Goal: Task Accomplishment & Management: Use online tool/utility

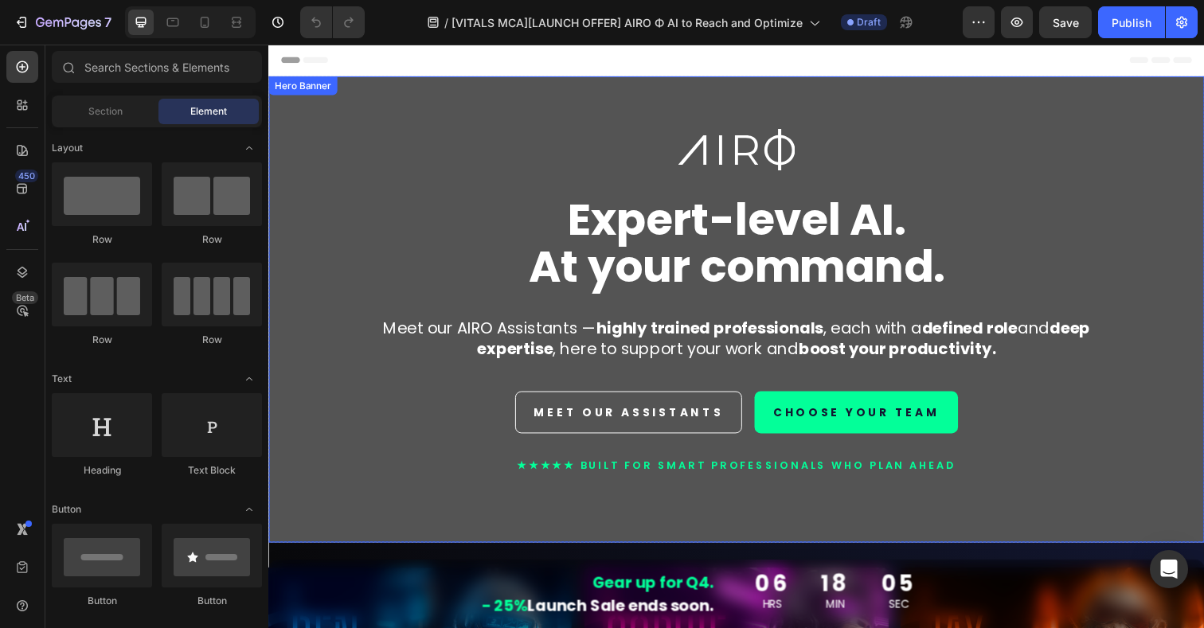
click at [400, 190] on div "Image Expert-level AI. At your command. Heading Meet our AIRO Assistants — high…" at bounding box center [746, 329] width 932 height 397
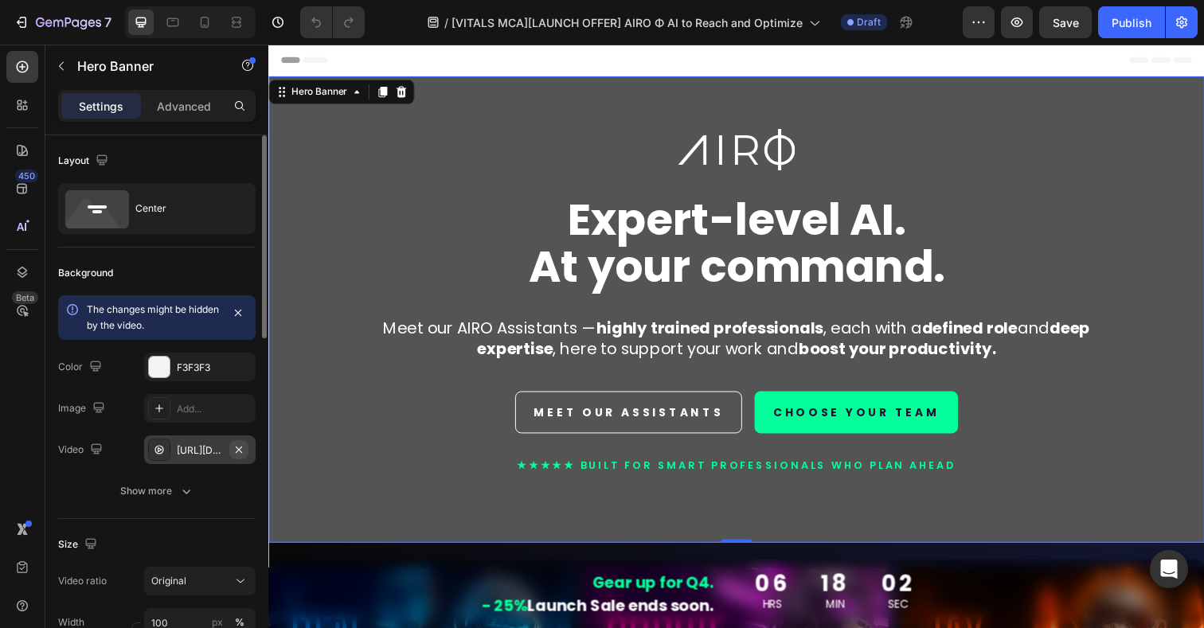
click at [240, 451] on icon "button" at bounding box center [239, 449] width 6 height 6
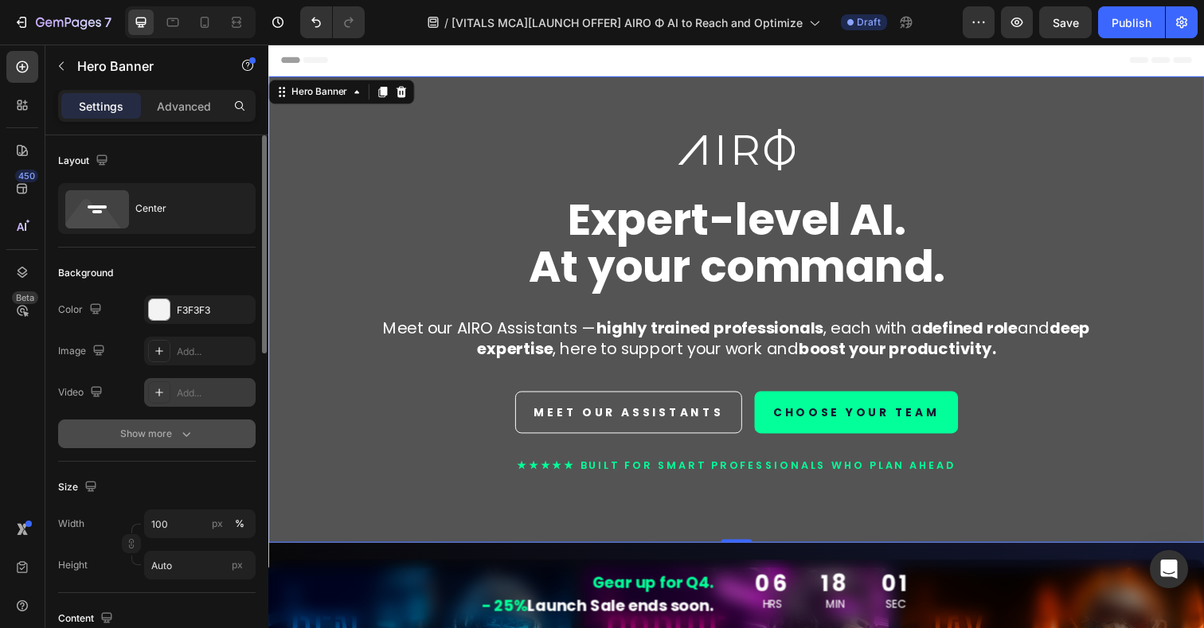
click at [187, 432] on icon "button" at bounding box center [186, 434] width 16 height 16
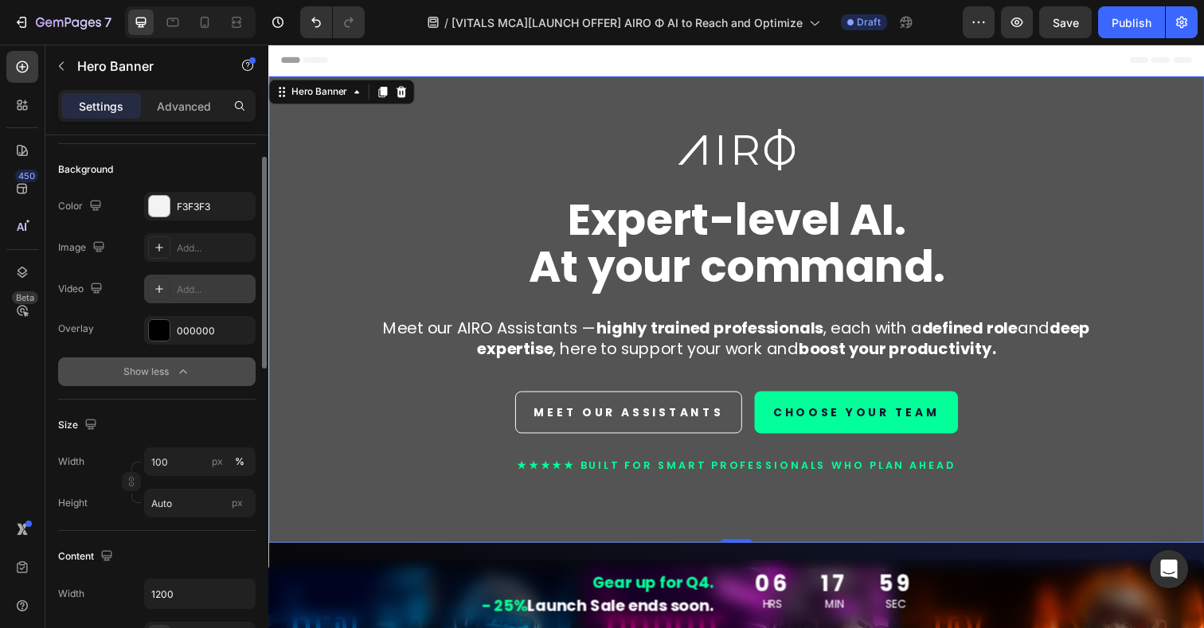
scroll to position [106, 0]
click at [161, 198] on div at bounding box center [159, 204] width 21 height 21
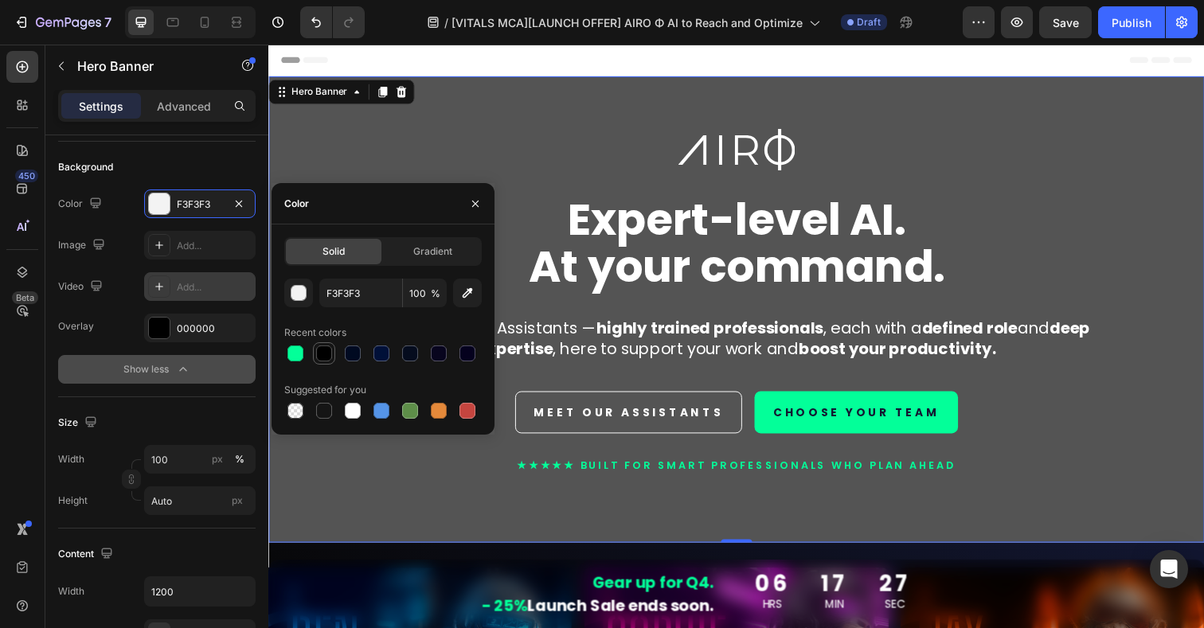
click at [323, 358] on div at bounding box center [324, 354] width 16 height 16
type input "000000"
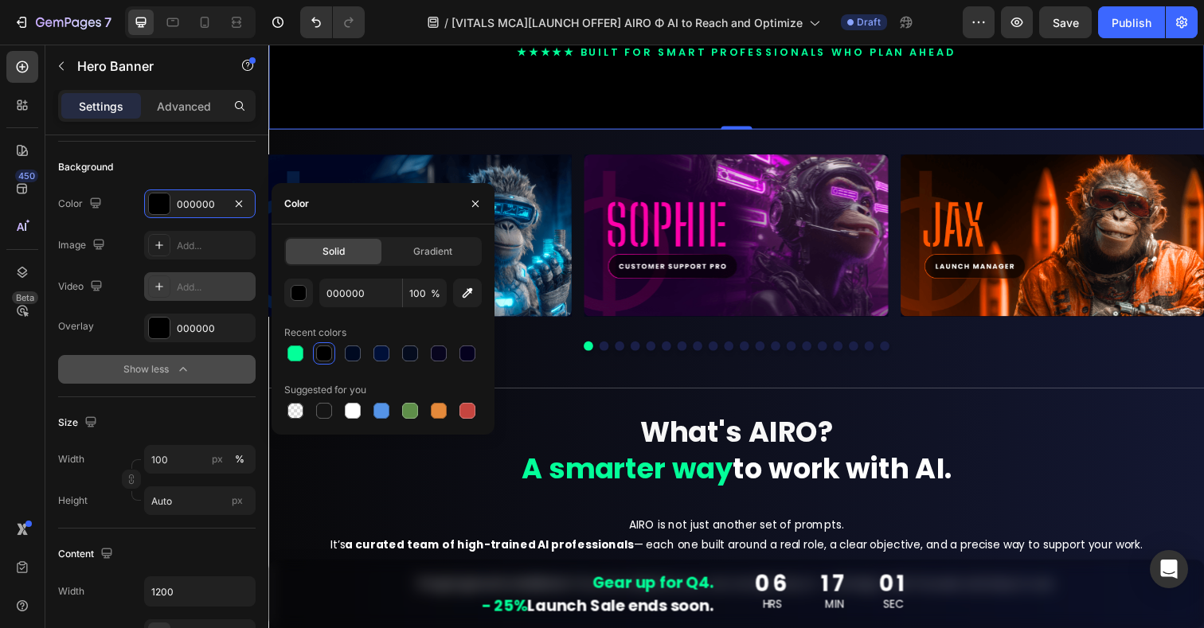
scroll to position [436, 0]
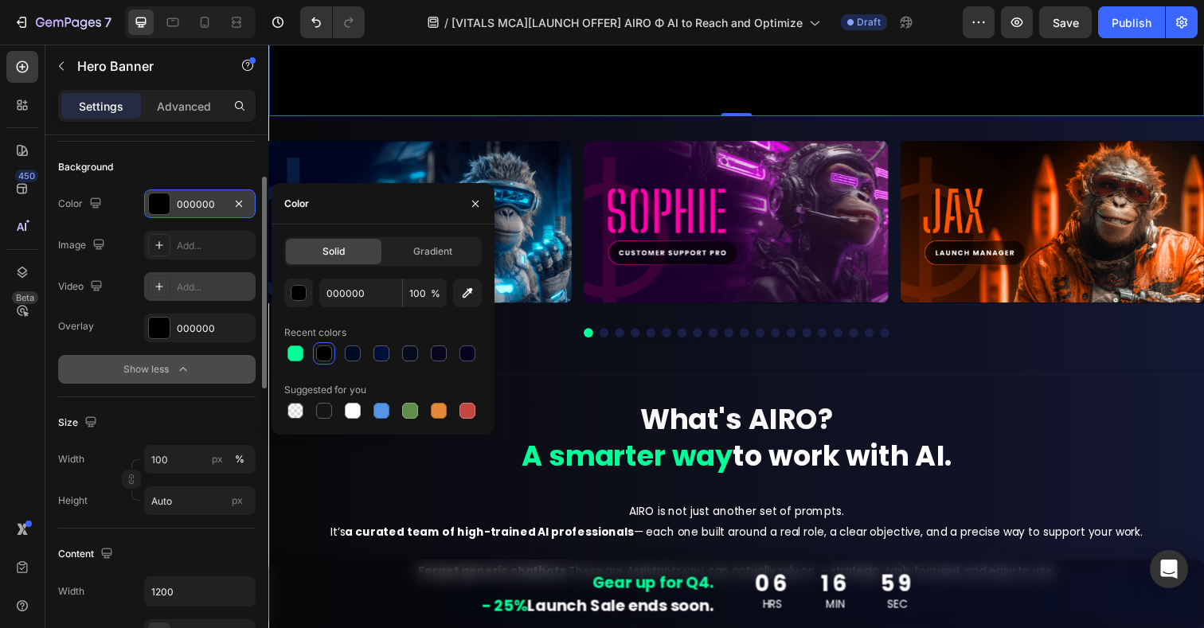
click at [158, 206] on div at bounding box center [159, 204] width 21 height 21
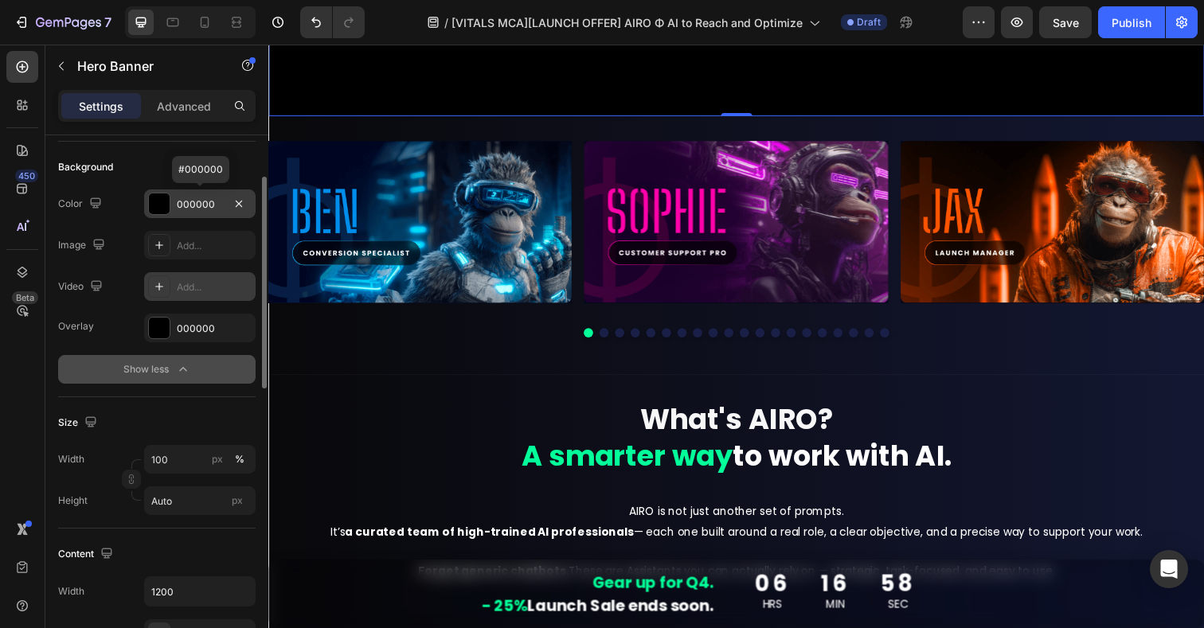
click at [158, 206] on div at bounding box center [159, 204] width 21 height 21
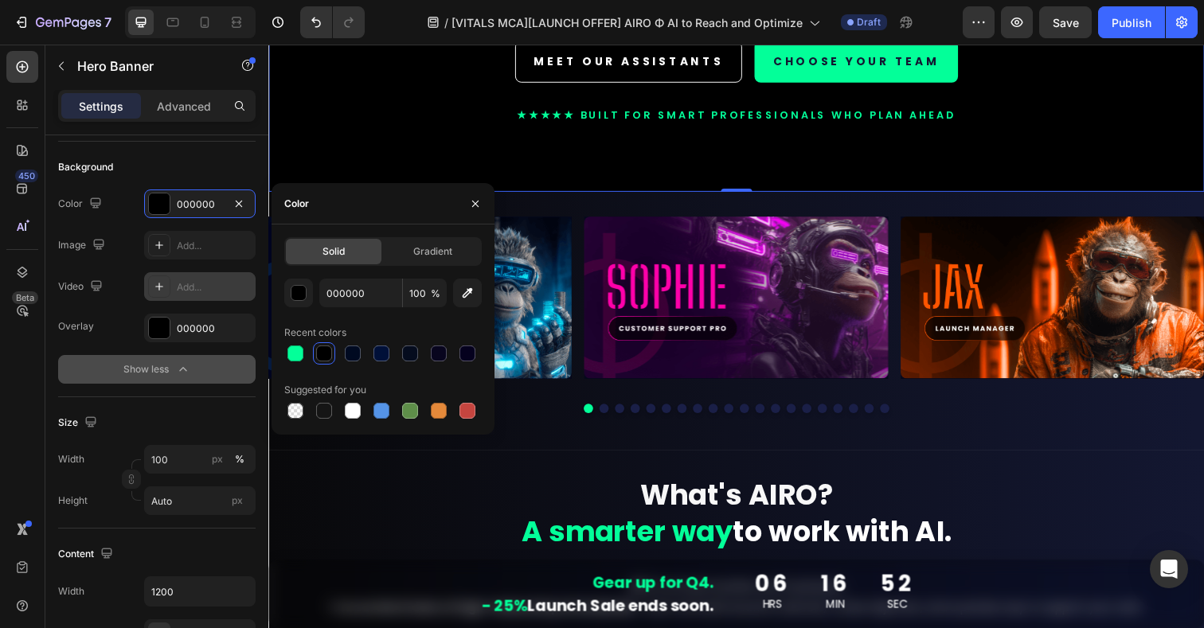
scroll to position [366, 0]
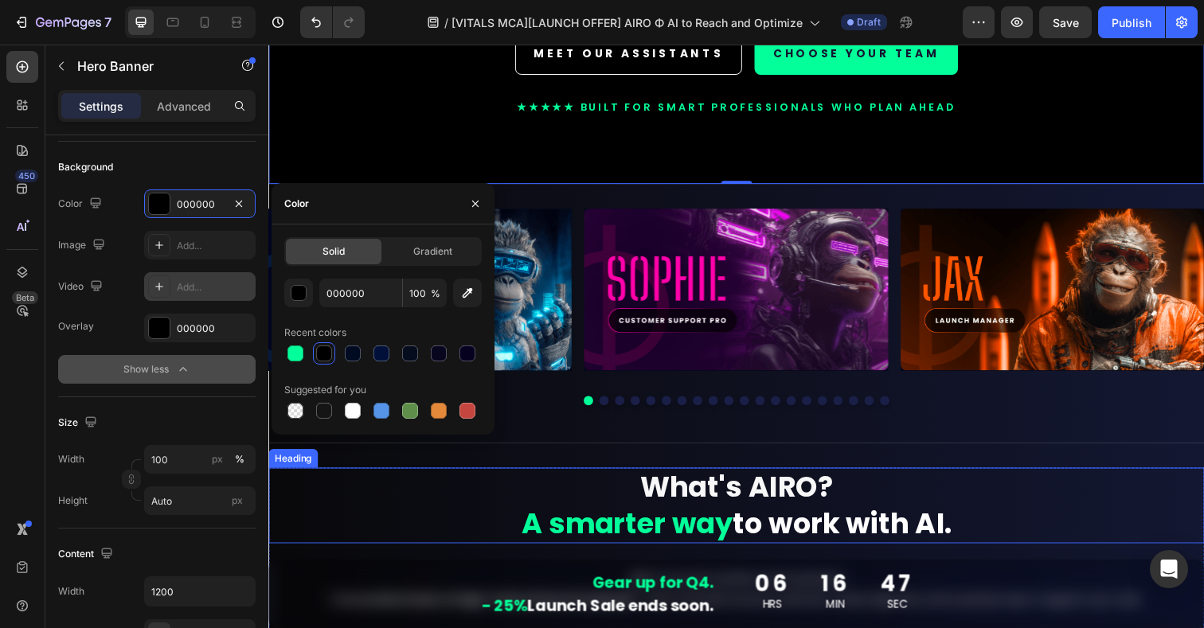
click at [308, 528] on h2 "What's AIRO? A smarter way to work with AI." at bounding box center [746, 516] width 956 height 78
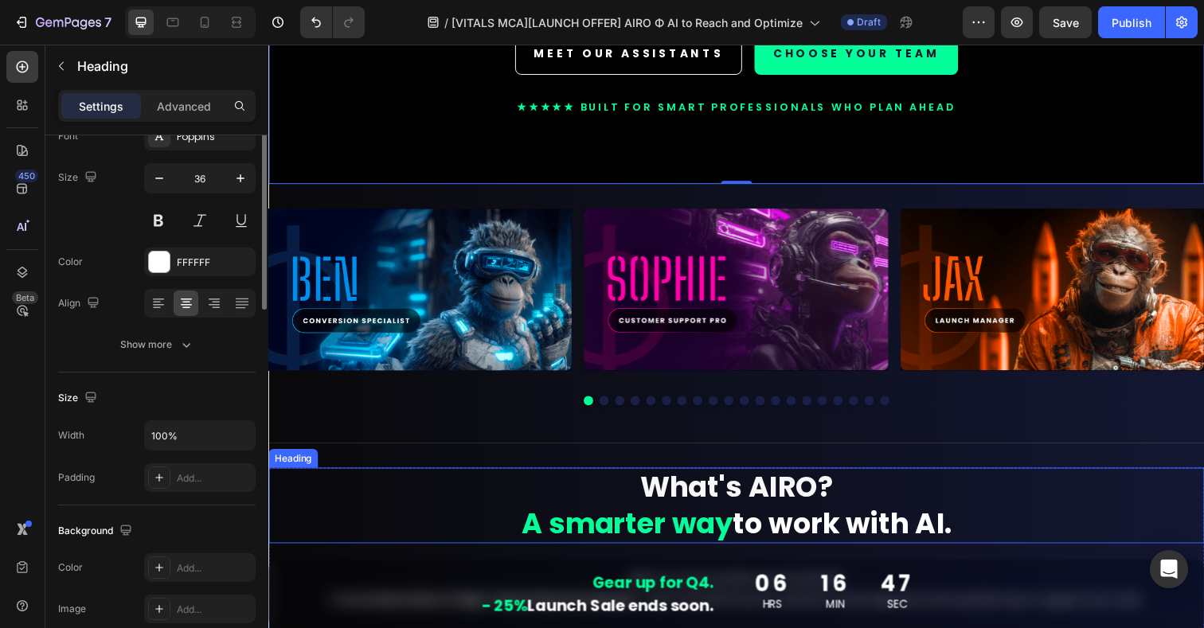
scroll to position [0, 0]
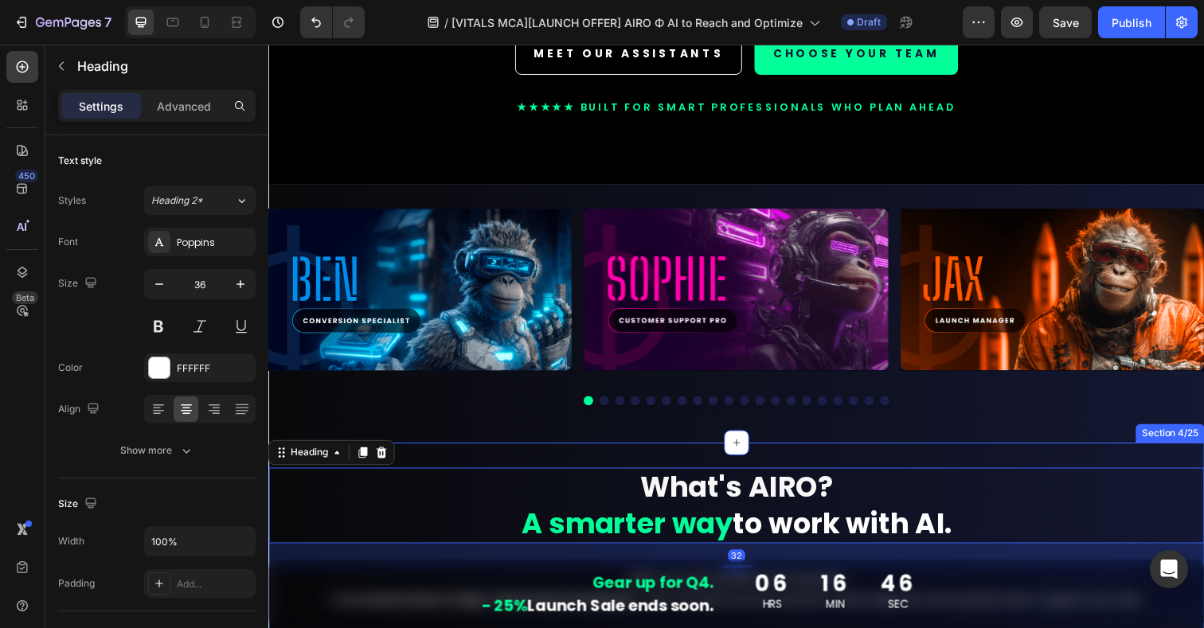
click at [1124, 464] on div "What's AIRO? A smarter way to work with AI. Heading 32 AIRO is not just another…" at bounding box center [746, 586] width 956 height 268
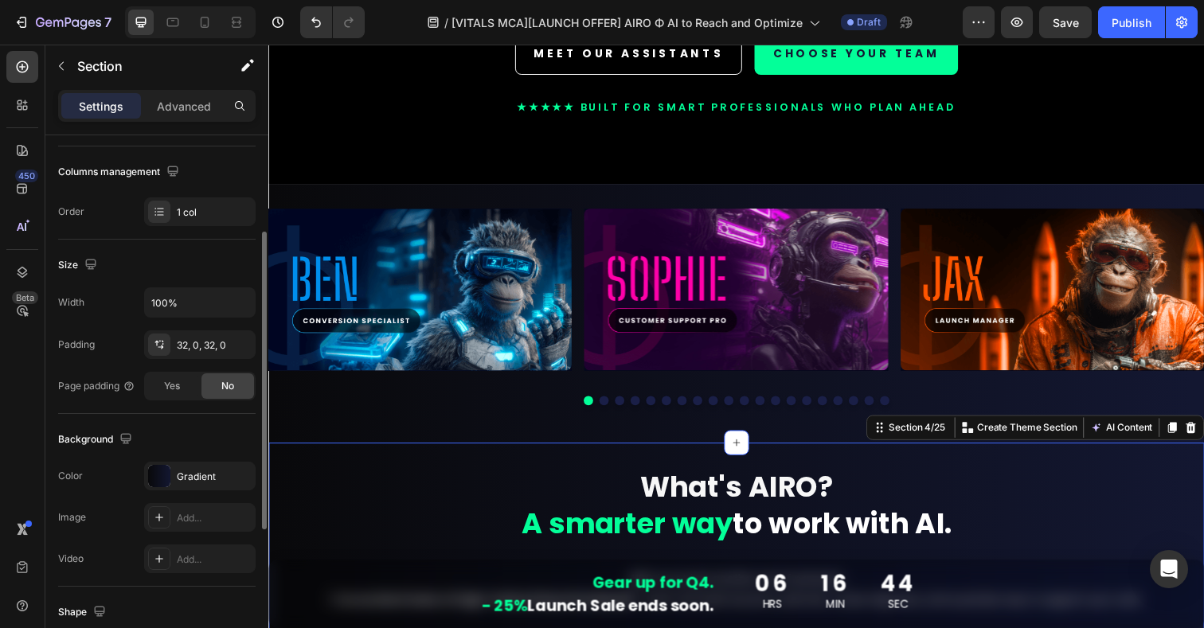
scroll to position [279, 0]
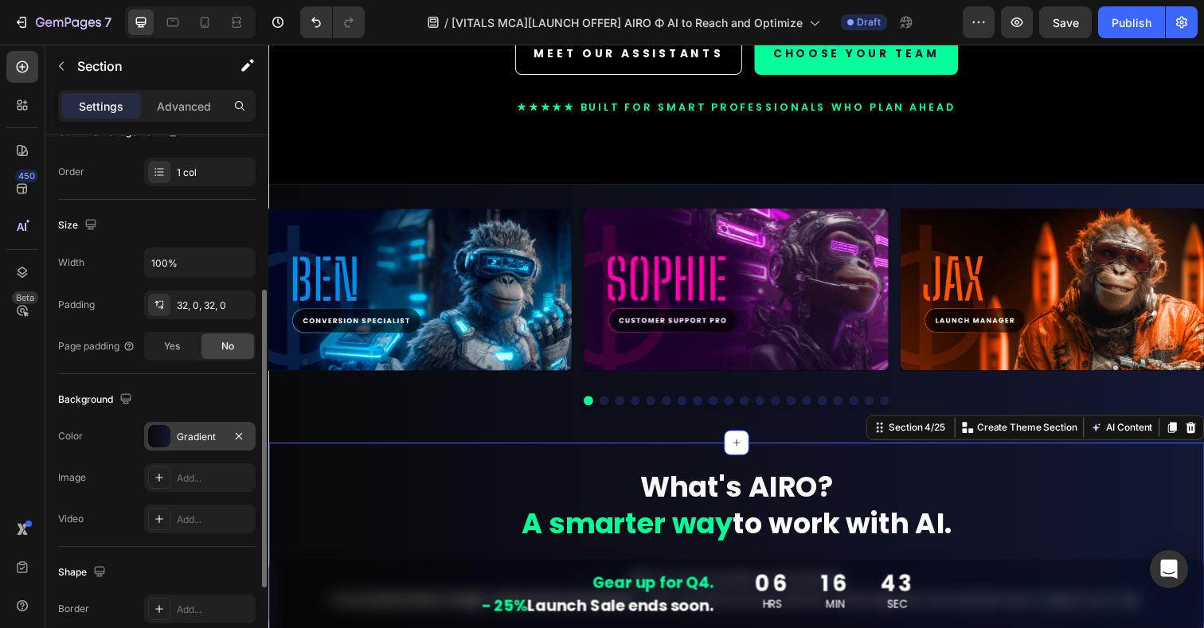
click at [194, 436] on div "Gradient" at bounding box center [200, 437] width 46 height 14
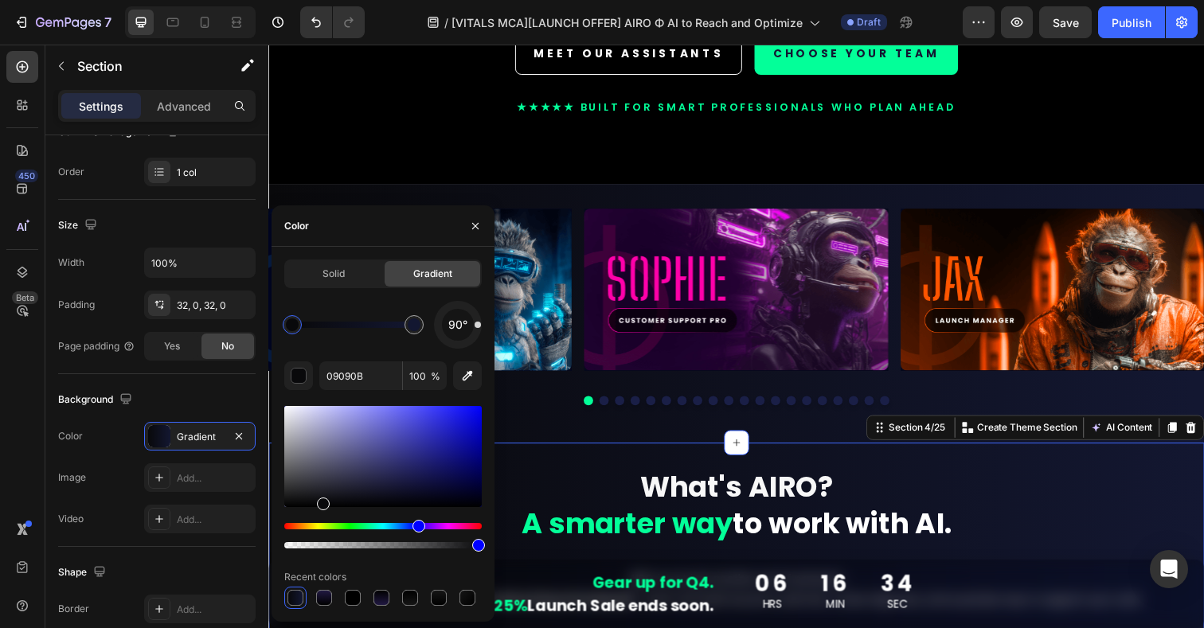
click at [290, 327] on div at bounding box center [292, 325] width 13 height 13
click at [413, 327] on div at bounding box center [414, 325] width 13 height 13
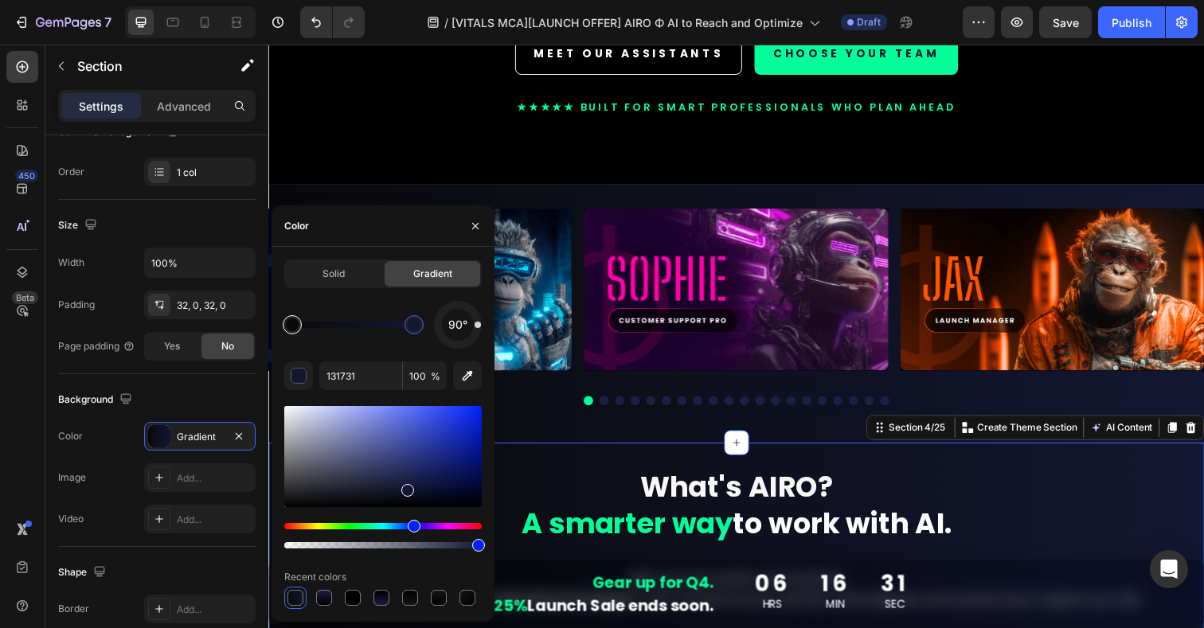
click at [292, 322] on div at bounding box center [292, 325] width 13 height 13
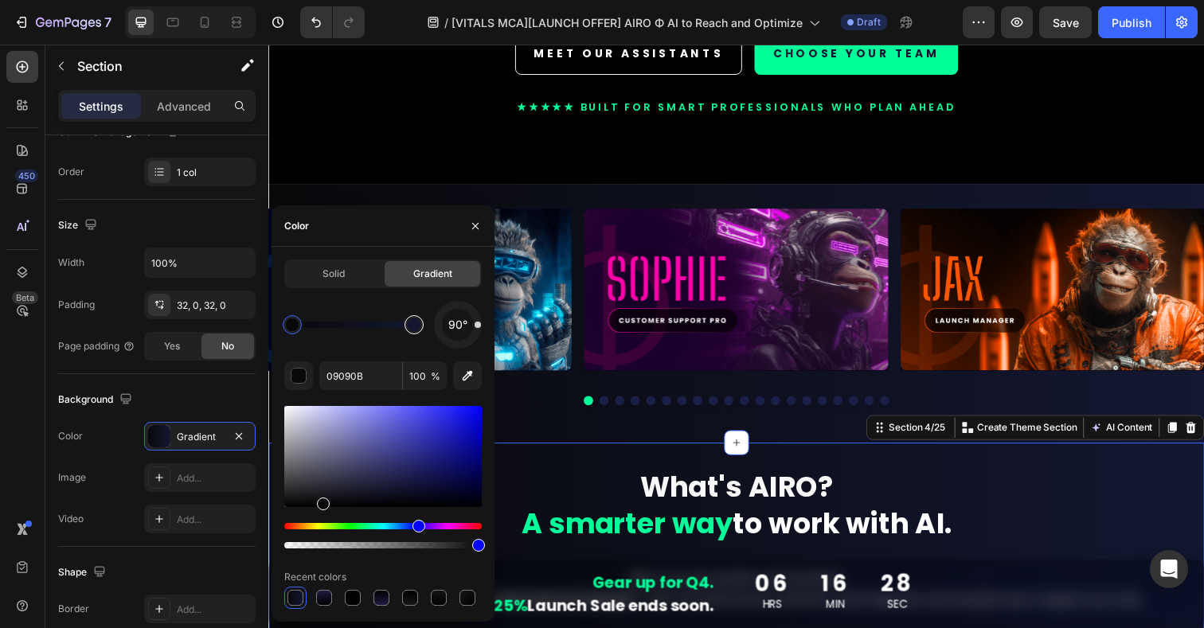
click at [413, 330] on div at bounding box center [414, 325] width 13 height 13
type input "131731"
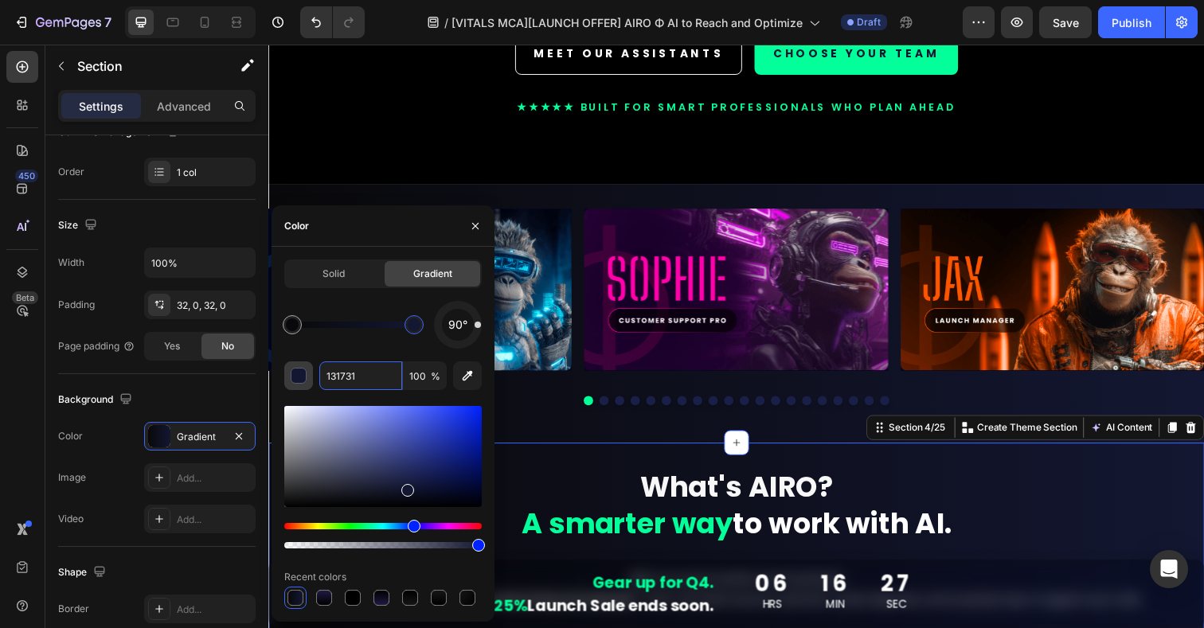
drag, startPoint x: 380, startPoint y: 378, endPoint x: 303, endPoint y: 378, distance: 77.3
click at [303, 378] on div "131731 100 %" at bounding box center [383, 376] width 198 height 29
drag, startPoint x: 373, startPoint y: 377, endPoint x: 324, endPoint y: 378, distance: 48.6
click at [324, 378] on input "131731" at bounding box center [360, 376] width 83 height 29
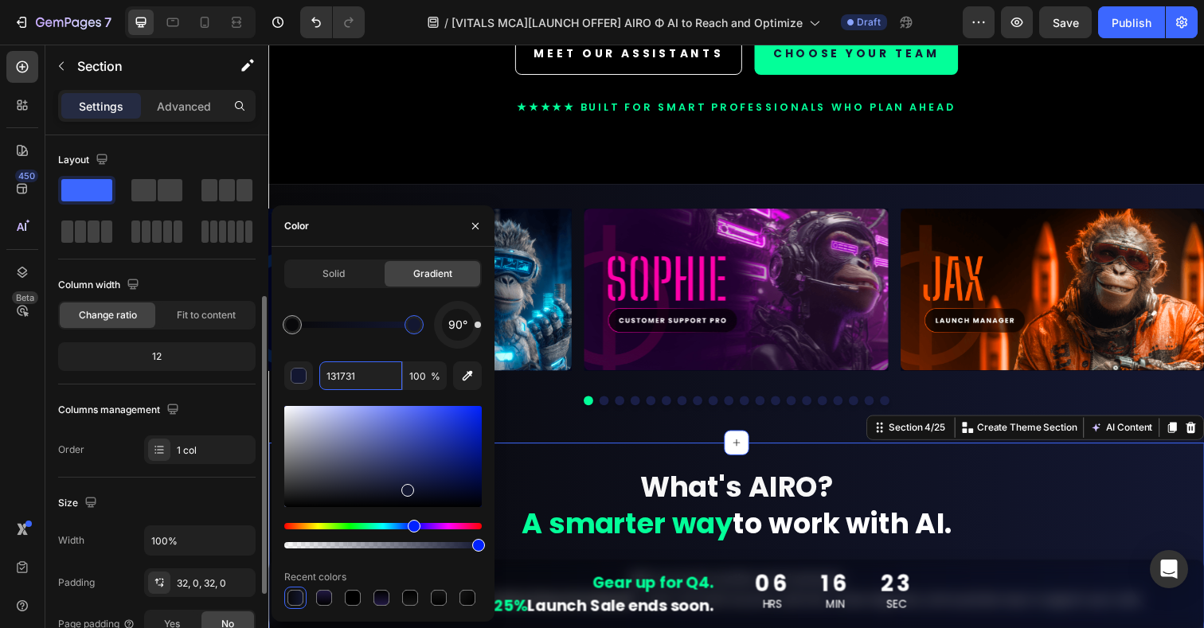
scroll to position [0, 0]
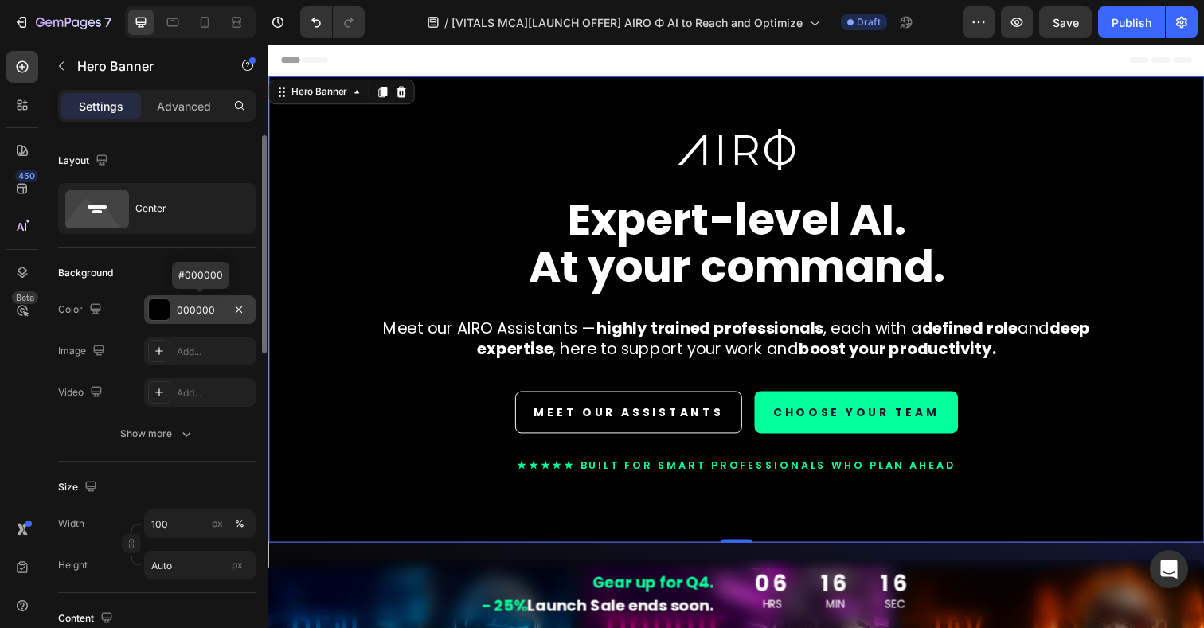
click at [205, 309] on div "000000" at bounding box center [200, 310] width 46 height 14
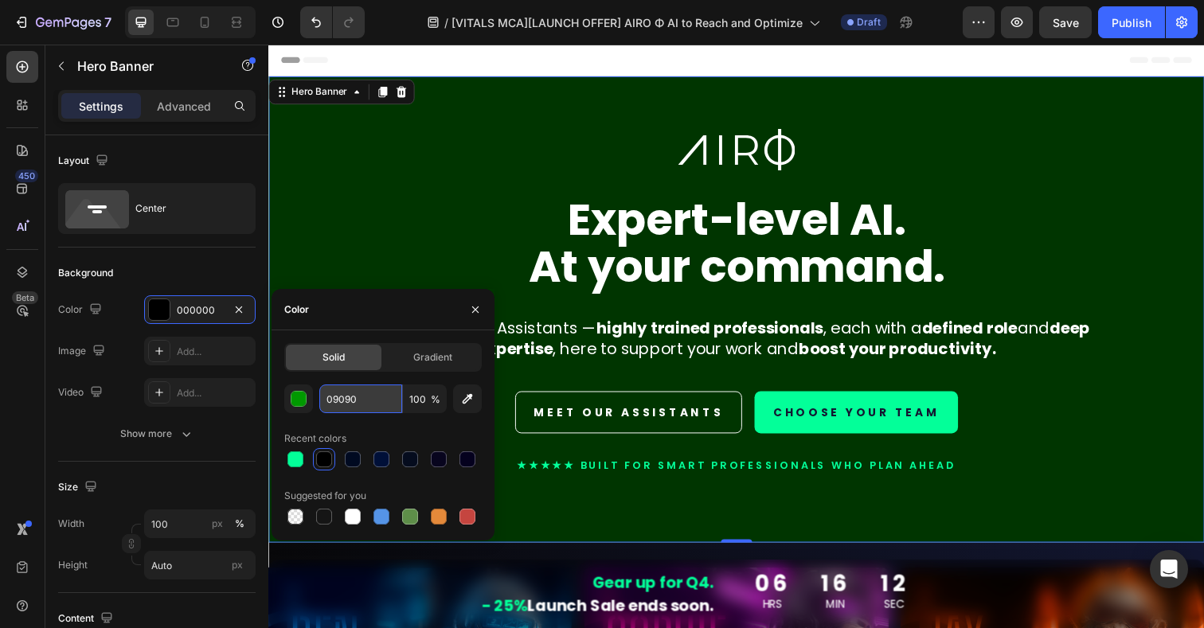
type input "09090B"
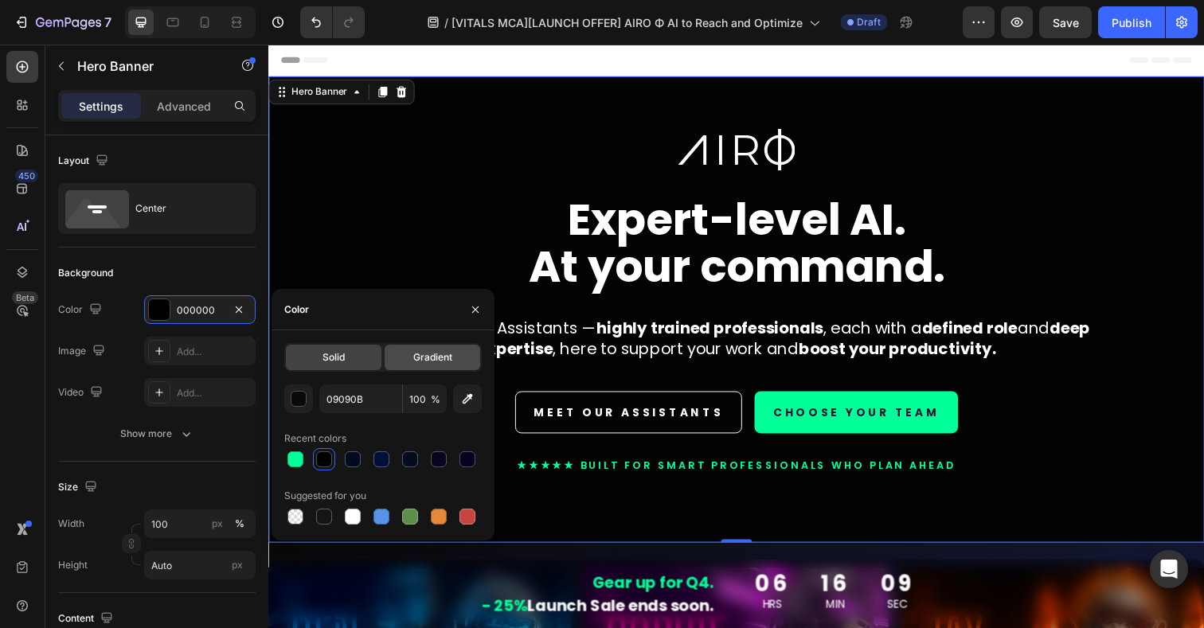
click at [448, 359] on span "Gradient" at bounding box center [432, 357] width 39 height 14
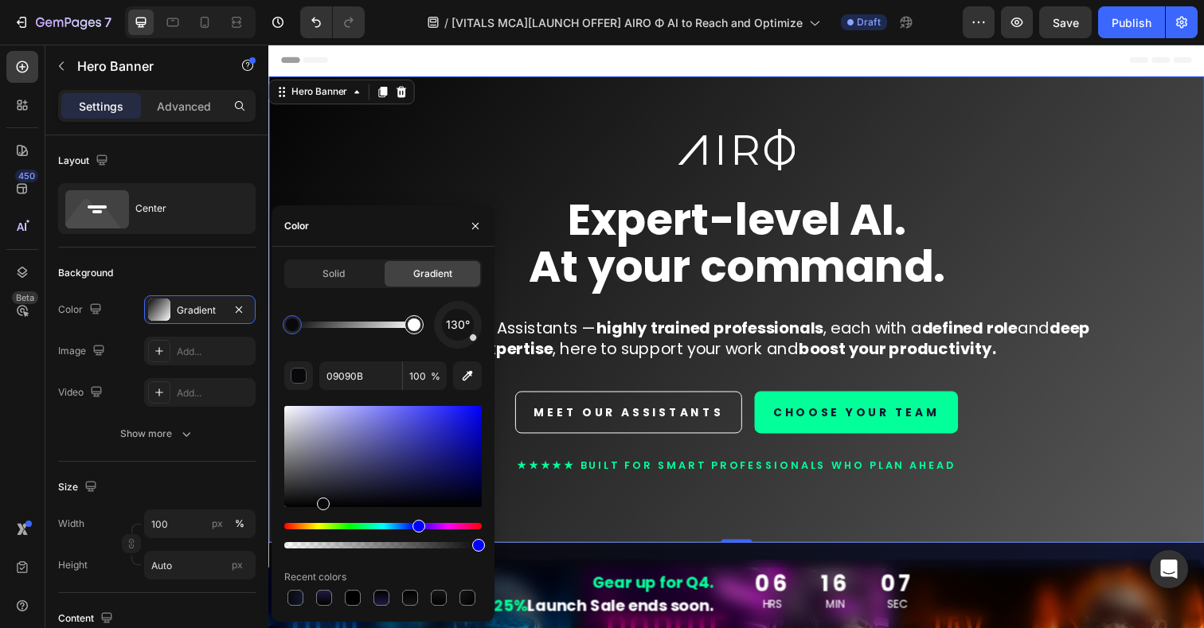
click at [415, 332] on div at bounding box center [414, 324] width 19 height 19
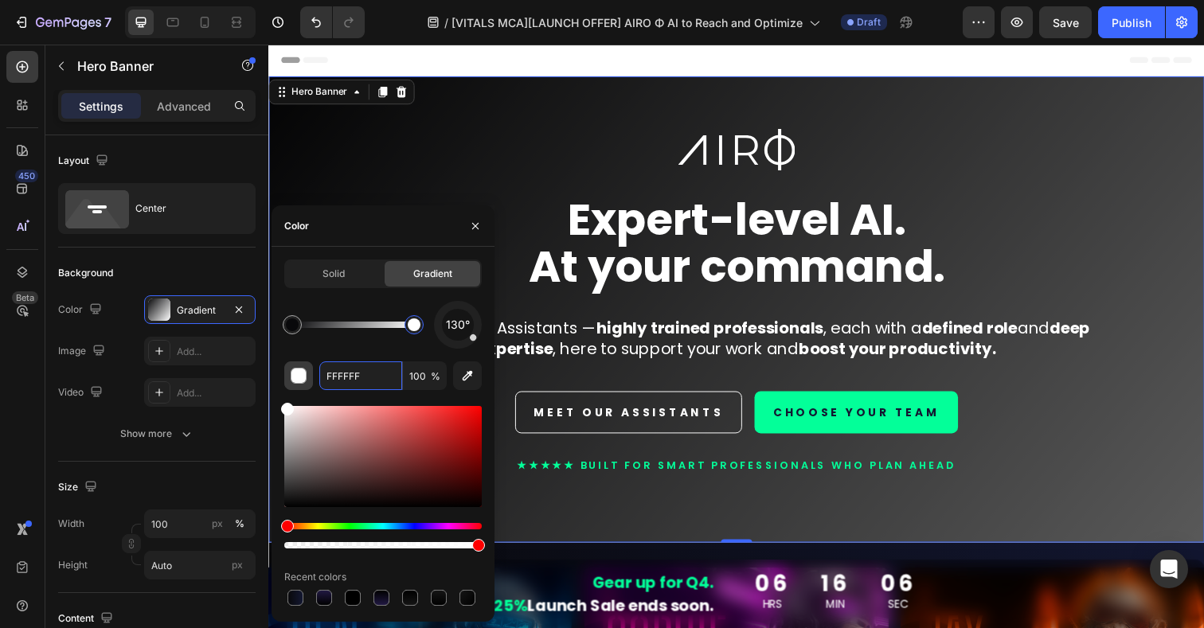
drag, startPoint x: 371, startPoint y: 370, endPoint x: 293, endPoint y: 370, distance: 78.1
click at [293, 370] on div "FFFFFF 100 %" at bounding box center [383, 376] width 198 height 29
drag, startPoint x: 380, startPoint y: 372, endPoint x: 286, endPoint y: 372, distance: 94.0
click at [286, 372] on div "FFFFFF 100 %" at bounding box center [383, 376] width 198 height 29
paste input "131731"
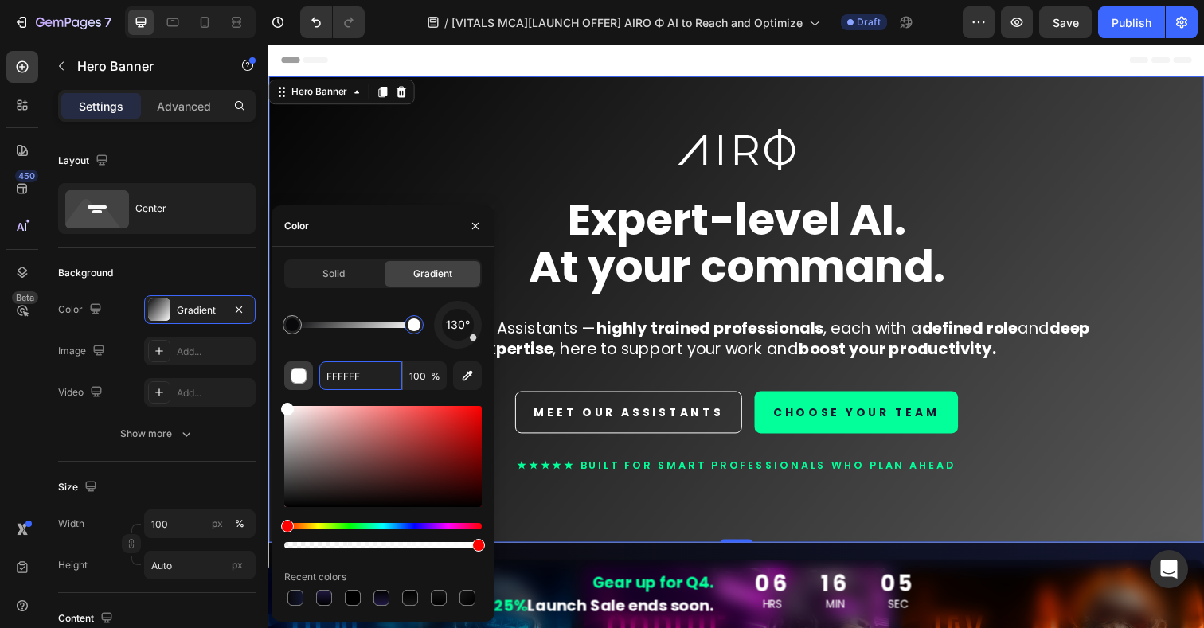
type input "131731"
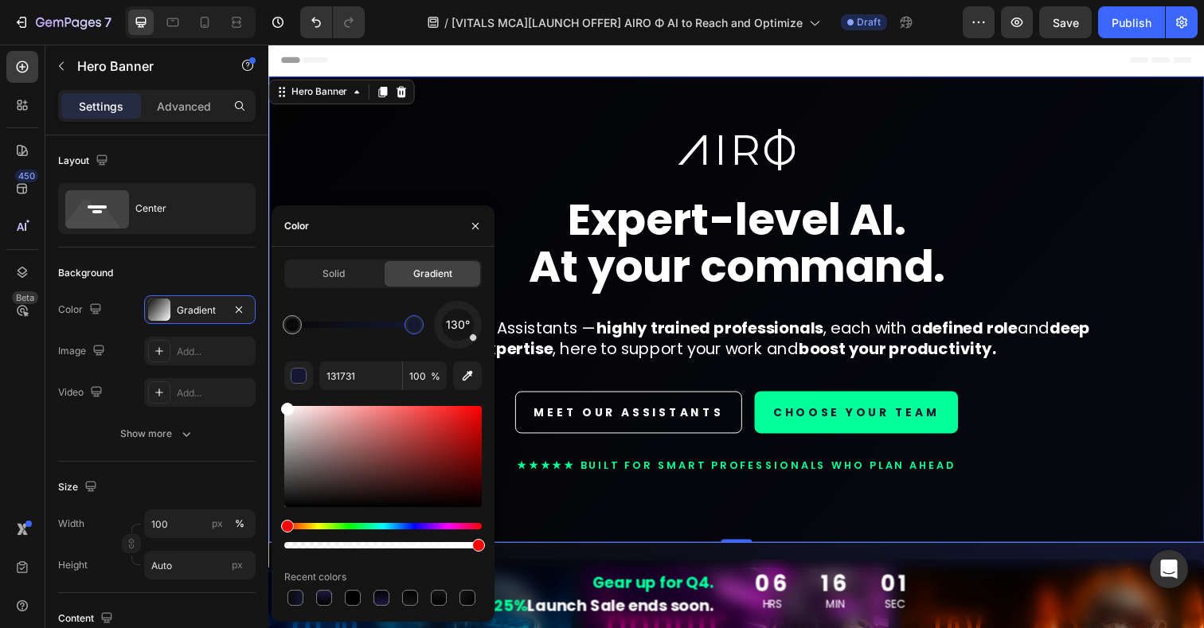
click at [503, 61] on div "Header" at bounding box center [746, 61] width 930 height 32
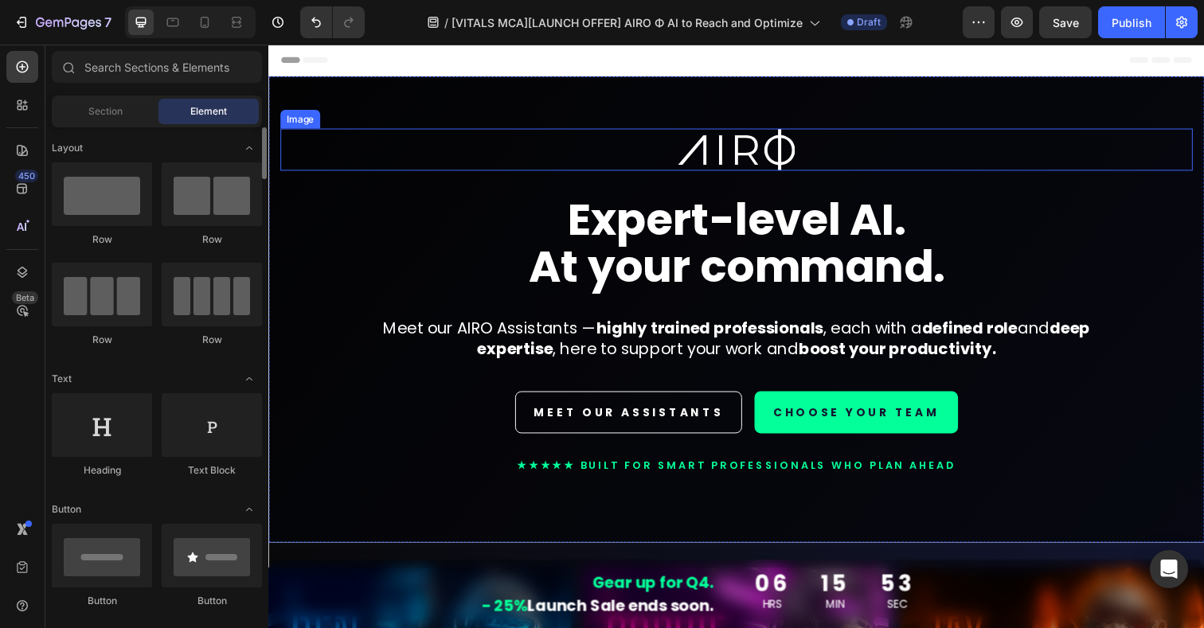
click at [335, 144] on div at bounding box center [746, 152] width 932 height 43
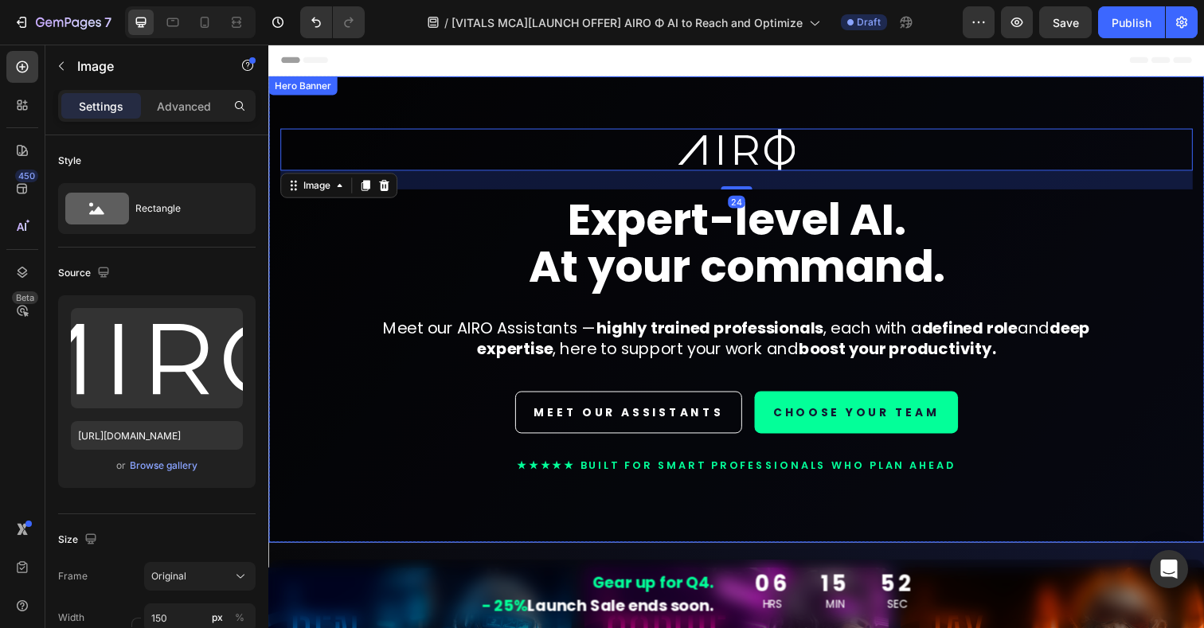
click at [323, 106] on div "Image 24 Expert-level AI. At your command. Heading Meet our AIRO Assistants — h…" at bounding box center [746, 315] width 956 height 476
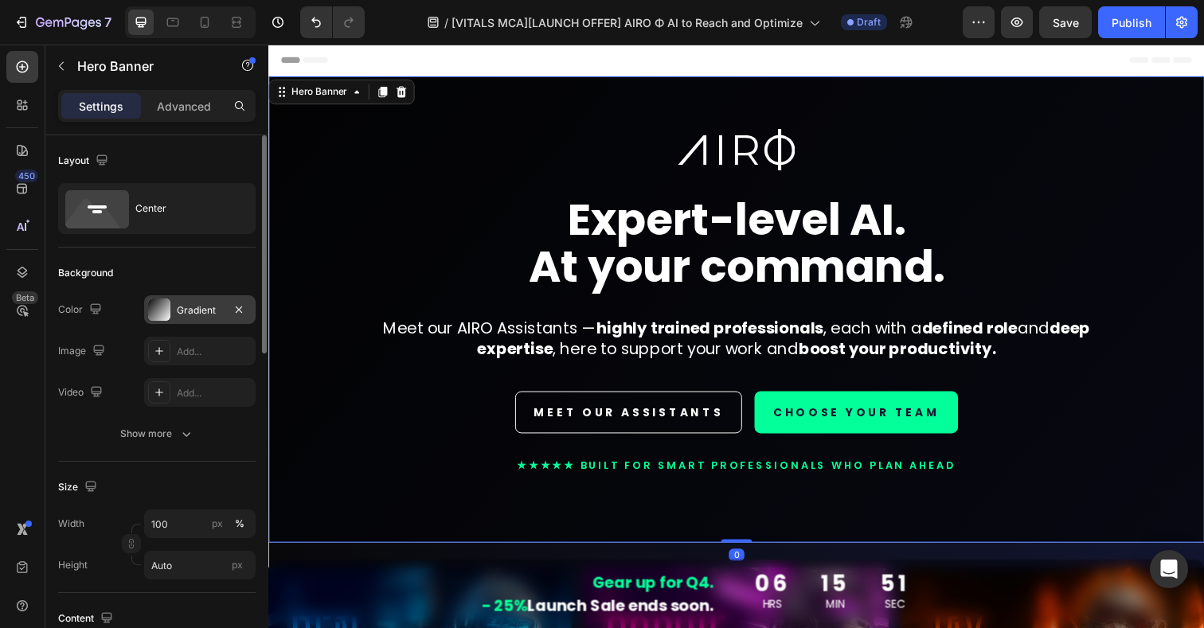
click at [167, 317] on div at bounding box center [159, 310] width 22 height 22
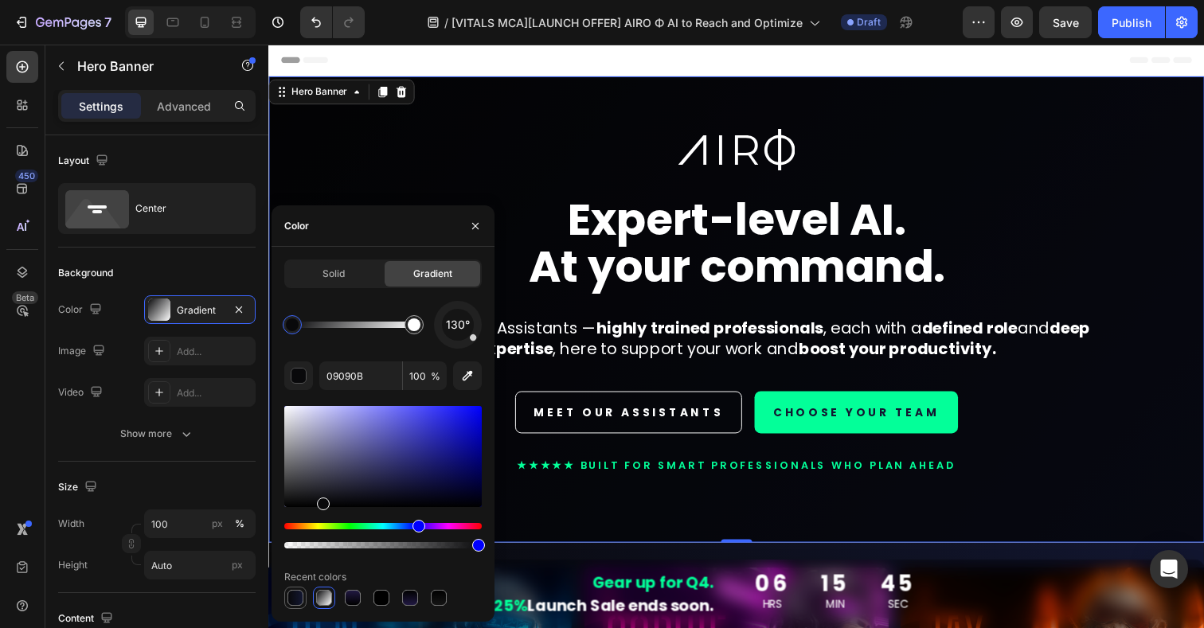
click at [299, 600] on div at bounding box center [296, 598] width 16 height 16
click at [340, 275] on span "Solid" at bounding box center [334, 274] width 22 height 14
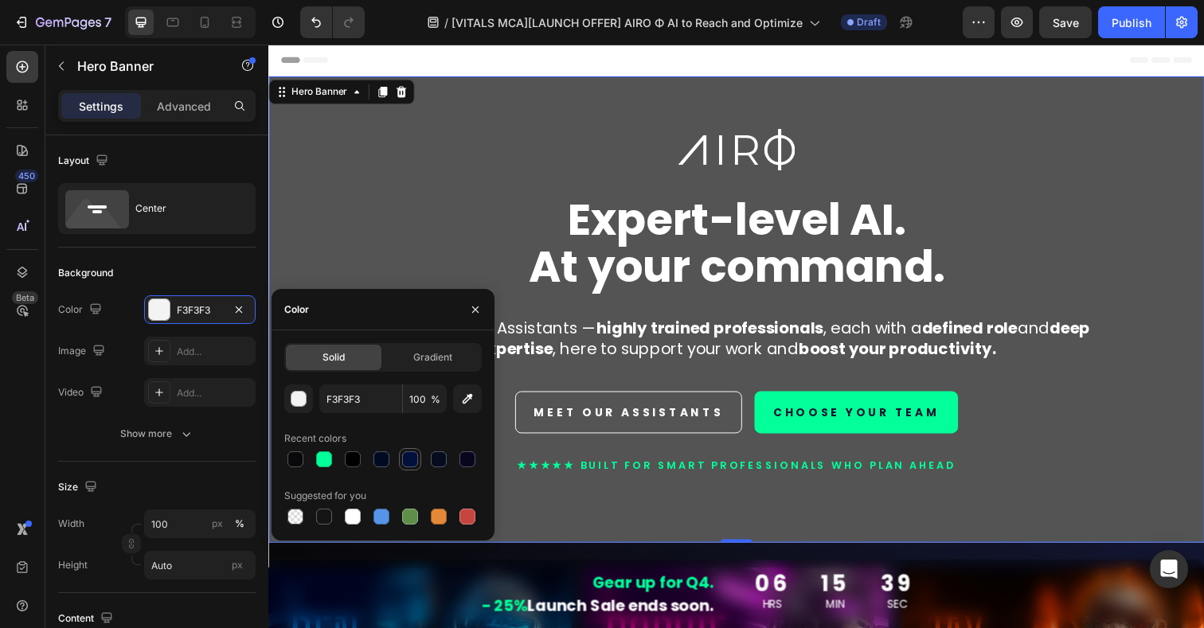
click at [413, 464] on div at bounding box center [410, 460] width 16 height 16
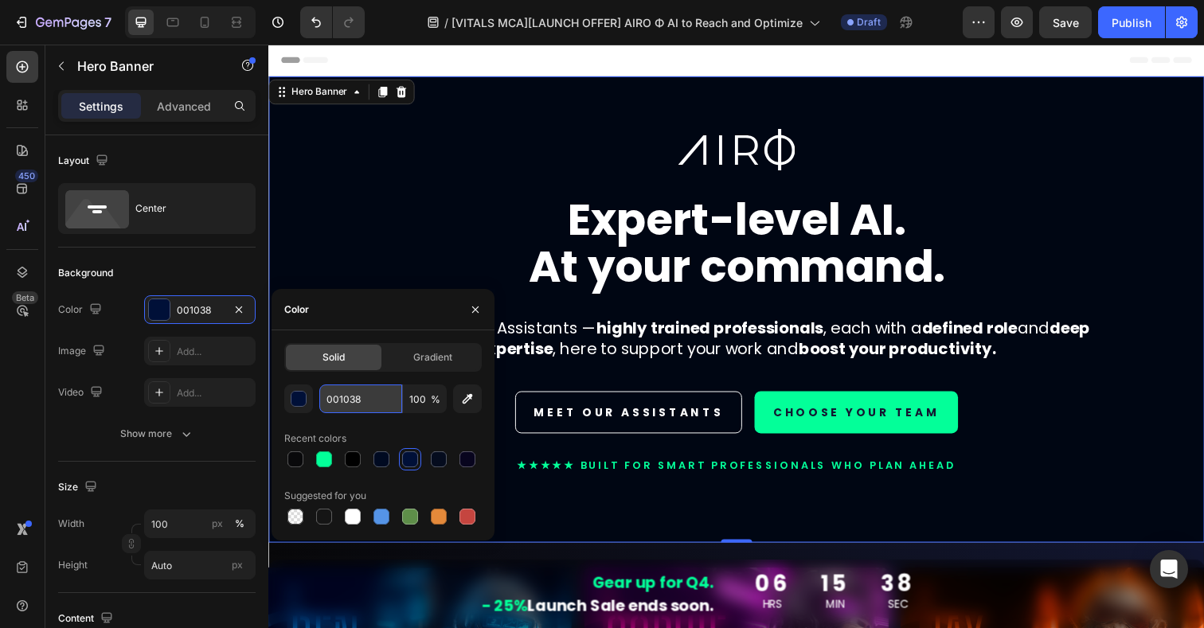
click at [366, 404] on input "001038" at bounding box center [360, 399] width 83 height 29
paste input "131731"
type input "131731"
click at [456, 184] on div "Image Expert-level AI. At your command. Heading Meet our AIRO Assistants — high…" at bounding box center [746, 329] width 932 height 397
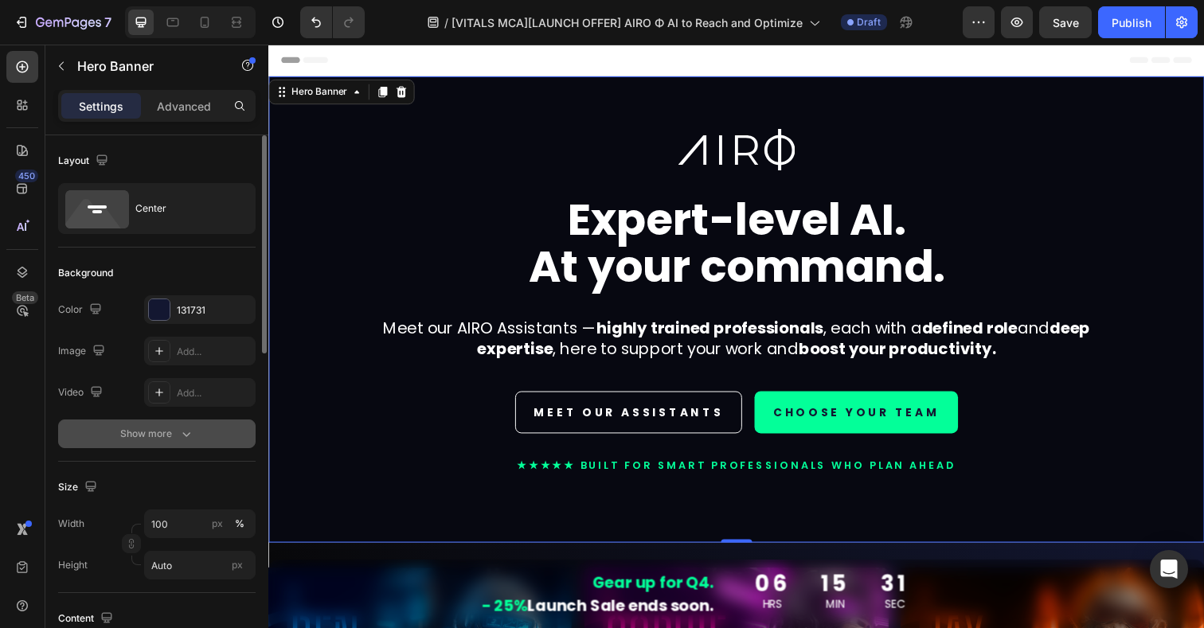
click at [183, 429] on icon "button" at bounding box center [186, 434] width 16 height 16
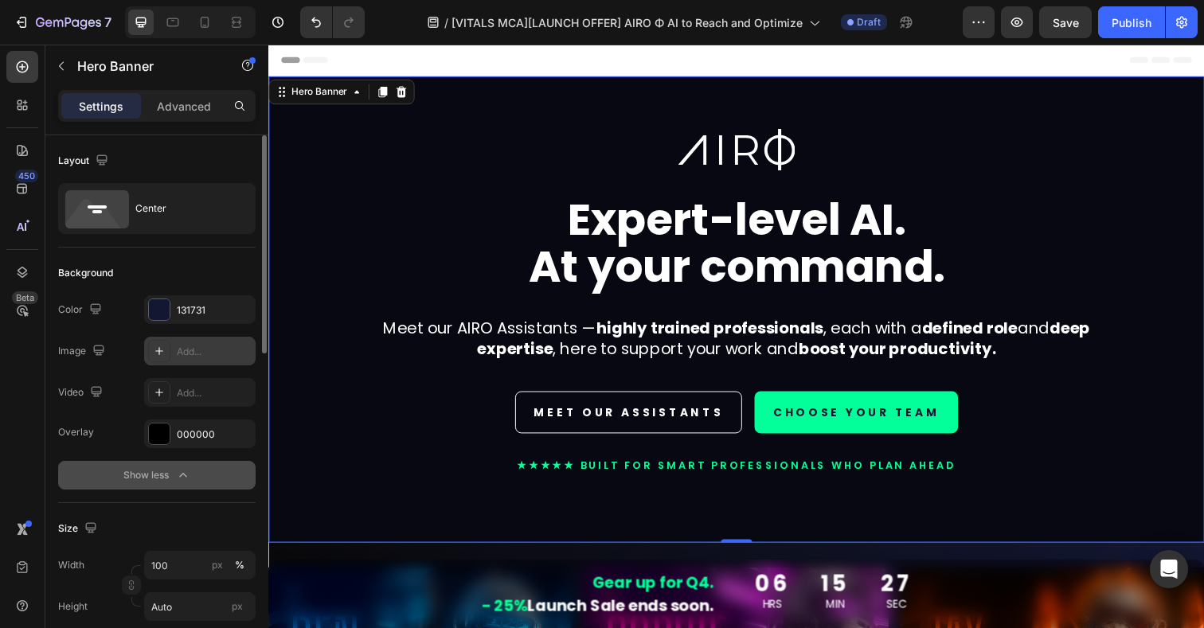
click at [162, 354] on icon at bounding box center [159, 351] width 13 height 13
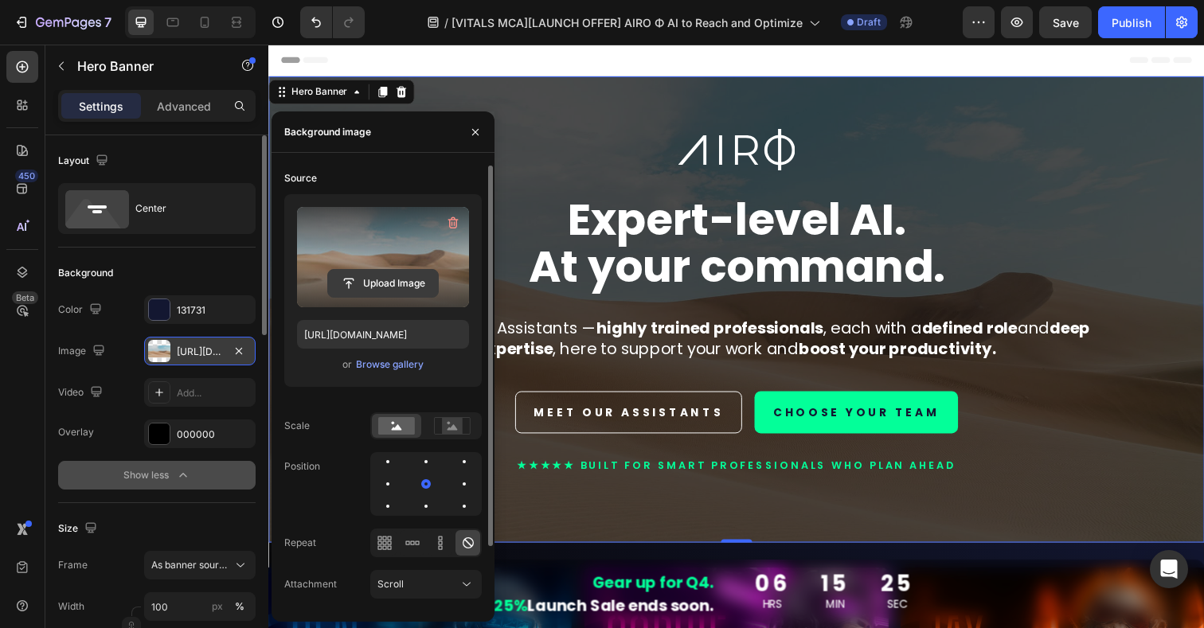
click at [384, 287] on input "file" at bounding box center [383, 283] width 110 height 27
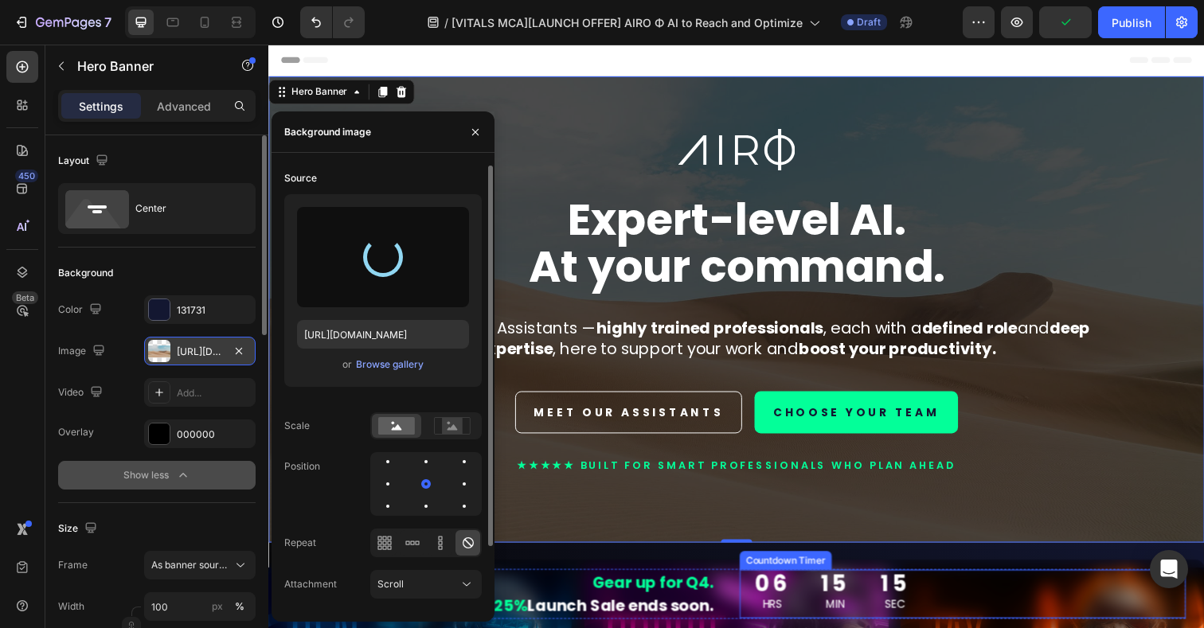
type input "https://cdn.shopify.com/s/files/1/0924/1975/2313/files/gempages_574669605969068…"
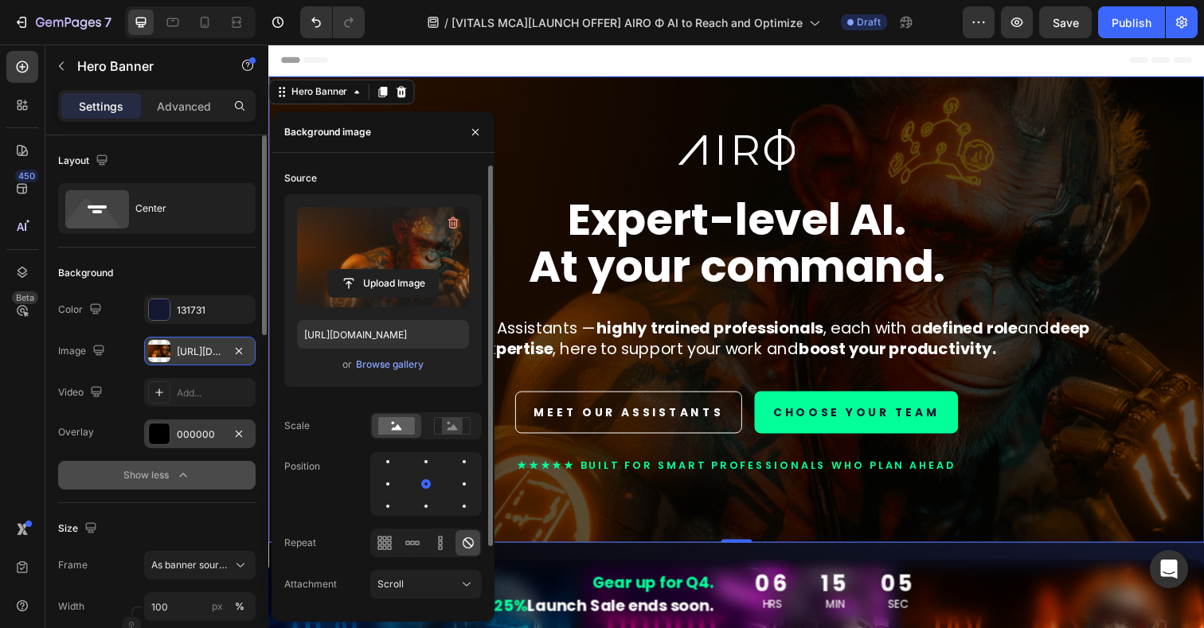
click at [164, 436] on div at bounding box center [159, 434] width 21 height 21
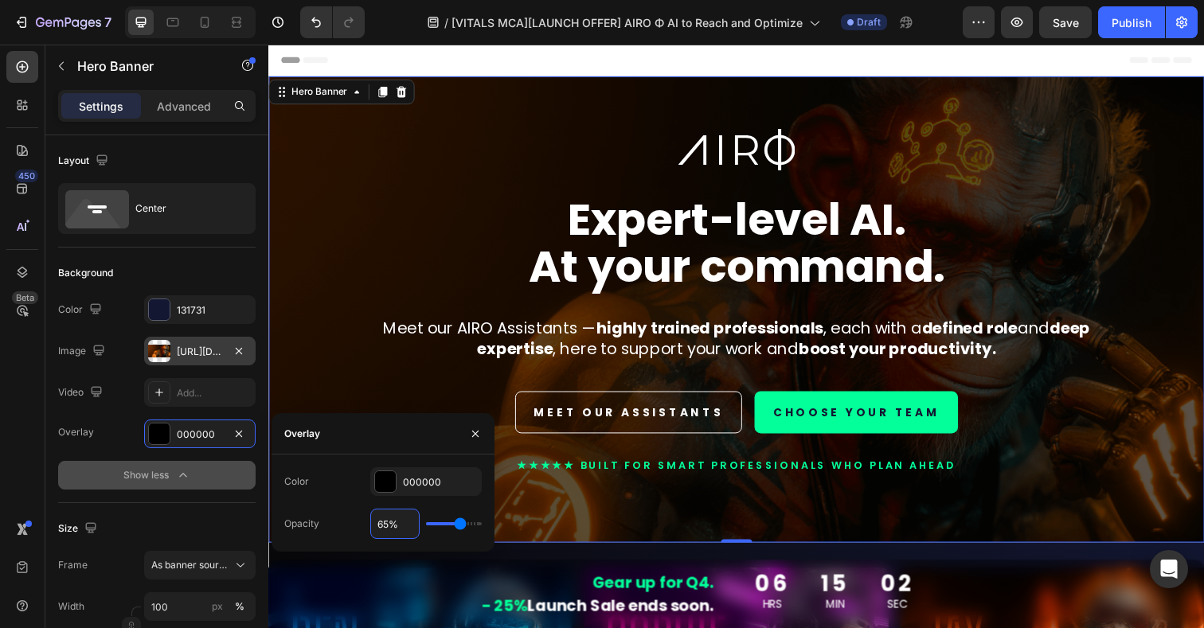
click at [406, 528] on input "65%" at bounding box center [395, 524] width 48 height 29
type input "7%"
type input "7"
type input "70%"
type input "70"
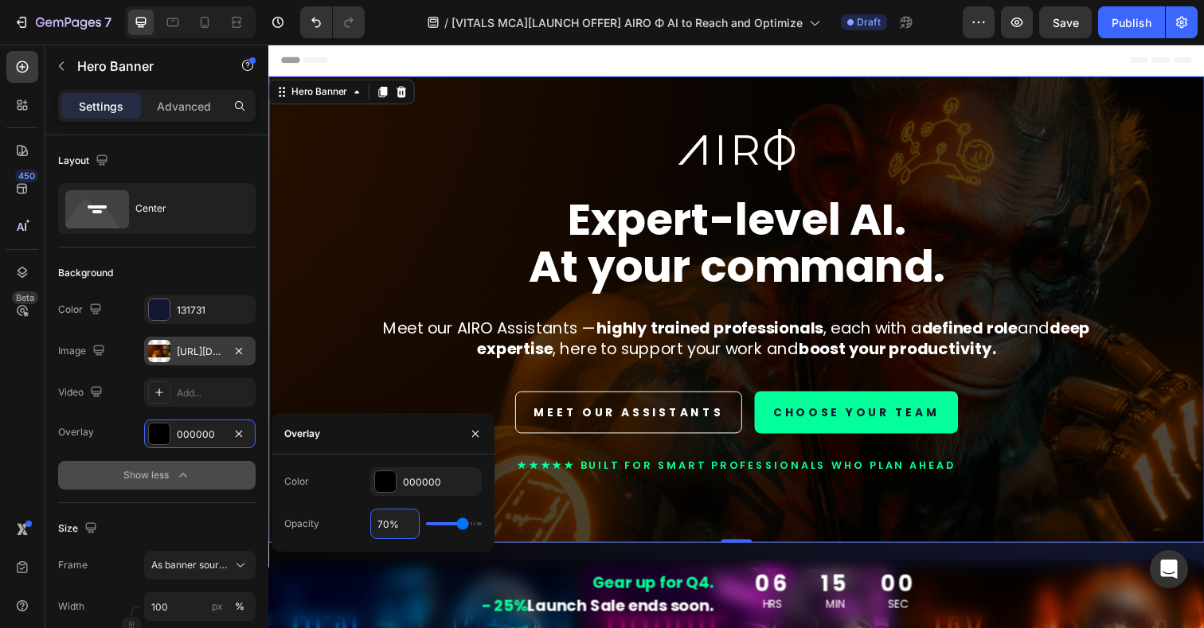
type input "7%"
type input "7"
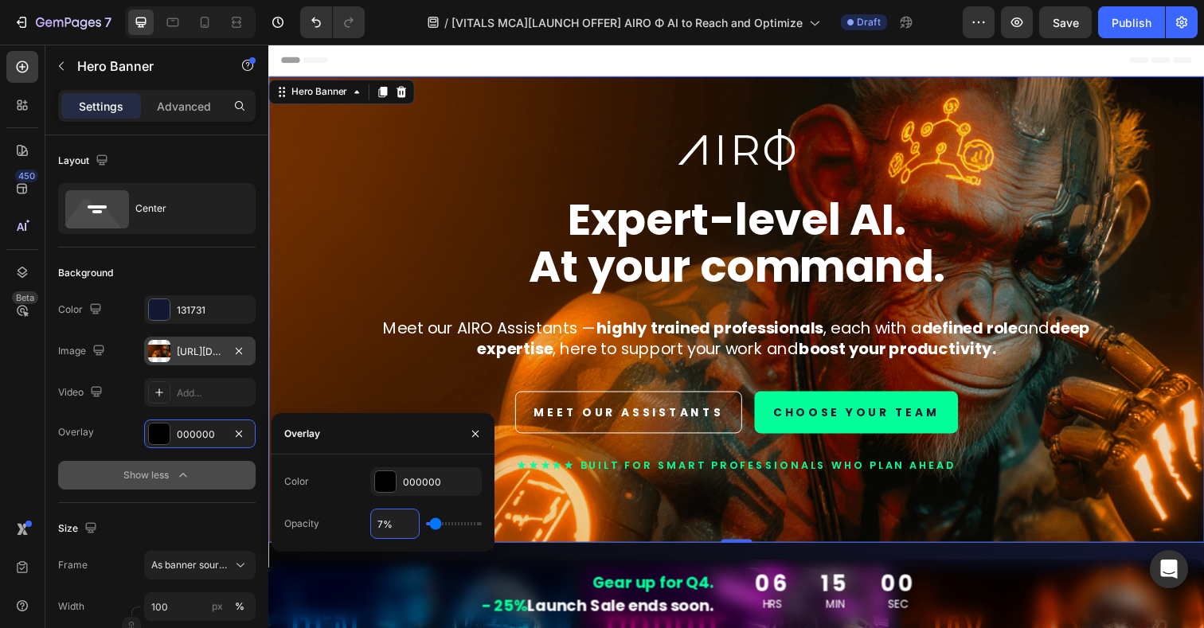
type input "%"
type input "65"
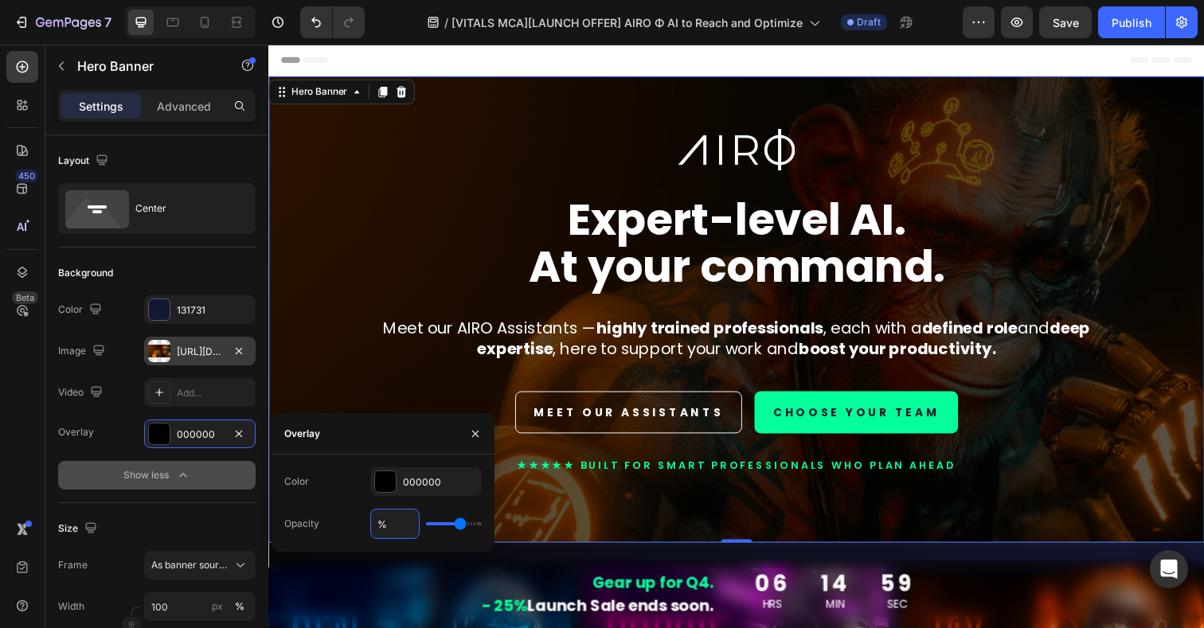
type input "8%"
type input "8"
type input "80%"
type input "80"
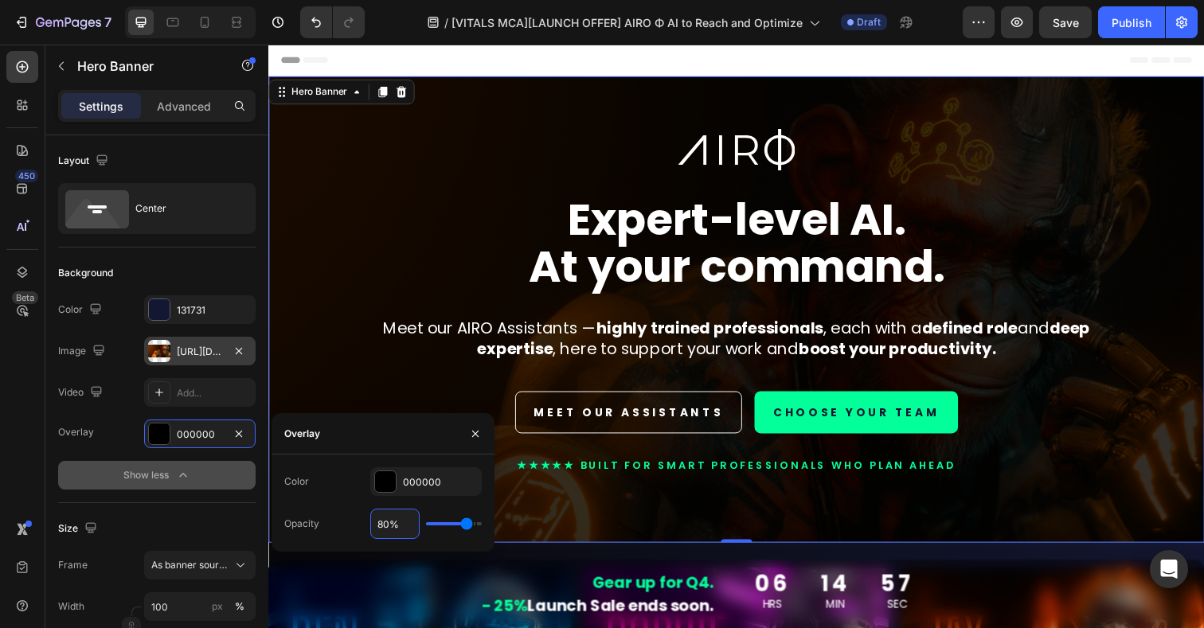
type input "8%"
type input "8"
type input "%"
type input "65"
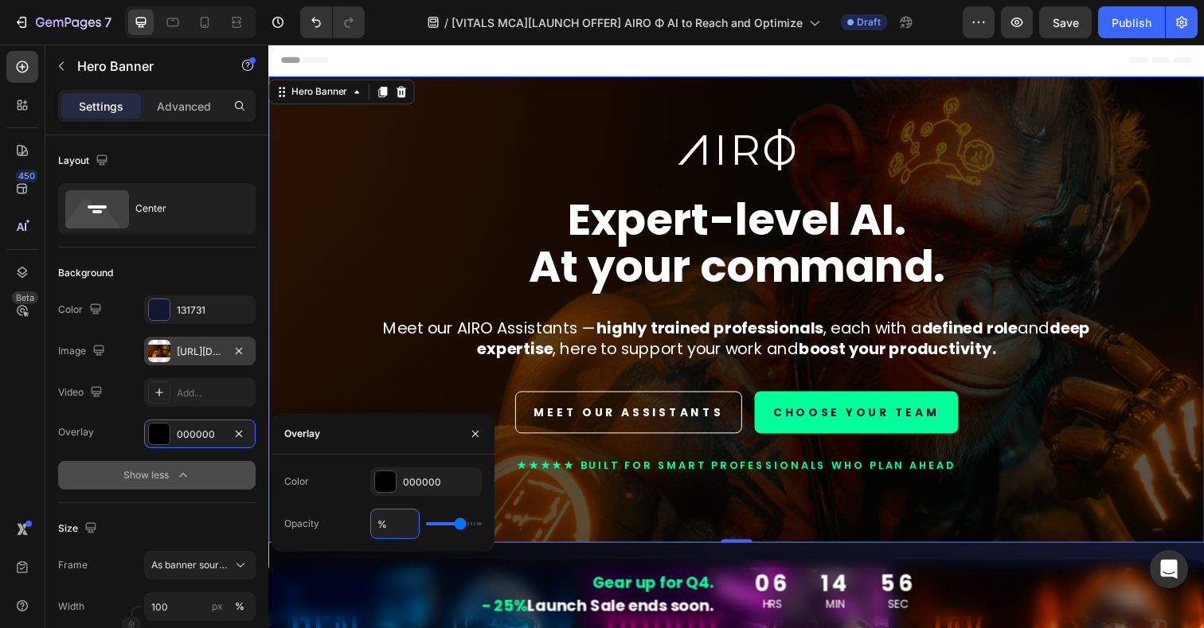
type input "7%"
type input "7"
type input "70%"
type input "70"
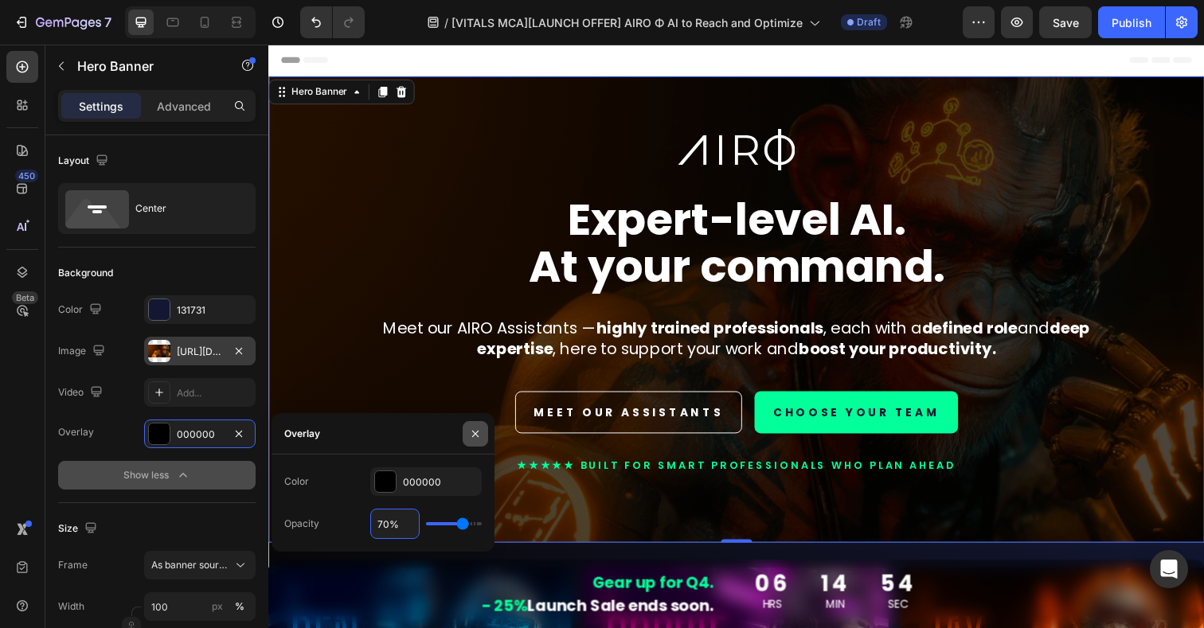
click at [481, 432] on icon "button" at bounding box center [475, 434] width 13 height 13
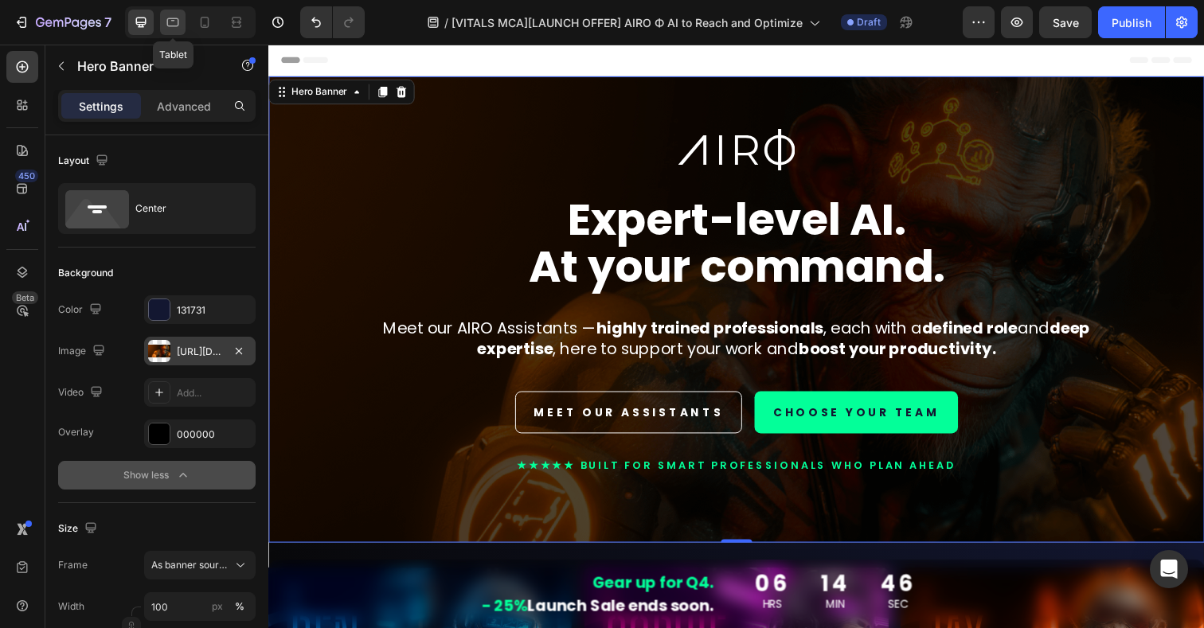
click at [166, 14] on icon at bounding box center [173, 22] width 16 height 16
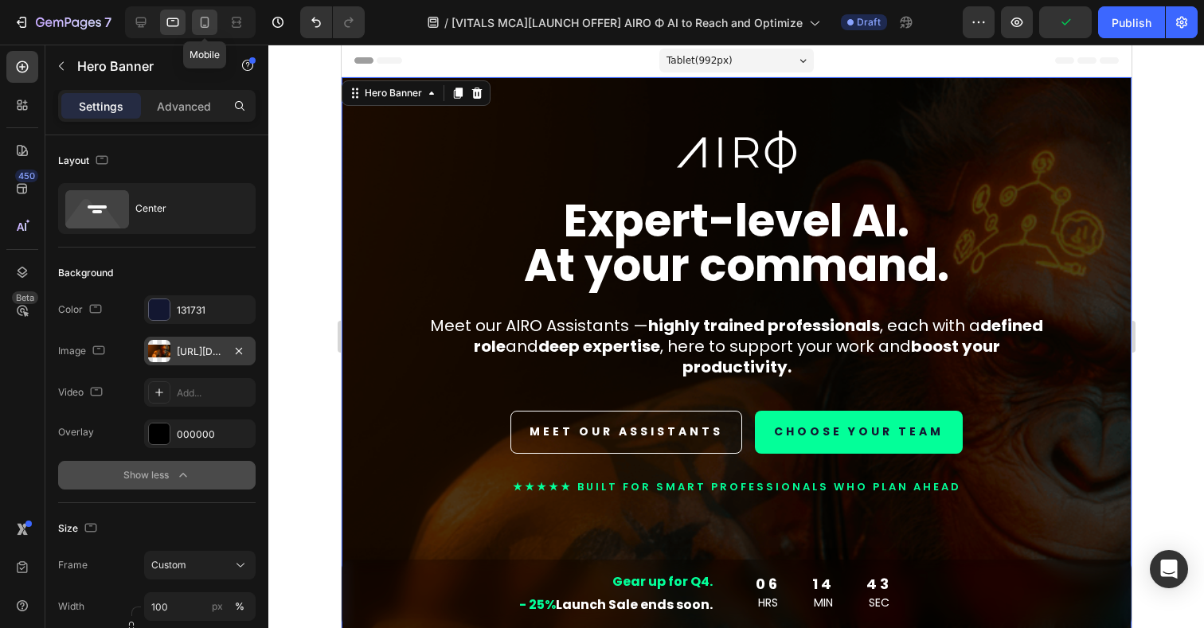
click at [201, 25] on icon at bounding box center [205, 22] width 9 height 11
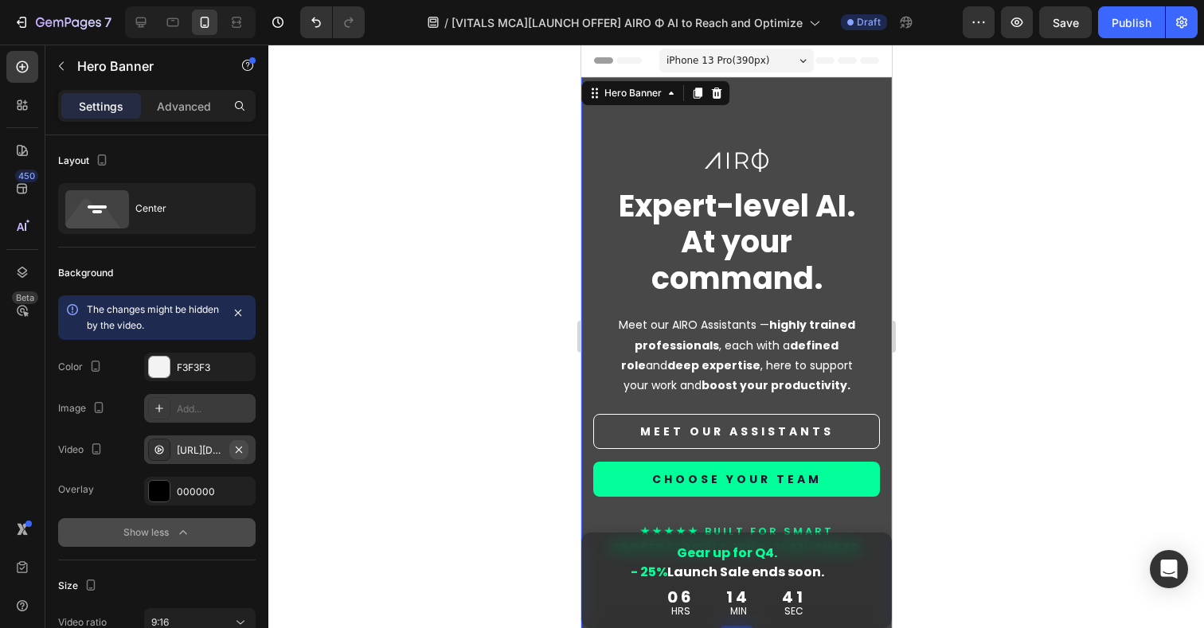
click at [240, 449] on icon "button" at bounding box center [239, 450] width 13 height 13
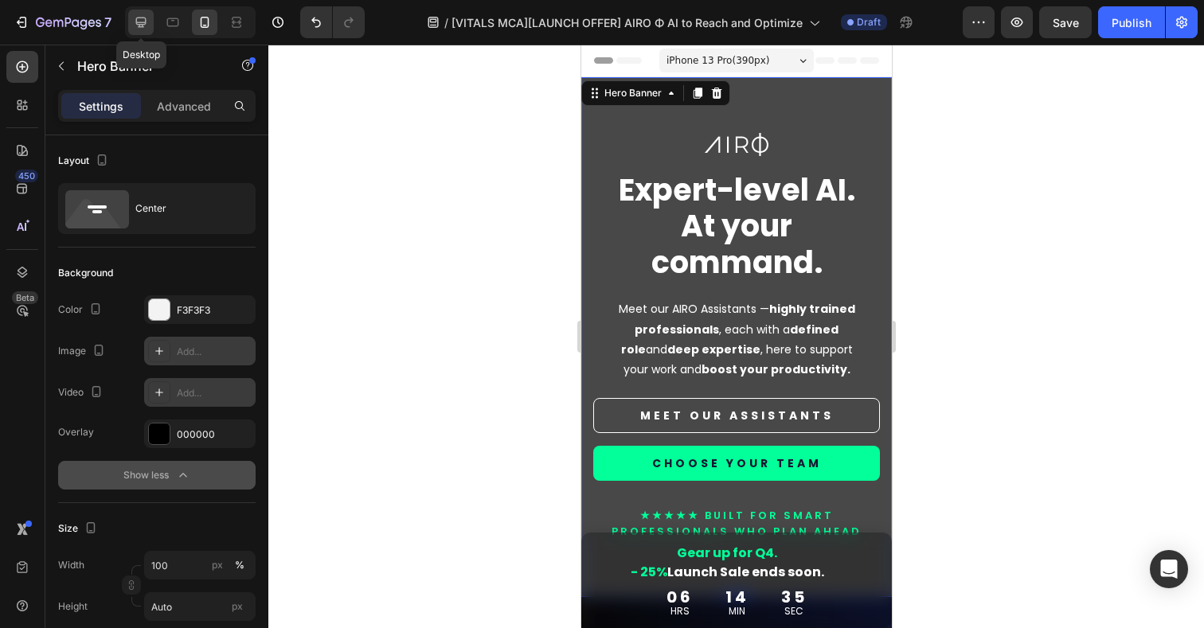
click at [143, 25] on icon at bounding box center [141, 22] width 16 height 16
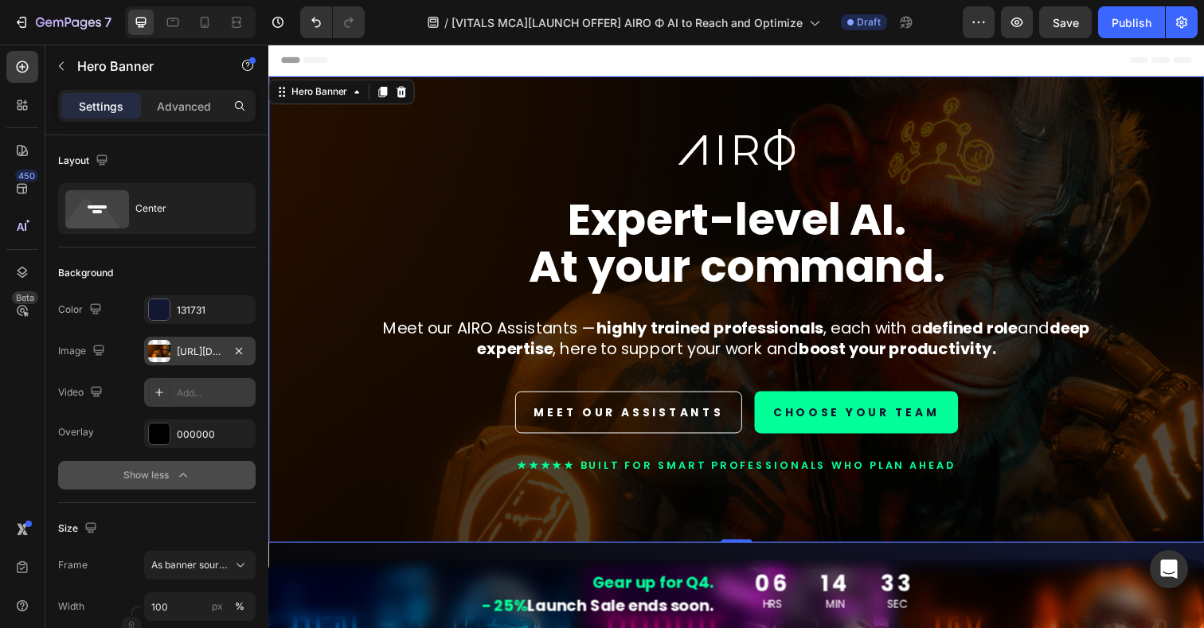
click at [159, 351] on div at bounding box center [159, 351] width 22 height 22
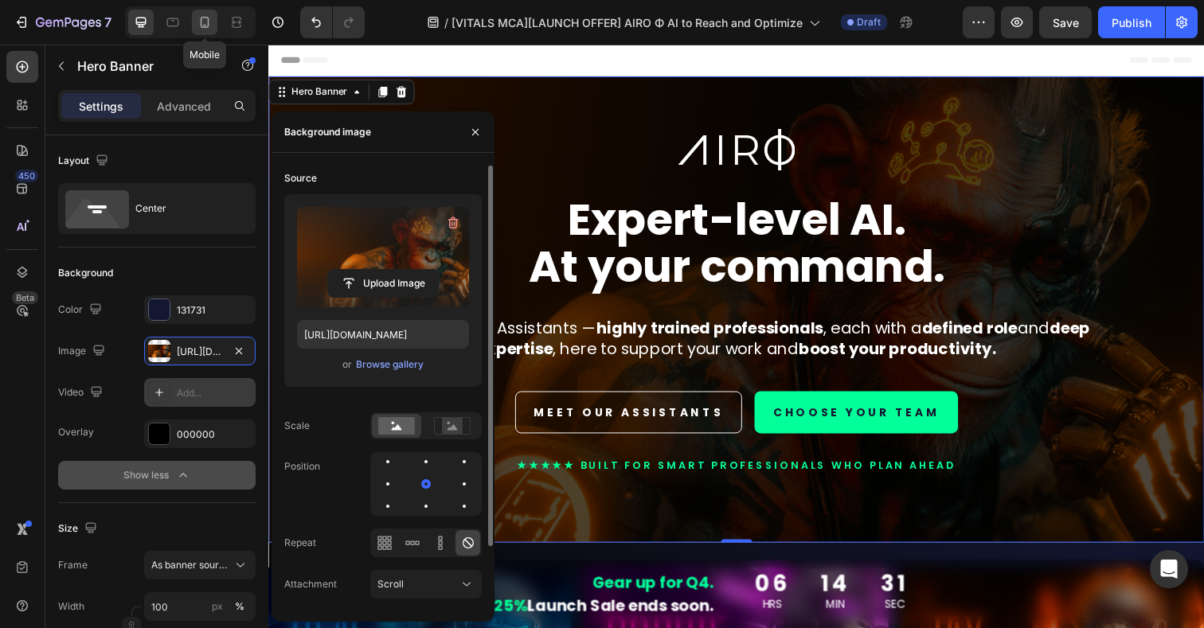
click at [205, 23] on icon at bounding box center [205, 22] width 16 height 16
type input "100%"
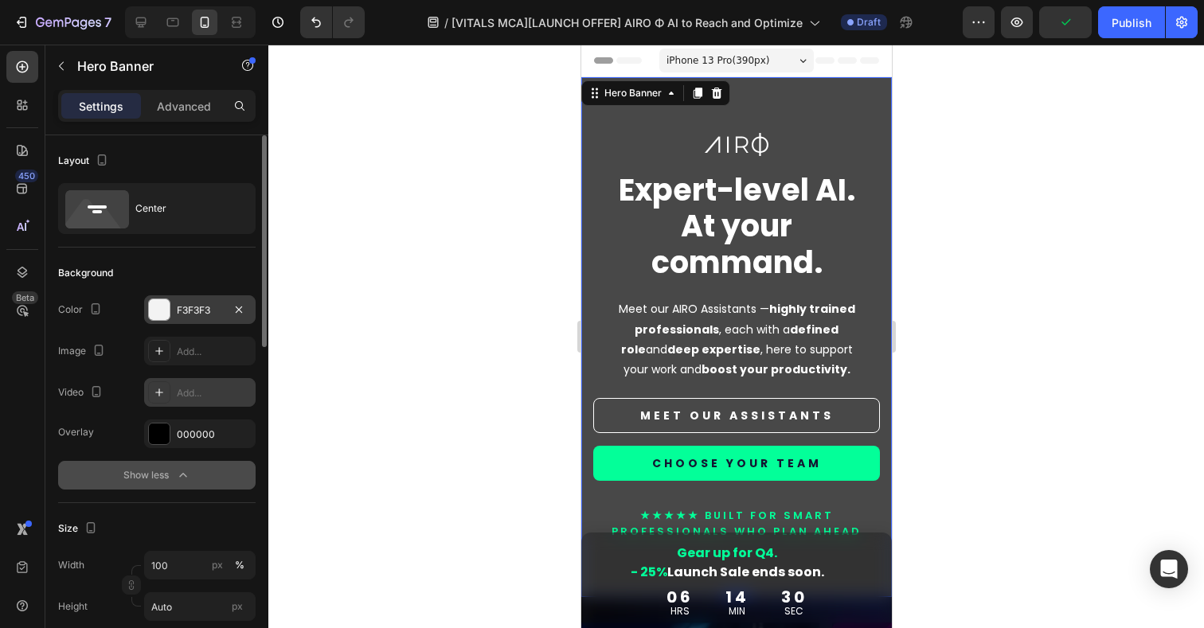
click at [160, 310] on div at bounding box center [159, 309] width 21 height 21
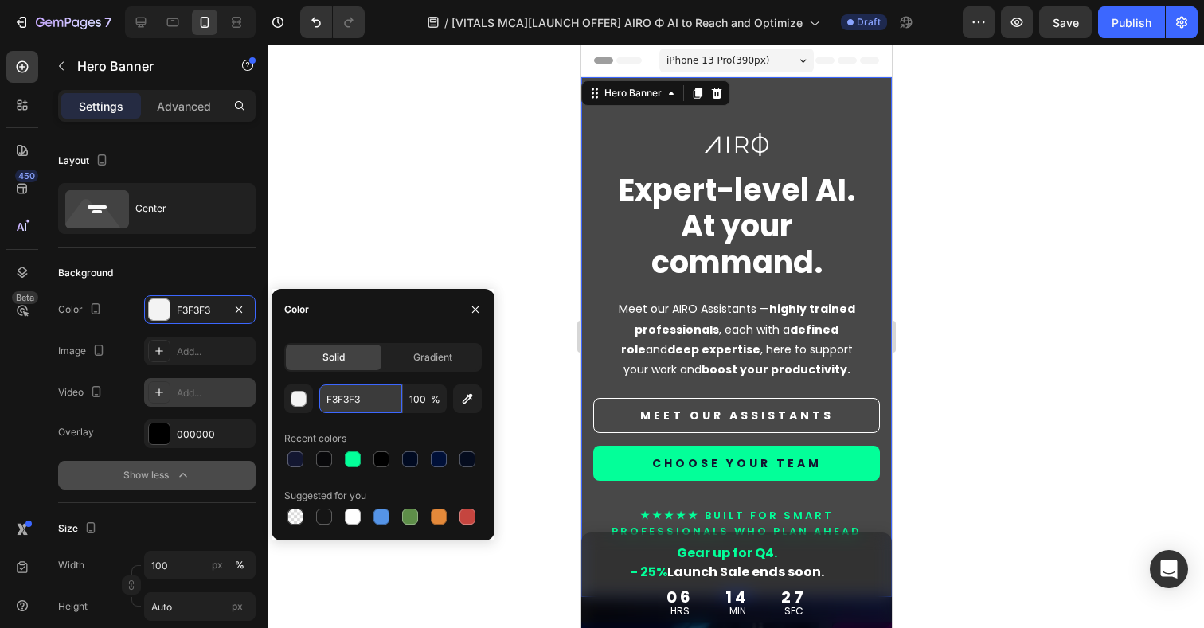
click at [357, 406] on input "F3F3F3" at bounding box center [360, 399] width 83 height 29
paste input "131731"
type input "131731"
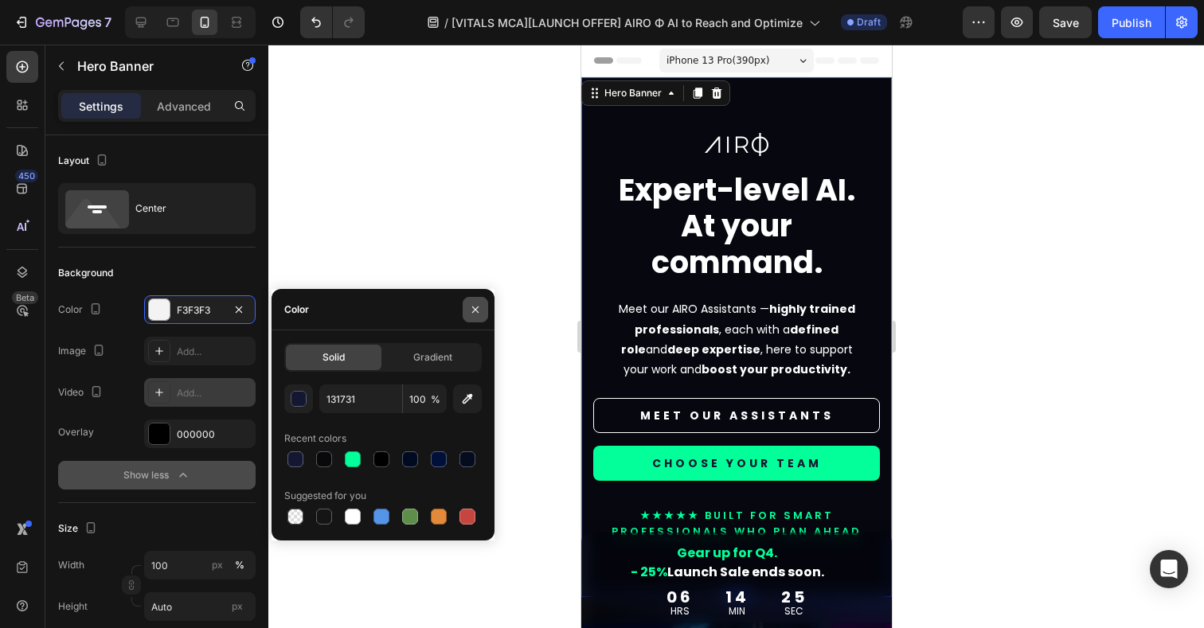
click at [477, 314] on icon "button" at bounding box center [475, 309] width 13 height 13
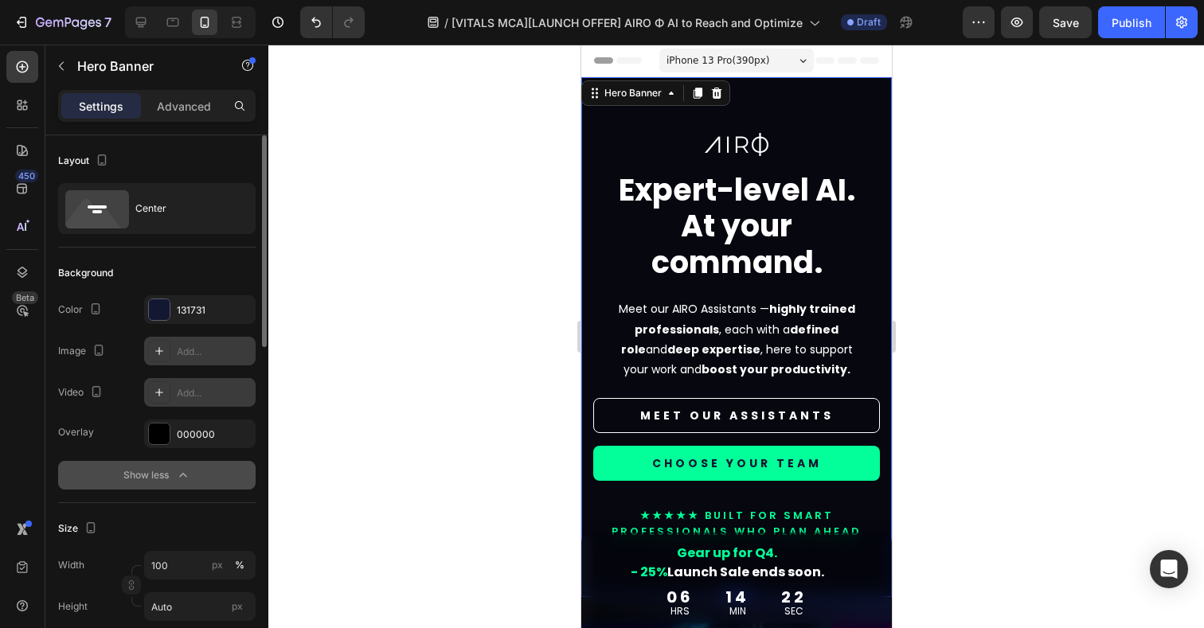
click at [162, 352] on icon at bounding box center [159, 351] width 13 height 13
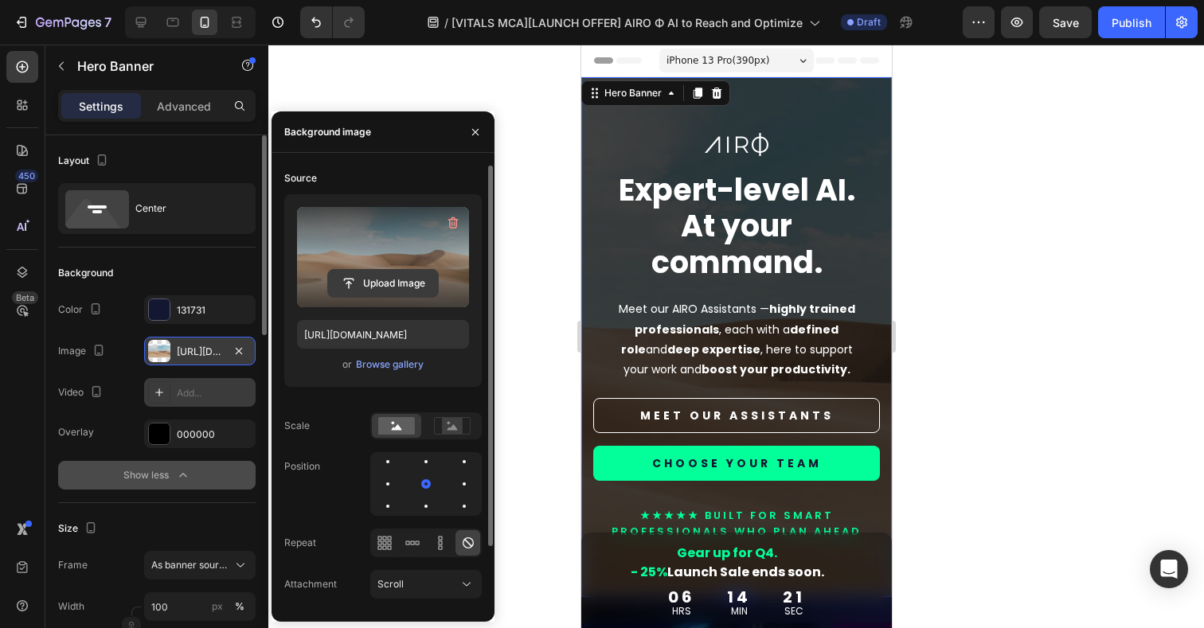
click at [379, 279] on input "file" at bounding box center [383, 283] width 110 height 27
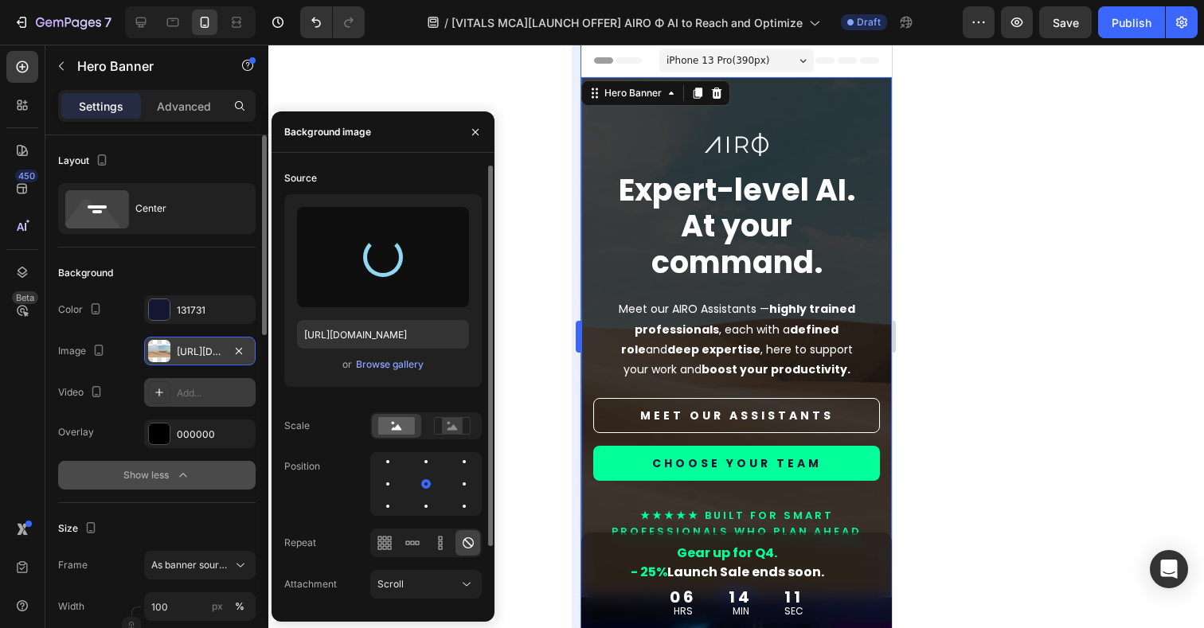
type input "https://cdn.shopify.com/s/files/1/0924/1975/2313/files/gempages_574669605969068…"
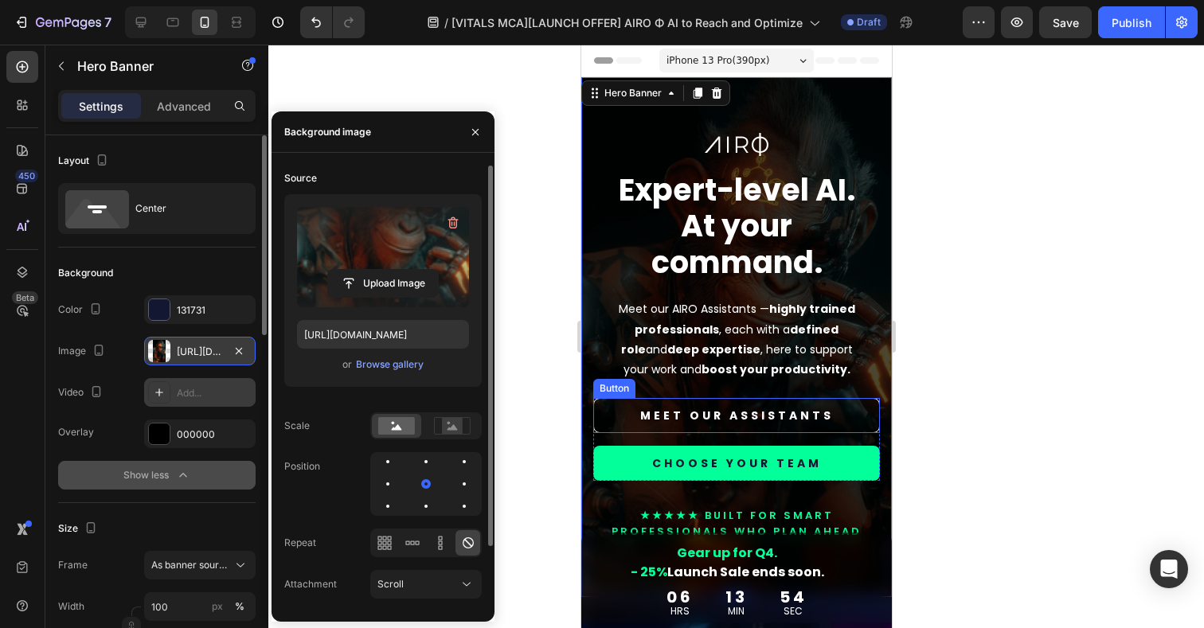
click at [957, 384] on div at bounding box center [736, 337] width 936 height 584
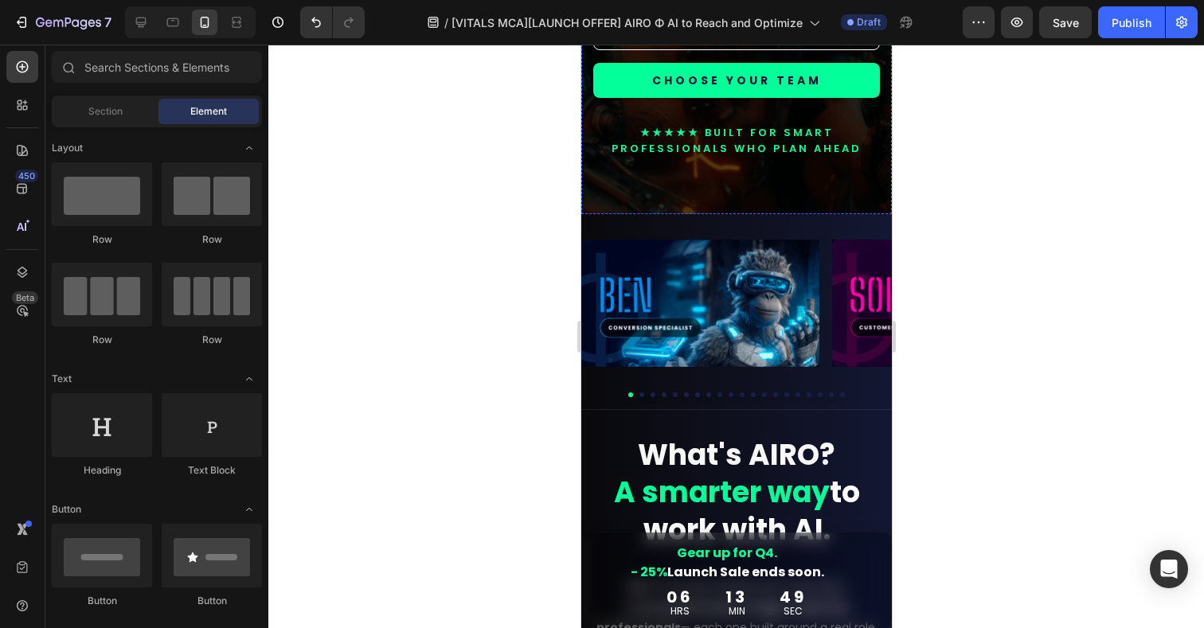
scroll to position [391, 0]
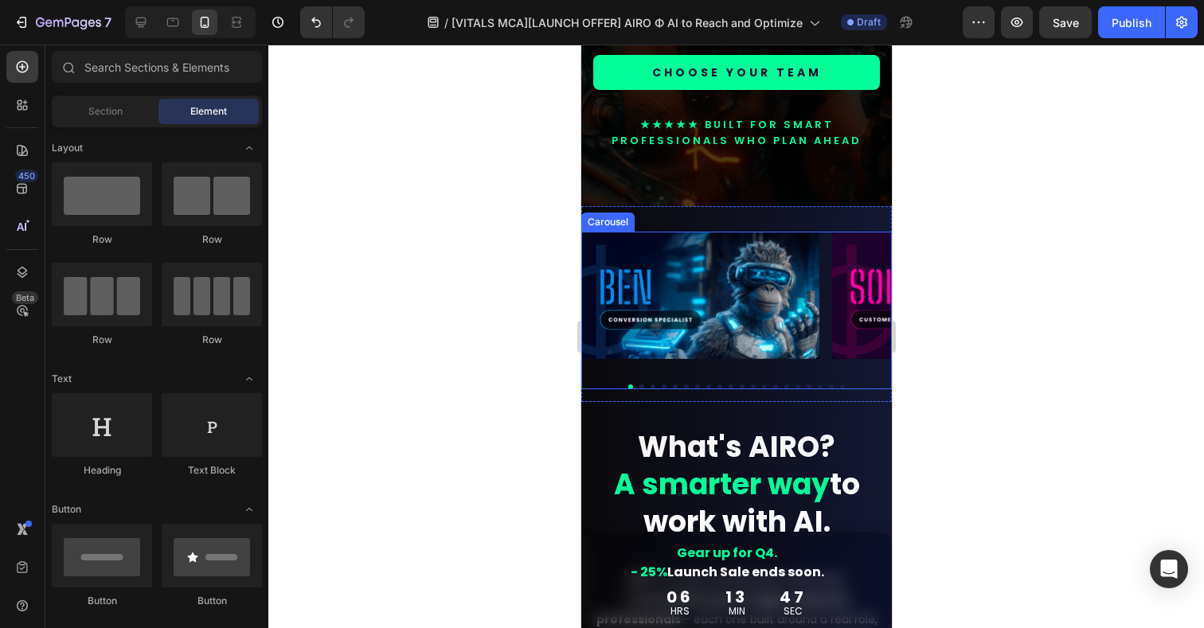
click at [597, 386] on div at bounding box center [736, 387] width 311 height 5
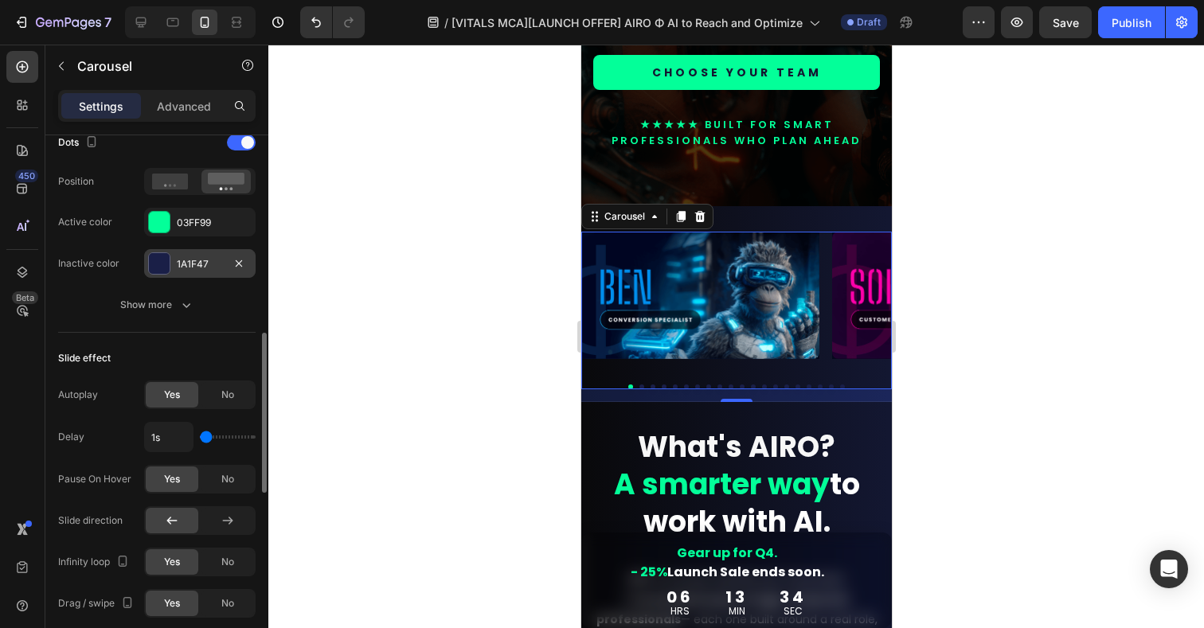
scroll to position [644, 0]
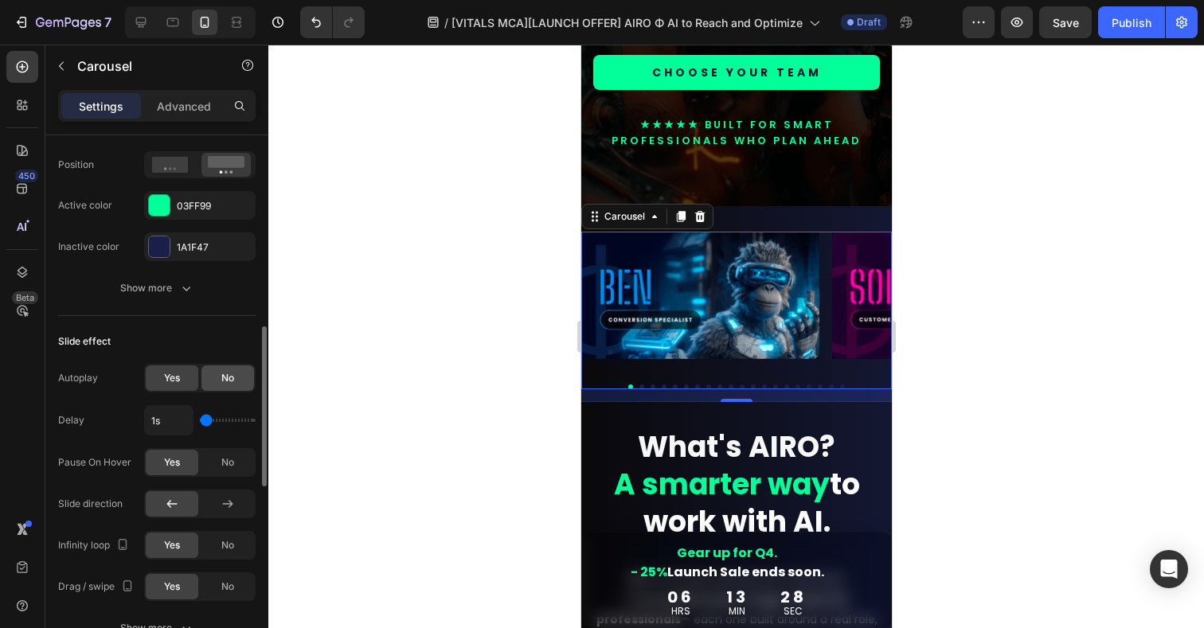
click at [239, 378] on div "No" at bounding box center [228, 378] width 53 height 25
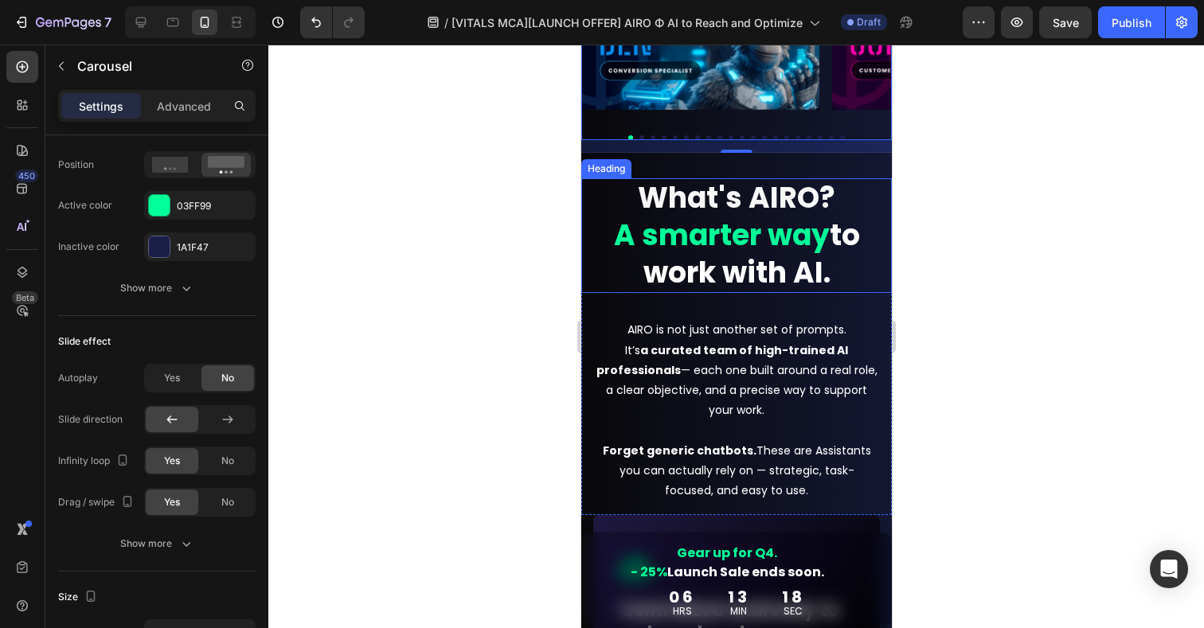
scroll to position [640, 0]
click at [675, 270] on strong "to work with AI." at bounding box center [751, 255] width 217 height 78
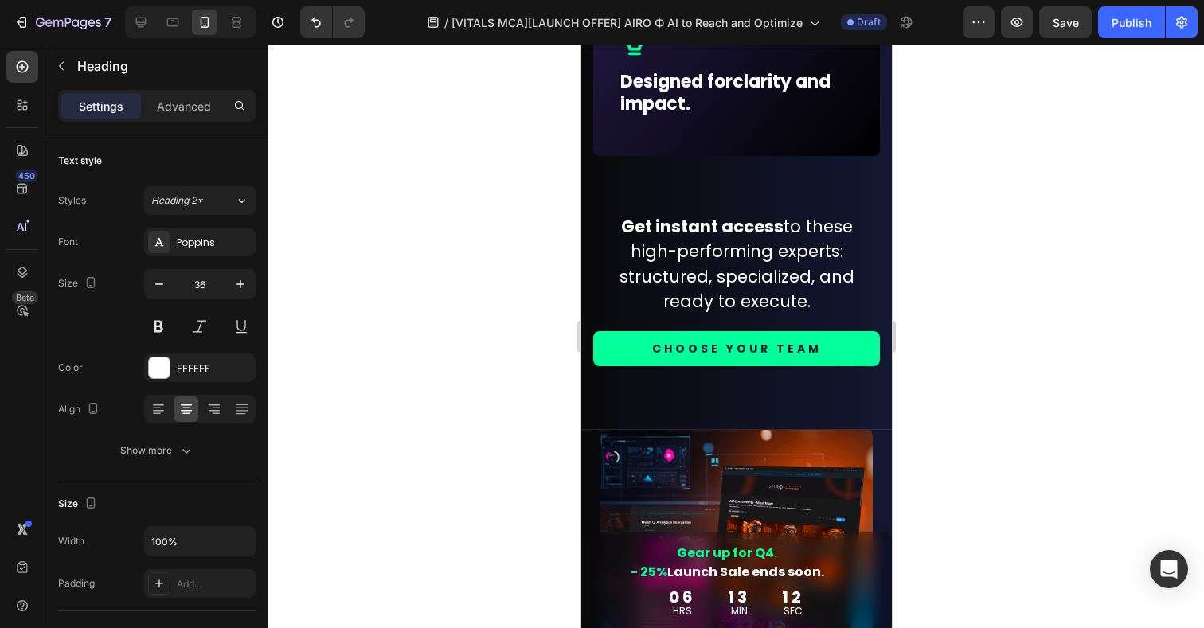
scroll to position [1736, 0]
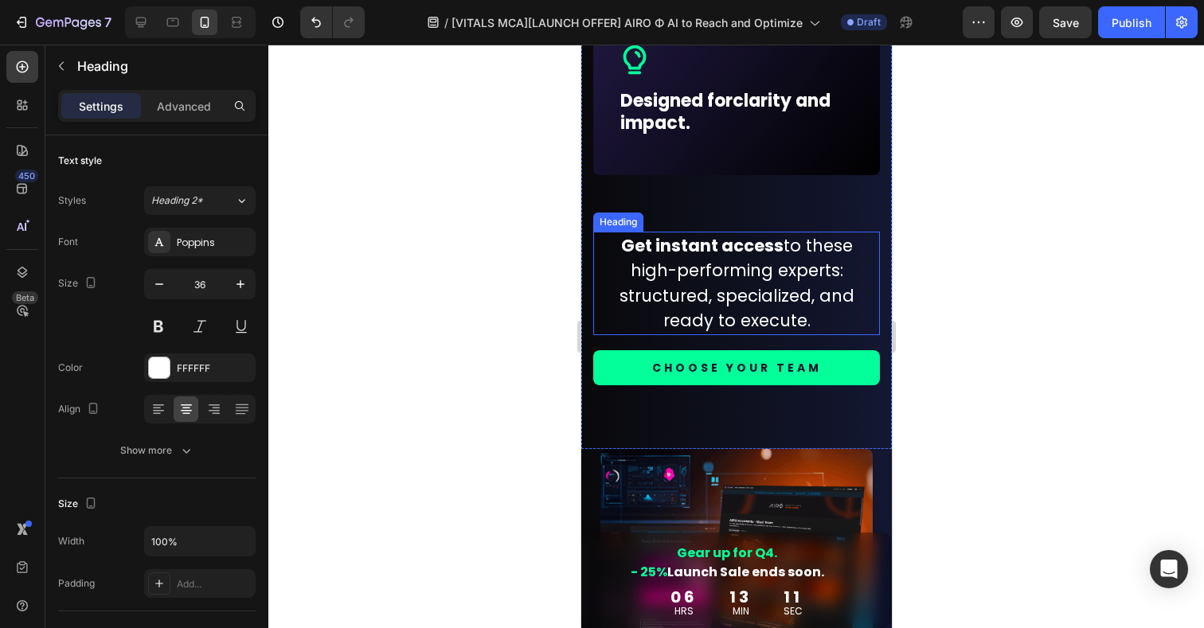
click at [708, 294] on h2 "Get instant access to these high-performing experts: structured, specialized, a…" at bounding box center [735, 284] width 261 height 104
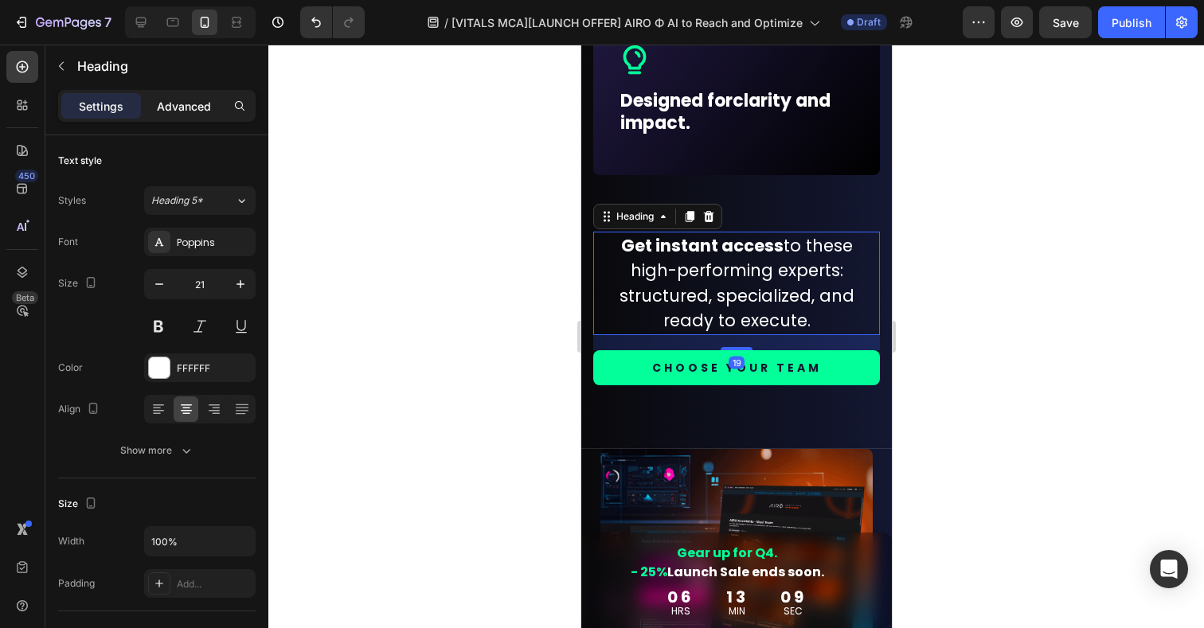
click at [183, 102] on p "Advanced" at bounding box center [184, 106] width 54 height 17
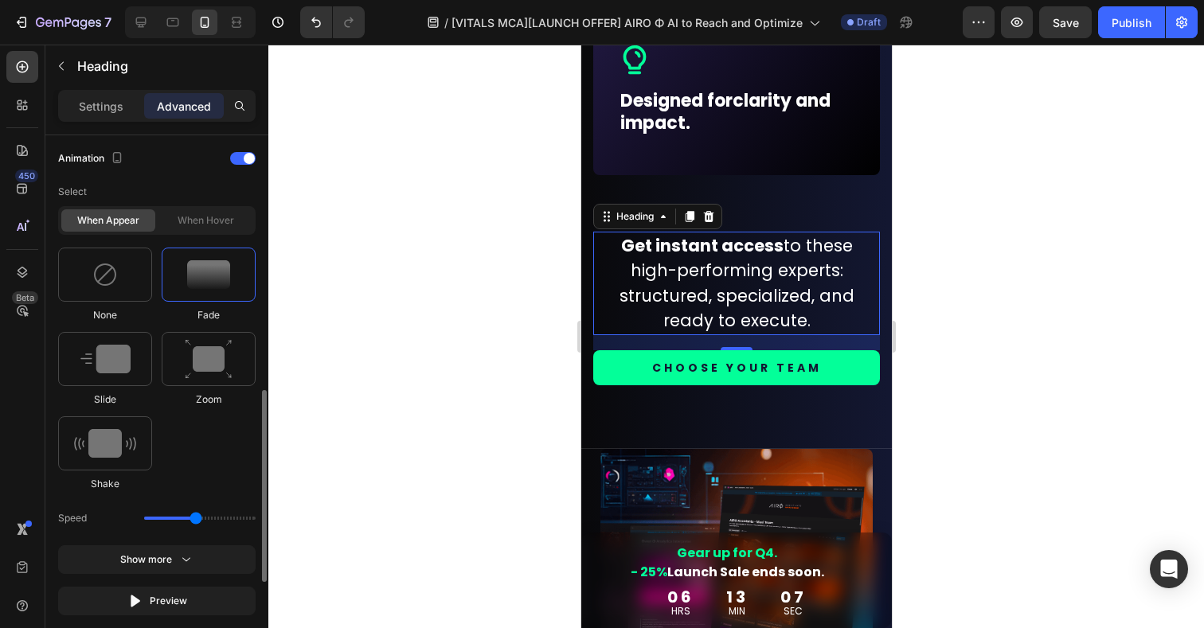
scroll to position [672, 0]
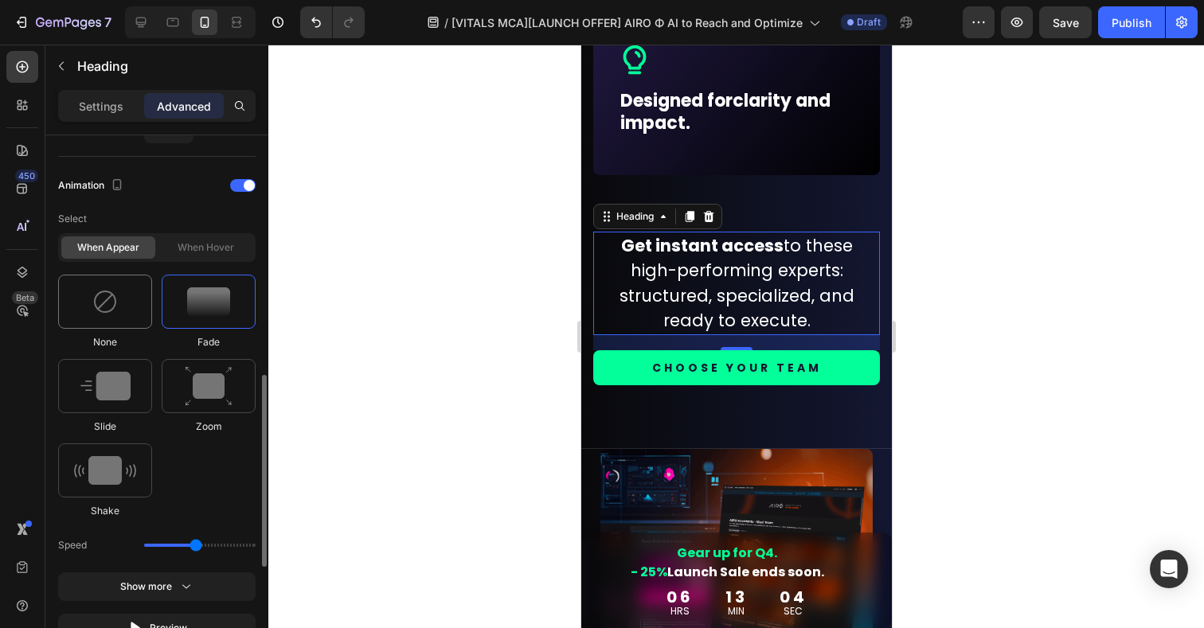
click at [92, 312] on img at bounding box center [104, 301] width 25 height 25
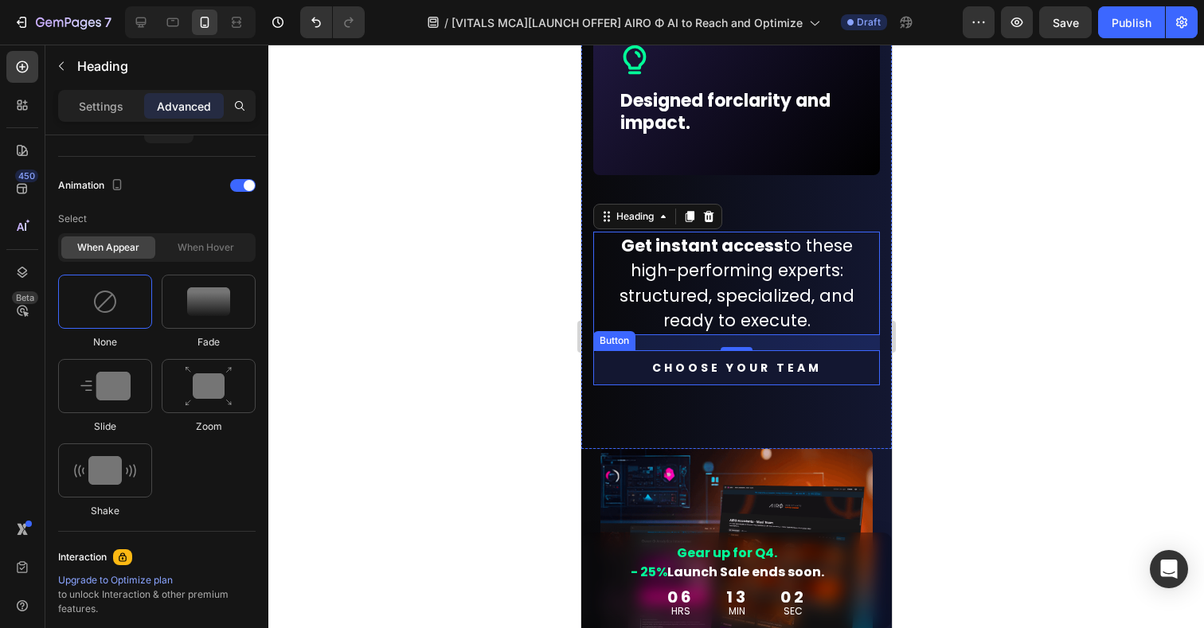
click at [863, 371] on link "CHOOSE YOUR TEAM" at bounding box center [736, 367] width 287 height 35
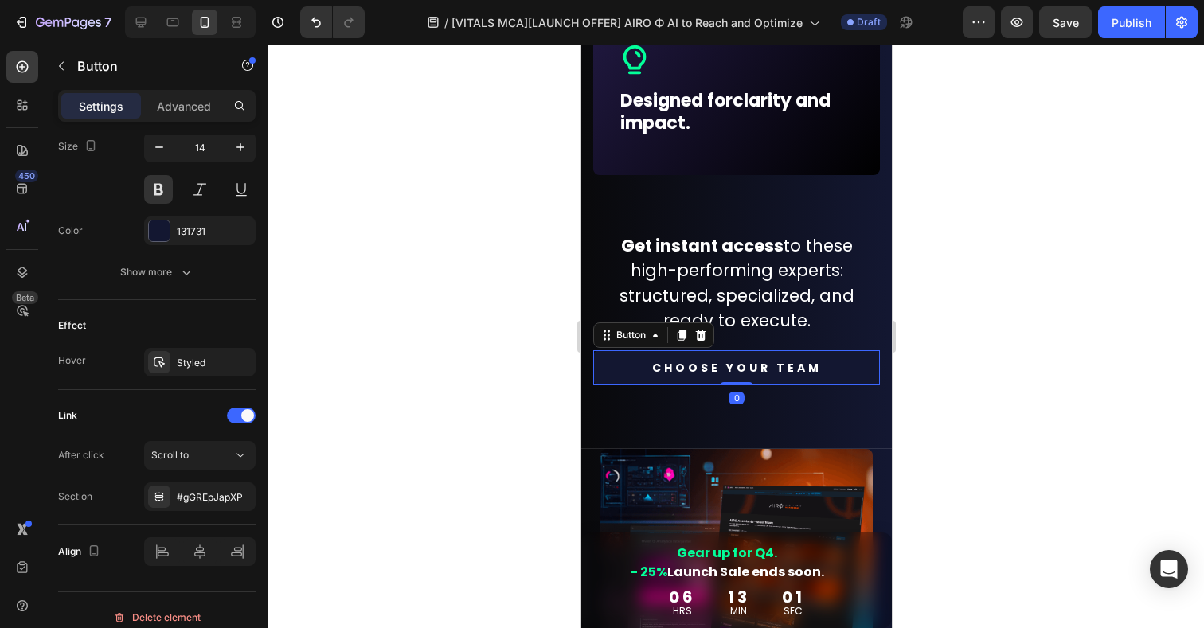
scroll to position [0, 0]
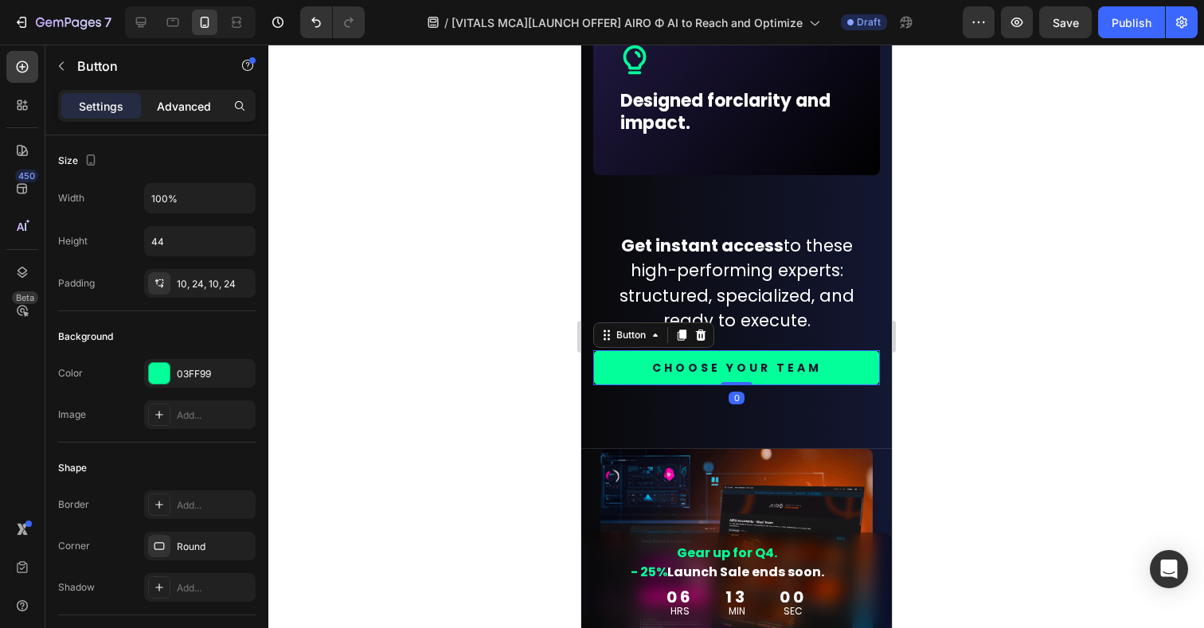
click at [199, 118] on div "Advanced" at bounding box center [184, 105] width 80 height 25
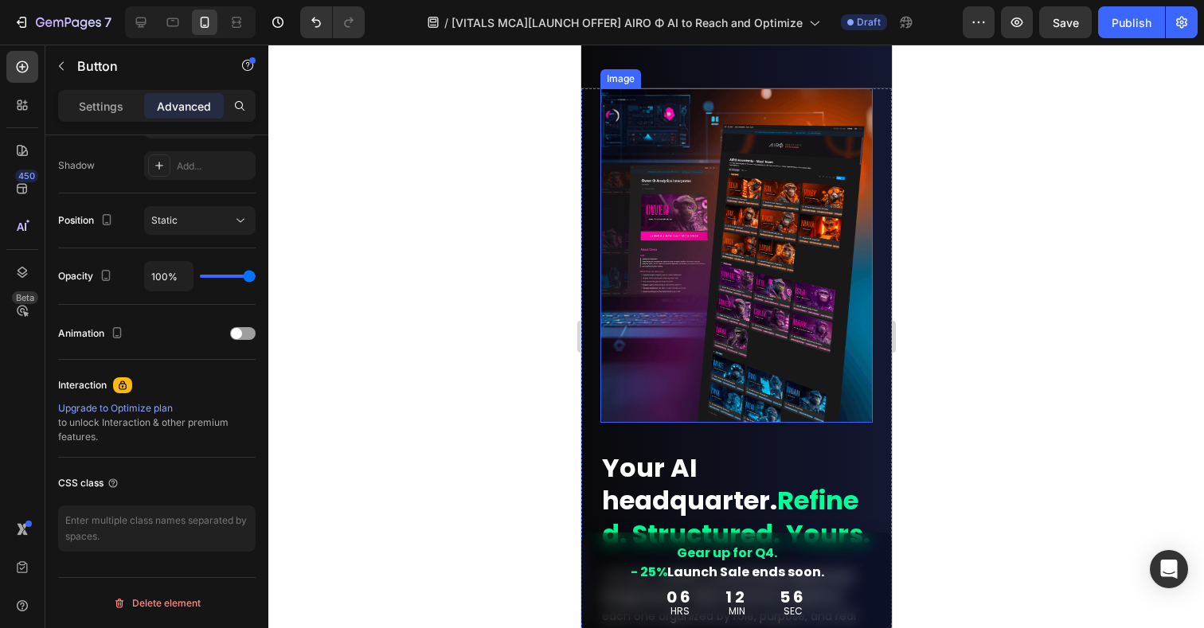
scroll to position [2130, 0]
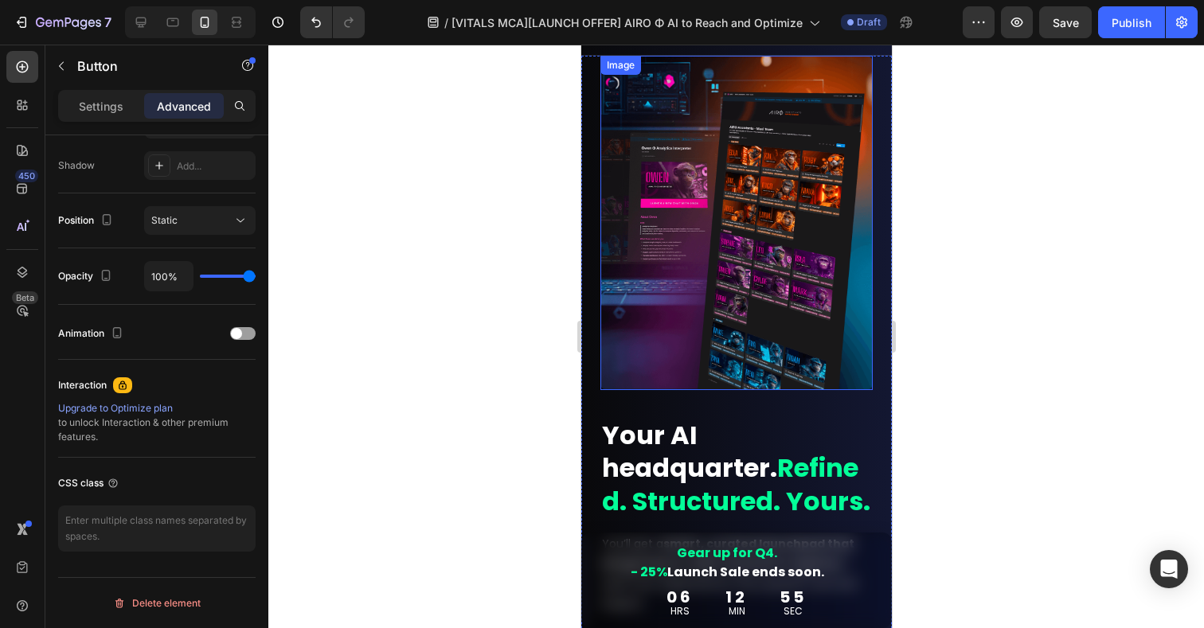
click at [679, 293] on img at bounding box center [736, 223] width 272 height 335
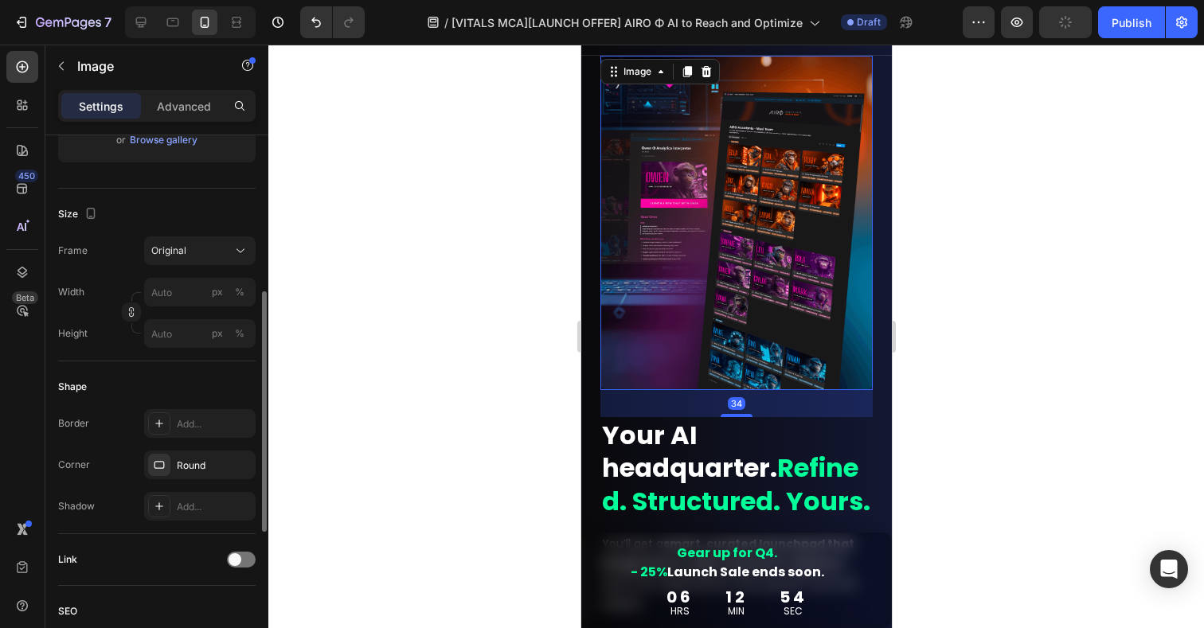
scroll to position [333, 0]
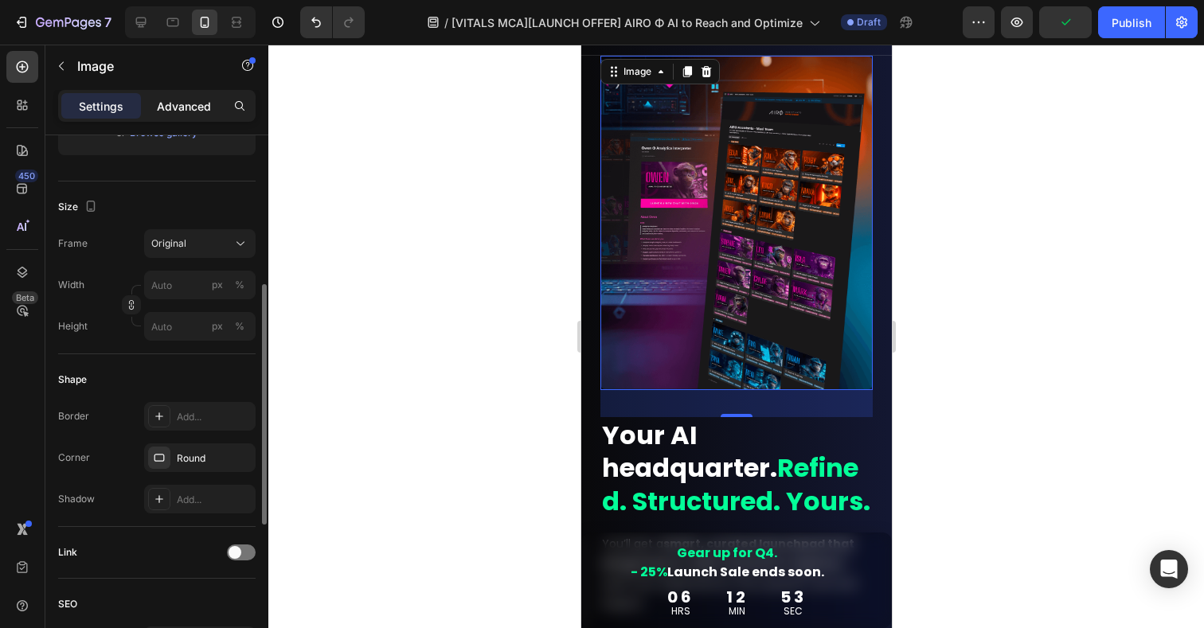
click at [176, 98] on p "Advanced" at bounding box center [184, 106] width 54 height 17
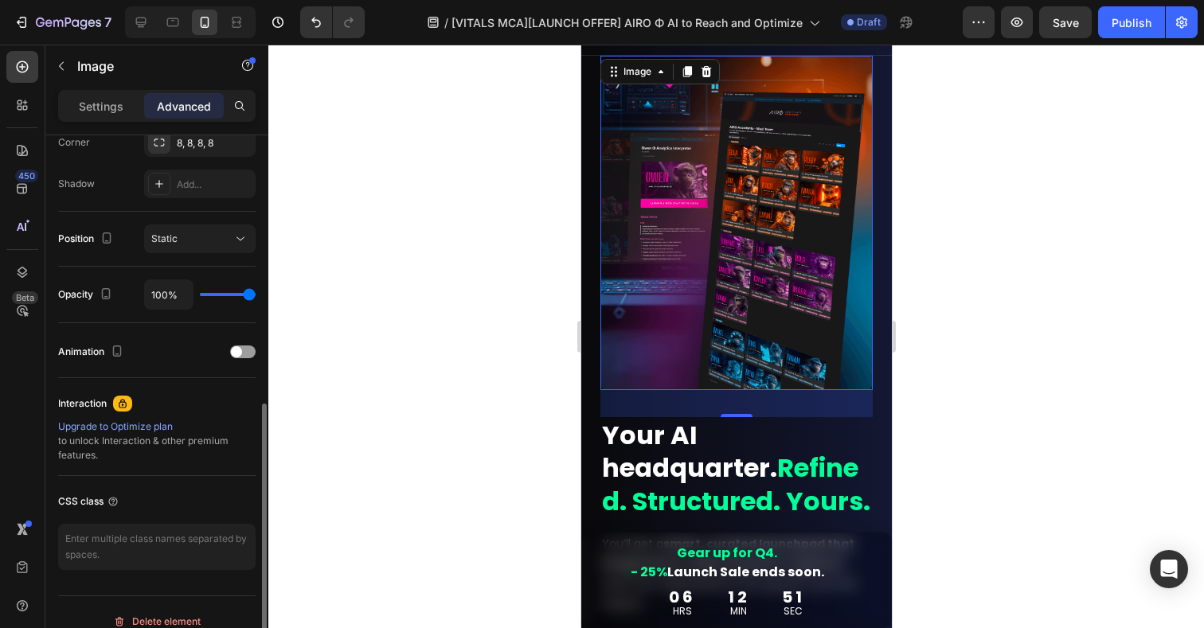
scroll to position [514, 0]
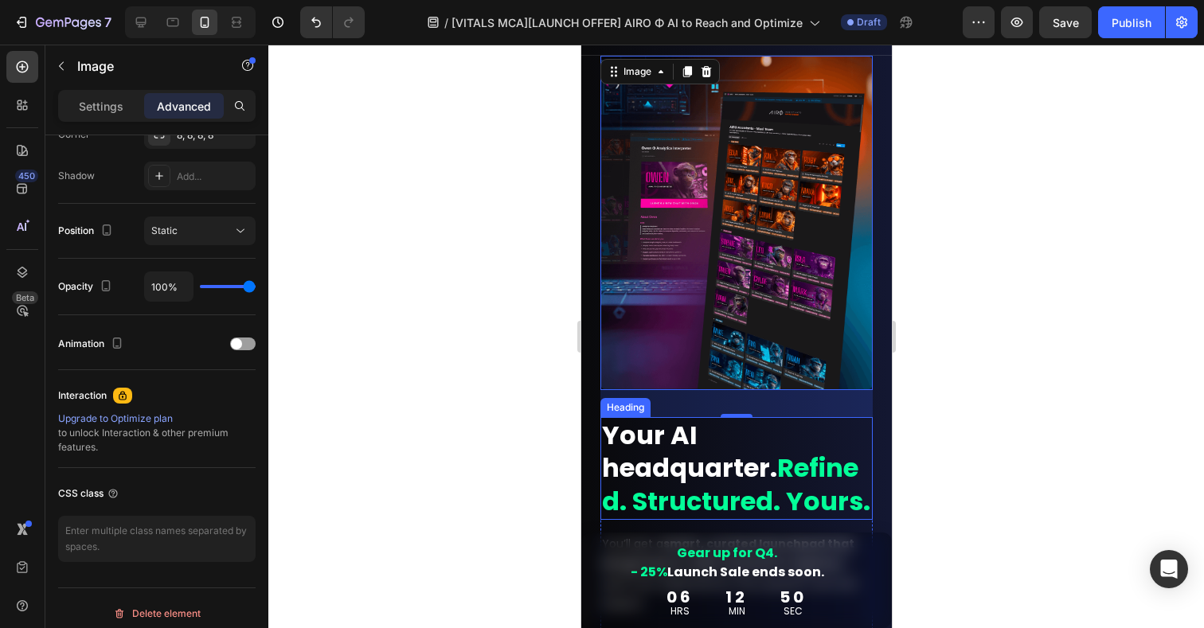
click at [670, 487] on strong "Refined. Structured. Yours." at bounding box center [735, 484] width 268 height 69
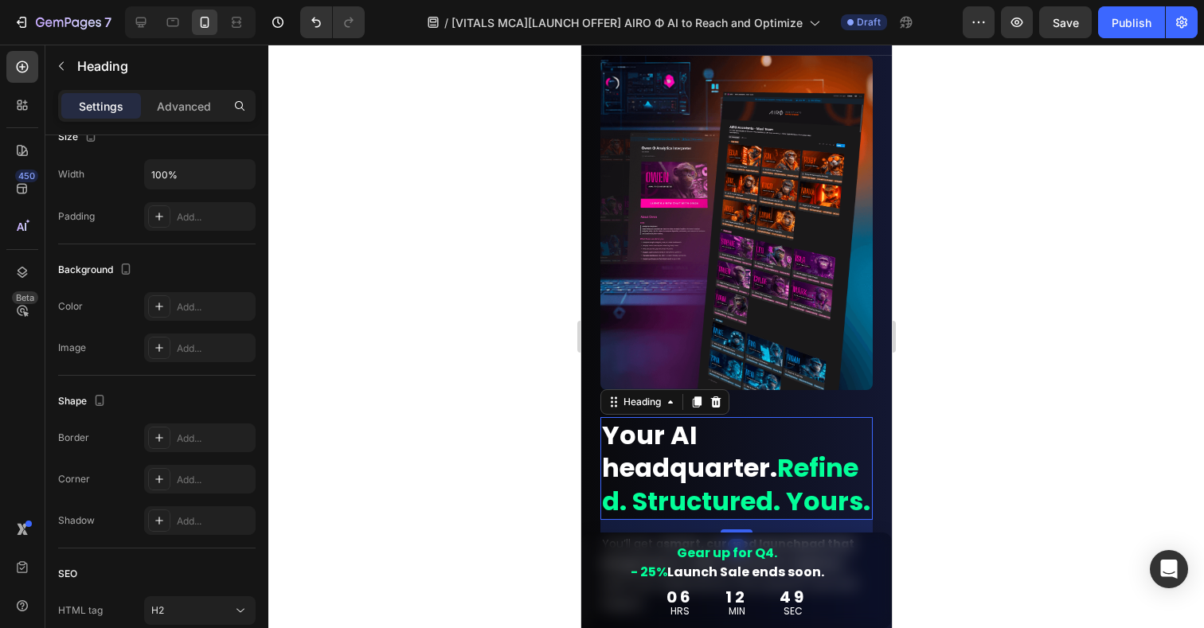
scroll to position [495, 0]
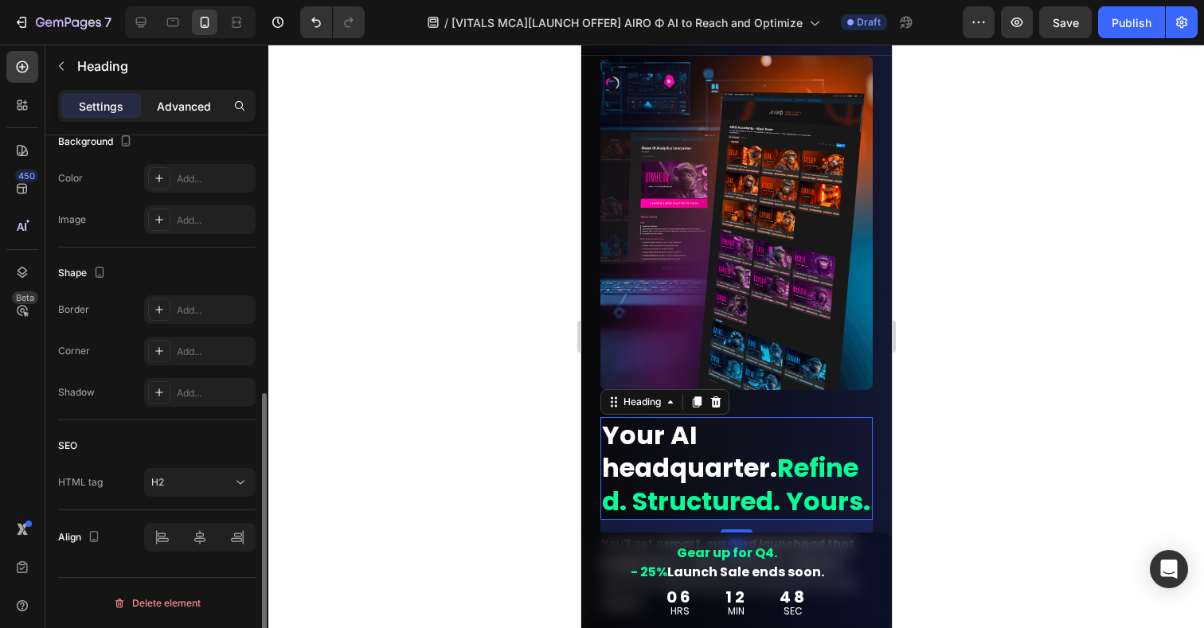
click at [178, 115] on div "Advanced" at bounding box center [184, 105] width 80 height 25
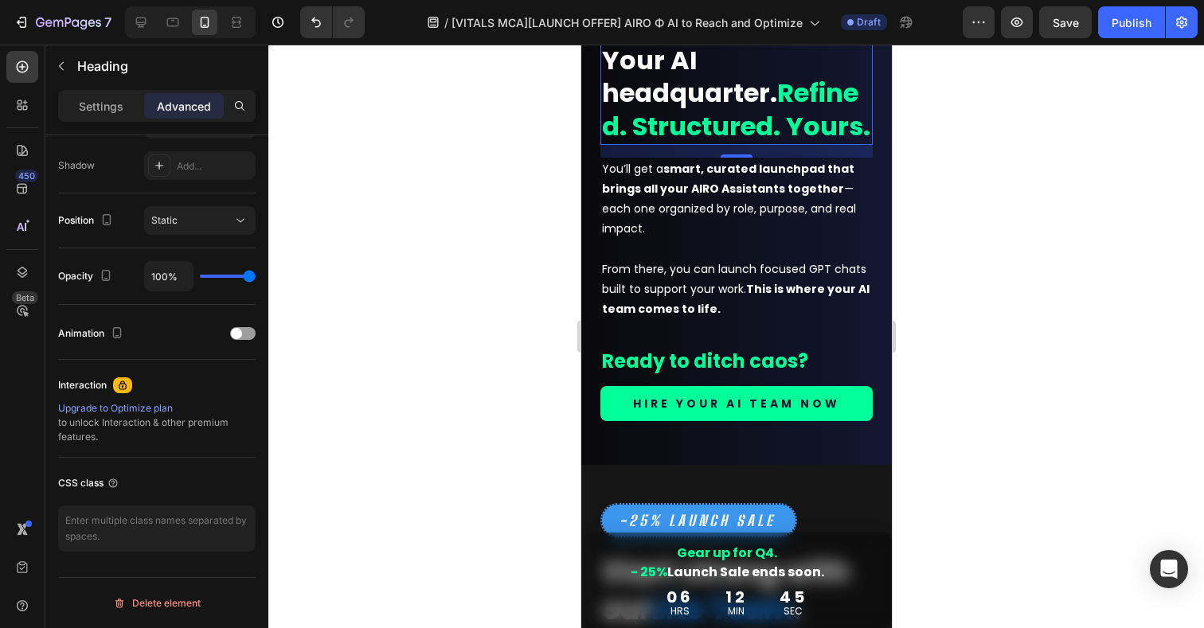
scroll to position [2516, 0]
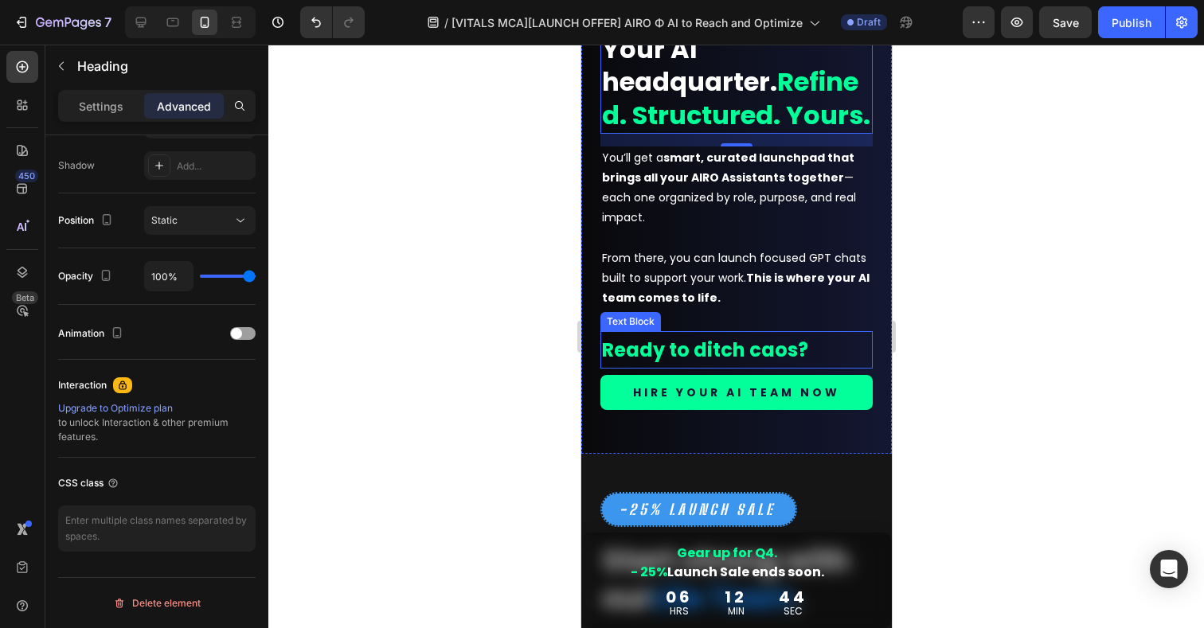
click at [765, 363] on strong "Ready to ditch caos?" at bounding box center [704, 350] width 206 height 26
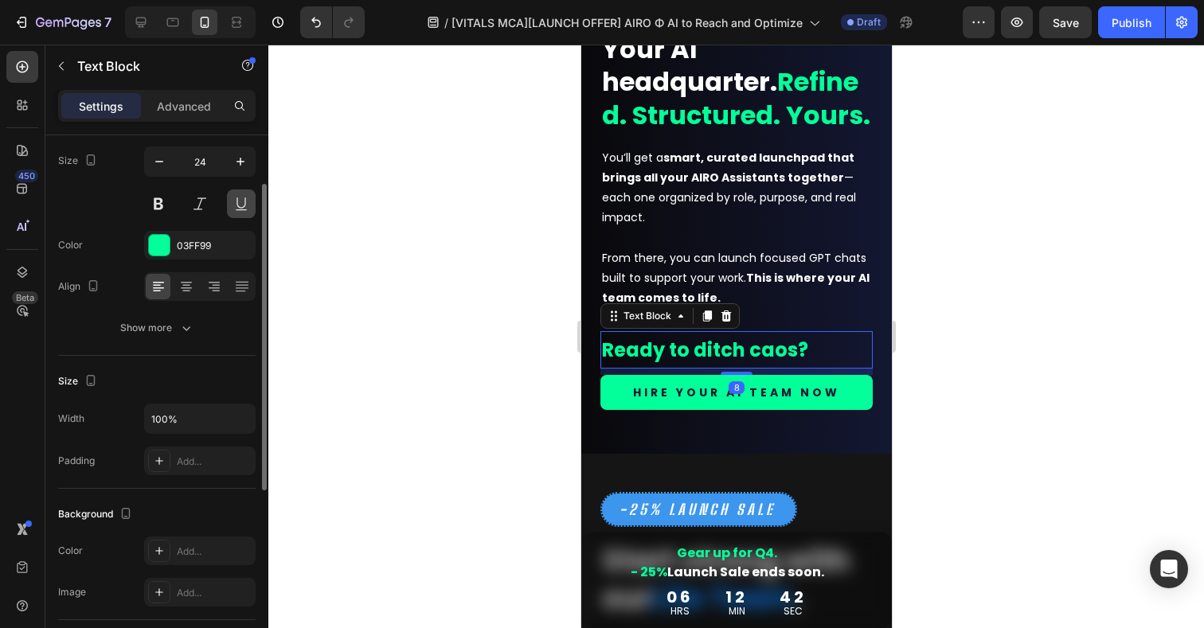
scroll to position [108, 0]
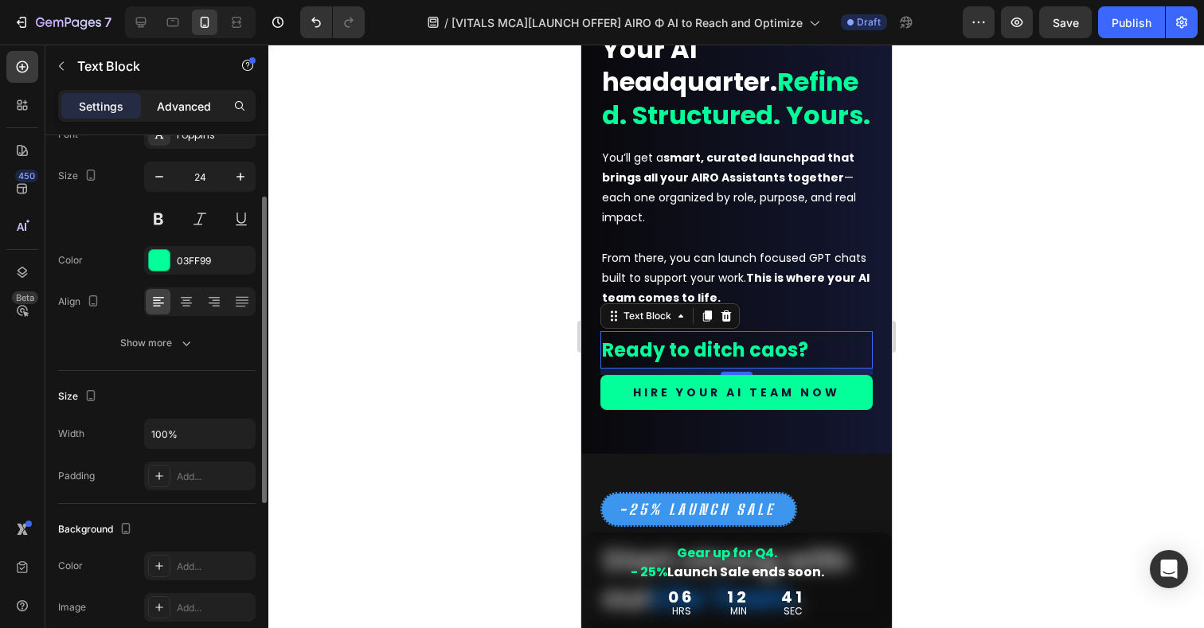
click at [187, 100] on p "Advanced" at bounding box center [184, 106] width 54 height 17
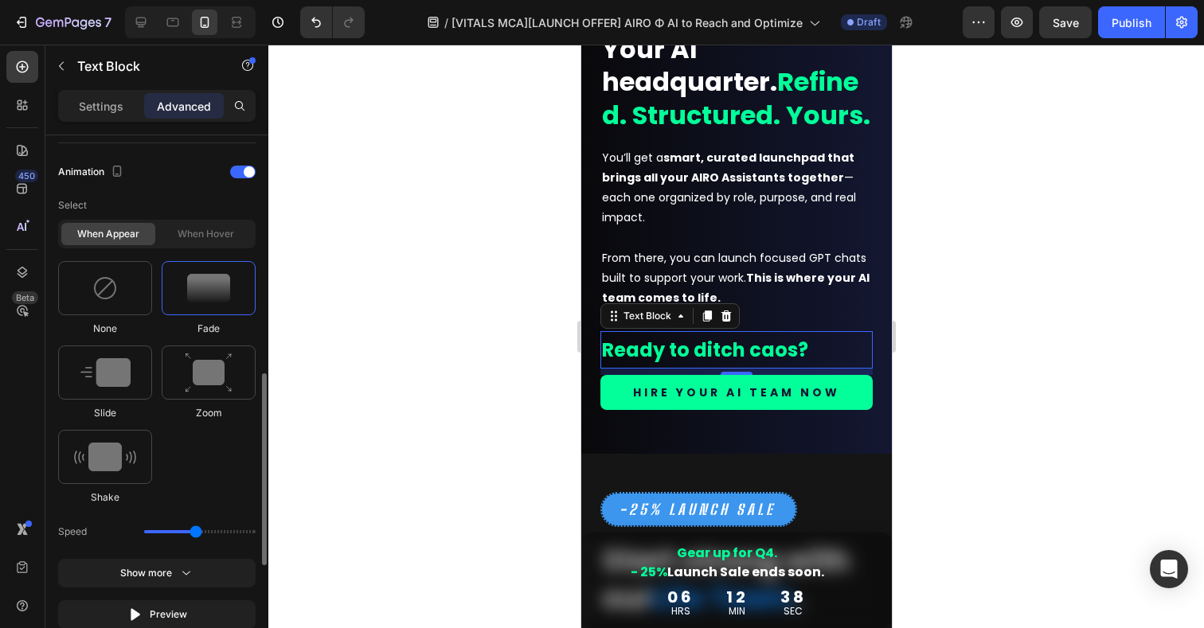
scroll to position [675, 0]
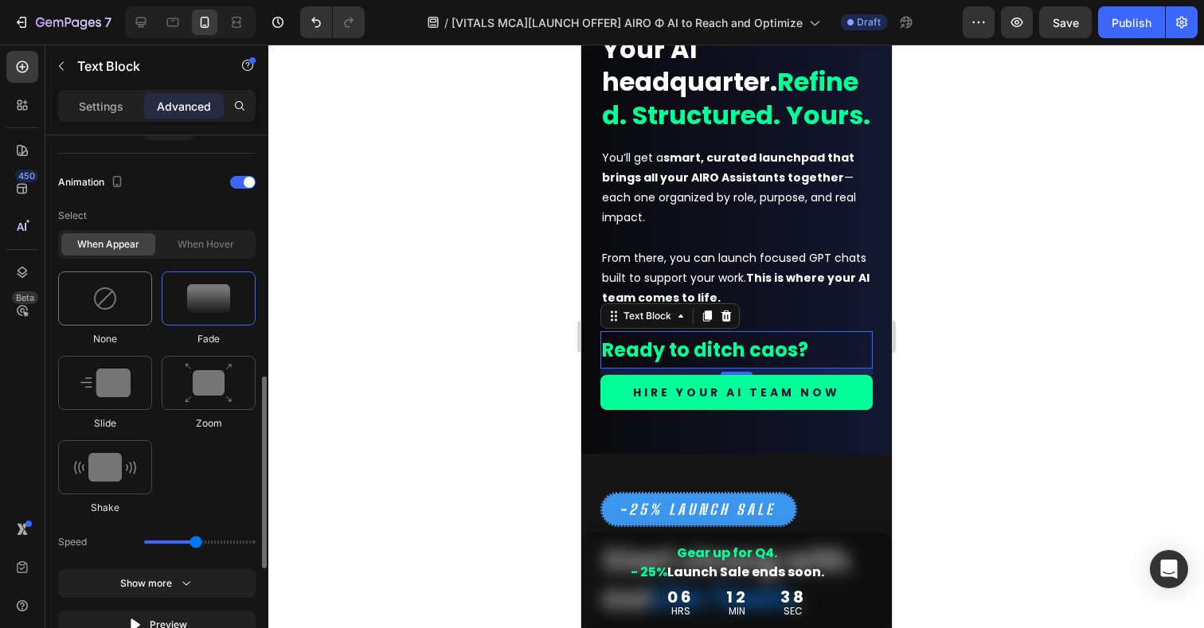
click at [116, 308] on img at bounding box center [104, 298] width 25 height 25
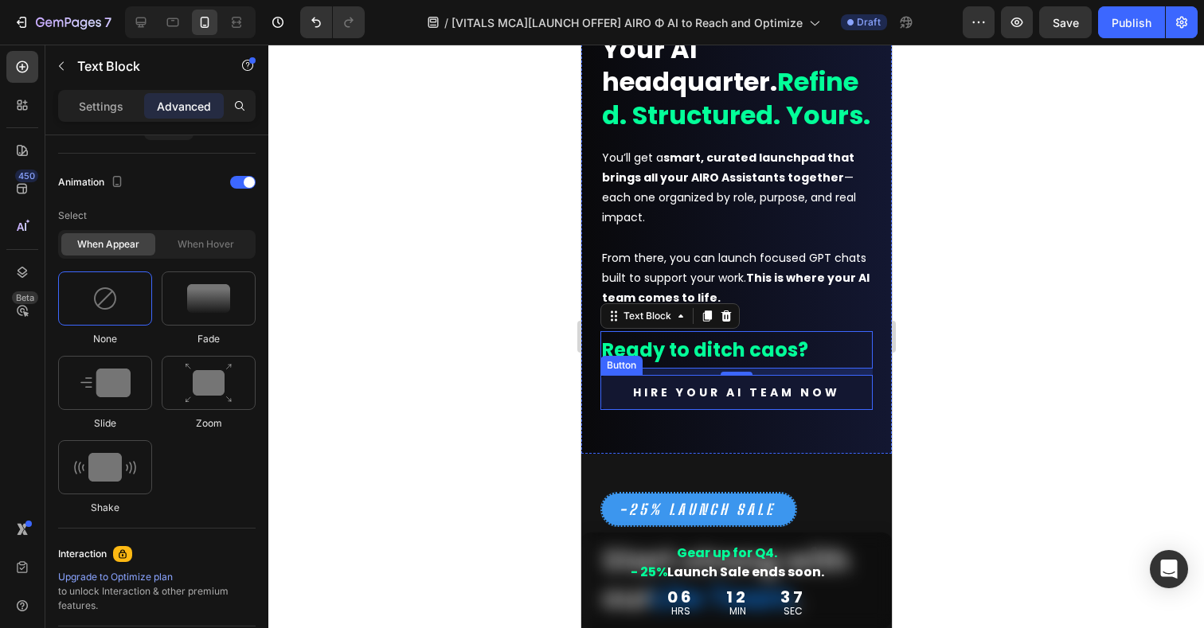
click at [855, 410] on link "HIRE YOUR AI TEAM NOW" at bounding box center [736, 392] width 272 height 35
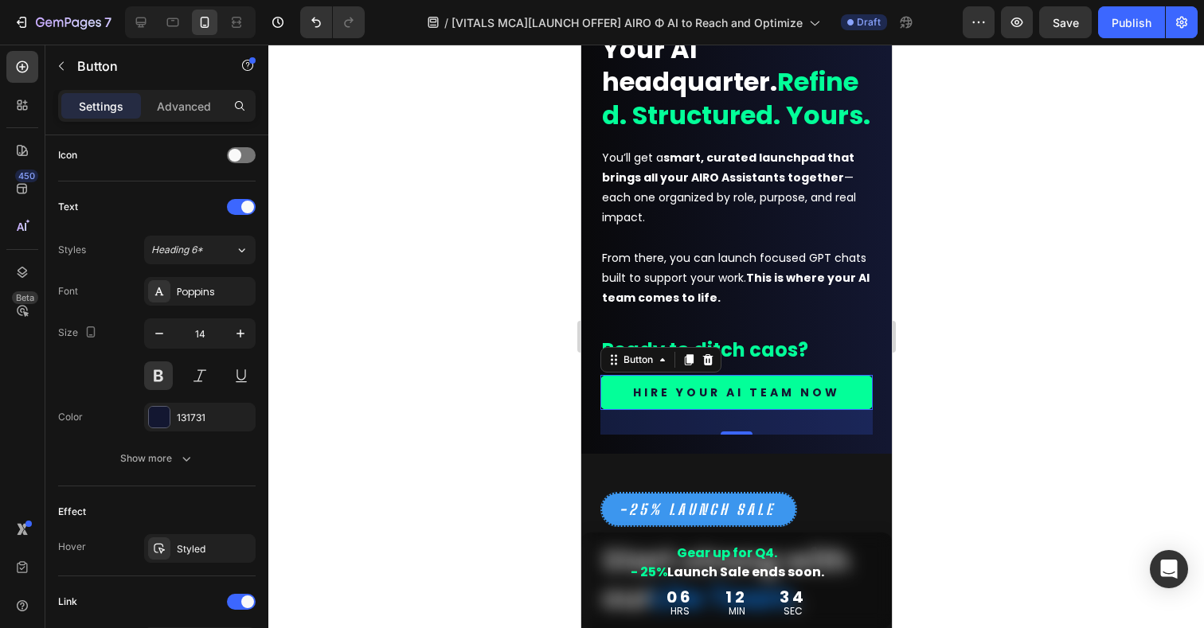
scroll to position [0, 0]
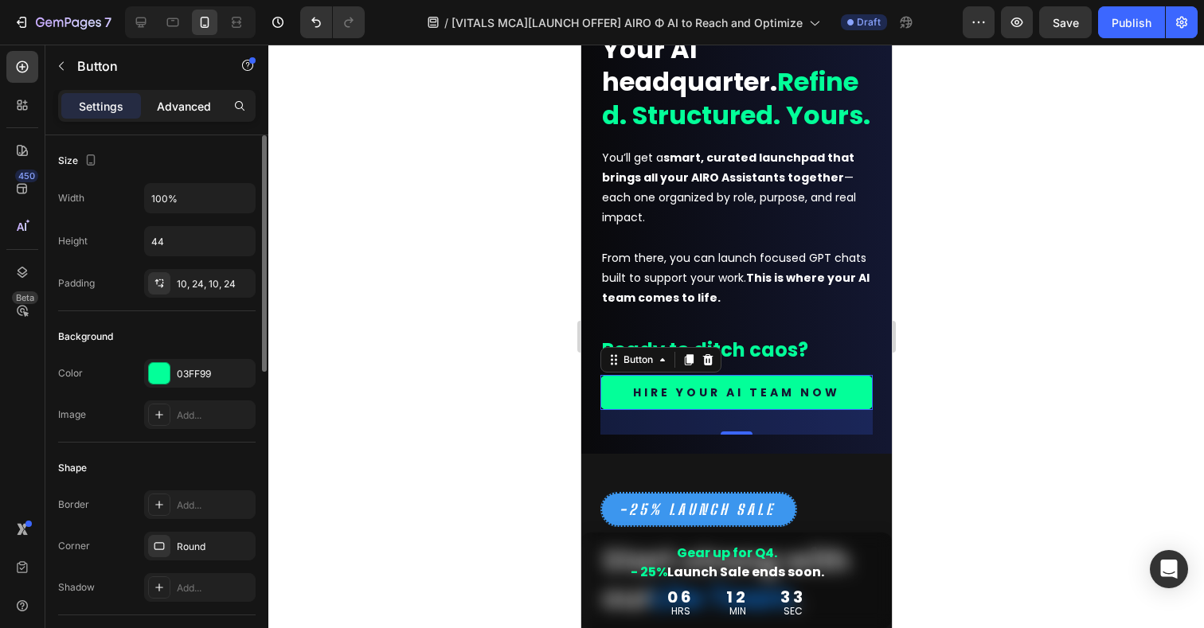
click at [182, 107] on p "Advanced" at bounding box center [184, 106] width 54 height 17
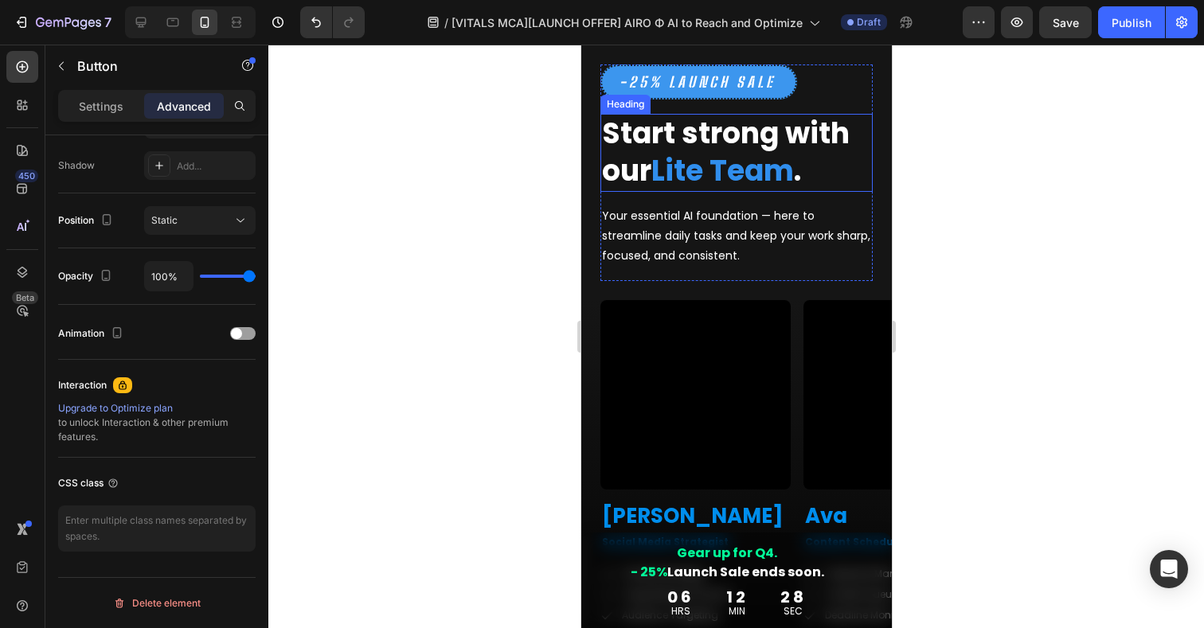
scroll to position [2948, 0]
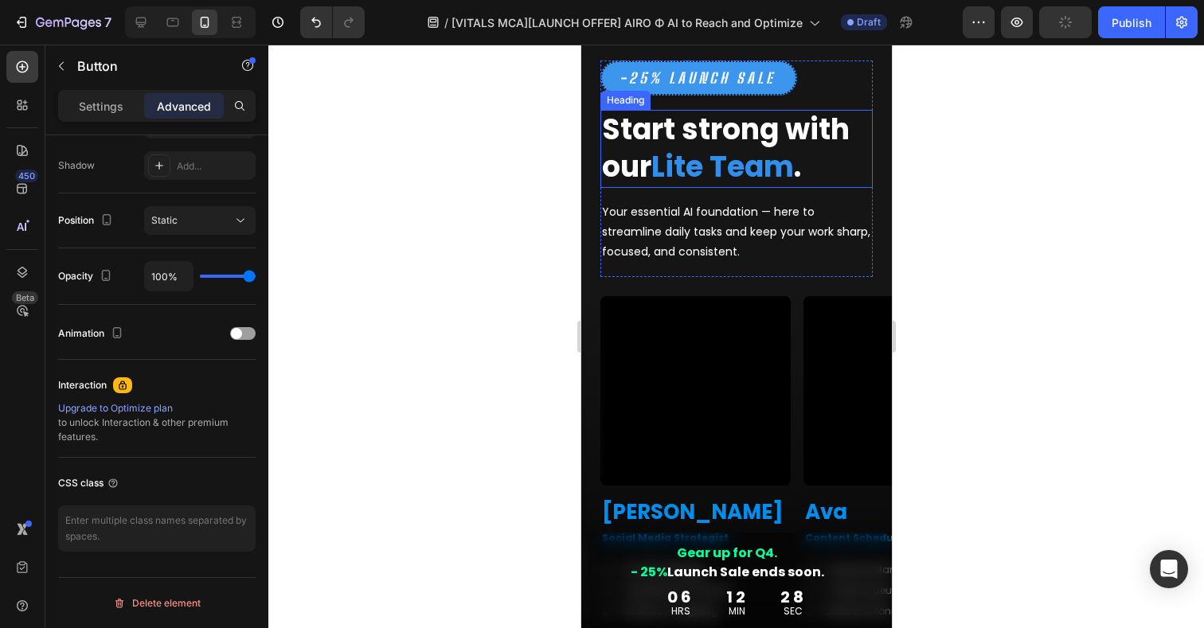
click at [747, 170] on strong "Start strong with our" at bounding box center [725, 148] width 248 height 78
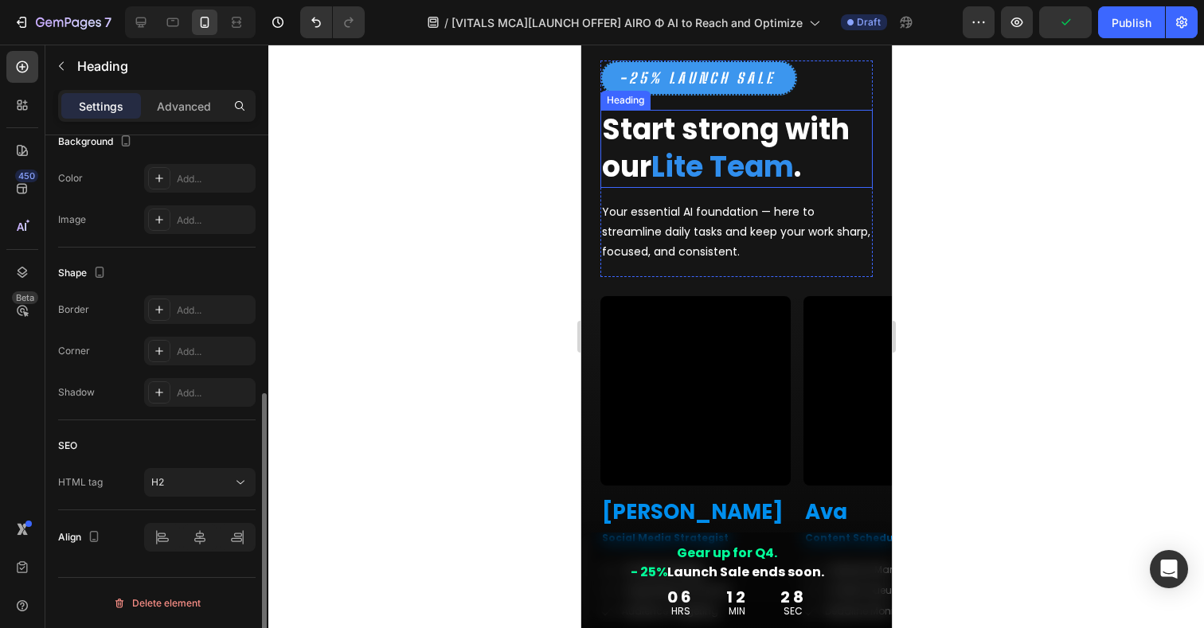
scroll to position [0, 0]
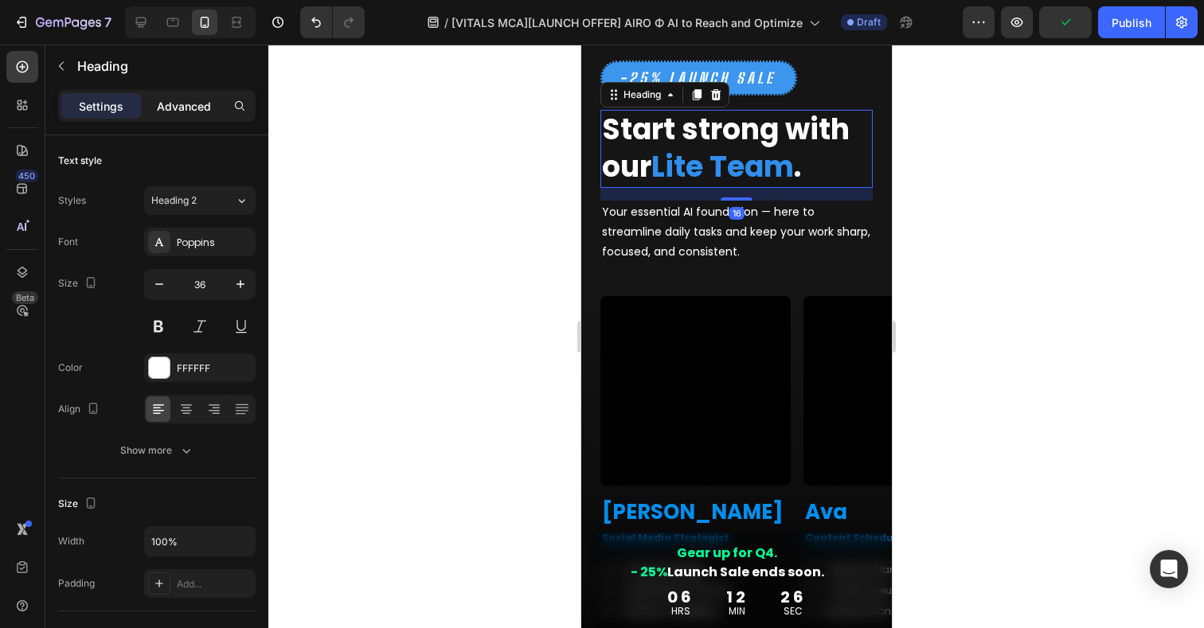
click at [192, 111] on p "Advanced" at bounding box center [184, 106] width 54 height 17
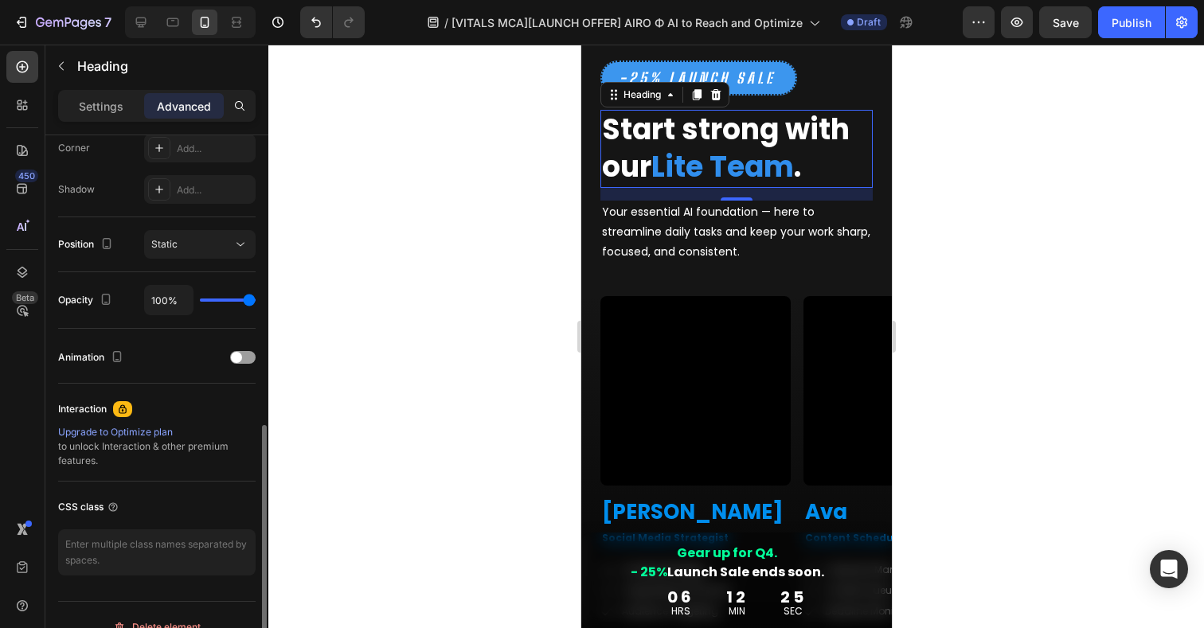
scroll to position [524, 0]
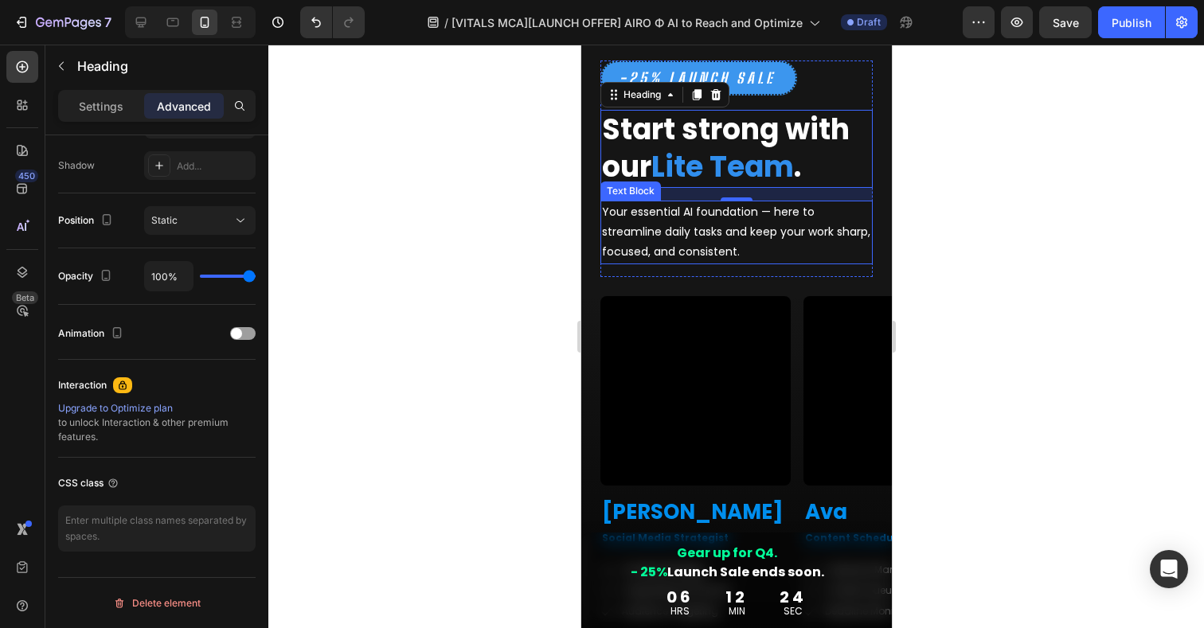
click at [691, 263] on p "Your essential AI foundation — here to streamline daily tasks and keep your wor…" at bounding box center [735, 232] width 269 height 61
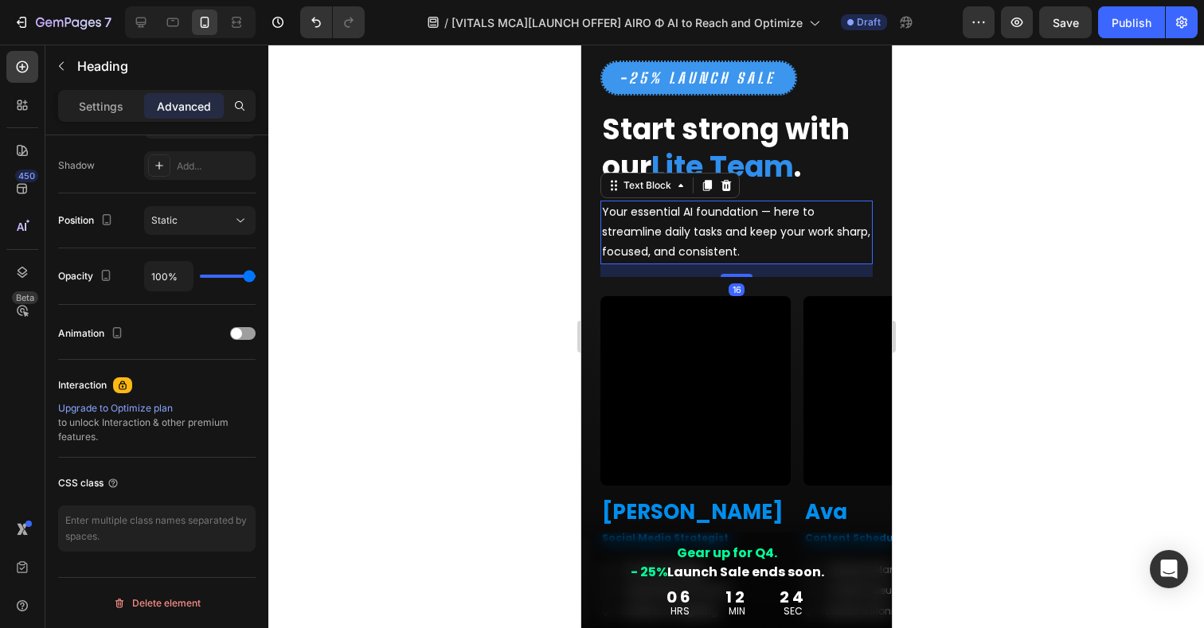
scroll to position [0, 0]
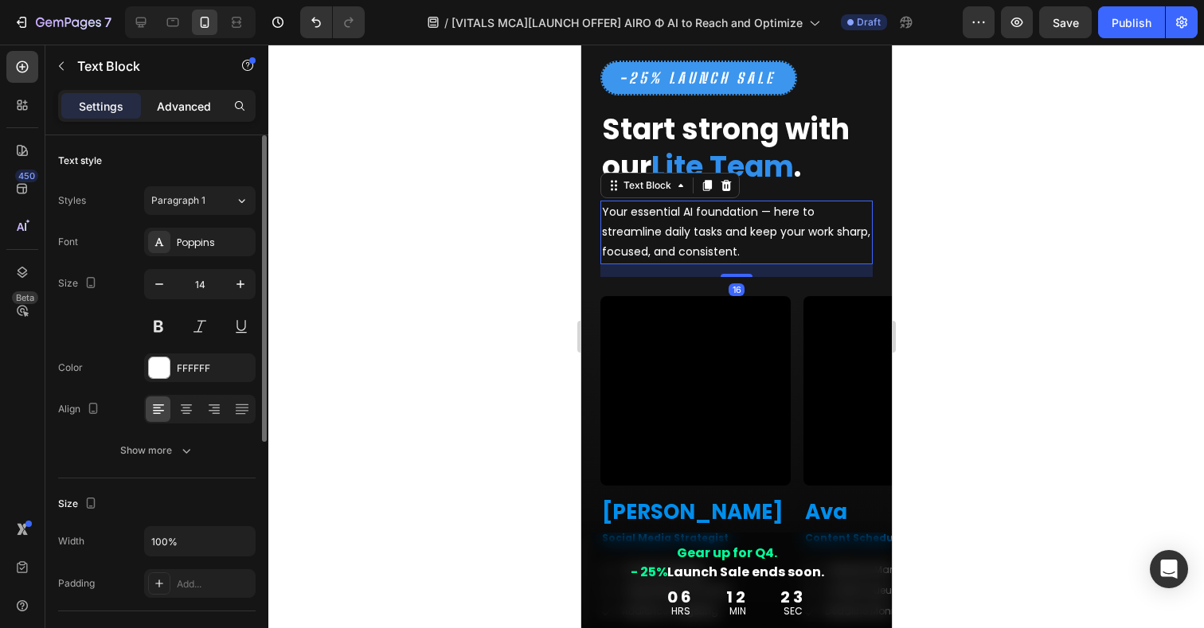
click at [202, 108] on p "Advanced" at bounding box center [184, 106] width 54 height 17
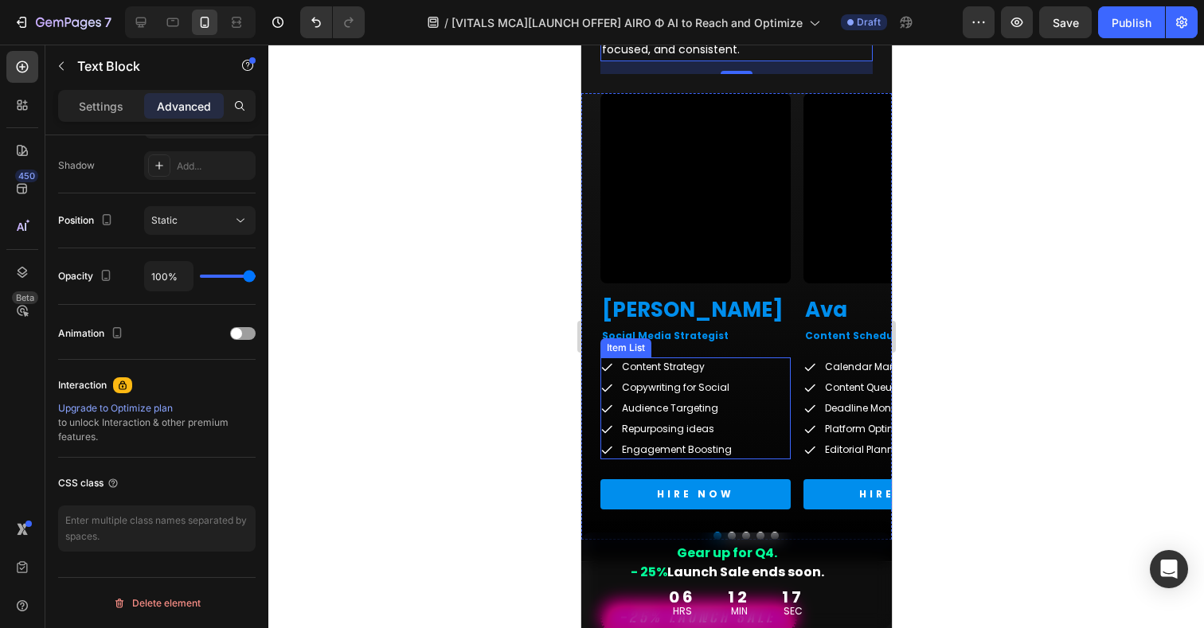
scroll to position [3208, 0]
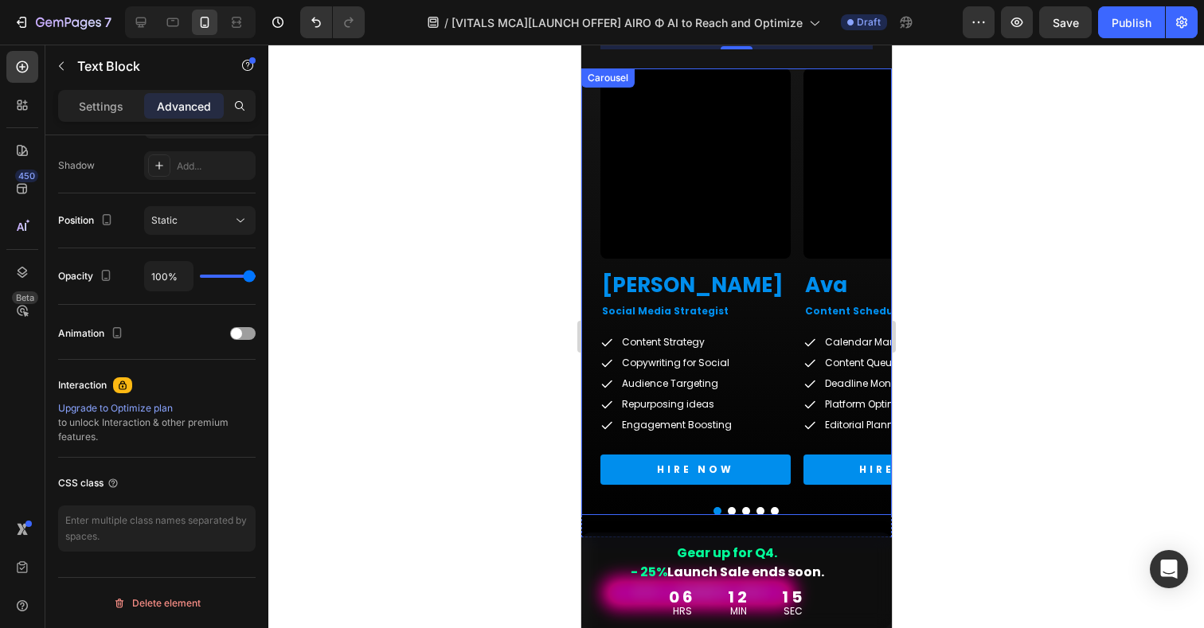
click at [650, 502] on div "Video Mike Heading Social Media Strategist Text Block Content Strategy Copywrit…" at bounding box center [736, 291] width 311 height 447
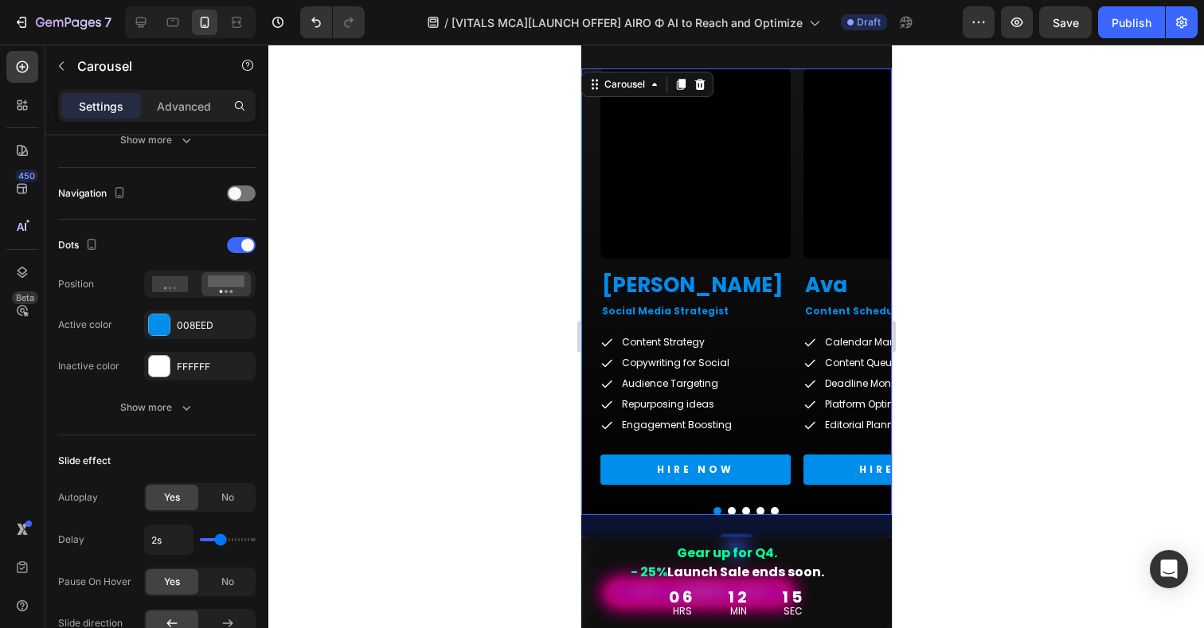
scroll to position [0, 0]
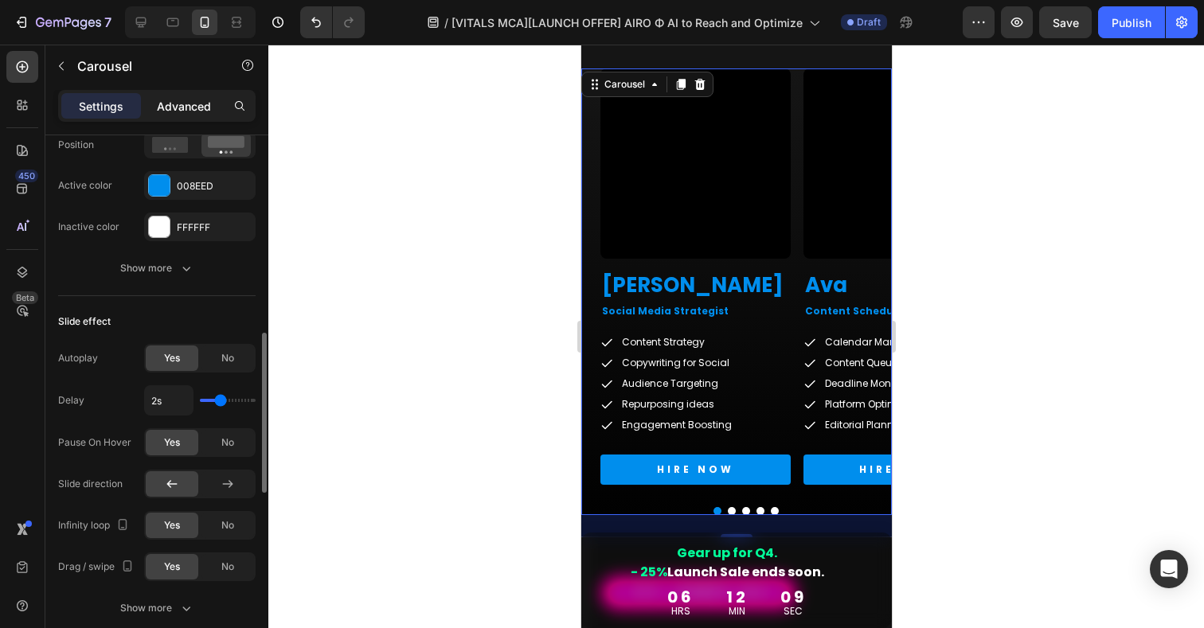
click at [168, 112] on p "Advanced" at bounding box center [184, 106] width 54 height 17
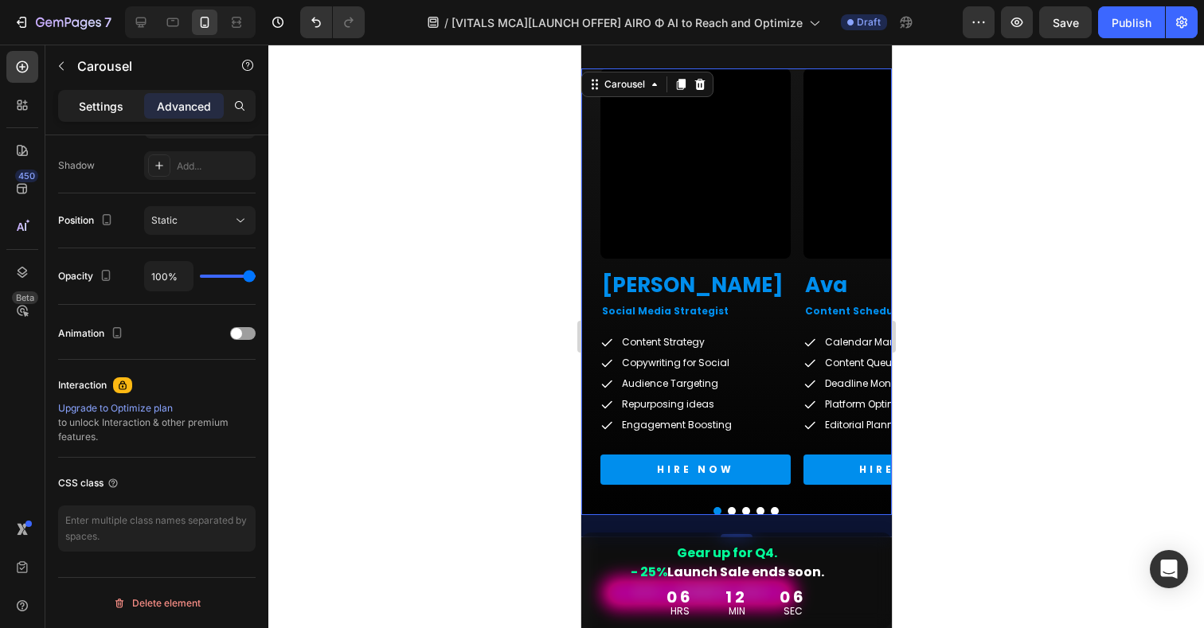
click at [101, 115] on div "Settings" at bounding box center [101, 105] width 80 height 25
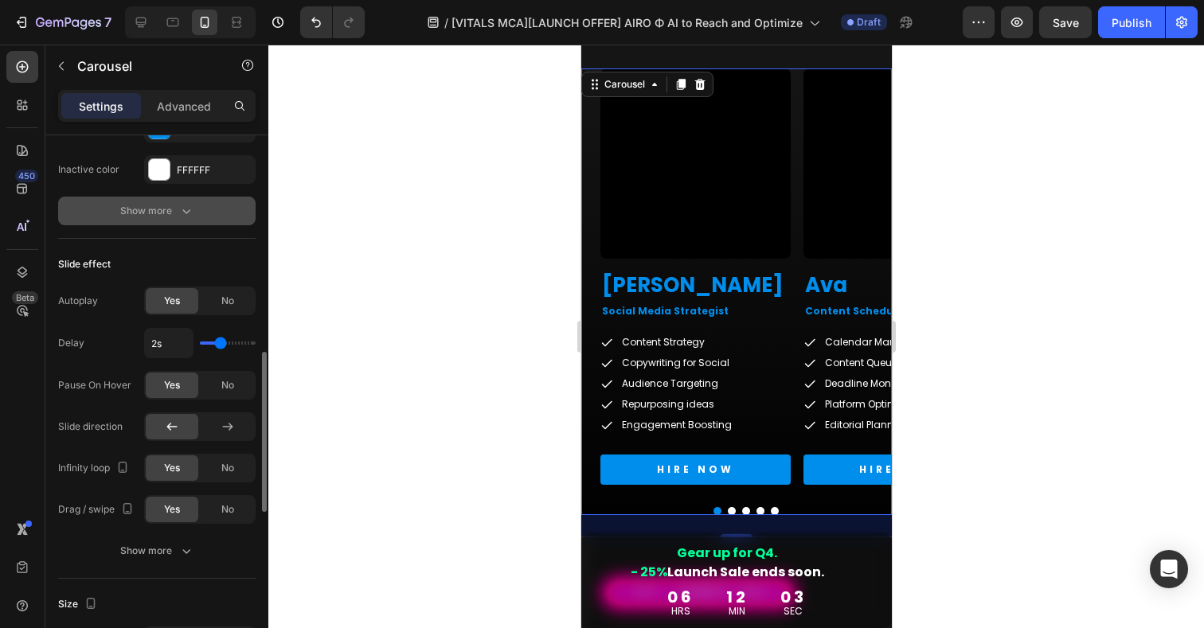
scroll to position [722, 0]
click at [232, 302] on span "No" at bounding box center [227, 299] width 13 height 14
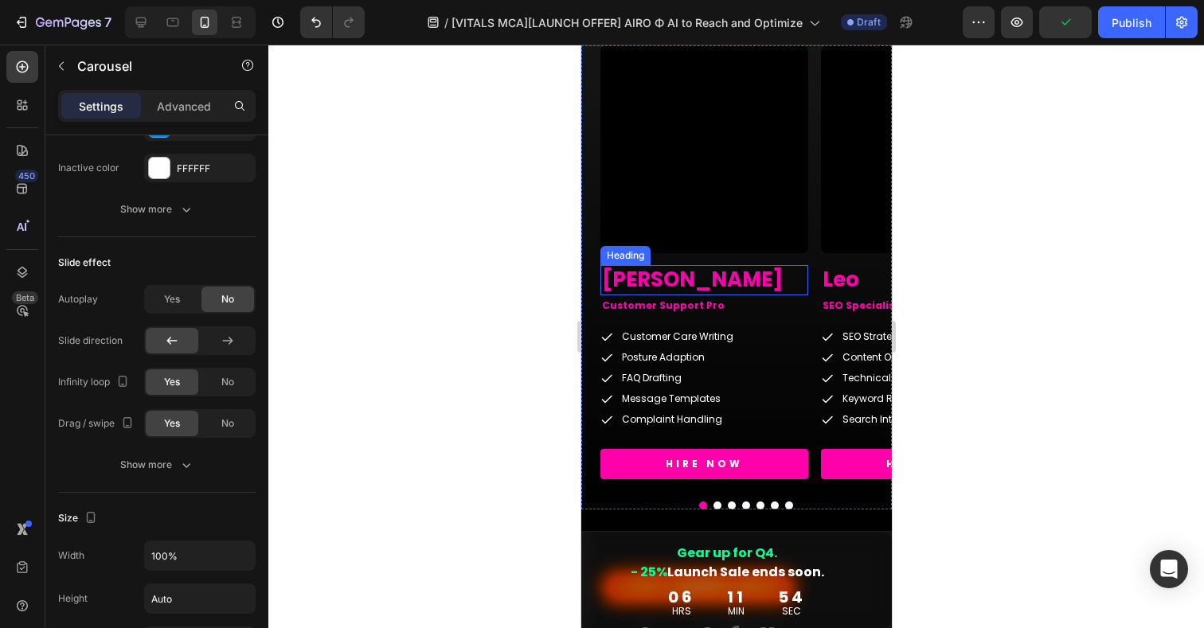
scroll to position [3990, 0]
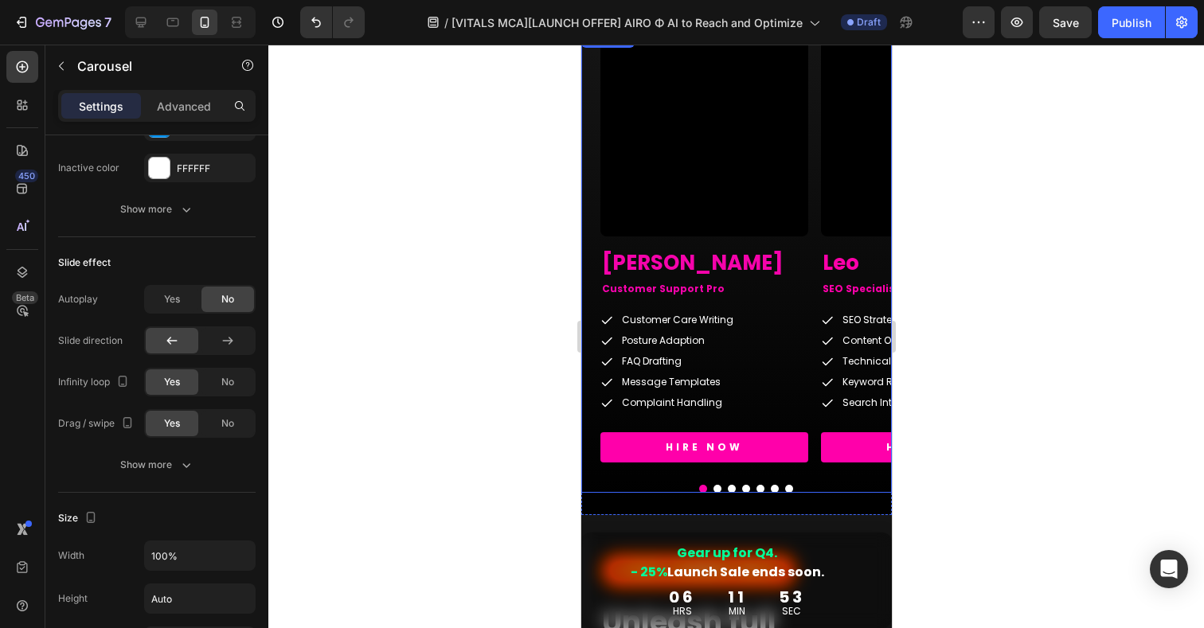
click at [611, 487] on div at bounding box center [746, 489] width 292 height 8
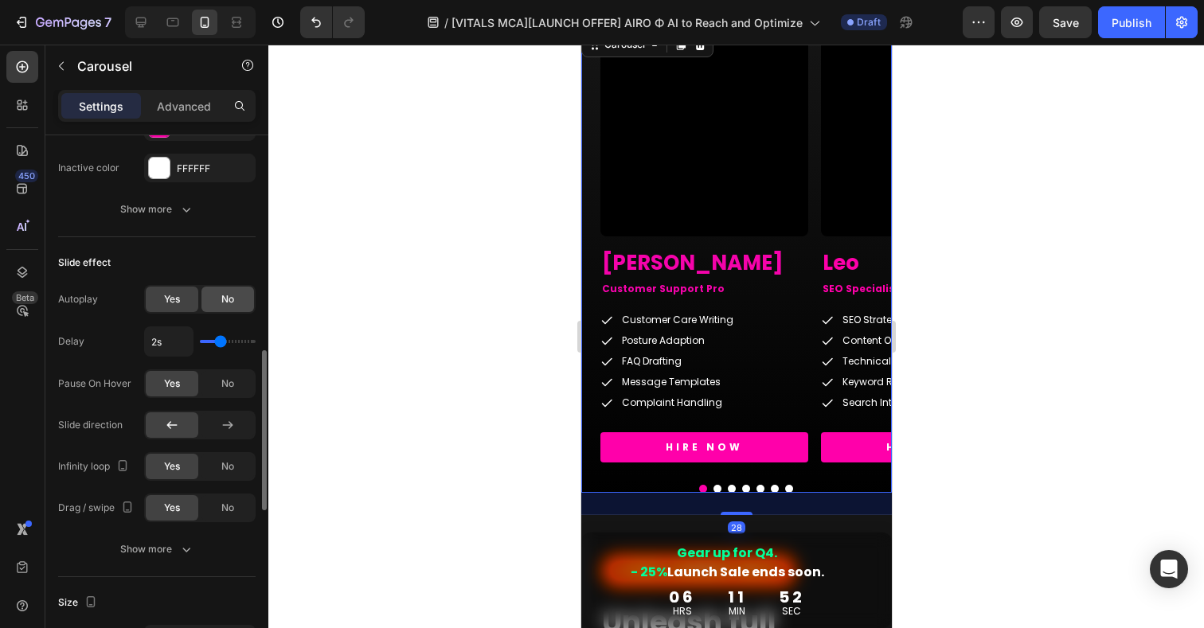
click at [241, 299] on div "No" at bounding box center [228, 299] width 53 height 25
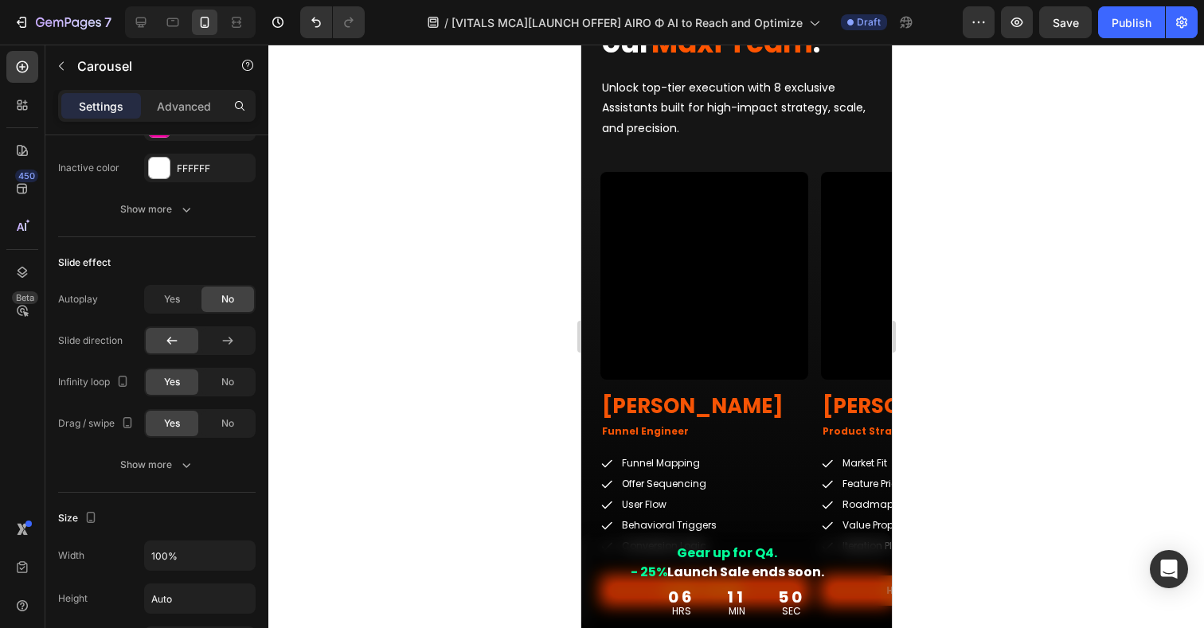
scroll to position [4654, 0]
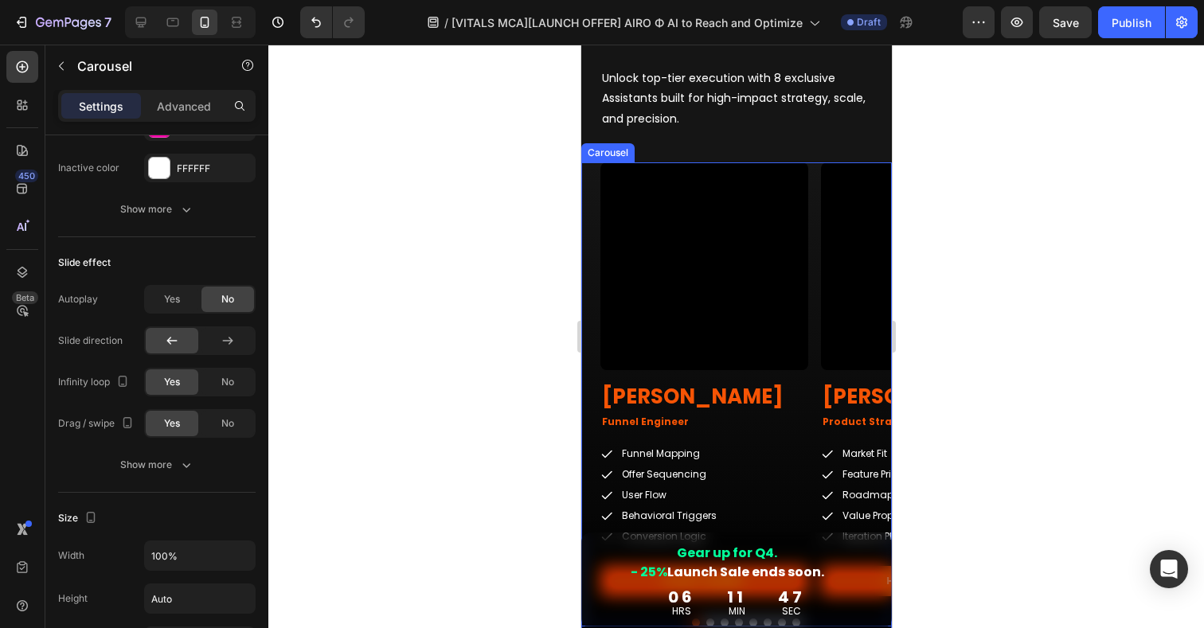
click at [593, 186] on div "Video Kai Heading Funnel Engineer Text Block Funnel Mapping Offer Sequencing Us…" at bounding box center [736, 394] width 311 height 464
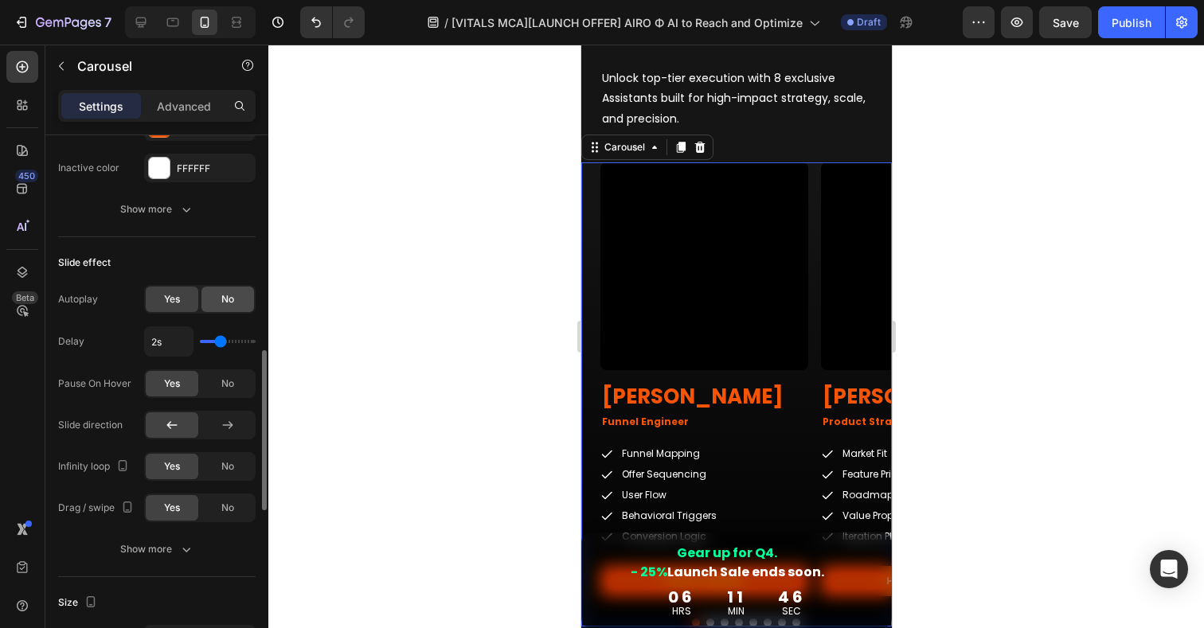
click at [247, 298] on div "No" at bounding box center [228, 299] width 53 height 25
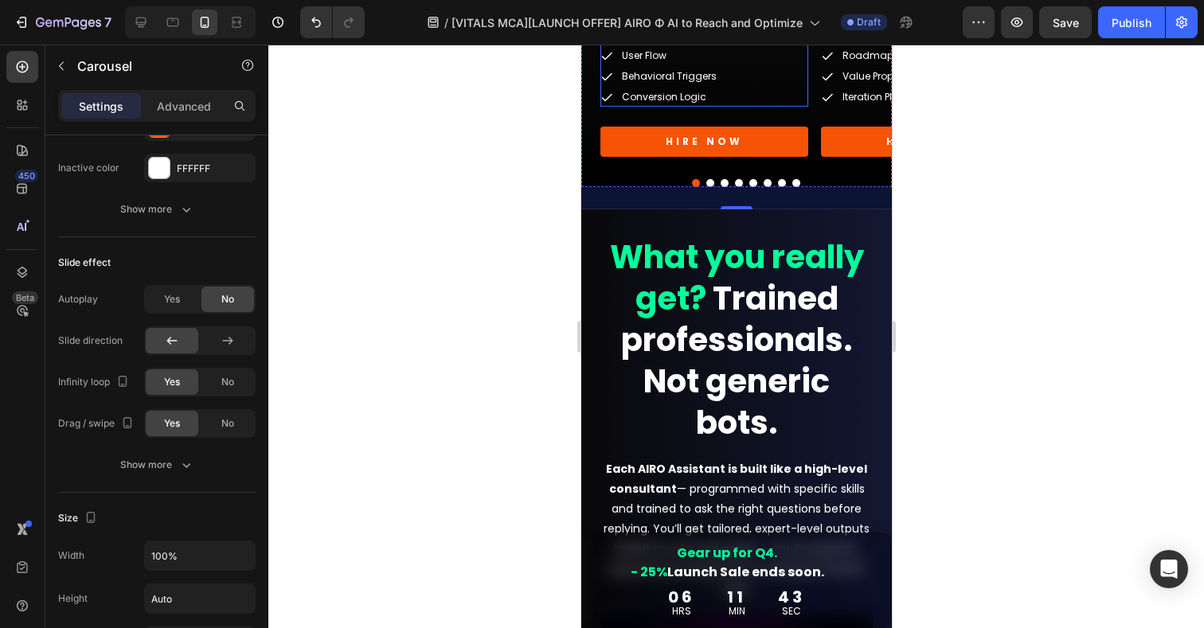
scroll to position [5100, 0]
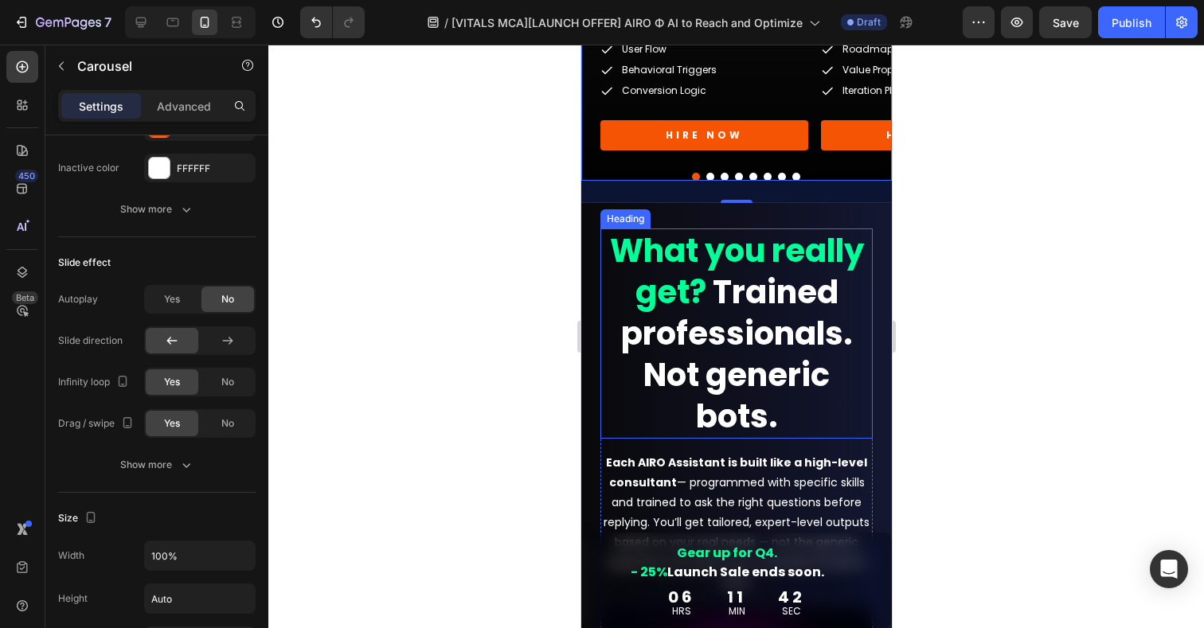
click at [702, 323] on strong "Trained professionals. Not generic bots." at bounding box center [736, 354] width 232 height 169
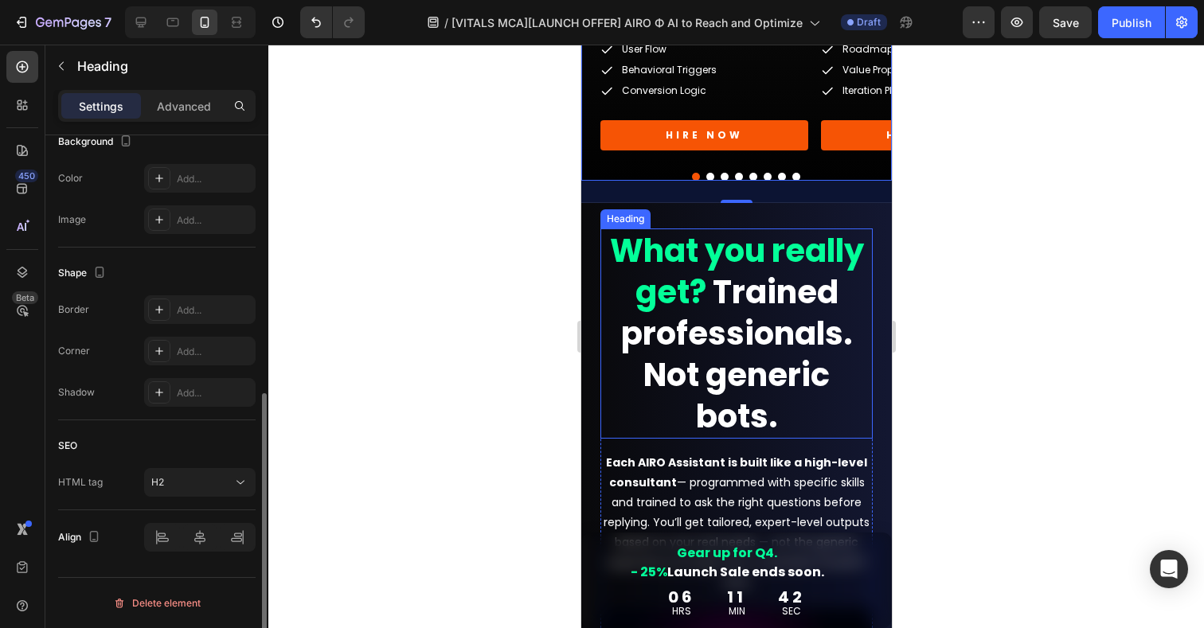
scroll to position [0, 0]
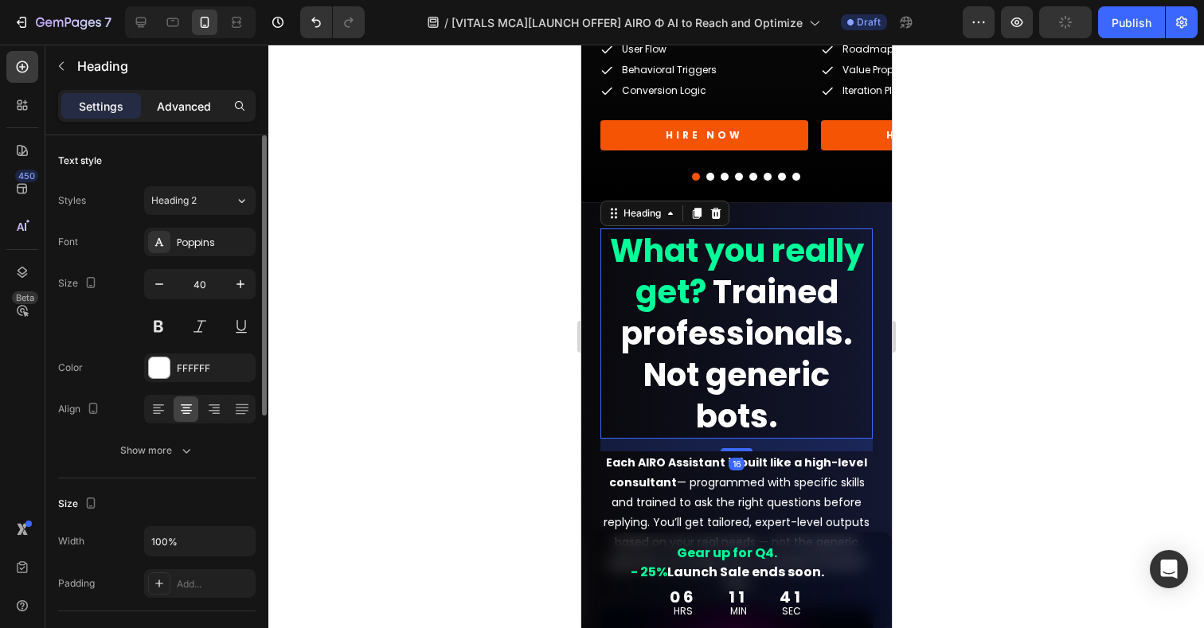
click at [182, 93] on div "Advanced" at bounding box center [184, 105] width 80 height 25
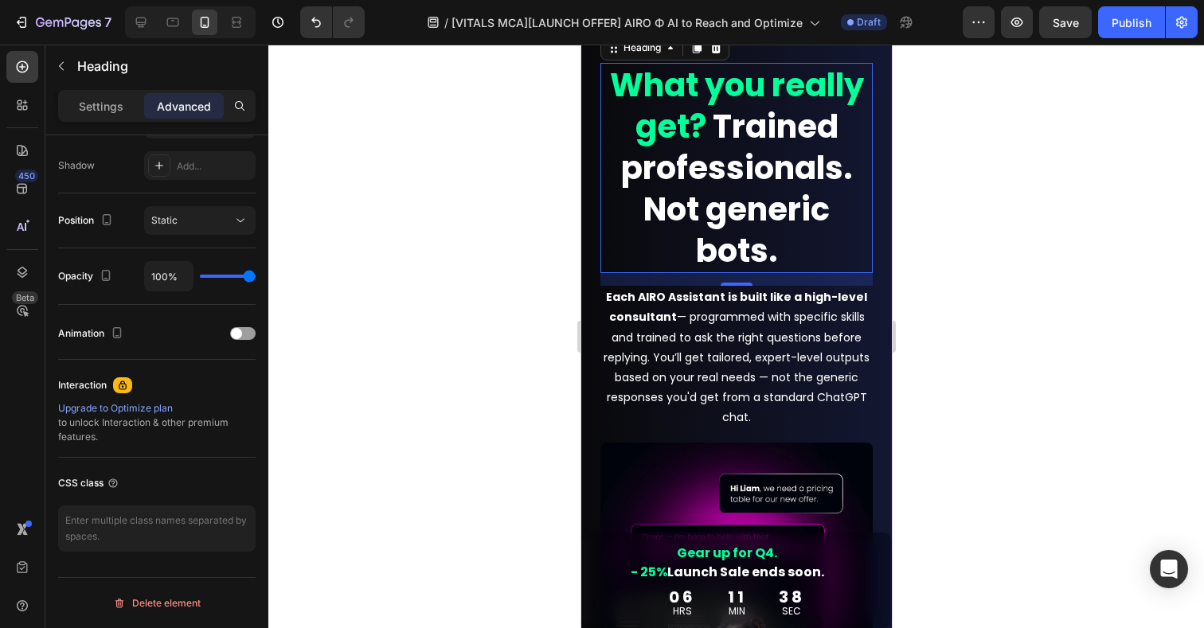
scroll to position [5280, 0]
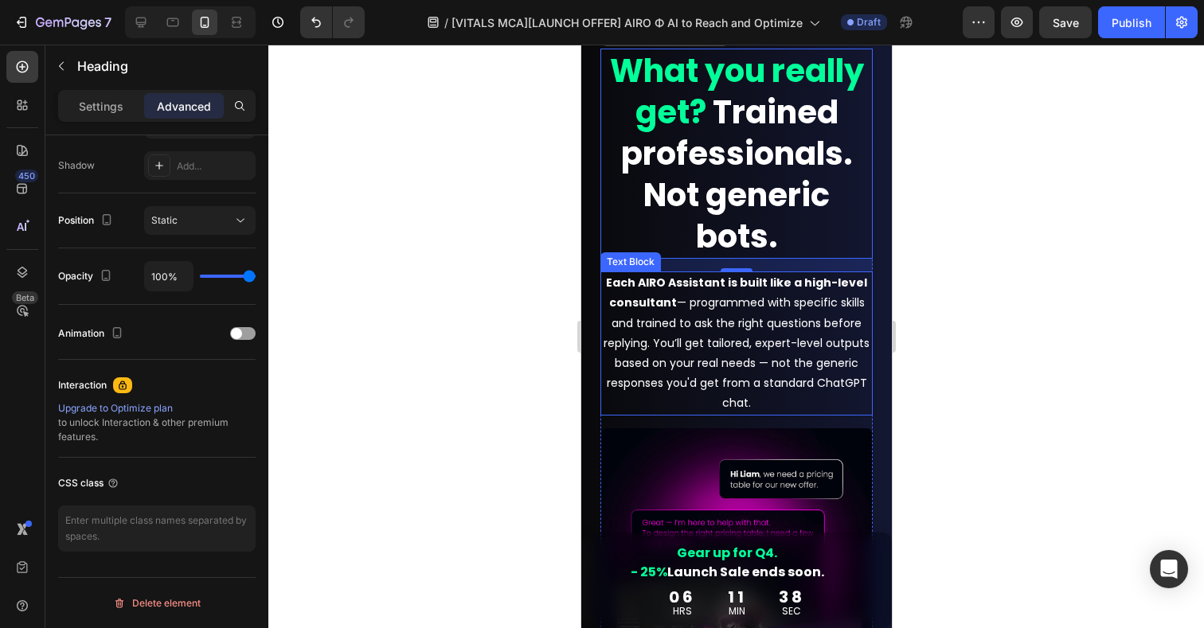
click at [701, 348] on p "Each AIRO Assistant is built like a high-level consultant — programmed with spe…" at bounding box center [735, 343] width 269 height 140
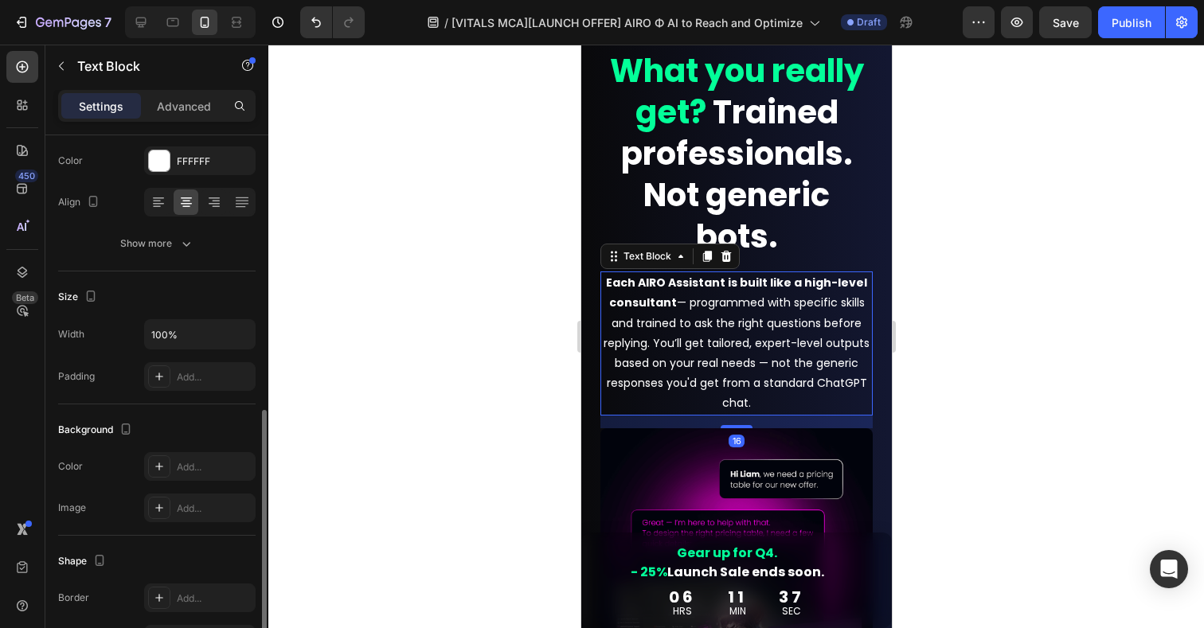
scroll to position [405, 0]
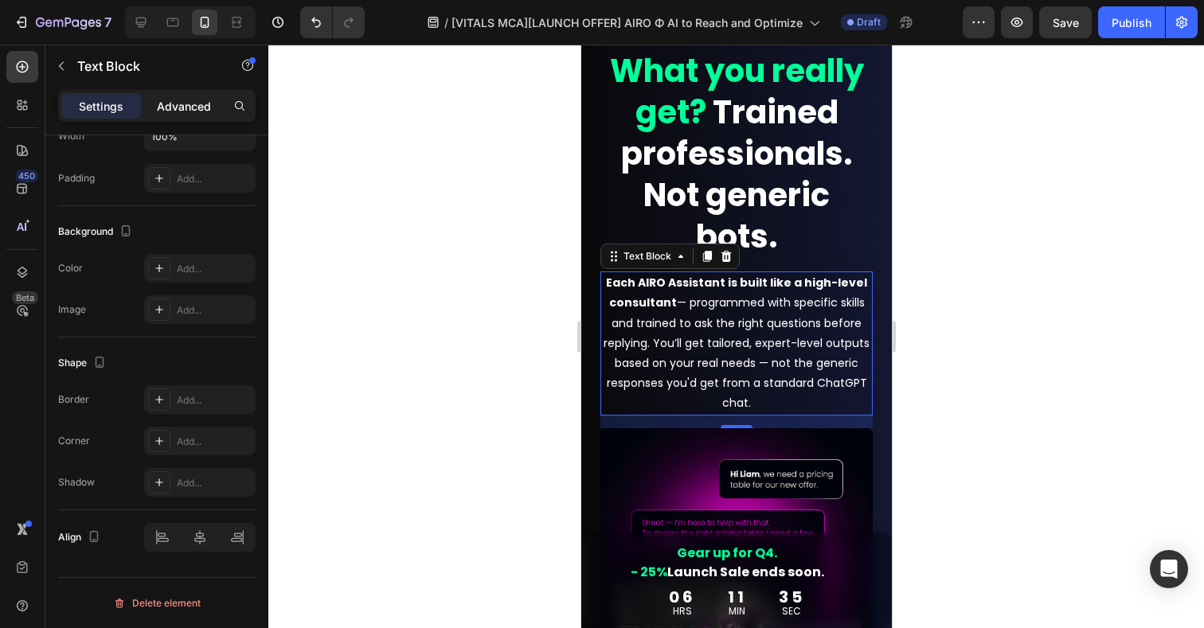
click at [177, 104] on p "Advanced" at bounding box center [184, 106] width 54 height 17
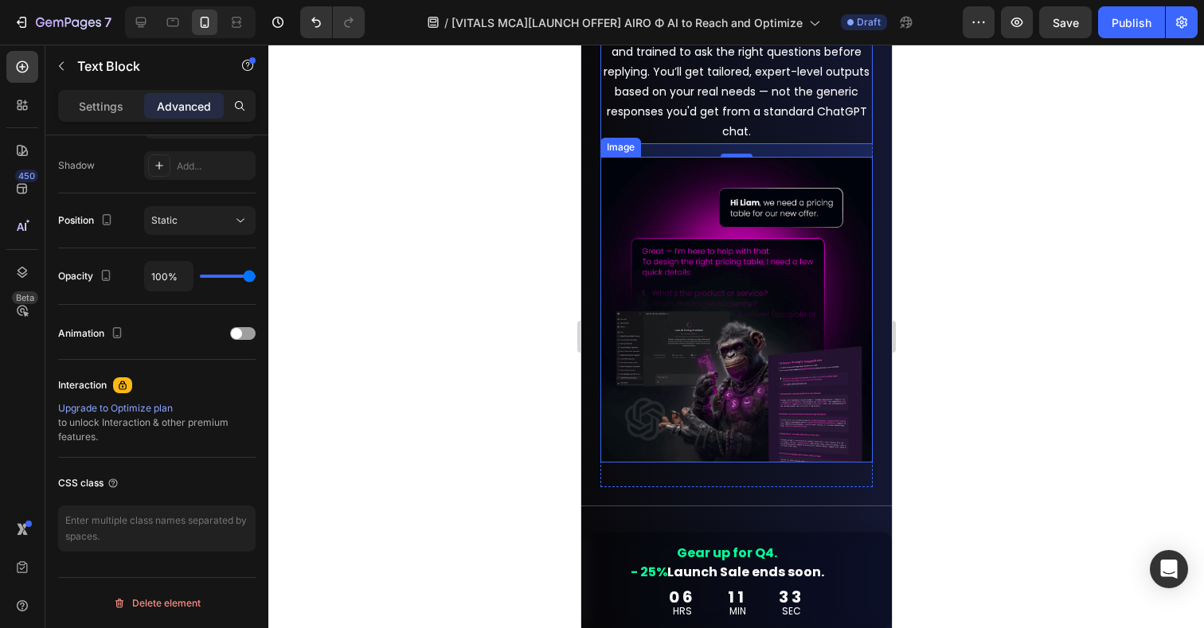
scroll to position [5720, 0]
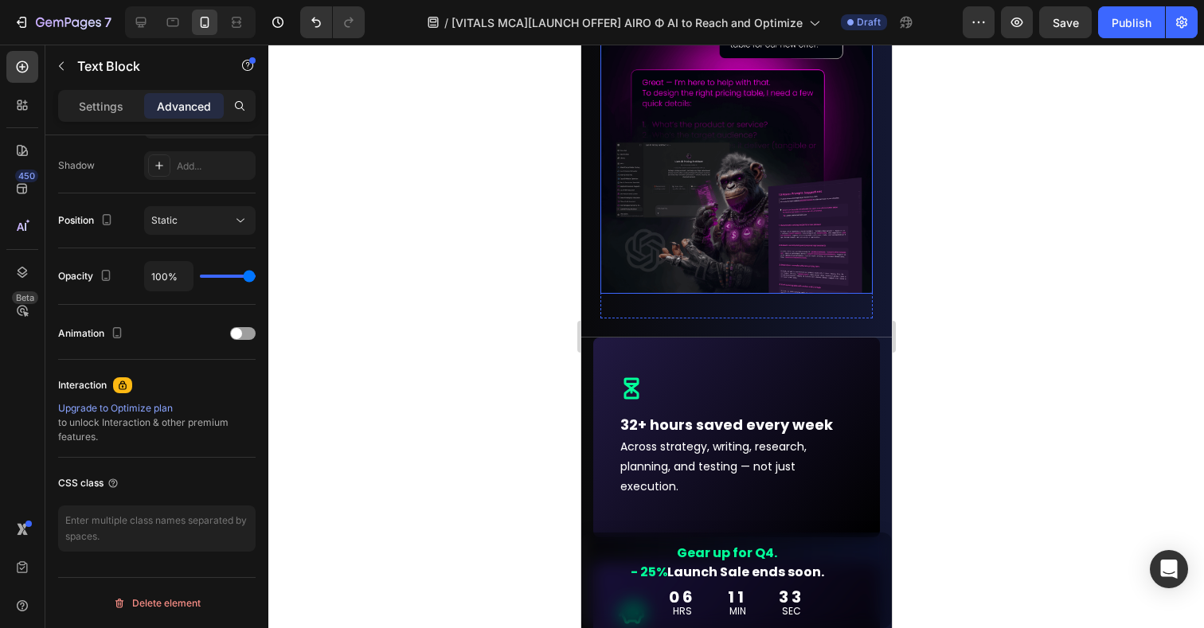
click at [718, 153] on img at bounding box center [736, 141] width 272 height 306
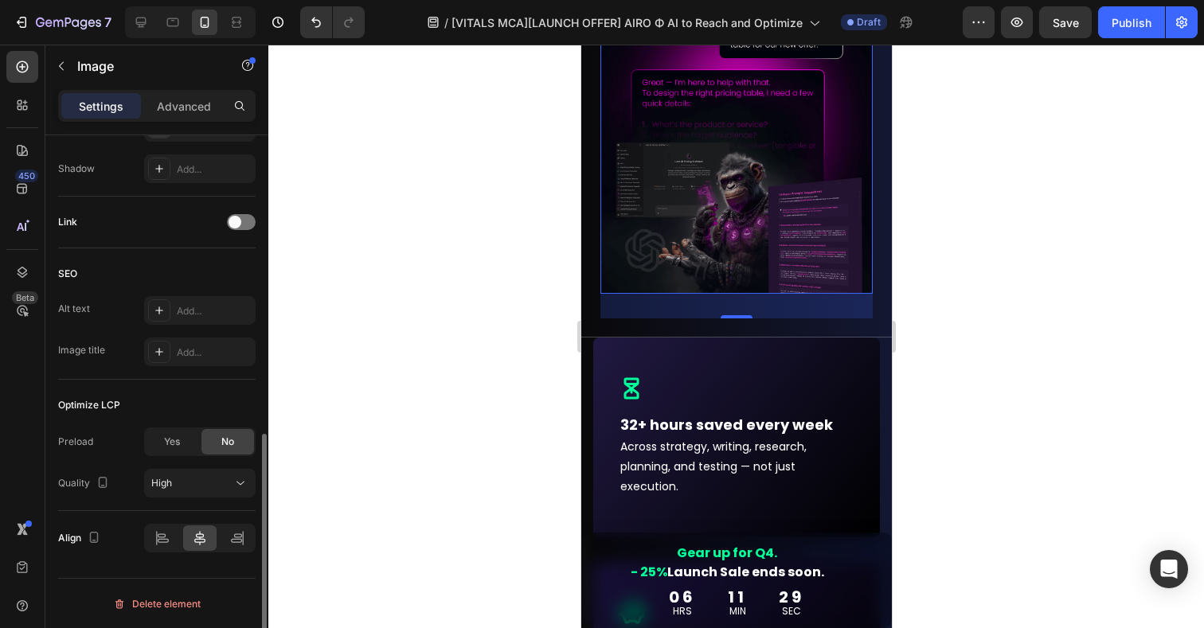
scroll to position [664, 0]
click at [174, 439] on span "Yes" at bounding box center [172, 441] width 16 height 14
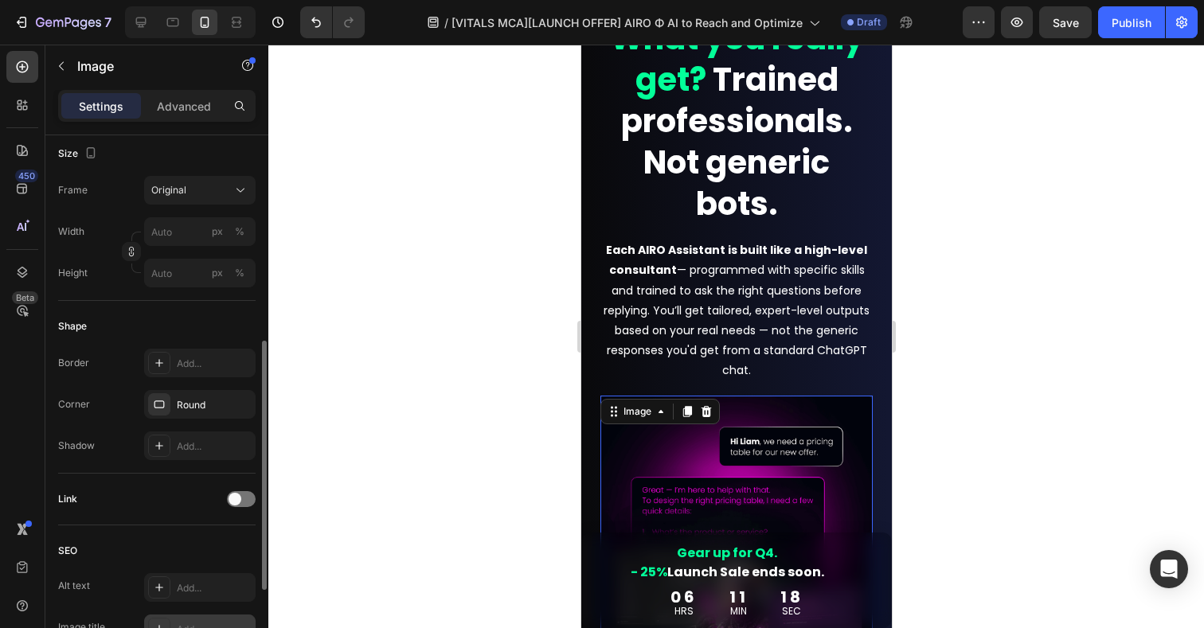
scroll to position [385, 0]
click at [201, 184] on div "Original" at bounding box center [190, 191] width 78 height 14
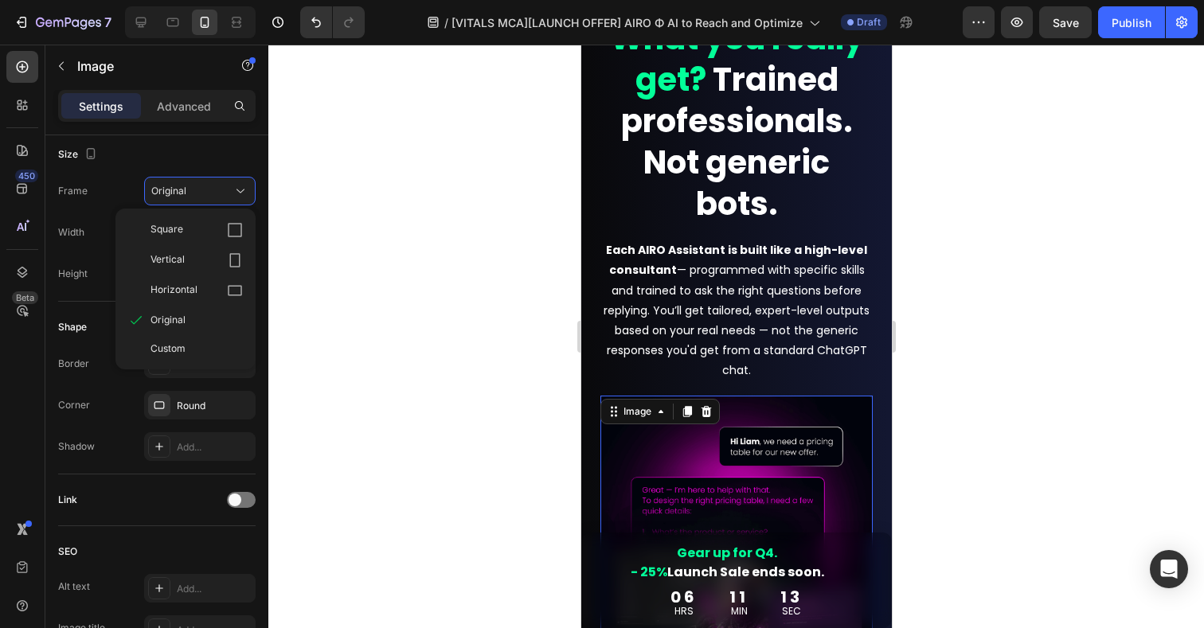
click at [429, 345] on div at bounding box center [736, 337] width 936 height 584
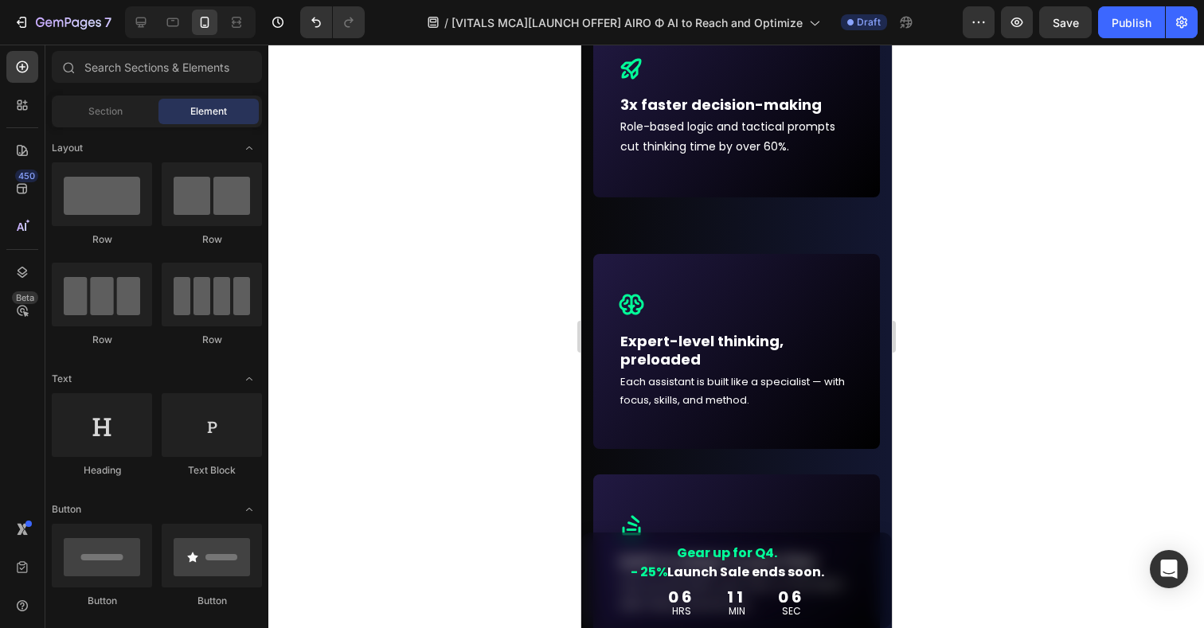
scroll to position [6439, 0]
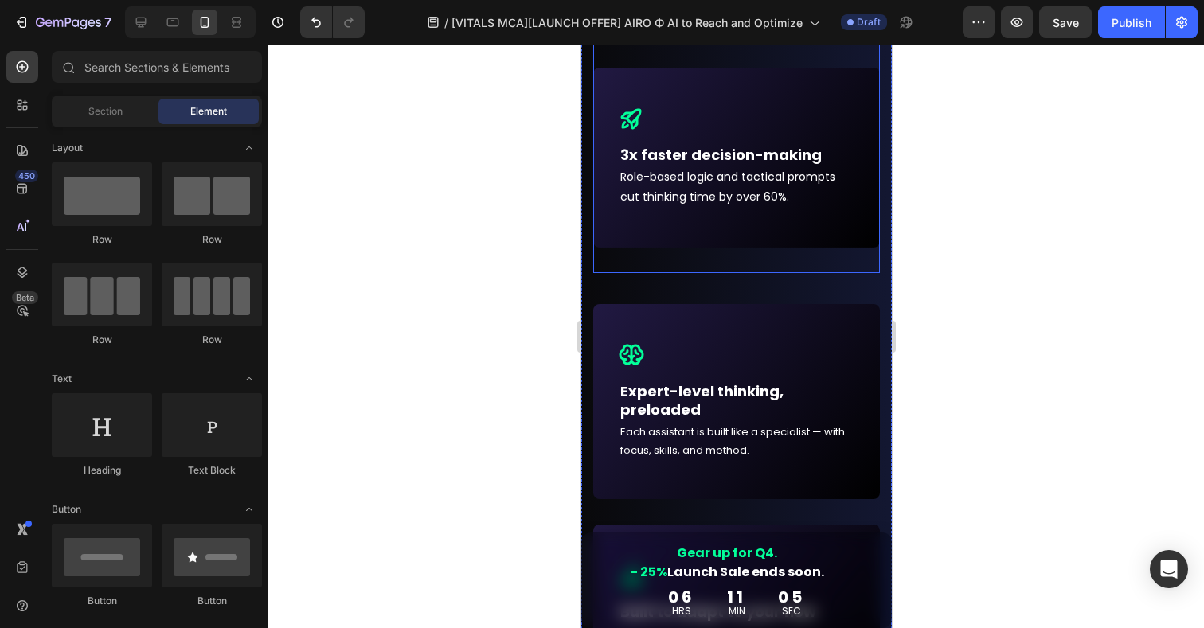
click at [695, 265] on div "Icon Row 3x faster decision-making Text block Role-based logic and tactical pro…" at bounding box center [736, 170] width 287 height 205
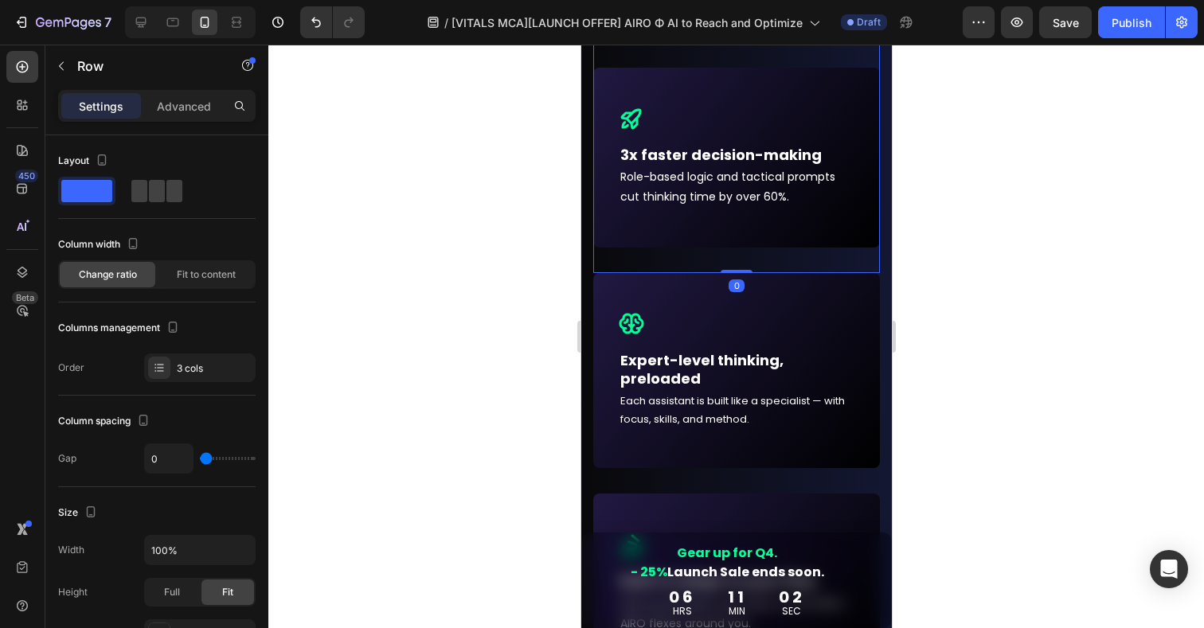
drag, startPoint x: 734, startPoint y: 302, endPoint x: 734, endPoint y: 252, distance: 49.4
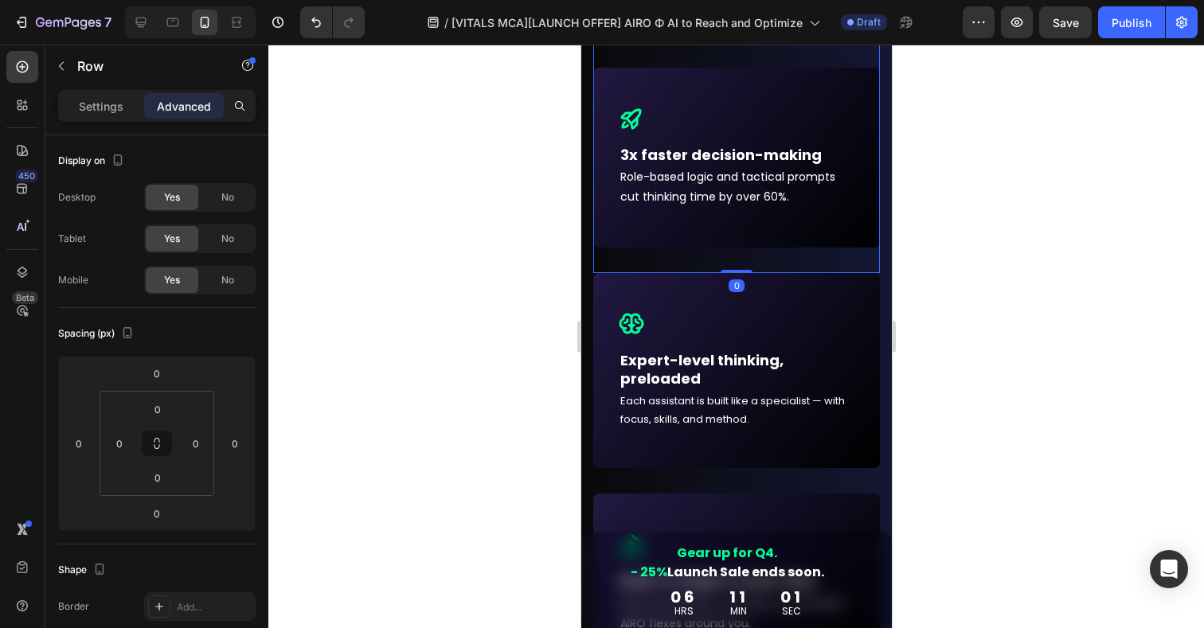
click at [962, 378] on div at bounding box center [736, 337] width 936 height 584
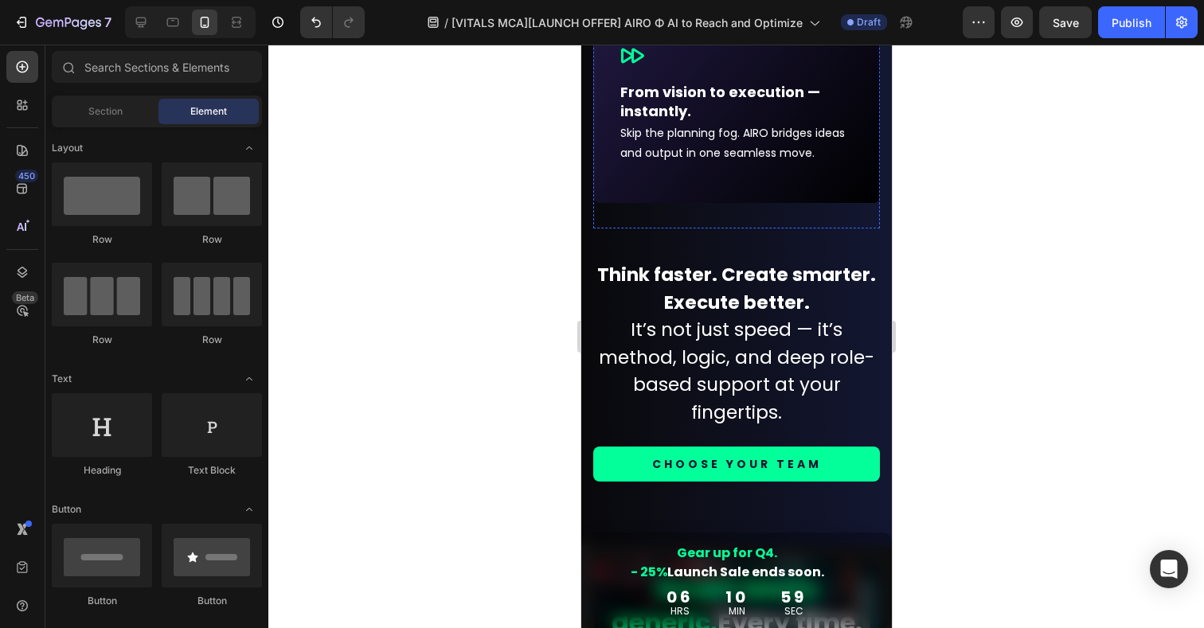
scroll to position [7178, 0]
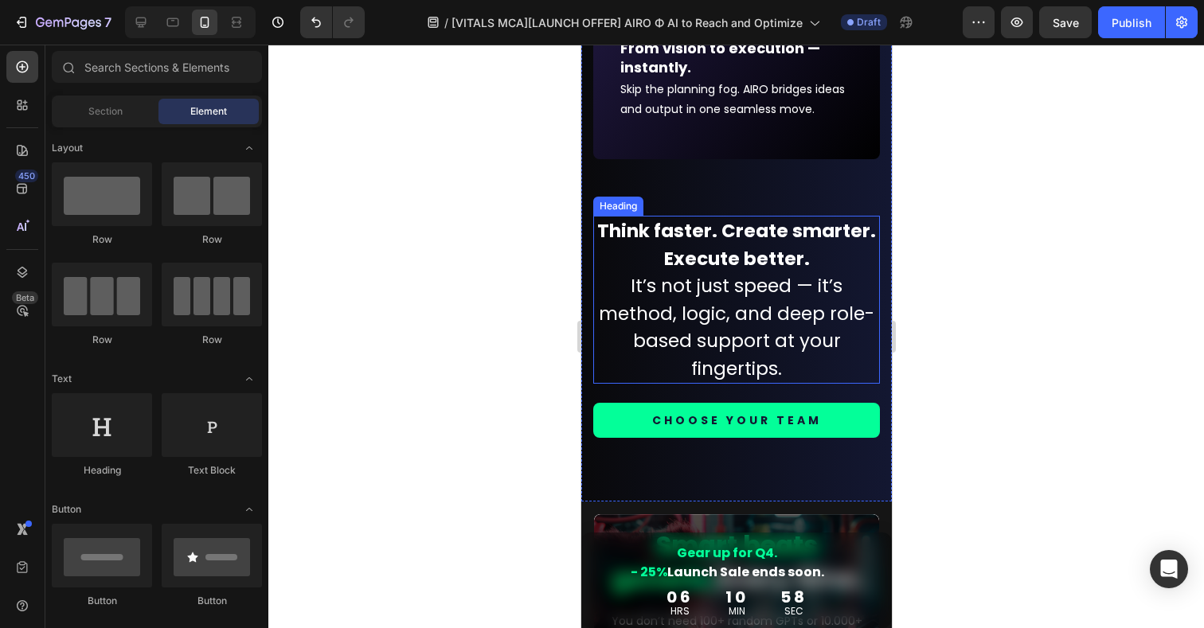
click at [711, 319] on h2 "Think faster. Create smarter. Execute better. It’s not just speed — it’s method…" at bounding box center [736, 300] width 287 height 168
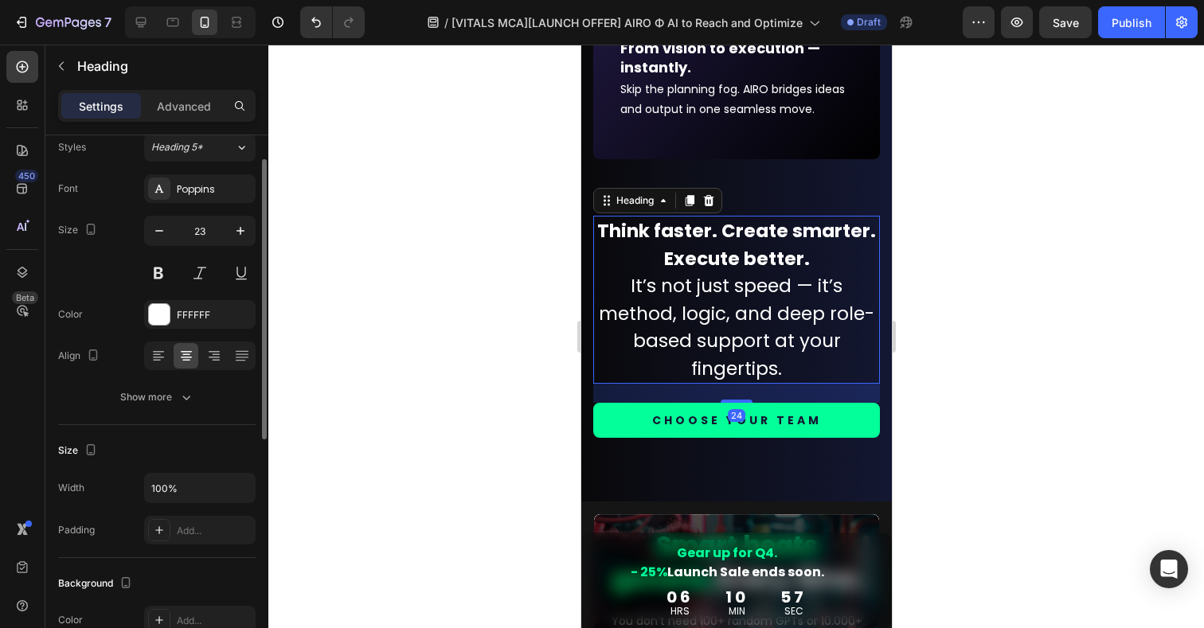
scroll to position [49, 0]
click at [176, 105] on p "Advanced" at bounding box center [184, 106] width 54 height 17
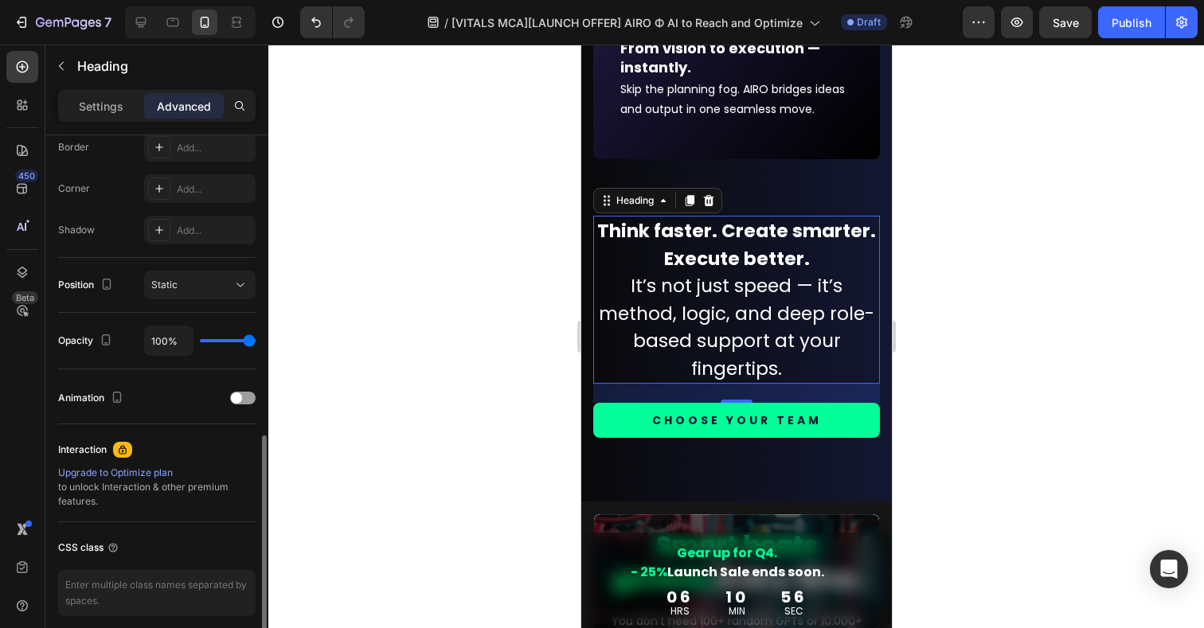
scroll to position [524, 0]
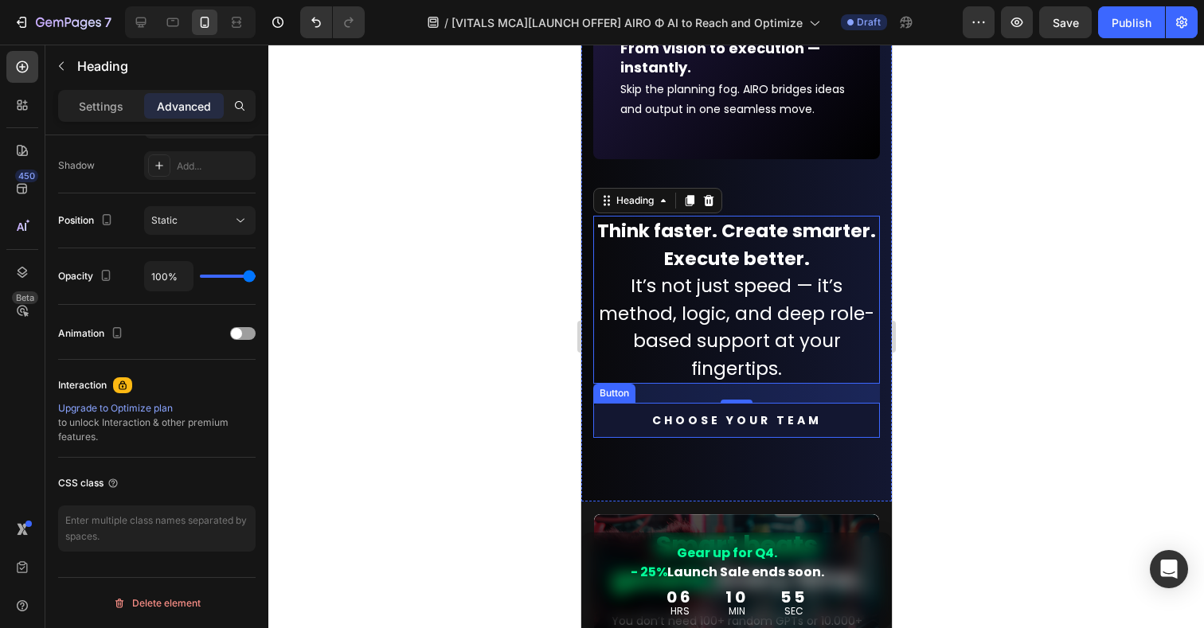
click at [616, 423] on link "CHOOSE YOUR TEAM" at bounding box center [736, 420] width 287 height 35
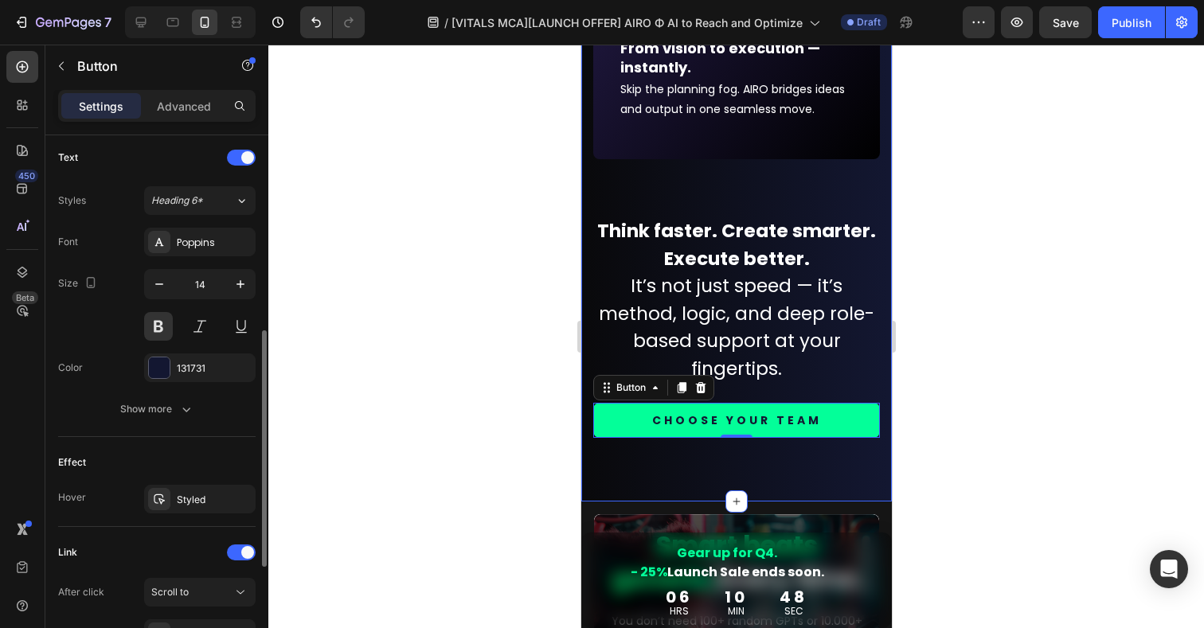
scroll to position [506, 0]
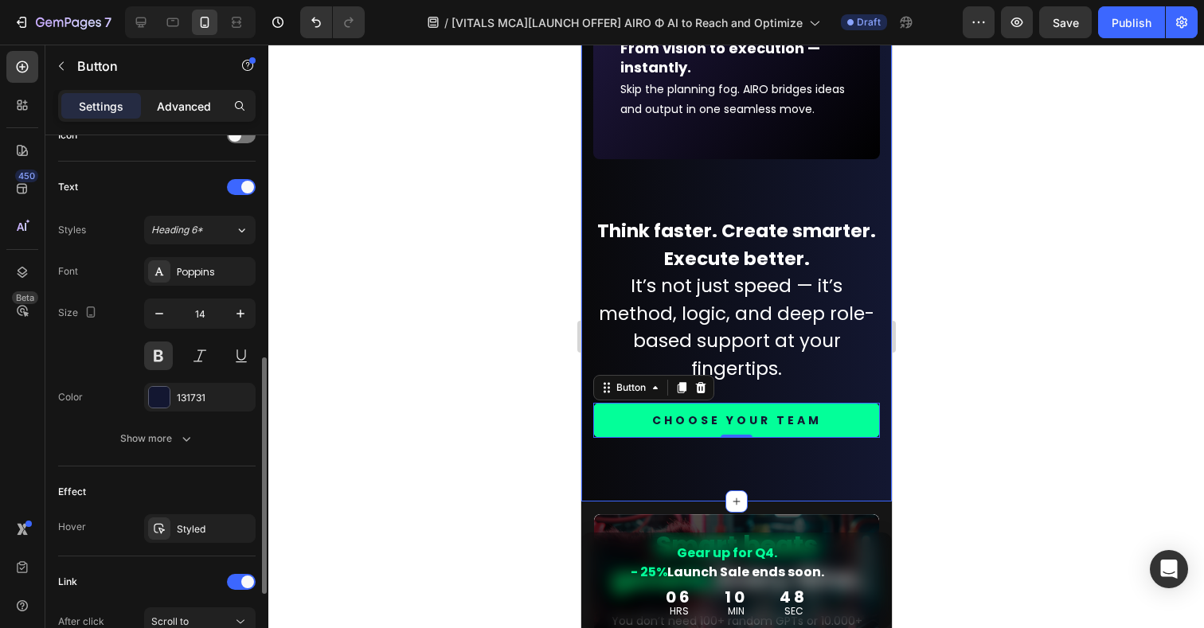
click at [178, 105] on p "Advanced" at bounding box center [184, 106] width 54 height 17
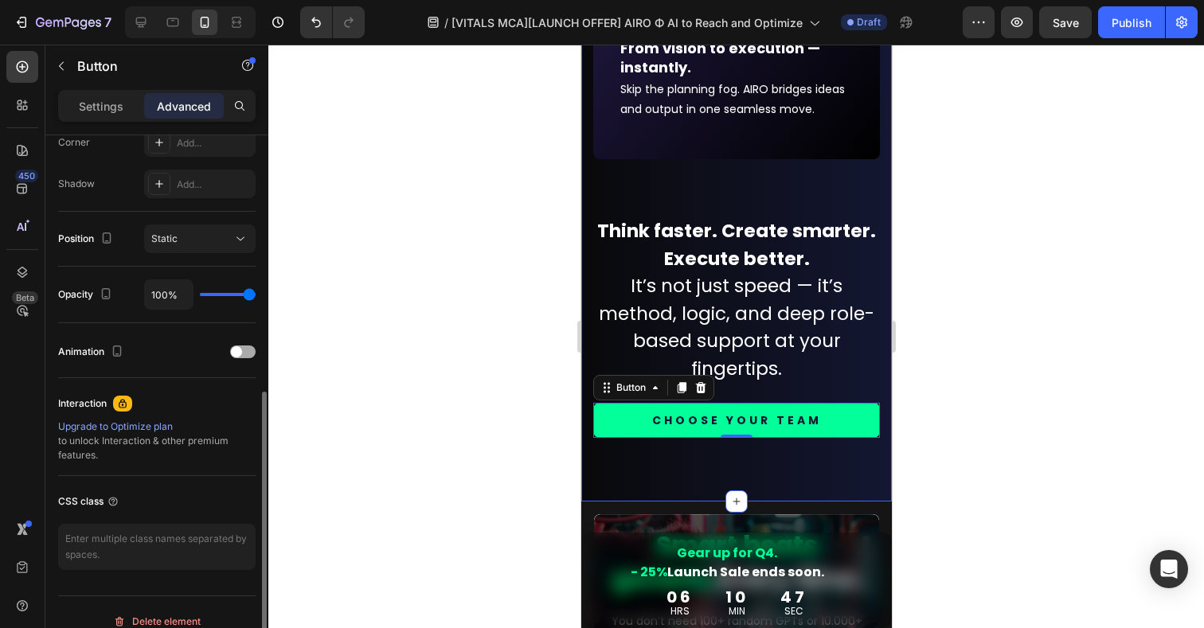
scroll to position [524, 0]
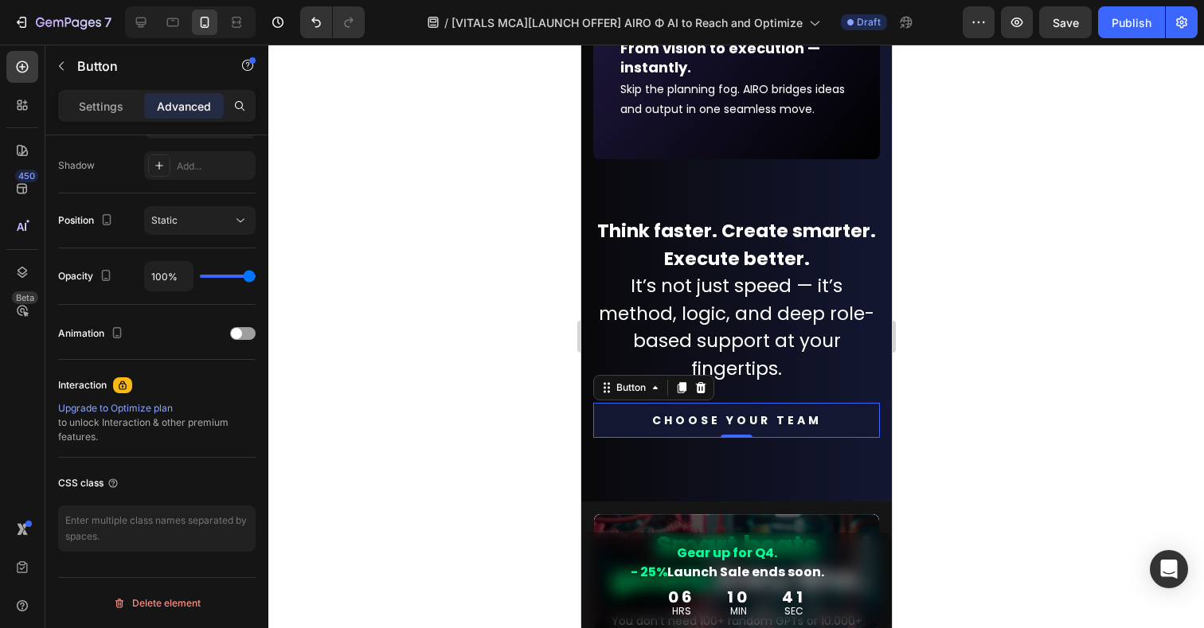
click at [630, 431] on link "CHOOSE YOUR TEAM" at bounding box center [736, 420] width 287 height 35
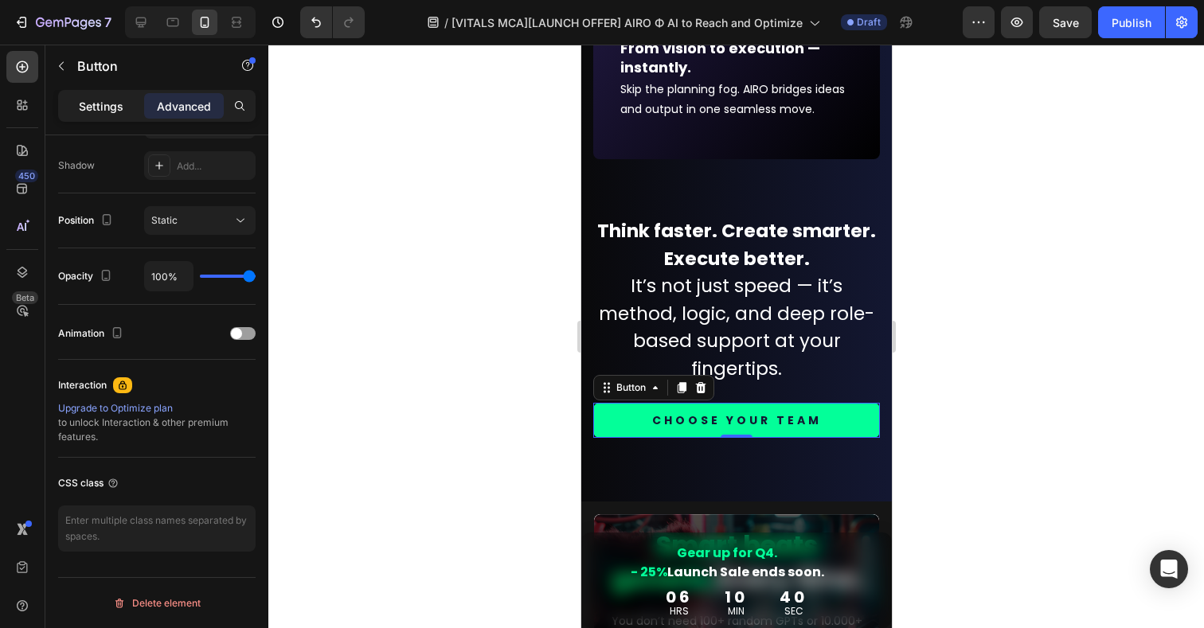
click at [95, 111] on p "Settings" at bounding box center [101, 106] width 45 height 17
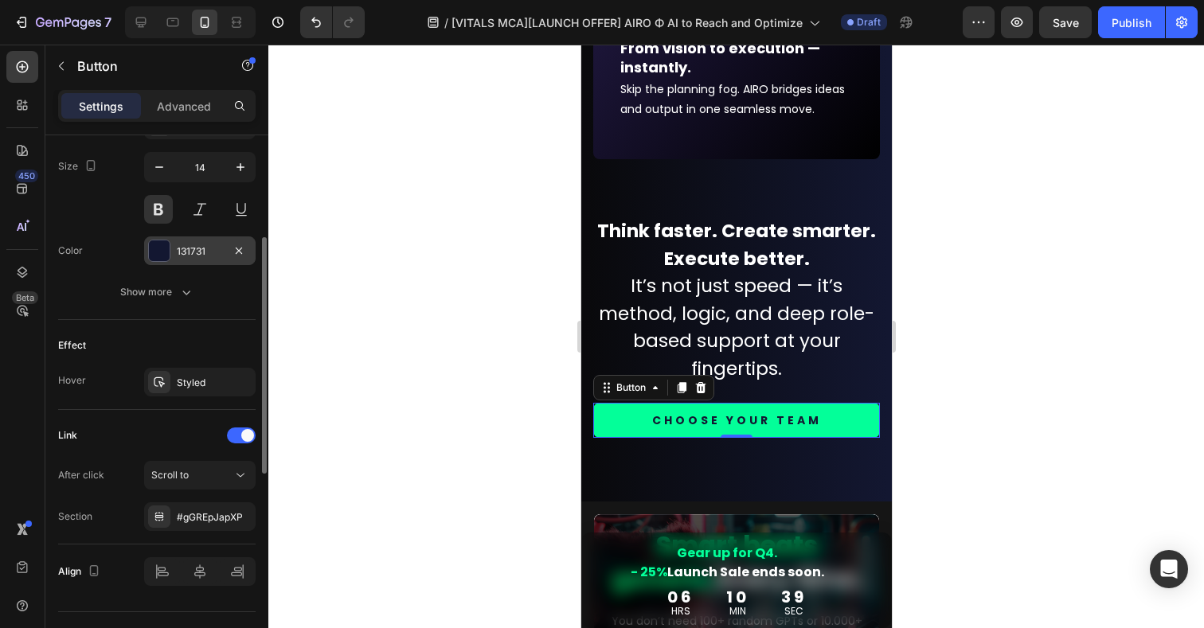
scroll to position [687, 0]
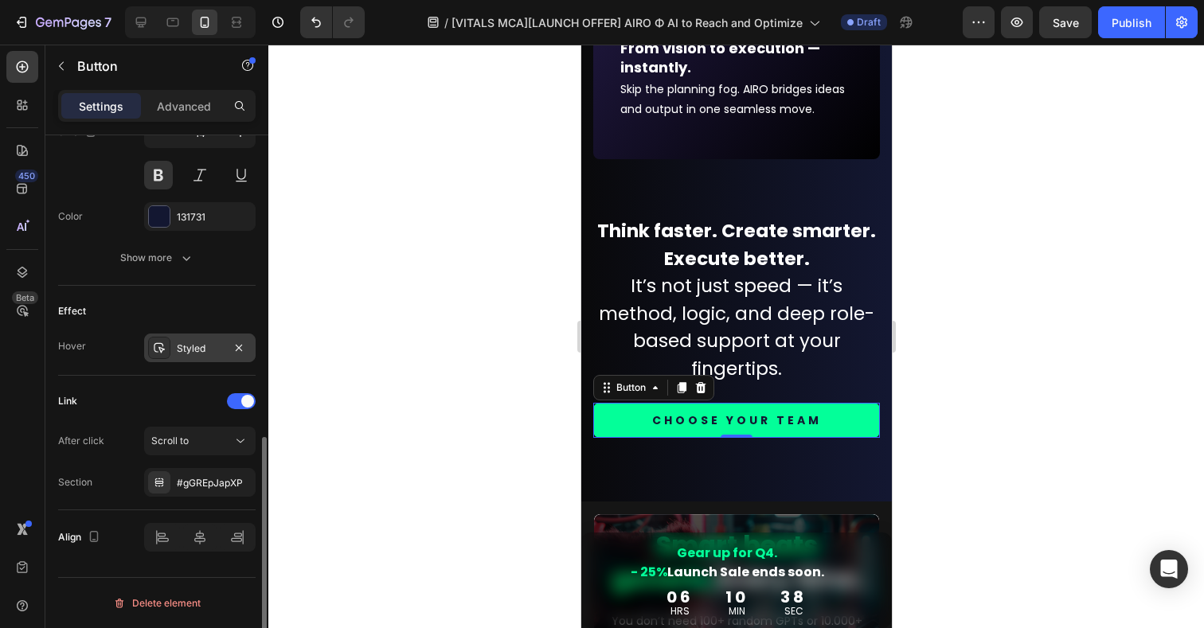
click at [165, 350] on icon at bounding box center [159, 348] width 13 height 13
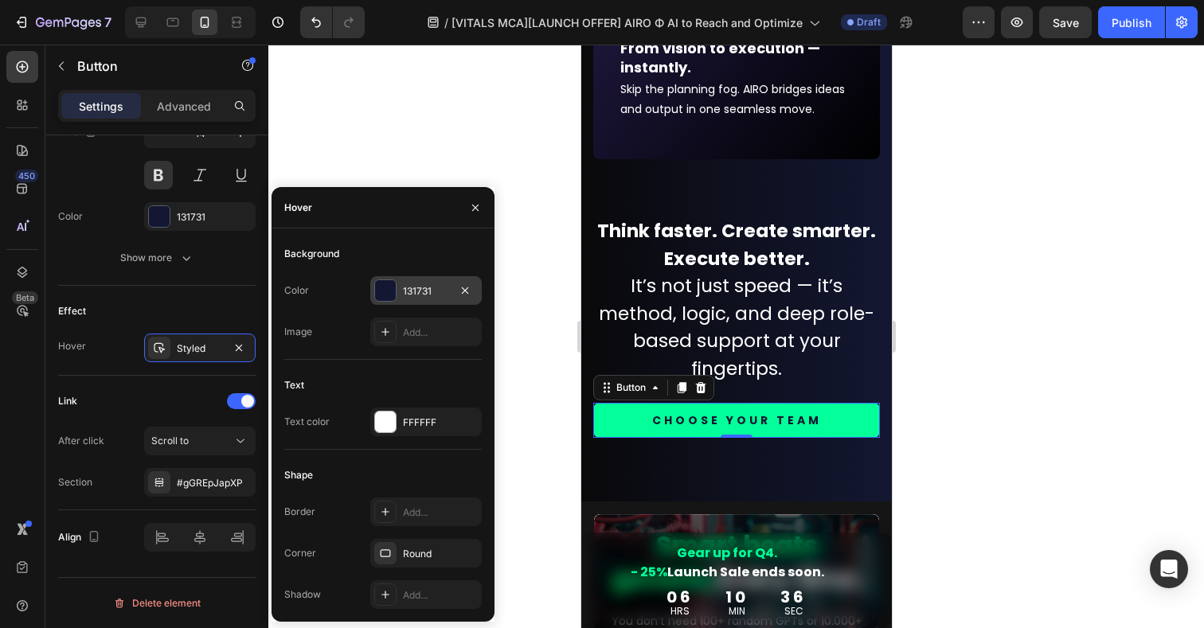
click at [417, 294] on div "131731" at bounding box center [426, 291] width 46 height 14
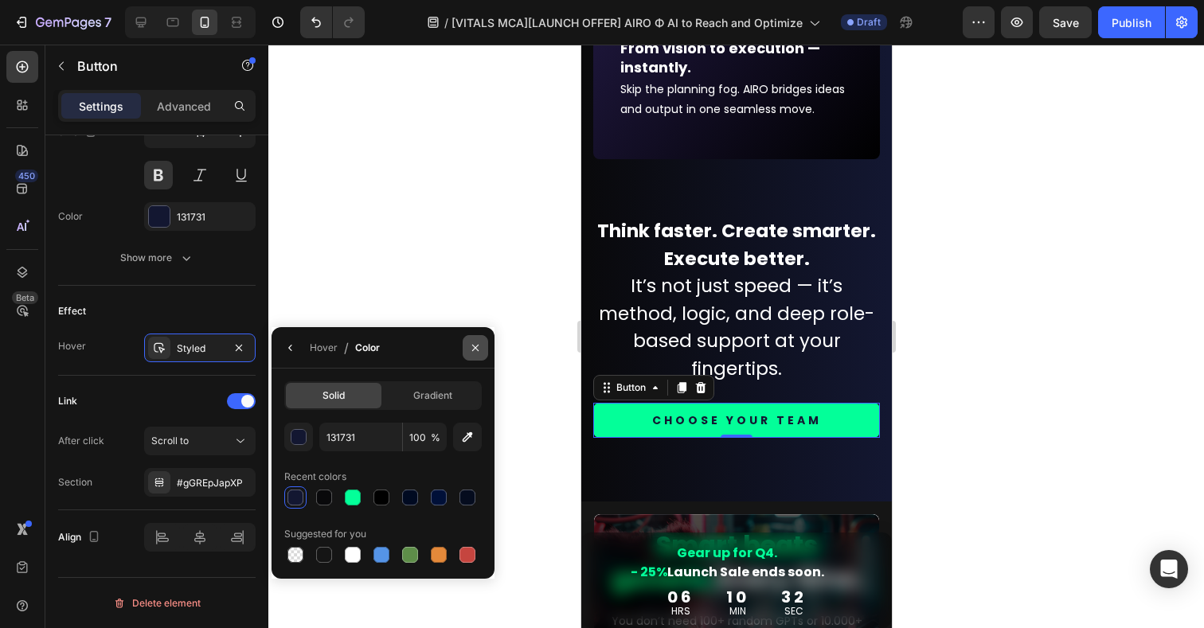
click at [476, 348] on icon "button" at bounding box center [475, 347] width 6 height 6
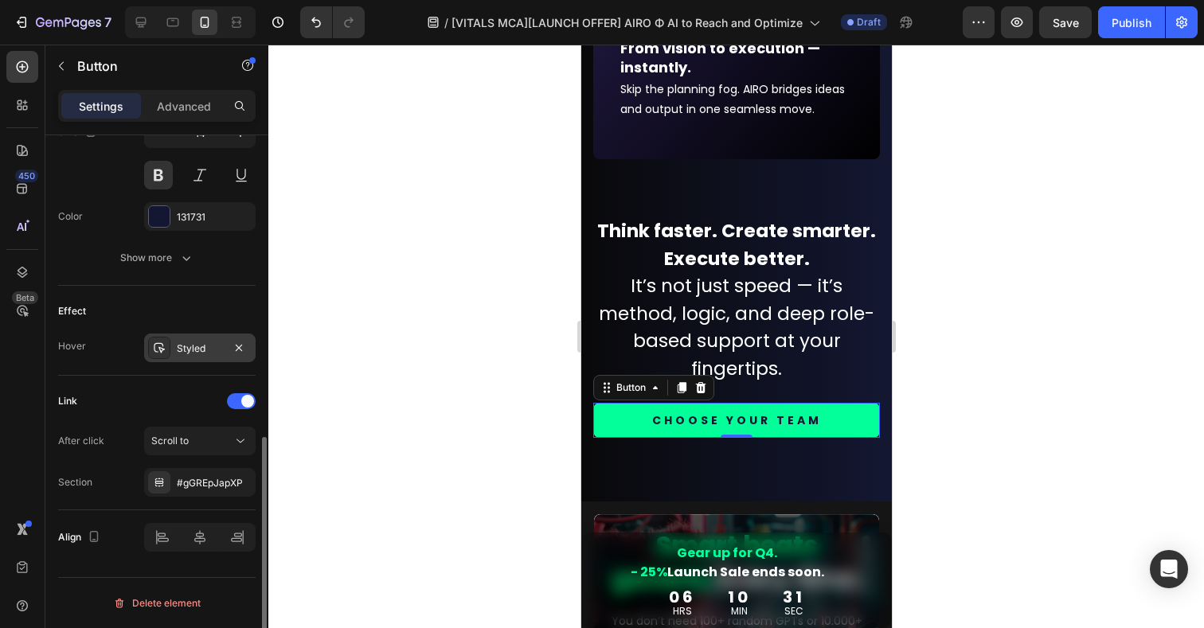
click at [162, 350] on icon at bounding box center [159, 348] width 13 height 13
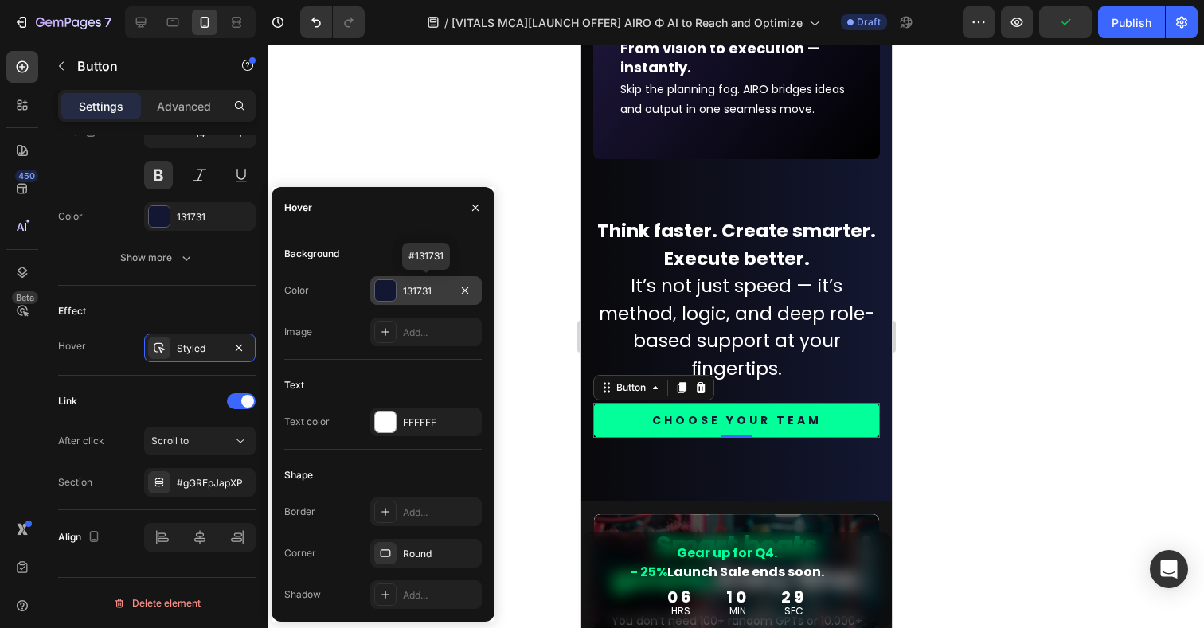
click at [426, 290] on div "131731" at bounding box center [426, 291] width 46 height 14
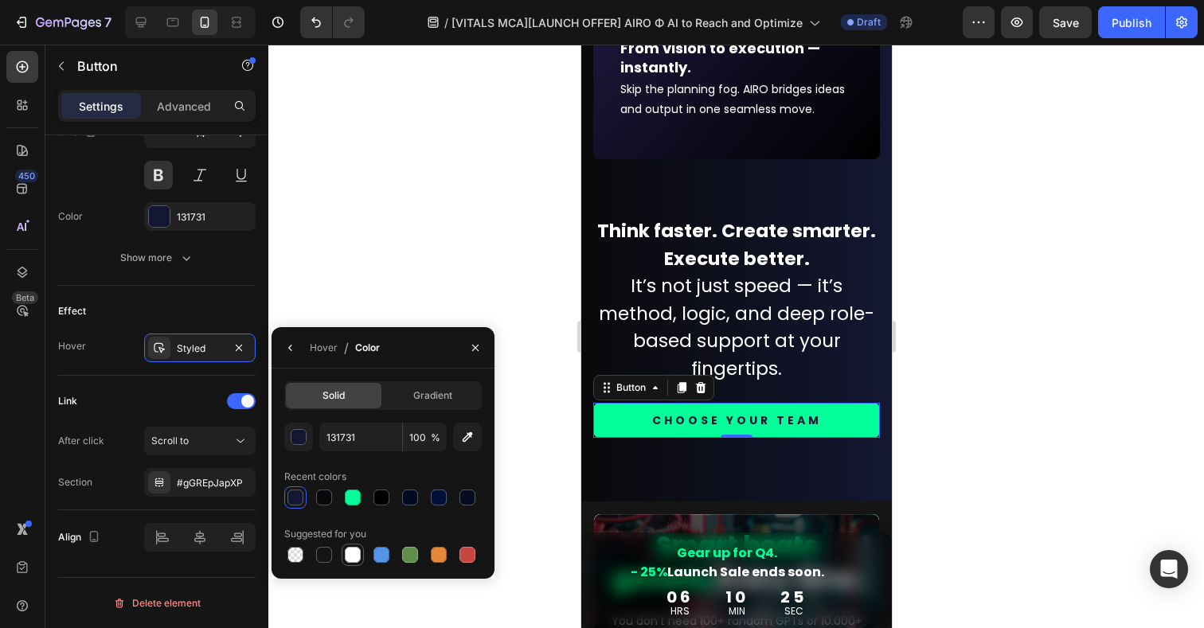
click at [354, 559] on div at bounding box center [353, 555] width 16 height 16
type input "FFFFFF"
click at [294, 351] on icon "button" at bounding box center [290, 348] width 13 height 13
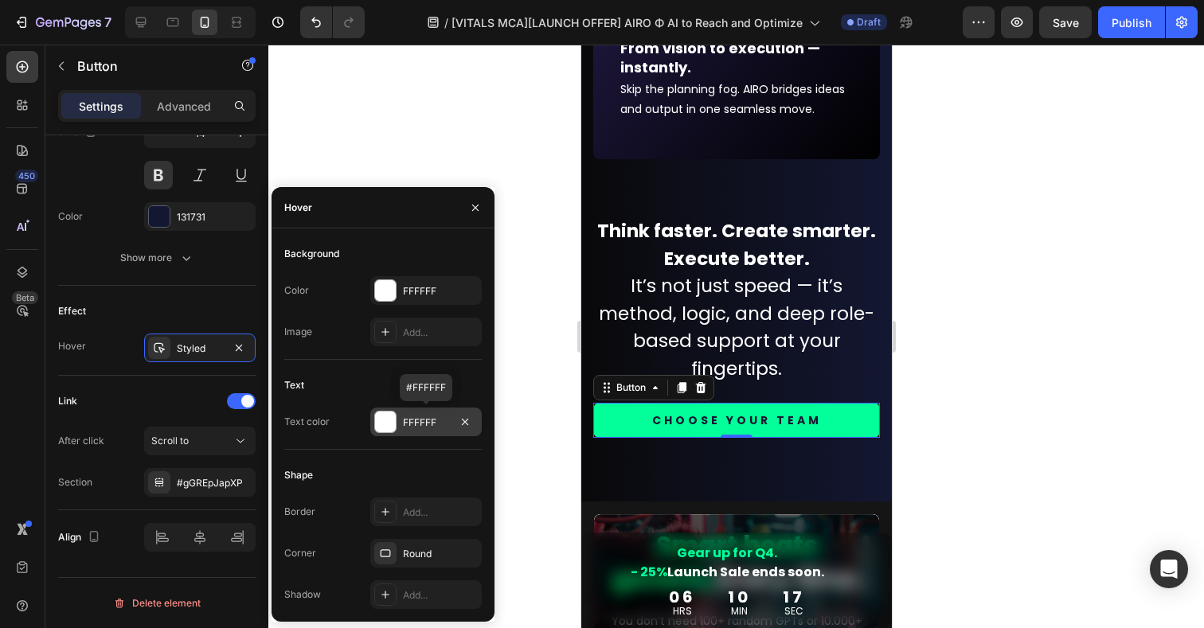
click at [438, 427] on div "FFFFFF" at bounding box center [426, 423] width 46 height 14
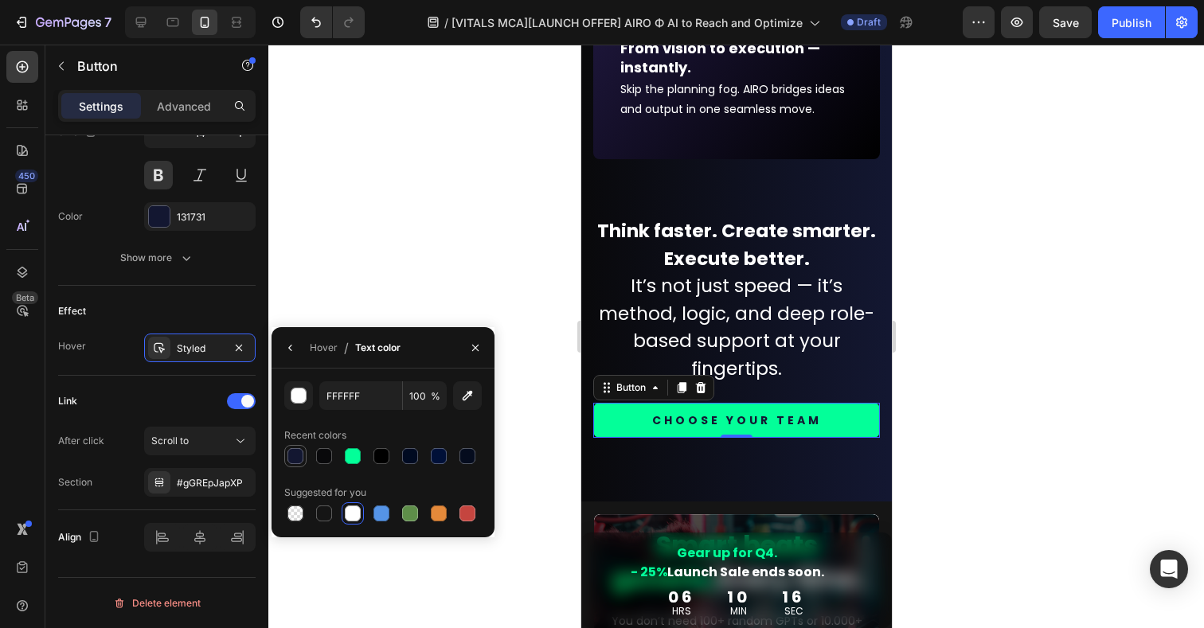
click at [300, 456] on div at bounding box center [296, 456] width 16 height 16
type input "131731"
click at [443, 298] on div at bounding box center [736, 337] width 936 height 584
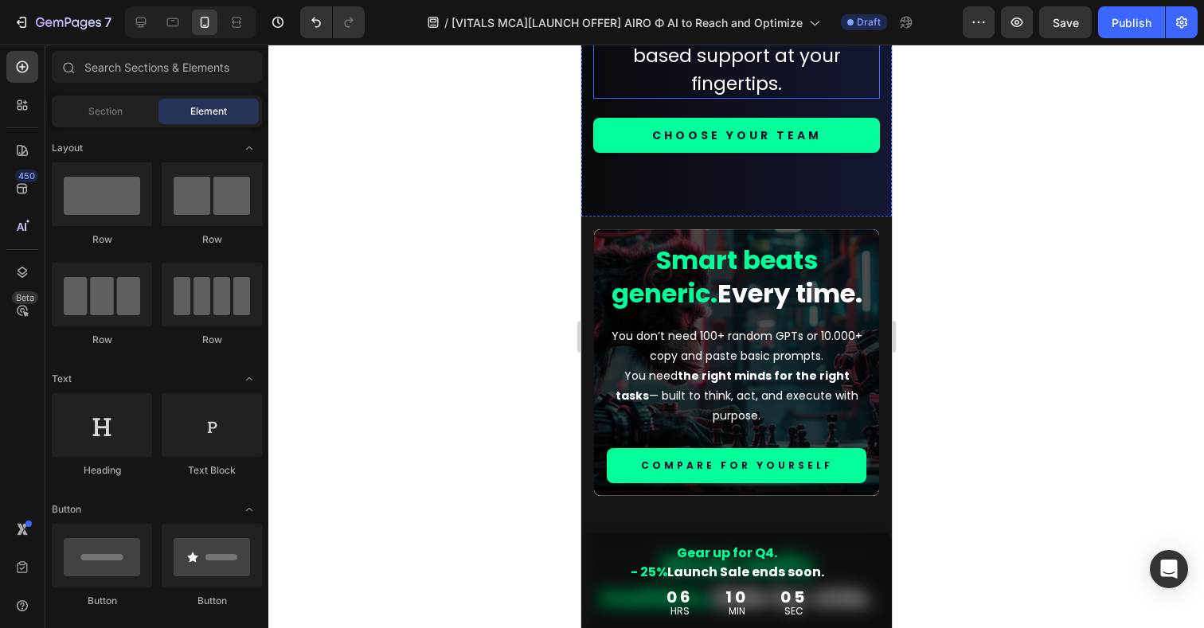
scroll to position [7456, 0]
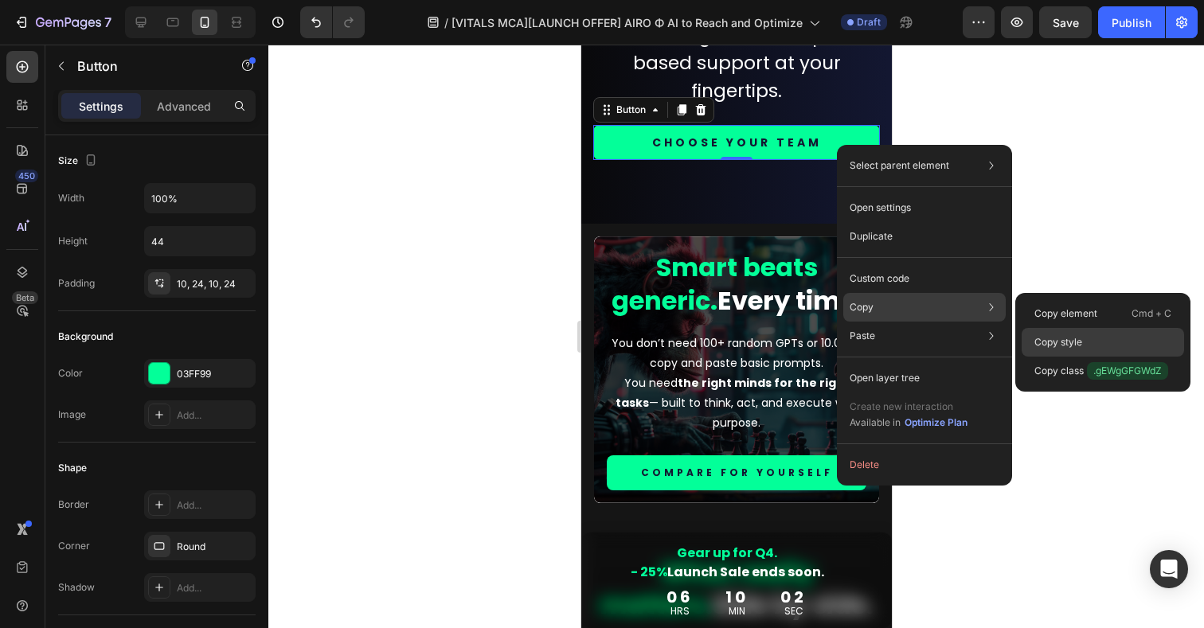
click at [1039, 341] on p "Copy style" at bounding box center [1059, 342] width 48 height 14
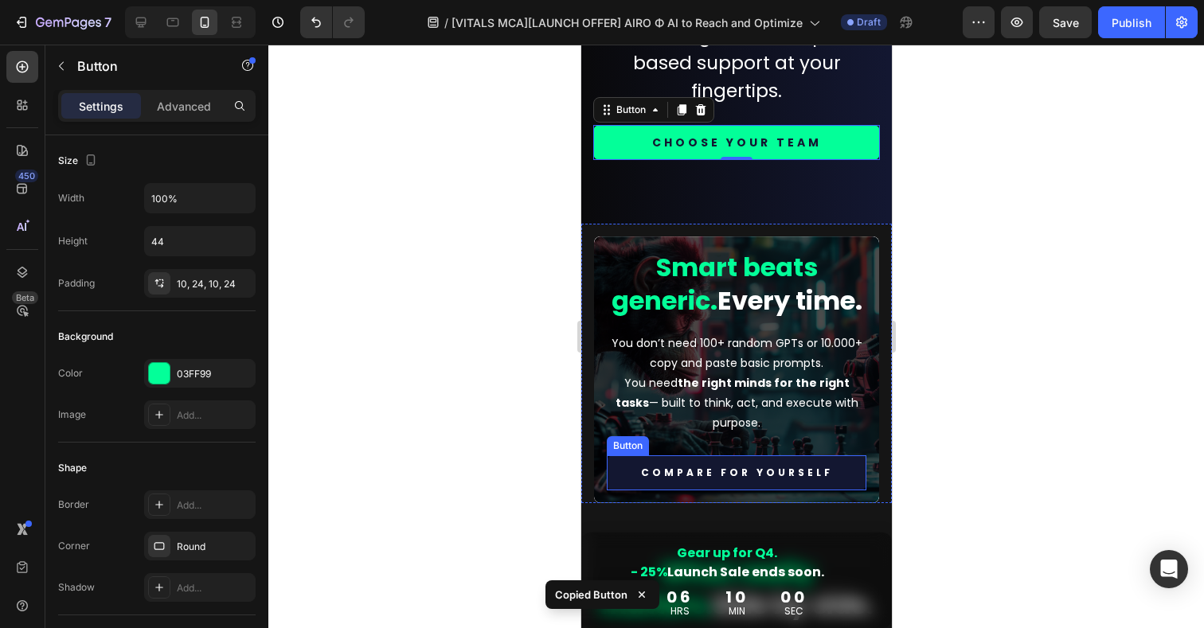
scroll to position [687, 0]
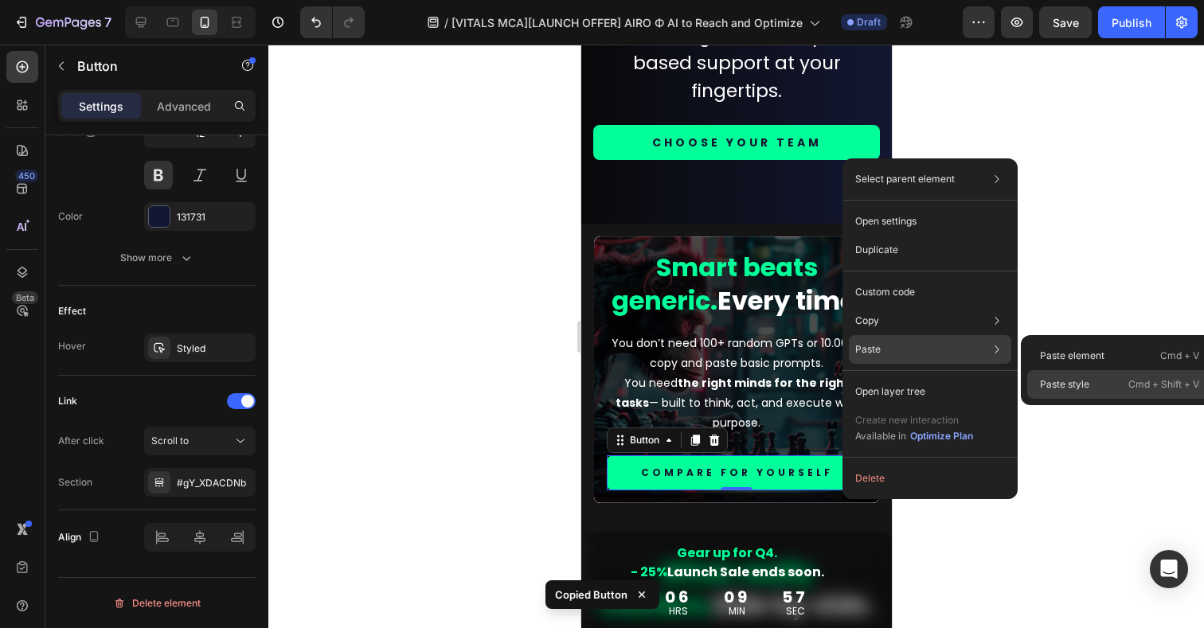
click at [1050, 383] on p "Paste style" at bounding box center [1064, 385] width 49 height 14
type input "14"
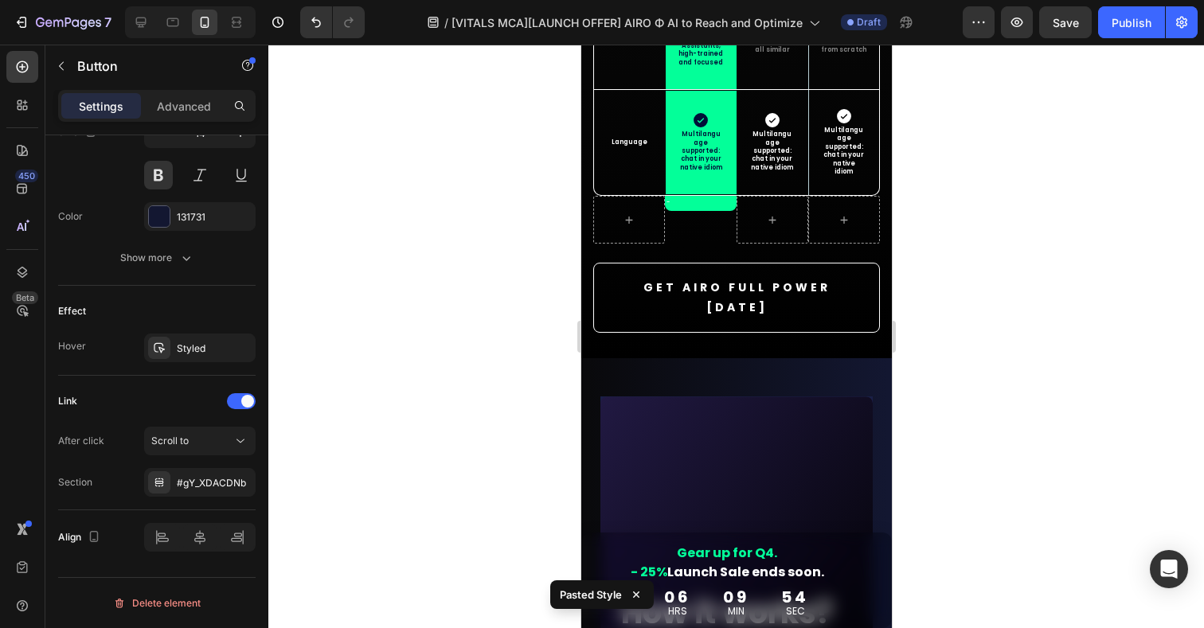
scroll to position [8843, 0]
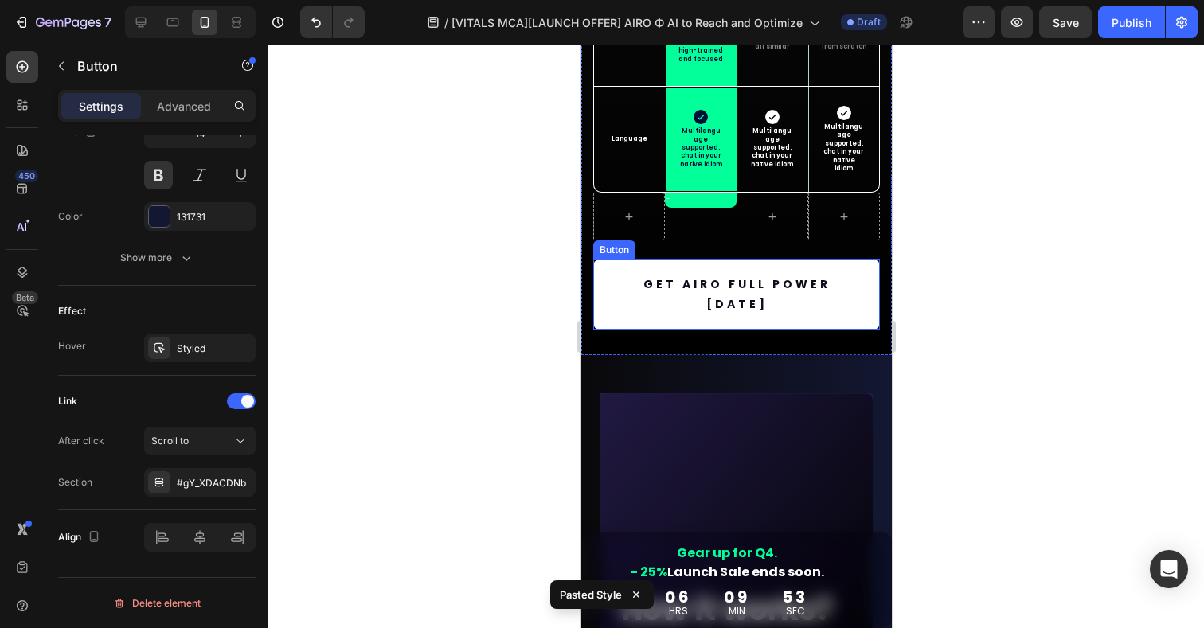
click at [846, 272] on link "GET AIRO FULL POWER TODAY" at bounding box center [736, 295] width 287 height 70
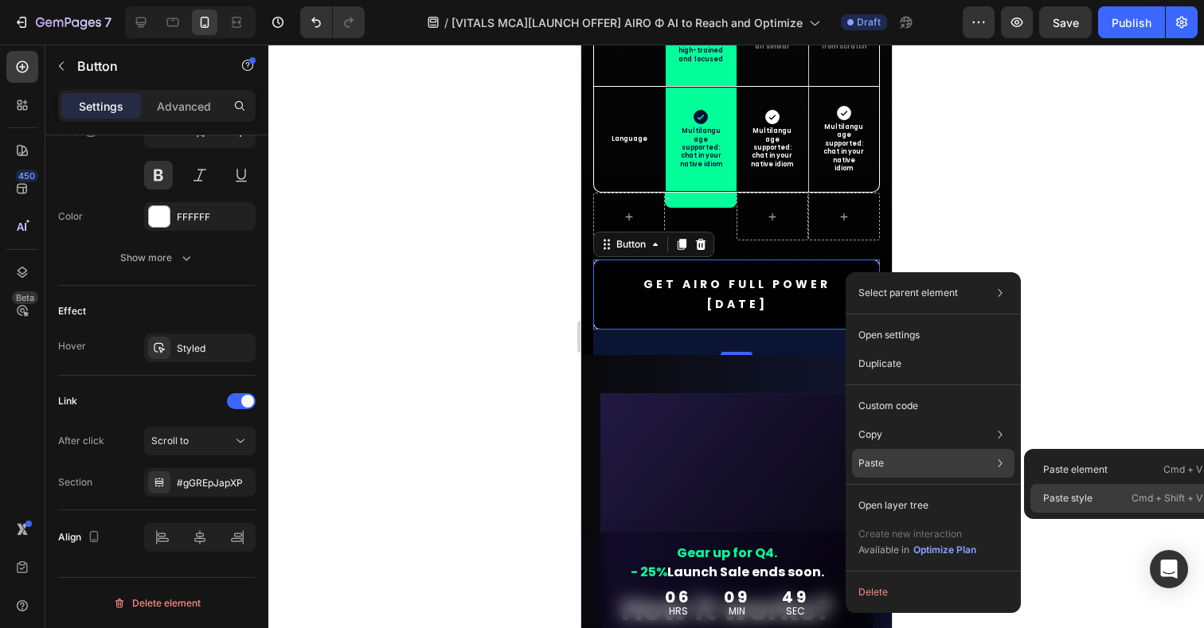
click at [1052, 498] on p "Paste style" at bounding box center [1067, 498] width 49 height 14
type input "44"
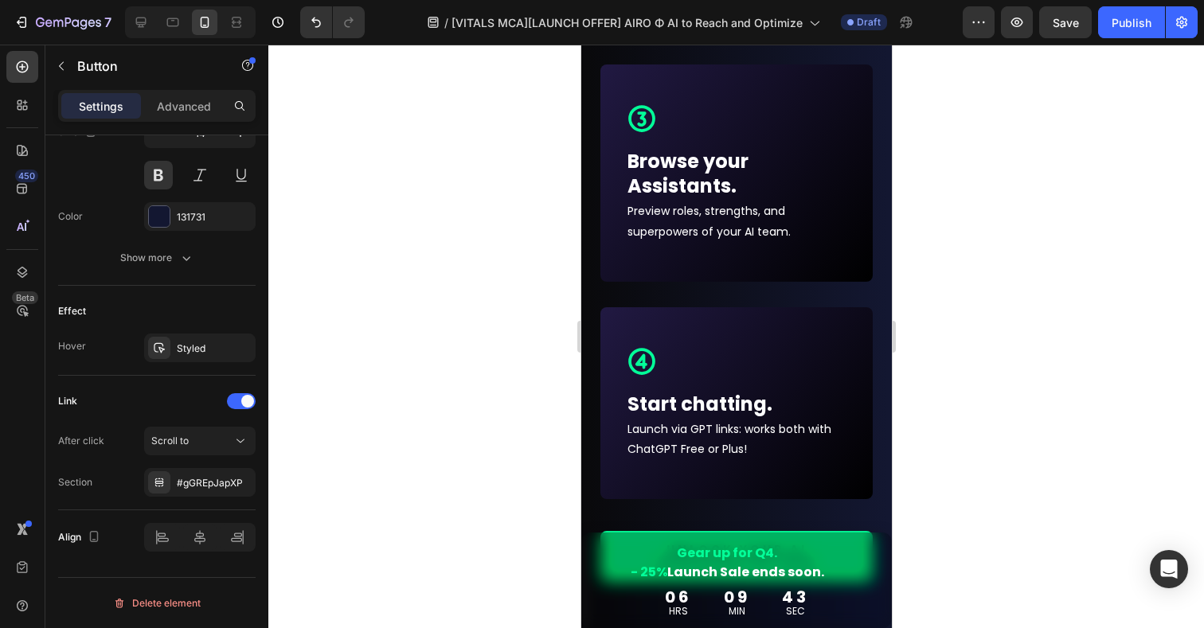
scroll to position [9977, 0]
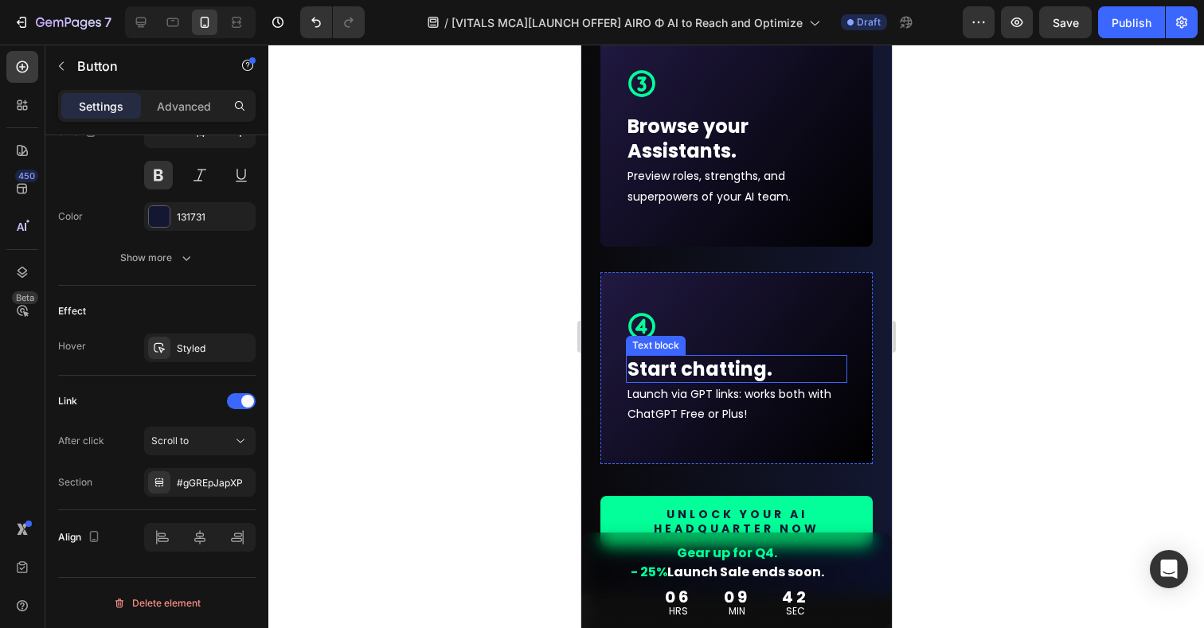
click at [728, 374] on p "Start chatting." at bounding box center [736, 369] width 218 height 25
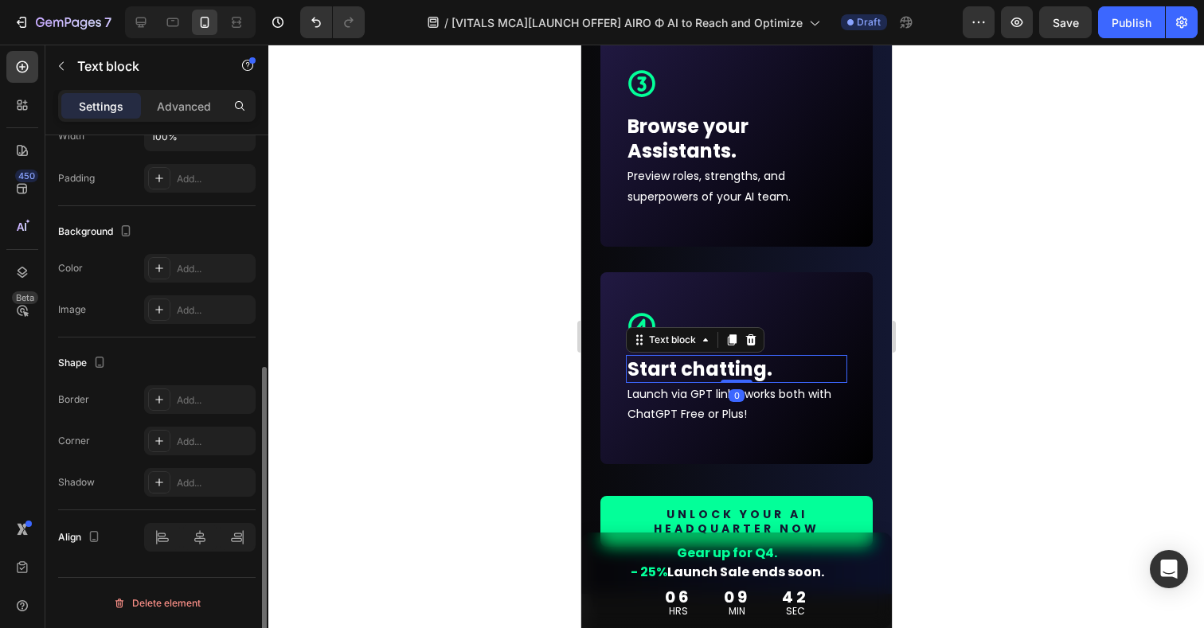
scroll to position [0, 0]
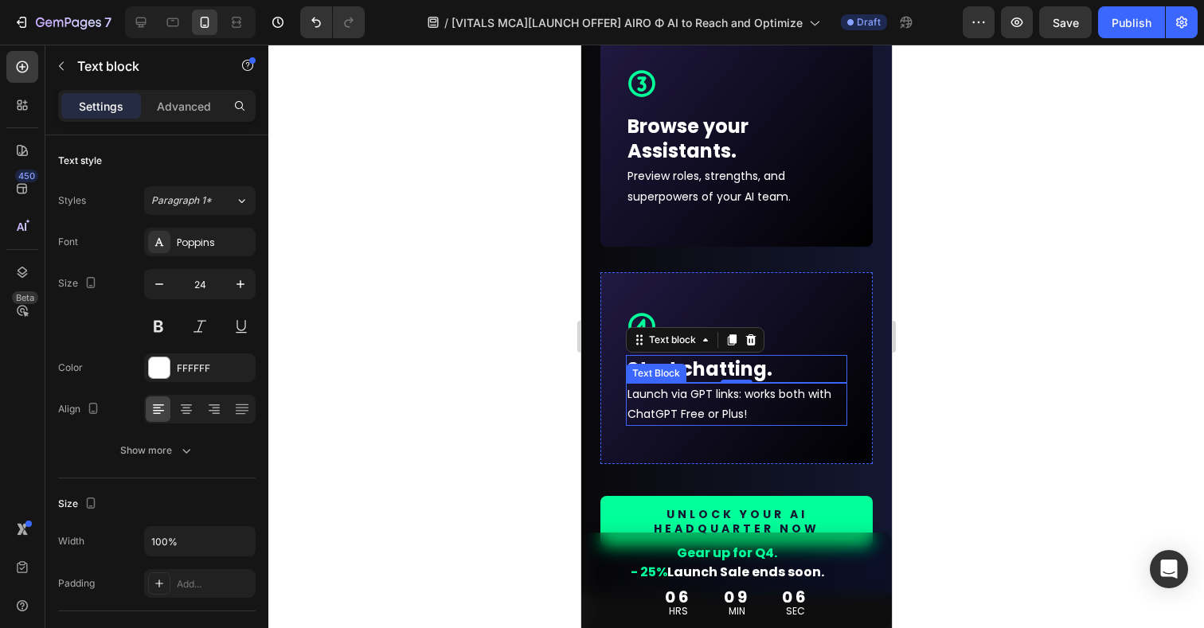
click at [792, 409] on p "Launch via GPT links: works both with ChatGPT Free or Plus!" at bounding box center [736, 405] width 218 height 40
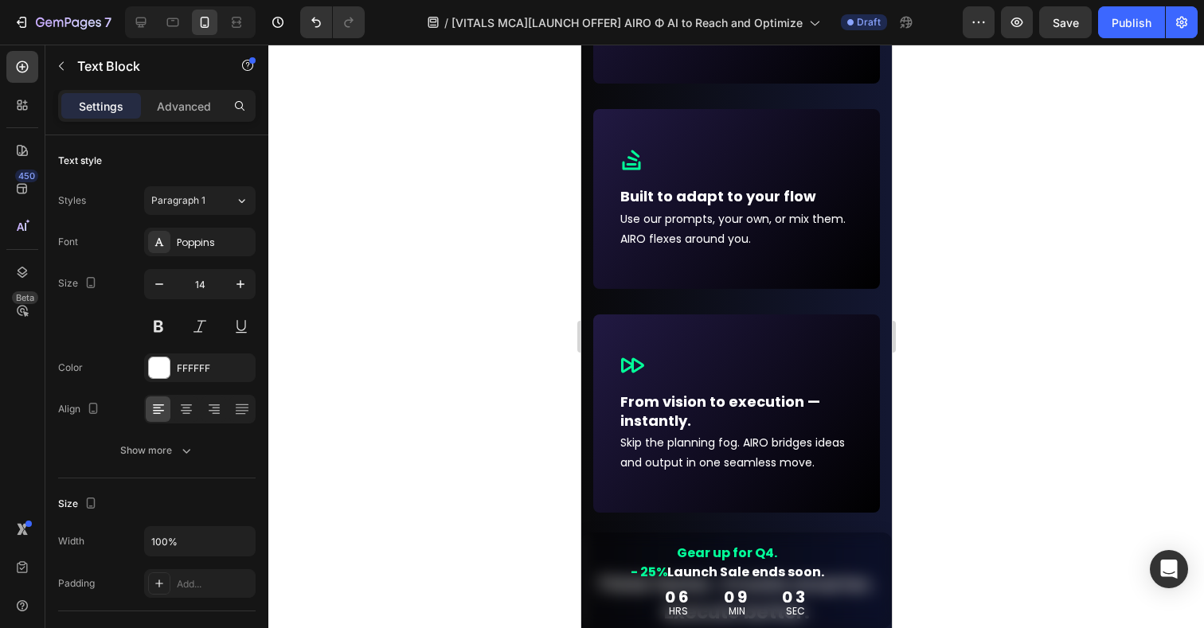
scroll to position [6874, 0]
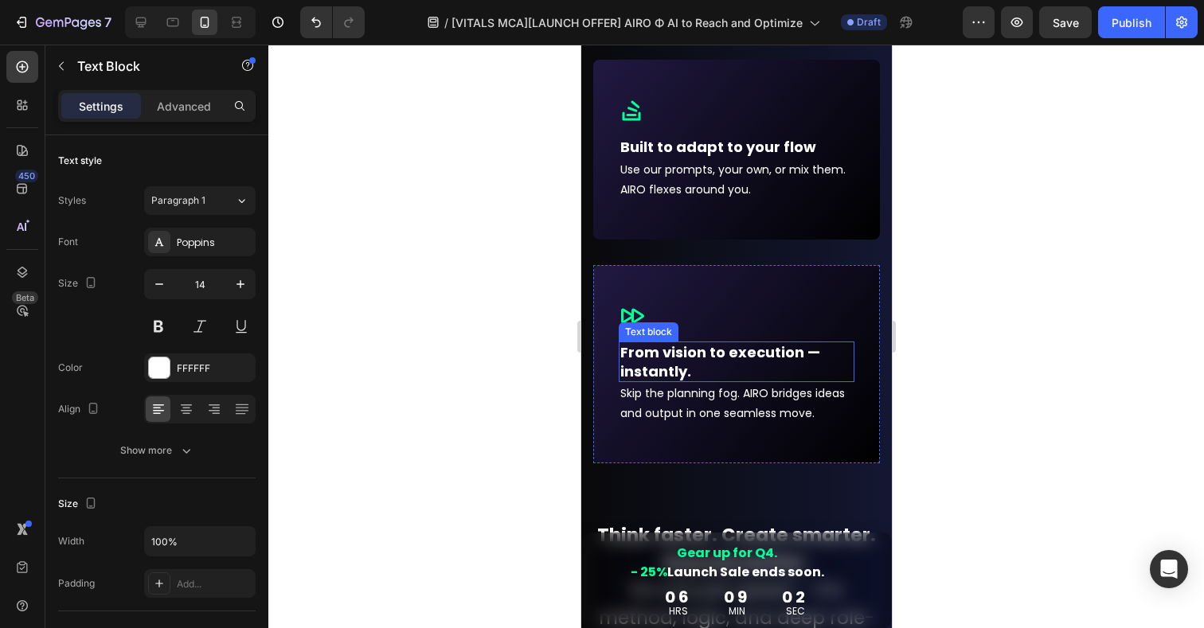
click at [663, 365] on p "From vision to execution — instantly." at bounding box center [736, 361] width 233 height 37
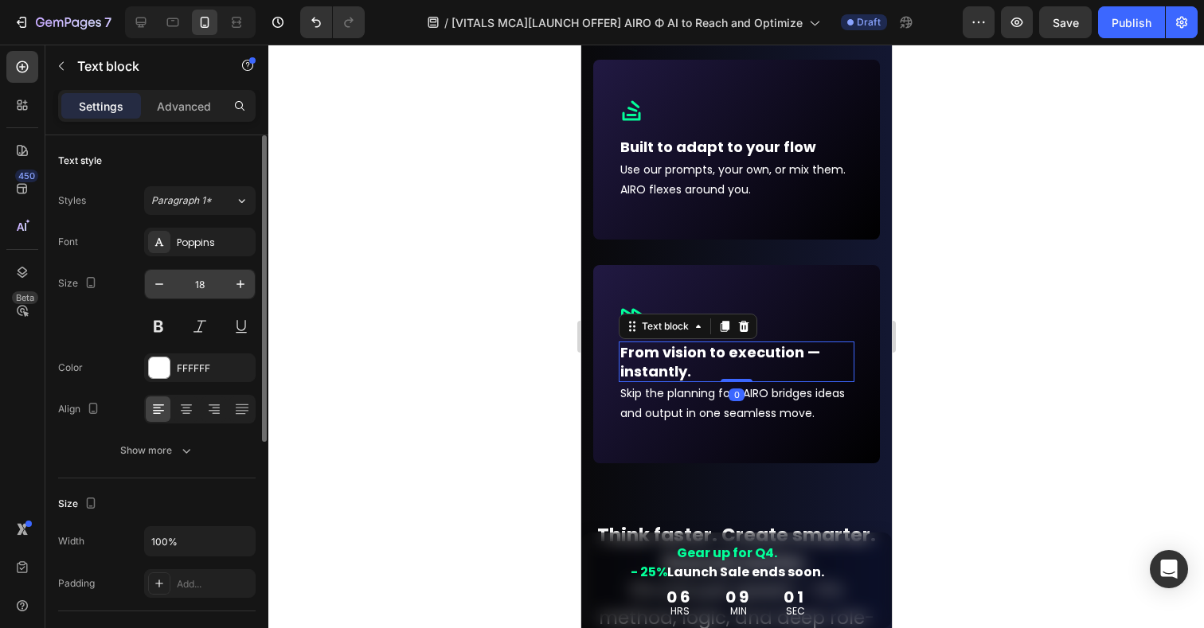
click at [203, 292] on input "18" at bounding box center [200, 284] width 53 height 29
type input "4"
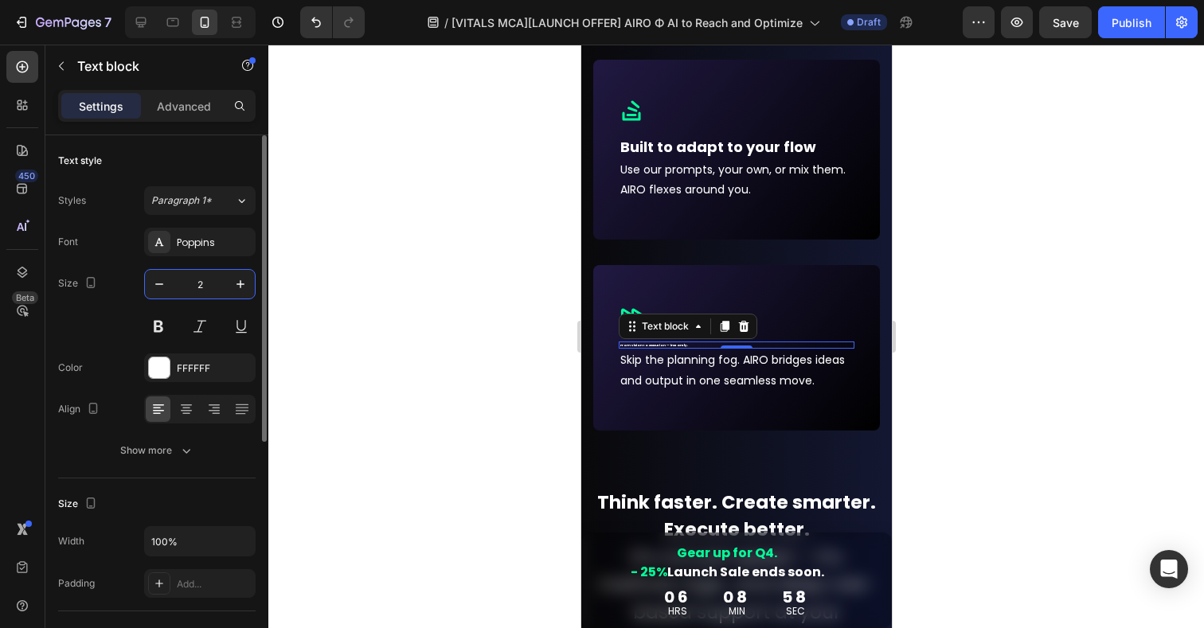
type input "24"
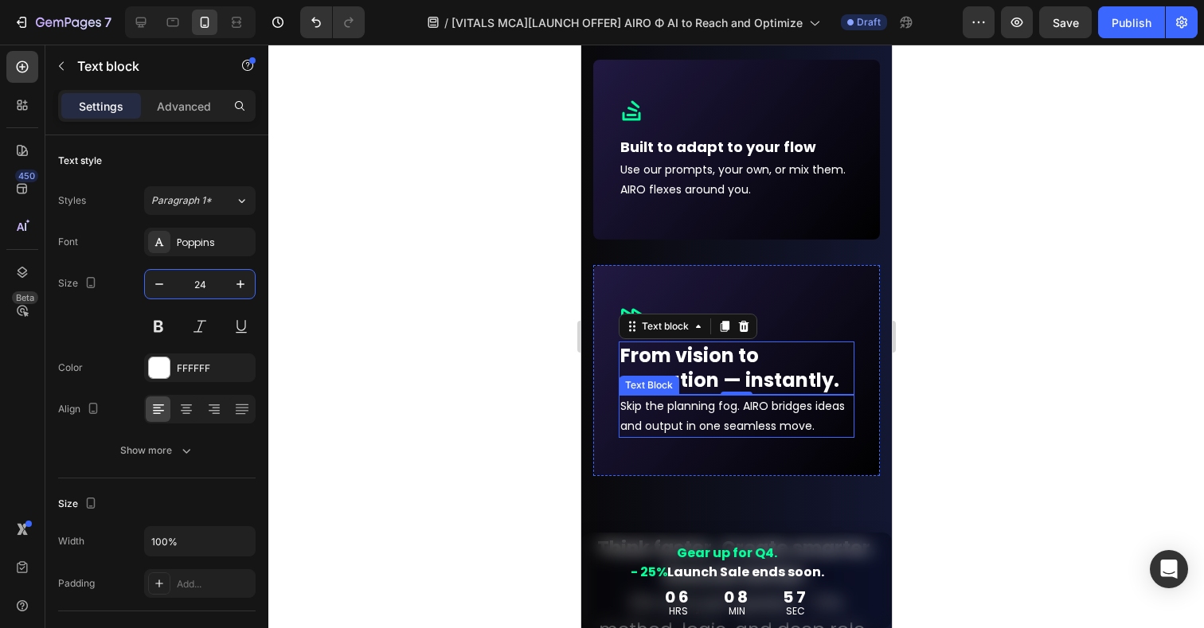
click at [658, 425] on p "Skip the planning fog. AIRO bridges ideas and output in one seamless move." at bounding box center [736, 417] width 233 height 40
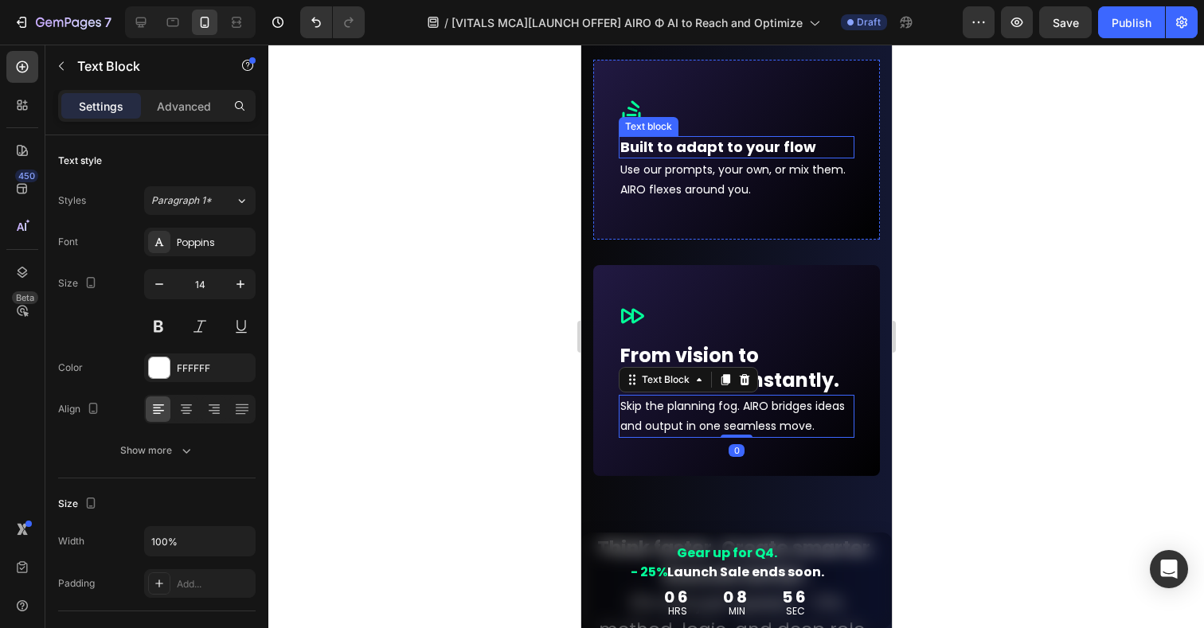
click at [700, 146] on p "Built to adapt to your flow" at bounding box center [736, 147] width 233 height 18
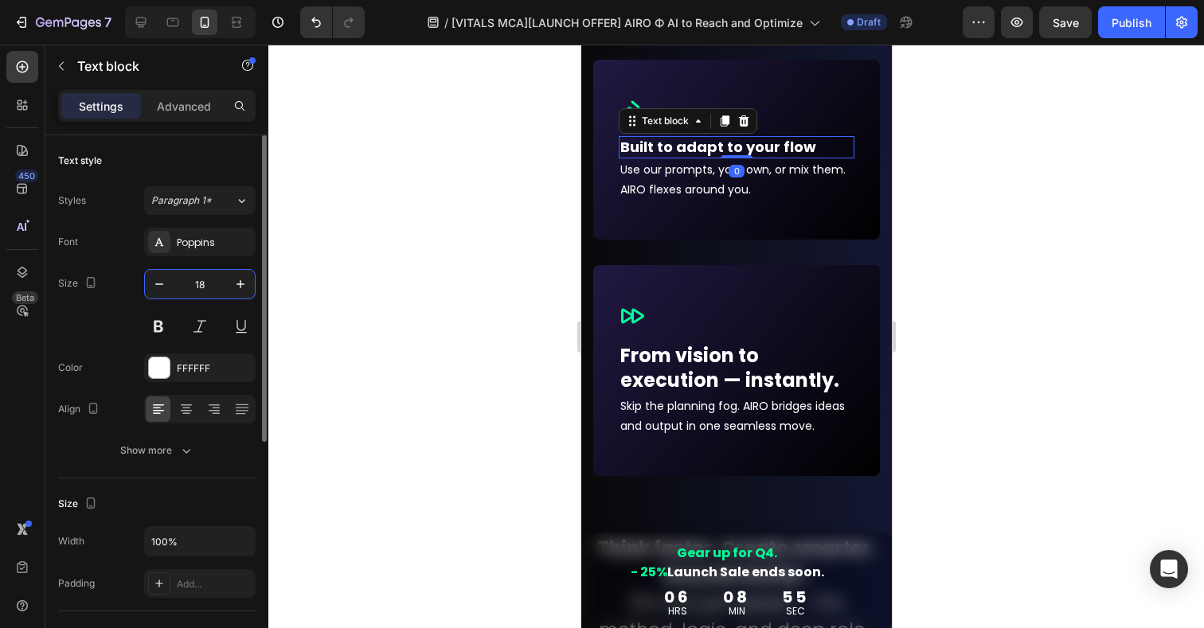
click at [202, 290] on input "18" at bounding box center [200, 284] width 53 height 29
type input "24"
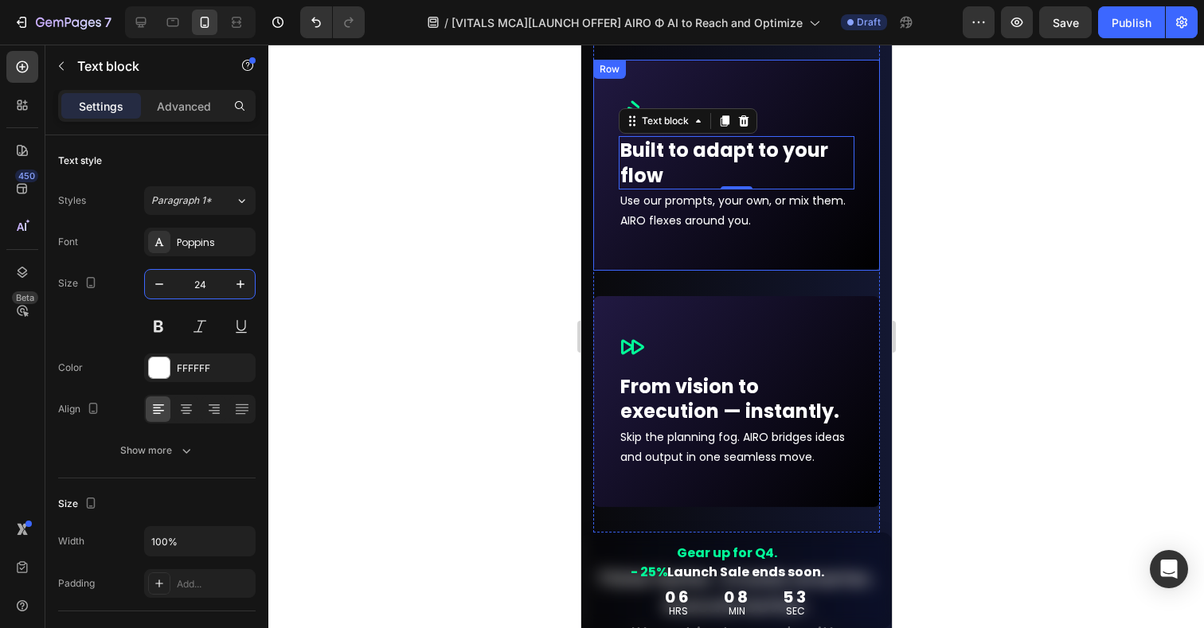
click at [633, 254] on div "Icon Row Built to adapt to your flow Text block 0 Use our prompts, your own, or…" at bounding box center [736, 165] width 287 height 211
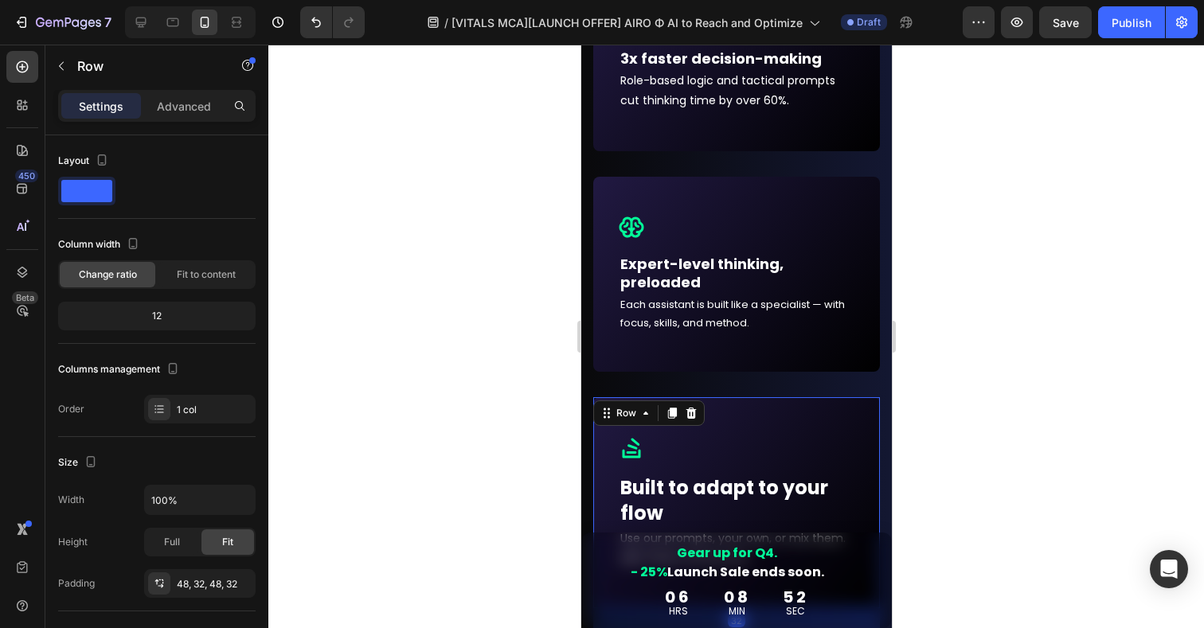
scroll to position [6518, 0]
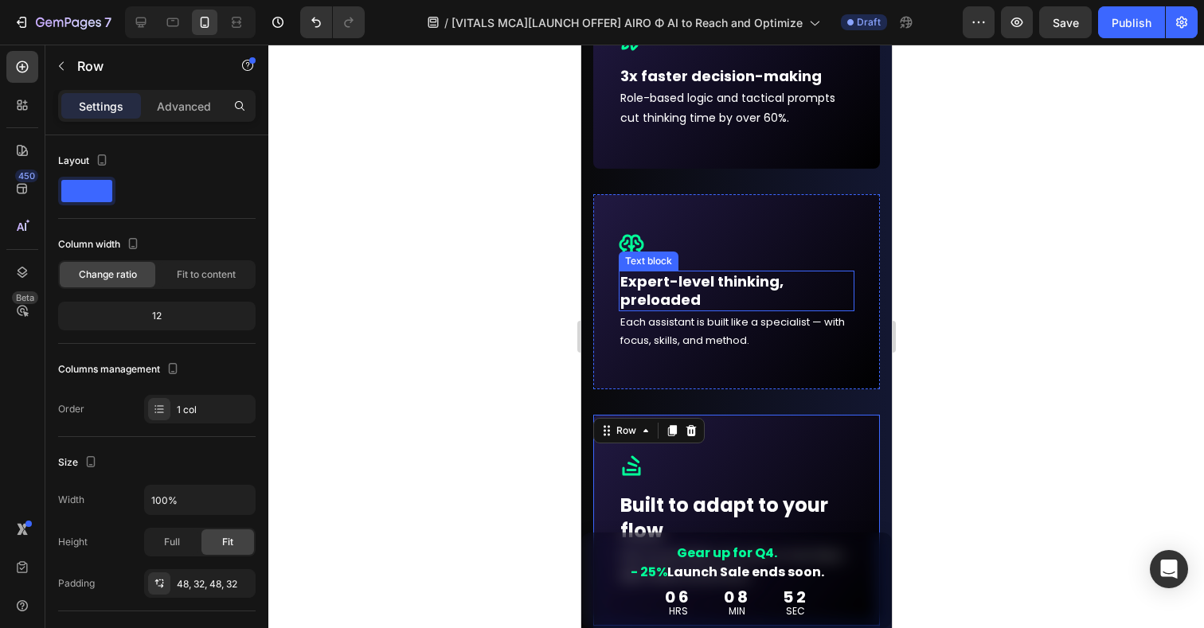
click at [668, 285] on p "Expert-level thinking, preloaded" at bounding box center [736, 290] width 233 height 37
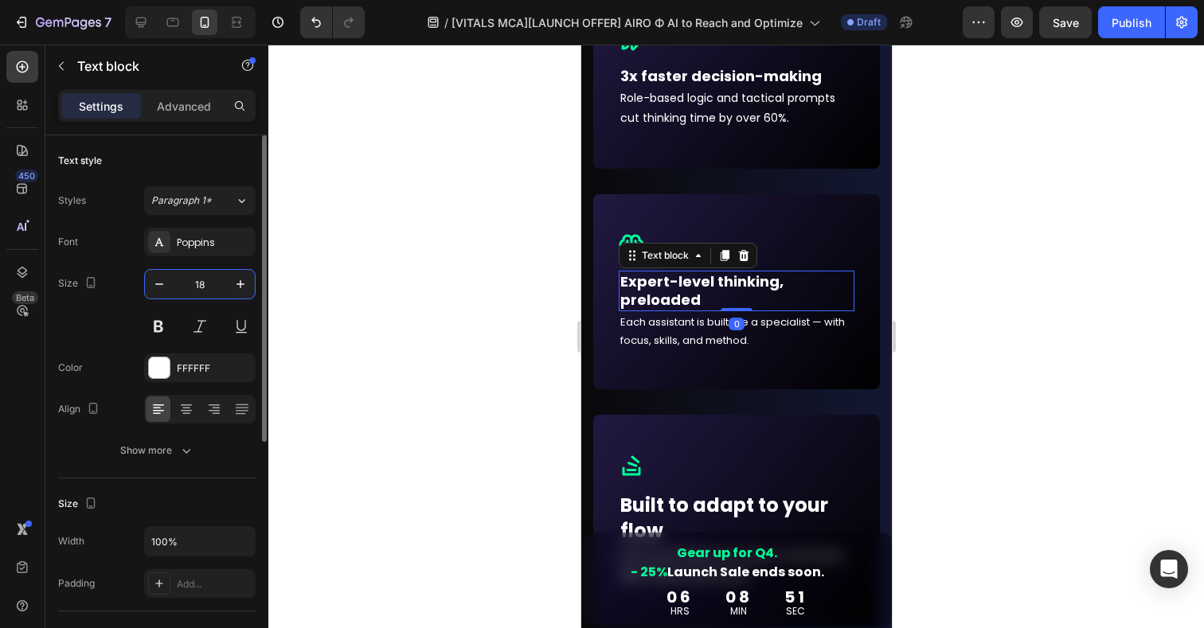
click at [206, 284] on input "18" at bounding box center [200, 284] width 53 height 29
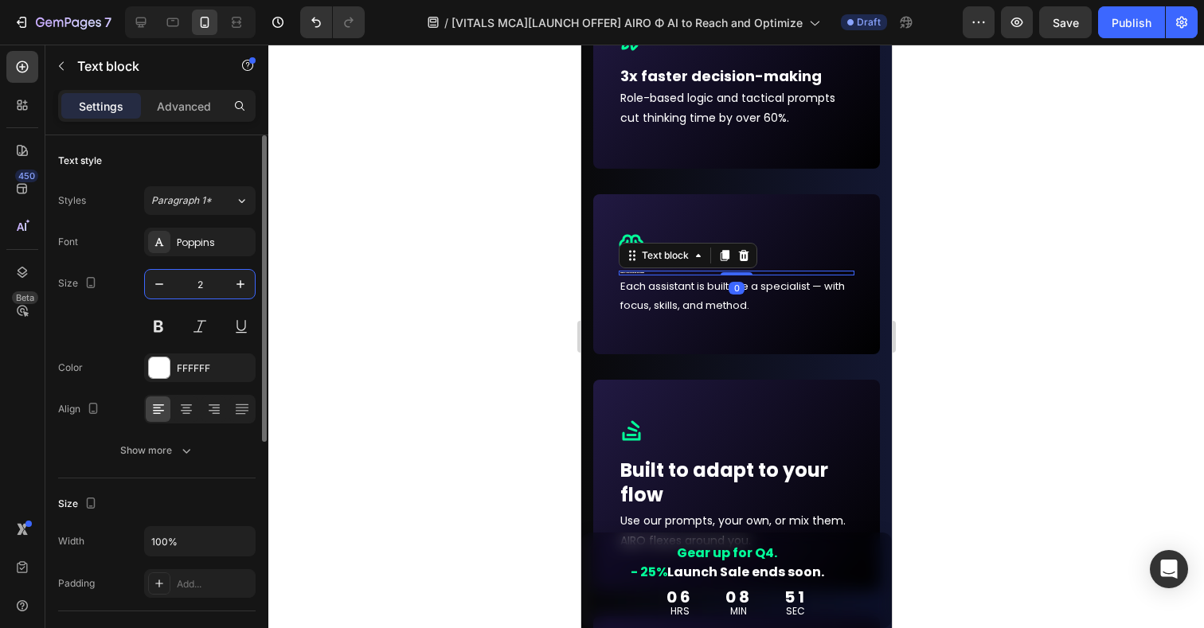
type input "24"
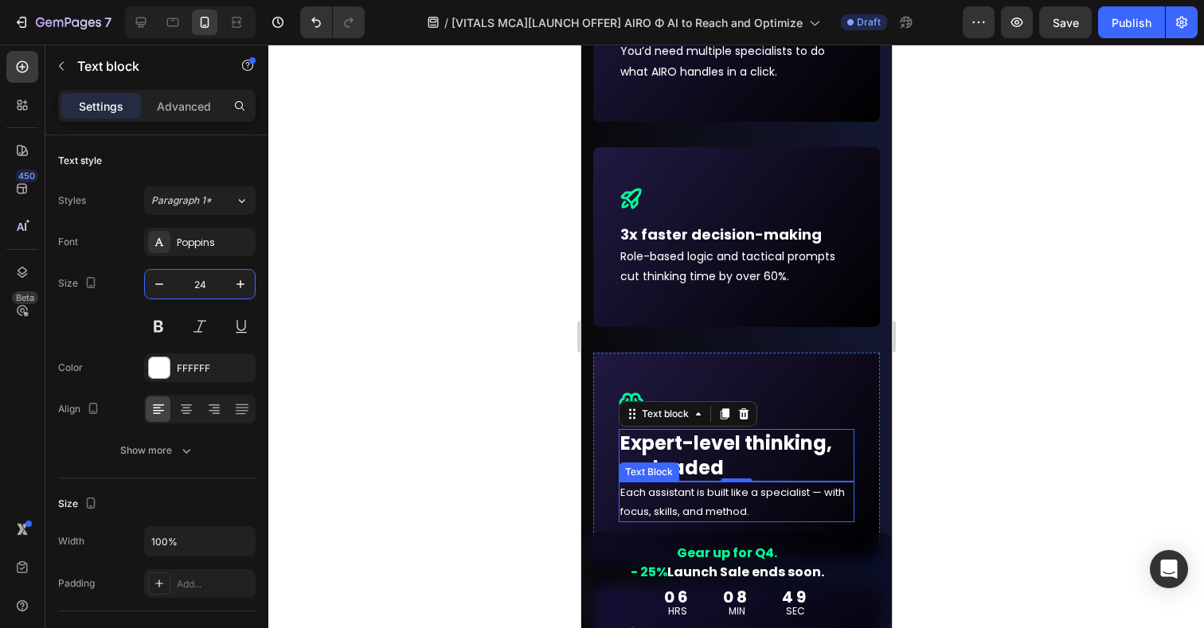
scroll to position [6280, 0]
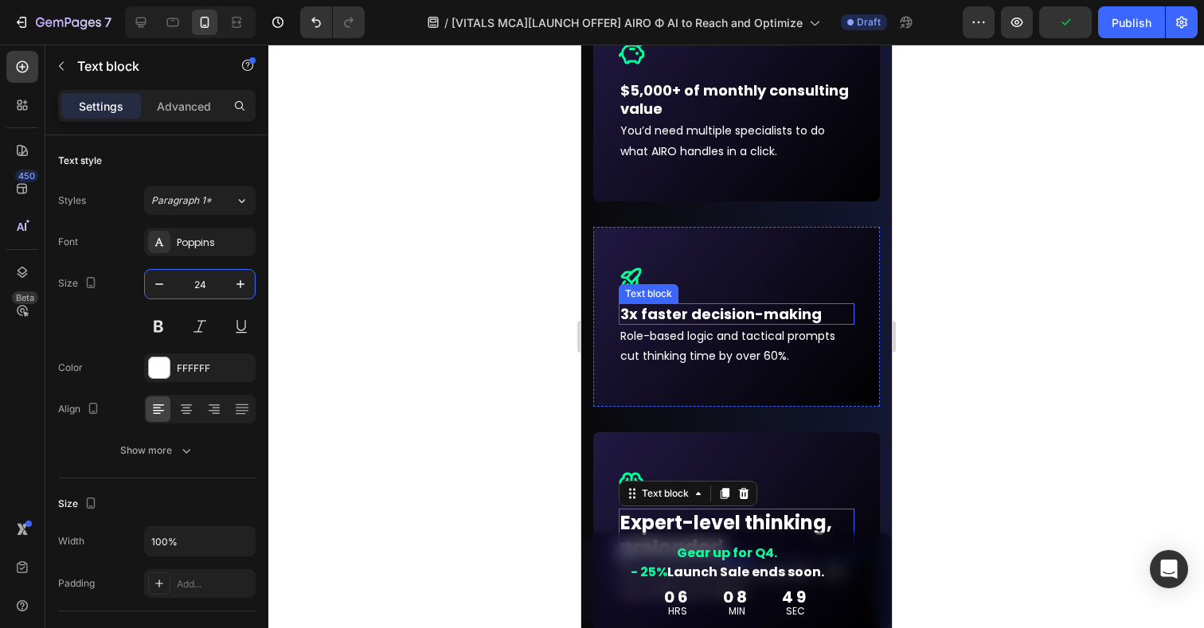
click at [672, 318] on p "3x faster decision-making" at bounding box center [736, 314] width 233 height 18
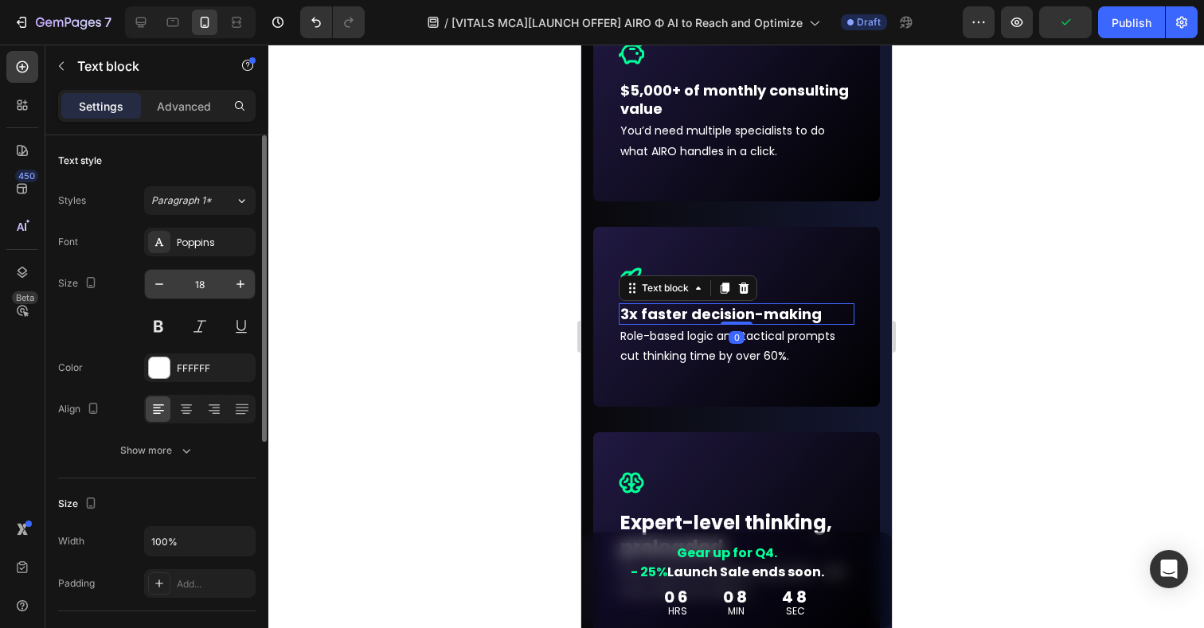
click at [199, 284] on input "18" at bounding box center [200, 284] width 53 height 29
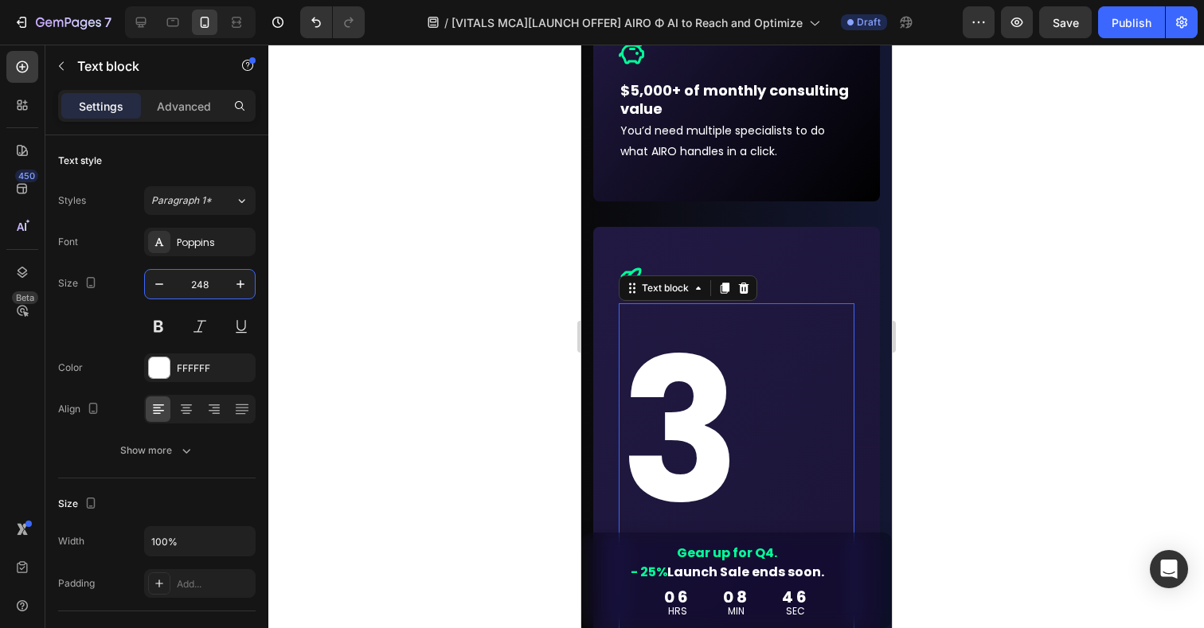
type input "24"
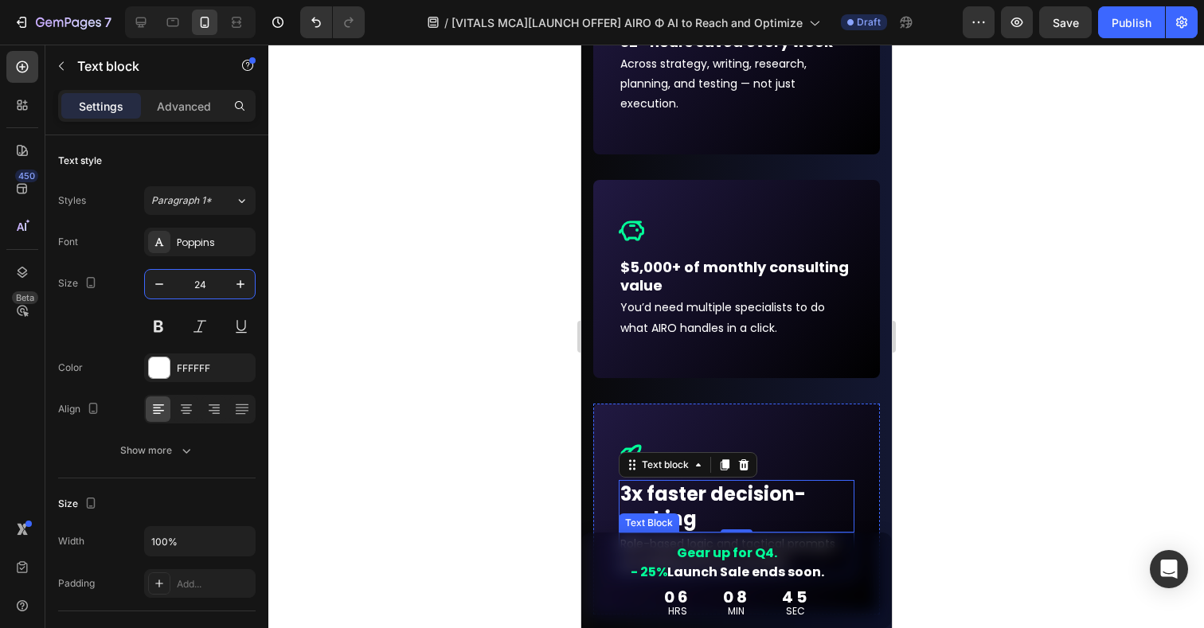
scroll to position [6097, 0]
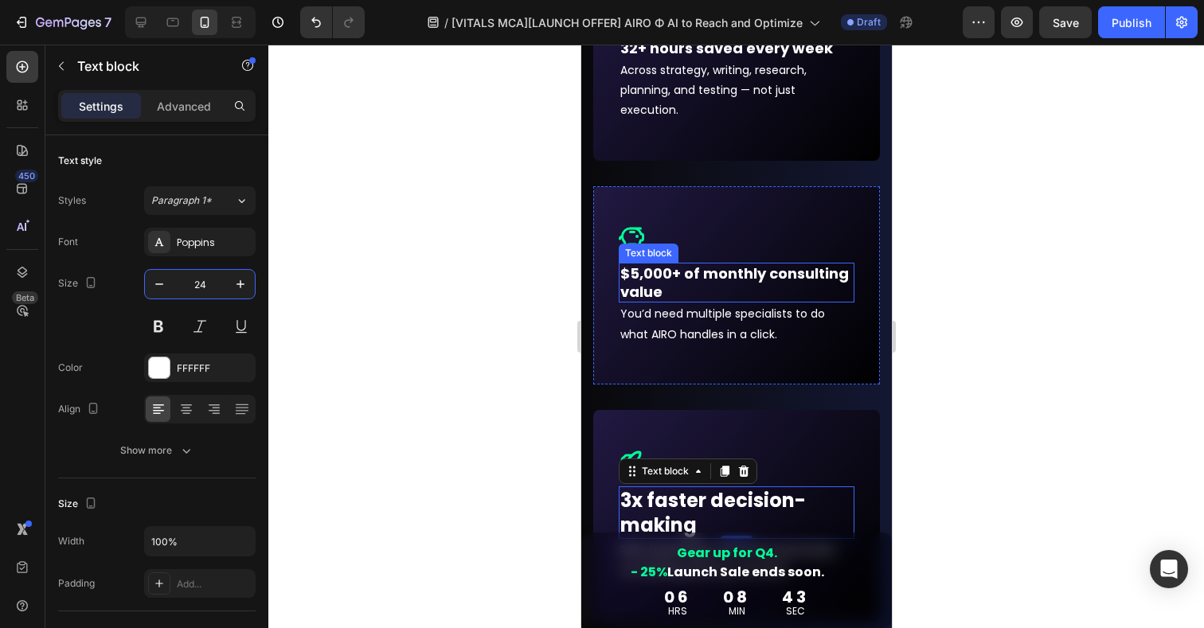
click at [687, 278] on p "$5,000+ of monthly consulting value" at bounding box center [736, 282] width 233 height 37
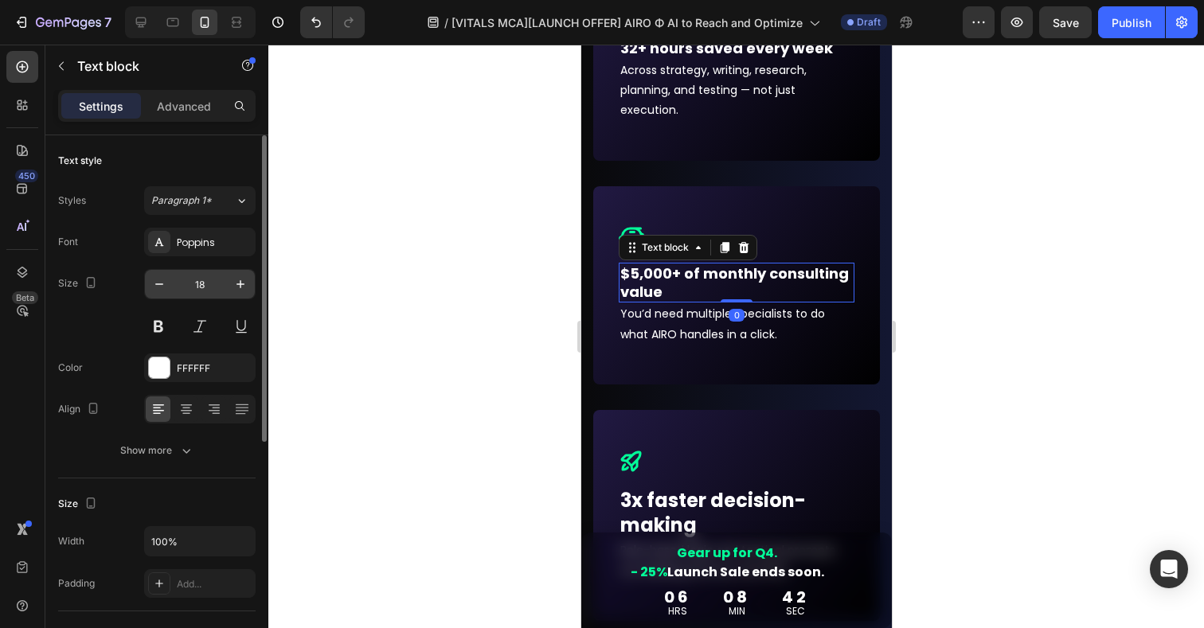
click at [205, 288] on input "18" at bounding box center [200, 284] width 53 height 29
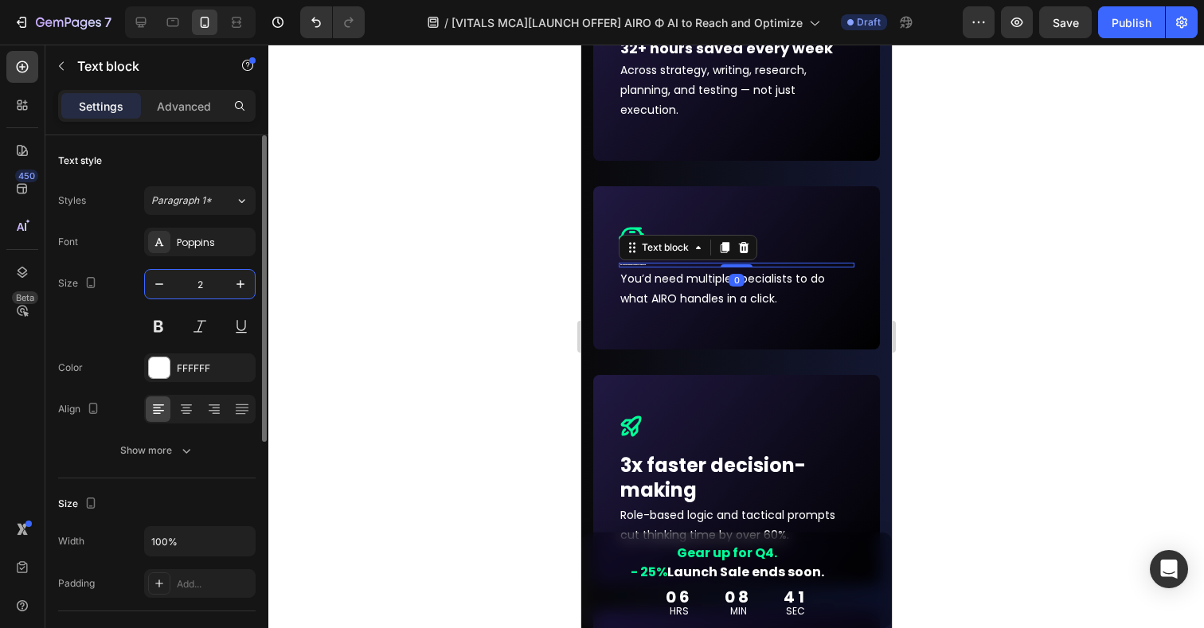
type input "24"
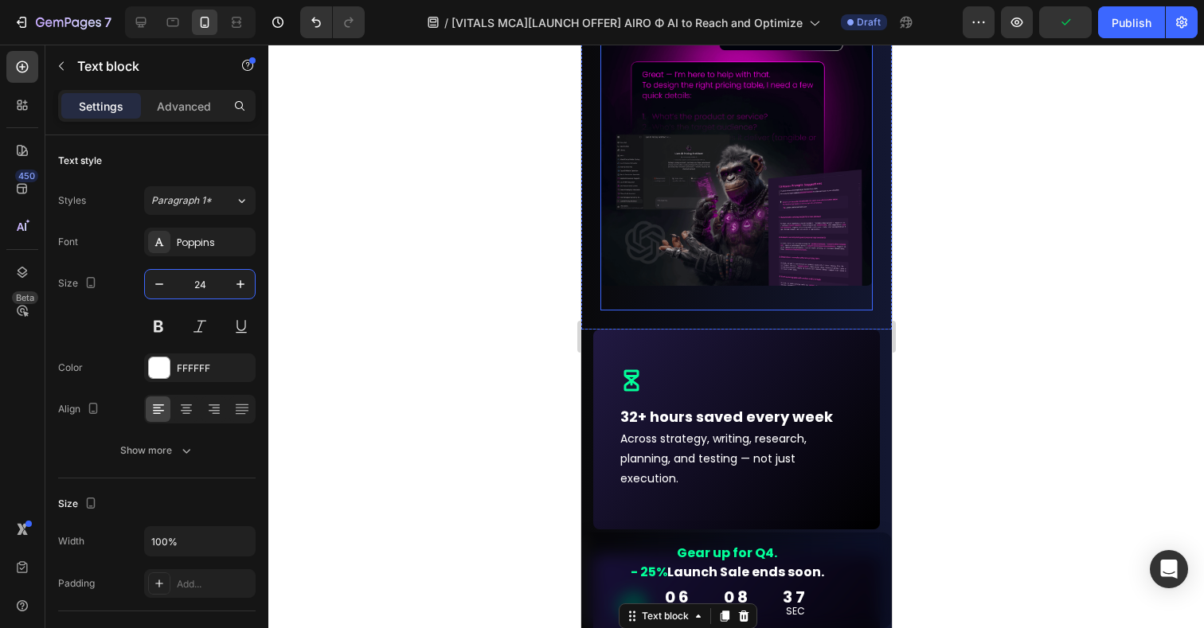
scroll to position [5745, 0]
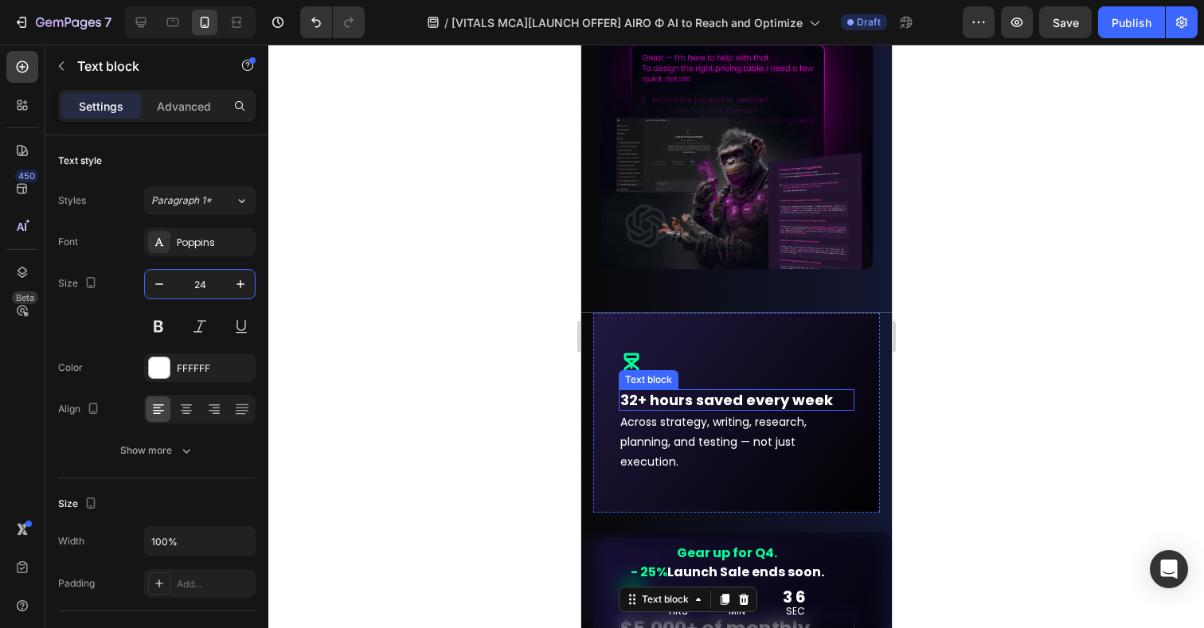
click at [684, 397] on p "32+ hours saved every week" at bounding box center [736, 400] width 233 height 18
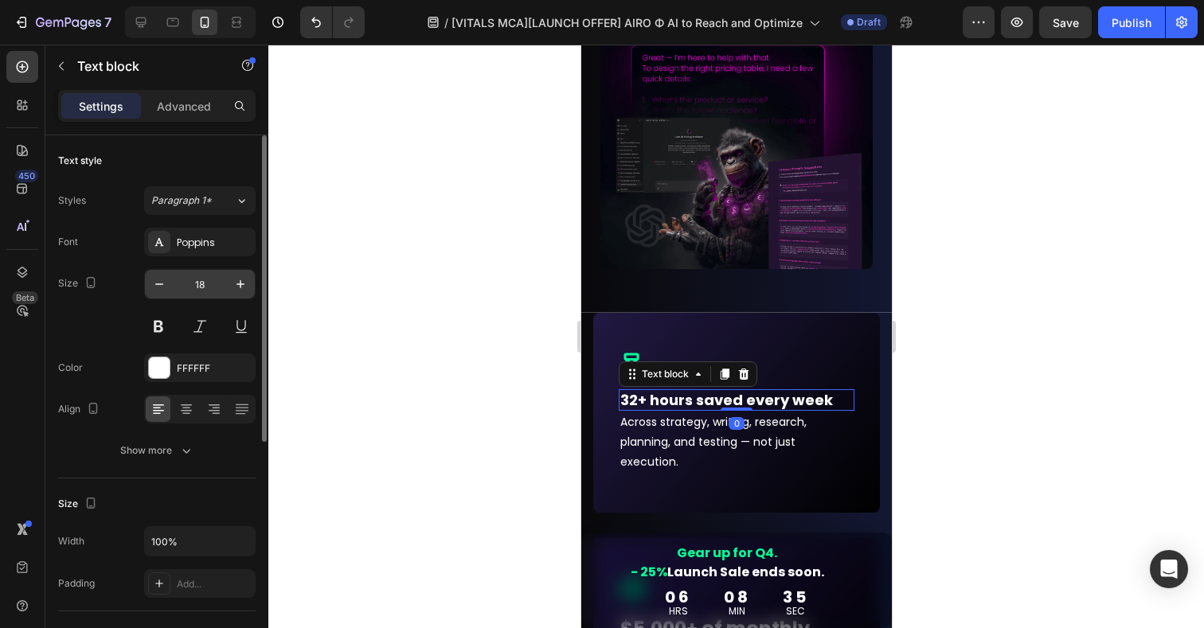
click at [201, 289] on input "18" at bounding box center [200, 284] width 53 height 29
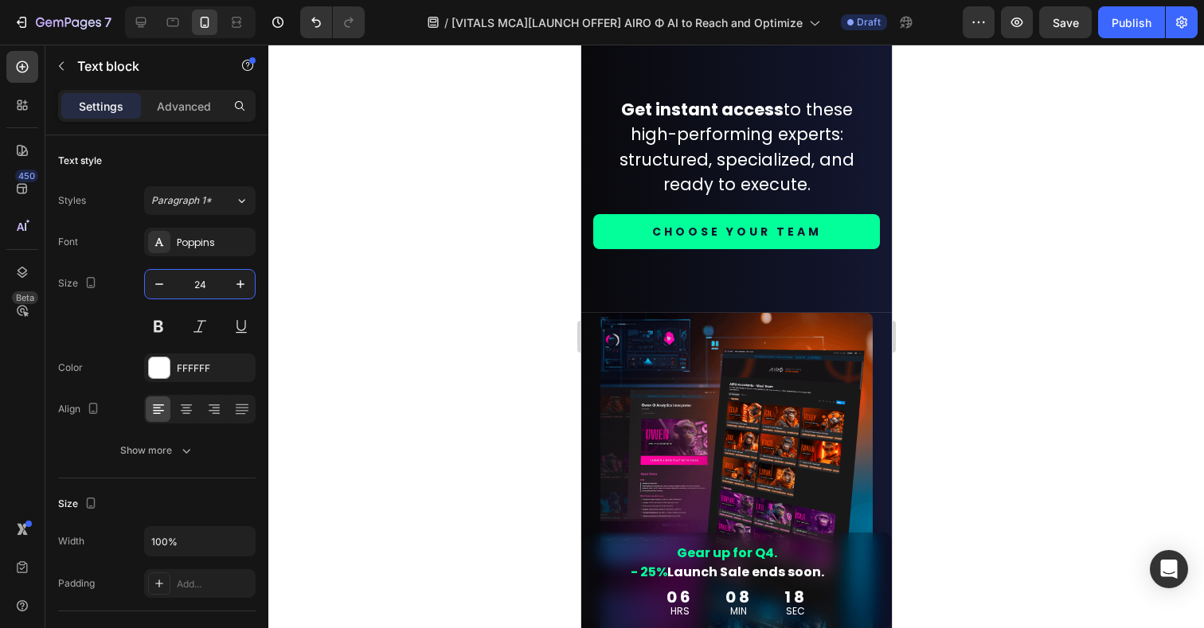
scroll to position [1878, 0]
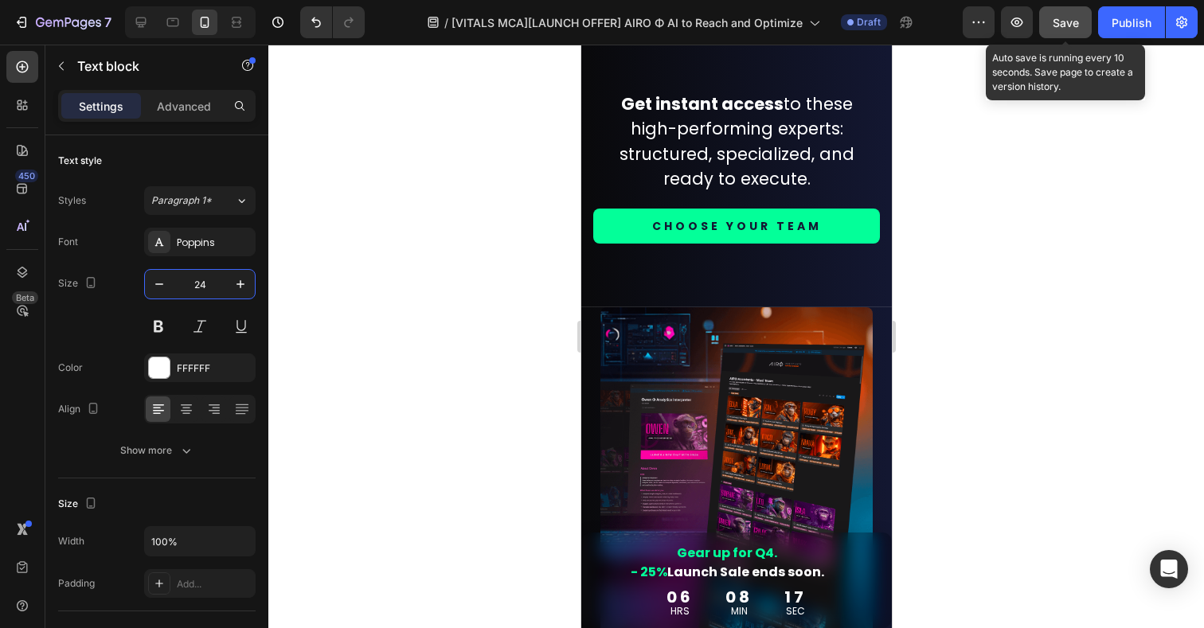
type input "24"
click at [1067, 16] on span "Save" at bounding box center [1066, 23] width 26 height 14
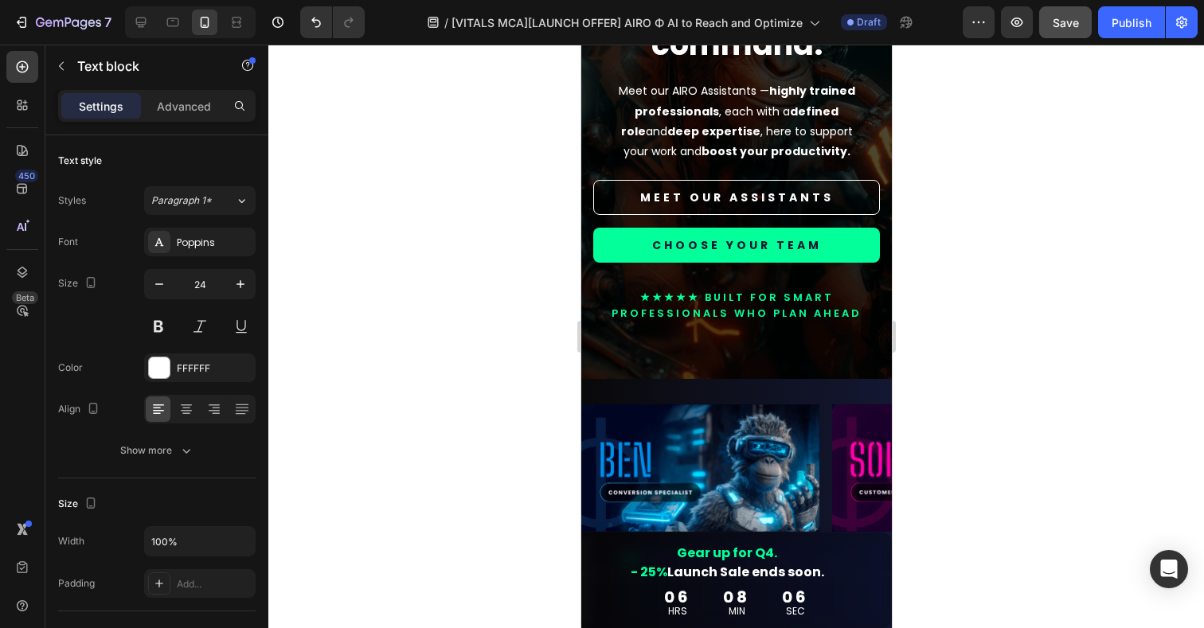
scroll to position [0, 0]
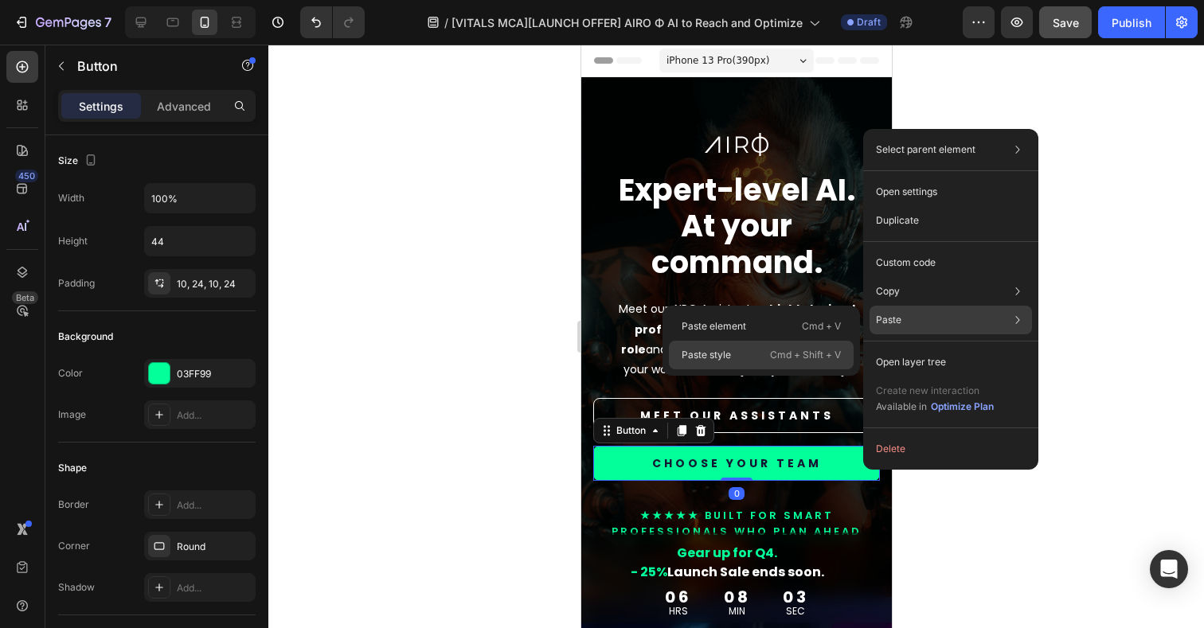
click at [770, 353] on p "Cmd + Shift + V" at bounding box center [805, 355] width 71 height 16
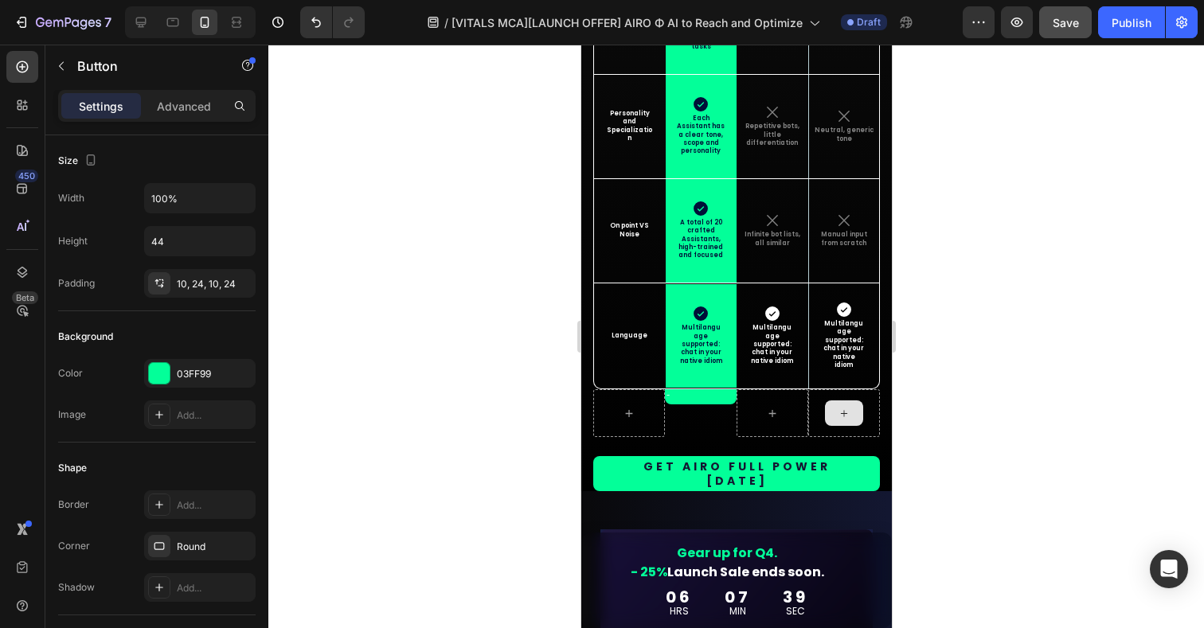
scroll to position [8780, 0]
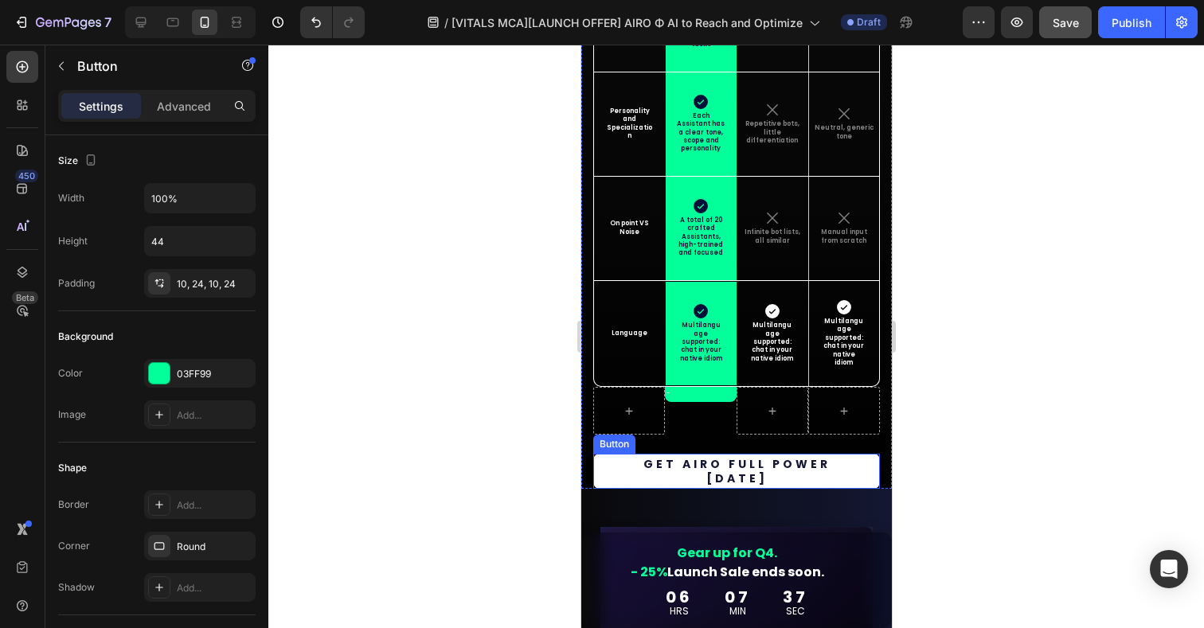
click at [869, 460] on link "GET AIRO FULL POWER TODAY" at bounding box center [736, 471] width 287 height 35
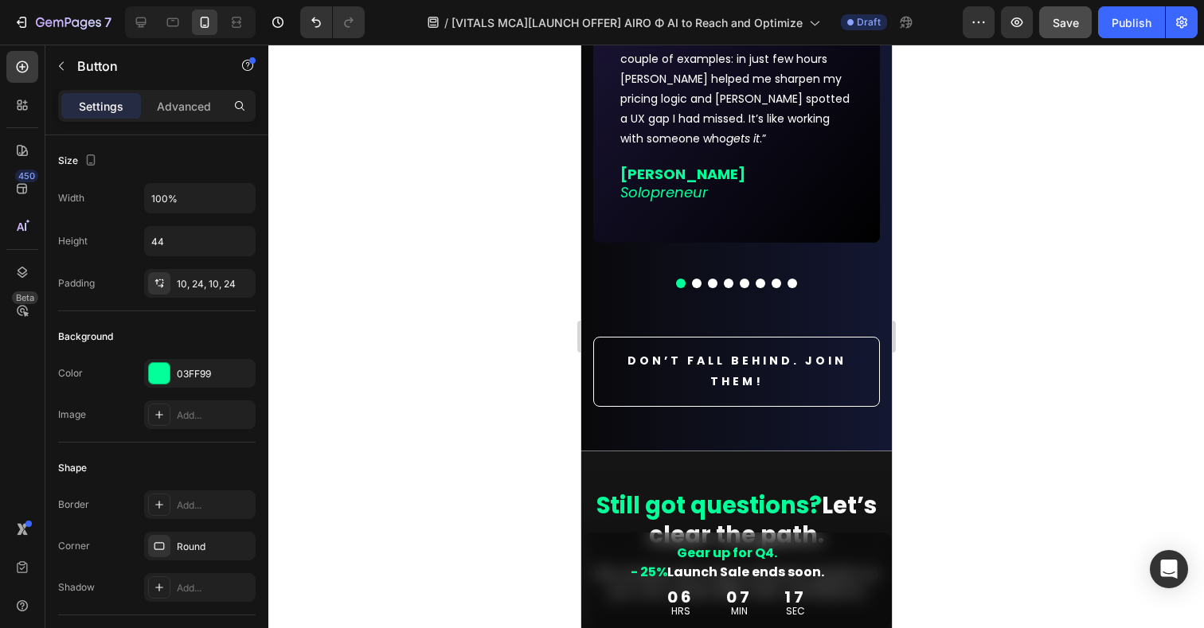
scroll to position [15381, 0]
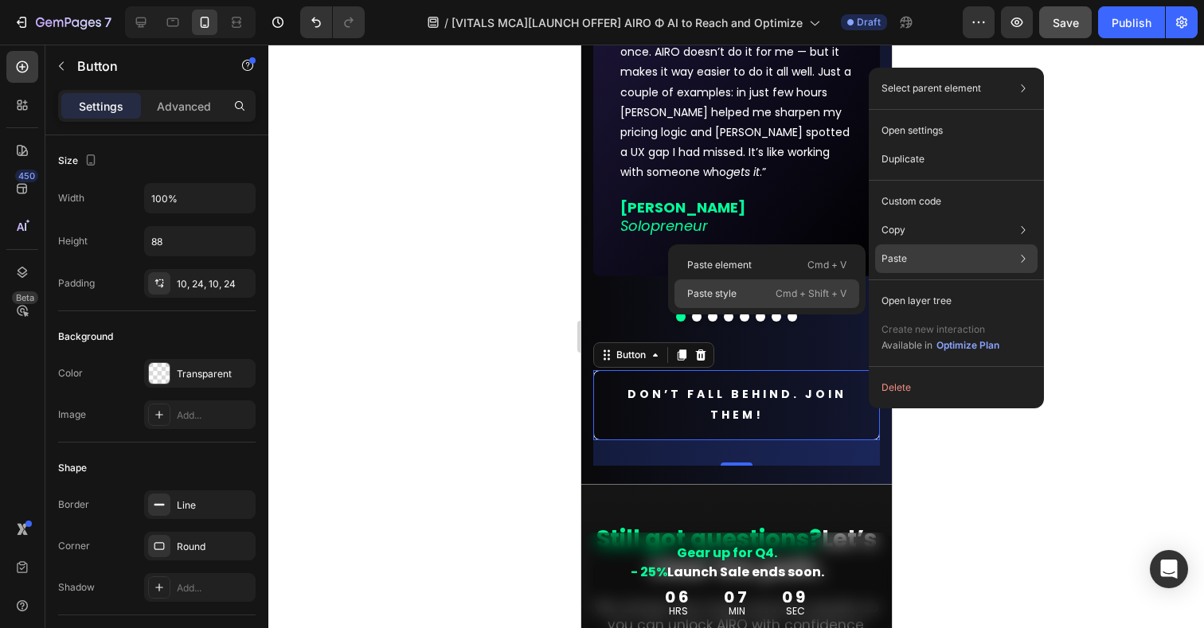
click at [744, 289] on div "Paste style Cmd + Shift + V" at bounding box center [767, 294] width 185 height 29
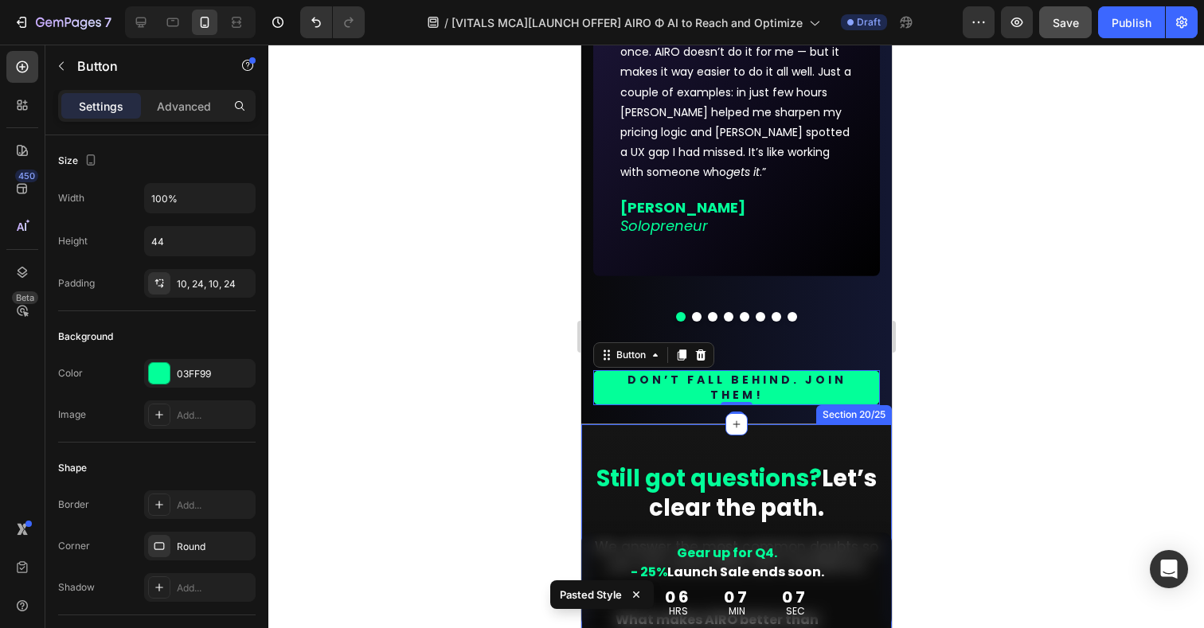
type input "88"
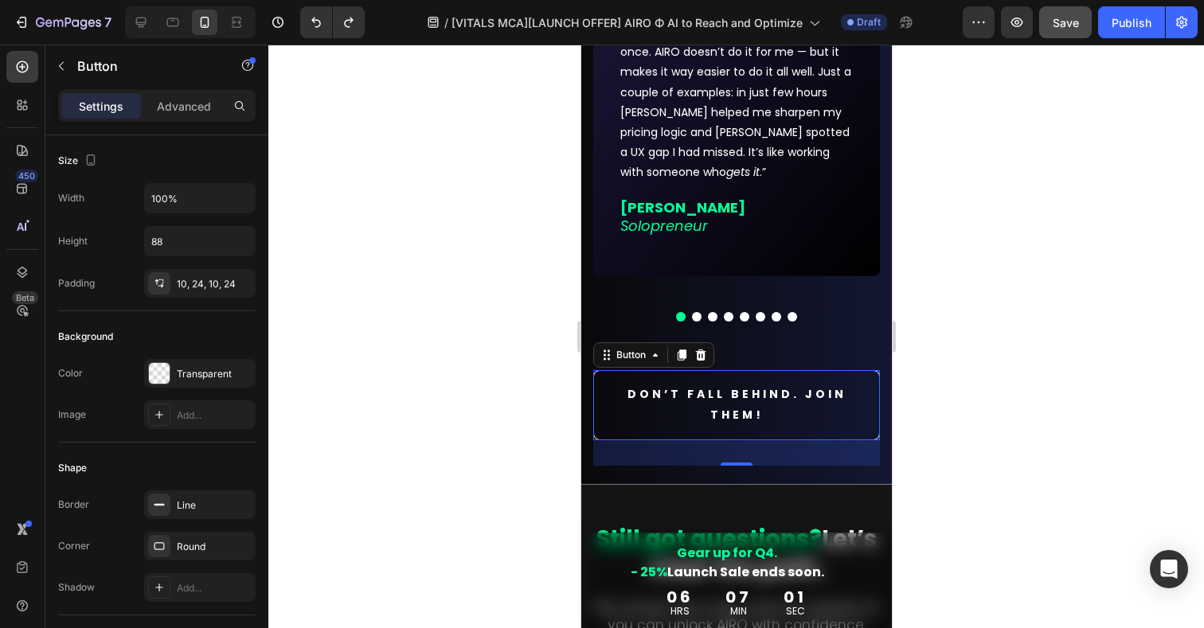
click at [974, 358] on div at bounding box center [736, 337] width 936 height 584
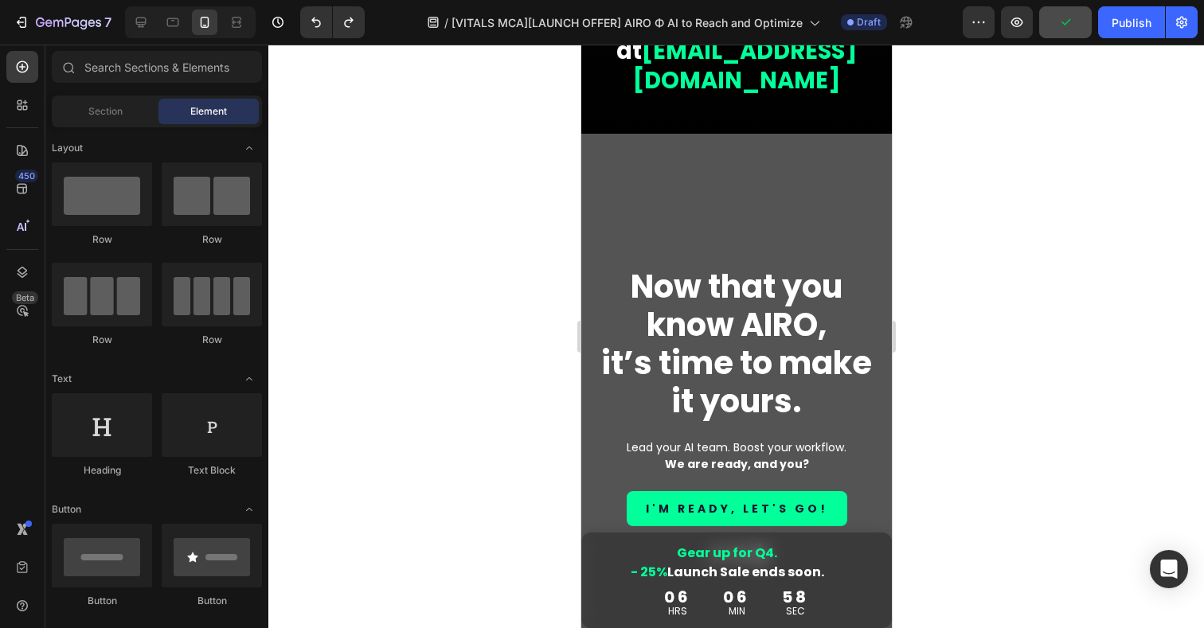
scroll to position [16684, 0]
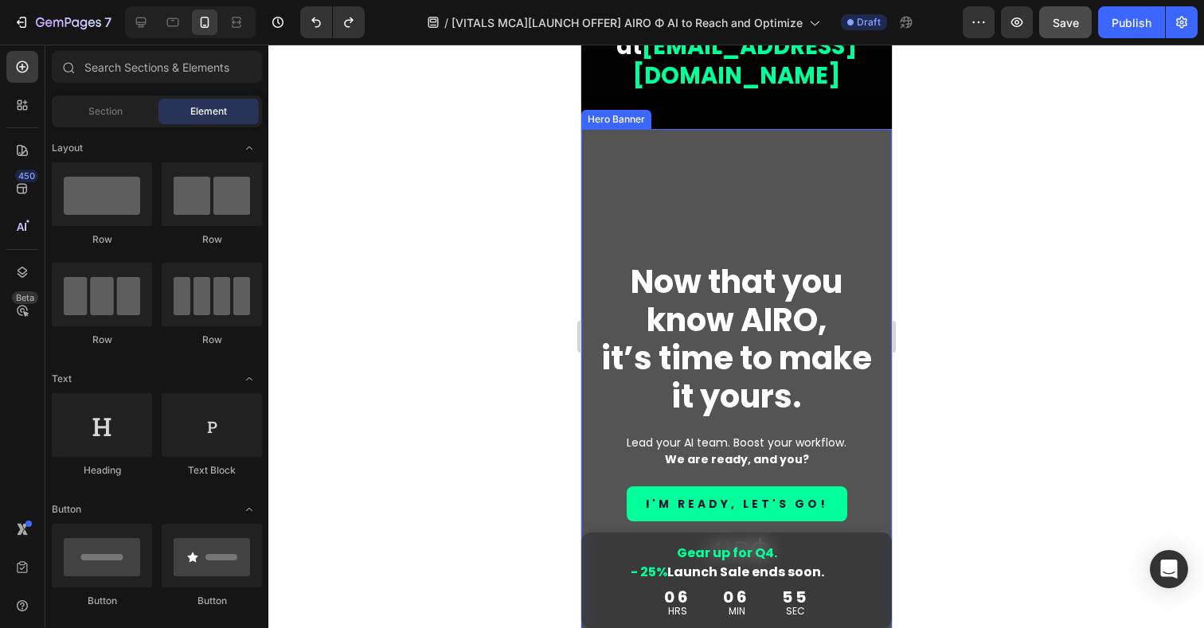
click at [821, 165] on div "Overlay" at bounding box center [736, 405] width 311 height 552
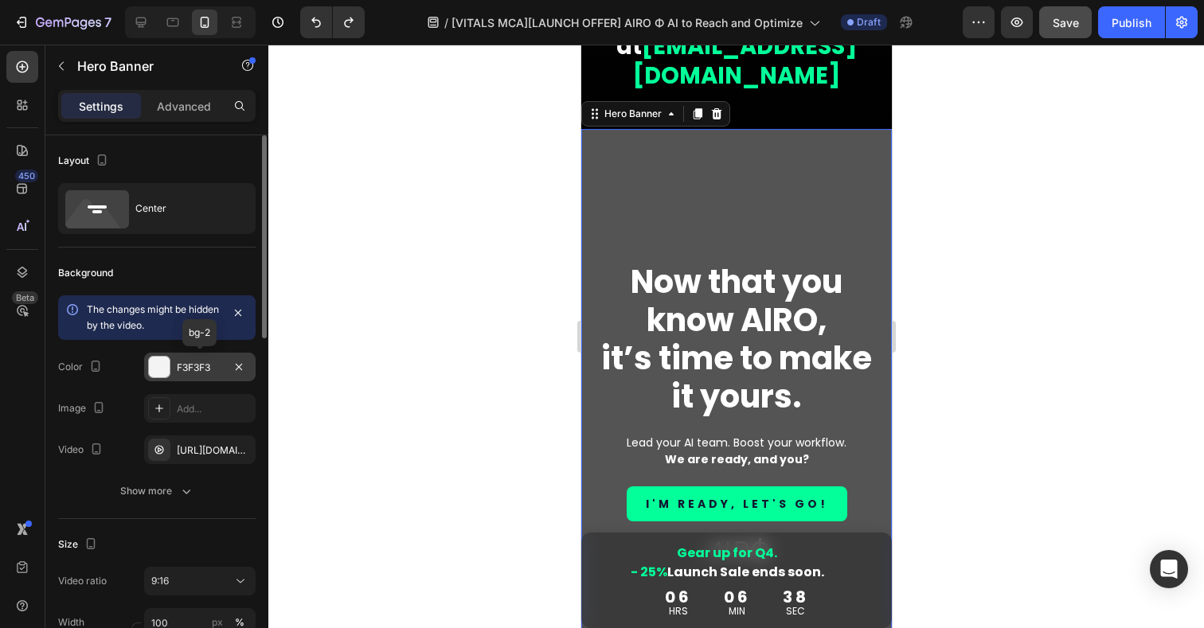
click at [157, 364] on div at bounding box center [159, 367] width 21 height 21
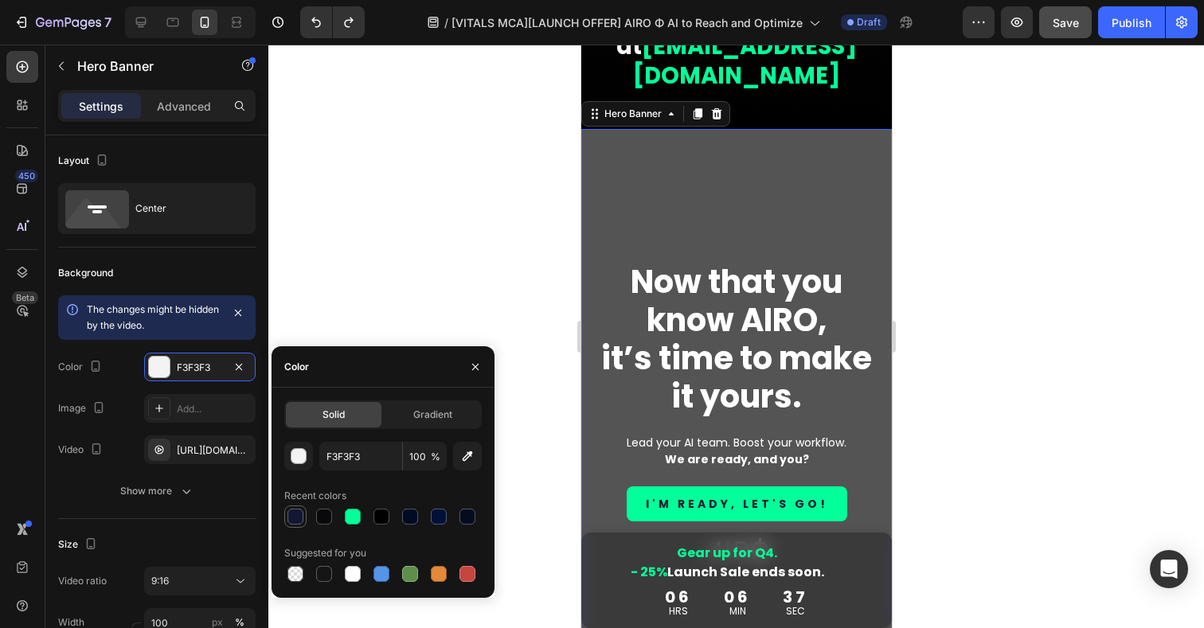
click at [295, 526] on div at bounding box center [295, 516] width 19 height 19
type input "131731"
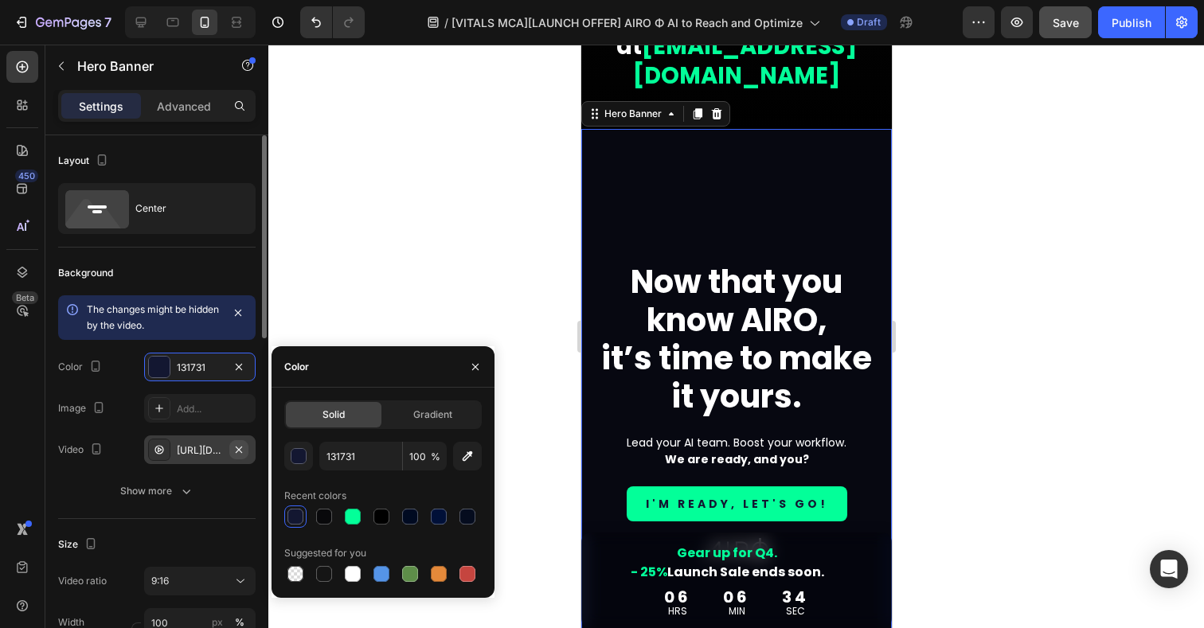
click at [241, 448] on icon "button" at bounding box center [239, 450] width 13 height 13
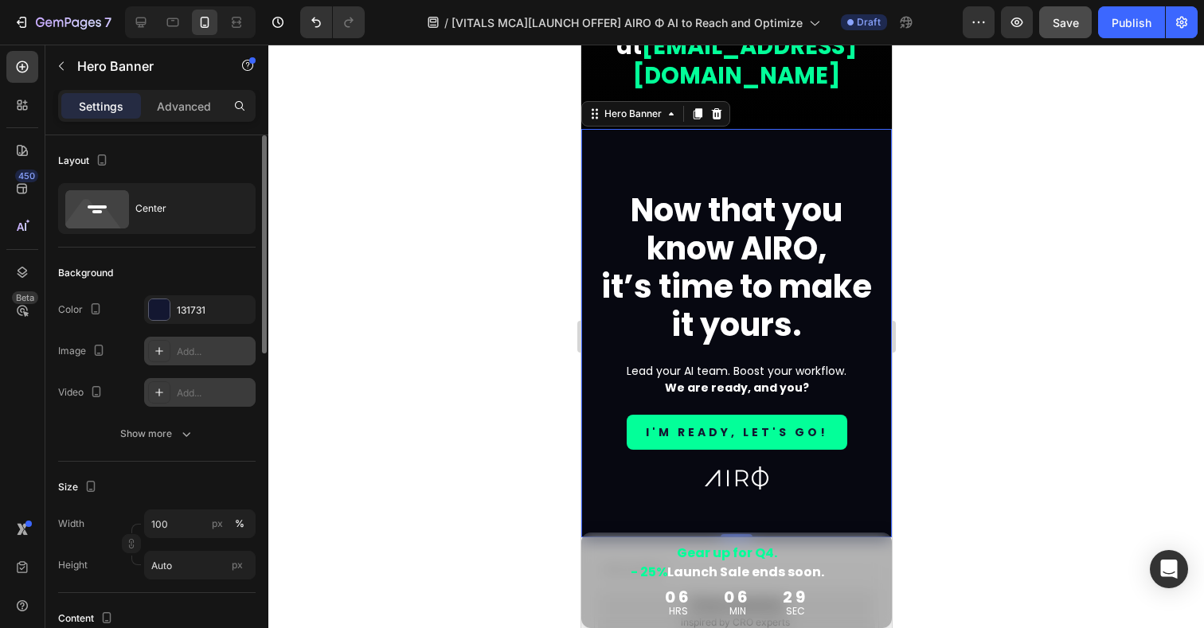
click at [162, 354] on icon at bounding box center [159, 351] width 13 height 13
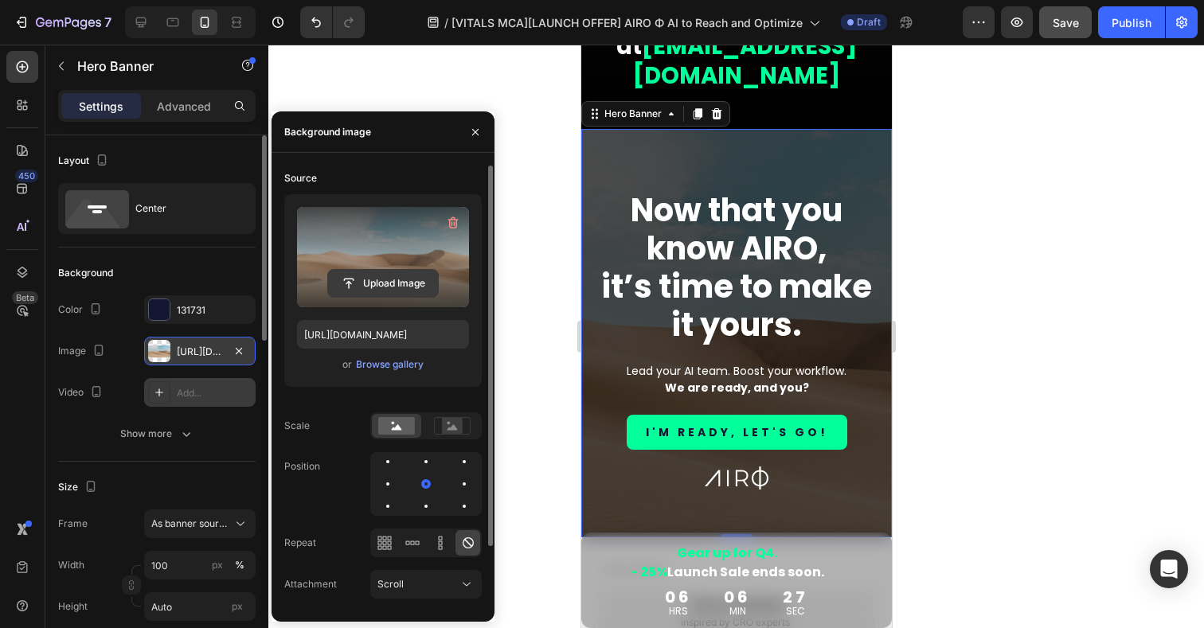
click at [374, 276] on input "file" at bounding box center [383, 283] width 110 height 27
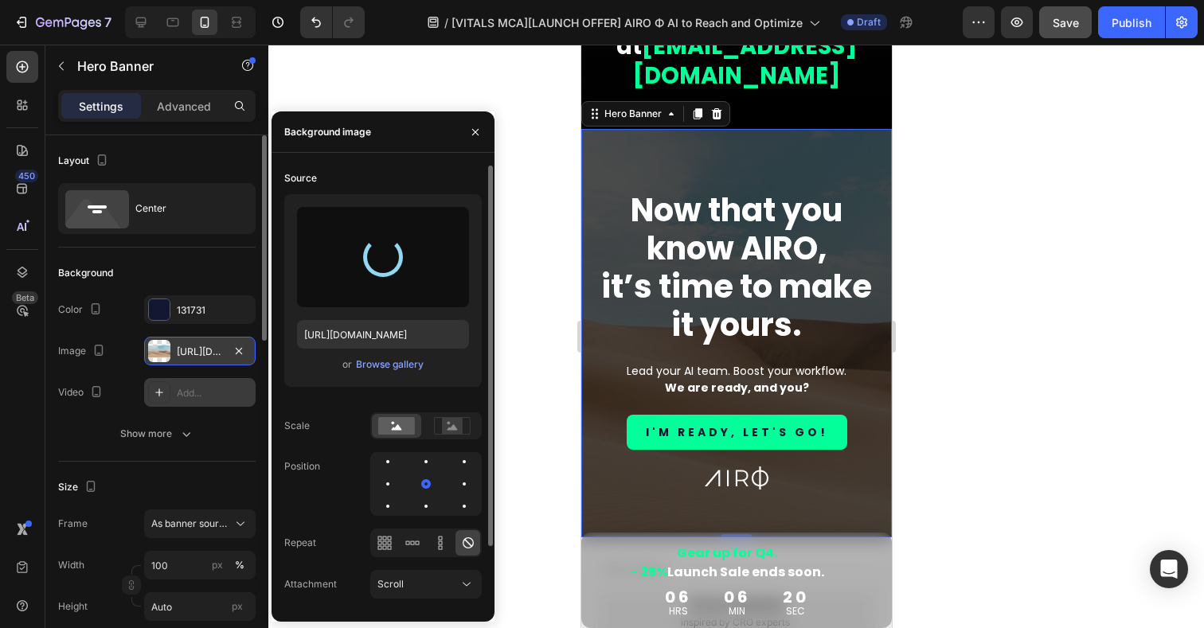
type input "[URL][DOMAIN_NAME]"
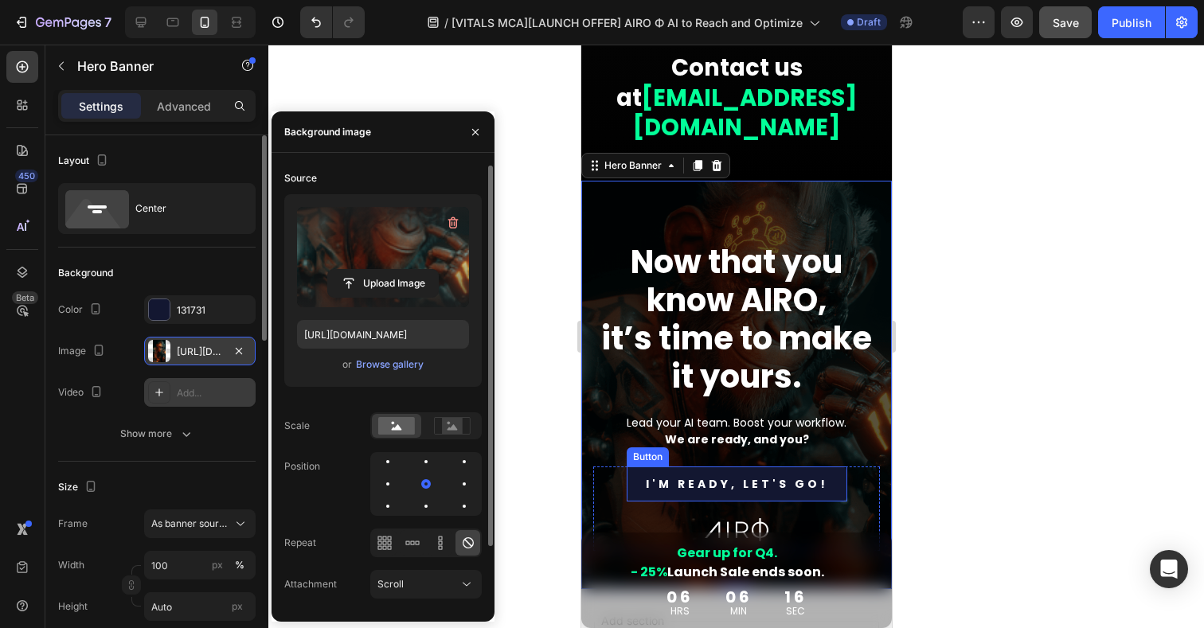
scroll to position [16634, 0]
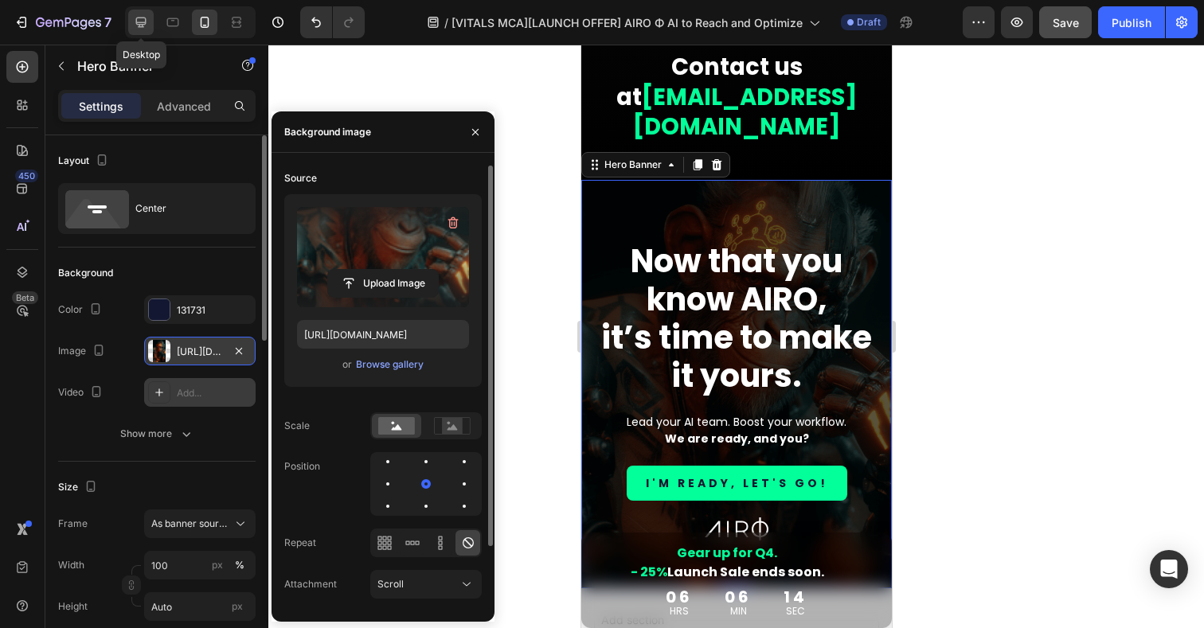
click at [138, 20] on icon at bounding box center [141, 22] width 16 height 16
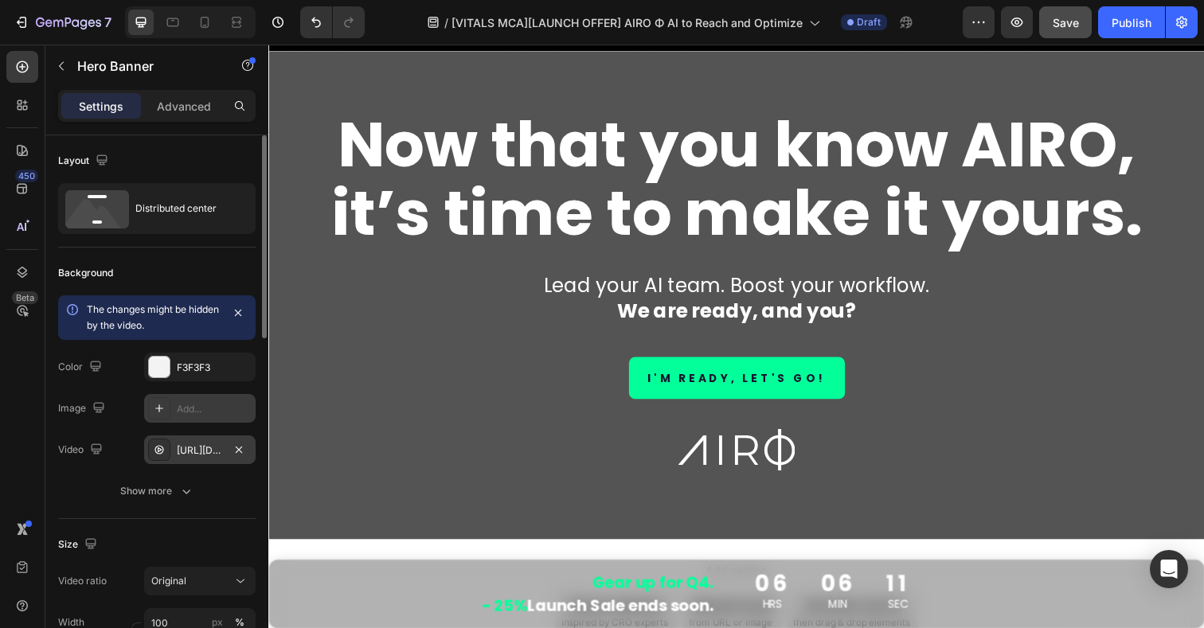
scroll to position [17208, 0]
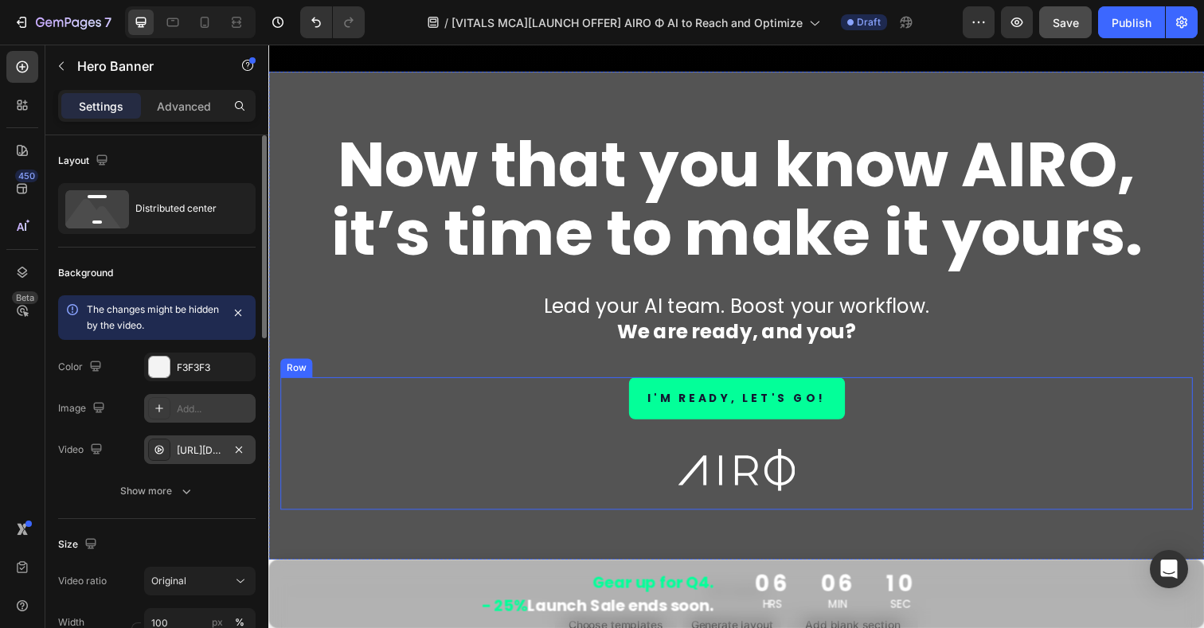
click at [370, 397] on div "I'M READY, LET'S GO! Button Image Row" at bounding box center [746, 452] width 932 height 135
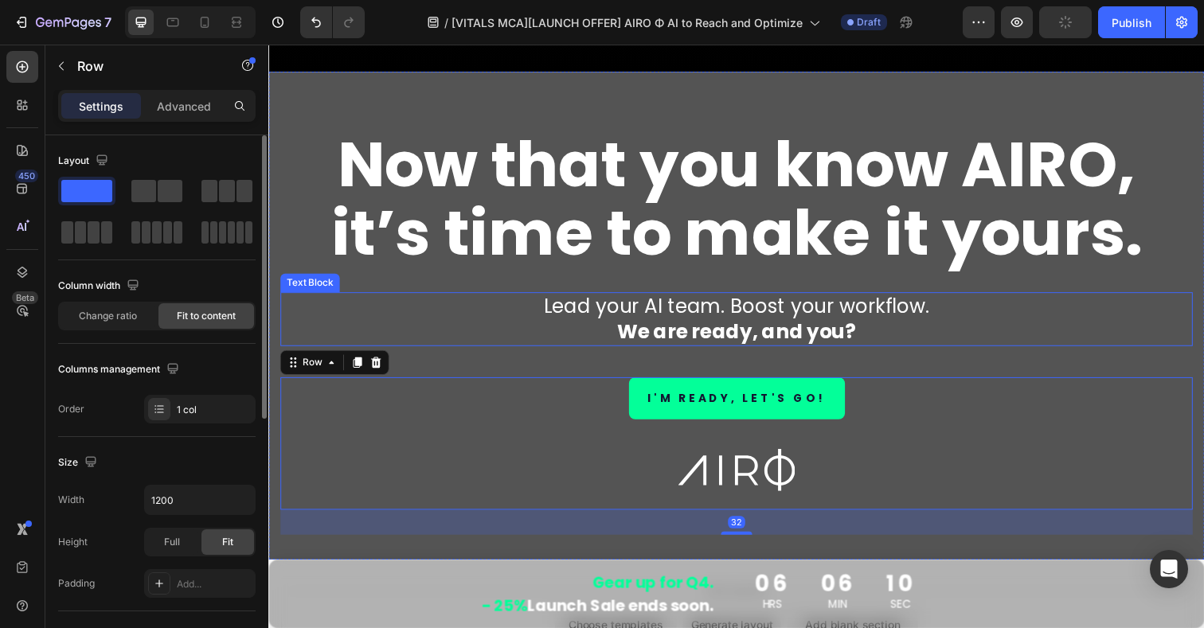
click at [291, 313] on div "Lead your AI team. Boost your workflow. We are ready, and you? Text Block" at bounding box center [746, 325] width 932 height 55
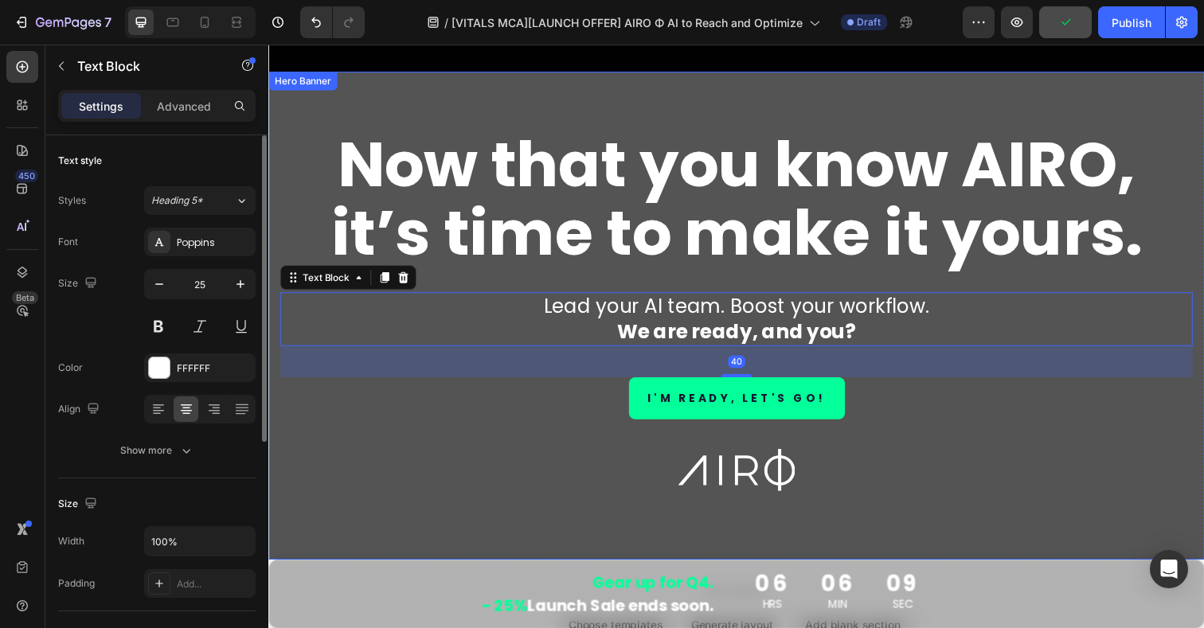
click at [275, 272] on div "Now that you know AIRO, it’s time to make it yours. Heading Lead your AI team. …" at bounding box center [746, 321] width 956 height 499
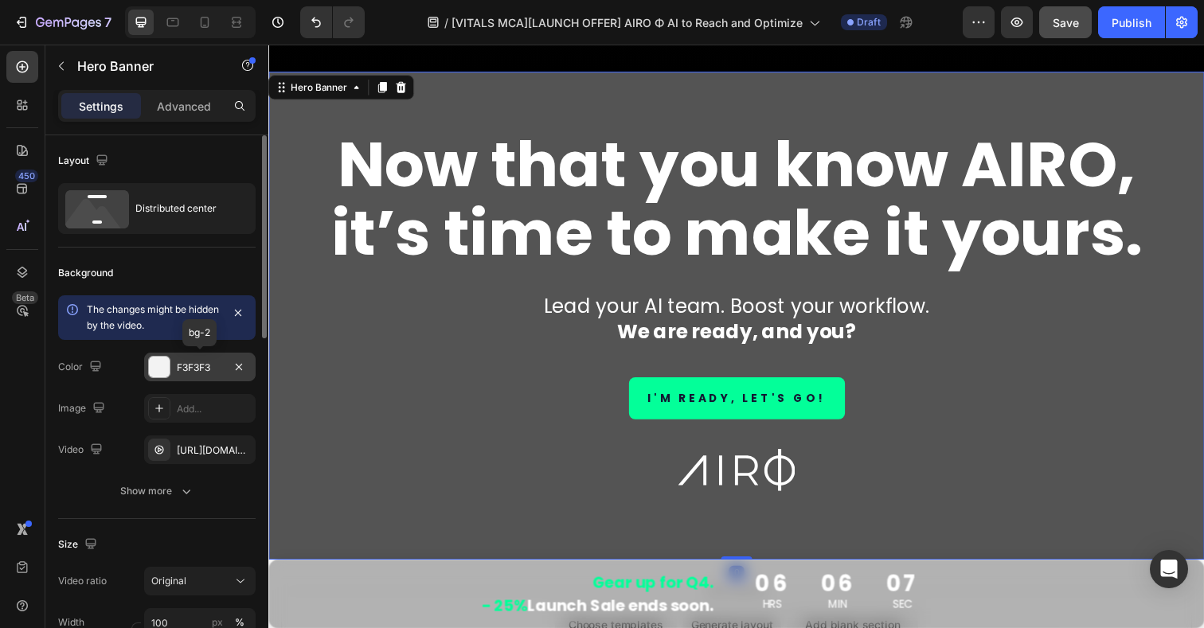
click at [196, 363] on div "F3F3F3" at bounding box center [200, 368] width 46 height 14
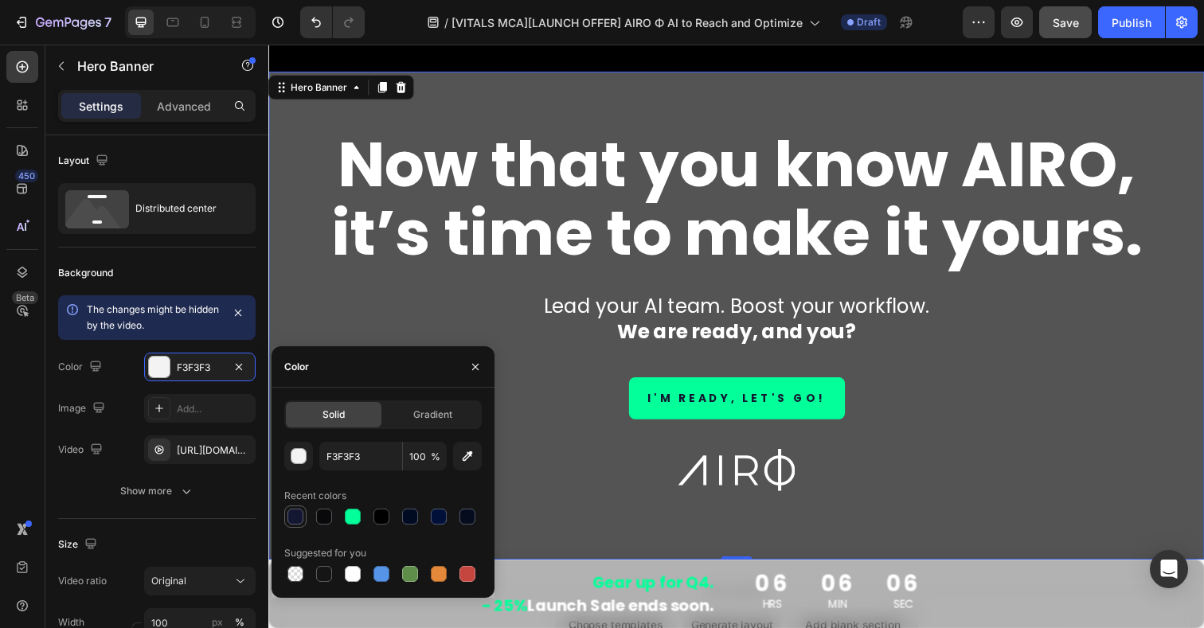
click at [297, 515] on div at bounding box center [296, 517] width 16 height 16
type input "131731"
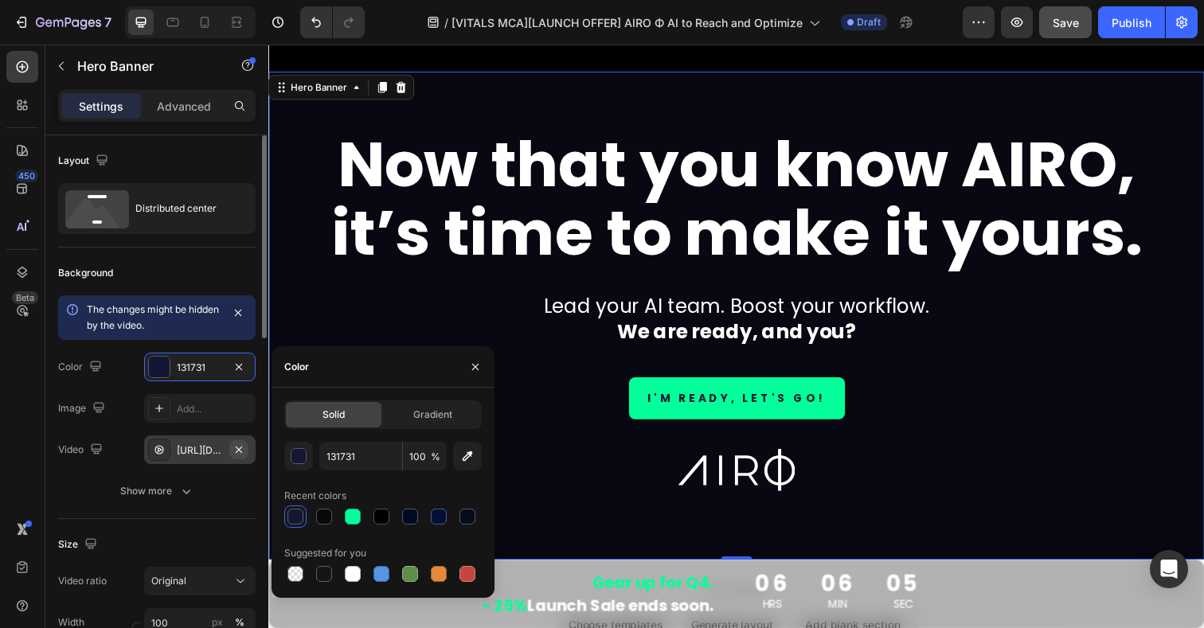
click at [241, 451] on icon "button" at bounding box center [239, 449] width 6 height 6
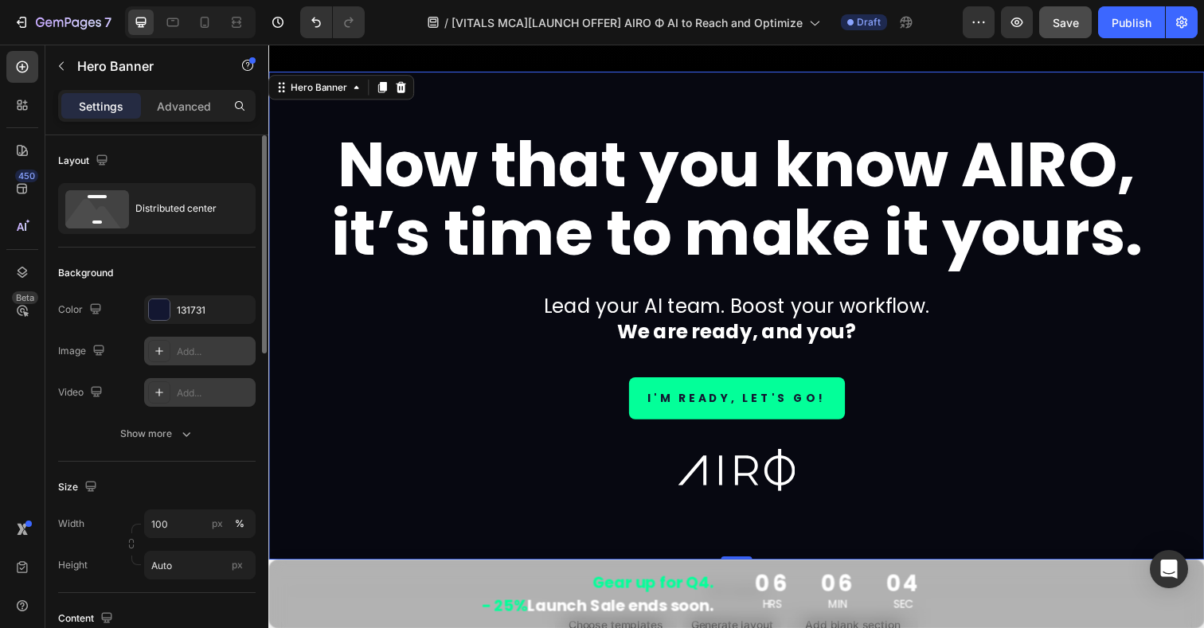
click at [157, 350] on icon at bounding box center [159, 351] width 13 height 13
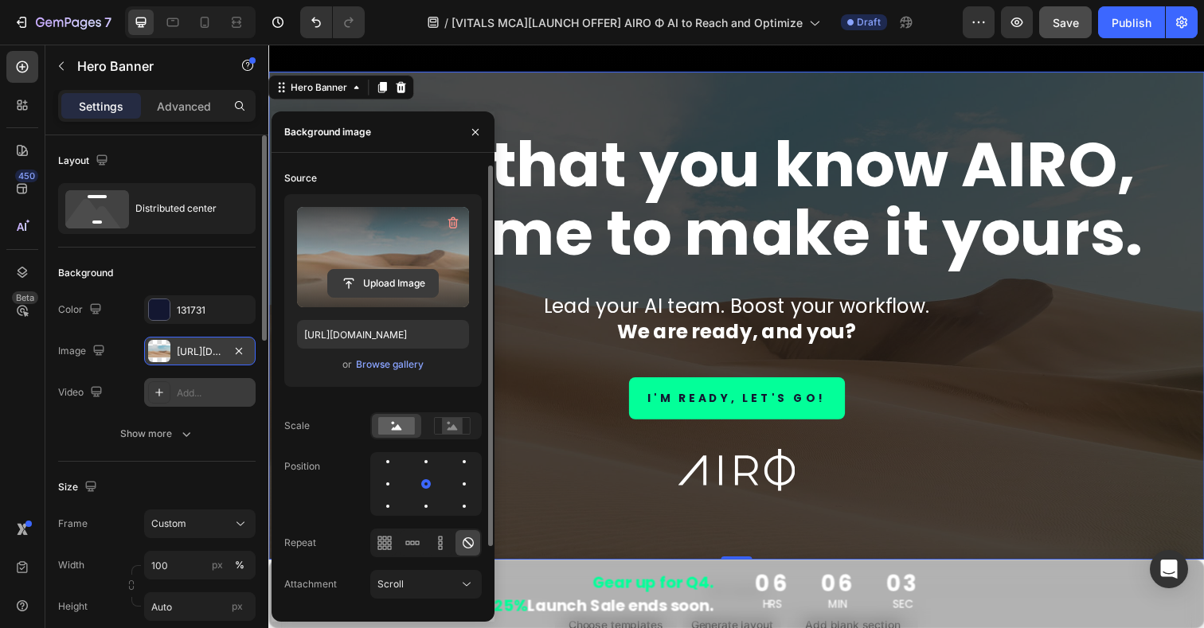
click at [360, 285] on input "file" at bounding box center [383, 283] width 110 height 27
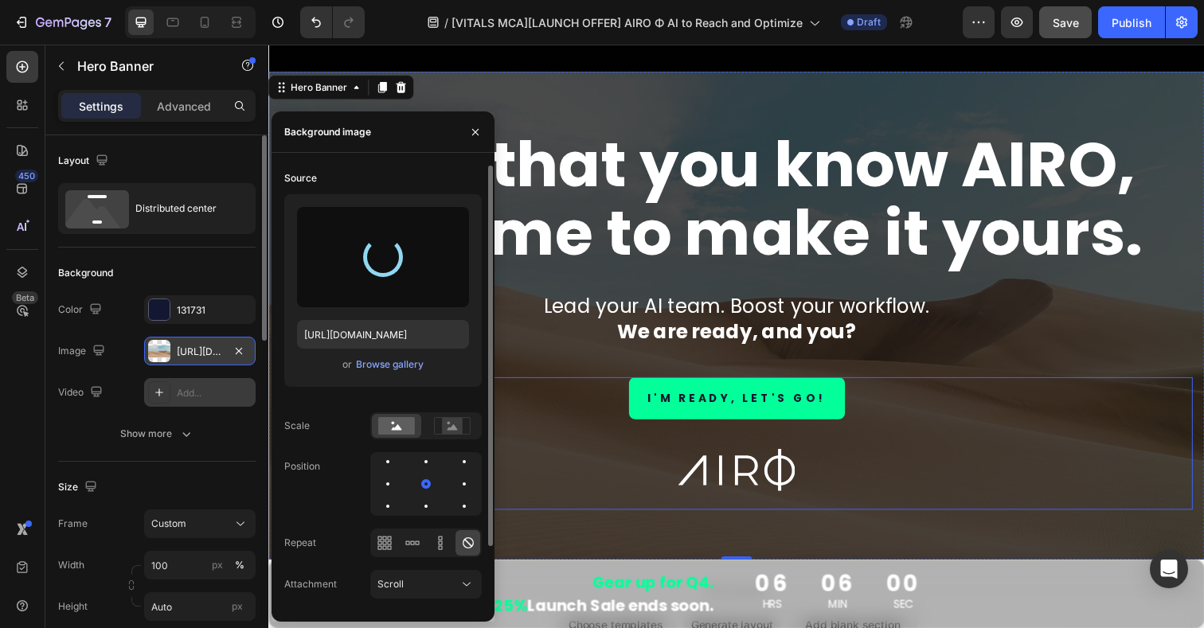
type input "https://cdn.shopify.com/s/files/1/0924/1975/2313/files/gempages_574669605969068…"
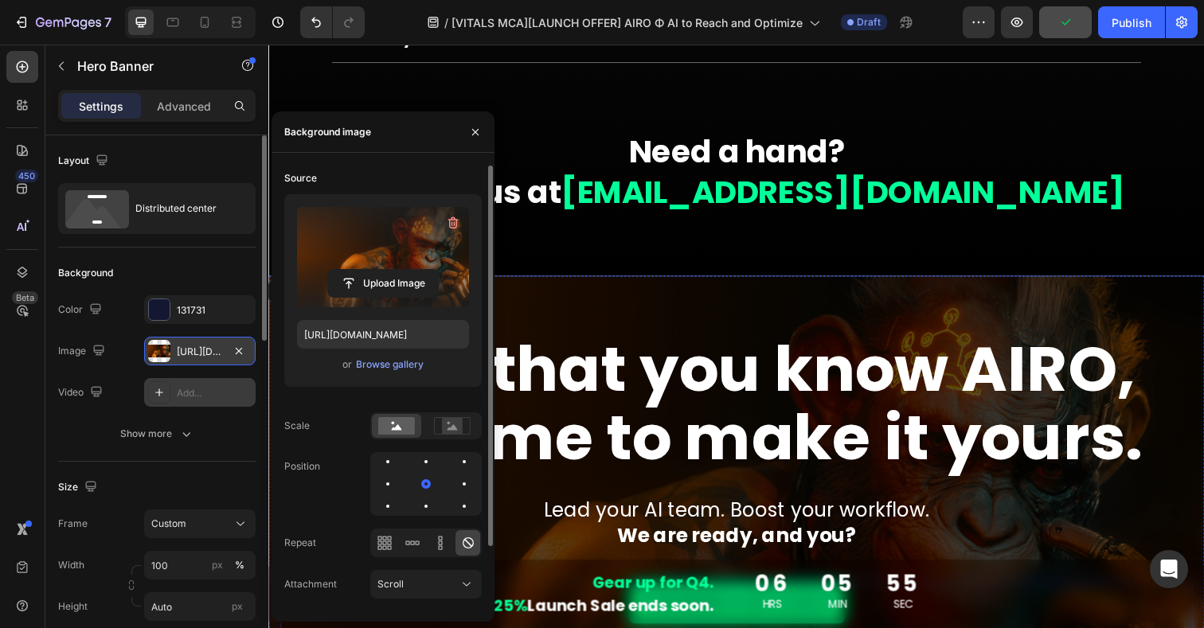
scroll to position [16978, 0]
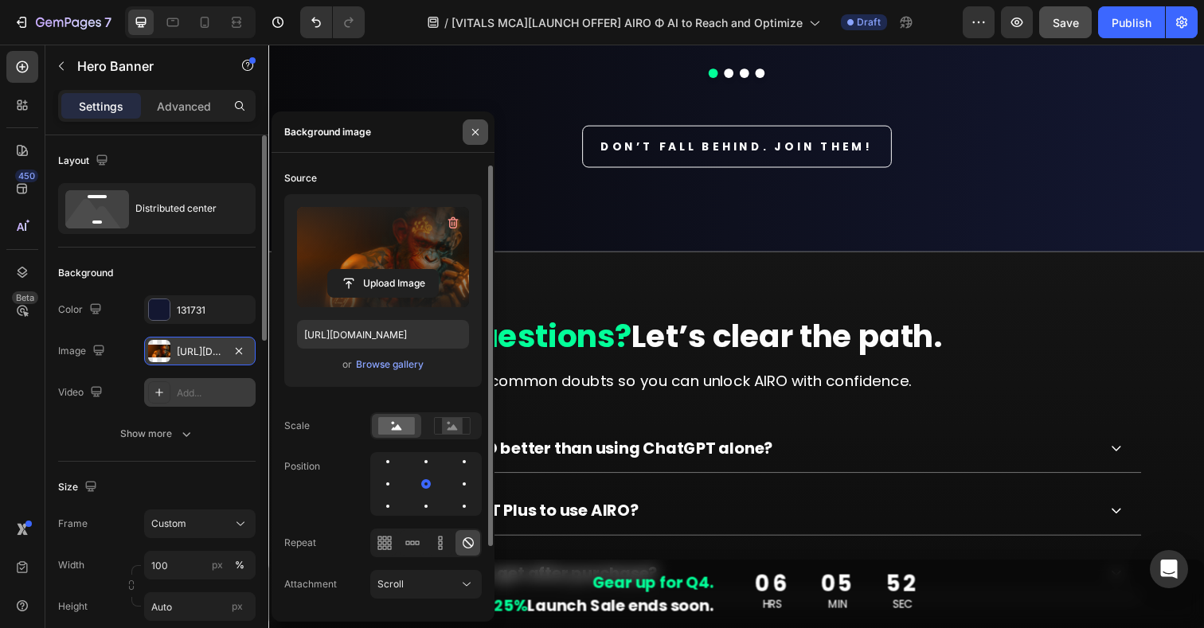
click at [479, 128] on icon "button" at bounding box center [475, 132] width 13 height 13
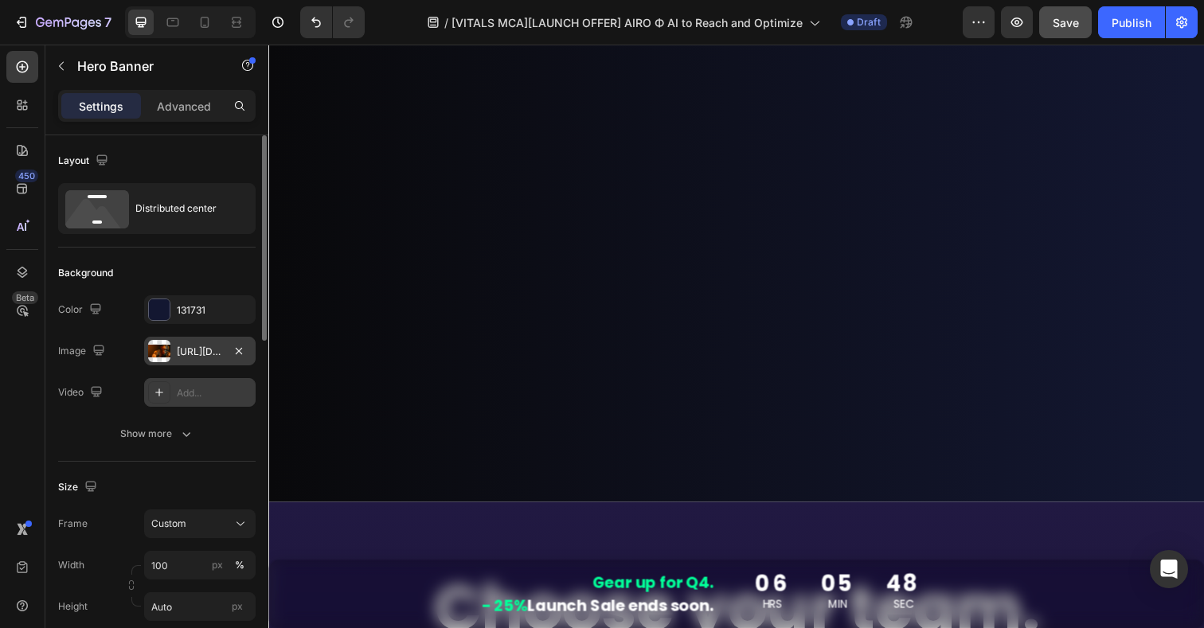
scroll to position [10038, 0]
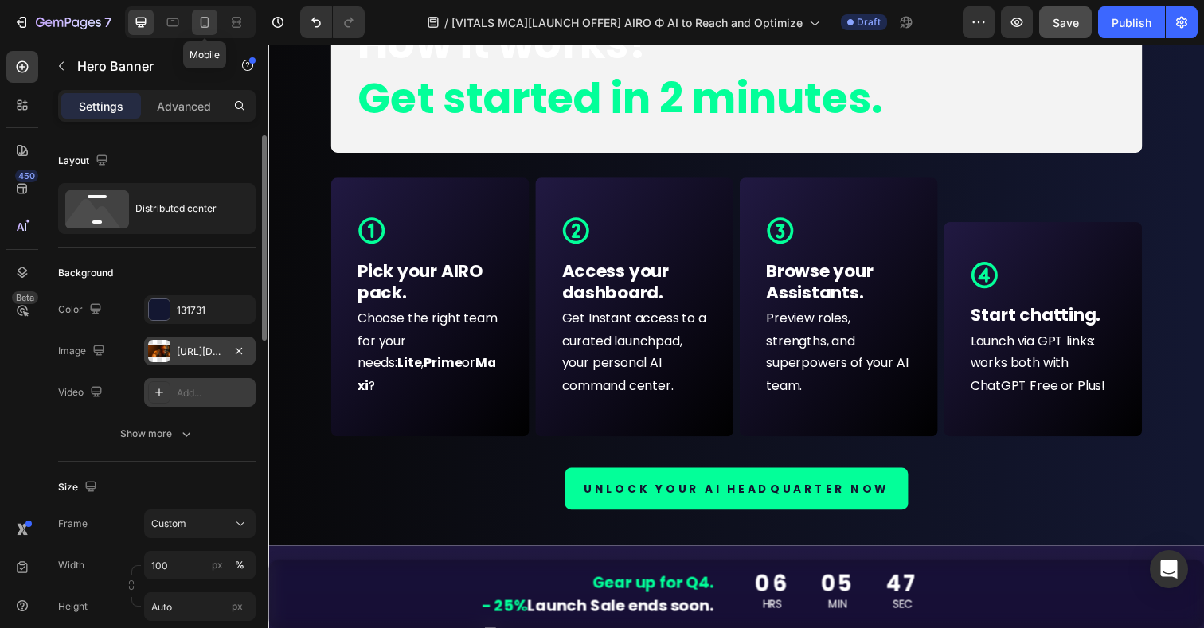
click at [201, 21] on icon at bounding box center [205, 22] width 9 height 11
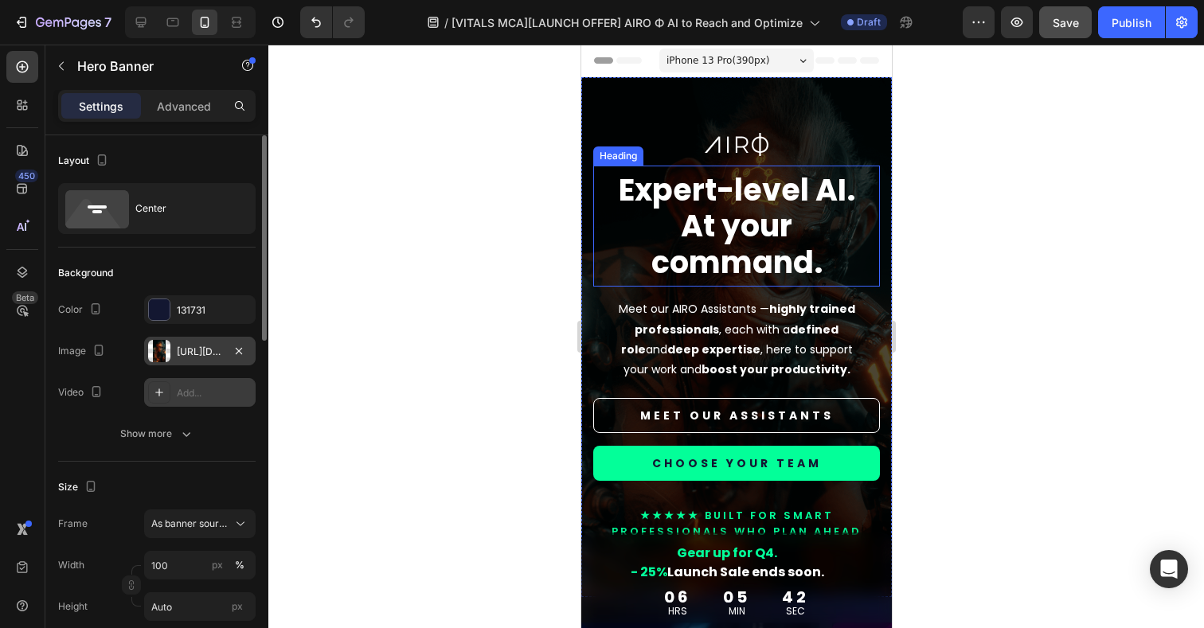
click at [721, 261] on strong "At your command." at bounding box center [736, 244] width 171 height 79
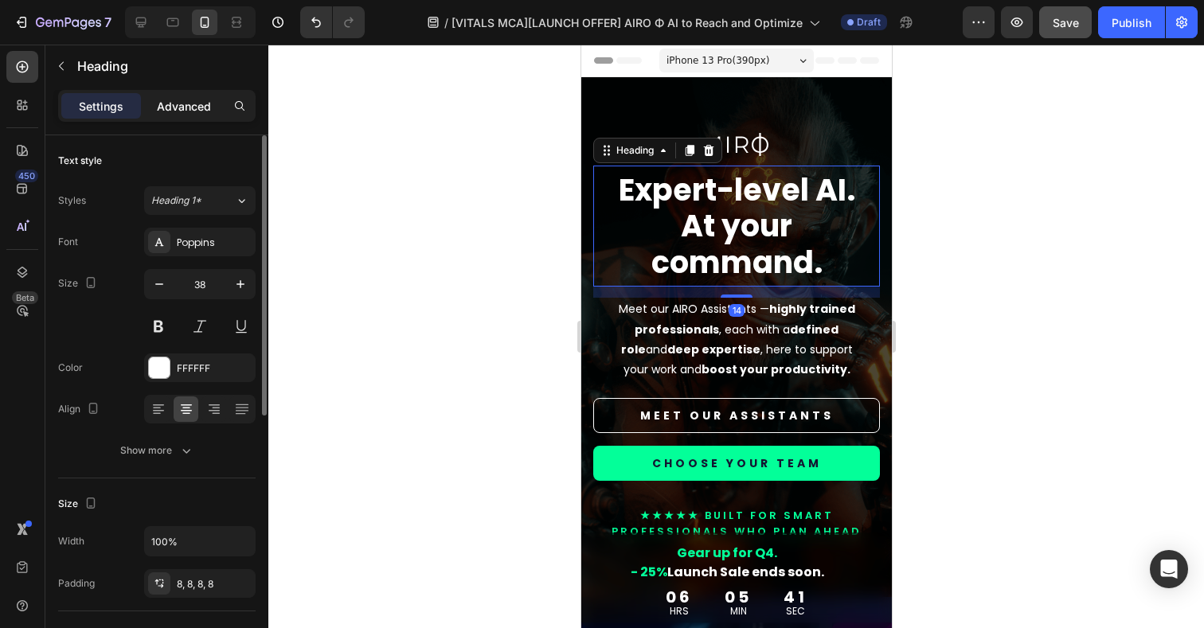
click at [173, 111] on p "Advanced" at bounding box center [184, 106] width 54 height 17
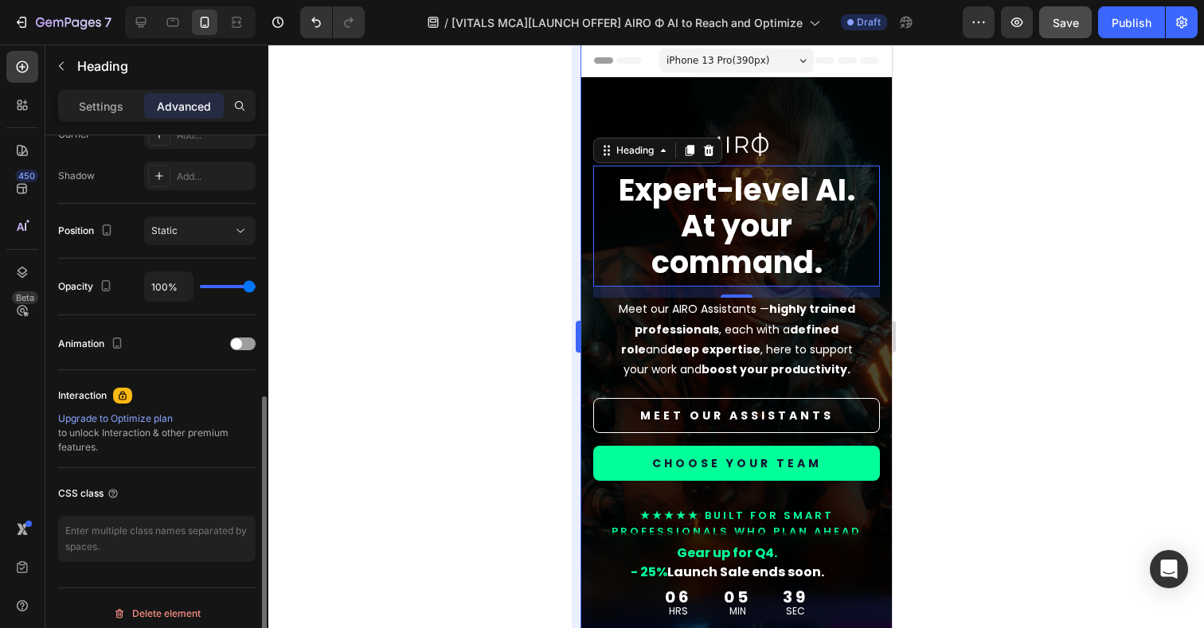
scroll to position [515, 0]
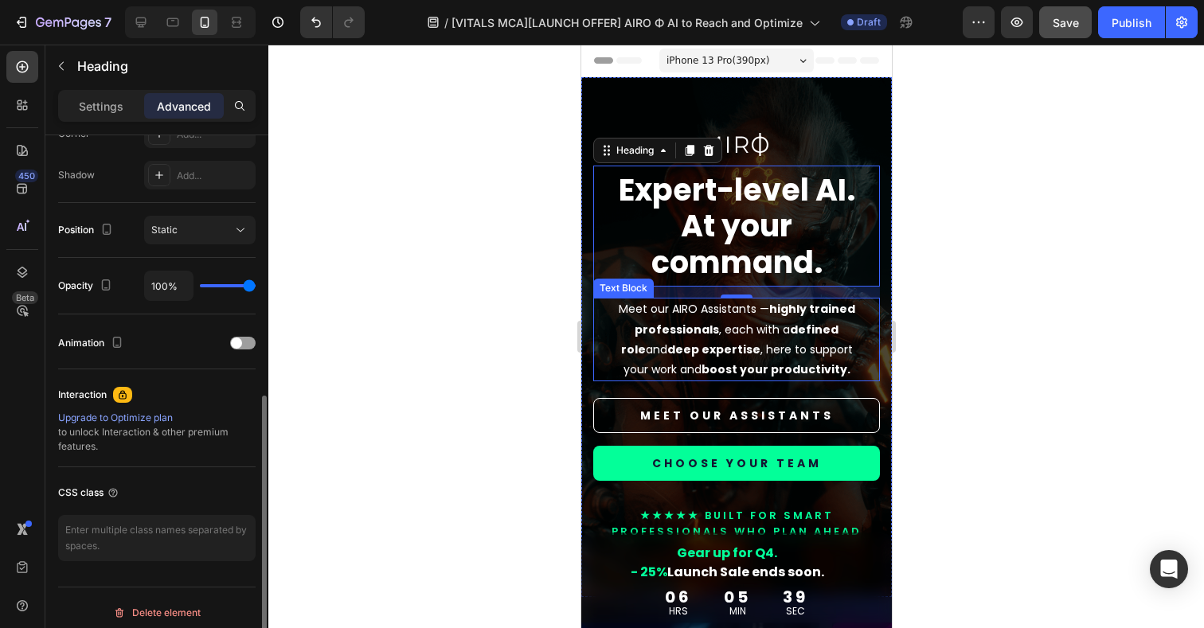
click at [681, 338] on p "Meet our AIRO Assistants — highly trained professionals , each with a defined r…" at bounding box center [735, 339] width 245 height 80
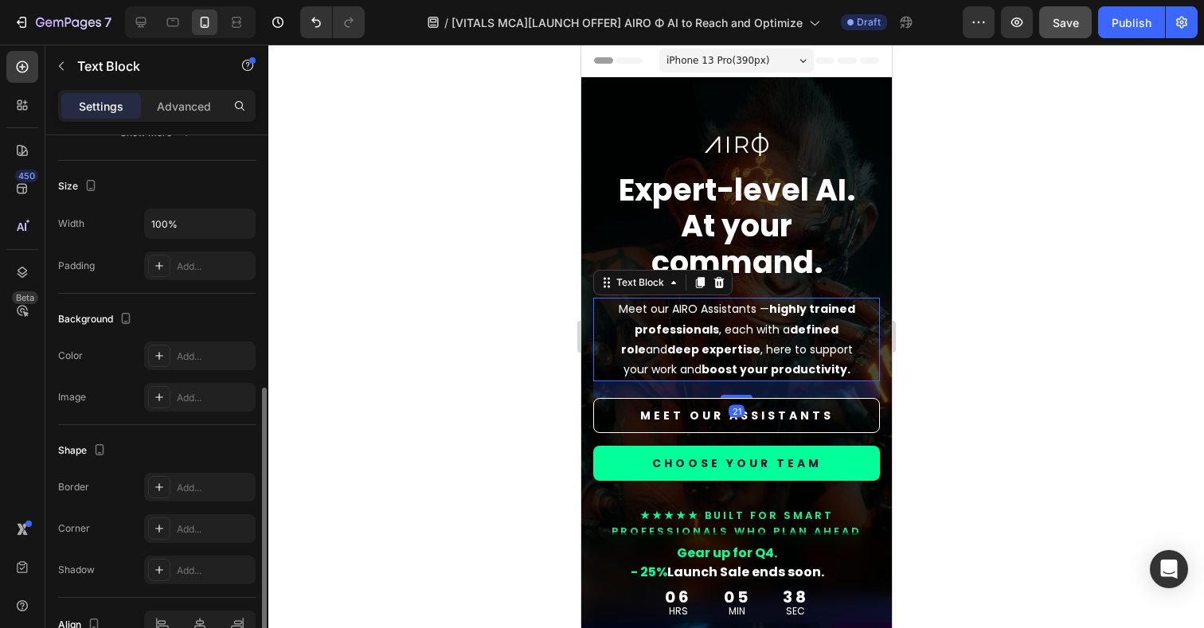
scroll to position [405, 0]
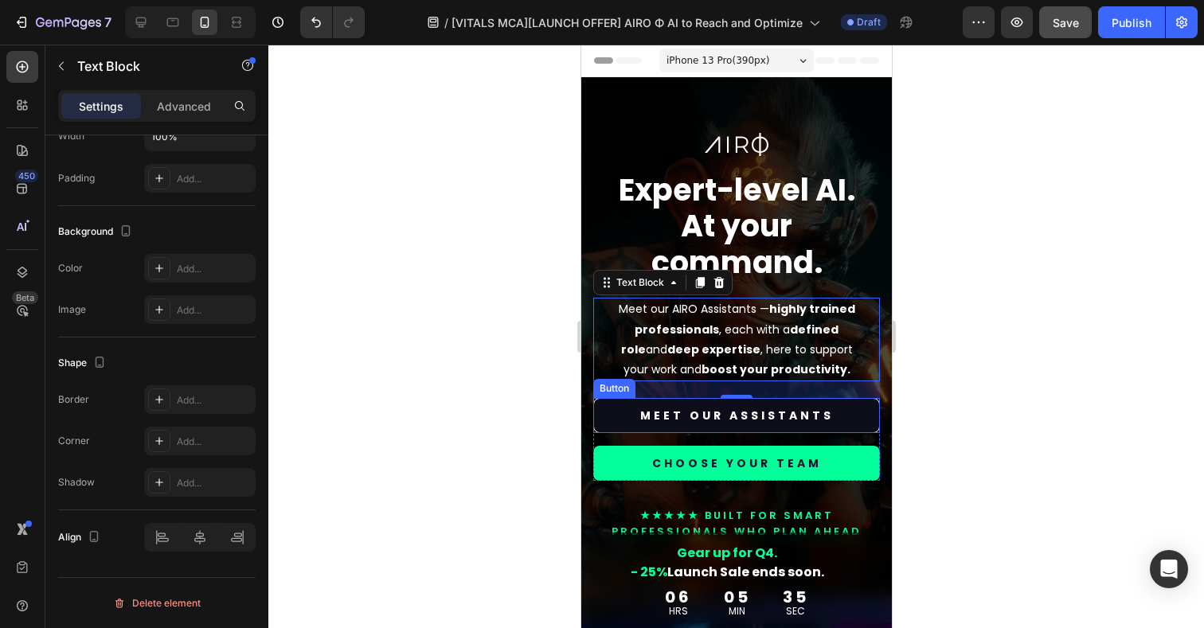
click at [611, 424] on link "MEET OUR ASSISTANTS" at bounding box center [736, 415] width 287 height 35
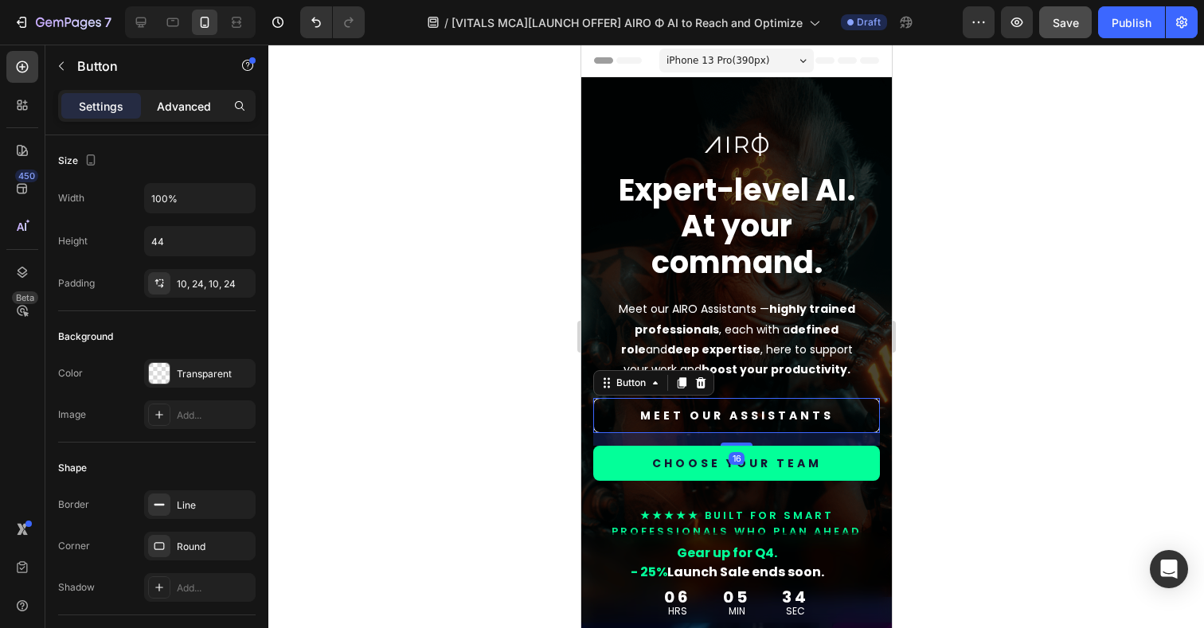
click at [172, 117] on div "Advanced" at bounding box center [184, 105] width 80 height 25
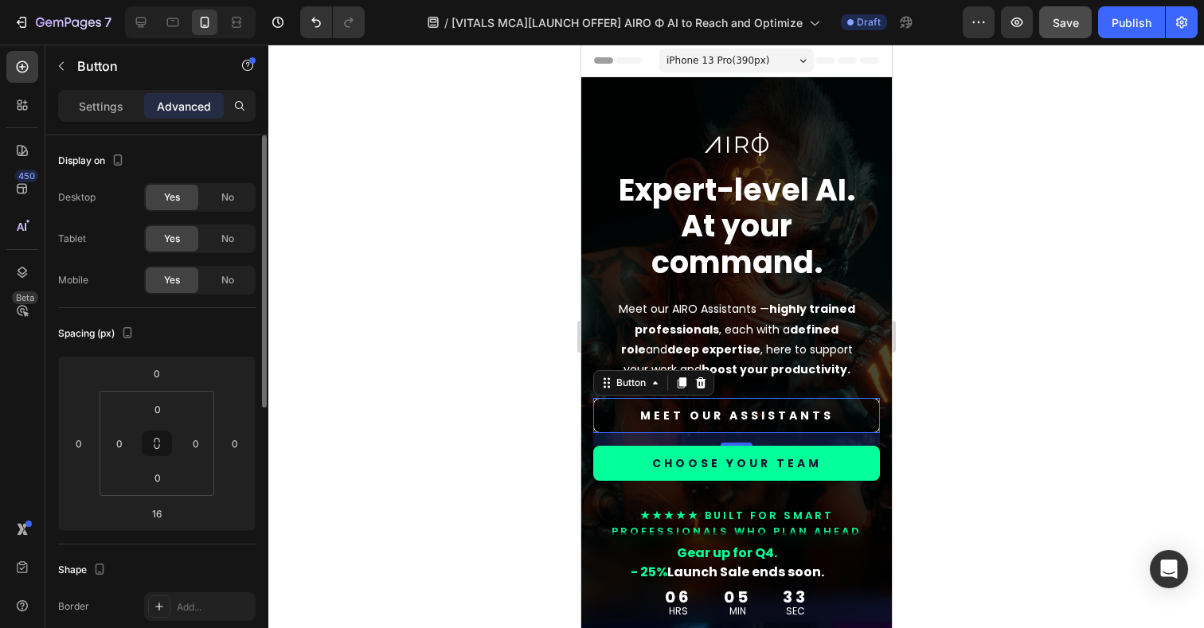
scroll to position [524, 0]
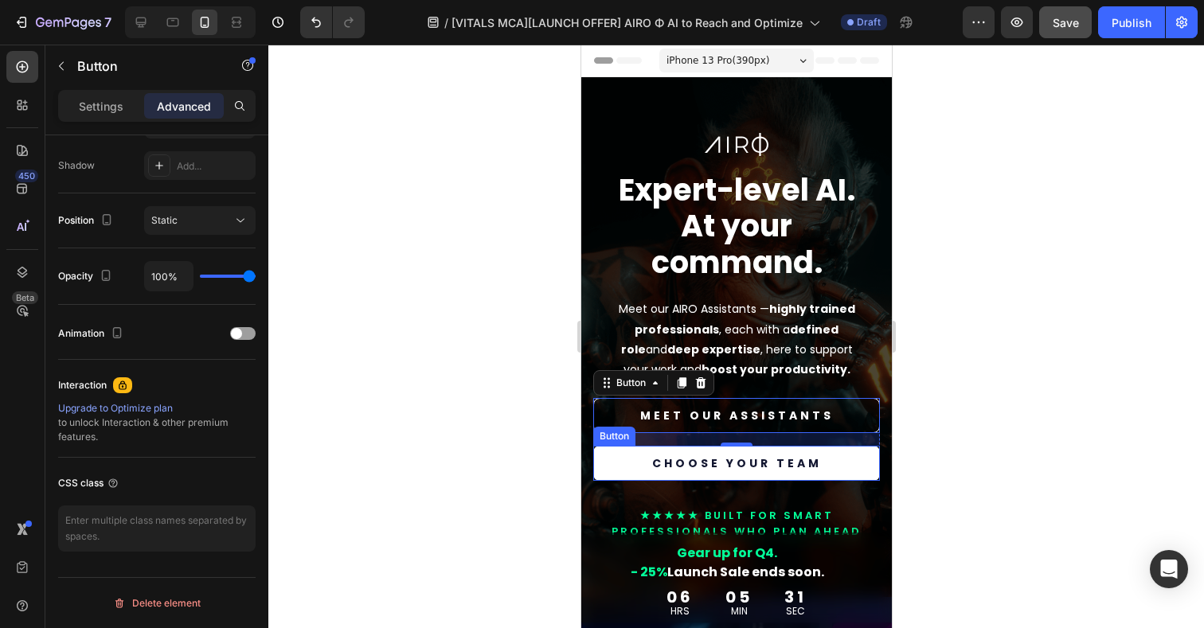
click at [624, 456] on link "CHOOSE YOUR TEAM" at bounding box center [736, 463] width 287 height 35
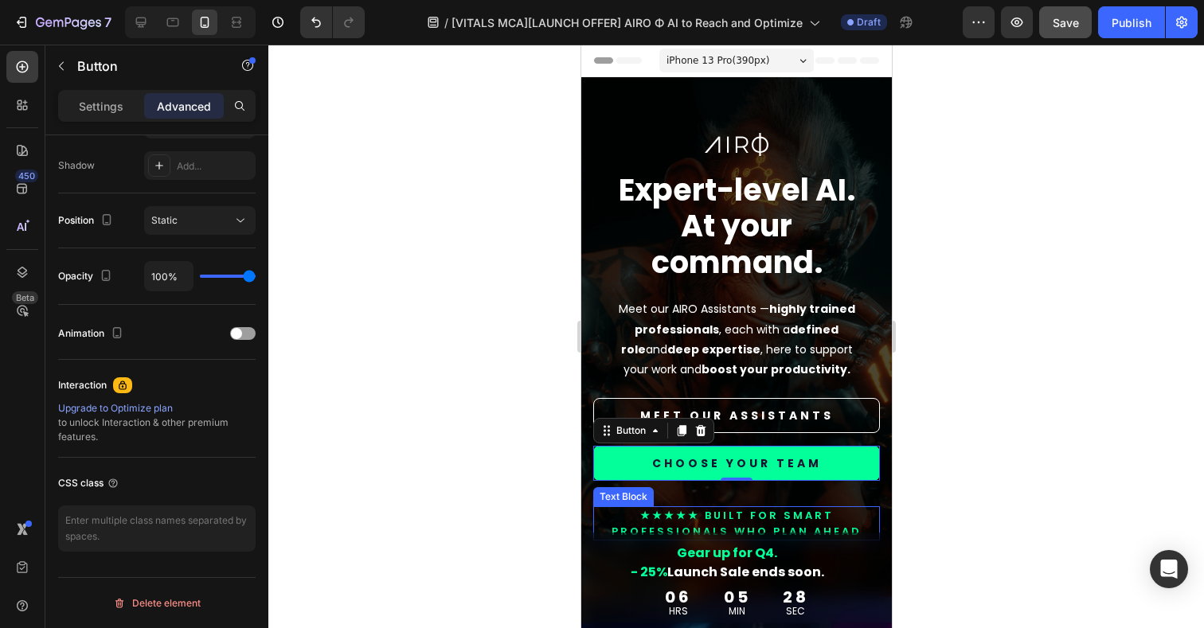
click at [734, 525] on p "★★★★★ BUILT FOR smart professionals who plan ahead" at bounding box center [736, 523] width 284 height 31
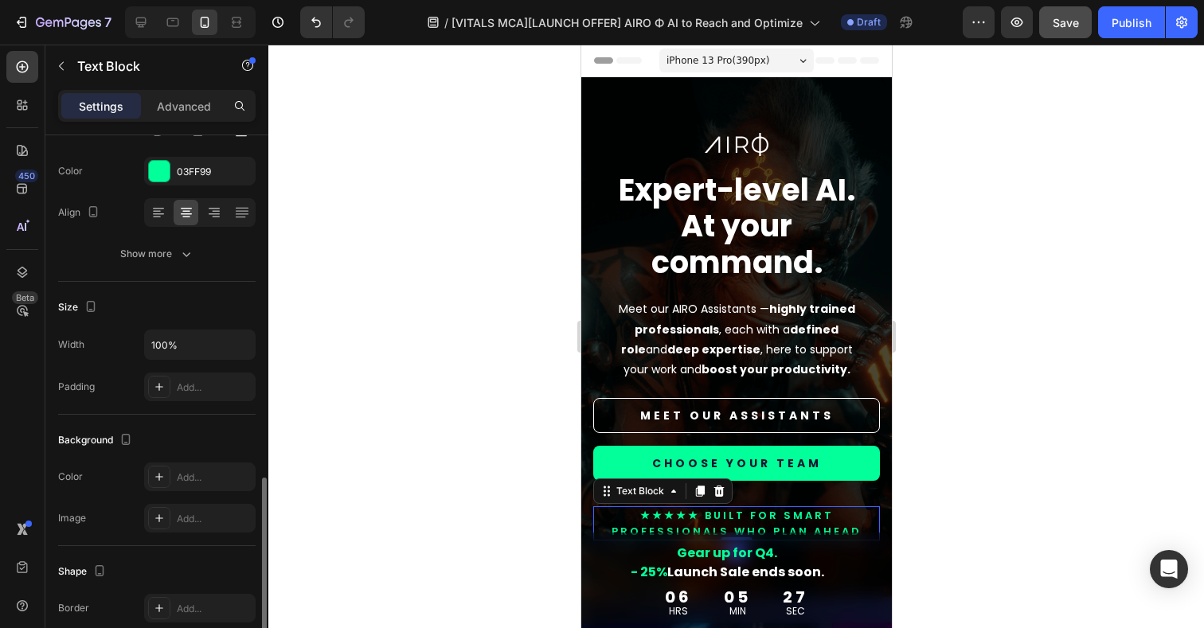
scroll to position [405, 0]
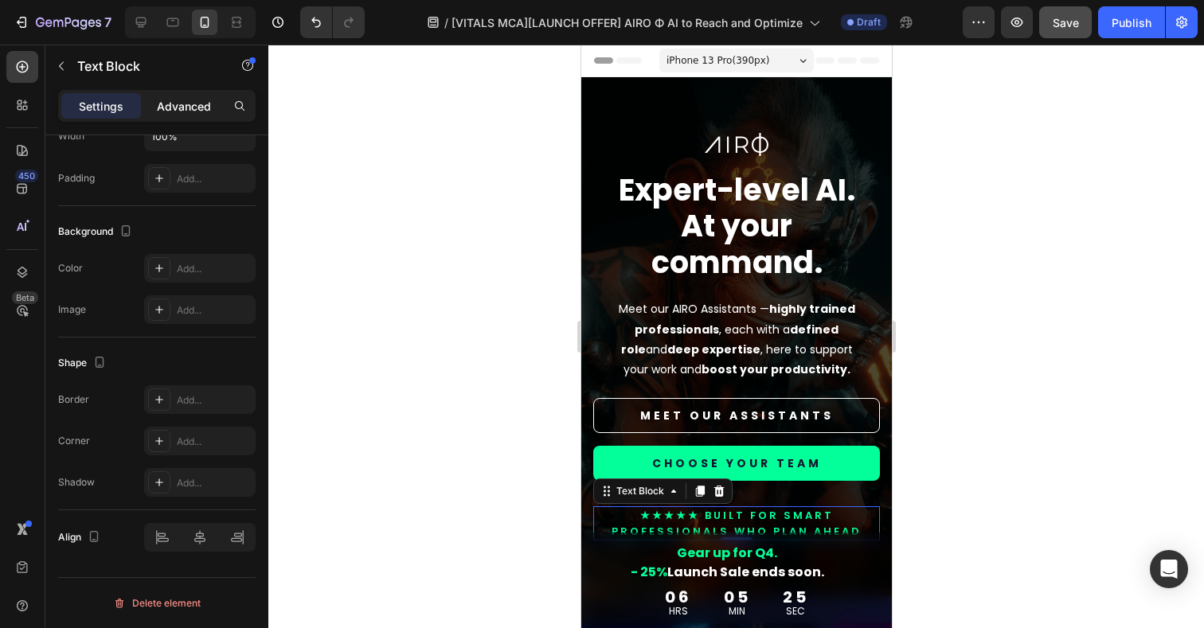
click at [192, 113] on p "Advanced" at bounding box center [184, 106] width 54 height 17
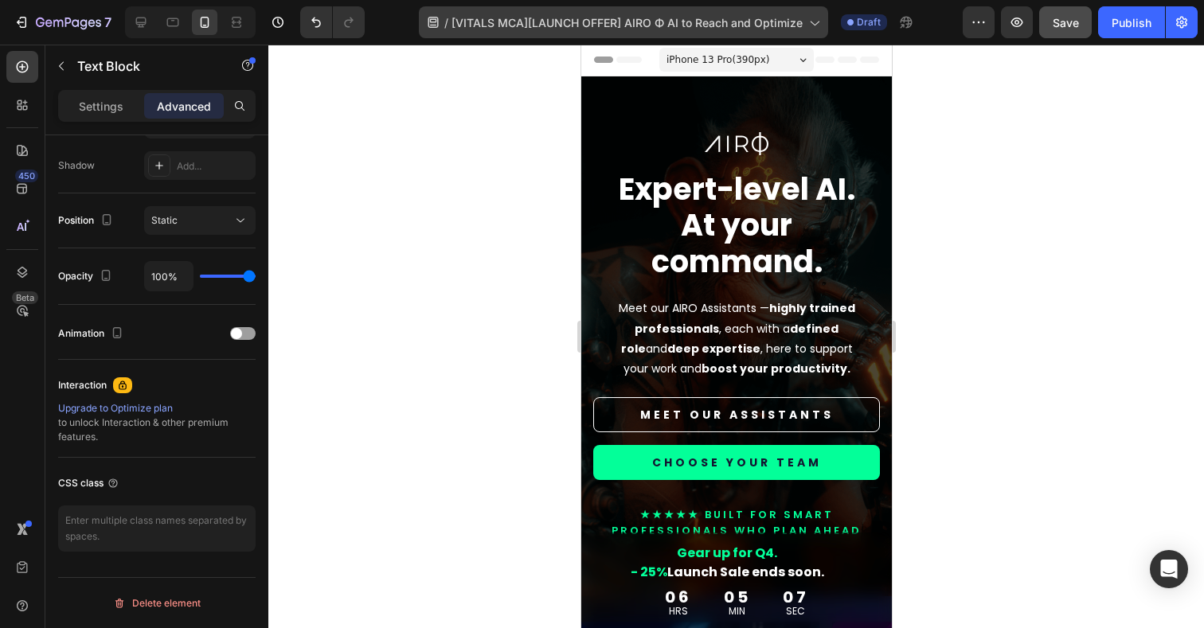
scroll to position [0, 0]
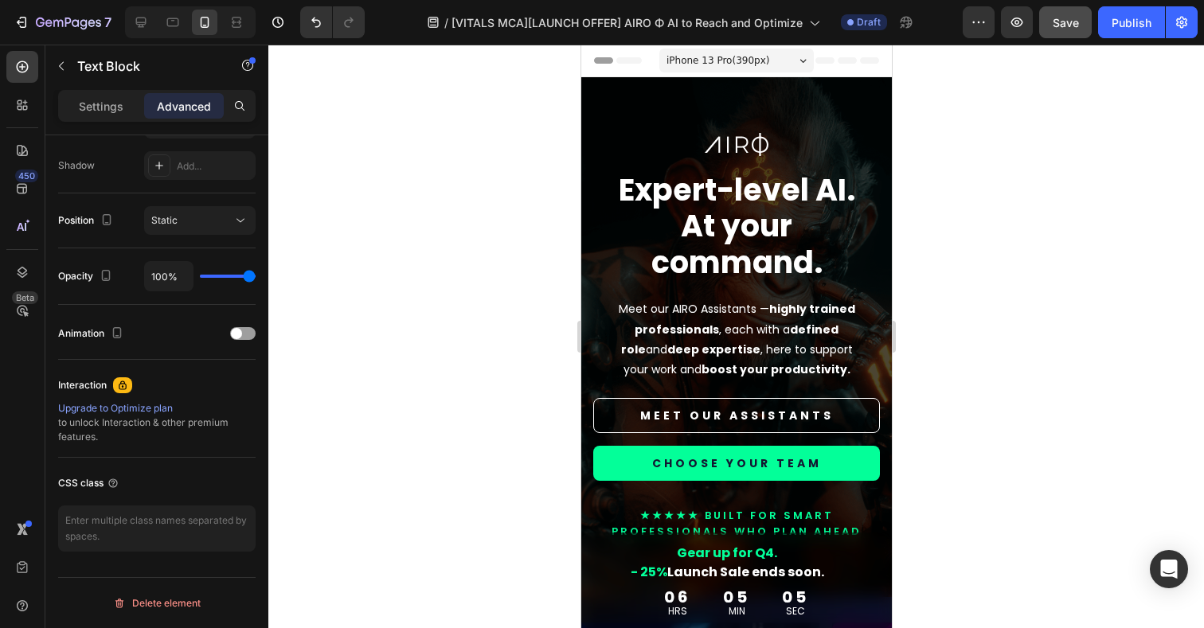
click at [845, 121] on div "Image Expert-level AI. At your command. Heading Meet our AIRO Assistants — high…" at bounding box center [736, 337] width 311 height 520
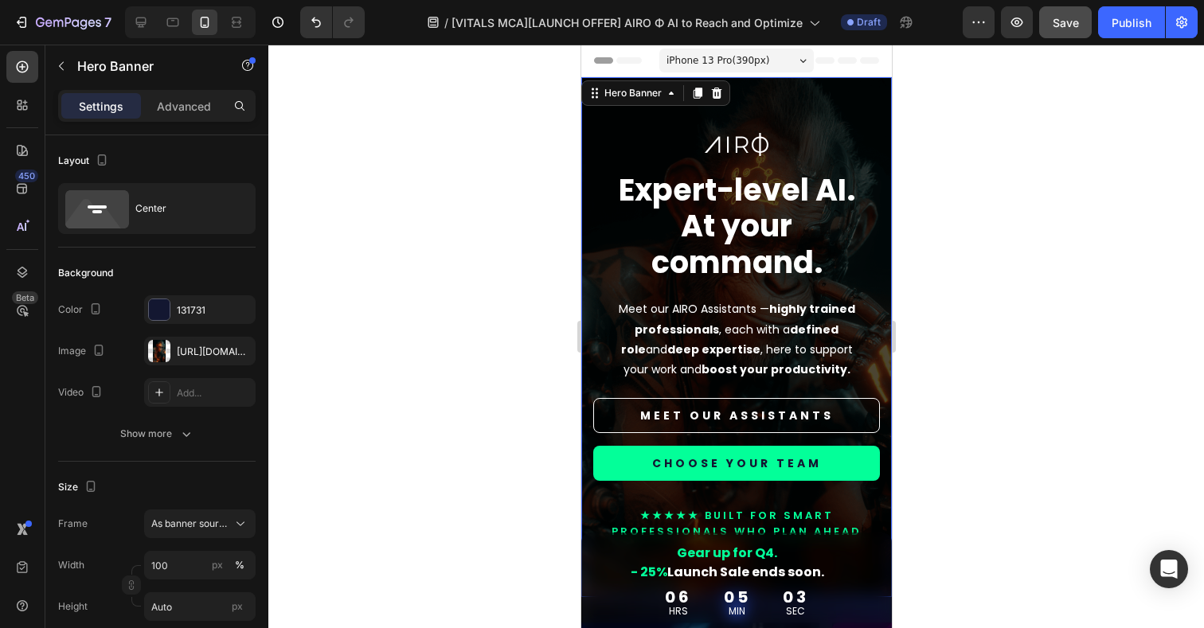
click at [165, 436] on div "Show more" at bounding box center [157, 434] width 74 height 16
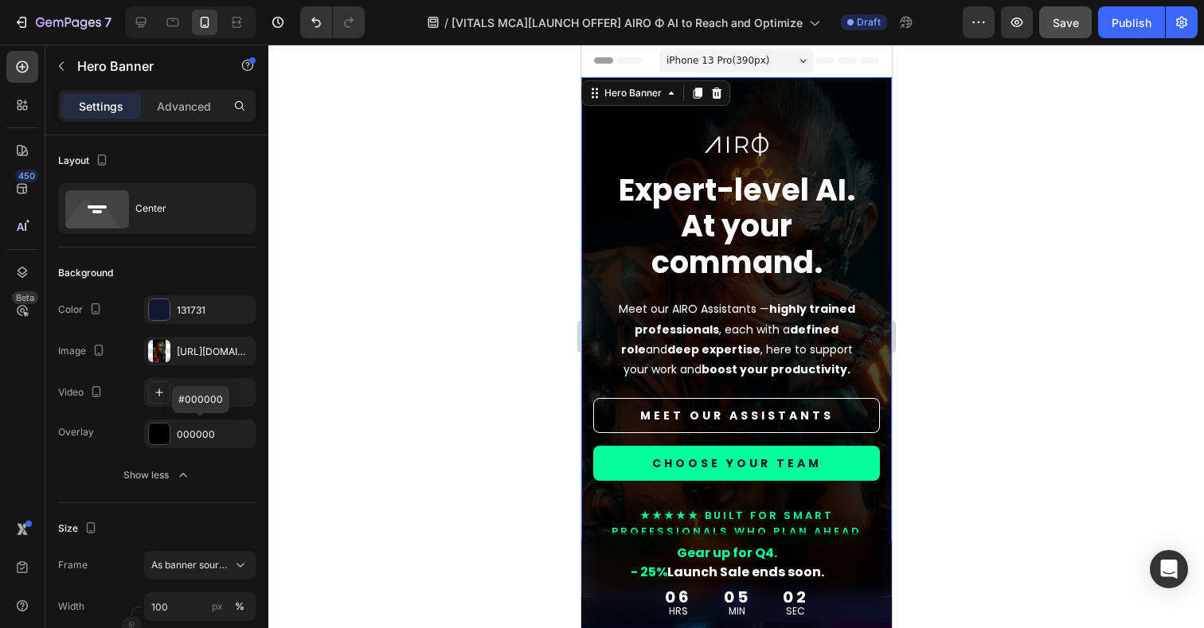
click at [163, 440] on div at bounding box center [159, 434] width 21 height 21
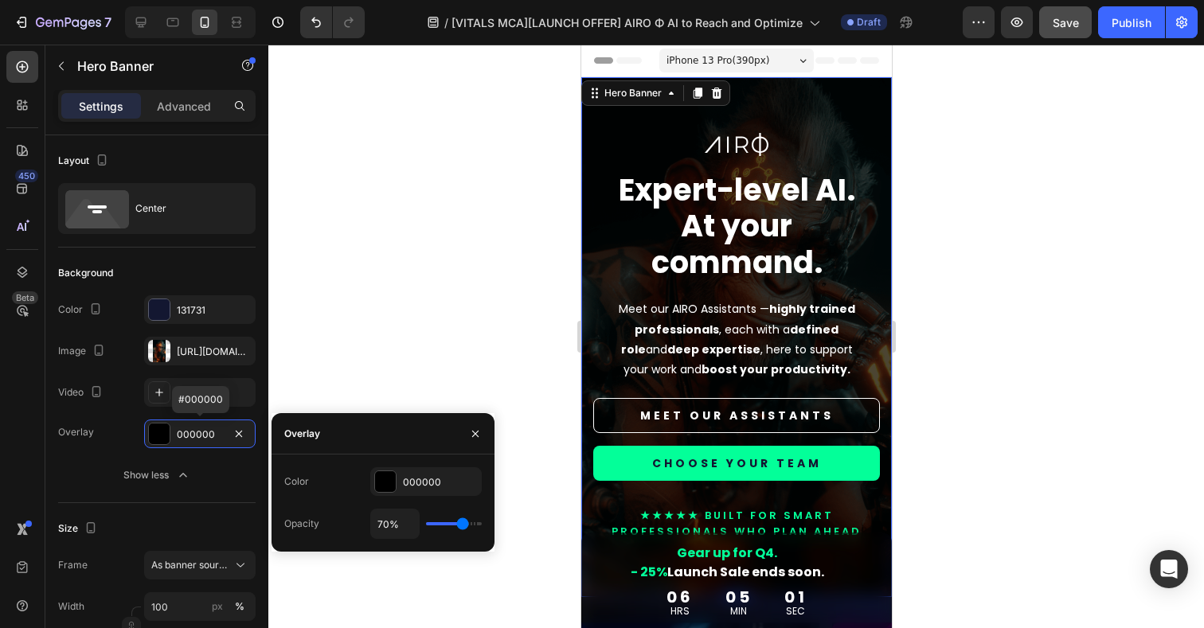
type input "22%"
type input "22"
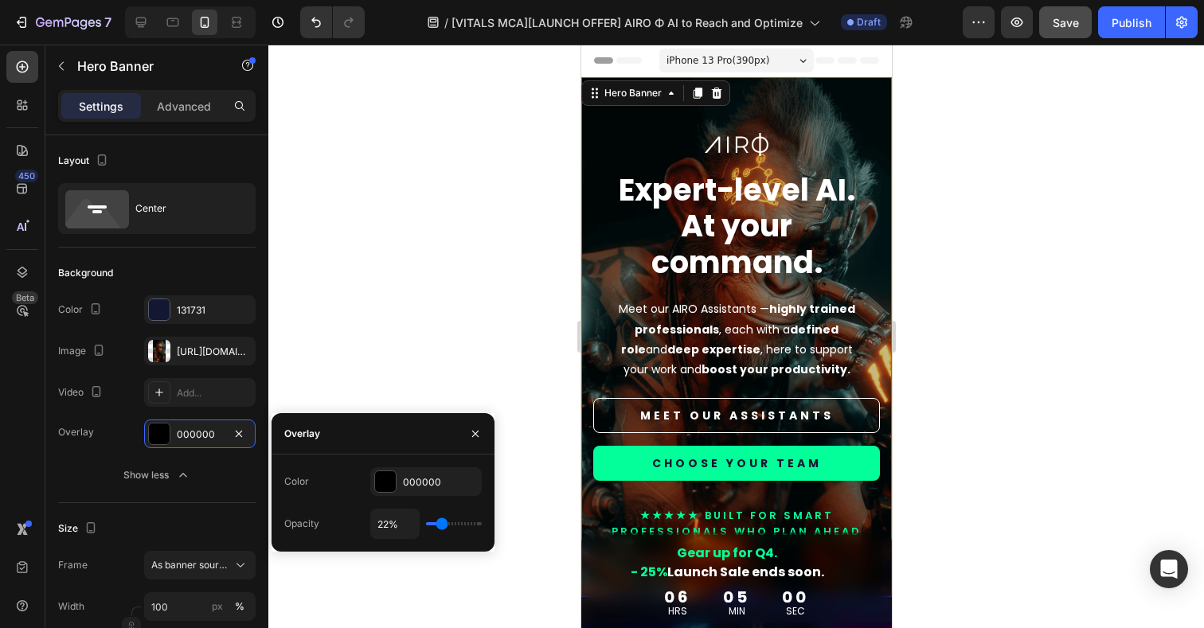
type input "26%"
type input "26"
type input "27%"
type input "27"
type input "28%"
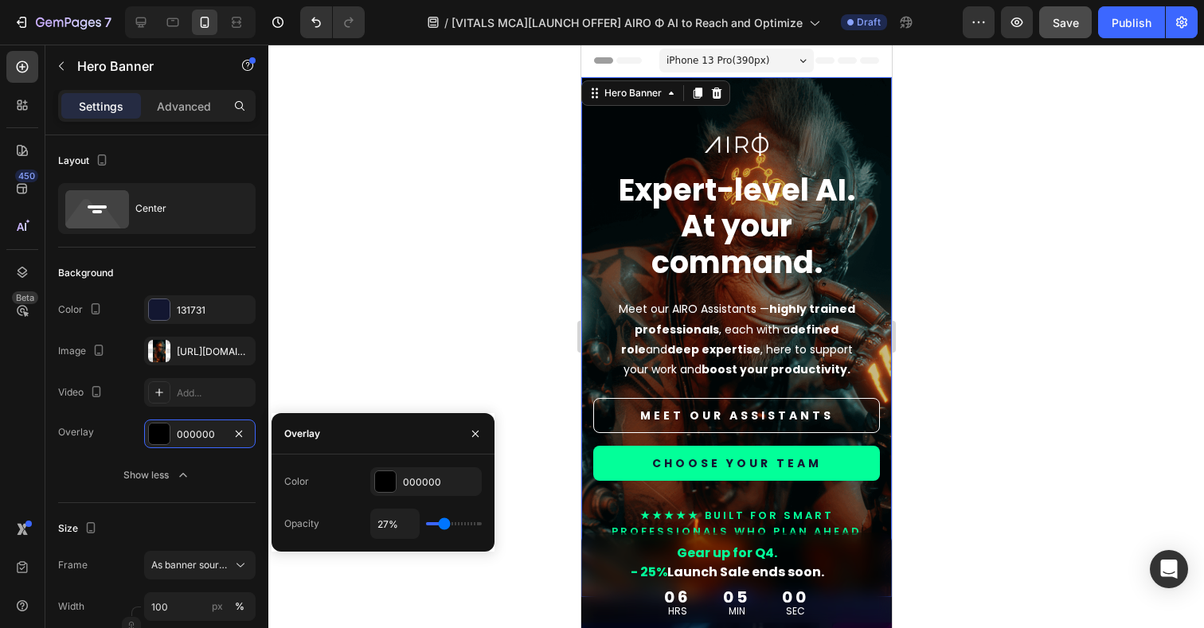
type input "28"
type input "29%"
type input "29"
type input "30%"
type input "30"
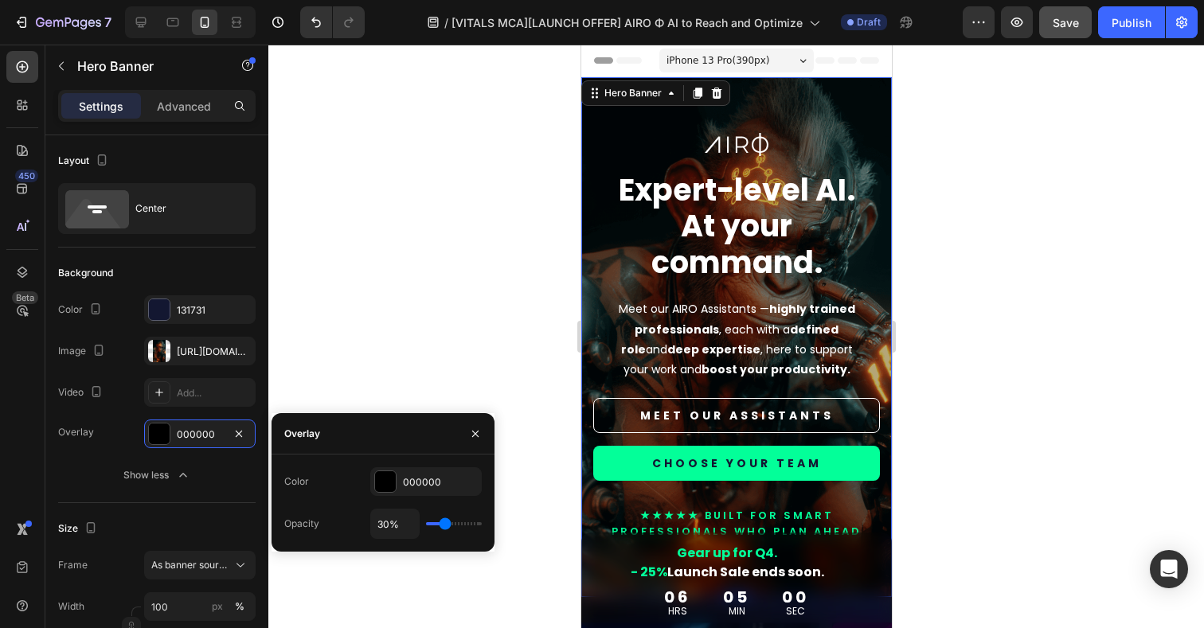
type input "31%"
type input "31"
type input "32%"
type input "32"
type input "33%"
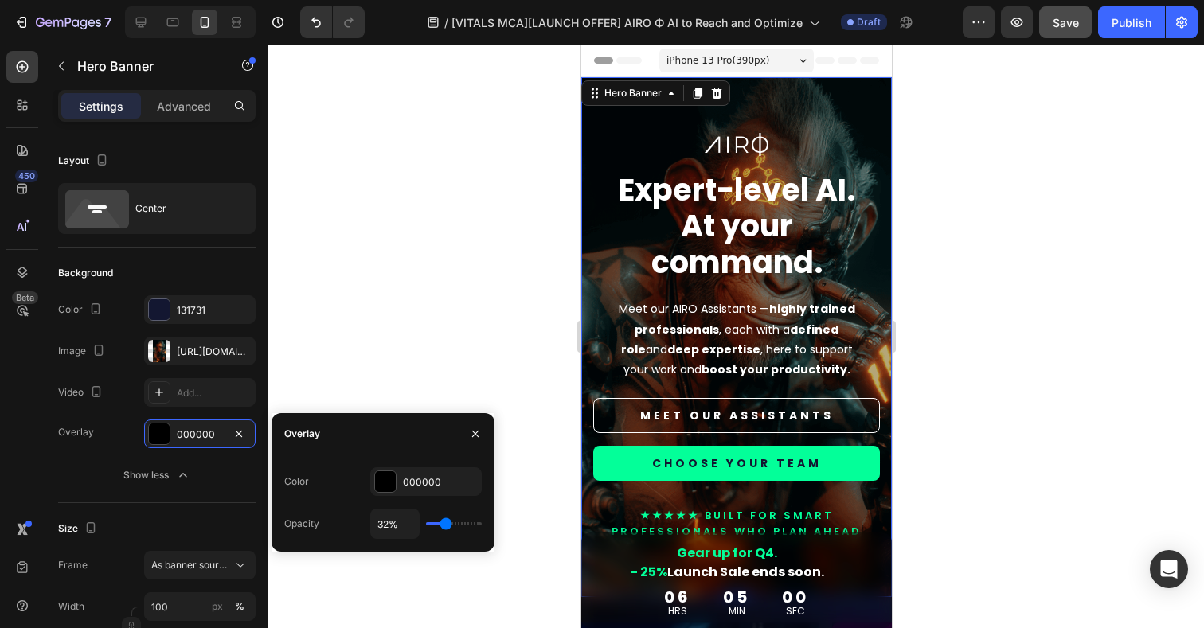
type input "33"
type input "34%"
type input "34"
type input "35%"
type input "35"
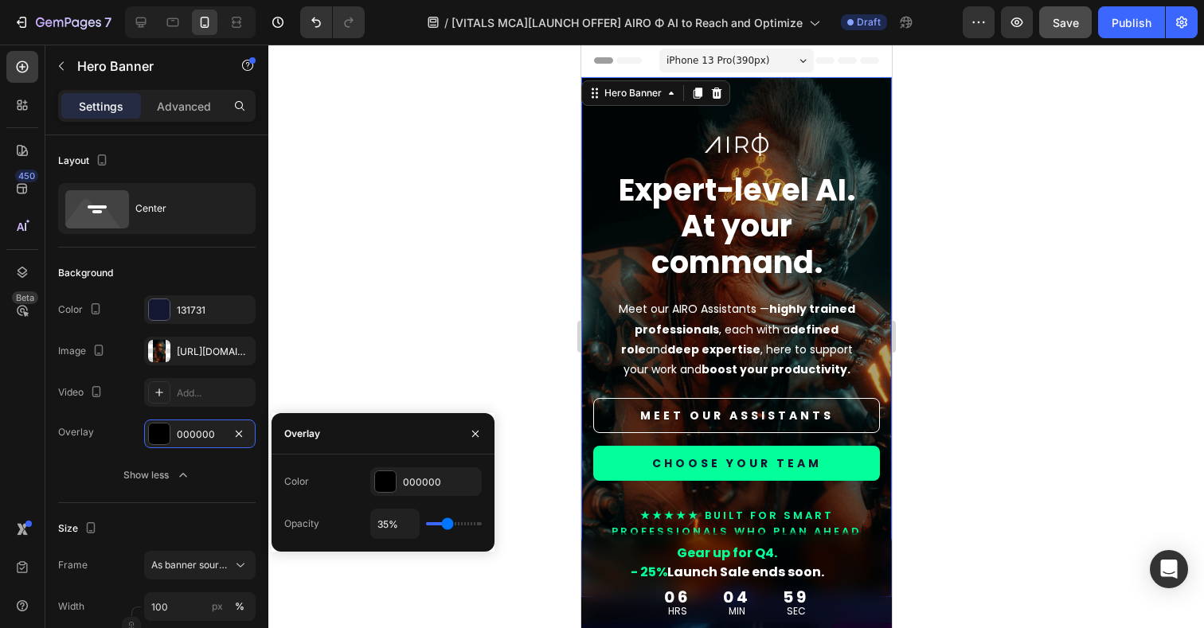
type input "36%"
type input "36"
type input "37%"
type input "37"
type input "38%"
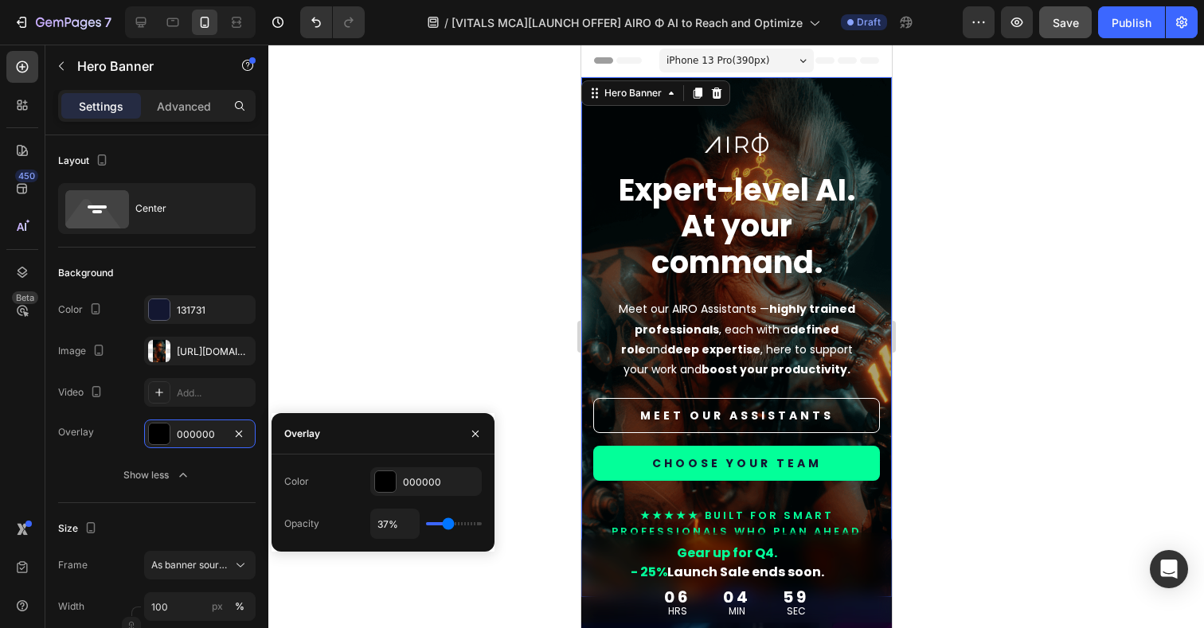
type input "38"
type input "39%"
type input "39"
type input "40%"
type input "40"
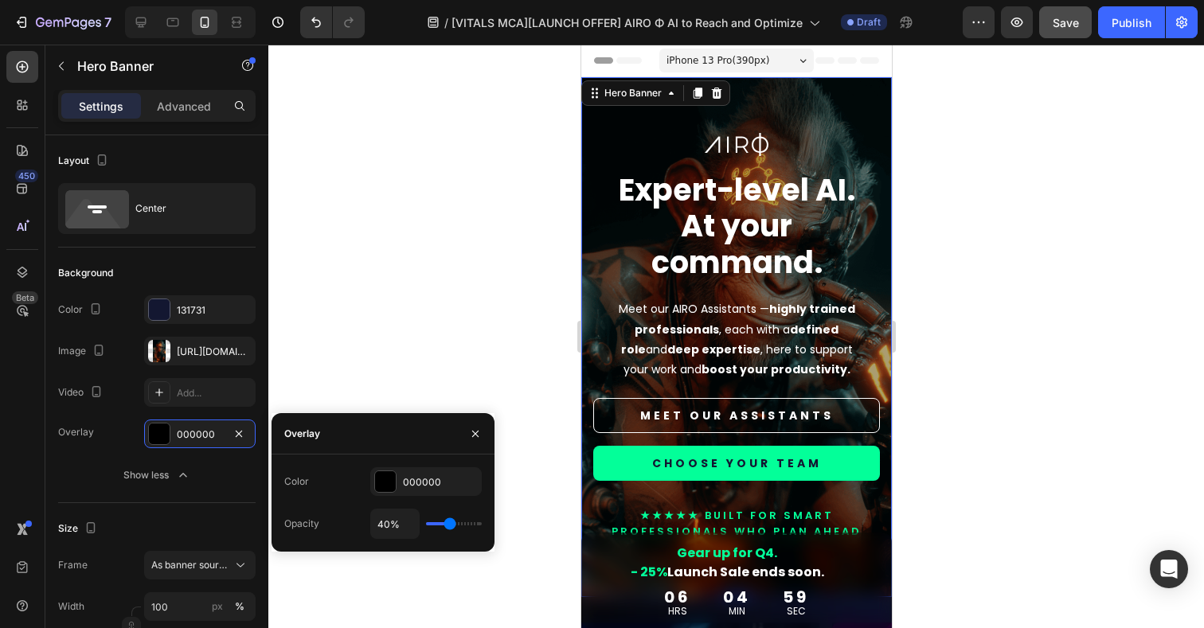
type input "41%"
type input "41"
type input "42%"
type input "42"
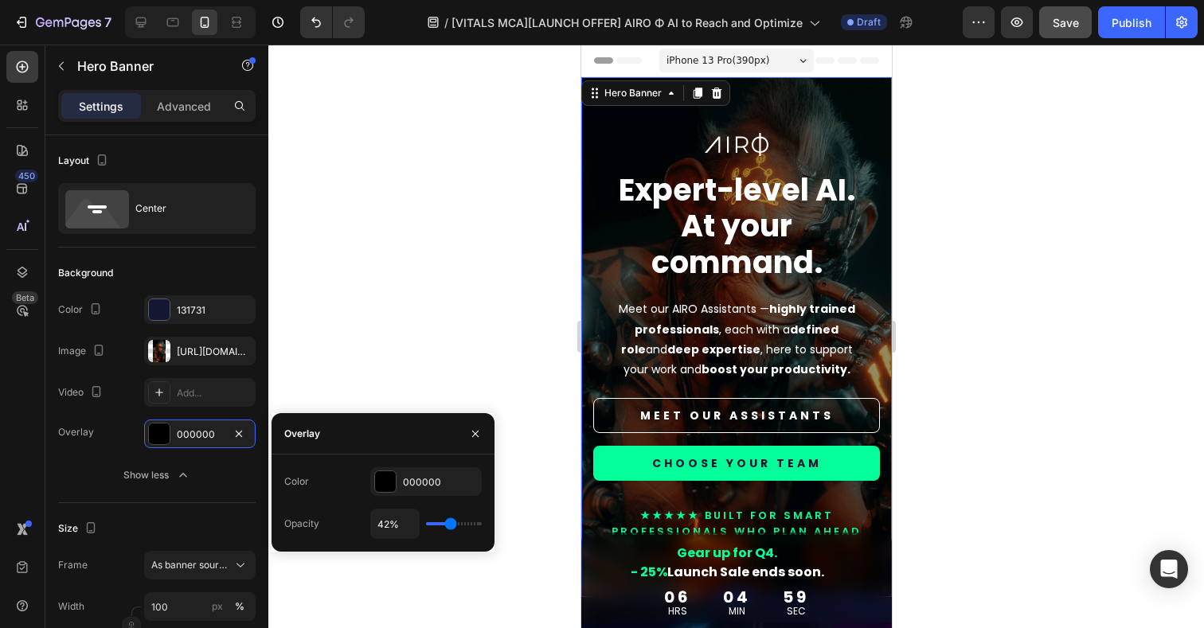
type input "43%"
type input "43"
type input "44%"
type input "44"
type input "45%"
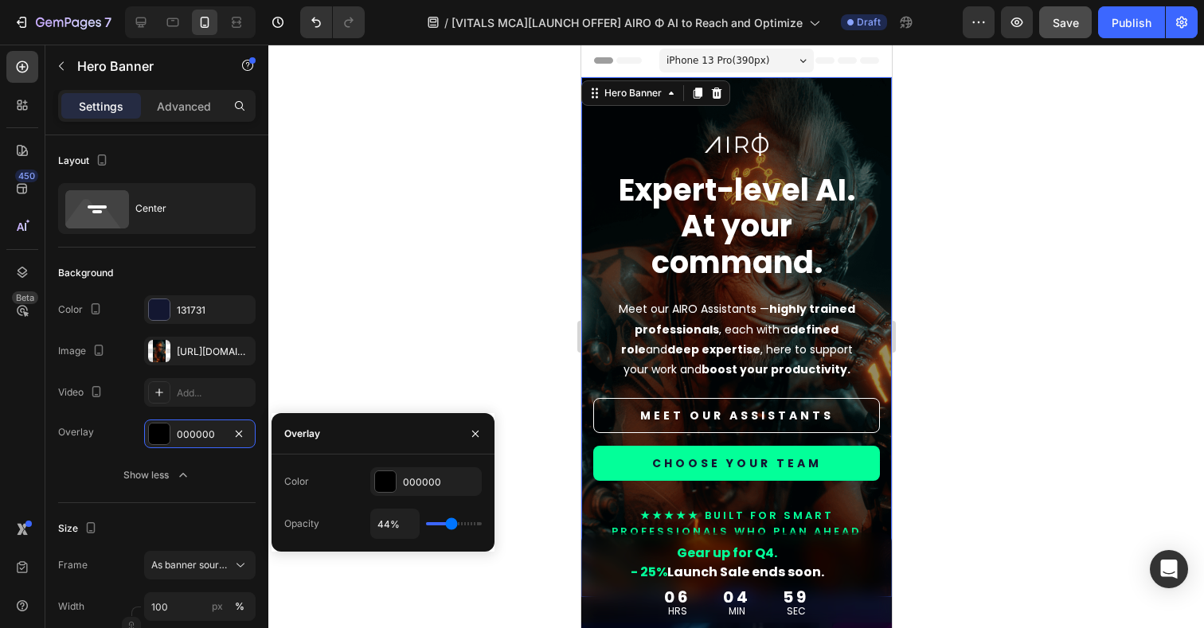
type input "45"
type input "46%"
type input "46"
type input "47%"
type input "47"
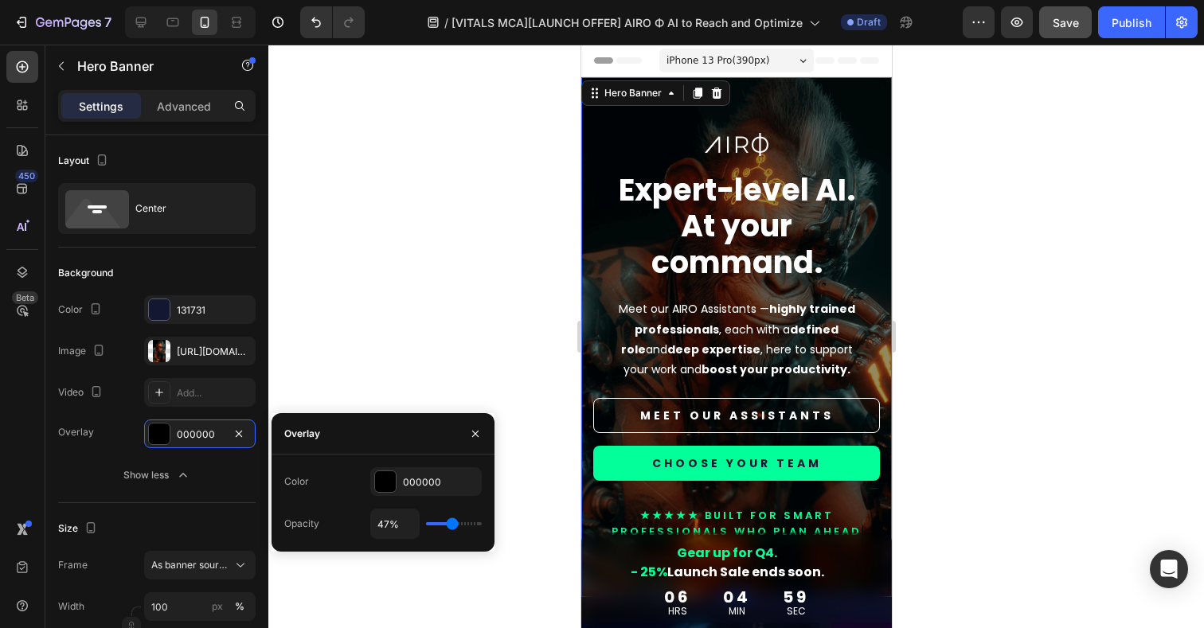
type input "48%"
type input "48"
type input "49%"
type input "49"
type input "50%"
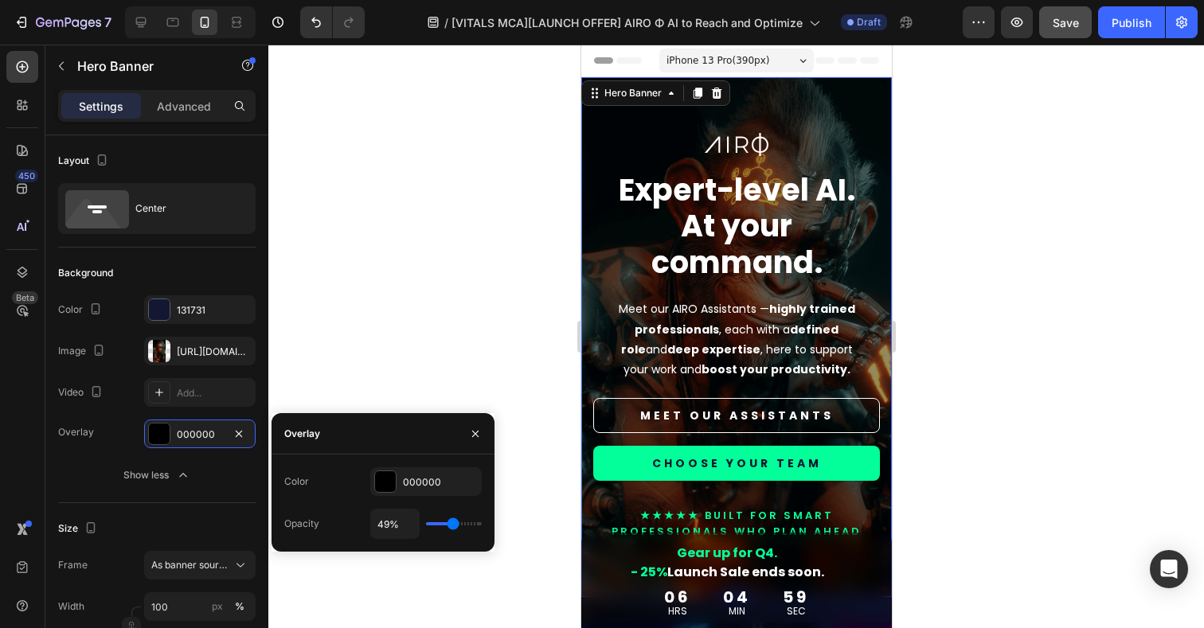
type input "50"
type input "51%"
type input "51"
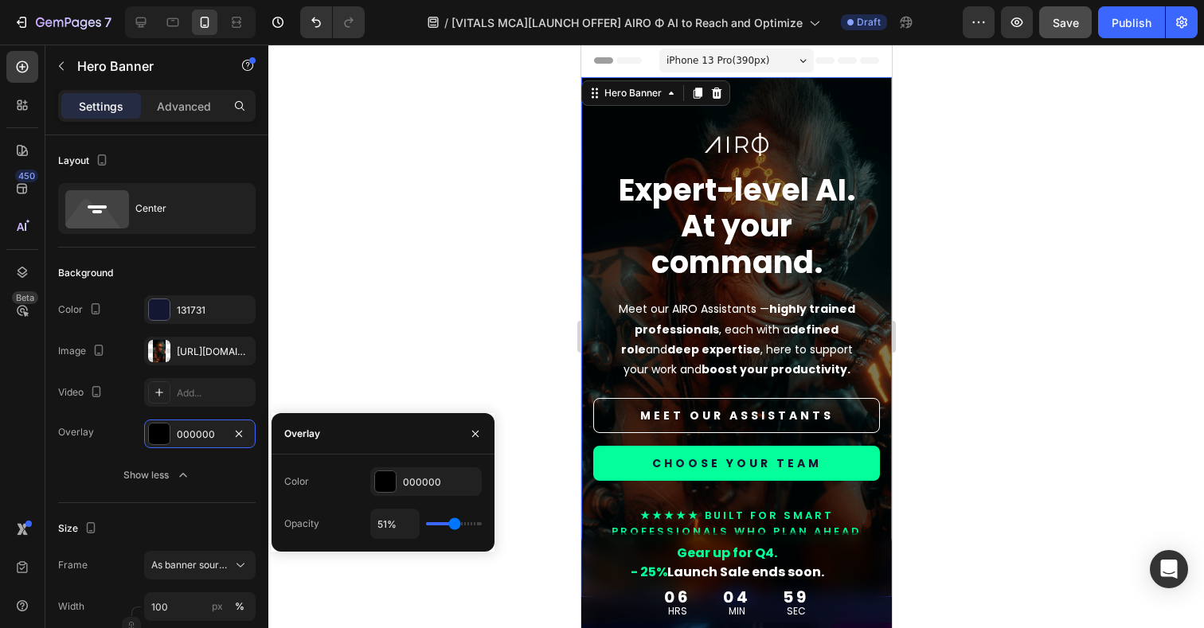
type input "52%"
type input "52"
type input "54%"
type input "54"
type input "51%"
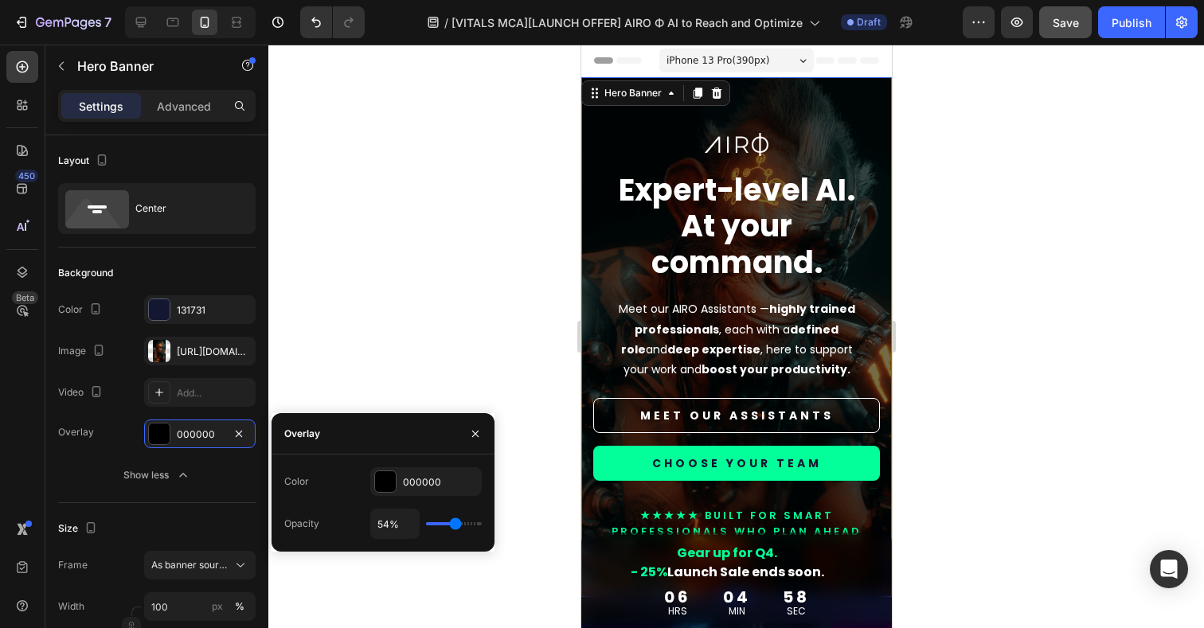
type input "51"
type input "50%"
type input "50"
type input "49%"
type input "49"
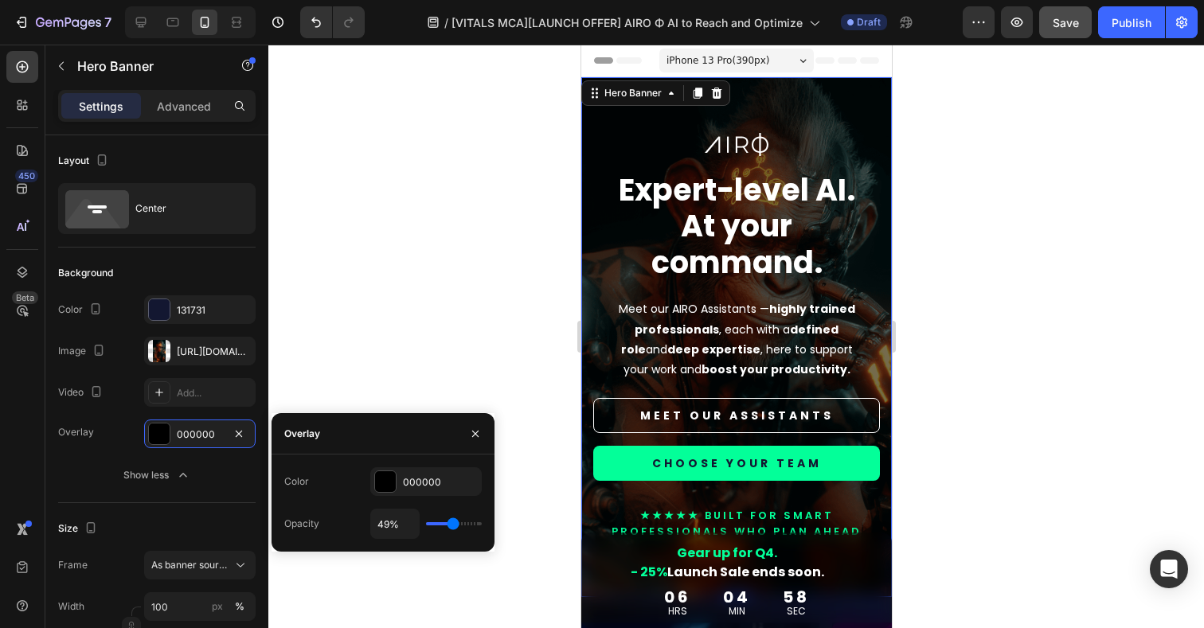
type input "48%"
type input "48"
type input "47%"
type input "47"
type input "46%"
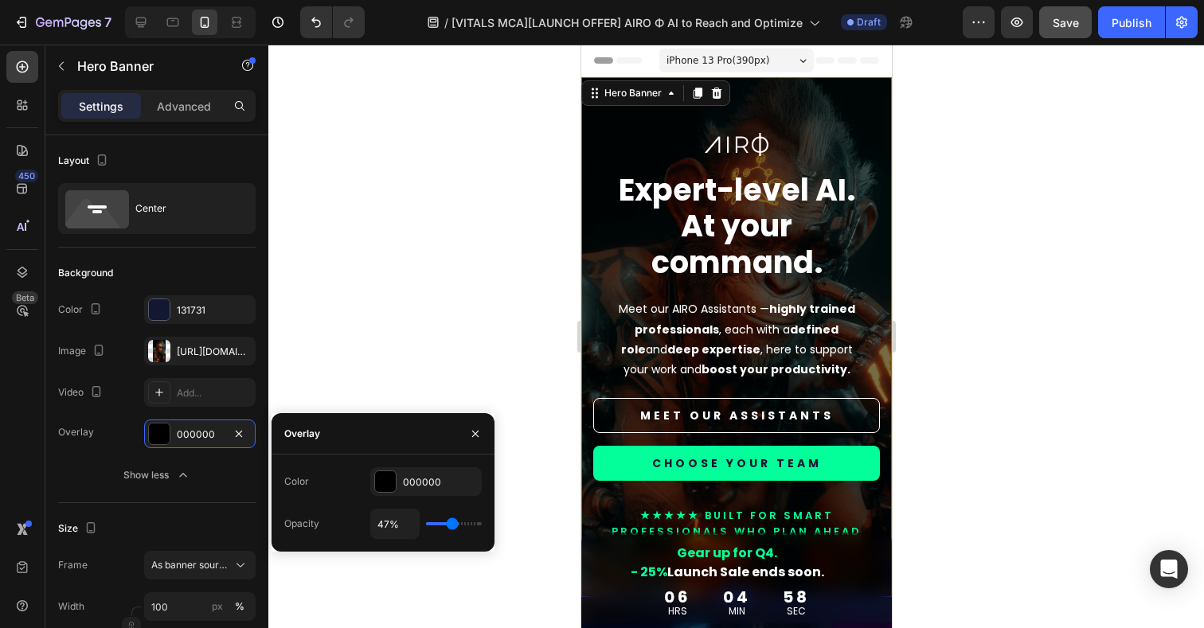
type input "46"
type input "45%"
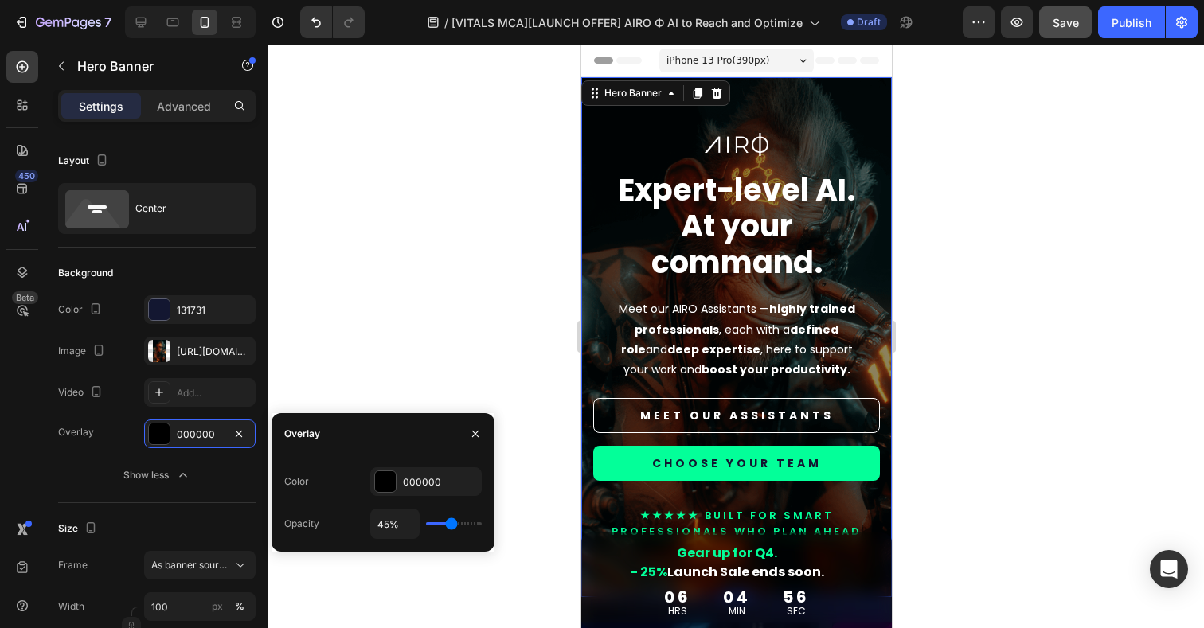
drag, startPoint x: 264, startPoint y: 76, endPoint x: 452, endPoint y: 522, distance: 483.7
type input "45"
click at [452, 522] on input "range" at bounding box center [454, 523] width 56 height 3
click at [381, 521] on input "45%" at bounding box center [395, 524] width 48 height 29
type input "4%"
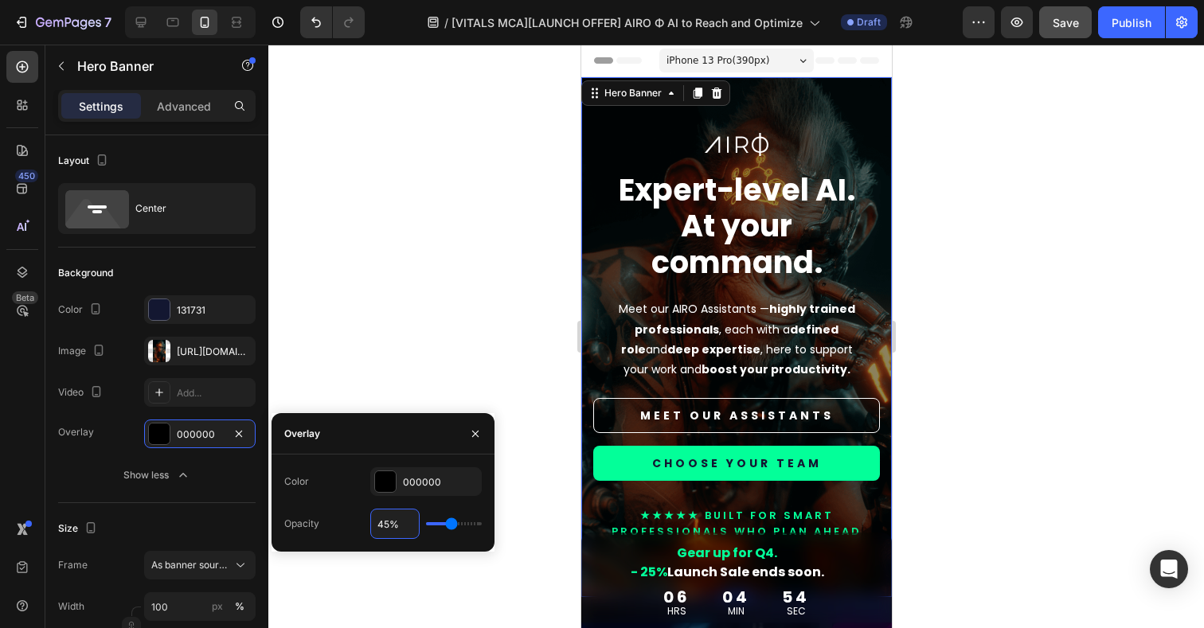
type input "4"
type input "40%"
type input "40"
type input "4%"
type input "4"
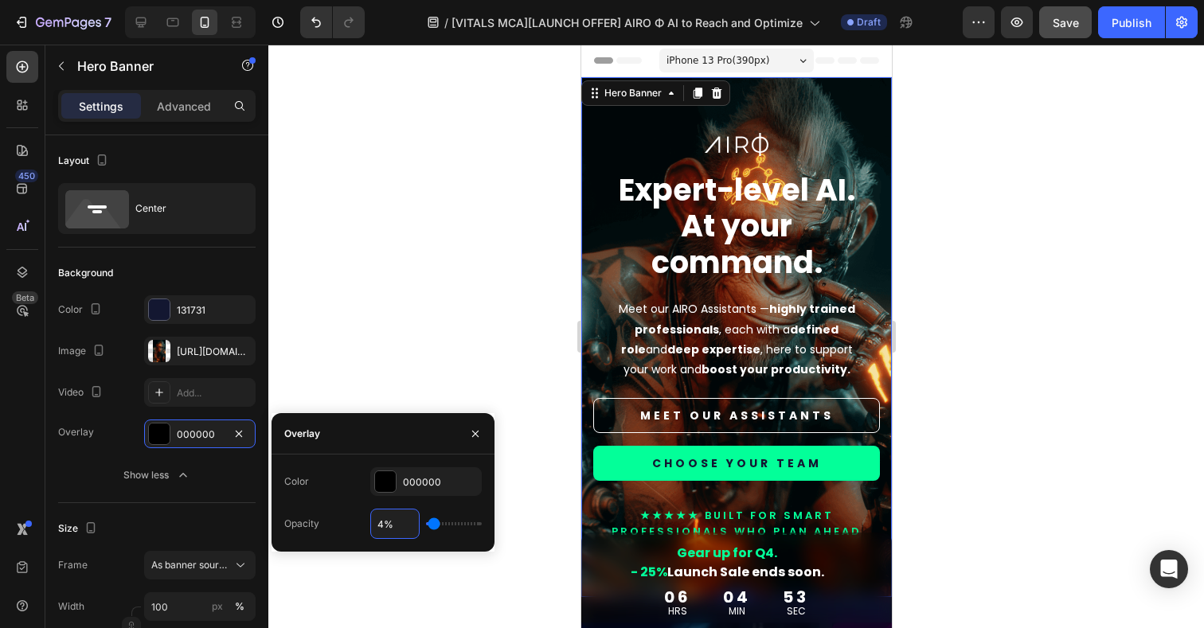
type input "%"
type input "45"
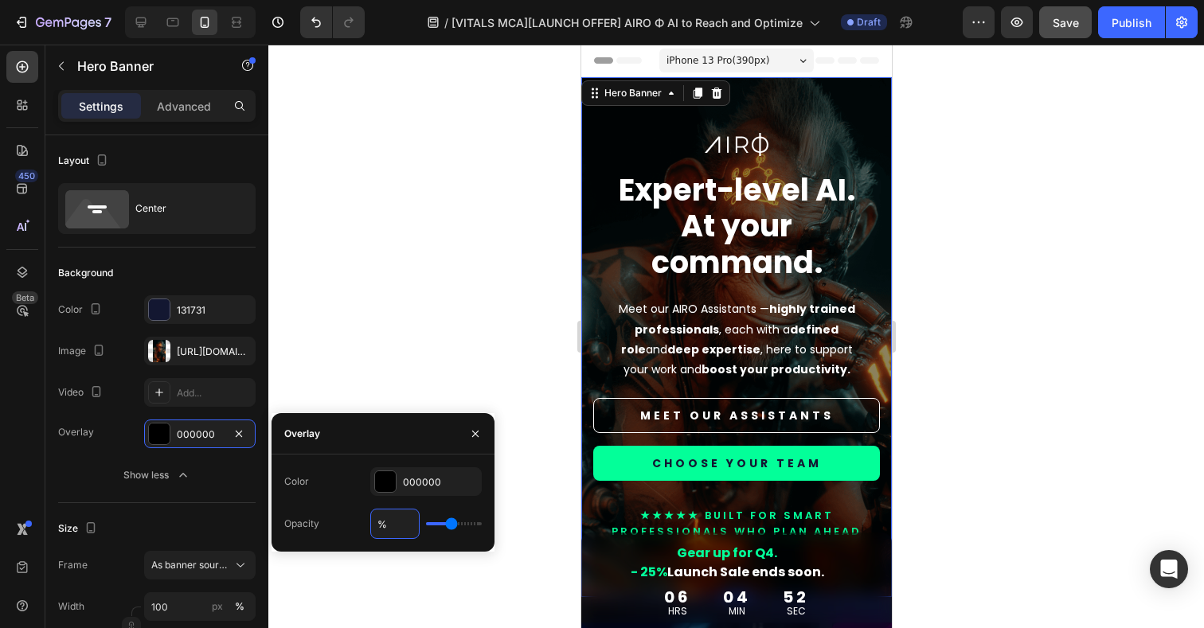
type input "5%"
type input "5"
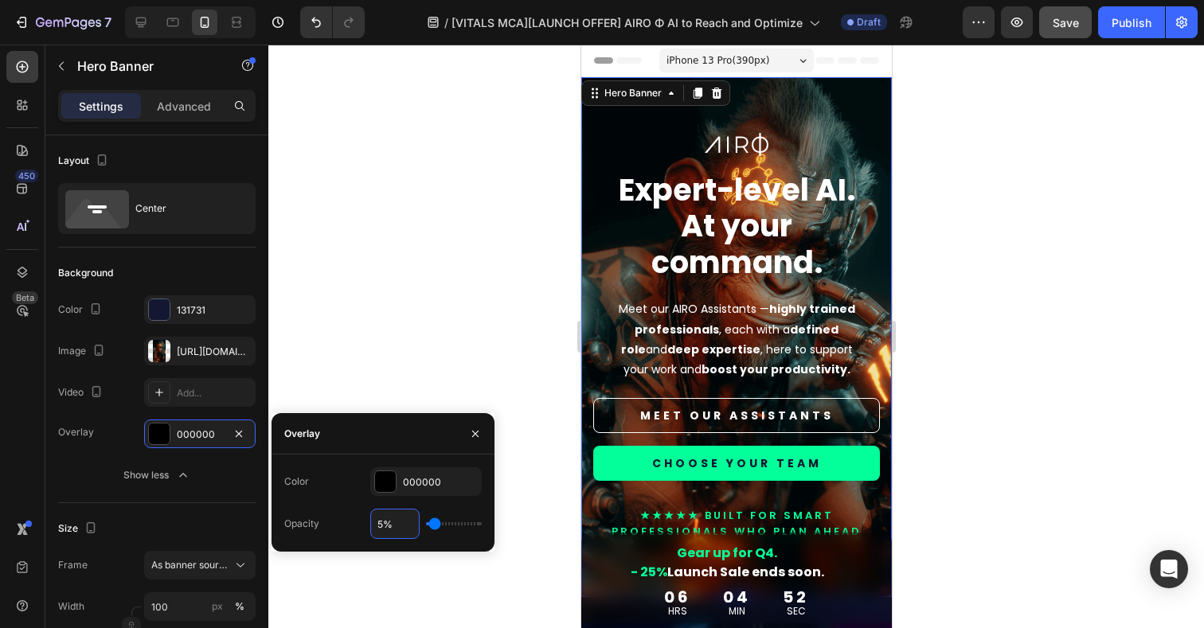
type input "%"
type input "45"
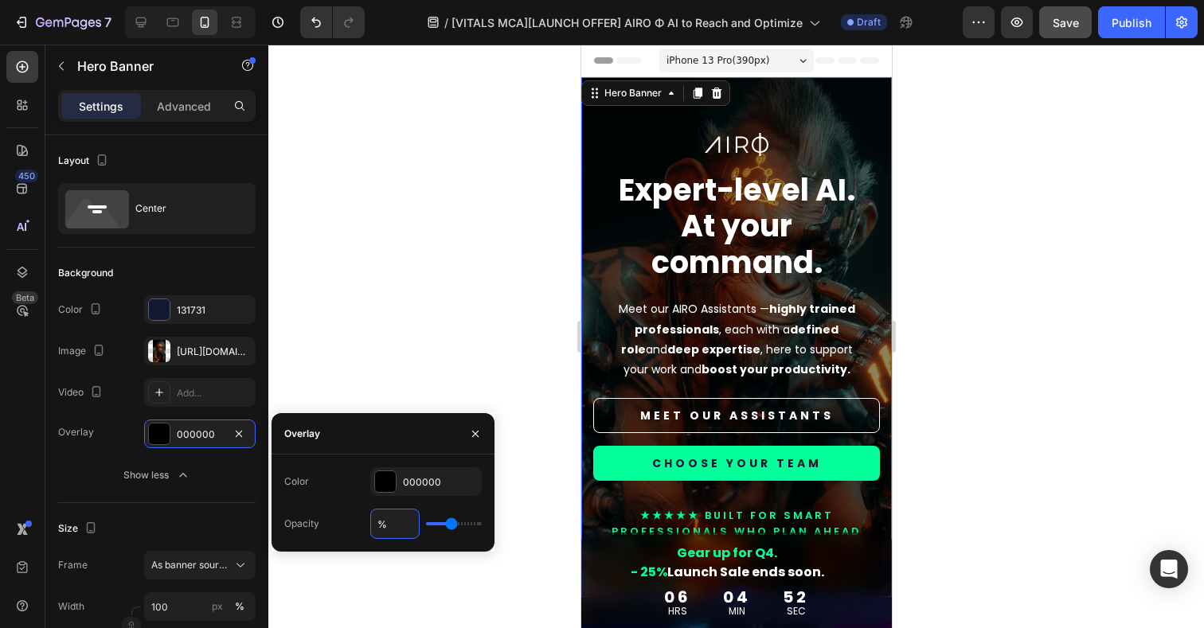
type input "4%"
type input "4"
type input "45%"
type input "45"
click at [320, 217] on div at bounding box center [736, 337] width 936 height 584
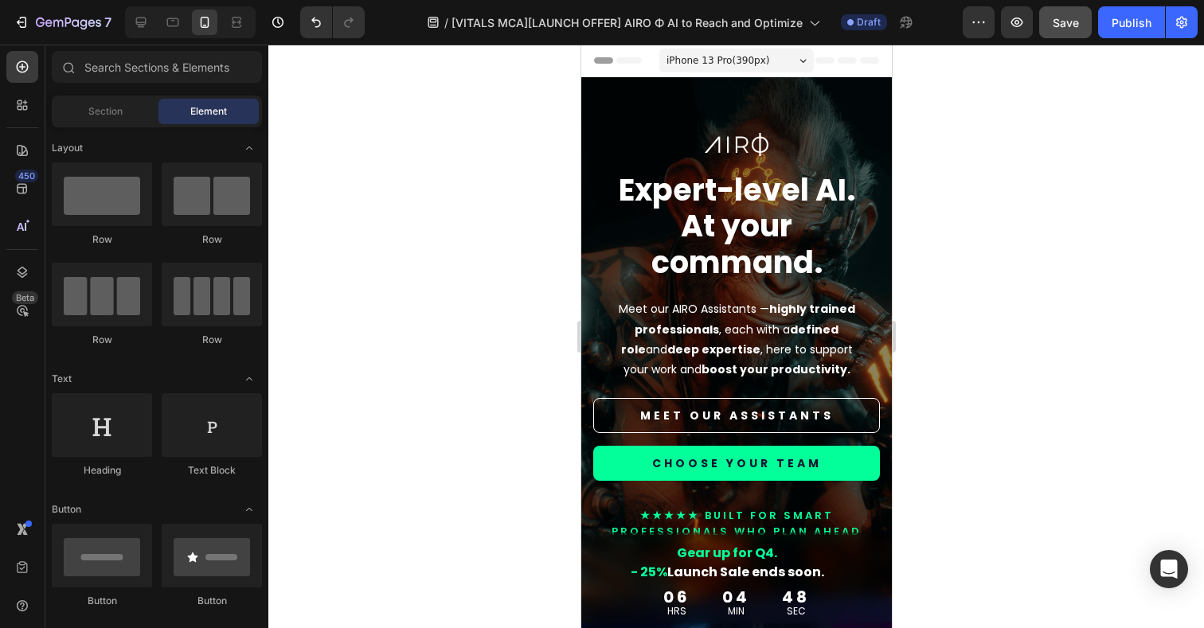
click at [140, 14] on div at bounding box center [140, 22] width 25 height 25
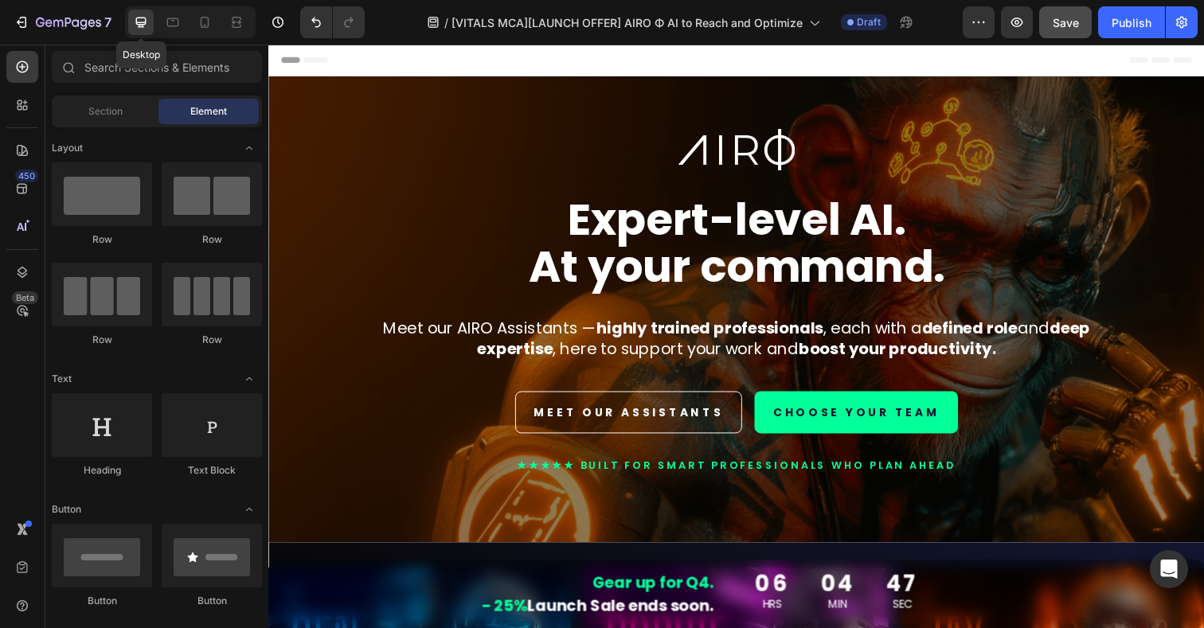
click at [397, 158] on div at bounding box center [746, 152] width 932 height 43
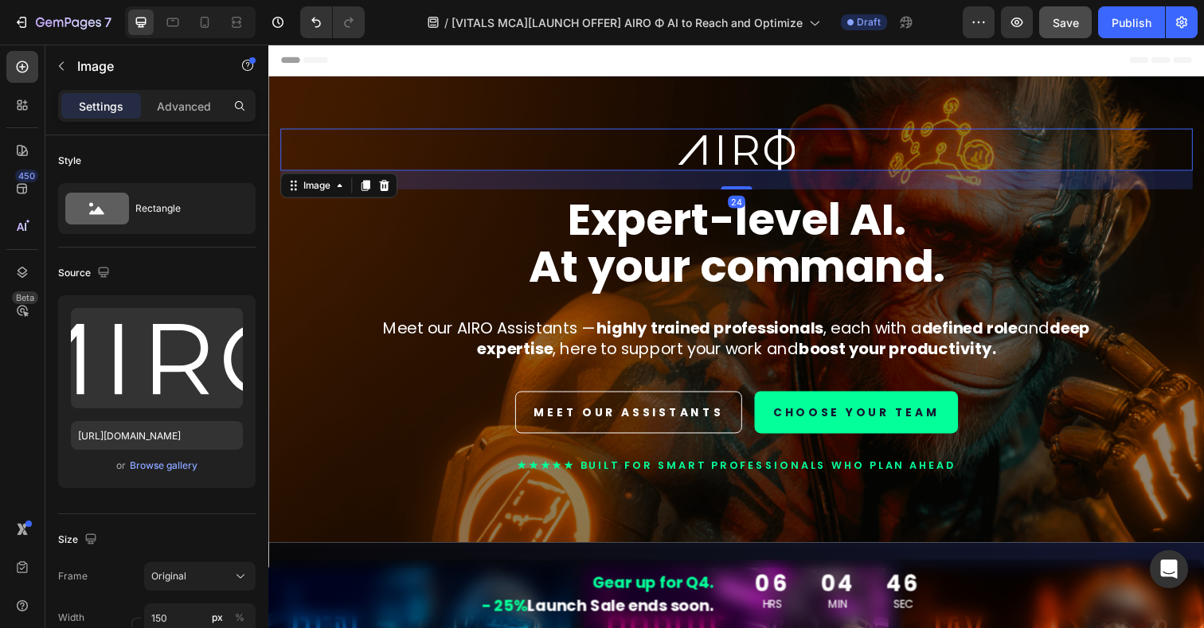
click at [358, 117] on div "Image 24 Expert-level AI. At your command. Heading Meet our AIRO Assistants — h…" at bounding box center [746, 315] width 956 height 476
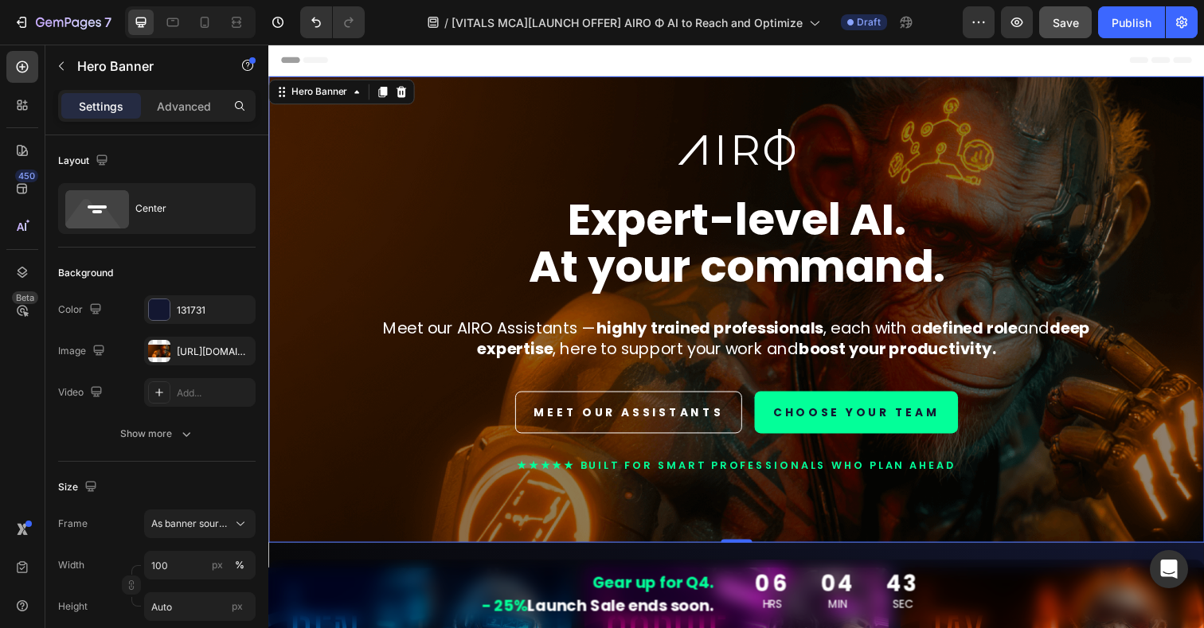
click at [164, 432] on div "Show more" at bounding box center [157, 434] width 74 height 16
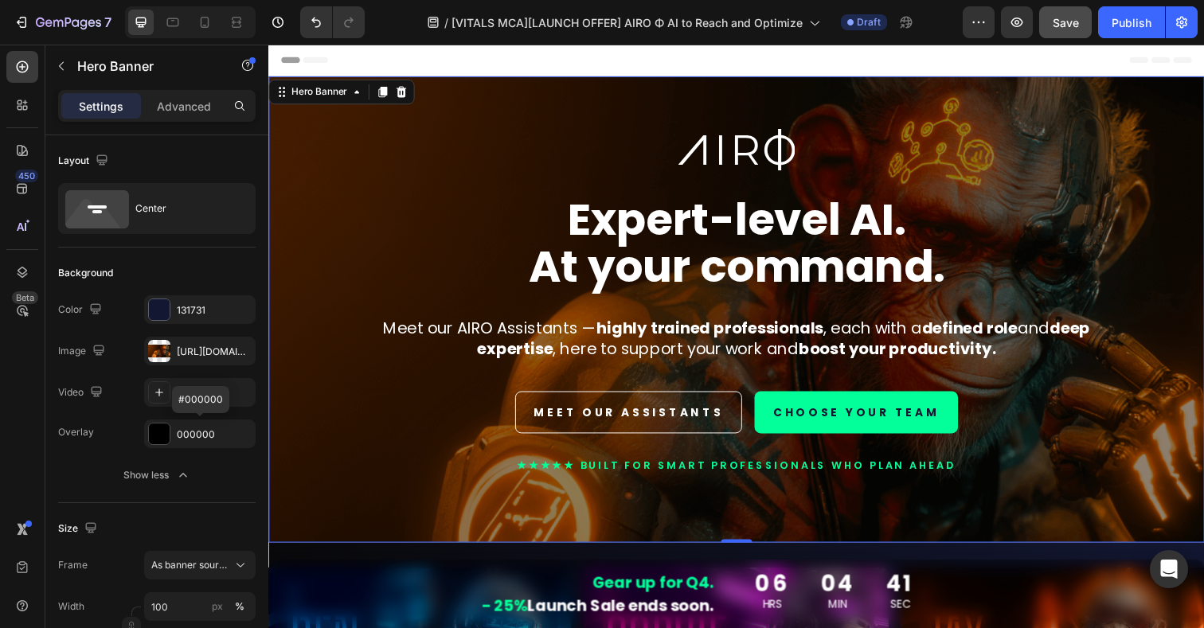
click at [164, 433] on div at bounding box center [159, 434] width 21 height 21
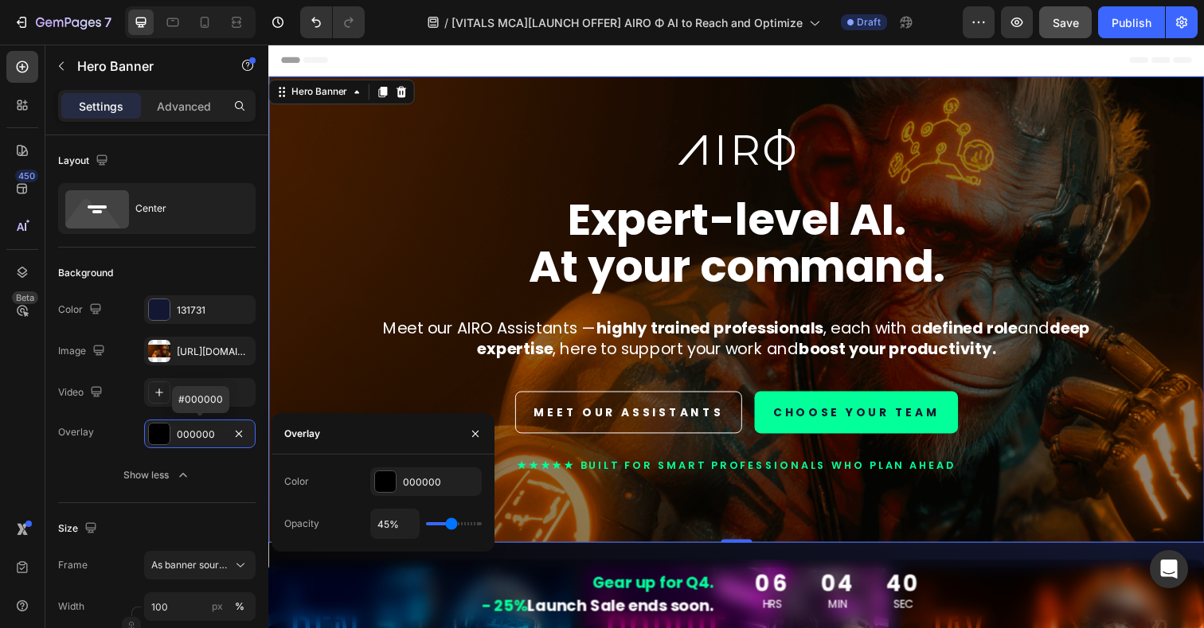
click at [385, 523] on input "45%" at bounding box center [395, 524] width 48 height 29
type input "5%"
type input "5"
type input "50%"
type input "50"
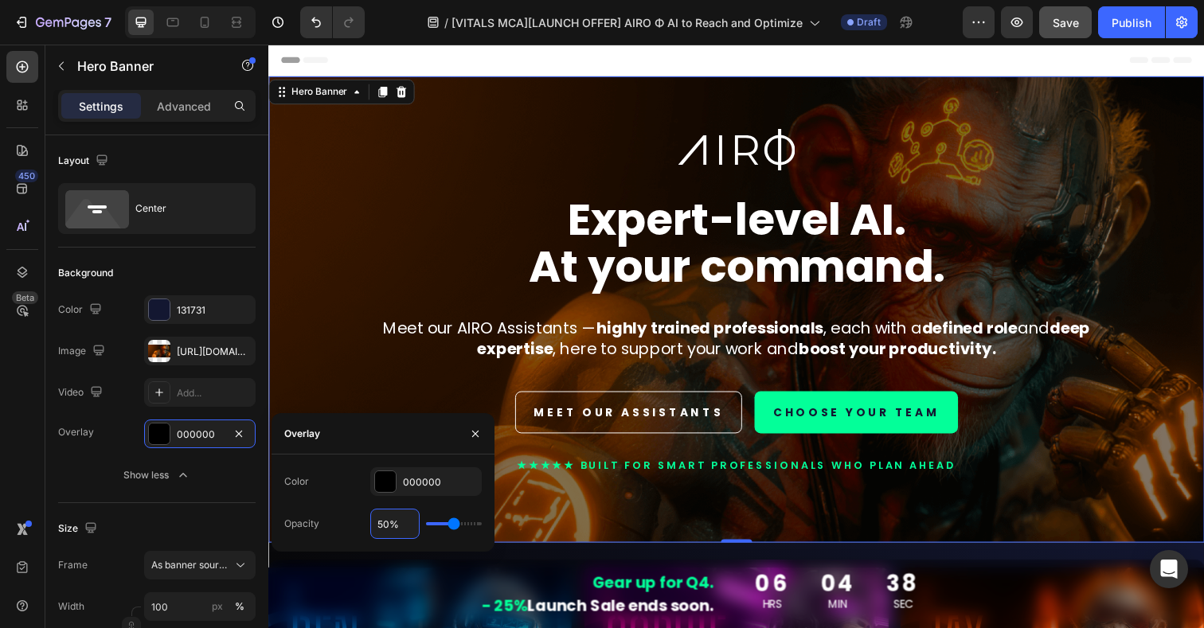
type input "50%"
click at [389, 385] on div "Image Expert-level AI. At your command. Heading Meet our AIRO Assistants — high…" at bounding box center [746, 329] width 932 height 397
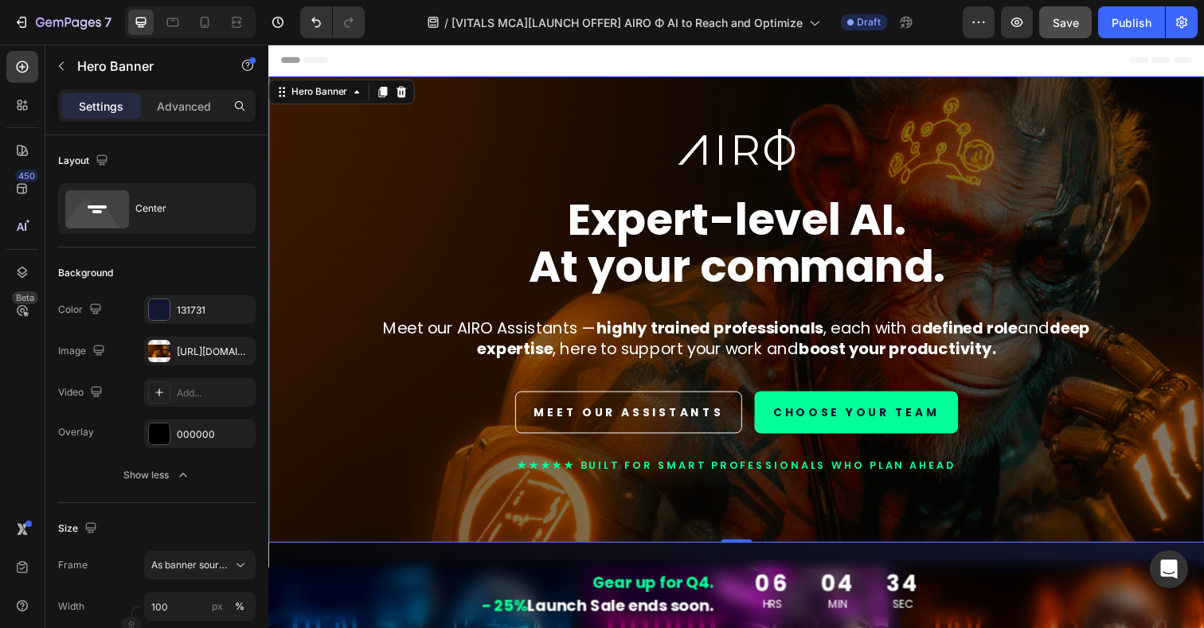
click at [732, 144] on img at bounding box center [746, 152] width 119 height 43
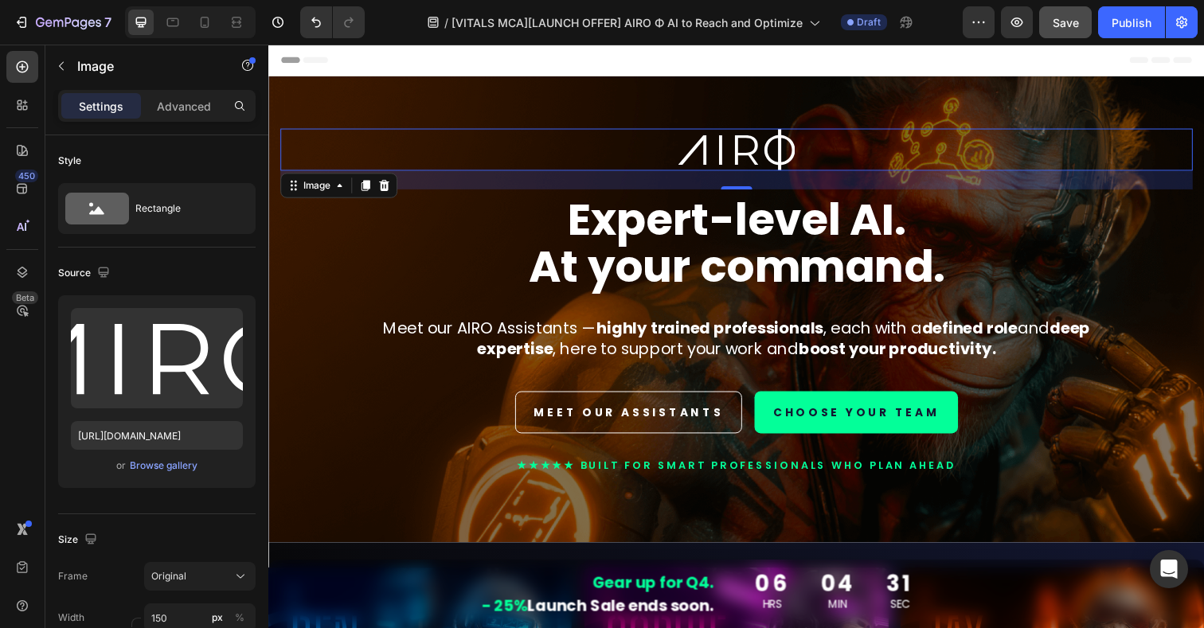
click at [730, 157] on img at bounding box center [746, 152] width 119 height 43
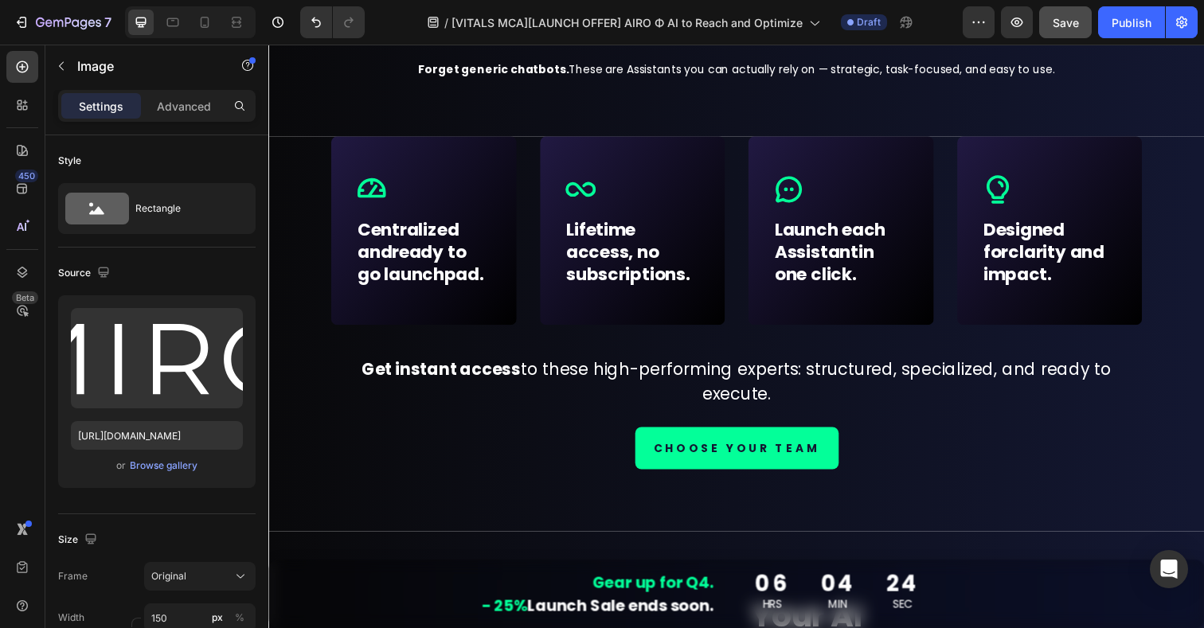
scroll to position [1004, 0]
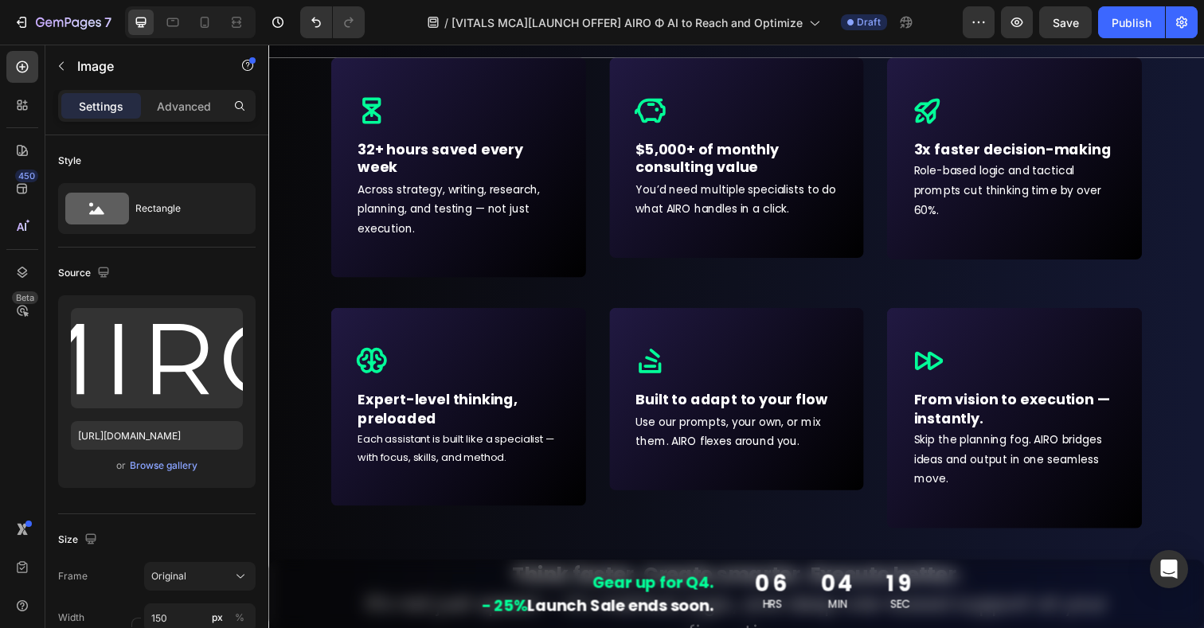
scroll to position [5491, 0]
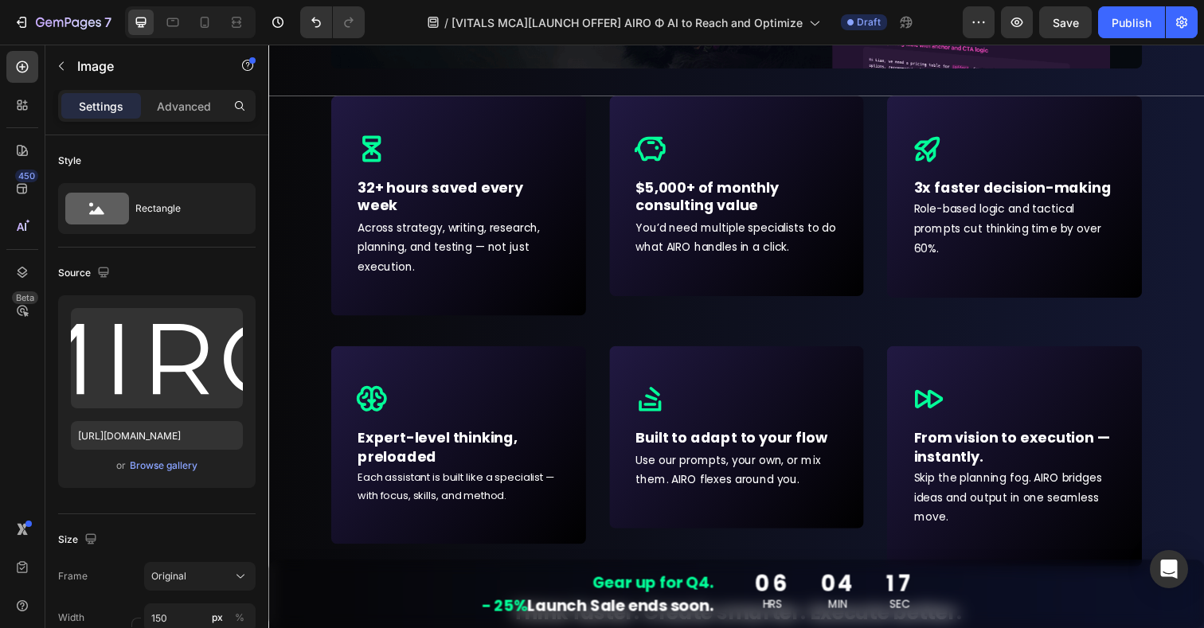
click at [378, 197] on p "32+ hours saved every week" at bounding box center [462, 200] width 206 height 37
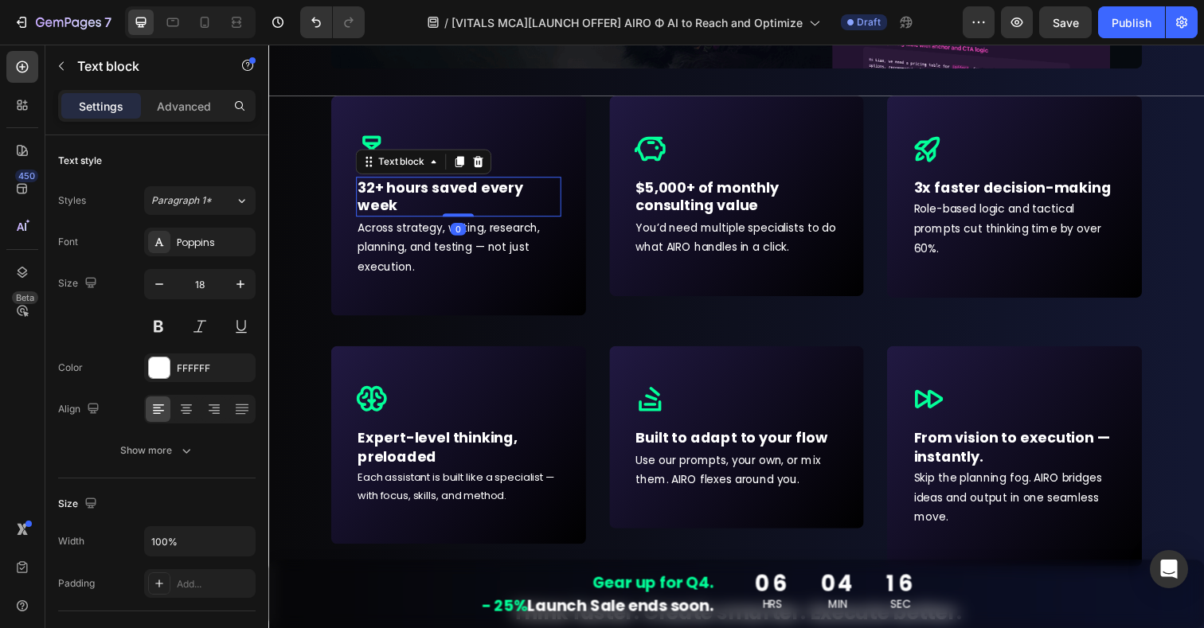
click at [208, 280] on input "18" at bounding box center [200, 284] width 53 height 29
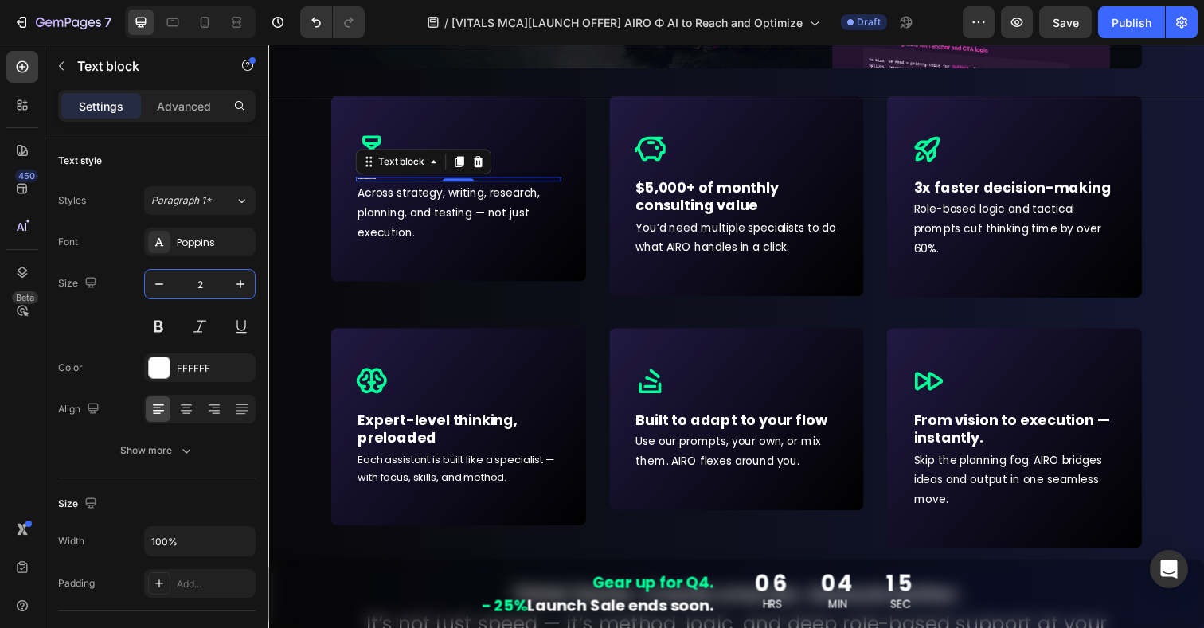
type input "24"
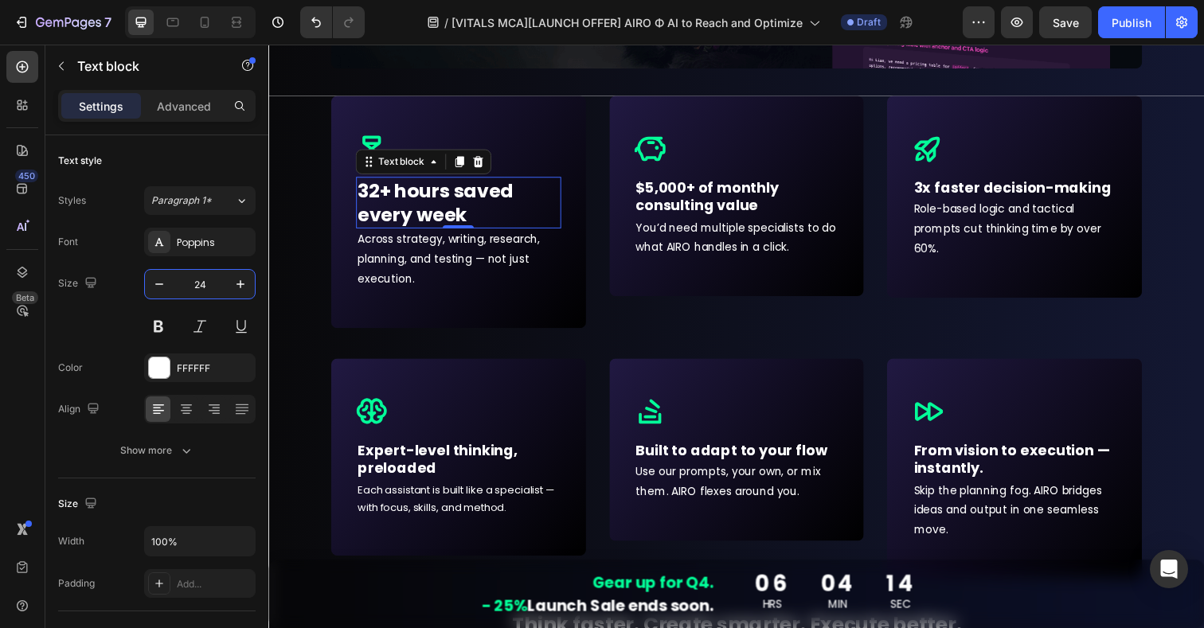
click at [682, 205] on p "$5,000+ of monthly consulting value" at bounding box center [747, 200] width 206 height 37
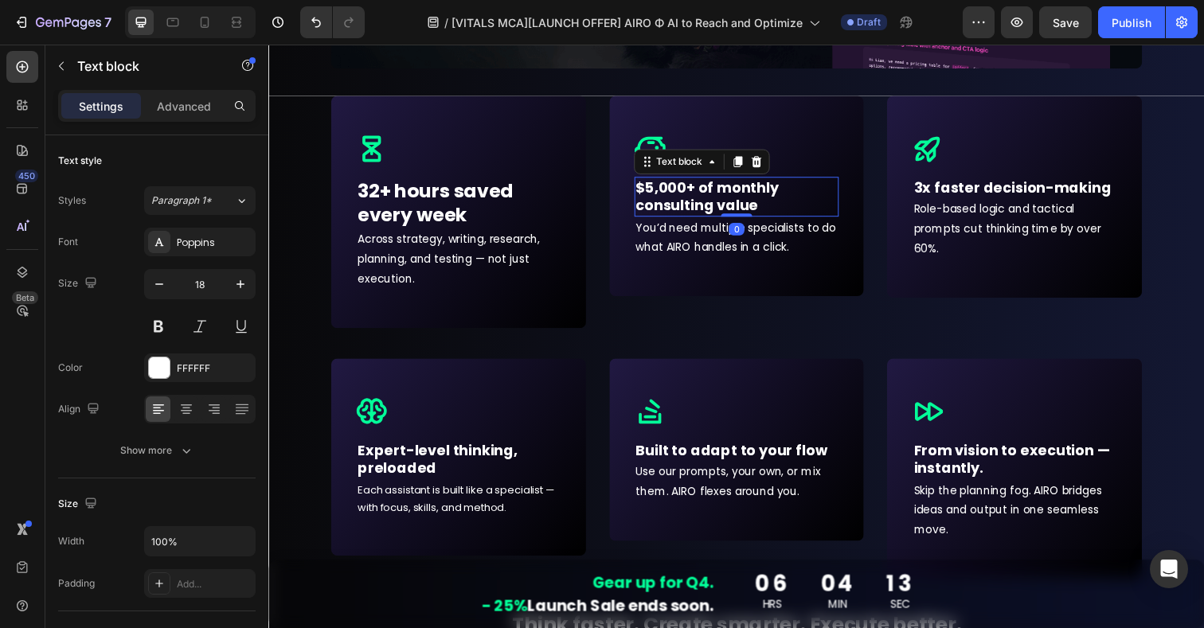
click at [203, 277] on input "18" at bounding box center [200, 284] width 53 height 29
type input "24"
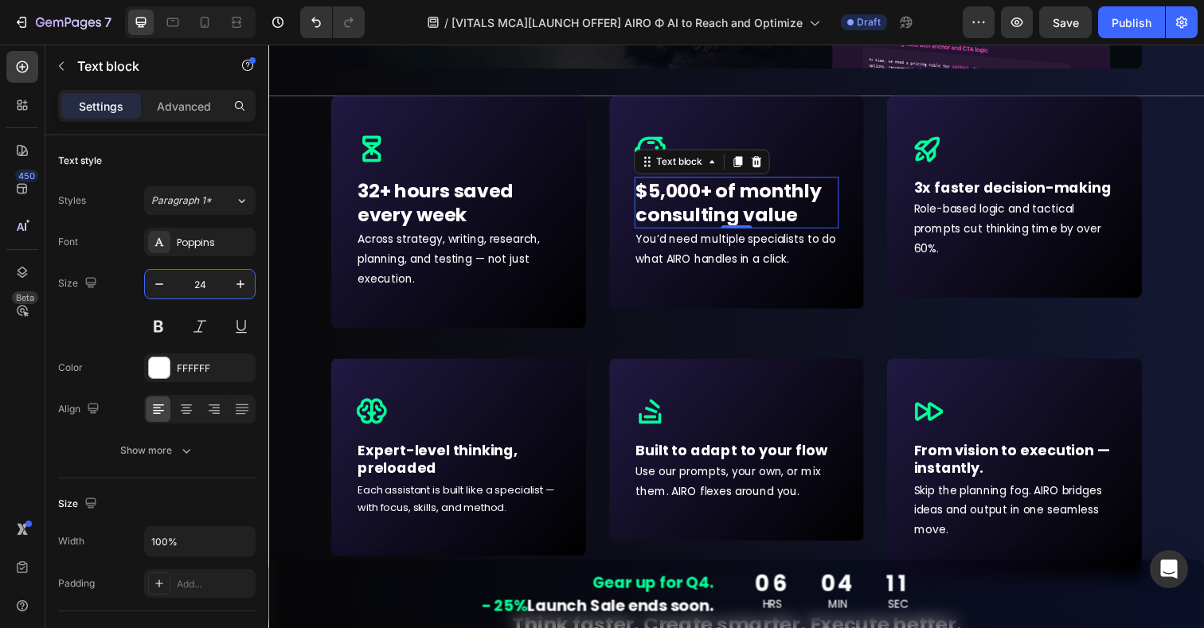
click at [971, 192] on p "3x faster decision-making" at bounding box center [1030, 191] width 206 height 18
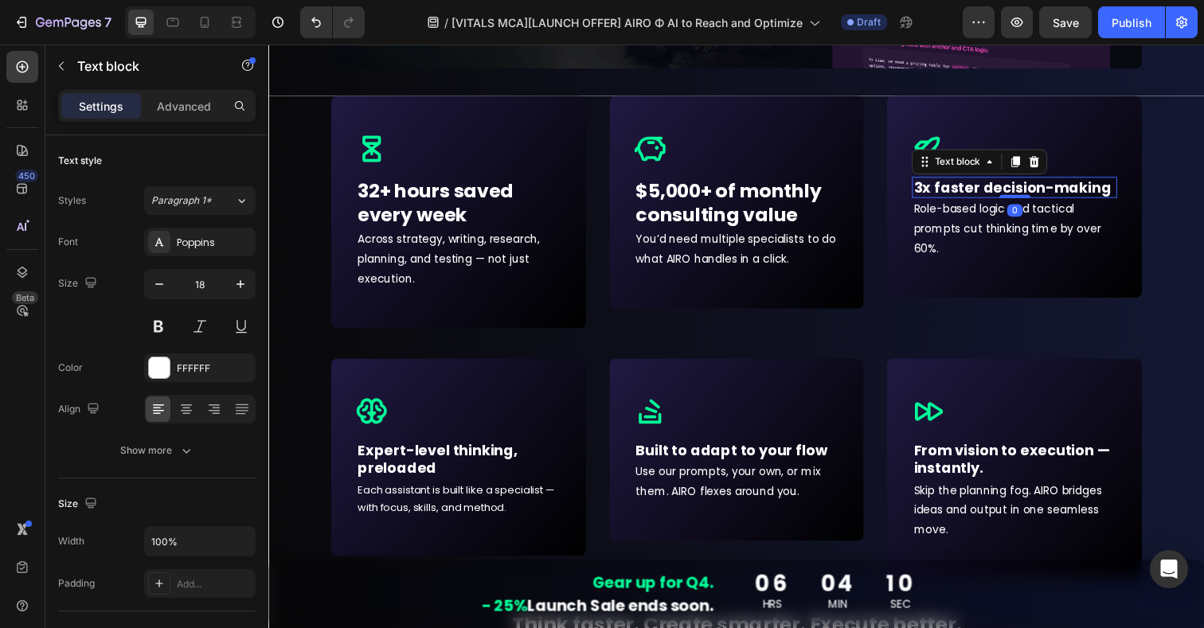
click at [207, 290] on input "18" at bounding box center [200, 284] width 53 height 29
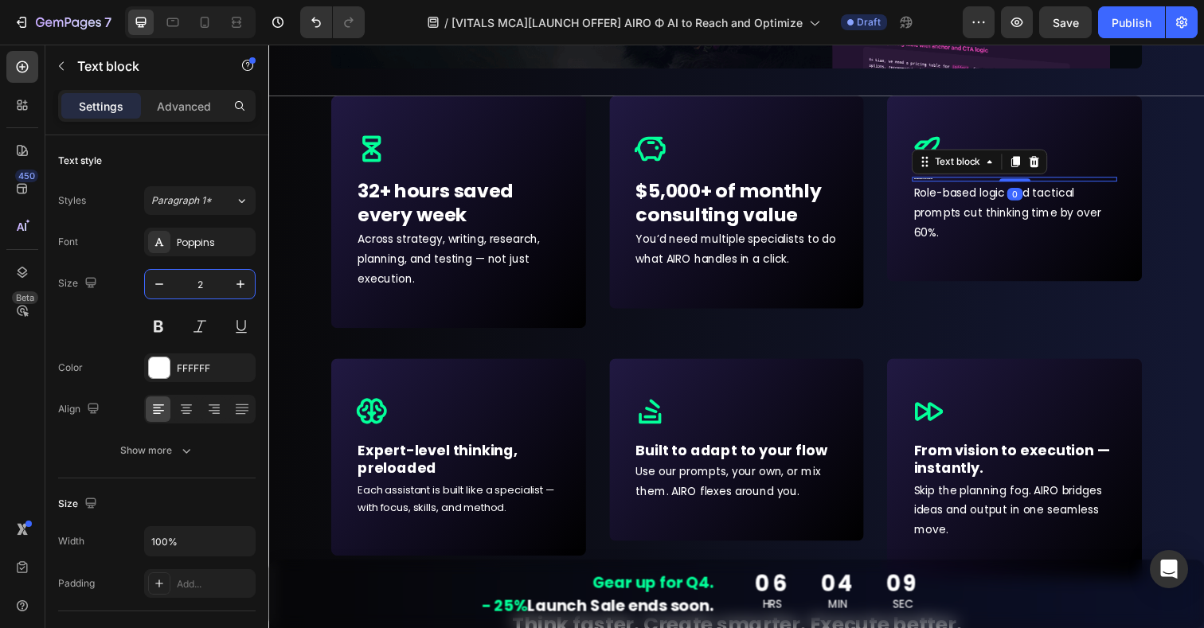
type input "24"
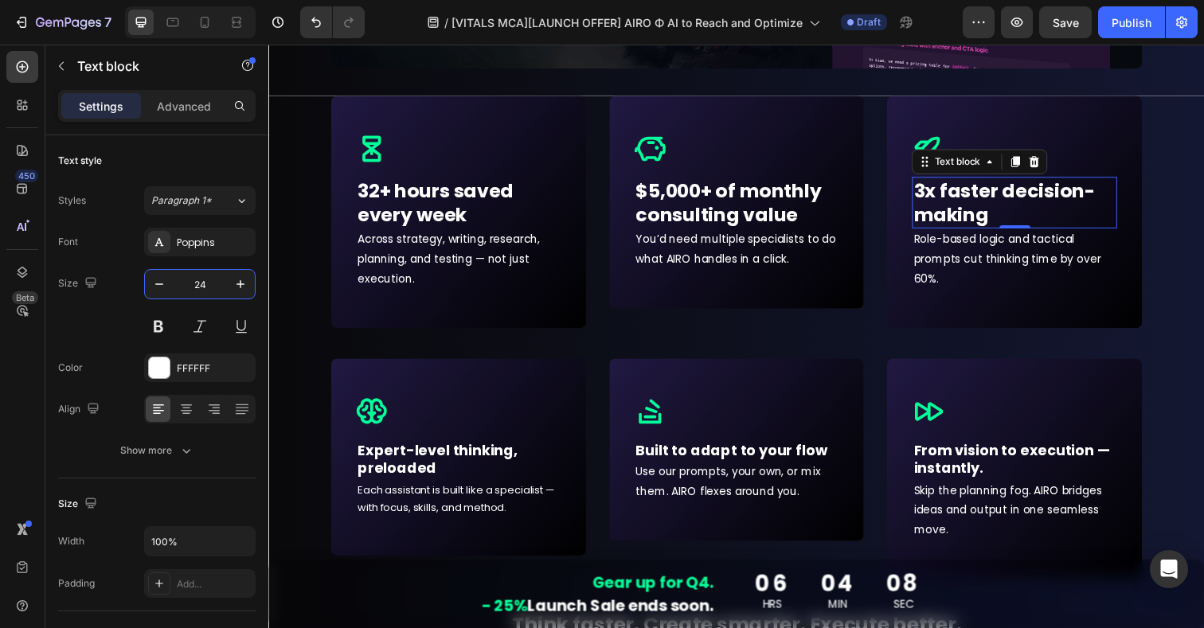
drag, startPoint x: 268, startPoint y: 45, endPoint x: 424, endPoint y: 470, distance: 452.8
click at [424, 470] on p "Expert-level thinking, preloaded" at bounding box center [462, 468] width 206 height 37
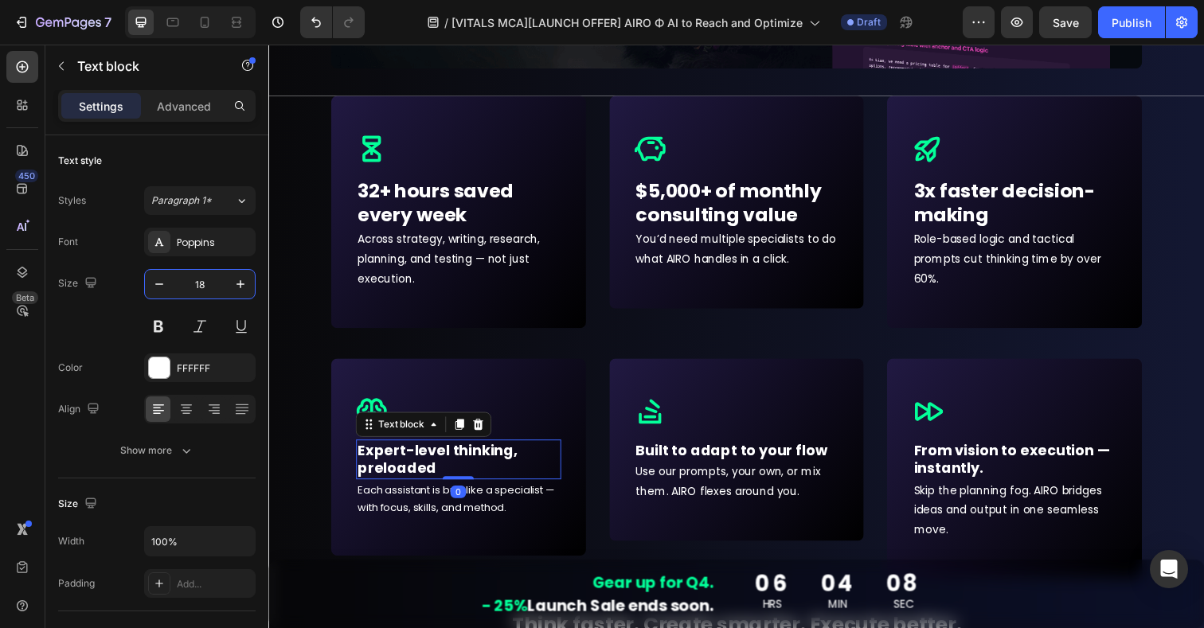
click at [193, 289] on input "18" at bounding box center [200, 284] width 53 height 29
type input "24"
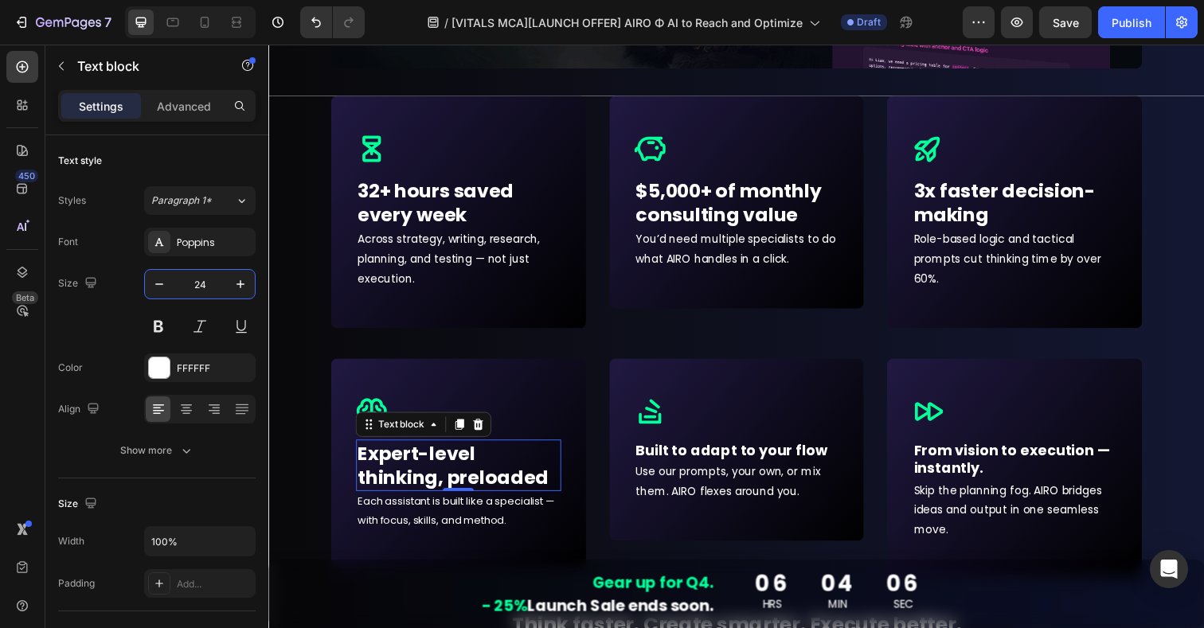
drag, startPoint x: 424, startPoint y: 470, endPoint x: 687, endPoint y: 458, distance: 263.1
click at [687, 458] on p "Built to adapt to your flow" at bounding box center [747, 459] width 206 height 18
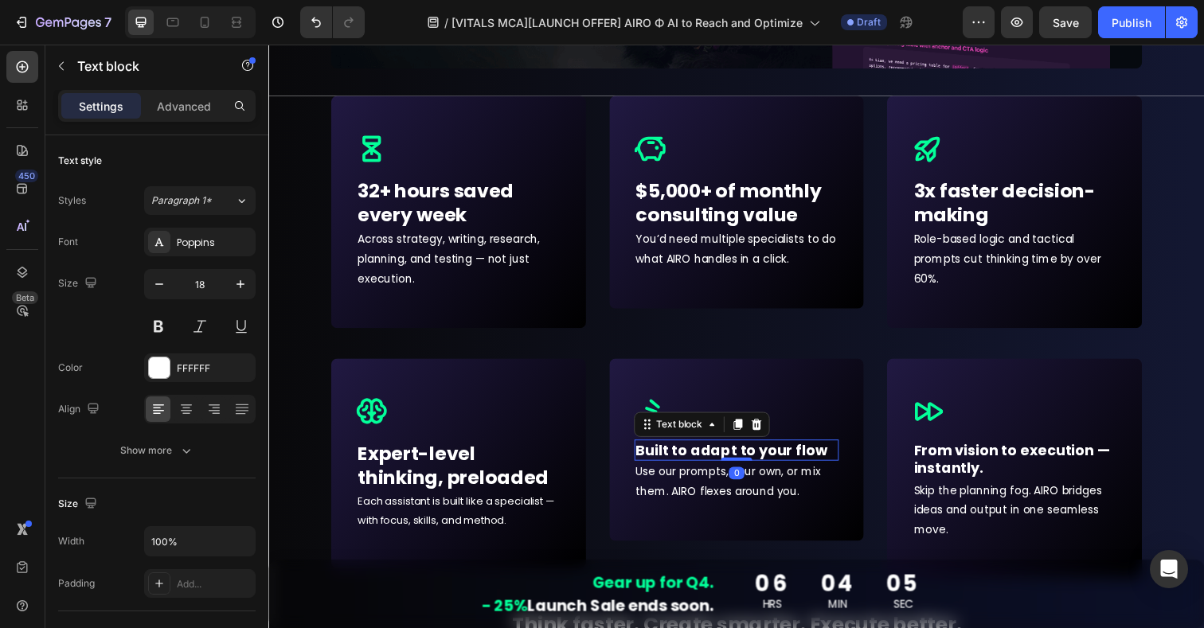
click at [203, 288] on input "18" at bounding box center [200, 284] width 53 height 29
type input "24"
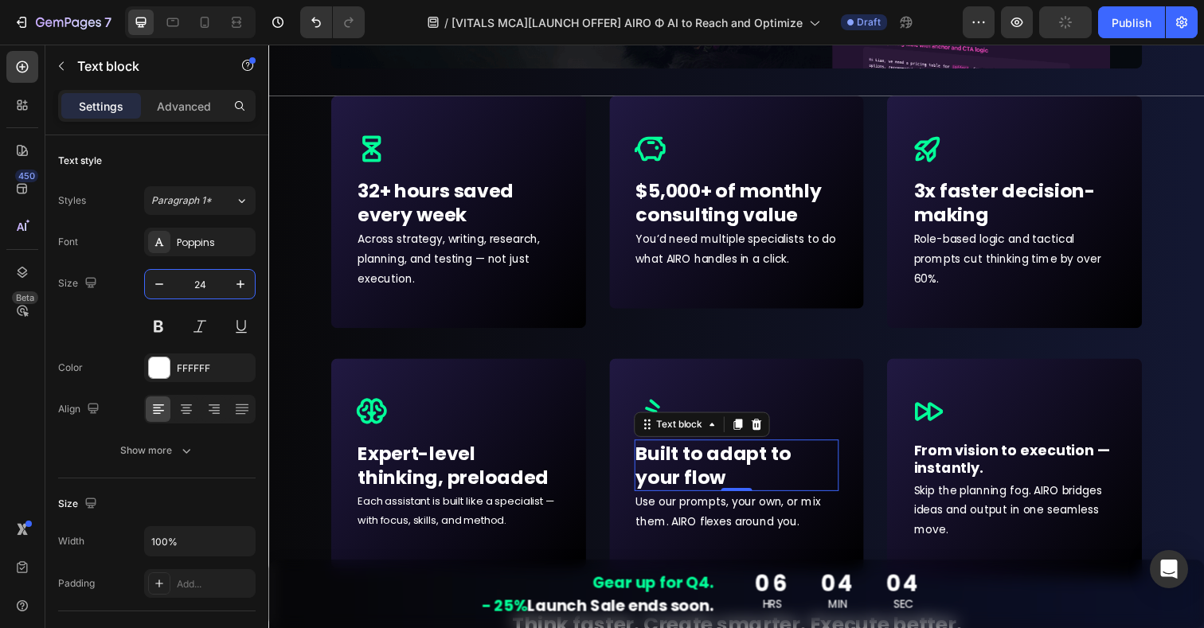
click at [996, 461] on p "From vision to execution — instantly." at bounding box center [1030, 468] width 206 height 37
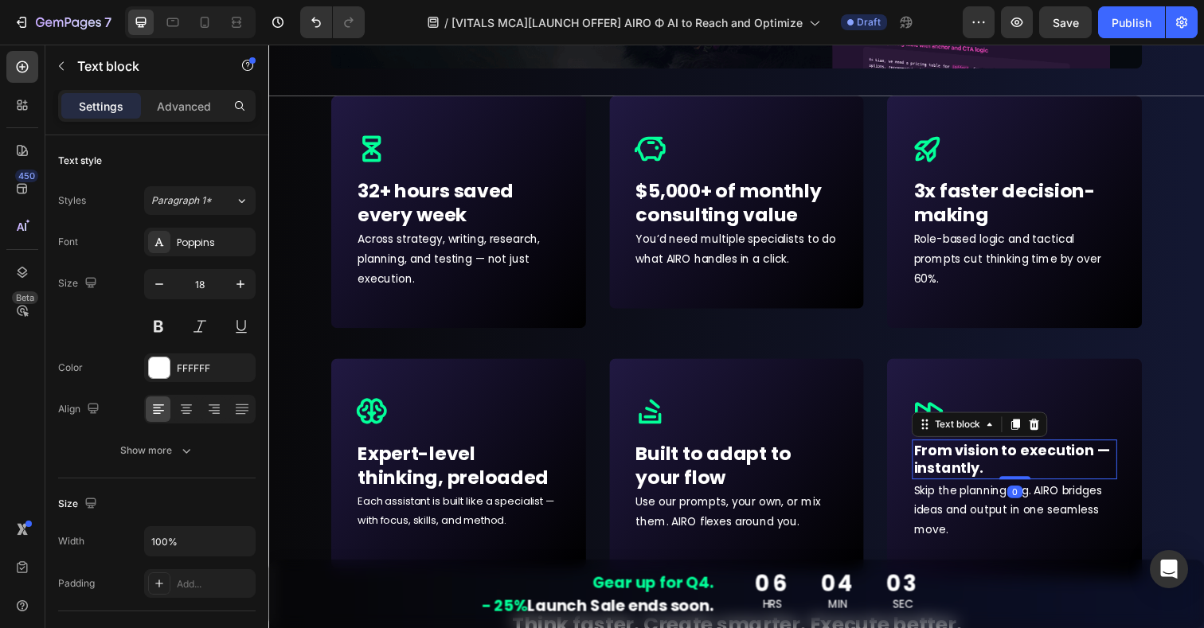
click at [199, 283] on input "18" at bounding box center [200, 284] width 53 height 29
type input "24"
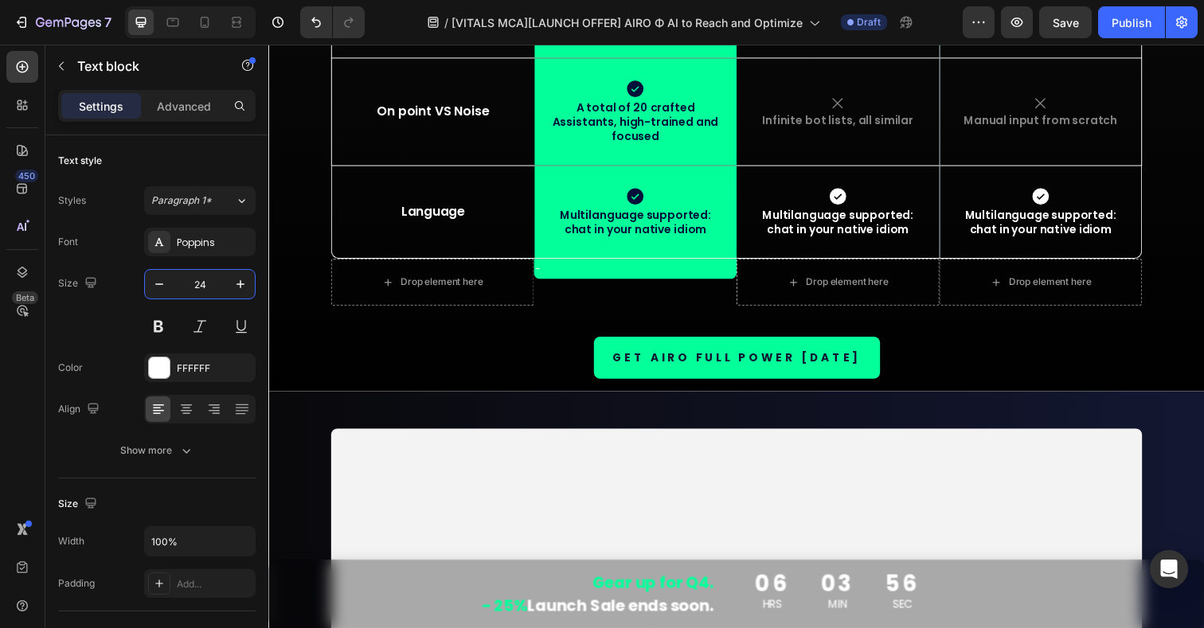
scroll to position [7592, 0]
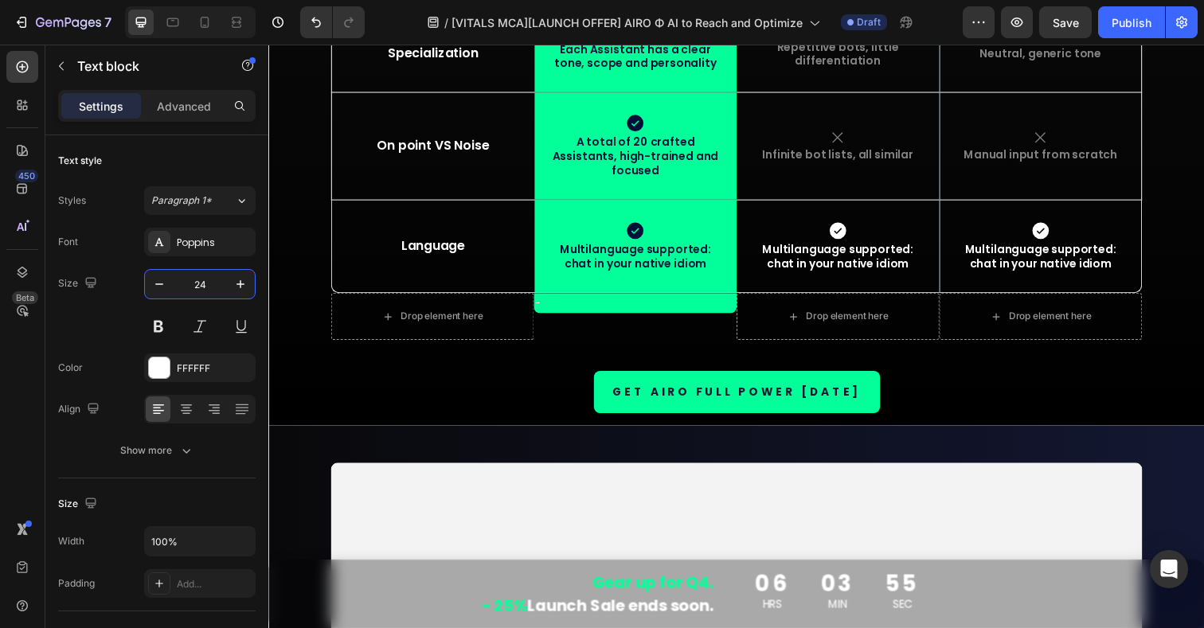
click at [868, 378] on link "GET AIRO FULL POWER [DATE]" at bounding box center [747, 399] width 292 height 43
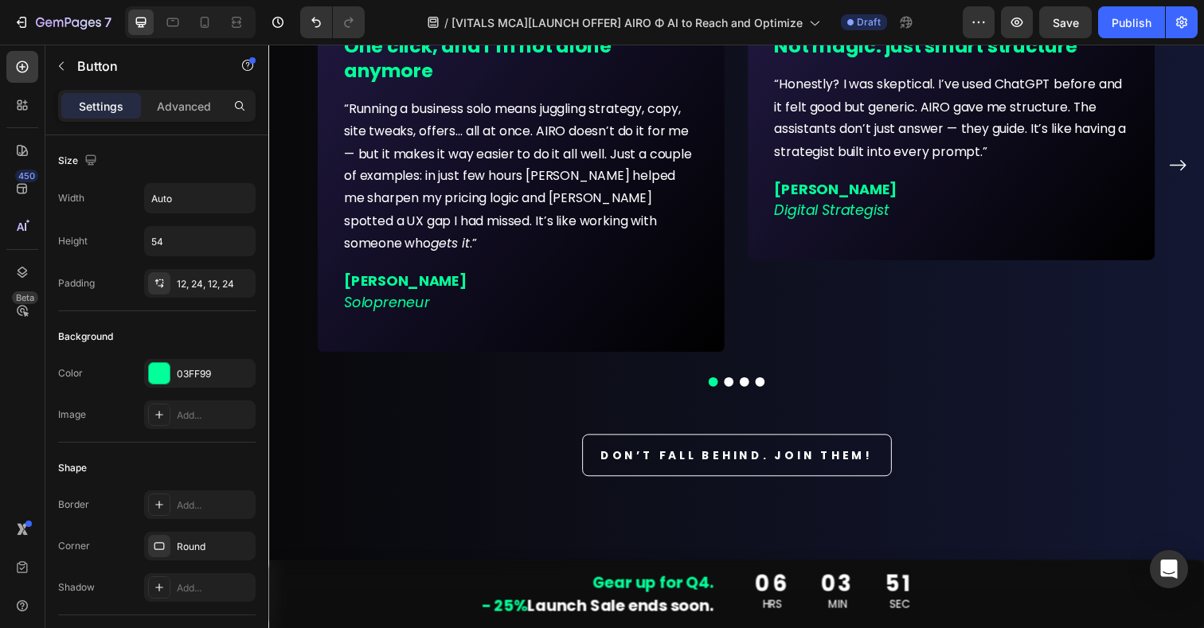
scroll to position [11064, 0]
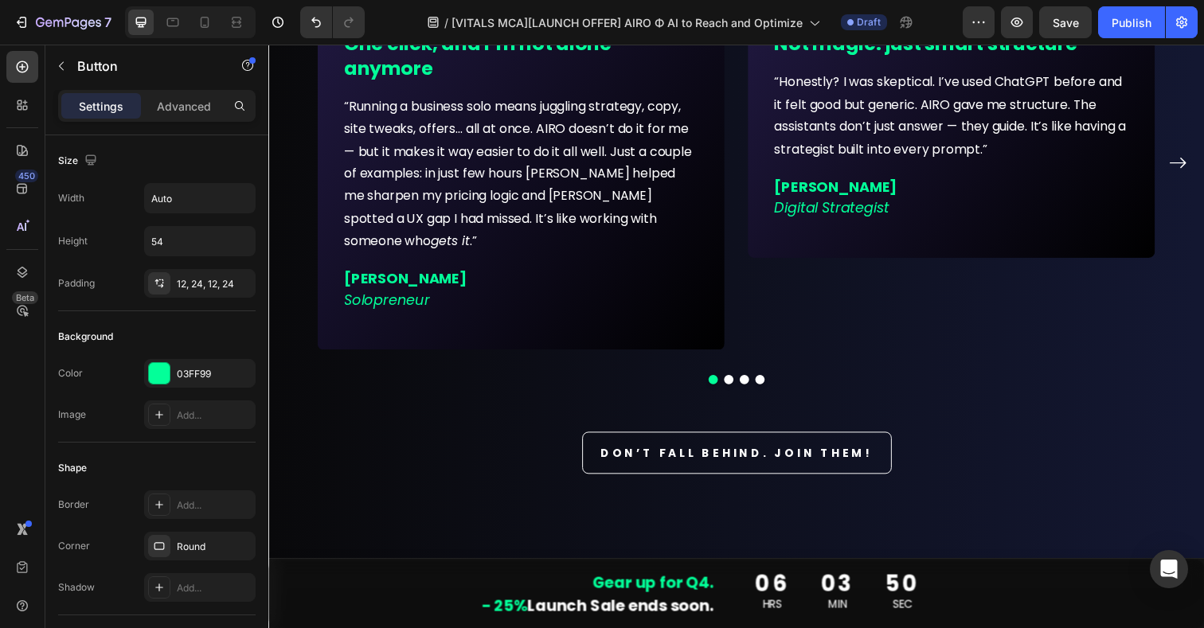
click at [879, 440] on link "Don’t fall behind. JOIN THEM!" at bounding box center [747, 461] width 316 height 43
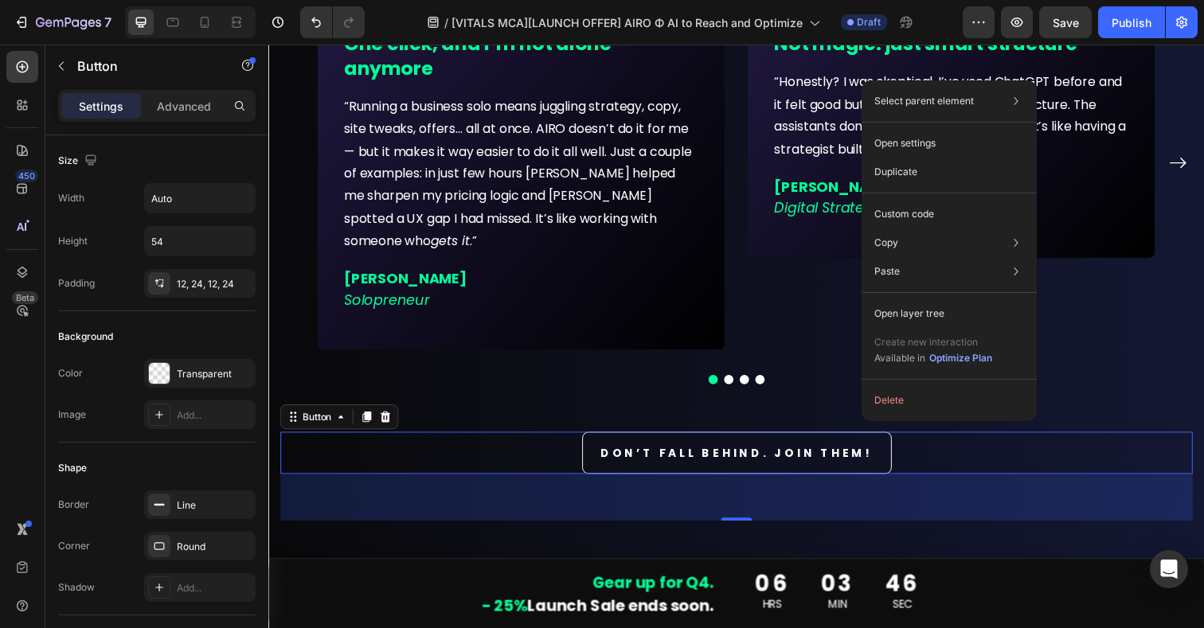
click at [929, 241] on div "Copy Copy element Cmd + C Copy style Copy class .gEDKnpMST1" at bounding box center [949, 243] width 162 height 29
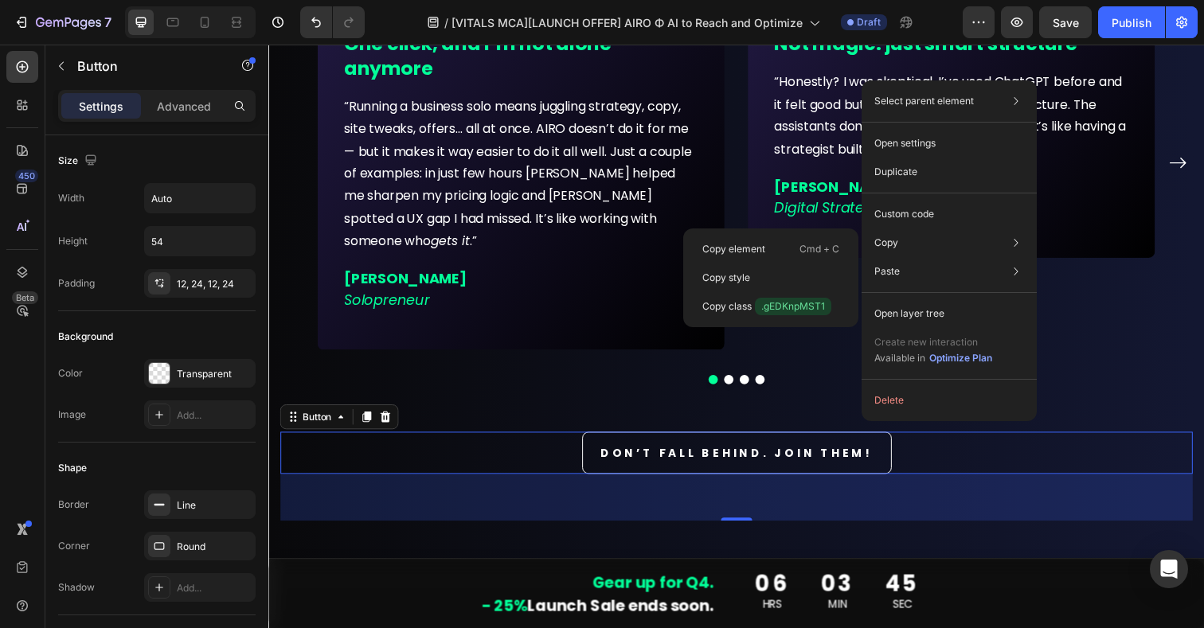
click at [745, 271] on p "Copy style" at bounding box center [726, 278] width 48 height 14
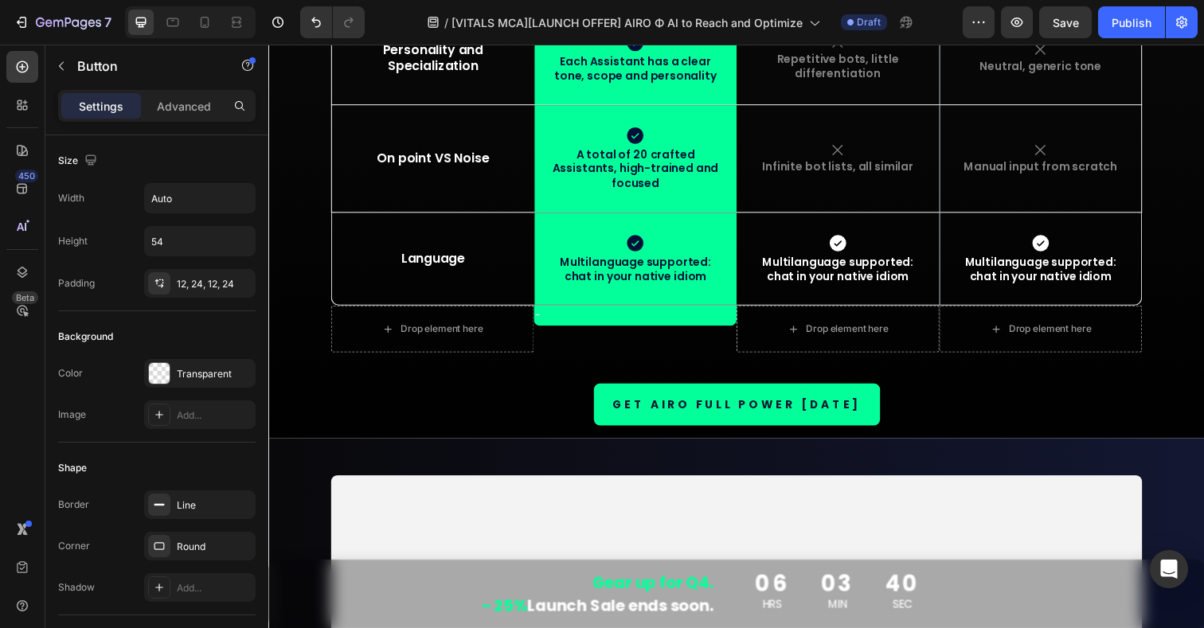
scroll to position [7582, 0]
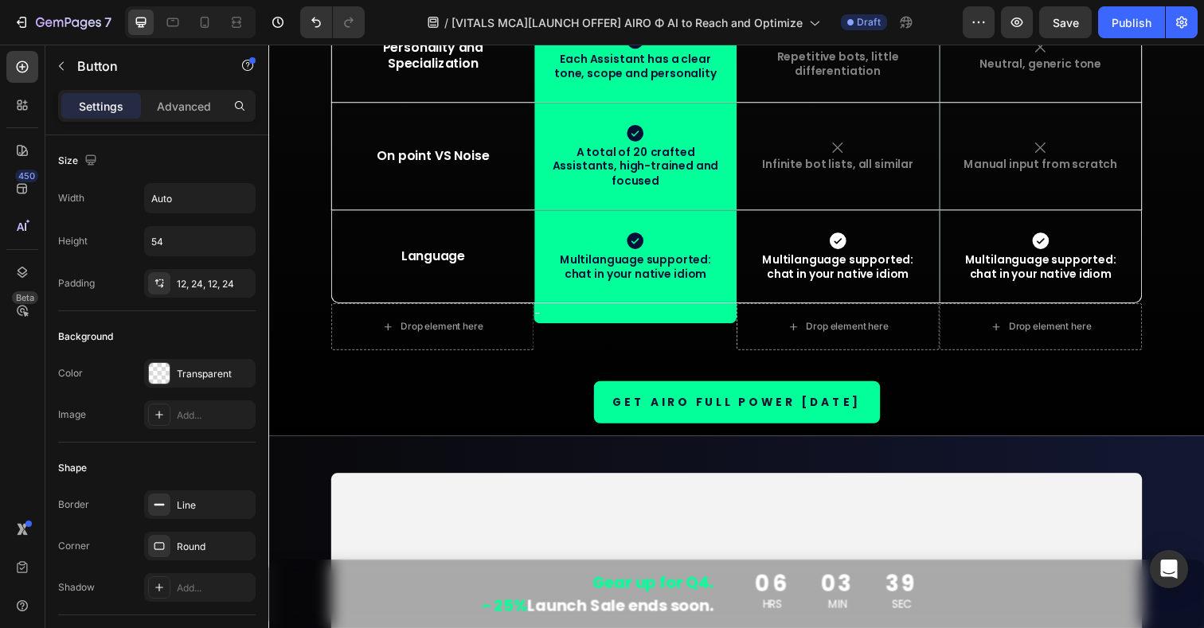
click at [875, 389] on link "GET AIRO FULL POWER [DATE]" at bounding box center [747, 410] width 292 height 43
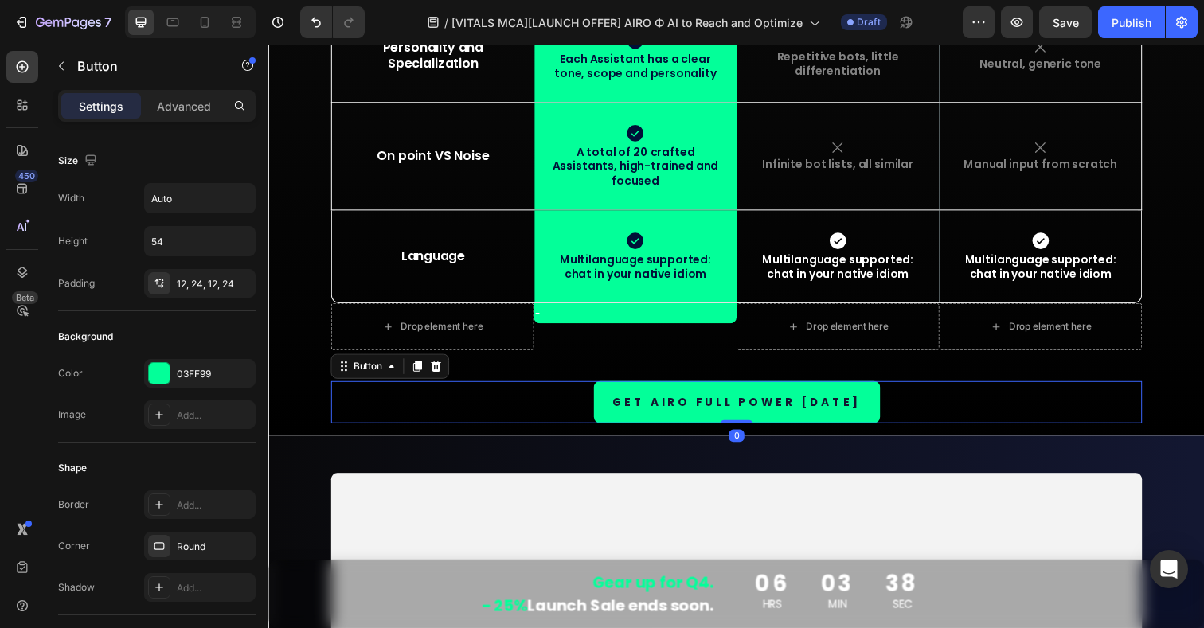
click at [871, 389] on link "GET AIRO FULL POWER [DATE]" at bounding box center [747, 410] width 292 height 43
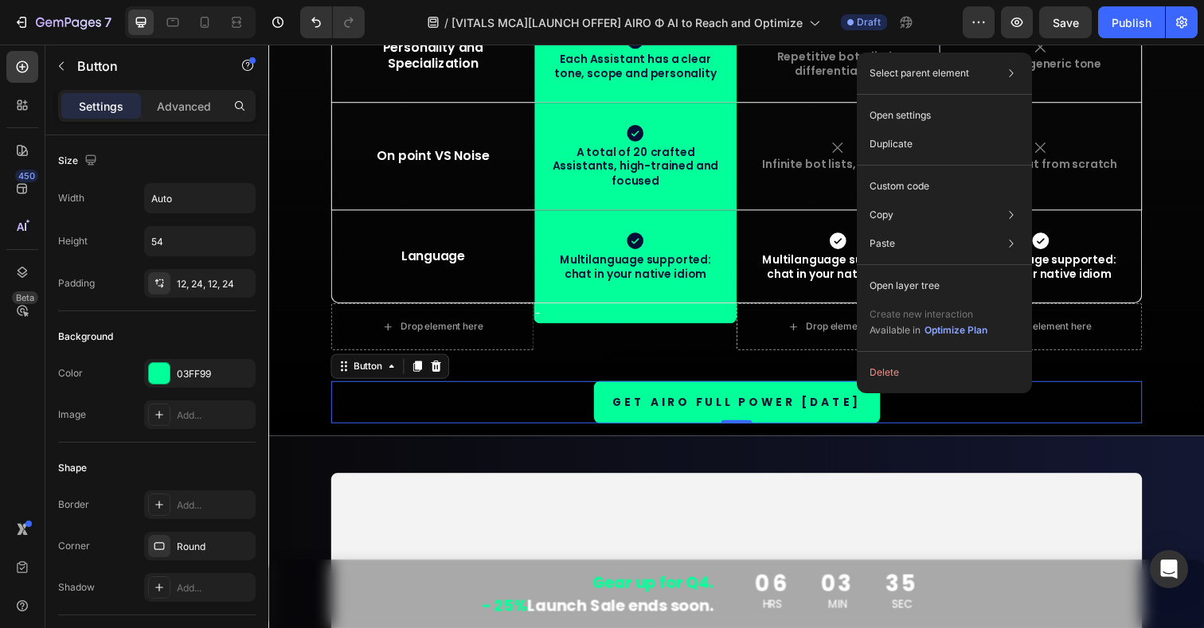
click at [925, 272] on div "Paste Paste element Cmd + V Paste style Cmd + Shift + V" at bounding box center [944, 286] width 162 height 29
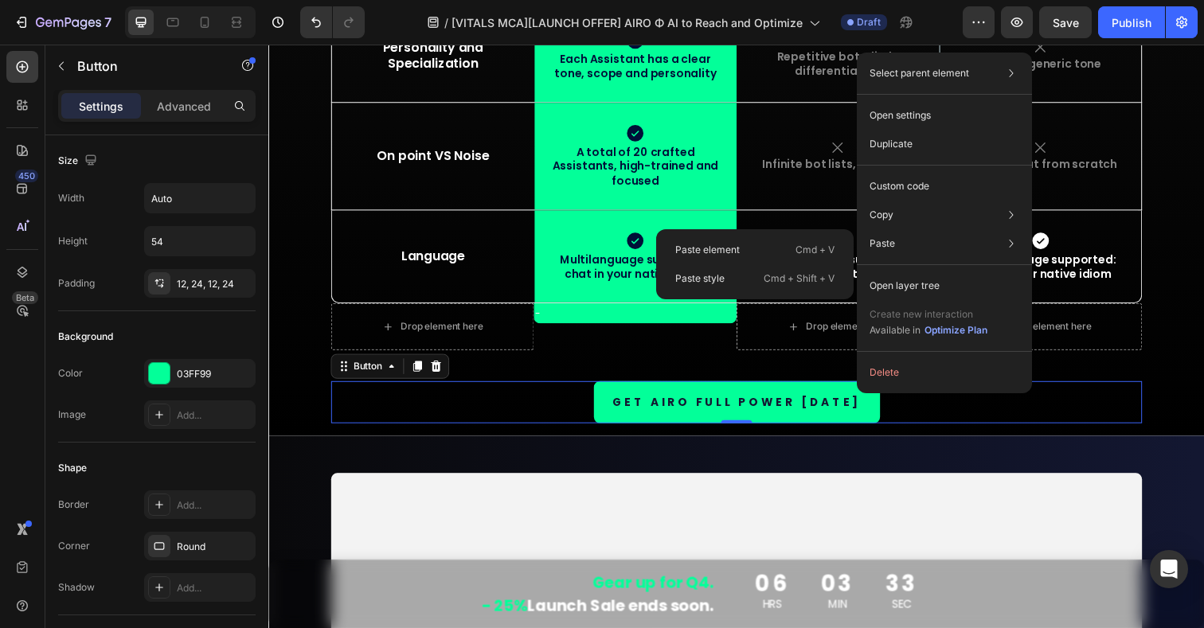
click at [701, 277] on p "Paste style" at bounding box center [699, 279] width 49 height 14
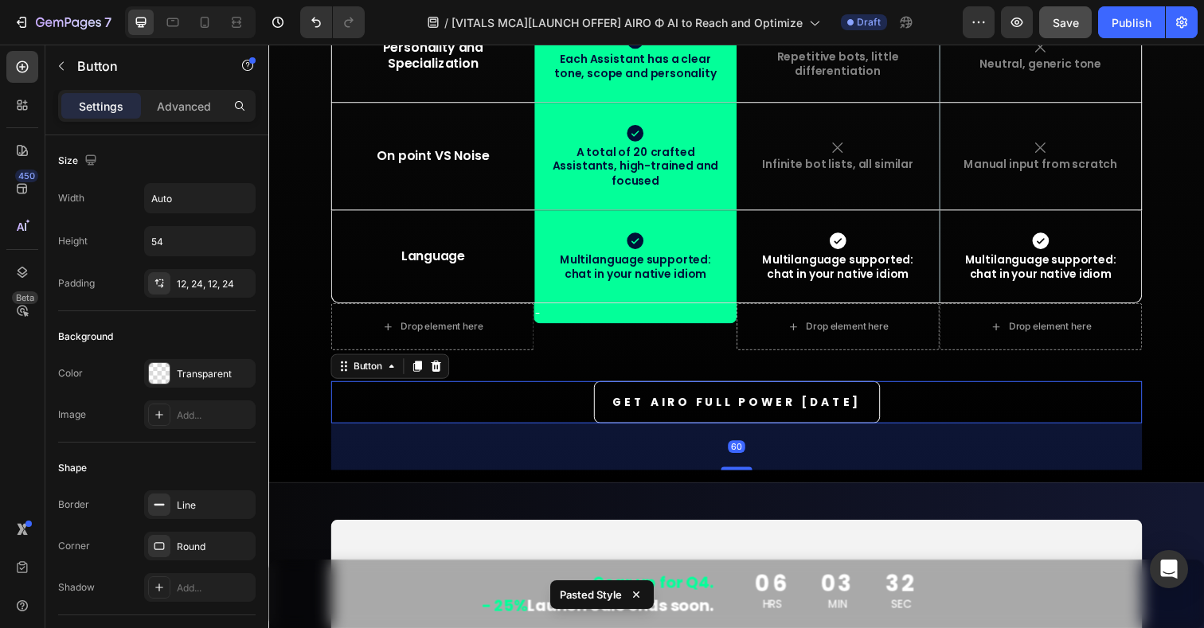
drag, startPoint x: 418, startPoint y: 413, endPoint x: 1077, endPoint y: 19, distance: 767.7
click at [1077, 19] on span "Save" at bounding box center [1066, 23] width 26 height 14
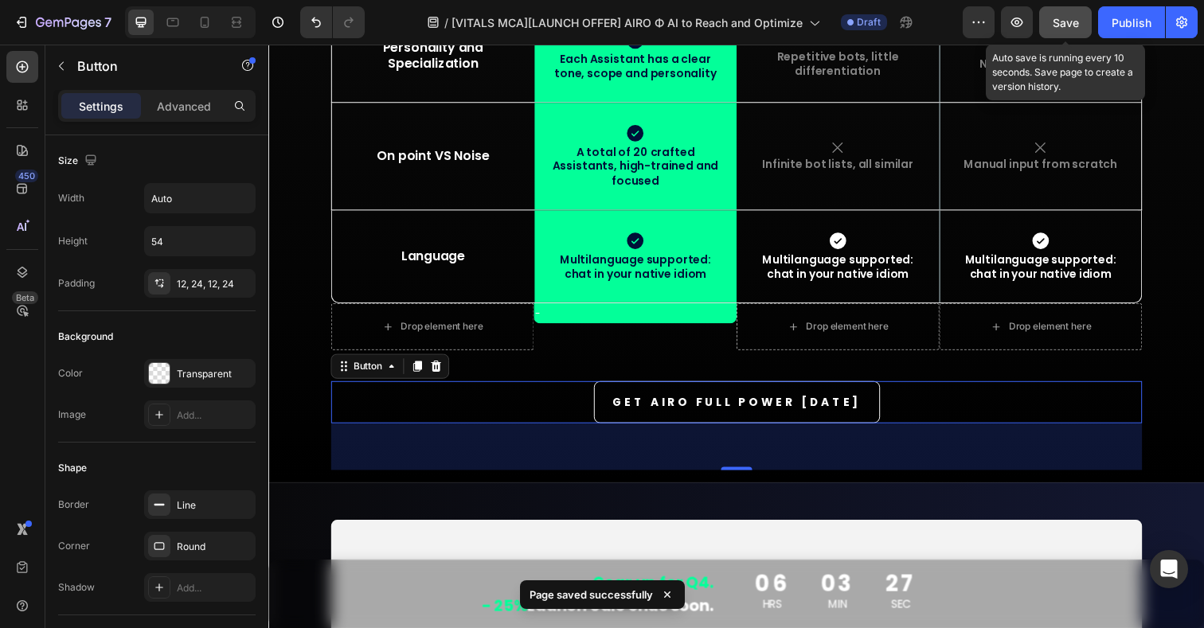
click at [81, 64] on p "Button" at bounding box center [144, 66] width 135 height 19
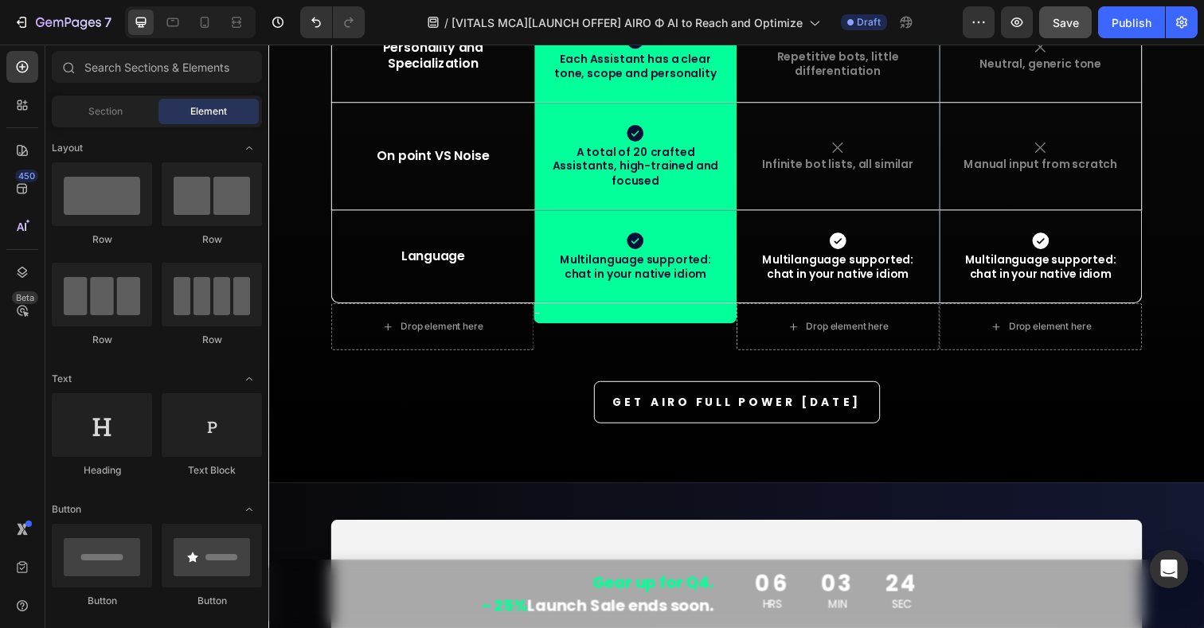
click at [21, 162] on div at bounding box center [22, 151] width 32 height 32
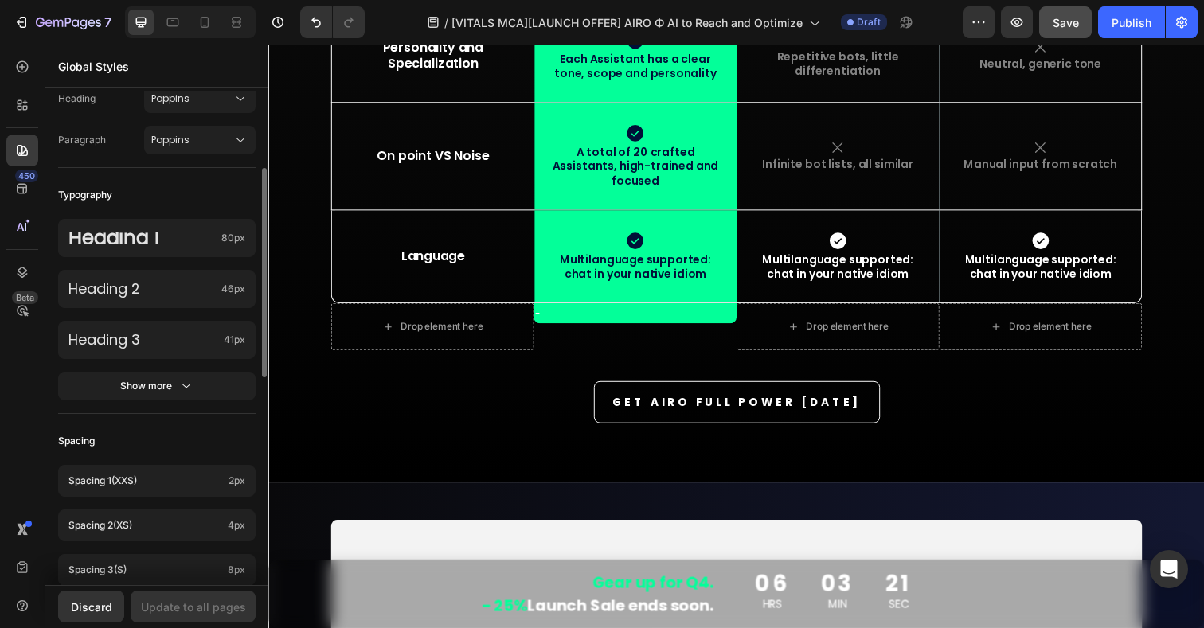
scroll to position [292, 0]
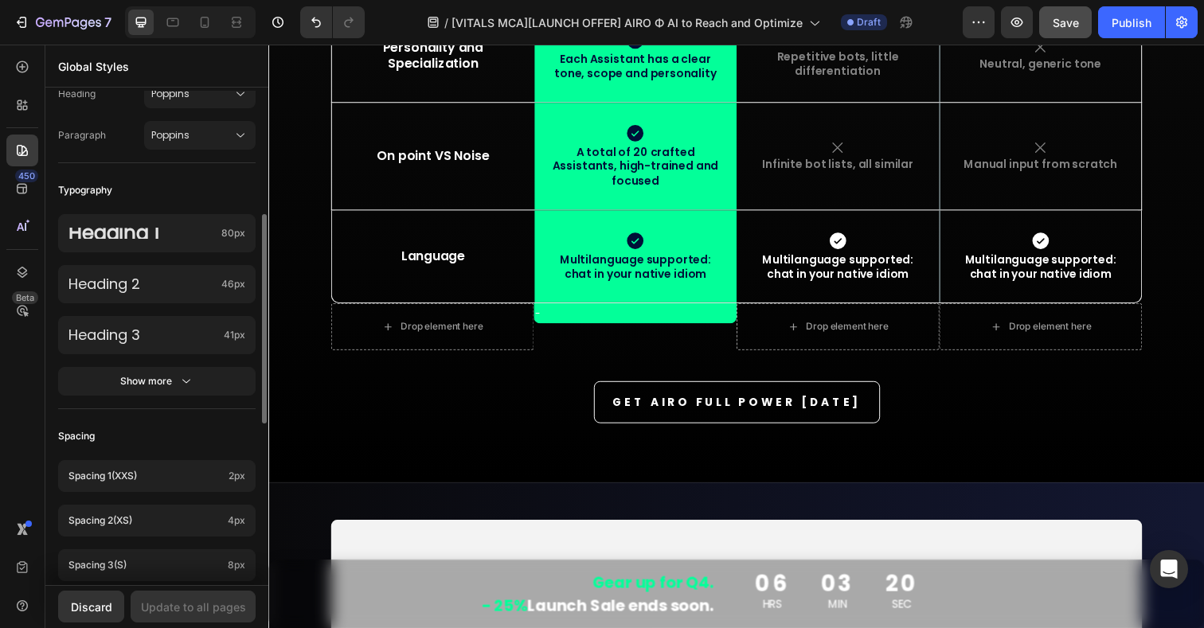
click at [128, 390] on button "Show more" at bounding box center [157, 381] width 198 height 29
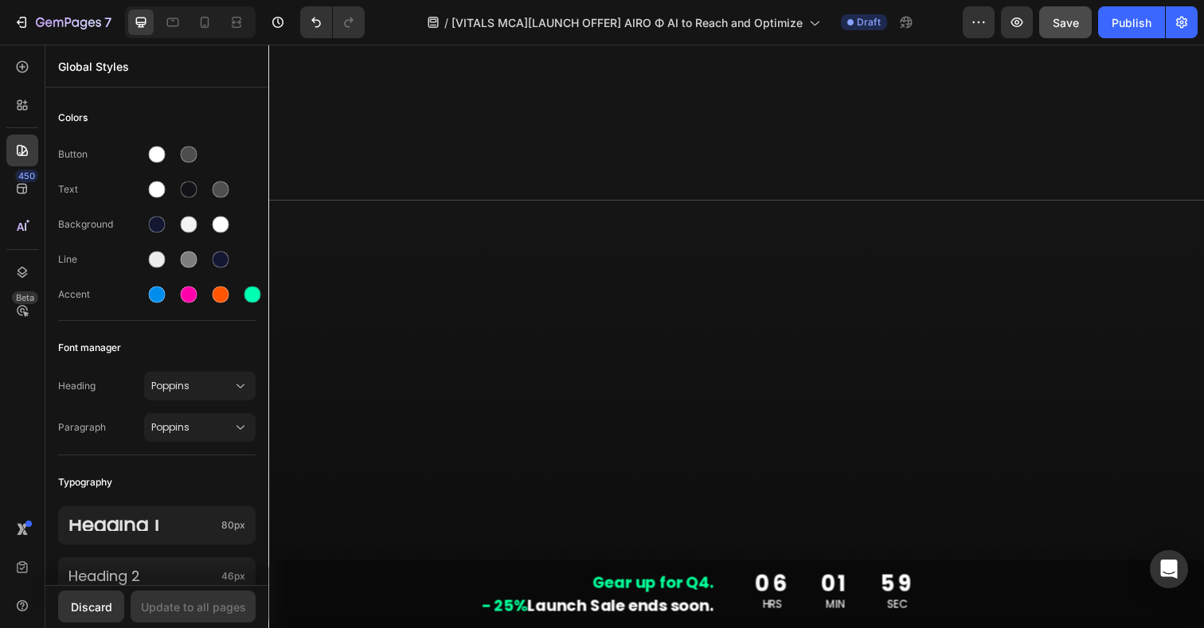
scroll to position [0, 0]
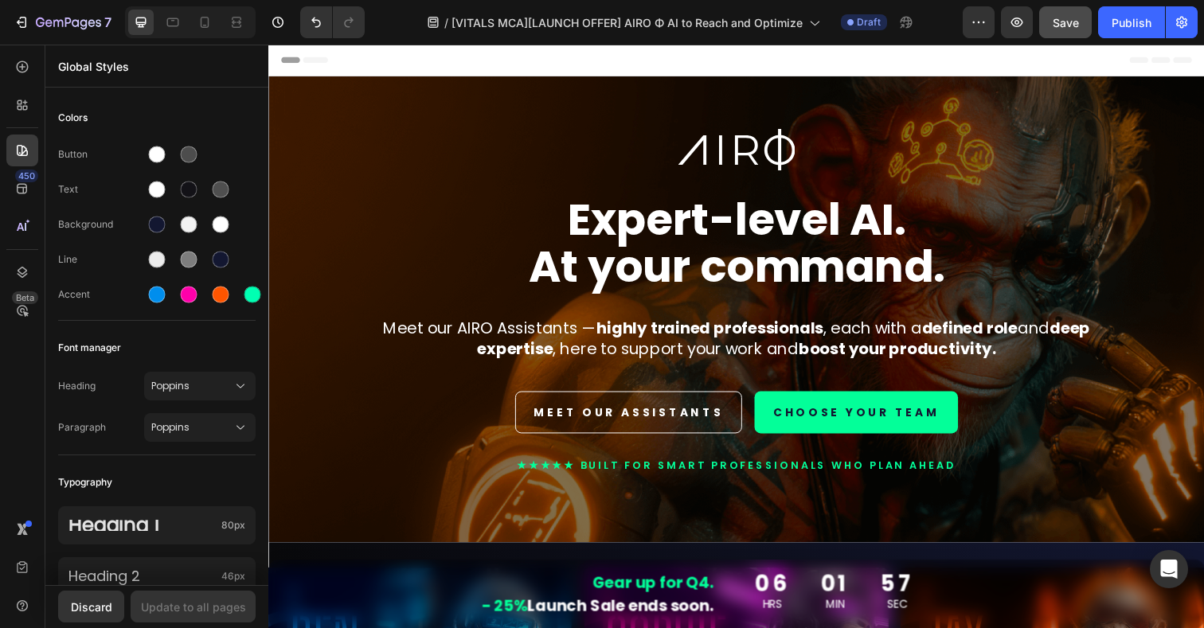
click at [666, 249] on strong "At your command." at bounding box center [746, 272] width 425 height 63
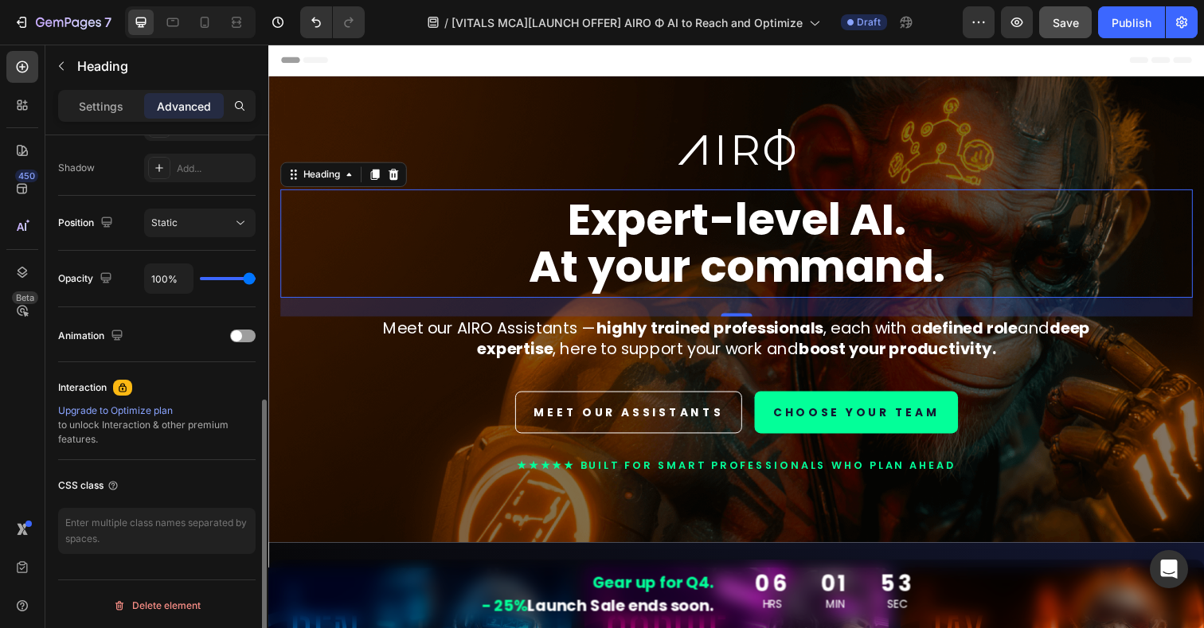
click at [97, 112] on p "Settings" at bounding box center [101, 106] width 45 height 17
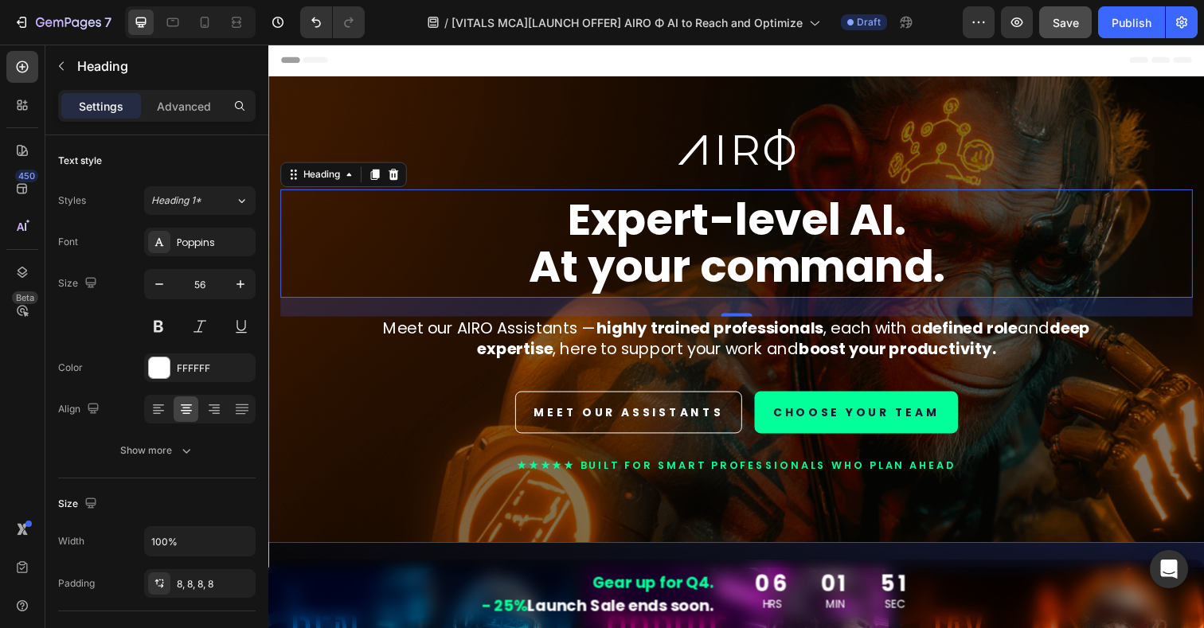
click at [198, 197] on span "Heading 1*" at bounding box center [176, 201] width 50 height 14
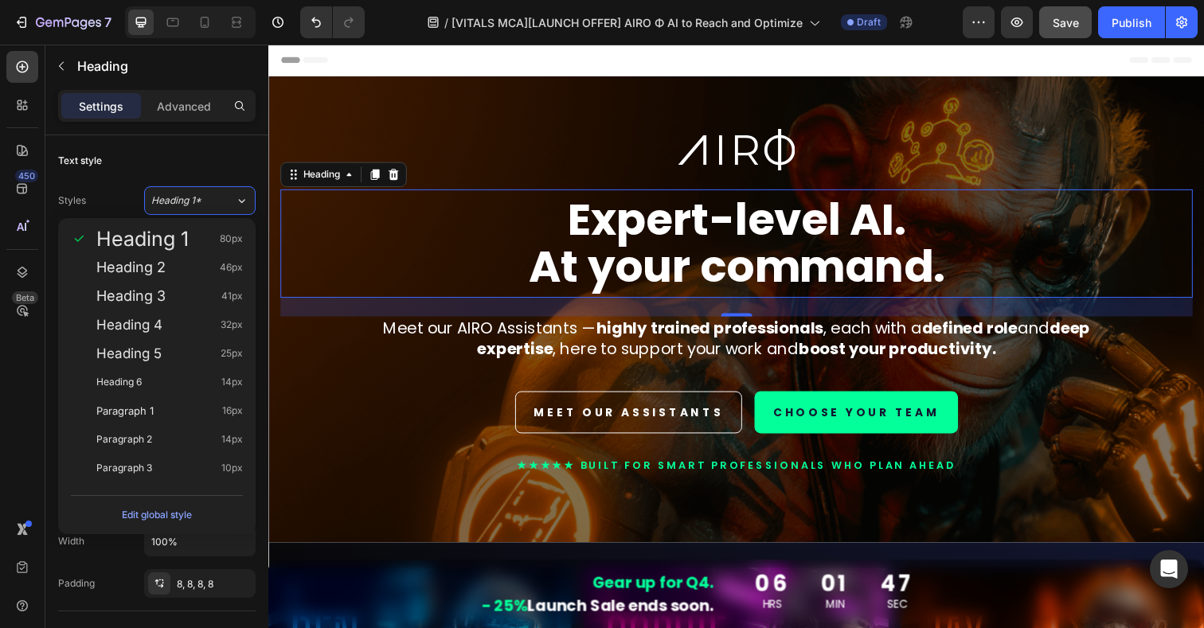
click at [136, 246] on span "Heading 1" at bounding box center [142, 239] width 92 height 16
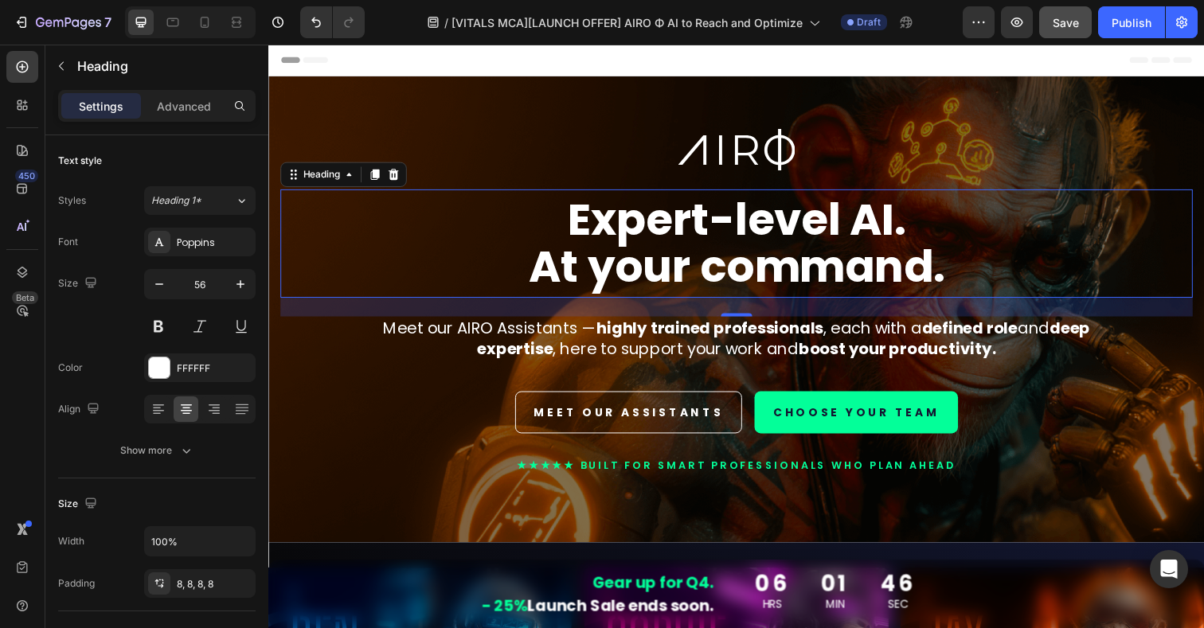
click at [462, 335] on p "Meet our AIRO Assistants — highly trained professionals , each with a defined r…" at bounding box center [746, 344] width 801 height 41
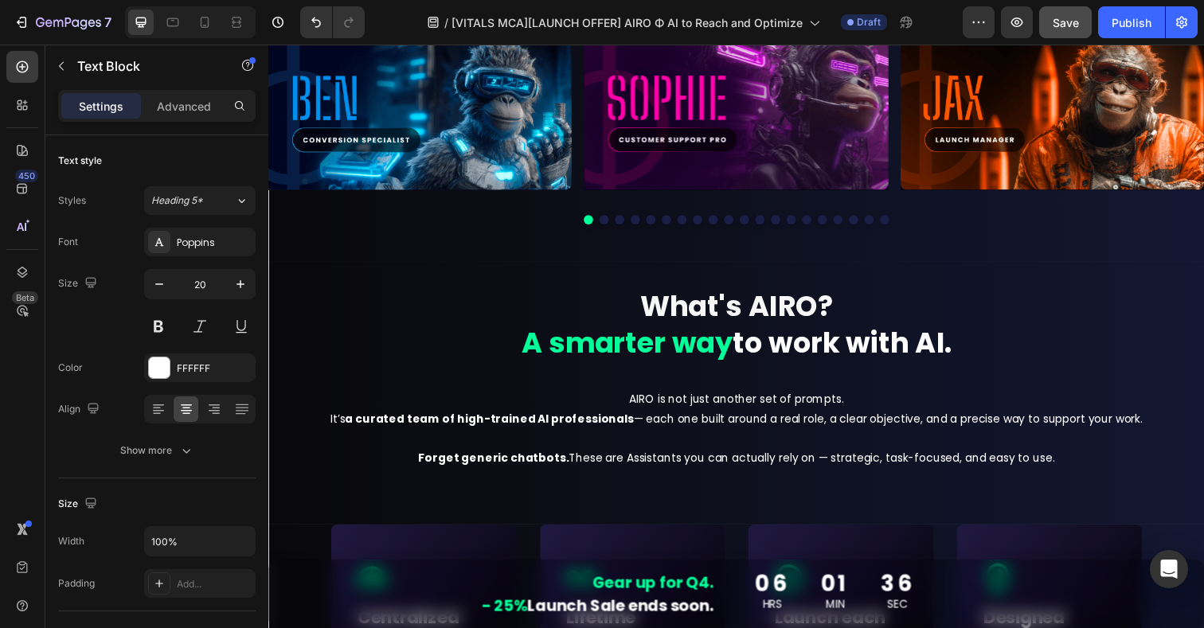
scroll to position [553, 0]
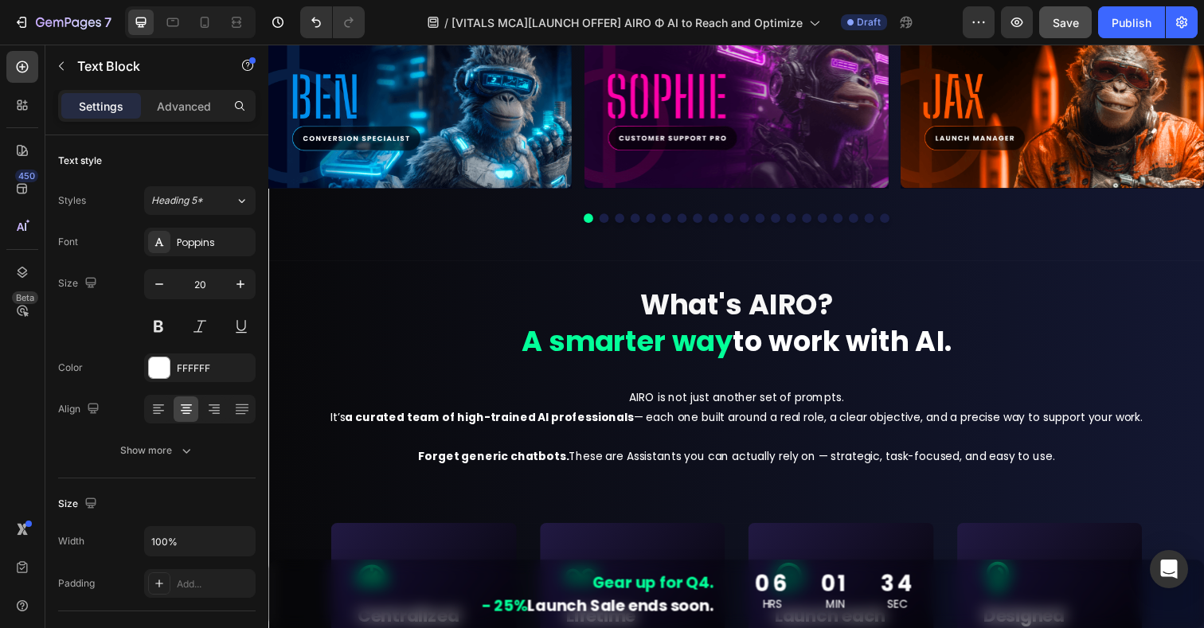
click at [710, 329] on strong "A smarter way" at bounding box center [634, 347] width 216 height 41
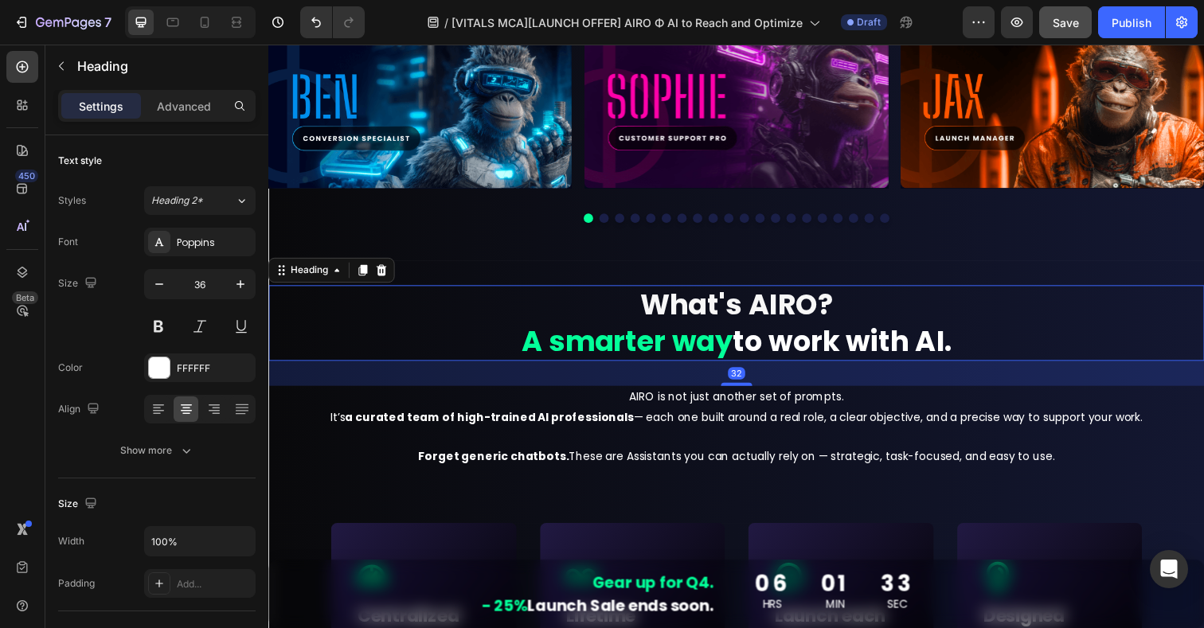
scroll to position [0, 0]
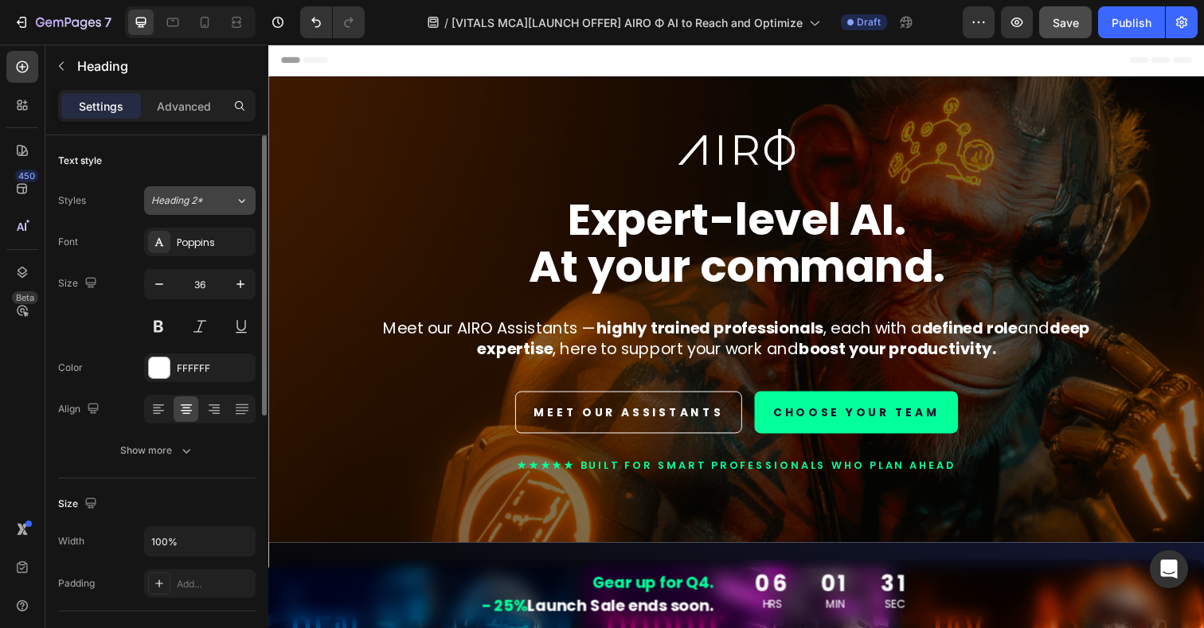
drag, startPoint x: 1077, startPoint y: 19, endPoint x: 178, endPoint y: 199, distance: 917.1
click at [178, 199] on span "Heading 2*" at bounding box center [177, 201] width 52 height 14
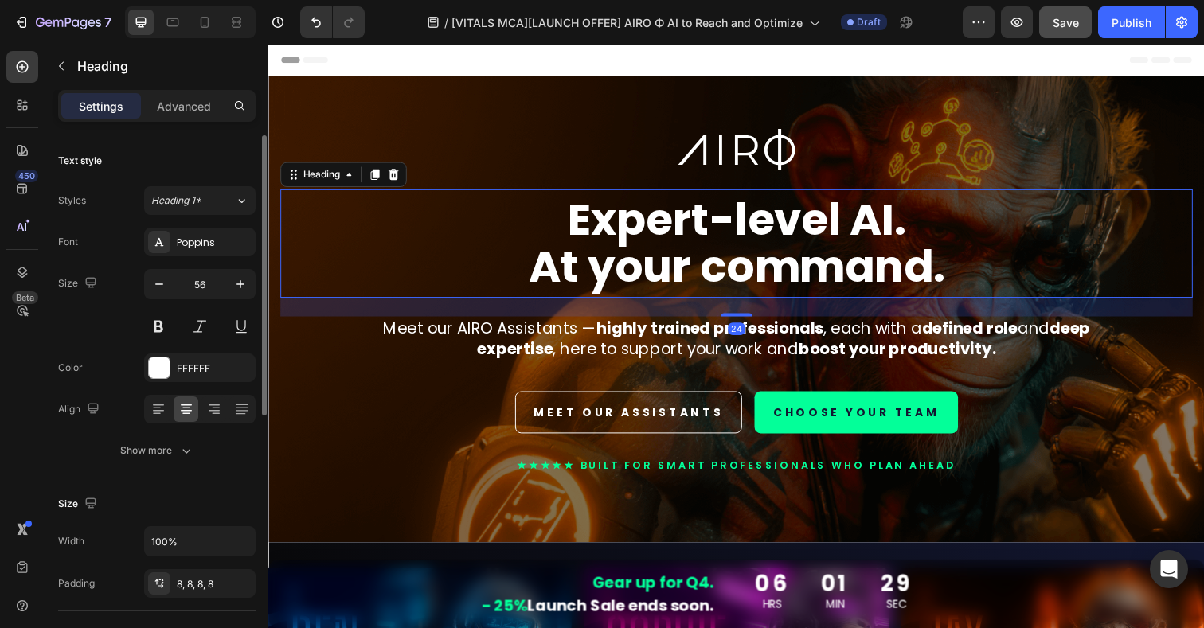
drag, startPoint x: 446, startPoint y: 244, endPoint x: 583, endPoint y: 265, distance: 138.7
click at [583, 265] on strong "At your command." at bounding box center [746, 272] width 425 height 63
drag, startPoint x: 315, startPoint y: 221, endPoint x: 205, endPoint y: 204, distance: 111.2
click at [205, 204] on div "Heading 1*" at bounding box center [183, 201] width 65 height 14
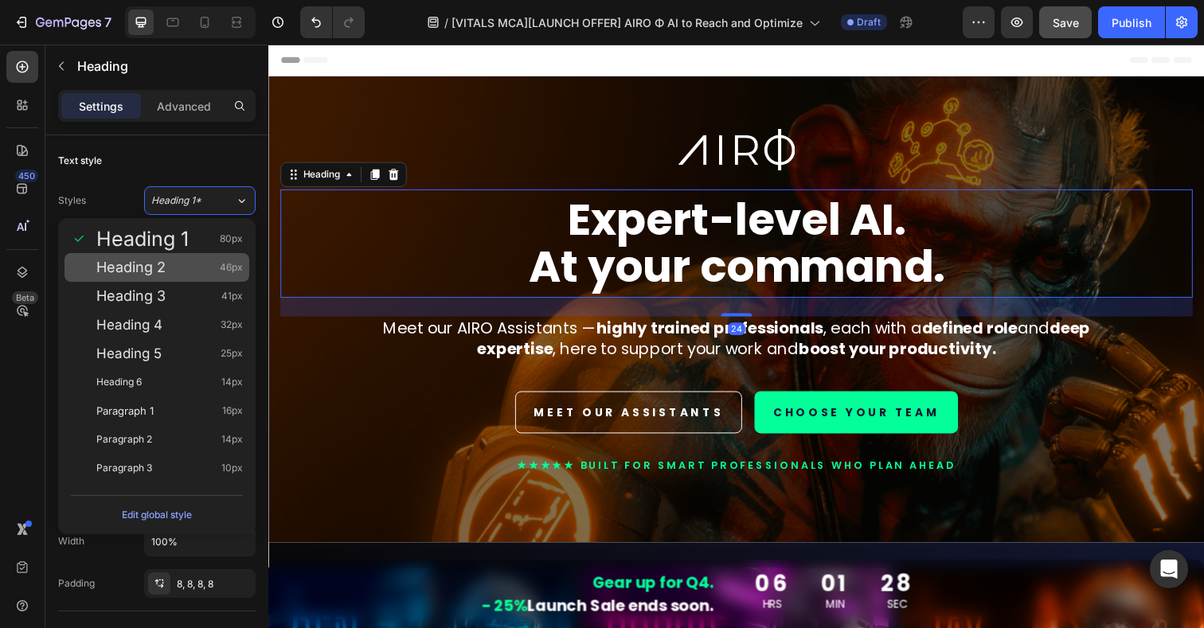
drag, startPoint x: 205, startPoint y: 204, endPoint x: 159, endPoint y: 268, distance: 78.2
click at [159, 268] on span "Heading 2" at bounding box center [130, 268] width 69 height 16
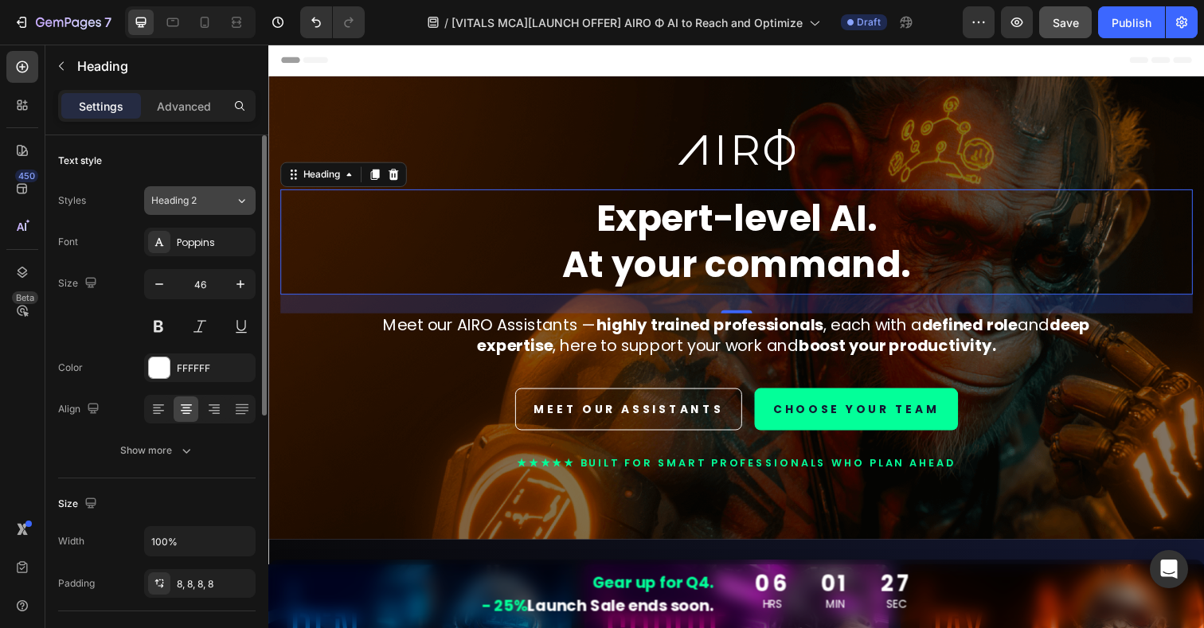
drag, startPoint x: 159, startPoint y: 268, endPoint x: 209, endPoint y: 204, distance: 81.1
click at [209, 204] on div "Heading 2" at bounding box center [183, 201] width 65 height 14
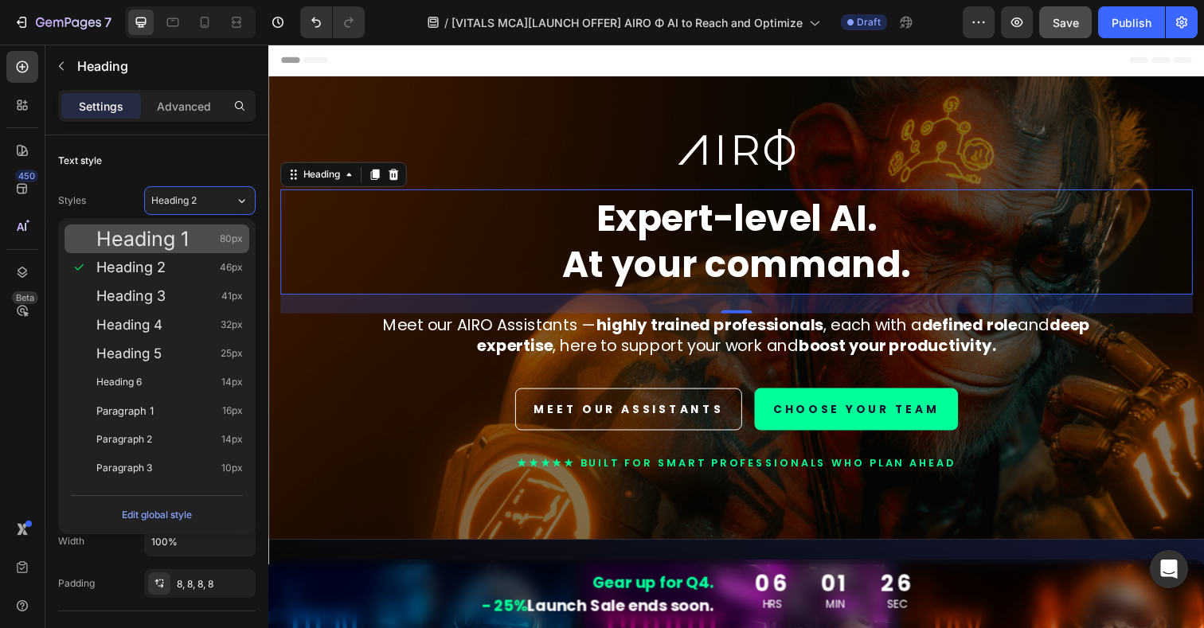
drag, startPoint x: 209, startPoint y: 204, endPoint x: 176, endPoint y: 239, distance: 48.4
click at [176, 239] on span "Heading 1" at bounding box center [142, 239] width 92 height 16
type input "80"
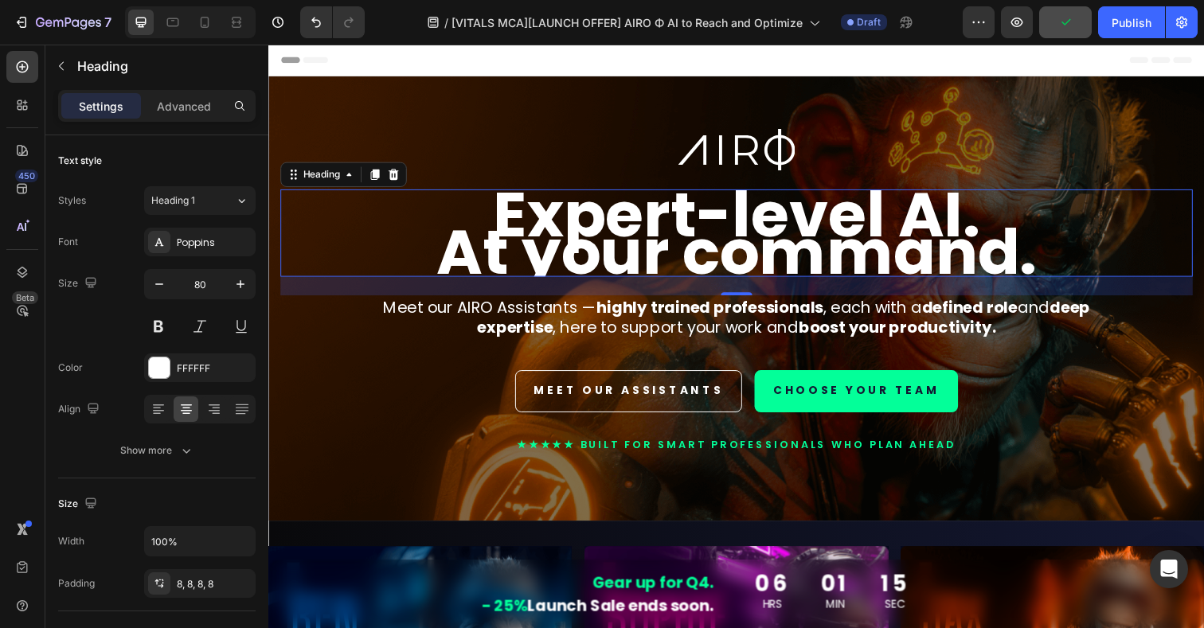
click at [209, 208] on button "Heading 1" at bounding box center [200, 200] width 112 height 29
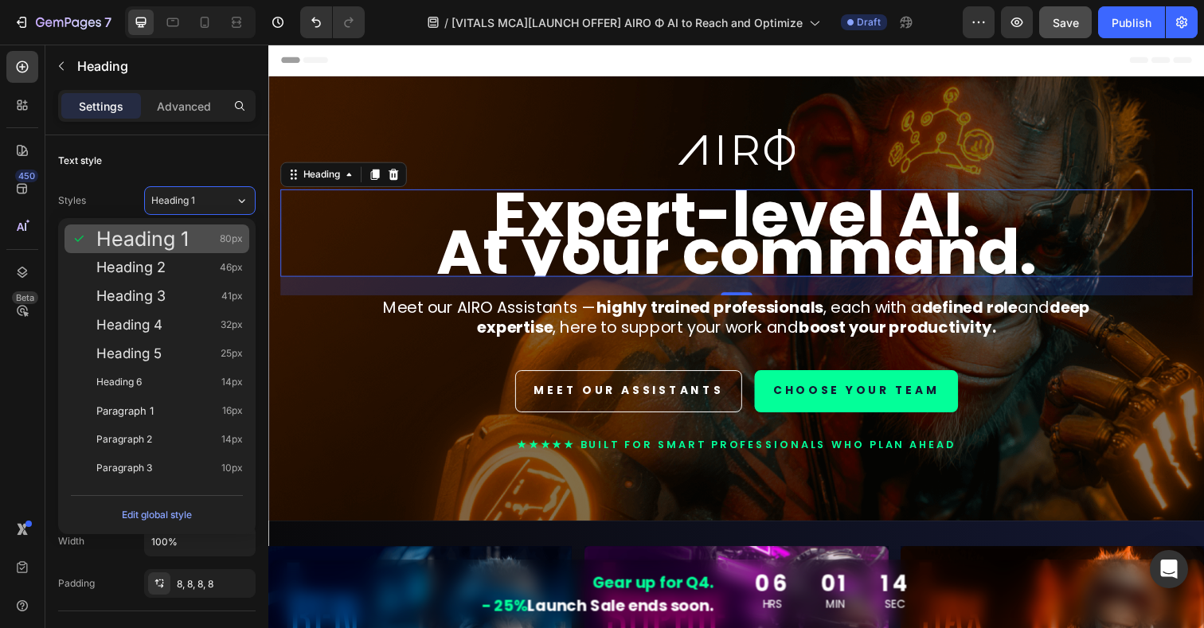
click at [159, 515] on div "Edit global style" at bounding box center [157, 515] width 70 height 19
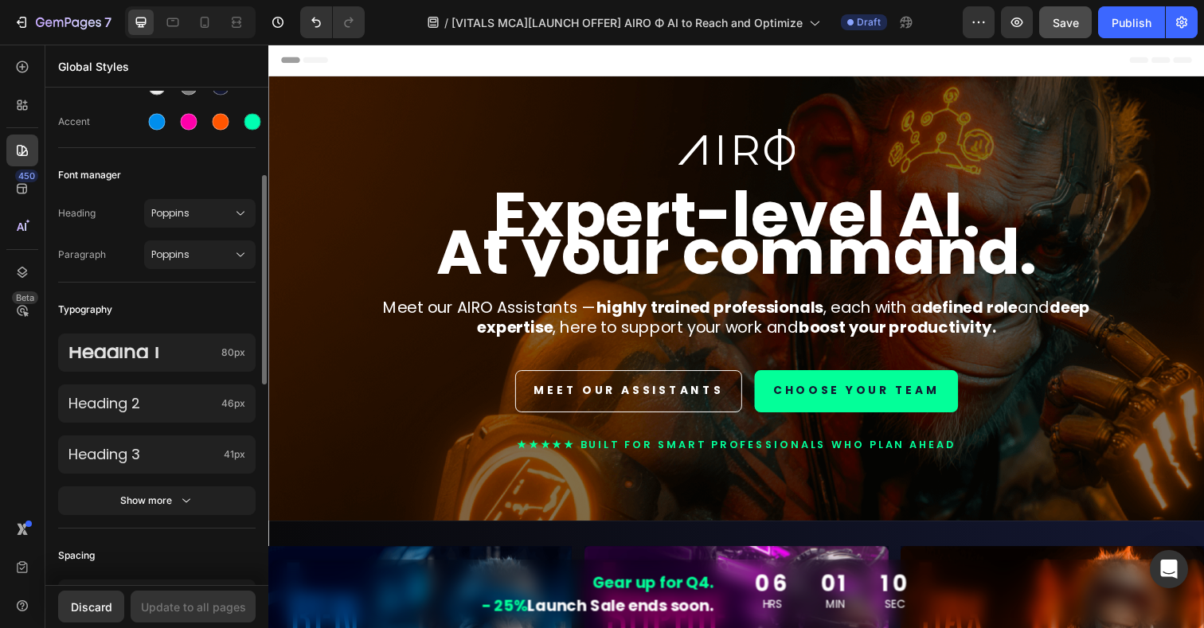
scroll to position [181, 0]
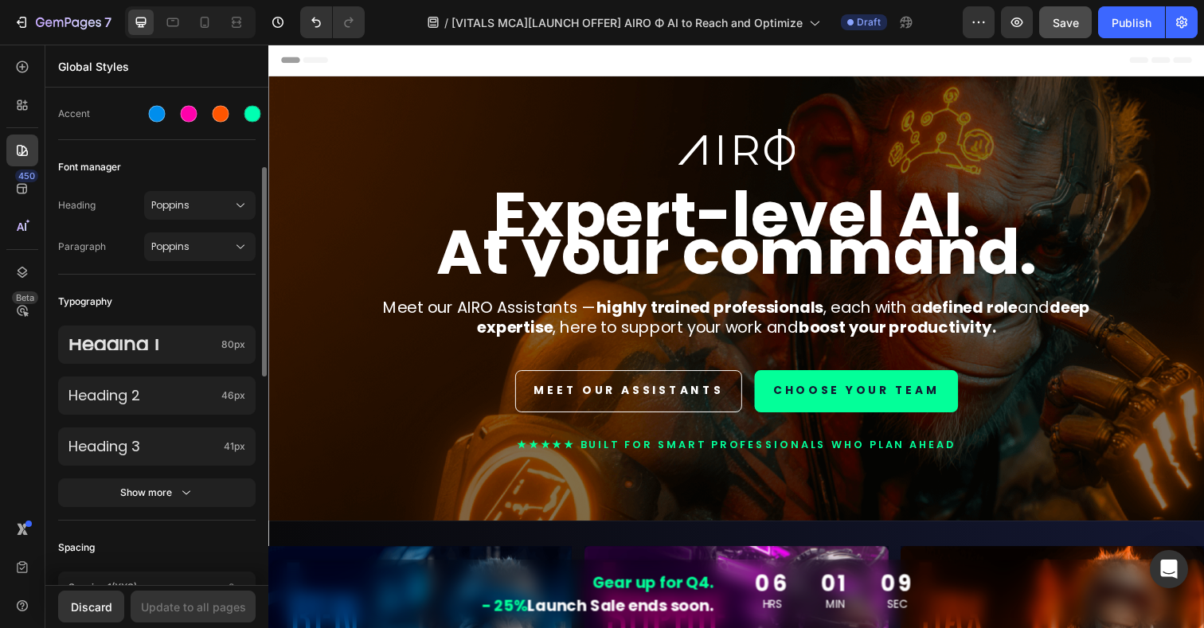
click at [202, 352] on div "Heading 1 80px" at bounding box center [157, 345] width 198 height 38
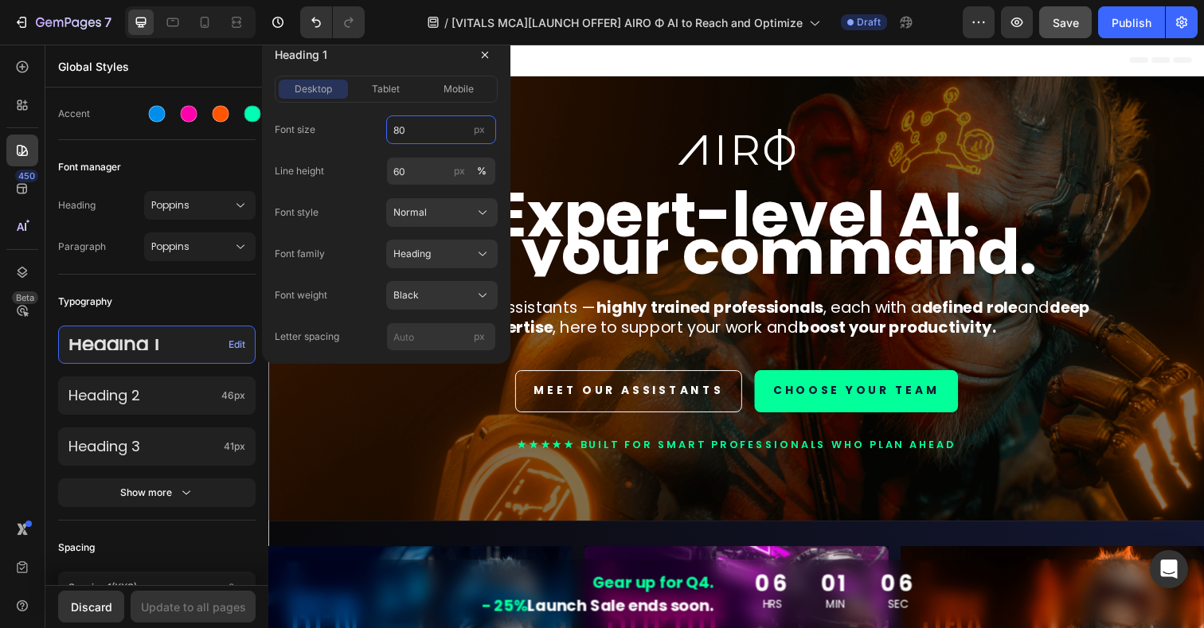
click at [406, 131] on input "80" at bounding box center [441, 129] width 110 height 29
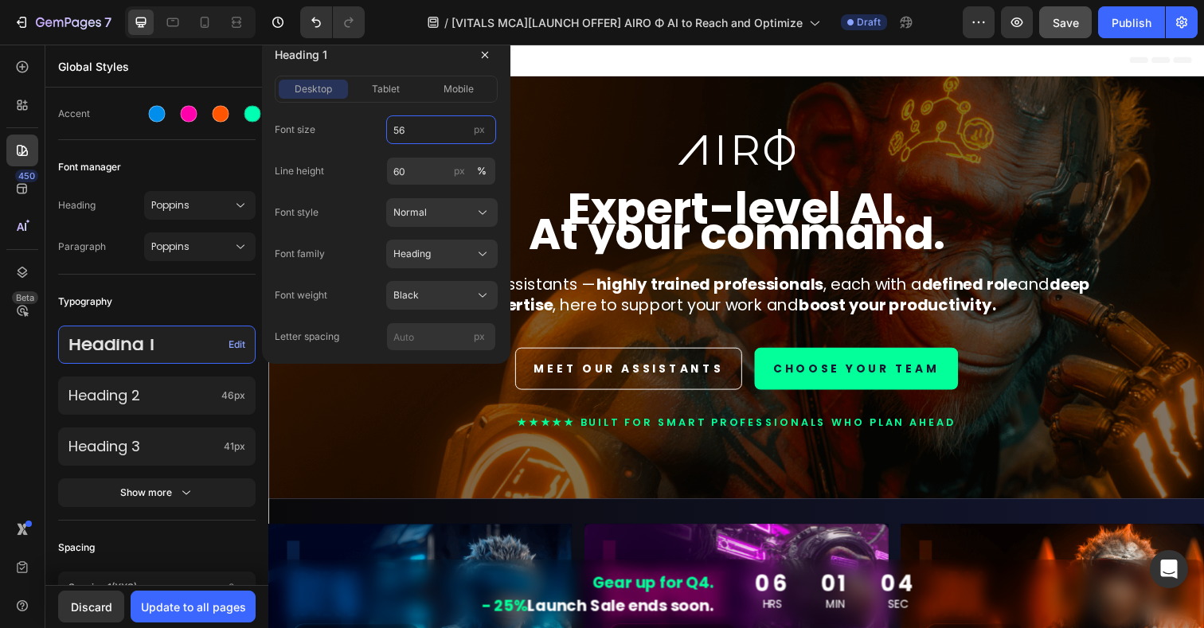
type input "56"
click at [423, 173] on input "60" at bounding box center [441, 171] width 110 height 29
type input "100"
click at [429, 135] on input "56" at bounding box center [441, 129] width 110 height 29
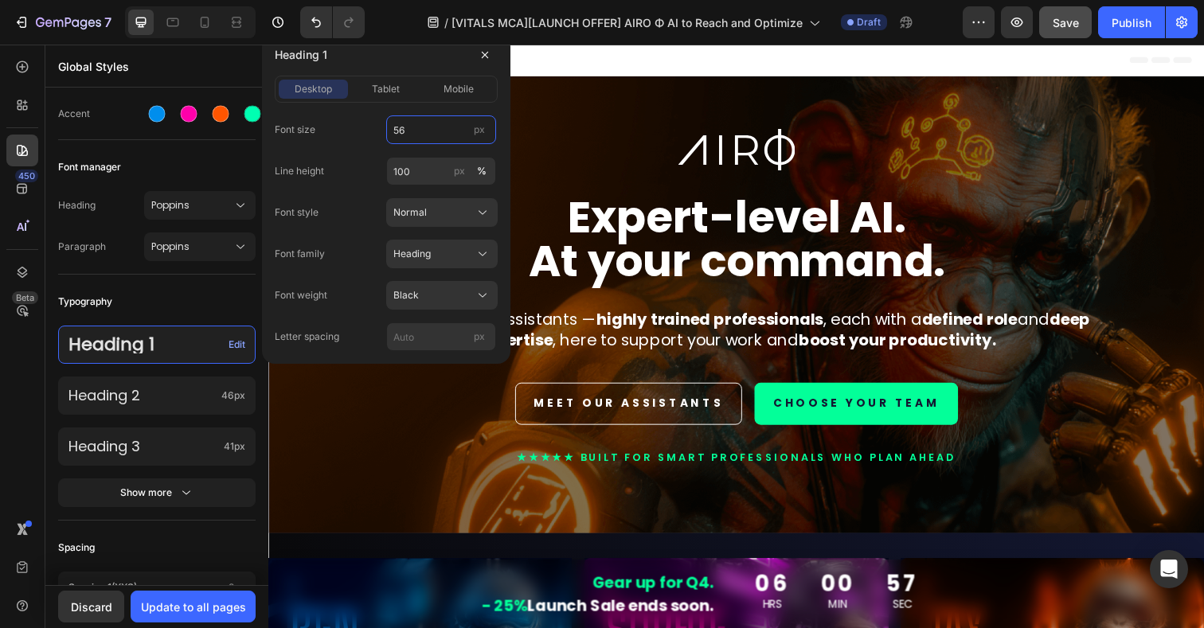
click at [410, 133] on input "56" at bounding box center [441, 129] width 110 height 29
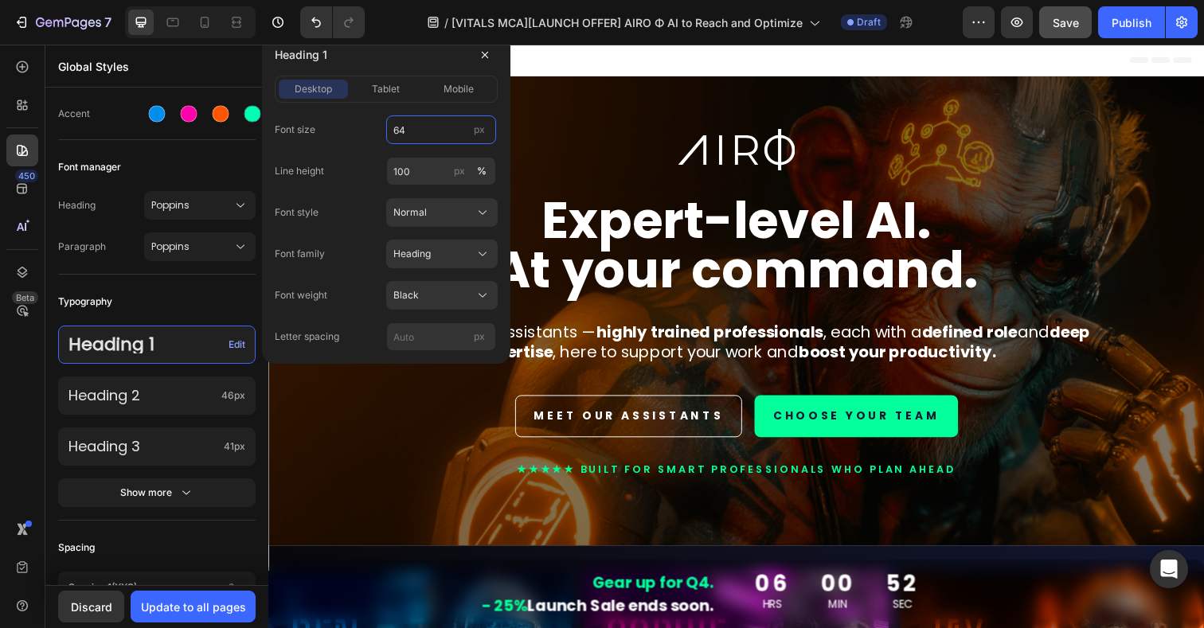
type input "64"
click at [580, 129] on div "Image Expert-level AI. At your command. Heading Meet our AIRO Assistants — high…" at bounding box center [746, 316] width 956 height 479
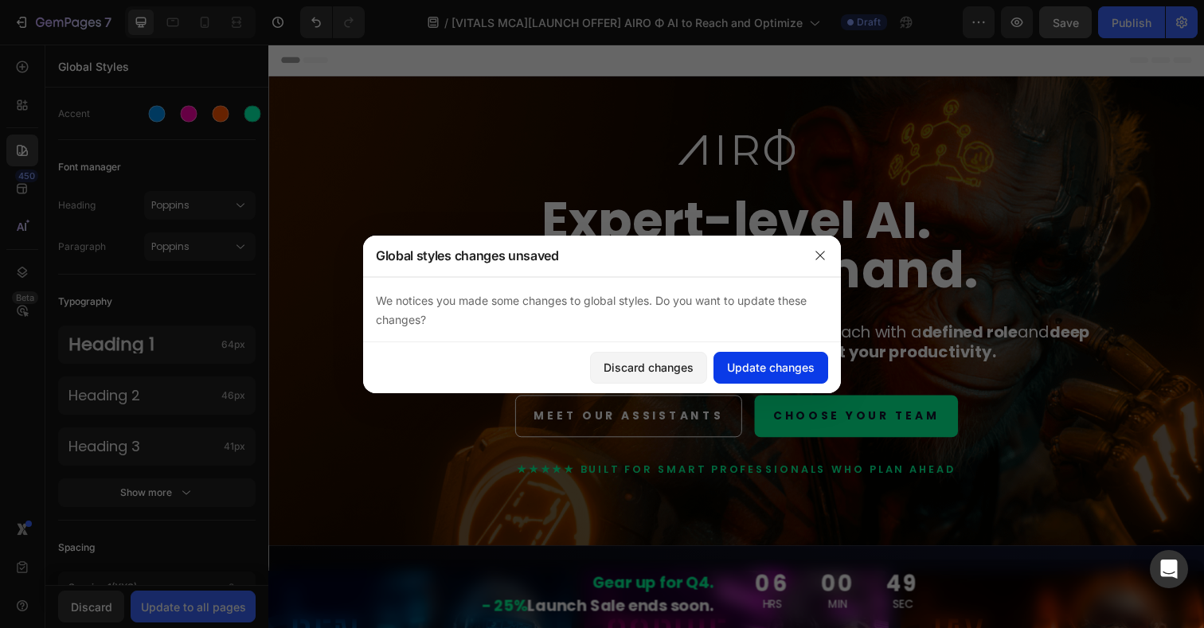
drag, startPoint x: 176, startPoint y: 239, endPoint x: 769, endPoint y: 374, distance: 608.4
click at [769, 374] on div "Update changes" at bounding box center [771, 367] width 88 height 17
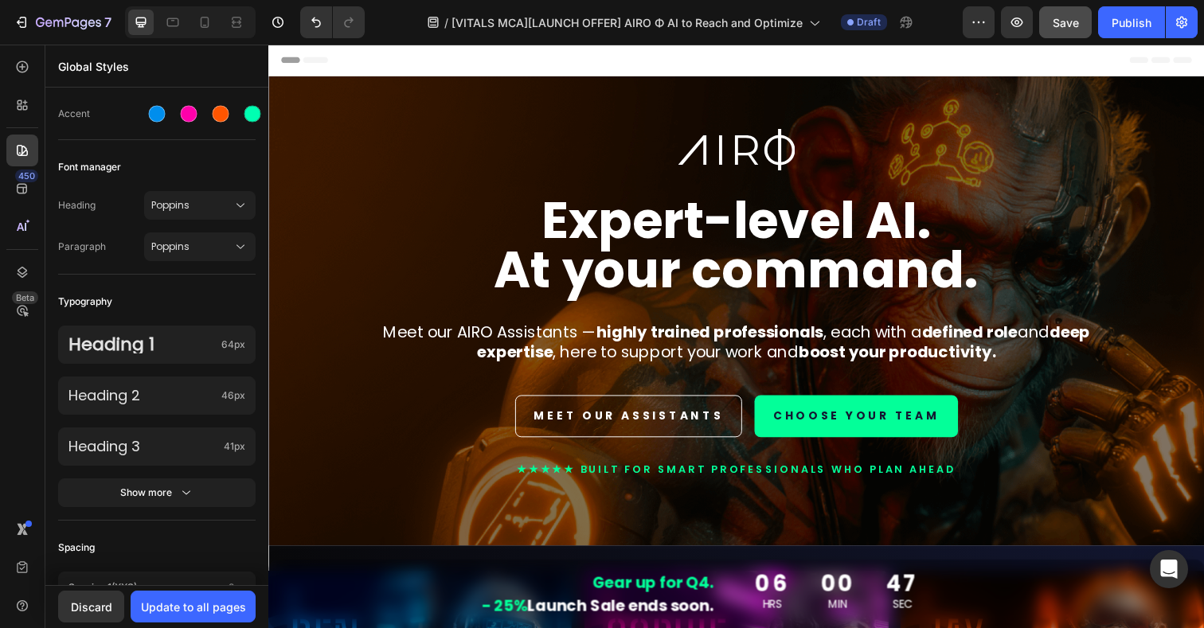
click at [588, 240] on strong "At your command." at bounding box center [746, 275] width 495 height 71
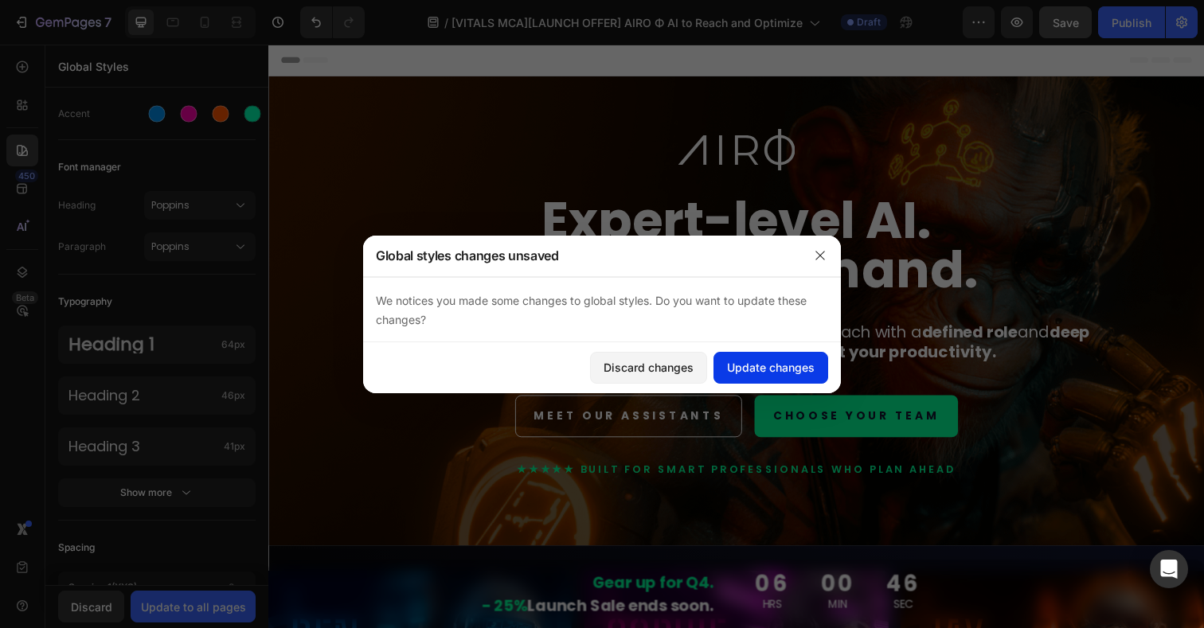
drag, startPoint x: 769, startPoint y: 374, endPoint x: 749, endPoint y: 362, distance: 23.2
click at [749, 362] on div "Update changes" at bounding box center [771, 367] width 88 height 17
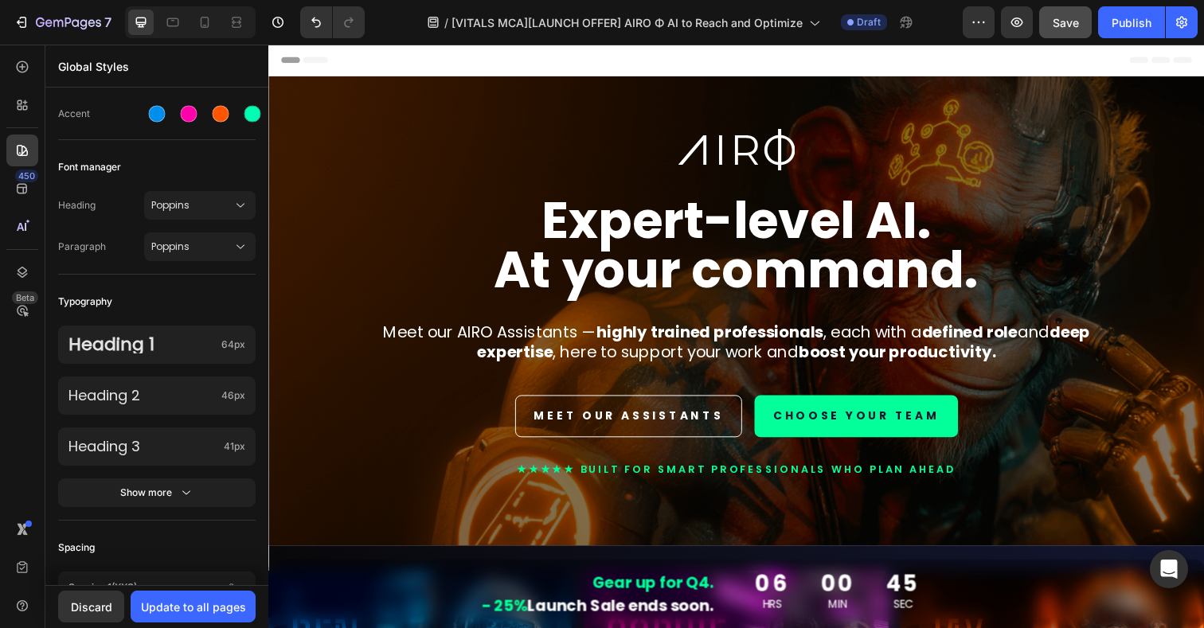
click at [722, 267] on strong "At your command." at bounding box center [746, 275] width 495 height 71
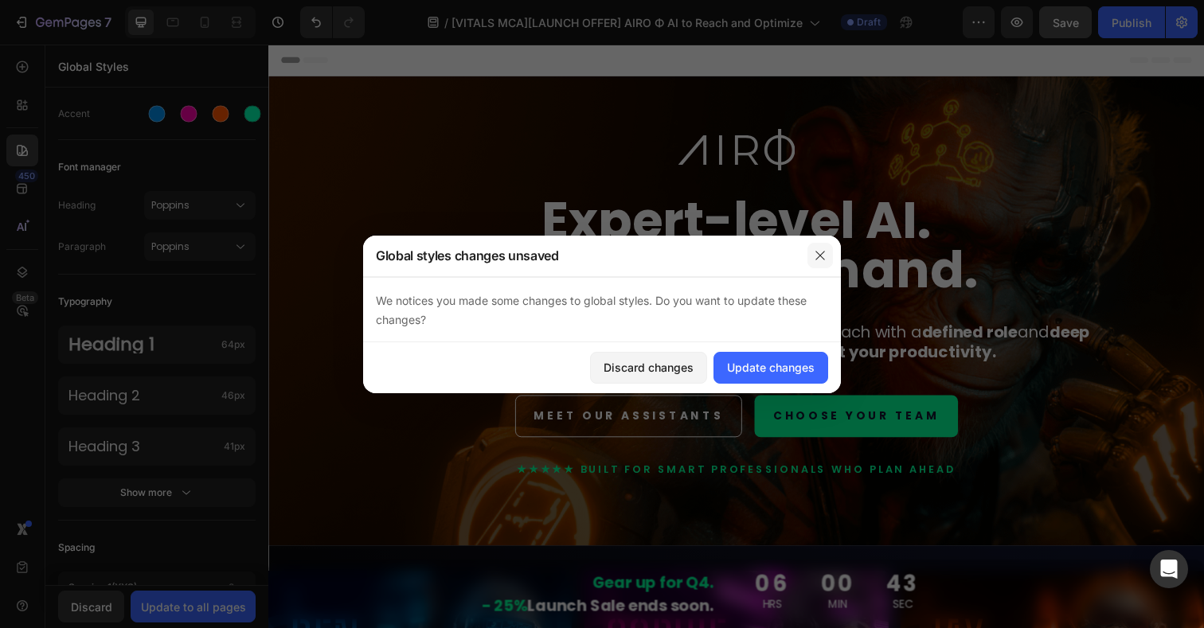
drag, startPoint x: 749, startPoint y: 362, endPoint x: 819, endPoint y: 257, distance: 125.3
click at [819, 257] on icon "button" at bounding box center [820, 255] width 9 height 9
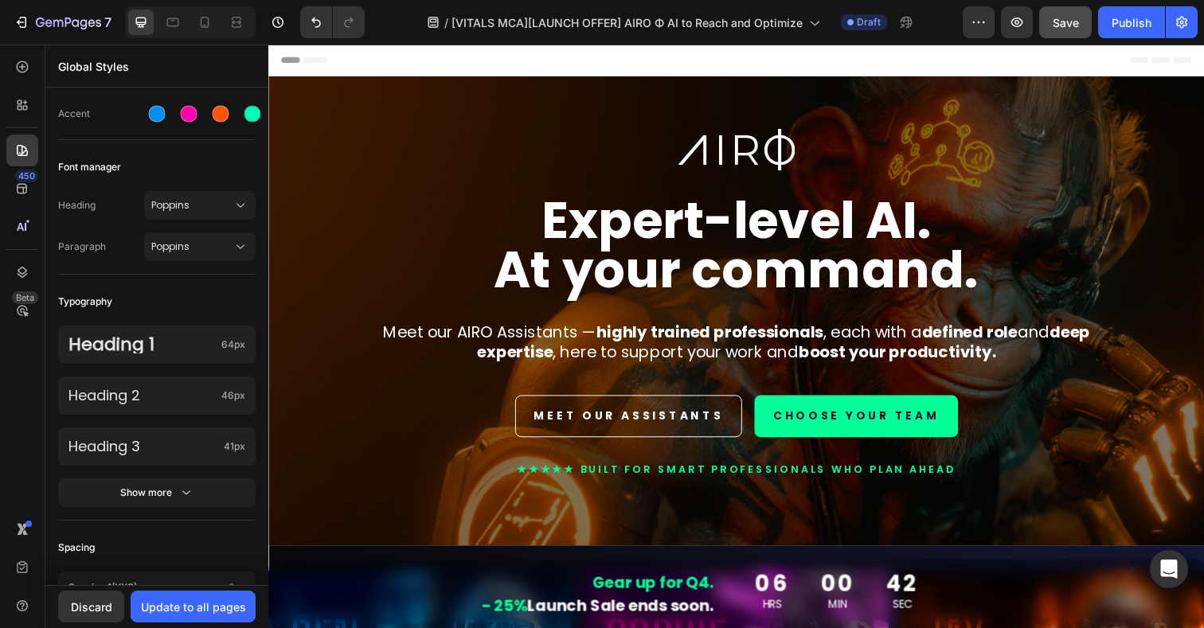
click at [824, 252] on strong "At your command." at bounding box center [746, 275] width 495 height 71
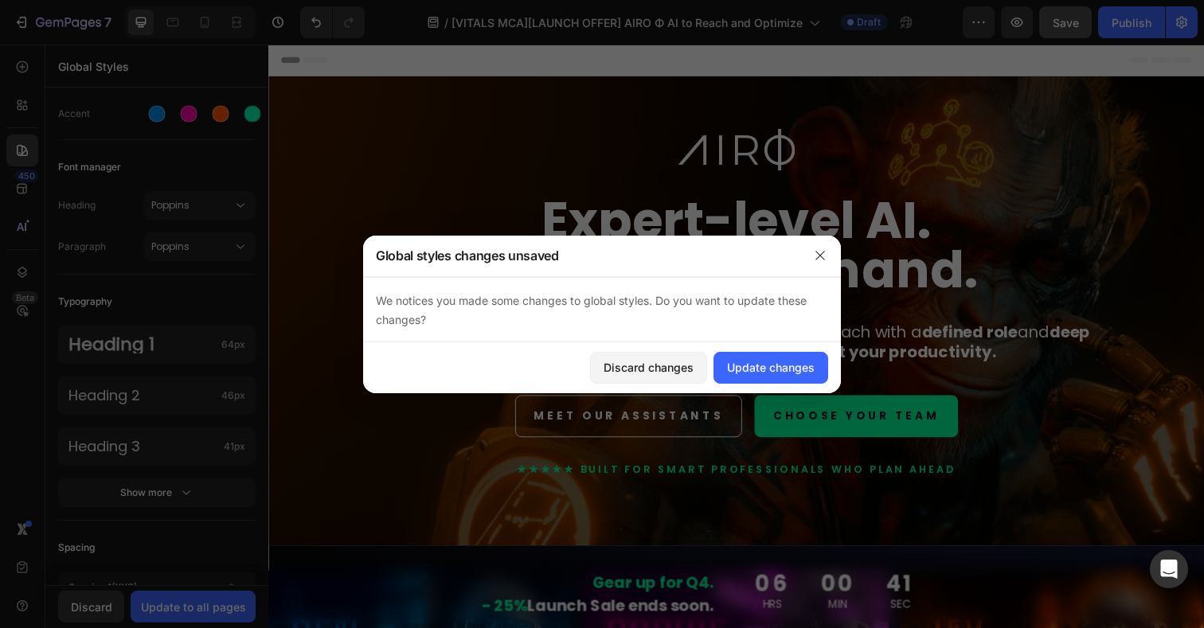
click at [821, 258] on icon "button" at bounding box center [820, 255] width 13 height 13
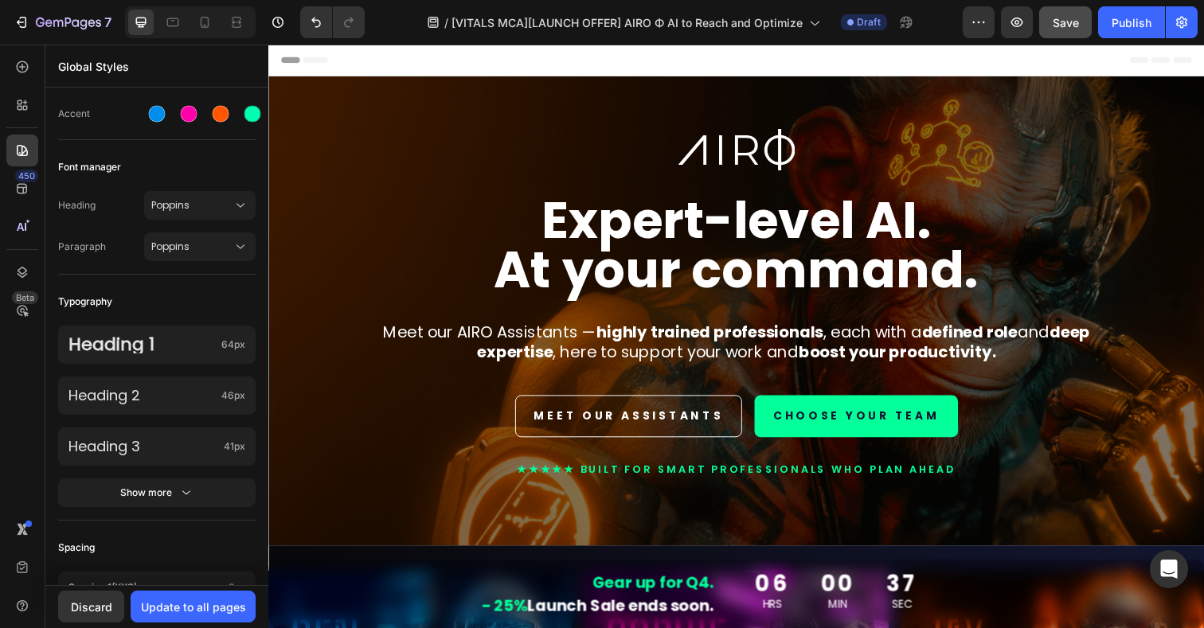
click at [166, 606] on div "Update to all pages" at bounding box center [193, 607] width 105 height 17
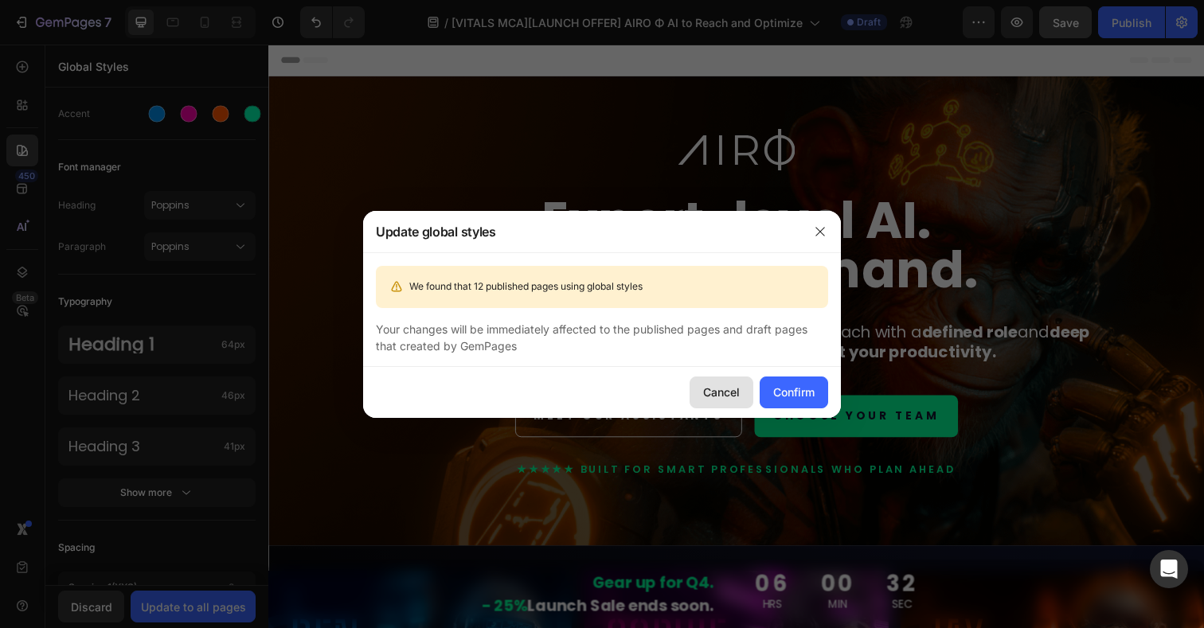
drag, startPoint x: 819, startPoint y: 257, endPoint x: 727, endPoint y: 389, distance: 160.8
click at [727, 389] on div "Cancel" at bounding box center [721, 392] width 37 height 17
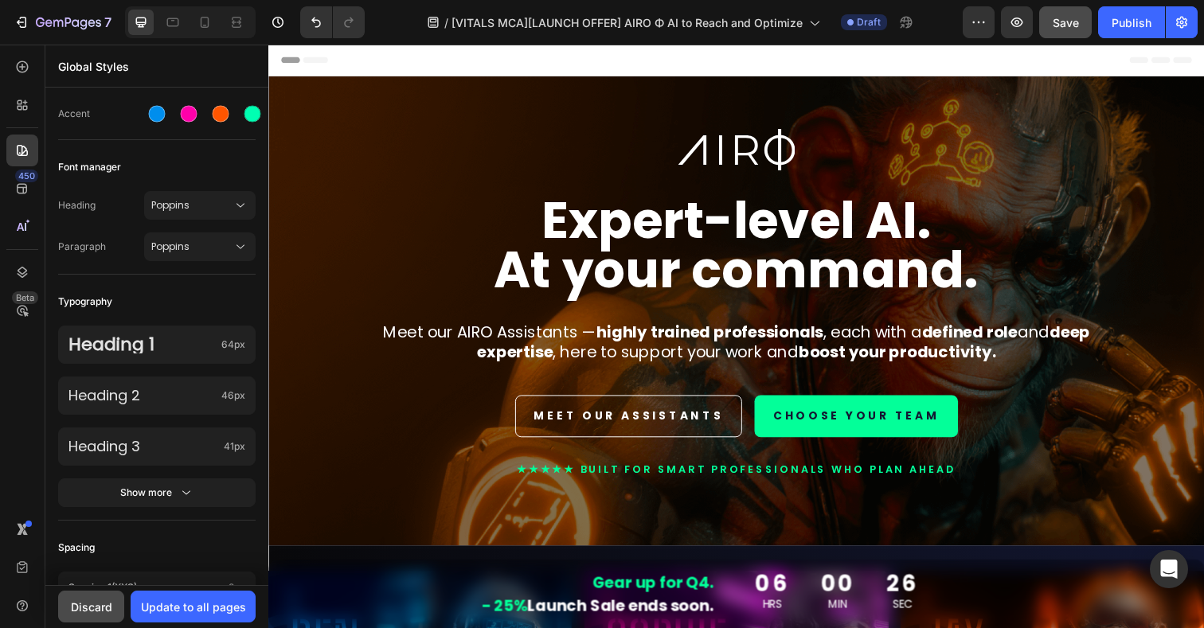
drag, startPoint x: 727, startPoint y: 389, endPoint x: 82, endPoint y: 616, distance: 683.6
click at [82, 616] on button "Discard" at bounding box center [91, 607] width 66 height 32
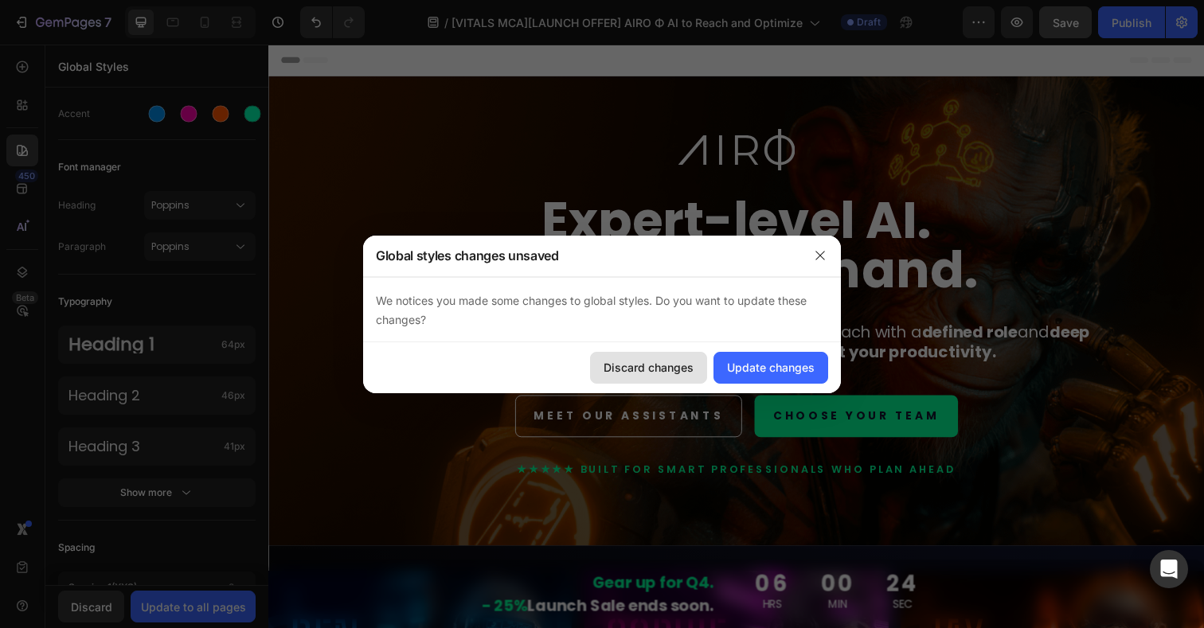
drag, startPoint x: 82, startPoint y: 616, endPoint x: 667, endPoint y: 368, distance: 634.9
click at [667, 368] on div "Discard changes" at bounding box center [649, 367] width 90 height 17
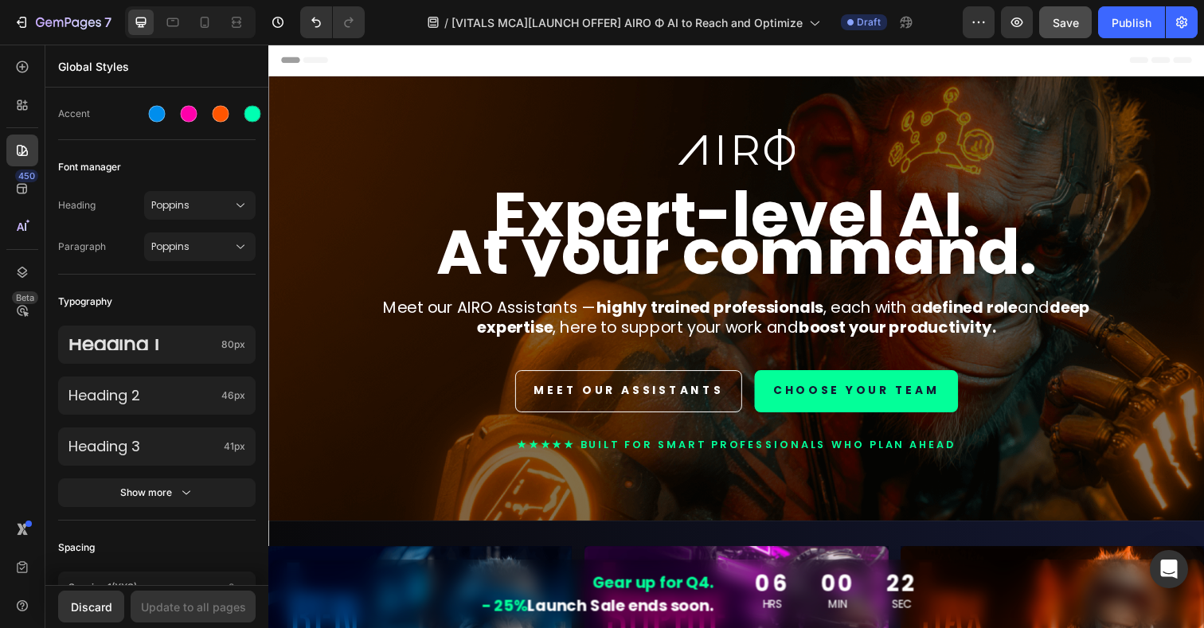
click at [683, 260] on strong "At your command." at bounding box center [746, 256] width 613 height 89
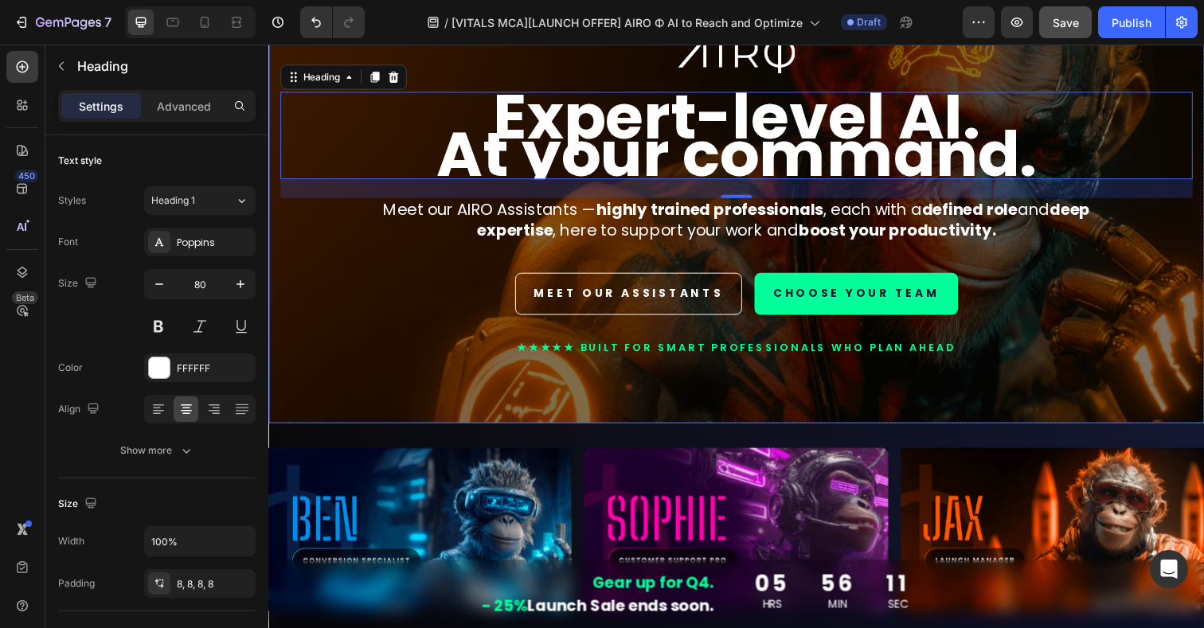
scroll to position [107, 0]
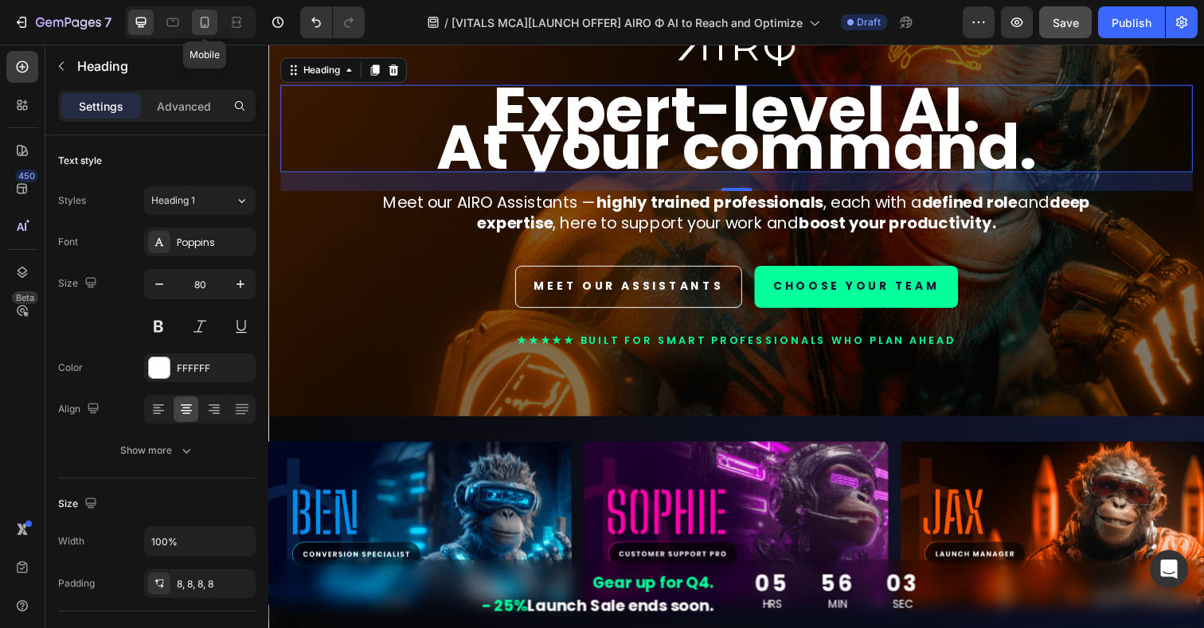
click at [203, 24] on icon at bounding box center [205, 22] width 16 height 16
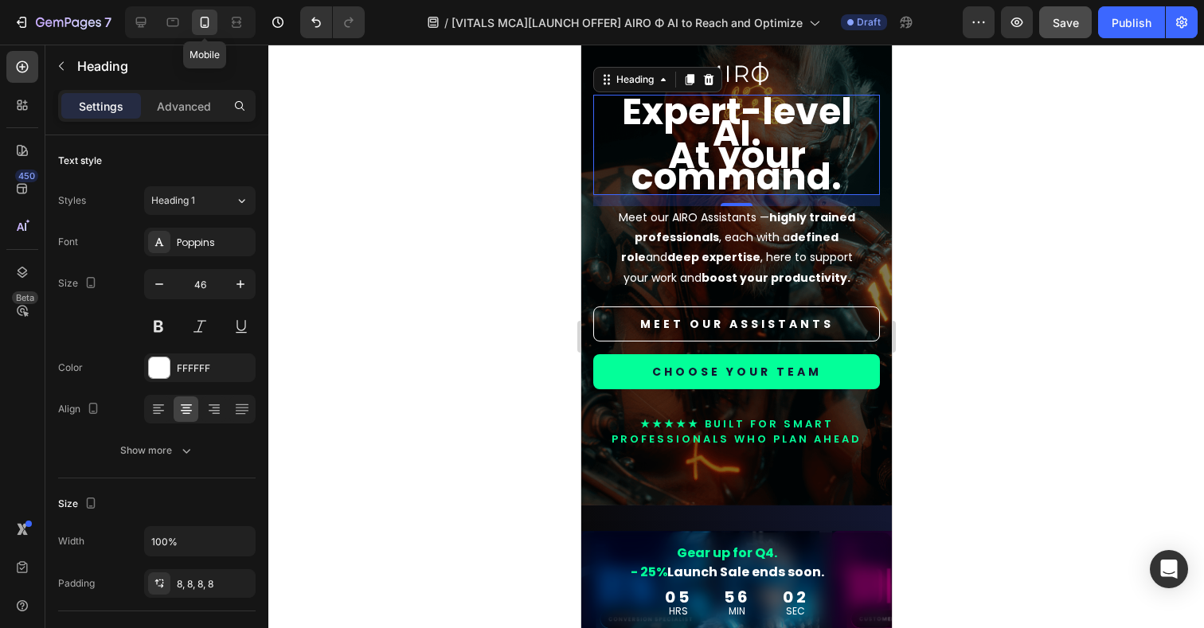
scroll to position [65, 0]
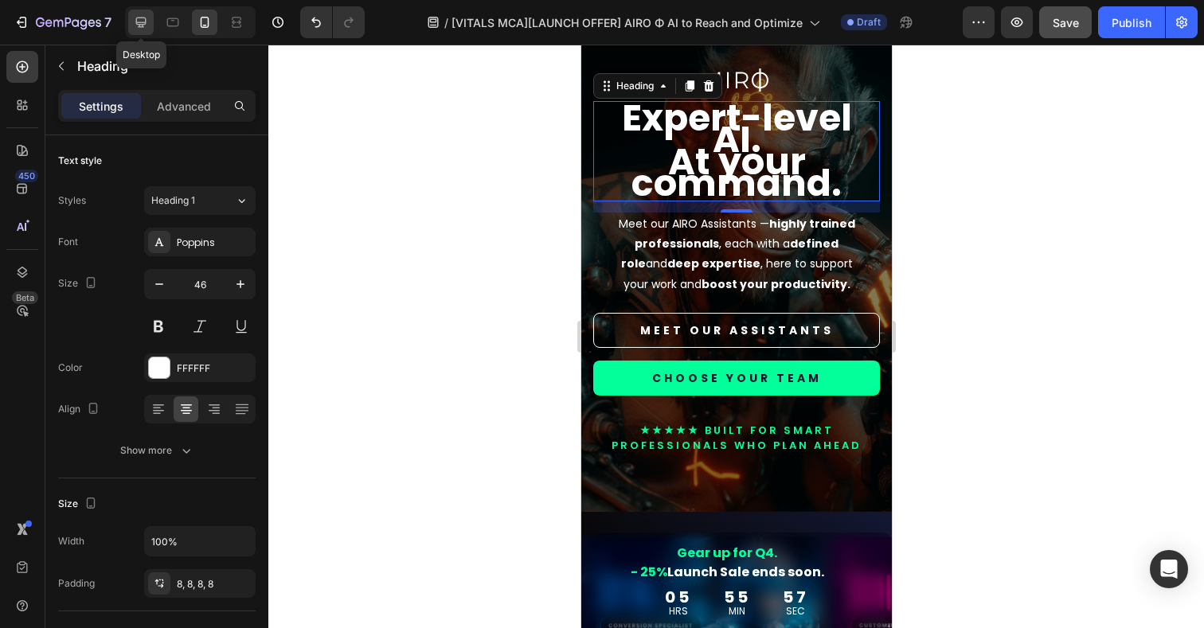
click at [140, 25] on icon at bounding box center [141, 22] width 16 height 16
type input "80"
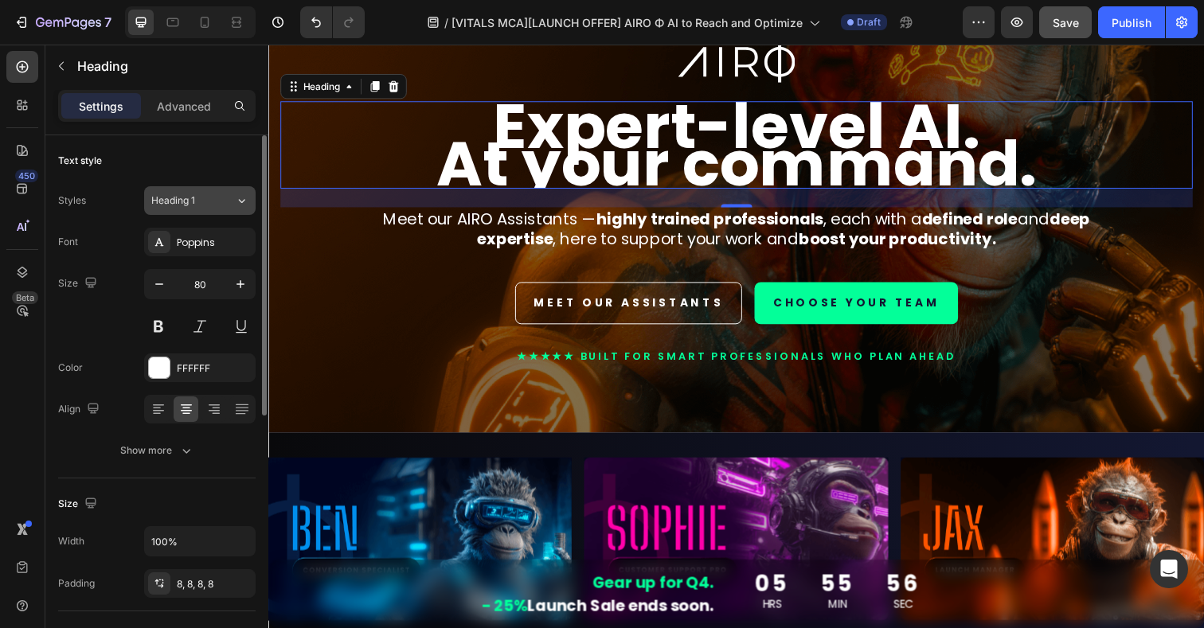
scroll to position [92, 0]
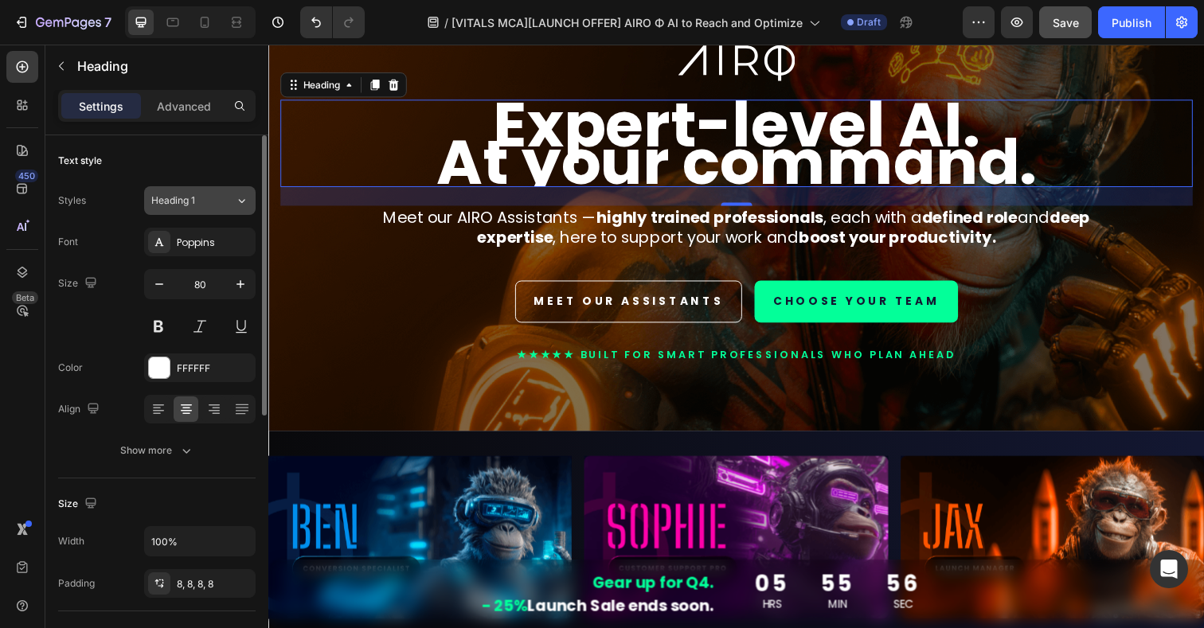
click at [210, 202] on div "Heading 1" at bounding box center [183, 201] width 65 height 14
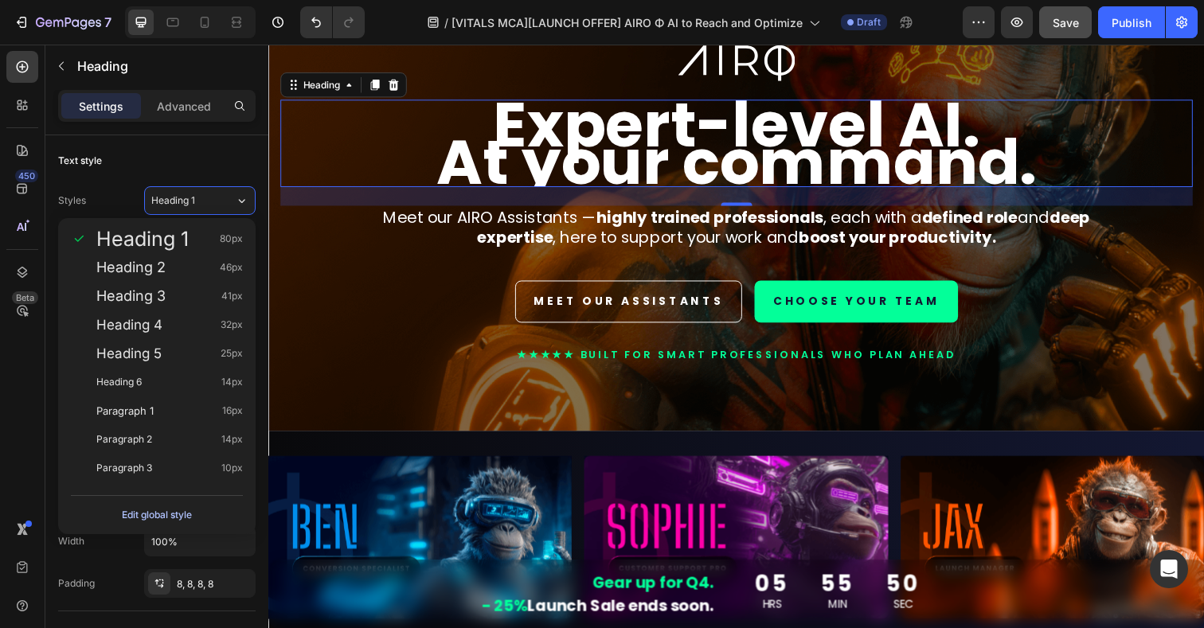
click at [150, 518] on div "Edit global style" at bounding box center [157, 515] width 70 height 19
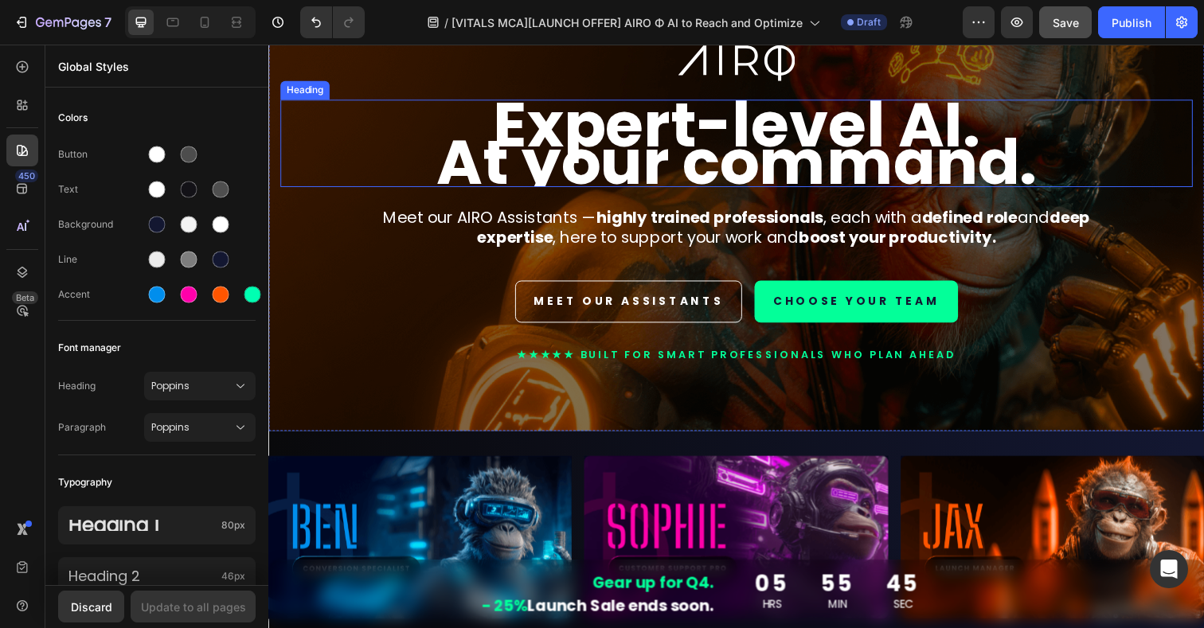
click at [656, 171] on strong "At your command." at bounding box center [746, 164] width 613 height 89
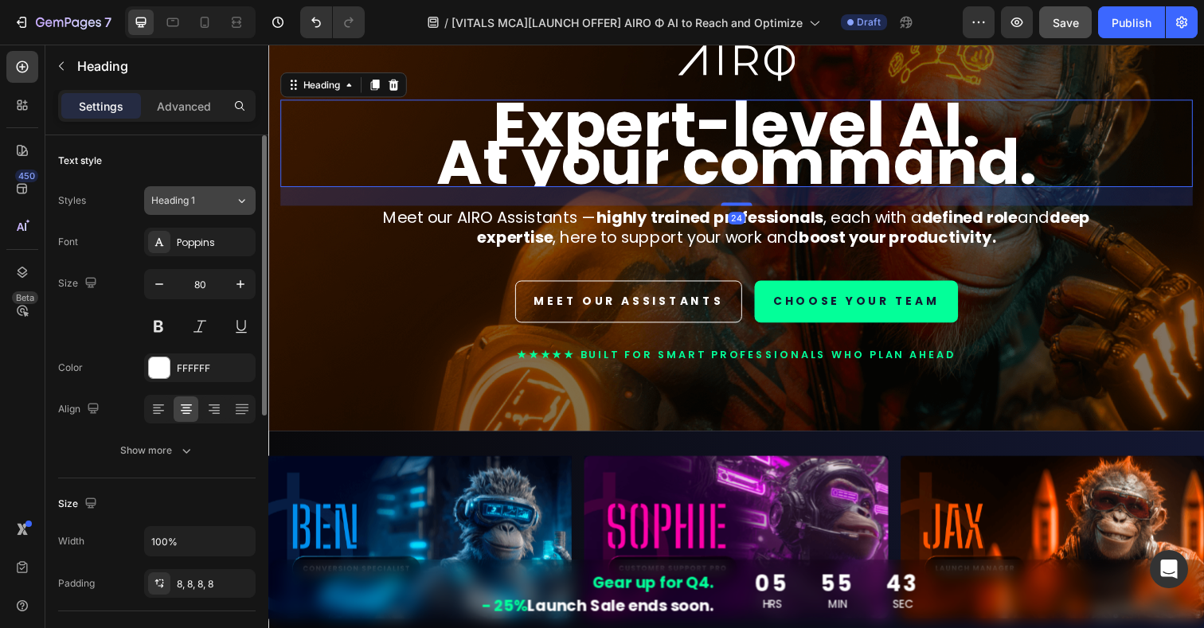
click at [220, 198] on div "Heading 1" at bounding box center [193, 201] width 84 height 14
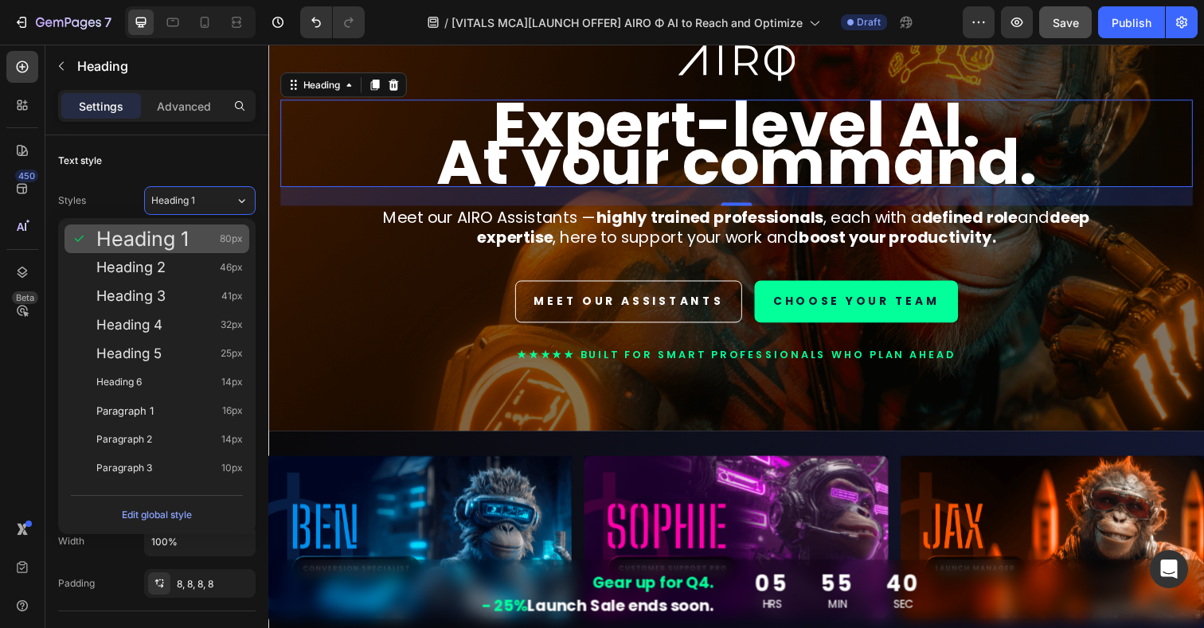
click at [153, 244] on span "Heading 1" at bounding box center [142, 239] width 92 height 16
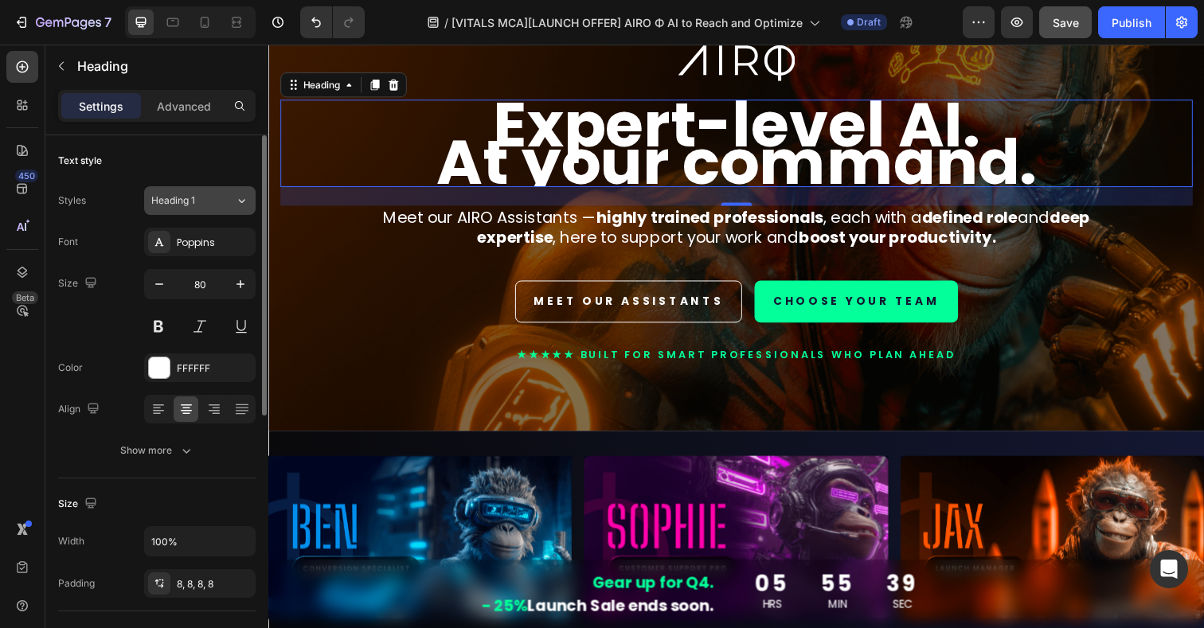
click at [185, 201] on span "Heading 1" at bounding box center [173, 201] width 44 height 14
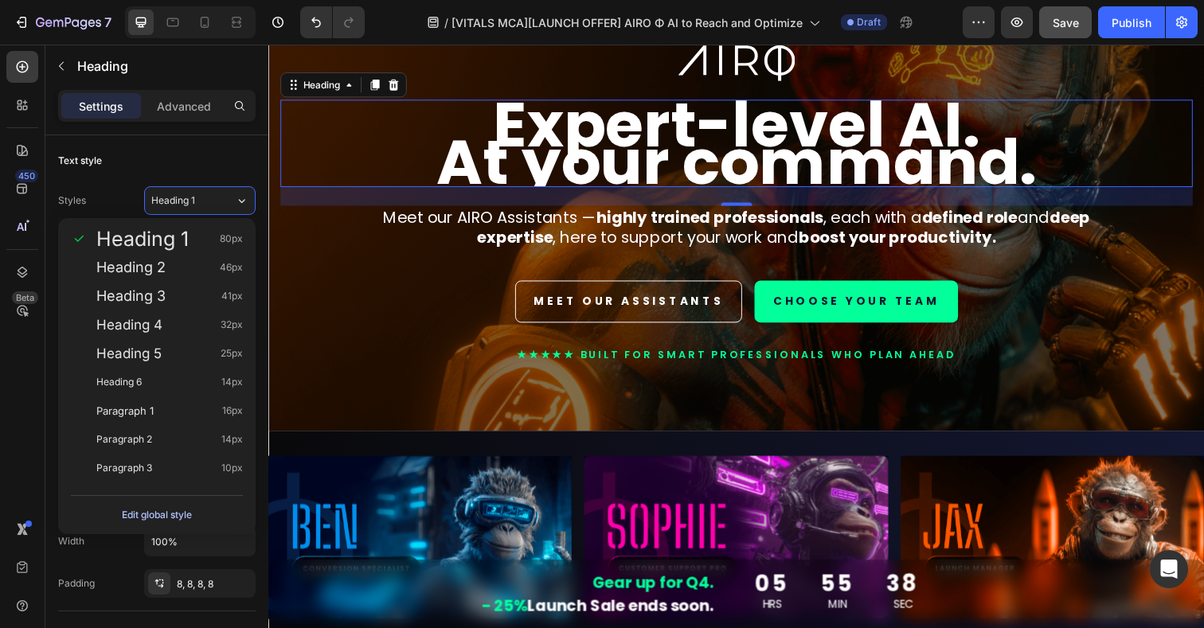
click at [183, 514] on div "Edit global style" at bounding box center [157, 515] width 70 height 19
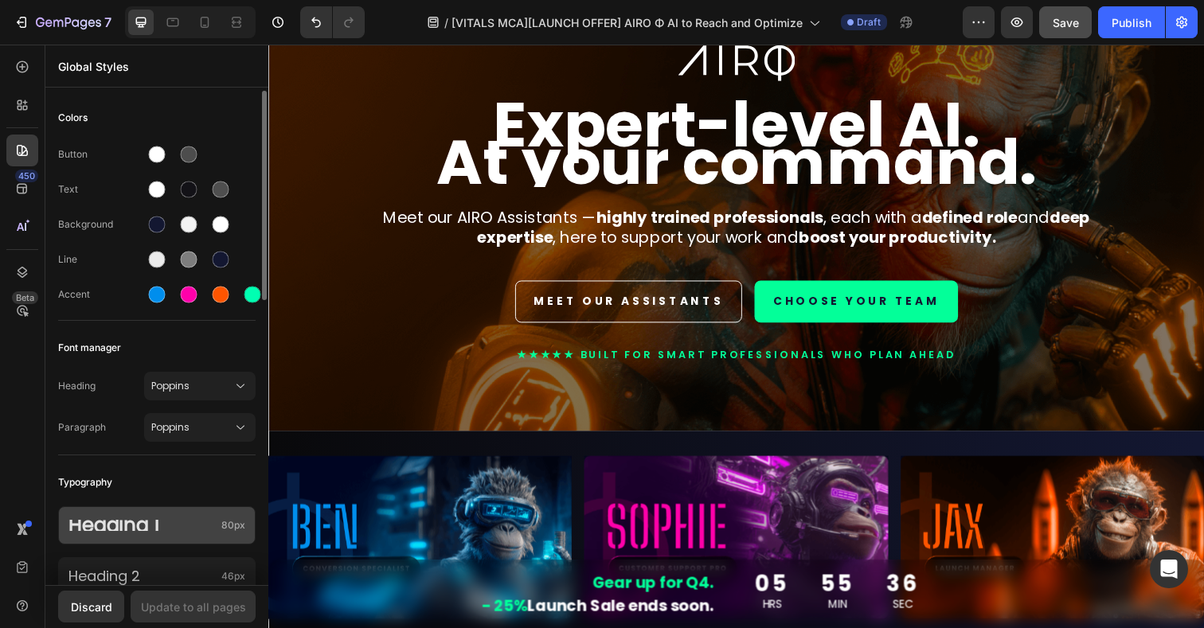
click at [174, 531] on p "Heading 1" at bounding box center [141, 525] width 147 height 11
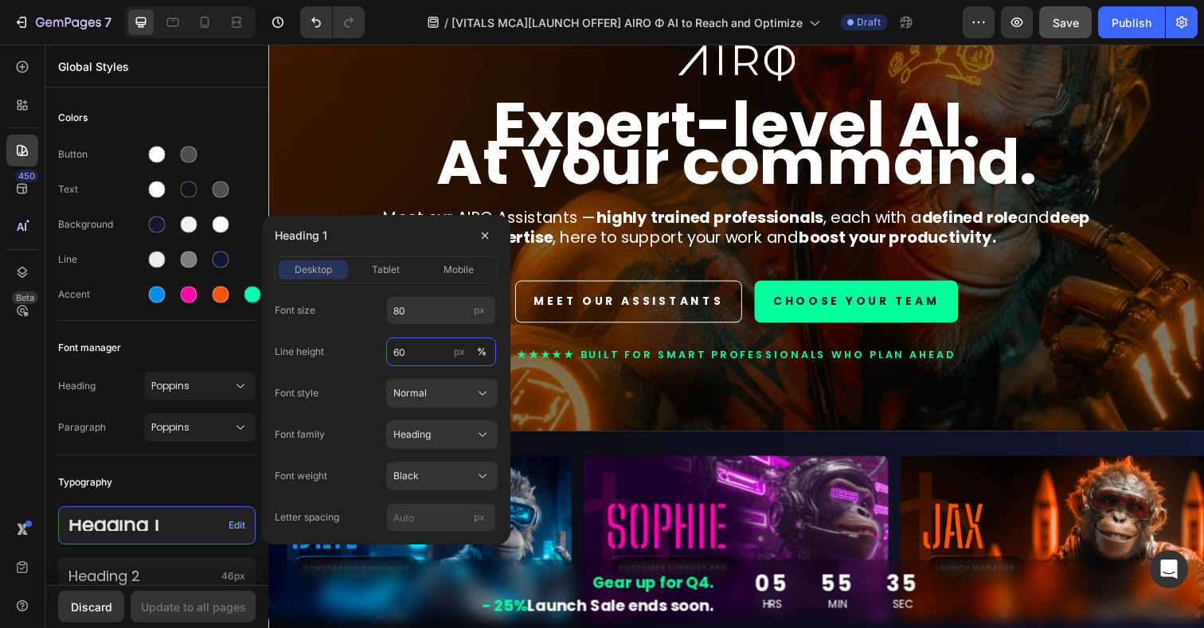
click at [422, 356] on input "60" at bounding box center [441, 352] width 110 height 29
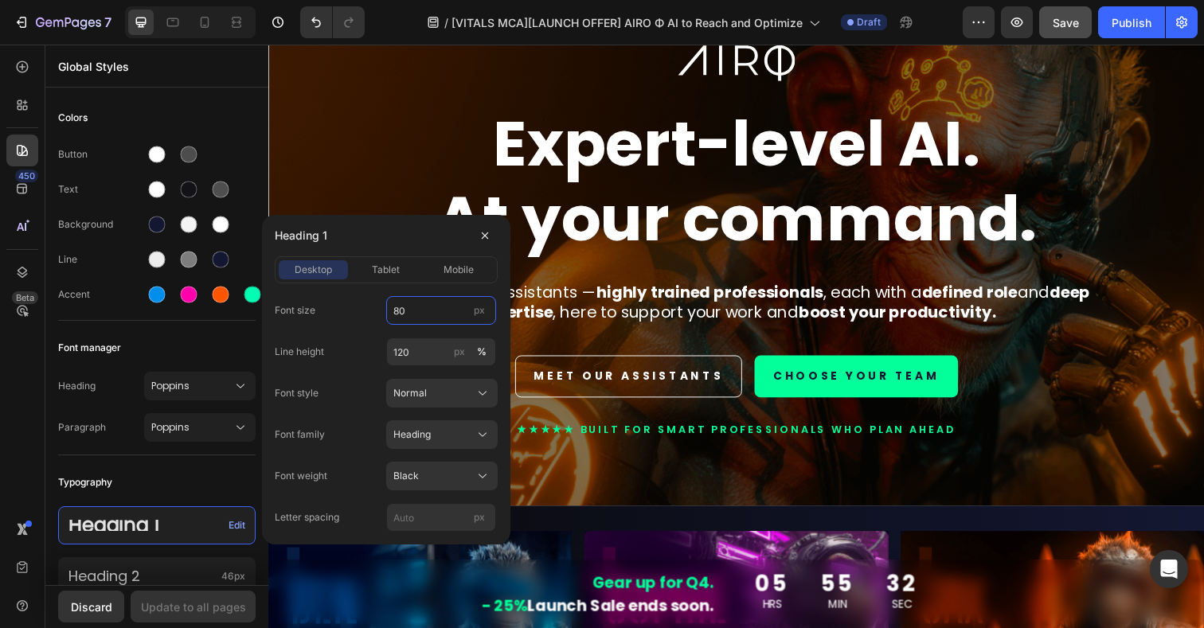
click at [415, 313] on input "80" at bounding box center [441, 310] width 110 height 29
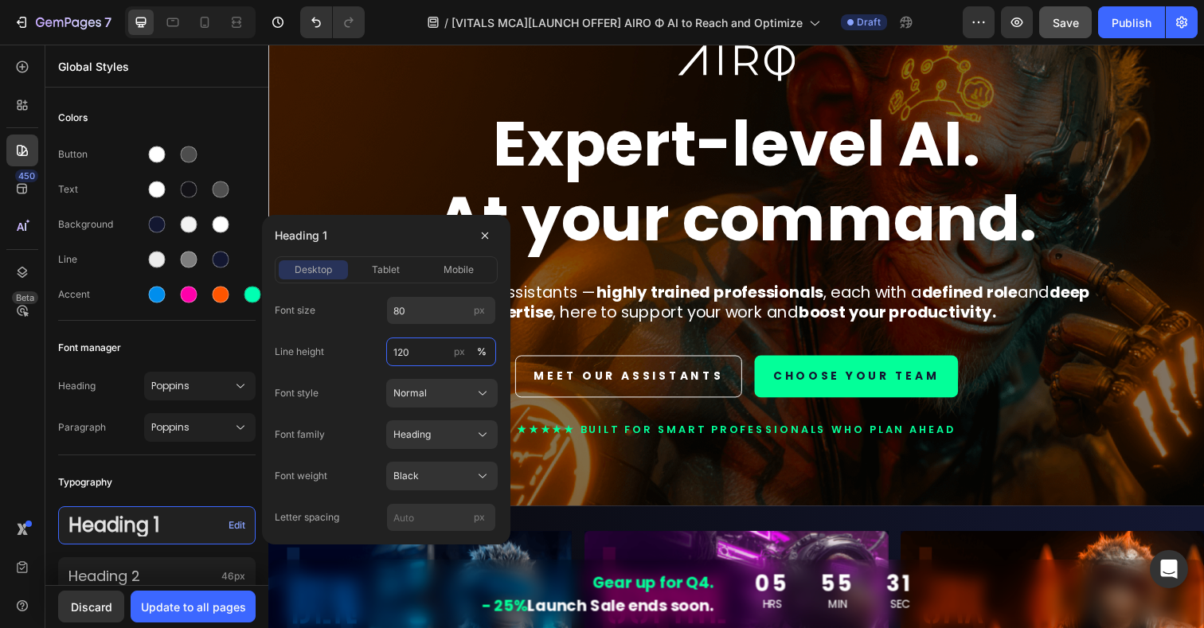
click at [417, 354] on input "120" at bounding box center [441, 352] width 110 height 29
type input "100"
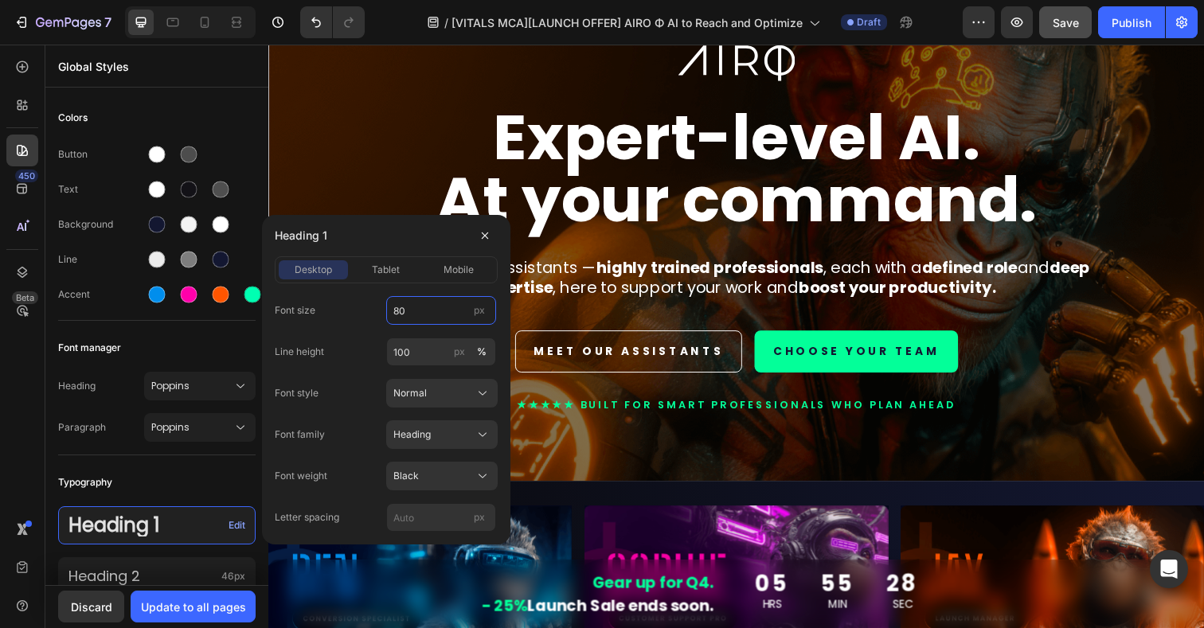
click at [413, 315] on input "80" at bounding box center [441, 310] width 110 height 29
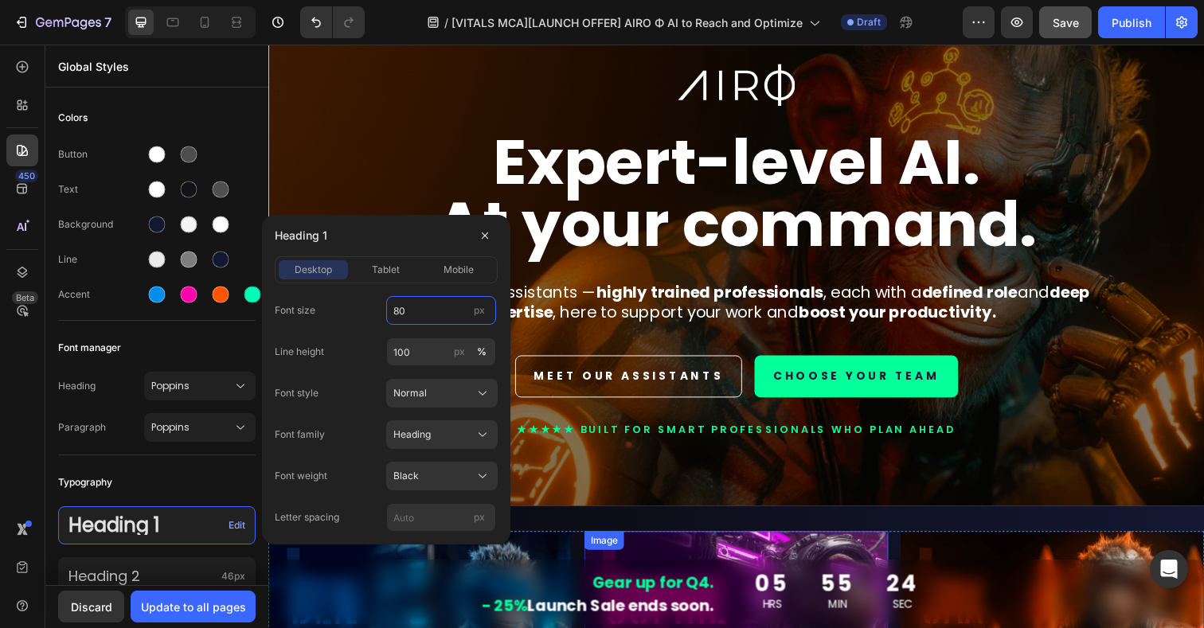
scroll to position [67, 0]
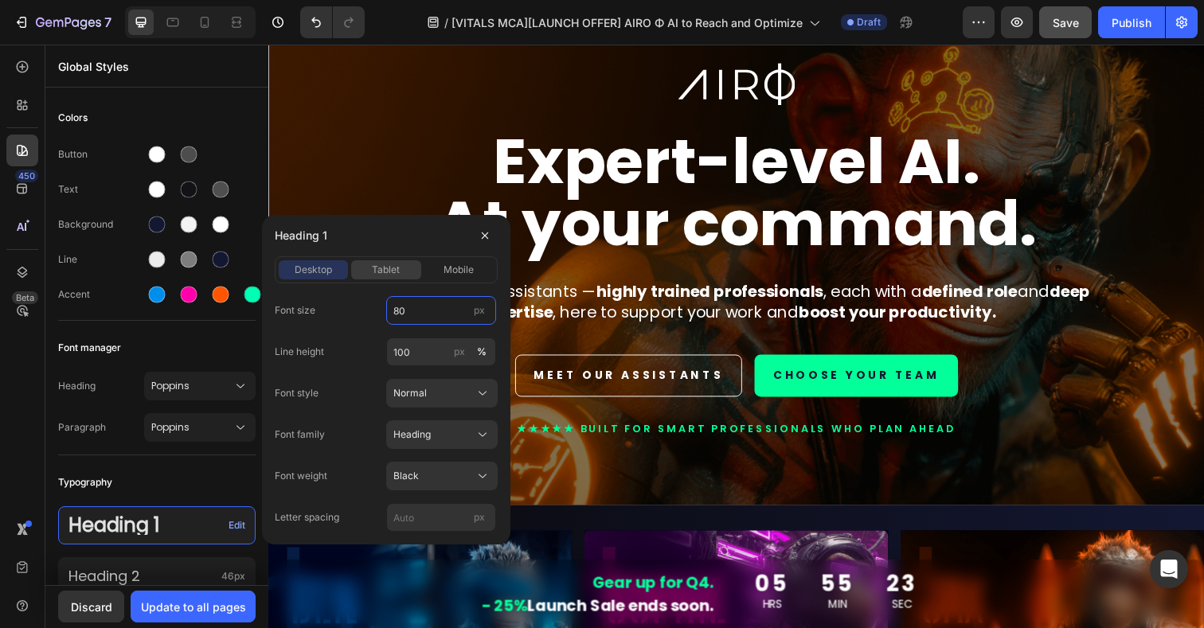
click at [383, 272] on span "tablet" at bounding box center [386, 270] width 28 height 14
click at [172, 24] on icon at bounding box center [173, 22] width 16 height 16
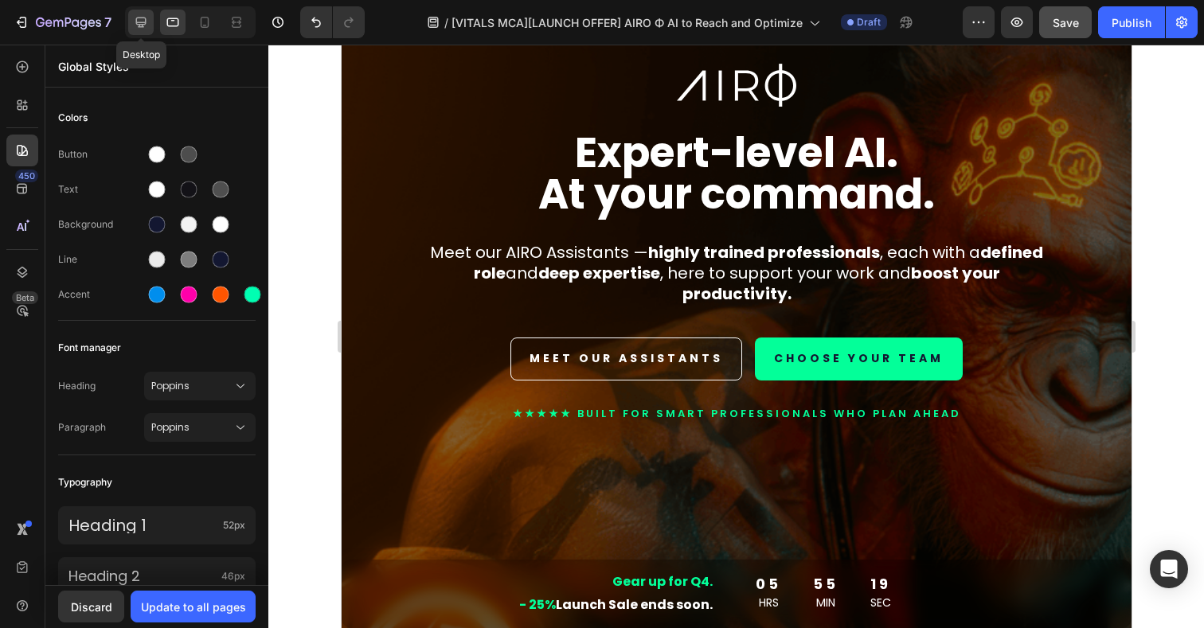
click at [135, 22] on icon at bounding box center [141, 22] width 16 height 16
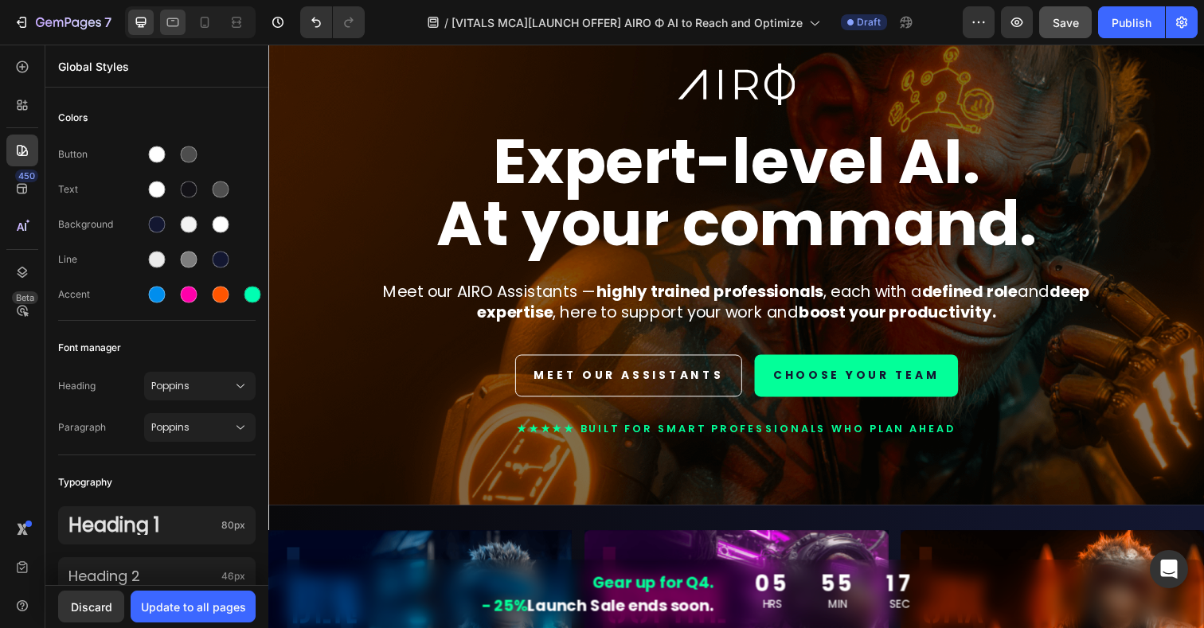
click at [174, 18] on icon at bounding box center [173, 22] width 12 height 9
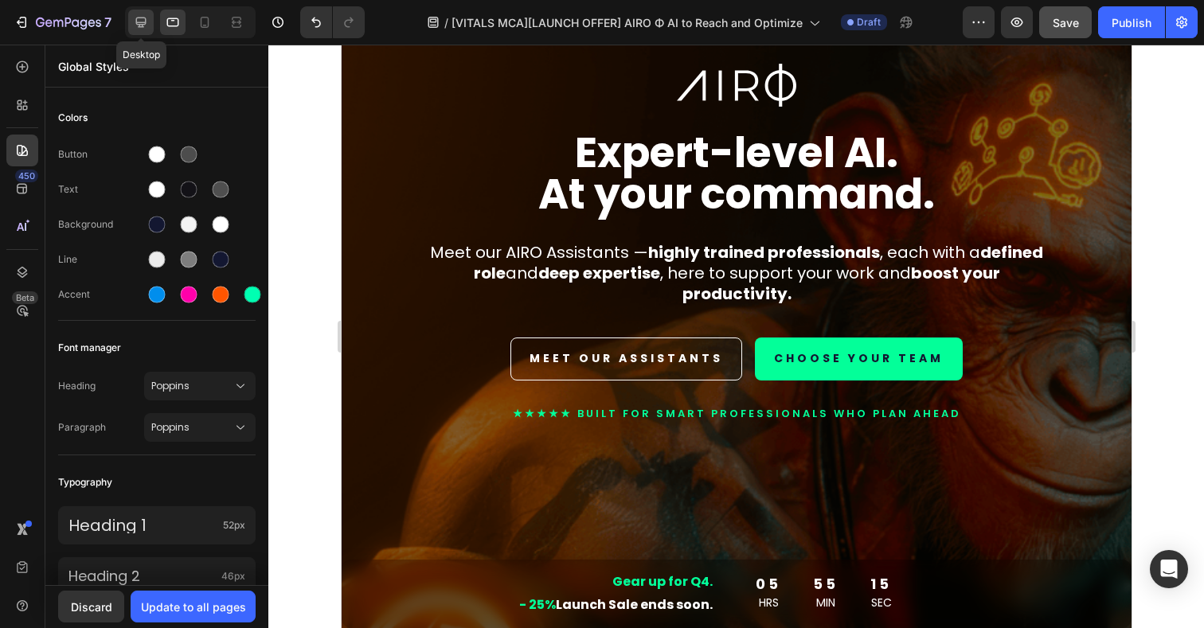
click at [135, 25] on icon at bounding box center [141, 22] width 16 height 16
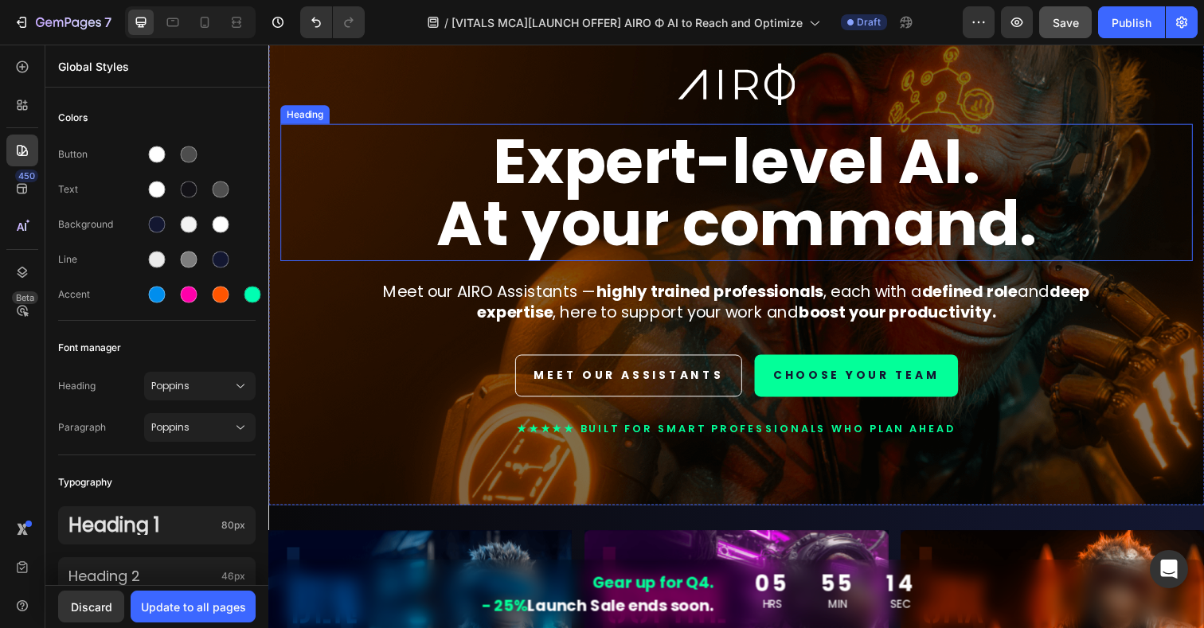
click at [617, 225] on strong "At your command." at bounding box center [746, 227] width 613 height 89
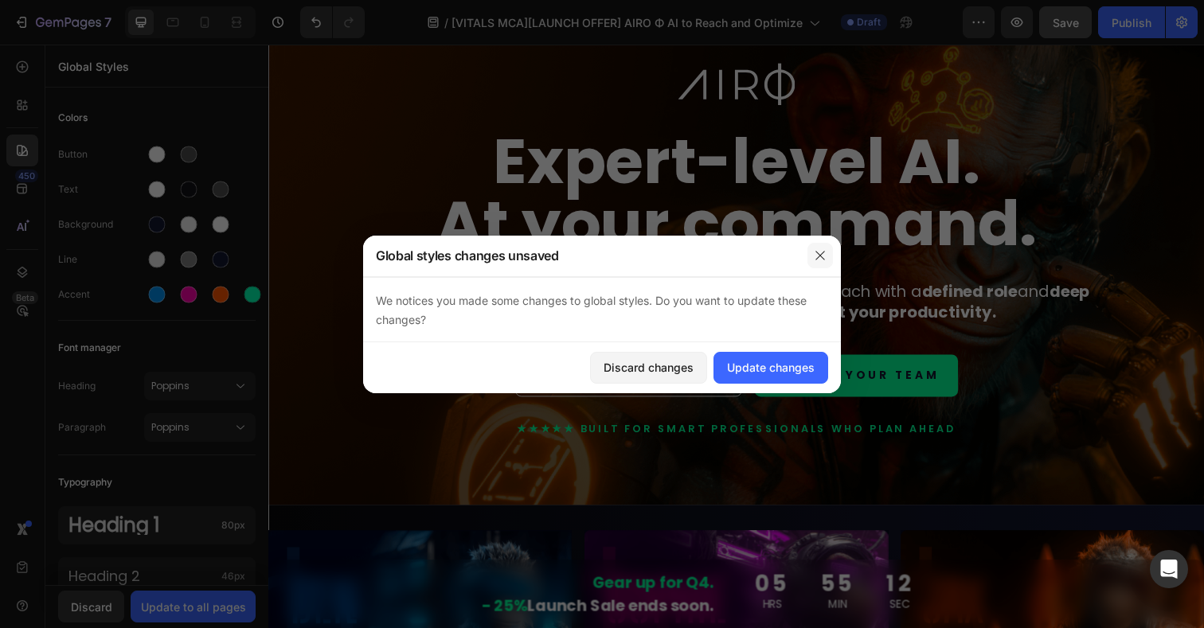
click at [820, 255] on icon "button" at bounding box center [820, 255] width 9 height 9
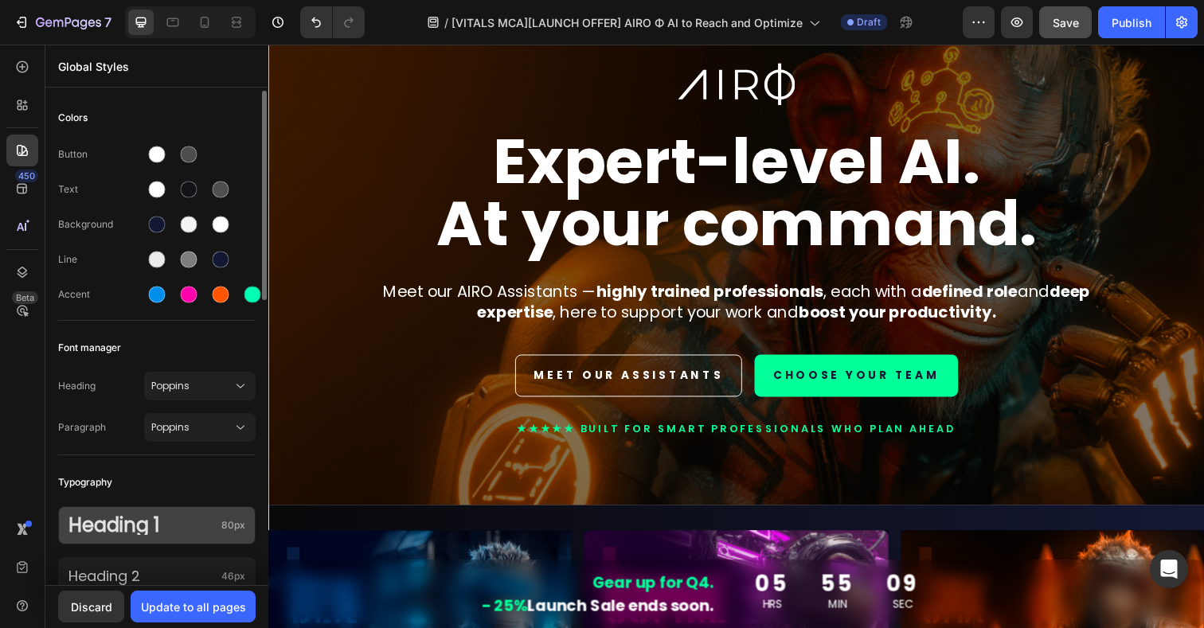
click at [150, 534] on p "Heading 1" at bounding box center [141, 525] width 147 height 19
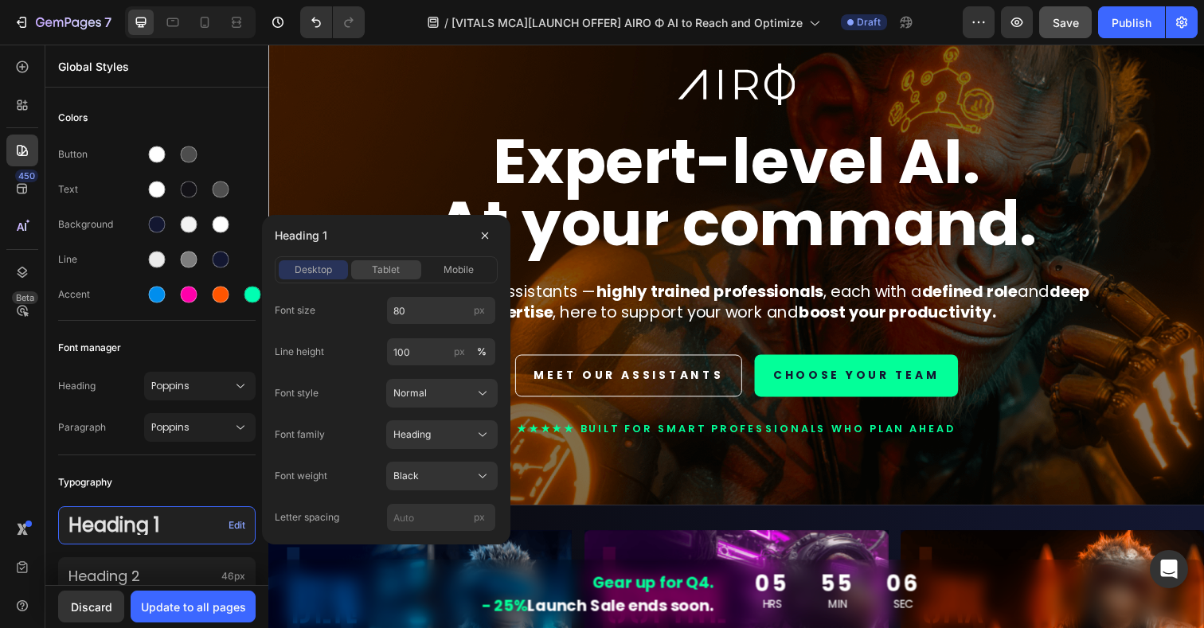
click at [379, 261] on button "tablet" at bounding box center [385, 269] width 69 height 19
click at [421, 307] on input "52" at bounding box center [441, 310] width 110 height 29
type input "80"
click at [414, 353] on input "100" at bounding box center [441, 352] width 110 height 29
click at [181, 25] on icon at bounding box center [173, 22] width 16 height 16
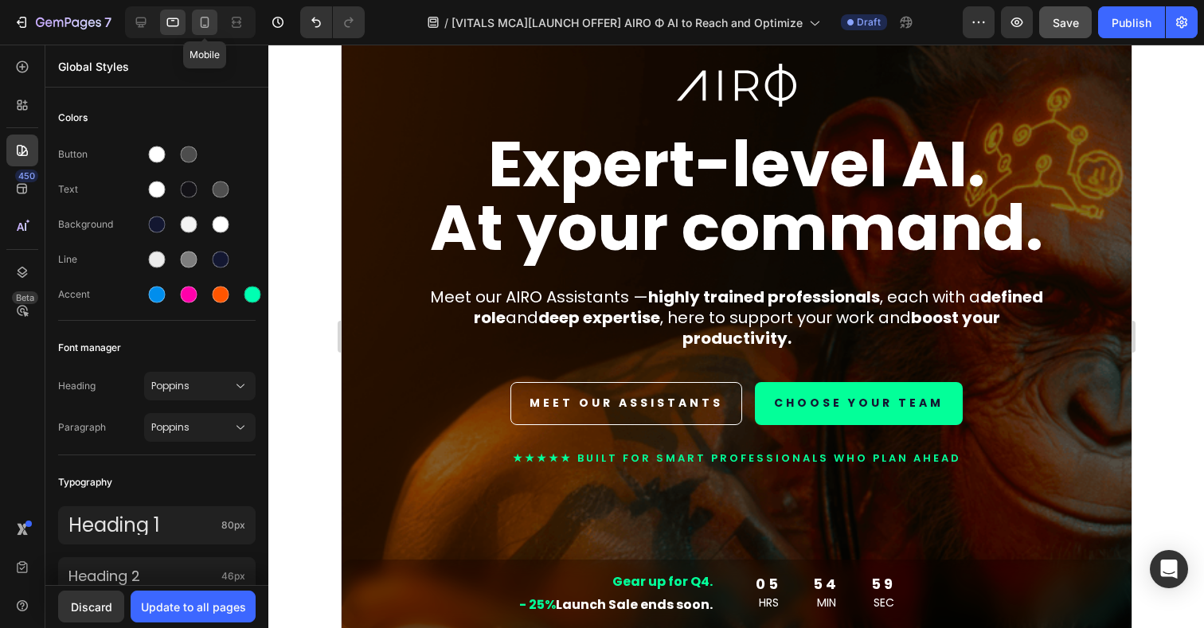
click at [202, 23] on icon at bounding box center [205, 22] width 9 height 11
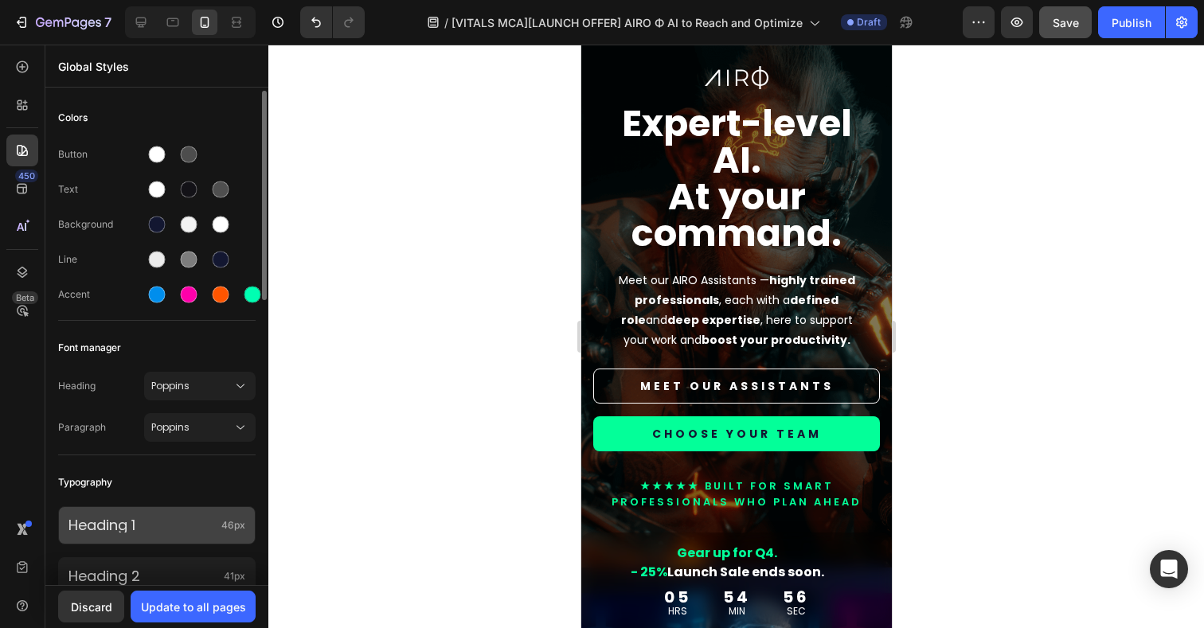
click at [144, 528] on p "Heading 1" at bounding box center [141, 526] width 147 height 14
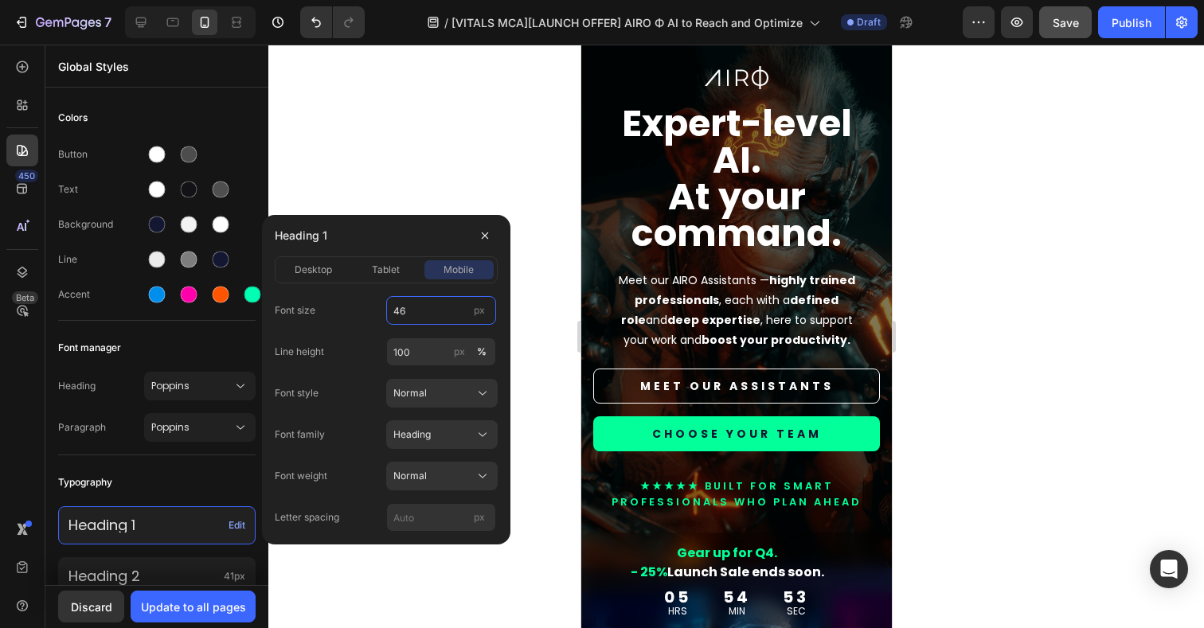
click at [417, 315] on input "46" at bounding box center [441, 310] width 110 height 29
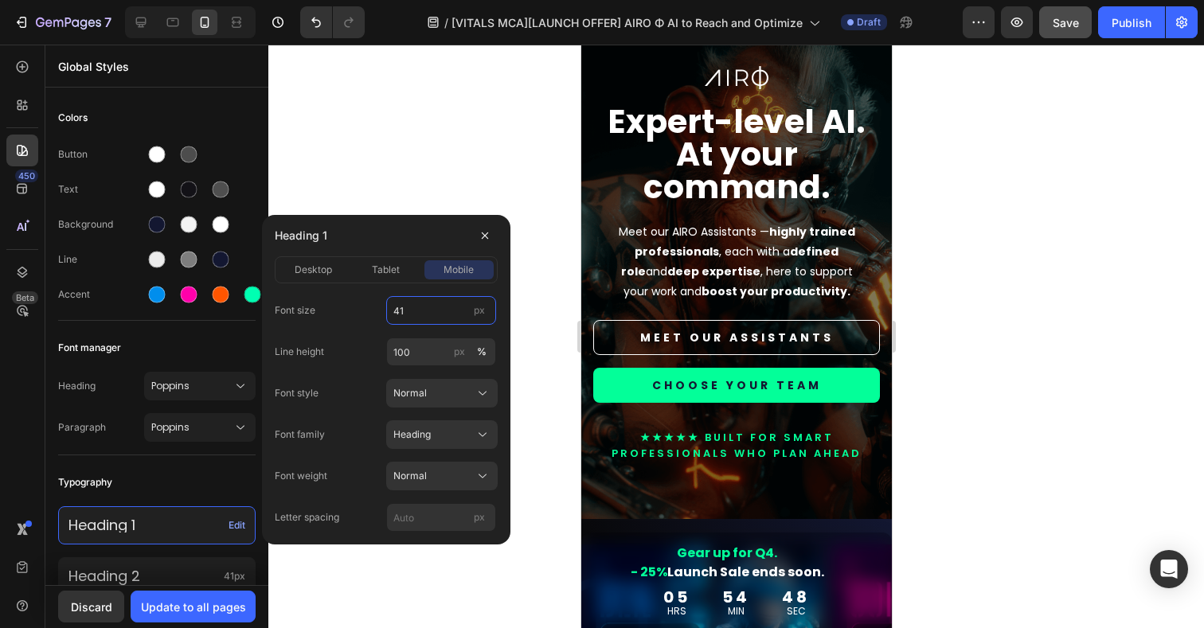
type input "40"
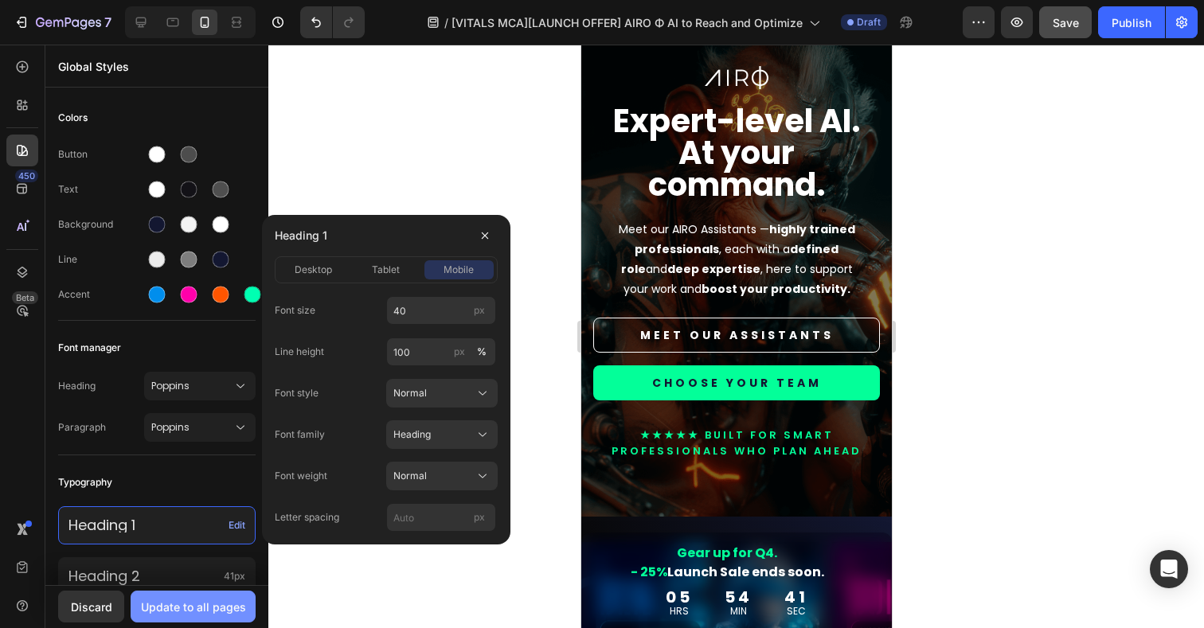
click at [193, 615] on div "Update to all pages" at bounding box center [193, 607] width 105 height 17
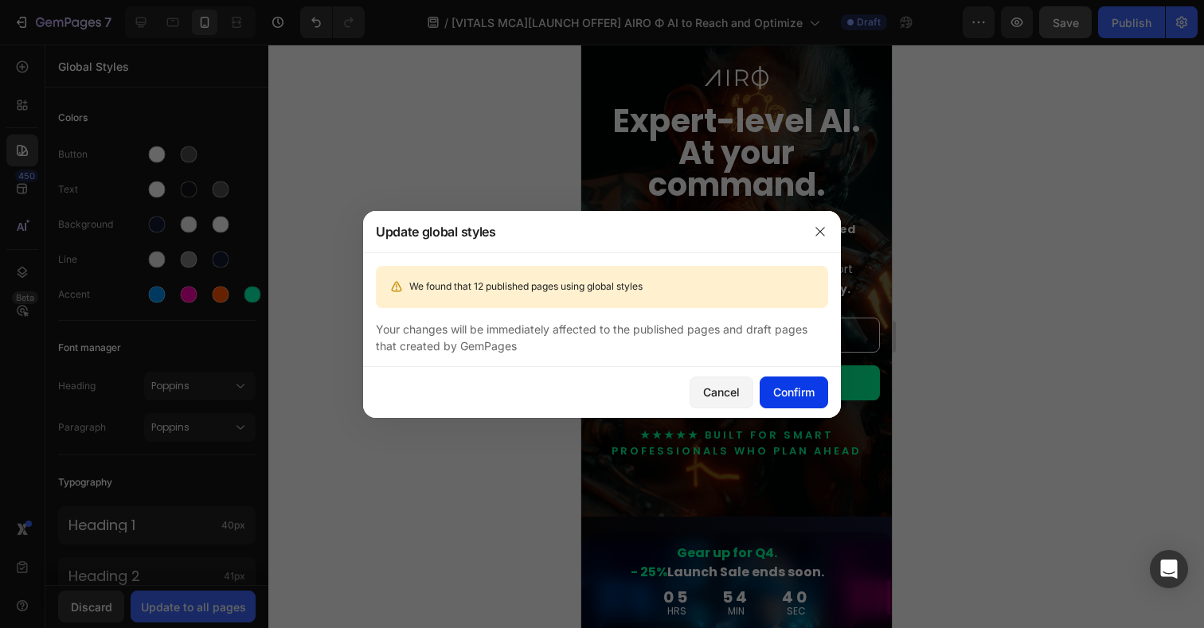
click at [801, 393] on div "Confirm" at bounding box center [793, 392] width 41 height 17
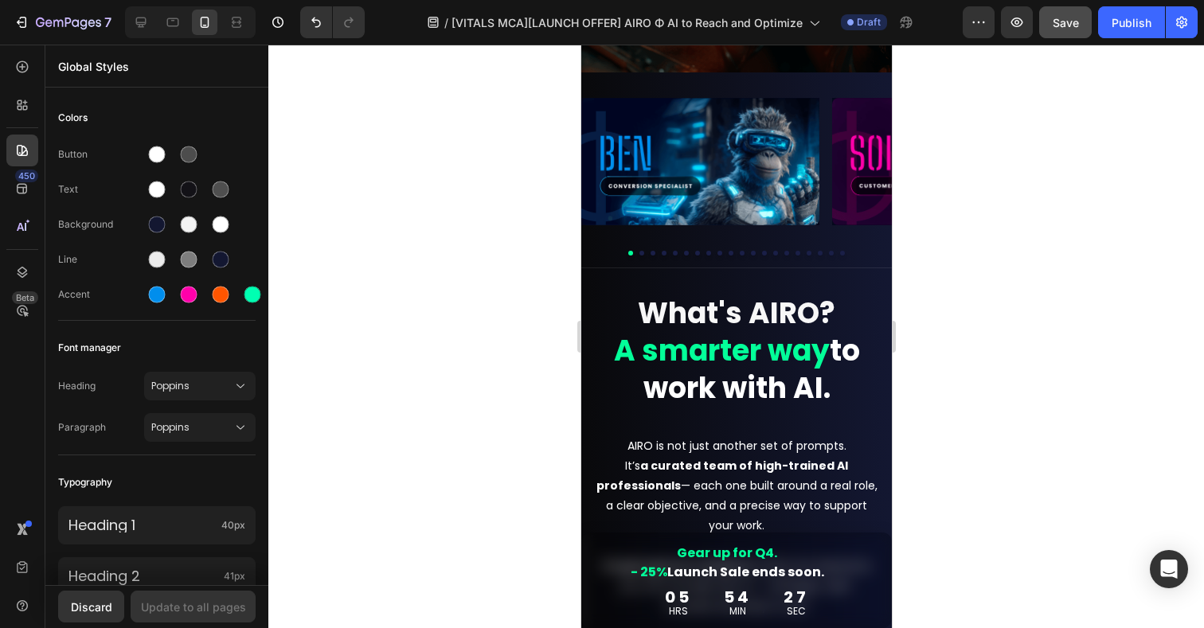
scroll to position [519, 0]
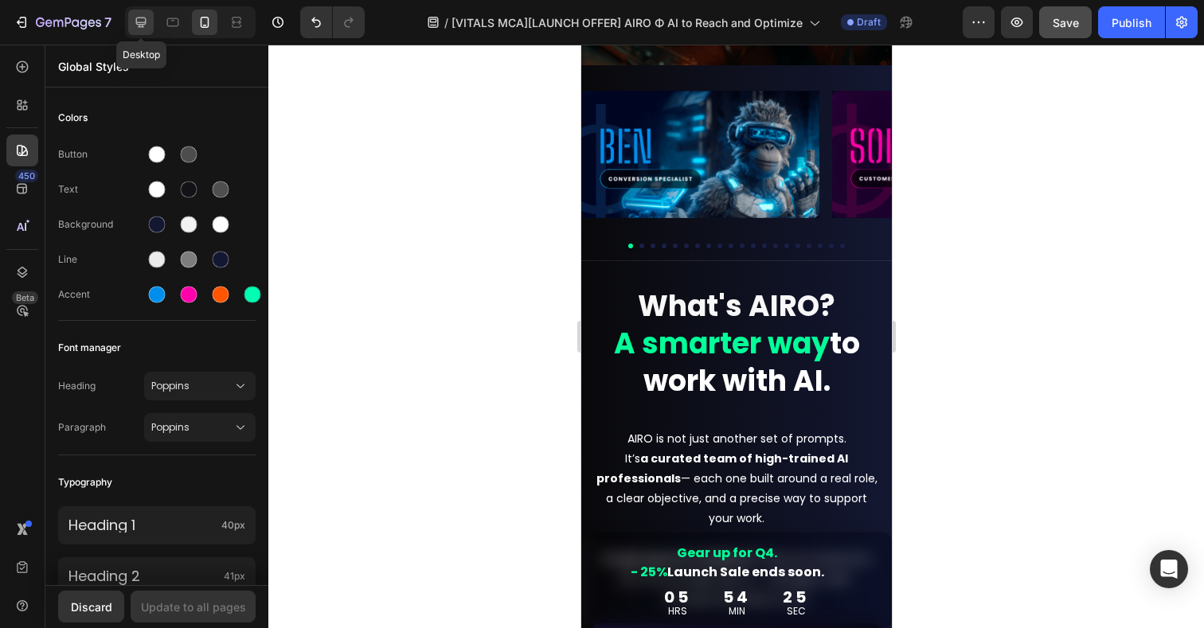
click at [145, 19] on icon at bounding box center [141, 22] width 16 height 16
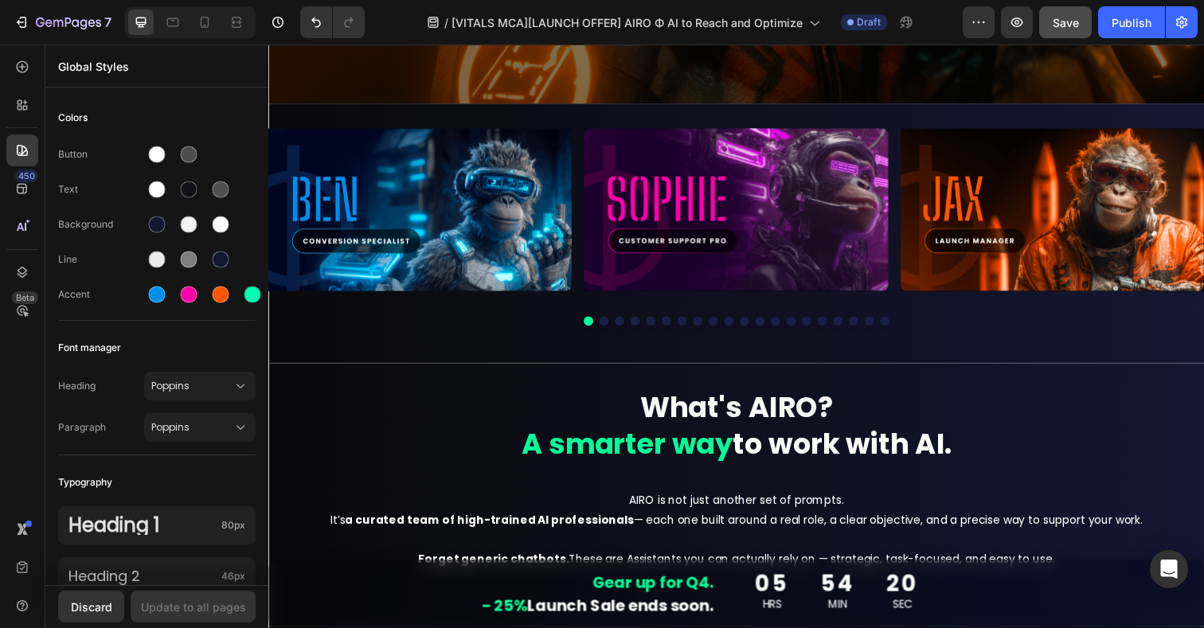
scroll to position [480, 0]
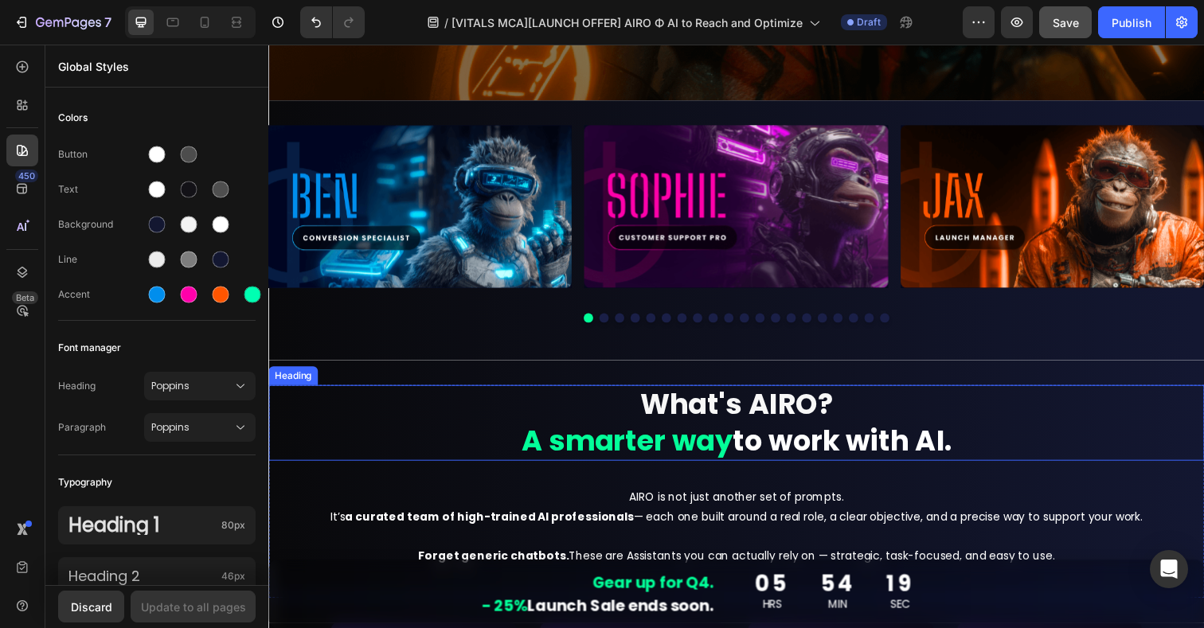
click at [744, 453] on strong "to work with AI." at bounding box center [854, 449] width 224 height 41
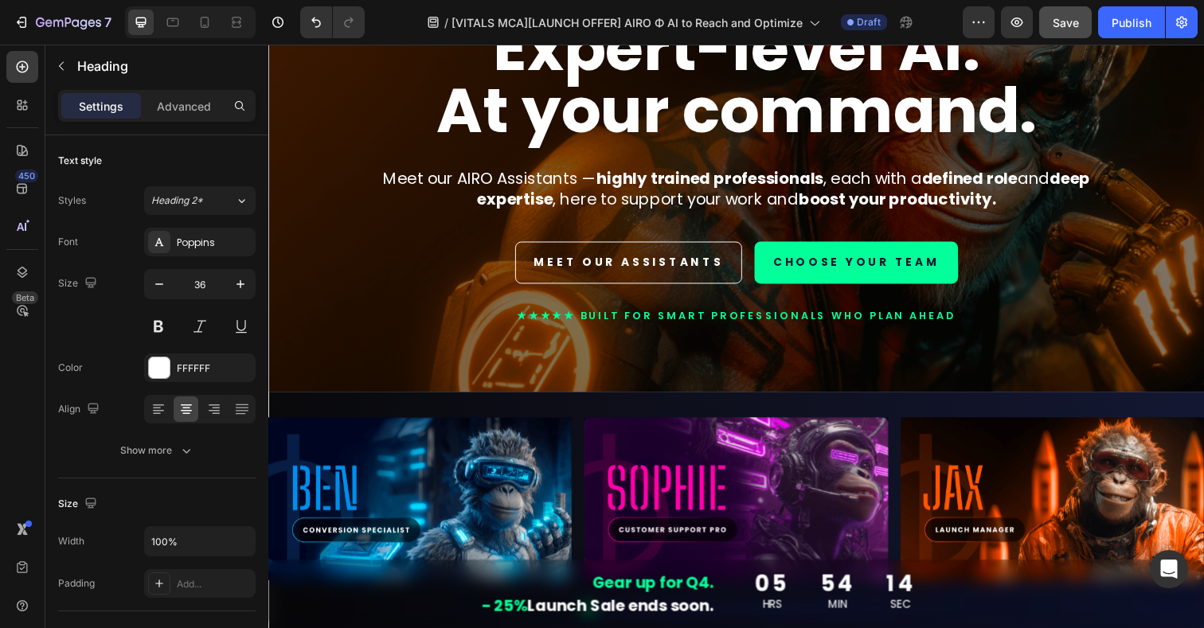
scroll to position [155, 0]
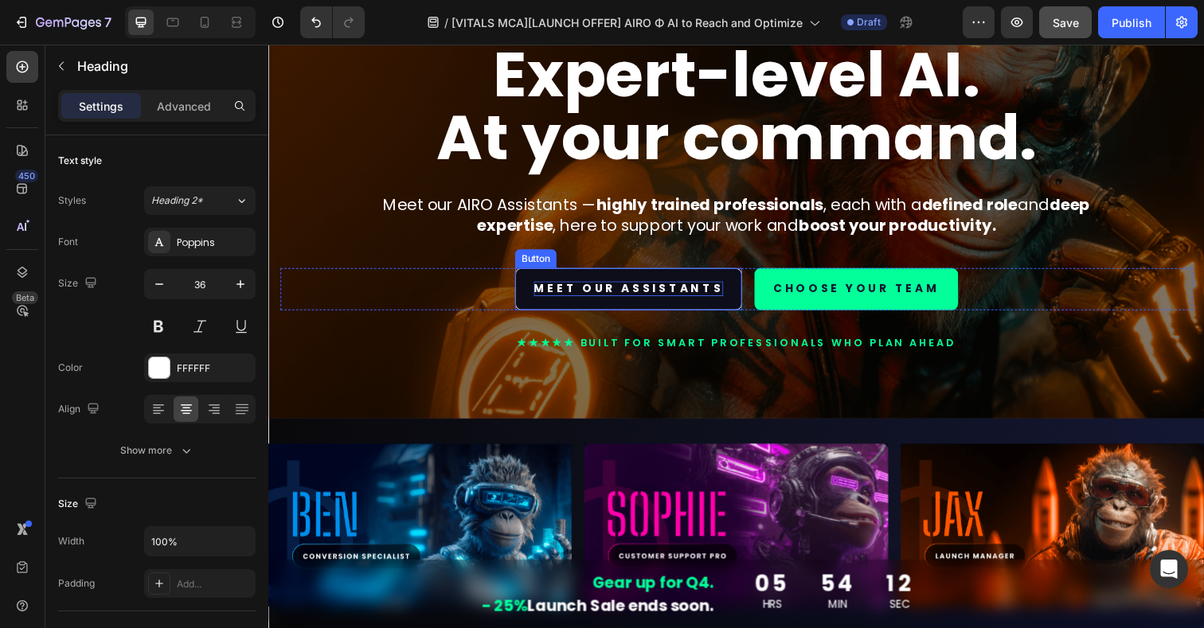
click at [652, 295] on p "MEET OUR ASSISTANTS" at bounding box center [636, 294] width 194 height 14
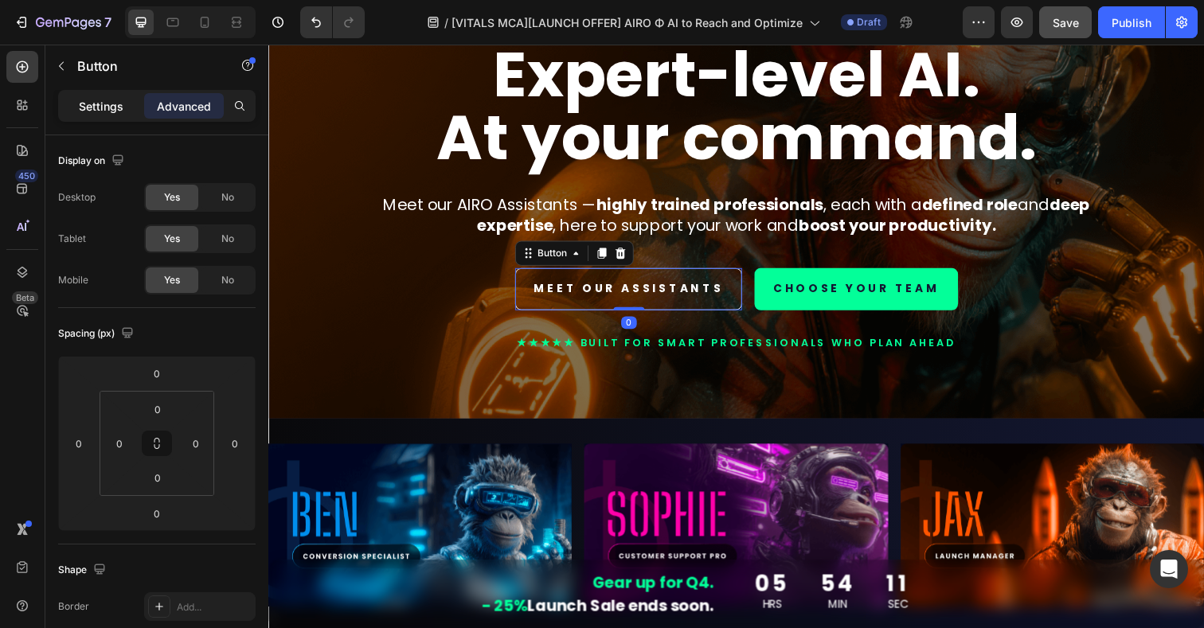
click at [100, 108] on p "Settings" at bounding box center [101, 106] width 45 height 17
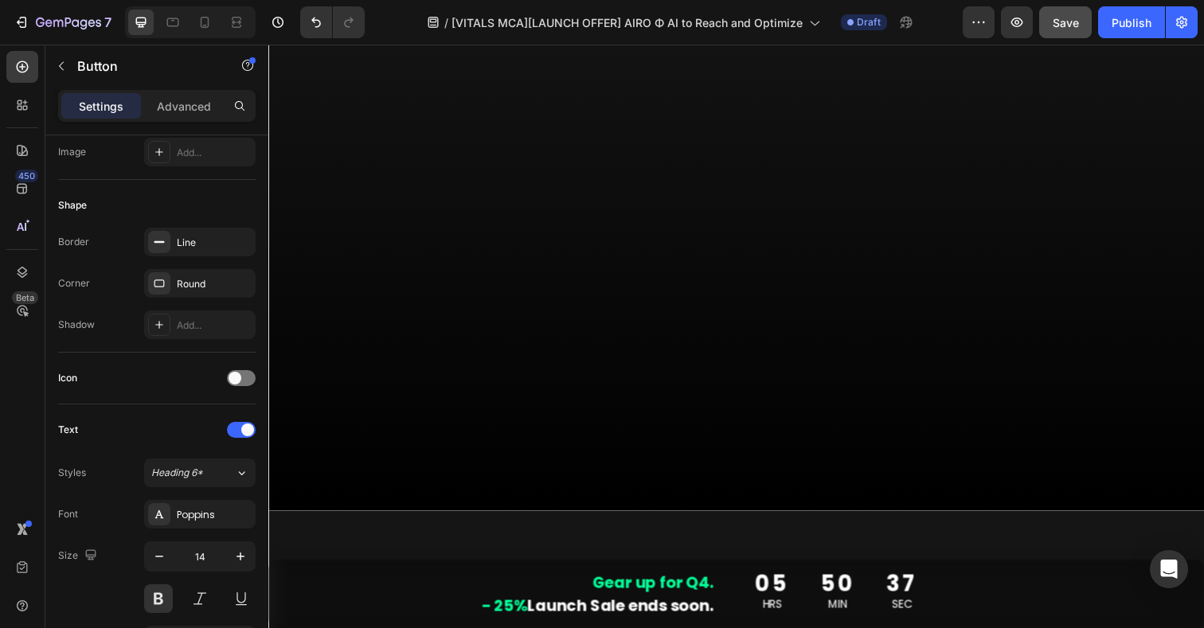
scroll to position [0, 0]
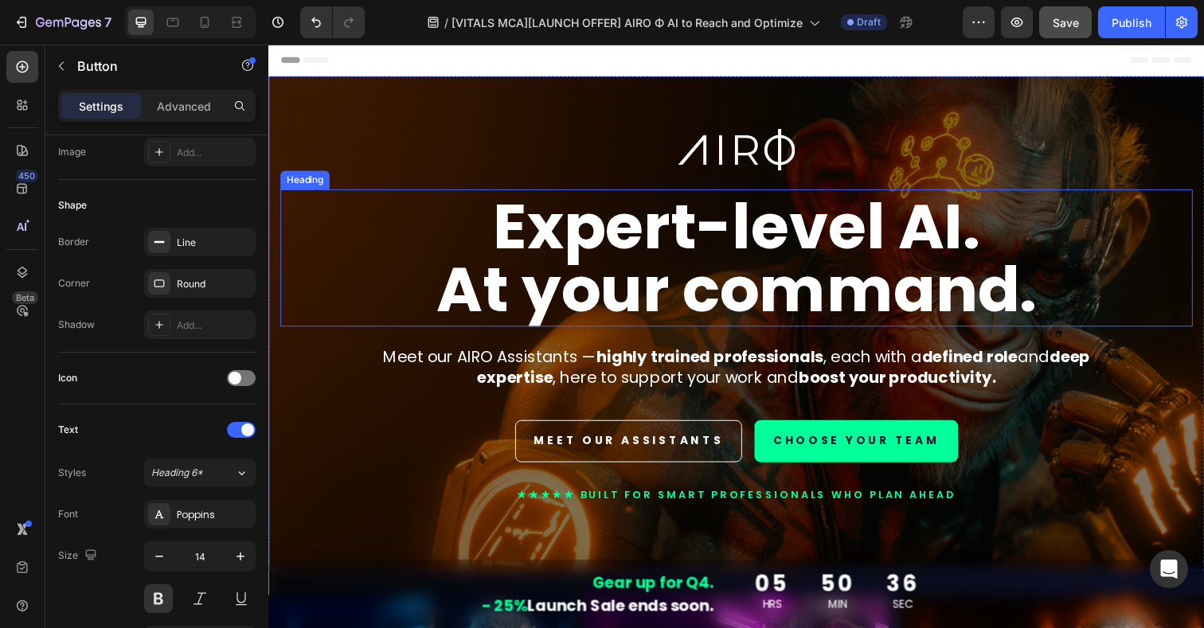
click at [667, 287] on strong "At your command." at bounding box center [746, 294] width 613 height 89
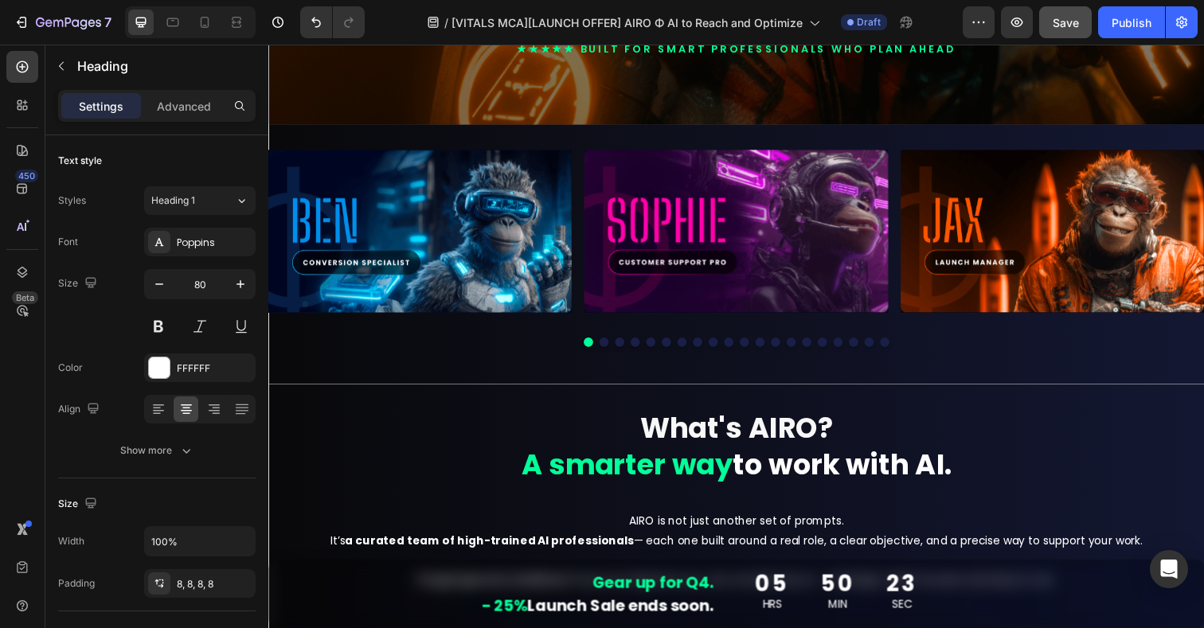
scroll to position [470, 0]
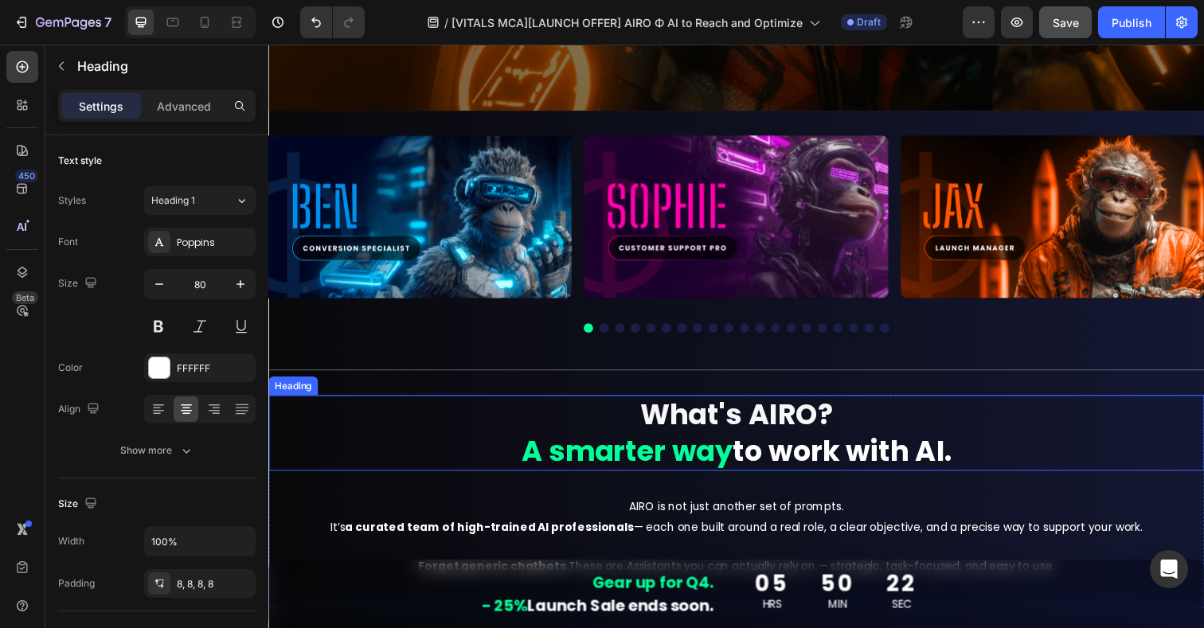
click at [679, 436] on strong "What's AIRO?" at bounding box center [747, 422] width 198 height 41
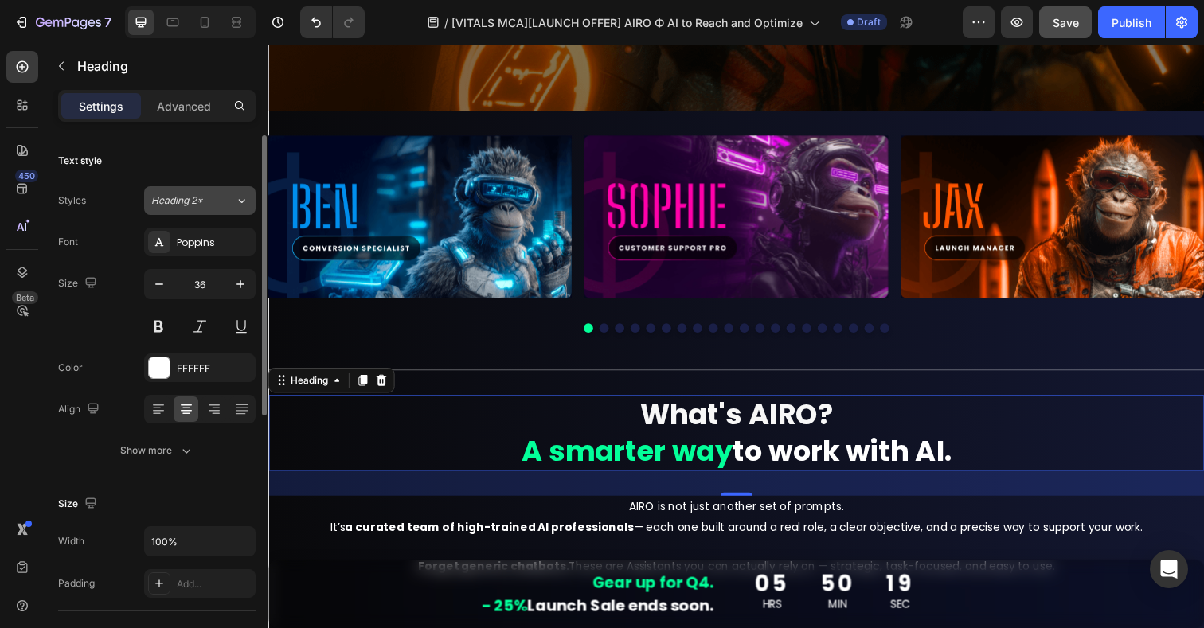
click at [185, 199] on span "Heading 2*" at bounding box center [177, 201] width 52 height 14
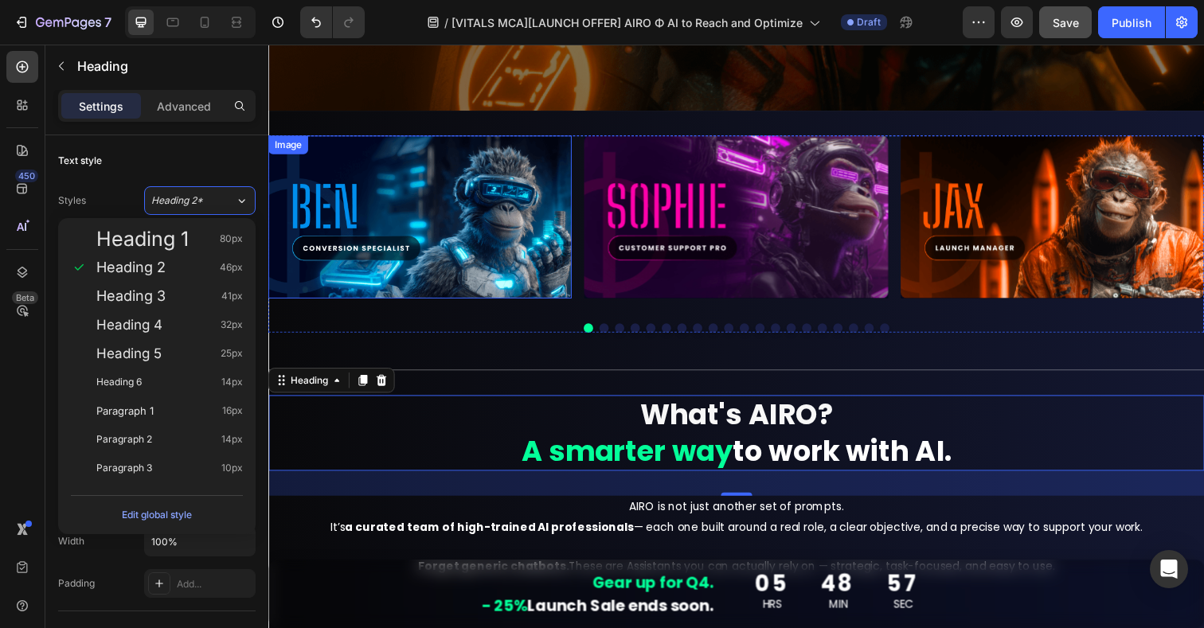
scroll to position [0, 0]
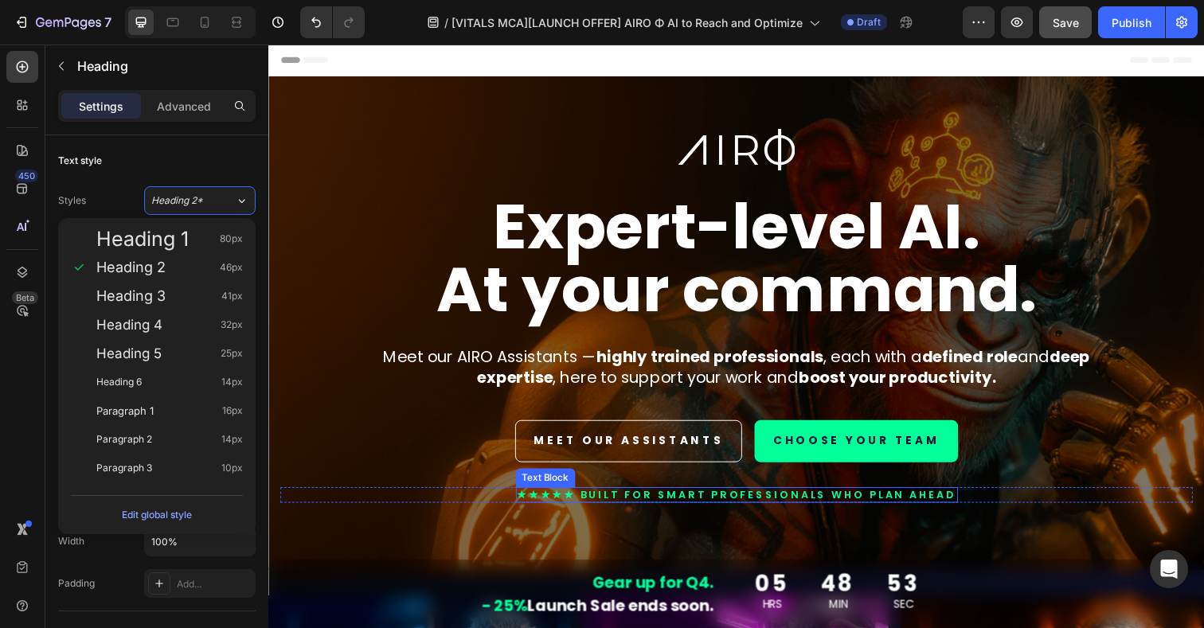
click at [633, 503] on p "★★★★★ BUILT FOR smart professionals who plan ahead" at bounding box center [746, 506] width 448 height 14
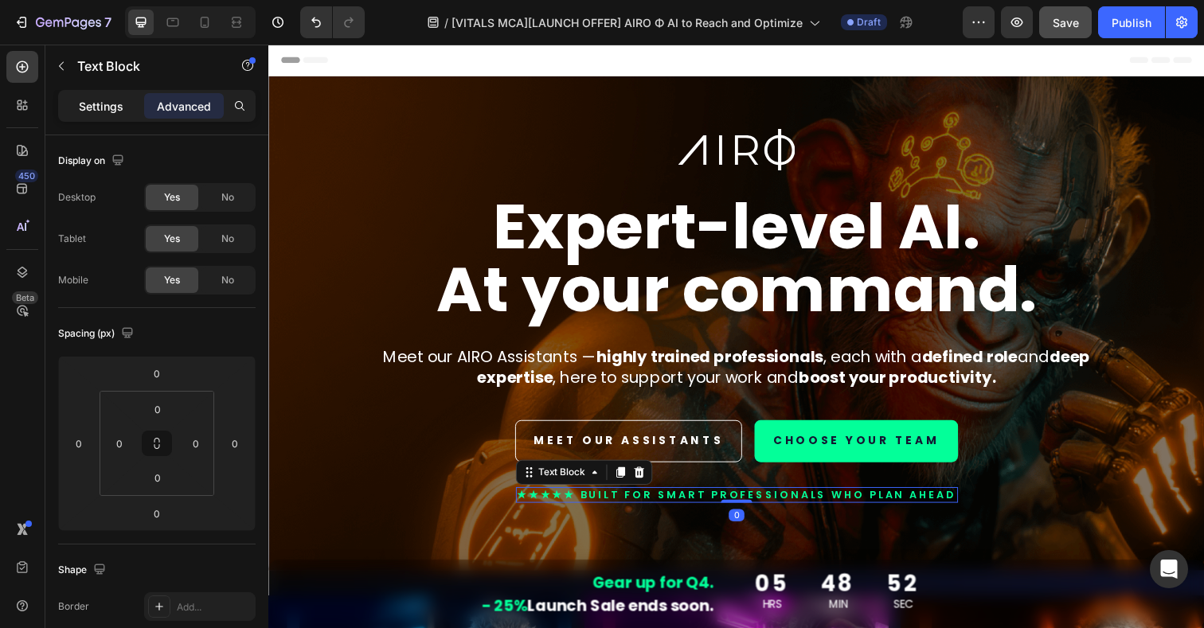
click at [103, 103] on p "Settings" at bounding box center [101, 106] width 45 height 17
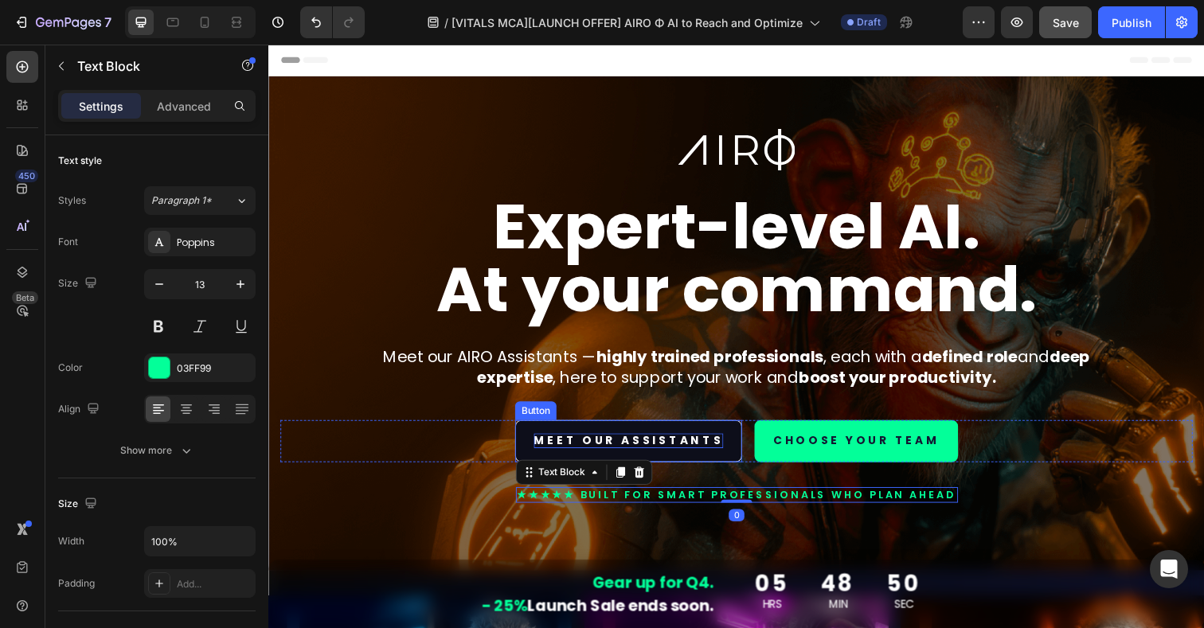
click at [647, 452] on p "MEET OUR ASSISTANTS" at bounding box center [636, 449] width 194 height 14
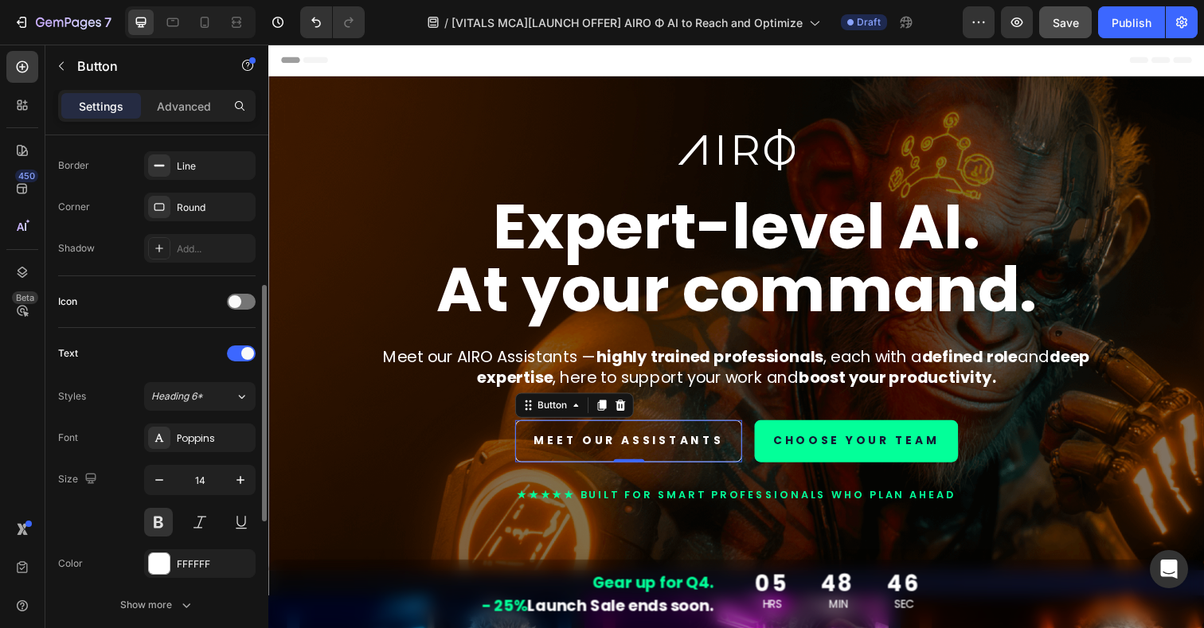
scroll to position [343, 0]
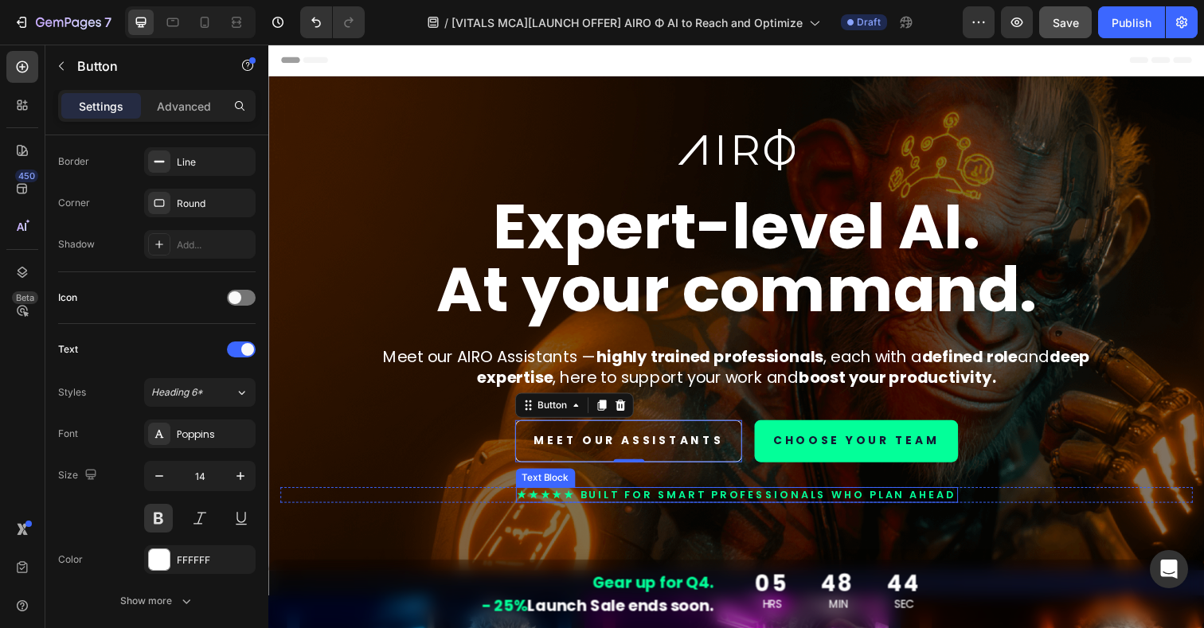
click at [659, 511] on p "★★★★★ BUILT FOR smart professionals who plan ahead" at bounding box center [746, 506] width 448 height 14
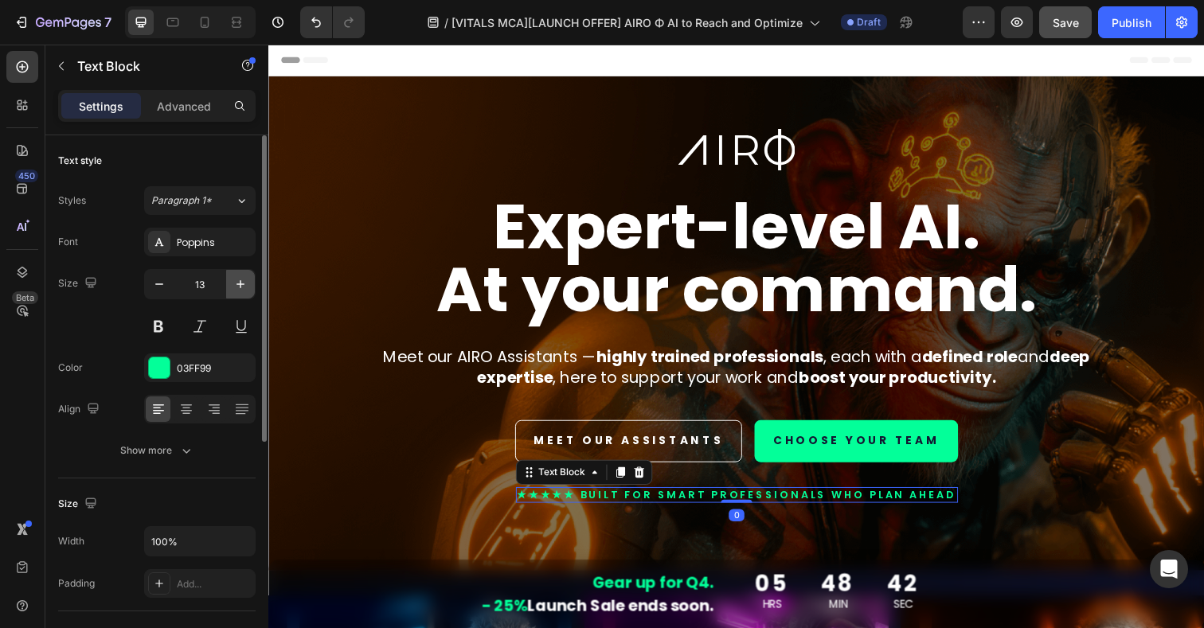
click at [247, 282] on icon "button" at bounding box center [241, 284] width 16 height 16
type input "14"
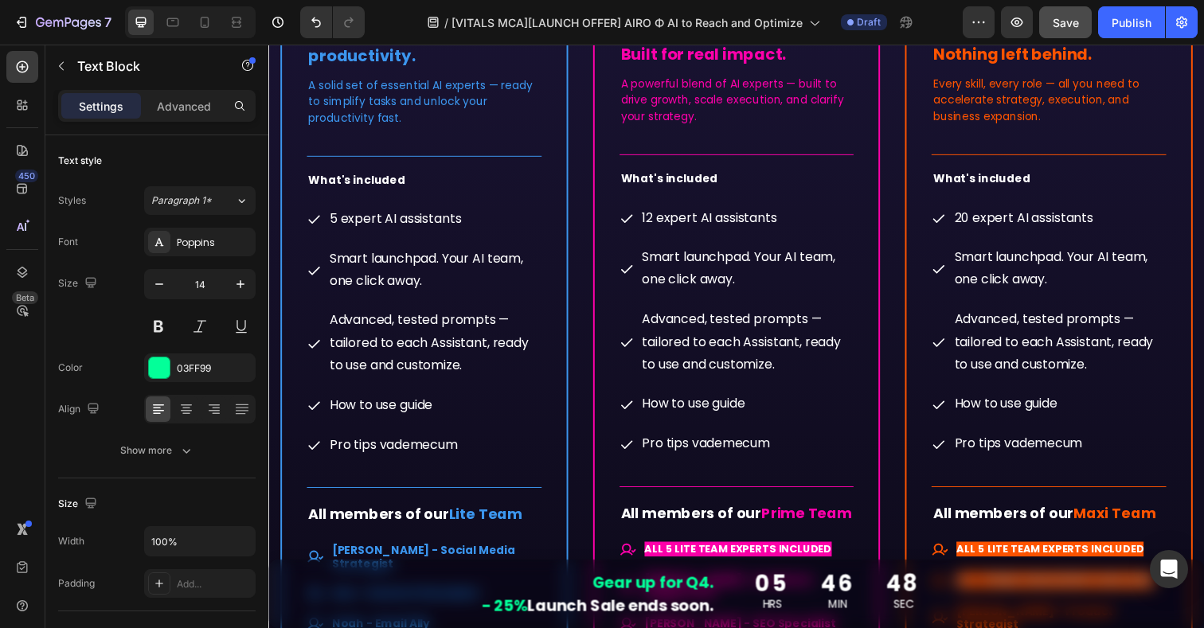
scroll to position [8540, 0]
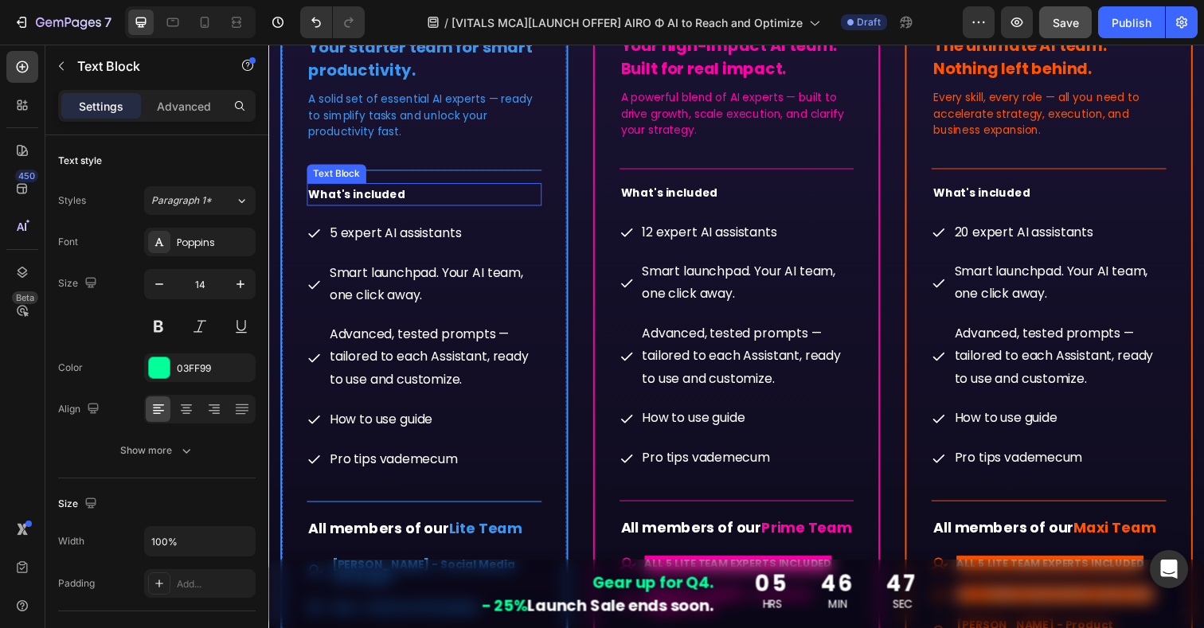
click at [385, 194] on span "What's included" at bounding box center [358, 198] width 99 height 16
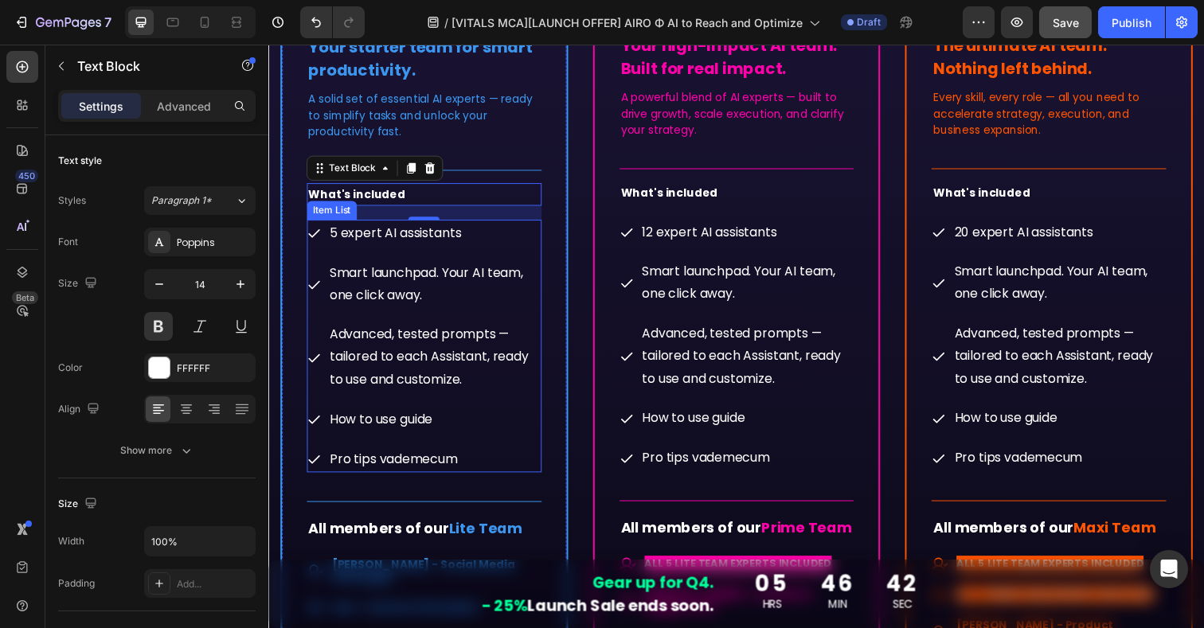
click at [410, 238] on p "5 expert AI assistants" at bounding box center [438, 237] width 214 height 23
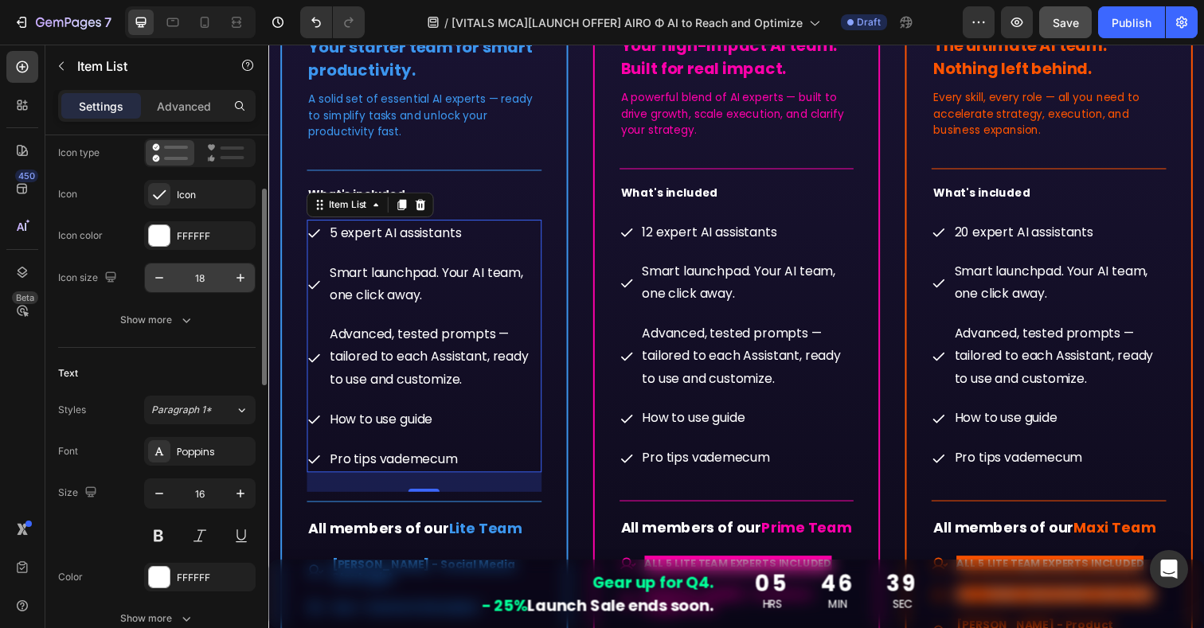
scroll to position [170, 0]
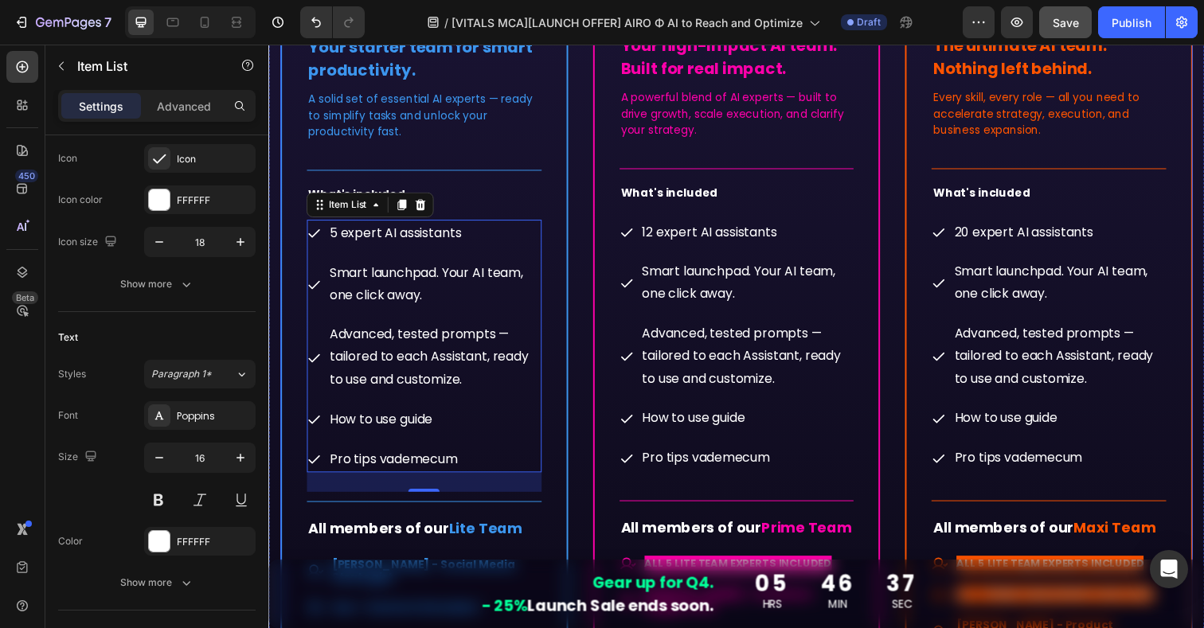
click at [577, 213] on div "-25% LAUNCH SALE Button Row Row -25% LAUNCH SALE Button Lite Team Heading $59.0…" at bounding box center [746, 550] width 932 height 1552
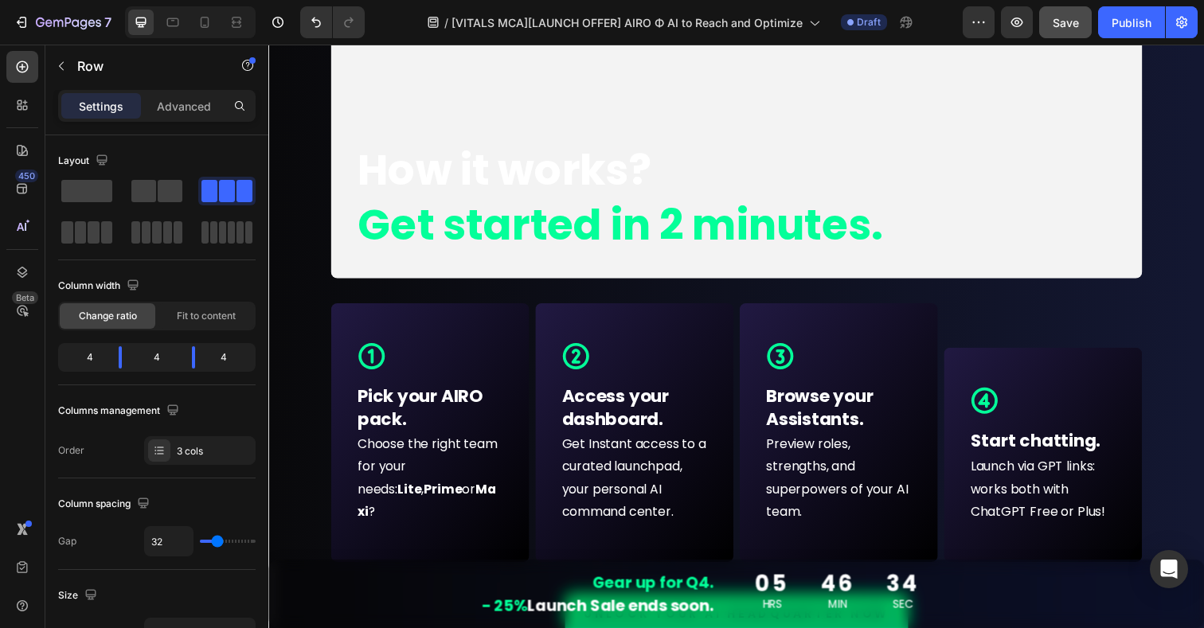
scroll to position [7443, 0]
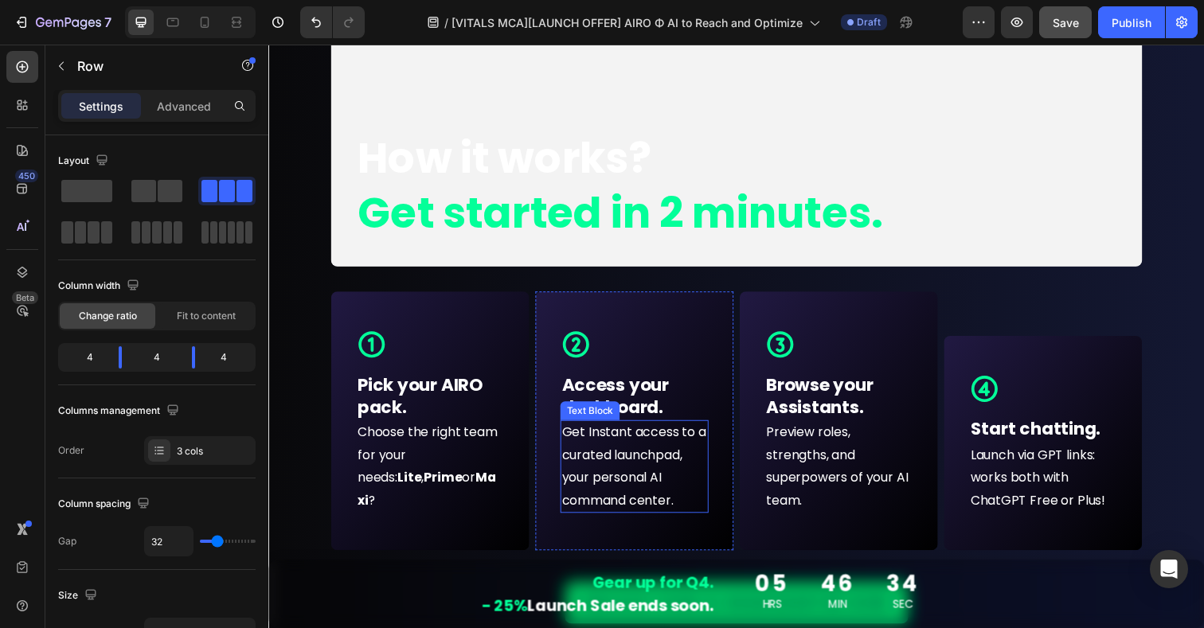
click at [634, 475] on p "Get Instant access to a curated launchpad, your personal AI command center." at bounding box center [642, 476] width 148 height 92
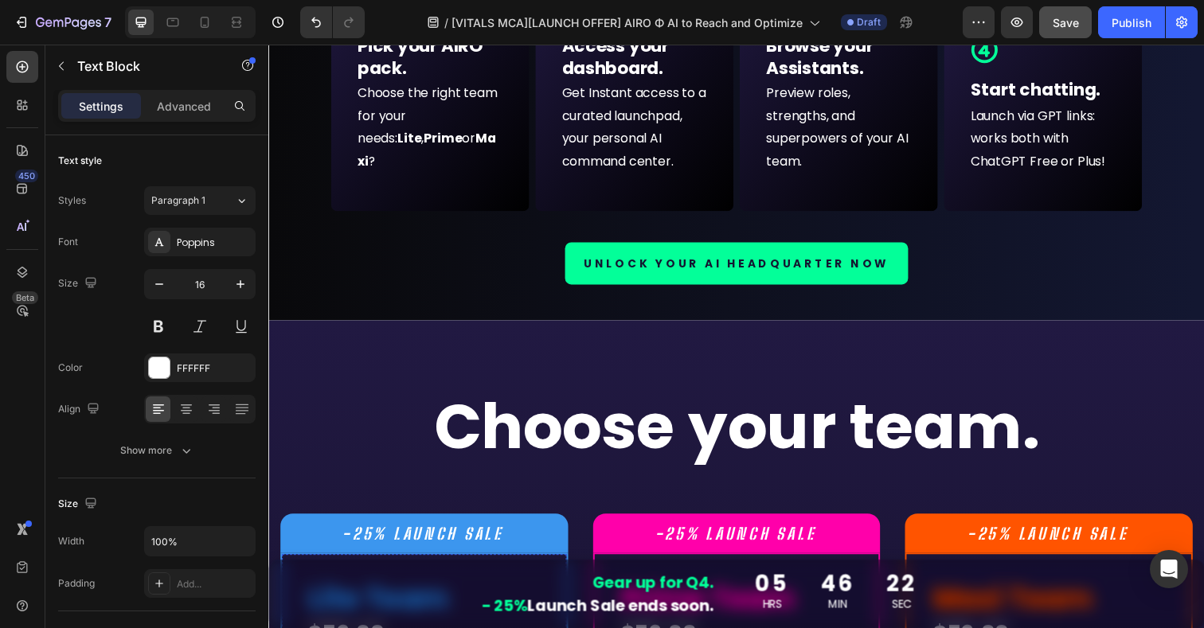
scroll to position [7635, 0]
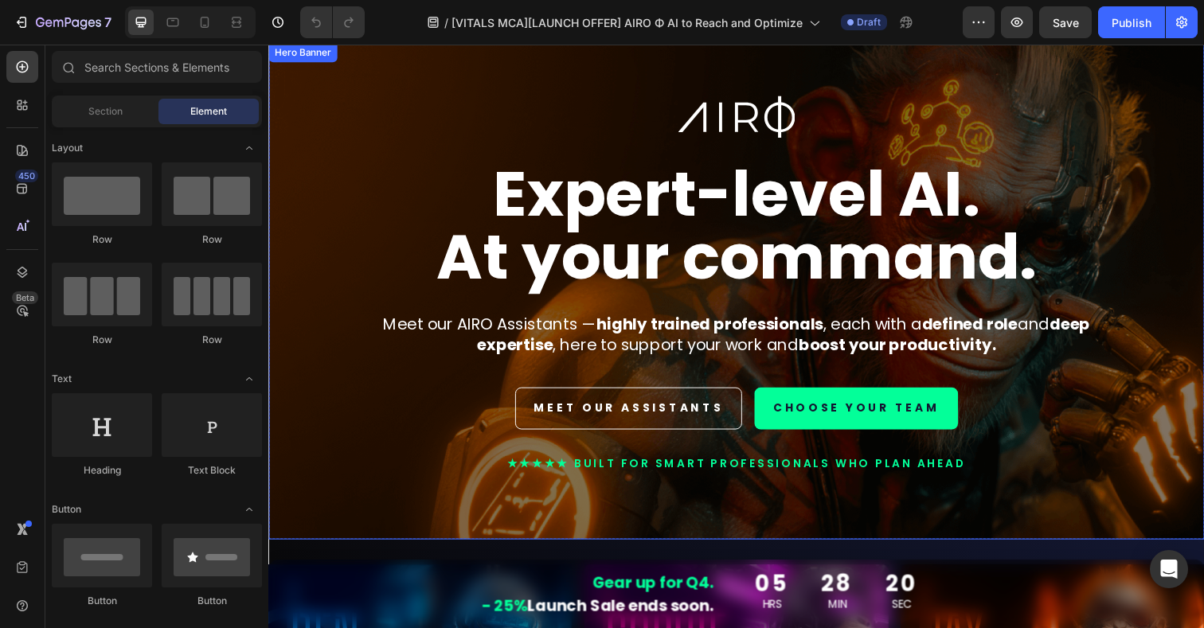
scroll to position [59, 0]
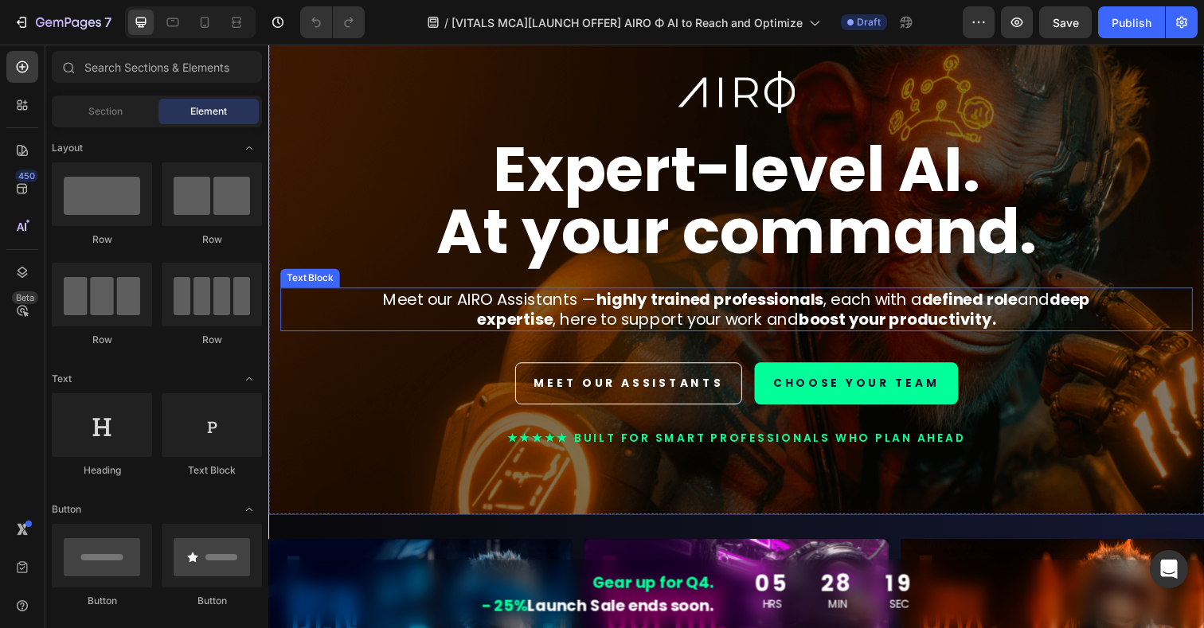
click at [685, 325] on p "Meet our AIRO Assistants — highly trained professionals , each with a defined r…" at bounding box center [746, 315] width 801 height 41
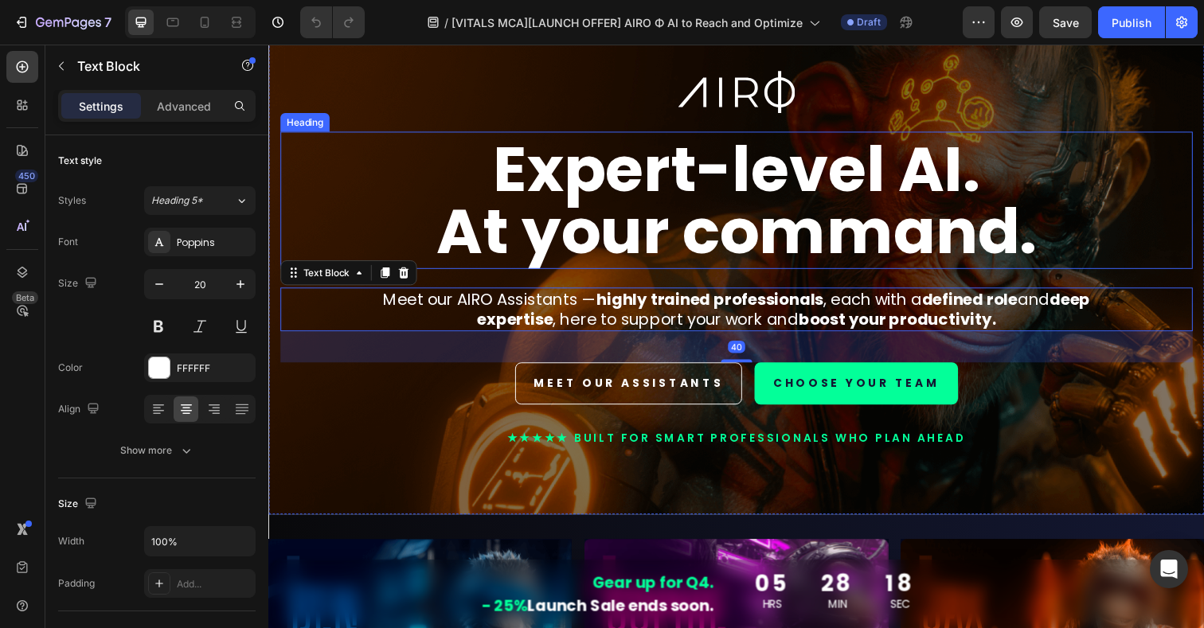
click at [386, 187] on h1 "Expert-level AI. At your command." at bounding box center [746, 204] width 932 height 140
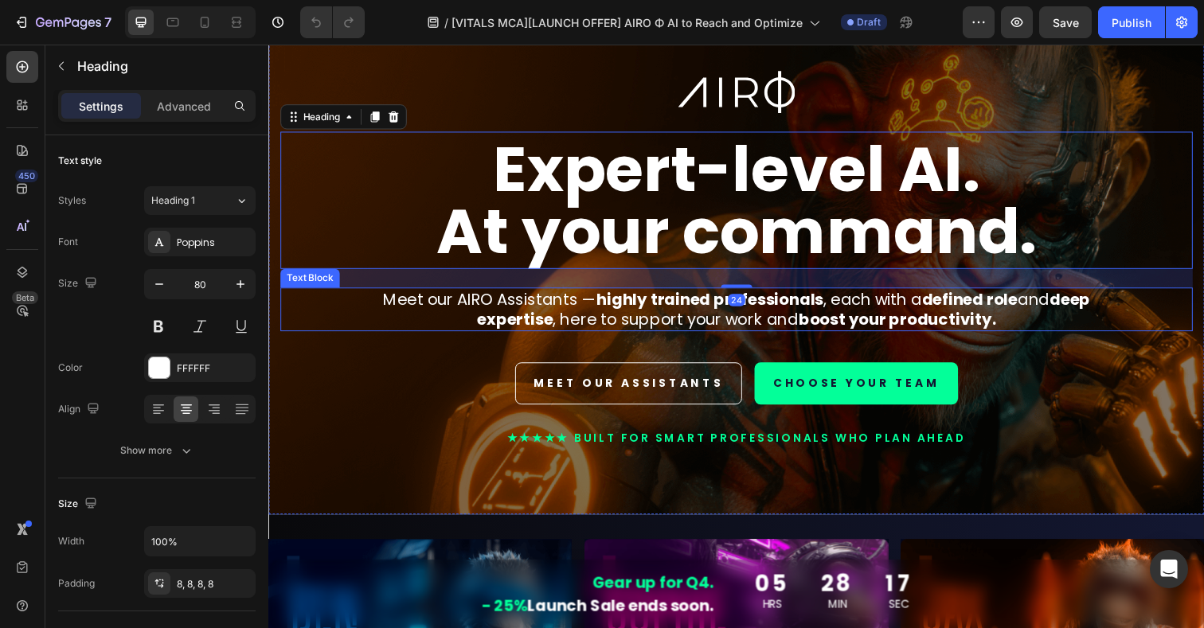
click at [526, 301] on p "Meet our AIRO Assistants — highly trained professionals , each with a defined r…" at bounding box center [746, 315] width 801 height 41
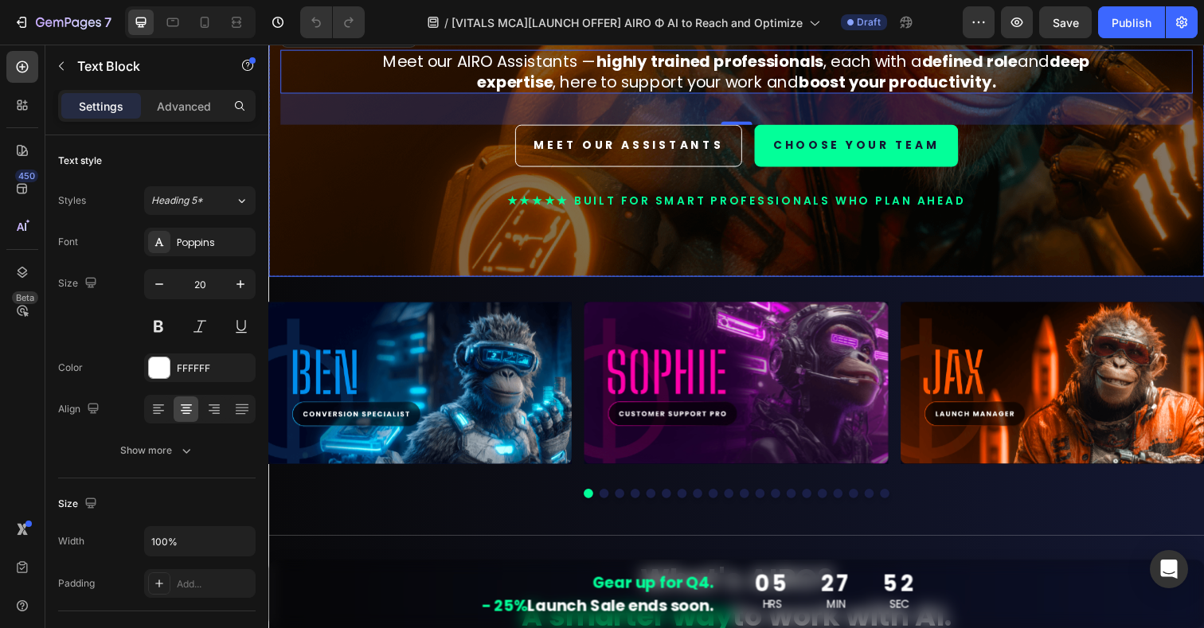
scroll to position [303, 0]
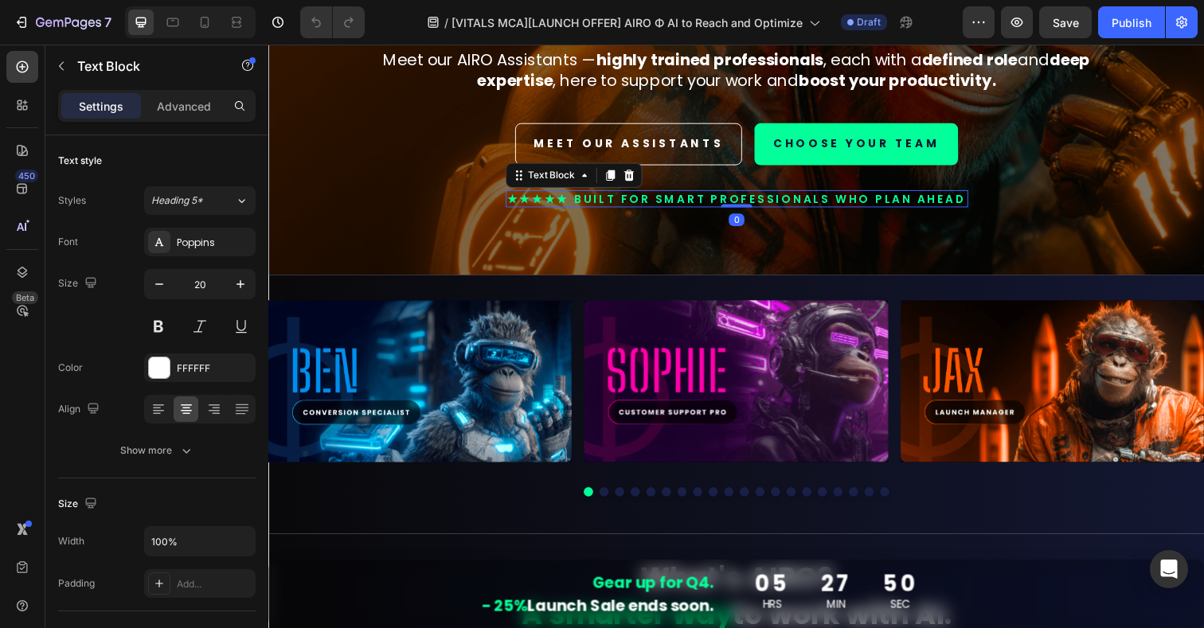
click at [649, 203] on p "★★★★★ BUILT FOR smart professionals who plan ahead" at bounding box center [746, 202] width 469 height 14
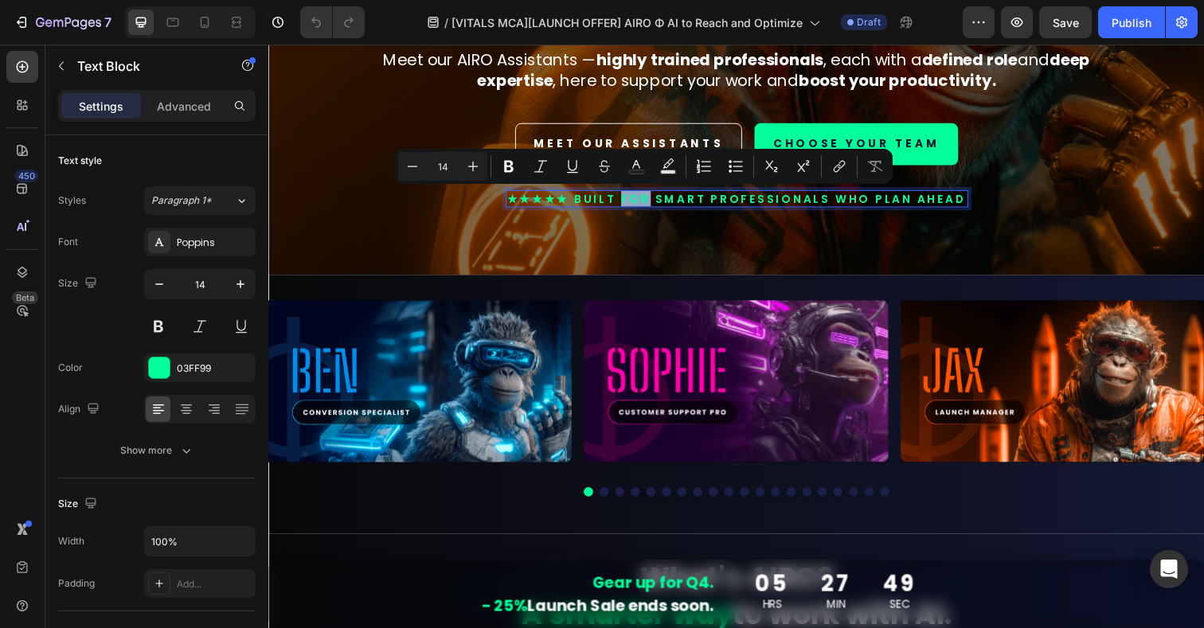
click at [655, 202] on p "★★★★★ BUILT FOR smart professionals who plan ahead" at bounding box center [746, 202] width 469 height 14
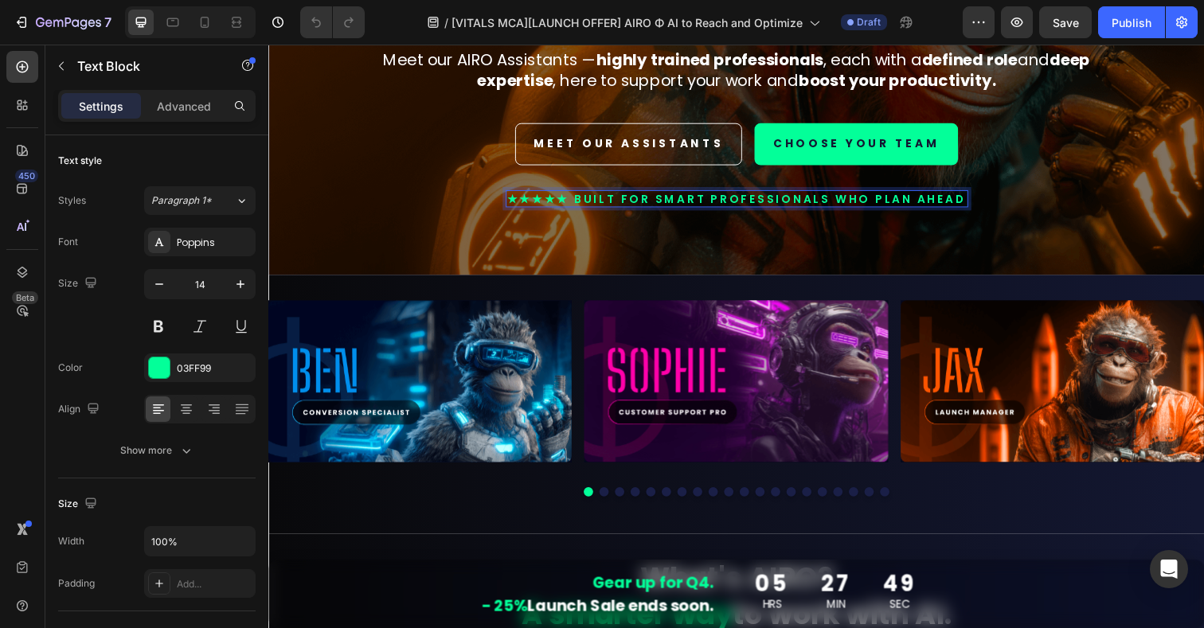
click at [664, 202] on p "★★★★★ BUILT FOR smart professionals who plan ahead" at bounding box center [746, 202] width 469 height 14
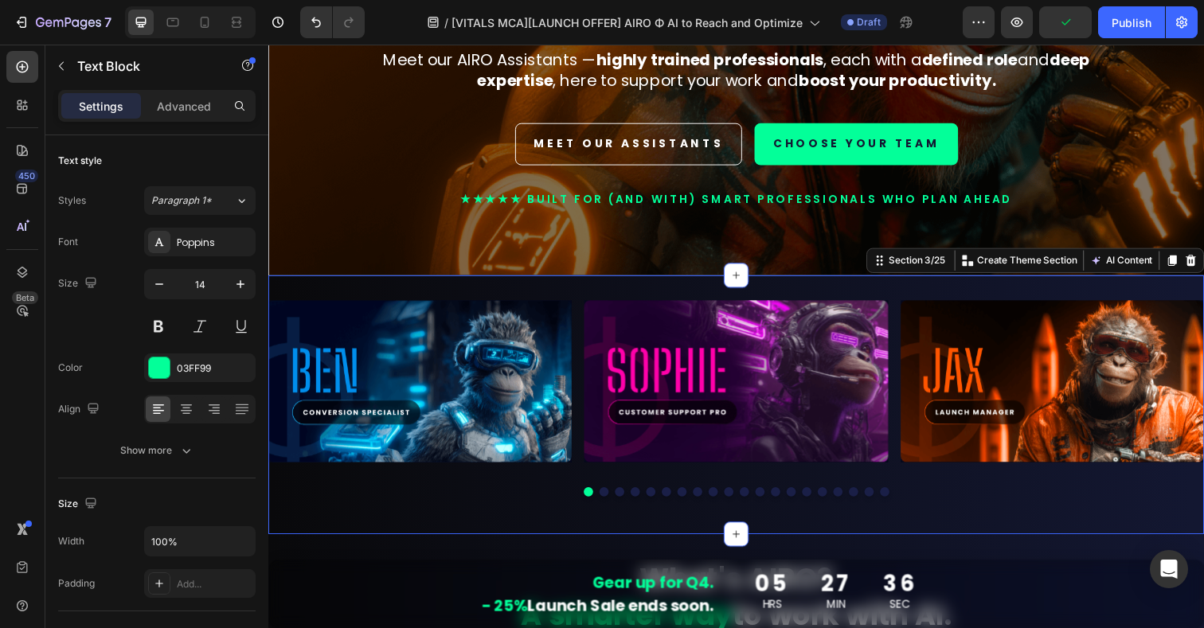
click at [424, 514] on div "Image Image Image Image Image Image Image Image Image Image Image Image Image I…" at bounding box center [746, 412] width 956 height 213
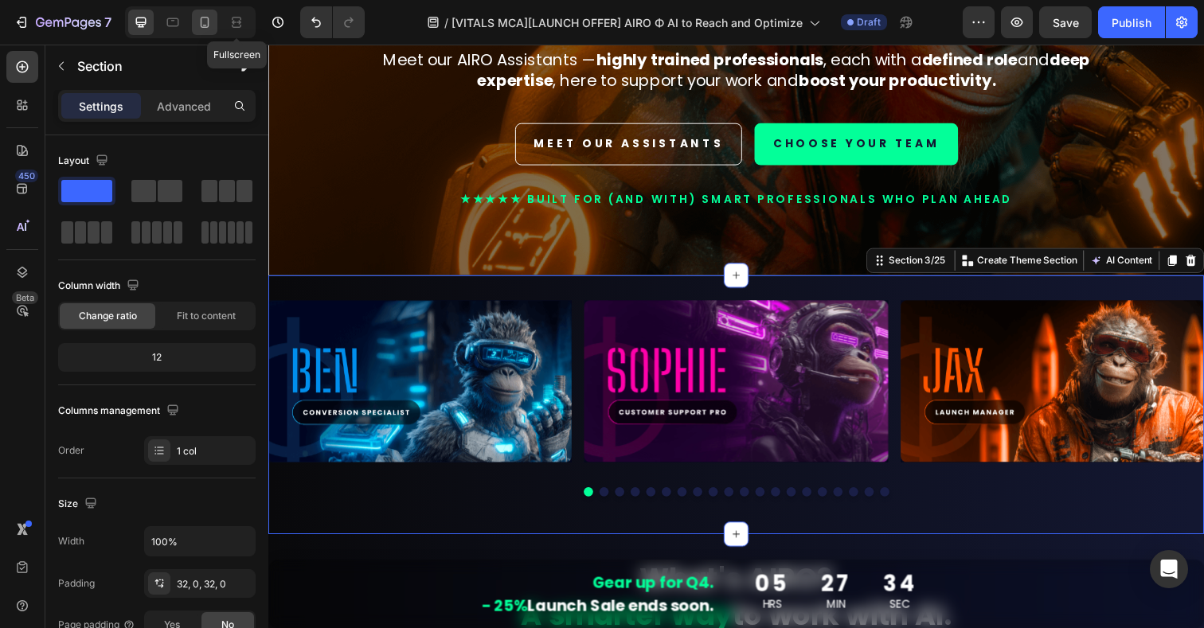
click at [204, 23] on icon at bounding box center [205, 22] width 16 height 16
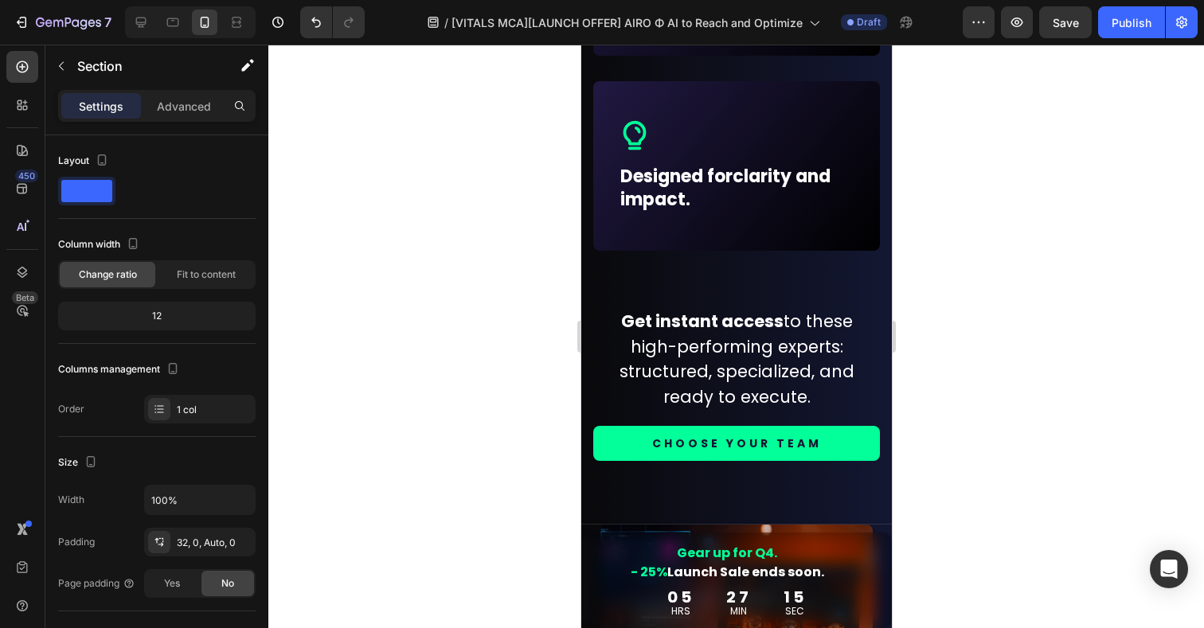
scroll to position [1649, 0]
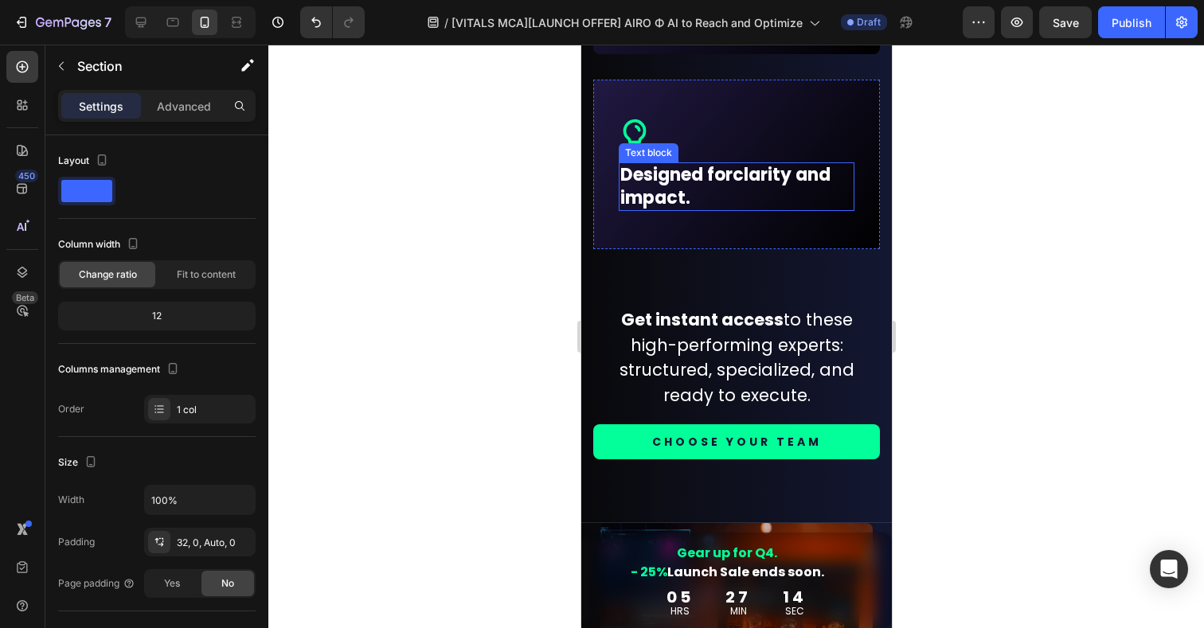
click at [668, 205] on strong "clarity and impact." at bounding box center [725, 186] width 210 height 48
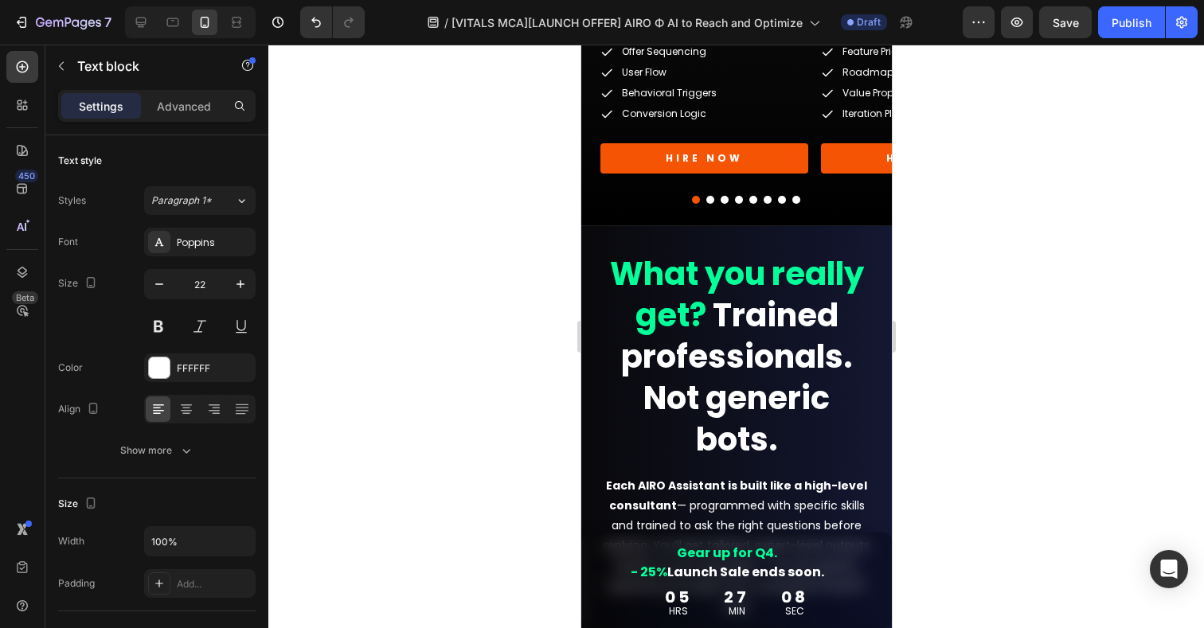
scroll to position [5043, 0]
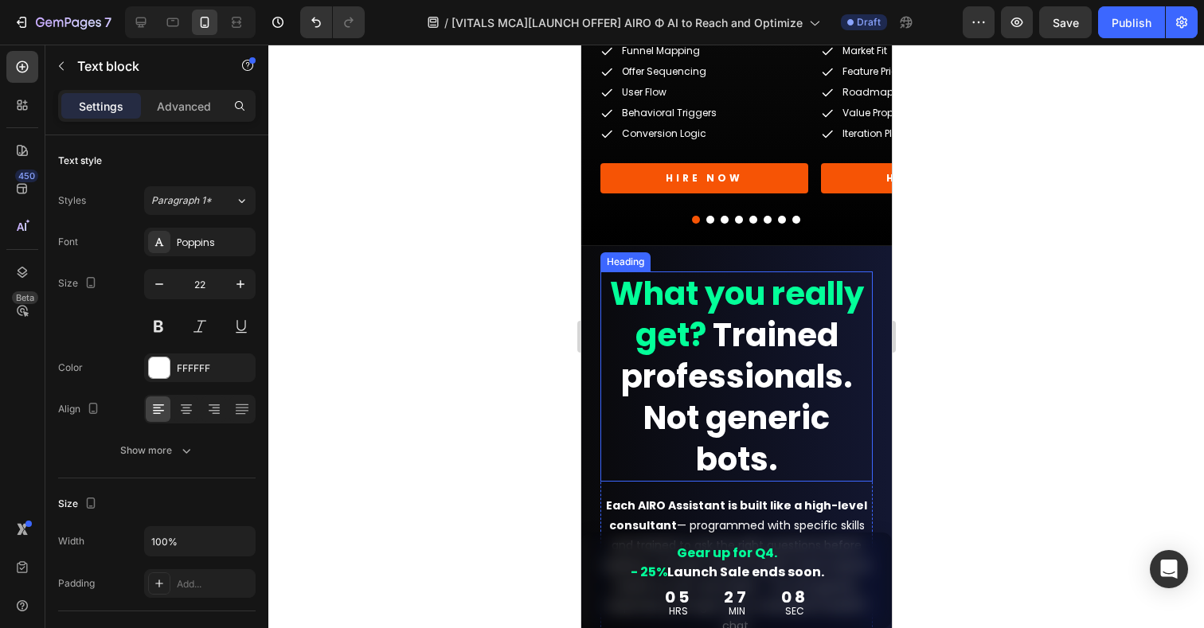
click at [736, 363] on strong "Trained professionals. Not generic bots." at bounding box center [736, 397] width 232 height 169
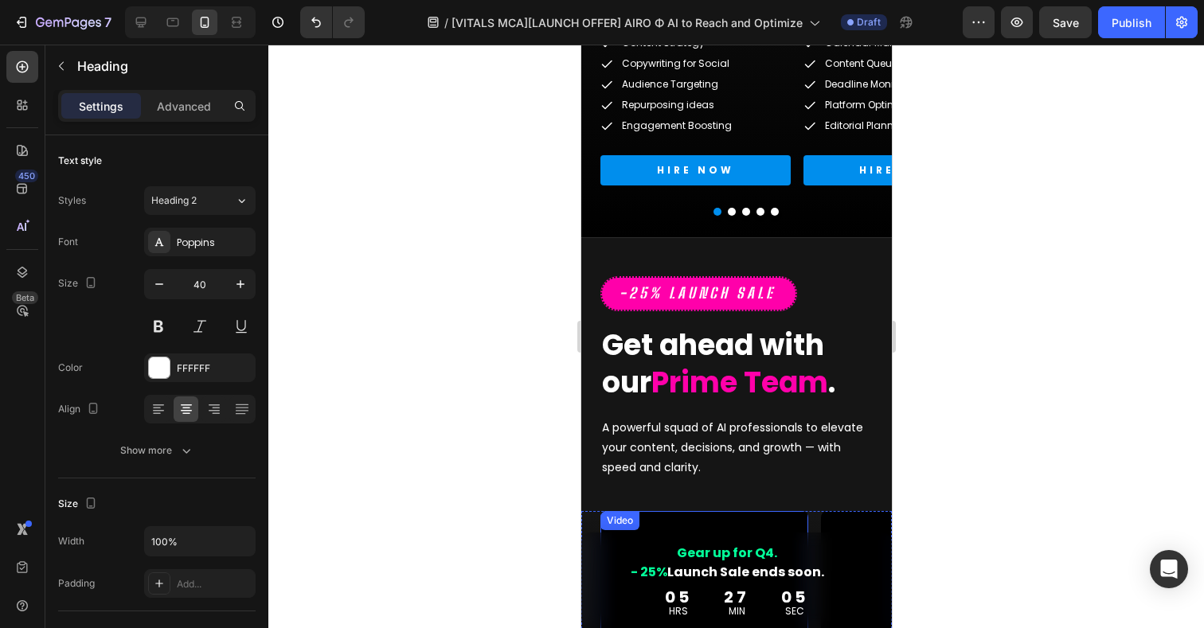
scroll to position [3484, 0]
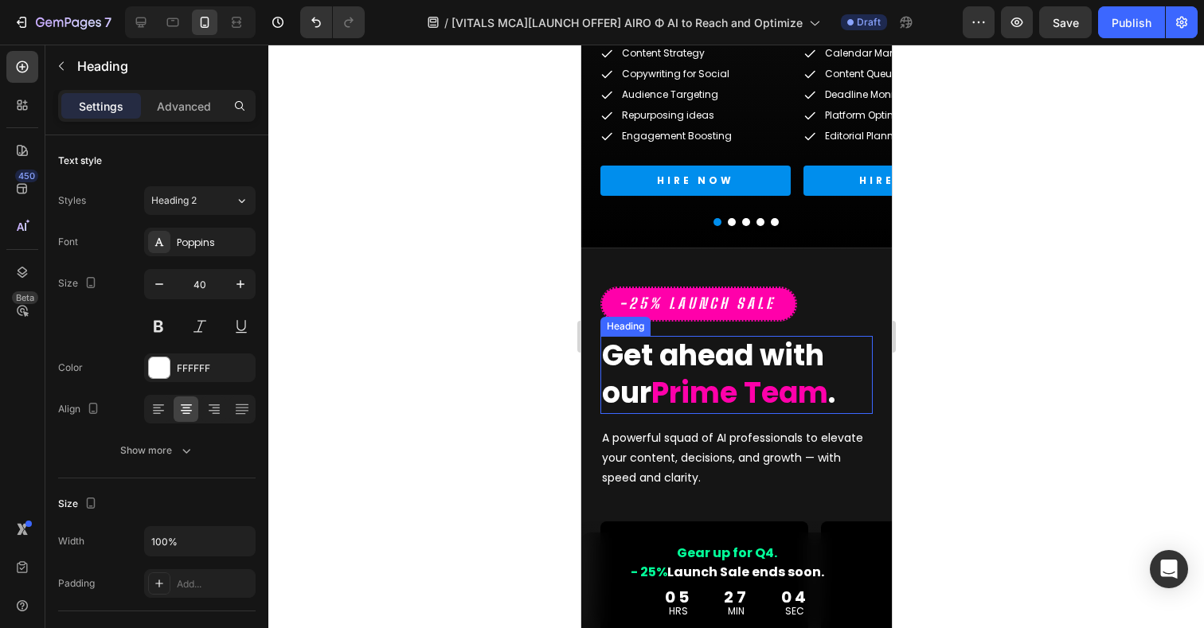
click at [699, 375] on strong "Prime Team" at bounding box center [739, 393] width 177 height 41
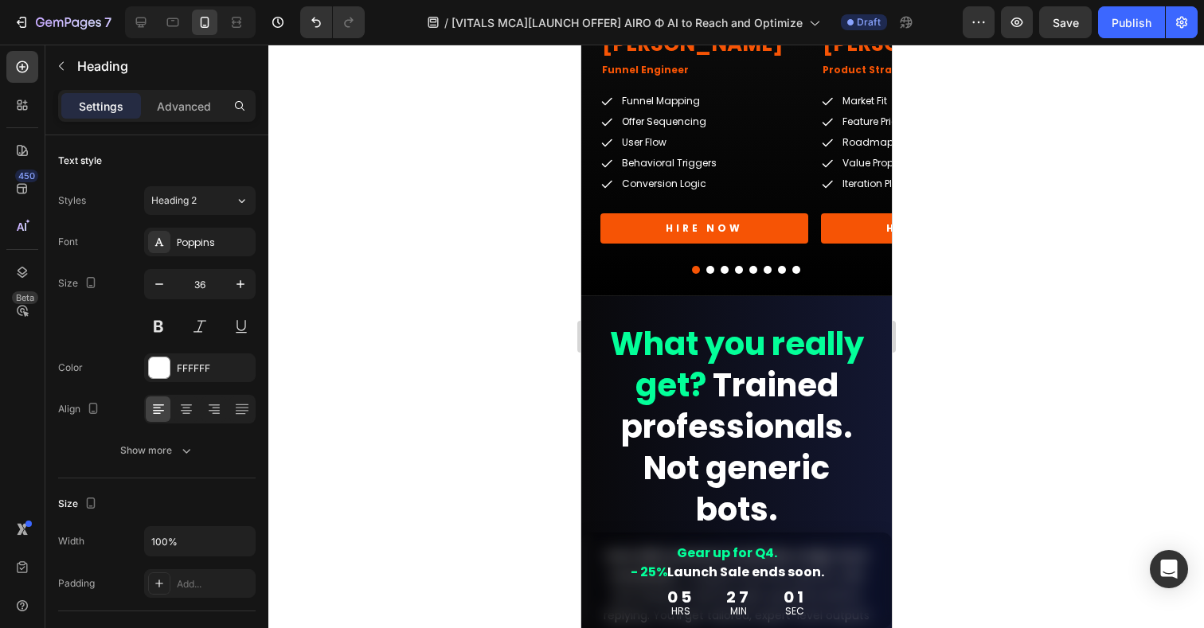
scroll to position [5014, 0]
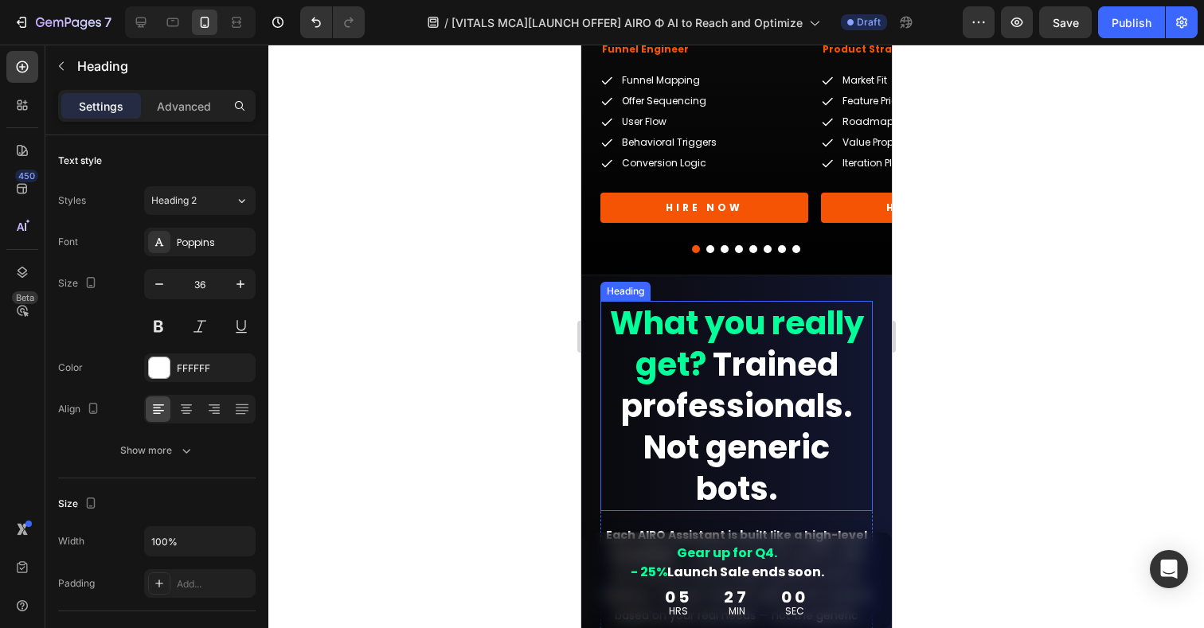
click at [764, 449] on strong "Trained professionals. Not generic bots." at bounding box center [736, 426] width 232 height 169
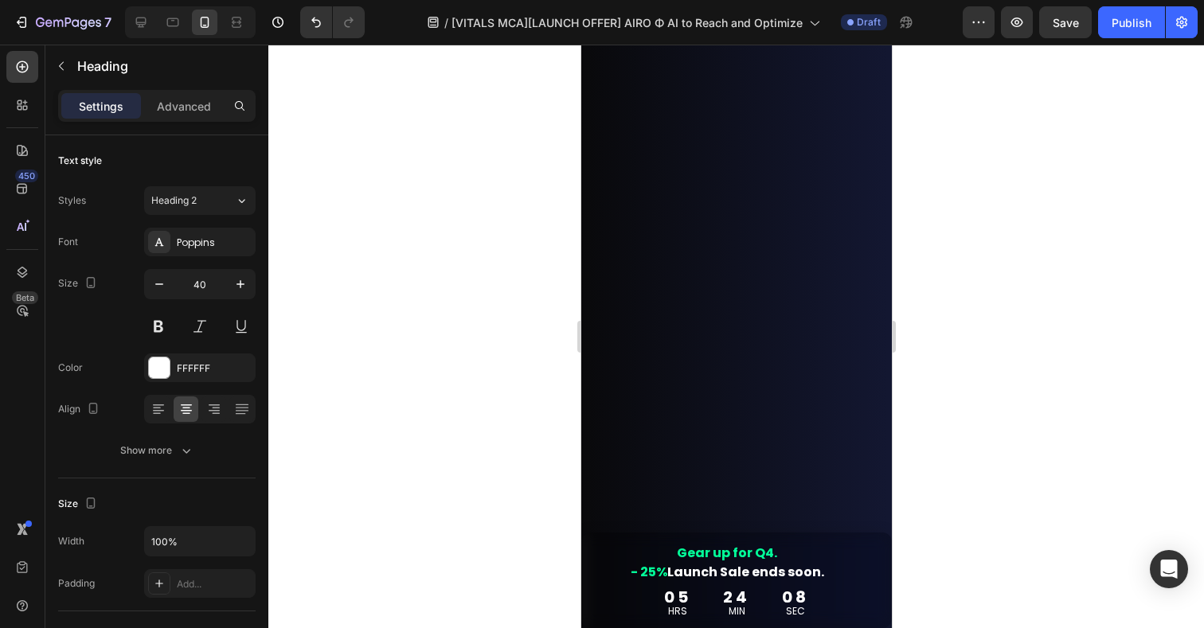
scroll to position [0, 0]
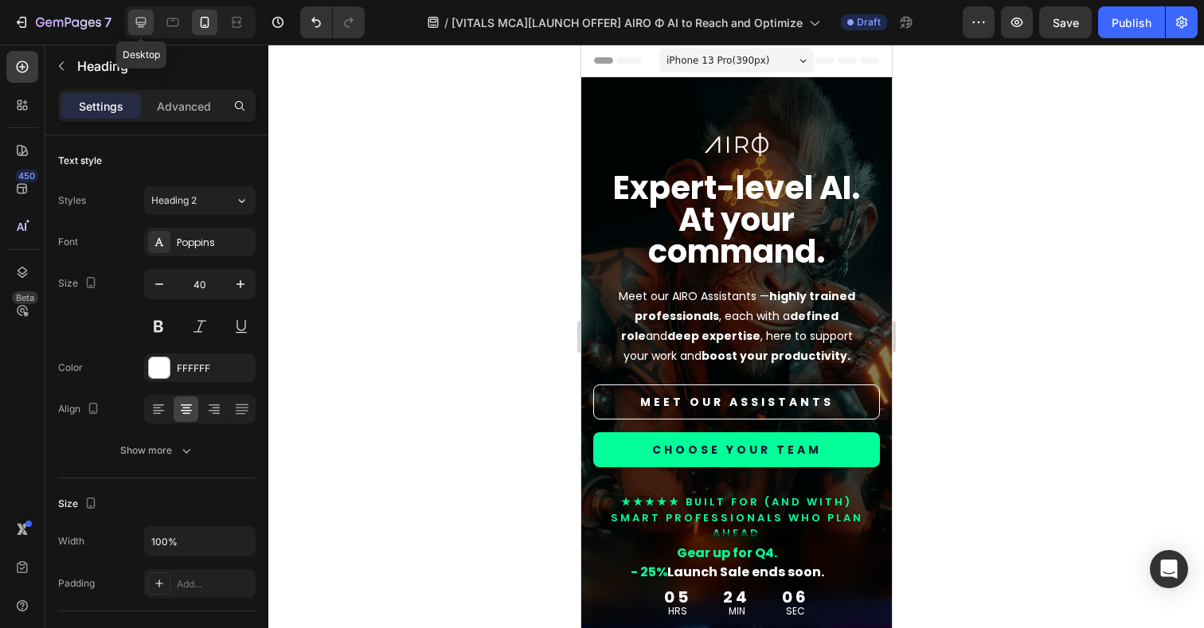
click at [143, 17] on icon at bounding box center [141, 22] width 16 height 16
type input "46"
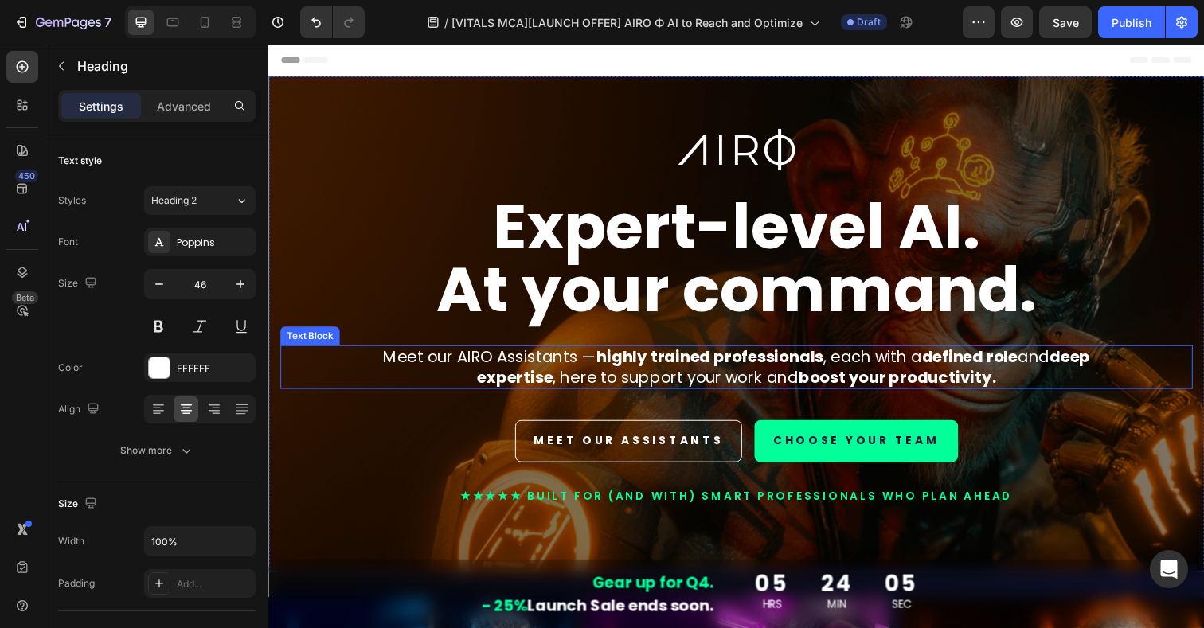
click at [452, 367] on p "Meet our AIRO Assistants — highly trained professionals , each with a defined r…" at bounding box center [746, 374] width 801 height 41
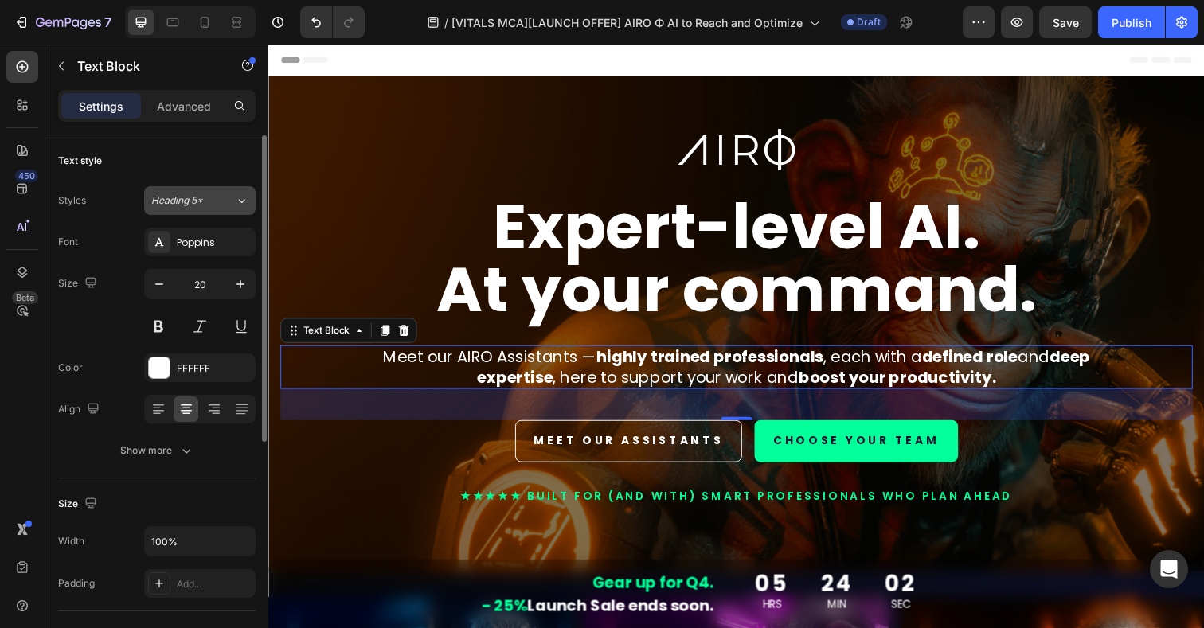
click at [174, 199] on span "Heading 5*" at bounding box center [177, 201] width 52 height 14
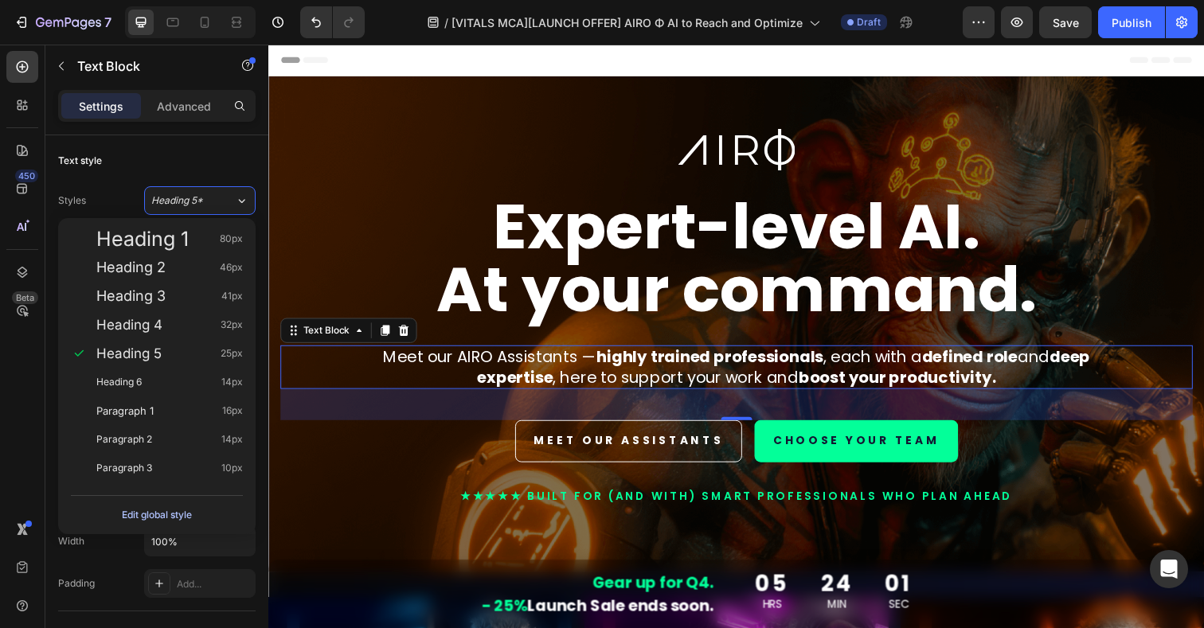
click at [147, 518] on div "Edit global style" at bounding box center [157, 515] width 70 height 19
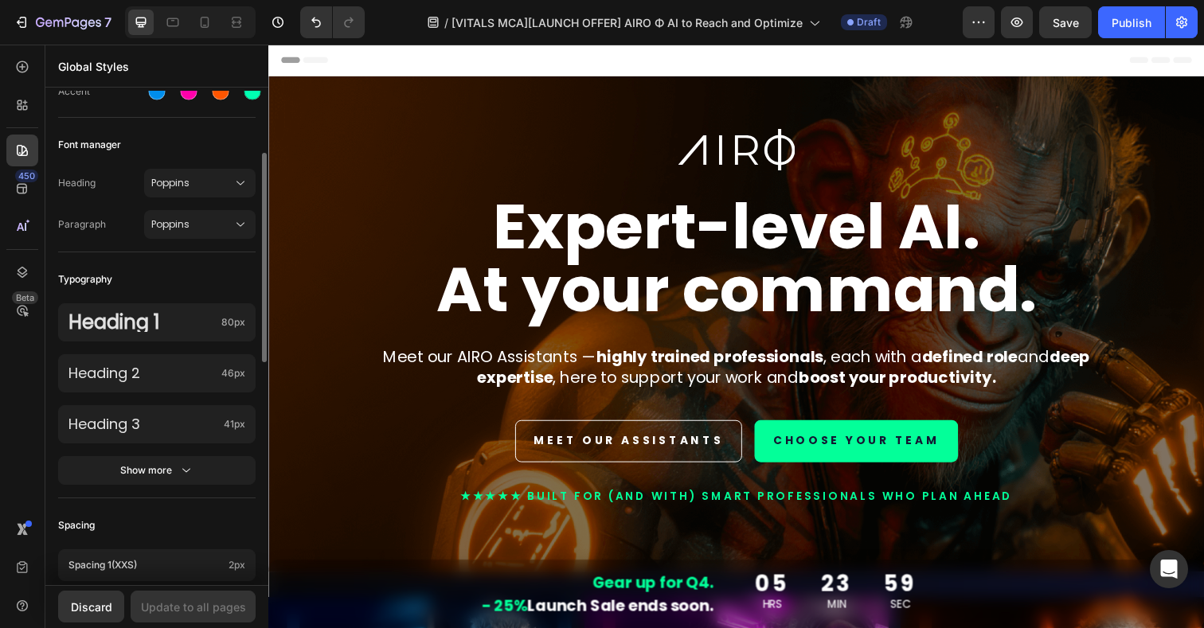
scroll to position [209, 0]
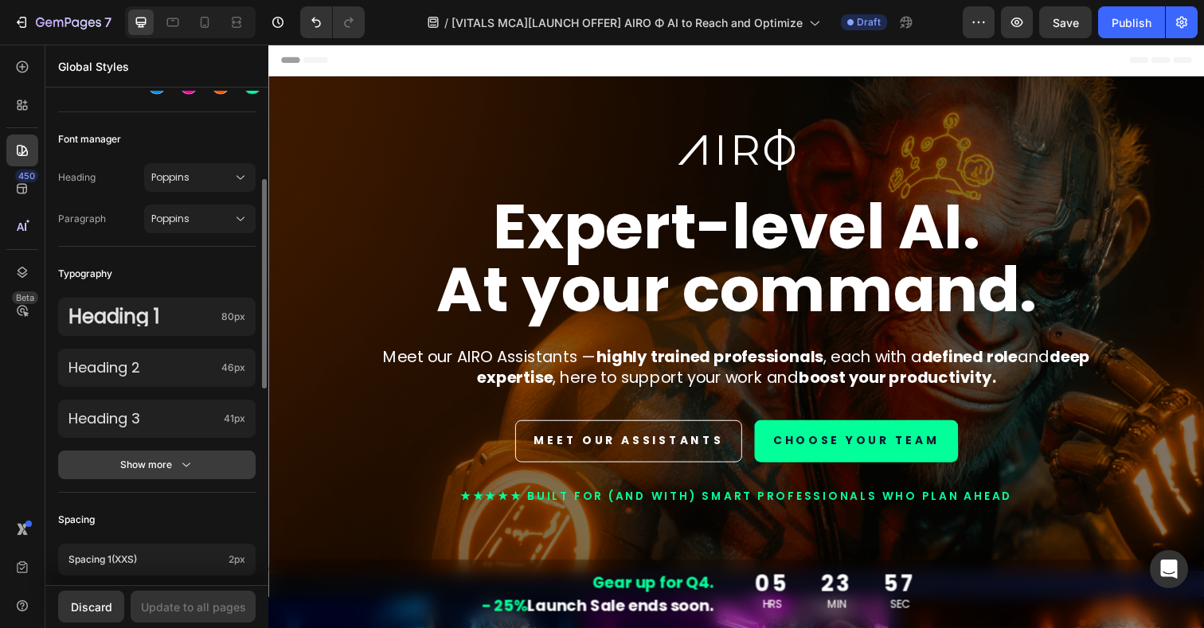
click at [151, 457] on div "Show more" at bounding box center [157, 465] width 74 height 16
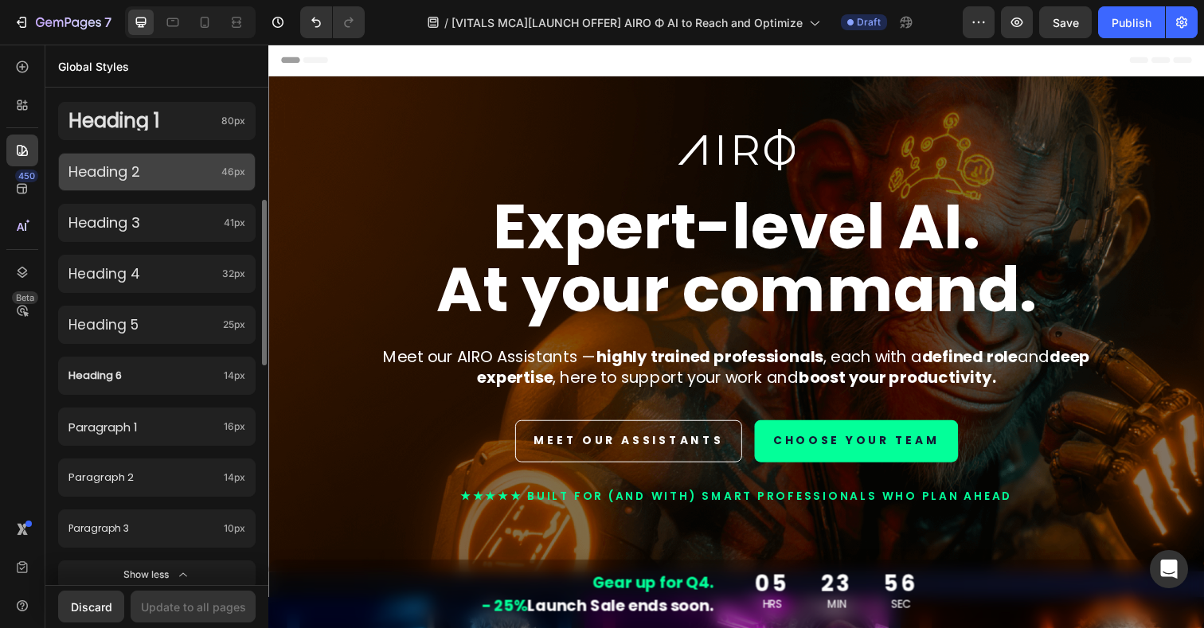
scroll to position [412, 0]
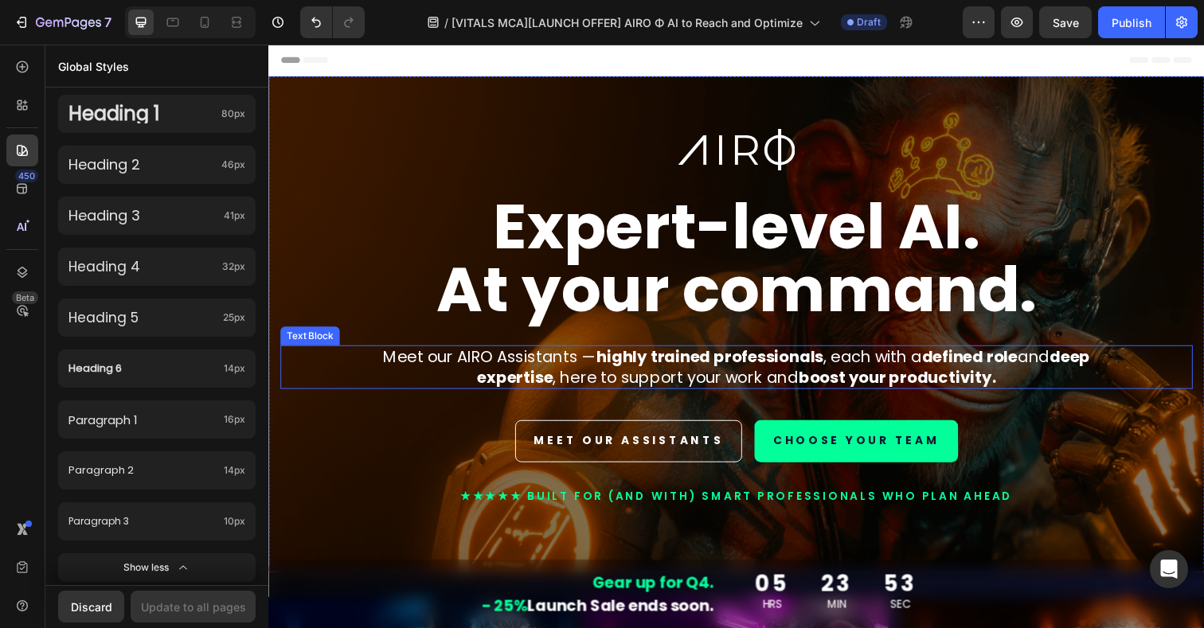
click at [462, 380] on p "Meet our AIRO Assistants — highly trained professionals , each with a defined r…" at bounding box center [746, 374] width 801 height 41
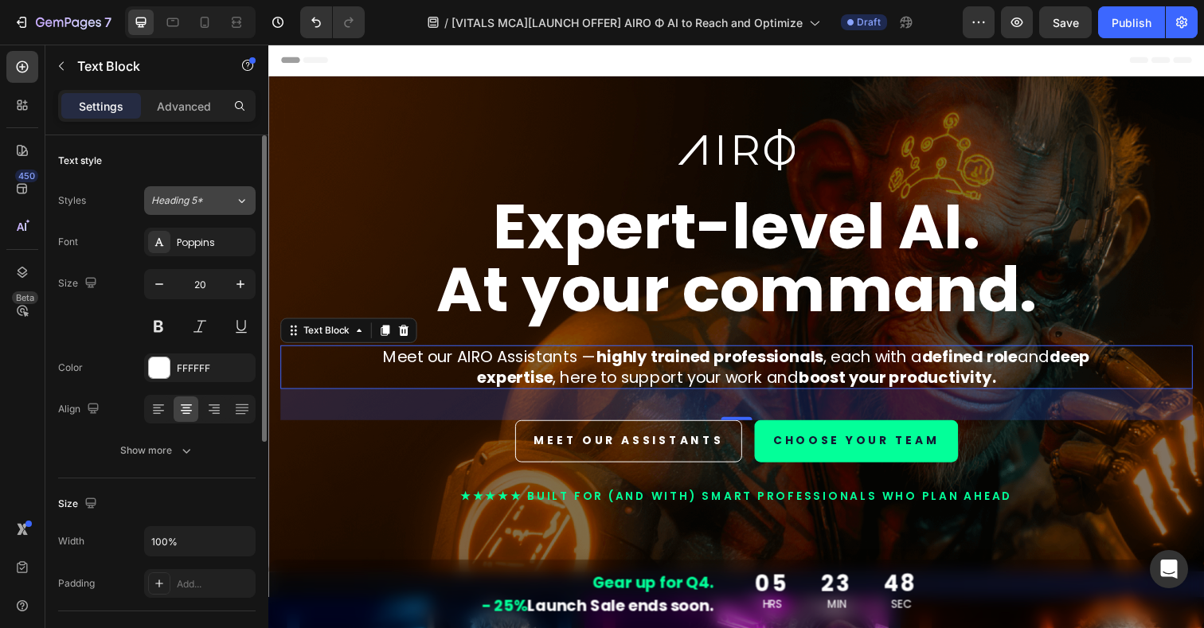
click at [194, 202] on span "Heading 5*" at bounding box center [177, 201] width 52 height 14
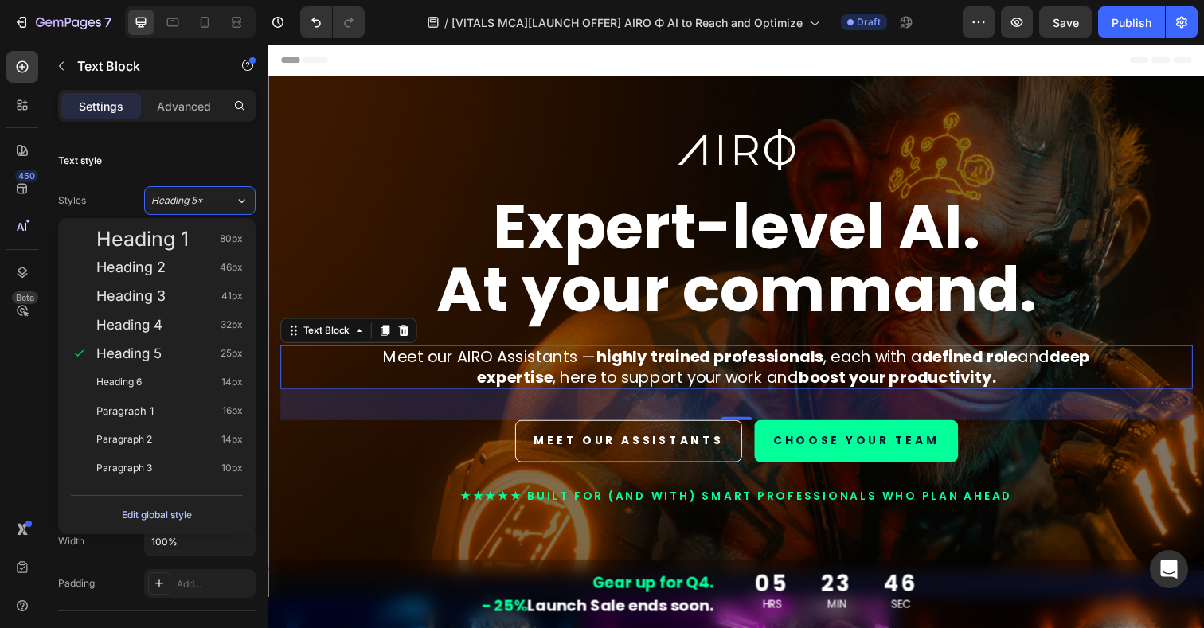
click at [158, 514] on div "Edit global style" at bounding box center [157, 515] width 70 height 19
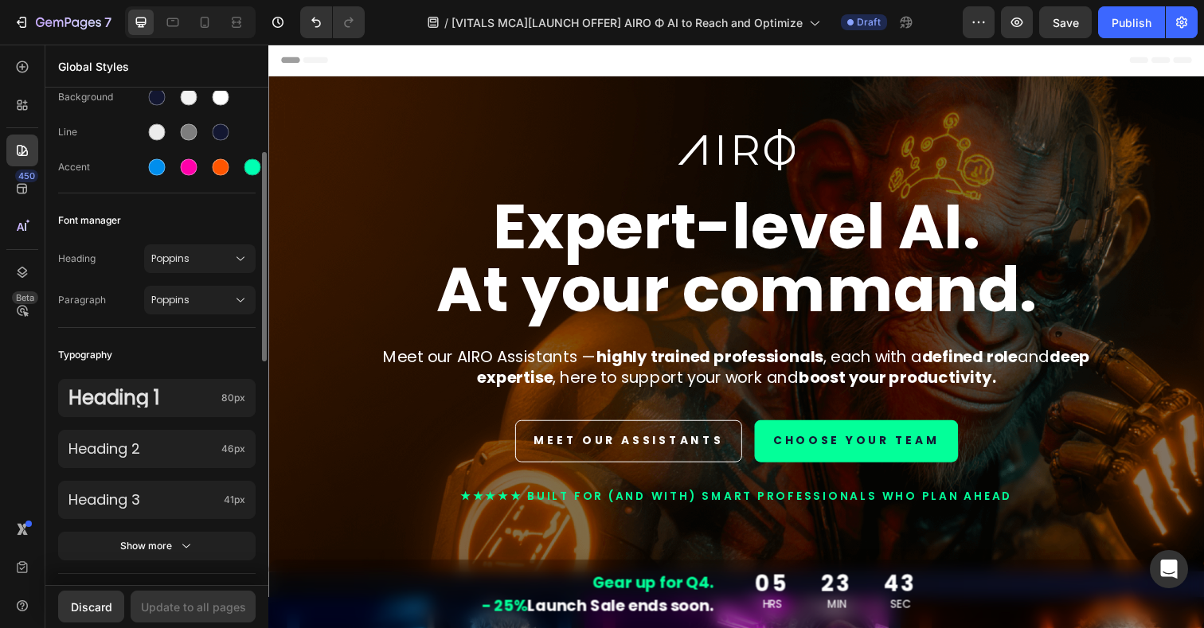
scroll to position [135, 0]
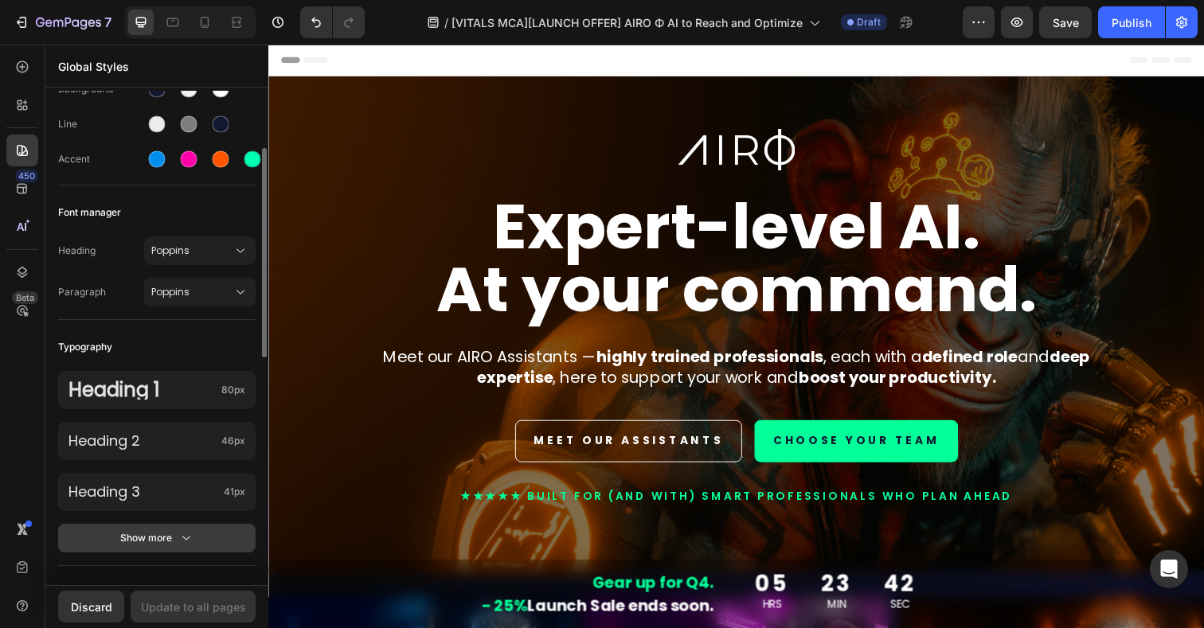
click at [162, 541] on div "Show more" at bounding box center [157, 538] width 74 height 16
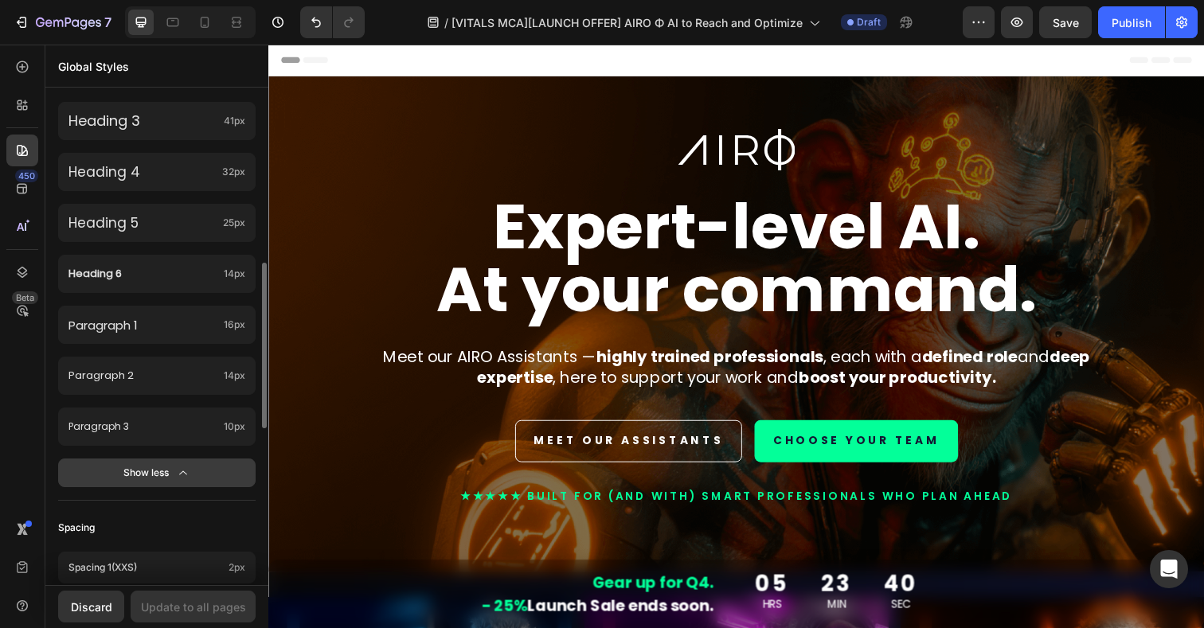
scroll to position [508, 0]
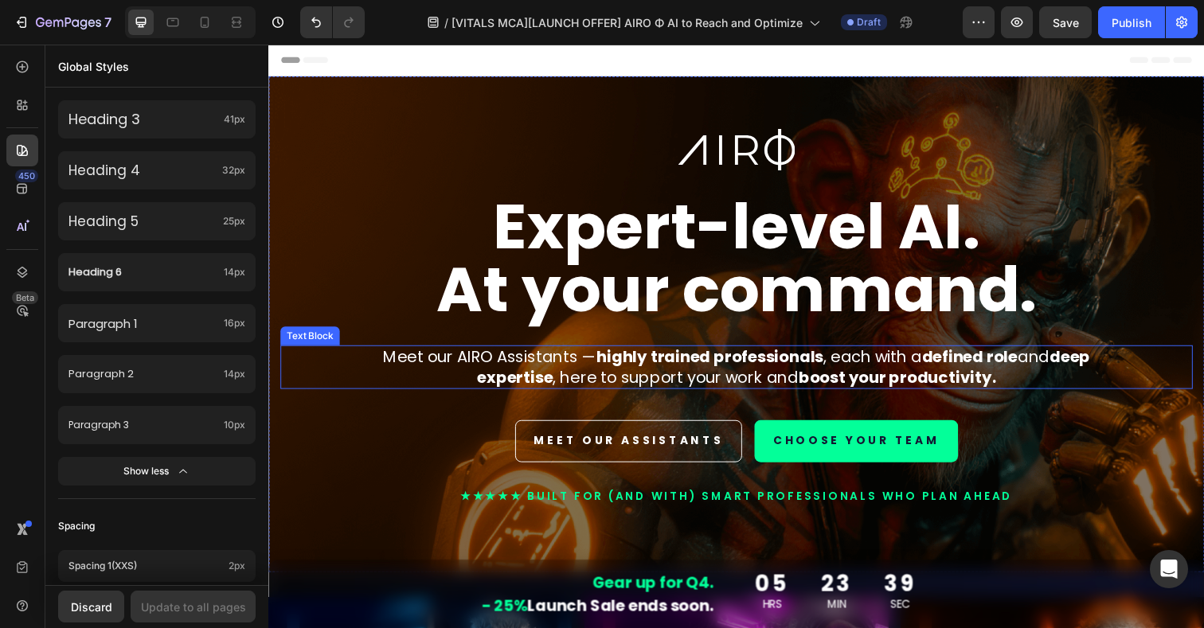
click at [554, 377] on strong "deep expertise" at bounding box center [795, 374] width 626 height 43
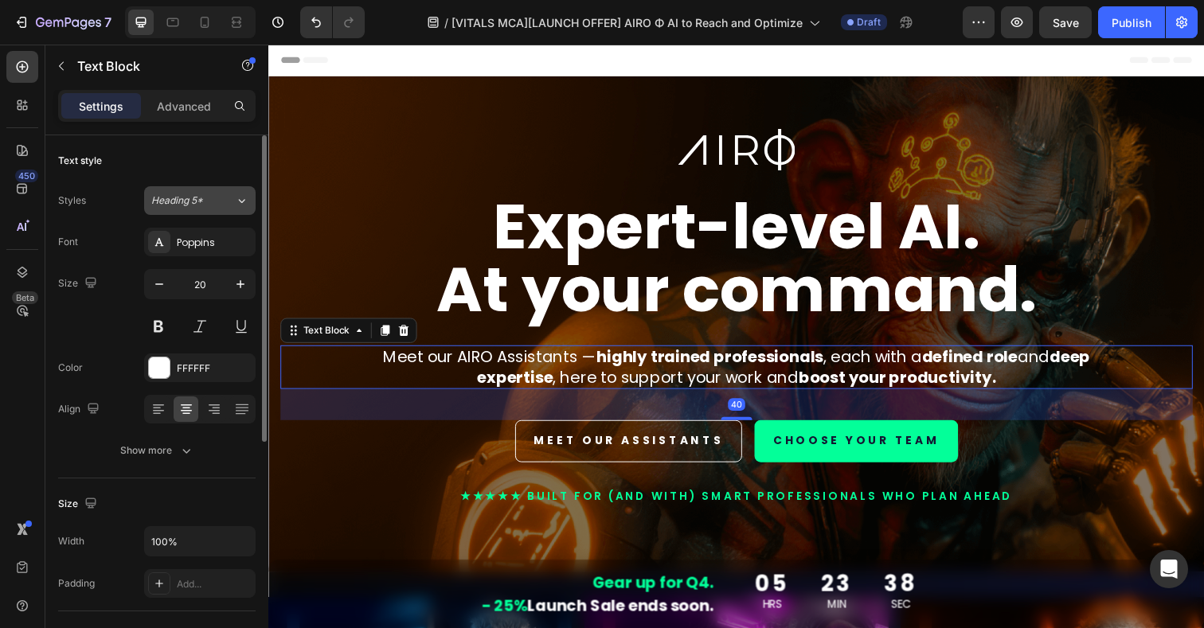
click at [227, 211] on button "Heading 5*" at bounding box center [200, 200] width 112 height 29
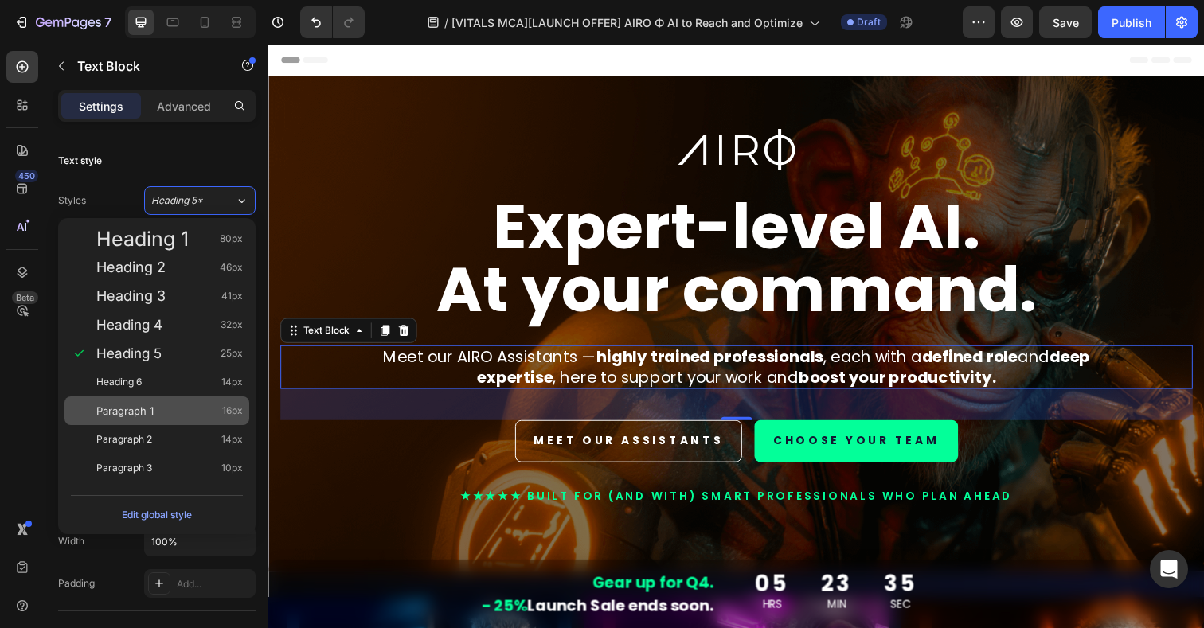
click at [141, 414] on span "Paragraph 1" at bounding box center [124, 411] width 57 height 16
type input "16"
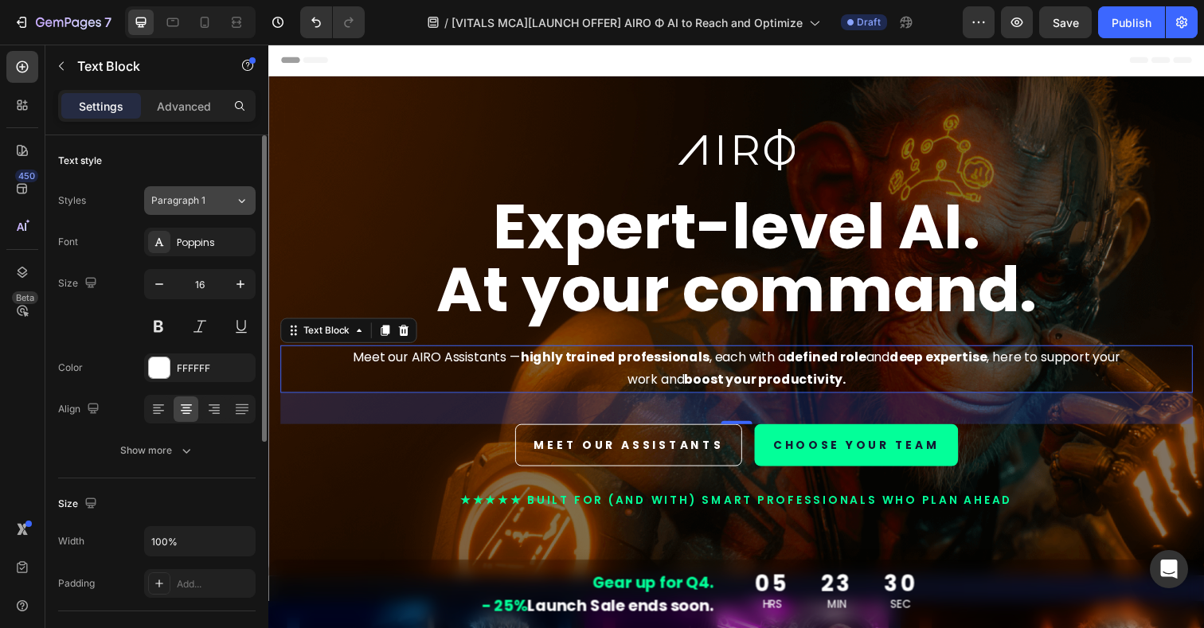
click at [216, 196] on div "Paragraph 1" at bounding box center [193, 201] width 84 height 14
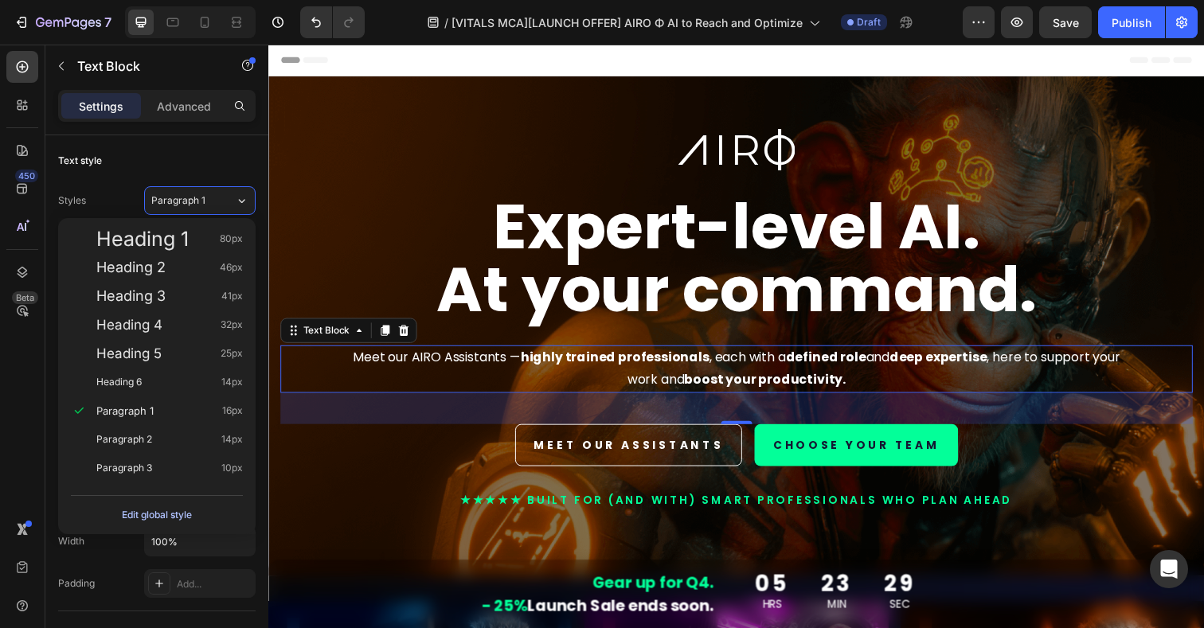
click at [169, 515] on div "Edit global style" at bounding box center [157, 515] width 70 height 19
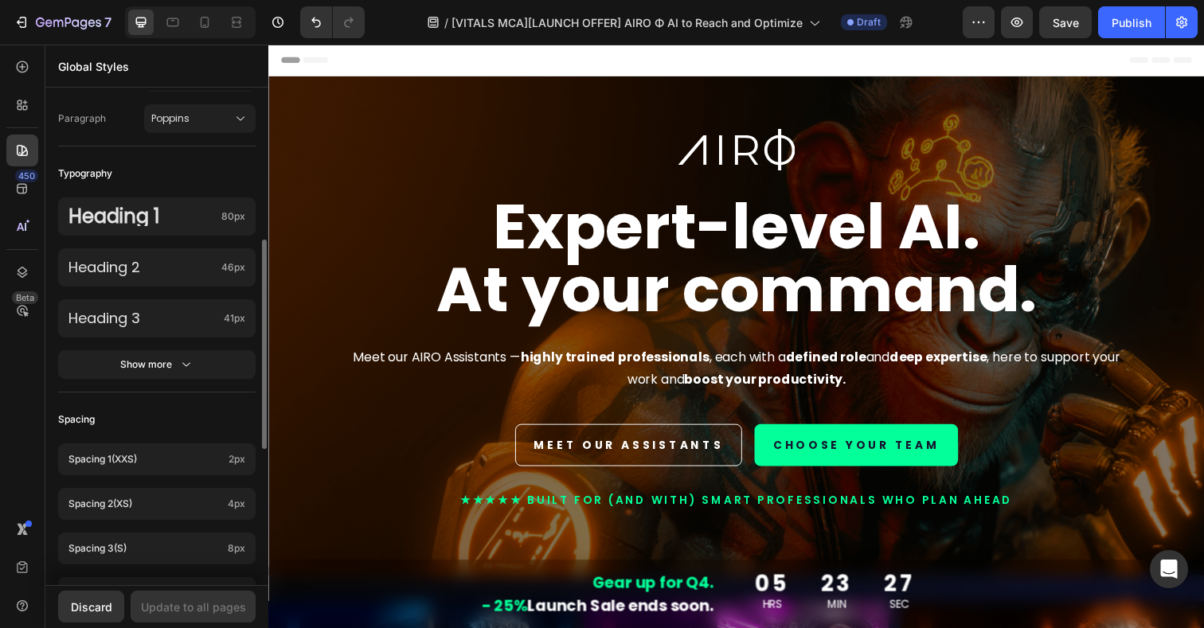
scroll to position [332, 0]
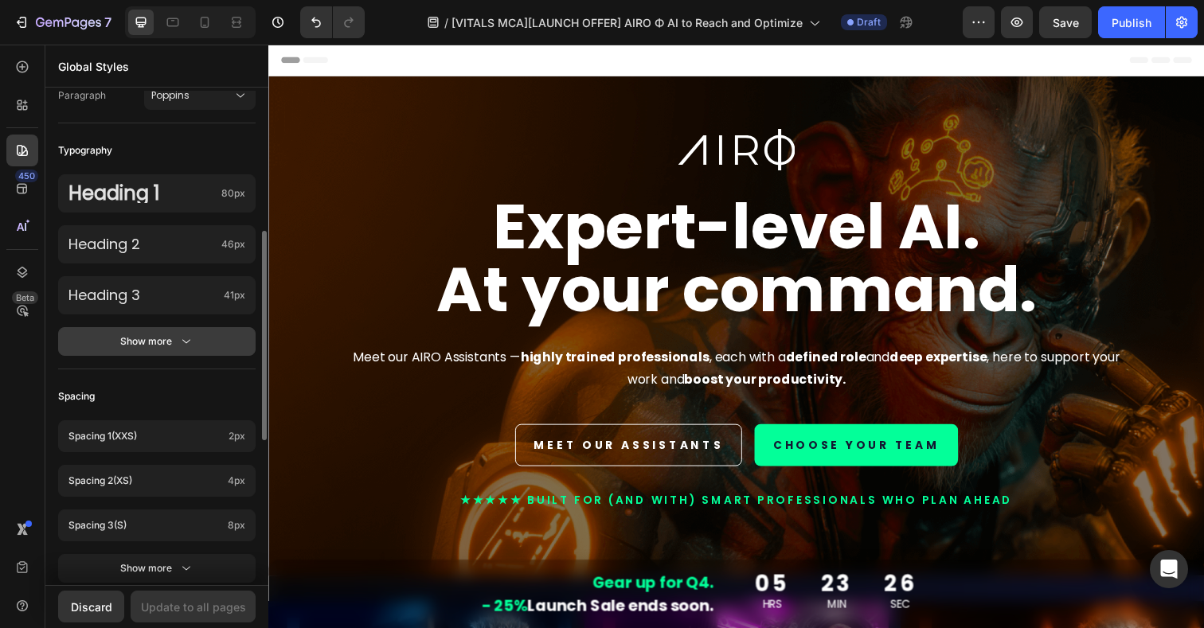
click at [155, 351] on button "Show more" at bounding box center [157, 341] width 198 height 29
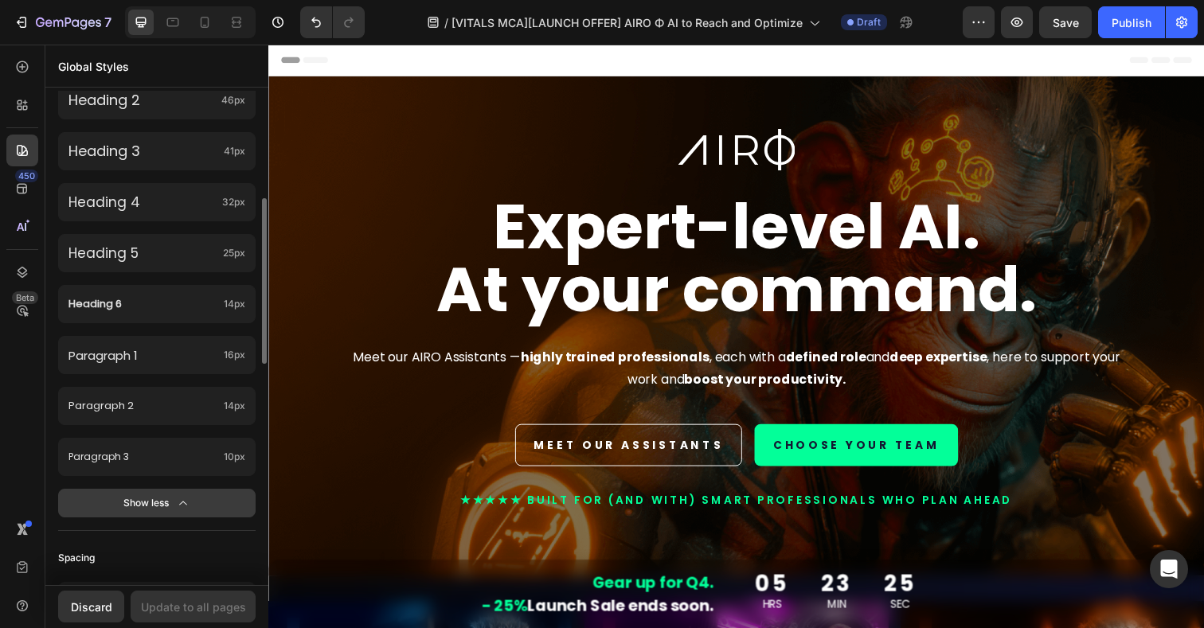
scroll to position [502, 0]
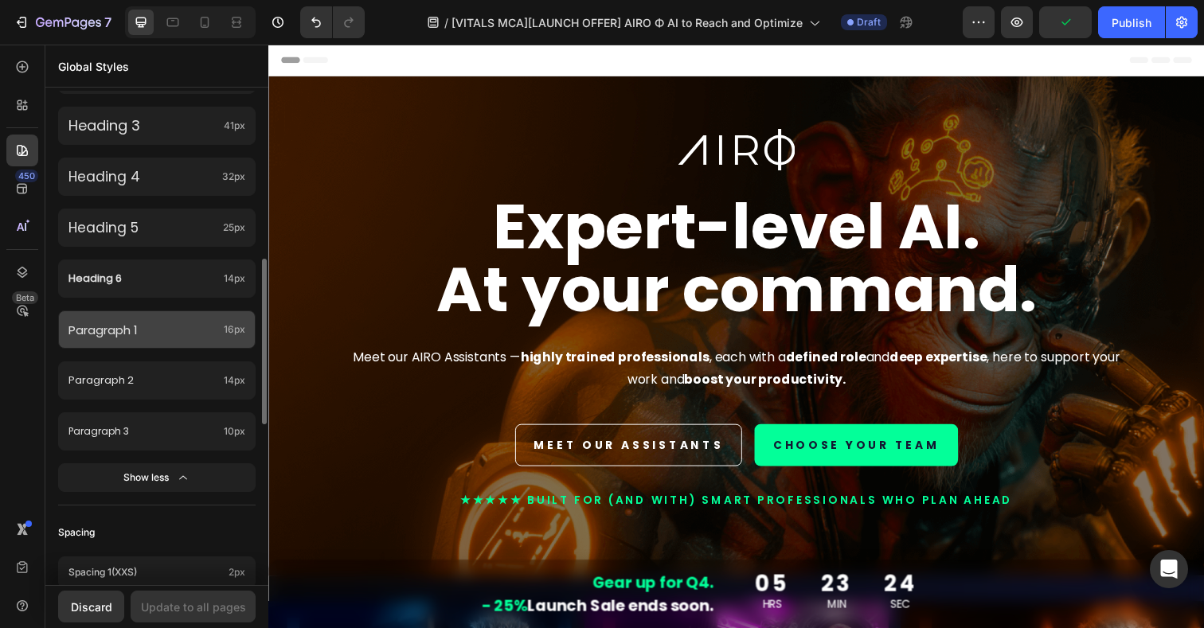
click at [139, 329] on p "Paragraph 1" at bounding box center [142, 330] width 149 height 22
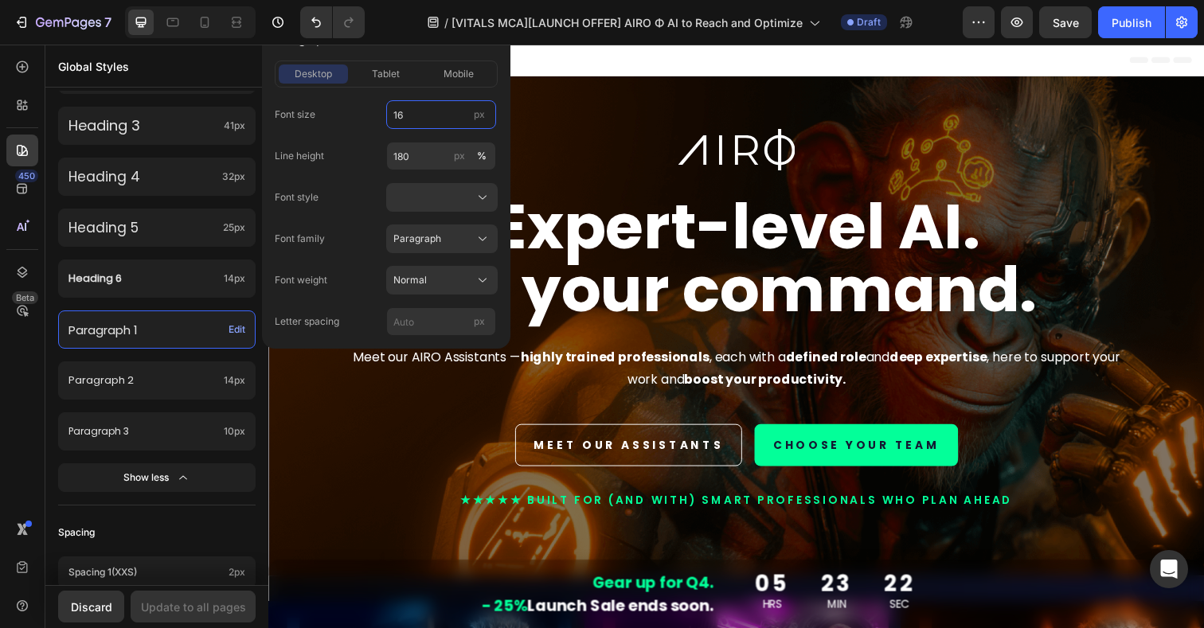
click at [411, 120] on input "16" at bounding box center [441, 114] width 110 height 29
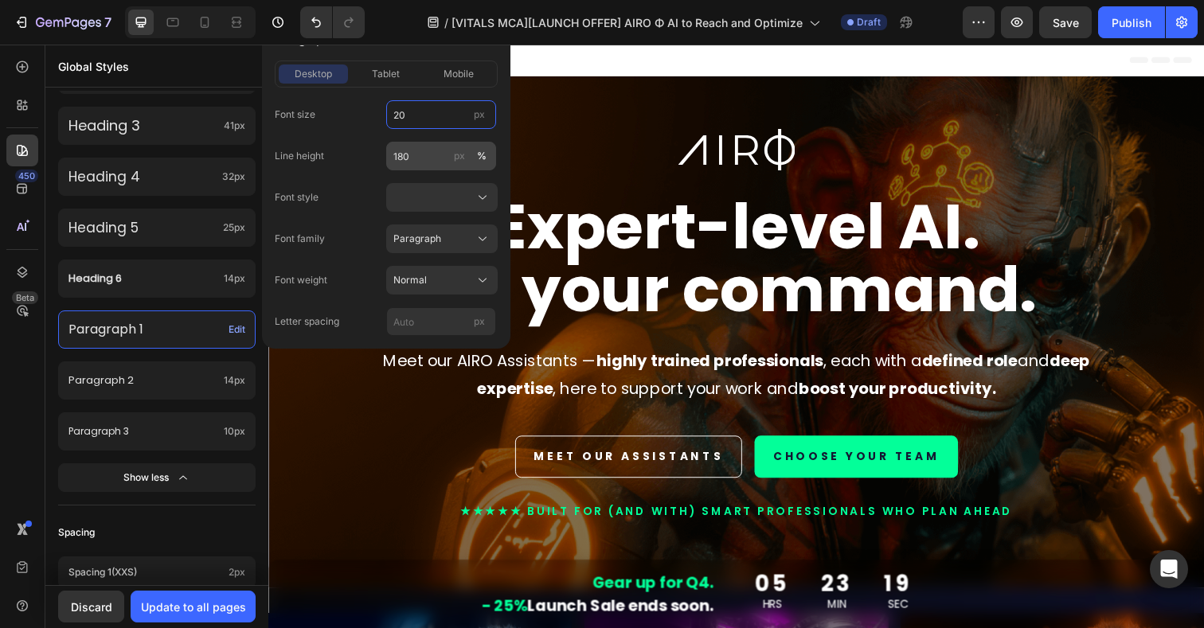
type input "20"
click at [415, 155] on input "180" at bounding box center [441, 156] width 110 height 29
click at [422, 110] on input "20" at bounding box center [441, 114] width 110 height 29
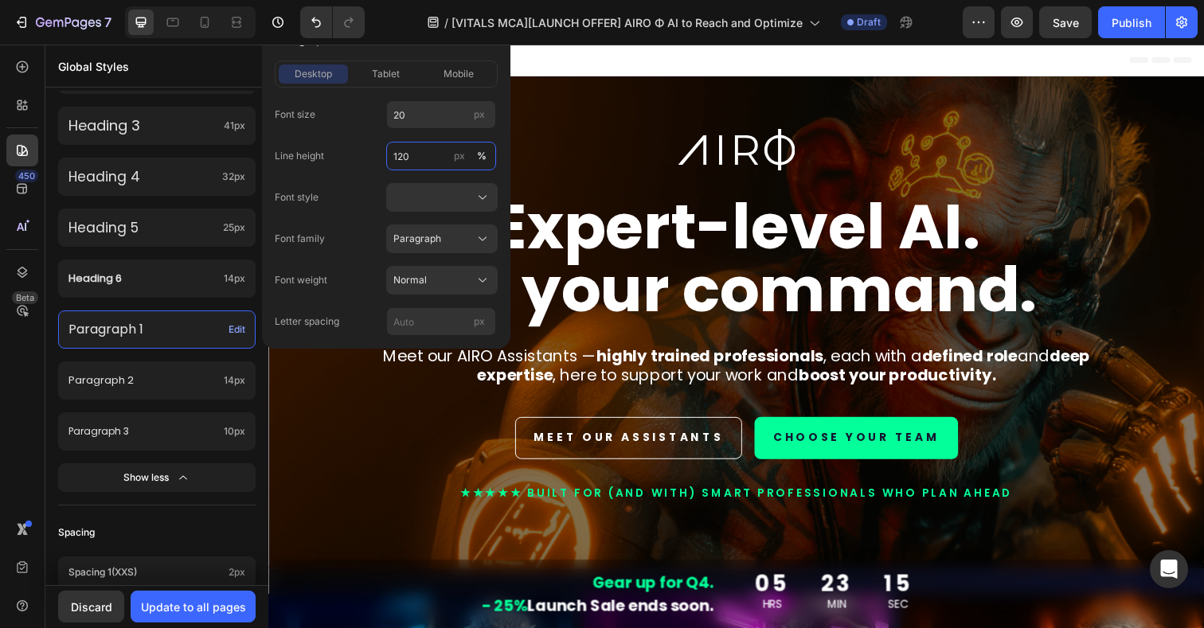
click at [419, 152] on input "120" at bounding box center [441, 156] width 110 height 29
type input "150"
click at [426, 120] on input "20" at bounding box center [441, 114] width 110 height 29
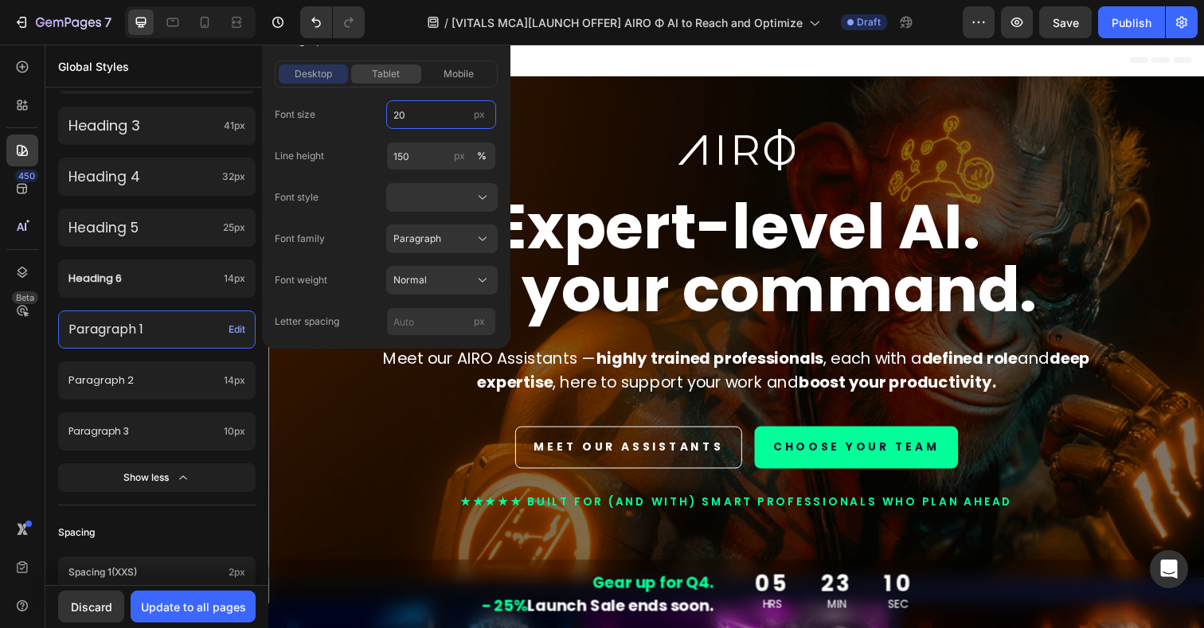
click at [382, 65] on button "tablet" at bounding box center [385, 74] width 69 height 19
click at [382, 72] on span "tablet" at bounding box center [386, 74] width 28 height 14
click at [321, 72] on span "desktop" at bounding box center [313, 74] width 37 height 14
click at [366, 72] on div "tablet" at bounding box center [385, 74] width 69 height 14
click at [421, 107] on input "16" at bounding box center [441, 114] width 110 height 29
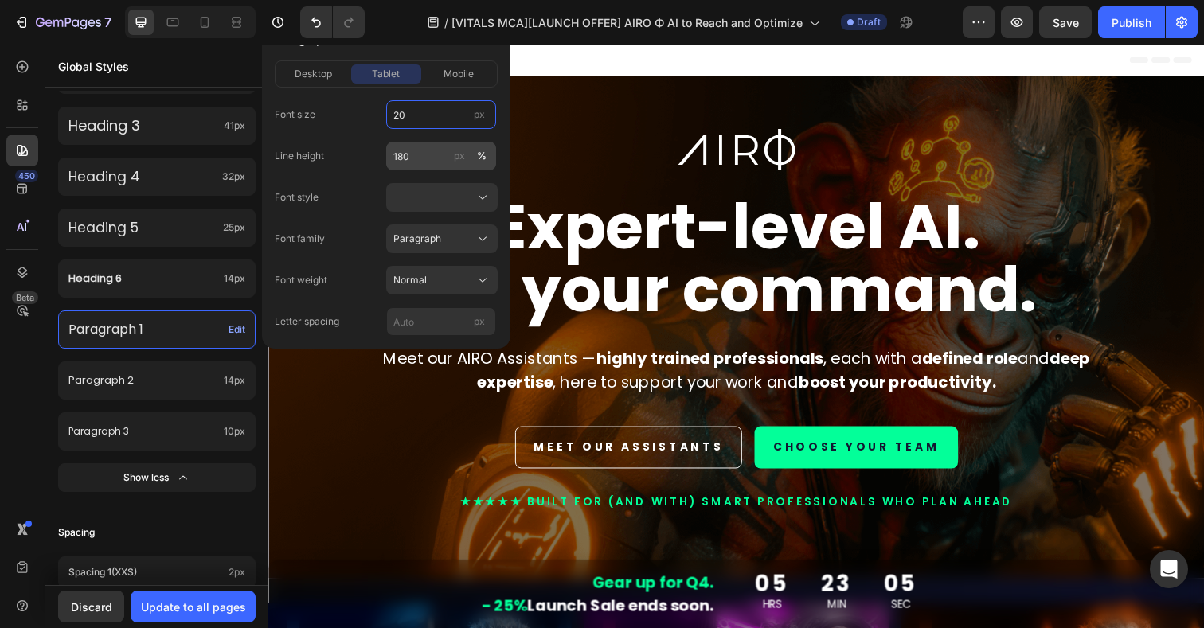
type input "20"
click at [421, 151] on input "180" at bounding box center [441, 156] width 110 height 29
click at [415, 107] on input "20" at bounding box center [441, 114] width 110 height 29
click at [425, 235] on span "Paragraph" at bounding box center [417, 239] width 48 height 14
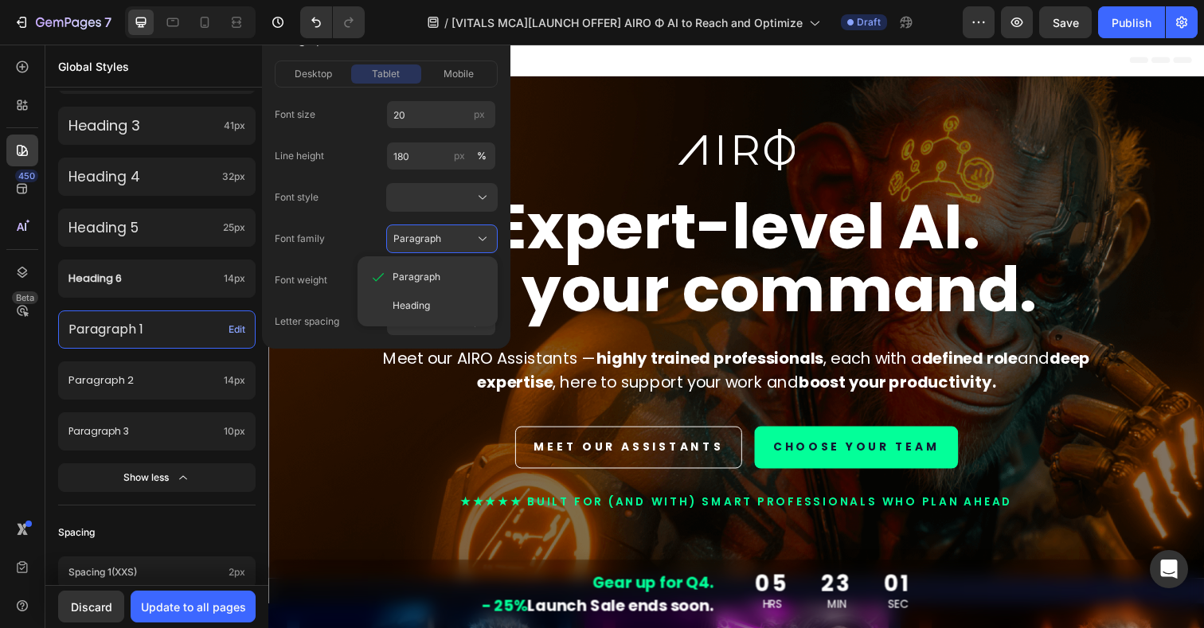
click at [374, 229] on div "Font family Paragraph Paragraph Heading" at bounding box center [386, 239] width 223 height 29
click at [461, 72] on span "mobile" at bounding box center [459, 74] width 30 height 14
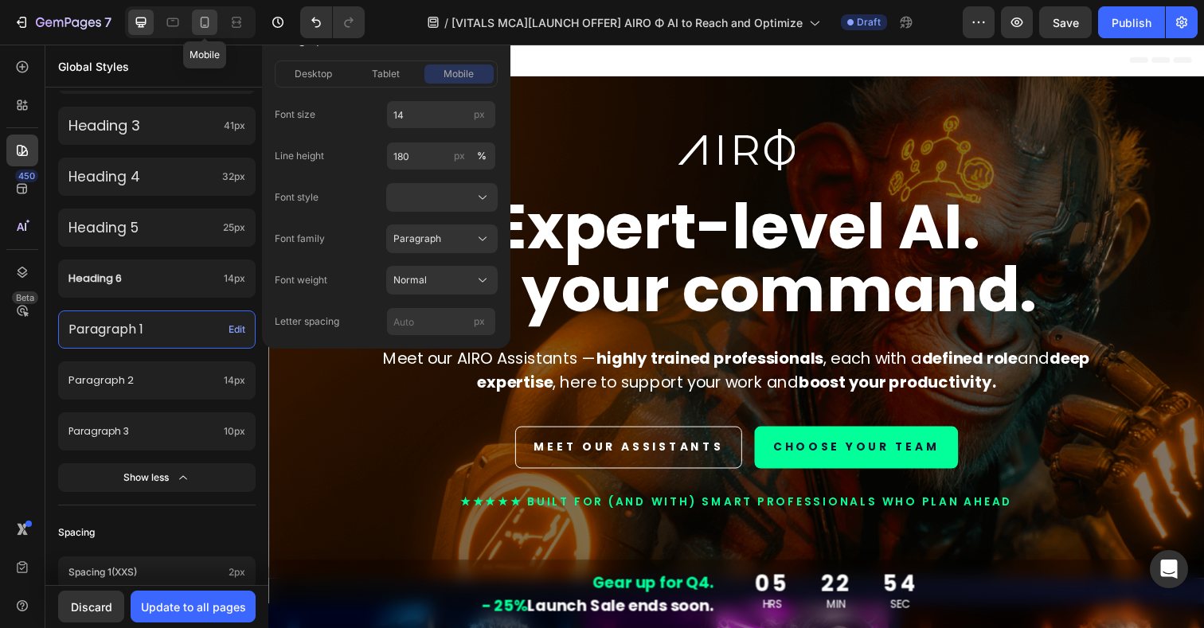
click at [209, 20] on icon at bounding box center [205, 22] width 16 height 16
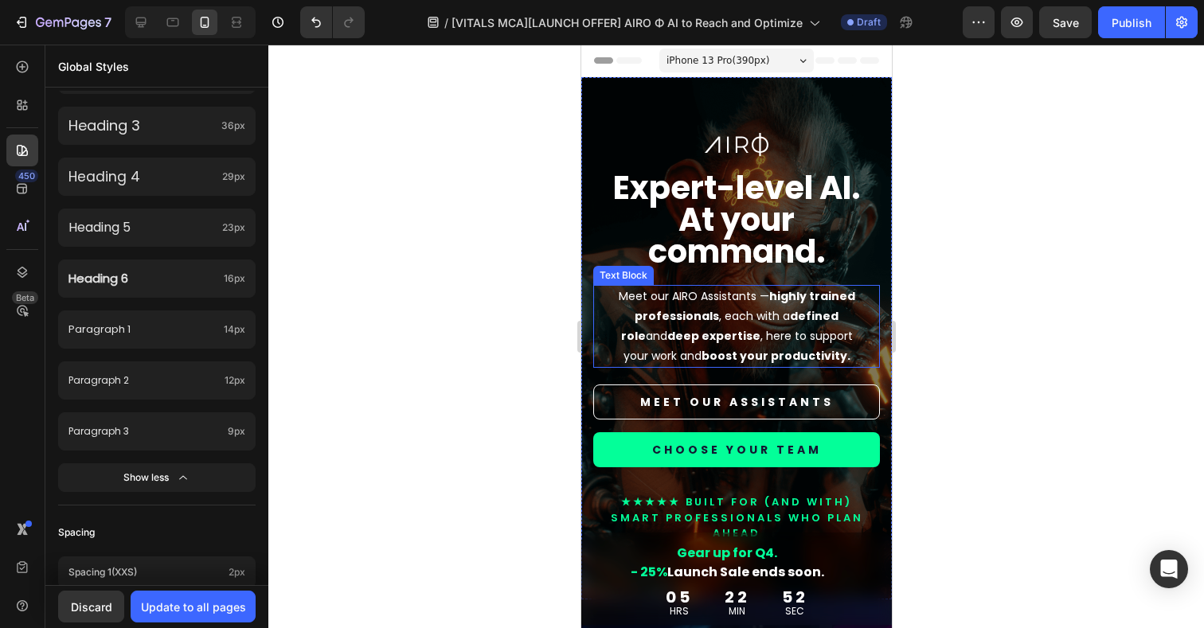
click at [732, 339] on p "Meet our AIRO Assistants — highly trained professionals , each with a defined r…" at bounding box center [735, 327] width 245 height 80
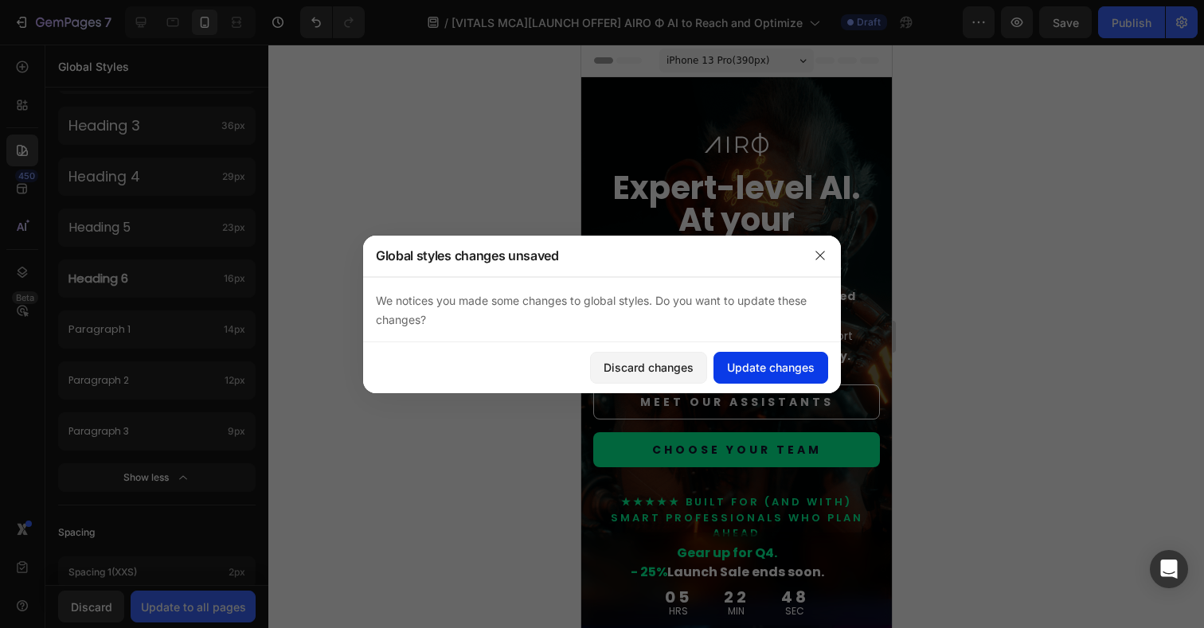
click at [756, 370] on div "Update changes" at bounding box center [771, 367] width 88 height 17
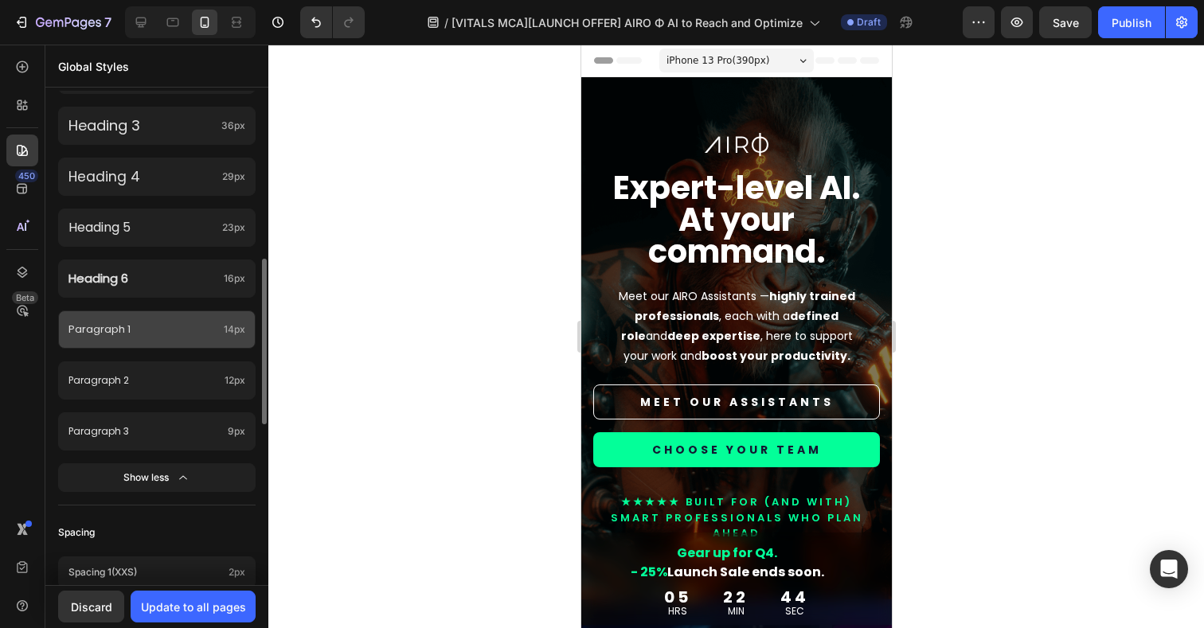
click at [137, 333] on p "Paragraph 1" at bounding box center [142, 329] width 149 height 18
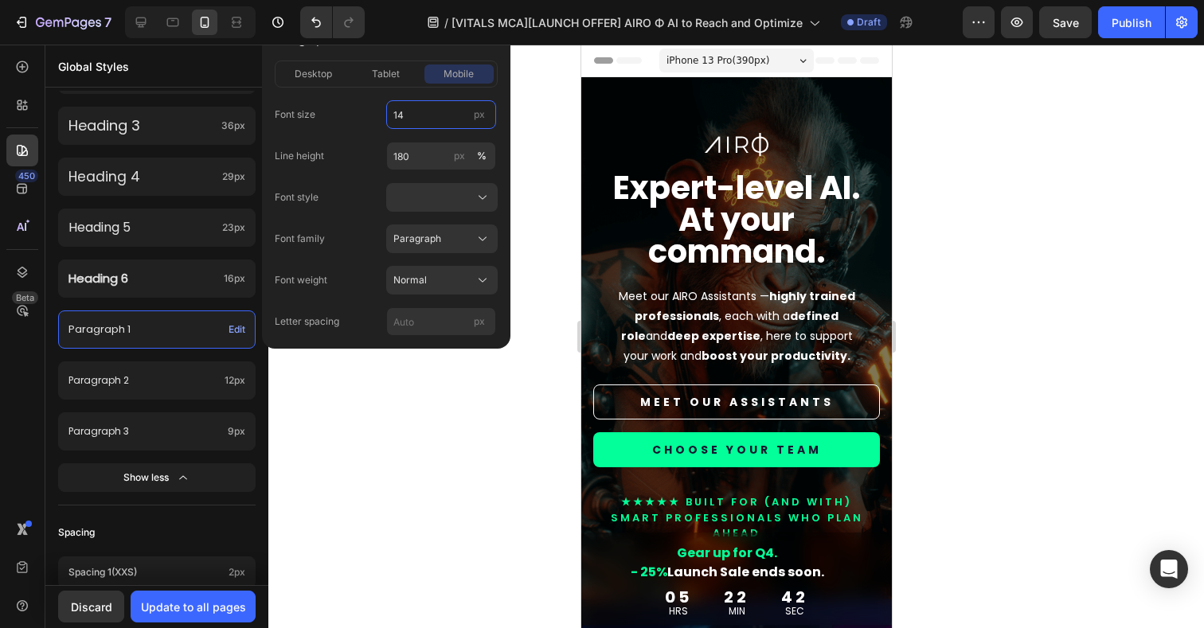
click at [414, 123] on input "14" at bounding box center [441, 114] width 110 height 29
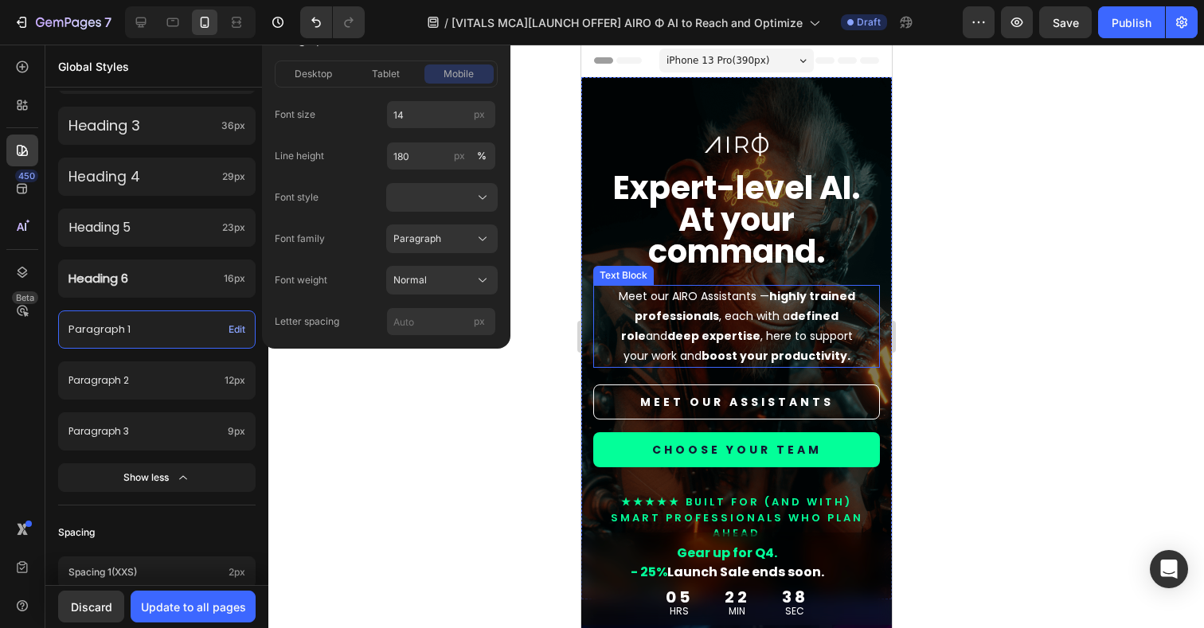
click at [711, 340] on p "Meet our AIRO Assistants — highly trained professionals , each with a defined r…" at bounding box center [735, 327] width 245 height 80
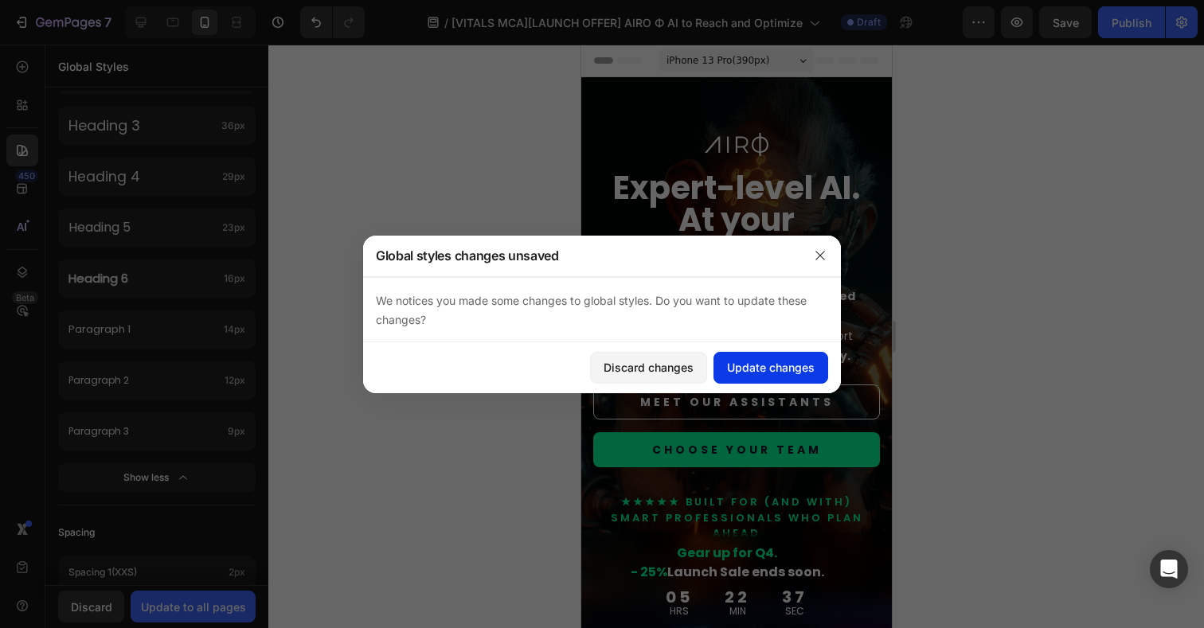
click at [755, 371] on div "Update changes" at bounding box center [771, 367] width 88 height 17
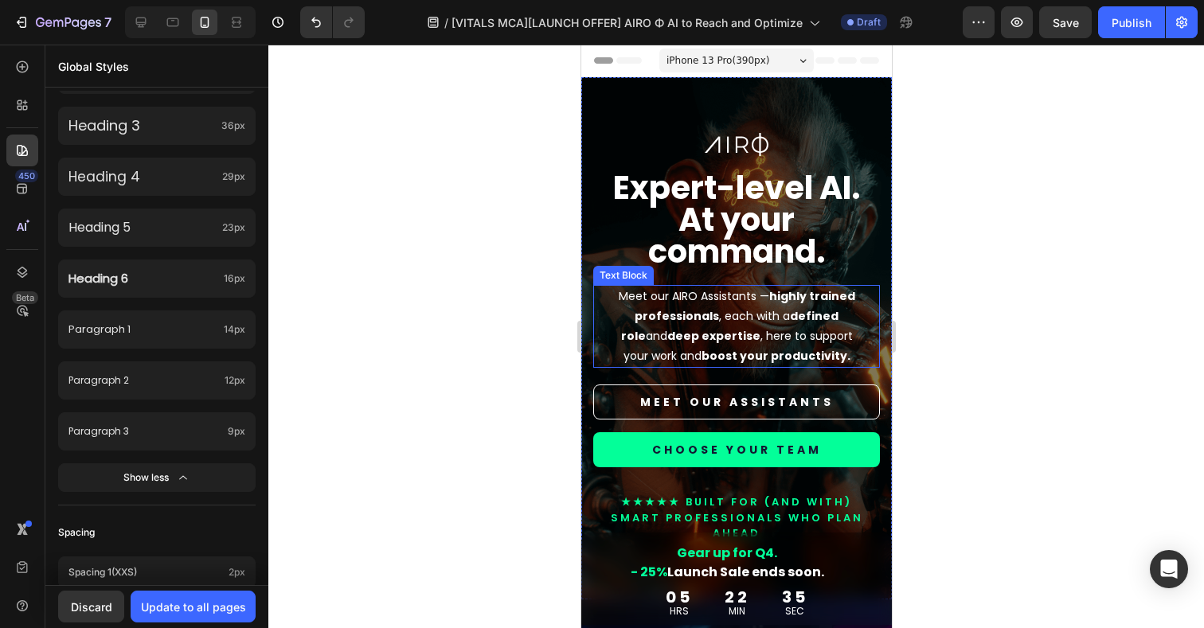
click at [704, 318] on p "Meet our AIRO Assistants — highly trained professionals , each with a defined r…" at bounding box center [735, 327] width 245 height 80
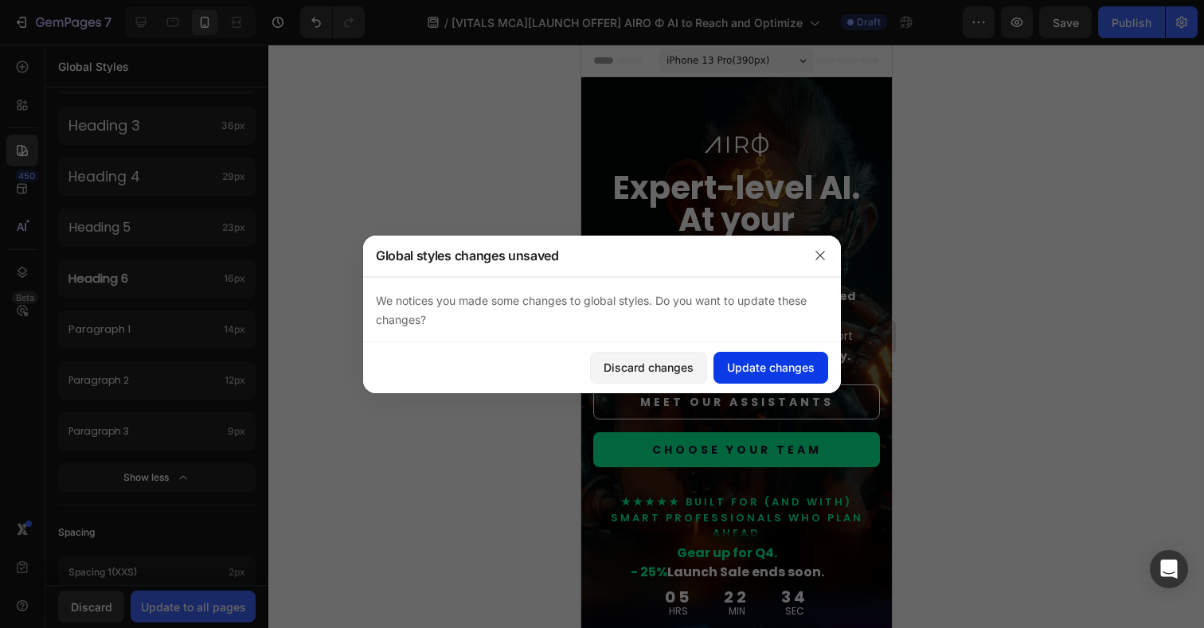
click at [749, 364] on div "Update changes" at bounding box center [771, 367] width 88 height 17
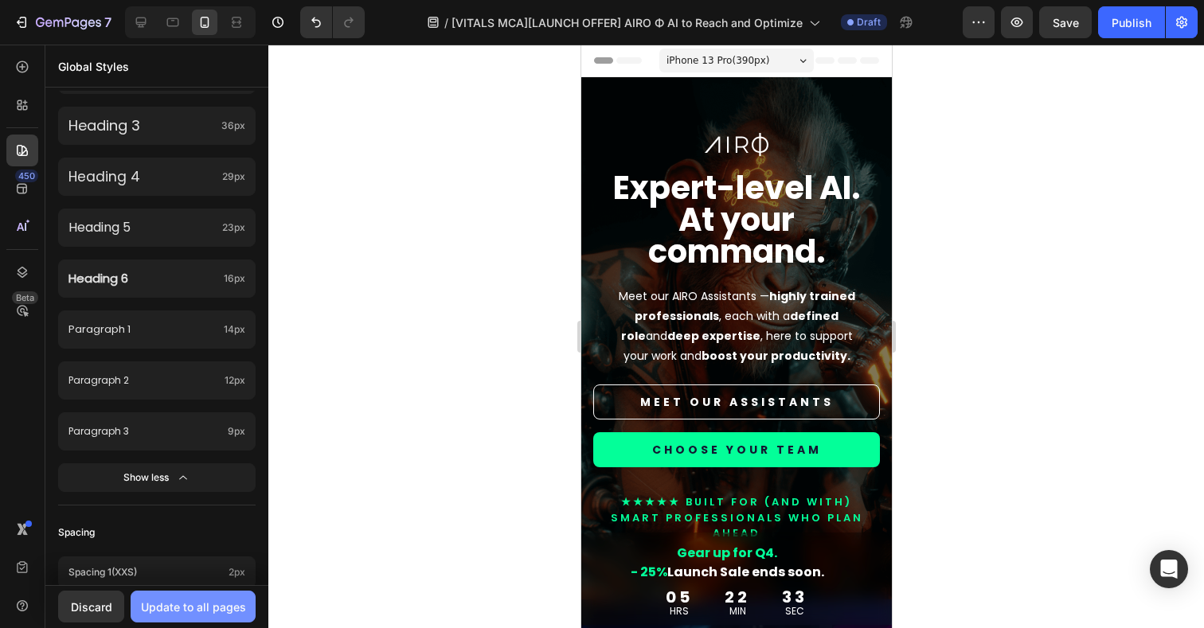
click at [216, 603] on div "Update to all pages" at bounding box center [193, 607] width 105 height 17
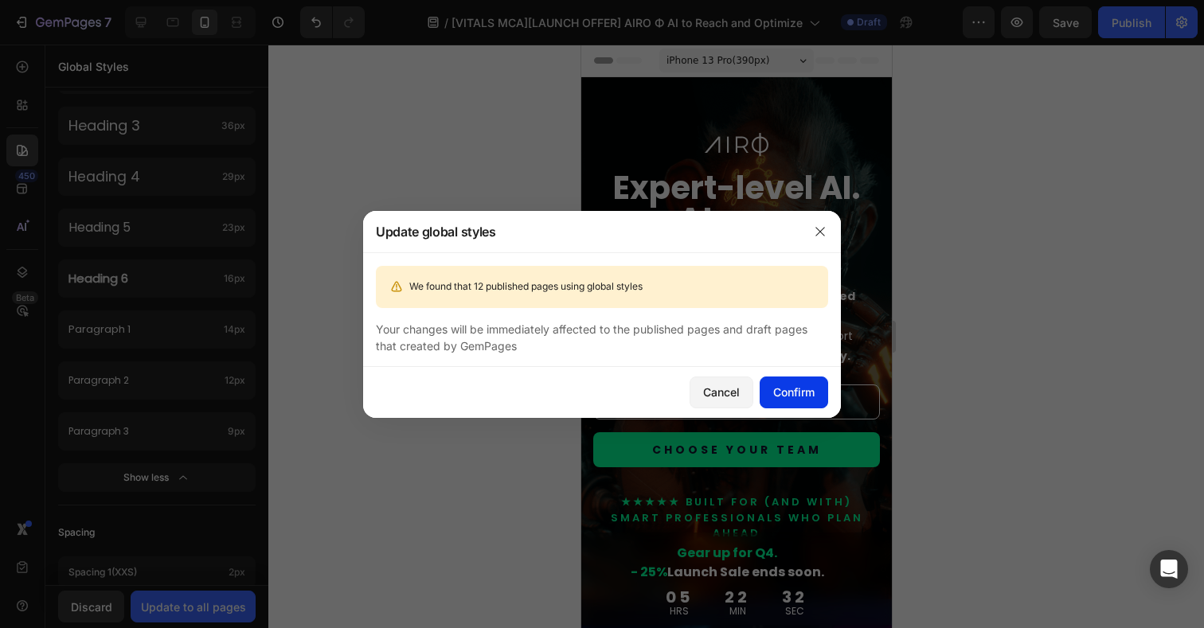
click at [817, 395] on button "Confirm" at bounding box center [794, 393] width 68 height 32
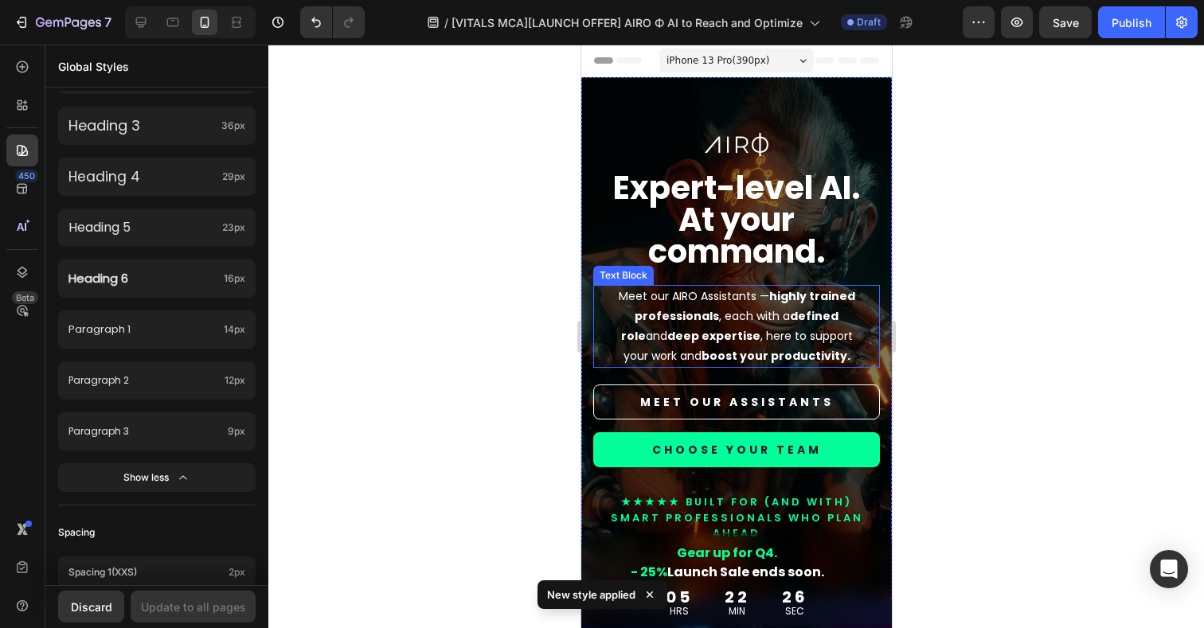
click at [768, 315] on strong "defined role" at bounding box center [729, 326] width 218 height 36
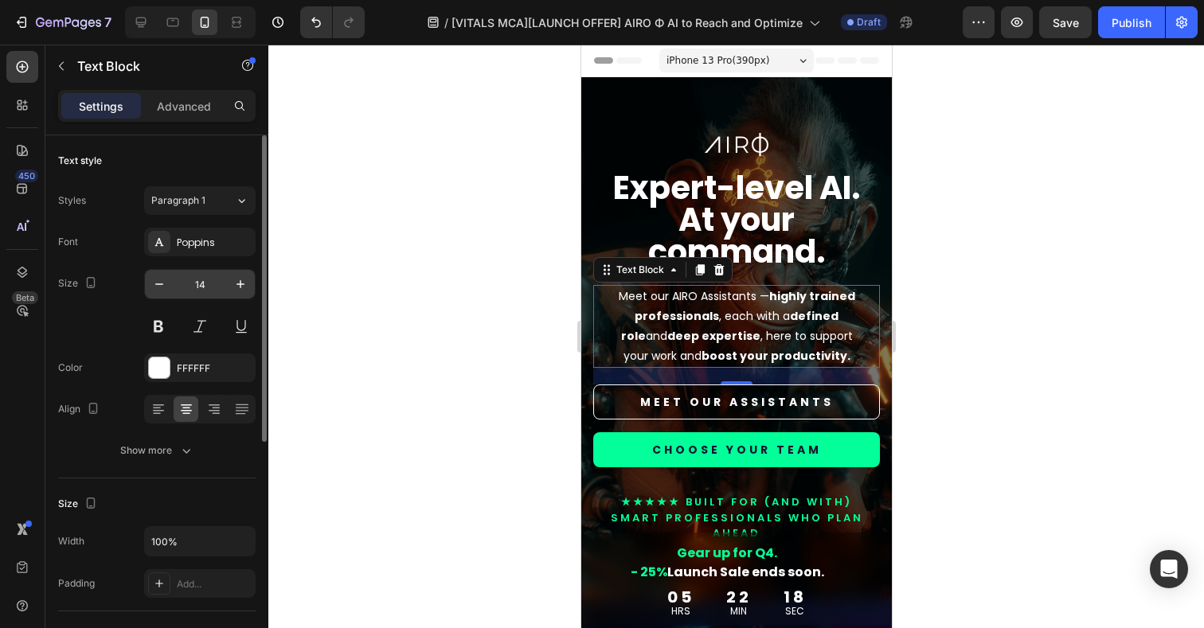
click at [222, 289] on input "14" at bounding box center [200, 284] width 53 height 29
type input "16"
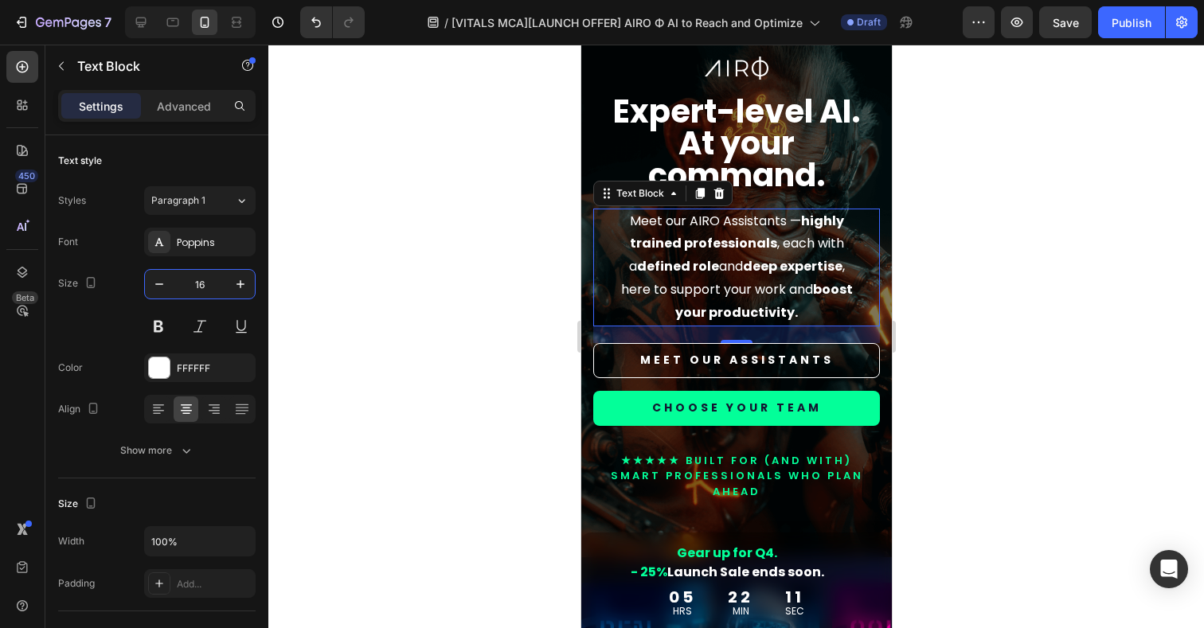
scroll to position [68, 0]
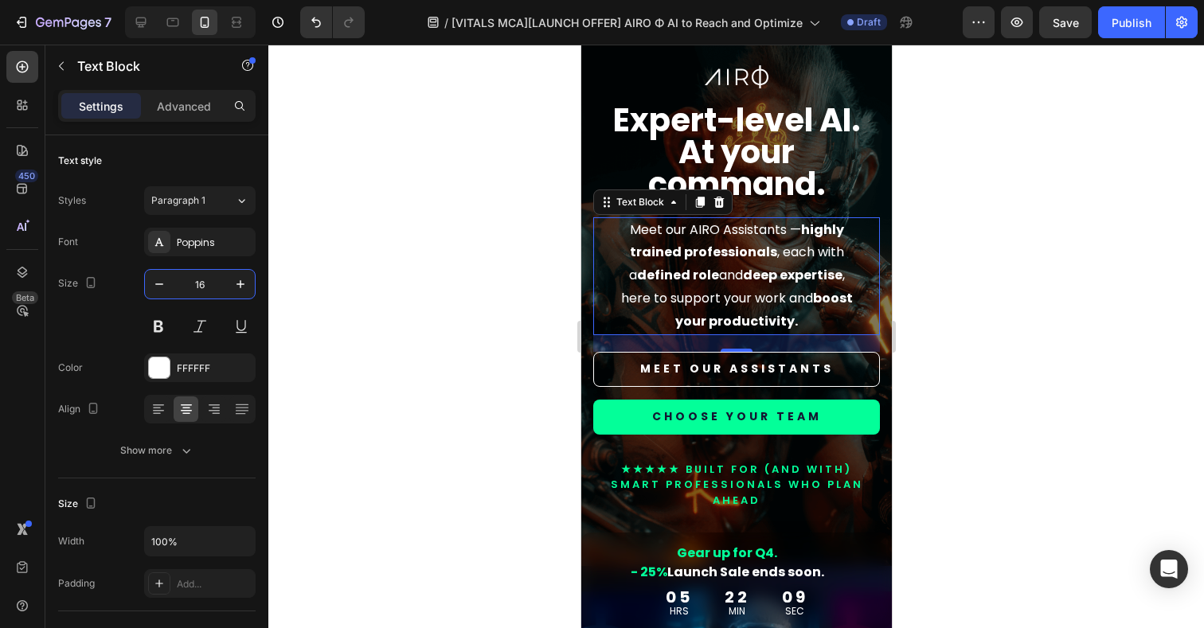
click at [420, 360] on div at bounding box center [736, 337] width 936 height 584
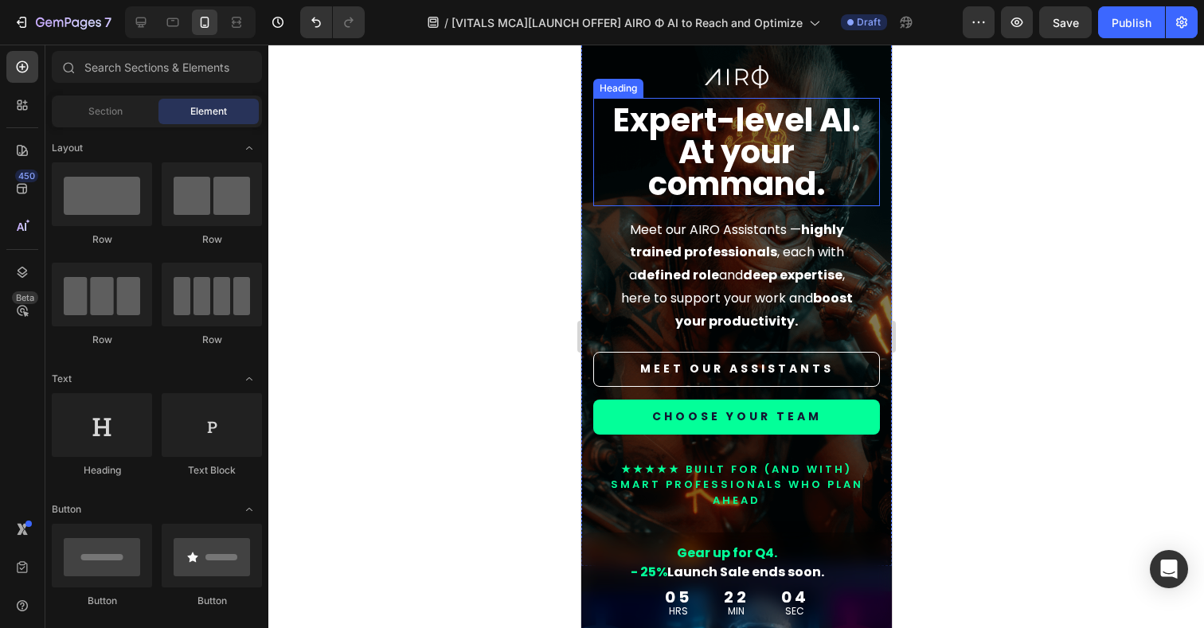
click at [714, 159] on strong "At your command." at bounding box center [737, 168] width 178 height 76
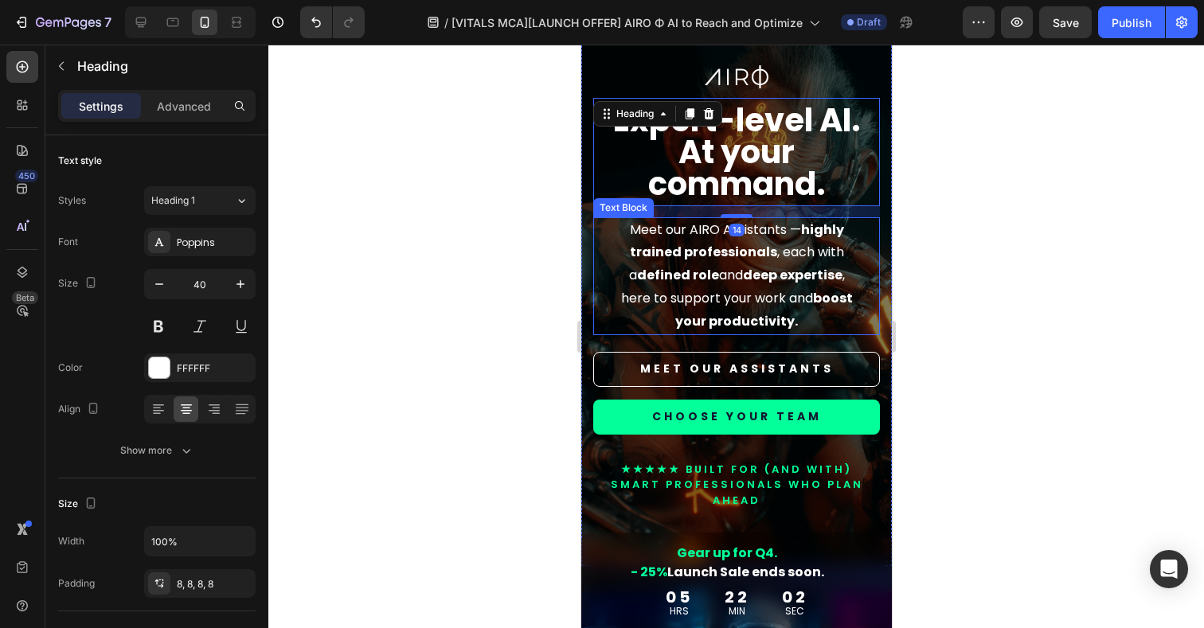
click at [679, 263] on p "Meet our AIRO Assistants — highly trained professionals , each with a defined r…" at bounding box center [735, 276] width 245 height 115
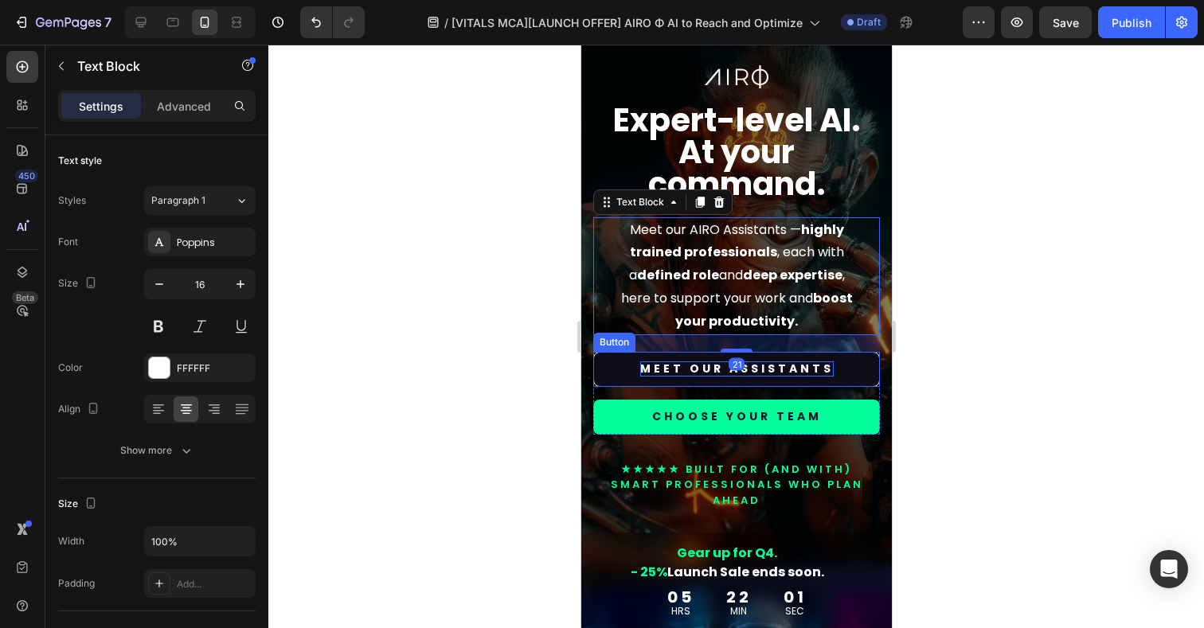
click at [675, 372] on p "MEET OUR ASSISTANTS" at bounding box center [737, 369] width 194 height 14
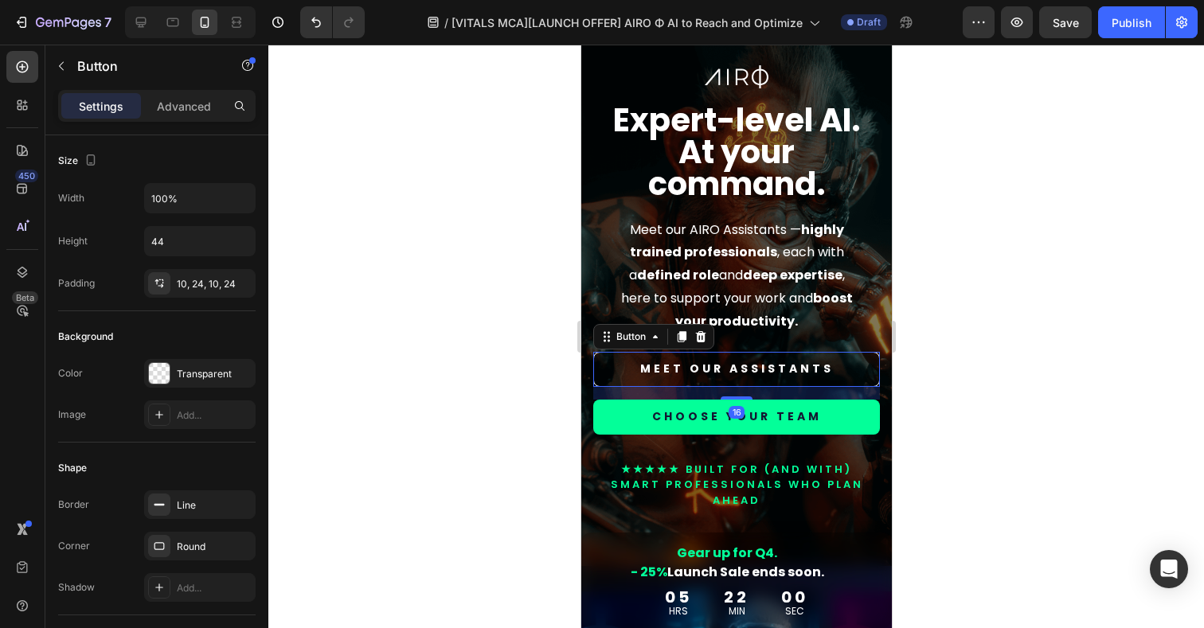
click at [353, 260] on div at bounding box center [736, 337] width 936 height 584
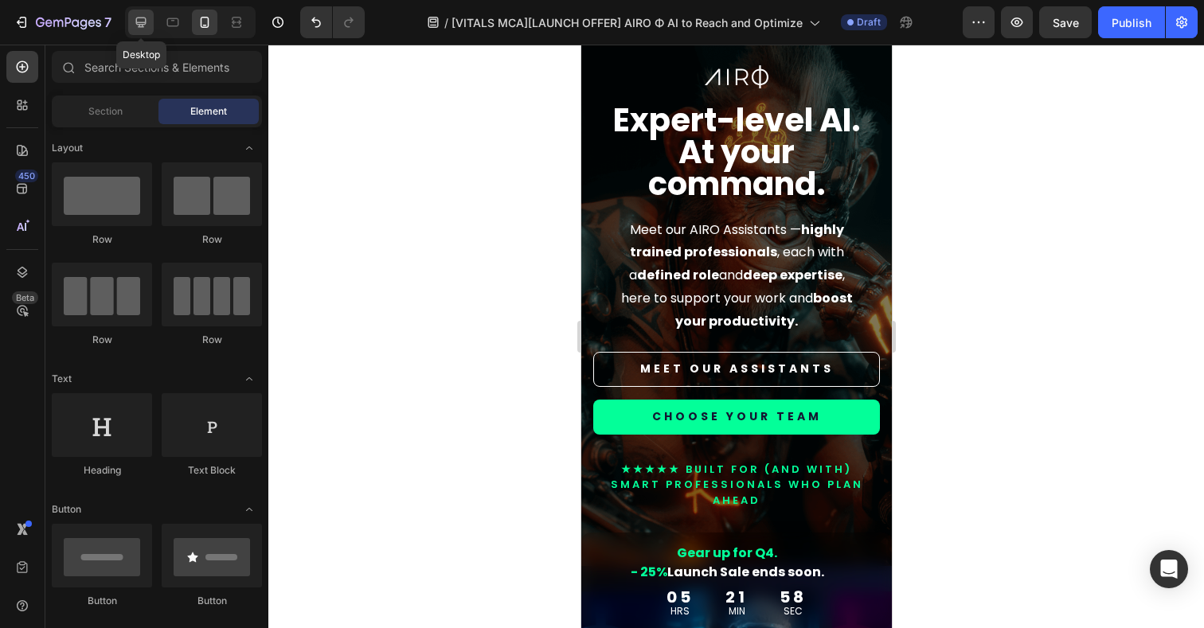
click at [142, 22] on icon at bounding box center [141, 22] width 16 height 16
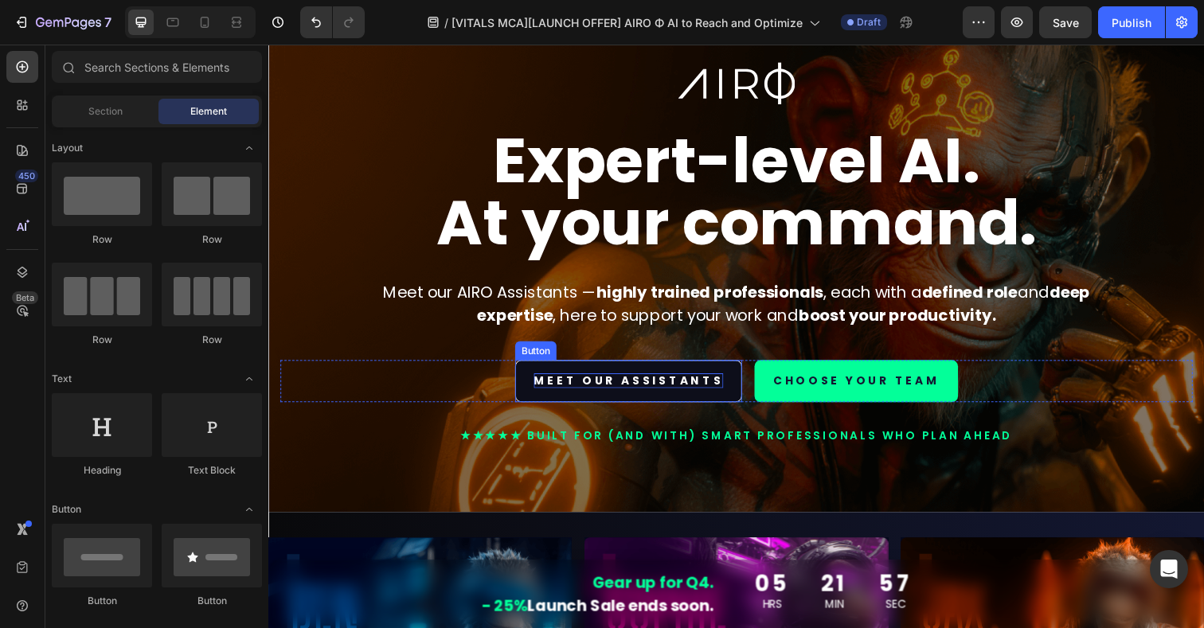
click at [628, 391] on p "MEET OUR ASSISTANTS" at bounding box center [636, 388] width 194 height 14
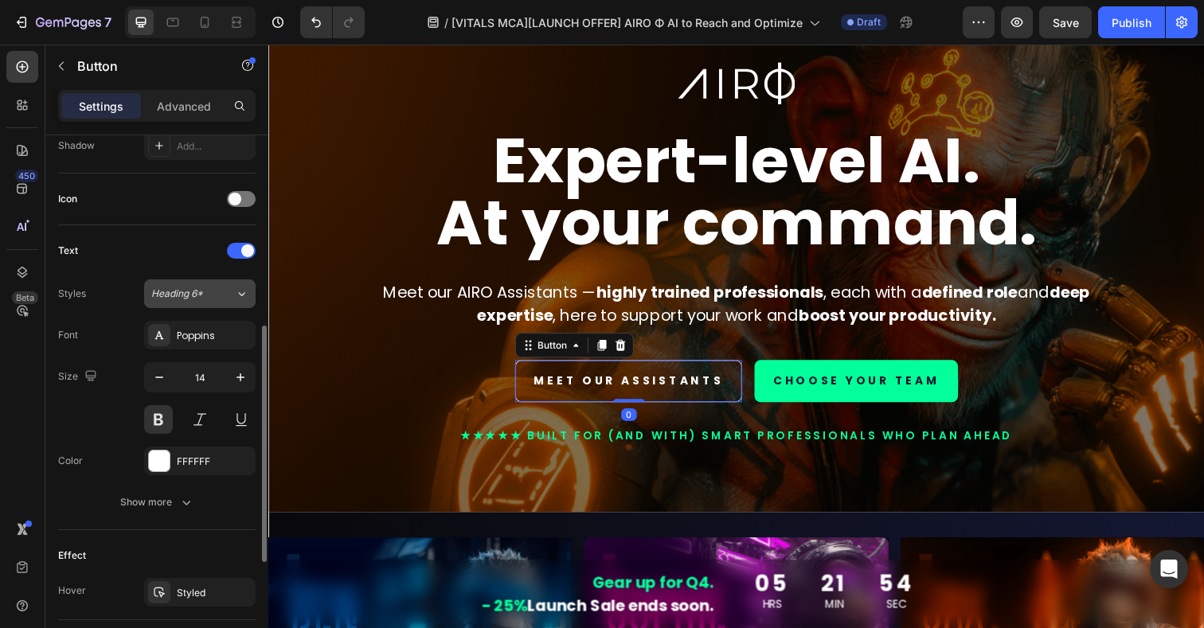
scroll to position [443, 0]
click at [196, 295] on span "Heading 6*" at bounding box center [177, 293] width 52 height 14
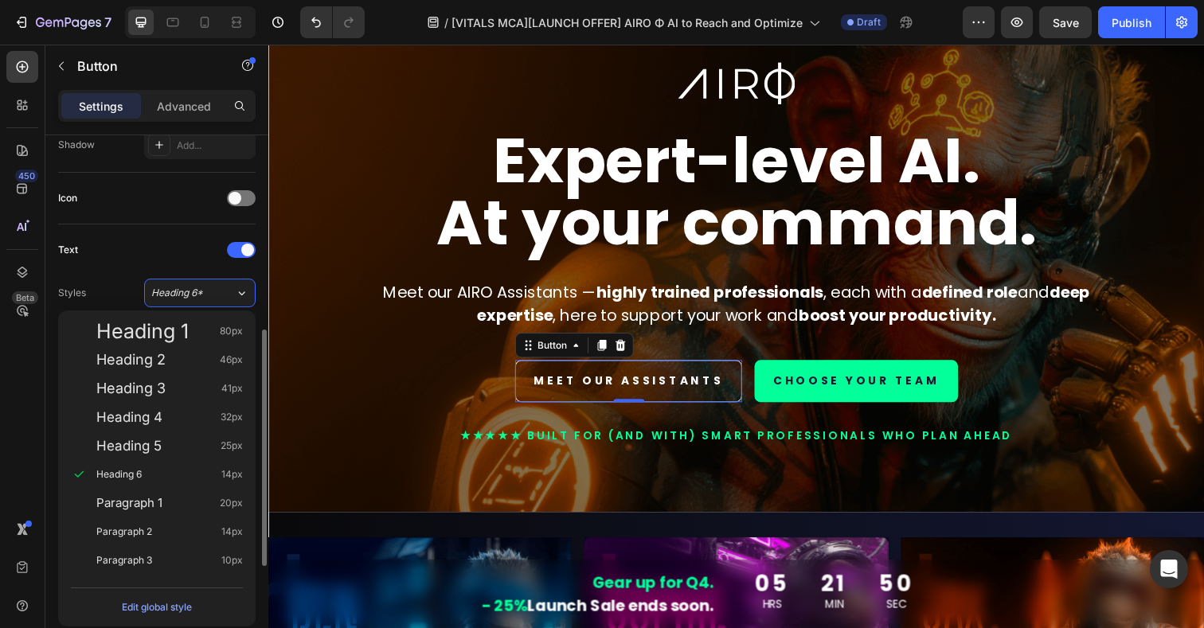
click at [118, 259] on div "Text" at bounding box center [157, 249] width 198 height 25
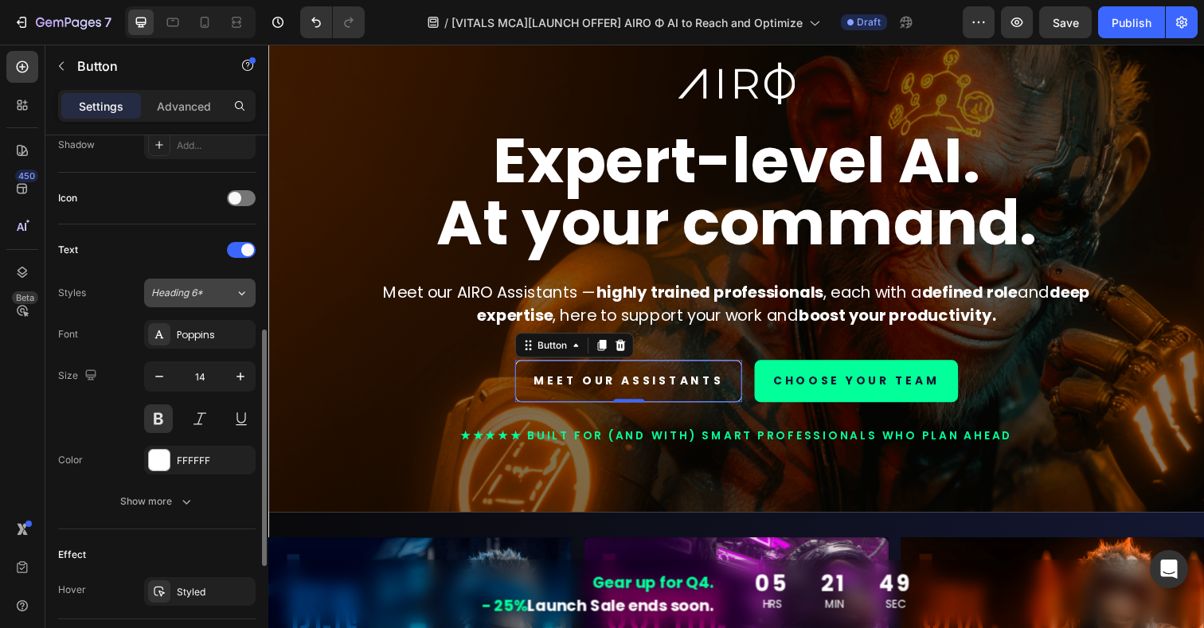
click at [170, 299] on span "Heading 6*" at bounding box center [177, 293] width 52 height 14
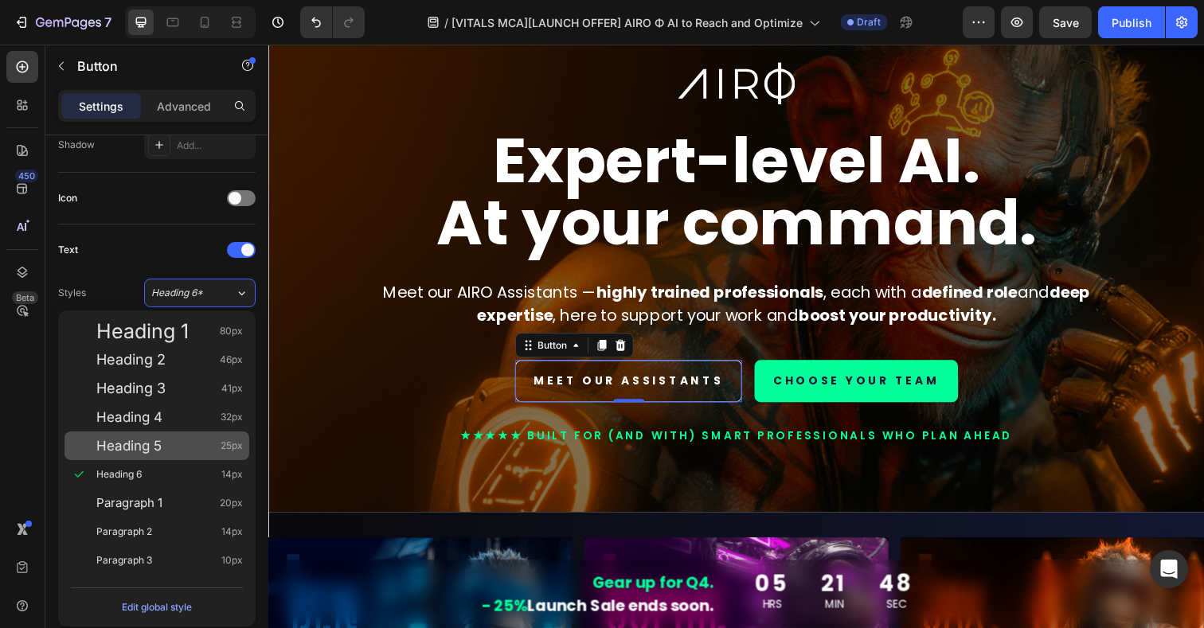
click at [139, 444] on span "Heading 5" at bounding box center [128, 446] width 65 height 16
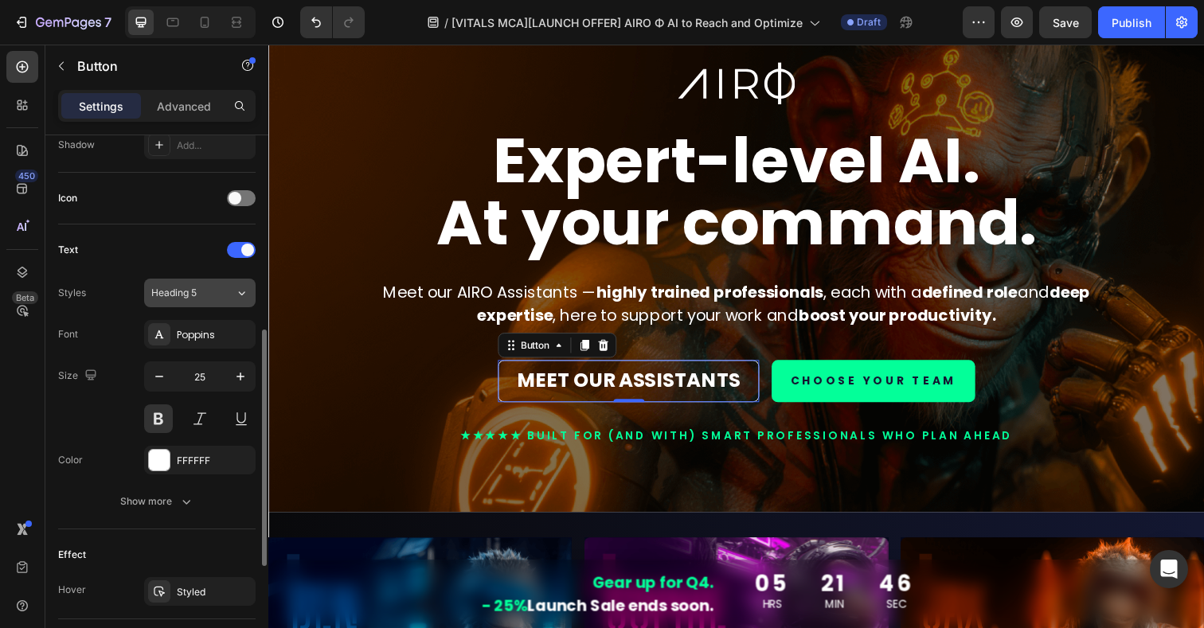
click at [174, 281] on button "Heading 5" at bounding box center [200, 293] width 112 height 29
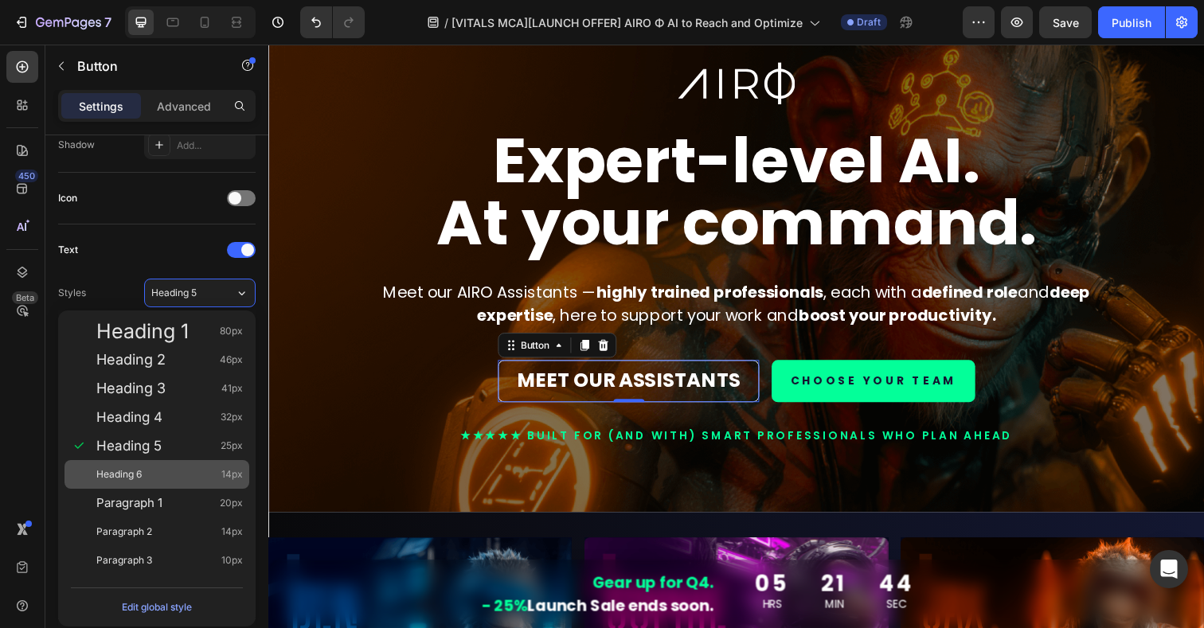
click at [132, 476] on span "Heading 6" at bounding box center [118, 475] width 45 height 16
type input "14"
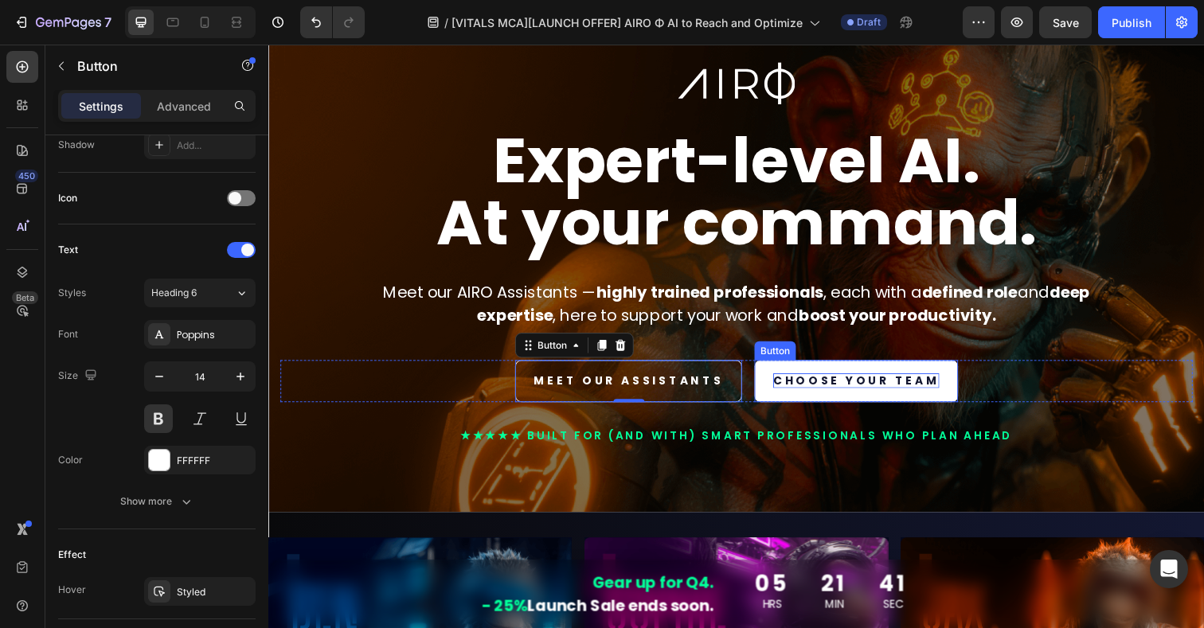
click at [812, 386] on p "CHOOSE YOUR TEAM" at bounding box center [869, 388] width 170 height 14
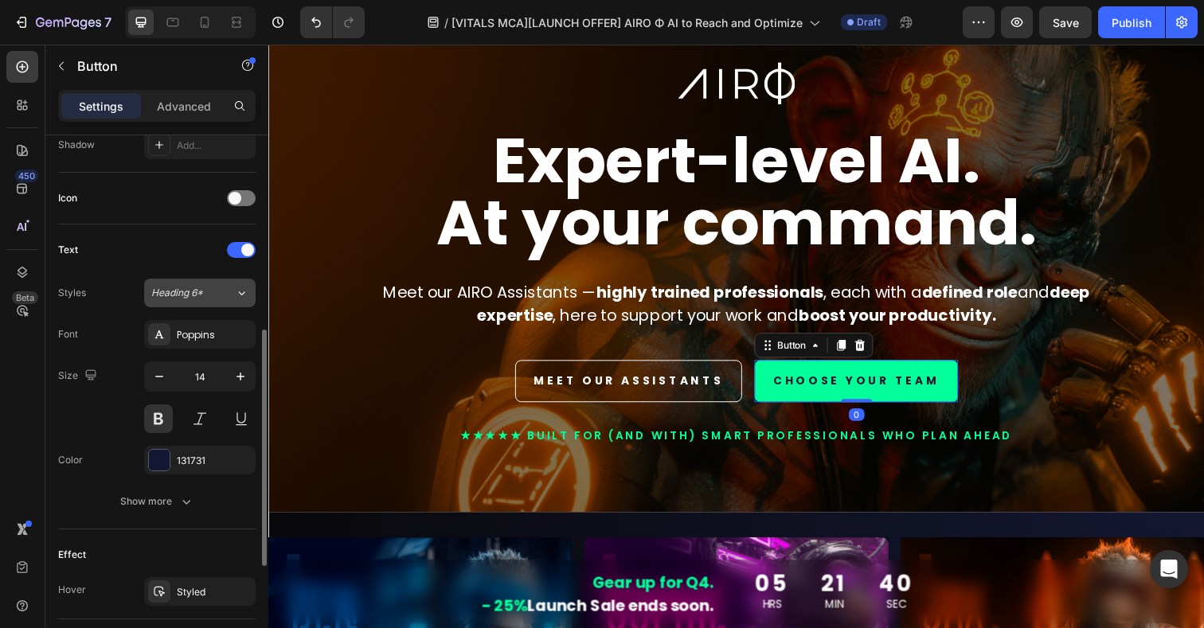
click at [205, 299] on div "Heading 6*" at bounding box center [183, 293] width 65 height 14
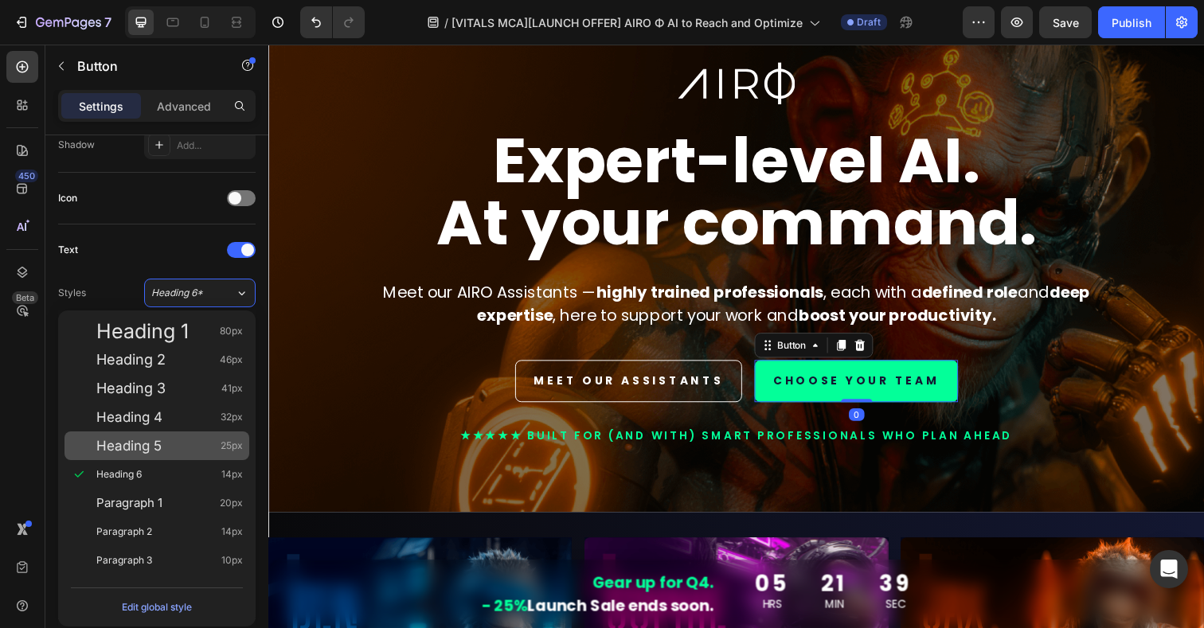
click at [152, 438] on span "Heading 5" at bounding box center [128, 446] width 65 height 16
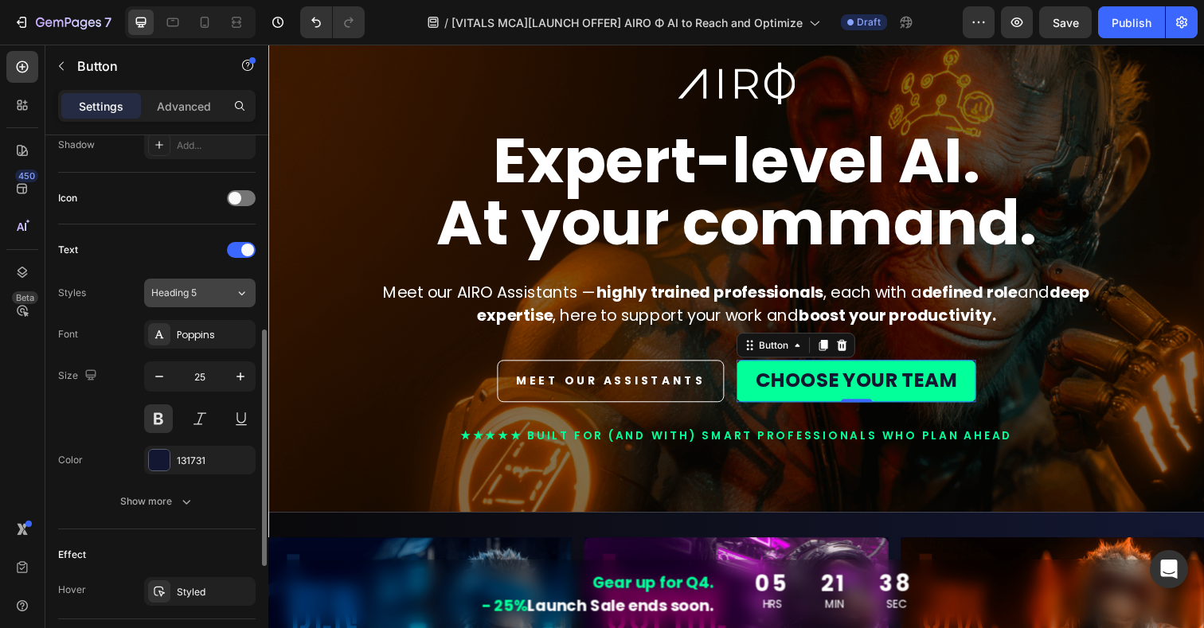
click at [185, 294] on span "Heading 5" at bounding box center [173, 293] width 45 height 14
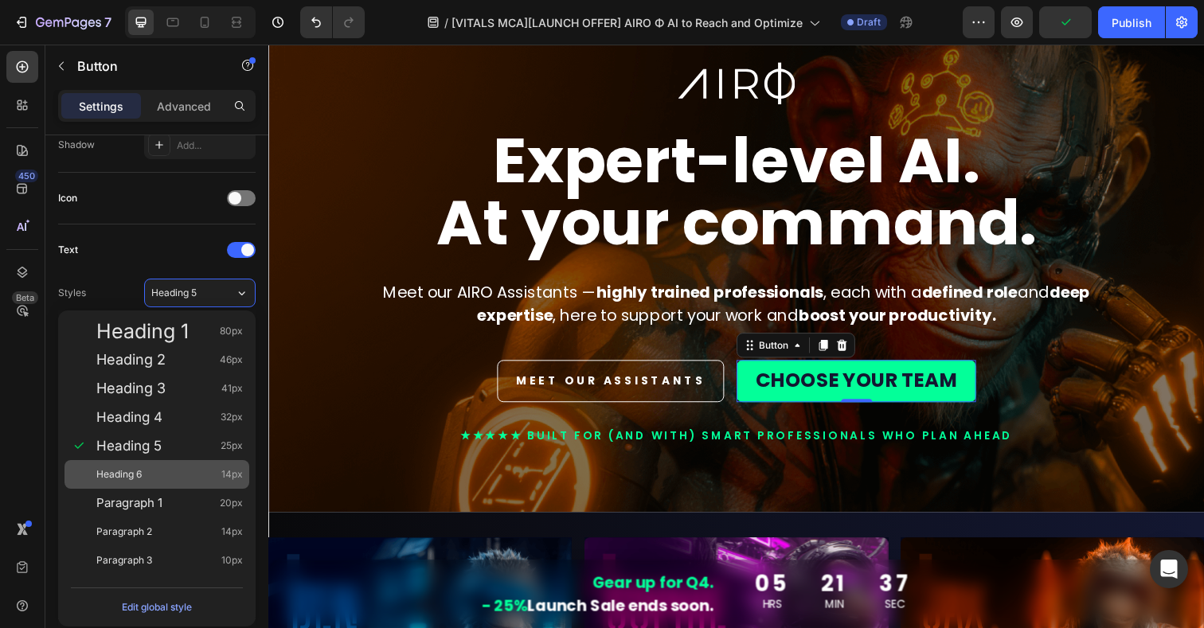
click at [113, 481] on span "Heading 6" at bounding box center [118, 475] width 45 height 16
type input "14"
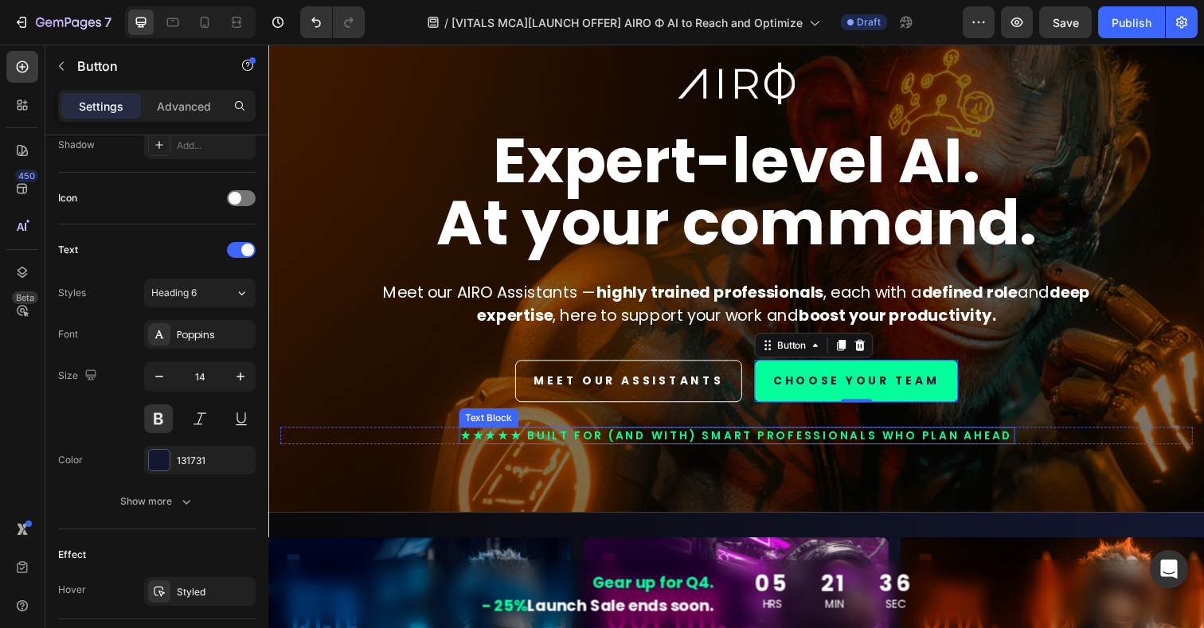
click at [557, 443] on p "★★★★★ BUILT FOR (AND WITH) smart professionals who plan ahead" at bounding box center [746, 444] width 565 height 14
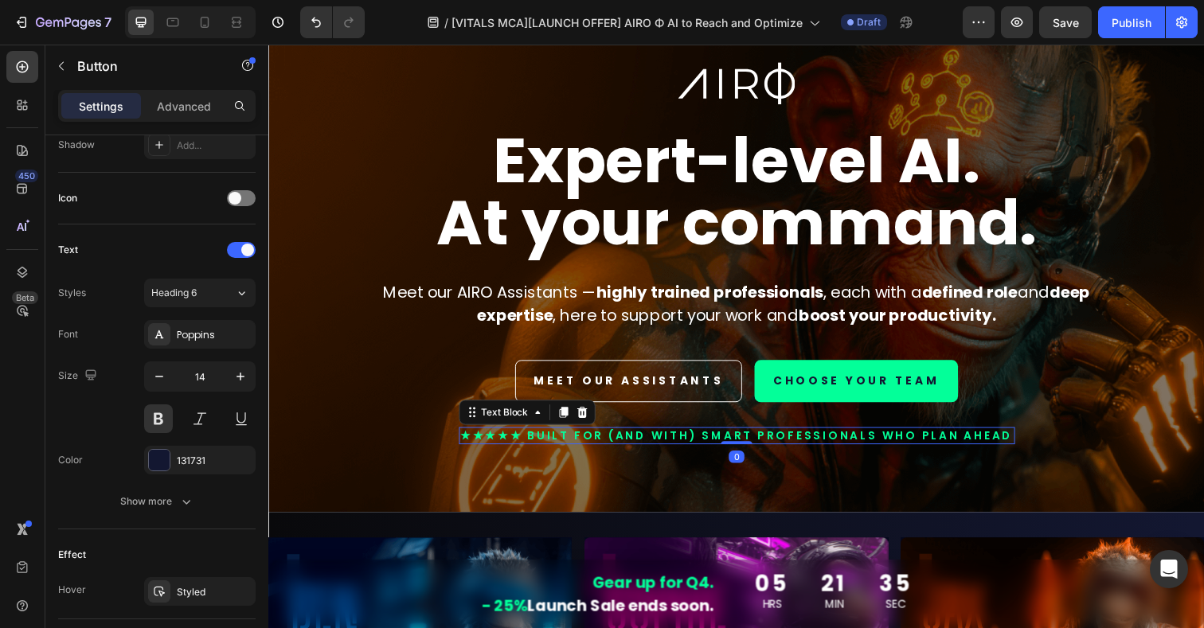
scroll to position [0, 0]
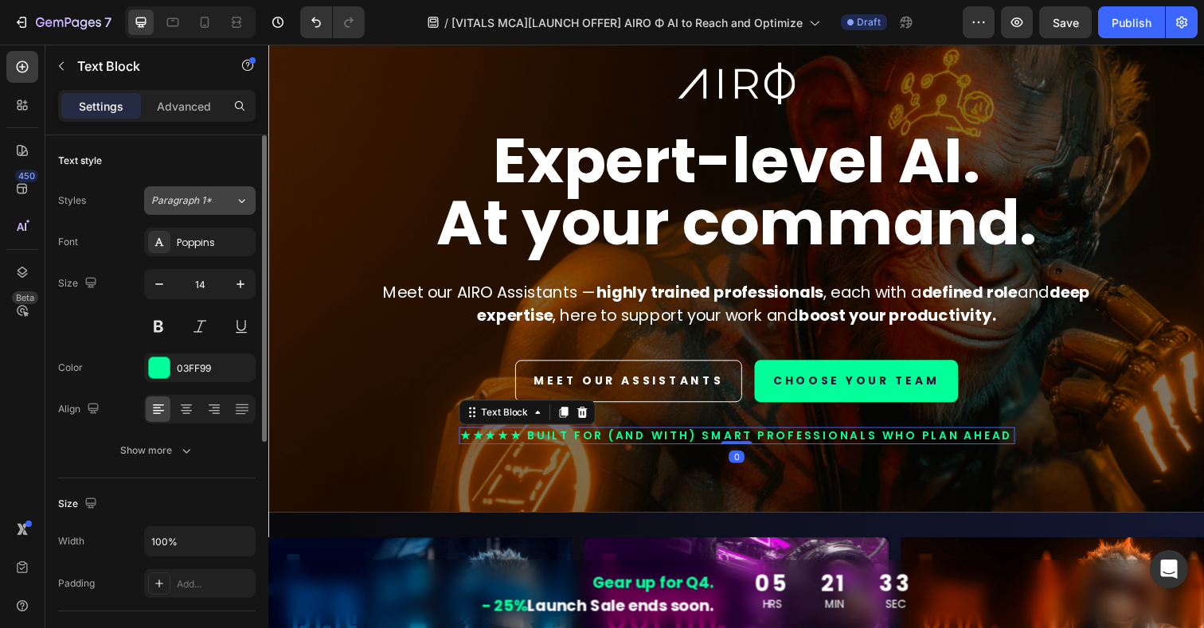
click at [241, 199] on icon at bounding box center [242, 201] width 14 height 16
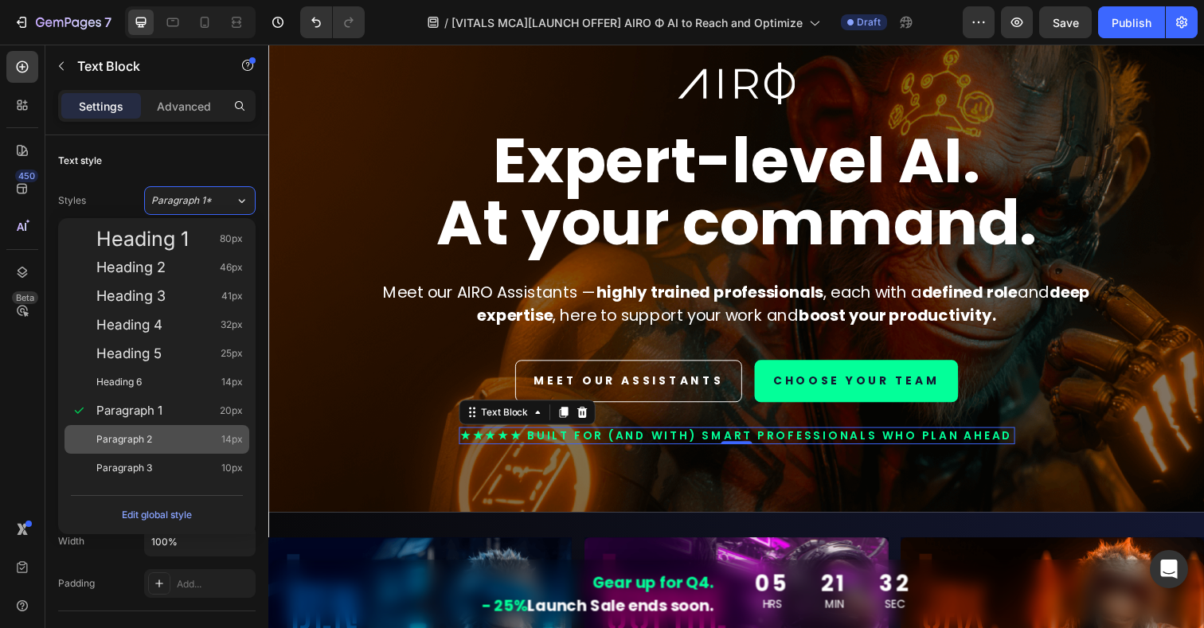
click at [121, 442] on span "Paragraph 2" at bounding box center [124, 440] width 56 height 16
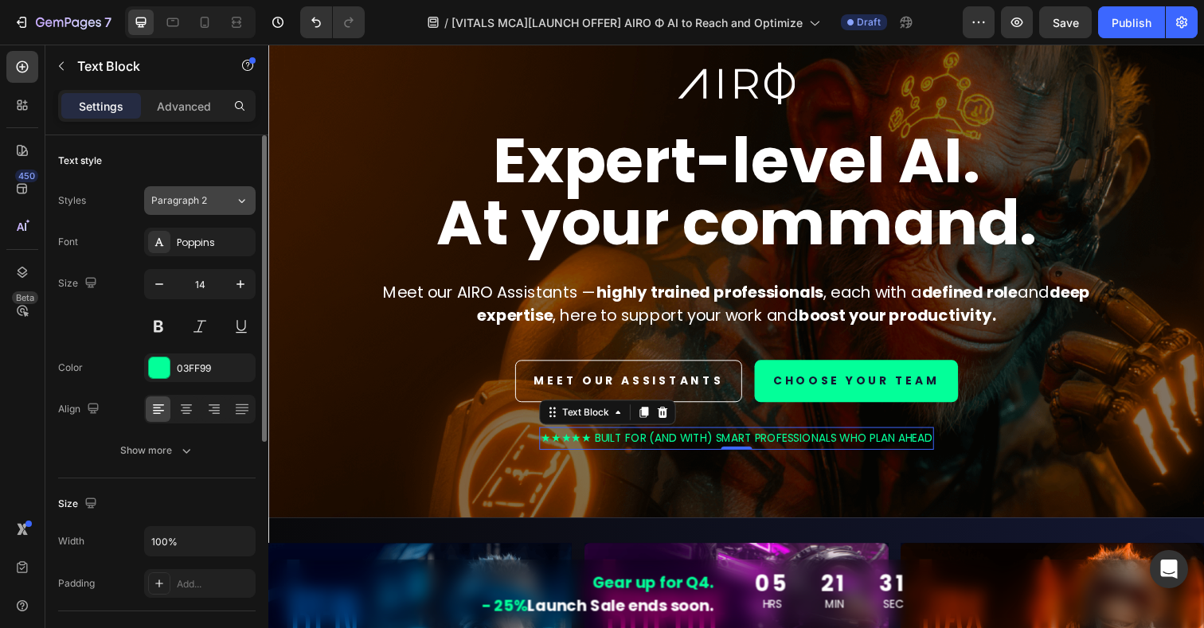
click at [230, 194] on div "Paragraph 2" at bounding box center [193, 201] width 84 height 14
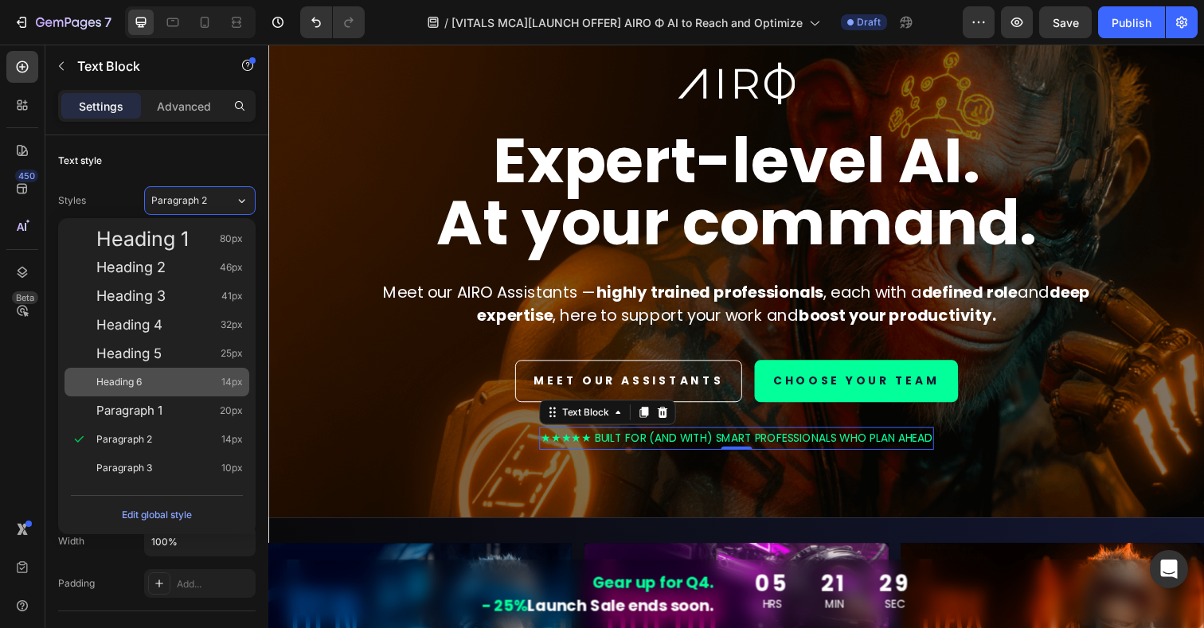
click at [112, 385] on span "Heading 6" at bounding box center [118, 382] width 45 height 16
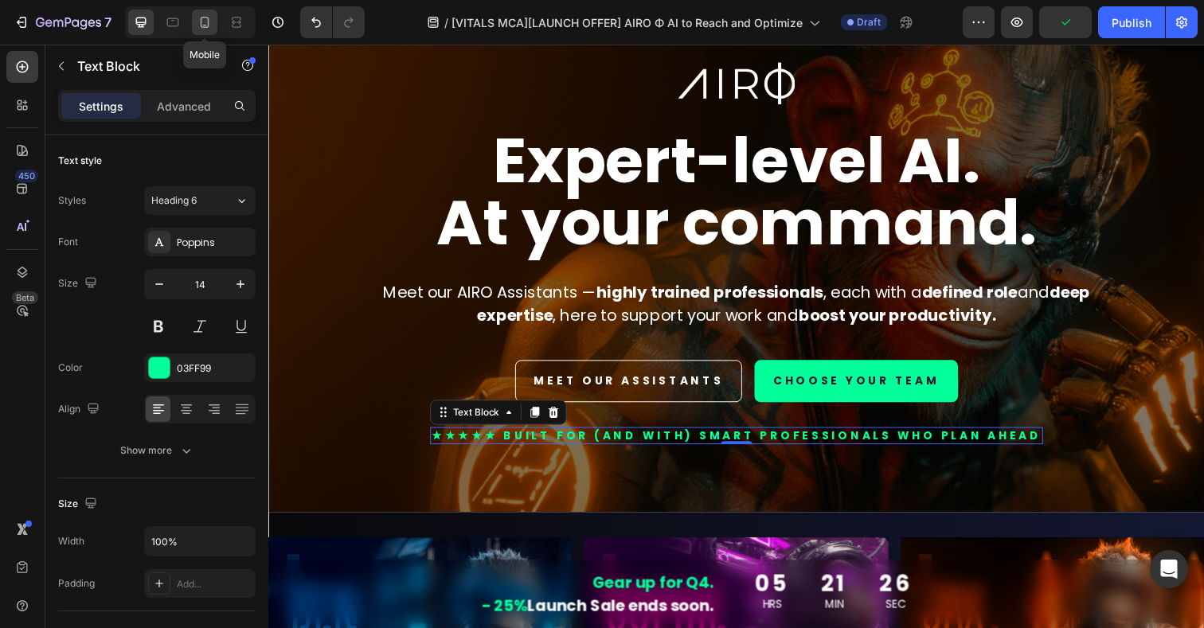
click at [202, 17] on icon at bounding box center [205, 22] width 9 height 11
type input "16"
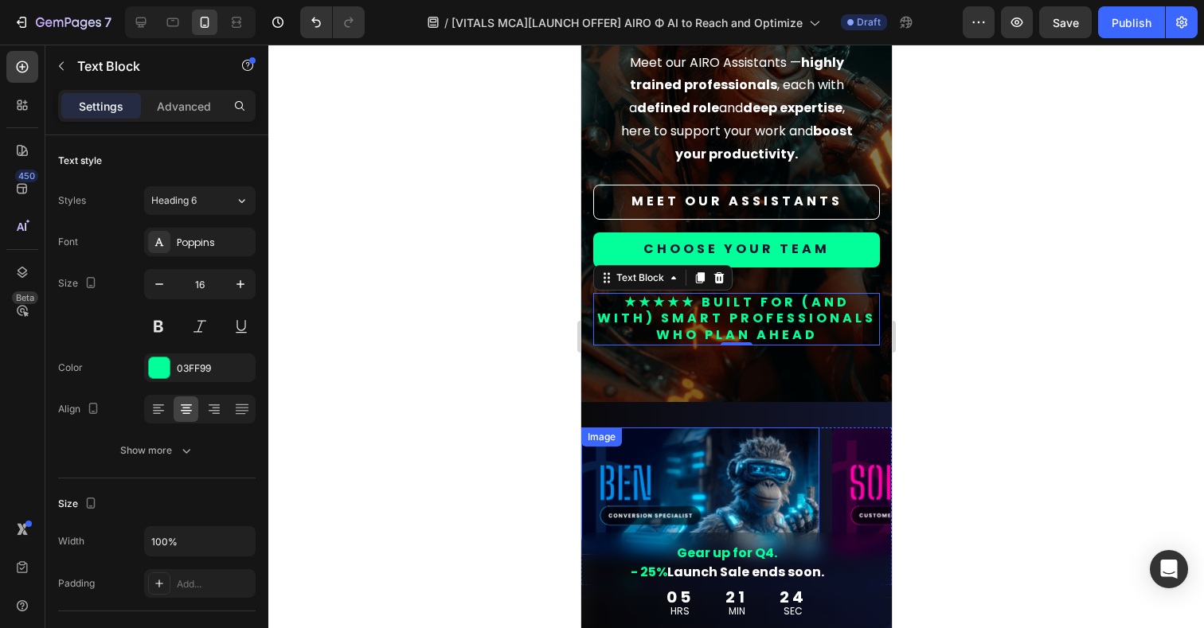
scroll to position [217, 0]
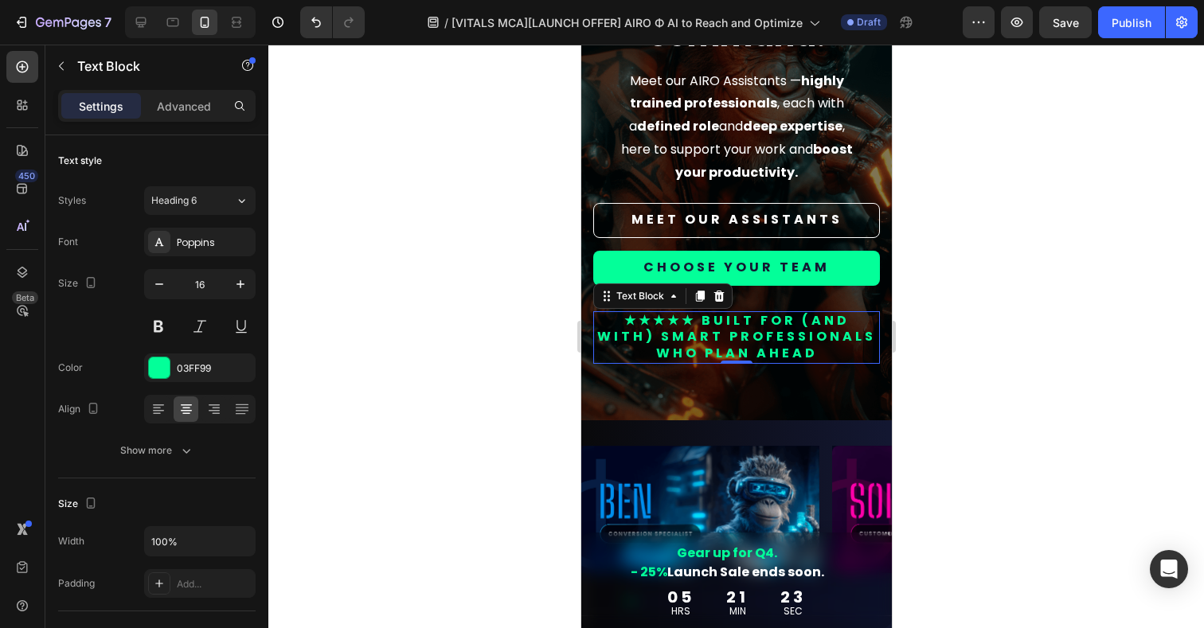
click at [776, 340] on p "★★★★★ BUILT FOR (AND WITH) smart professionals who plan ahead" at bounding box center [736, 337] width 284 height 49
click at [922, 366] on div at bounding box center [736, 337] width 936 height 584
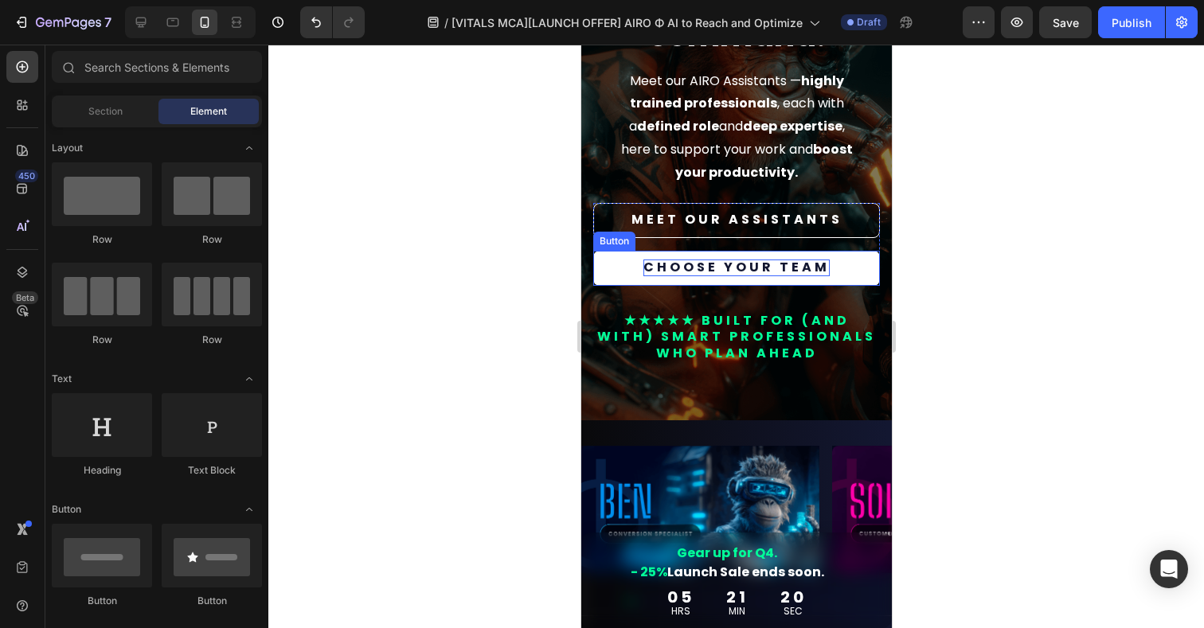
click at [764, 268] on p "CHOOSE YOUR TEAM" at bounding box center [736, 268] width 186 height 17
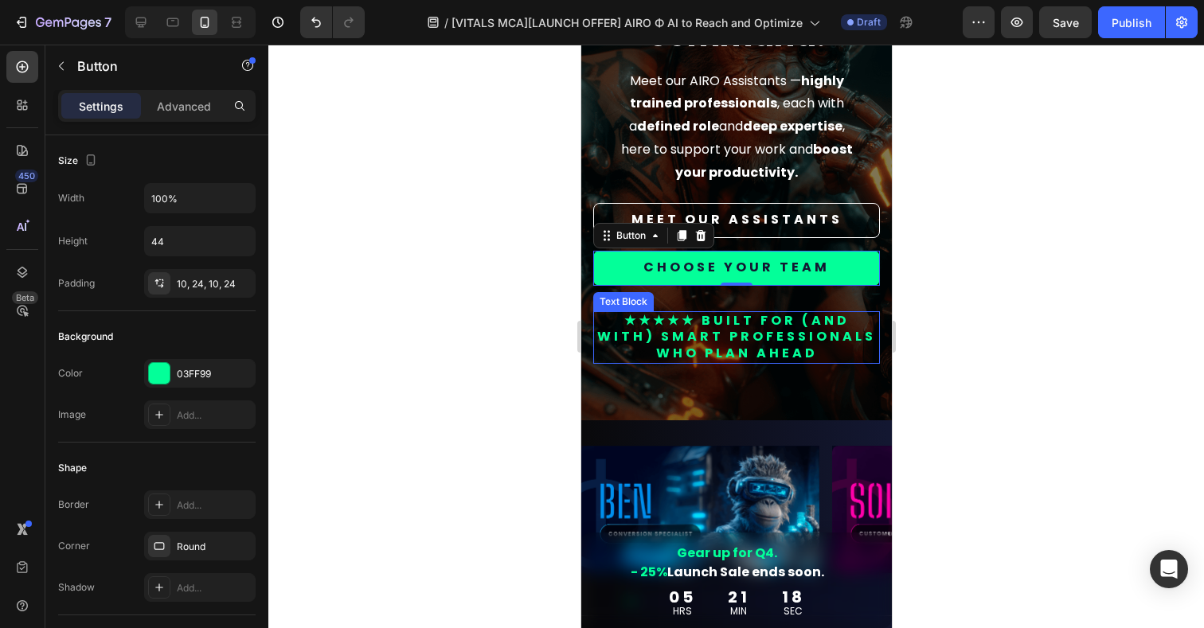
click at [800, 335] on p "★★★★★ BUILT FOR (AND WITH) smart professionals who plan ahead" at bounding box center [736, 337] width 284 height 49
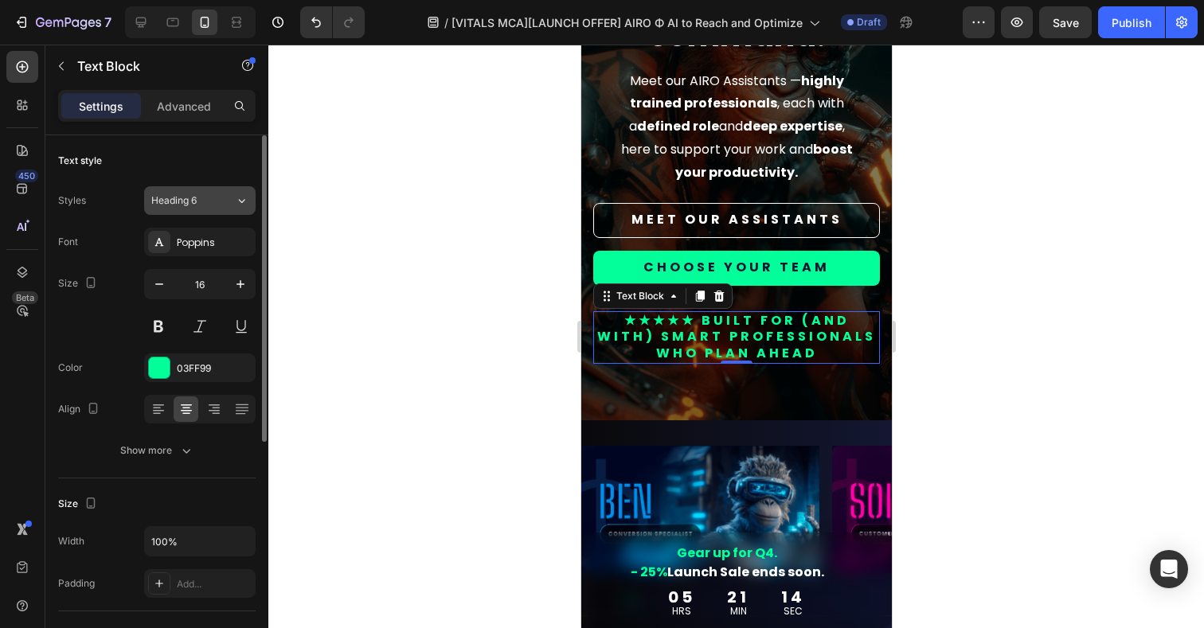
click at [207, 205] on div "Heading 6" at bounding box center [183, 201] width 65 height 14
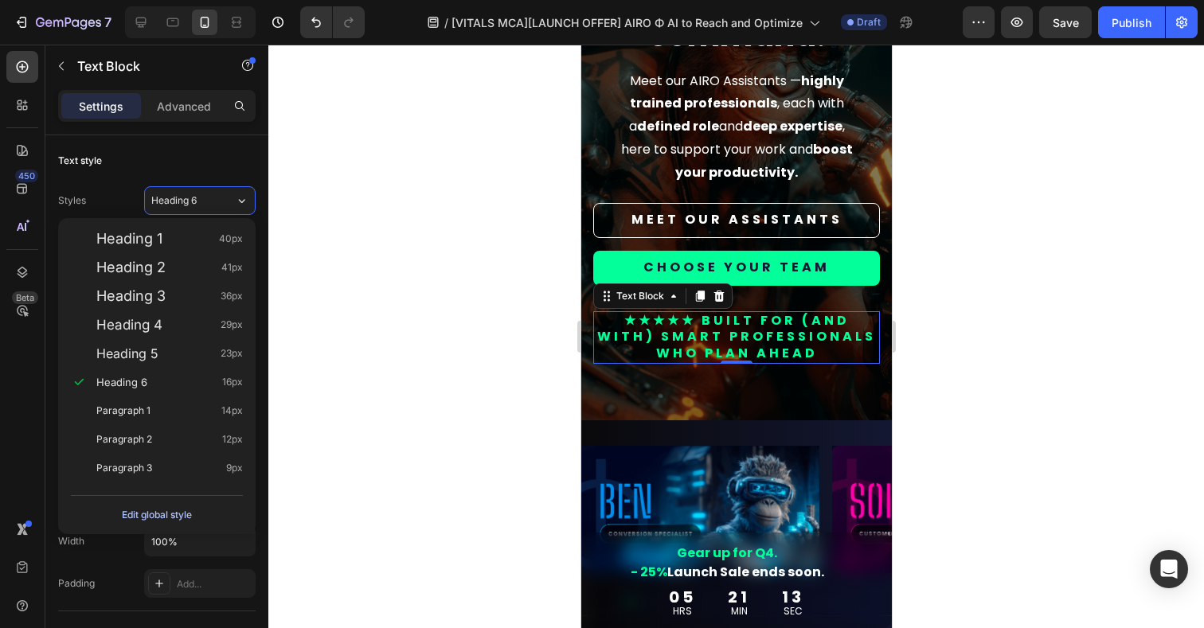
click at [160, 514] on div "Edit global style" at bounding box center [157, 515] width 70 height 19
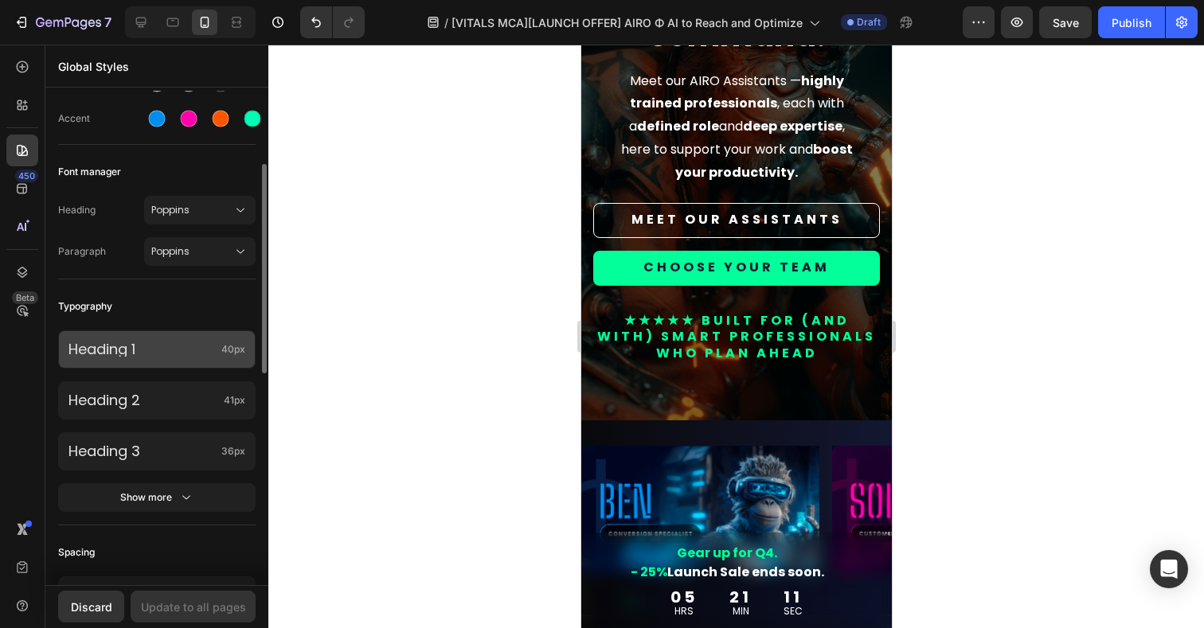
scroll to position [196, 0]
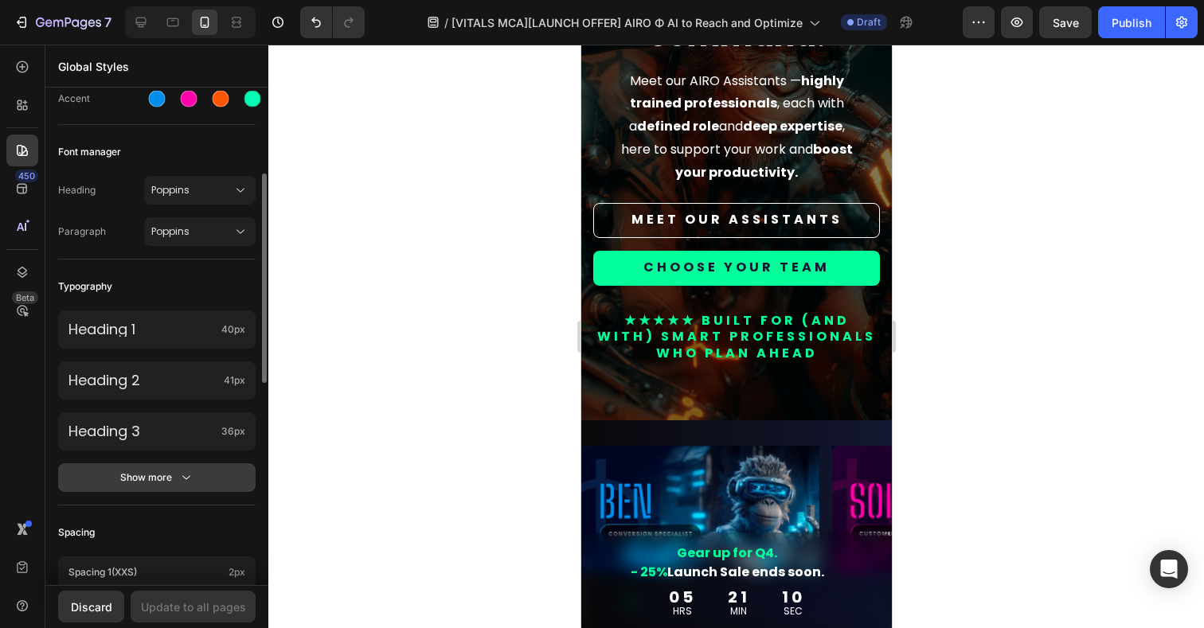
click at [142, 483] on div "Show more" at bounding box center [157, 478] width 74 height 16
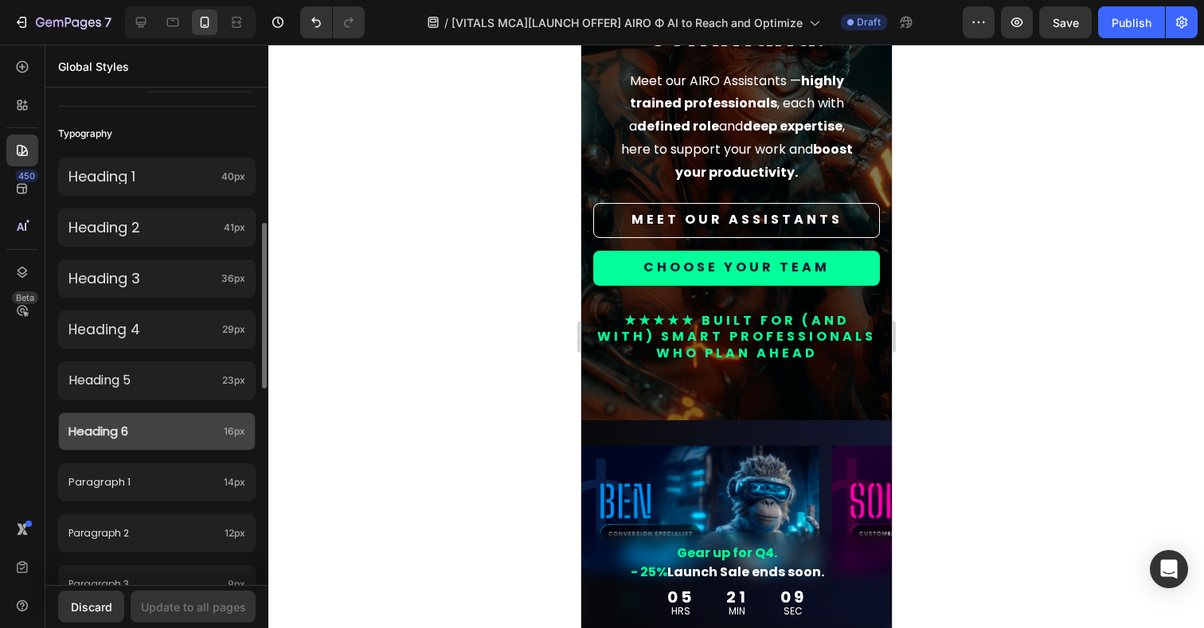
scroll to position [360, 0]
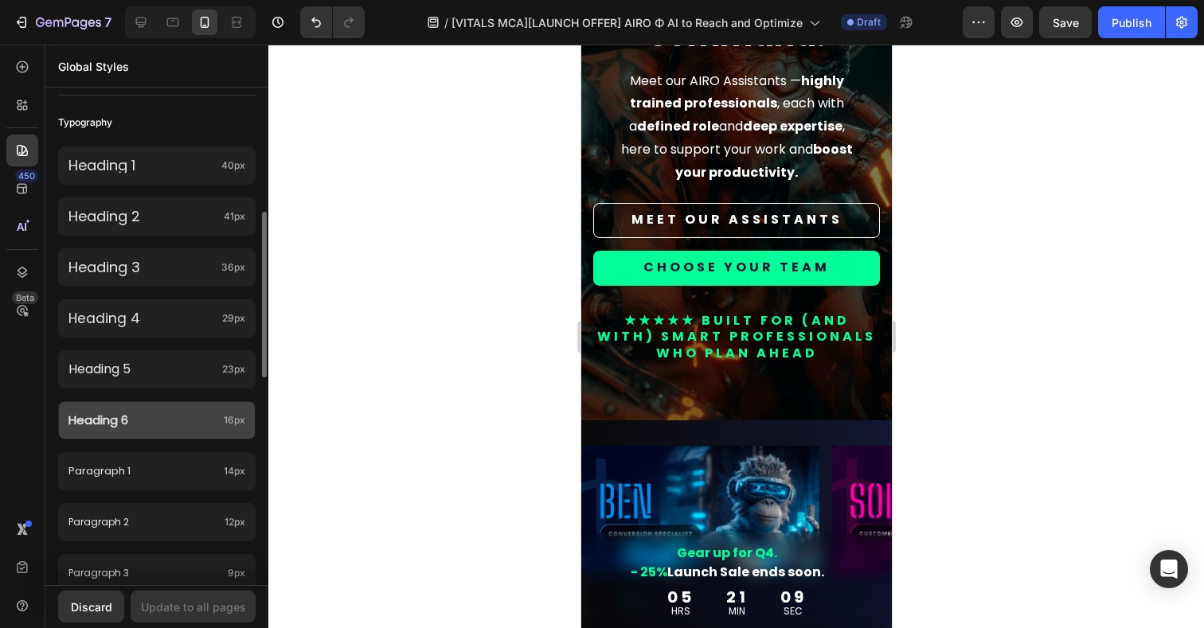
click at [131, 416] on p "Heading 6" at bounding box center [142, 421] width 149 height 16
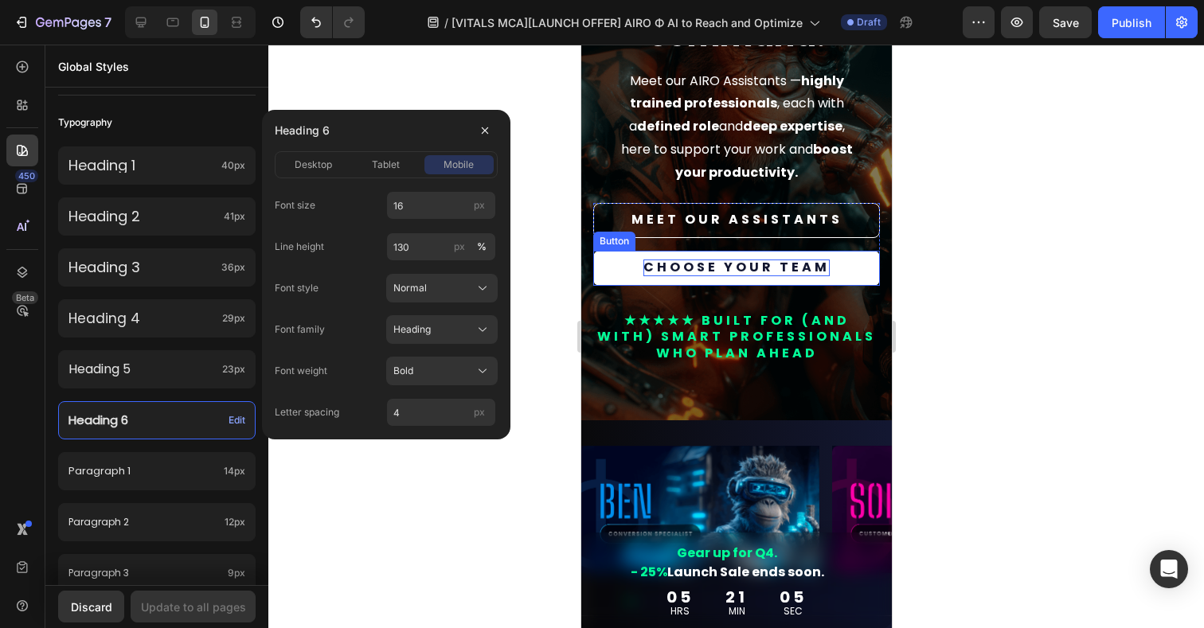
click at [676, 272] on p "CHOOSE YOUR TEAM" at bounding box center [736, 268] width 186 height 17
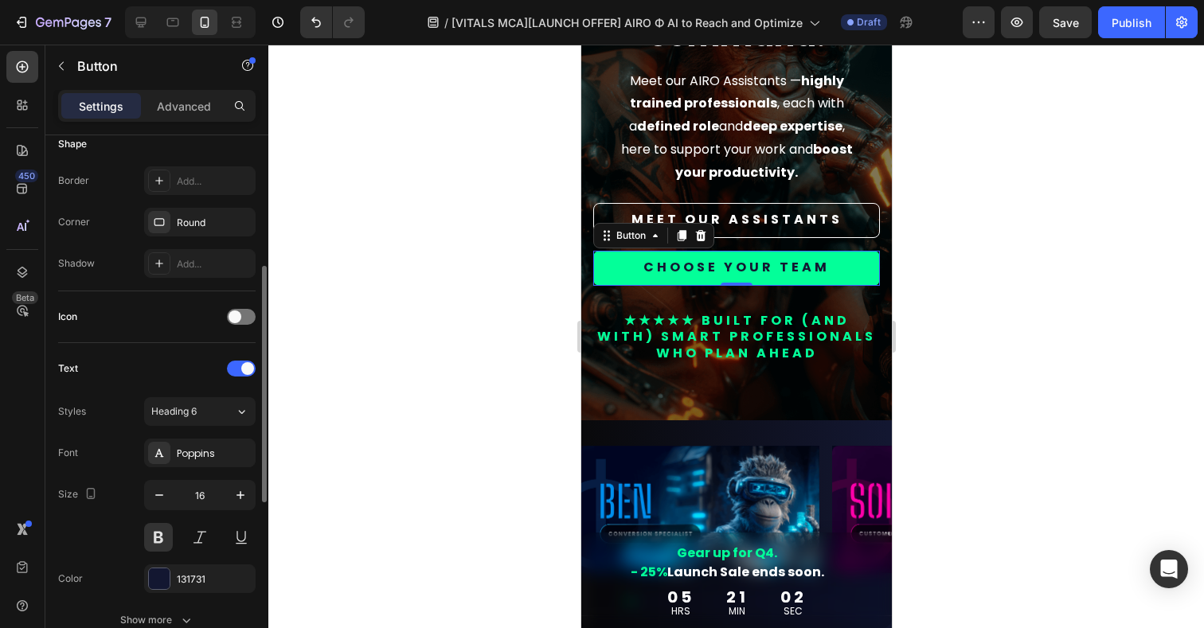
scroll to position [332, 0]
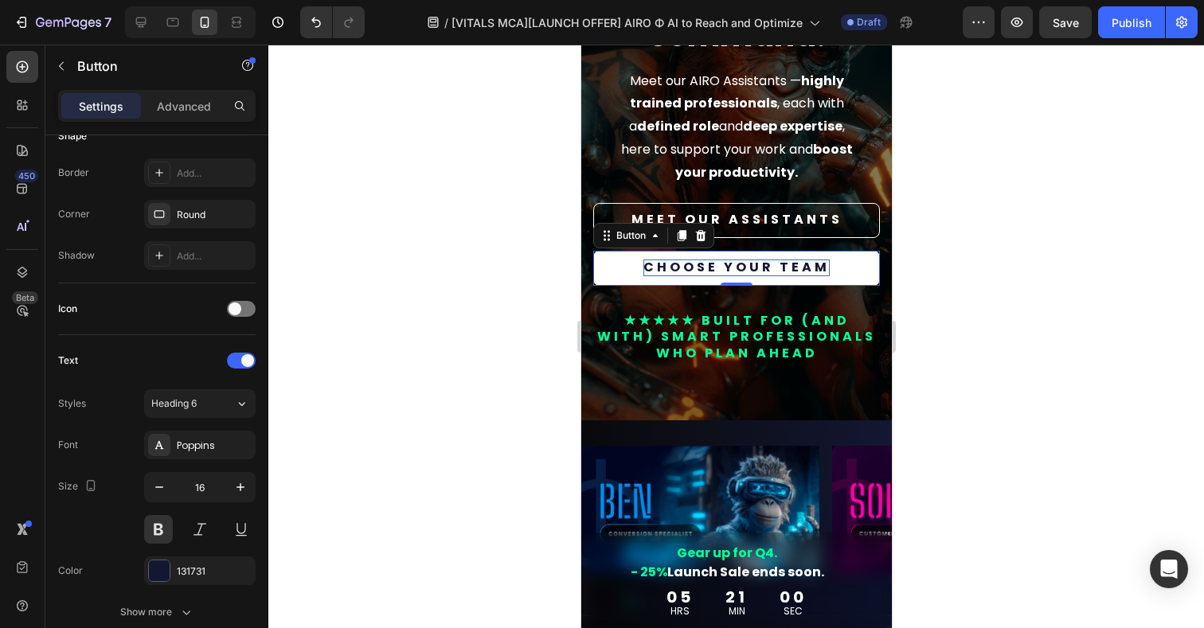
click at [737, 264] on p "CHOOSE YOUR TEAM" at bounding box center [736, 268] width 186 height 17
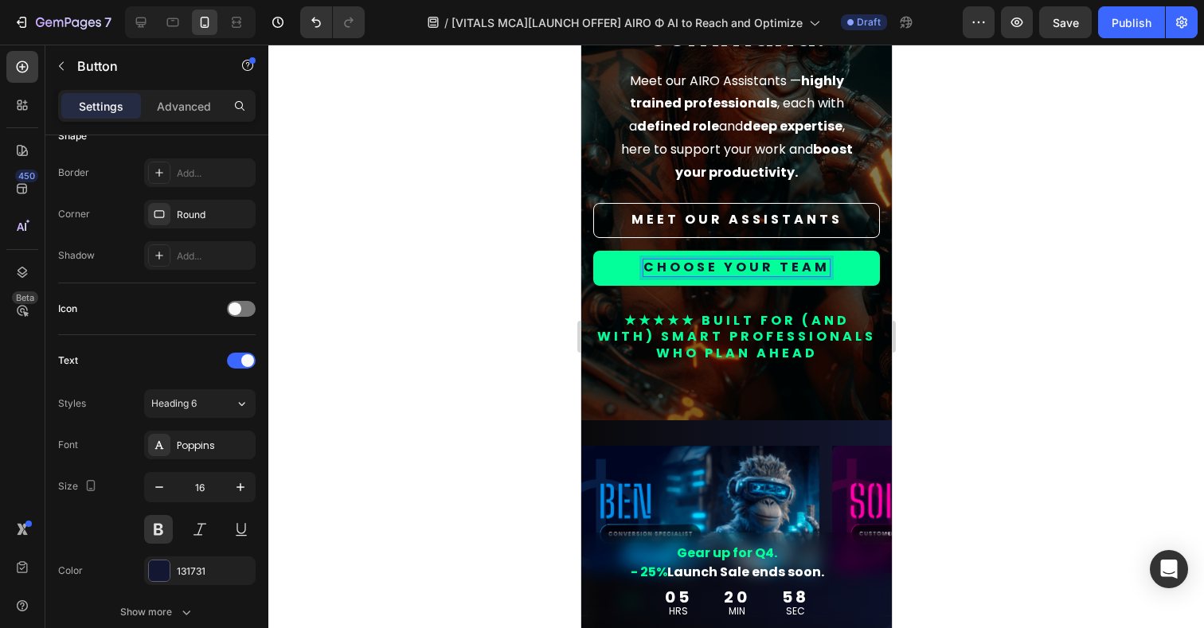
click at [482, 358] on div at bounding box center [736, 337] width 936 height 584
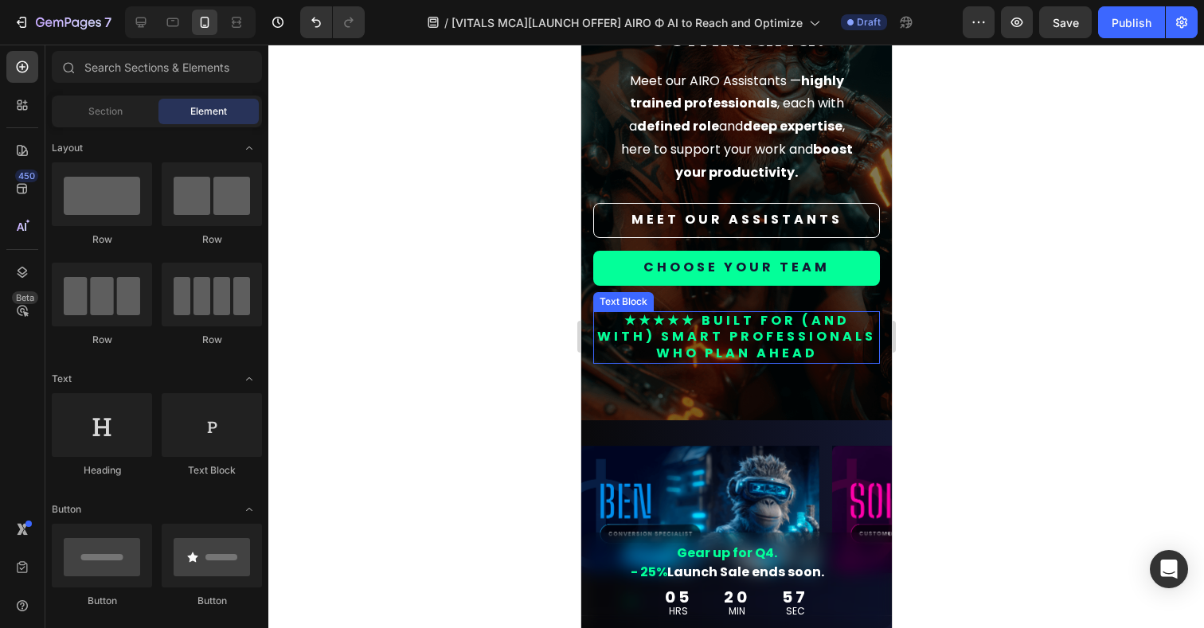
click at [778, 342] on p "★★★★★ BUILT FOR (AND WITH) smart professionals who plan ahead" at bounding box center [736, 337] width 284 height 49
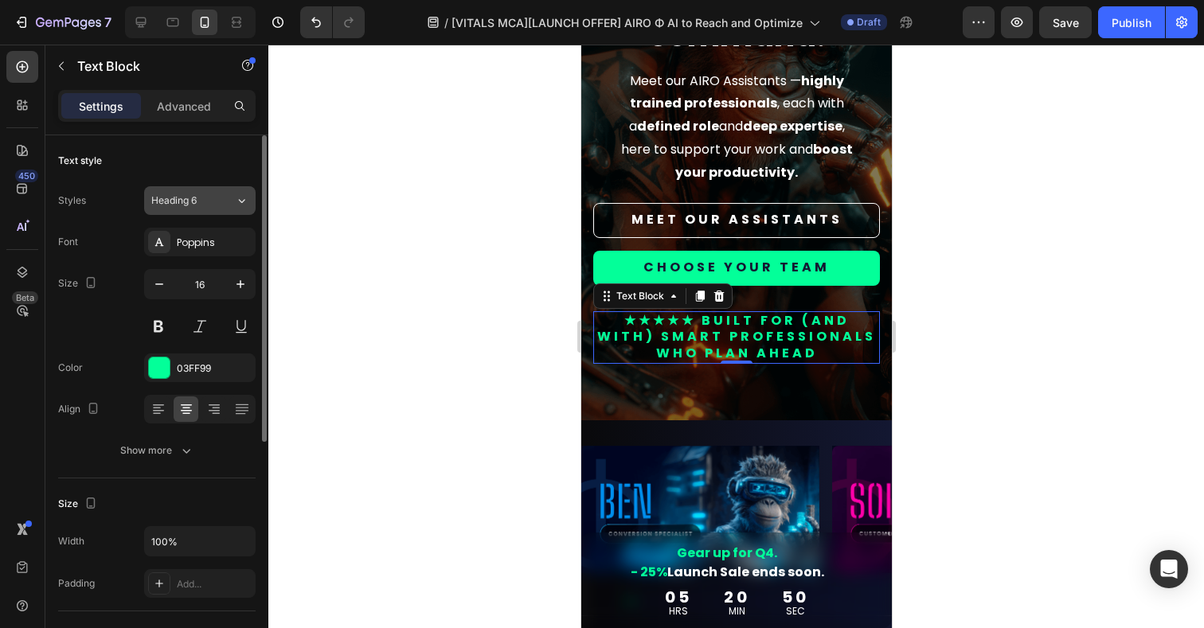
click at [191, 203] on span "Heading 6" at bounding box center [173, 201] width 45 height 14
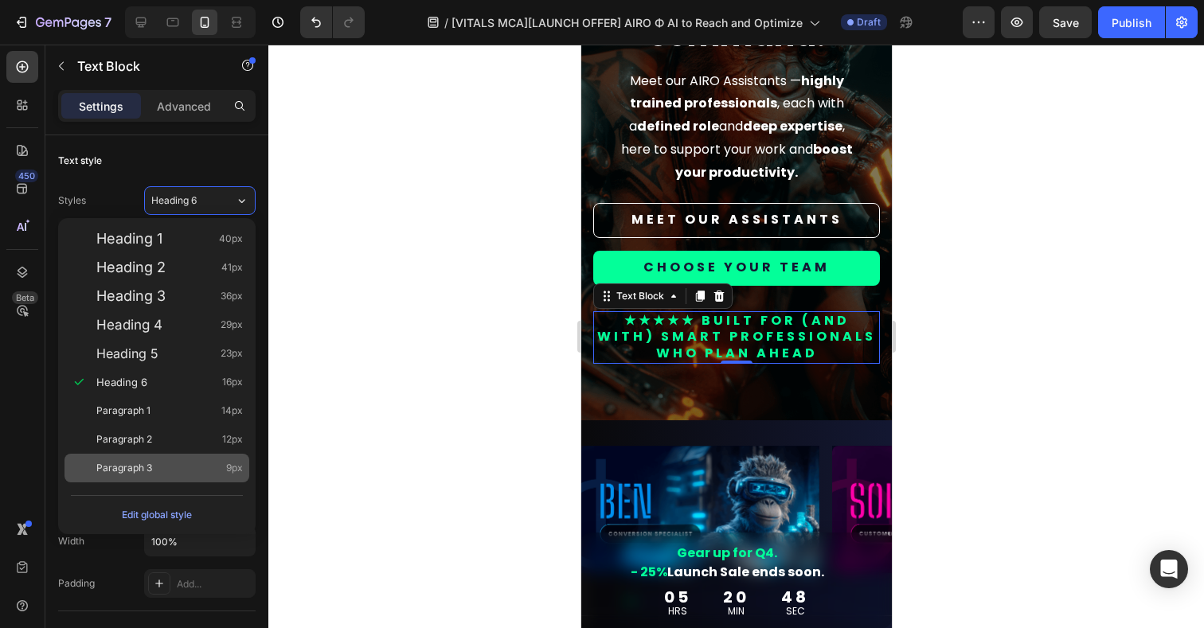
click at [116, 470] on span "Paragraph 3" at bounding box center [124, 468] width 56 height 16
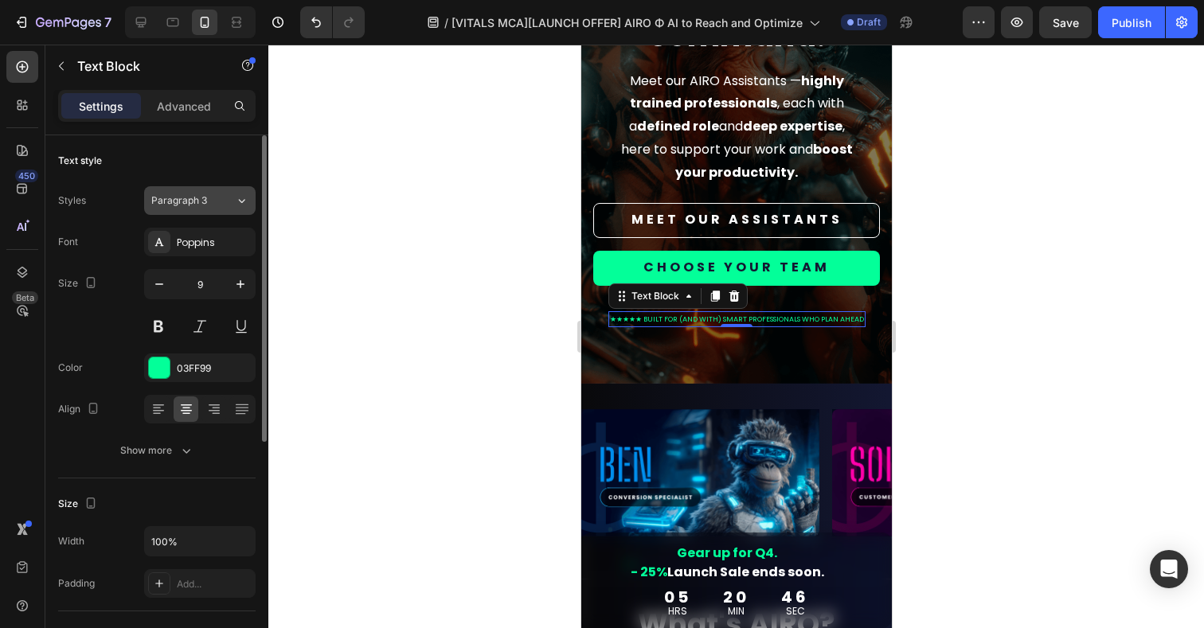
click at [190, 198] on span "Paragraph 3" at bounding box center [179, 201] width 56 height 14
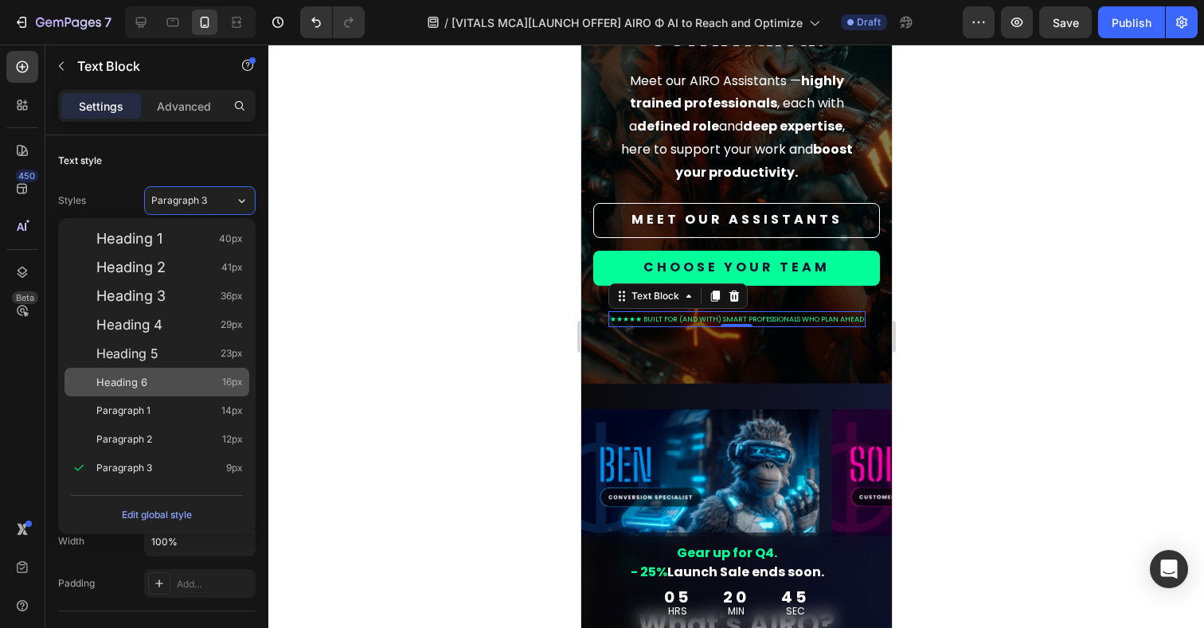
click at [137, 390] on div "Heading 6 16px" at bounding box center [157, 382] width 185 height 29
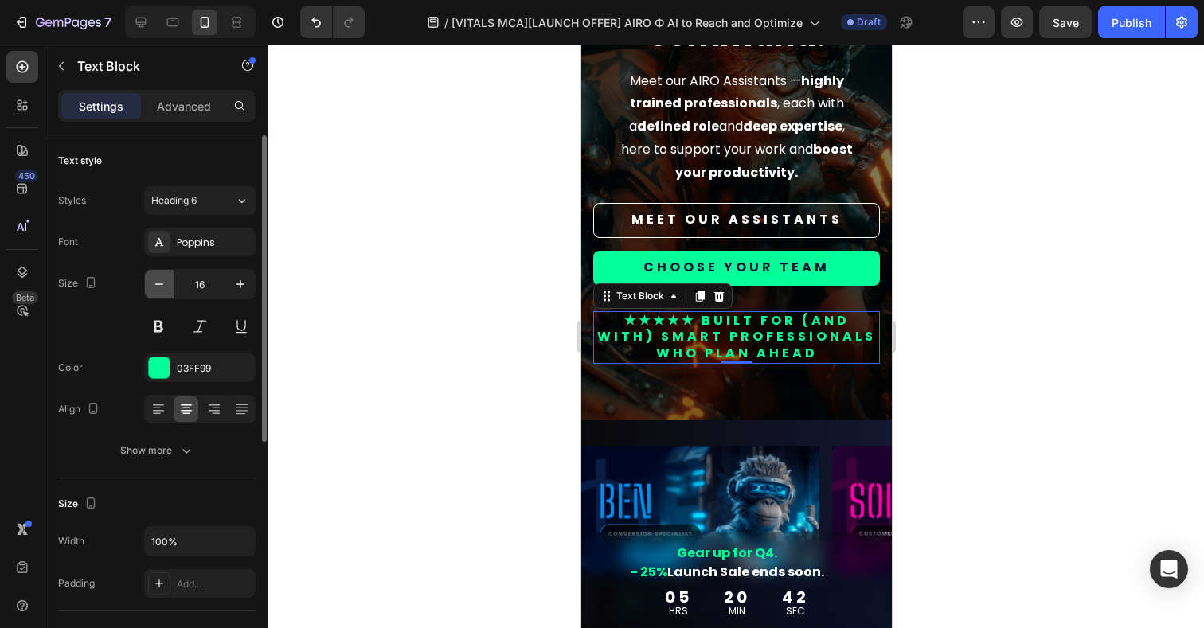
click at [158, 280] on icon "button" at bounding box center [159, 284] width 16 height 16
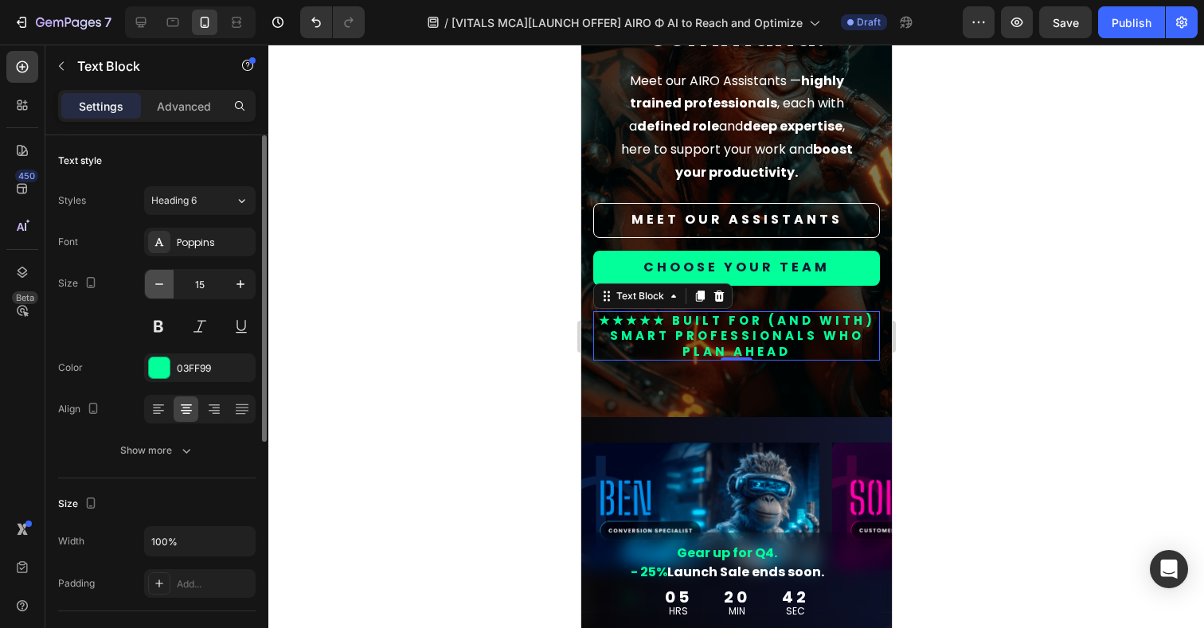
click at [158, 280] on icon "button" at bounding box center [159, 284] width 16 height 16
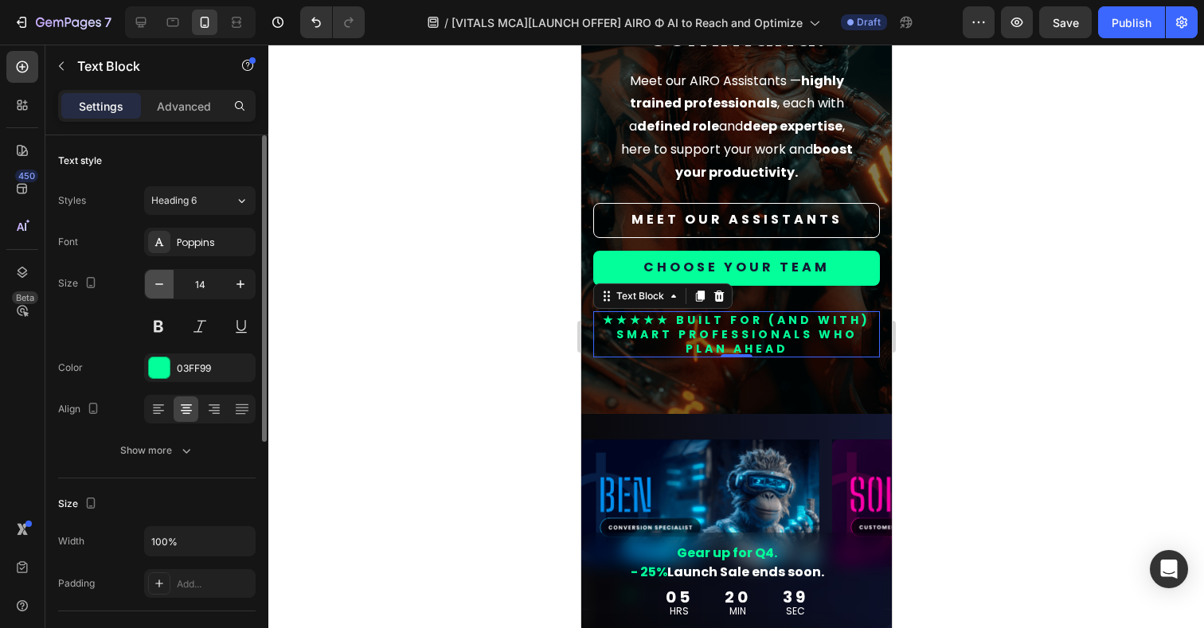
click at [158, 280] on icon "button" at bounding box center [159, 284] width 16 height 16
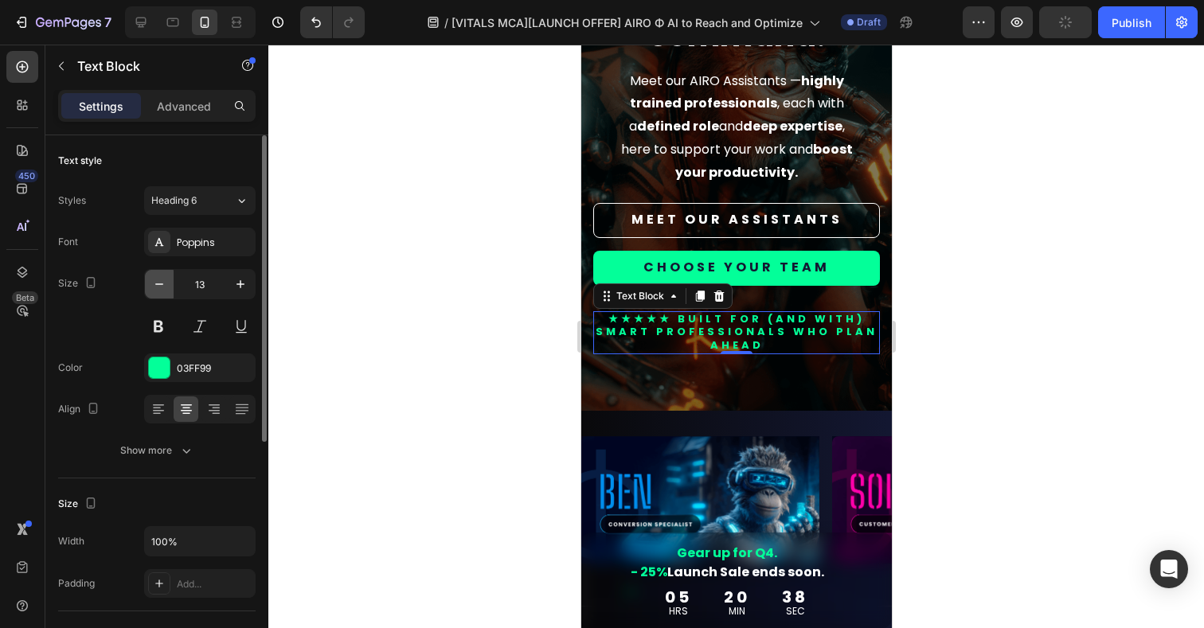
click at [158, 280] on icon "button" at bounding box center [159, 284] width 16 height 16
type input "12"
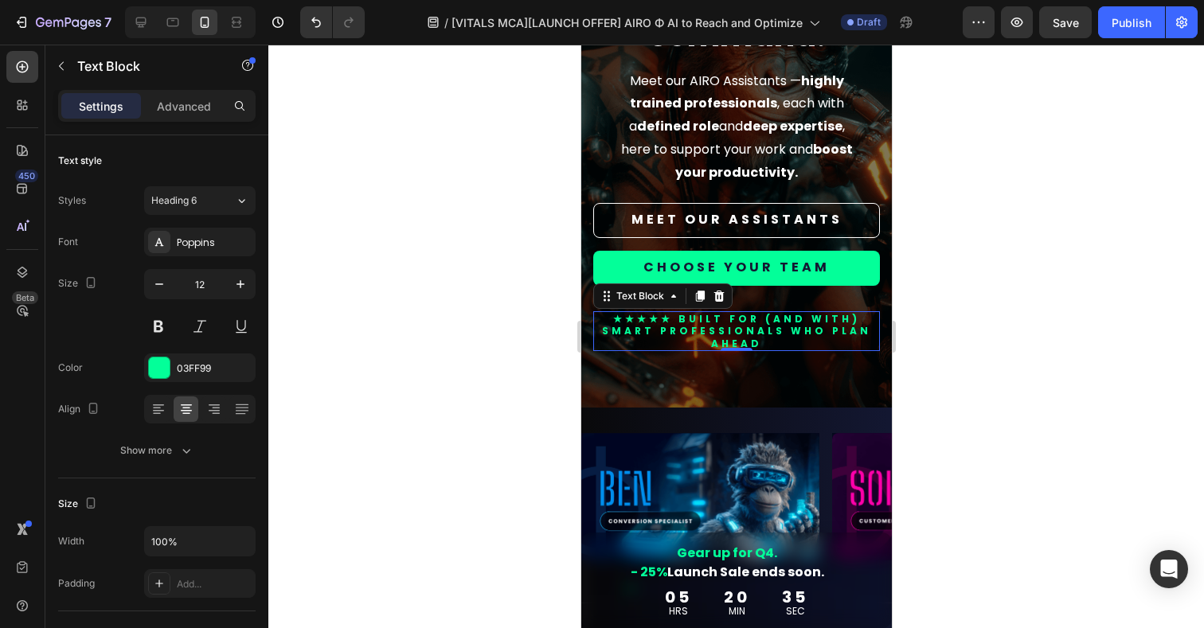
click at [394, 293] on div at bounding box center [736, 337] width 936 height 584
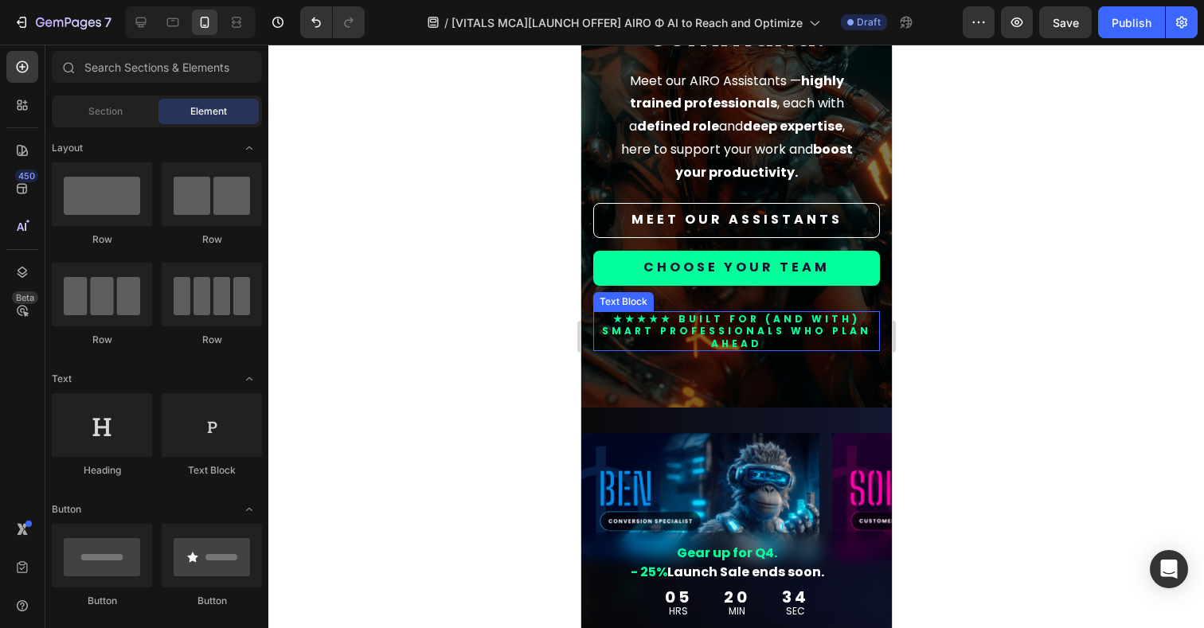
click at [639, 329] on p "★★★★★ BUILT FOR (AND WITH) smart professionals who plan ahead" at bounding box center [736, 331] width 284 height 37
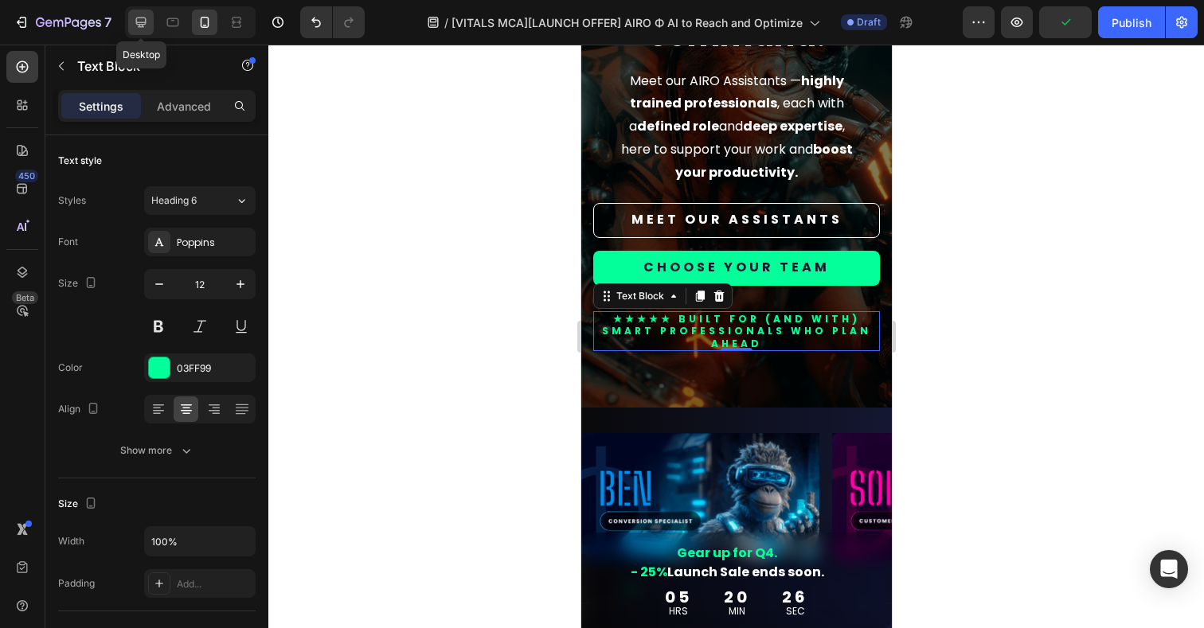
click at [139, 22] on icon at bounding box center [141, 23] width 10 height 10
type input "14"
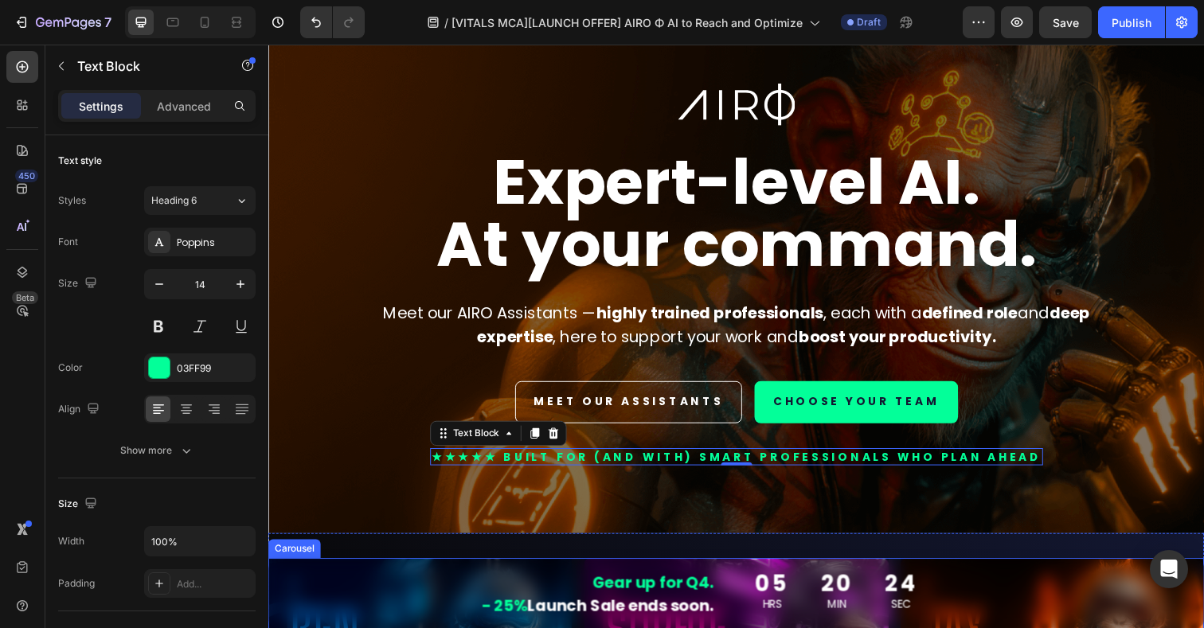
scroll to position [37, 0]
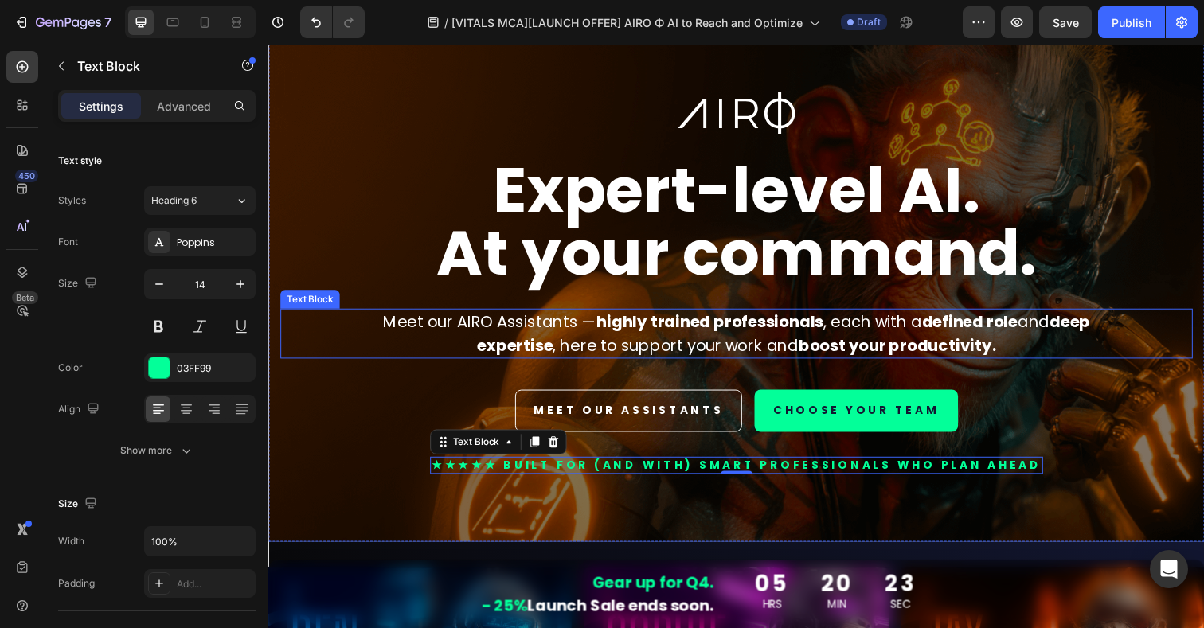
click at [580, 349] on p "Meet our AIRO Assistants — highly trained professionals , each with a defined r…" at bounding box center [746, 340] width 801 height 48
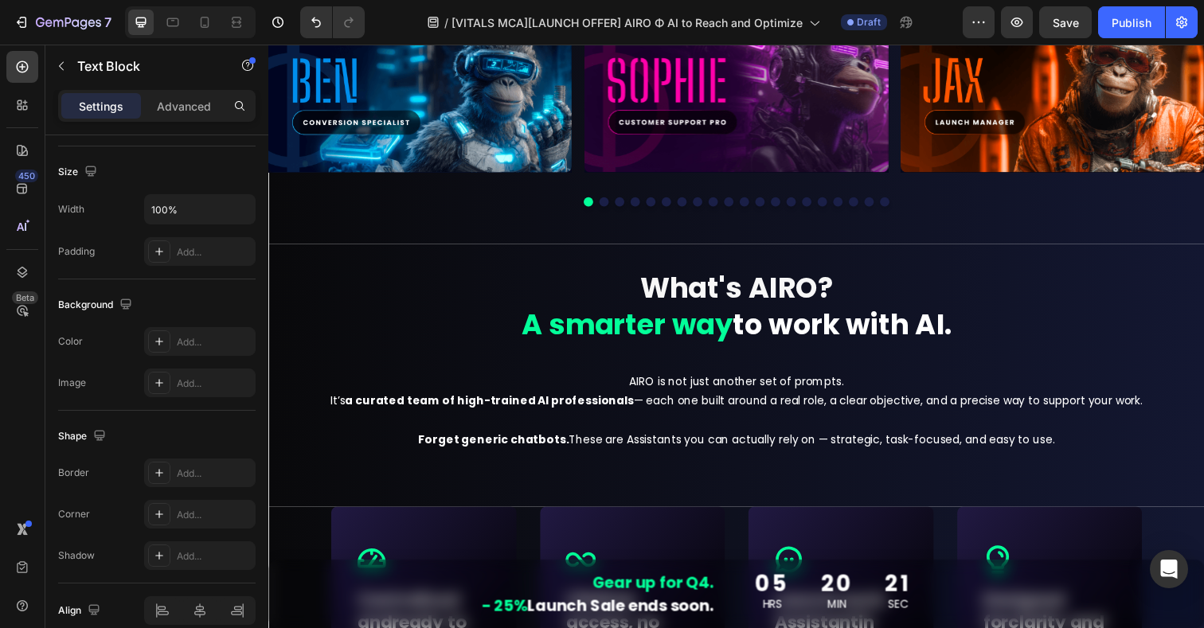
scroll to position [610, 0]
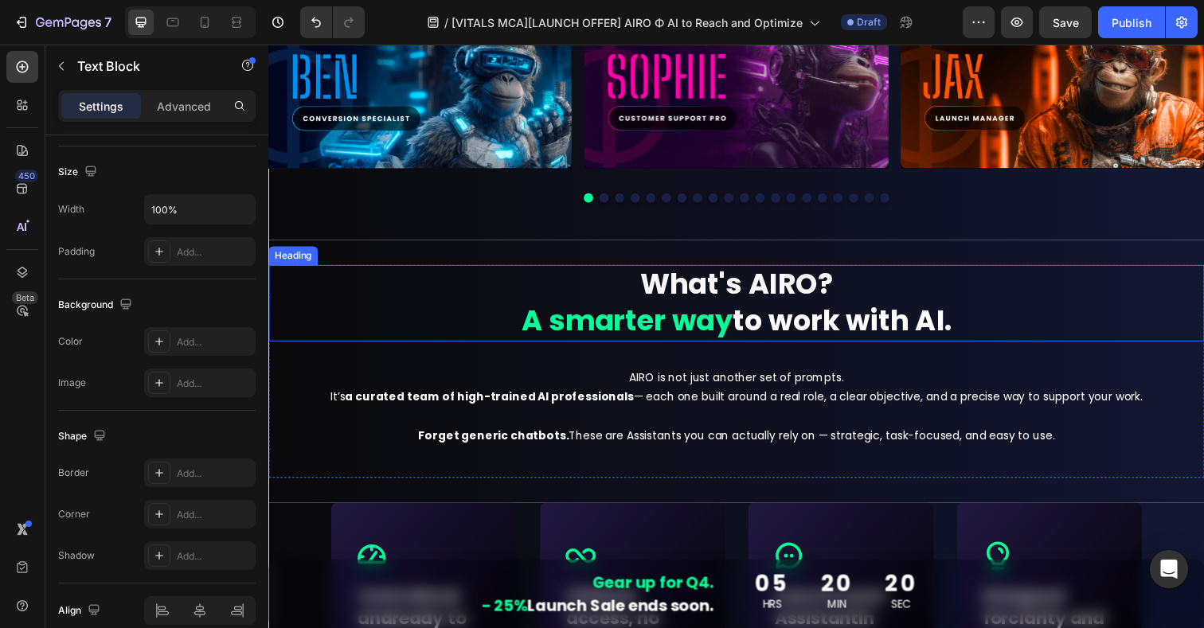
click at [714, 313] on strong "A smarter way" at bounding box center [634, 327] width 216 height 41
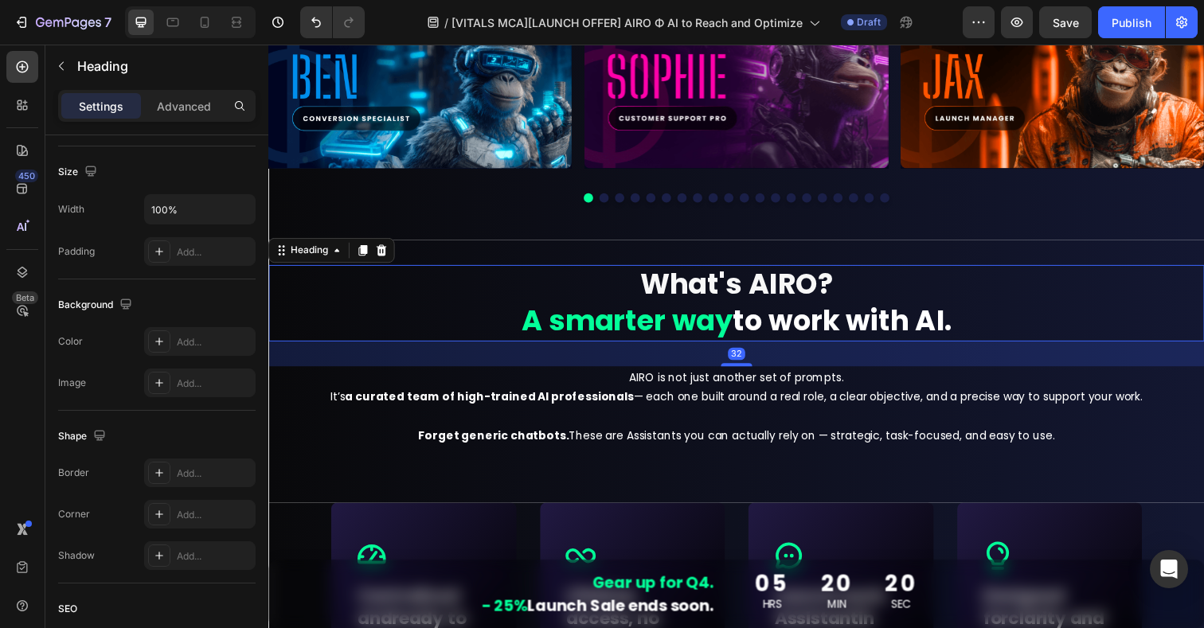
scroll to position [0, 0]
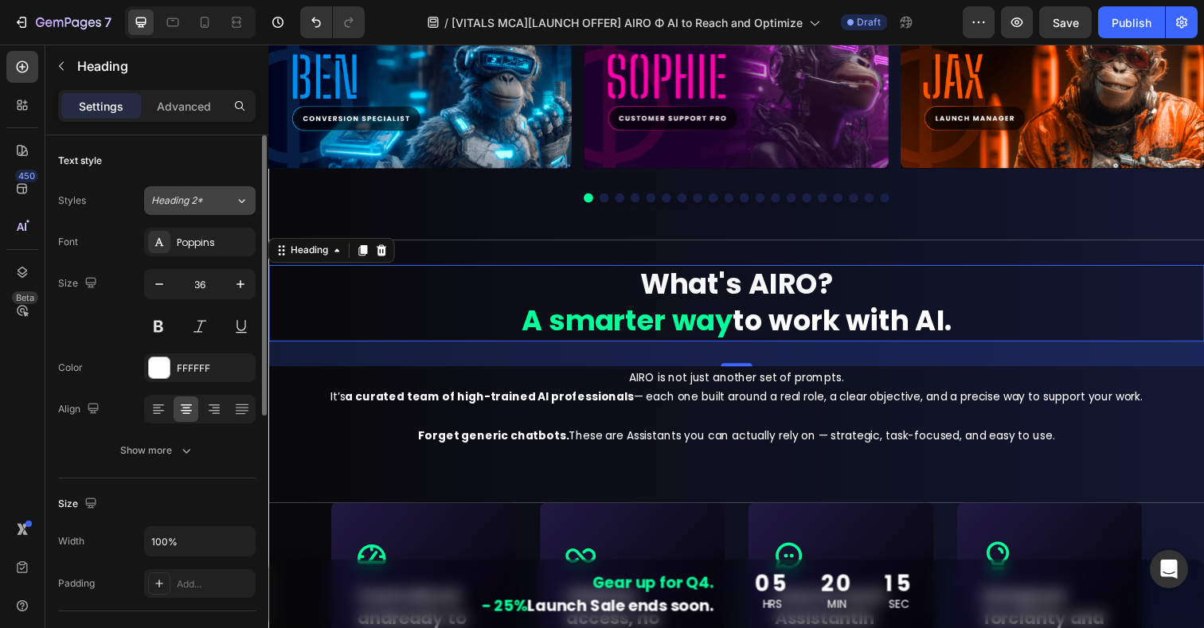
click at [198, 209] on button "Heading 2*" at bounding box center [200, 200] width 112 height 29
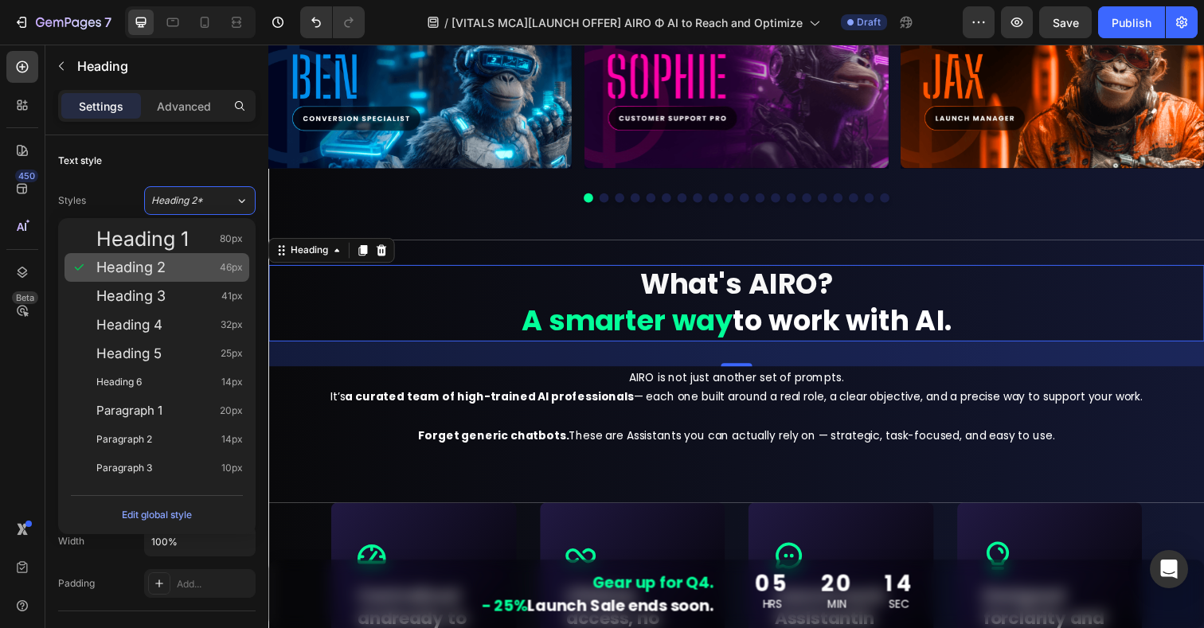
click at [155, 273] on span "Heading 2" at bounding box center [130, 268] width 69 height 16
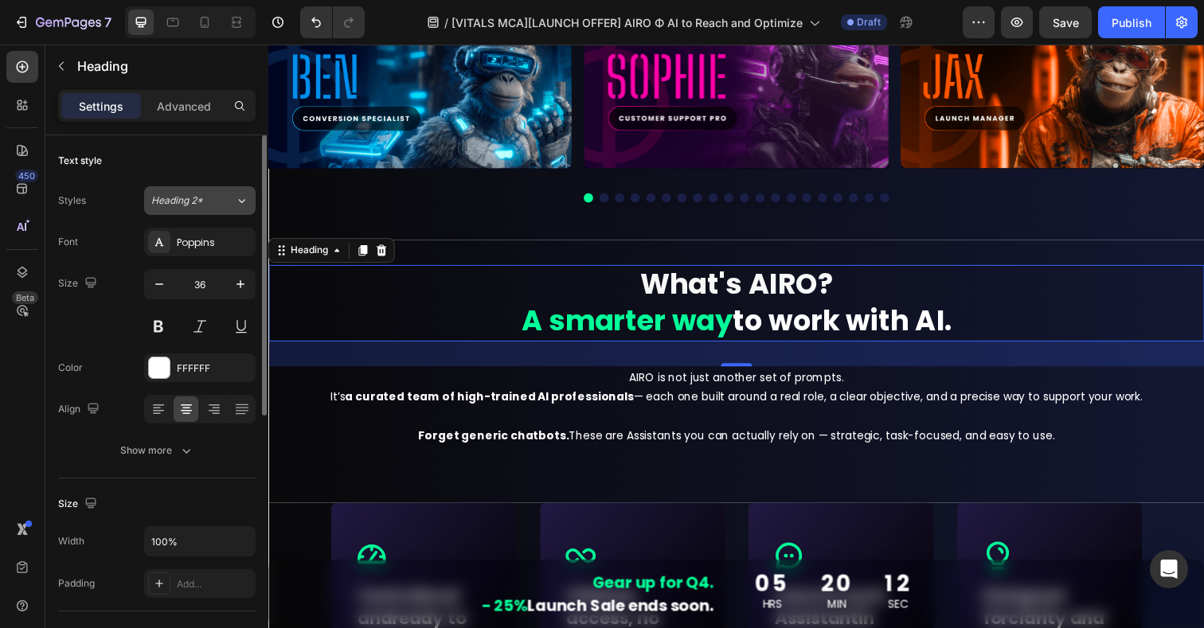
click at [179, 209] on button "Heading 2*" at bounding box center [200, 200] width 112 height 29
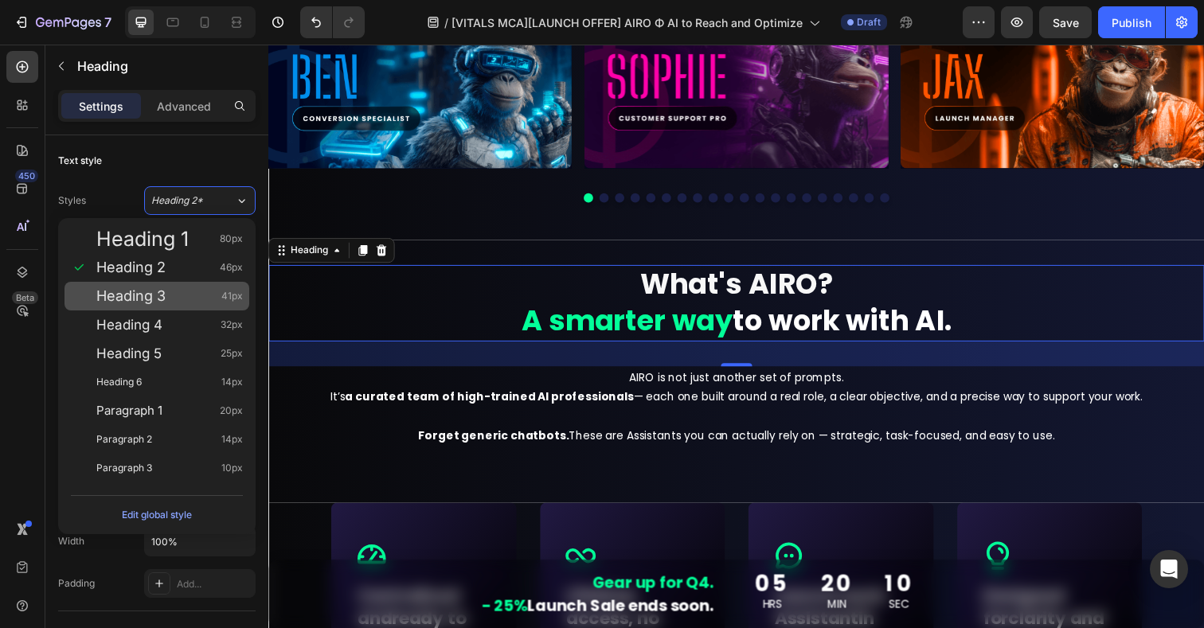
click at [150, 307] on div "Heading 3 41px" at bounding box center [157, 296] width 185 height 29
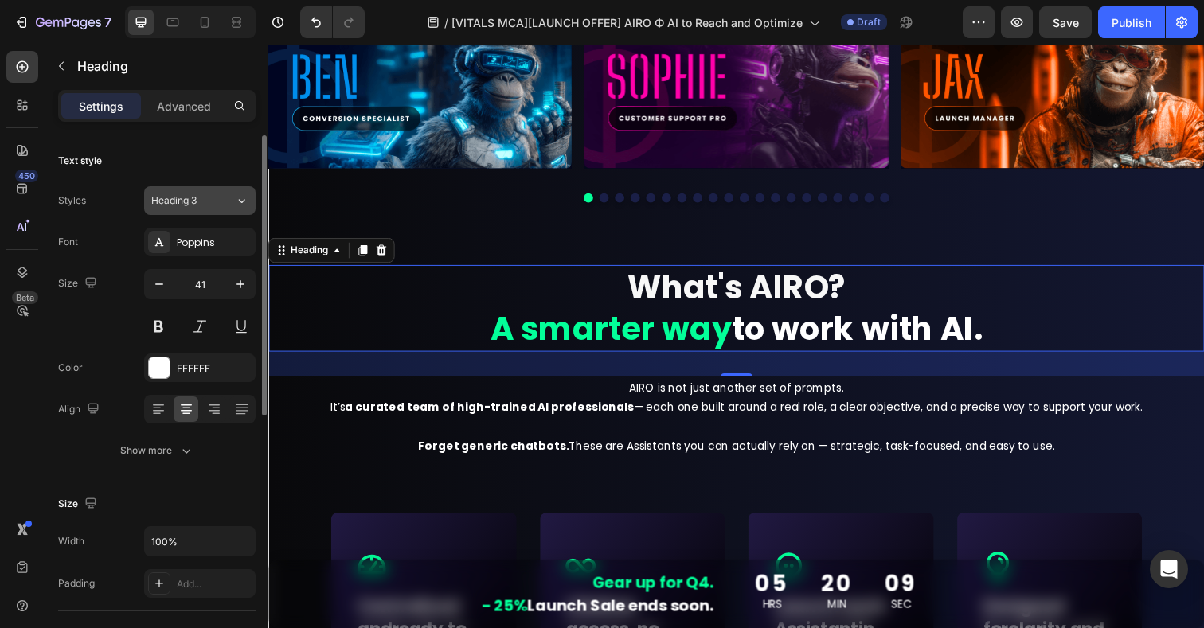
click at [191, 205] on span "Heading 3" at bounding box center [173, 201] width 45 height 14
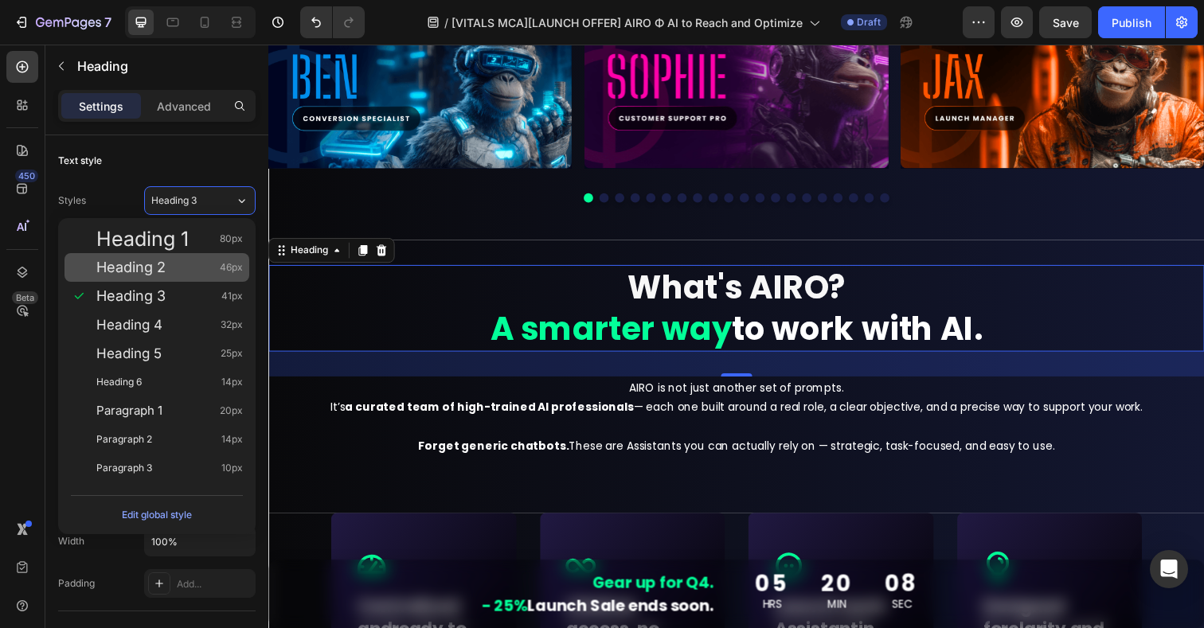
click at [149, 268] on span "Heading 2" at bounding box center [130, 268] width 69 height 16
type input "46"
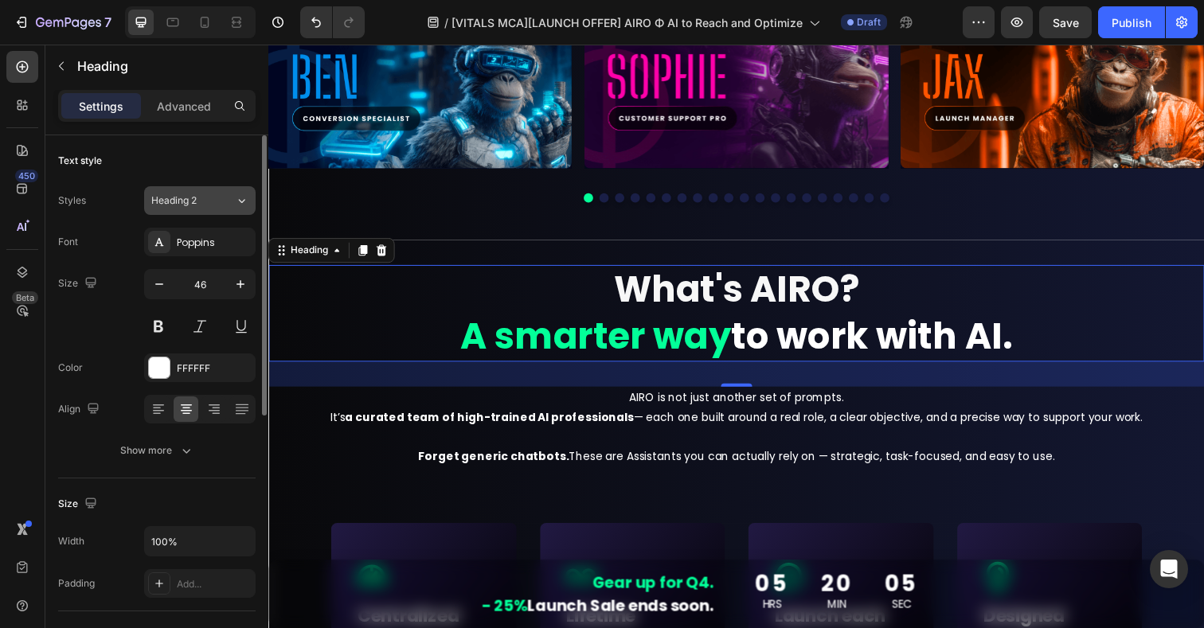
click at [176, 196] on span "Heading 2" at bounding box center [173, 201] width 45 height 14
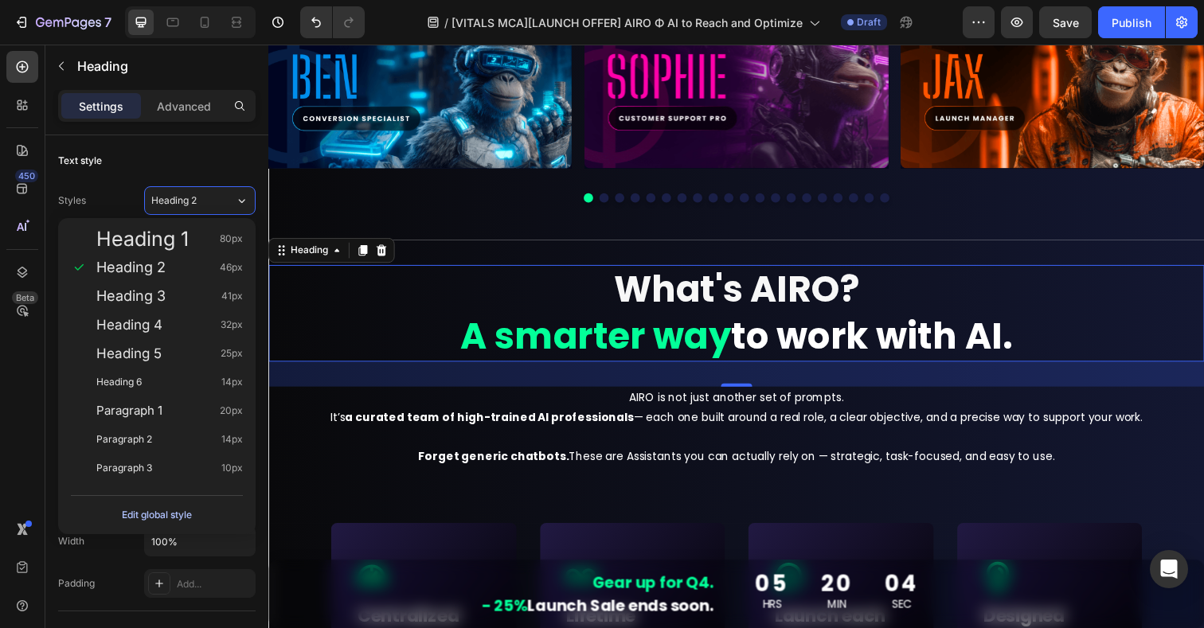
click at [169, 517] on div "Edit global style" at bounding box center [157, 515] width 70 height 19
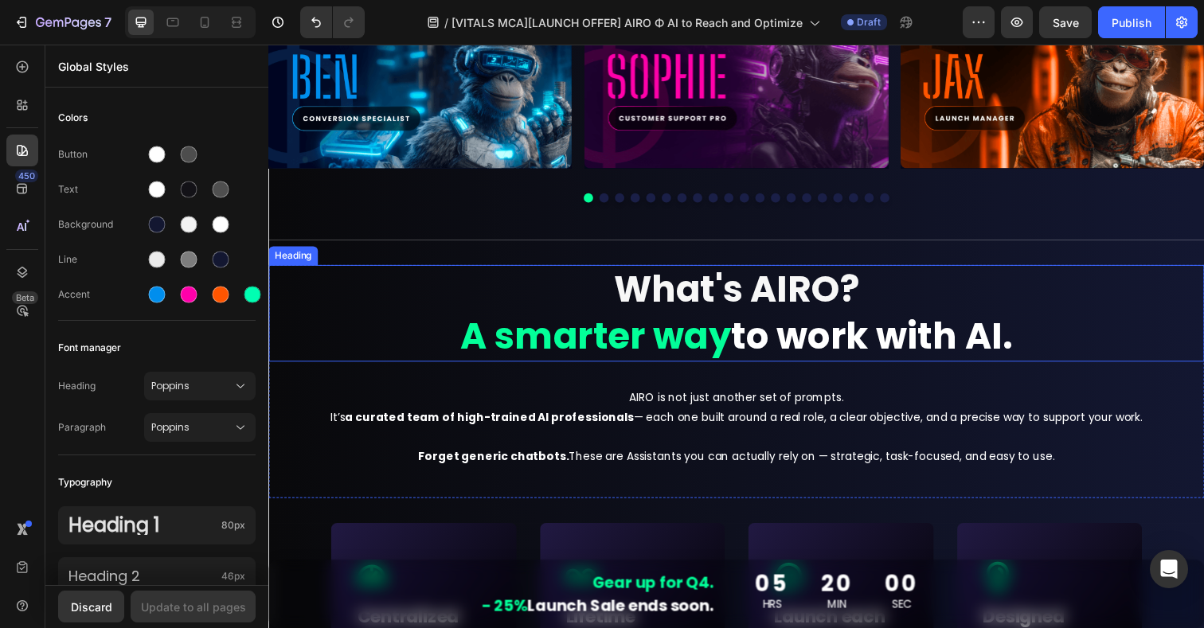
click at [563, 272] on h2 "What's AIRO? A smarter way to work with AI." at bounding box center [746, 319] width 956 height 99
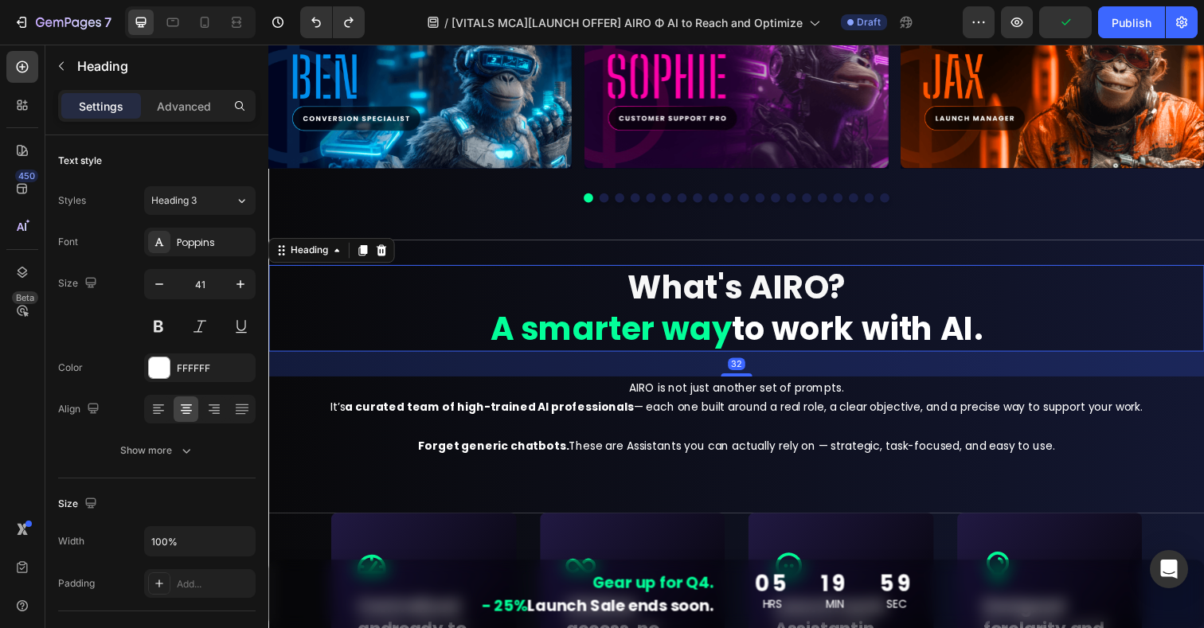
type input "36"
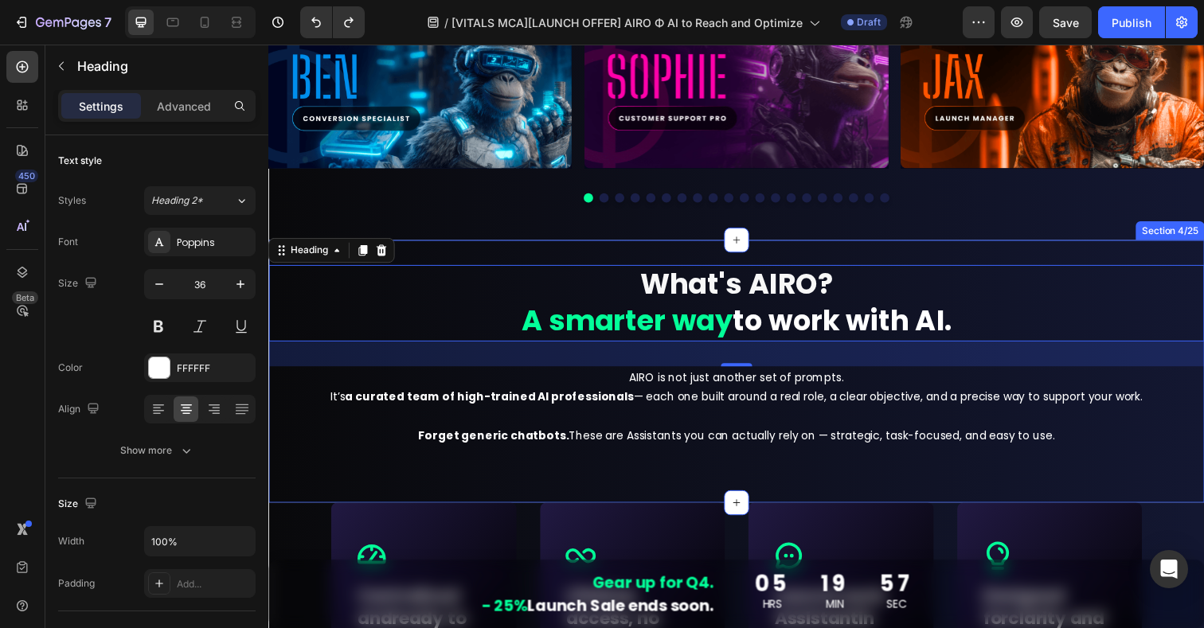
click at [716, 252] on div "What's AIRO? A smarter way to work with AI. Heading 32 AIRO is not just another…" at bounding box center [746, 379] width 956 height 268
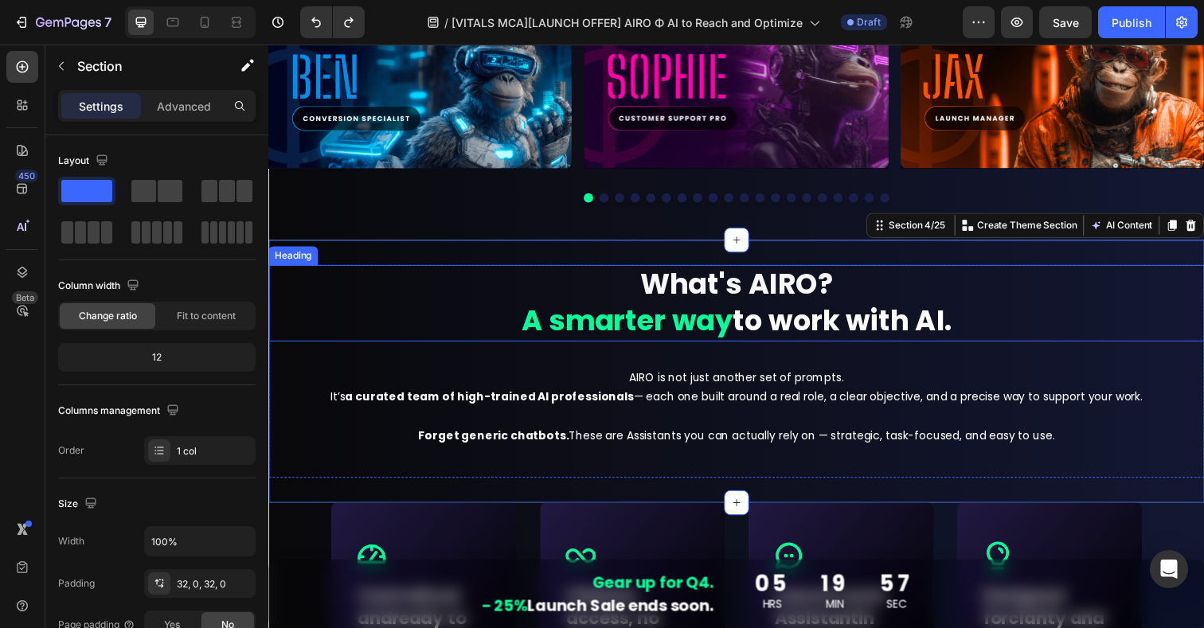
click at [702, 315] on strong "A smarter way" at bounding box center [634, 327] width 216 height 41
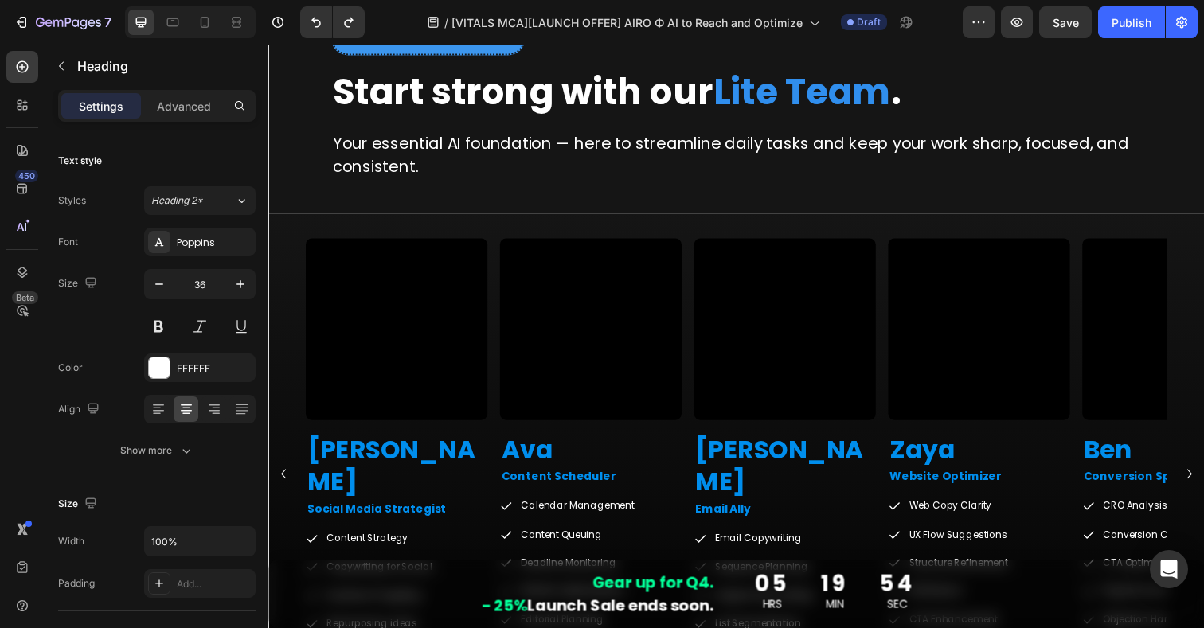
scroll to position [2190, 0]
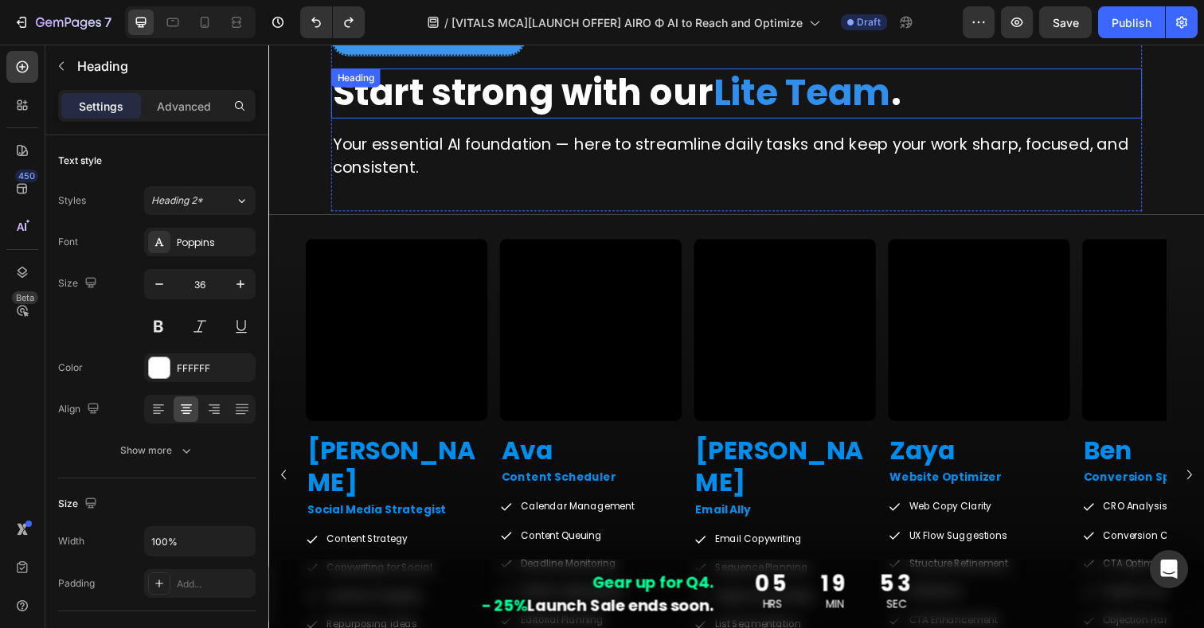
click at [627, 103] on strong "Start strong with our" at bounding box center [528, 93] width 389 height 51
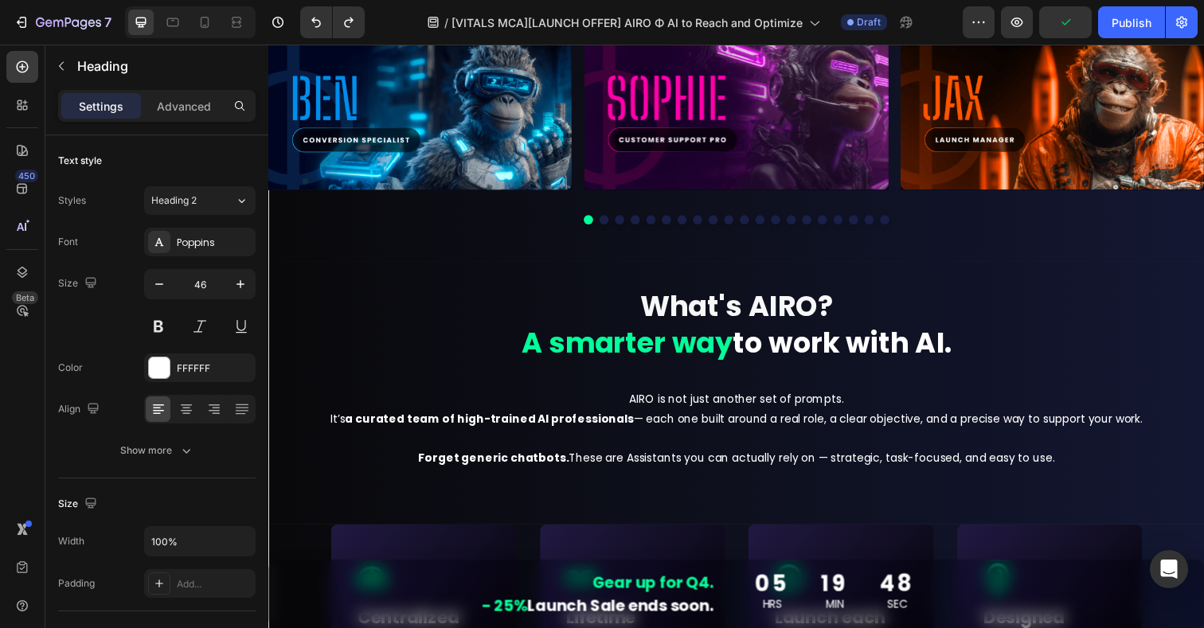
scroll to position [614, 0]
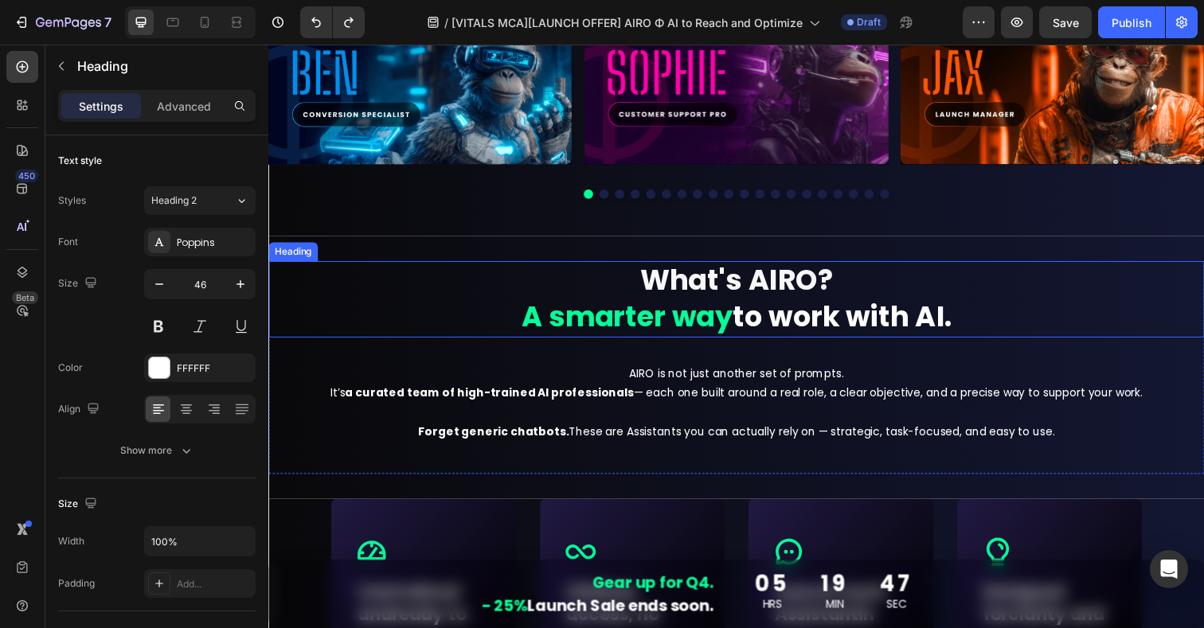
click at [750, 317] on strong "to work with AI." at bounding box center [854, 323] width 224 height 41
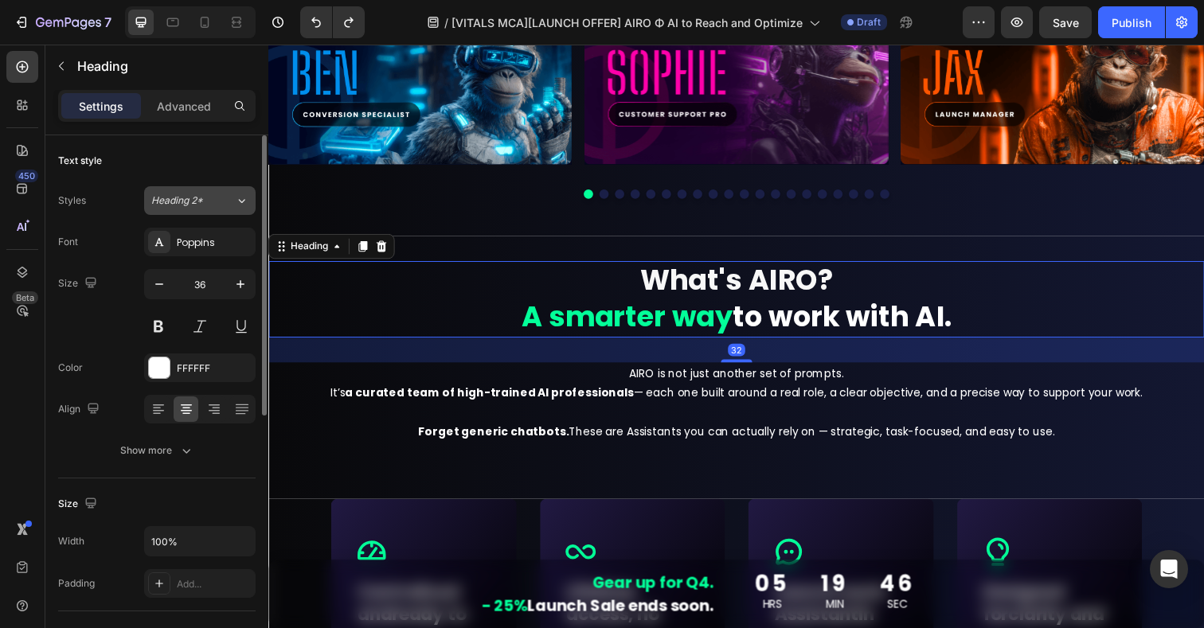
click at [202, 198] on span "Heading 2*" at bounding box center [177, 201] width 52 height 14
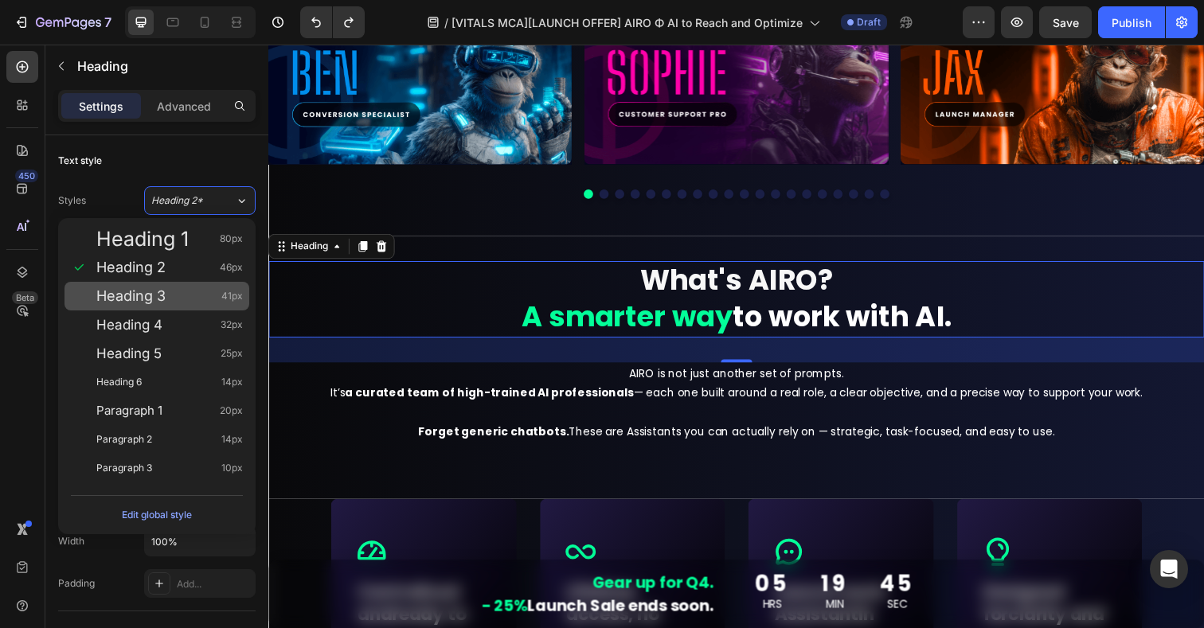
click at [131, 299] on span "Heading 3" at bounding box center [130, 296] width 69 height 16
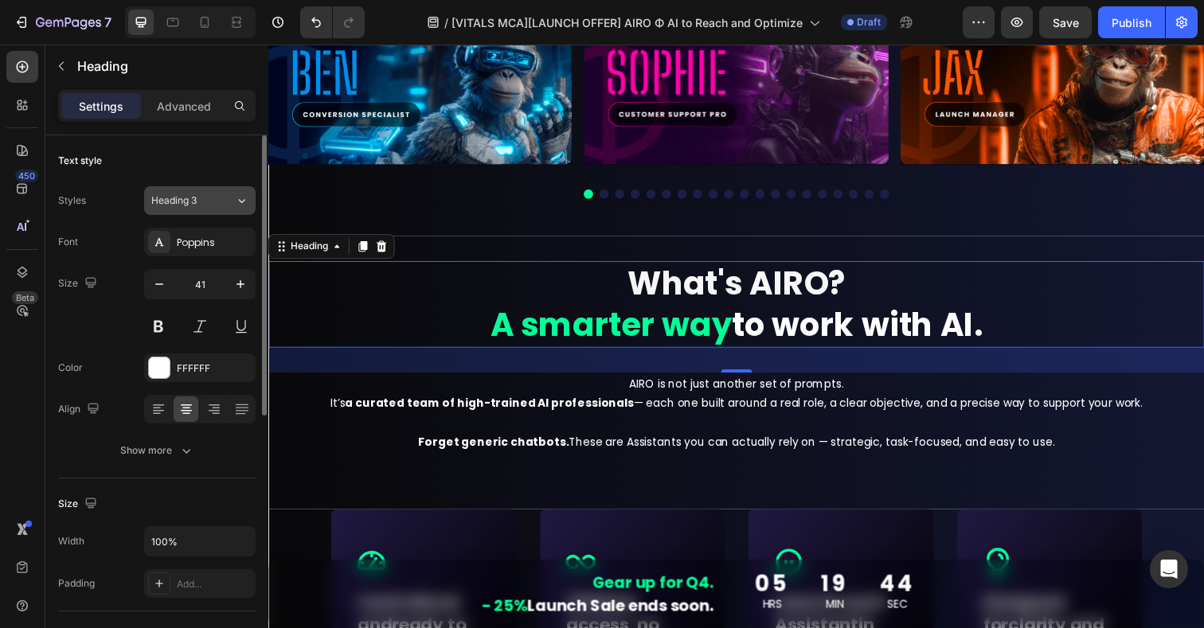
click at [178, 207] on span "Heading 3" at bounding box center [173, 201] width 45 height 14
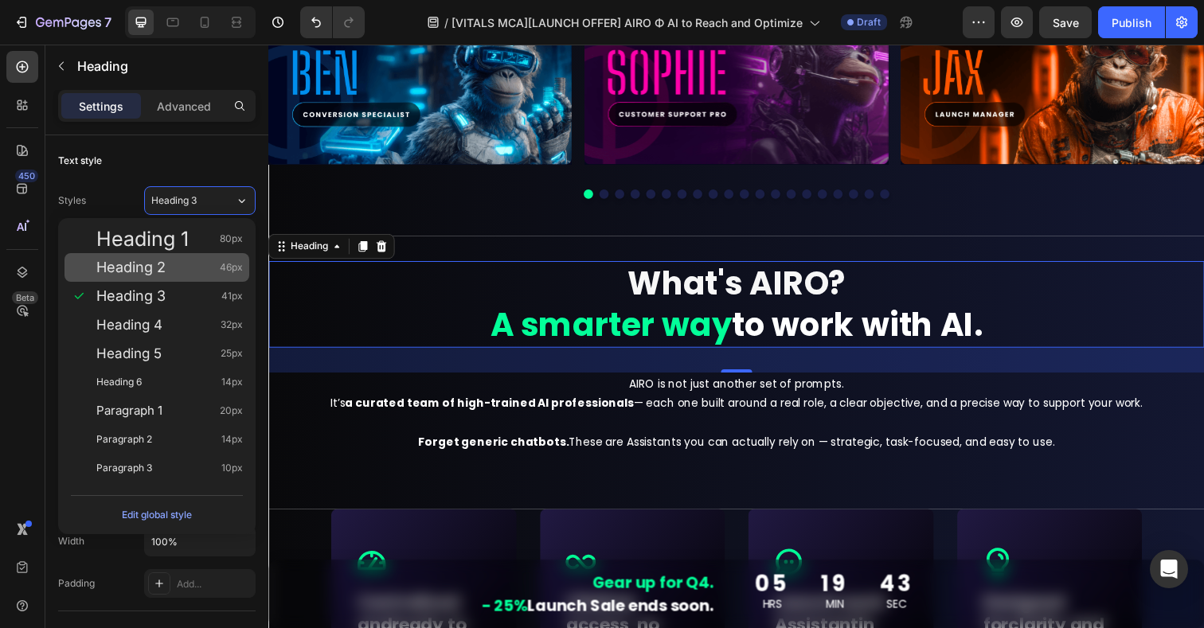
click at [144, 269] on span "Heading 2" at bounding box center [130, 268] width 69 height 16
type input "46"
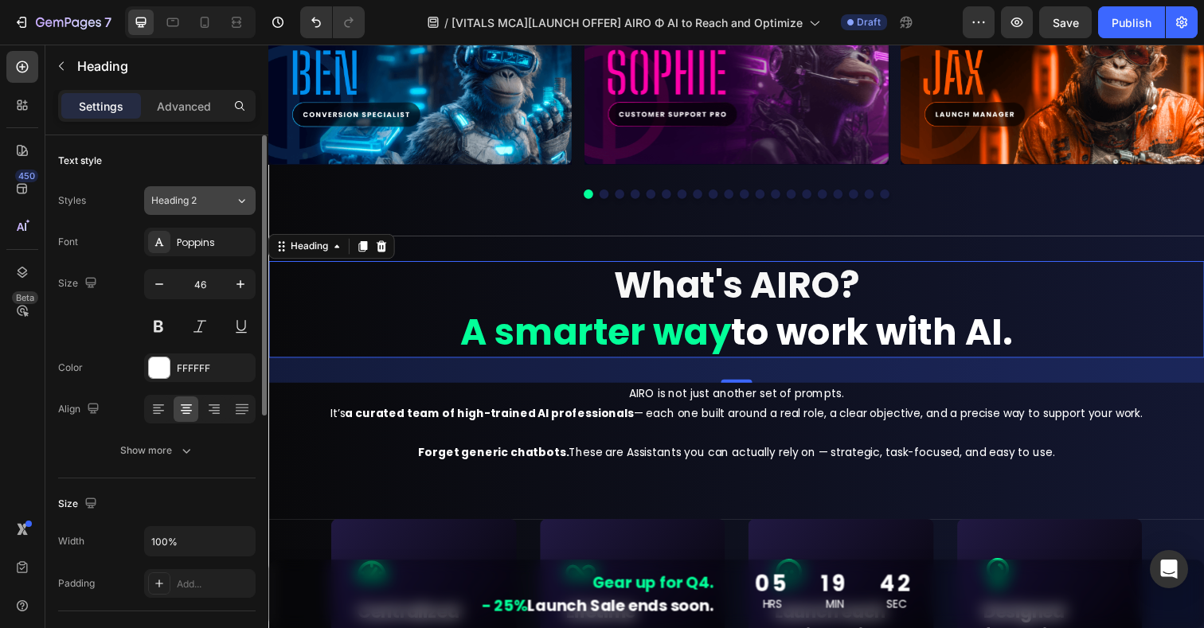
click at [188, 206] on span "Heading 2" at bounding box center [173, 201] width 45 height 14
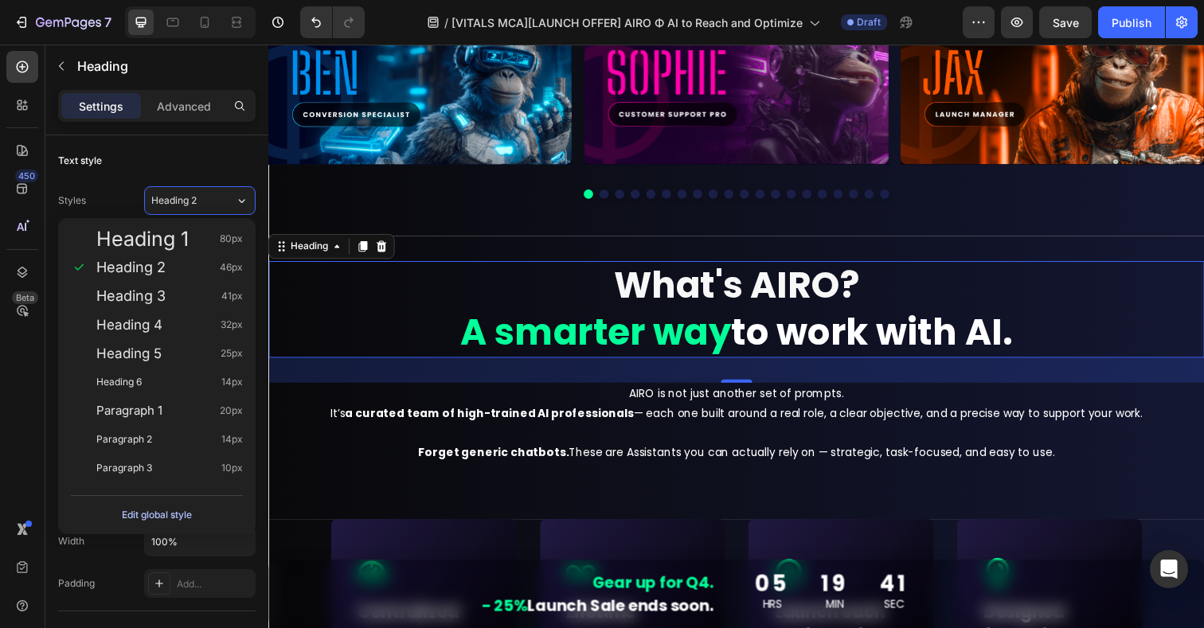
click at [155, 517] on div "Edit global style" at bounding box center [157, 515] width 70 height 19
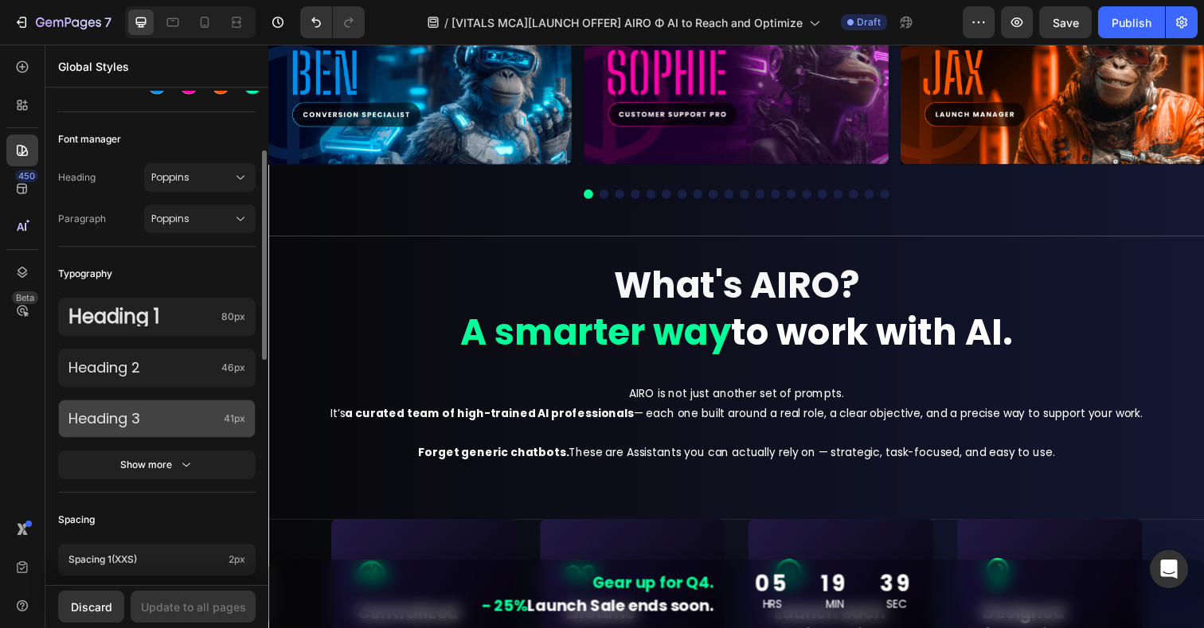
scroll to position [239, 0]
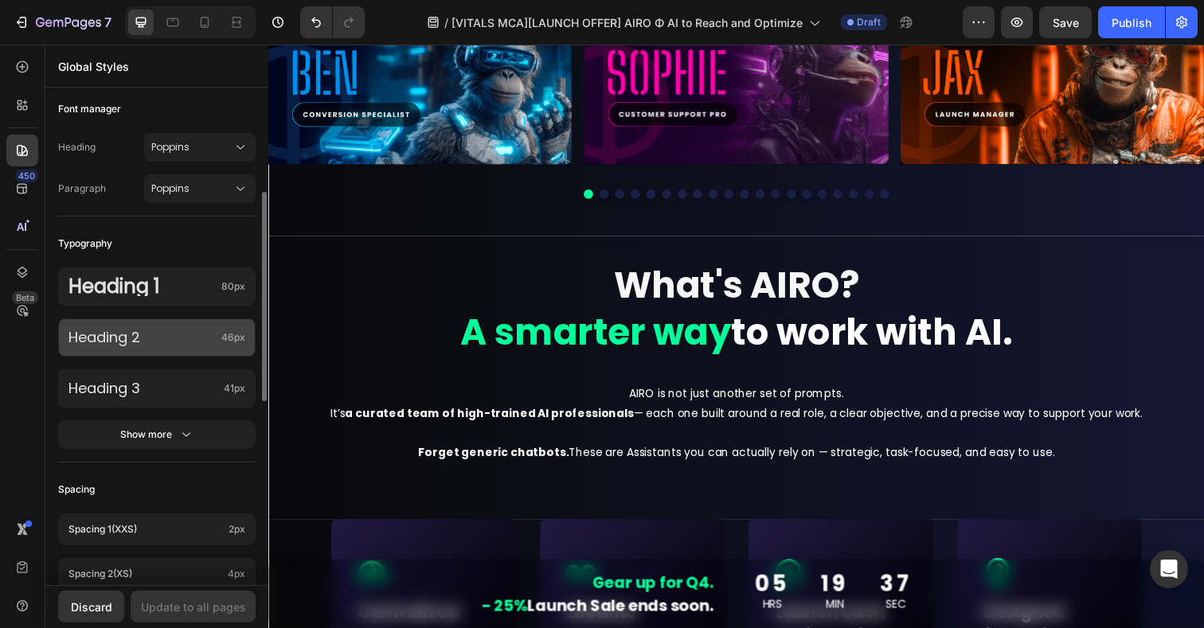
click at [193, 336] on p "Heading 2" at bounding box center [141, 337] width 147 height 18
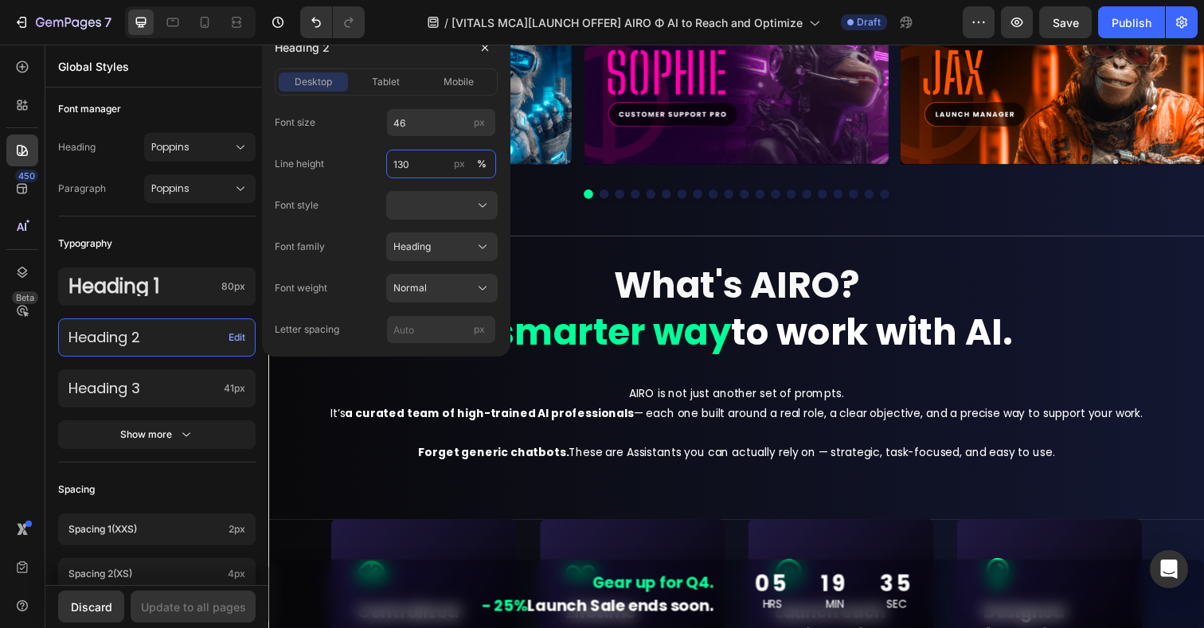
click at [406, 167] on input "130" at bounding box center [441, 164] width 110 height 29
click at [418, 120] on input "46" at bounding box center [441, 122] width 110 height 29
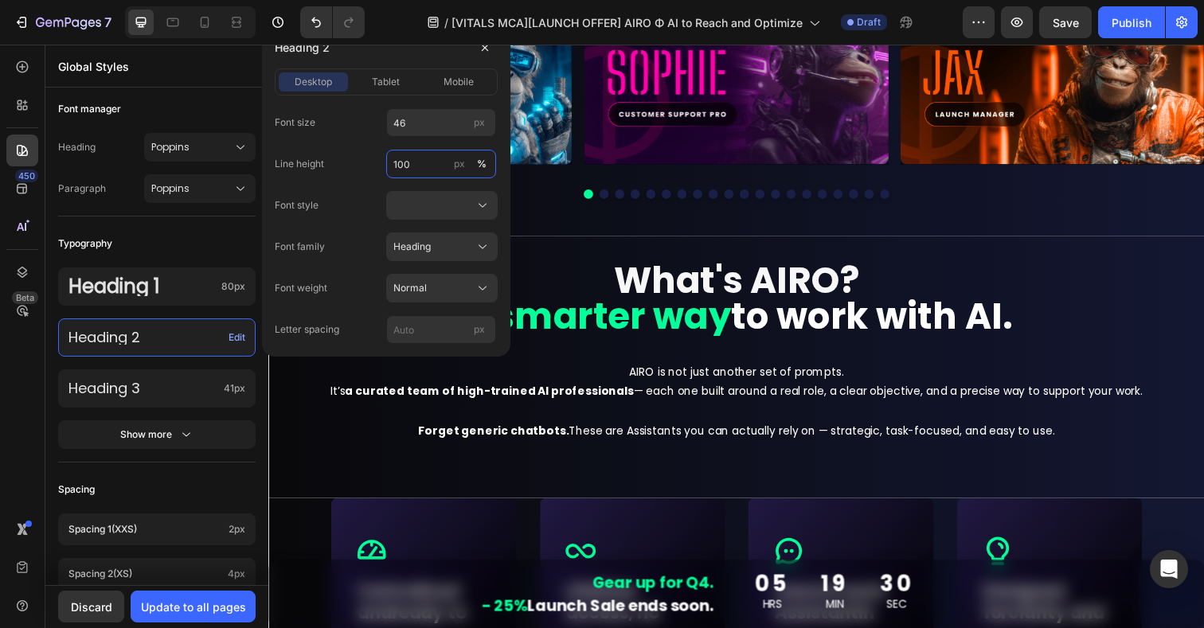
click at [413, 158] on input "100" at bounding box center [441, 164] width 110 height 29
type input "120"
click at [410, 126] on input "46" at bounding box center [441, 122] width 110 height 29
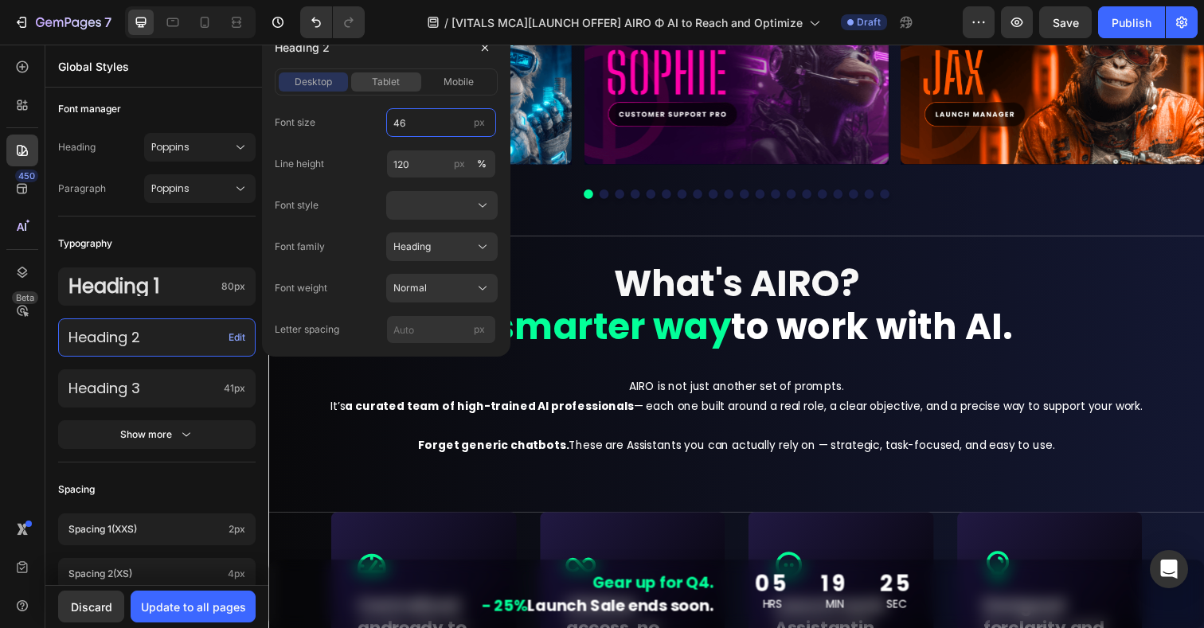
click at [389, 80] on span "tablet" at bounding box center [386, 82] width 28 height 14
click at [462, 76] on span "mobile" at bounding box center [459, 82] width 30 height 14
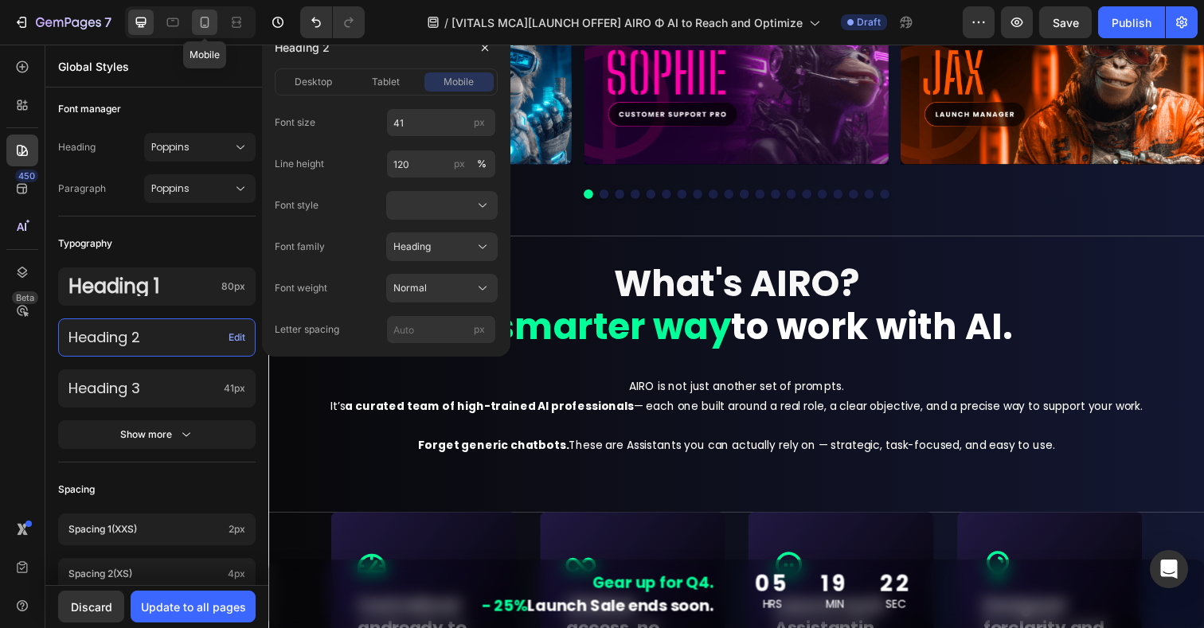
click at [215, 22] on div at bounding box center [204, 22] width 25 height 25
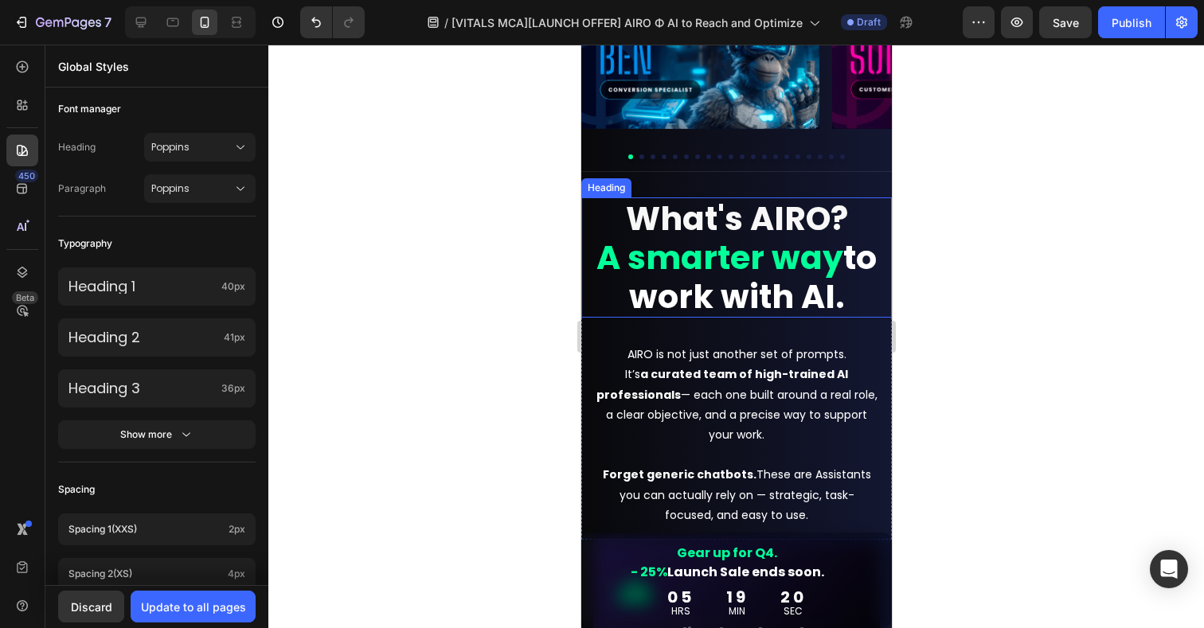
click at [777, 273] on strong "to work with AI." at bounding box center [752, 277] width 248 height 84
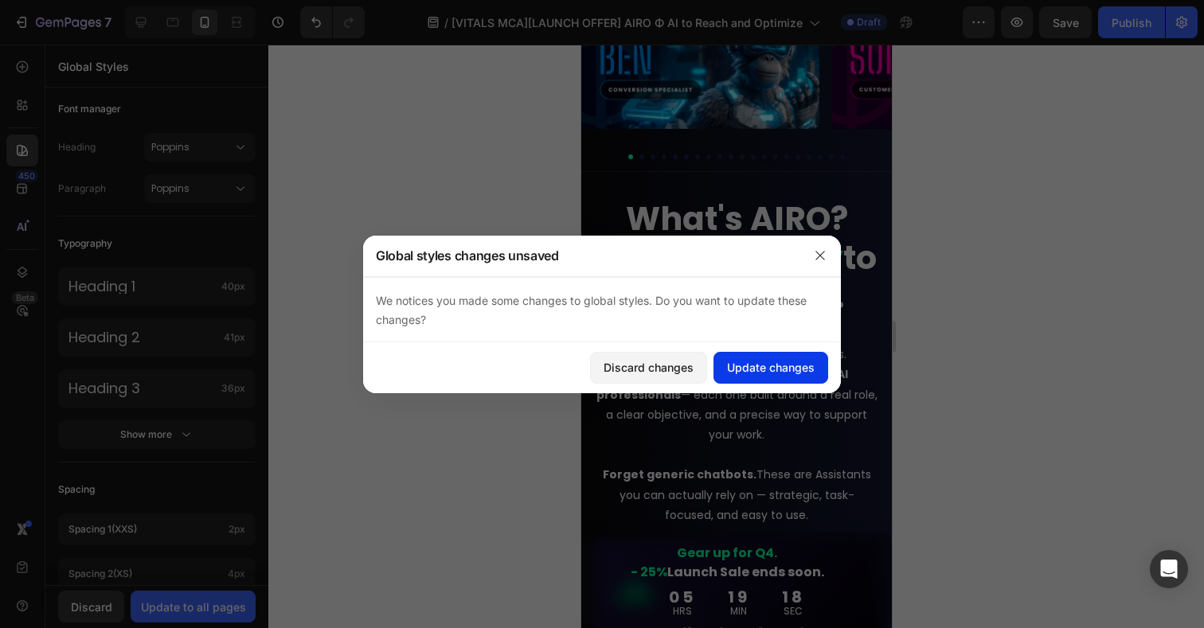
click at [776, 366] on div "Update changes" at bounding box center [771, 367] width 88 height 17
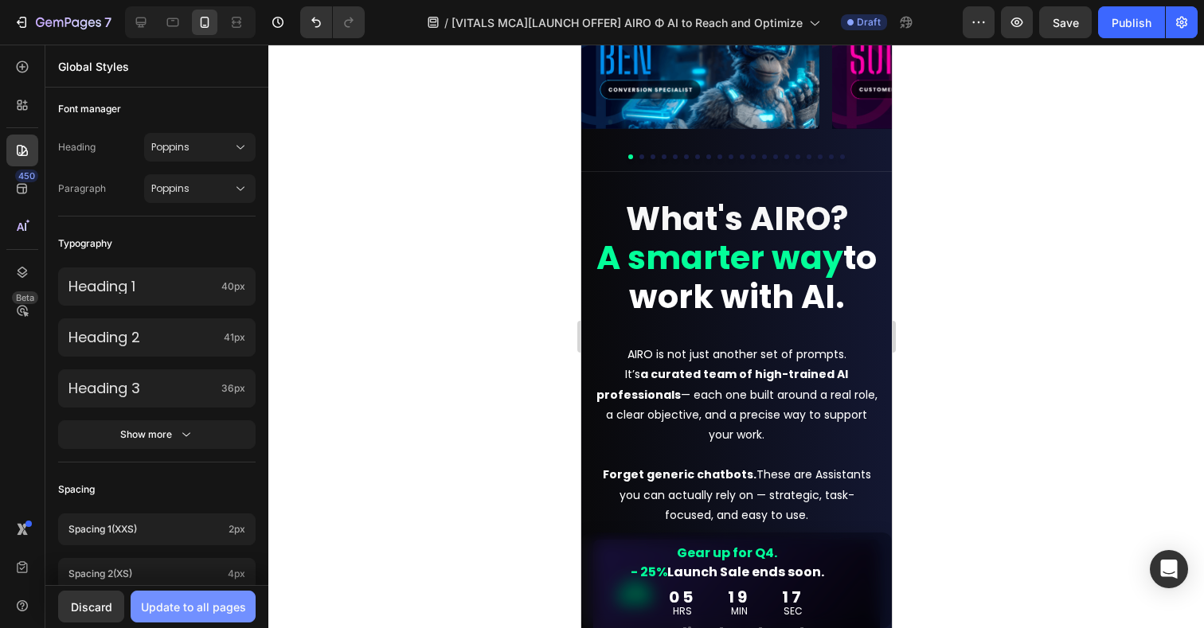
click at [190, 606] on div "Update to all pages" at bounding box center [193, 607] width 105 height 17
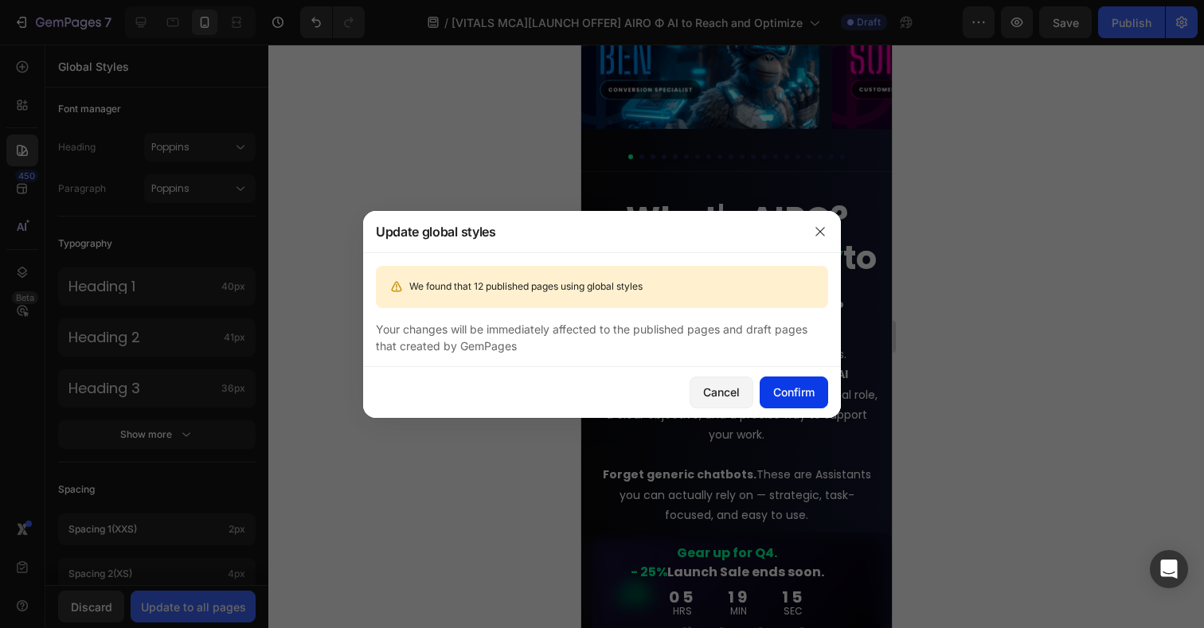
click at [798, 389] on div "Confirm" at bounding box center [793, 392] width 41 height 17
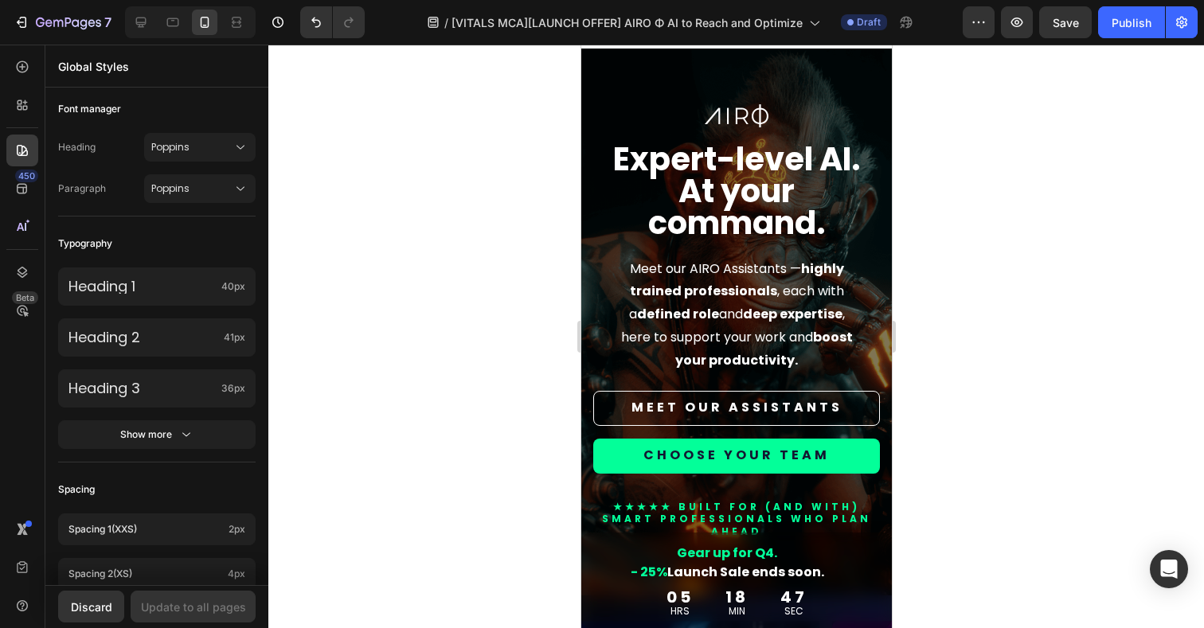
scroll to position [3, 0]
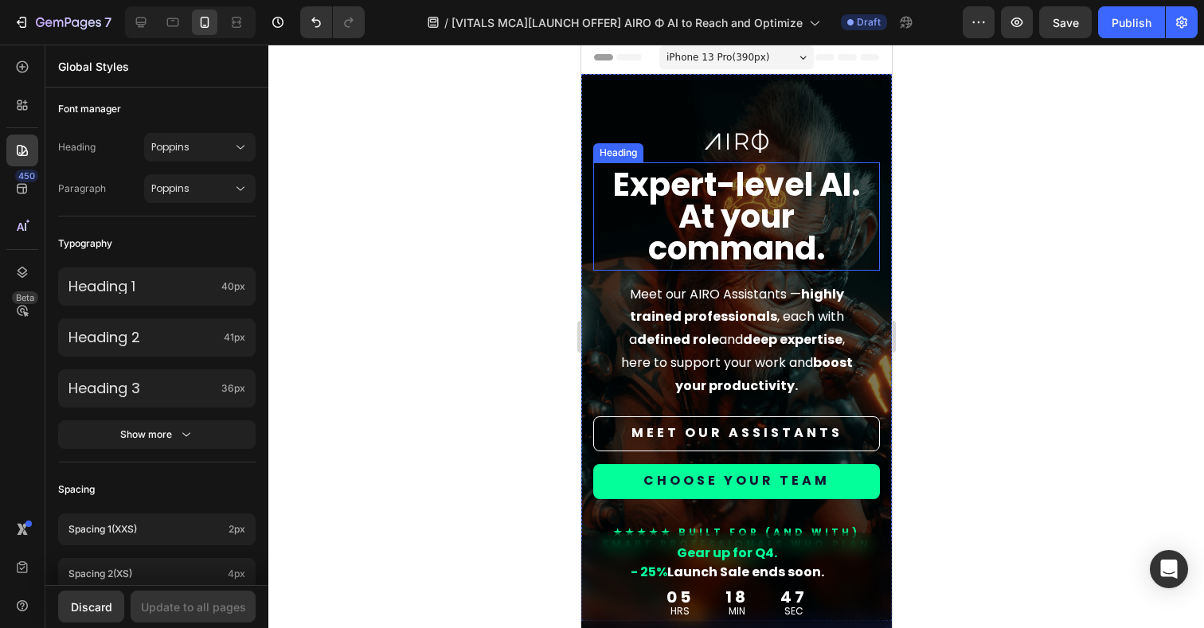
click at [721, 218] on strong "At your command." at bounding box center [737, 232] width 178 height 76
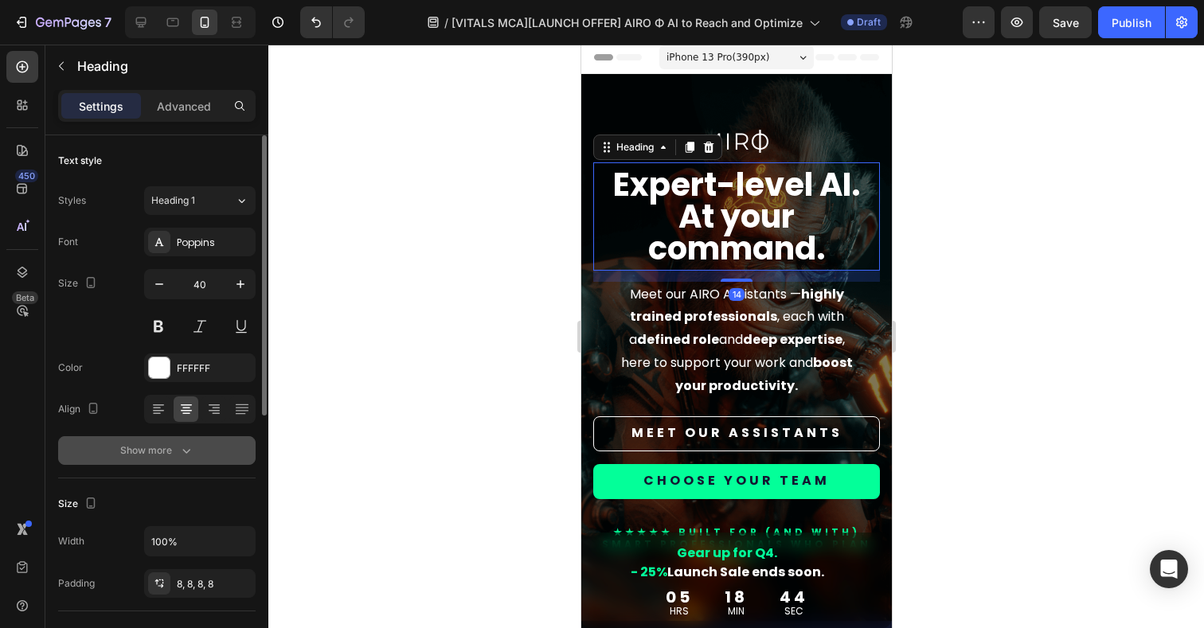
click at [169, 458] on div "Show more" at bounding box center [157, 451] width 74 height 16
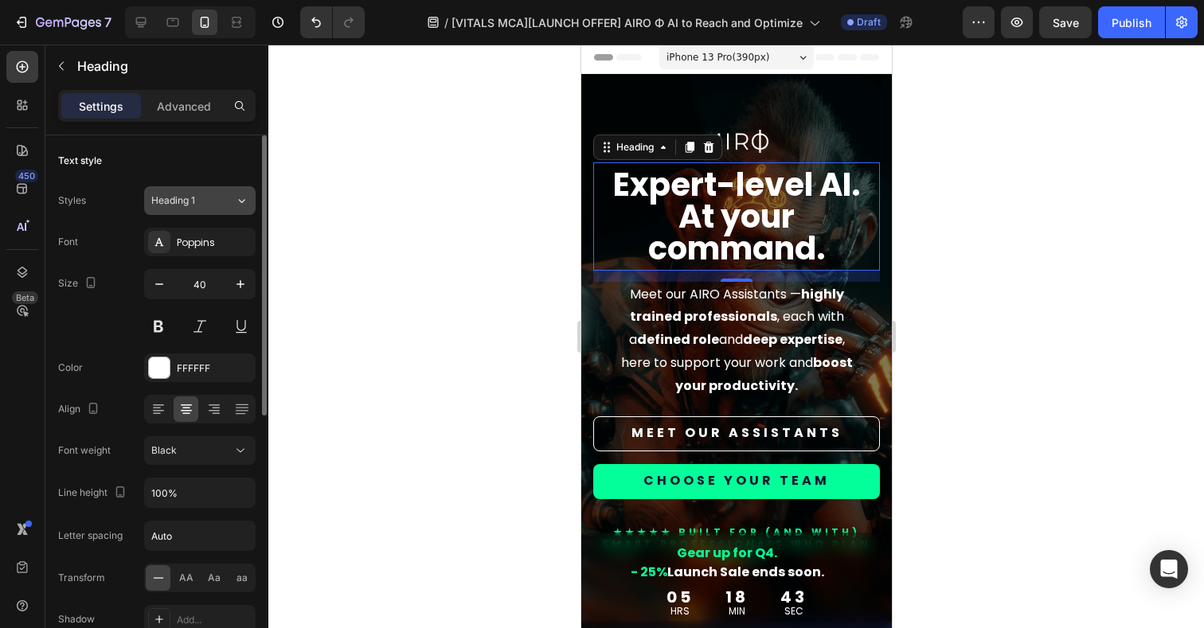
click at [203, 207] on div "Heading 1" at bounding box center [183, 201] width 65 height 14
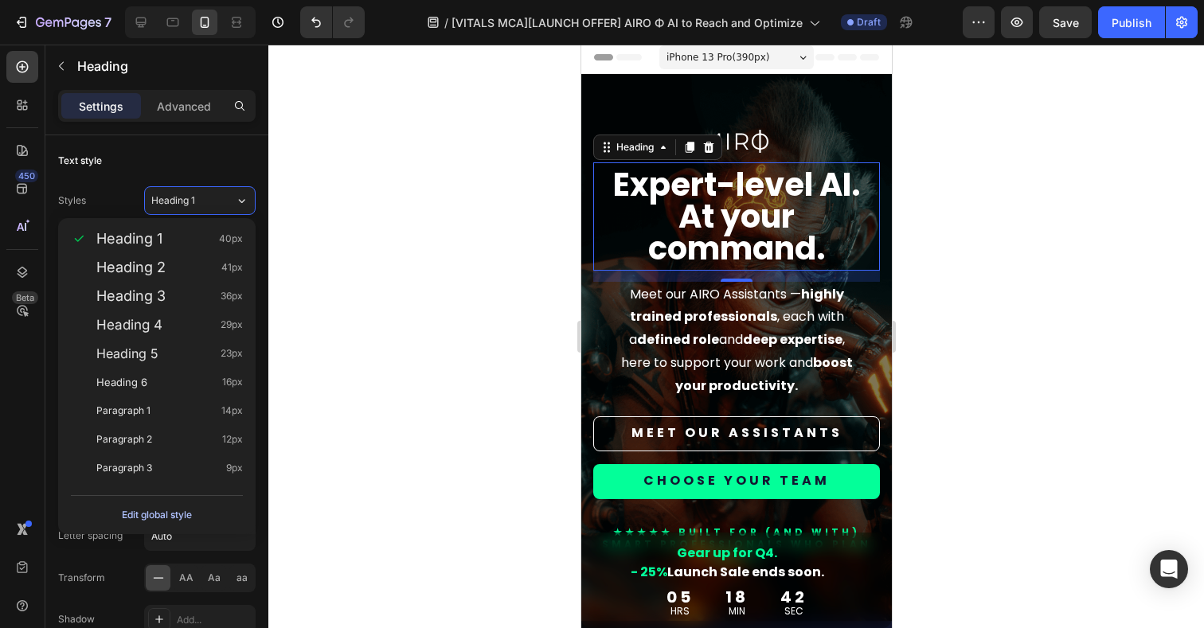
click at [156, 515] on div "Edit global style" at bounding box center [157, 515] width 70 height 19
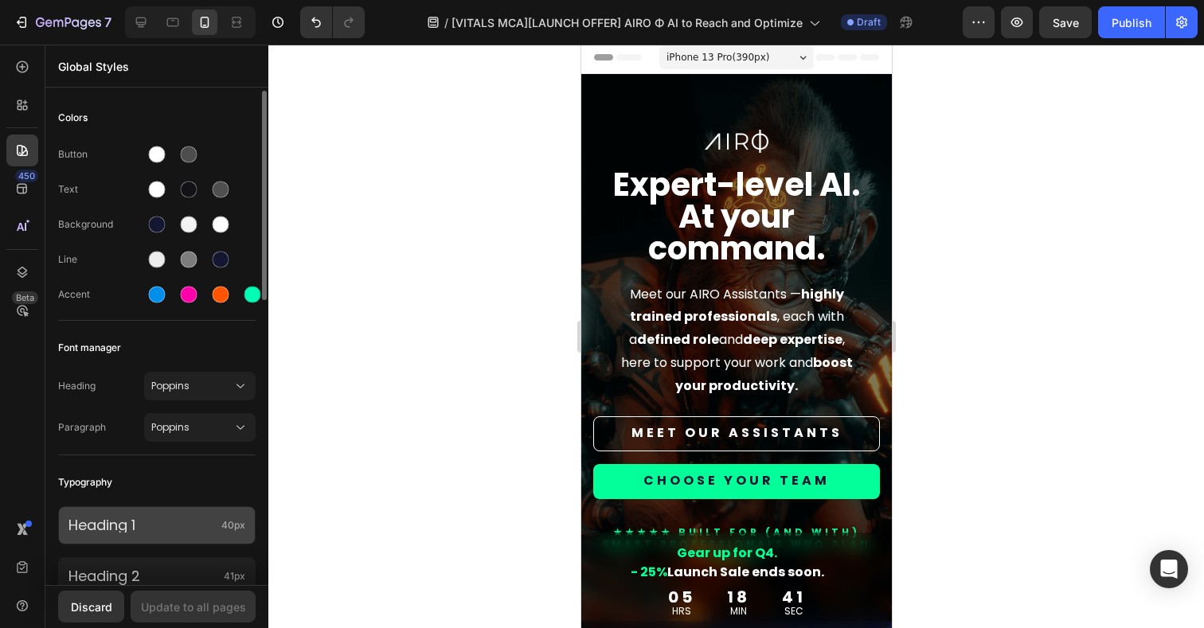
click at [172, 538] on div "Heading 1 40px" at bounding box center [157, 526] width 198 height 38
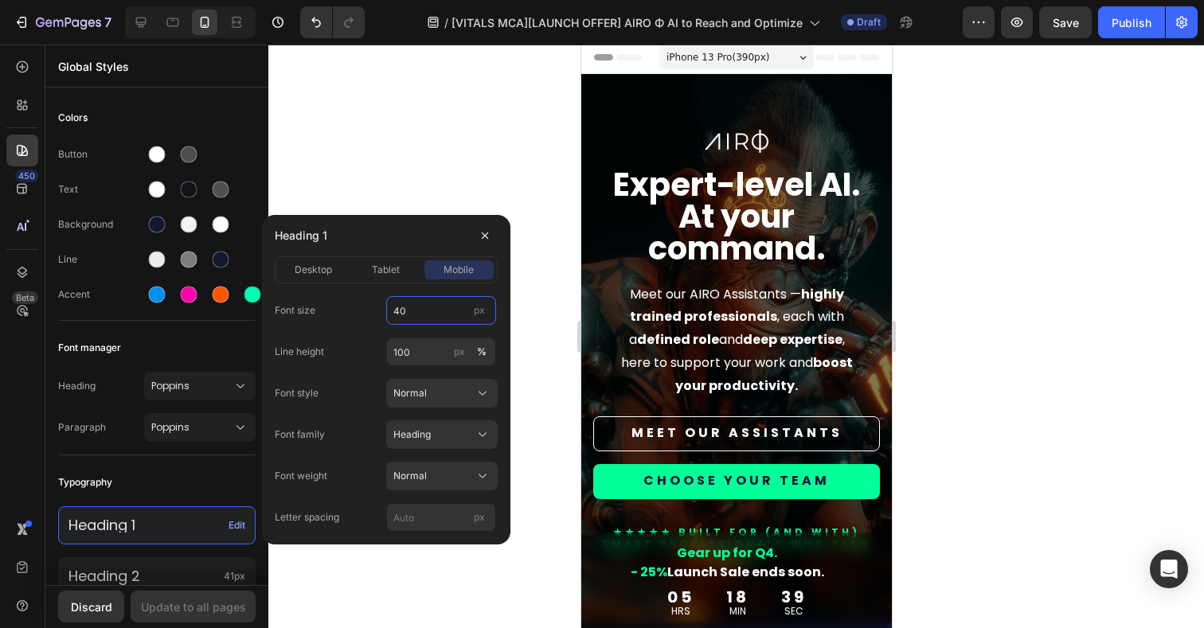
click at [425, 317] on input "40" at bounding box center [441, 310] width 110 height 29
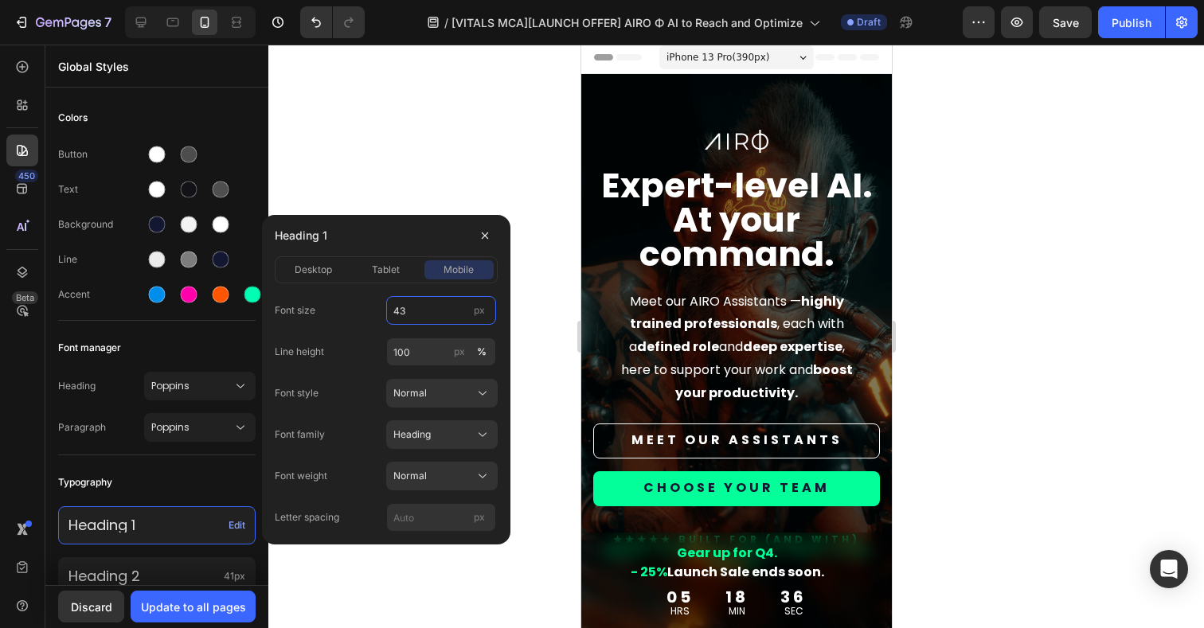
type input "42"
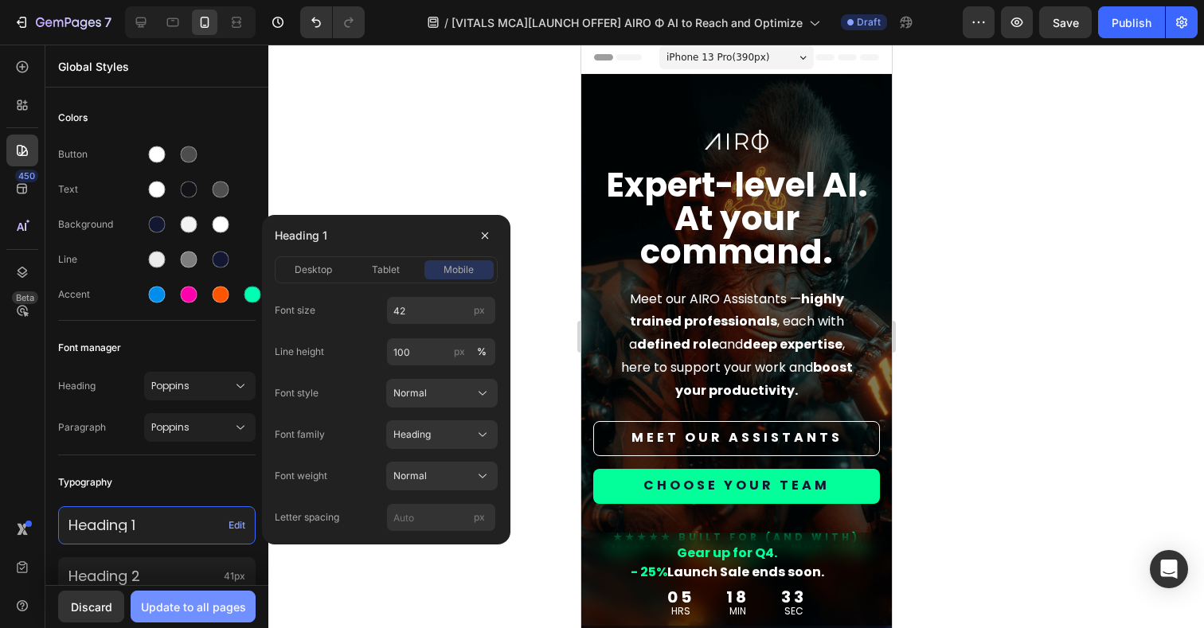
click at [217, 610] on div "Update to all pages" at bounding box center [193, 607] width 105 height 17
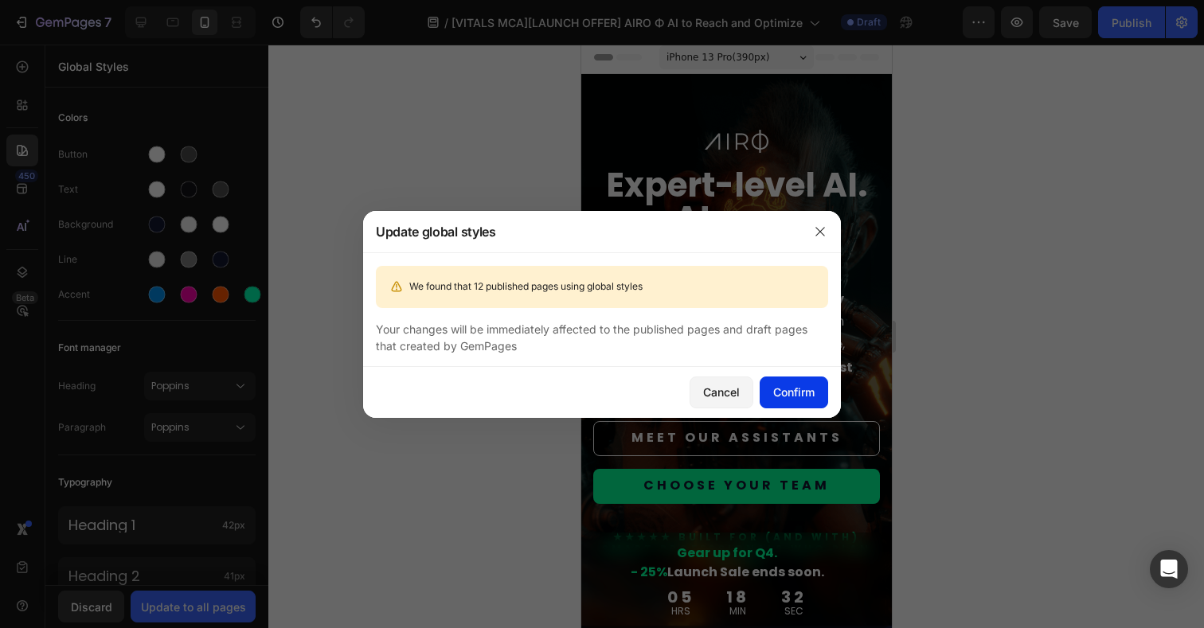
click at [799, 396] on div "Confirm" at bounding box center [793, 392] width 41 height 17
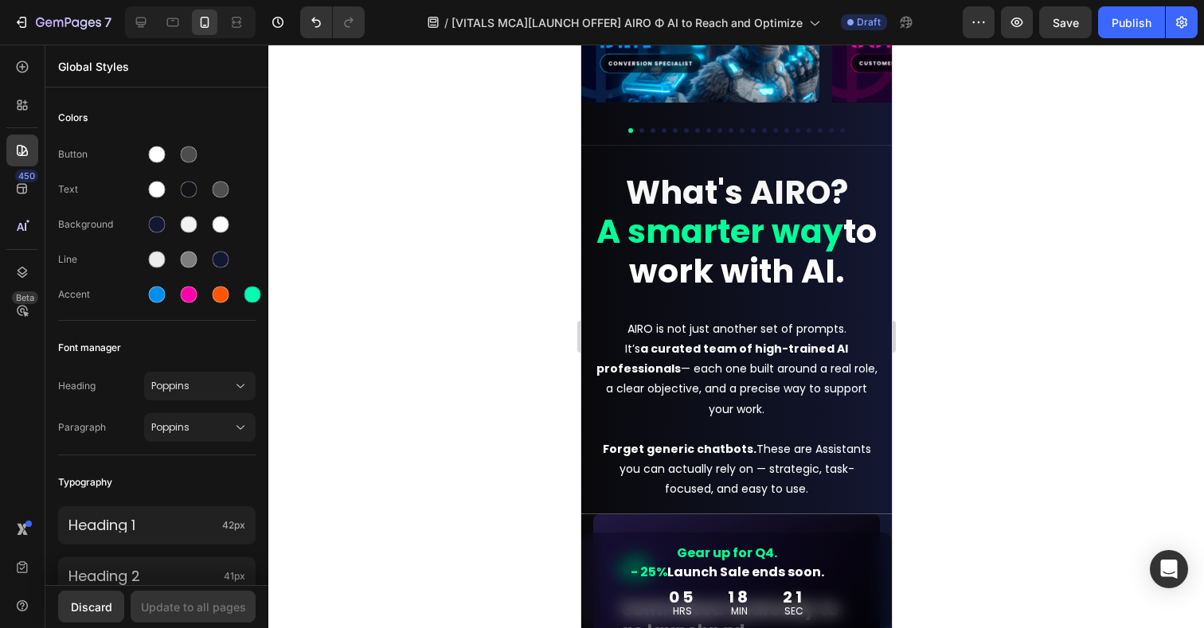
scroll to position [662, 0]
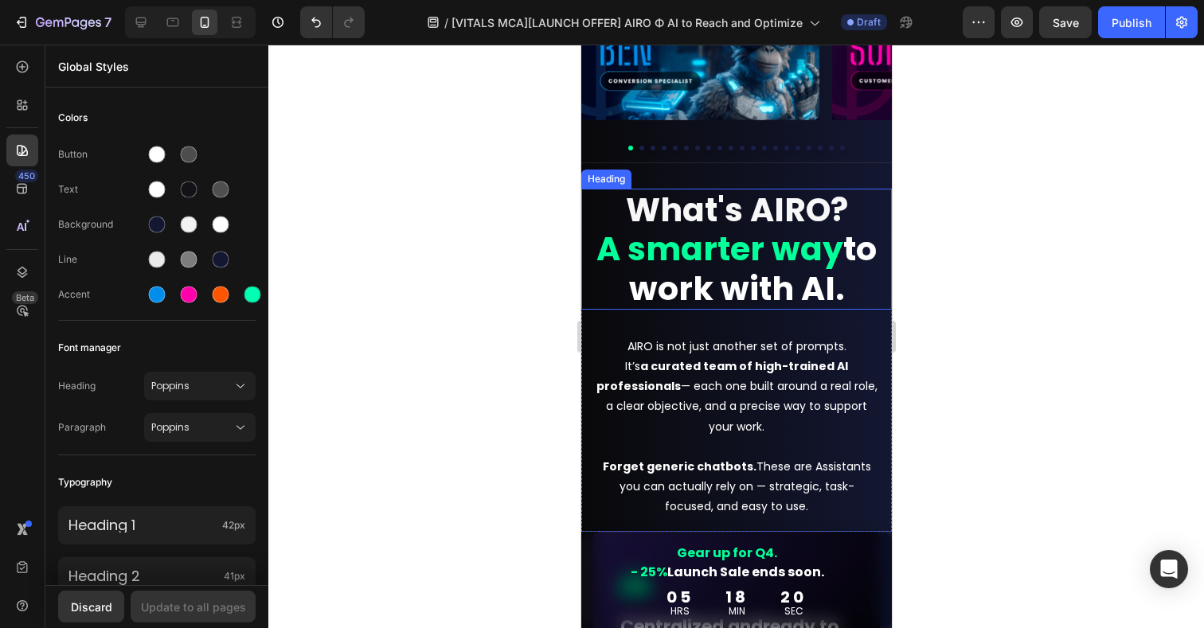
click at [740, 295] on strong "to work with AI." at bounding box center [752, 268] width 248 height 84
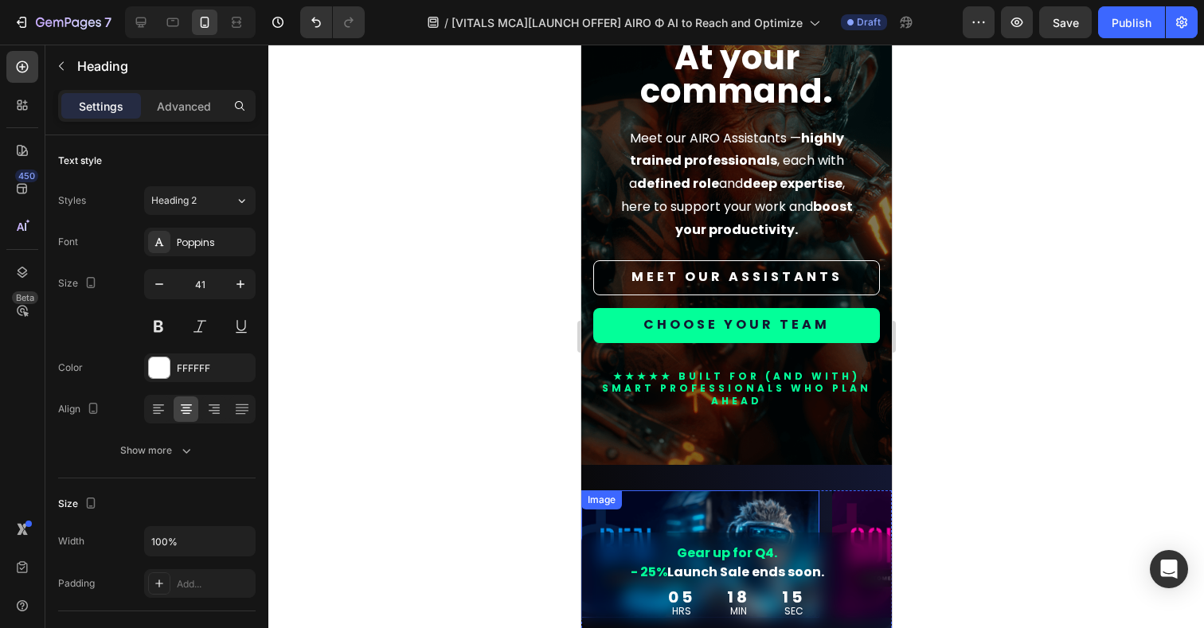
scroll to position [89, 0]
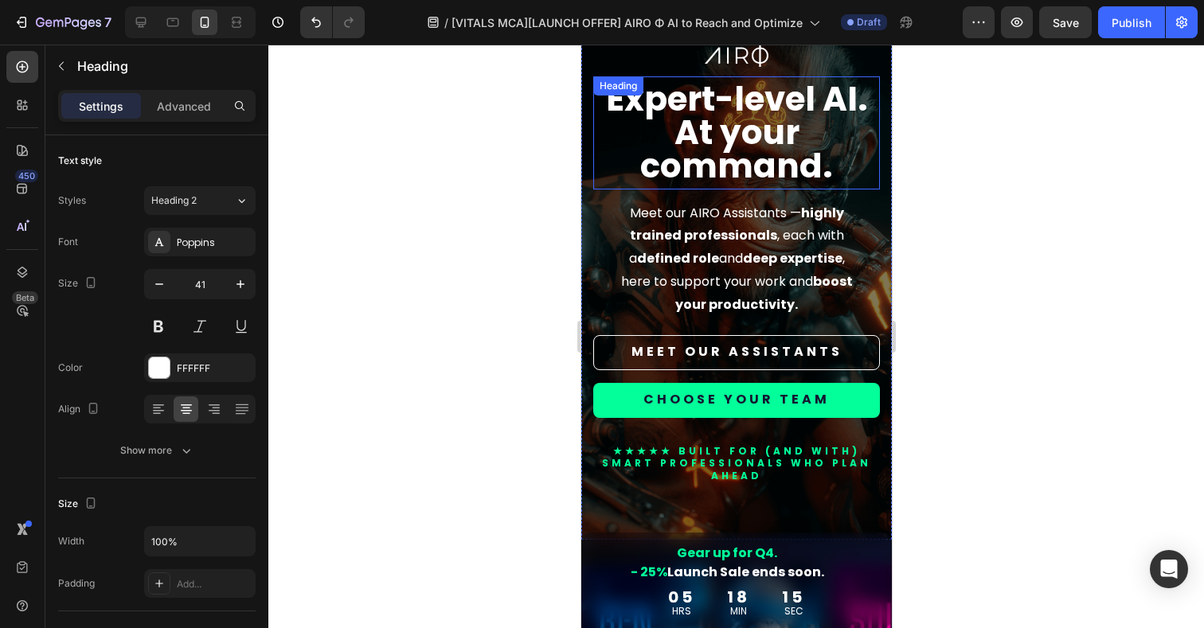
click at [740, 147] on strong "At your command." at bounding box center [736, 149] width 193 height 80
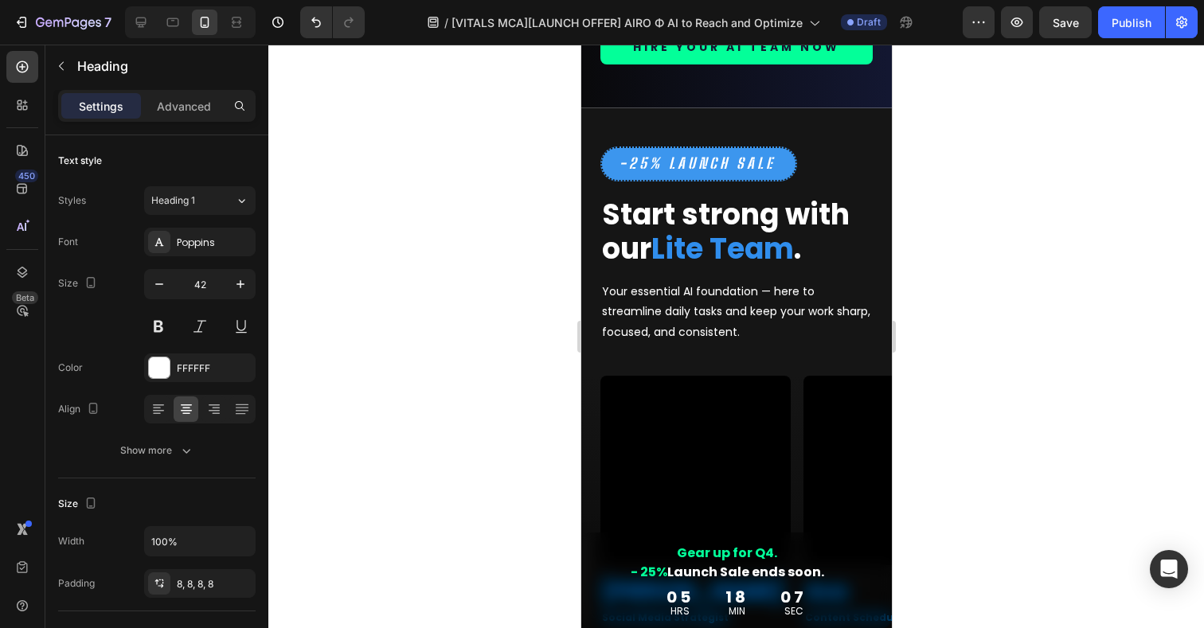
scroll to position [2877, 0]
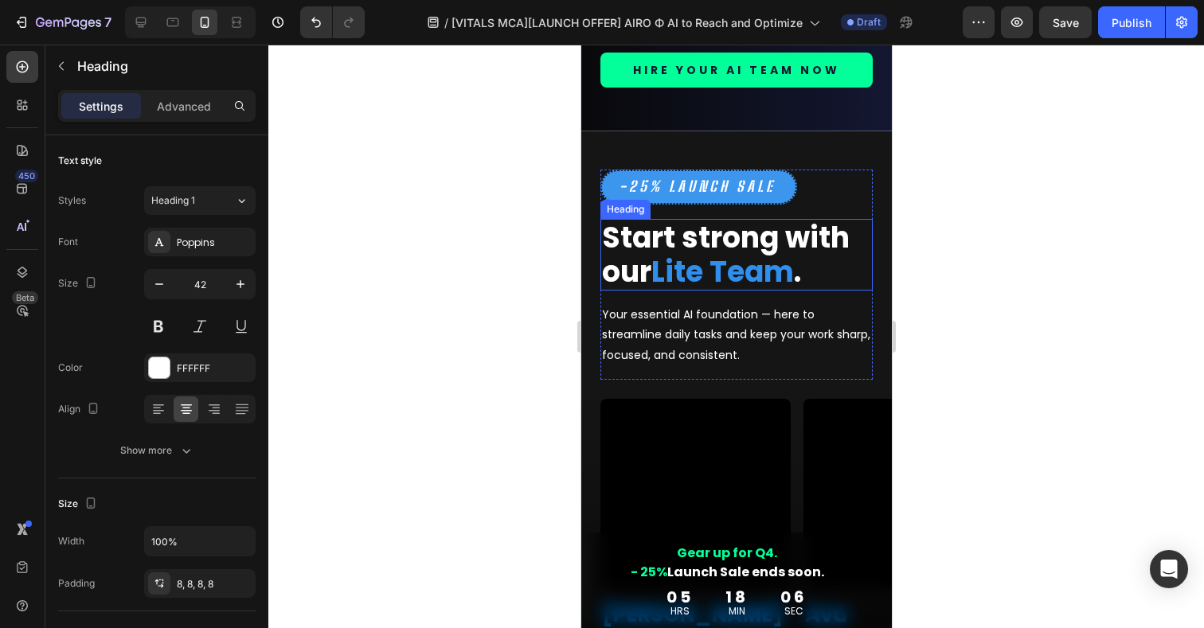
click at [701, 292] on strong "Lite Team" at bounding box center [722, 272] width 143 height 41
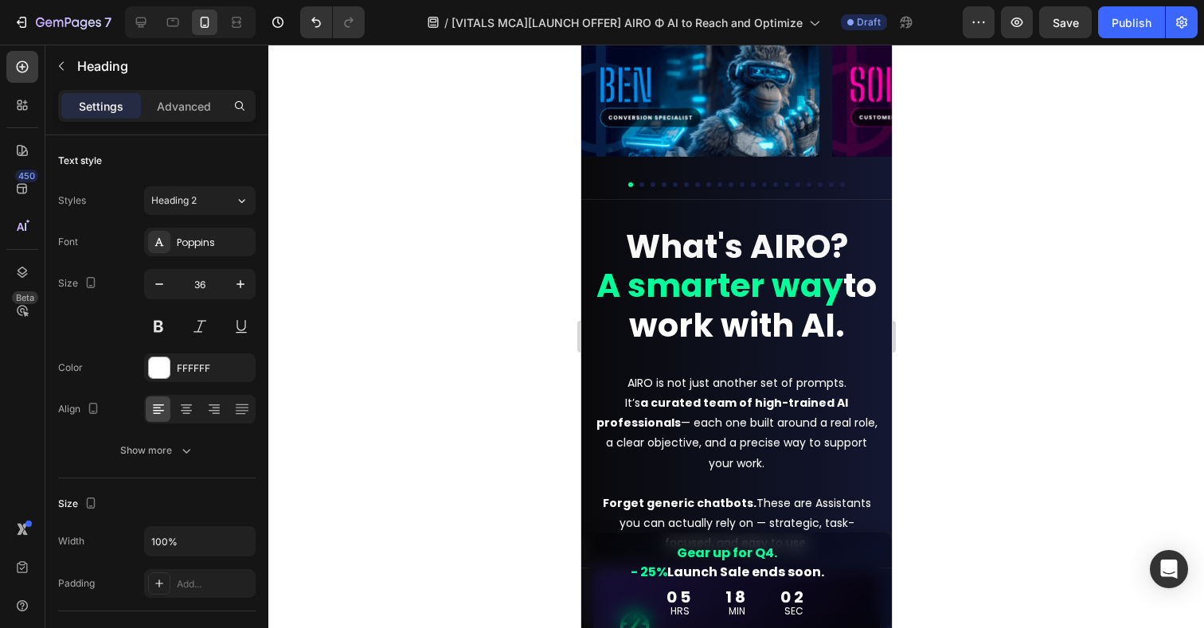
scroll to position [612, 0]
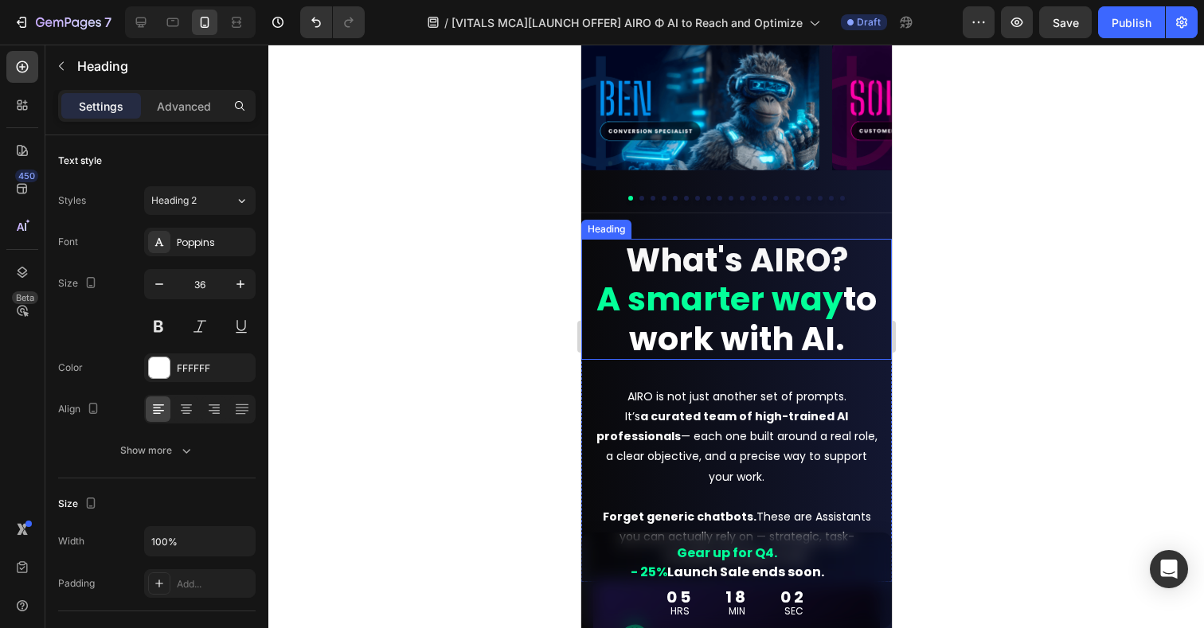
click at [718, 313] on strong "A smarter way" at bounding box center [719, 298] width 247 height 45
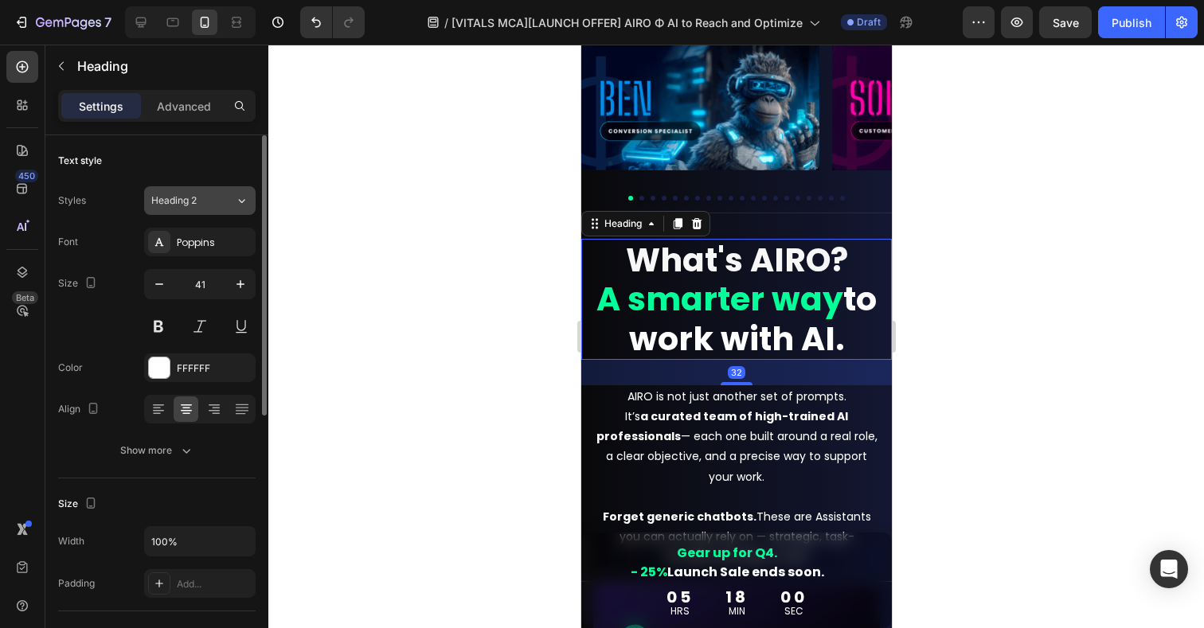
click at [180, 195] on span "Heading 2" at bounding box center [173, 201] width 45 height 14
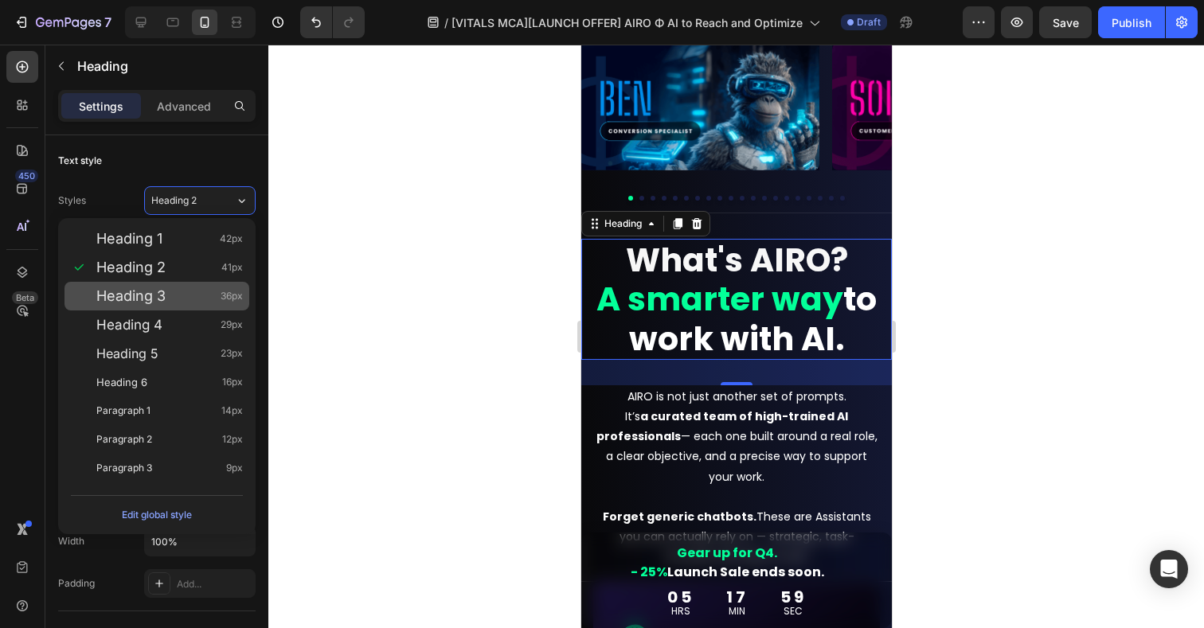
click at [131, 289] on span "Heading 3" at bounding box center [130, 296] width 69 height 16
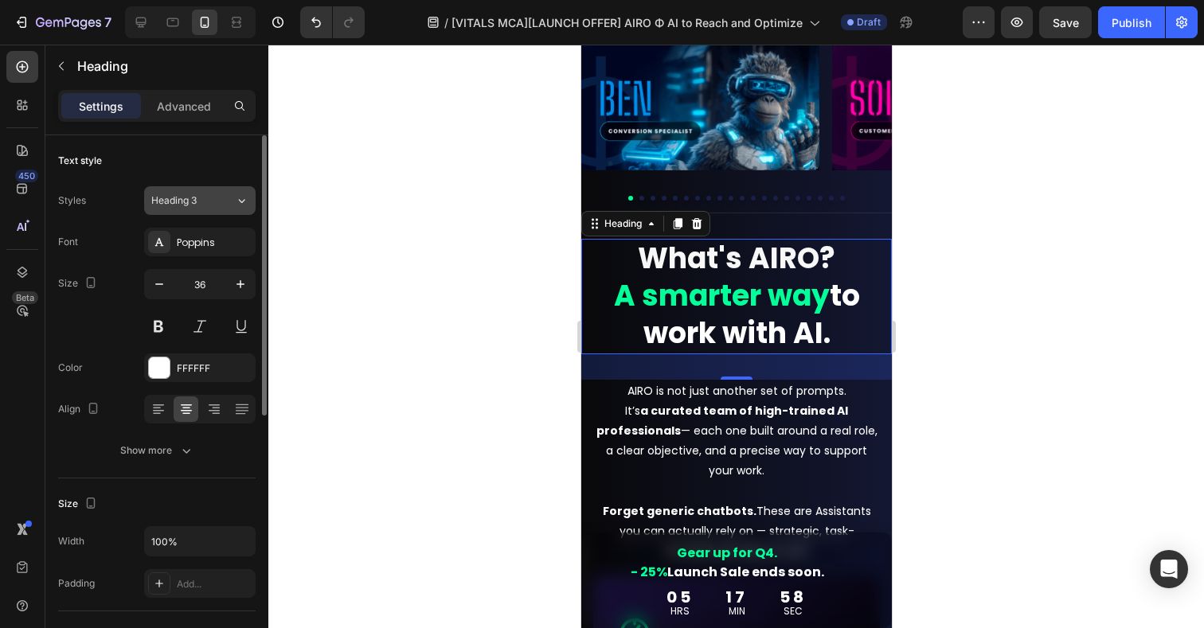
click at [186, 202] on span "Heading 3" at bounding box center [173, 201] width 45 height 14
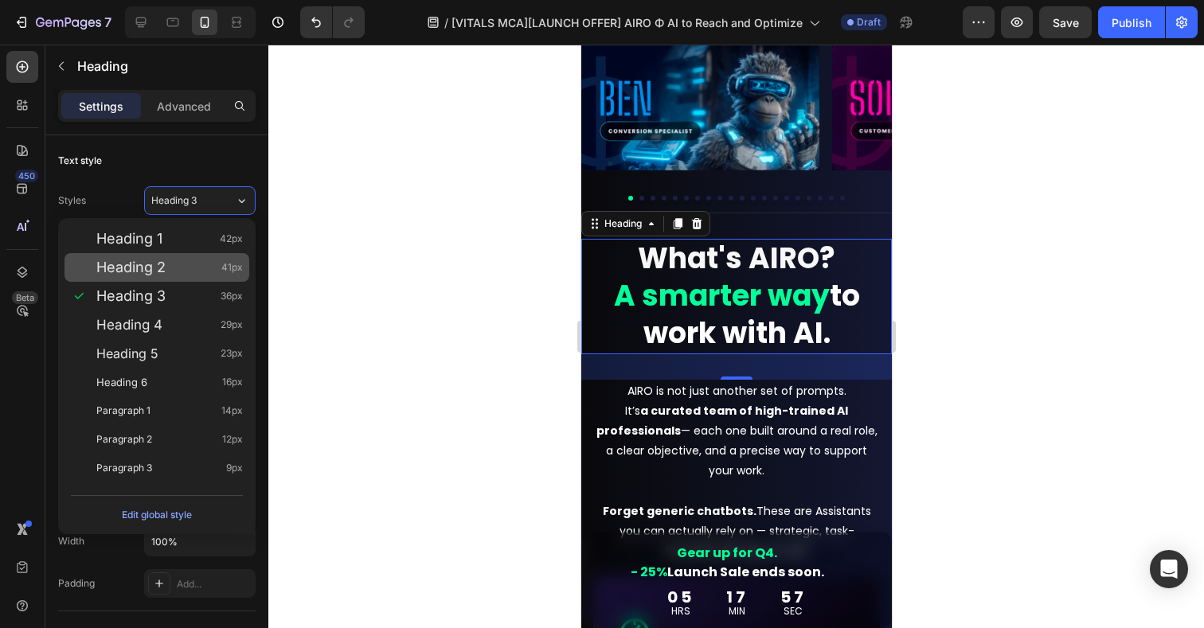
click at [150, 267] on span "Heading 2" at bounding box center [130, 268] width 69 height 16
type input "41"
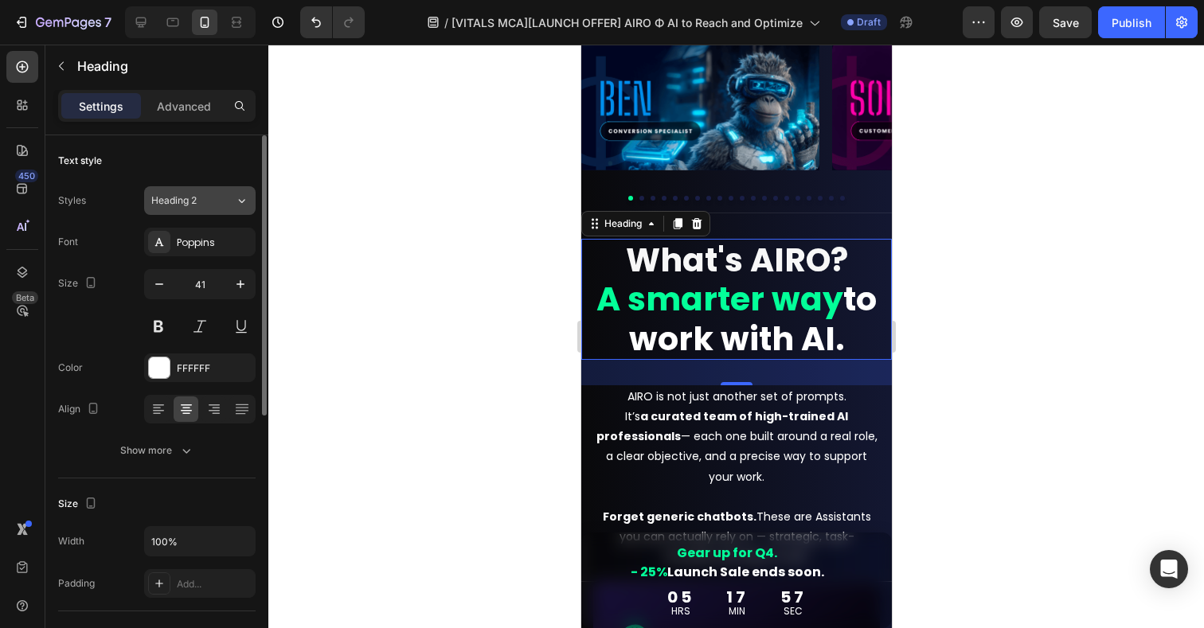
click at [194, 205] on span "Heading 2" at bounding box center [173, 201] width 45 height 14
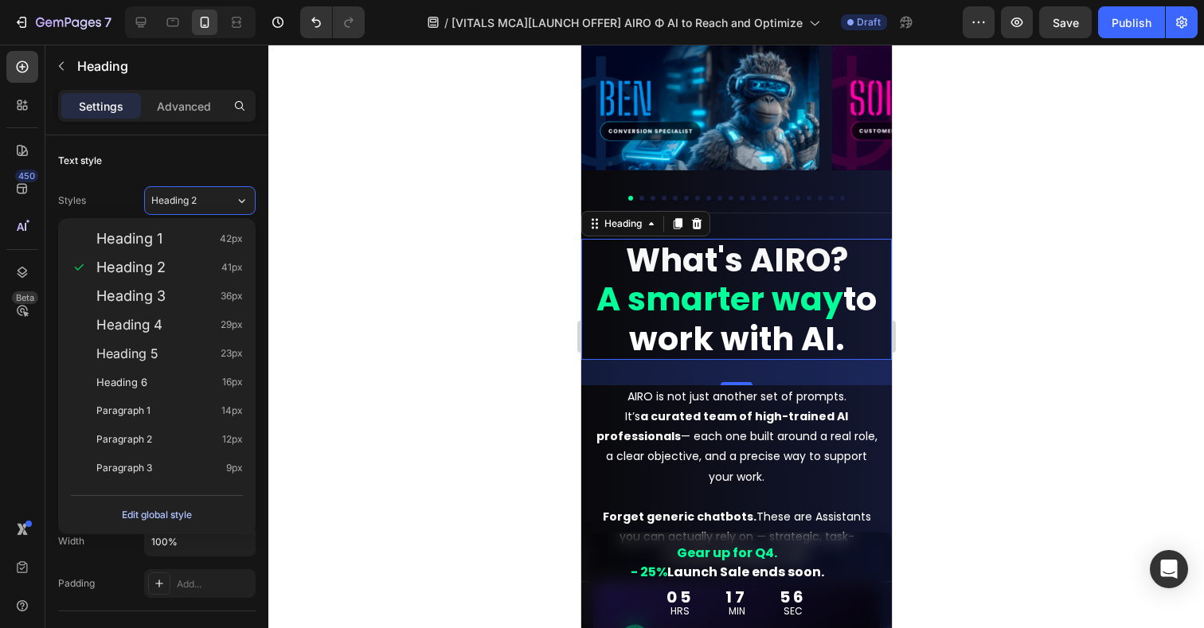
click at [149, 513] on div "Edit global style" at bounding box center [157, 515] width 70 height 19
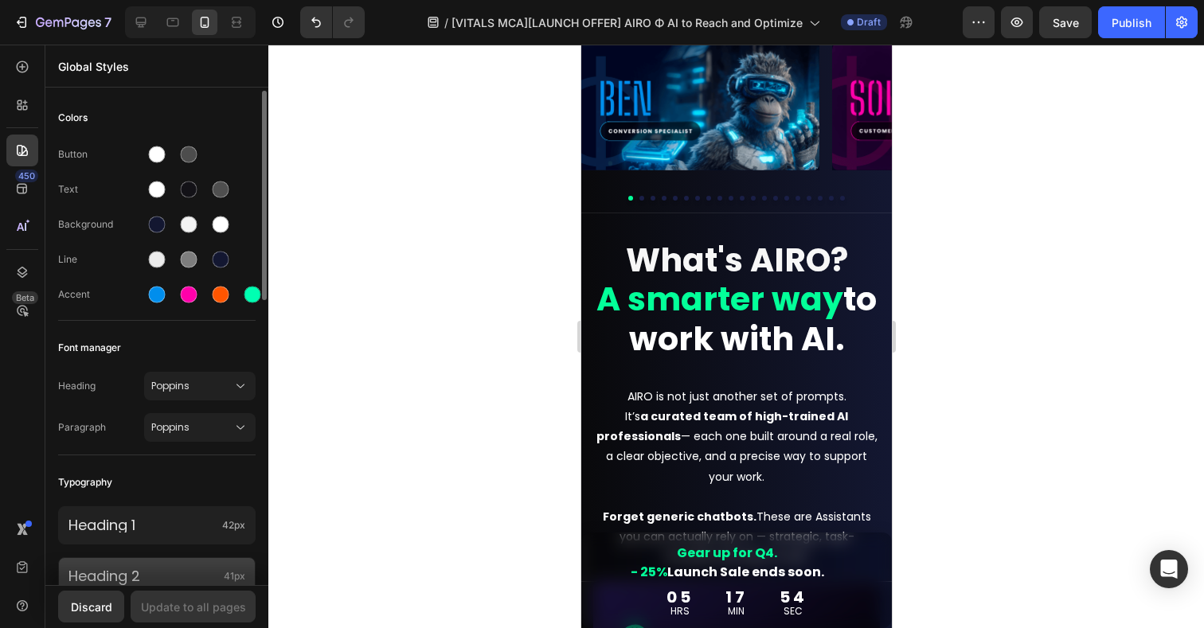
click at [139, 580] on p "Heading 2" at bounding box center [142, 577] width 149 height 18
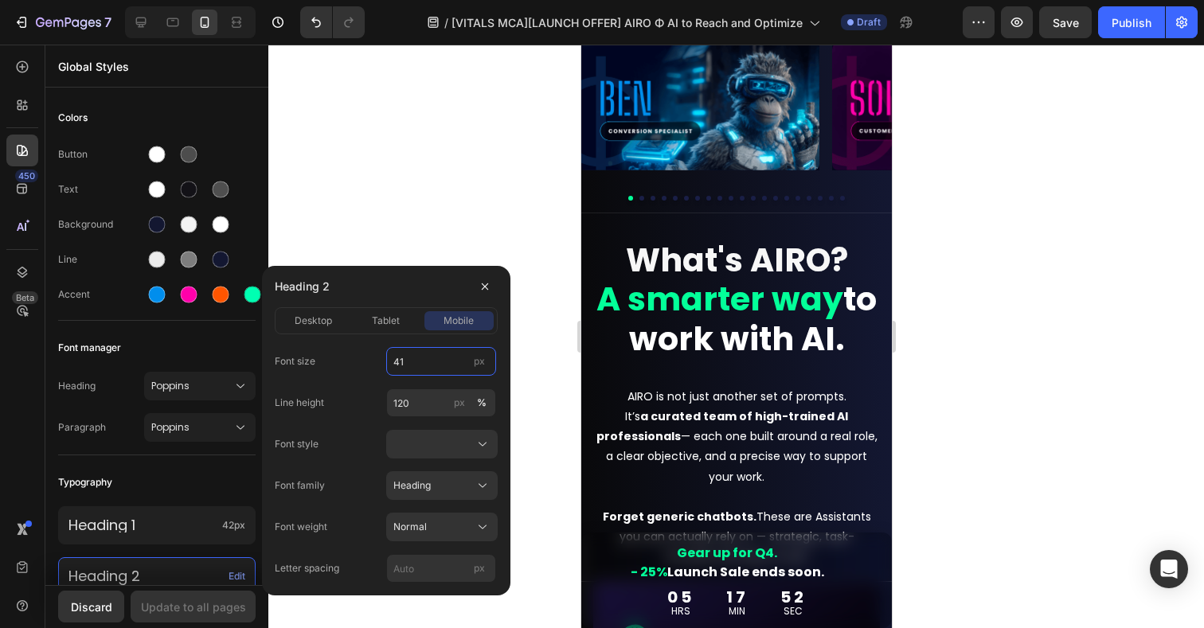
click at [409, 359] on input "41" at bounding box center [441, 361] width 110 height 29
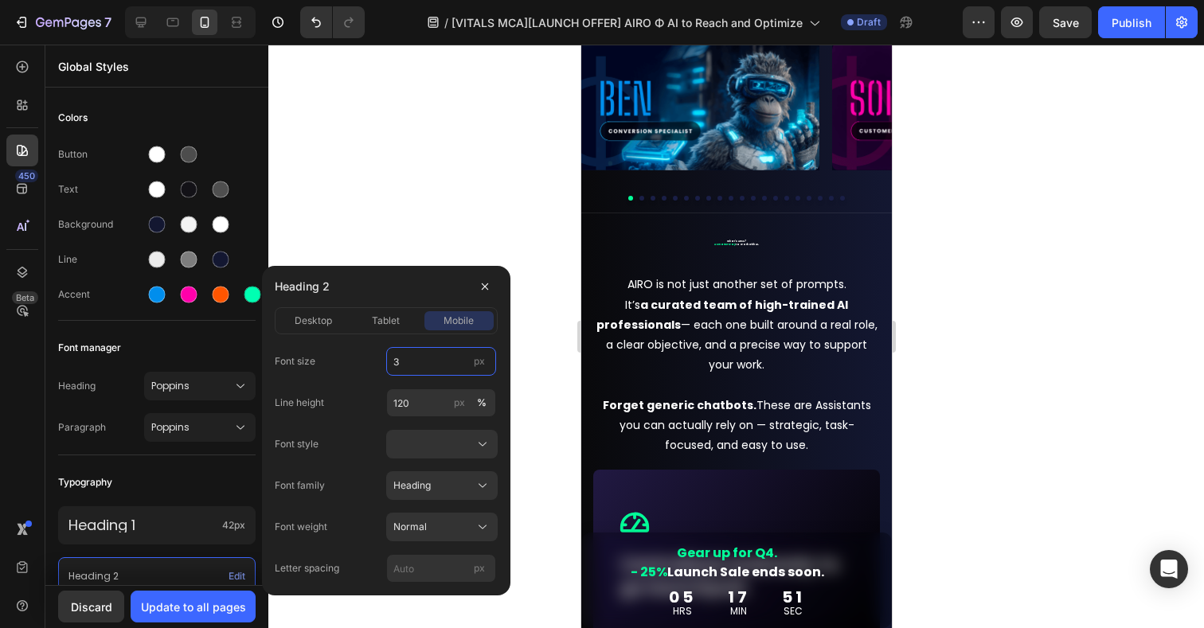
type input "36"
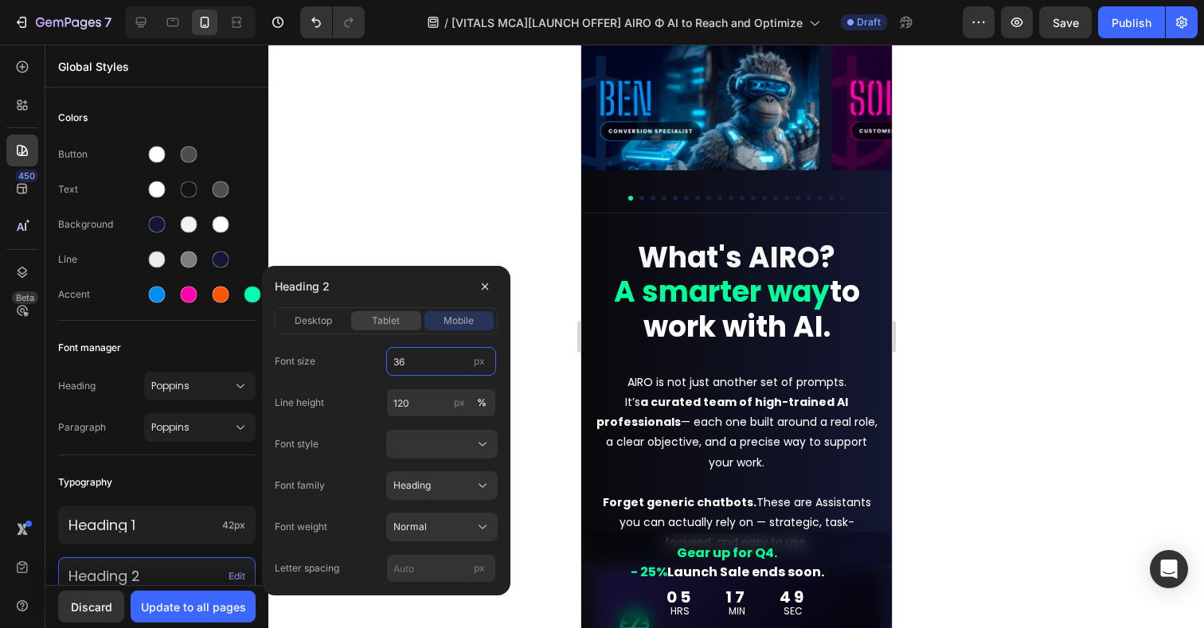
click at [382, 319] on span "tablet" at bounding box center [386, 321] width 28 height 14
click at [327, 322] on span "desktop" at bounding box center [313, 321] width 37 height 14
click at [137, 19] on icon at bounding box center [141, 22] width 16 height 16
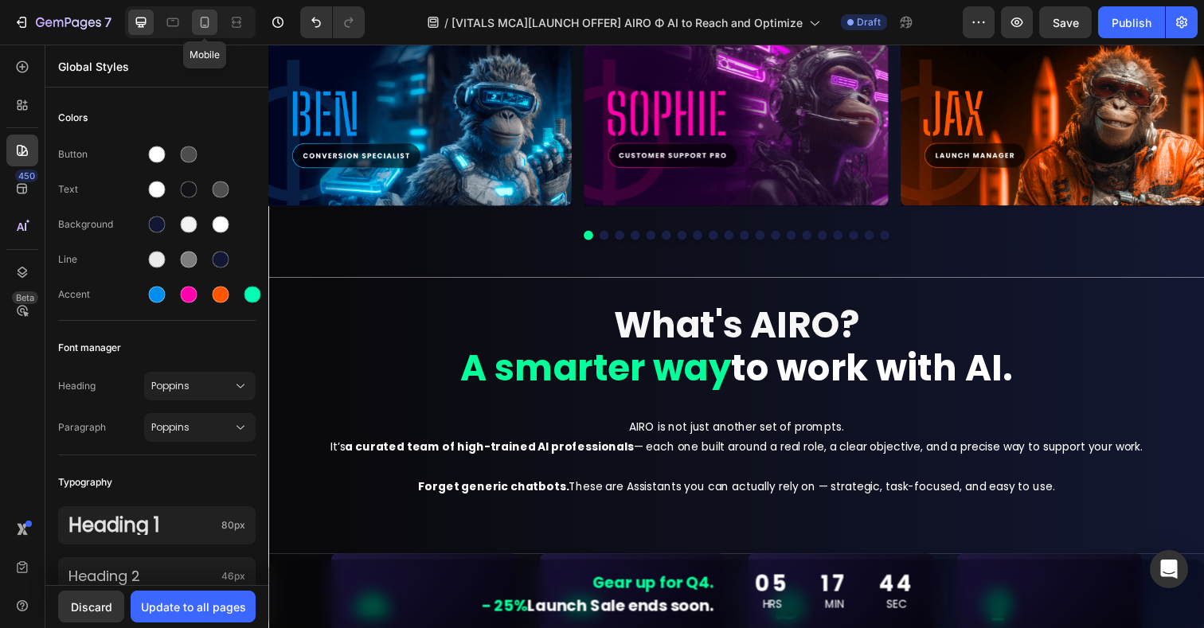
click at [202, 24] on icon at bounding box center [205, 22] width 16 height 16
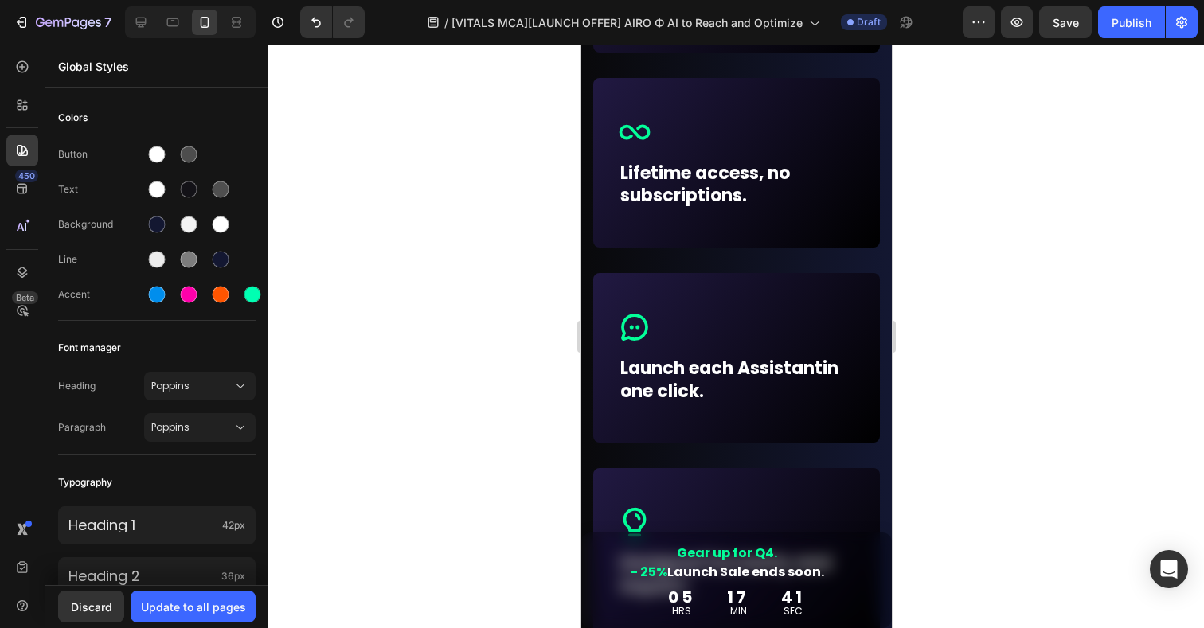
scroll to position [1303, 0]
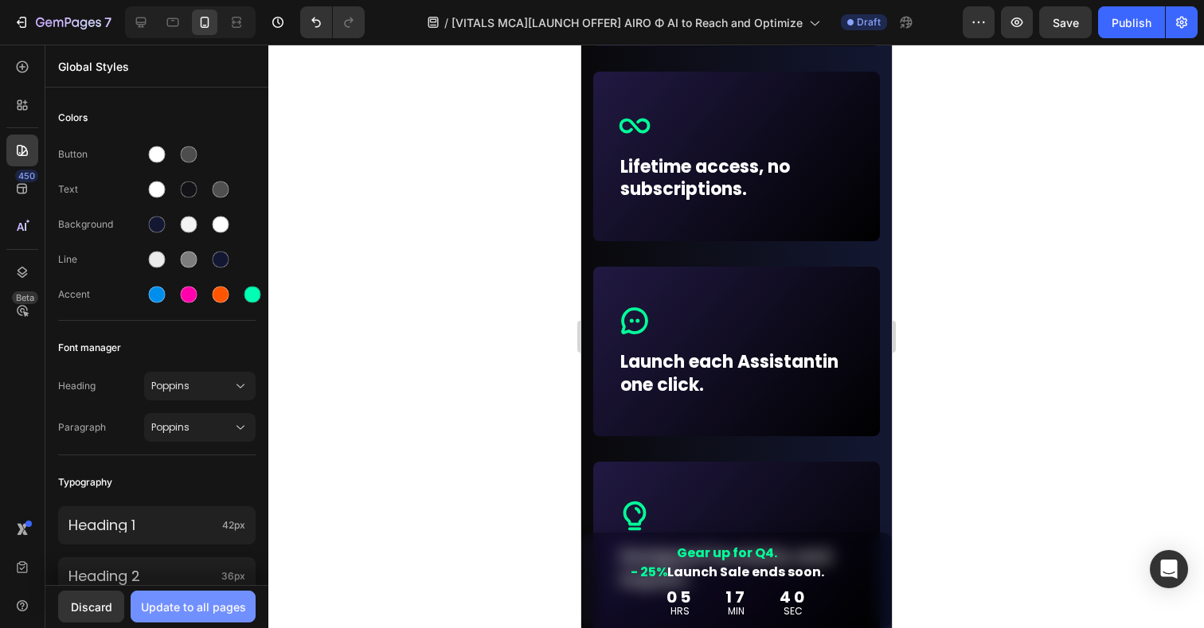
click at [213, 604] on div "Update to all pages" at bounding box center [193, 607] width 105 height 17
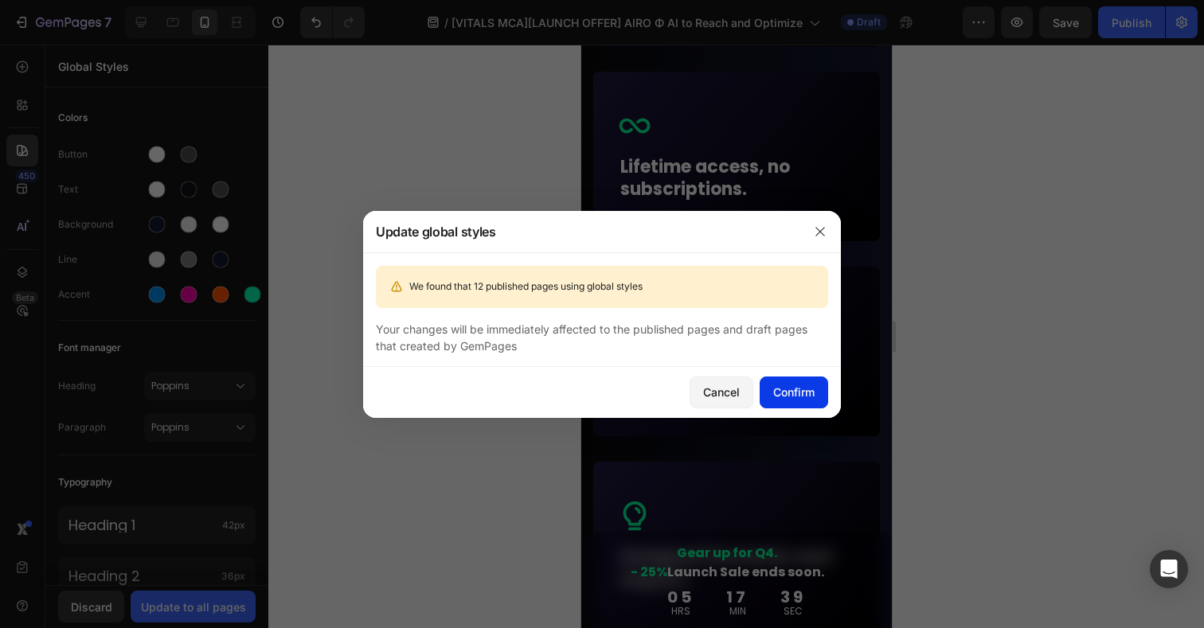
click at [791, 397] on div "Confirm" at bounding box center [793, 392] width 41 height 17
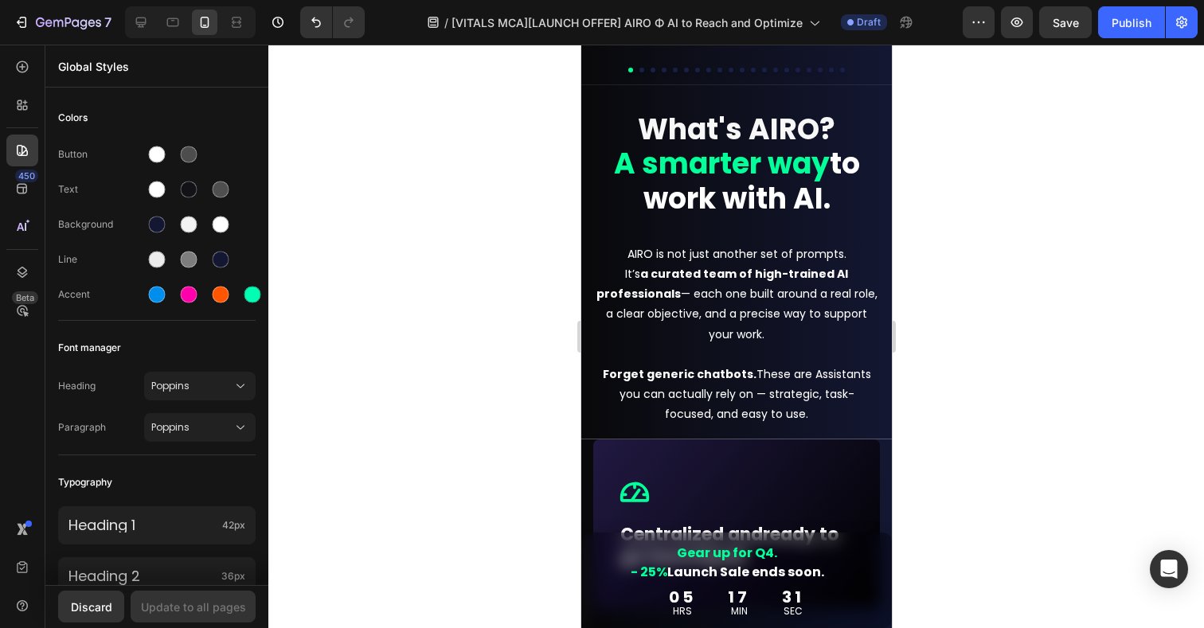
scroll to position [744, 0]
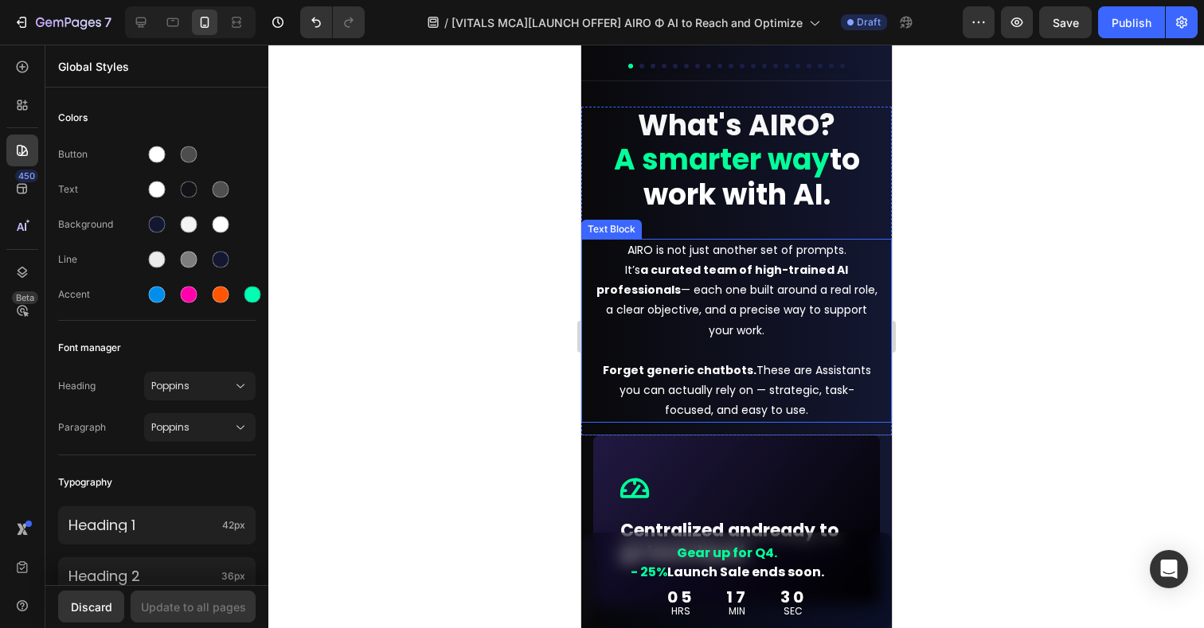
click at [715, 313] on p "AIRO is not just another set of prompts. It’s a curated team of high-trained AI…" at bounding box center [736, 331] width 282 height 181
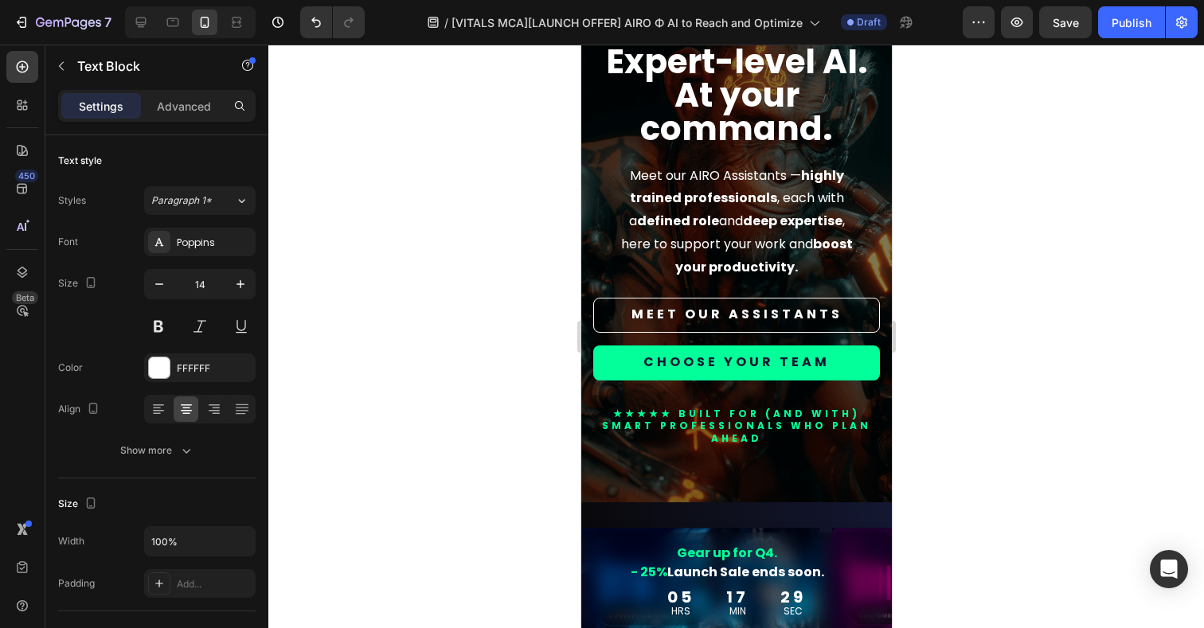
scroll to position [32, 0]
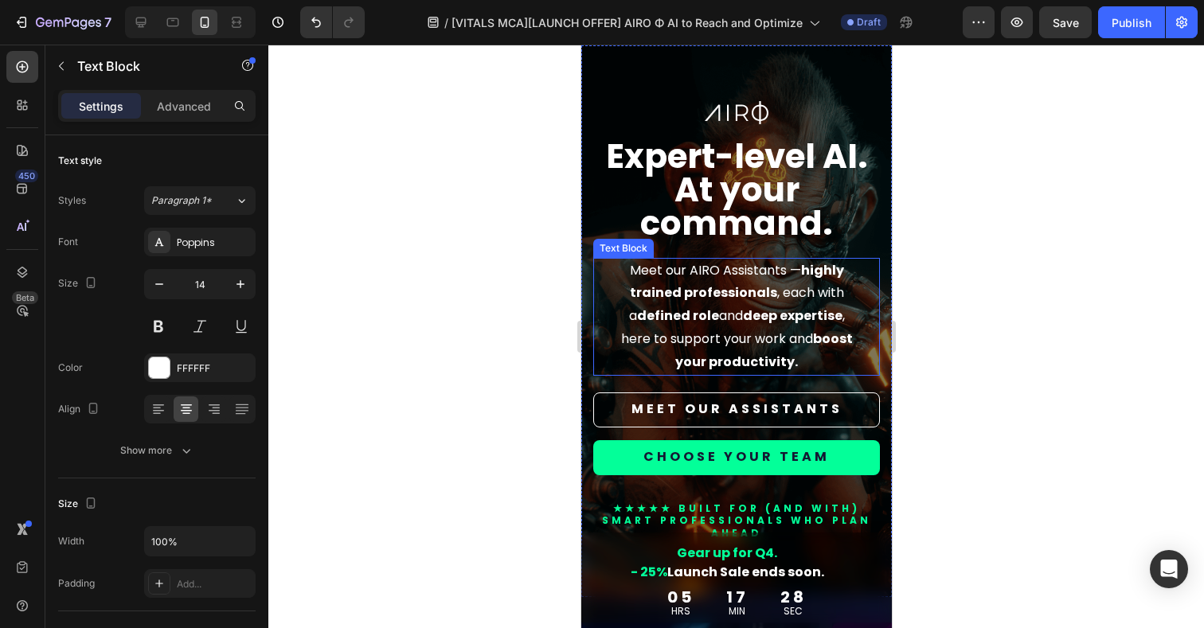
click at [698, 310] on p "Meet our AIRO Assistants — highly trained professionals , each with a defined r…" at bounding box center [735, 317] width 245 height 115
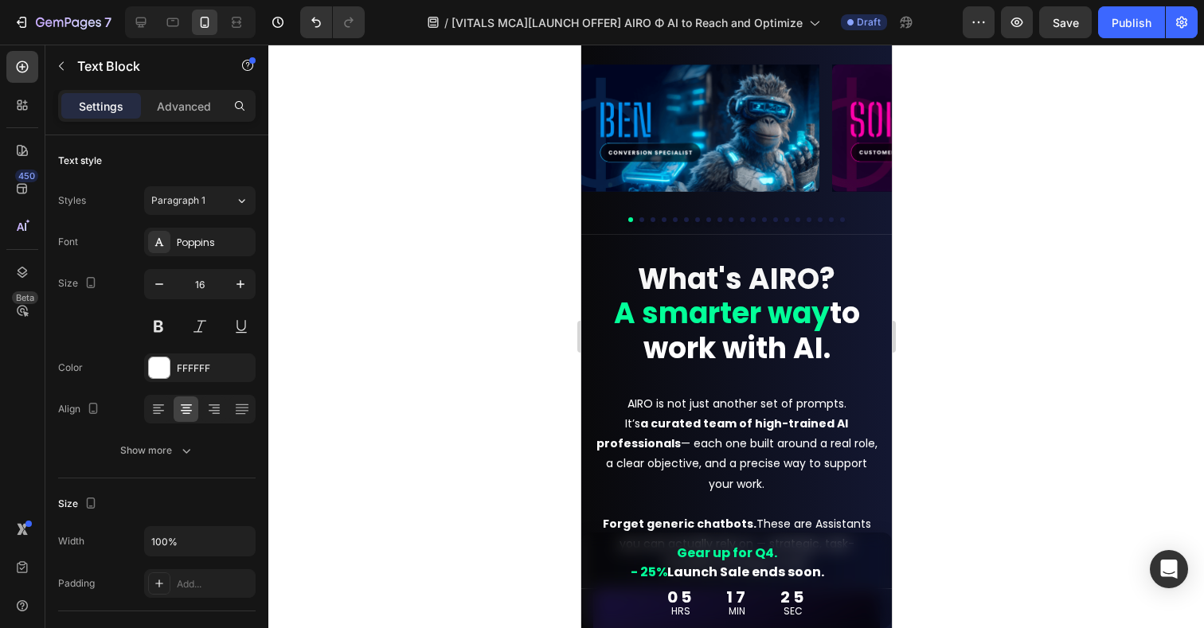
scroll to position [604, 0]
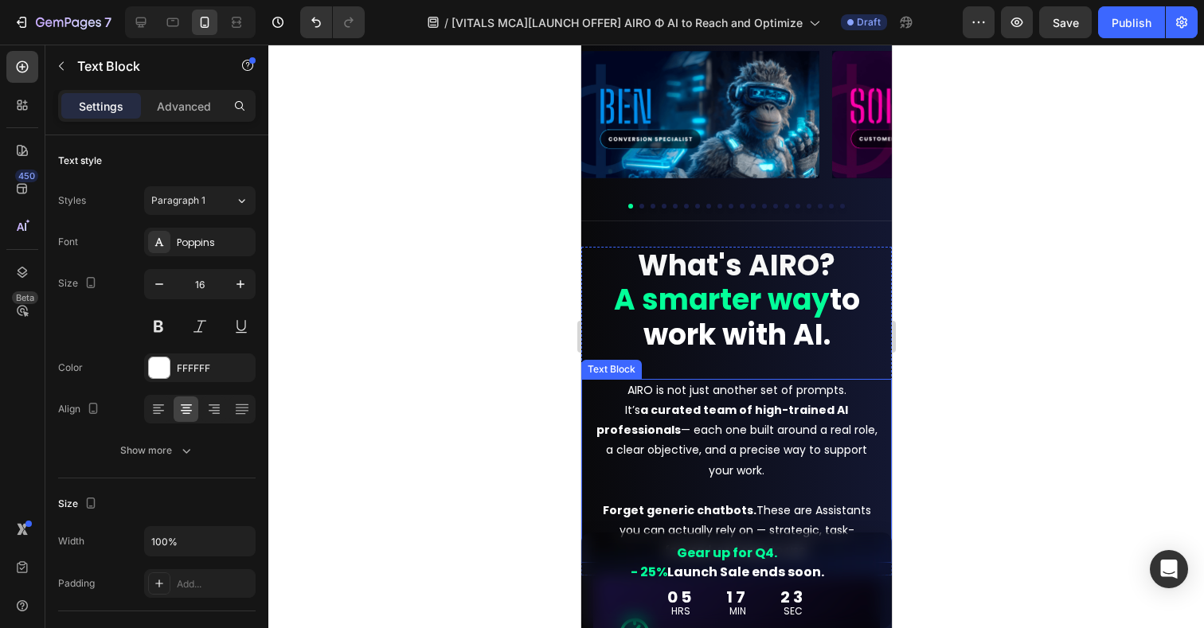
click at [724, 434] on p "AIRO is not just another set of prompts. It’s a curated team of high-trained AI…" at bounding box center [736, 471] width 282 height 181
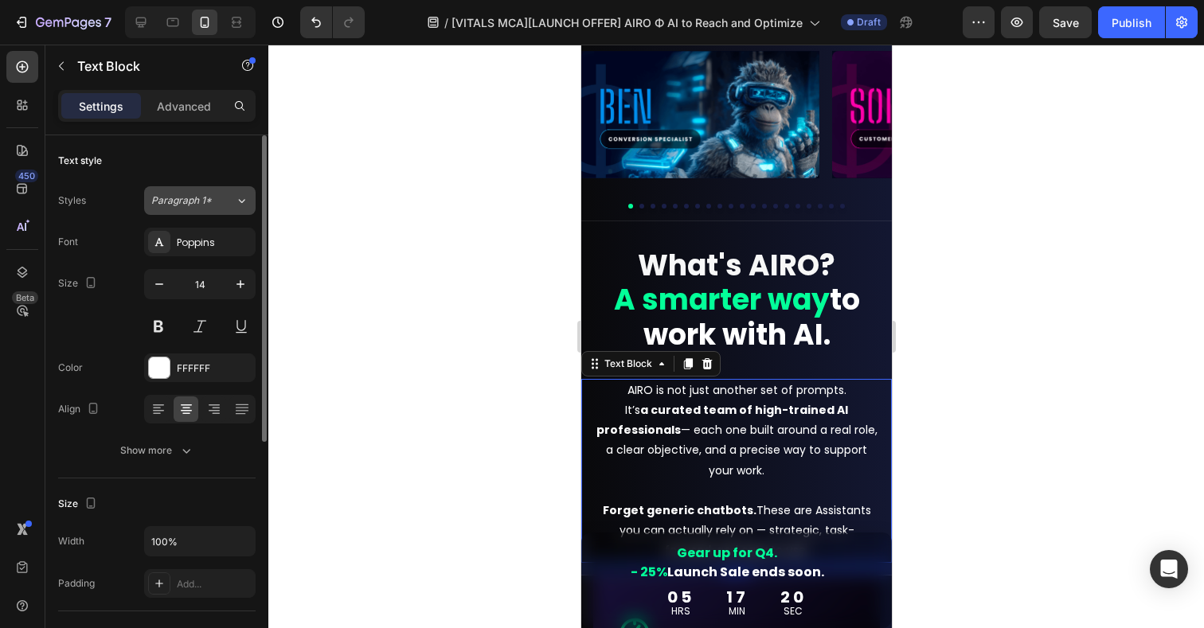
click at [179, 200] on span "Paragraph 1*" at bounding box center [181, 201] width 61 height 14
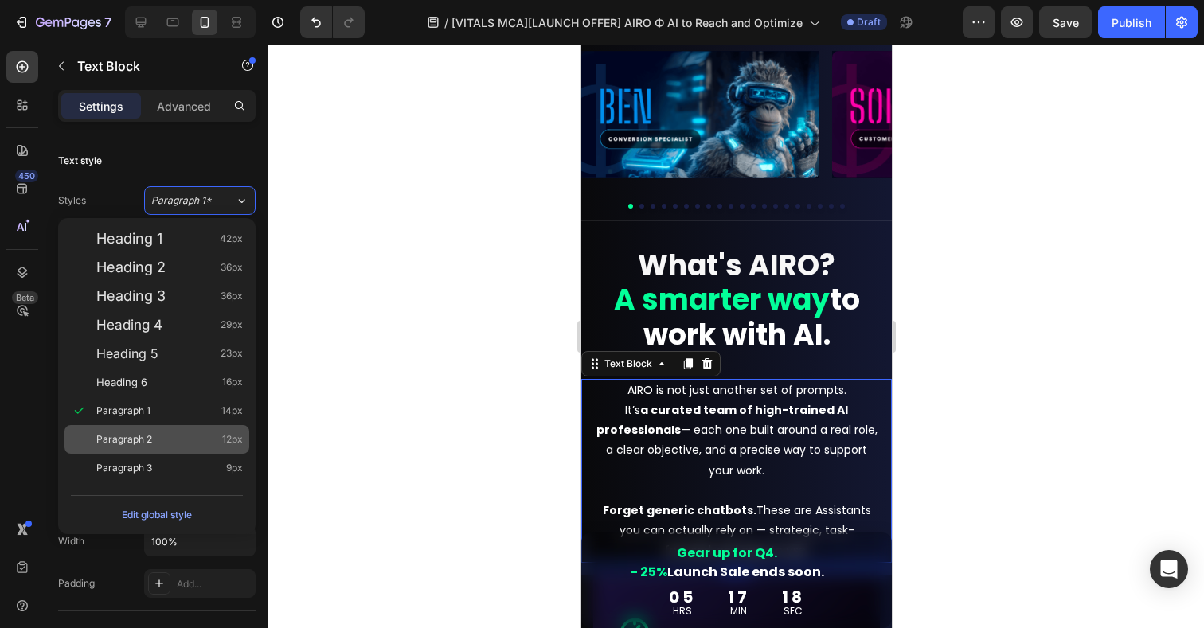
click at [126, 440] on span "Paragraph 2" at bounding box center [124, 440] width 56 height 16
type input "12"
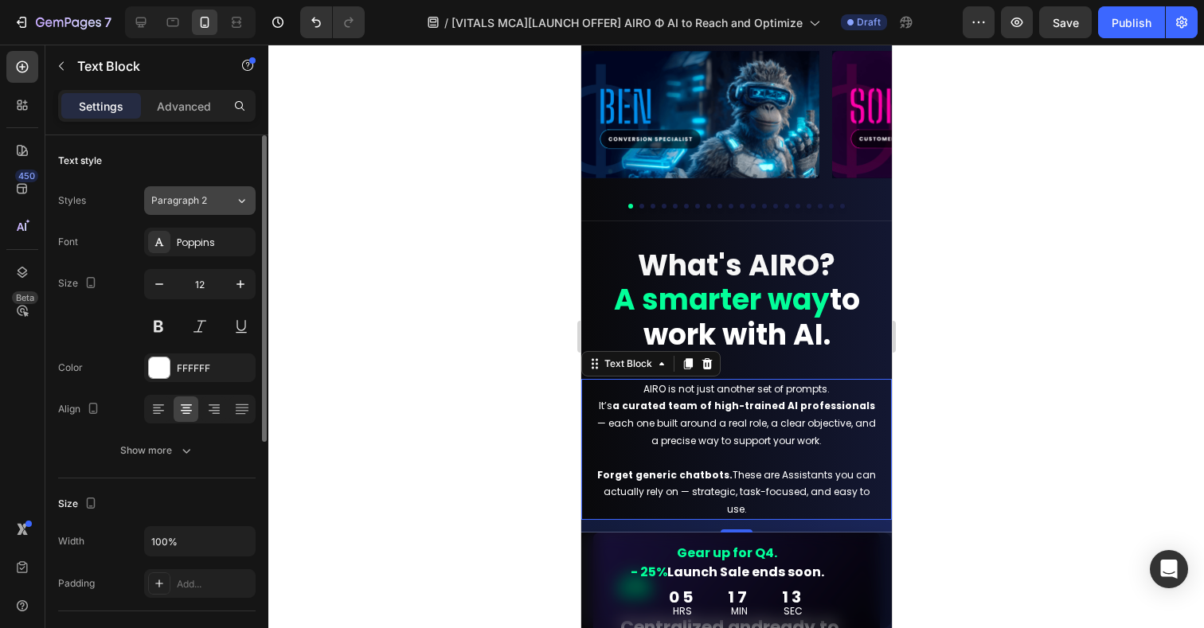
click at [203, 198] on span "Paragraph 2" at bounding box center [179, 201] width 56 height 14
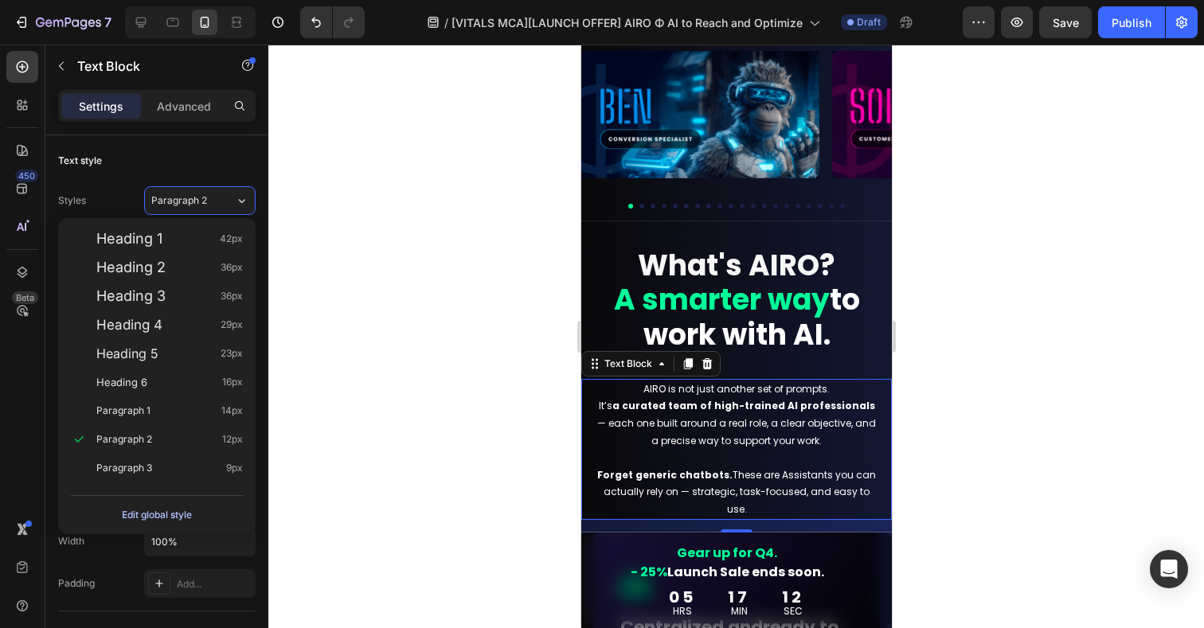
click at [185, 517] on div "Edit global style" at bounding box center [157, 515] width 70 height 19
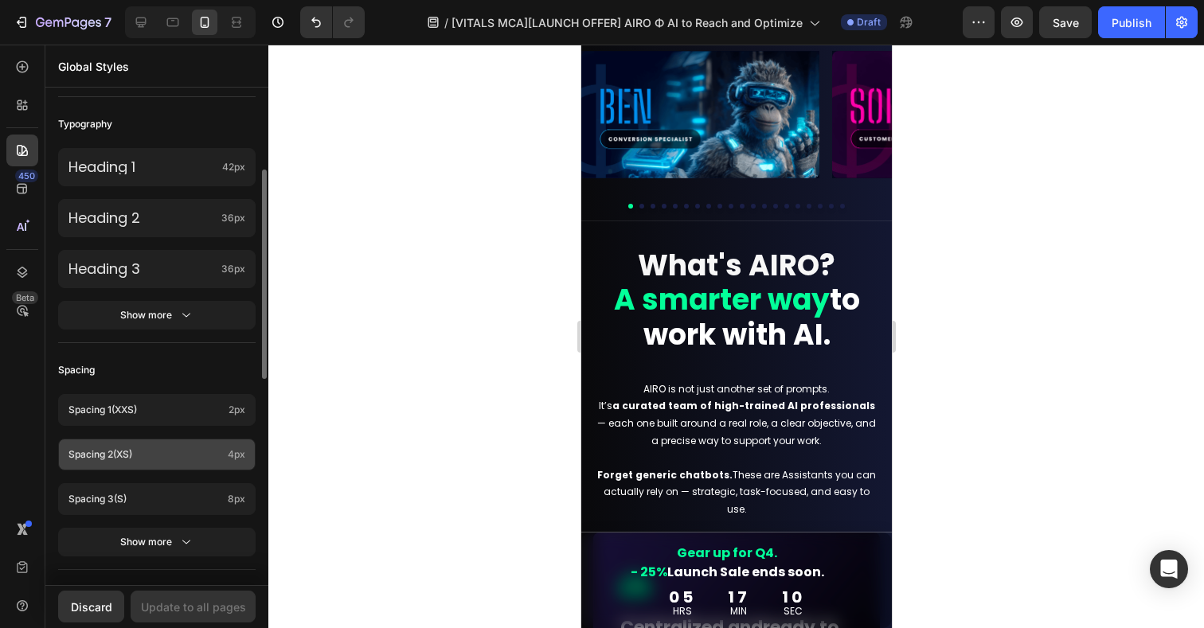
scroll to position [393, 0]
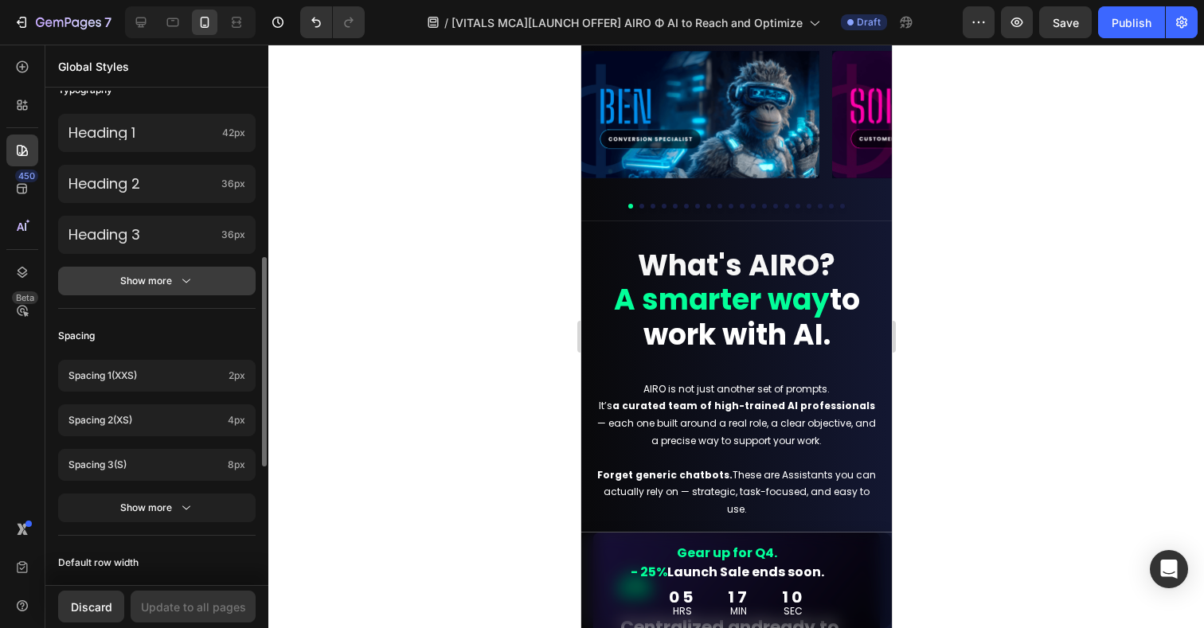
click at [151, 281] on div "Show more" at bounding box center [157, 281] width 74 height 16
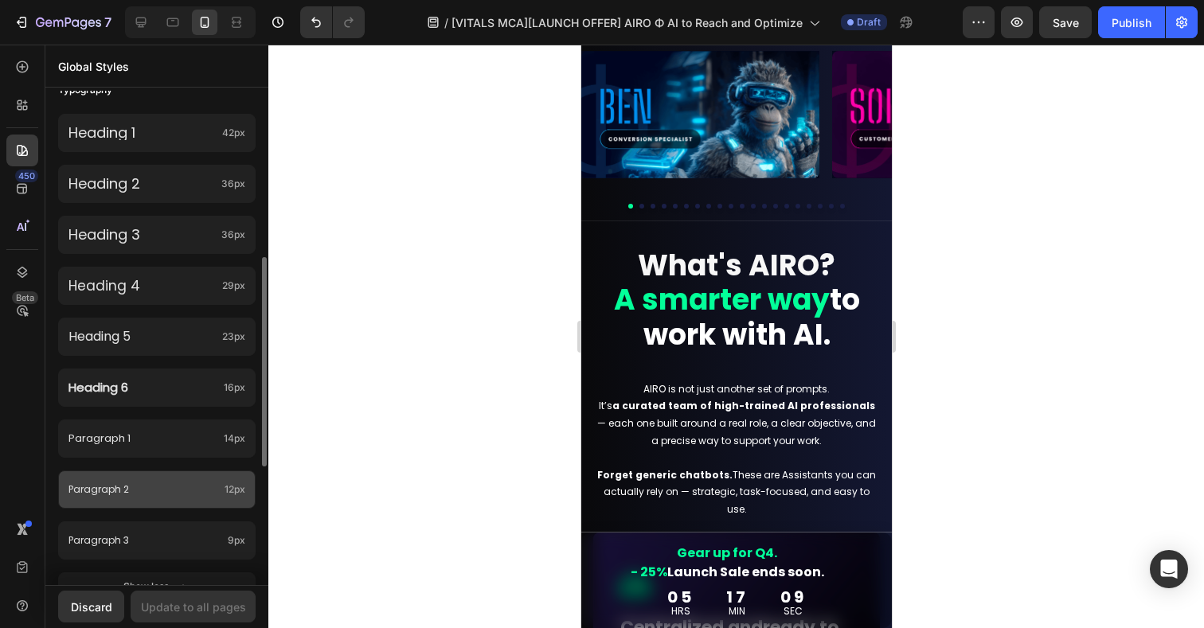
click at [146, 491] on p "Paragraph 2" at bounding box center [143, 490] width 150 height 18
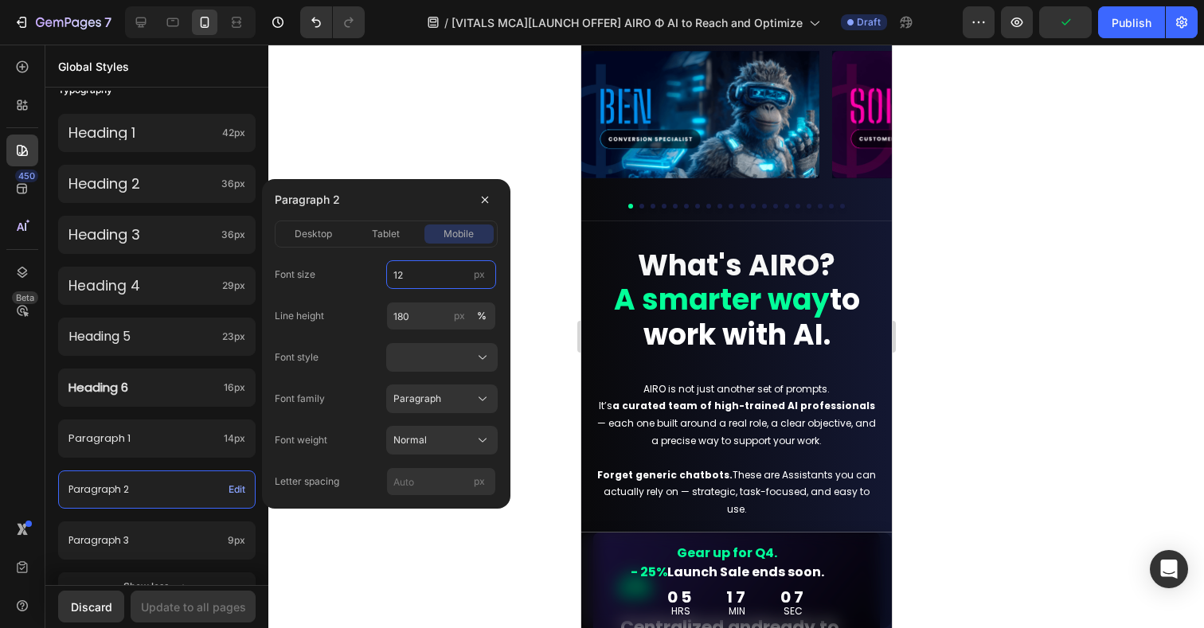
click at [413, 281] on input "12" at bounding box center [441, 274] width 110 height 29
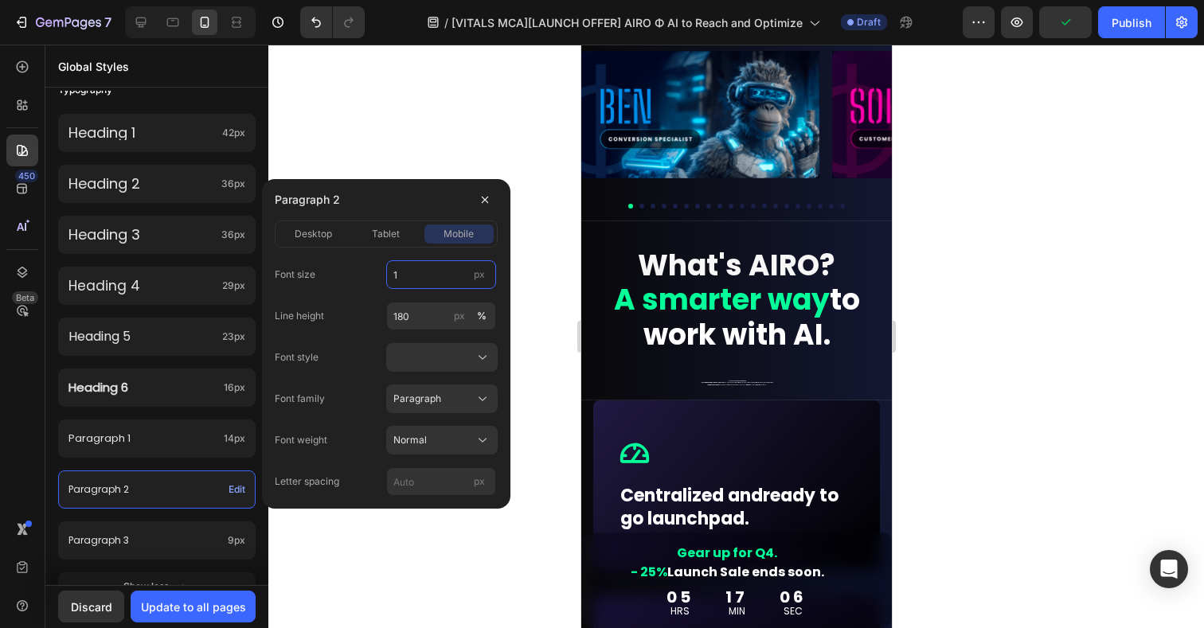
type input "14"
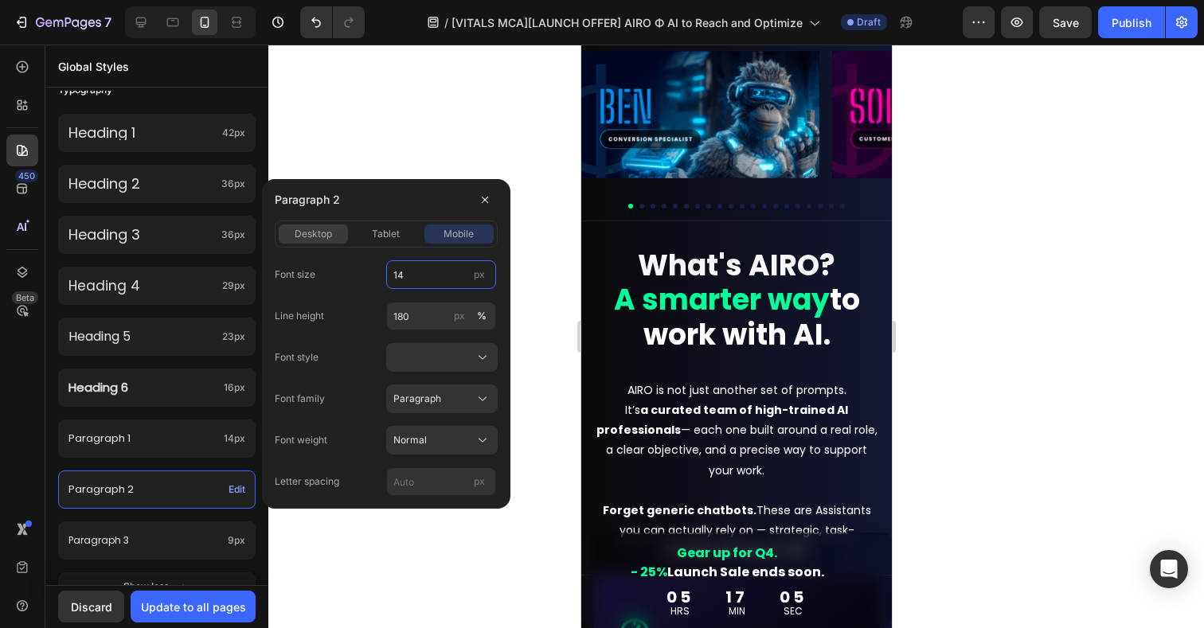
click at [321, 236] on span "desktop" at bounding box center [313, 234] width 37 height 14
click at [344, 233] on div "desktop" at bounding box center [313, 234] width 69 height 14
click at [138, 22] on icon at bounding box center [141, 23] width 10 height 10
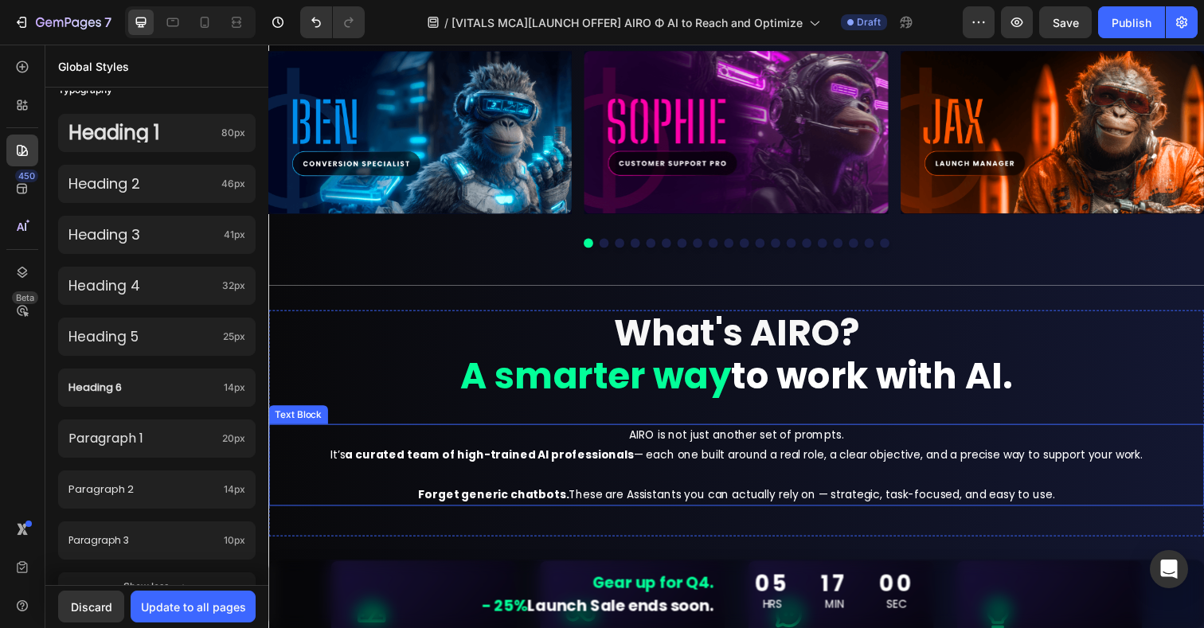
click at [731, 456] on p "AIRO is not just another set of prompts. It’s a curated team of high-trained AI…" at bounding box center [746, 474] width 953 height 80
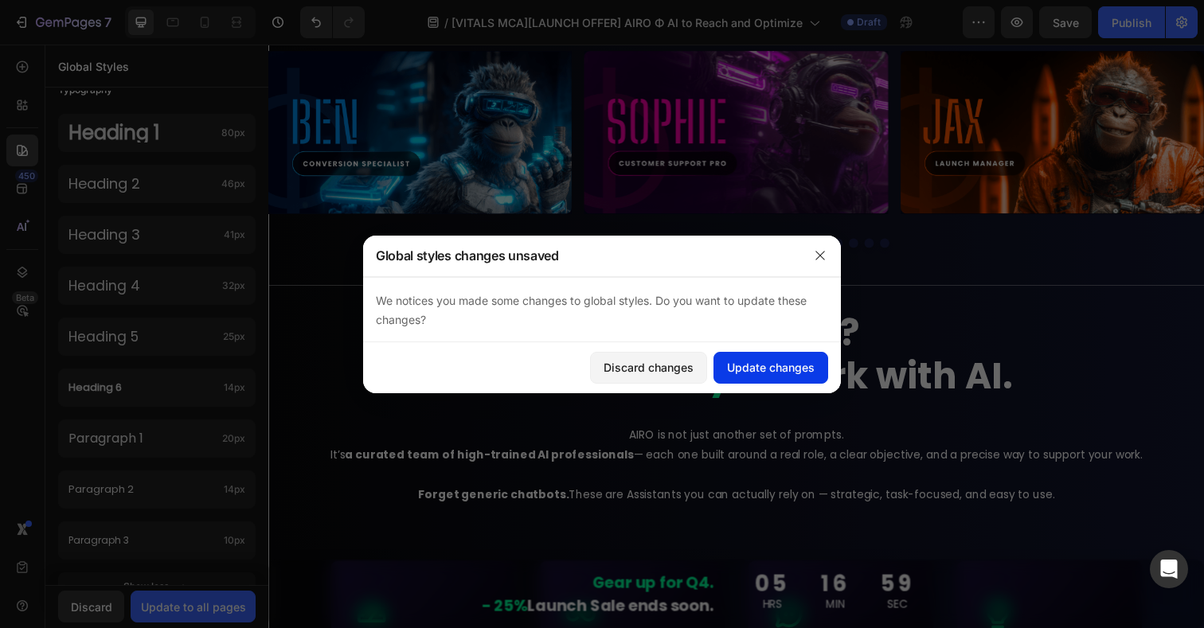
click at [767, 363] on div "Update changes" at bounding box center [771, 367] width 88 height 17
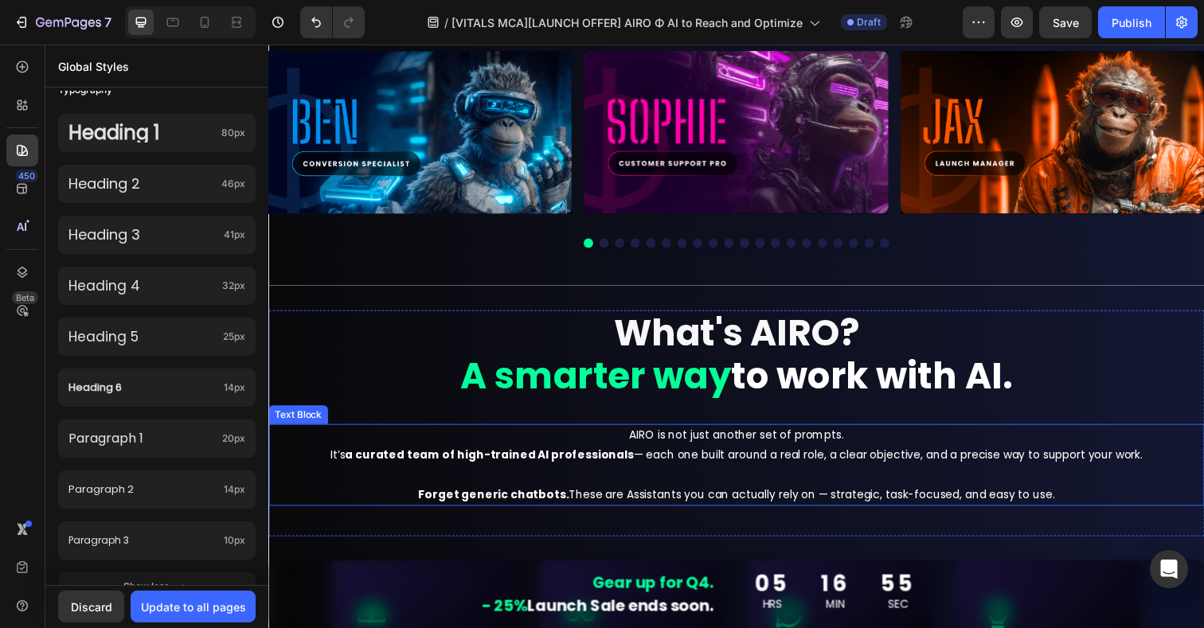
click at [511, 460] on strong "a curated team of high-trained AI professionals" at bounding box center [493, 464] width 295 height 16
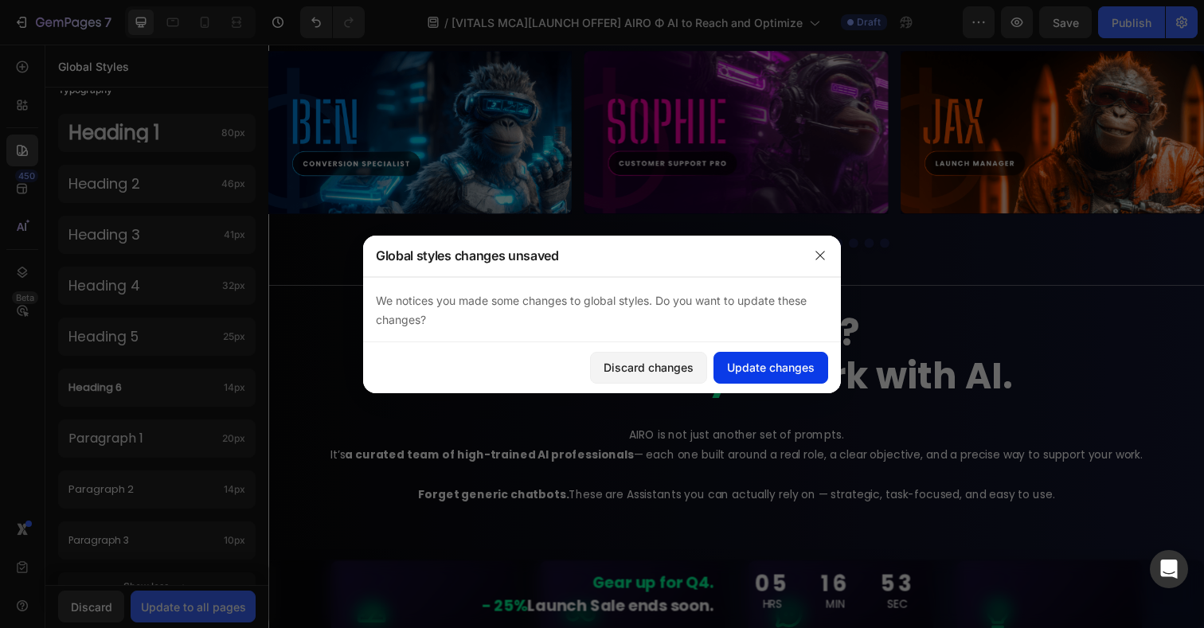
click at [749, 357] on button "Update changes" at bounding box center [771, 368] width 115 height 32
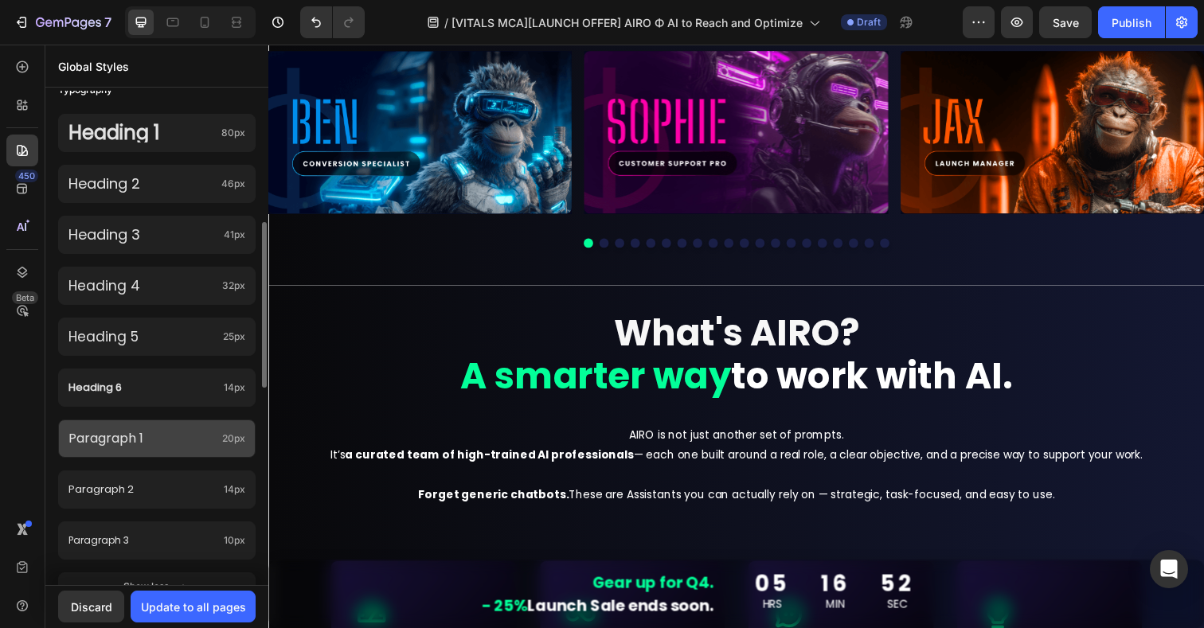
click at [151, 447] on p "Paragraph 1" at bounding box center [141, 438] width 147 height 19
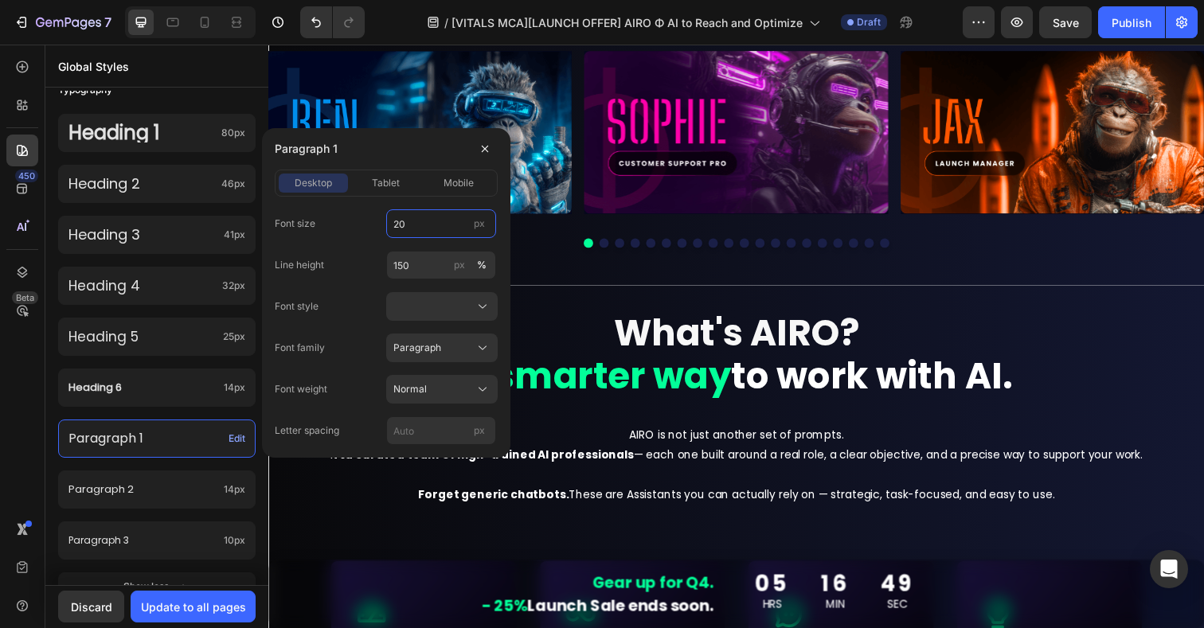
click at [422, 225] on input "20" at bounding box center [441, 223] width 110 height 29
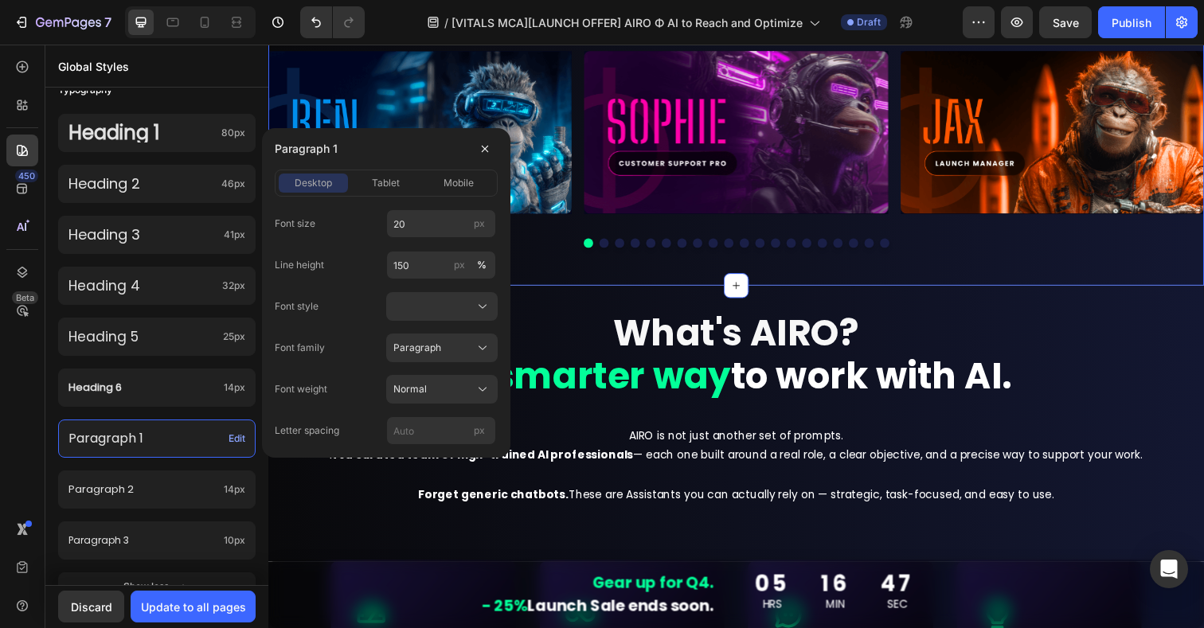
click at [690, 283] on div "Image Image Image Image Image Image Image Image Image Image Image Image Image I…" at bounding box center [746, 157] width 956 height 264
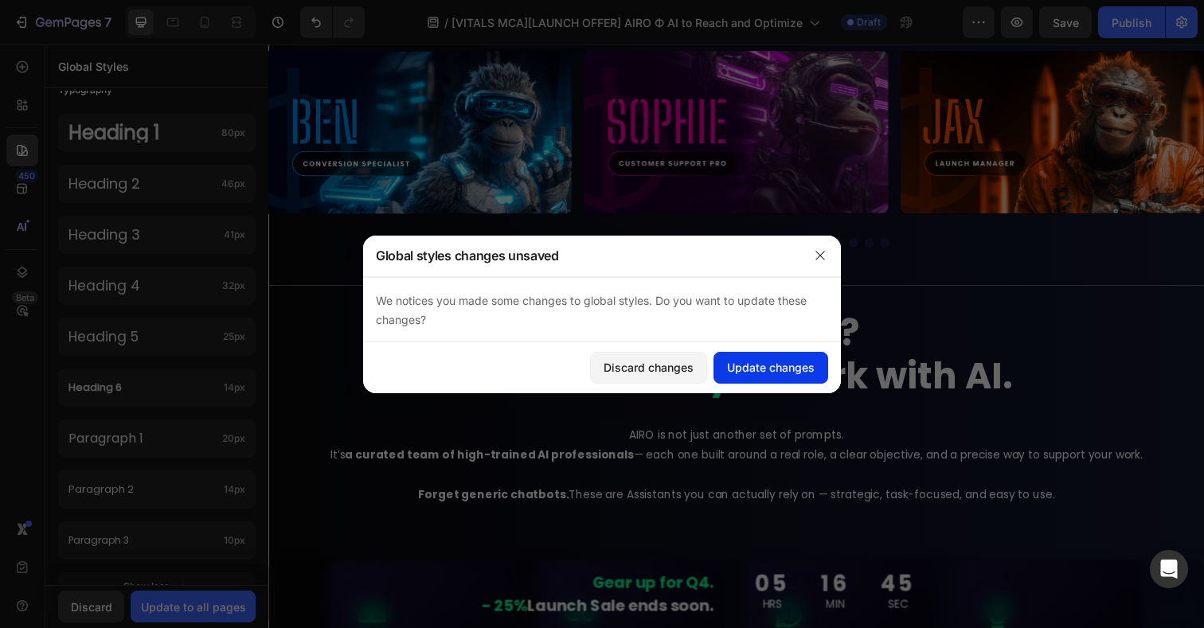
click at [763, 369] on div "Update changes" at bounding box center [771, 367] width 88 height 17
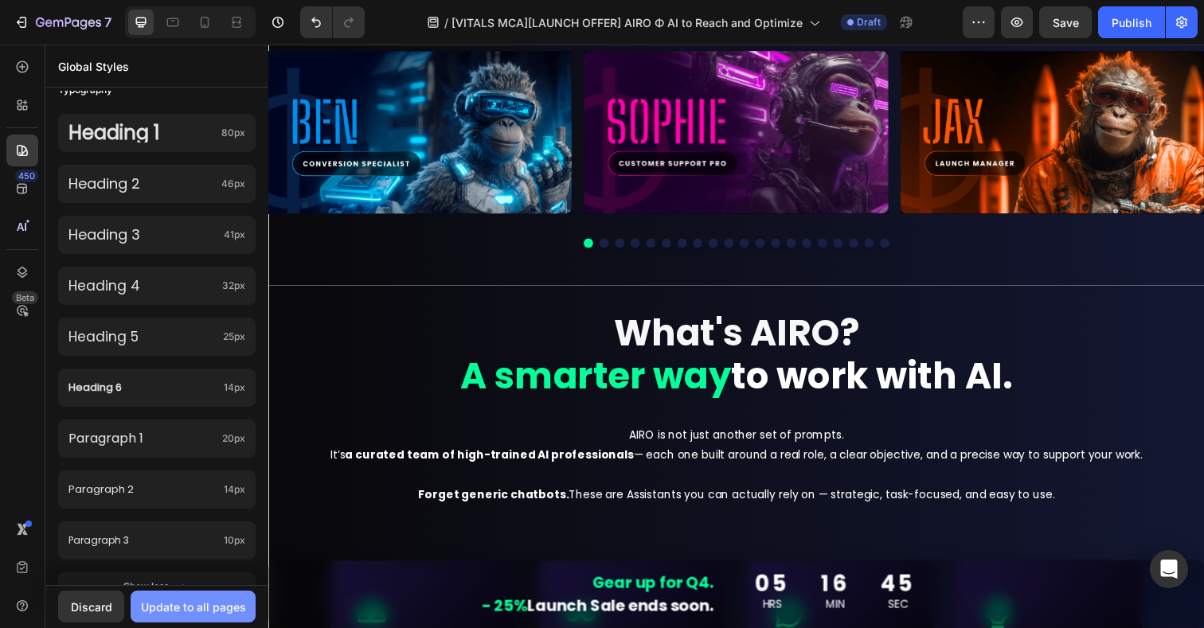
click at [217, 612] on div "Update to all pages" at bounding box center [193, 607] width 105 height 17
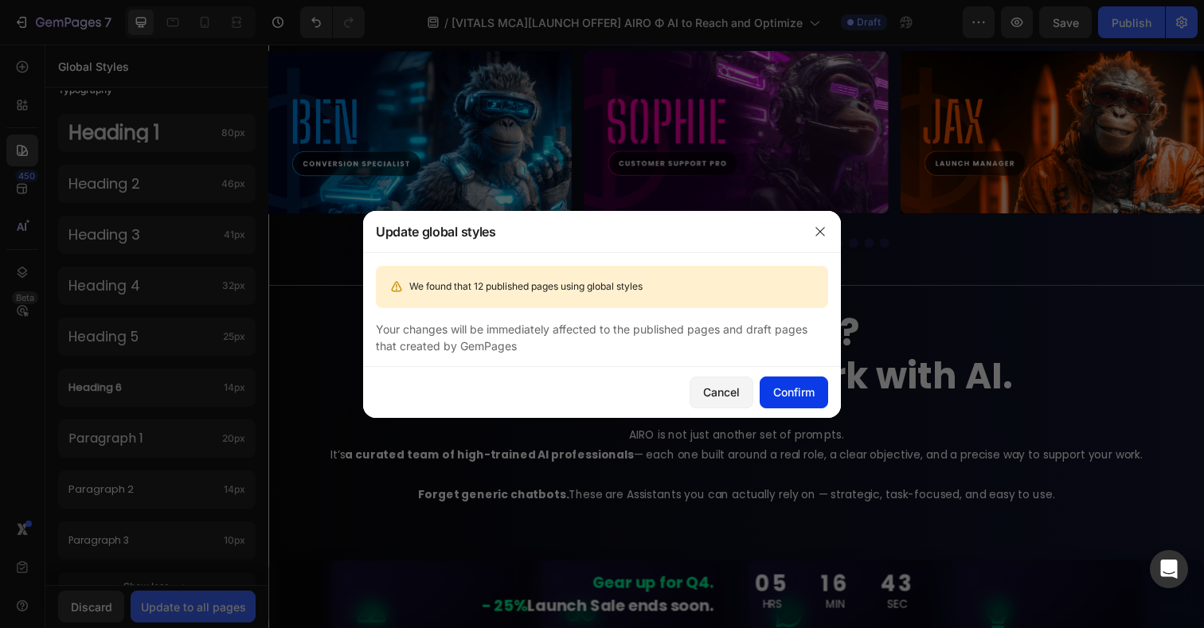
click at [801, 395] on div "Confirm" at bounding box center [793, 392] width 41 height 17
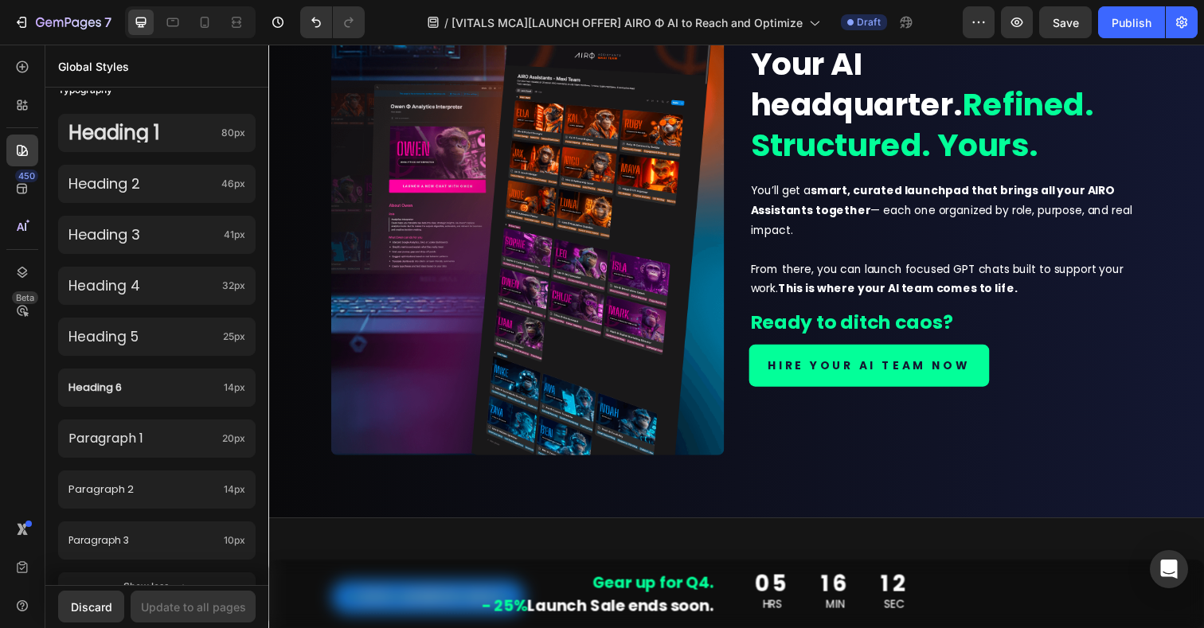
scroll to position [1703, 0]
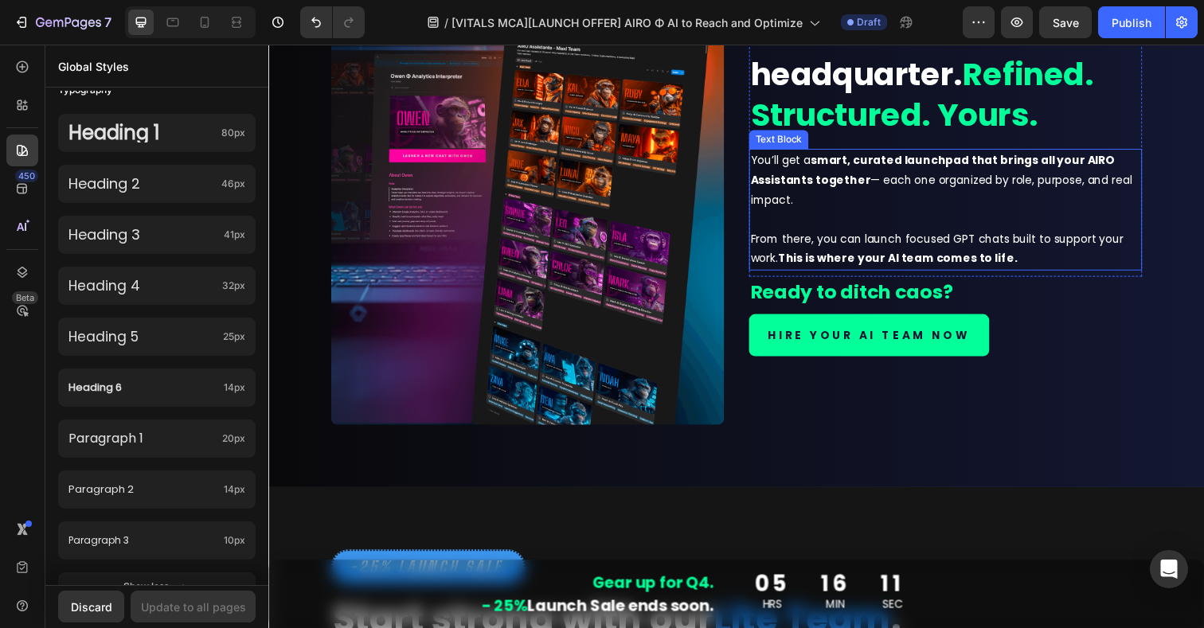
click at [790, 186] on strong "smart, curated launchpad that brings all your AIRO Assistants together" at bounding box center [947, 173] width 372 height 36
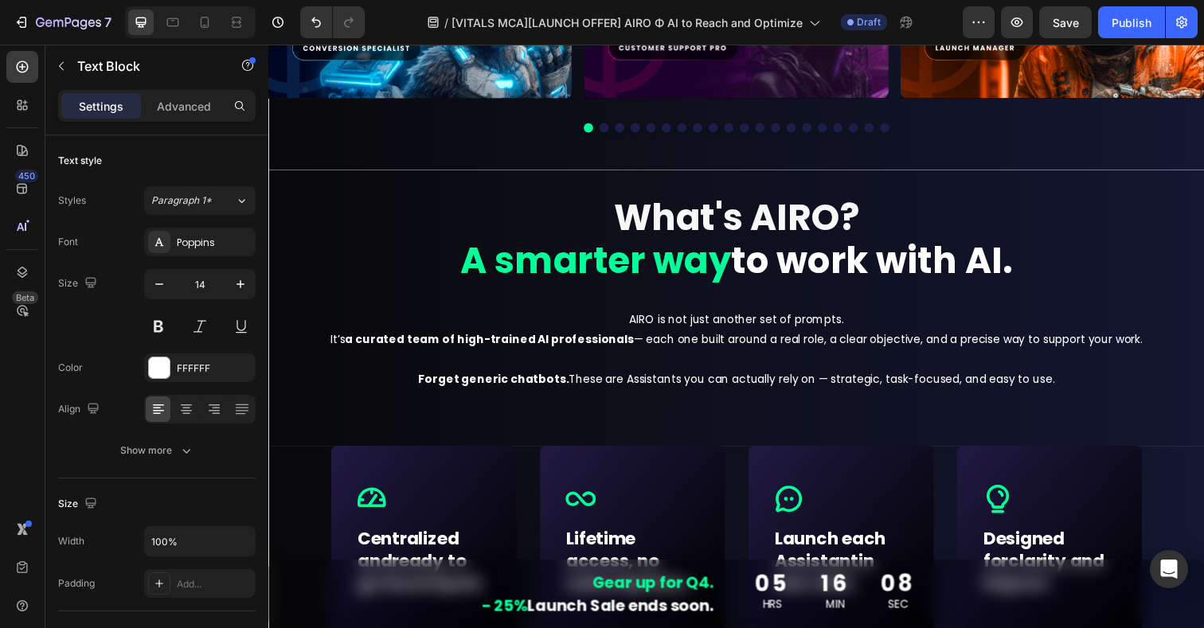
scroll to position [723, 0]
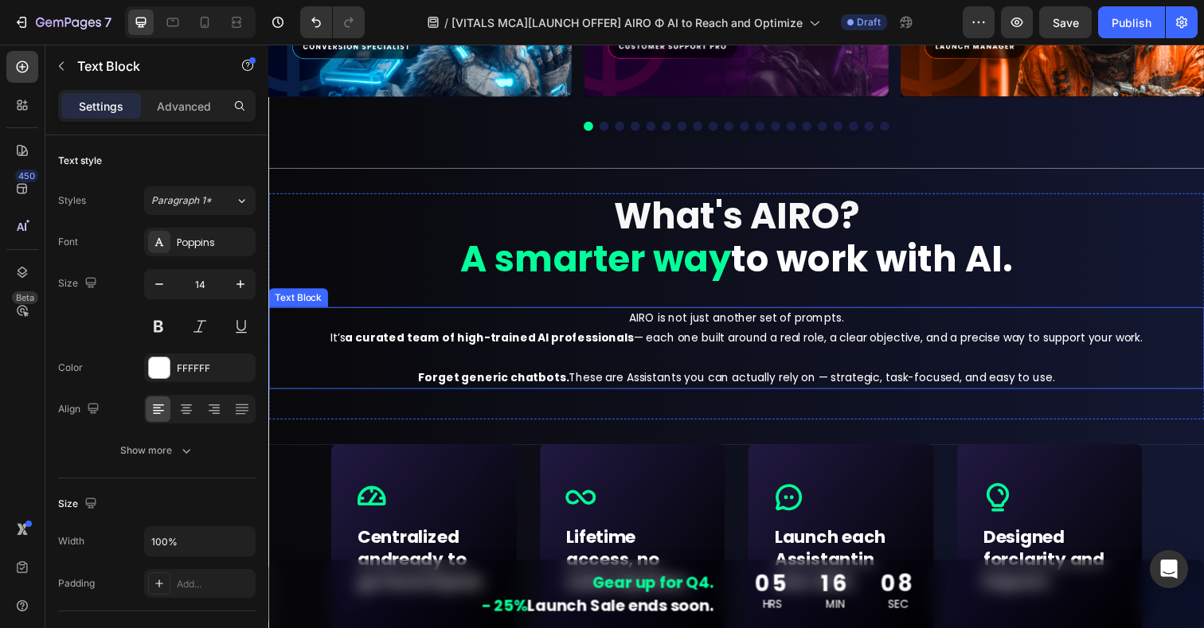
click at [708, 354] on p "AIRO is not just another set of prompts. It’s a curated team of high-trained AI…" at bounding box center [746, 355] width 953 height 80
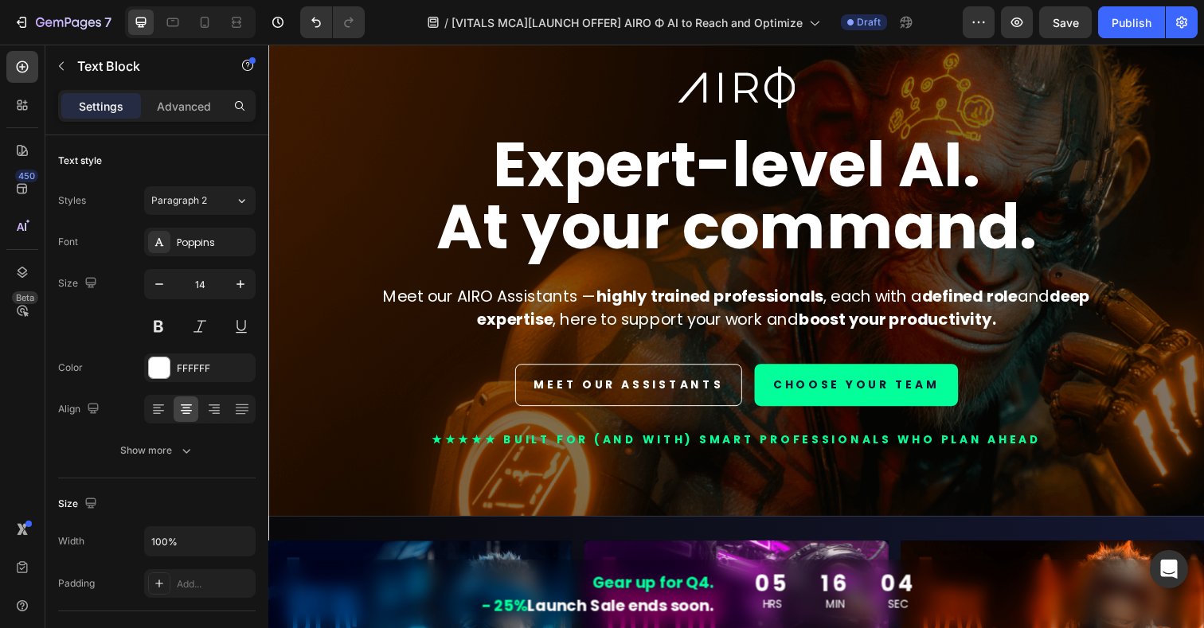
scroll to position [48, 0]
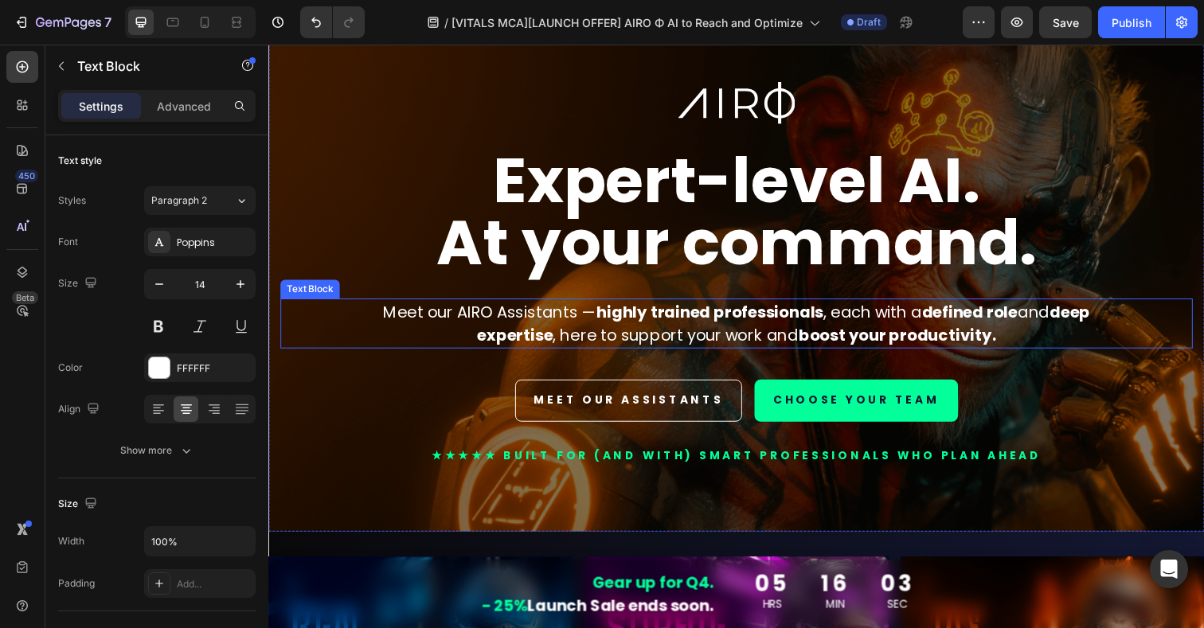
click at [605, 328] on strong "highly trained professionals" at bounding box center [720, 318] width 232 height 22
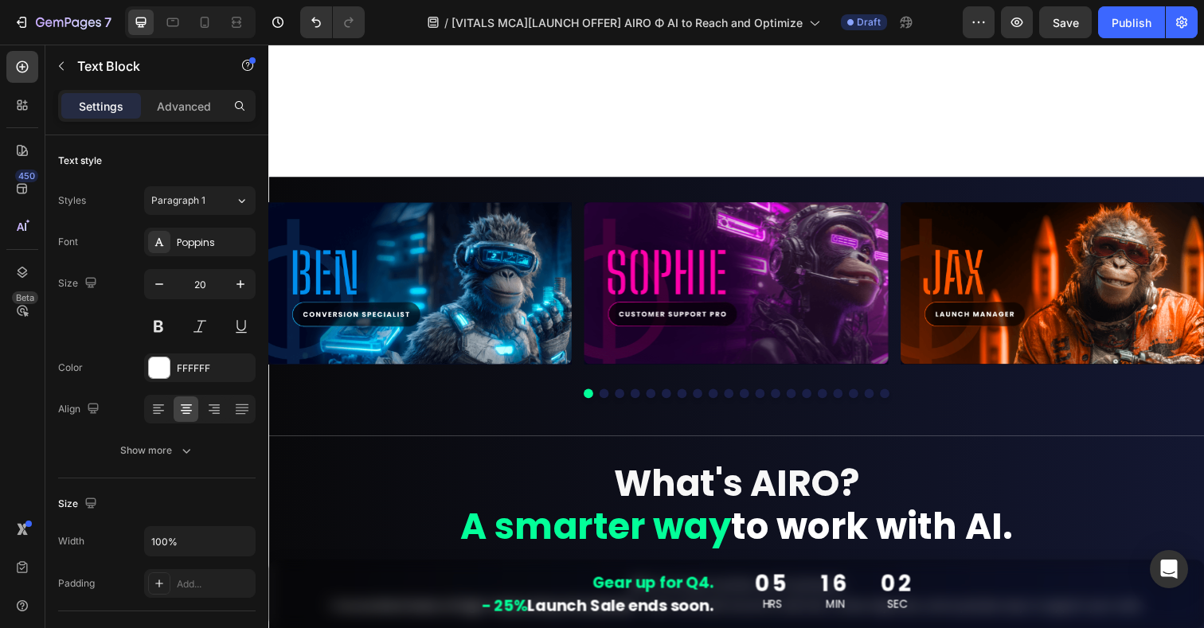
scroll to position [660, 0]
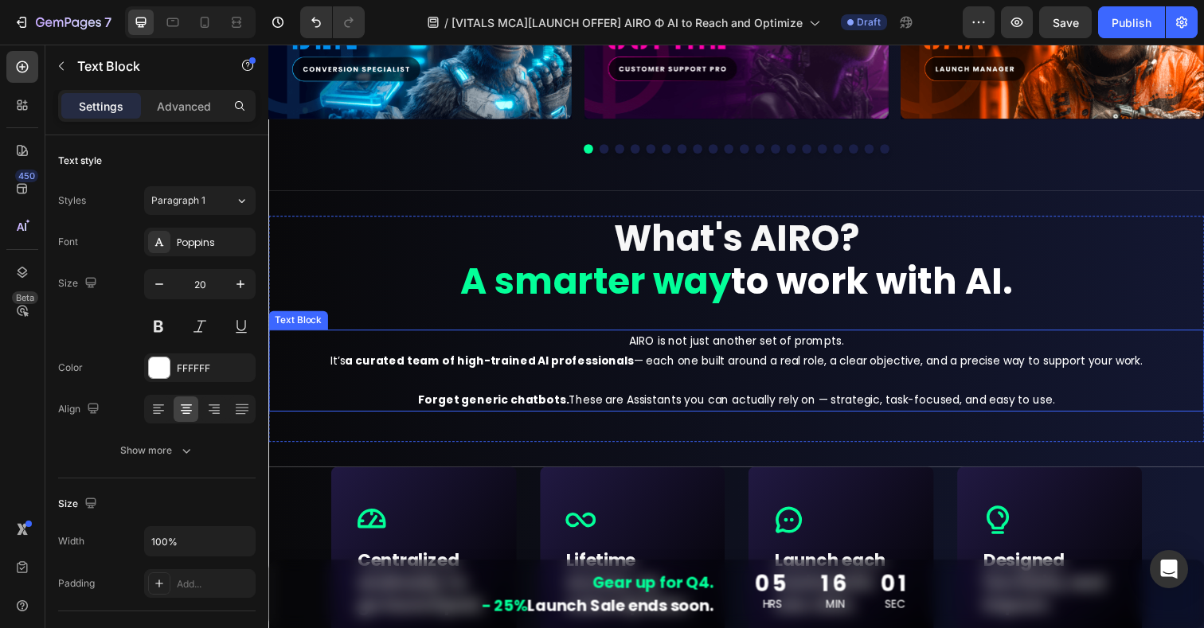
click at [741, 362] on p "AIRO is not just another set of prompts. It’s a curated team of high-trained AI…" at bounding box center [746, 378] width 953 height 80
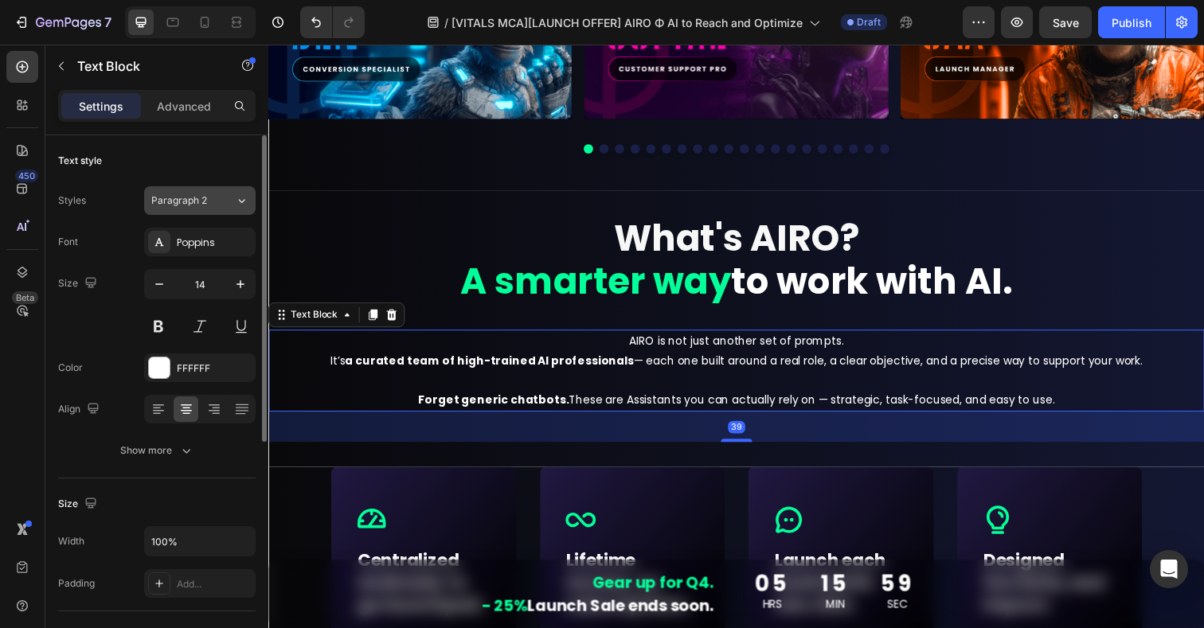
click at [181, 199] on span "Paragraph 2" at bounding box center [179, 201] width 56 height 14
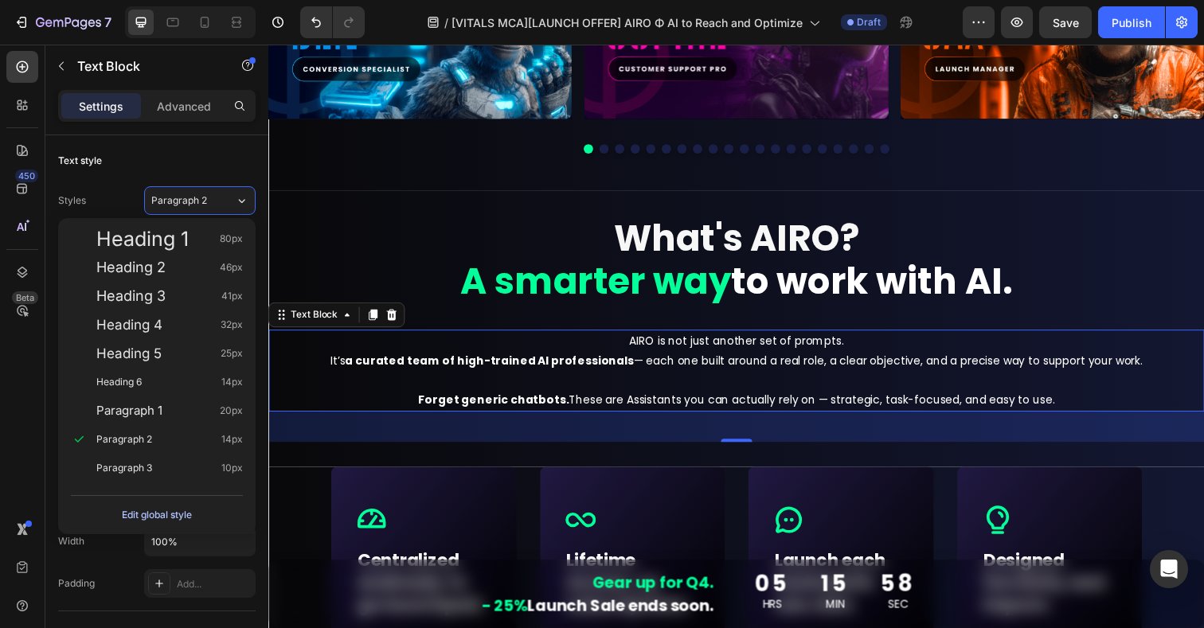
click at [150, 514] on div "Edit global style" at bounding box center [157, 515] width 70 height 19
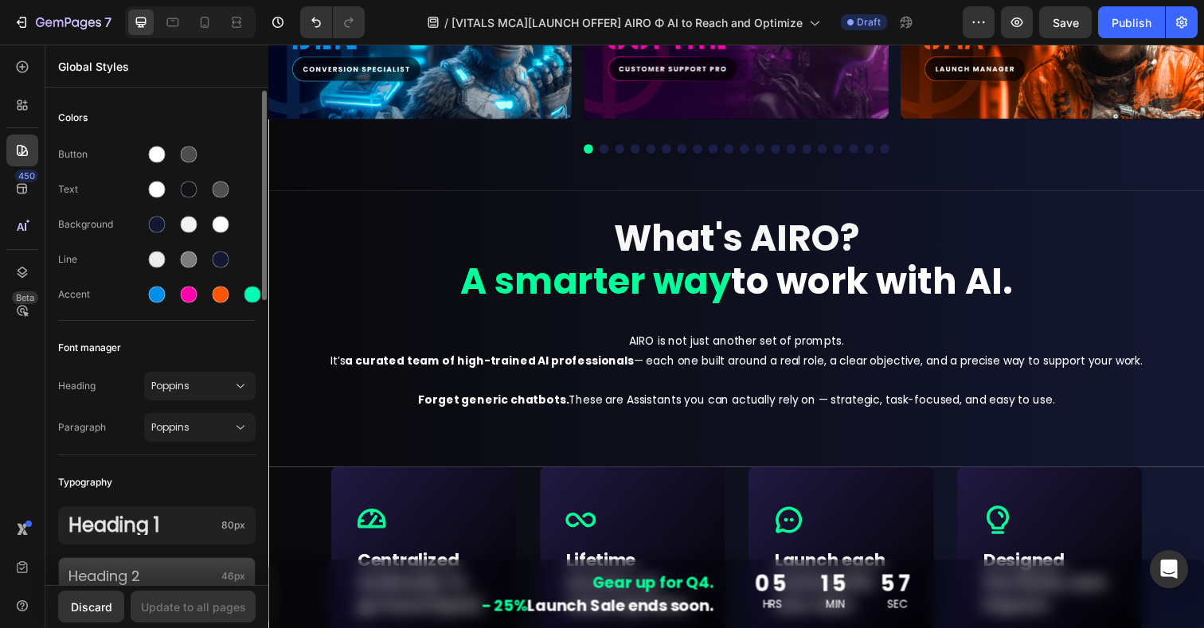
click at [162, 570] on p "Heading 2" at bounding box center [141, 577] width 147 height 18
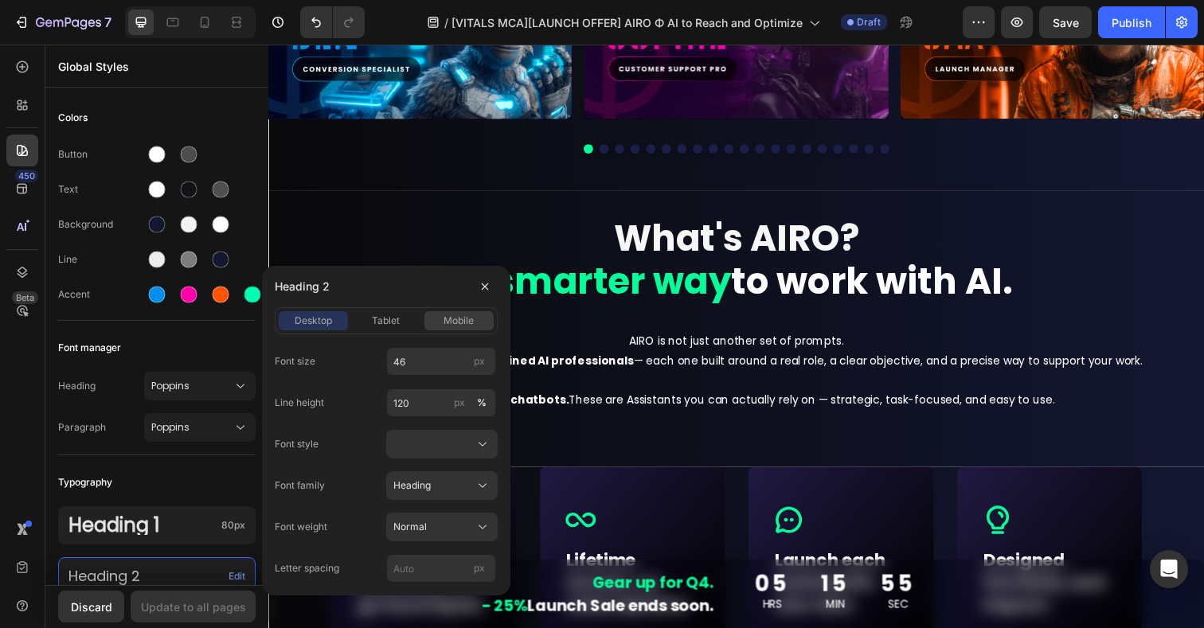
click at [450, 318] on span "mobile" at bounding box center [459, 321] width 30 height 14
click at [322, 324] on span "desktop" at bounding box center [313, 321] width 37 height 14
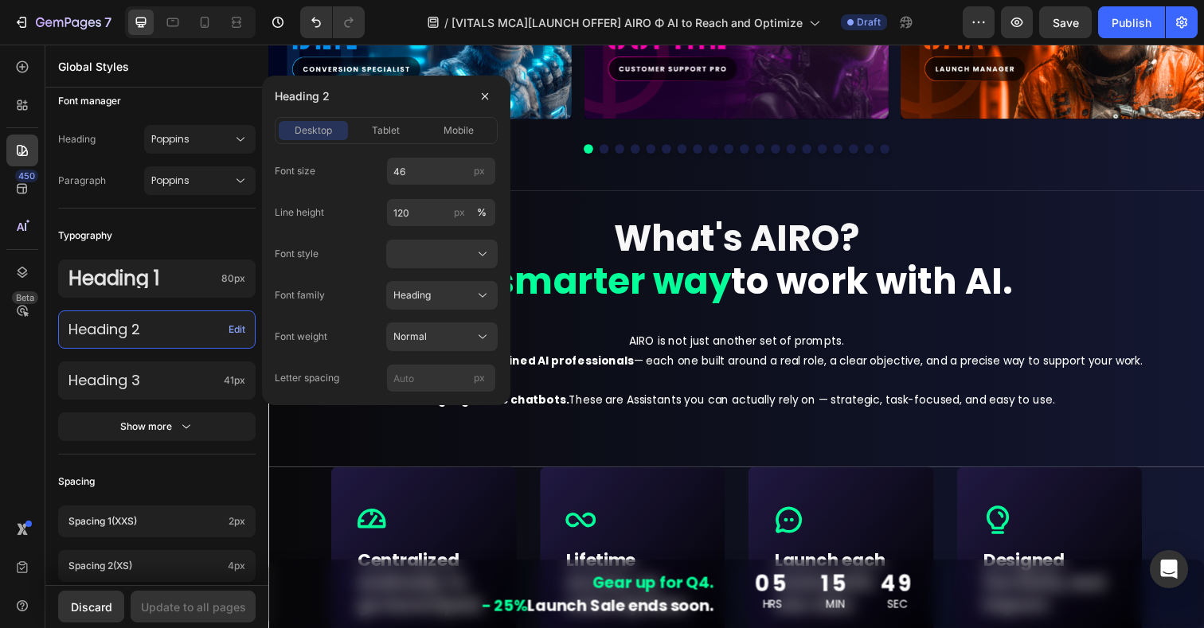
scroll to position [308, 0]
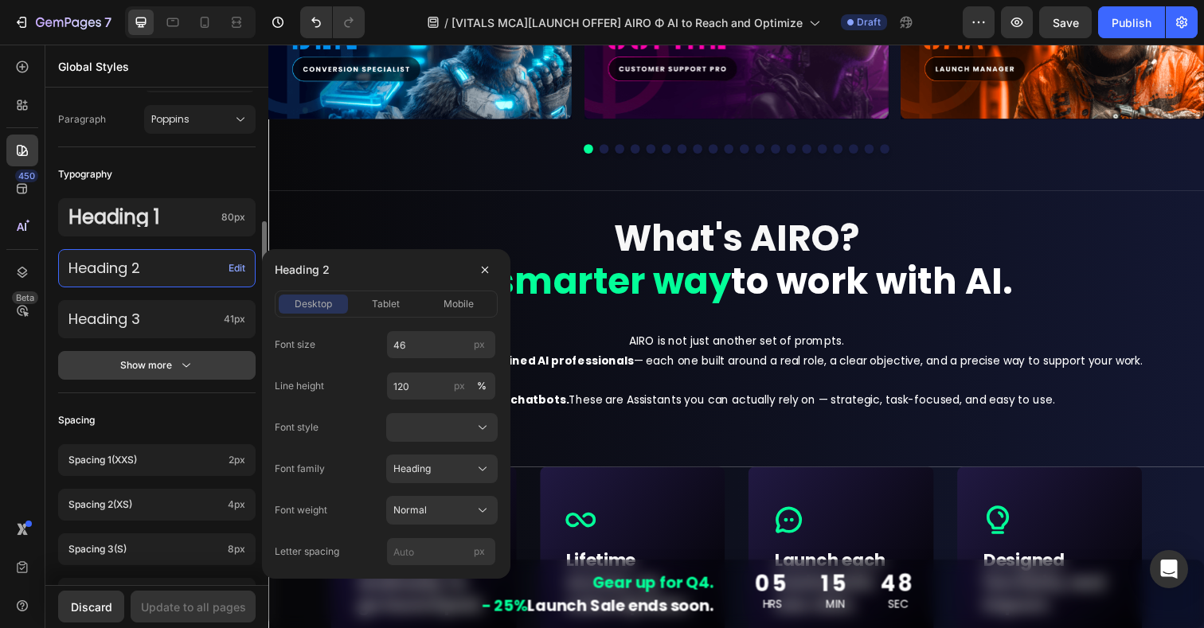
click at [132, 368] on div "Show more" at bounding box center [157, 366] width 74 height 16
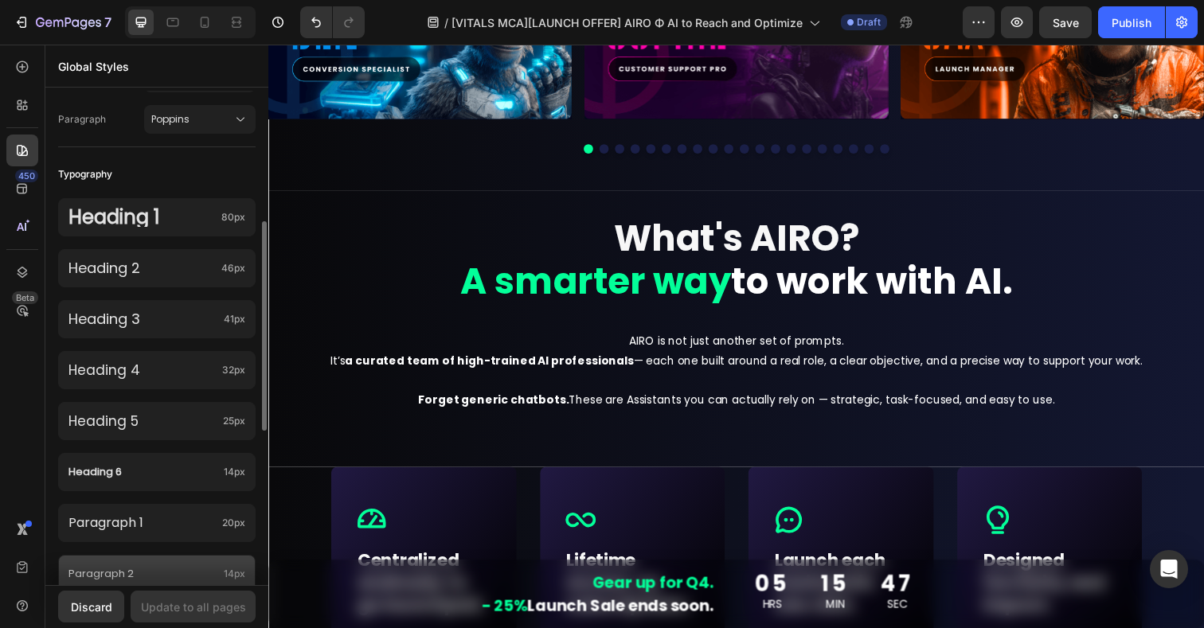
click at [118, 577] on p "Paragraph 2" at bounding box center [142, 574] width 149 height 18
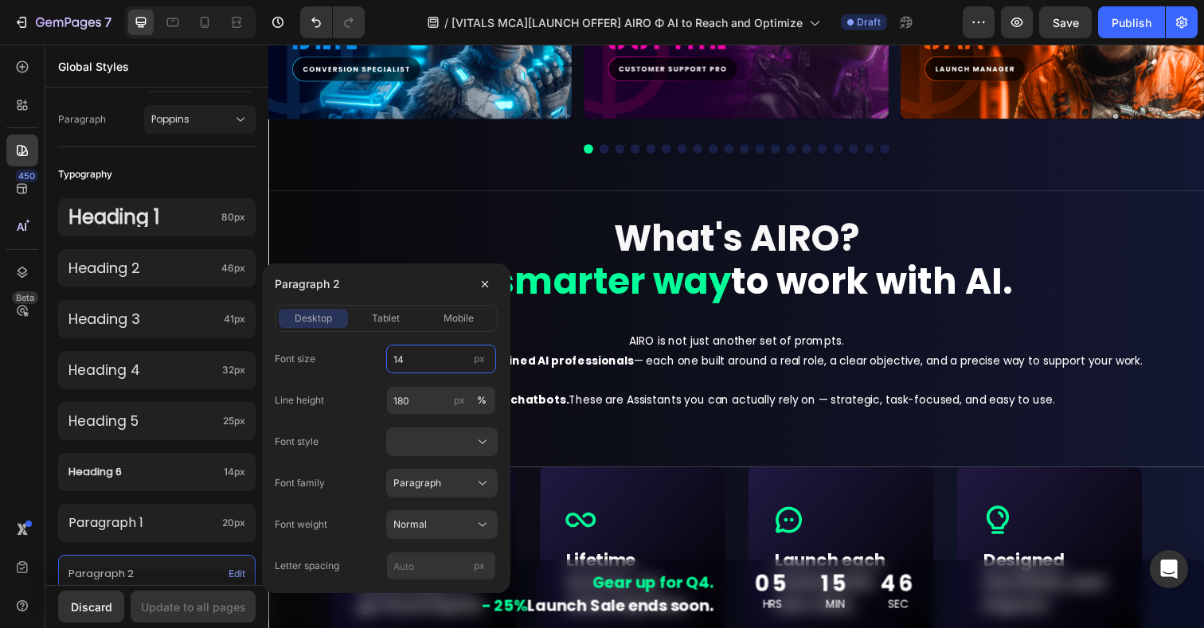
click at [411, 353] on input "14" at bounding box center [441, 359] width 110 height 29
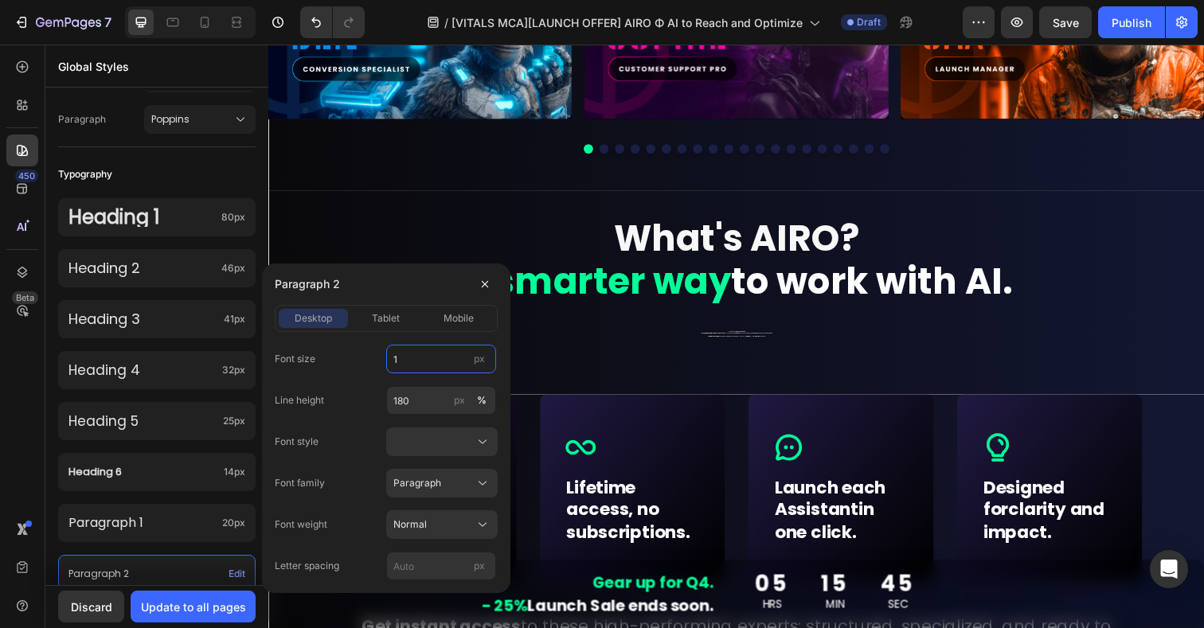
type input "16"
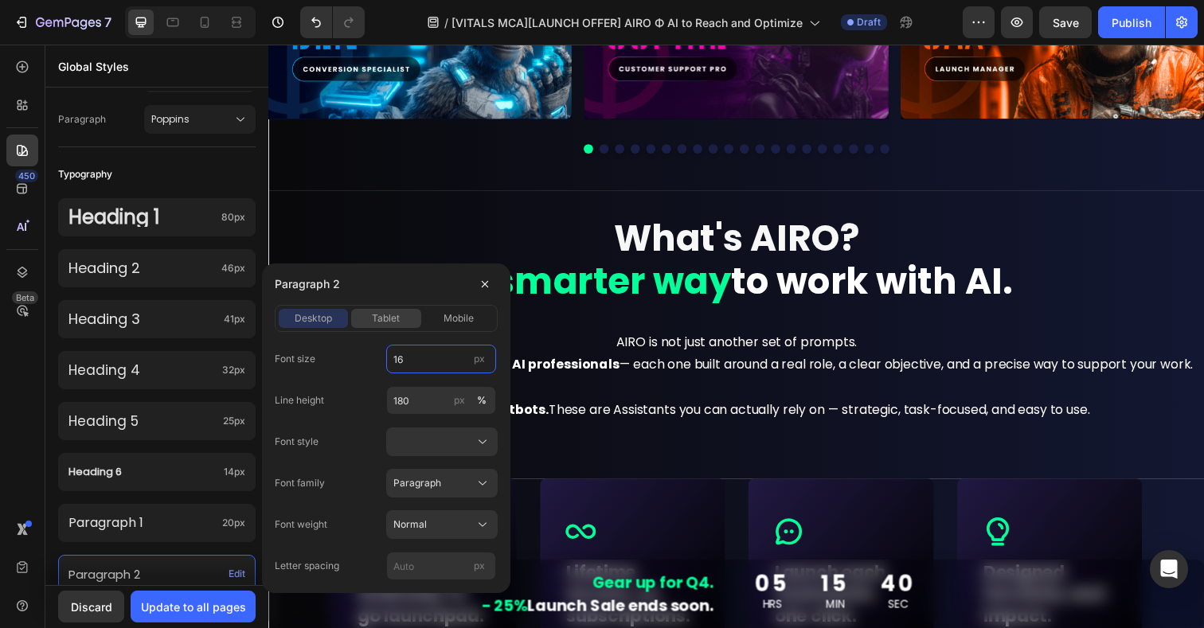
click at [381, 316] on span "tablet" at bounding box center [386, 318] width 28 height 14
click at [409, 361] on input "14" at bounding box center [441, 359] width 110 height 29
type input "16"
click at [326, 325] on span "desktop" at bounding box center [313, 318] width 37 height 14
click at [418, 403] on input "180" at bounding box center [441, 400] width 110 height 29
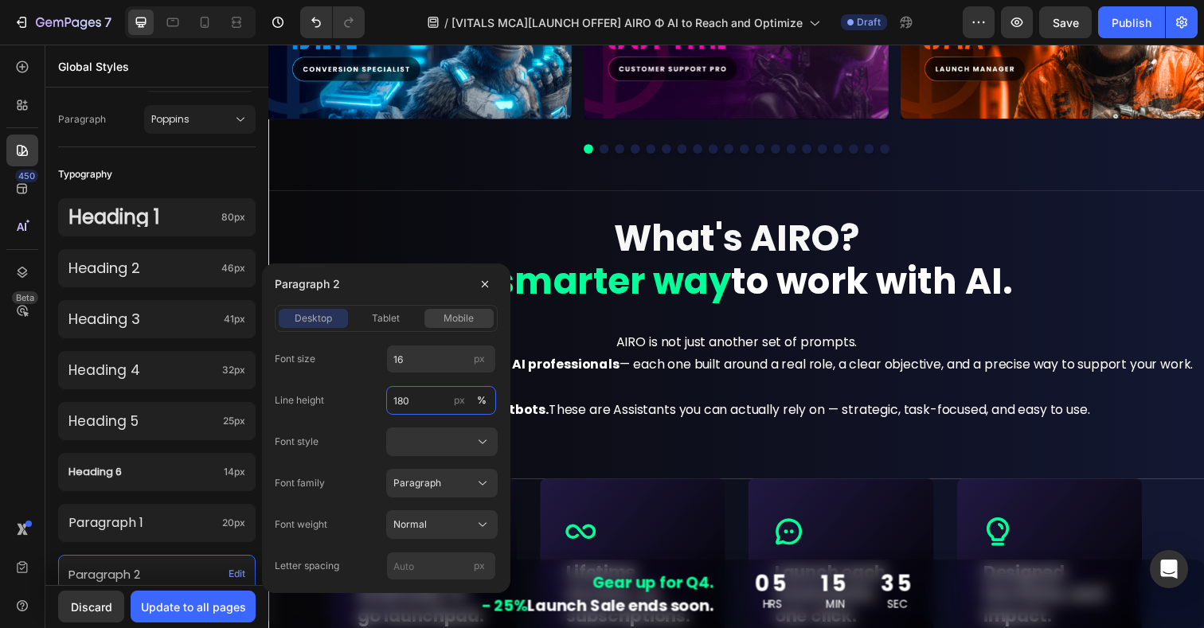
click at [460, 315] on span "mobile" at bounding box center [459, 318] width 30 height 14
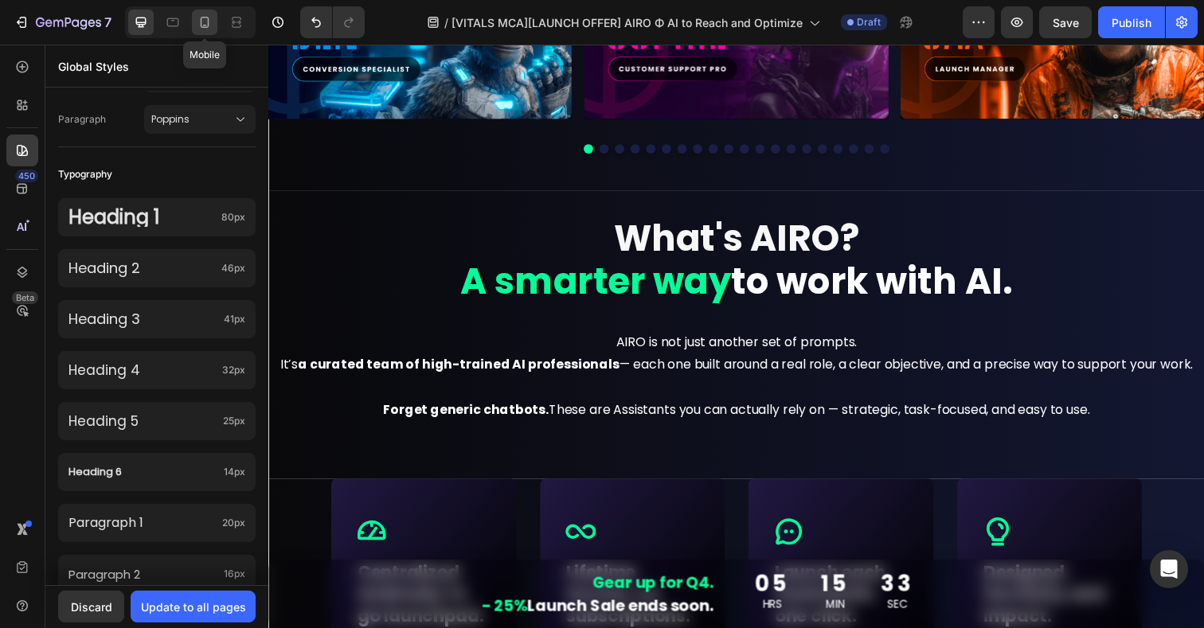
click at [200, 18] on icon at bounding box center [205, 22] width 16 height 16
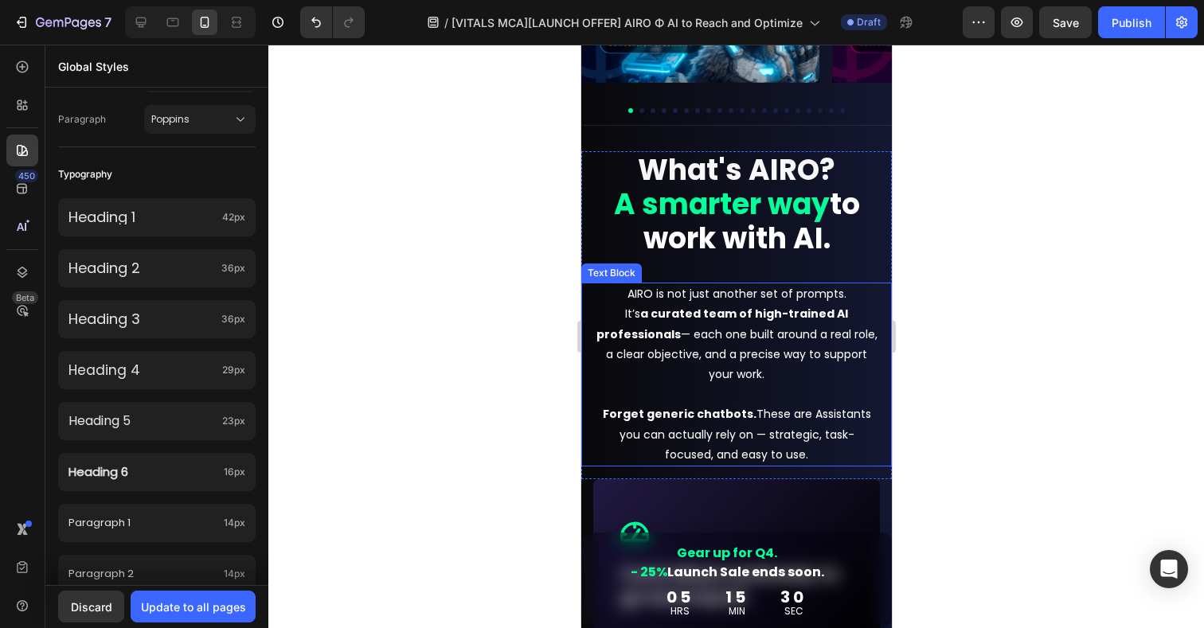
click at [661, 302] on p "AIRO is not just another set of prompts. It’s a curated team of high-trained AI…" at bounding box center [736, 374] width 282 height 181
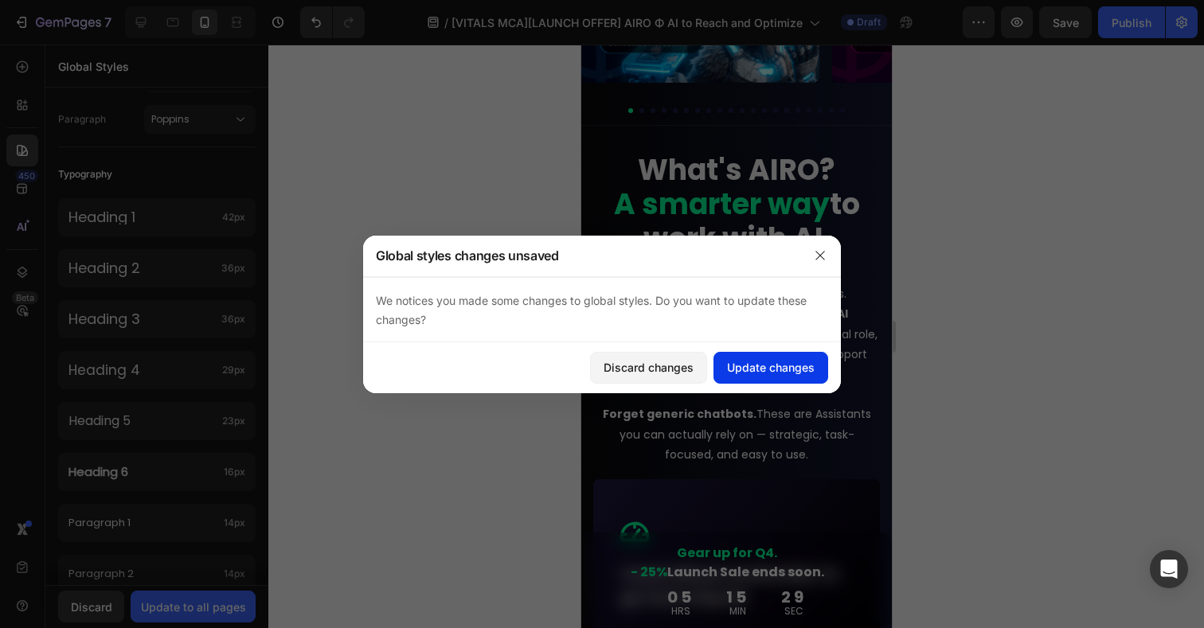
click at [764, 368] on div "Update changes" at bounding box center [771, 367] width 88 height 17
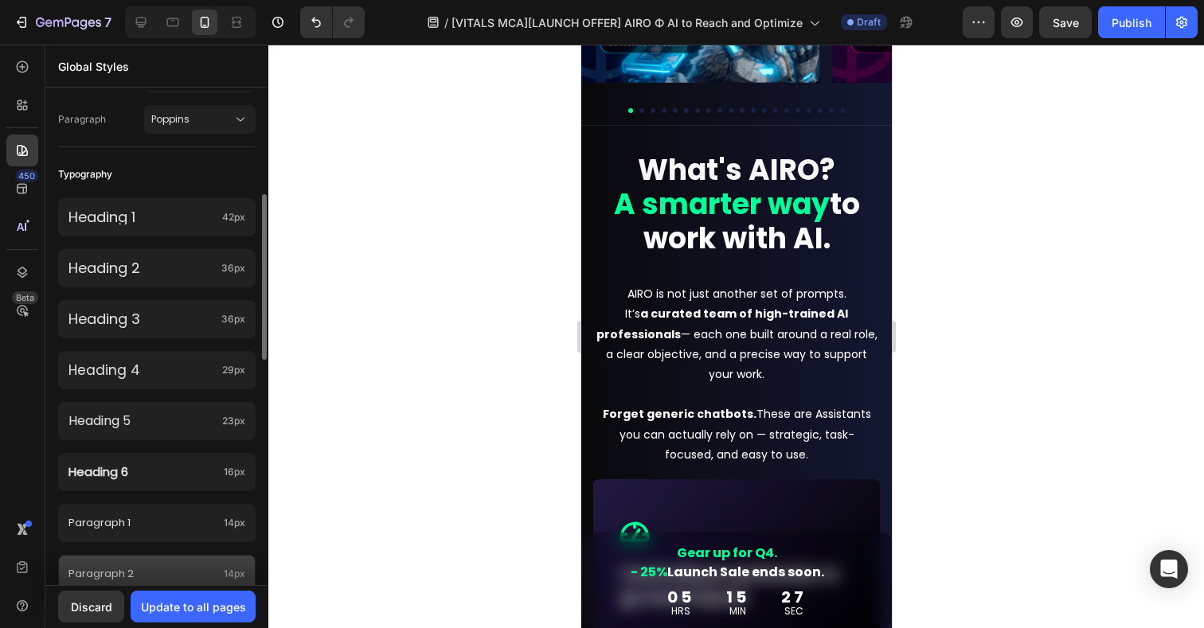
click at [135, 562] on div "Paragraph 2 14px" at bounding box center [157, 574] width 198 height 38
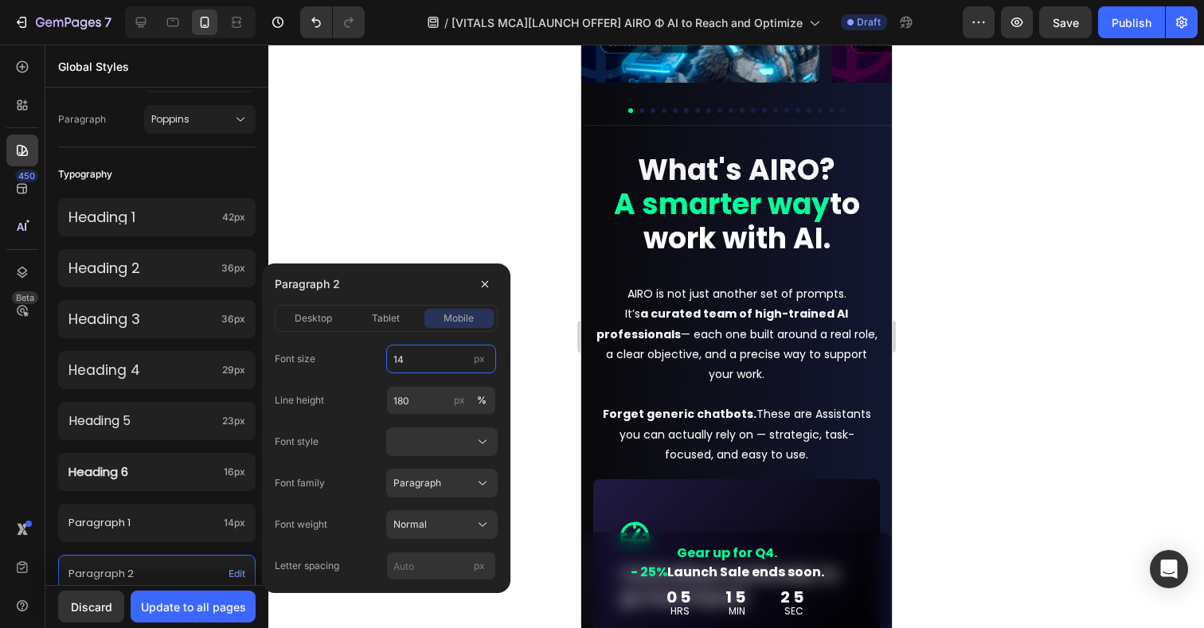
click at [427, 354] on input "14" at bounding box center [441, 359] width 110 height 29
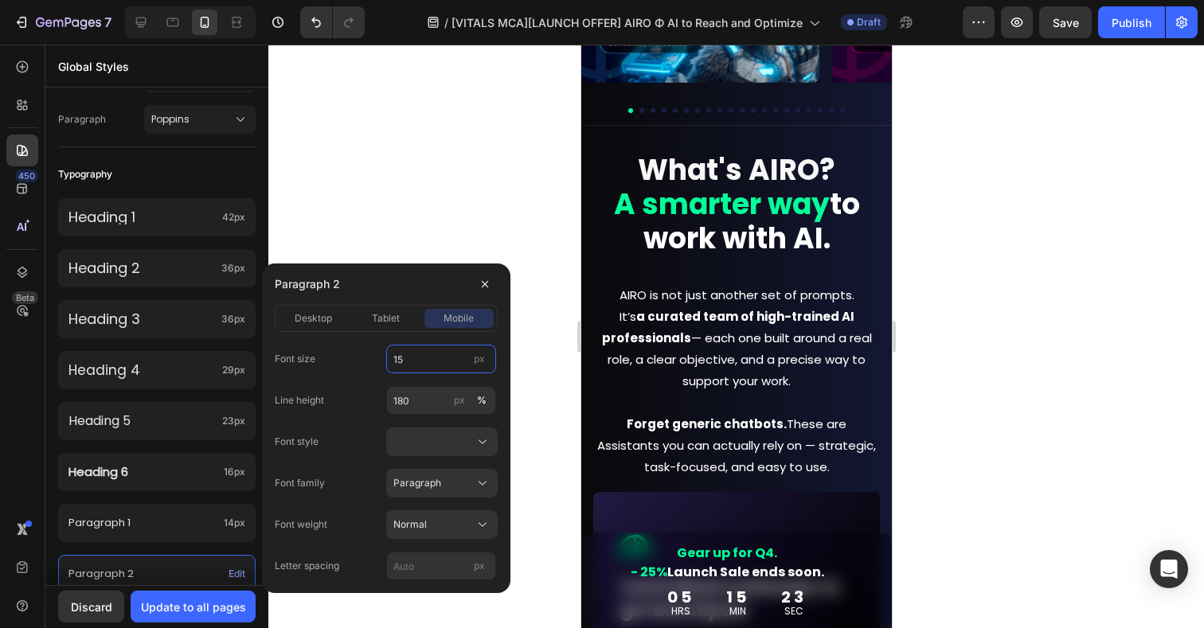
type input "14"
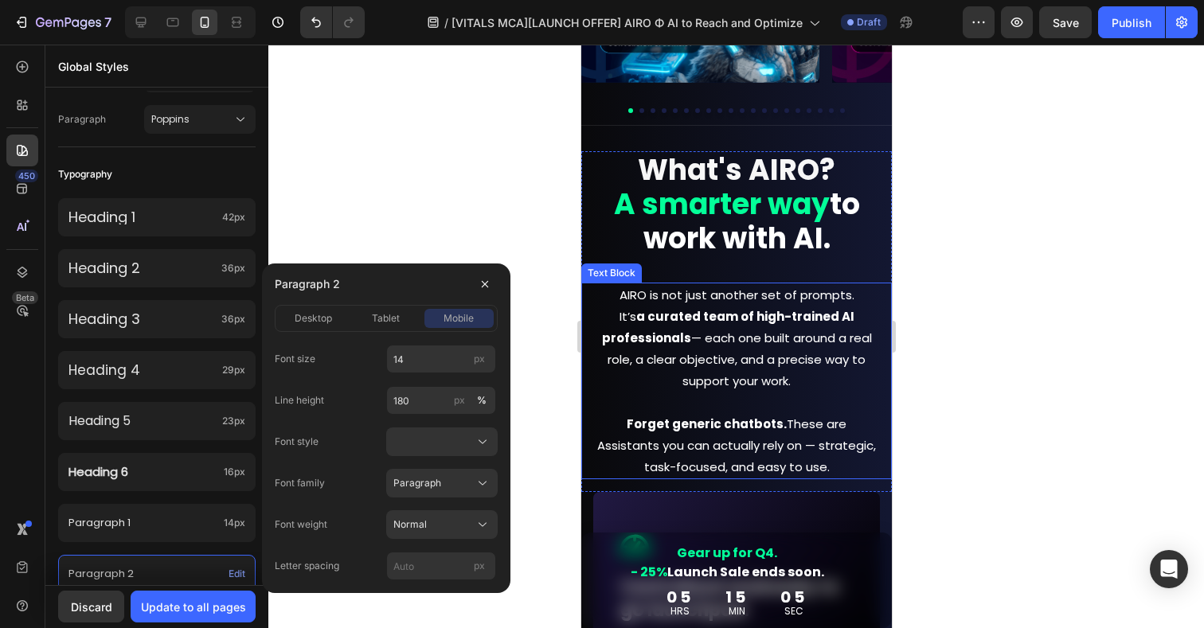
click at [788, 382] on p "AIRO is not just another set of prompts. It’s a curated team of high-trained AI…" at bounding box center [736, 381] width 282 height 194
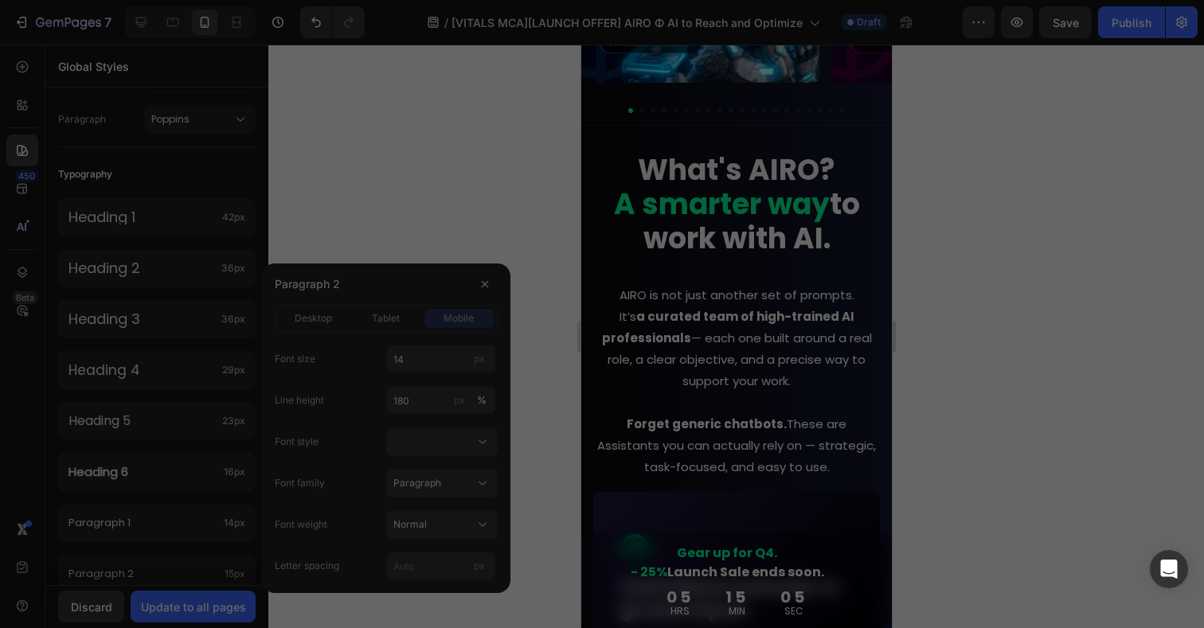
click at [789, 382] on button "Update changes" at bounding box center [771, 368] width 115 height 32
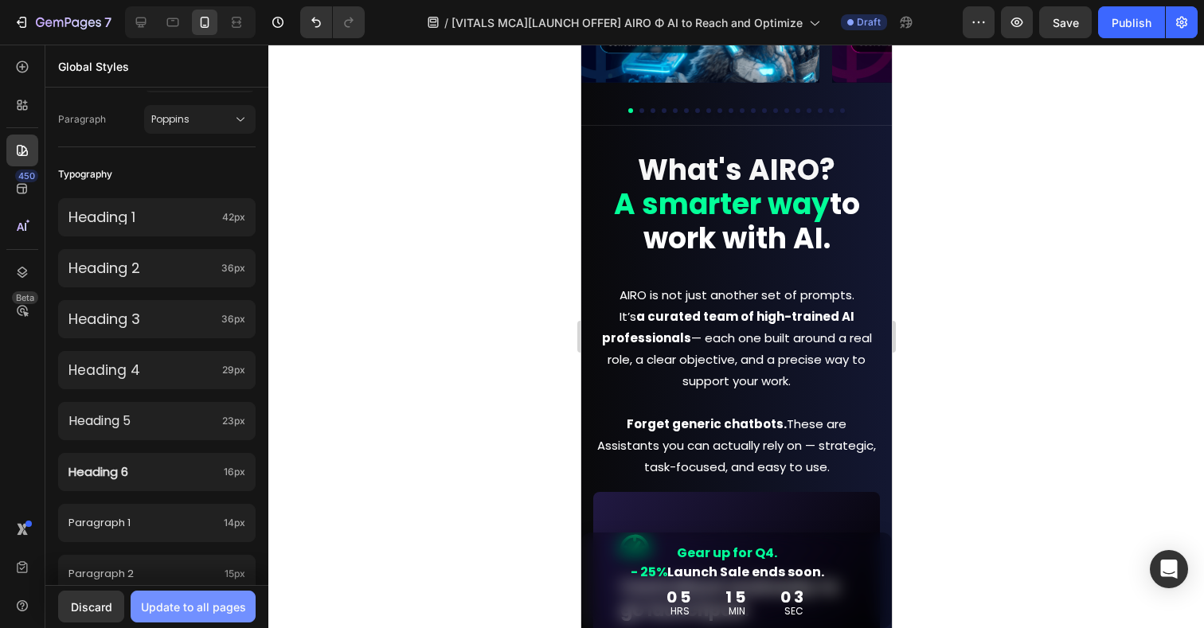
click at [177, 612] on div "Update to all pages" at bounding box center [193, 607] width 105 height 17
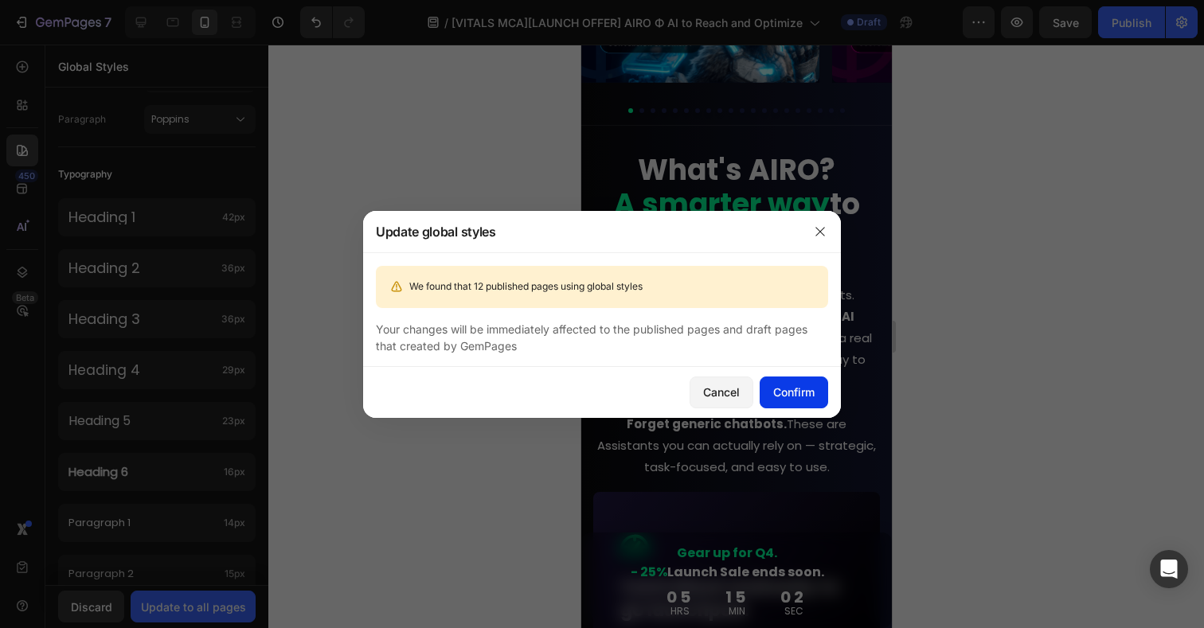
click at [796, 385] on div "Confirm" at bounding box center [793, 392] width 41 height 17
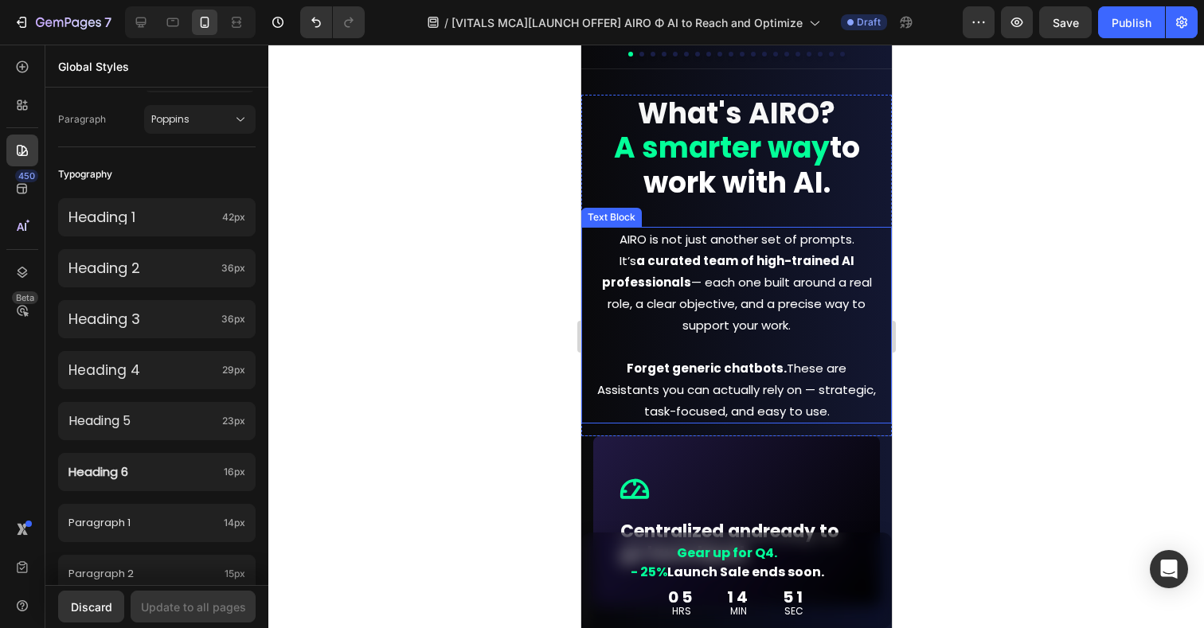
scroll to position [766, 0]
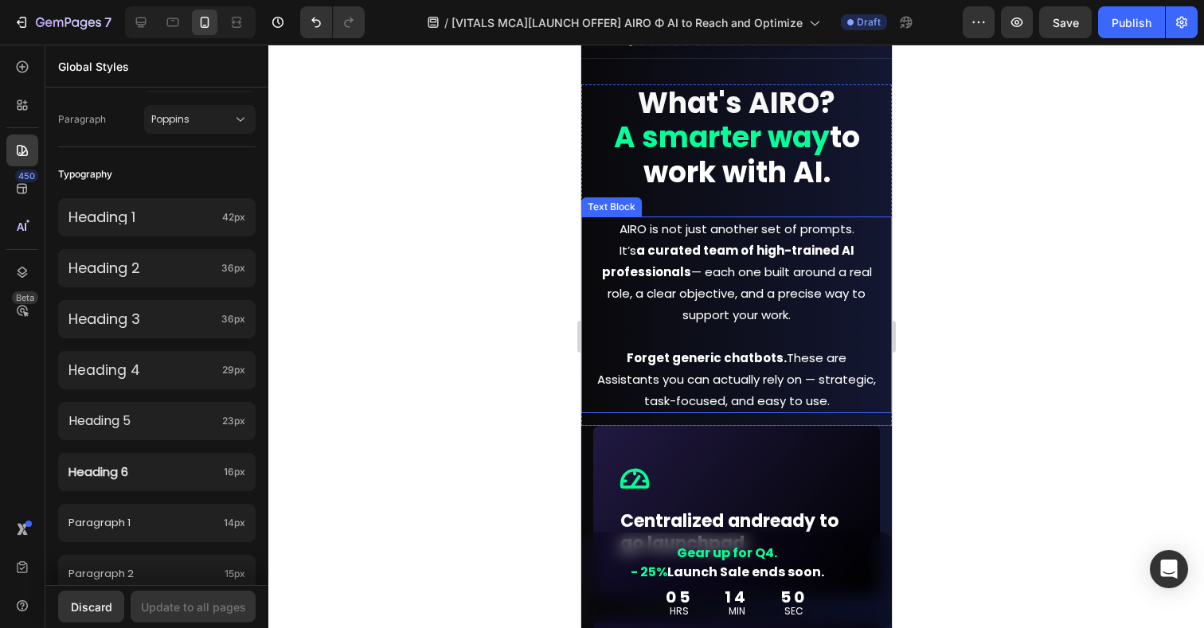
click at [767, 374] on p "AIRO is not just another set of prompts. It’s a curated team of high-trained AI…" at bounding box center [736, 315] width 282 height 194
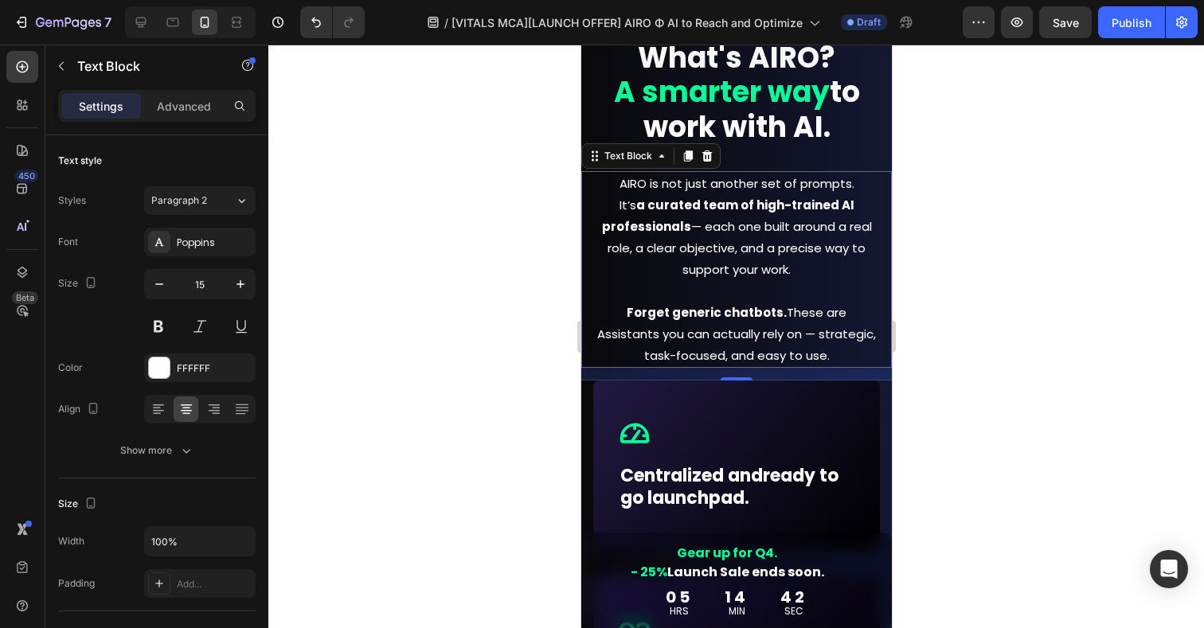
scroll to position [820, 0]
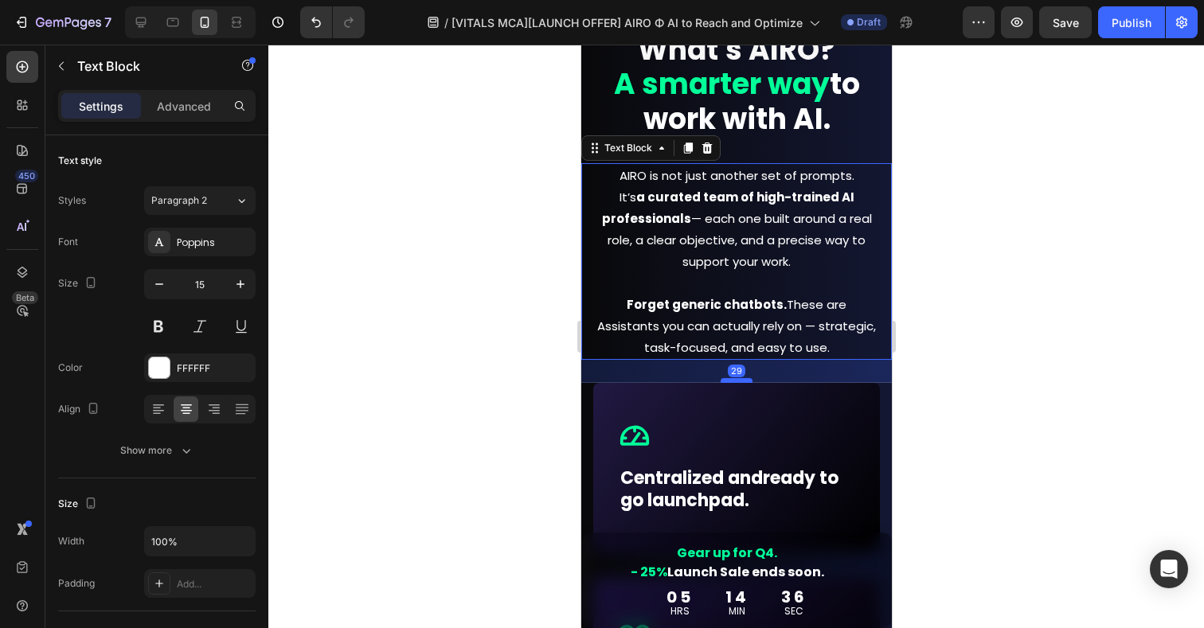
drag, startPoint x: 734, startPoint y: 371, endPoint x: 734, endPoint y: 382, distance: 10.4
click at [734, 382] on div at bounding box center [736, 380] width 32 height 5
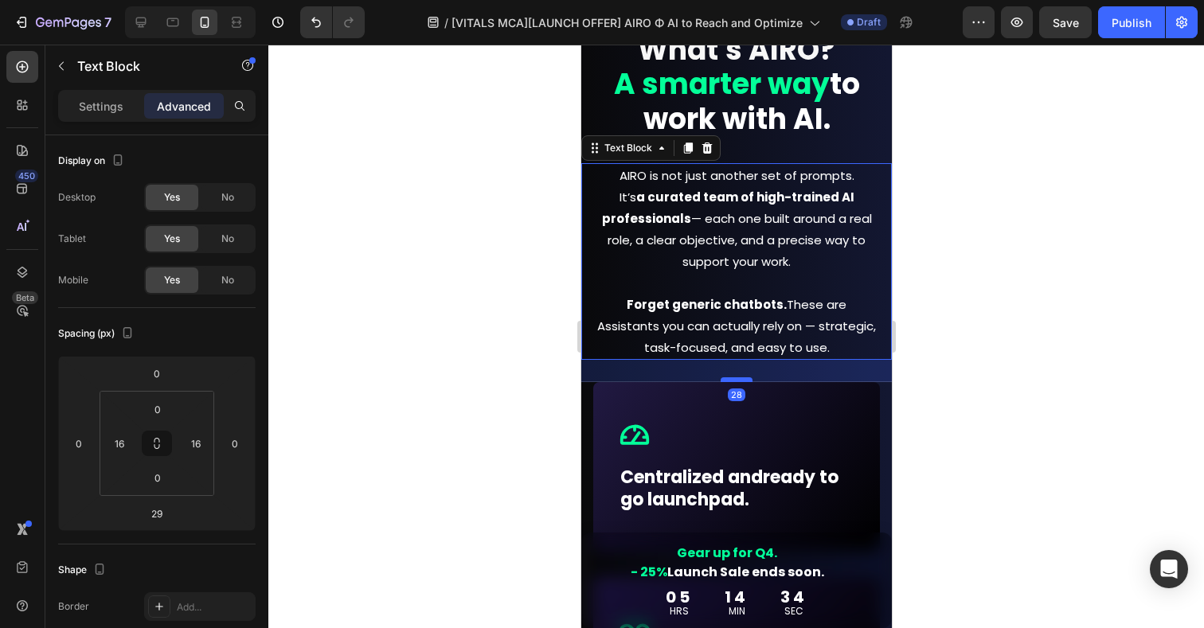
click at [734, 381] on div at bounding box center [736, 380] width 32 height 5
type input "28"
click at [944, 361] on div at bounding box center [736, 337] width 936 height 584
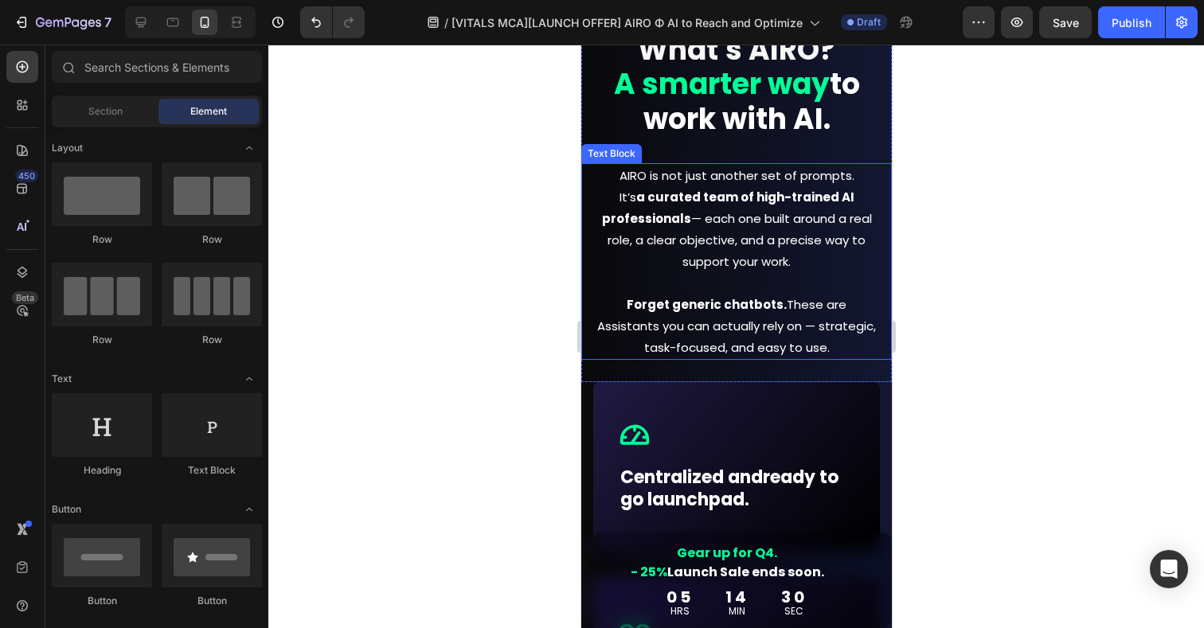
click at [748, 325] on p "AIRO is not just another set of prompts. It’s a curated team of high-trained AI…" at bounding box center [736, 262] width 282 height 194
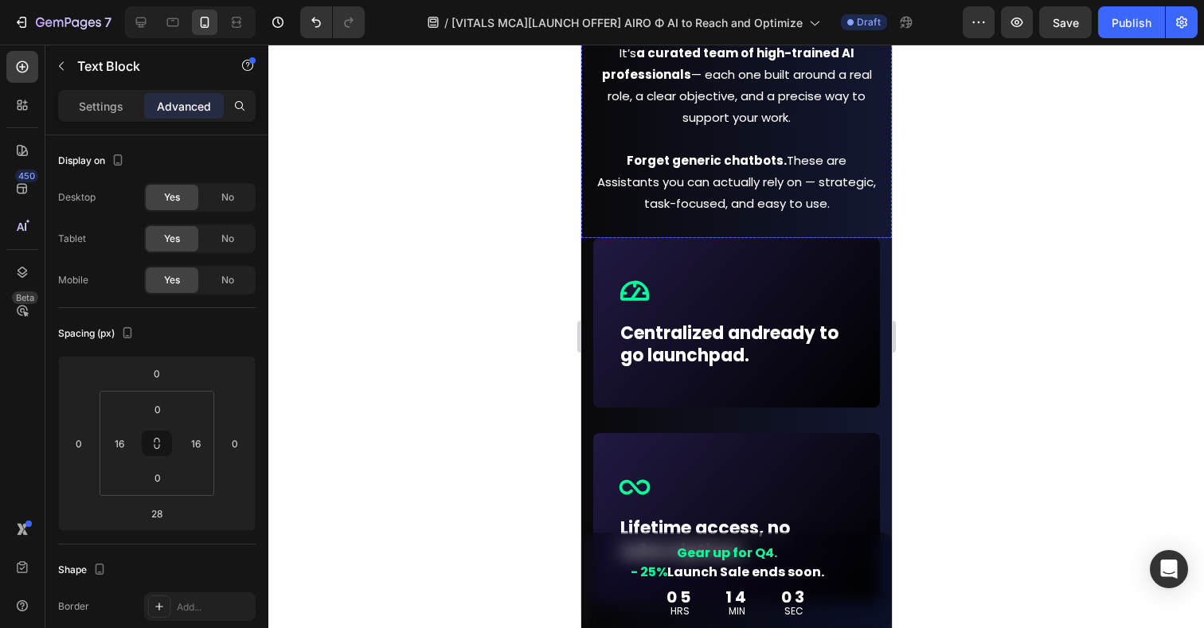
scroll to position [968, 0]
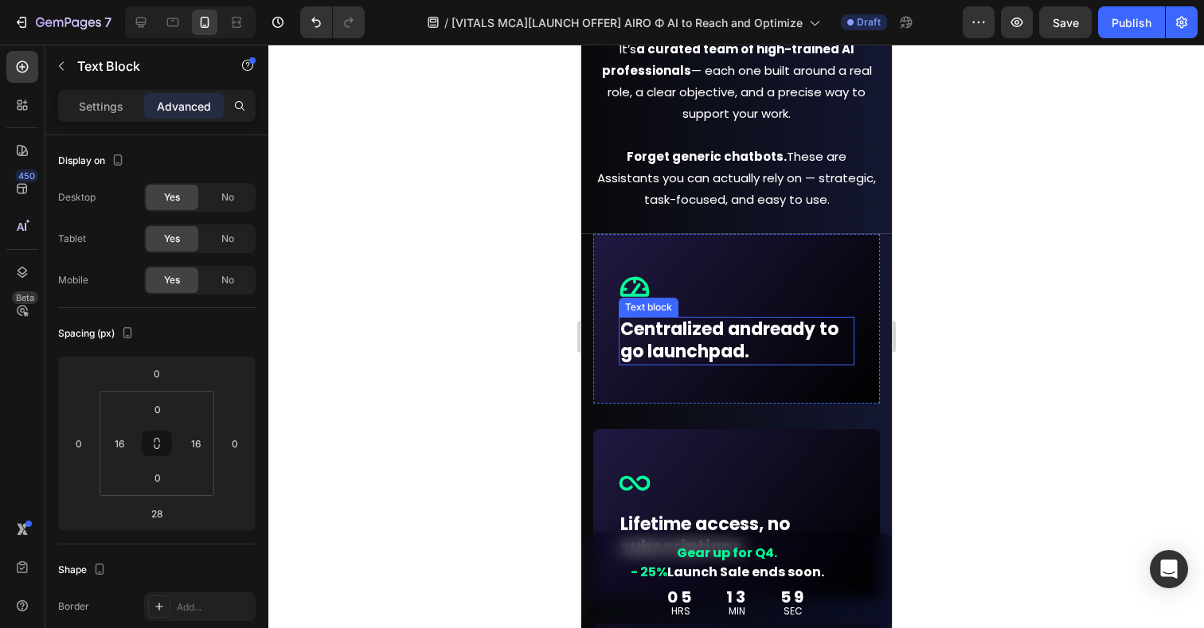
click at [697, 354] on strong "ready to go launchpad." at bounding box center [729, 341] width 218 height 48
click at [94, 104] on p "Settings" at bounding box center [101, 106] width 45 height 17
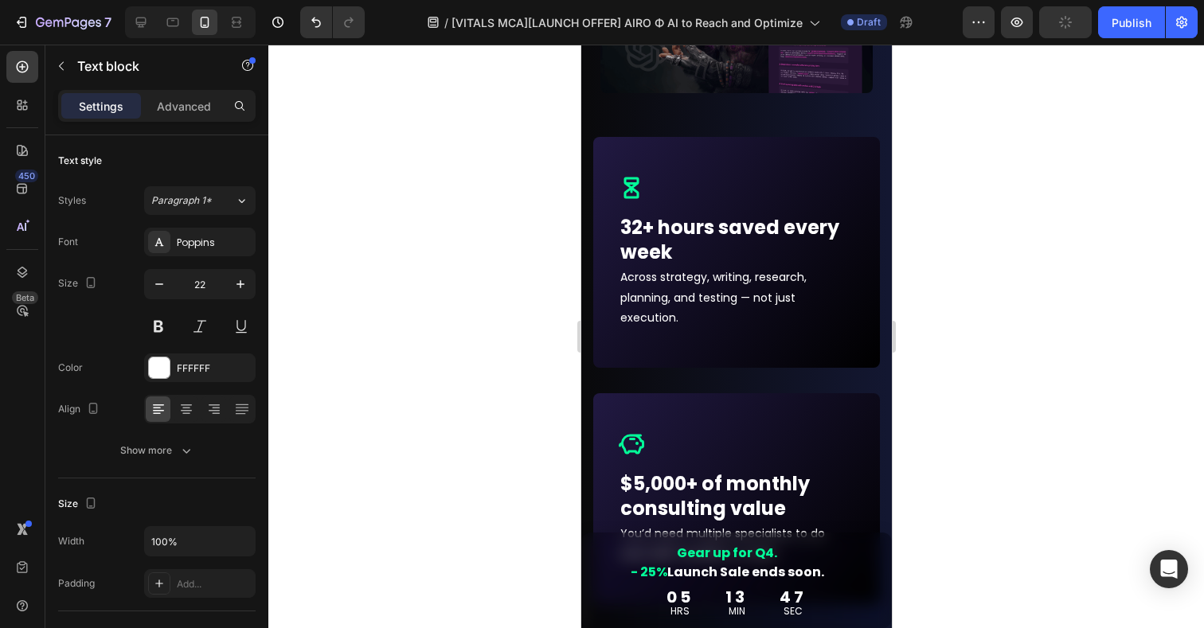
scroll to position [5929, 0]
click at [641, 240] on p "32+ hours saved every week" at bounding box center [736, 241] width 233 height 49
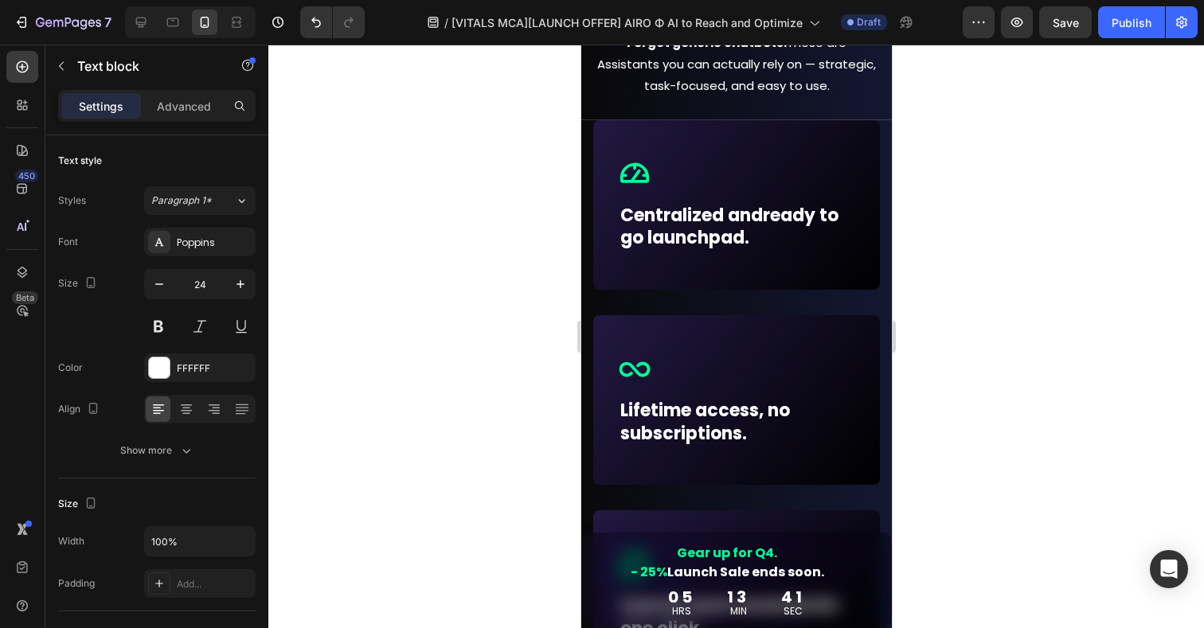
scroll to position [1094, 0]
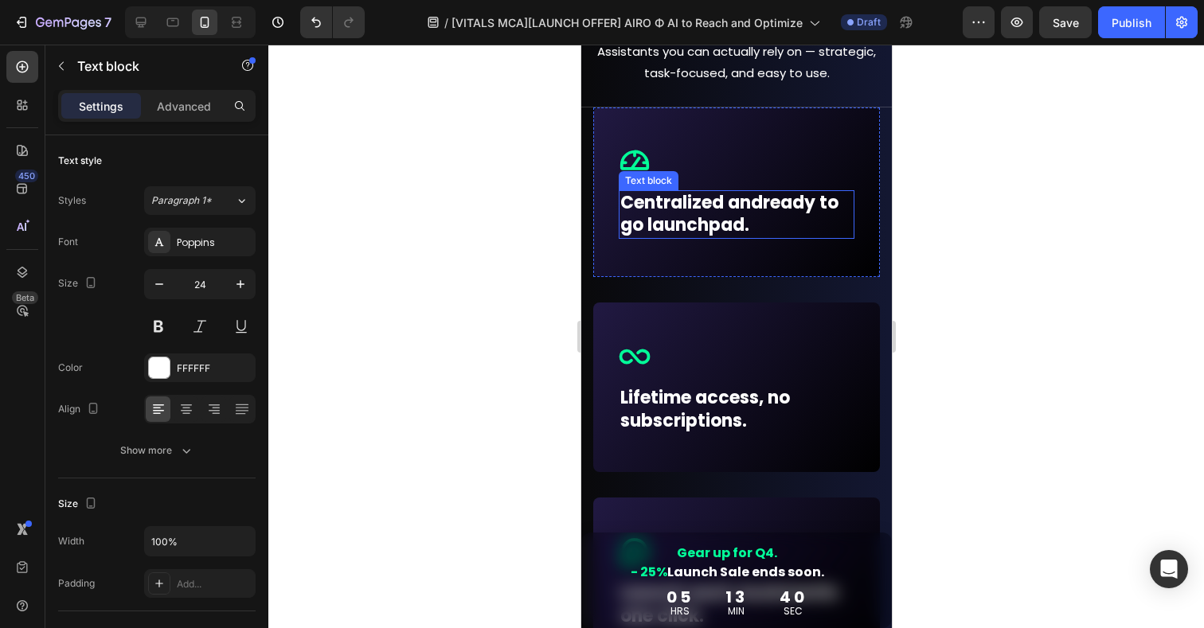
click at [670, 200] on p "Centralized and ready to go launchpad." at bounding box center [736, 214] width 233 height 45
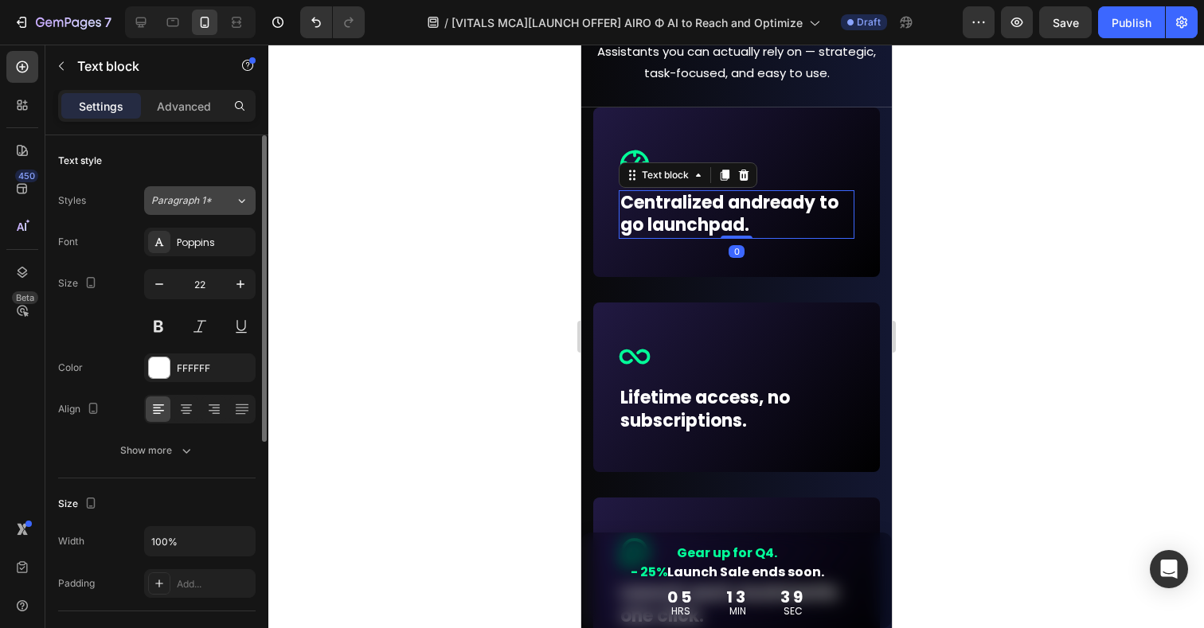
click at [221, 200] on div "Paragraph 1*" at bounding box center [193, 201] width 84 height 14
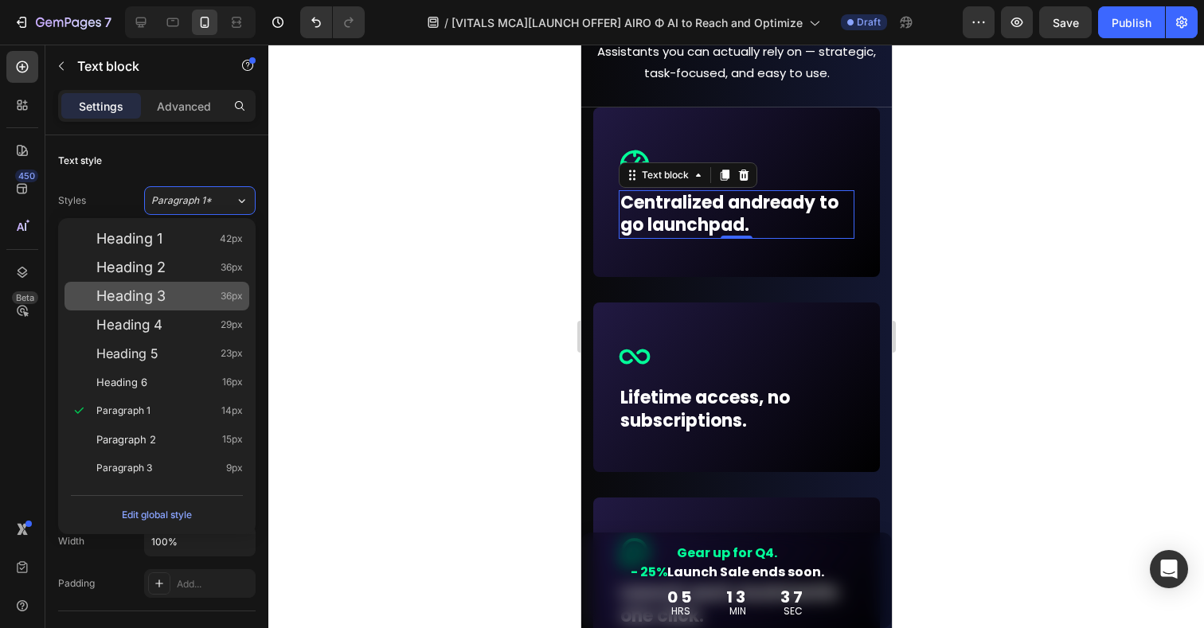
click at [142, 298] on span "Heading 3" at bounding box center [130, 296] width 69 height 16
type input "36"
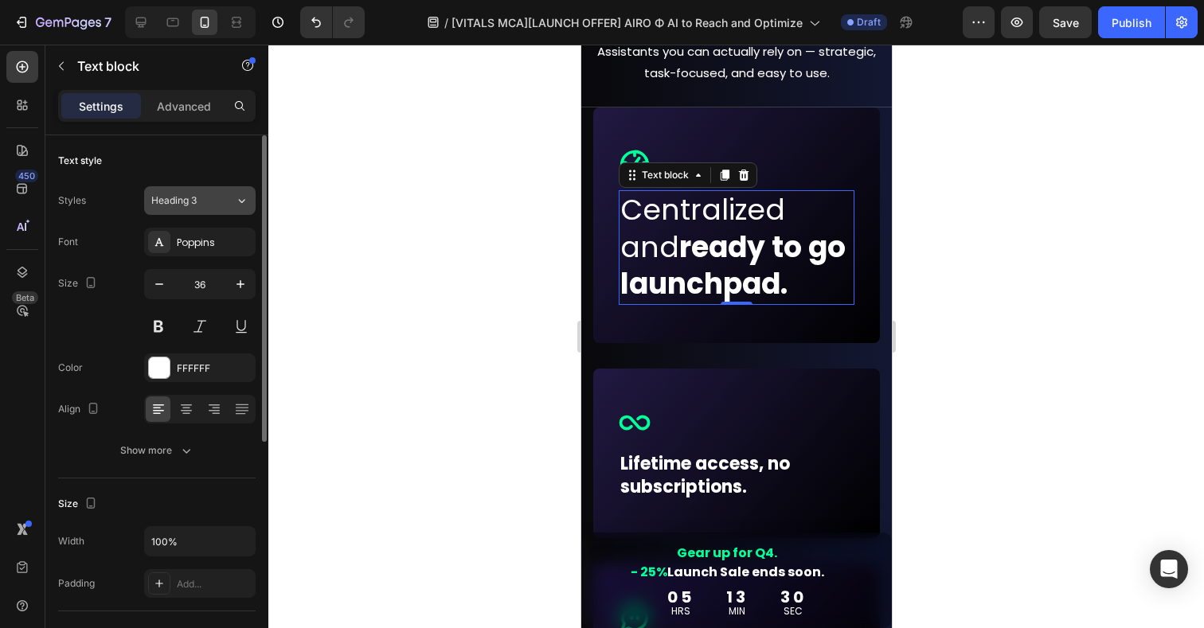
click at [198, 199] on div "Heading 3" at bounding box center [183, 201] width 65 height 14
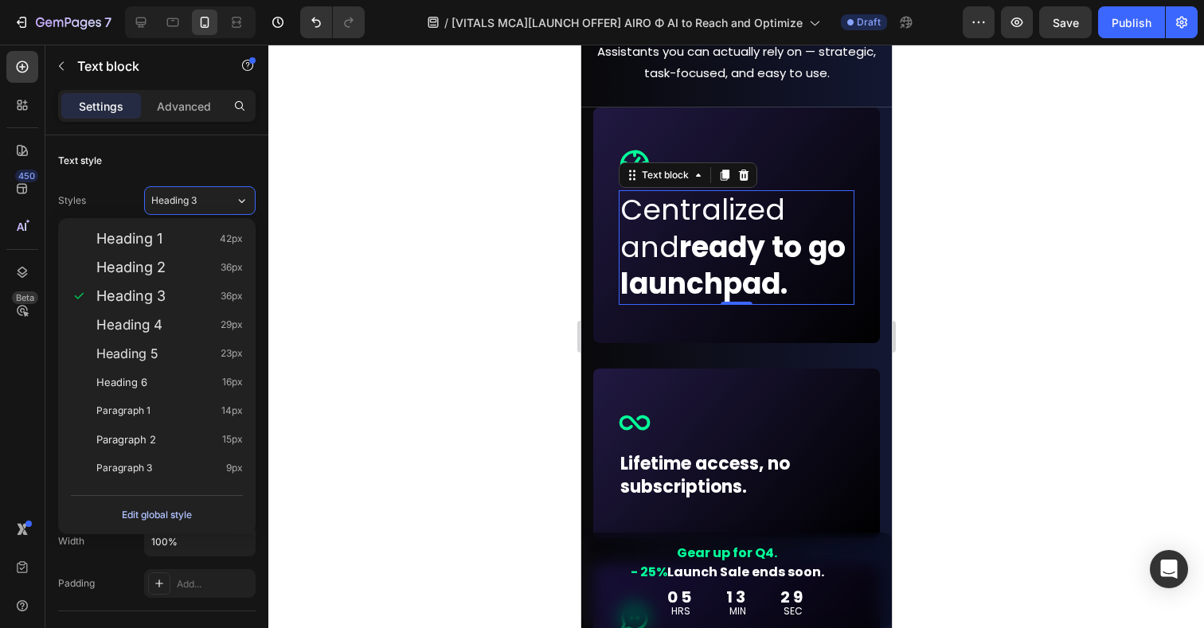
click at [145, 517] on div "Edit global style" at bounding box center [157, 515] width 70 height 19
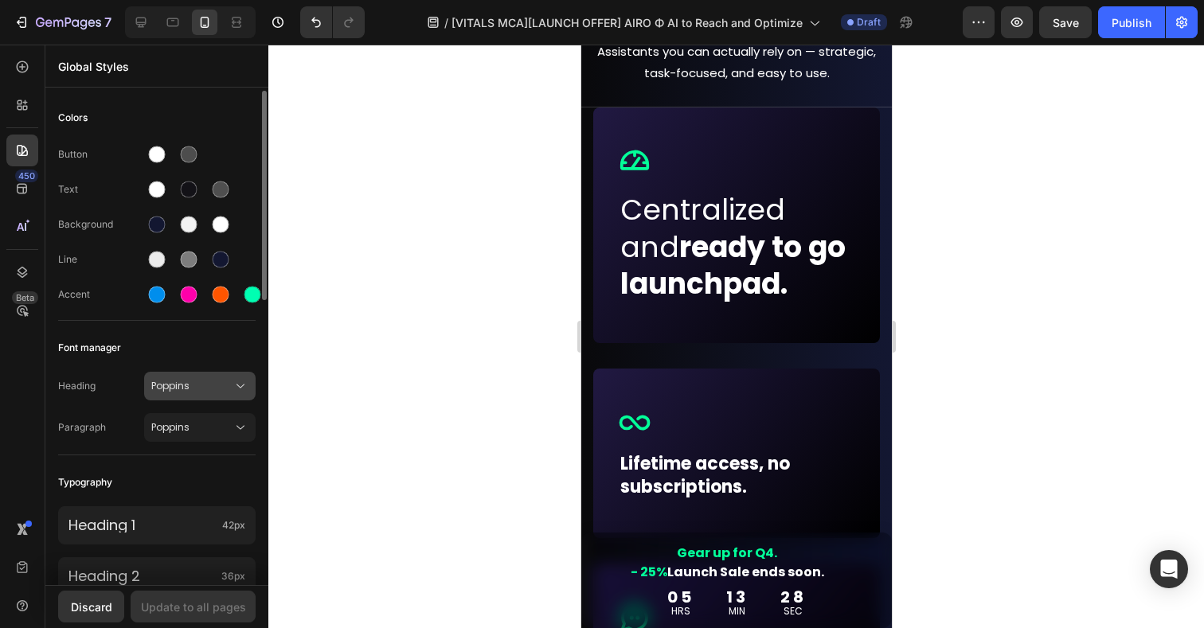
click at [178, 386] on span "Poppins" at bounding box center [191, 386] width 81 height 14
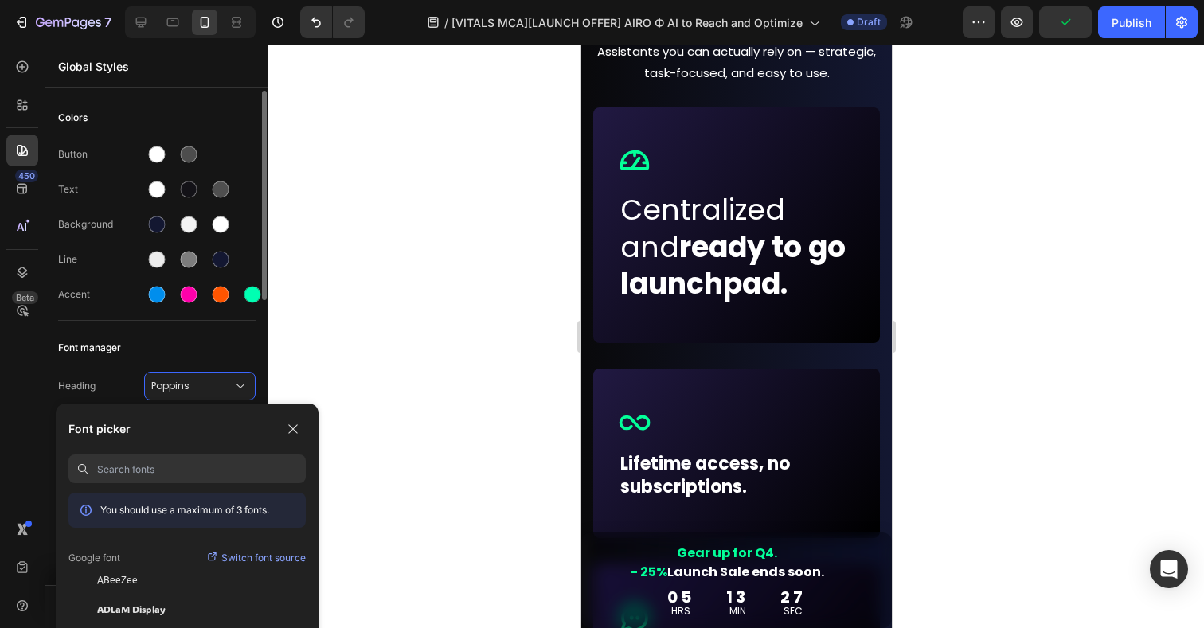
click at [170, 360] on div "Font manager" at bounding box center [157, 348] width 198 height 29
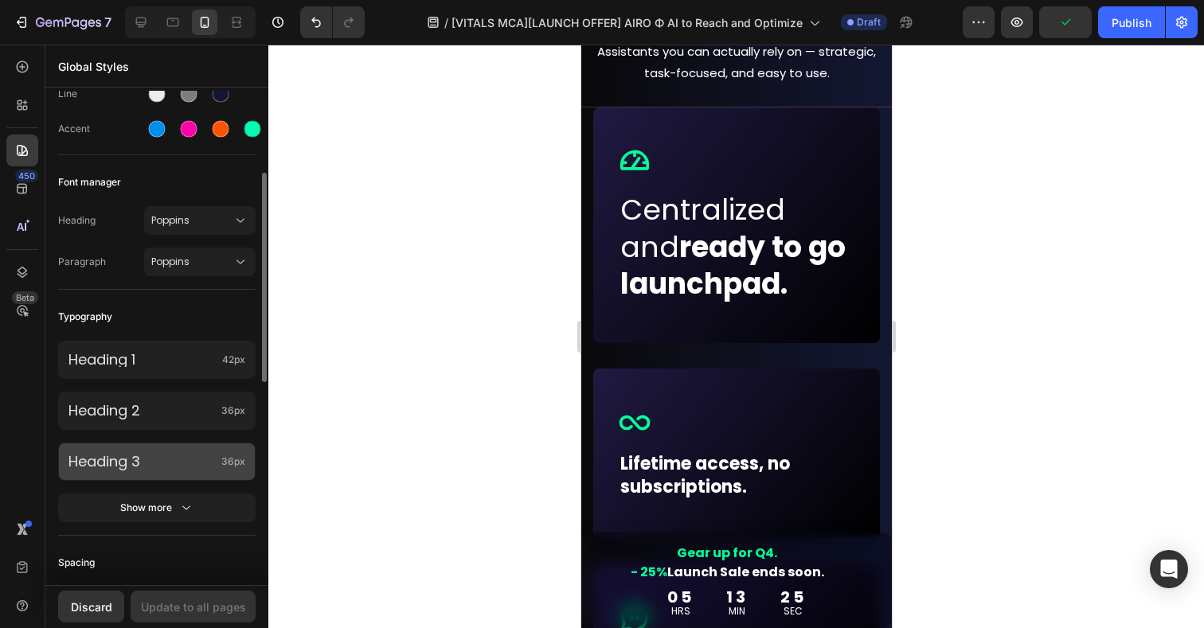
scroll to position [174, 0]
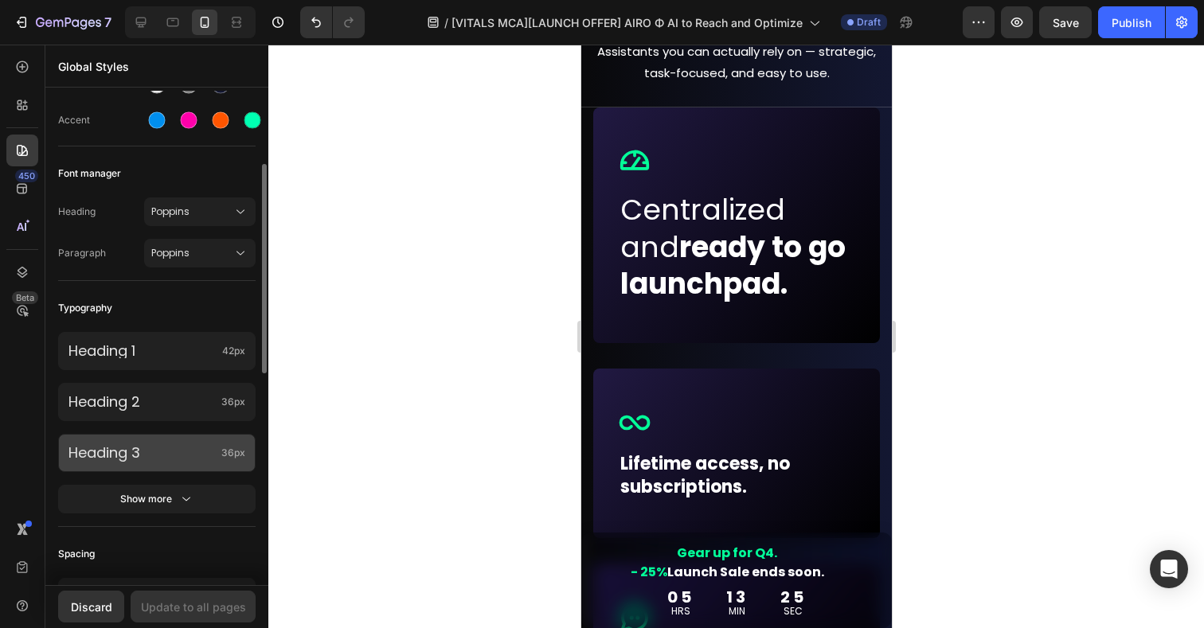
click at [141, 453] on p "Heading 3" at bounding box center [141, 453] width 147 height 18
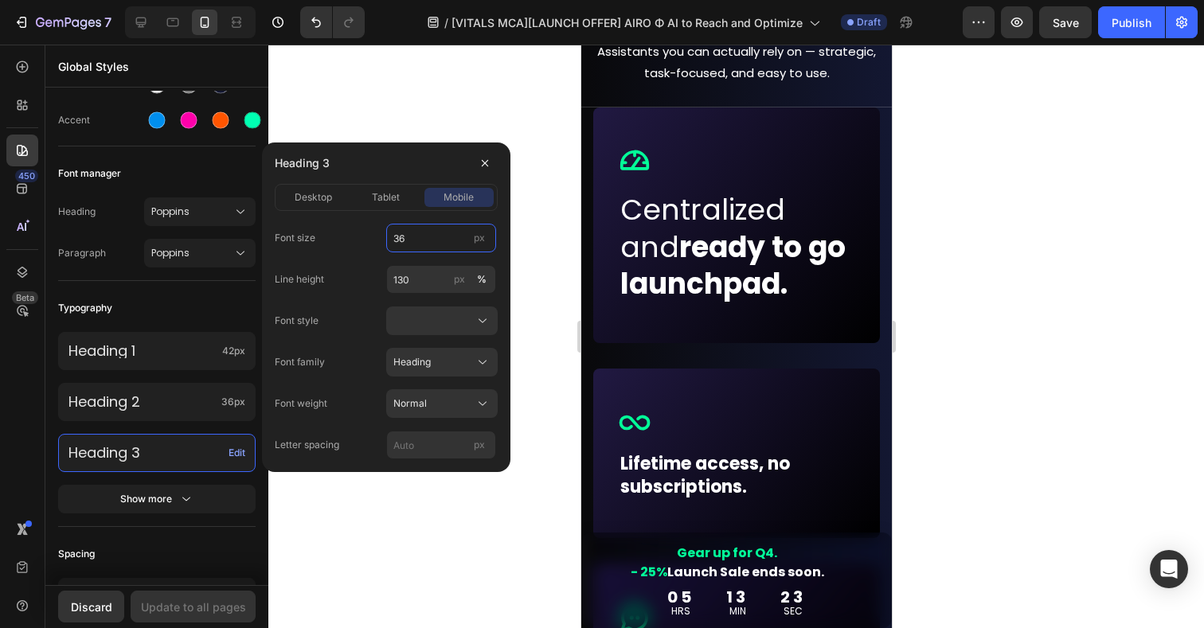
click at [427, 240] on input "36" at bounding box center [441, 238] width 110 height 29
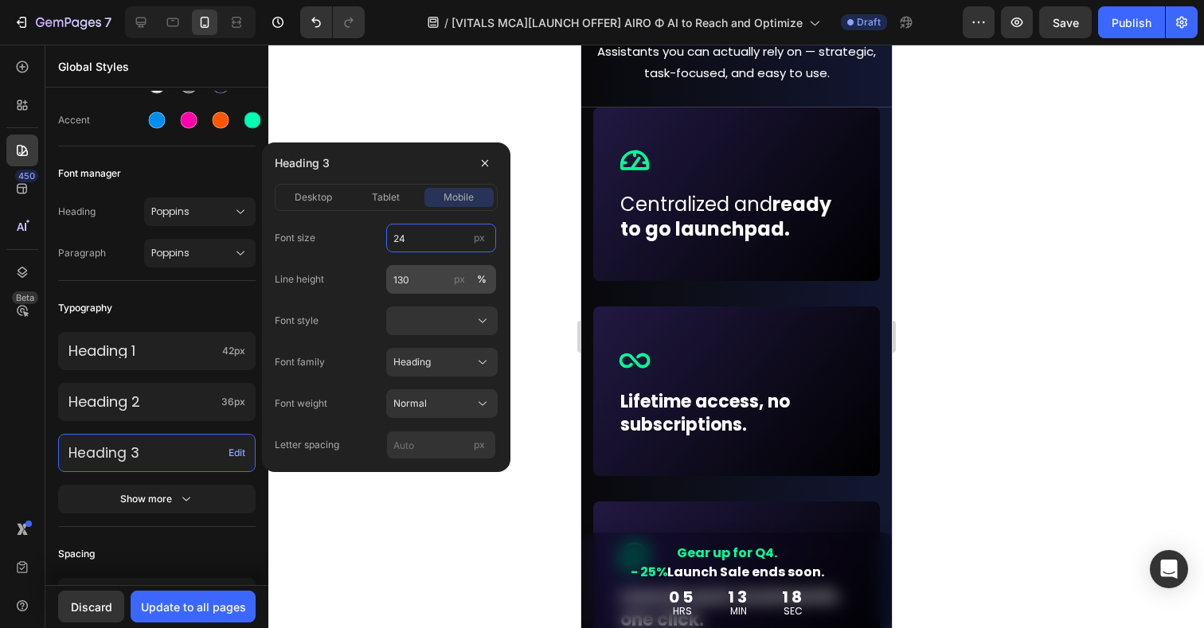
type input "24"
click at [427, 284] on input "130" at bounding box center [441, 279] width 110 height 29
click at [421, 245] on input "24" at bounding box center [441, 238] width 110 height 29
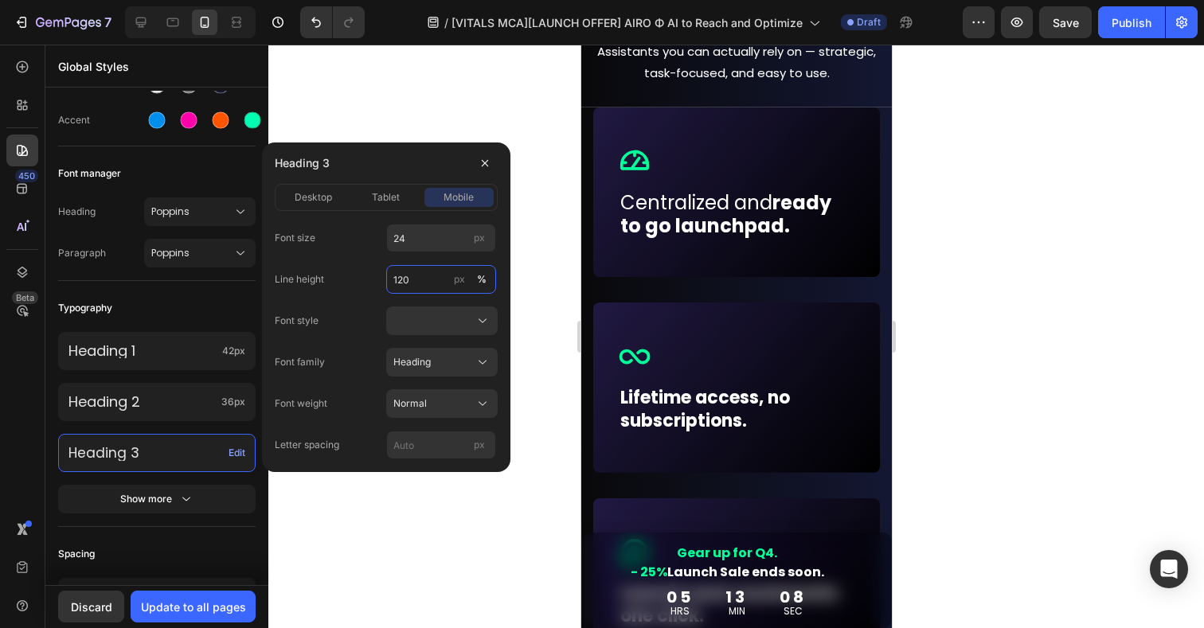
click at [413, 281] on input "120" at bounding box center [441, 279] width 110 height 29
click at [417, 243] on input "24" at bounding box center [441, 238] width 110 height 29
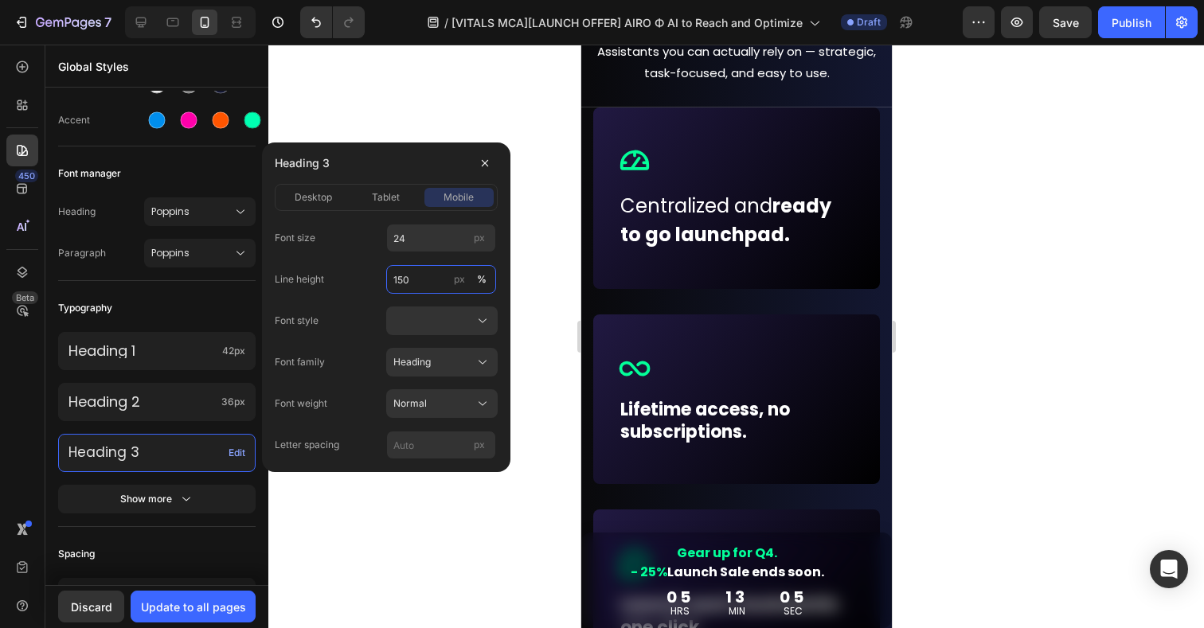
click at [421, 284] on input "150" at bounding box center [441, 279] width 110 height 29
type input "130"
click at [421, 239] on input "24" at bounding box center [441, 238] width 110 height 29
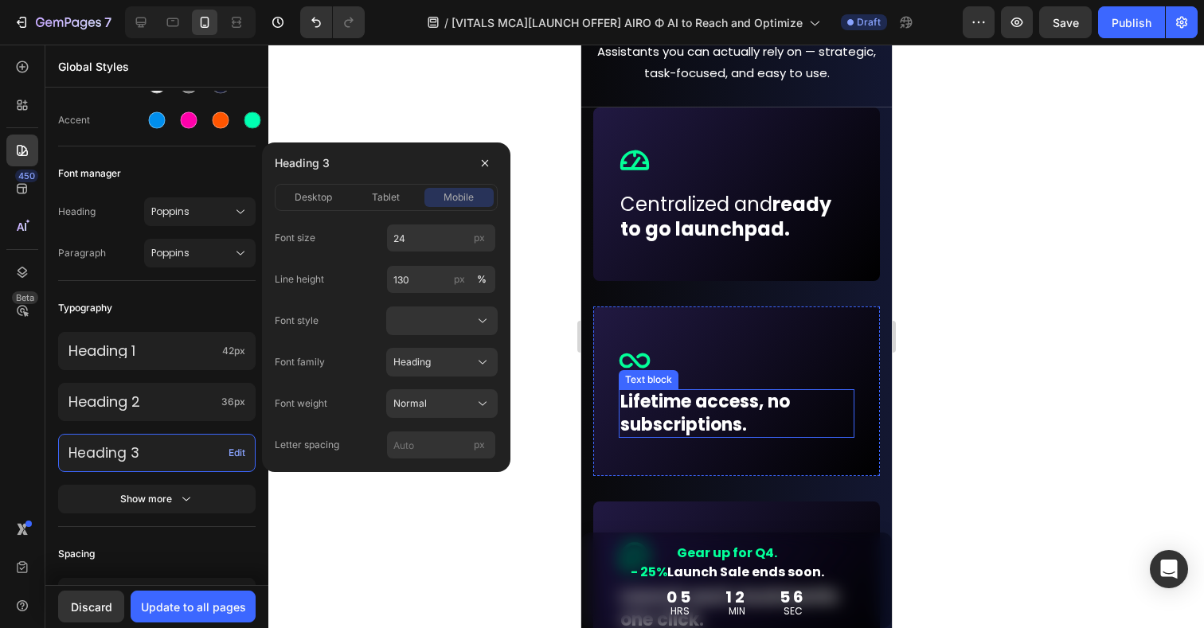
click at [696, 413] on strong "Lifetime access" at bounding box center [689, 401] width 139 height 25
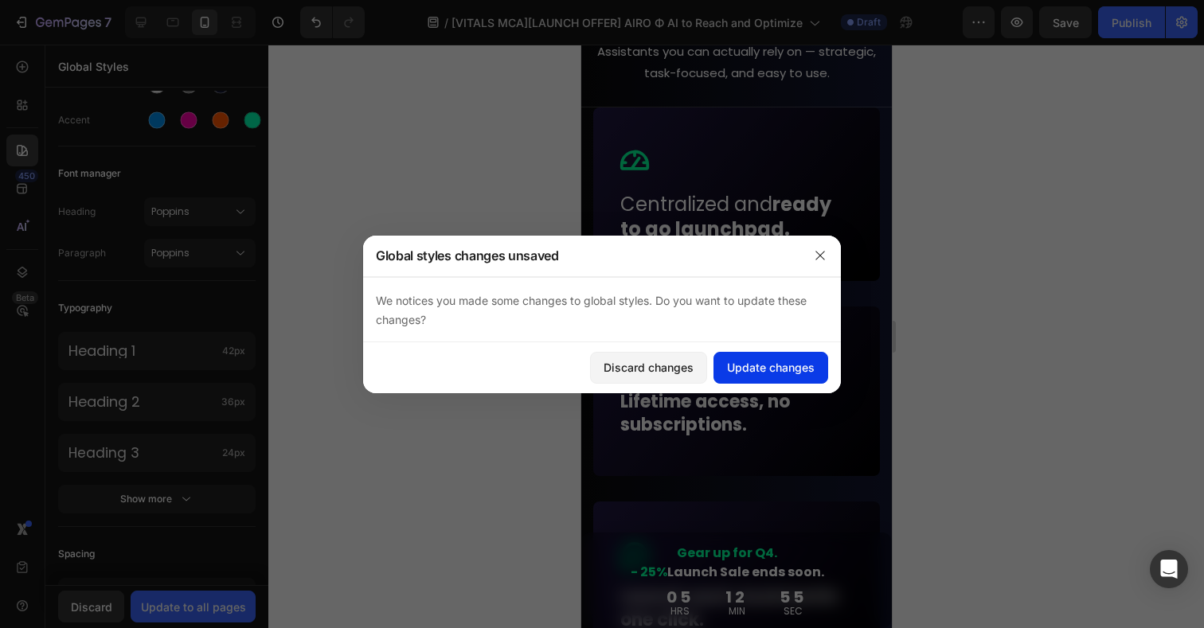
click at [745, 370] on div "Update changes" at bounding box center [771, 367] width 88 height 17
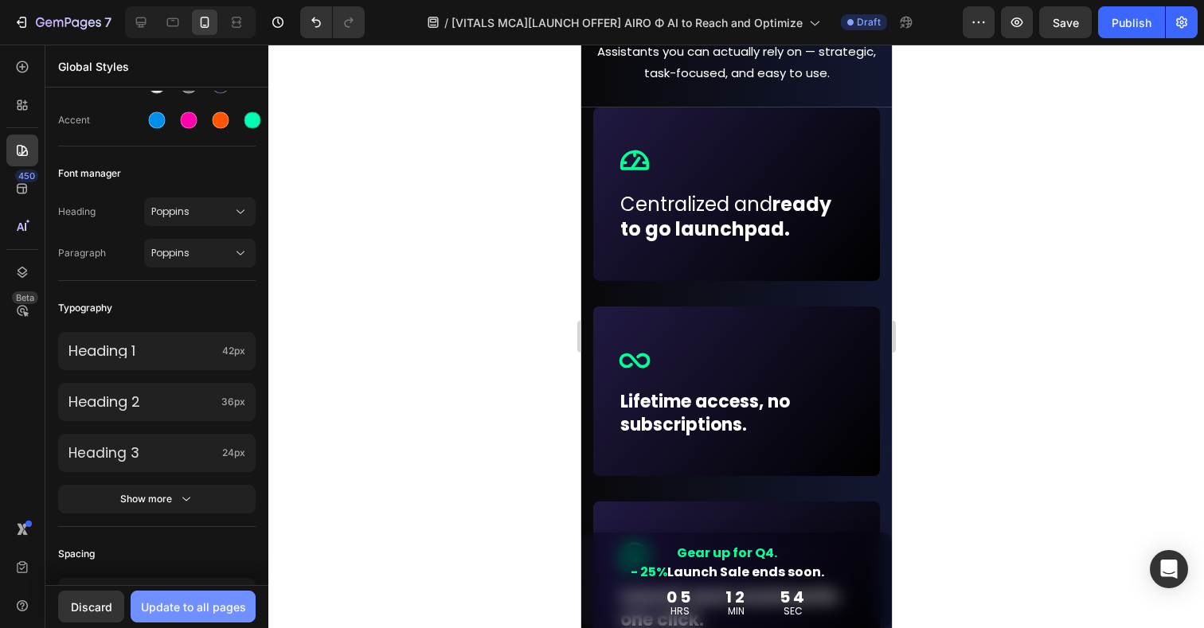
click at [213, 595] on button "Update to all pages" at bounding box center [193, 607] width 125 height 32
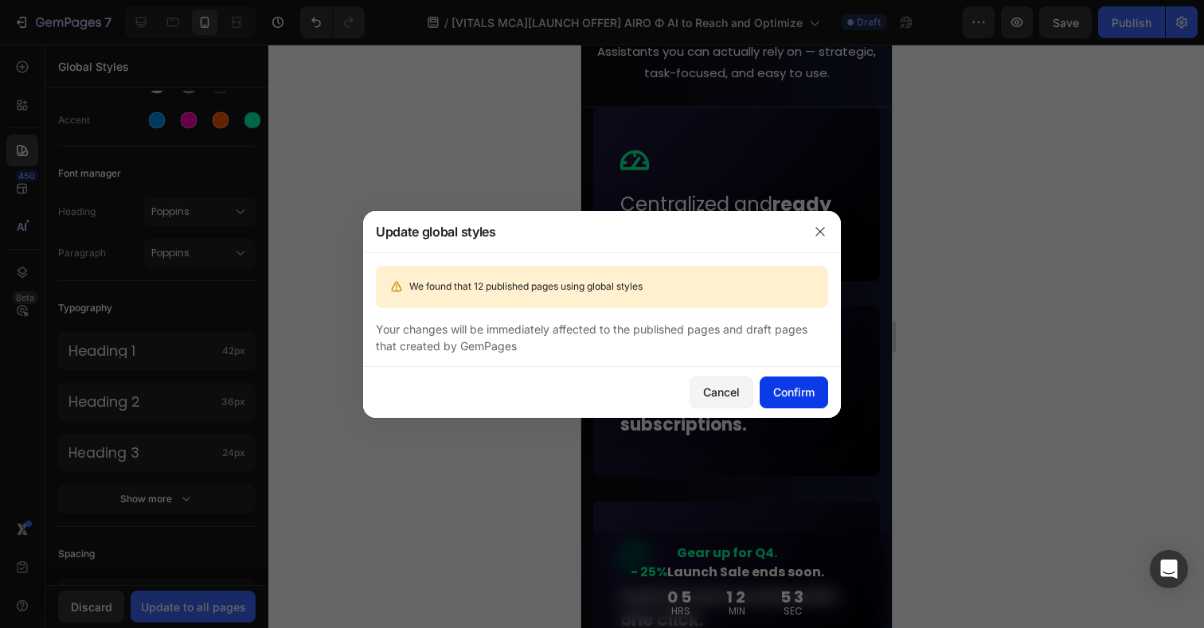
click at [781, 391] on div "Confirm" at bounding box center [793, 392] width 41 height 17
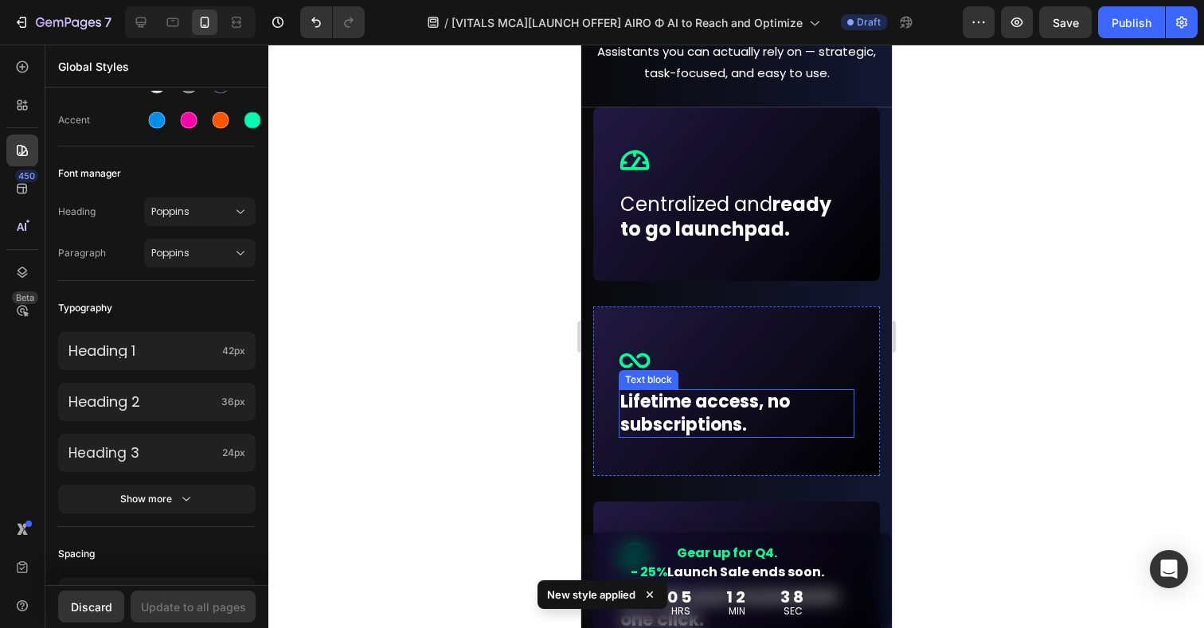
click at [675, 409] on strong "Lifetime access" at bounding box center [689, 401] width 139 height 25
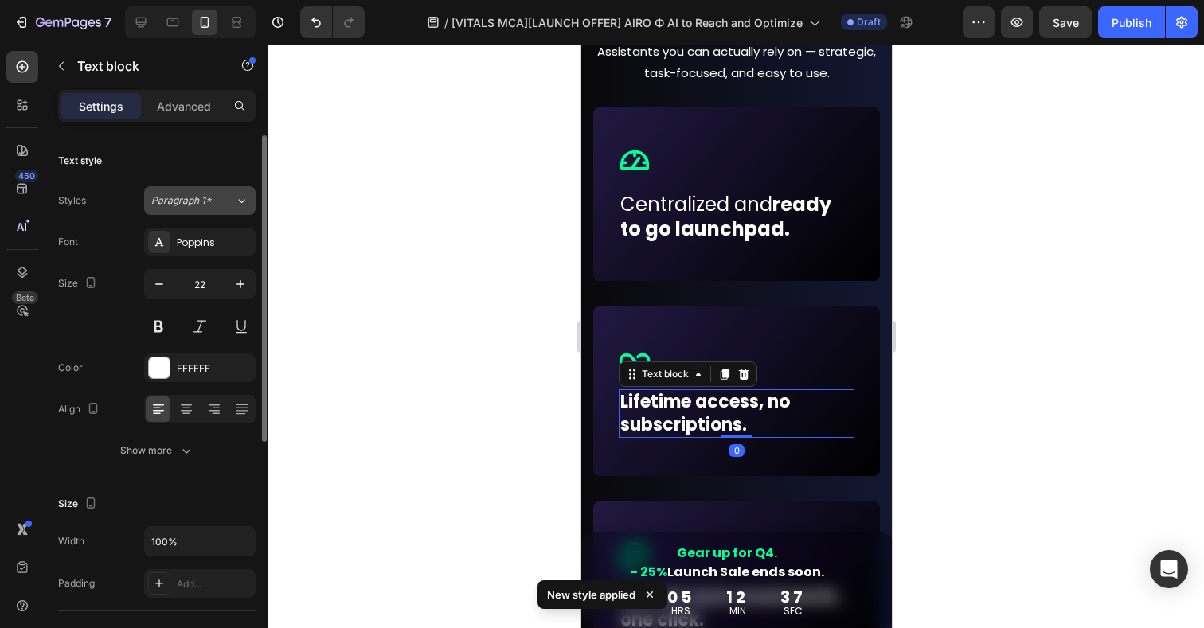
click at [205, 203] on span "Paragraph 1*" at bounding box center [181, 201] width 61 height 14
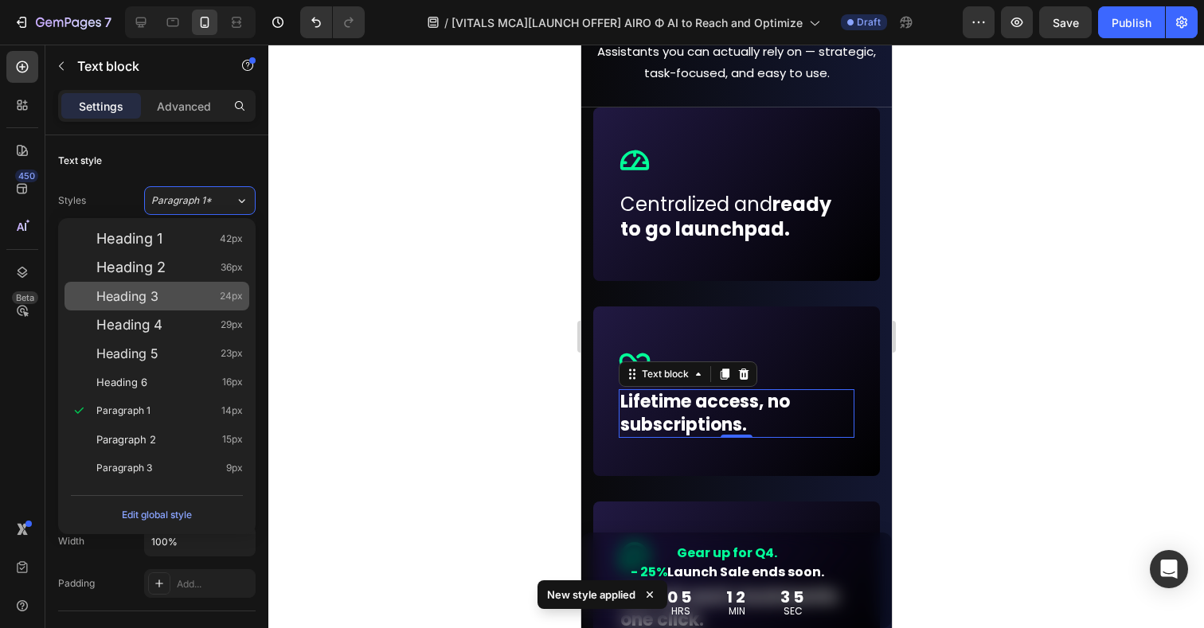
click at [135, 288] on span "Heading 3" at bounding box center [127, 296] width 62 height 16
type input "24"
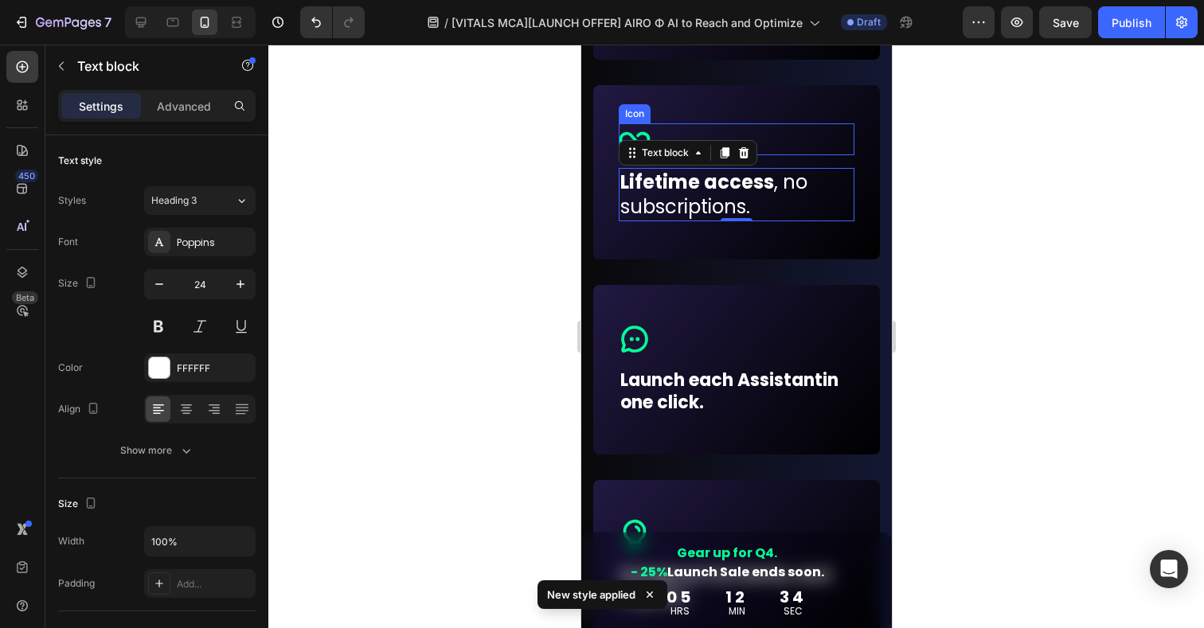
scroll to position [1324, 0]
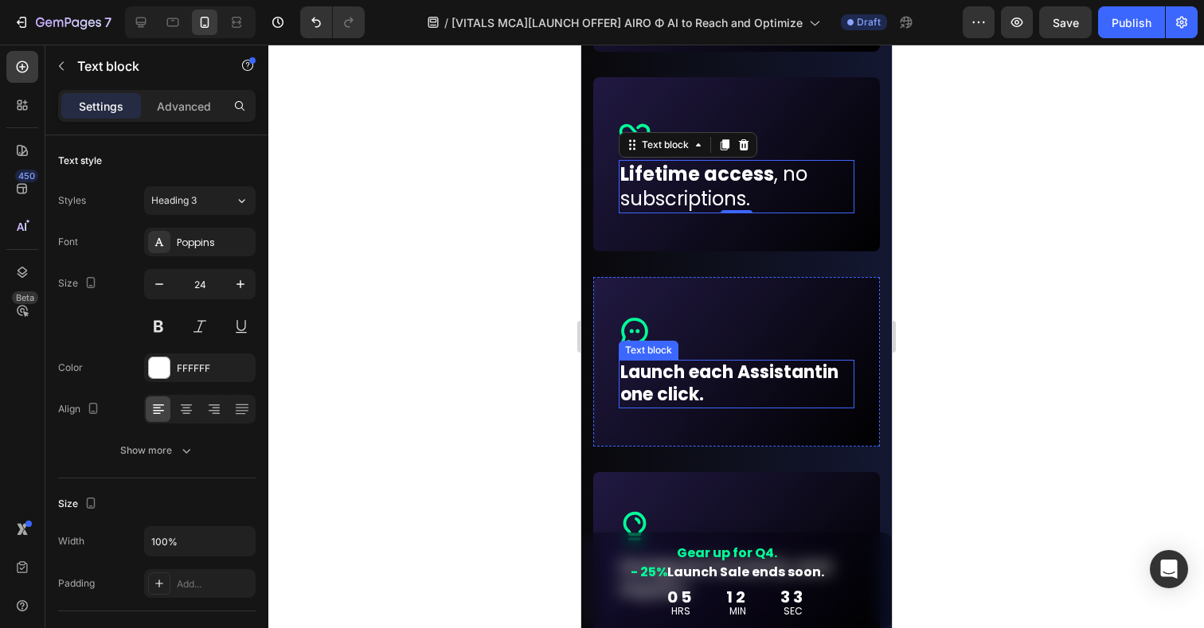
click at [719, 380] on p "Launch each Assistant in one click." at bounding box center [736, 384] width 233 height 45
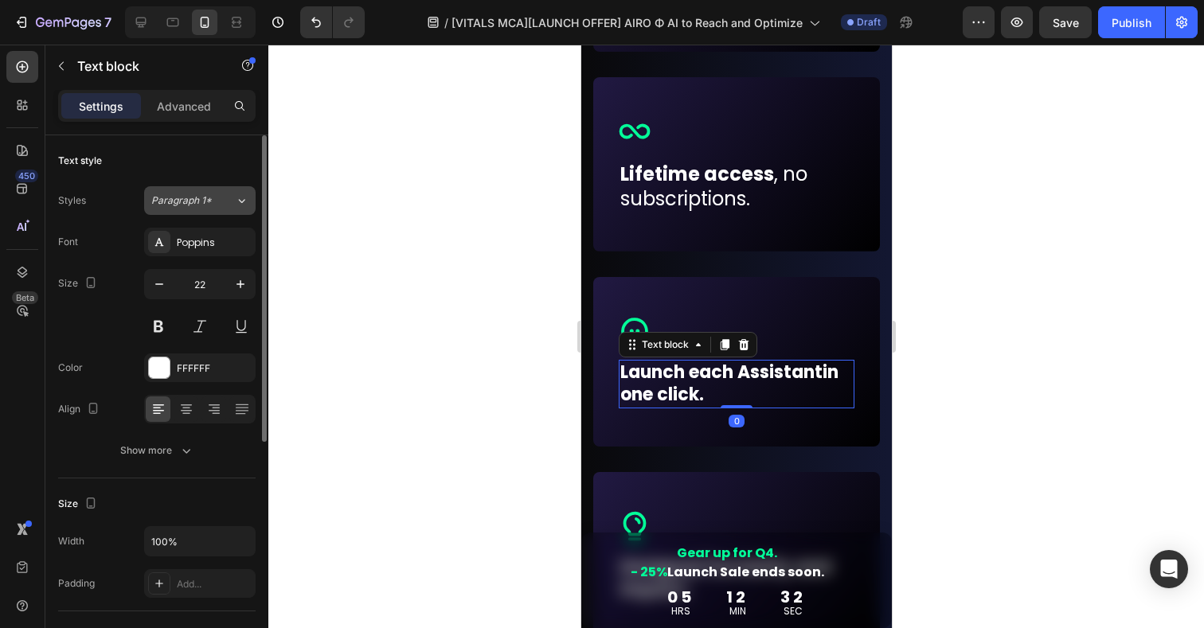
click at [205, 202] on span "Paragraph 1*" at bounding box center [181, 201] width 61 height 14
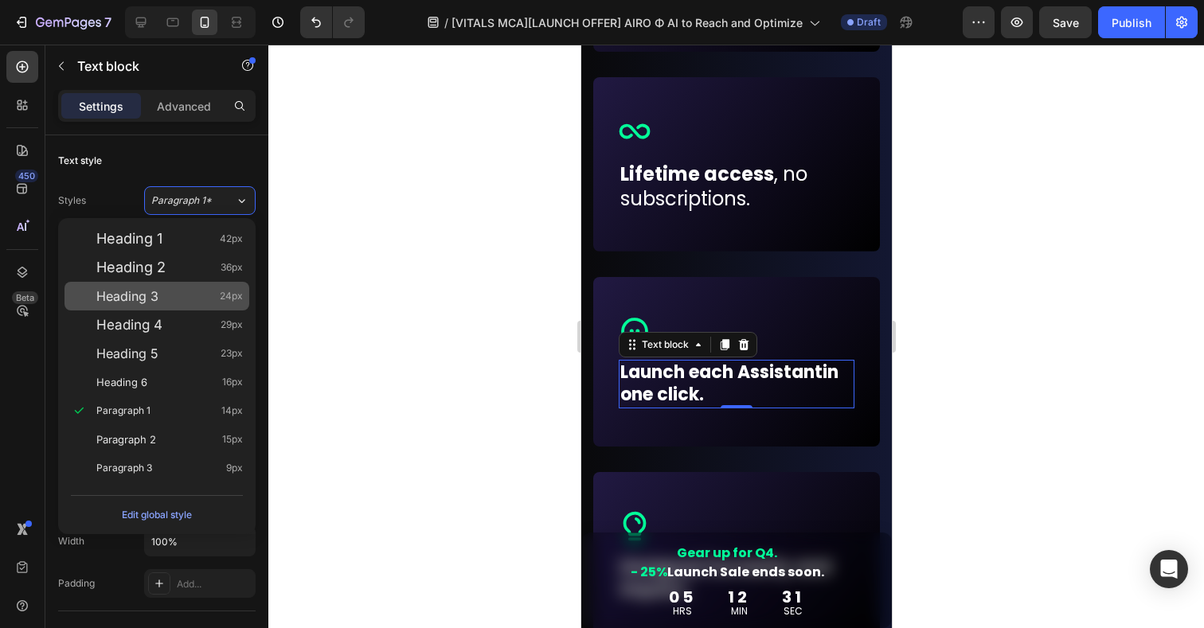
click at [136, 283] on div "Heading 3 24px" at bounding box center [157, 296] width 185 height 29
type input "24"
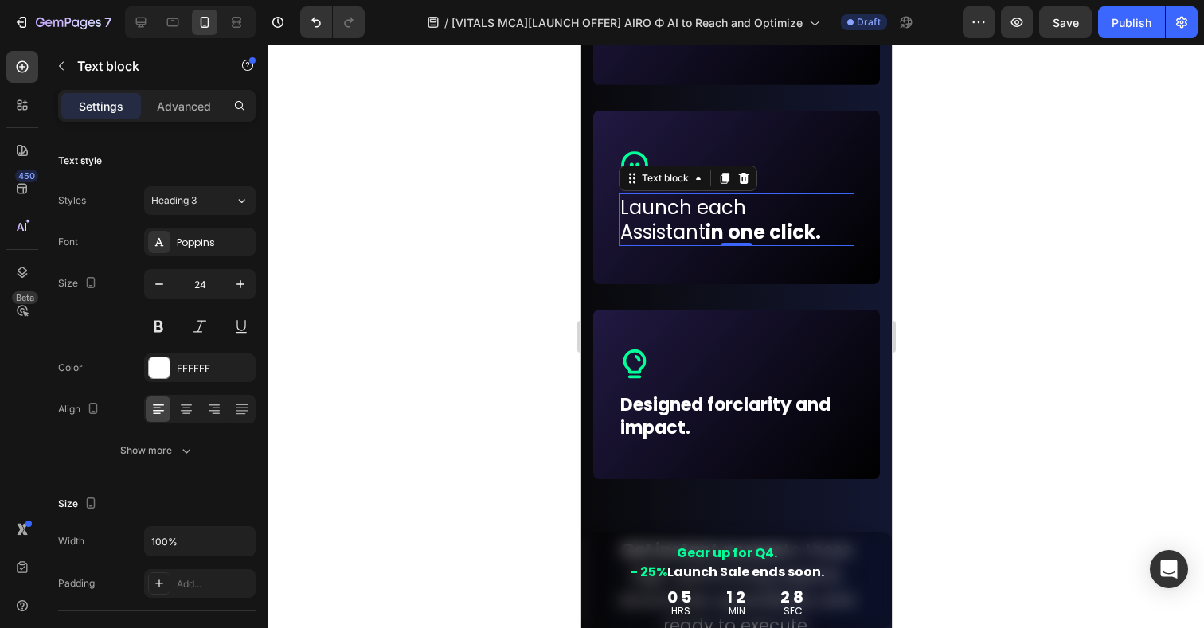
scroll to position [1501, 0]
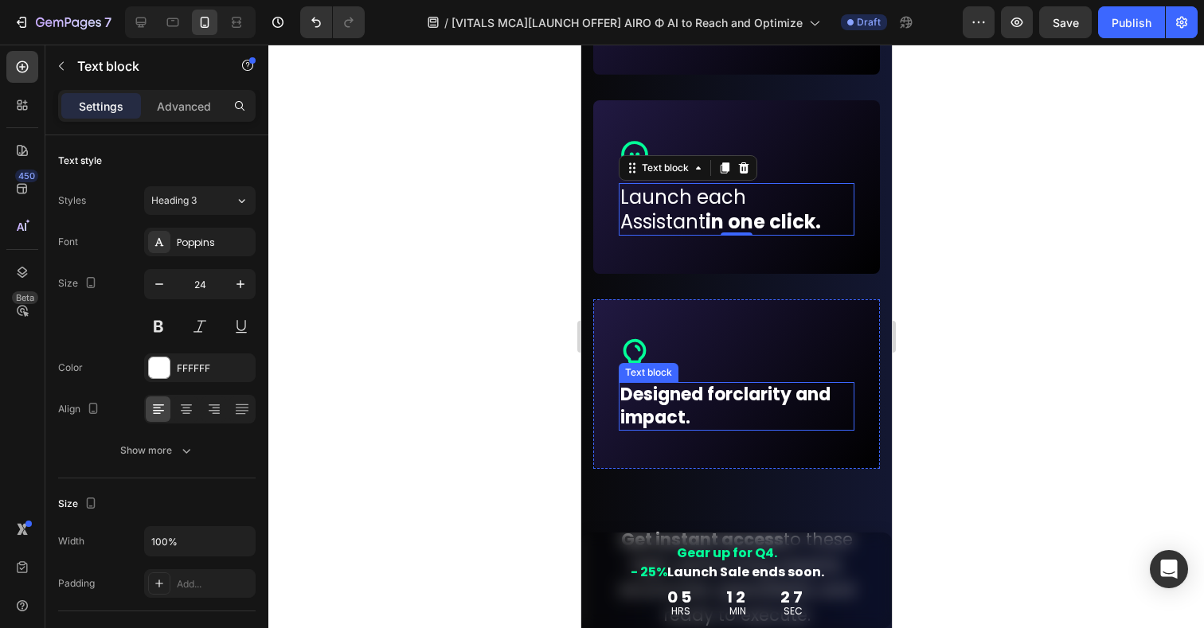
click at [726, 401] on p "Designed for clarity and impact." at bounding box center [736, 406] width 233 height 45
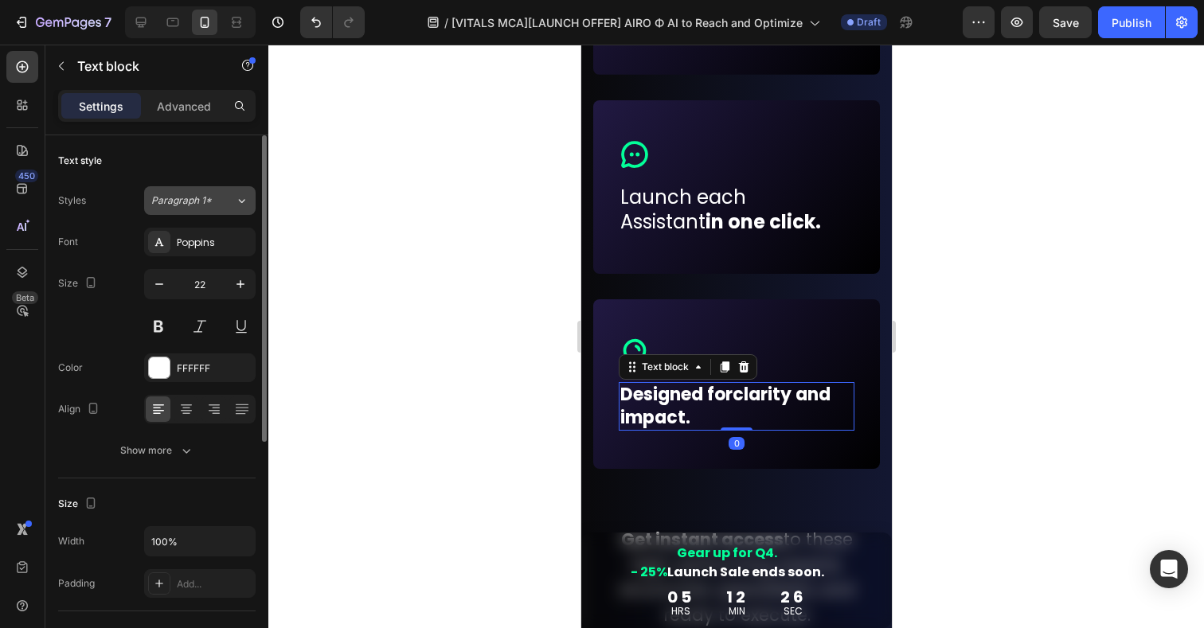
click at [207, 202] on span "Paragraph 1*" at bounding box center [181, 201] width 61 height 14
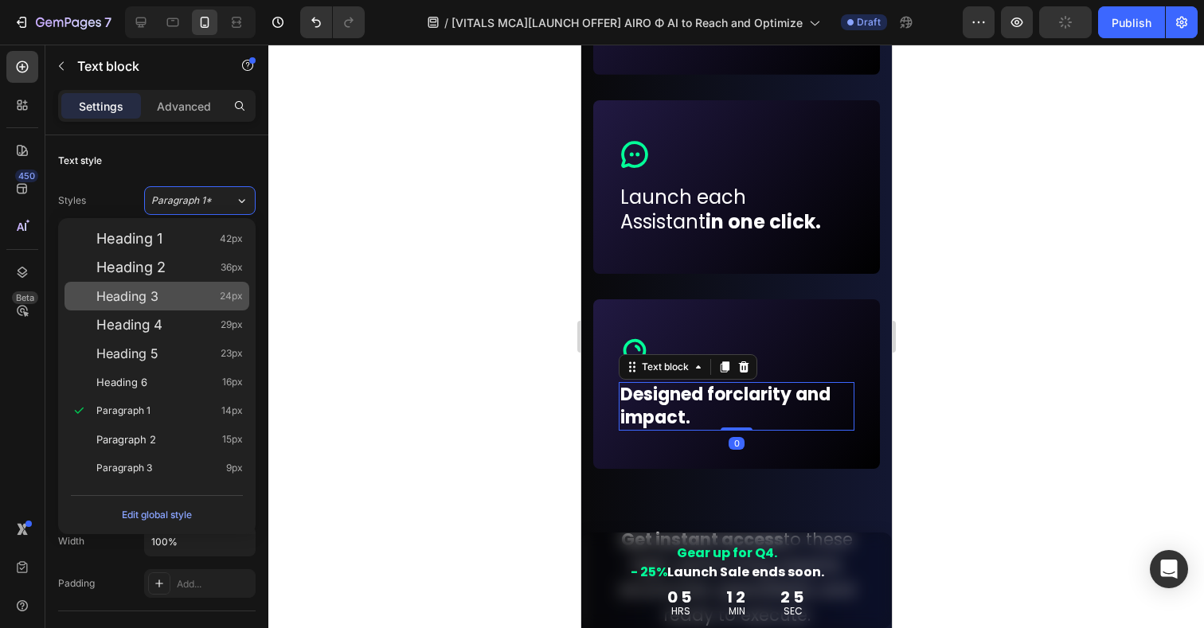
click at [149, 293] on span "Heading 3" at bounding box center [127, 296] width 62 height 16
type input "24"
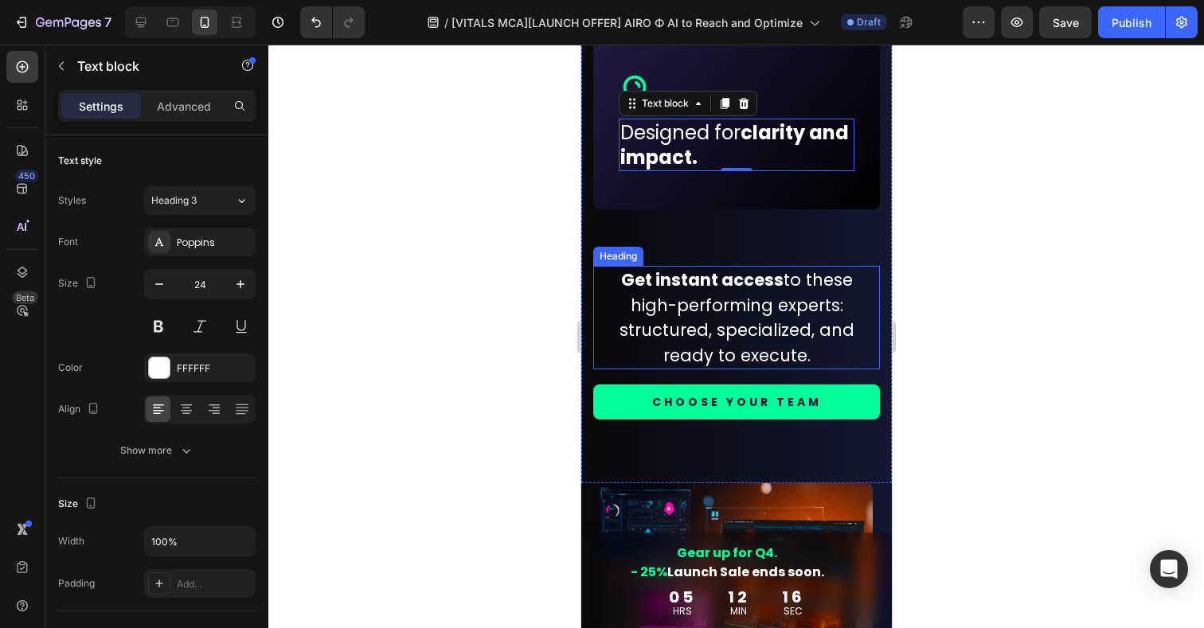
scroll to position [1775, 0]
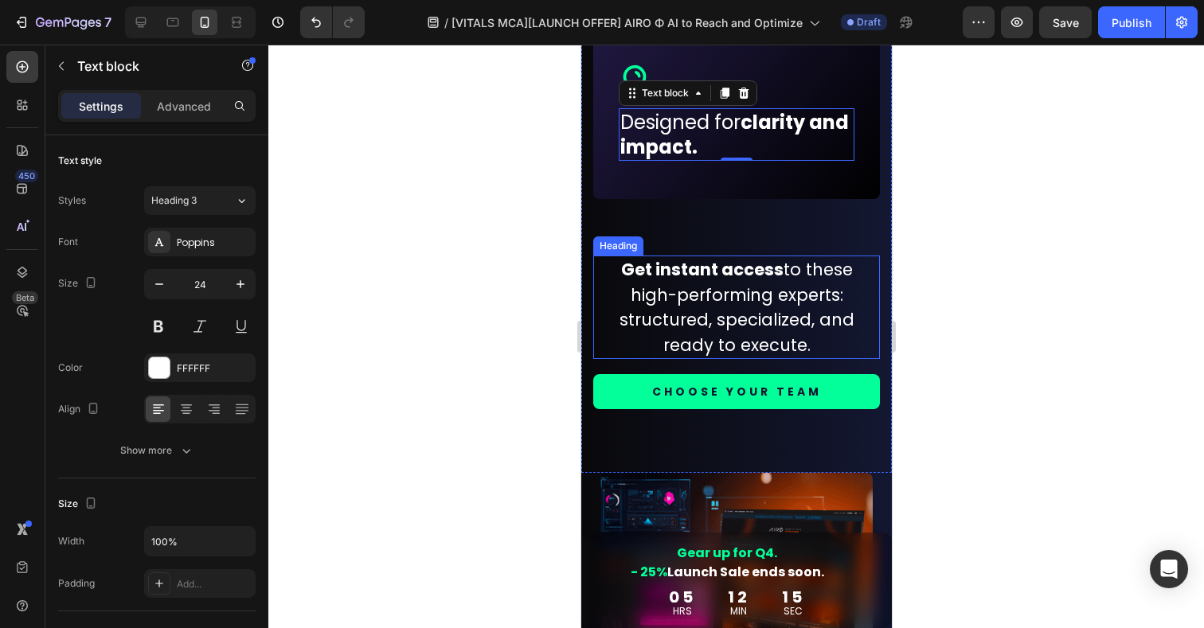
click at [784, 307] on h2 "Get instant access to these high-performing experts: structured, specialized, a…" at bounding box center [735, 308] width 261 height 104
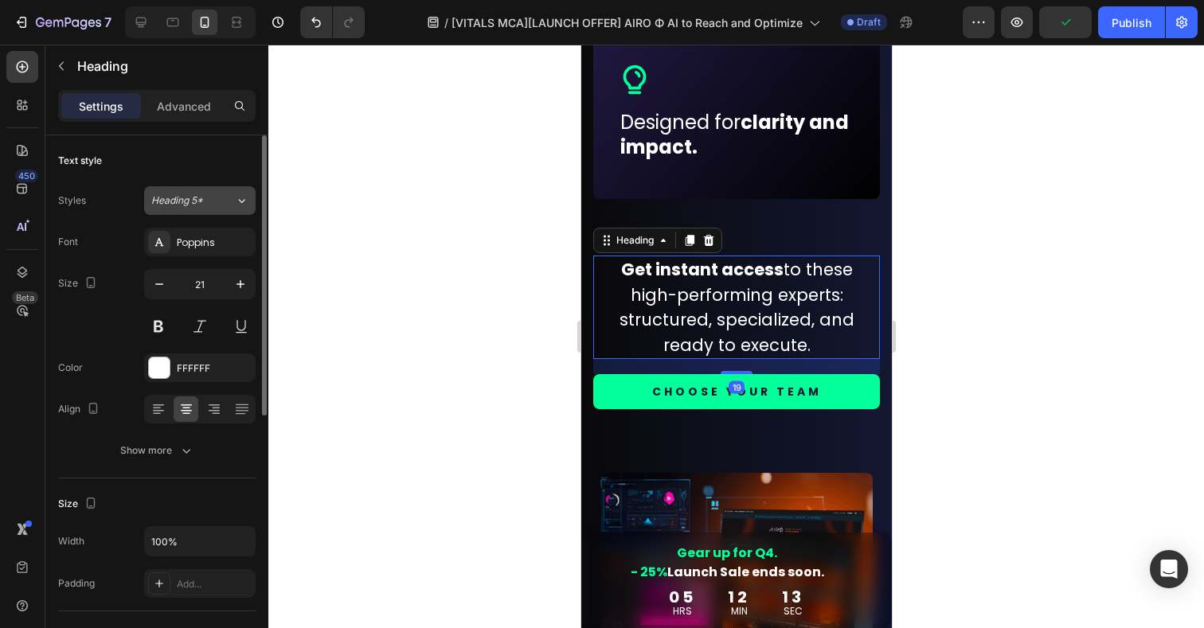
click at [197, 194] on span "Heading 5*" at bounding box center [177, 201] width 52 height 14
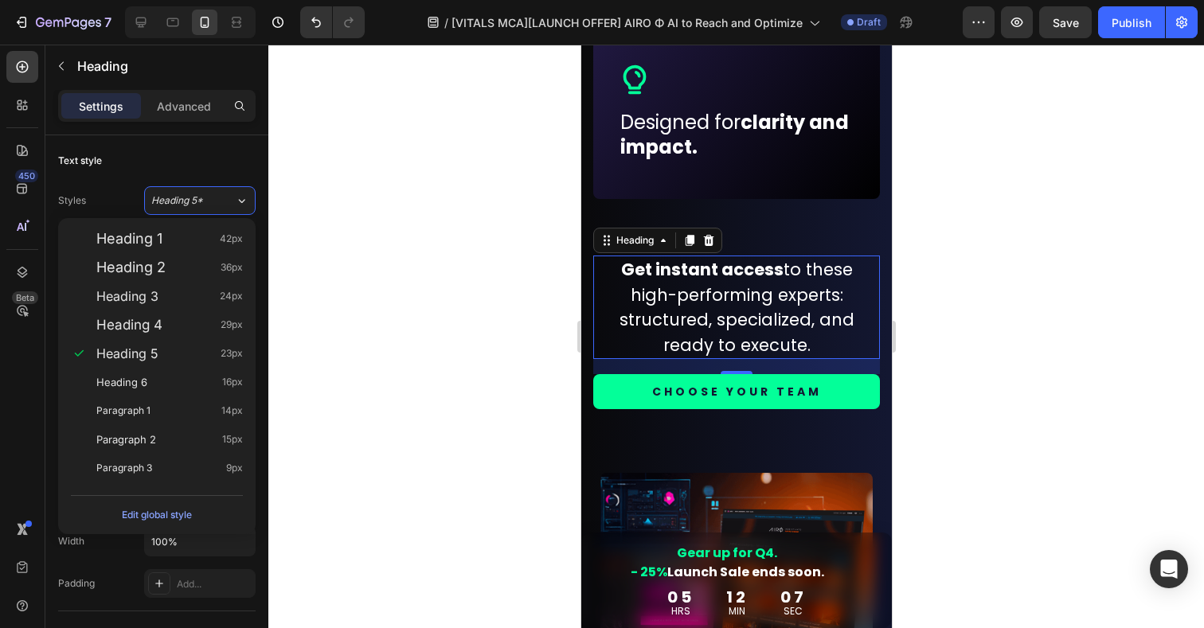
click at [498, 357] on div at bounding box center [736, 337] width 936 height 584
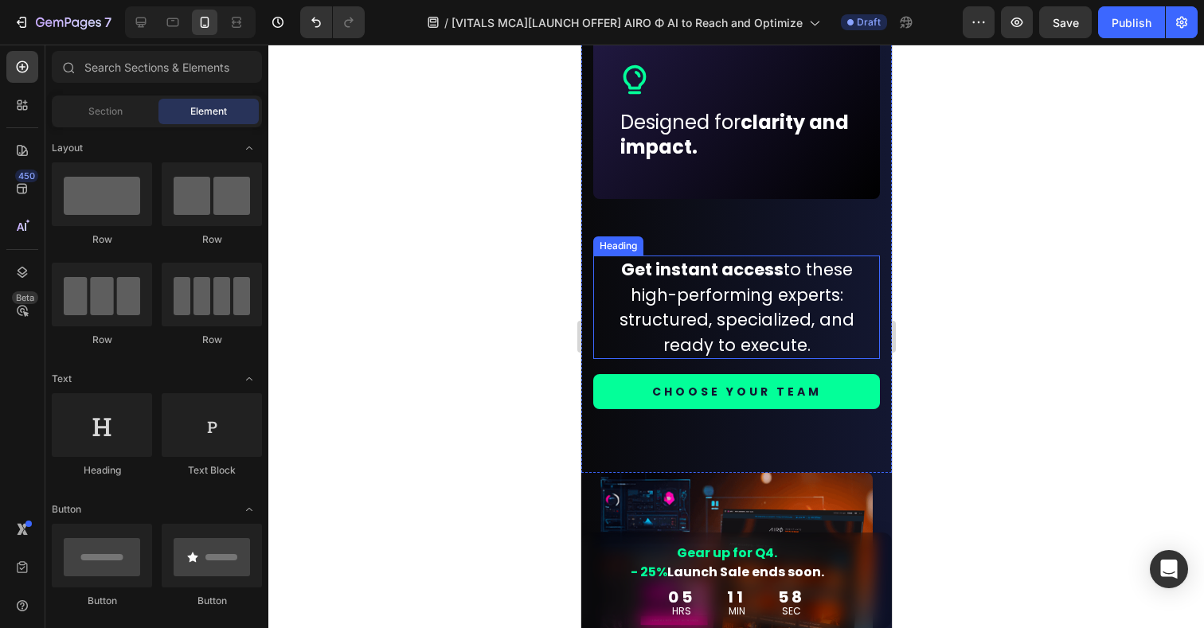
click at [687, 315] on h2 "Get instant access to these high-performing experts: structured, specialized, a…" at bounding box center [735, 308] width 261 height 104
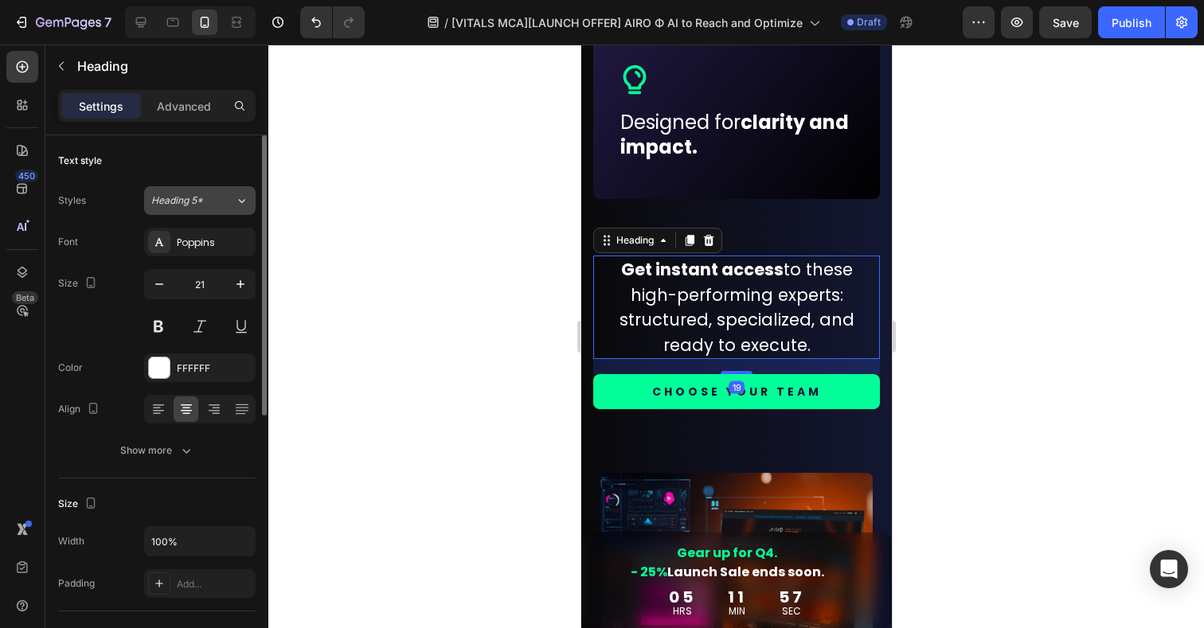
click at [232, 198] on div "Heading 5*" at bounding box center [193, 201] width 84 height 14
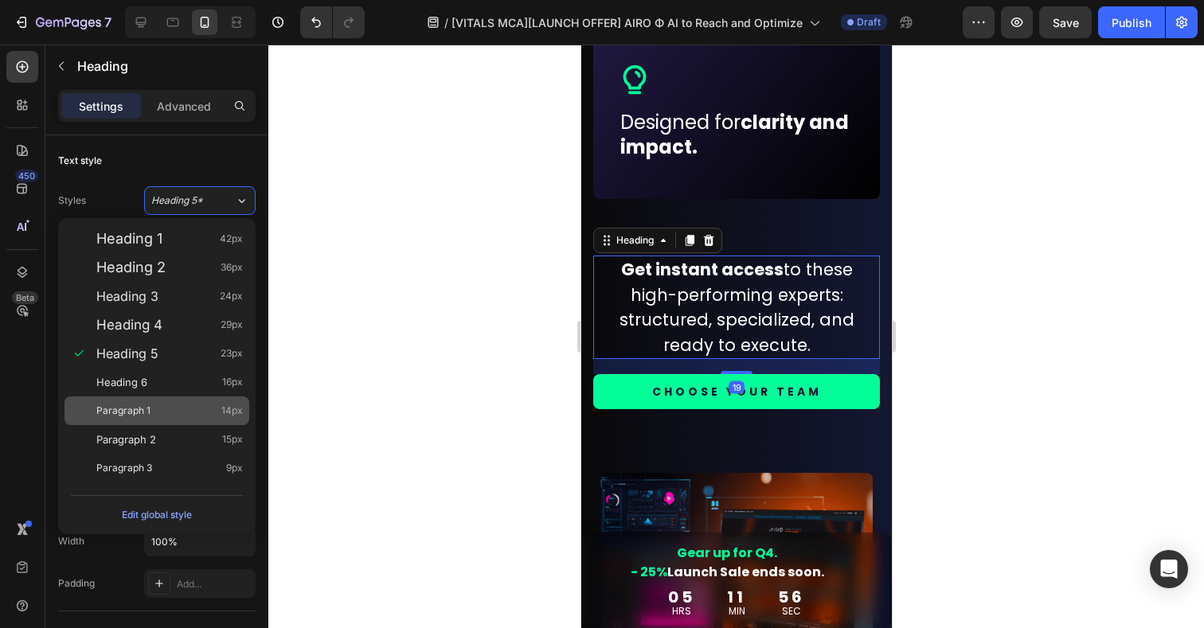
click at [129, 413] on span "Paragraph 1" at bounding box center [123, 411] width 54 height 16
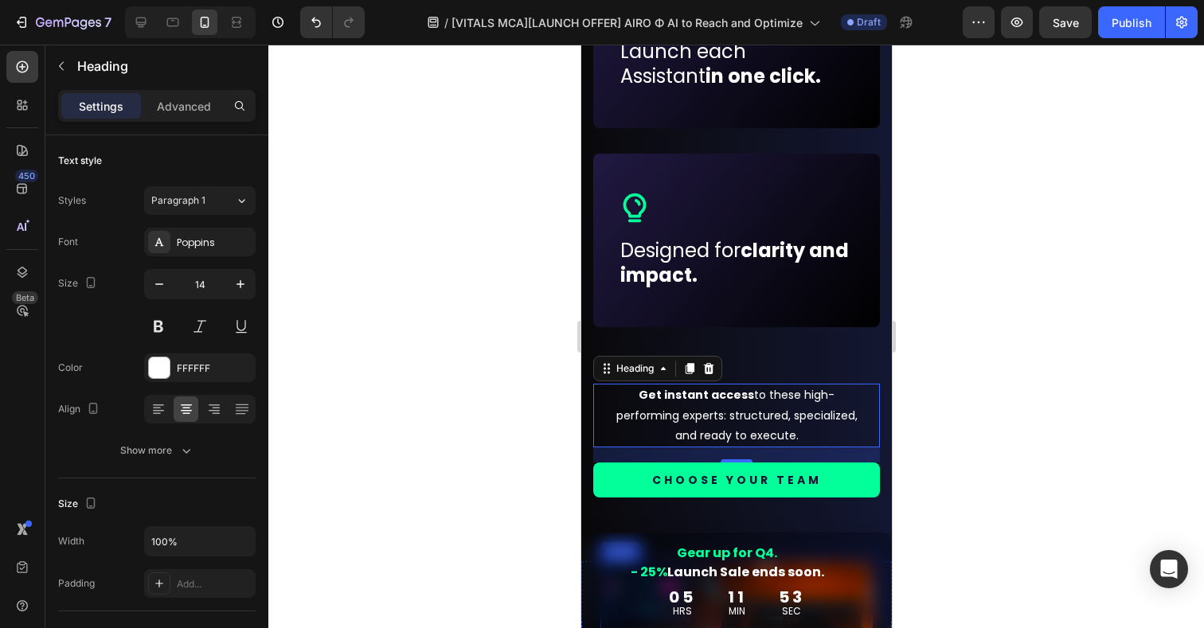
scroll to position [1650, 0]
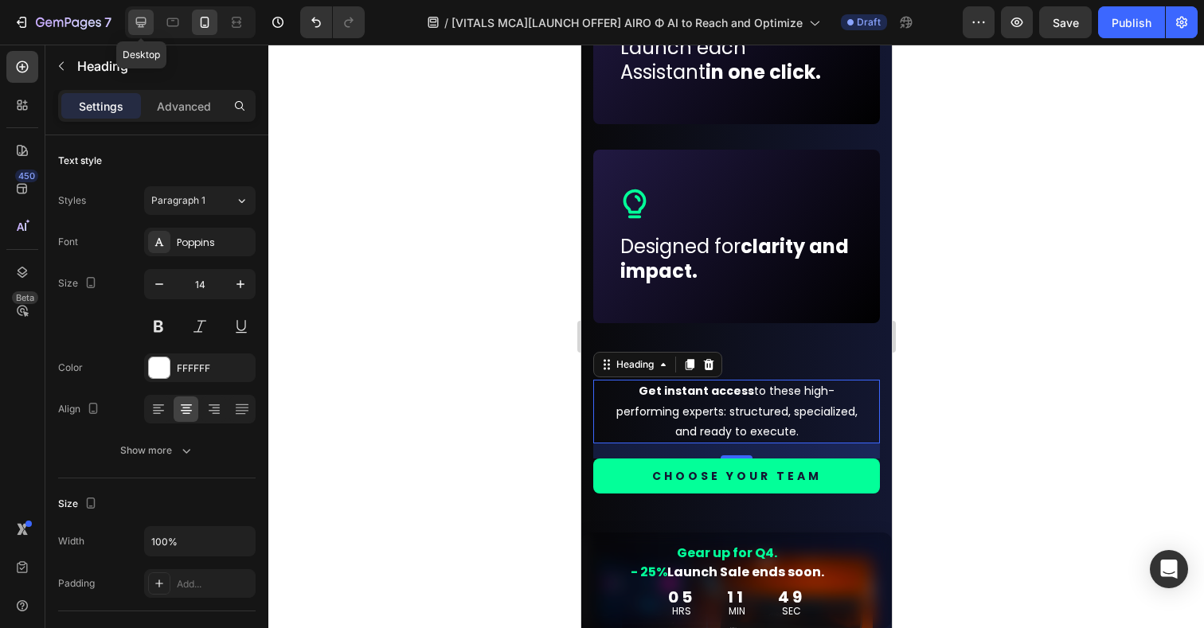
click at [138, 18] on icon at bounding box center [141, 23] width 10 height 10
type input "20"
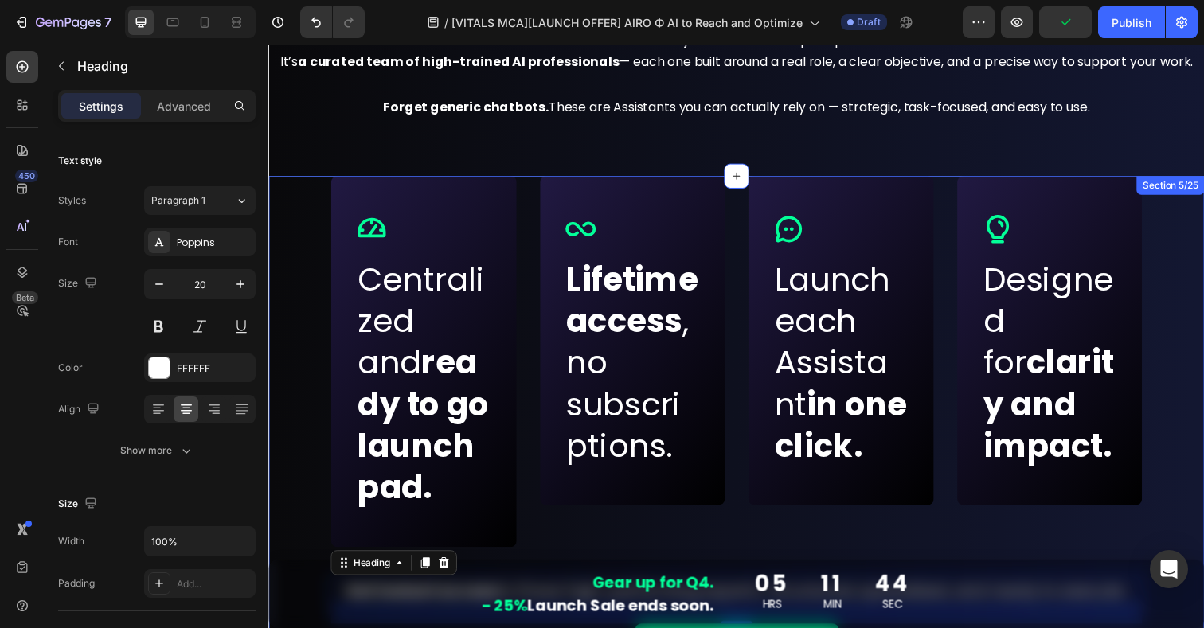
scroll to position [962, 0]
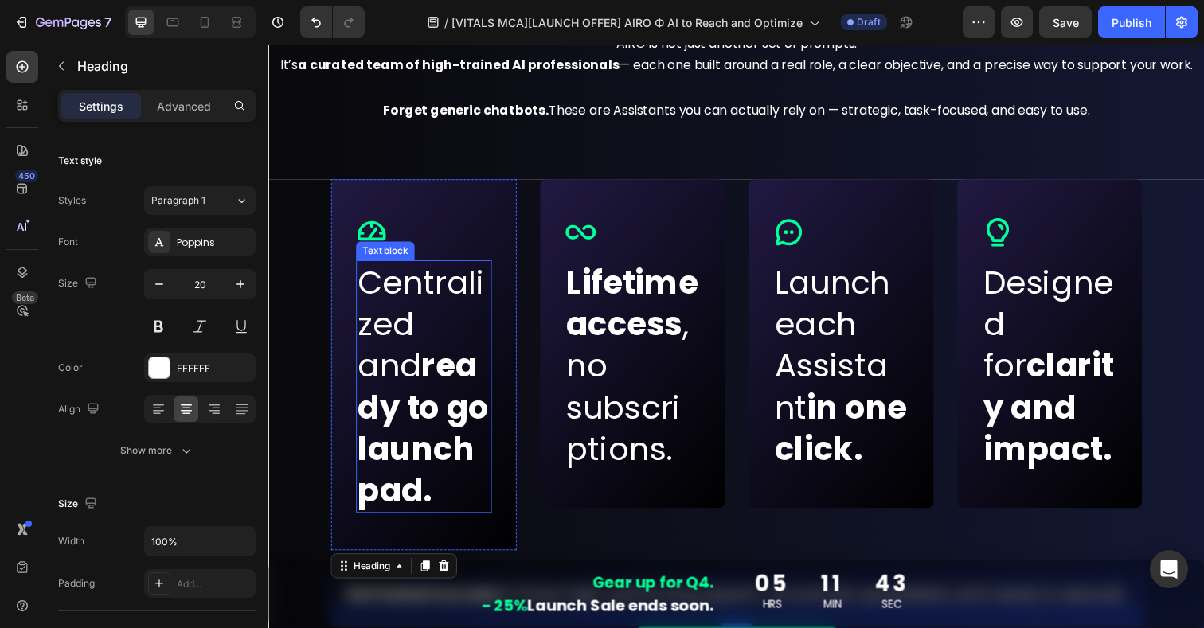
click at [391, 396] on strong "ready to go launchpad." at bounding box center [426, 436] width 134 height 173
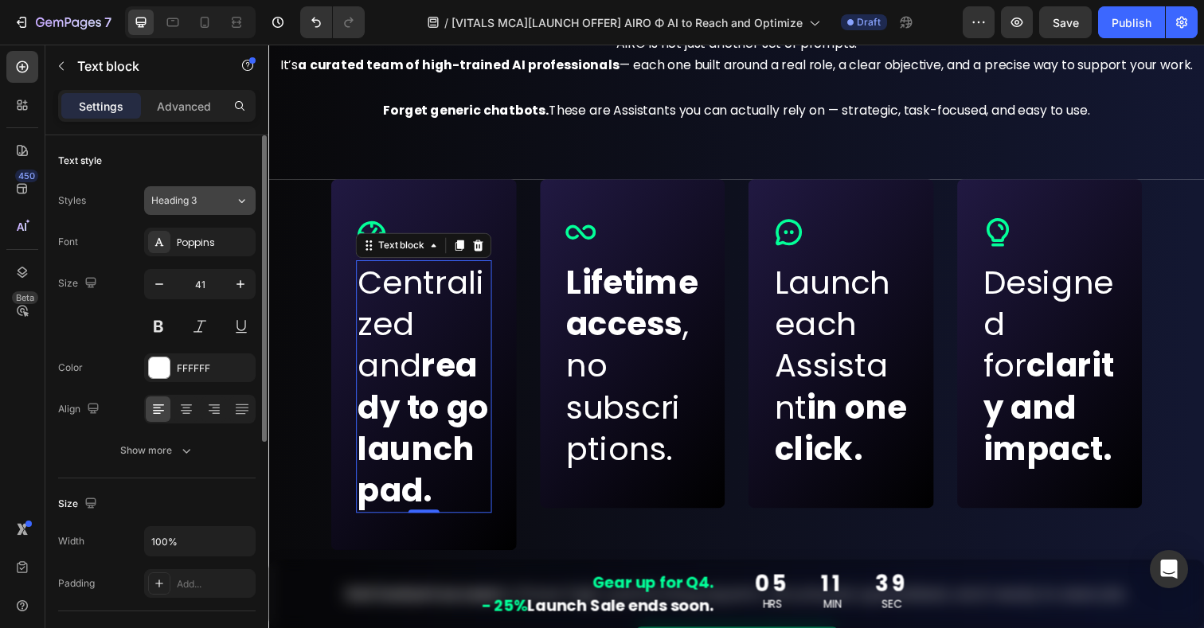
click at [217, 204] on div "Heading 3" at bounding box center [193, 201] width 84 height 14
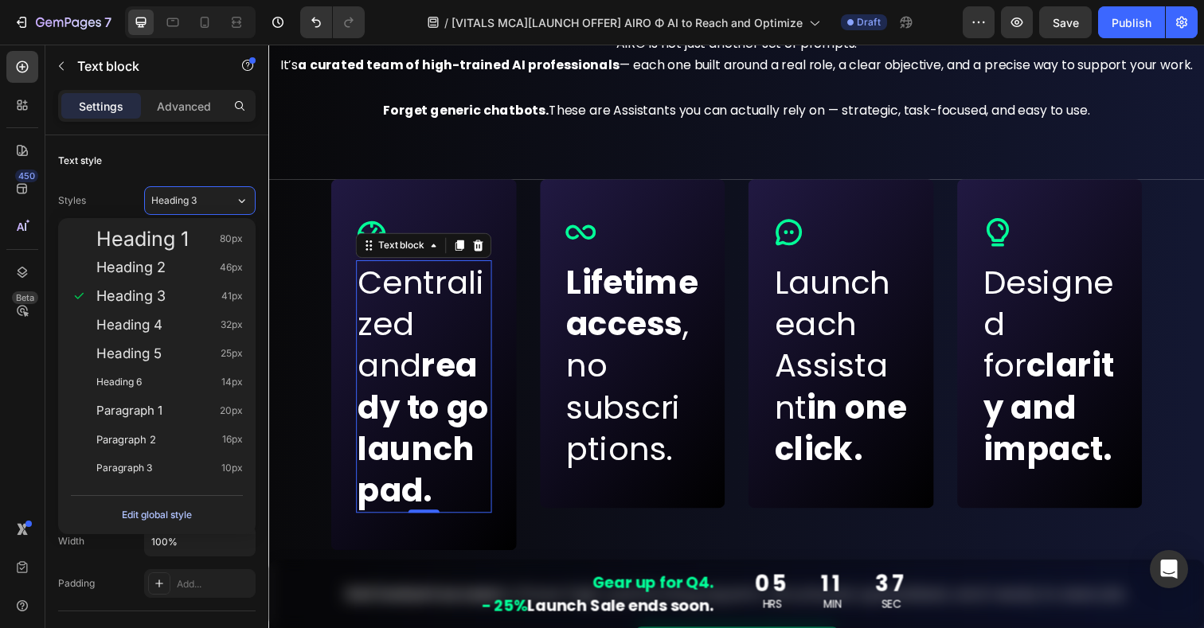
click at [164, 514] on div "Edit global style" at bounding box center [157, 515] width 70 height 19
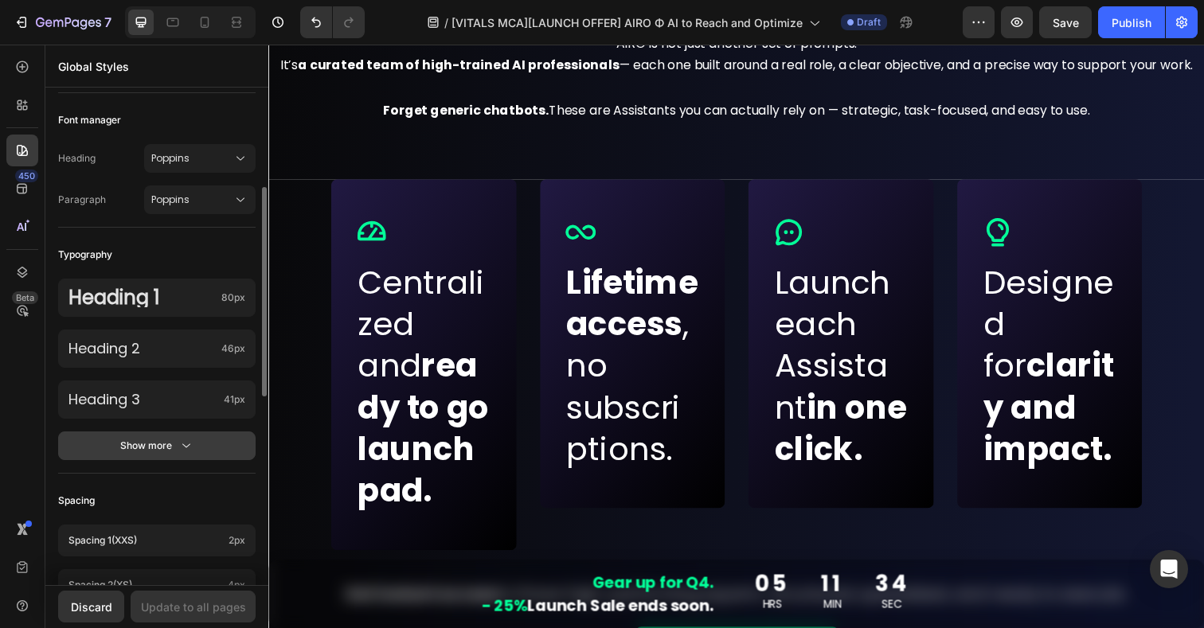
scroll to position [230, 0]
click at [163, 452] on button "Show more" at bounding box center [157, 443] width 198 height 29
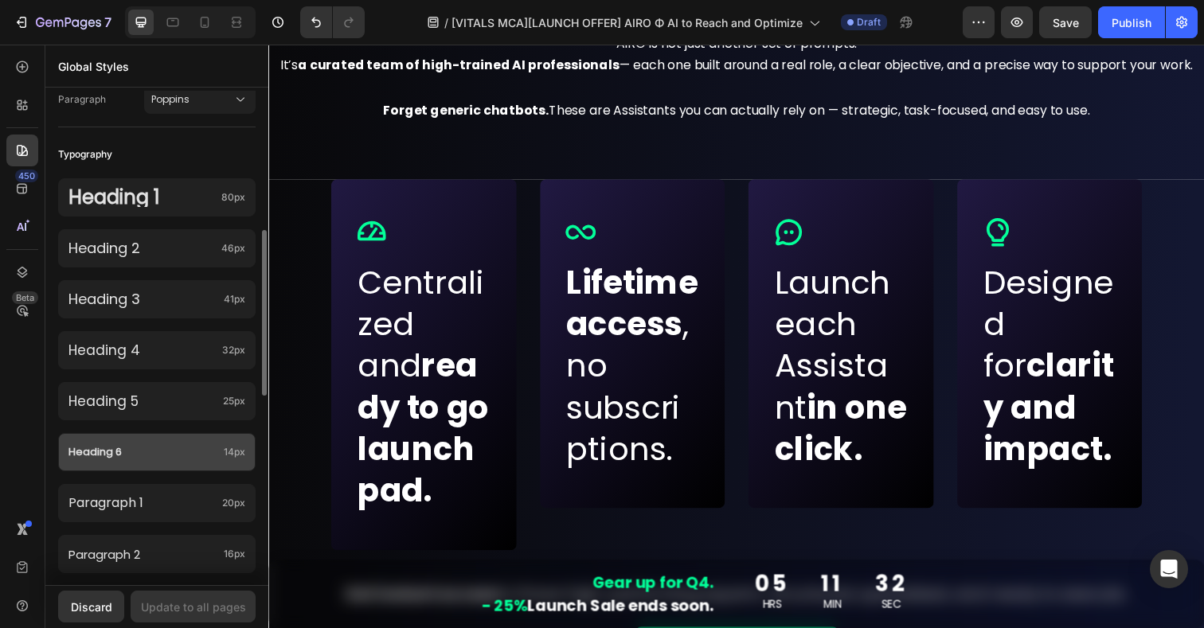
scroll to position [350, 0]
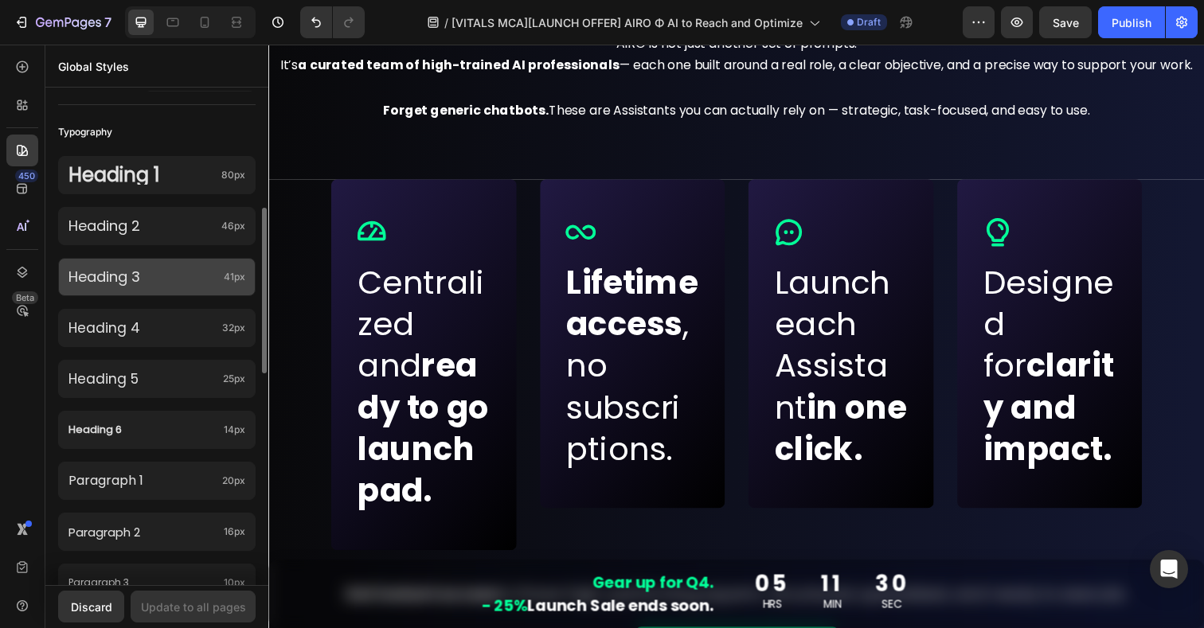
click at [152, 291] on div "Heading 3 41px" at bounding box center [157, 277] width 198 height 38
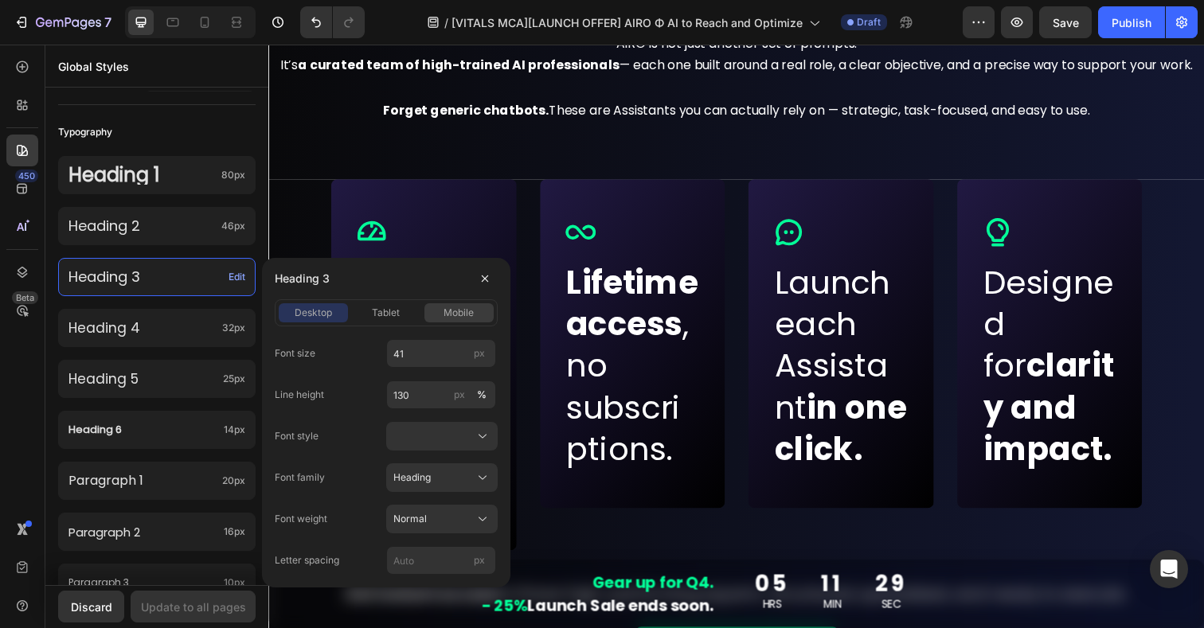
click at [448, 313] on span "mobile" at bounding box center [459, 313] width 30 height 14
drag, startPoint x: 415, startPoint y: 352, endPoint x: 389, endPoint y: 352, distance: 25.5
click at [389, 352] on input "24" at bounding box center [441, 353] width 110 height 29
drag, startPoint x: 439, startPoint y: 355, endPoint x: 395, endPoint y: 355, distance: 43.8
click at [395, 355] on input "24" at bounding box center [441, 353] width 110 height 29
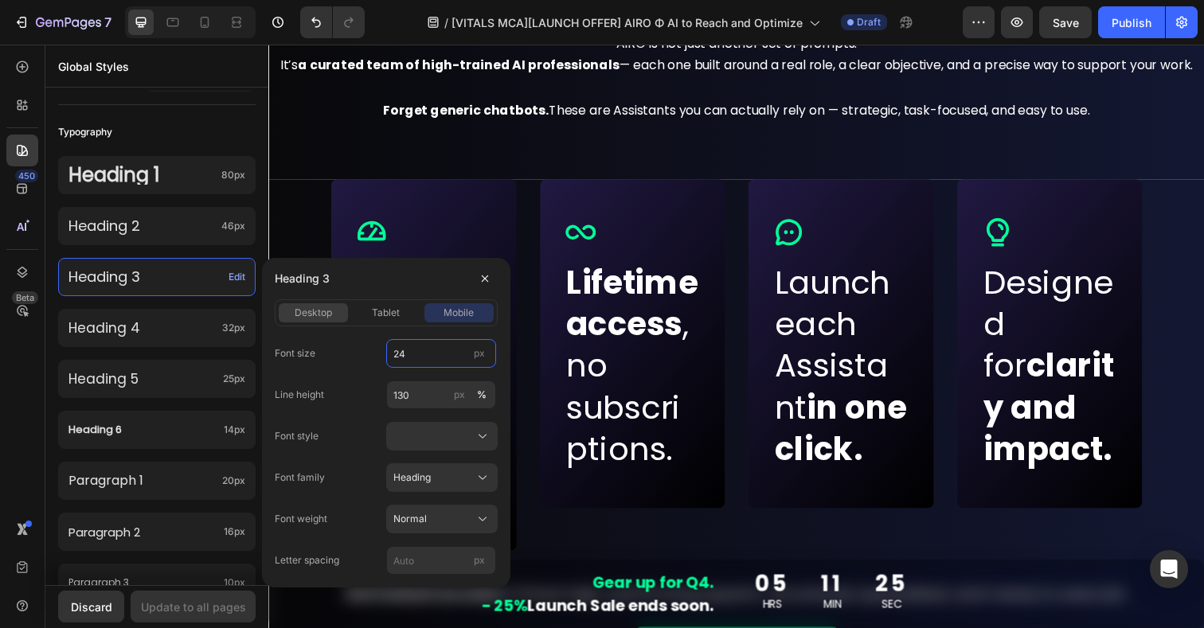
click at [303, 310] on span "desktop" at bounding box center [313, 313] width 37 height 14
click at [402, 355] on input "41" at bounding box center [441, 353] width 110 height 29
paste input "24"
type input "24"
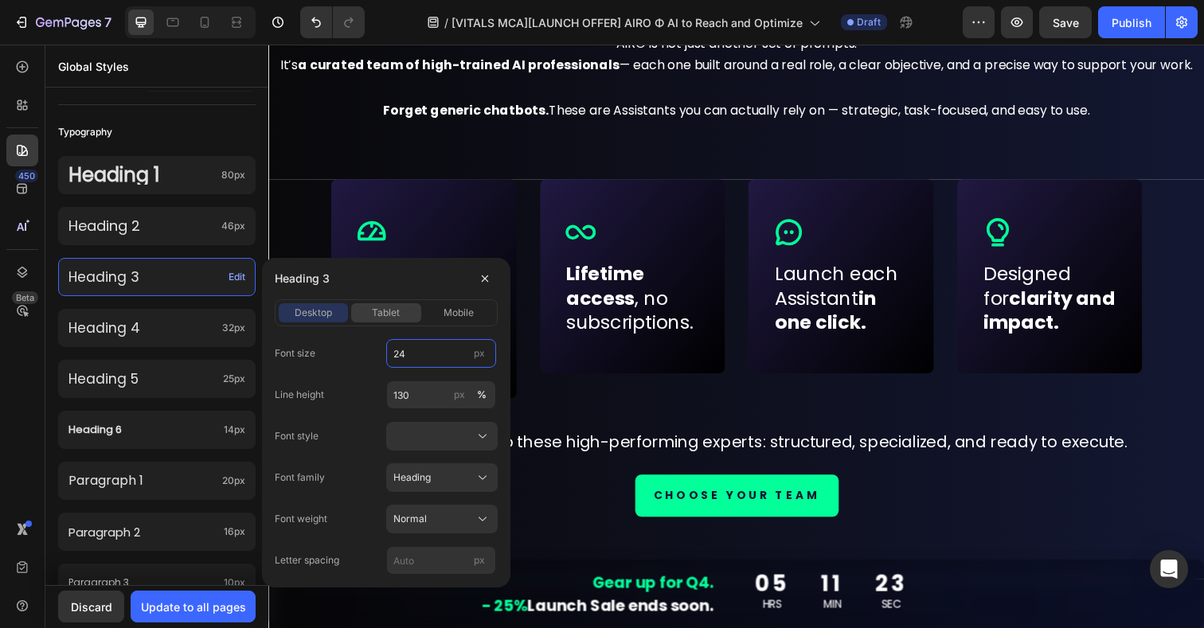
click at [382, 313] on span "tablet" at bounding box center [386, 313] width 28 height 14
click at [407, 349] on input "41" at bounding box center [441, 353] width 110 height 29
paste input "24"
type input "24"
click at [302, 310] on span "desktop" at bounding box center [313, 313] width 37 height 14
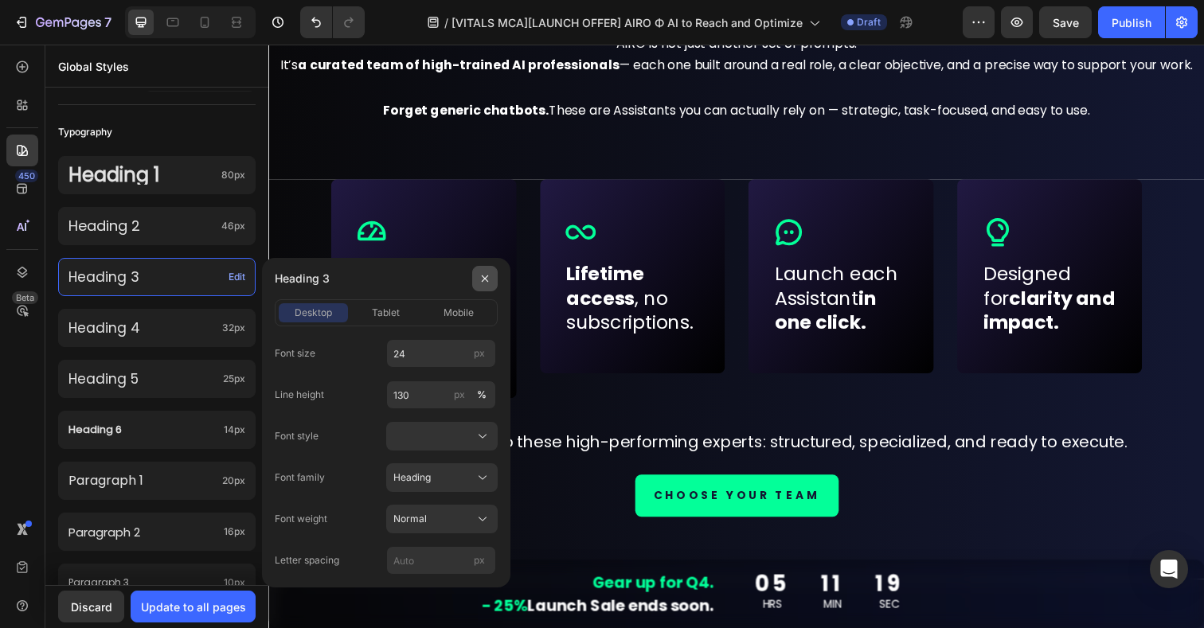
click at [487, 282] on icon "button" at bounding box center [485, 278] width 13 height 13
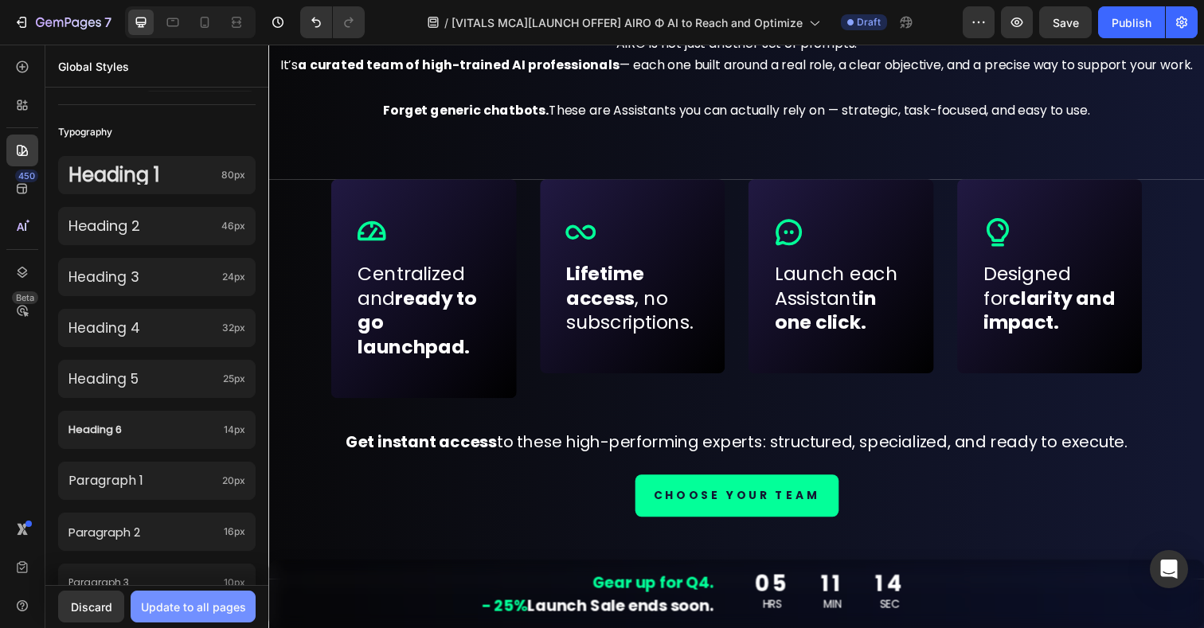
click at [225, 605] on div "Update to all pages" at bounding box center [193, 607] width 105 height 17
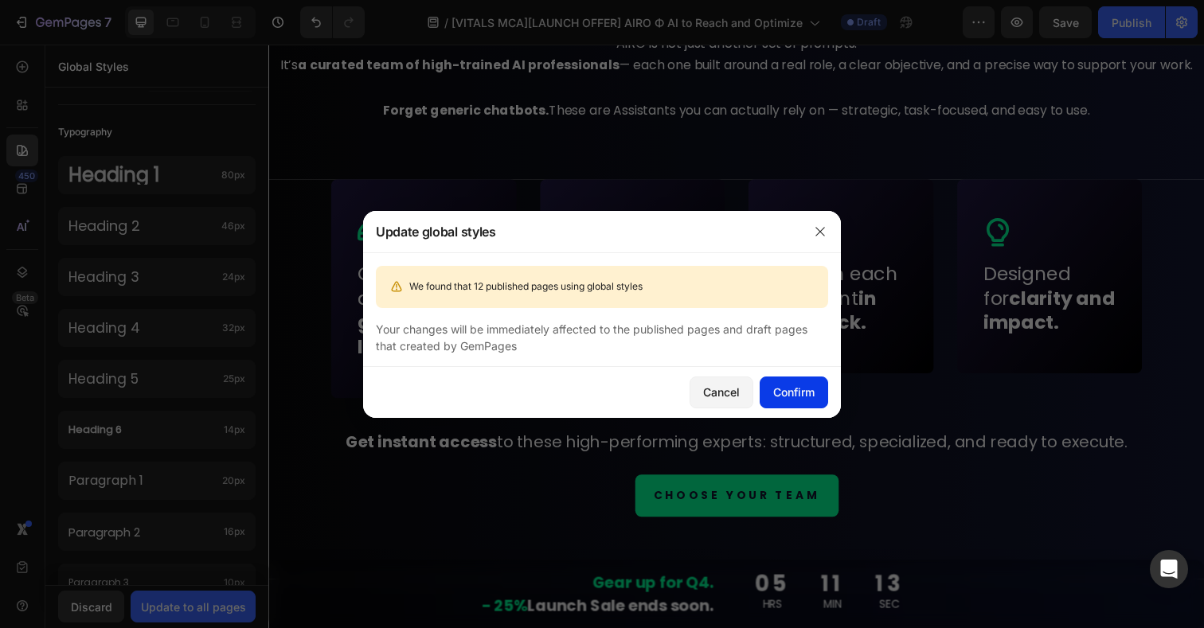
click at [797, 389] on div "Confirm" at bounding box center [793, 392] width 41 height 17
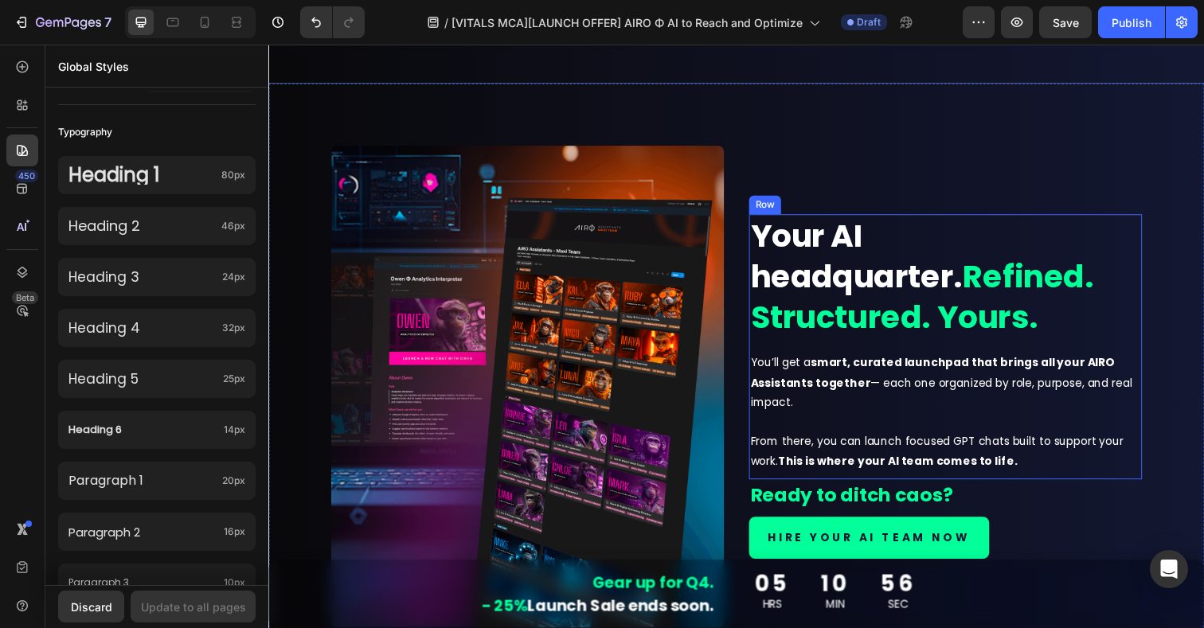
scroll to position [1396, 0]
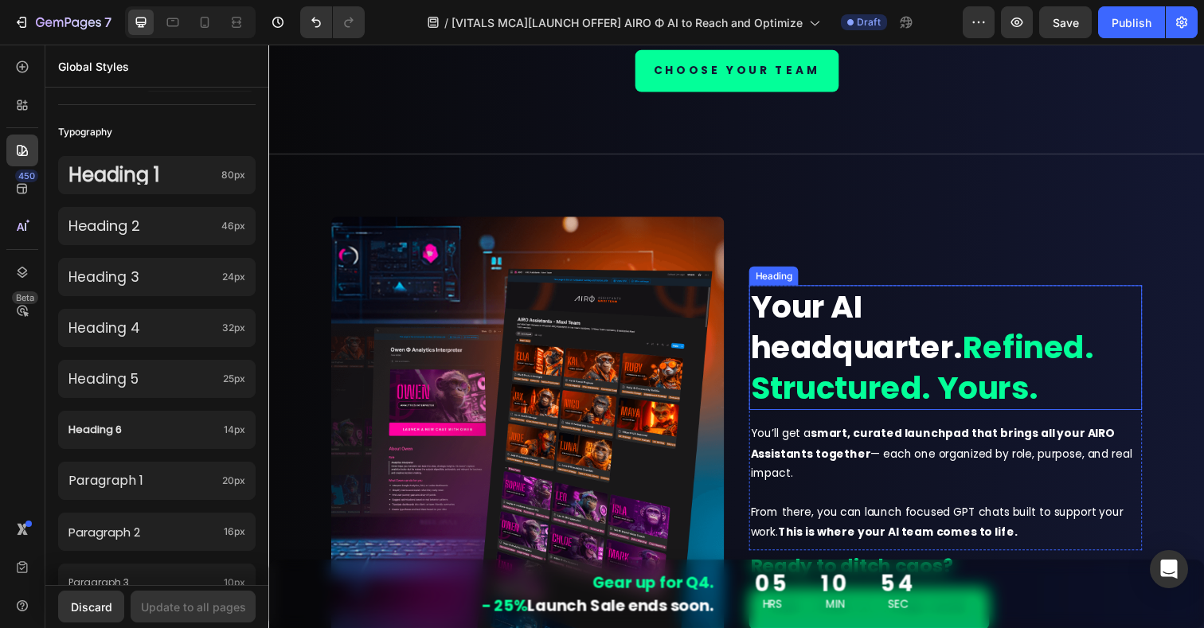
click at [870, 350] on strong "Refined. Structured. Yours." at bounding box center [936, 375] width 350 height 86
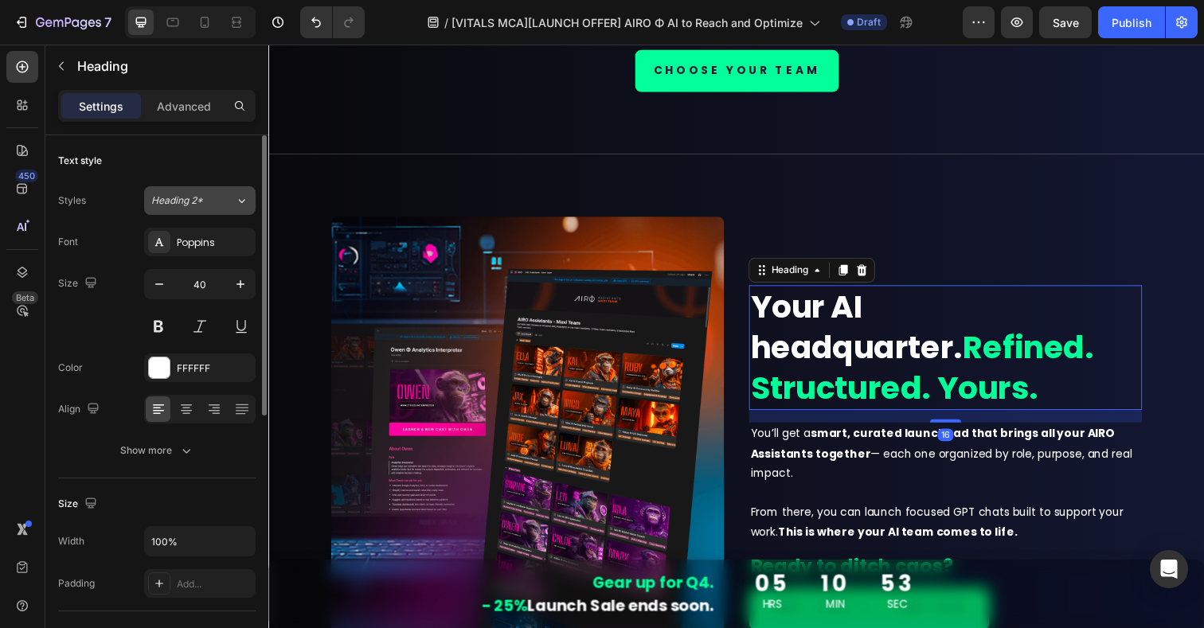
click at [221, 206] on div "Heading 2*" at bounding box center [193, 201] width 84 height 14
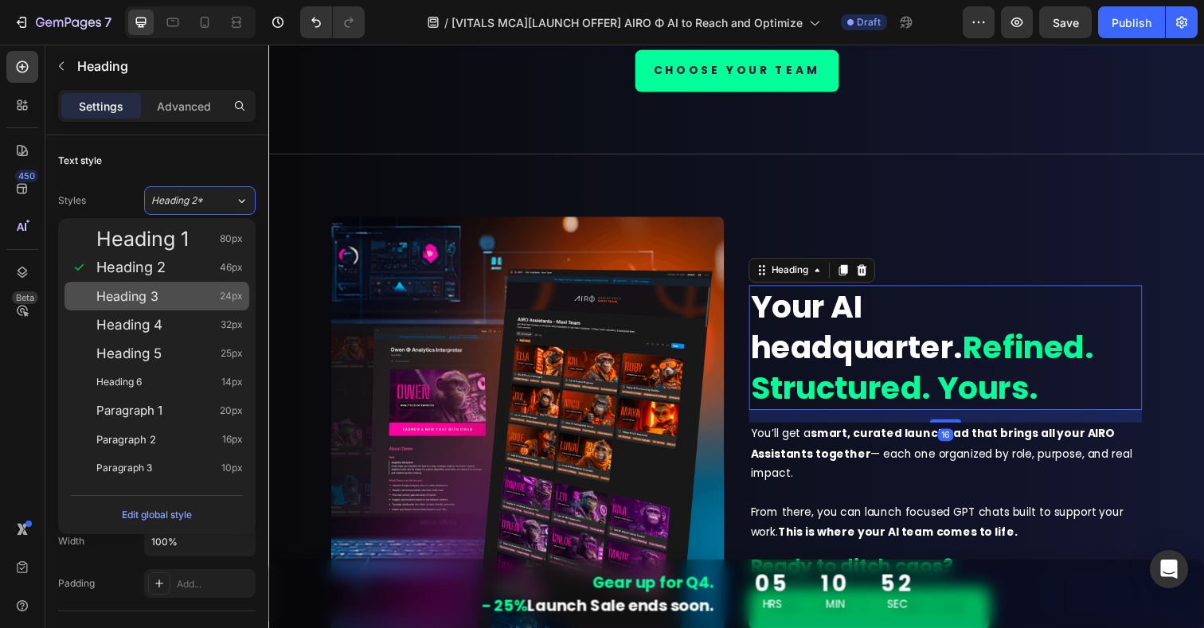
click at [131, 300] on span "Heading 3" at bounding box center [127, 296] width 62 height 16
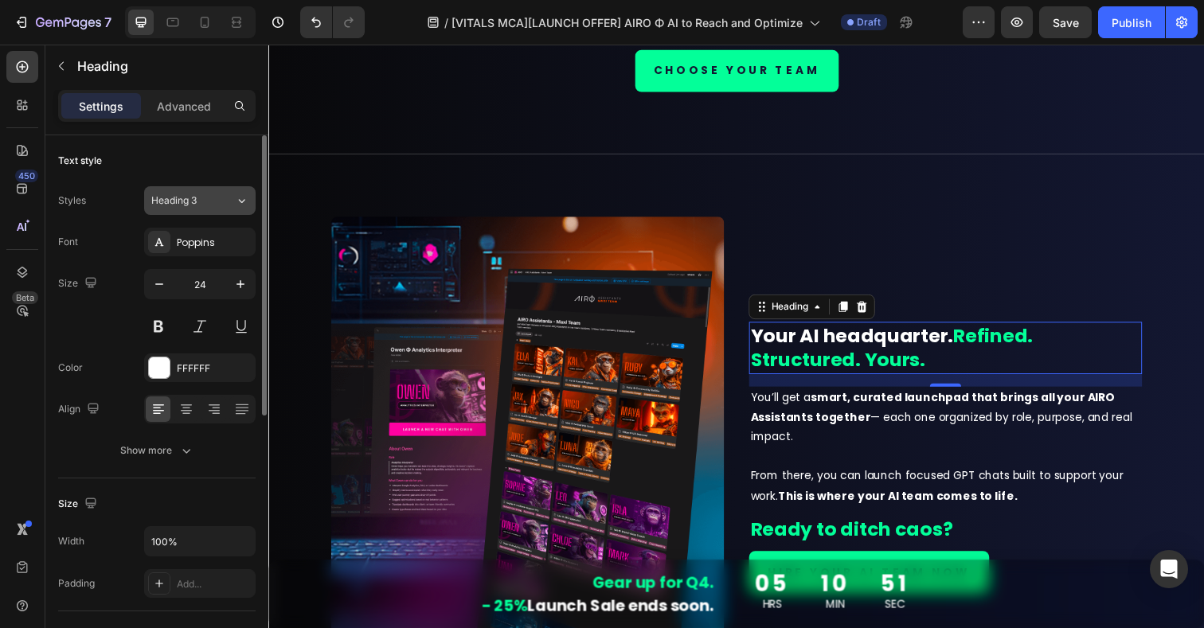
click at [198, 202] on div "Heading 3" at bounding box center [183, 201] width 65 height 14
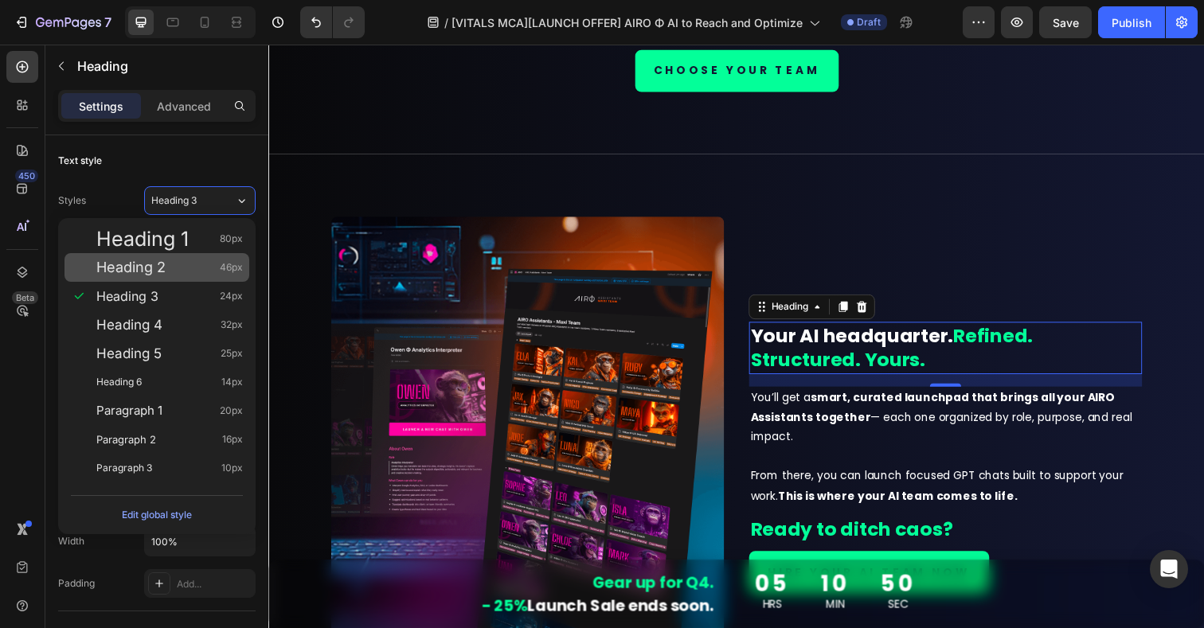
click at [146, 269] on span "Heading 2" at bounding box center [130, 268] width 69 height 16
type input "46"
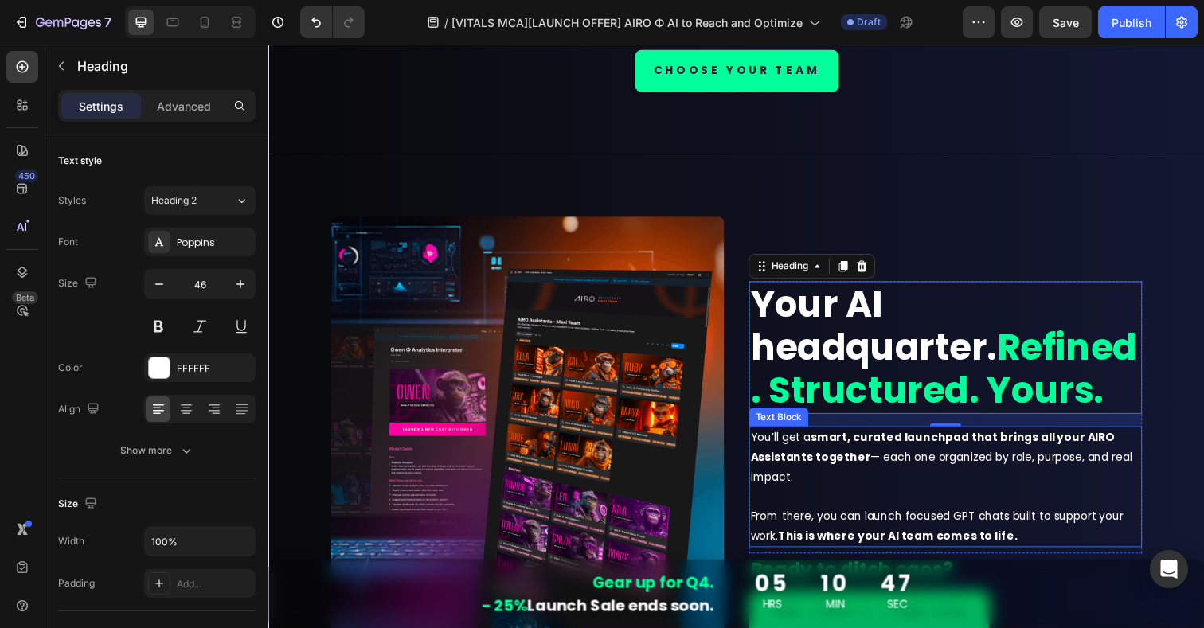
click at [844, 479] on p "You’ll get a smart, curated launchpad that brings all your AIRO Assistants toge…" at bounding box center [960, 496] width 398 height 120
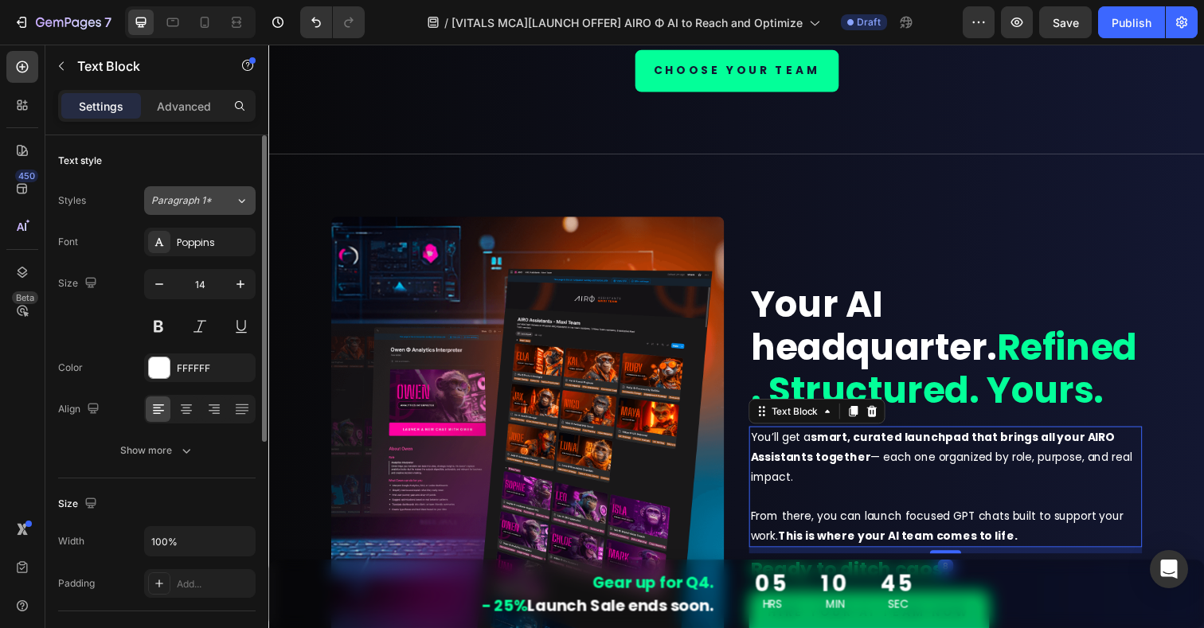
click at [211, 199] on div "Paragraph 1*" at bounding box center [183, 201] width 65 height 14
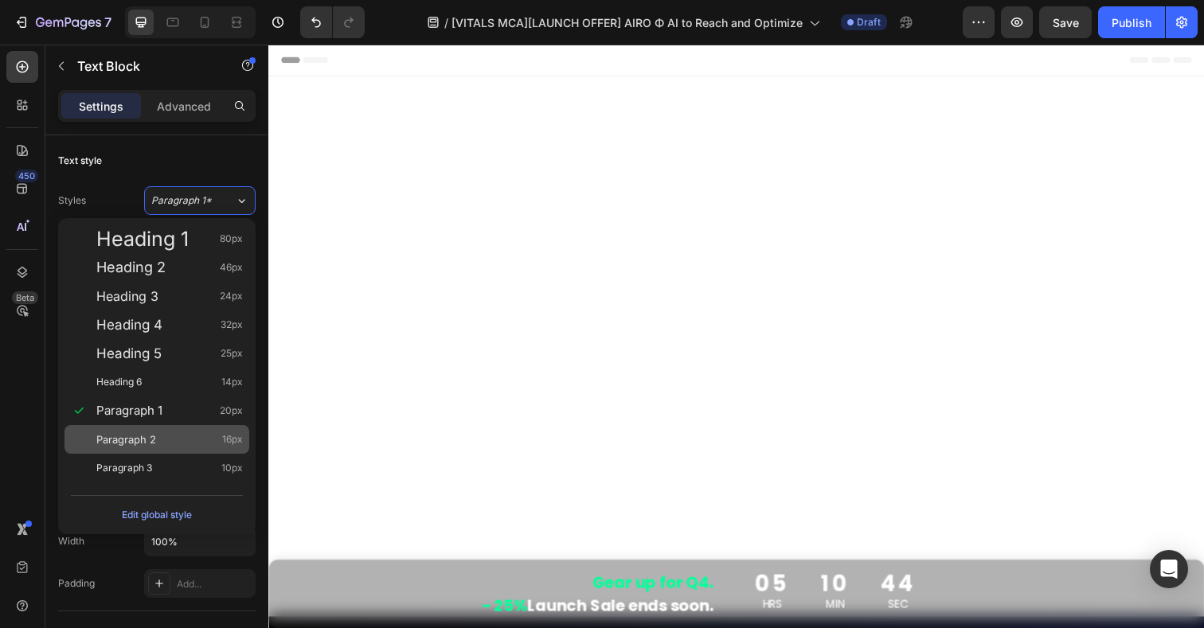
scroll to position [1396, 0]
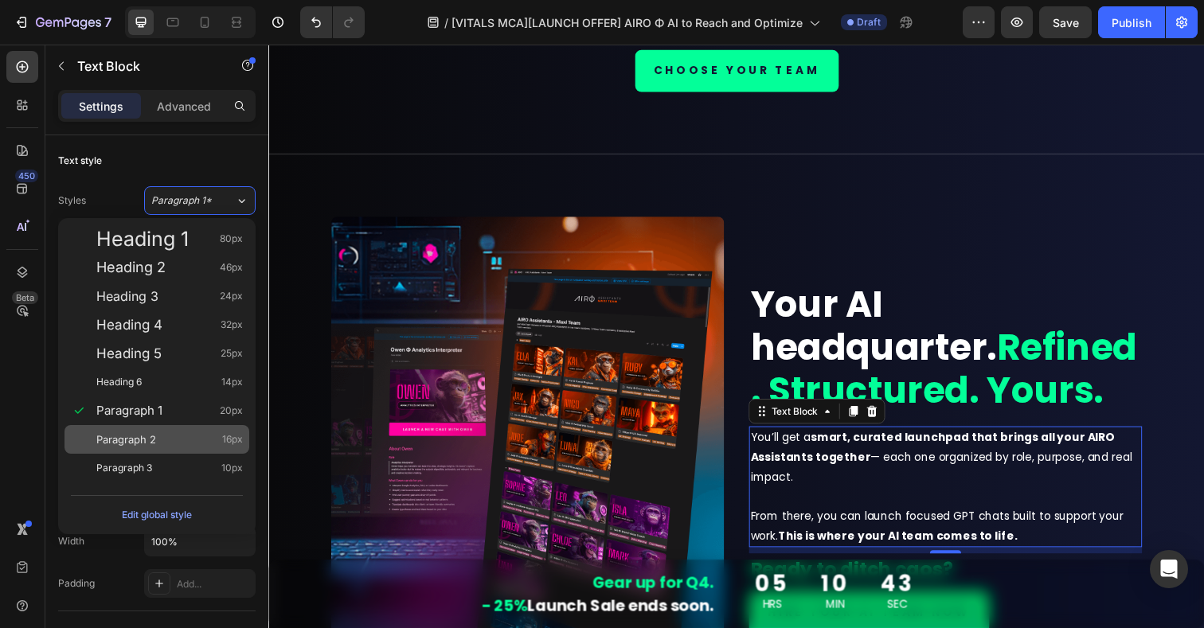
click at [134, 434] on span "Paragraph 2" at bounding box center [126, 440] width 60 height 16
type input "16"
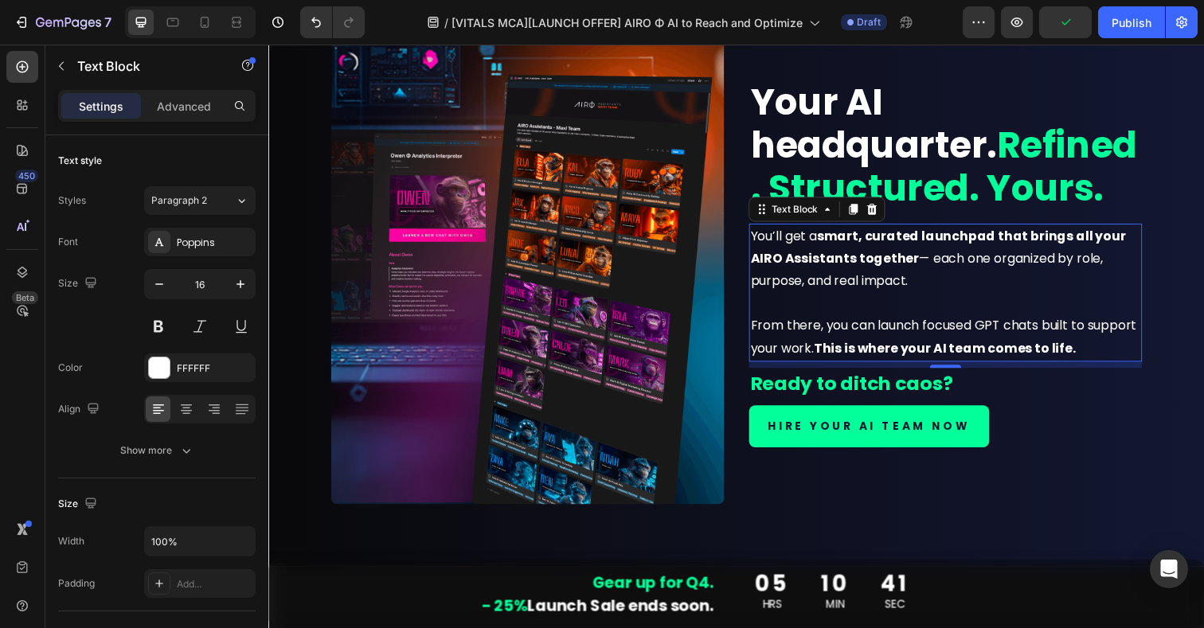
scroll to position [1596, 0]
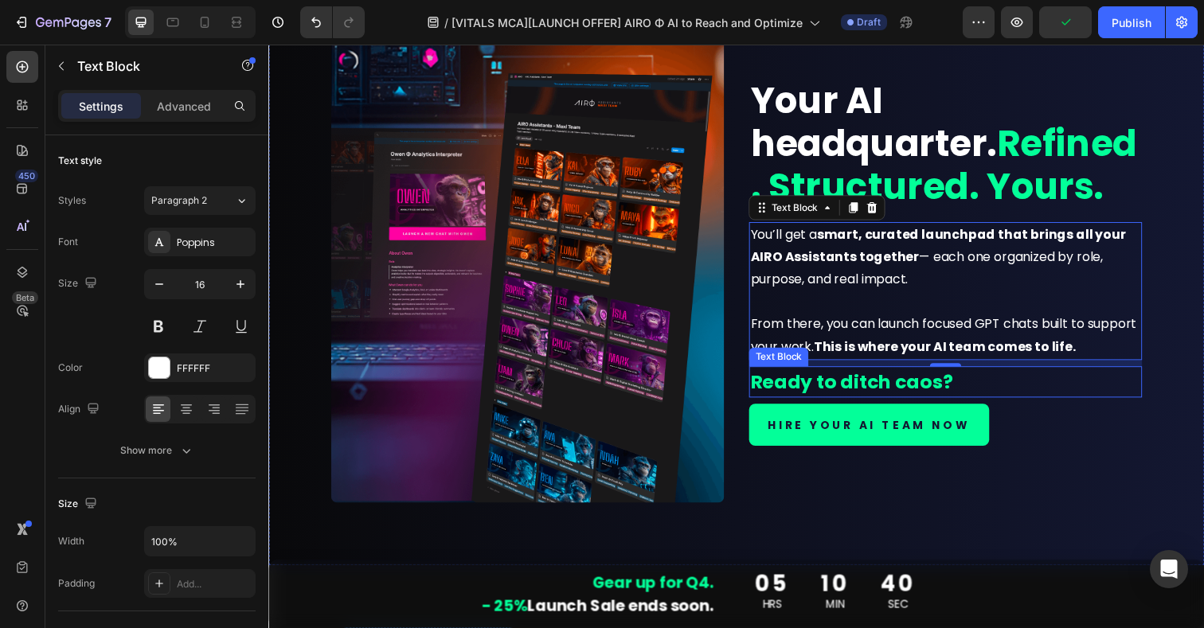
click at [905, 394] on strong "Ready to ditch caos?" at bounding box center [864, 389] width 206 height 26
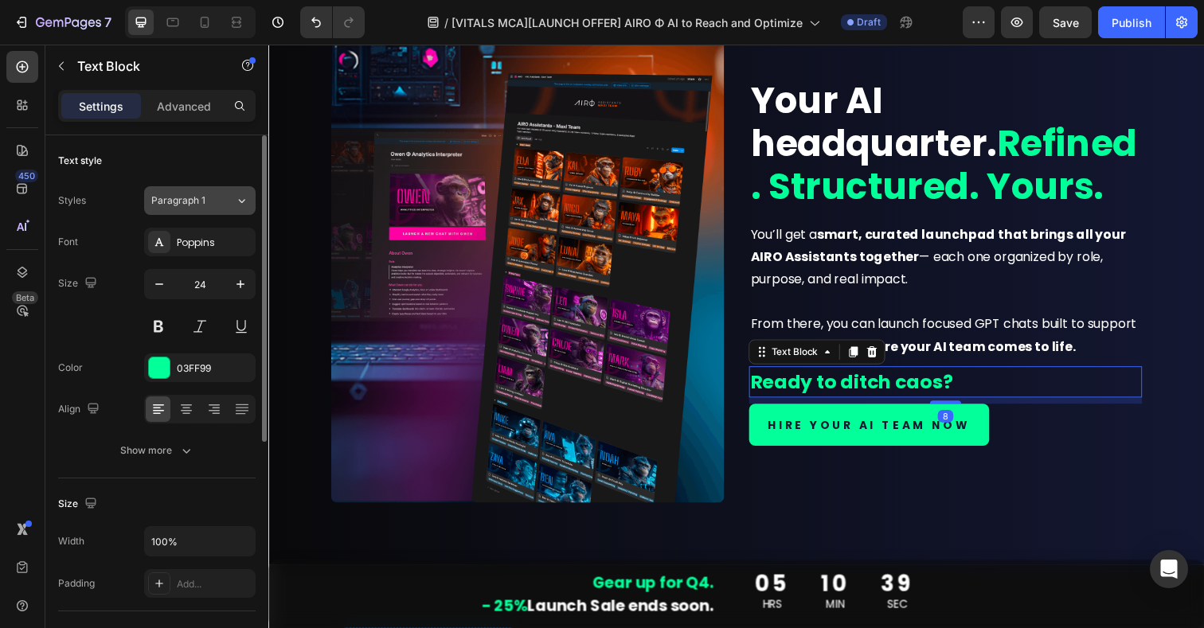
click at [220, 204] on div "Paragraph 1" at bounding box center [193, 201] width 84 height 14
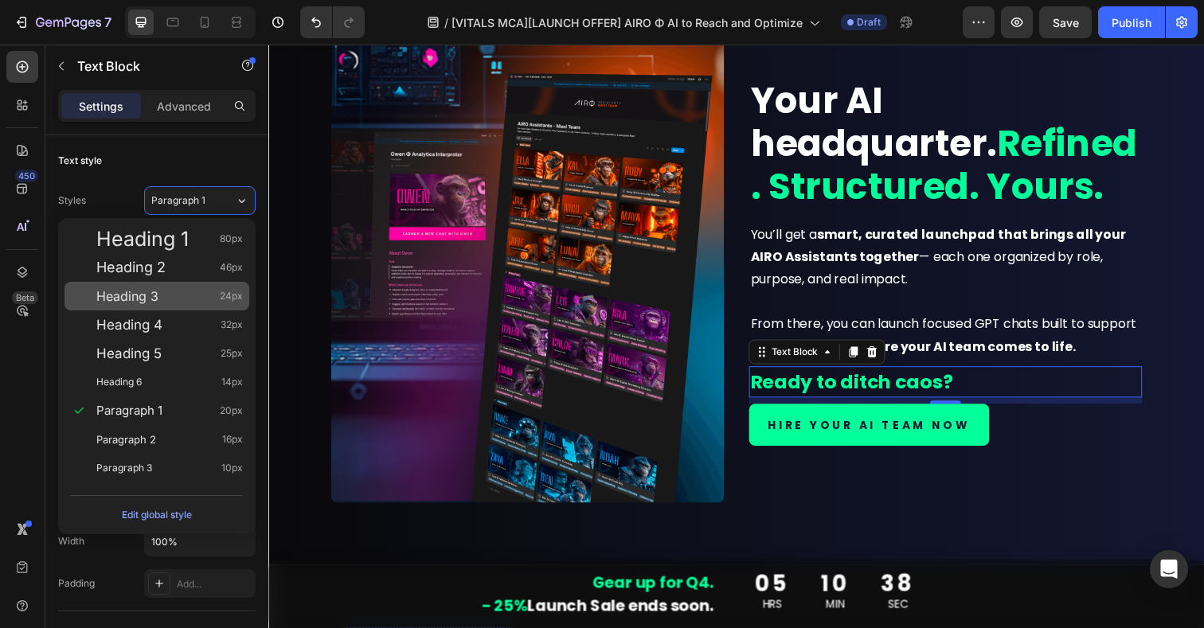
click at [128, 301] on span "Heading 3" at bounding box center [127, 296] width 62 height 16
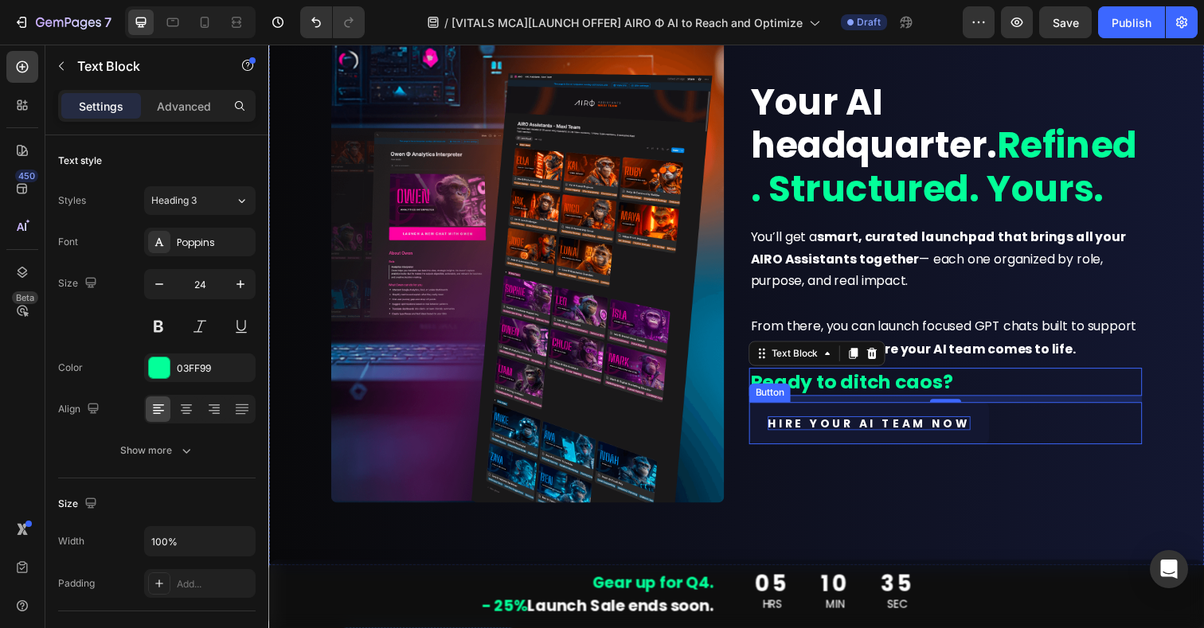
click at [949, 429] on p "HIRE YOUR AI TEAM NOW" at bounding box center [881, 432] width 207 height 14
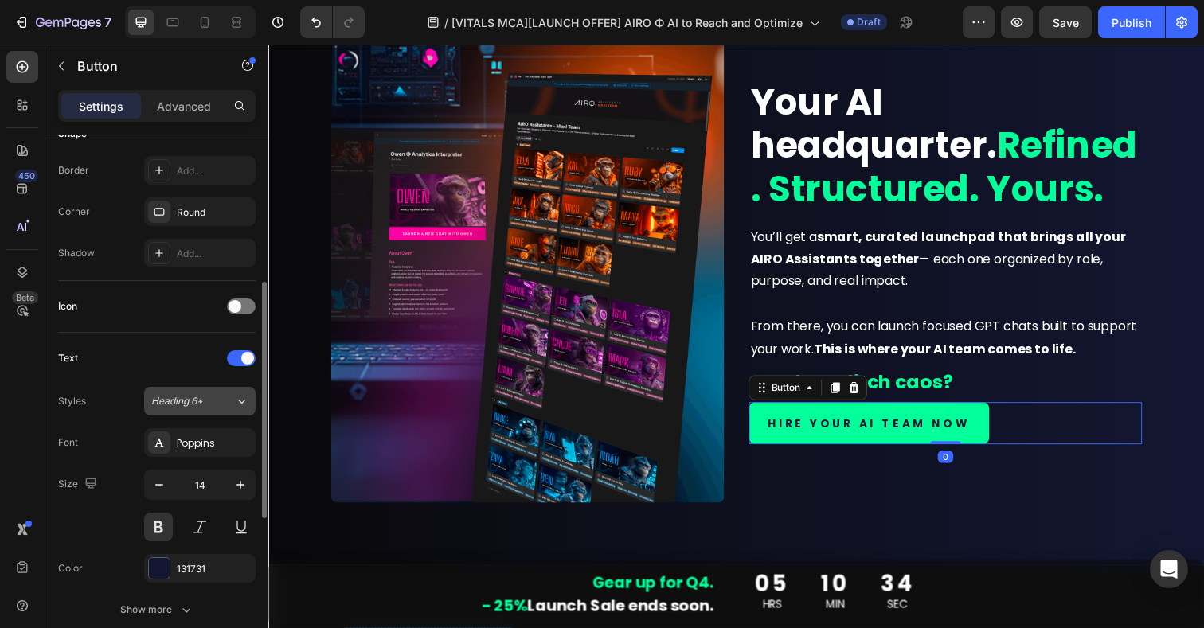
scroll to position [357, 0]
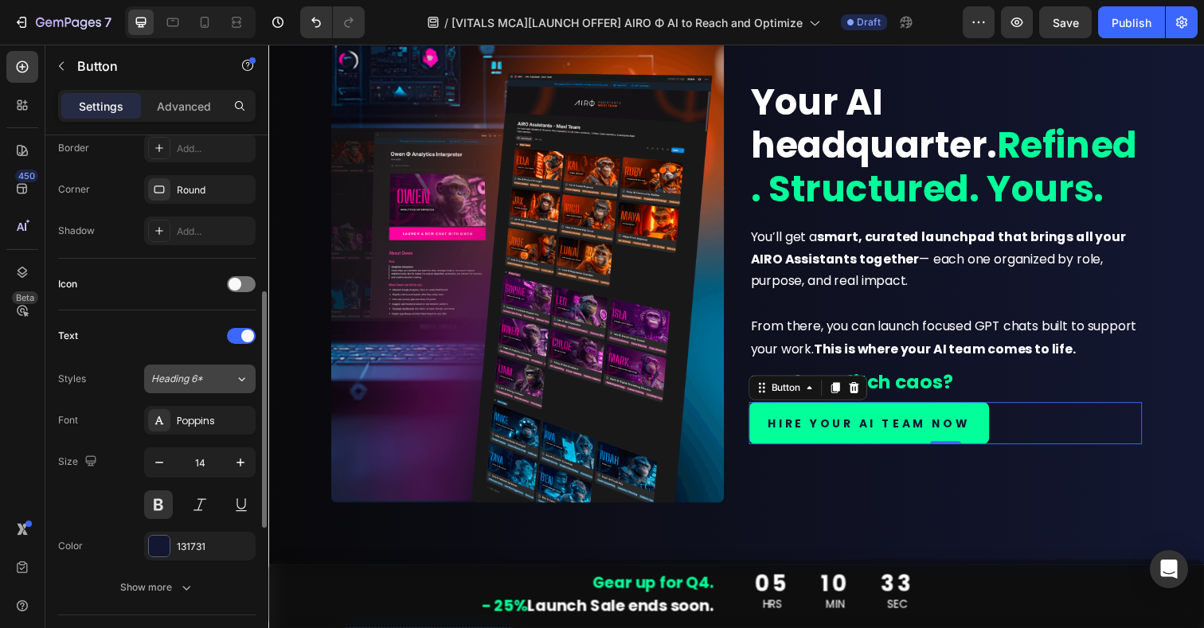
click at [214, 378] on div "Heading 6*" at bounding box center [183, 379] width 65 height 14
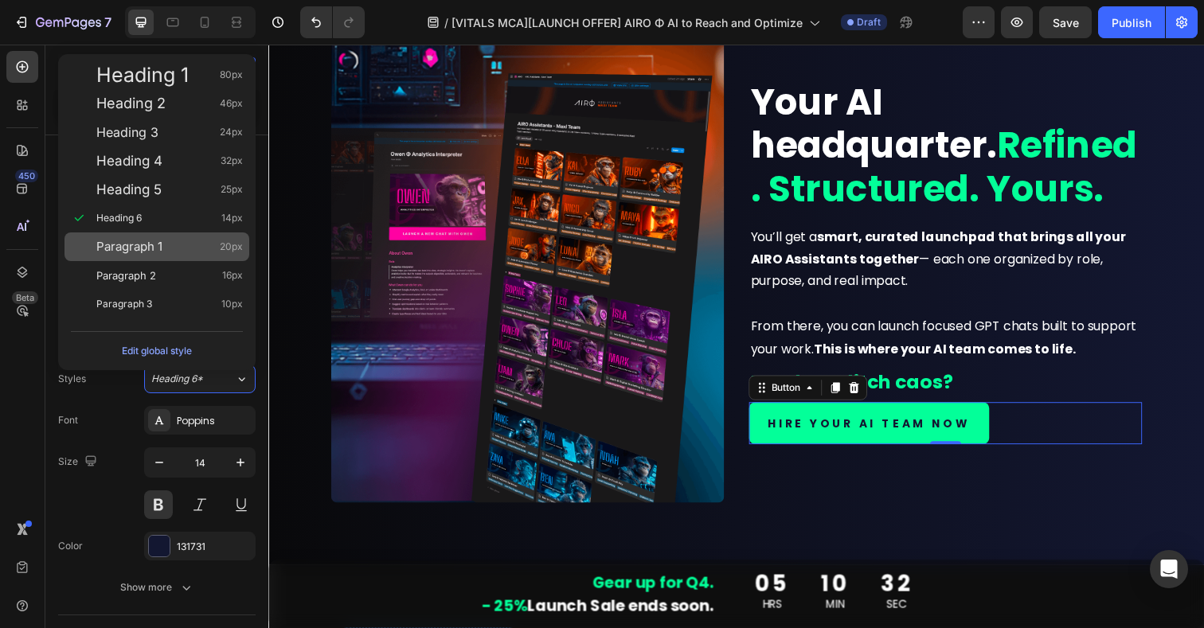
click at [139, 250] on span "Paragraph 1" at bounding box center [129, 247] width 66 height 16
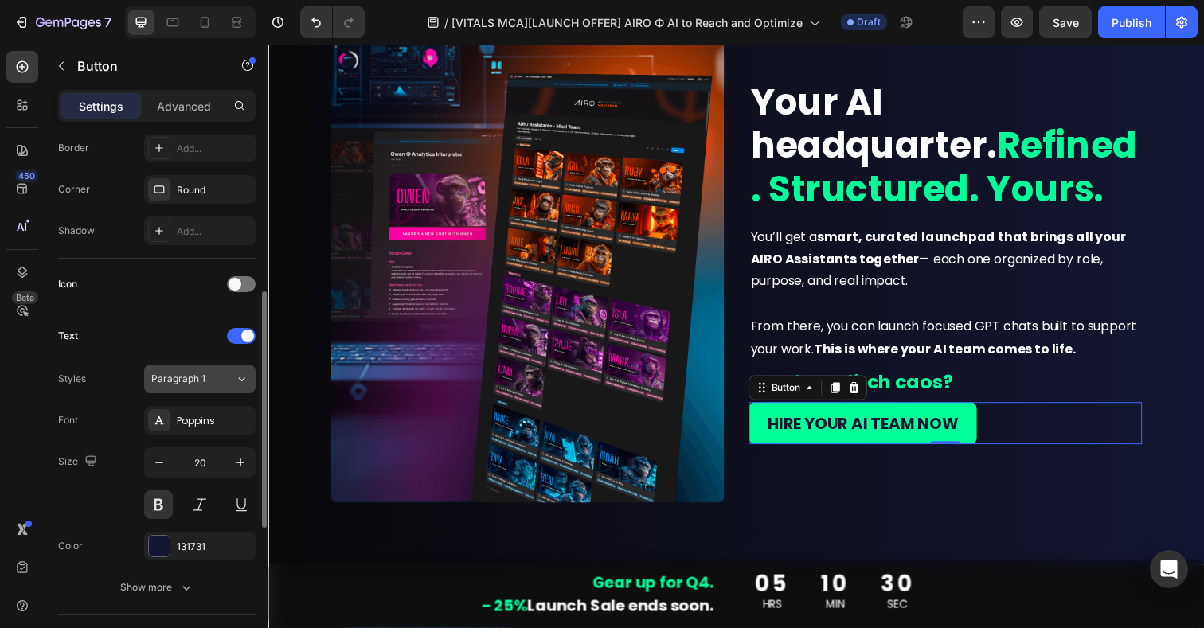
click at [196, 377] on span "Paragraph 1" at bounding box center [178, 379] width 54 height 14
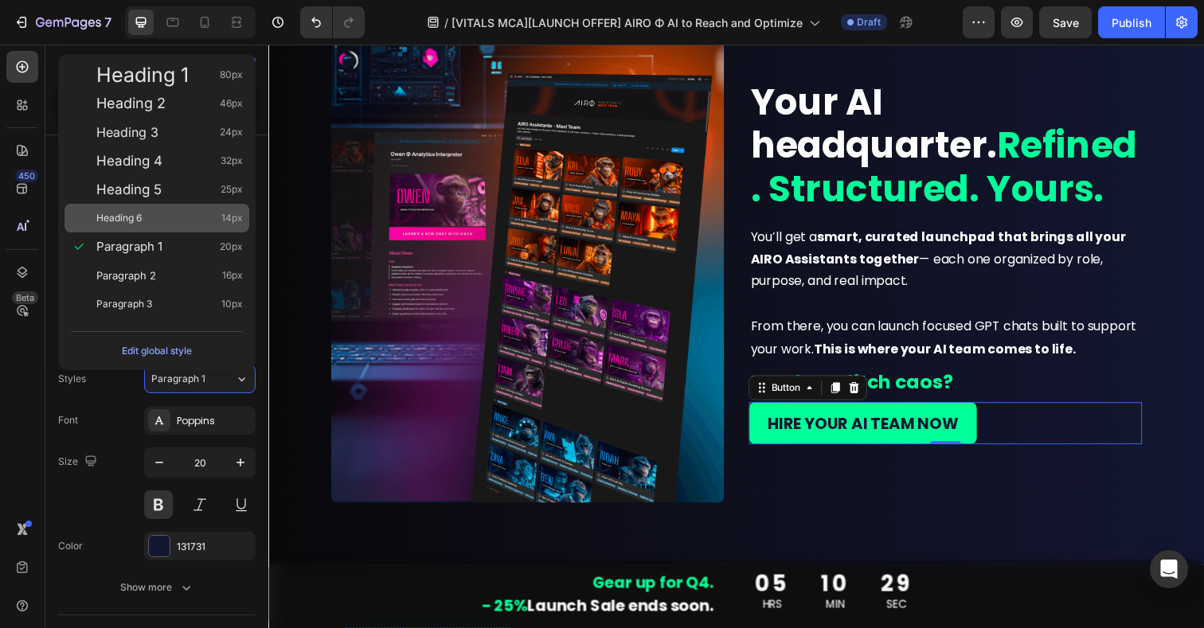
click at [131, 221] on span "Heading 6" at bounding box center [118, 218] width 45 height 16
type input "14"
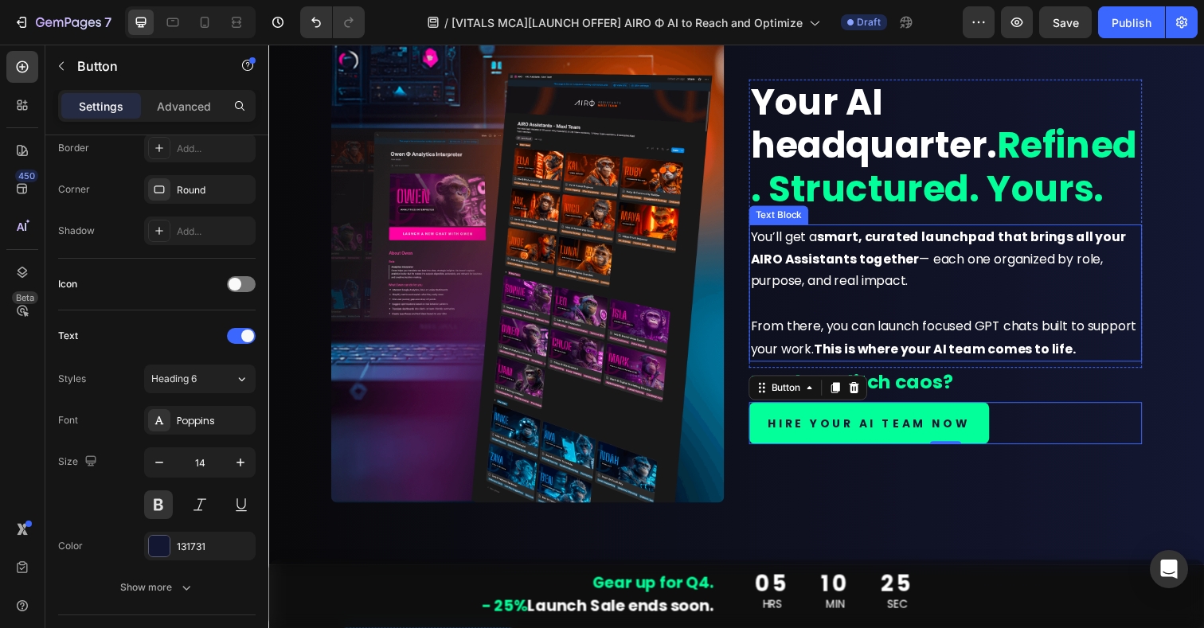
click at [1013, 355] on strong "This is where your AI team comes to life." at bounding box center [959, 355] width 268 height 18
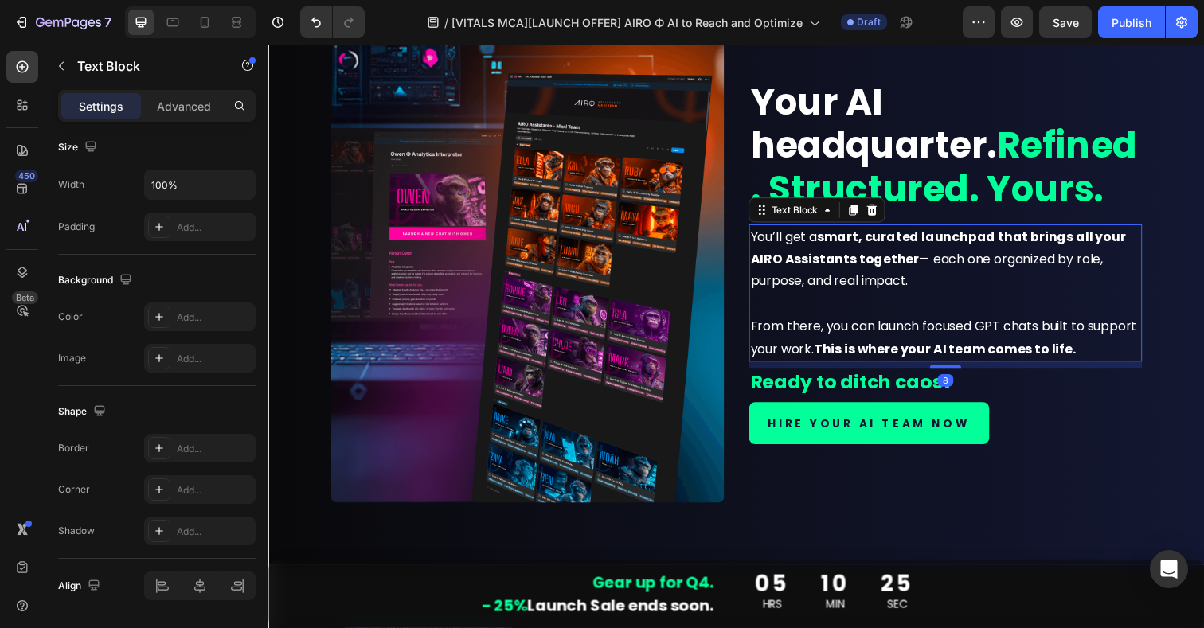
scroll to position [0, 0]
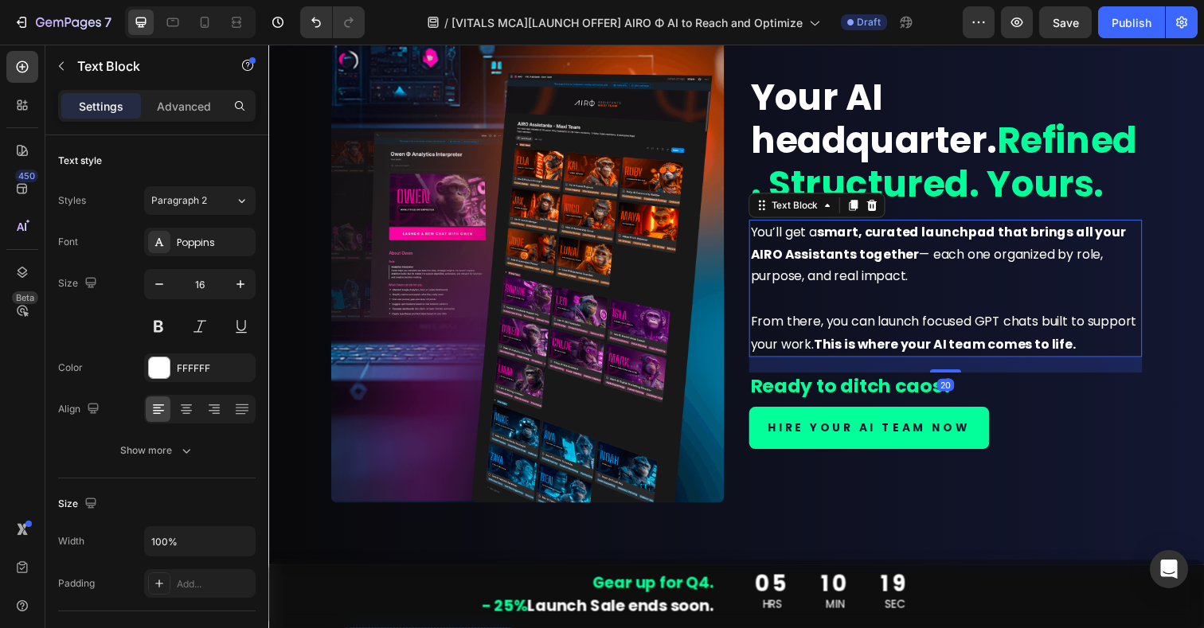
drag, startPoint x: 967, startPoint y: 373, endPoint x: 969, endPoint y: 382, distance: 9.9
click at [969, 382] on div "Your AI headquarter. Refined. Structured. Yours. Heading You’ll get a smart, cu…" at bounding box center [959, 267] width 401 height 493
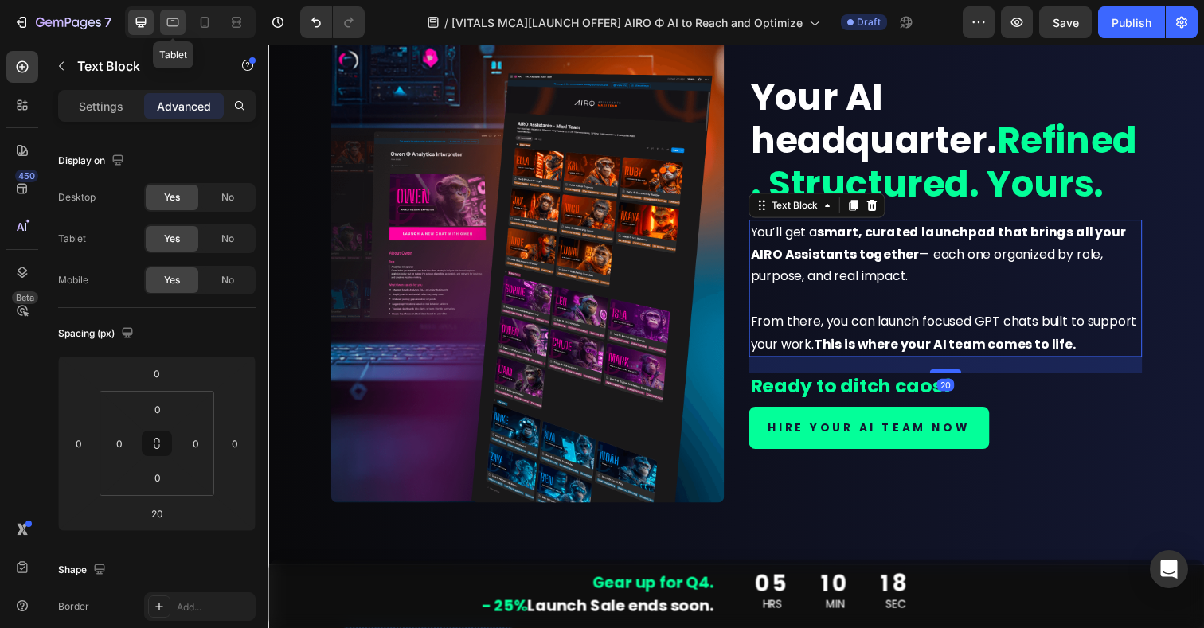
click at [175, 19] on icon at bounding box center [173, 22] width 16 height 16
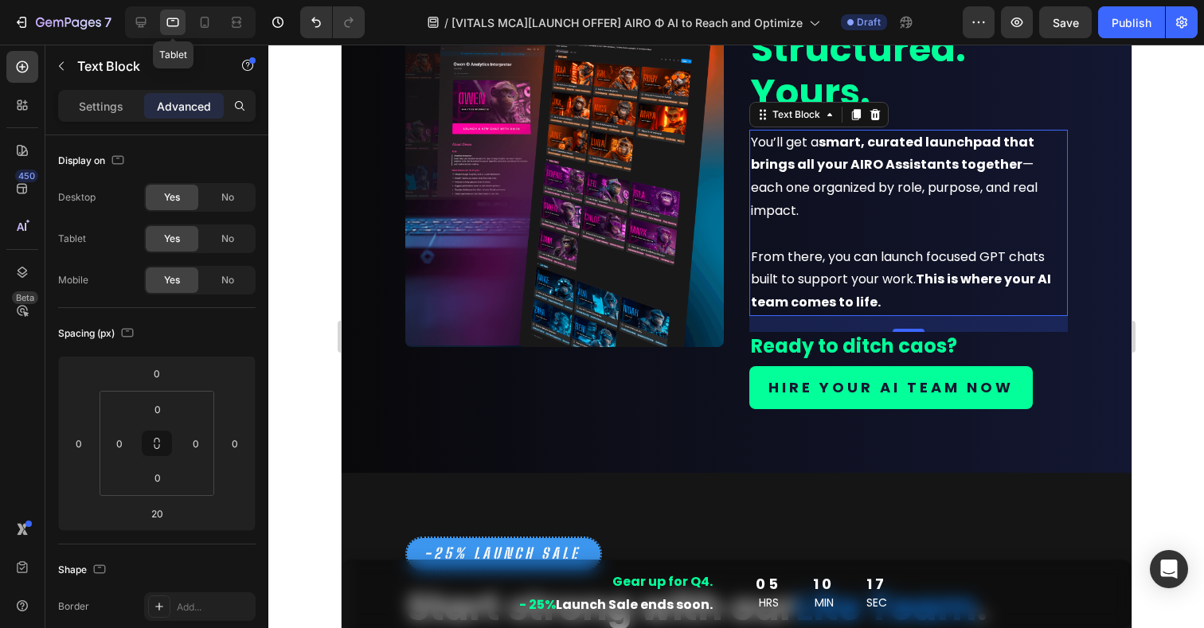
scroll to position [1751, 0]
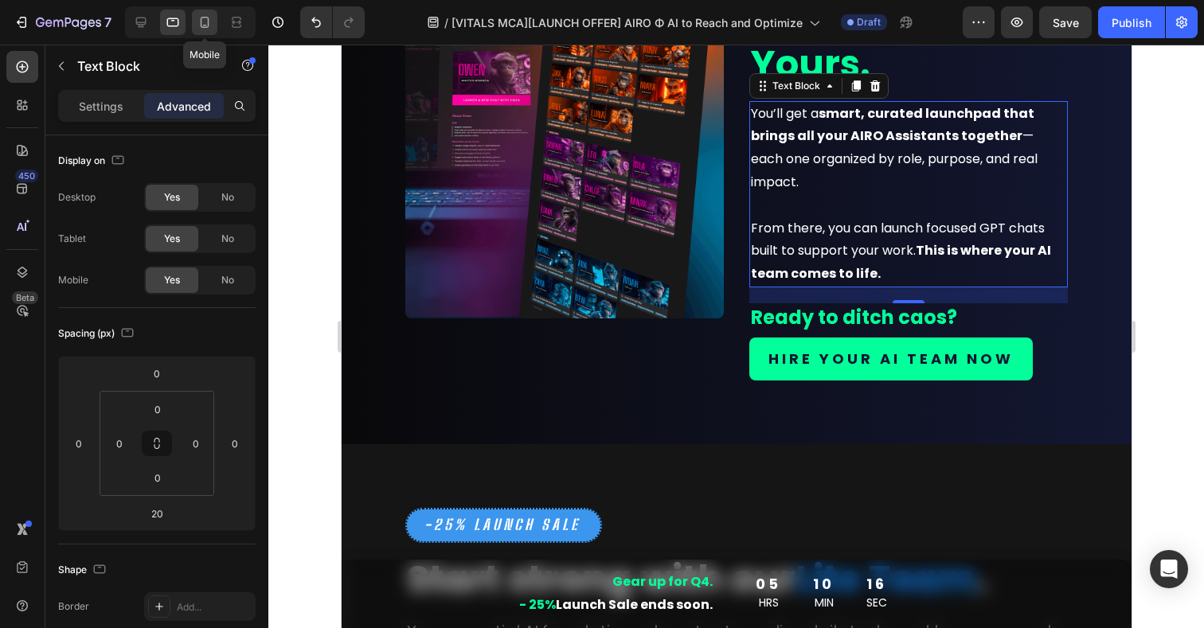
click at [202, 27] on icon at bounding box center [205, 22] width 9 height 11
type input "27"
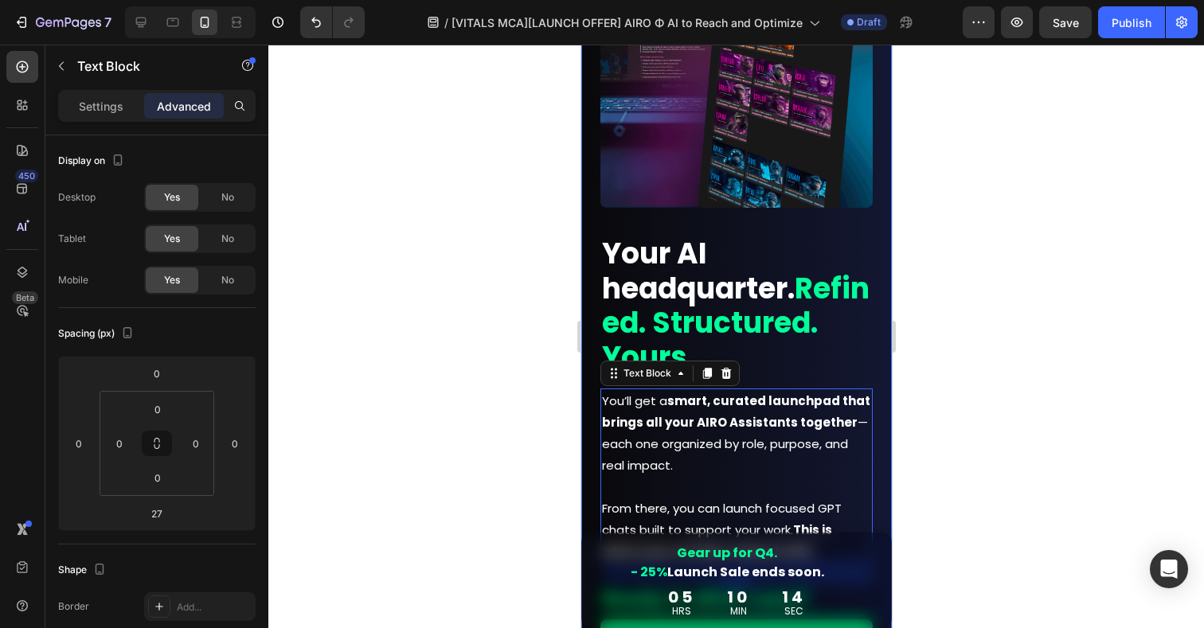
scroll to position [1629, 0]
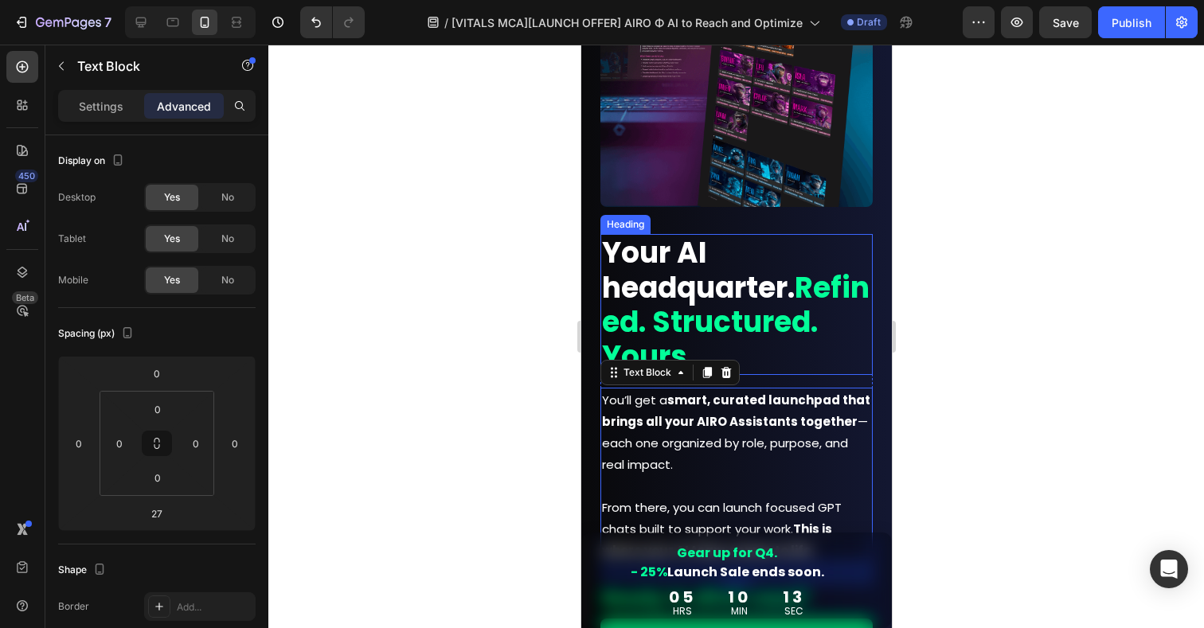
click at [644, 311] on strong "Refined. Structured. Yours." at bounding box center [735, 322] width 268 height 109
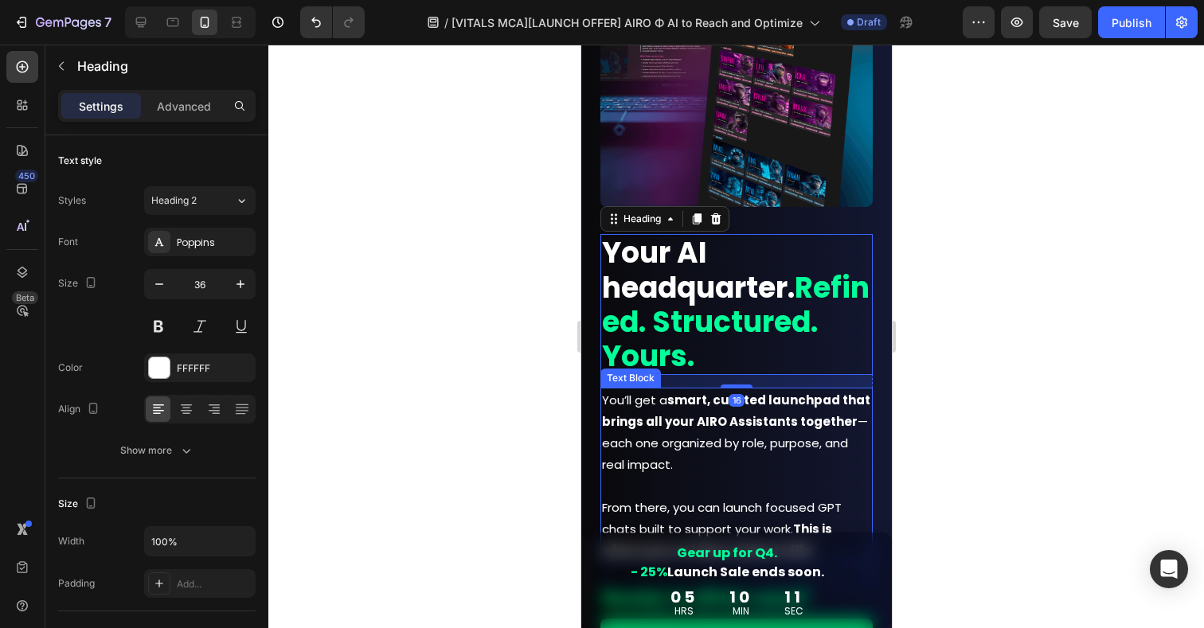
click at [657, 450] on p "You’ll get a smart, curated launchpad that brings all your AIRO Assistants toge…" at bounding box center [735, 475] width 269 height 172
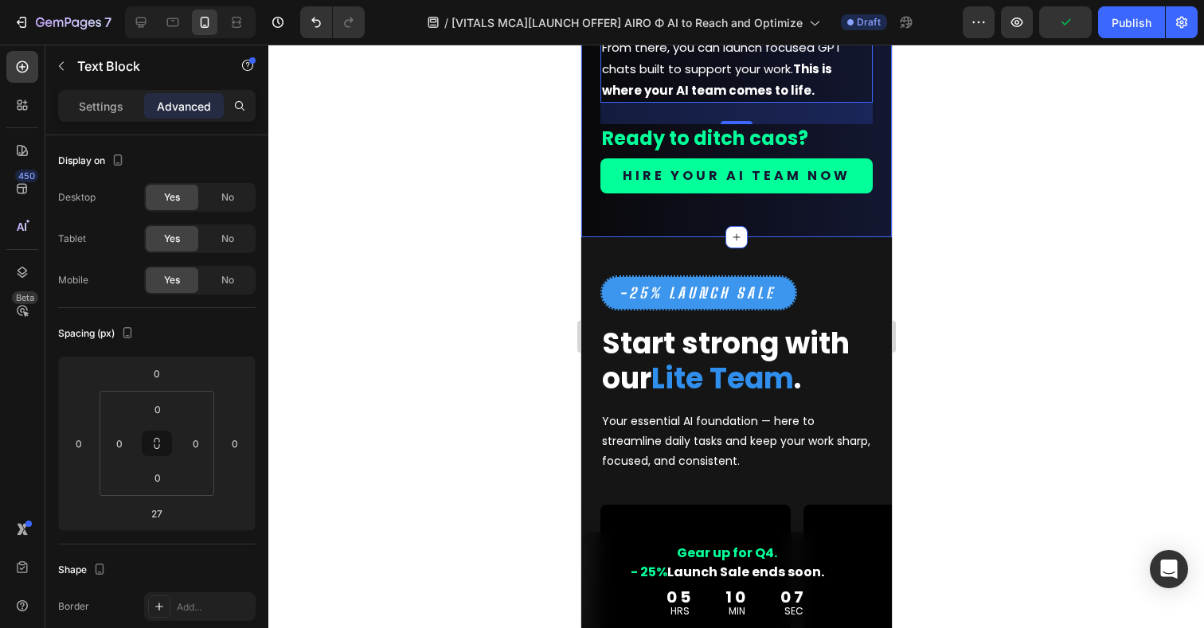
scroll to position [2107, 0]
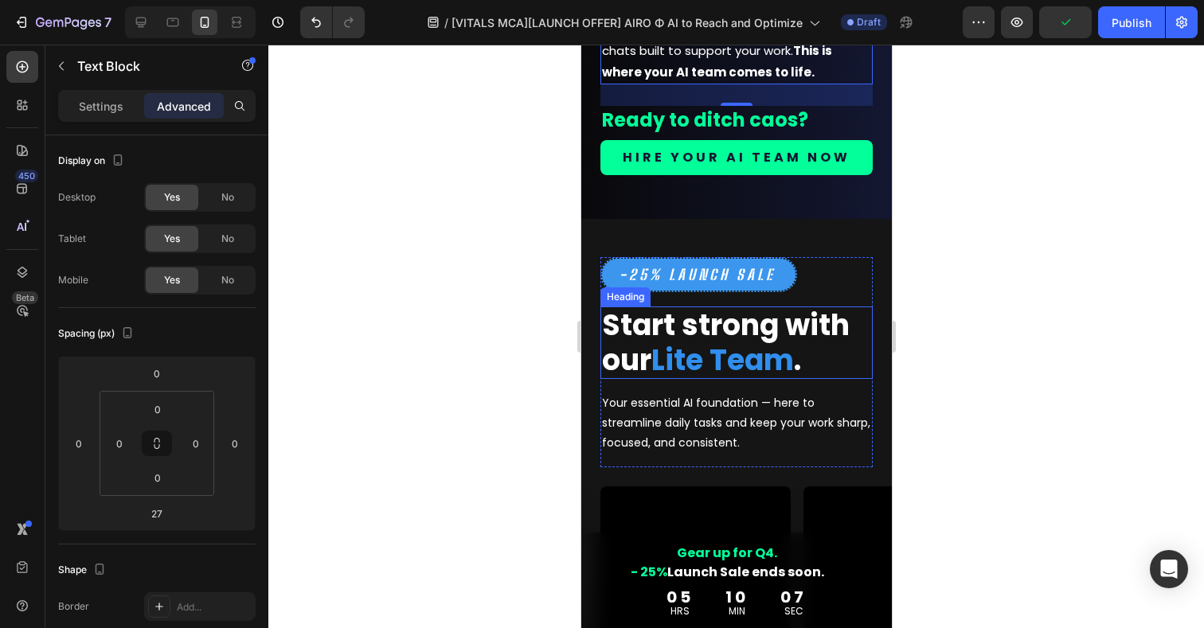
click at [679, 346] on strong "Lite Team" at bounding box center [722, 360] width 143 height 41
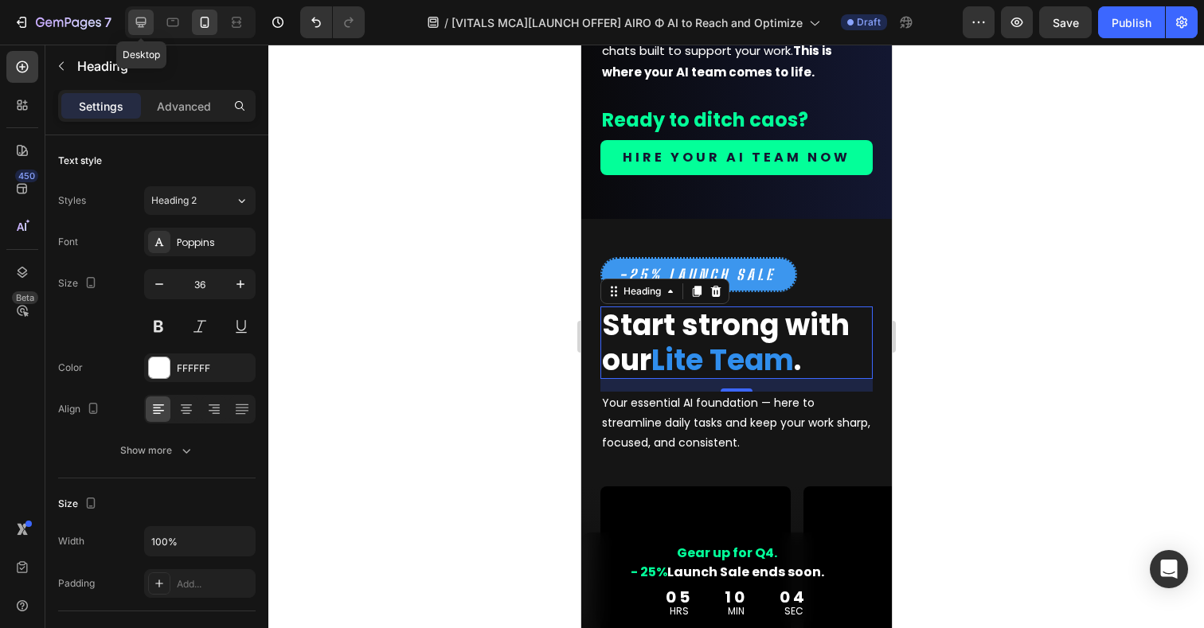
click at [138, 32] on div at bounding box center [140, 22] width 25 height 25
type input "46"
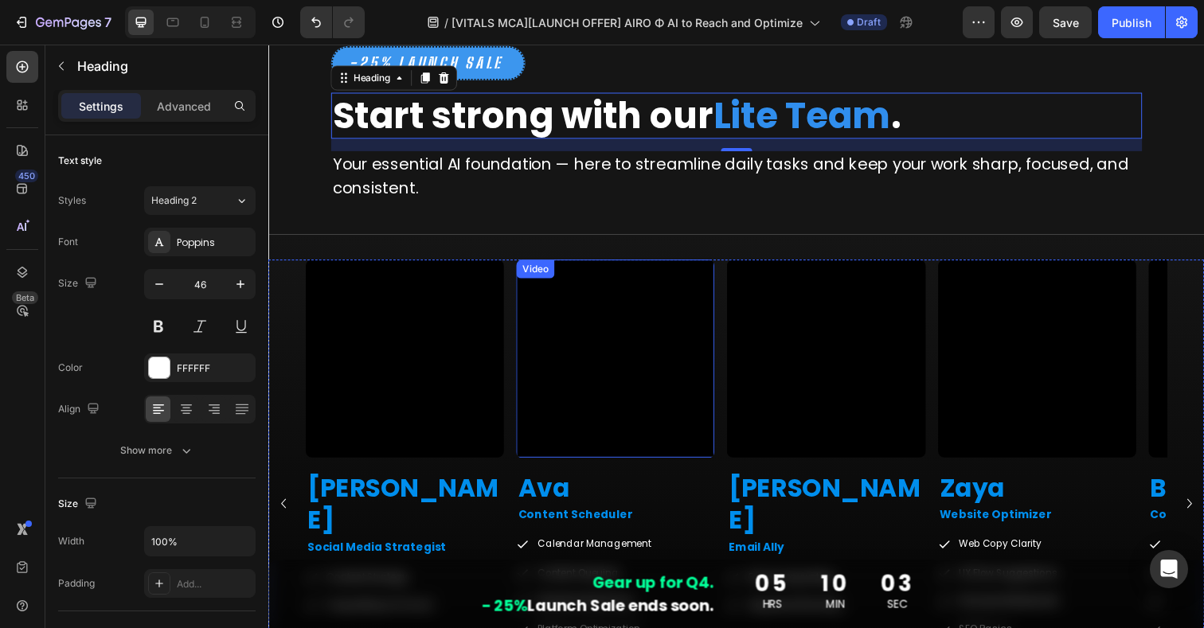
scroll to position [2140, 0]
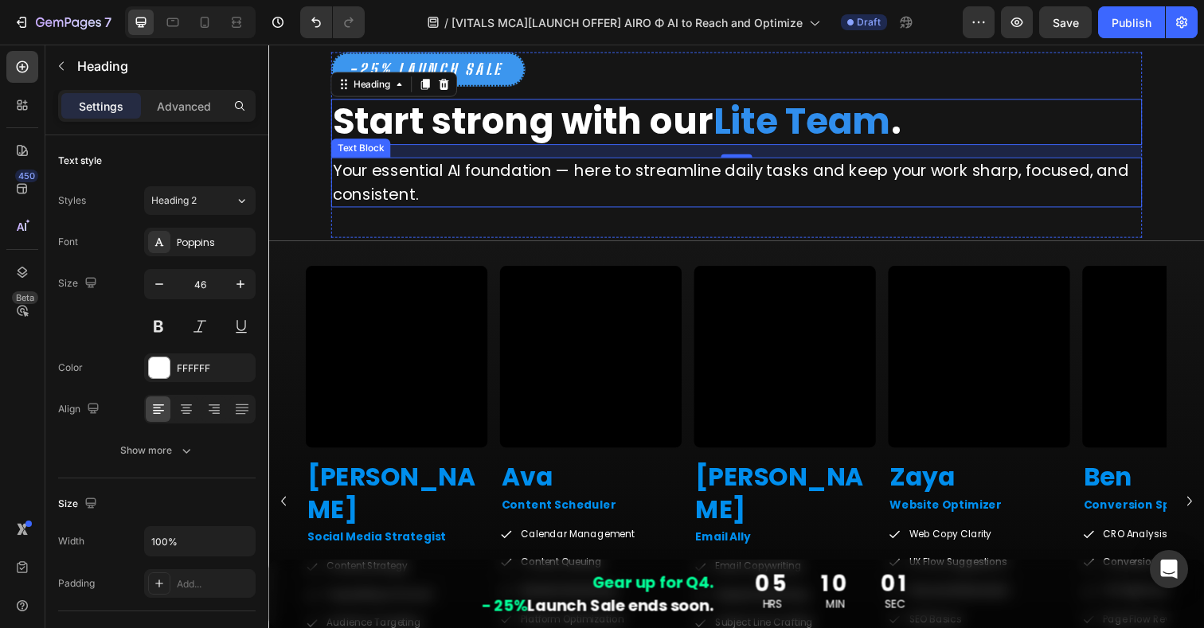
click at [390, 194] on p "Your essential AI foundation — here to streamline daily tasks and keep your wor…" at bounding box center [746, 186] width 825 height 48
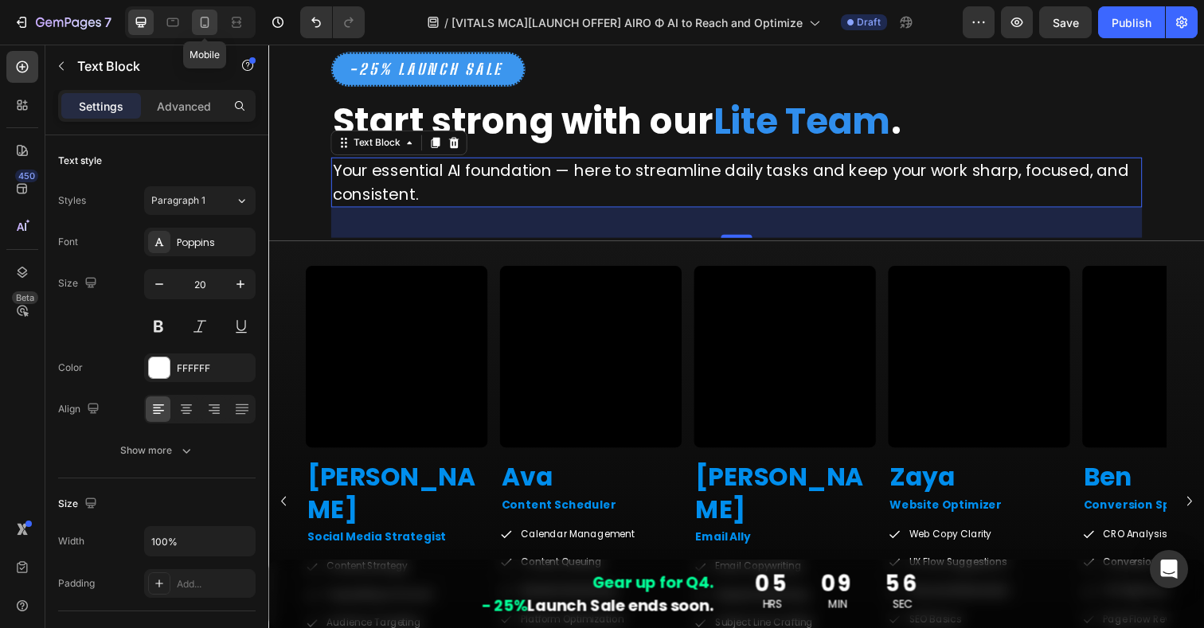
click at [207, 24] on icon at bounding box center [205, 22] width 16 height 16
type input "14"
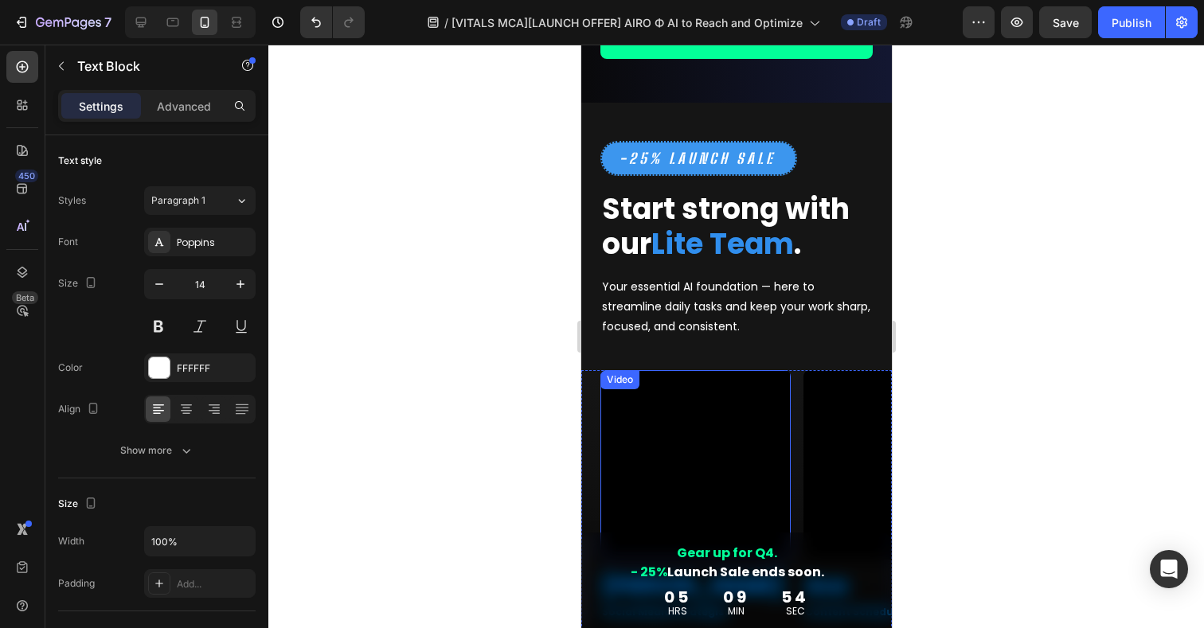
scroll to position [2217, 0]
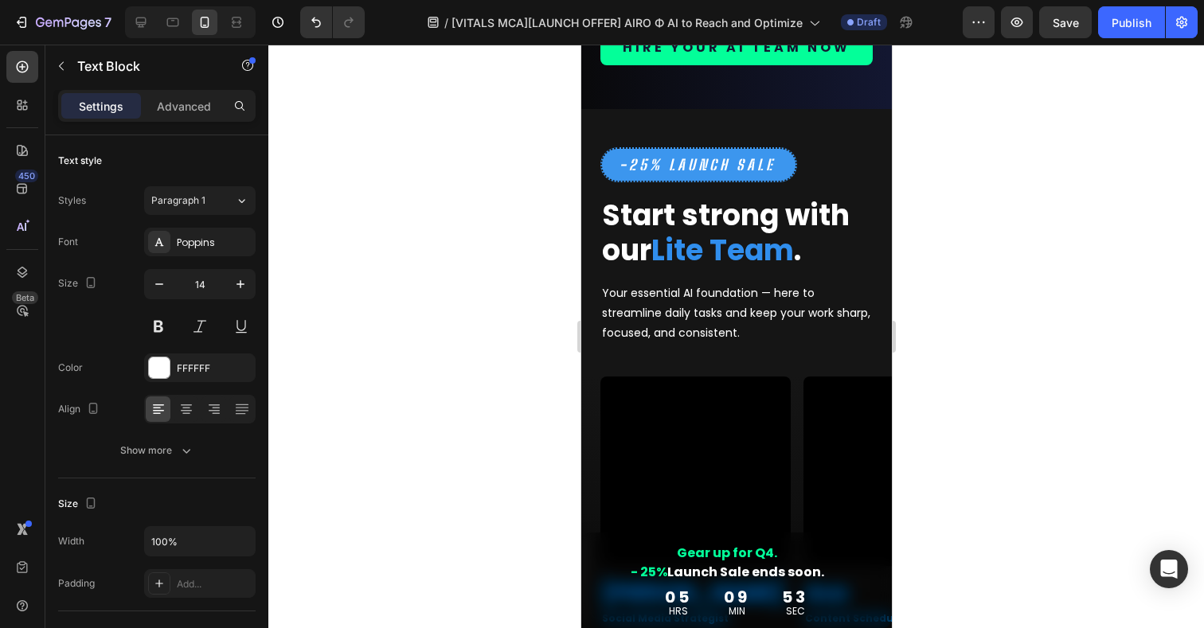
click at [624, 307] on p "Your essential AI foundation — here to streamline daily tasks and keep your wor…" at bounding box center [735, 314] width 269 height 61
click at [730, 319] on p "Your essential AI foundation — here to streamline daily tasks and keep your wor…" at bounding box center [735, 314] width 269 height 61
click at [1028, 339] on div at bounding box center [736, 337] width 936 height 584
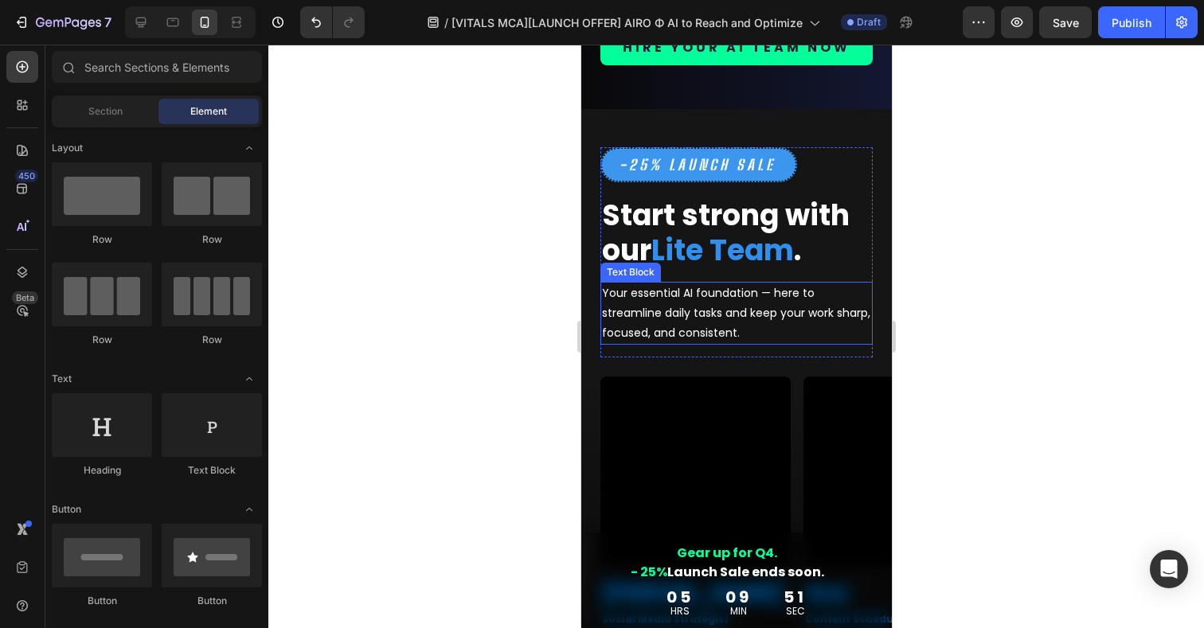
click at [851, 302] on p "Your essential AI foundation — here to streamline daily tasks and keep your wor…" at bounding box center [735, 314] width 269 height 61
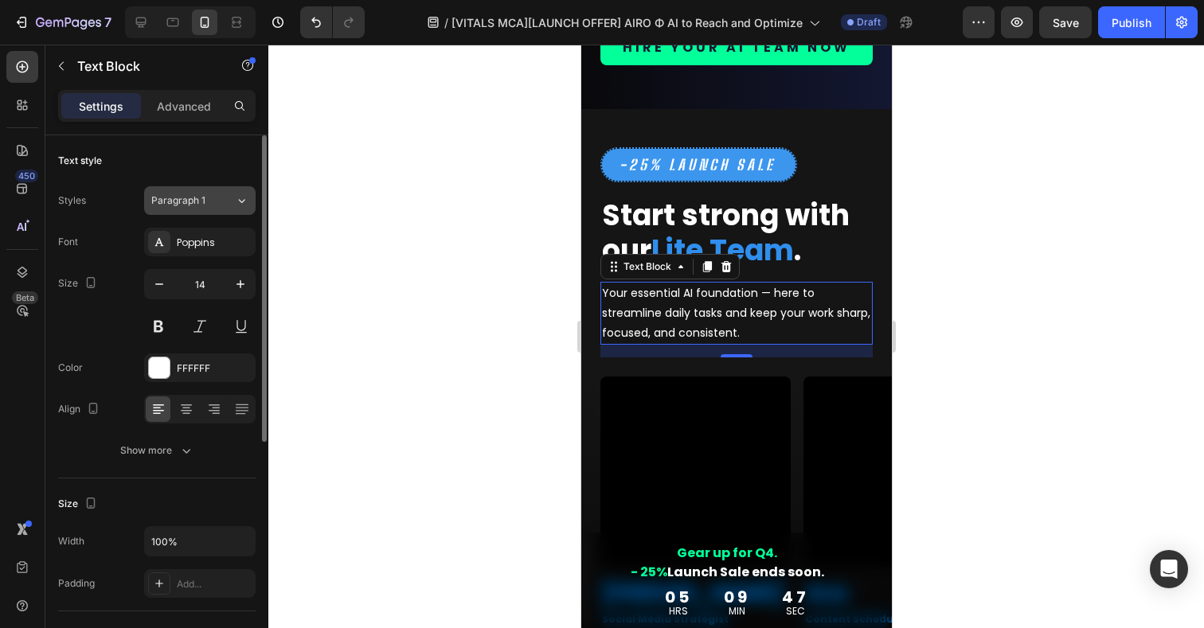
click at [229, 198] on div "Paragraph 1" at bounding box center [193, 201] width 84 height 14
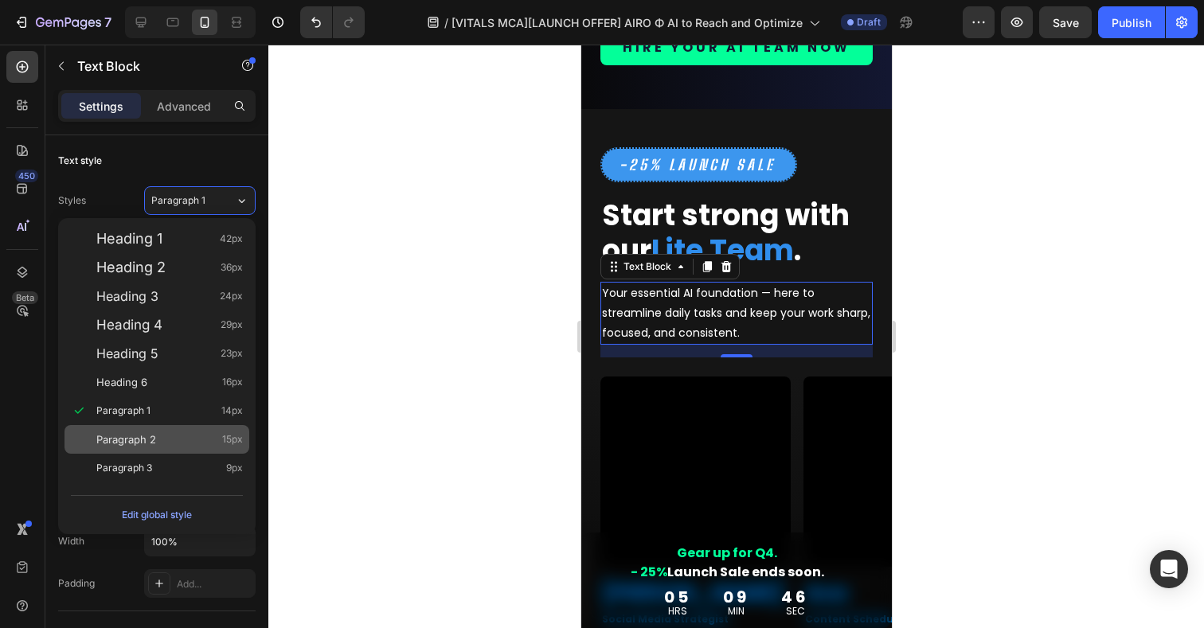
click at [116, 444] on span "Paragraph 2" at bounding box center [126, 440] width 60 height 16
type input "15"
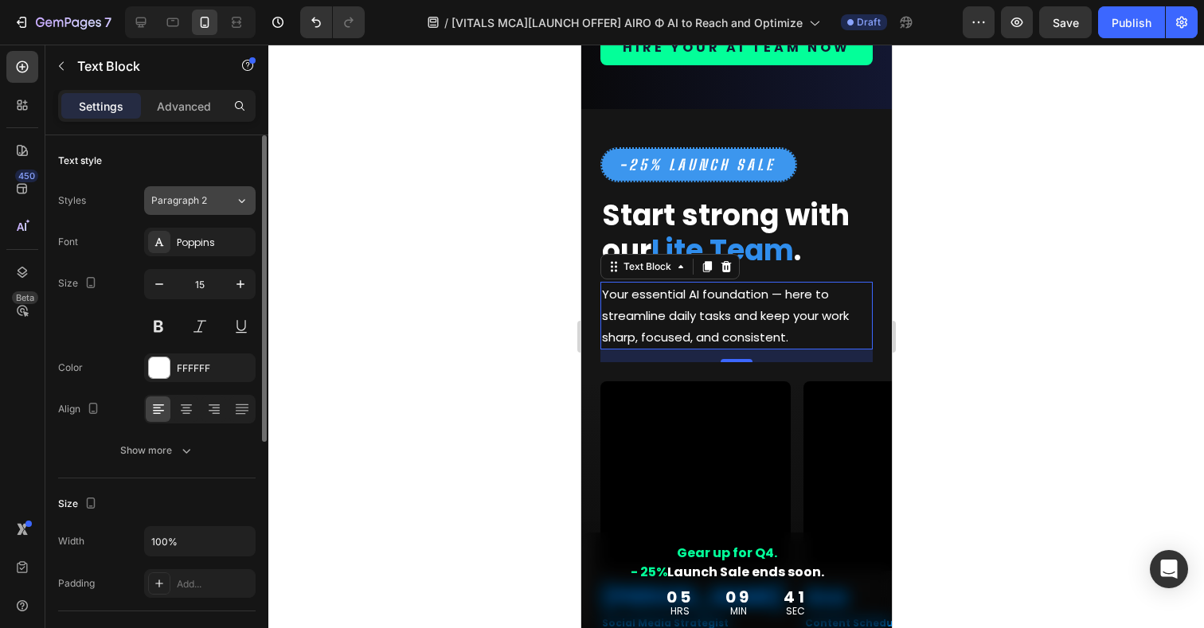
click at [202, 207] on span "Paragraph 2" at bounding box center [179, 201] width 56 height 14
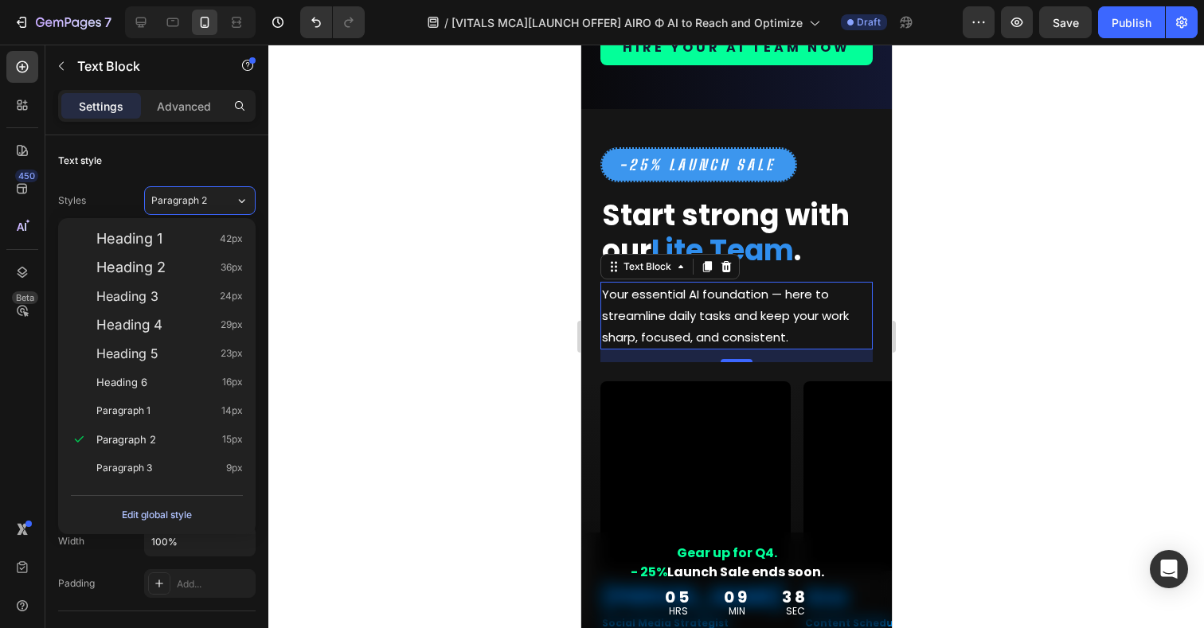
click at [161, 516] on div "Edit global style" at bounding box center [157, 515] width 70 height 19
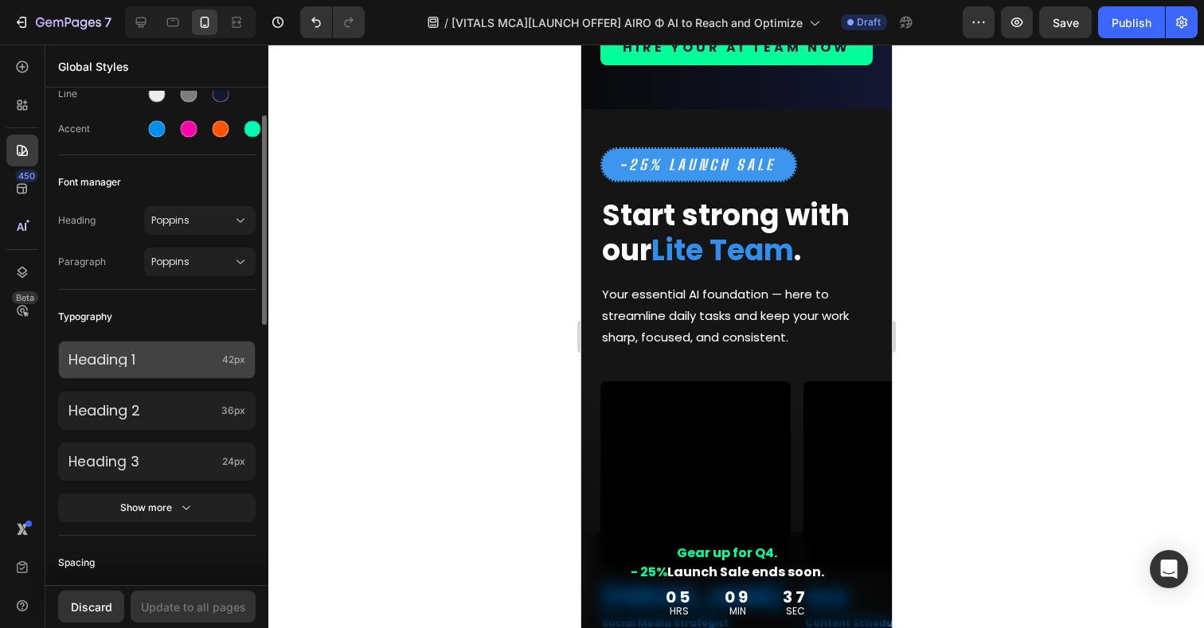
scroll to position [201, 0]
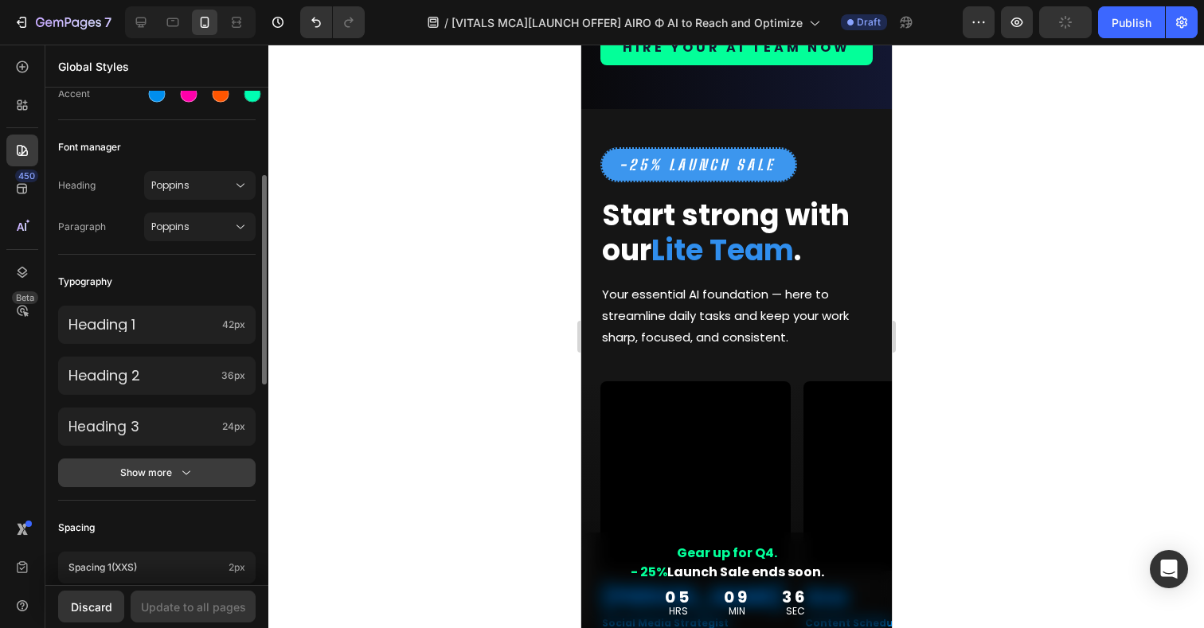
click at [152, 485] on button "Show more" at bounding box center [157, 473] width 198 height 29
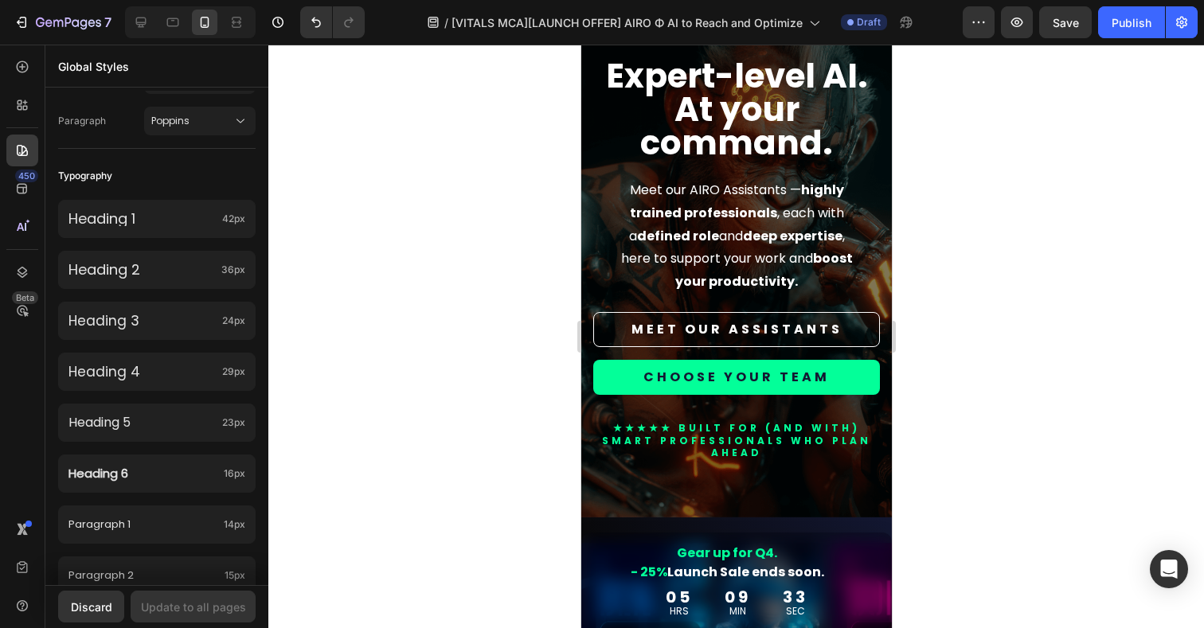
scroll to position [108, 0]
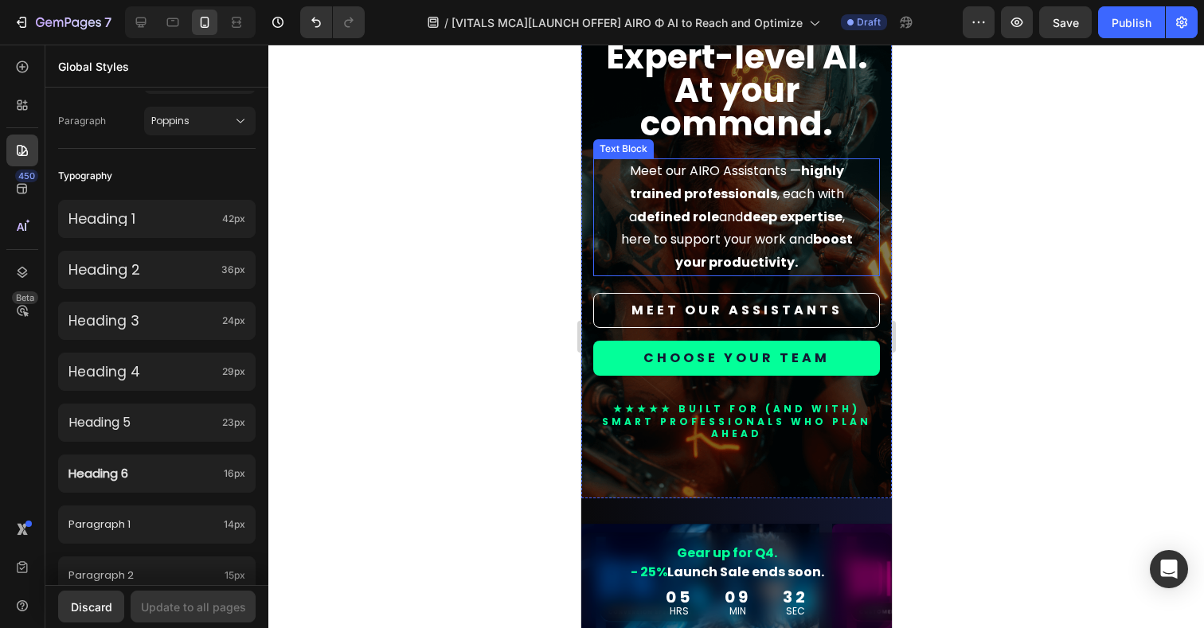
click at [725, 203] on strong "highly trained professionals" at bounding box center [736, 182] width 214 height 41
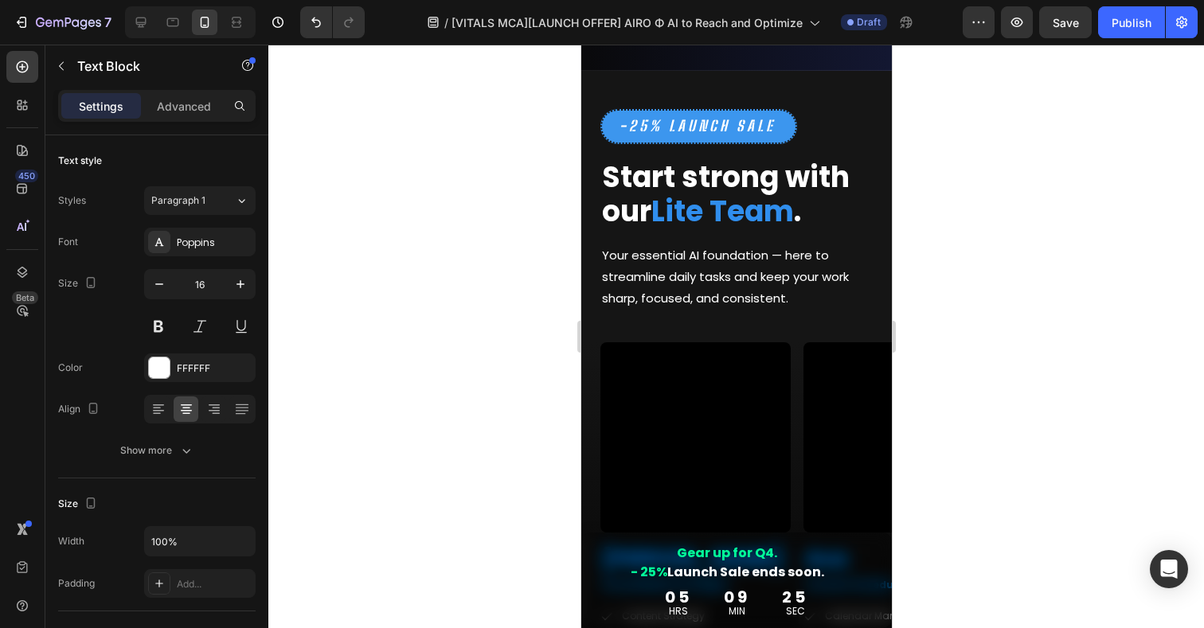
scroll to position [2958, 0]
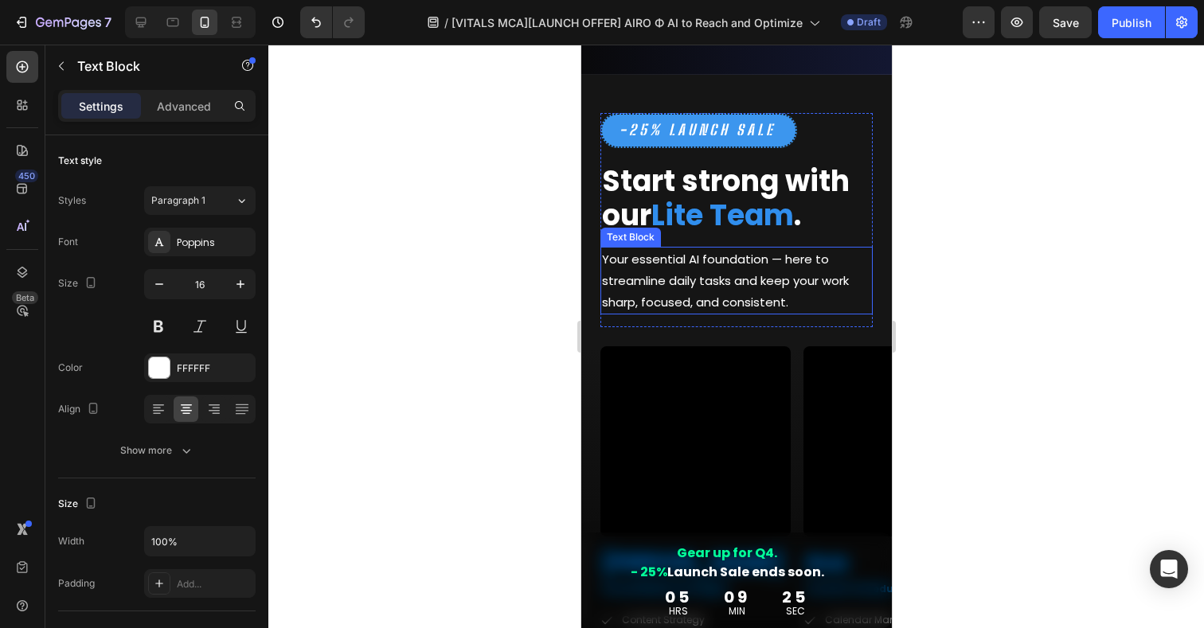
click at [644, 285] on p "Your essential AI foundation — here to streamline daily tasks and keep your wor…" at bounding box center [735, 280] width 269 height 65
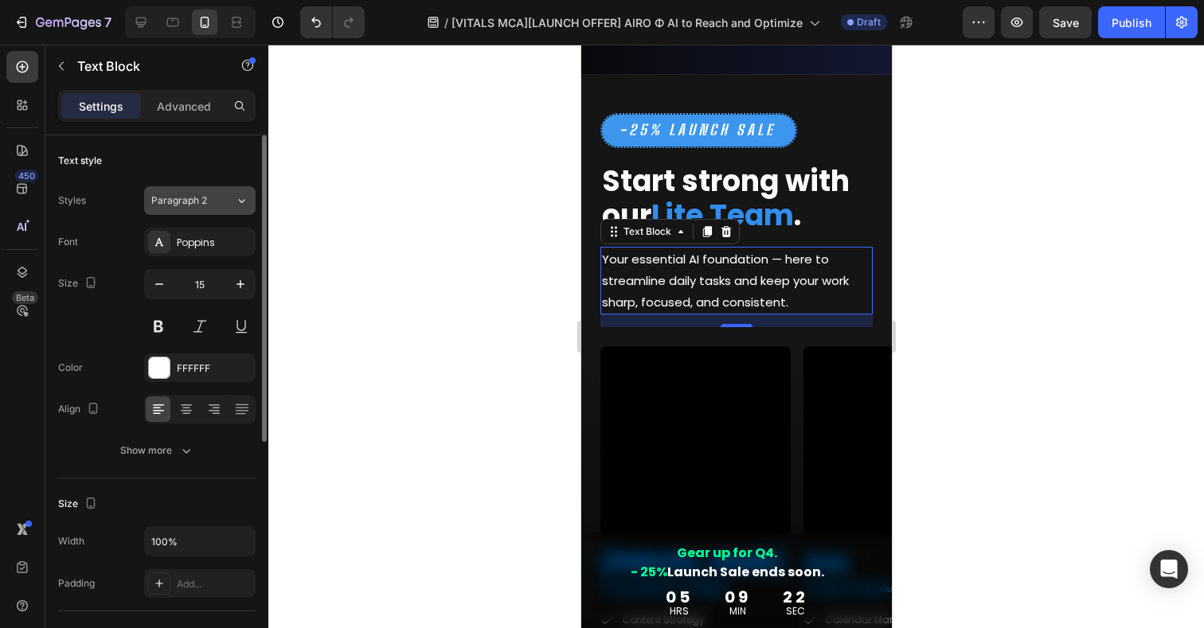
click at [196, 196] on span "Paragraph 2" at bounding box center [179, 201] width 56 height 14
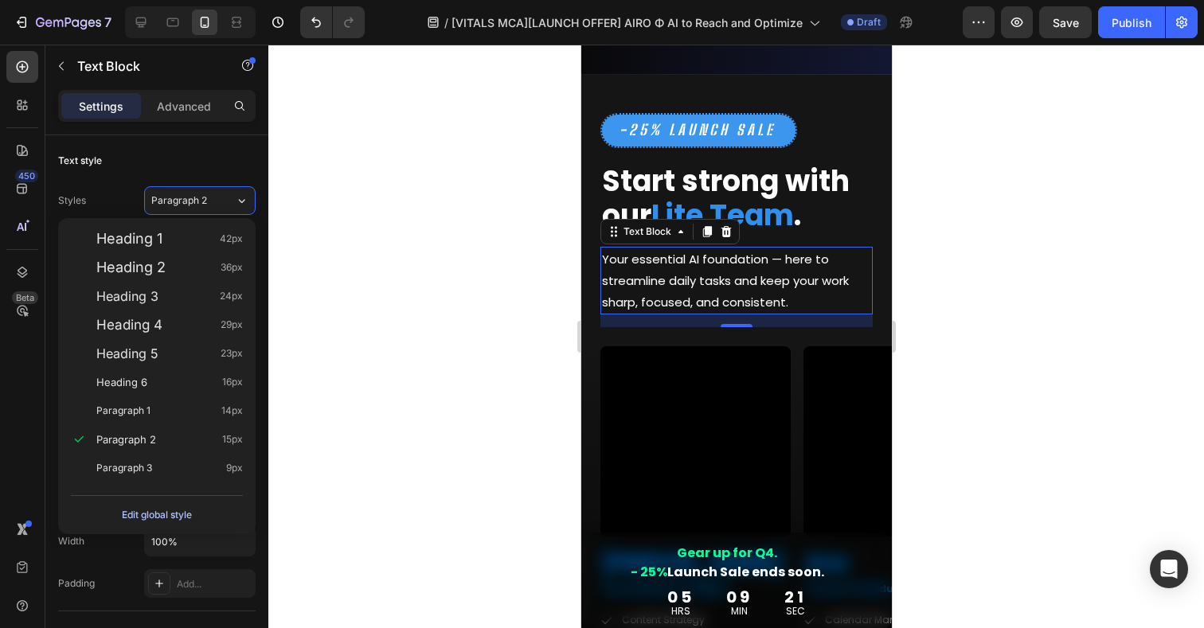
click at [151, 510] on div "Edit global style" at bounding box center [157, 515] width 70 height 19
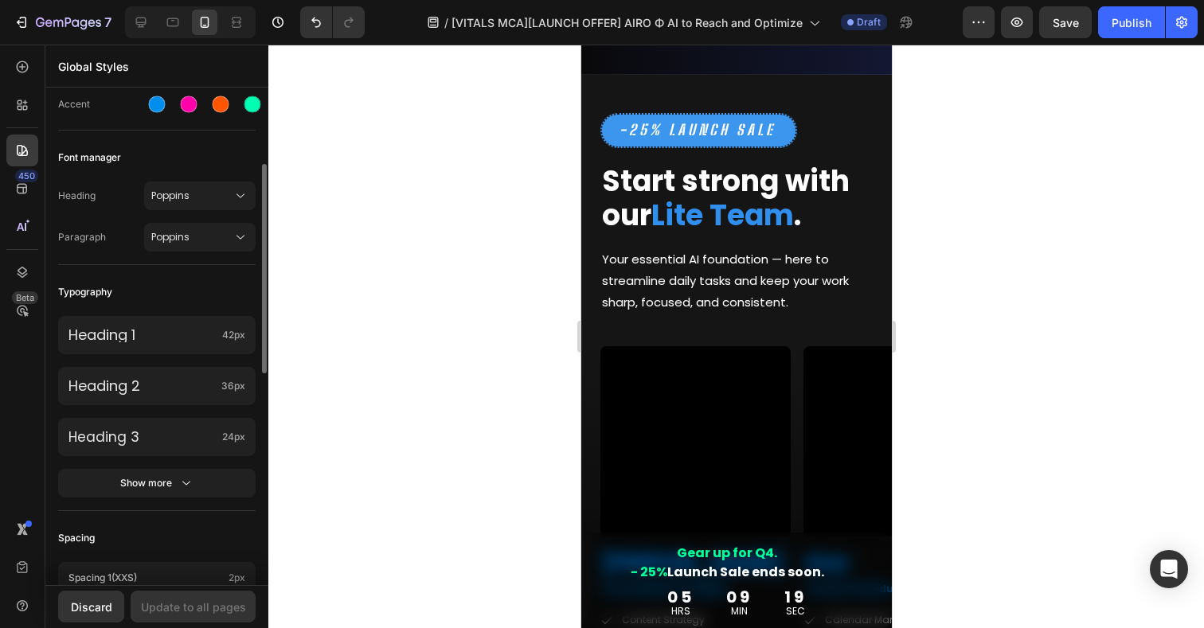
scroll to position [312, 0]
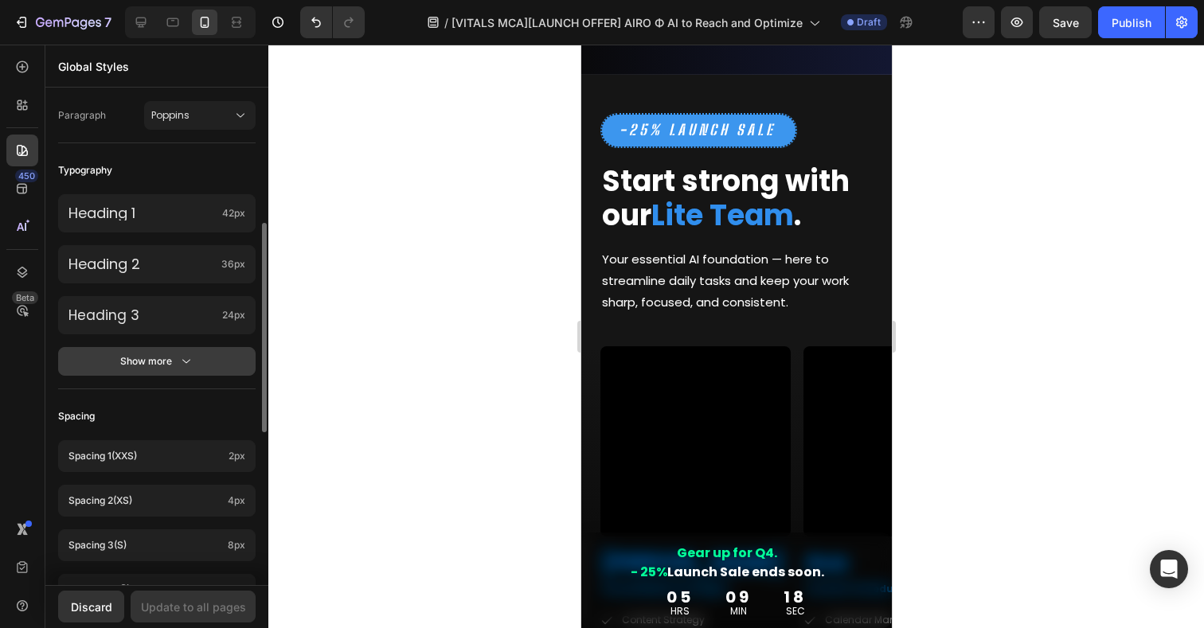
click at [143, 367] on div "Show more" at bounding box center [157, 362] width 74 height 16
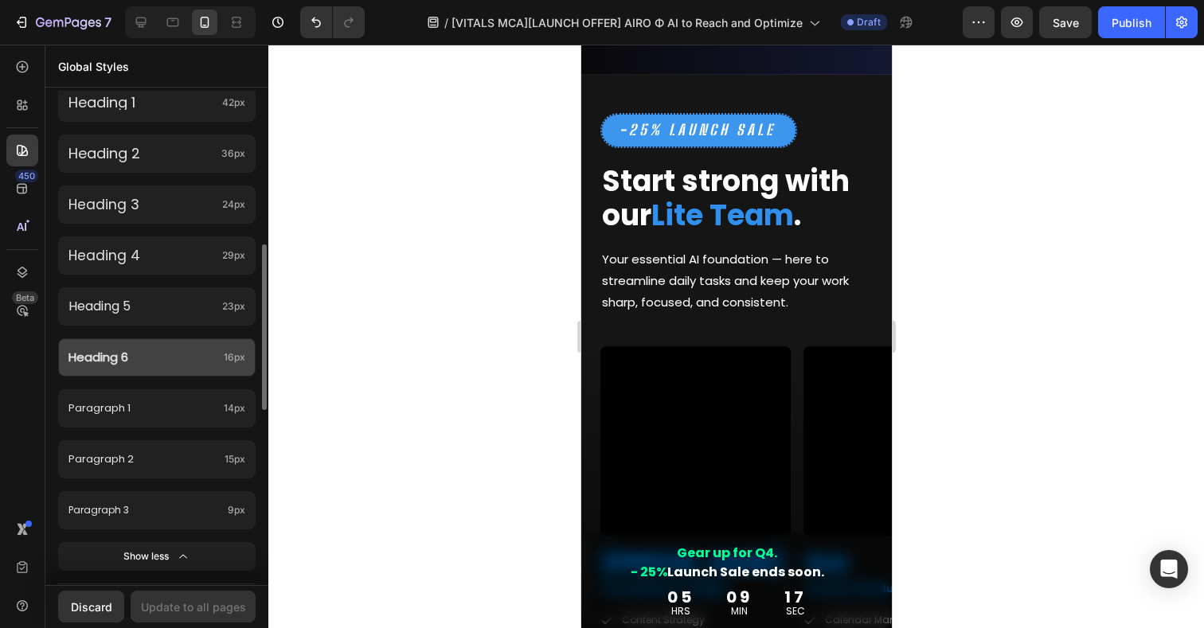
scroll to position [432, 0]
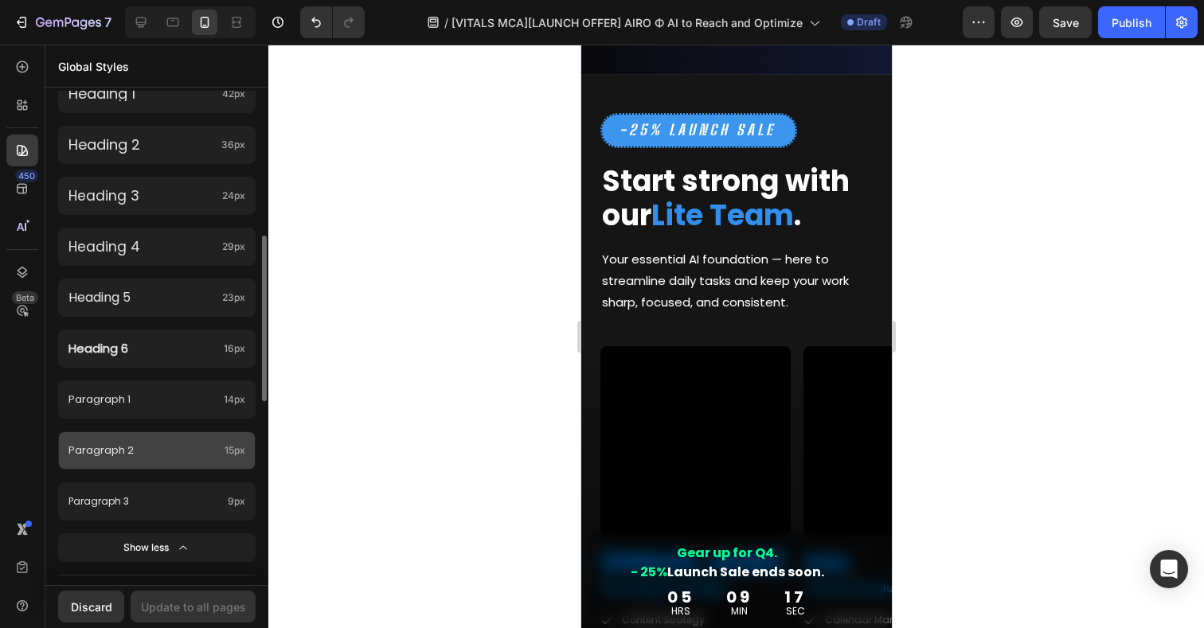
click at [114, 448] on p "Paragraph 2" at bounding box center [143, 450] width 150 height 18
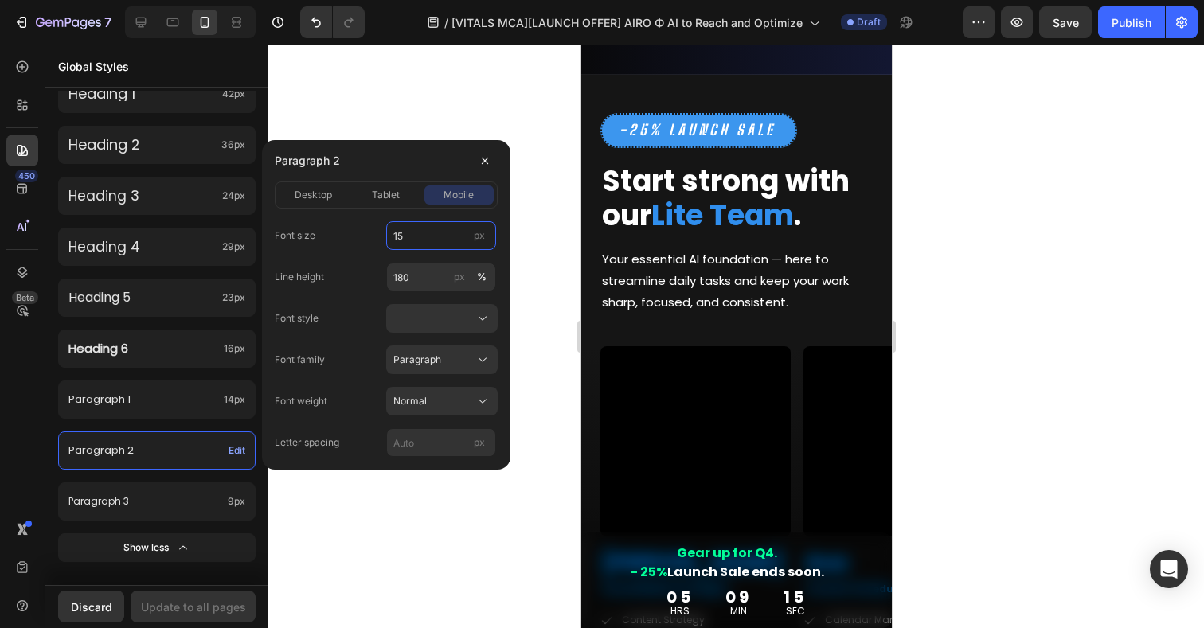
click at [413, 231] on input "15" at bounding box center [441, 235] width 110 height 29
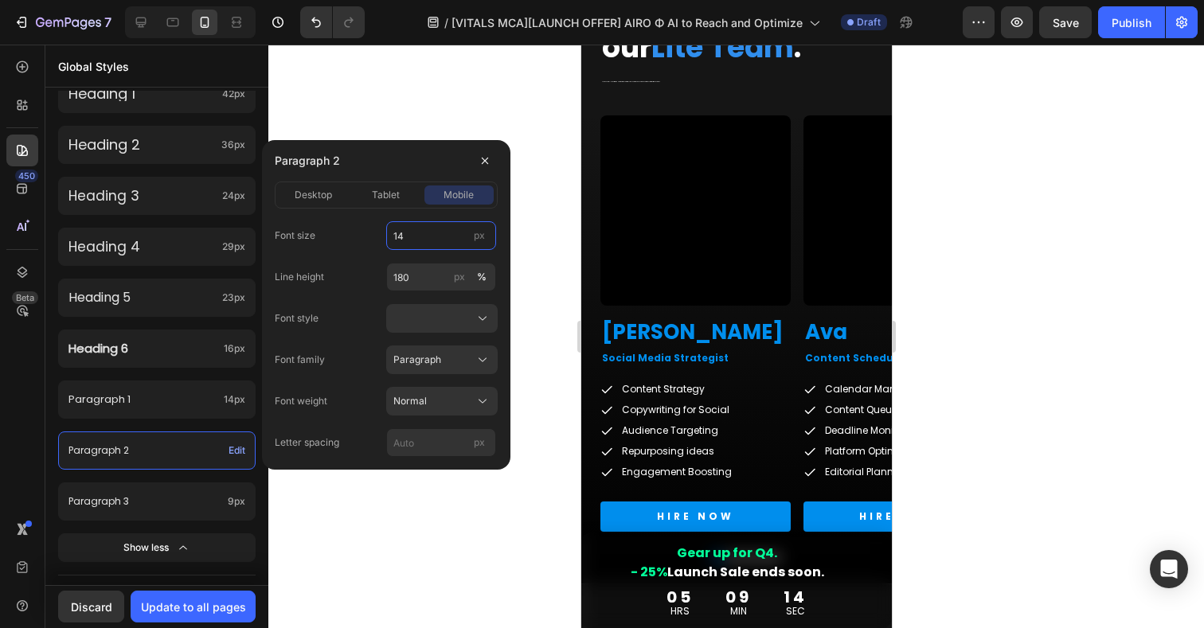
scroll to position [2946, 0]
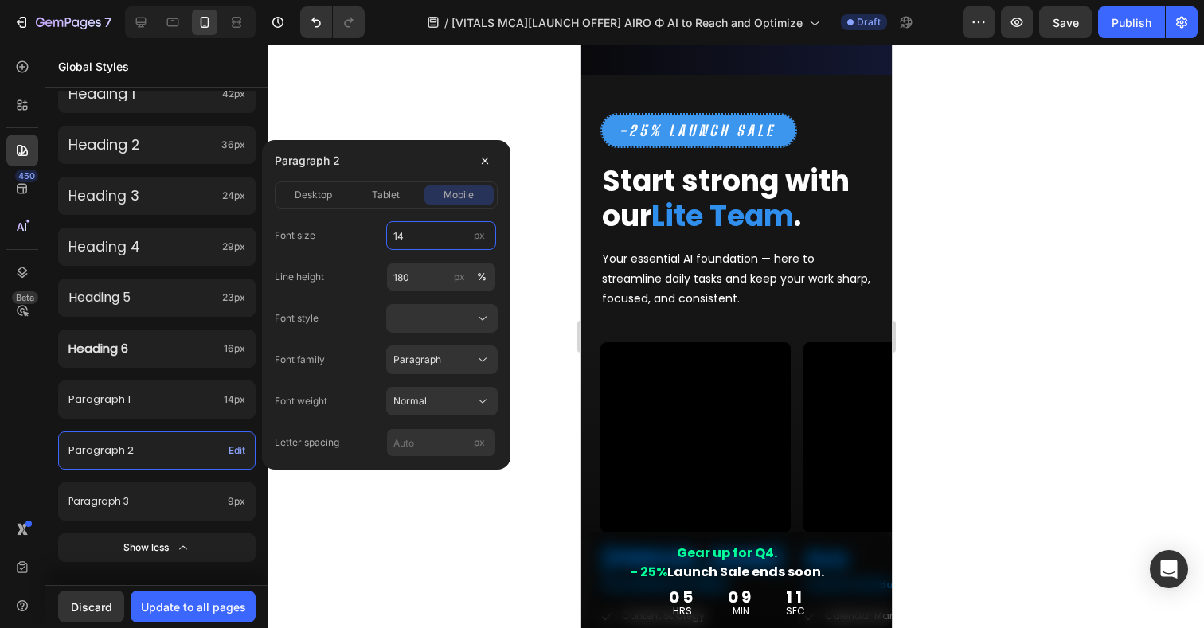
type input "14"
click at [948, 276] on div at bounding box center [736, 337] width 936 height 584
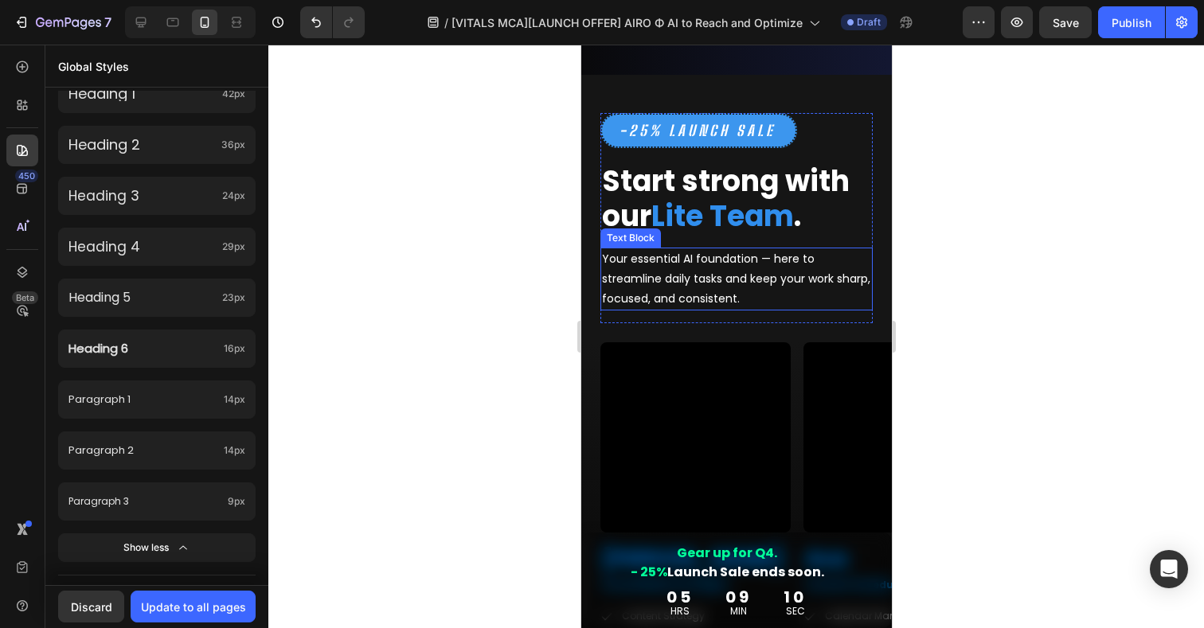
click at [669, 288] on p "Your essential AI foundation — here to streamline daily tasks and keep your wor…" at bounding box center [735, 279] width 269 height 61
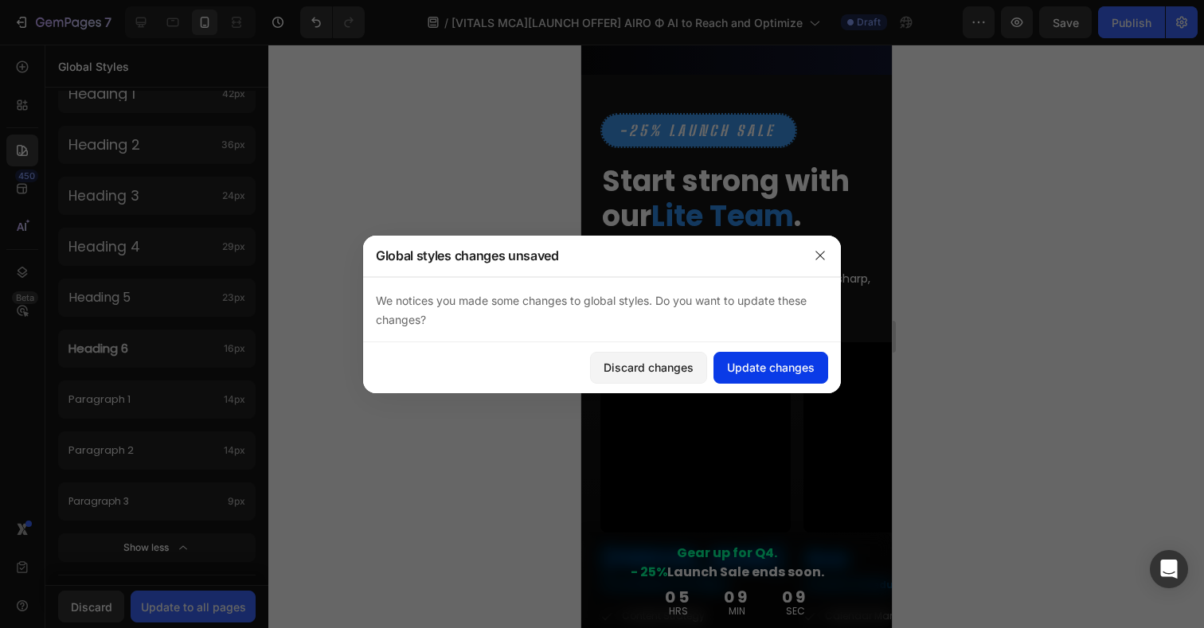
click at [730, 363] on div "Update changes" at bounding box center [771, 367] width 88 height 17
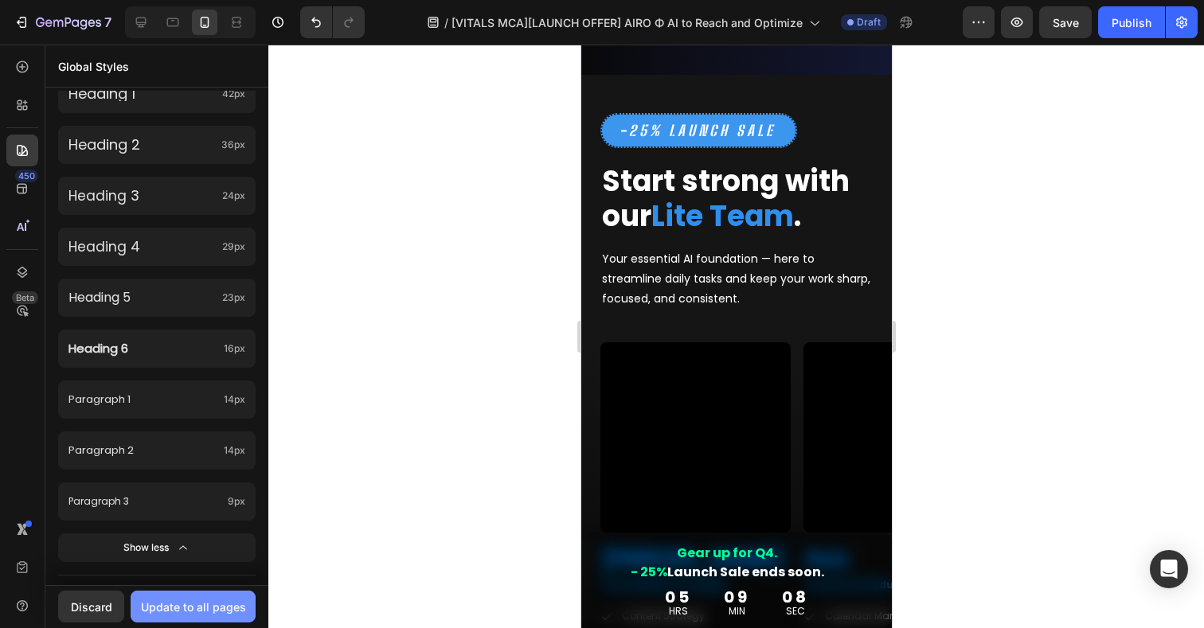
click at [198, 603] on div "Update to all pages" at bounding box center [193, 607] width 105 height 17
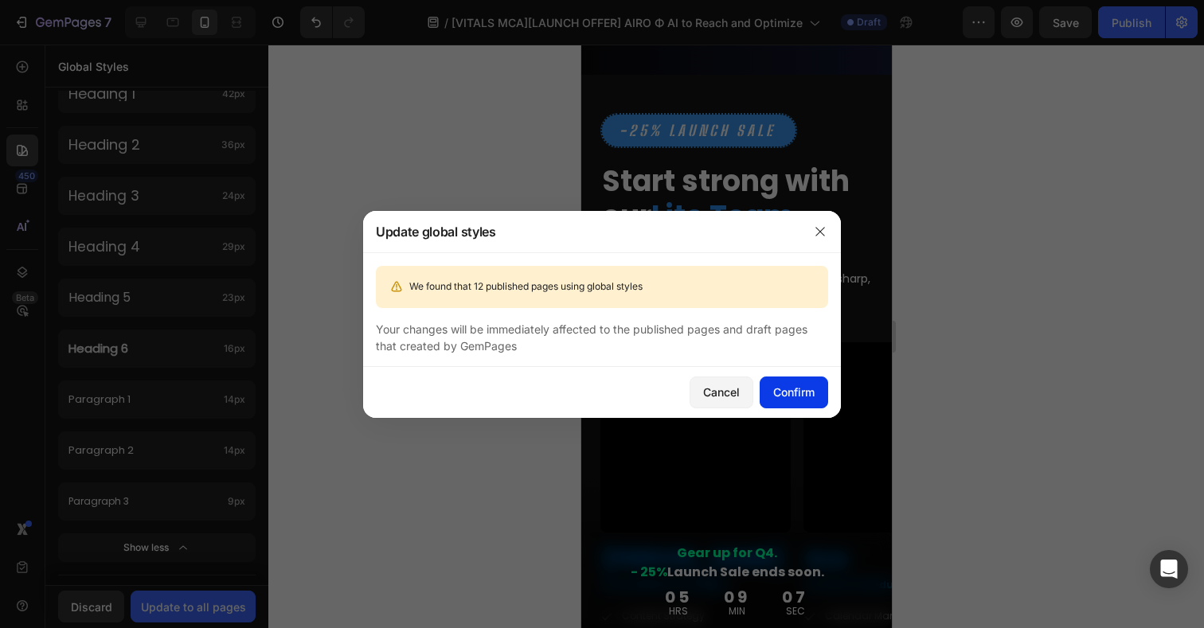
click at [793, 399] on div "Confirm" at bounding box center [793, 392] width 41 height 17
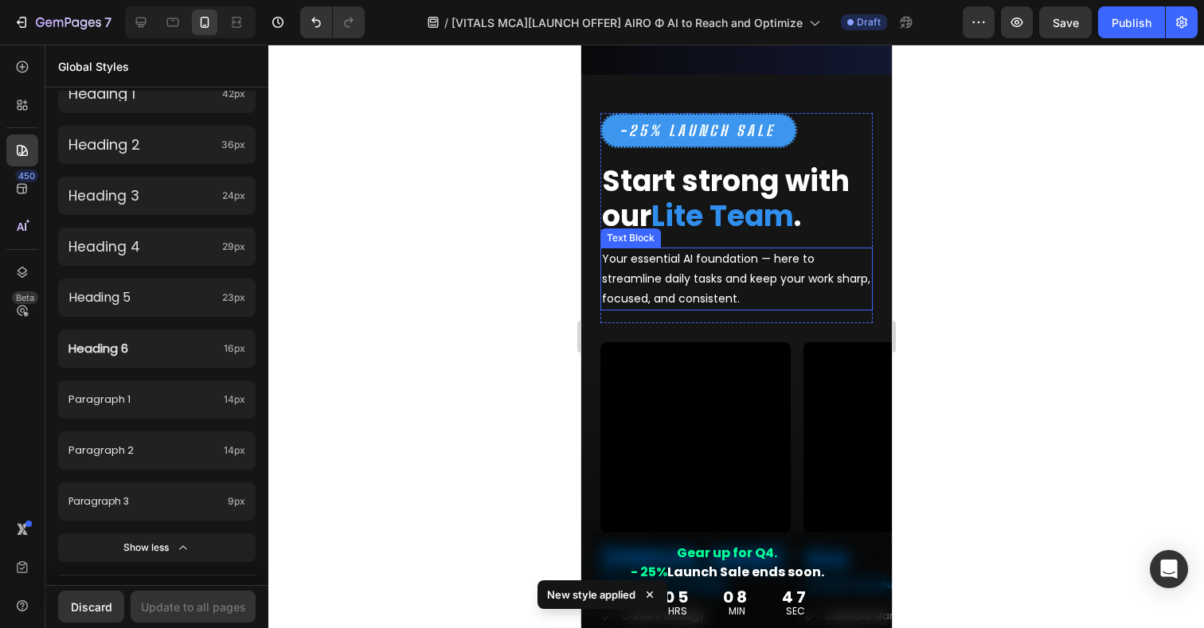
click at [701, 292] on p "Your essential AI foundation — here to streamline daily tasks and keep your wor…" at bounding box center [735, 279] width 269 height 61
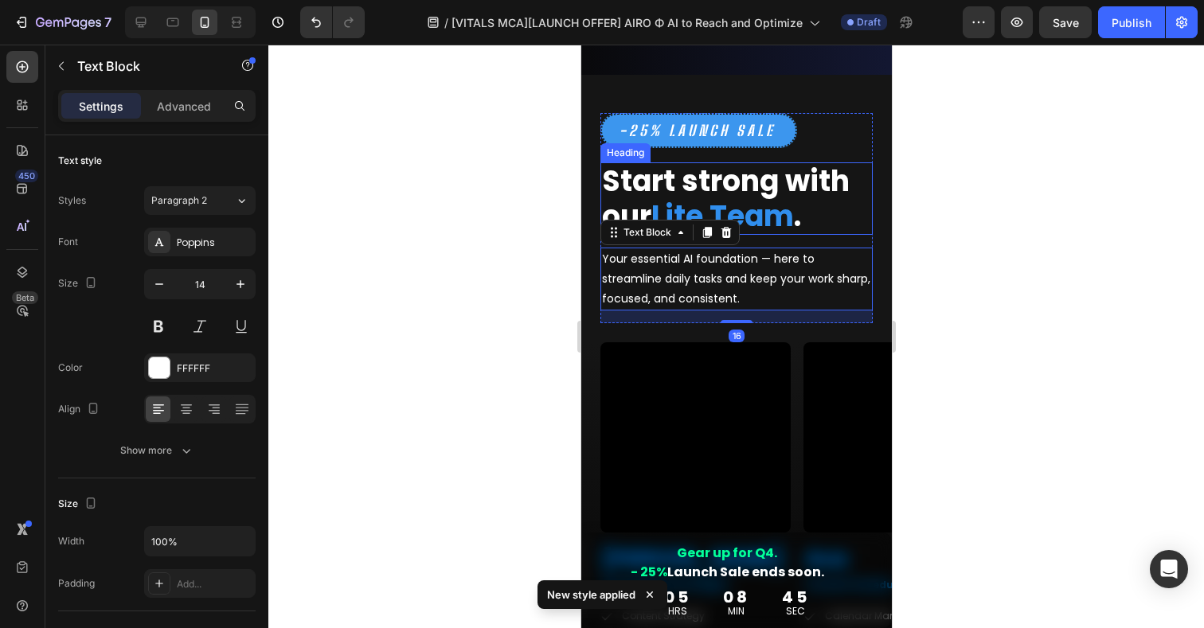
click at [643, 196] on strong "Start strong with our" at bounding box center [725, 198] width 248 height 75
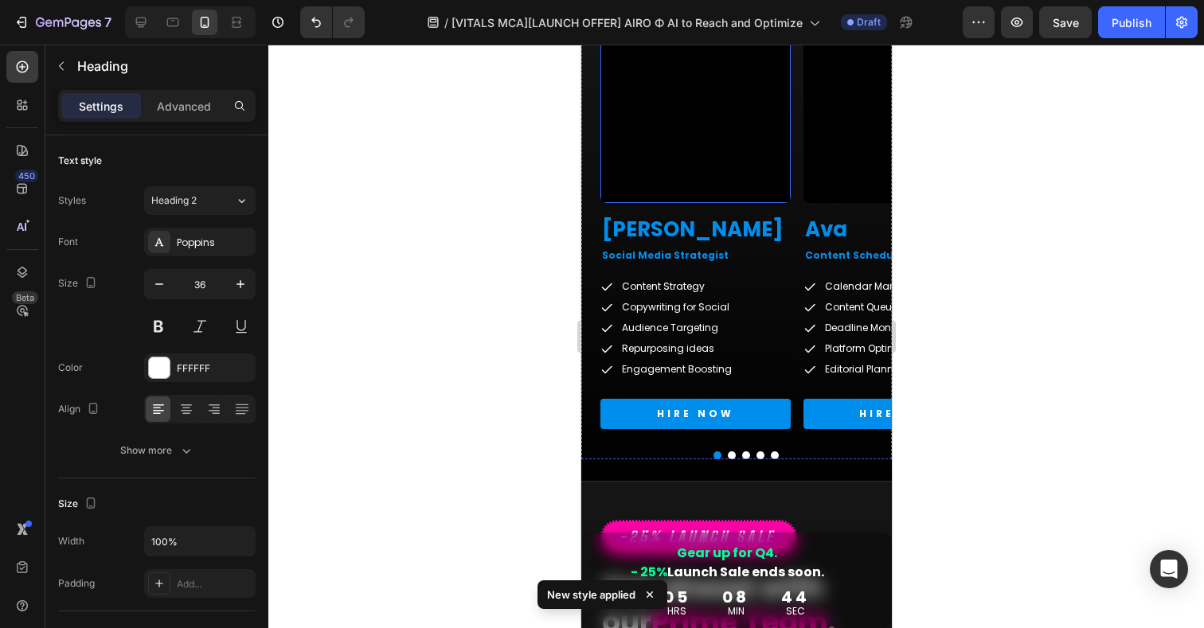
scroll to position [3279, 0]
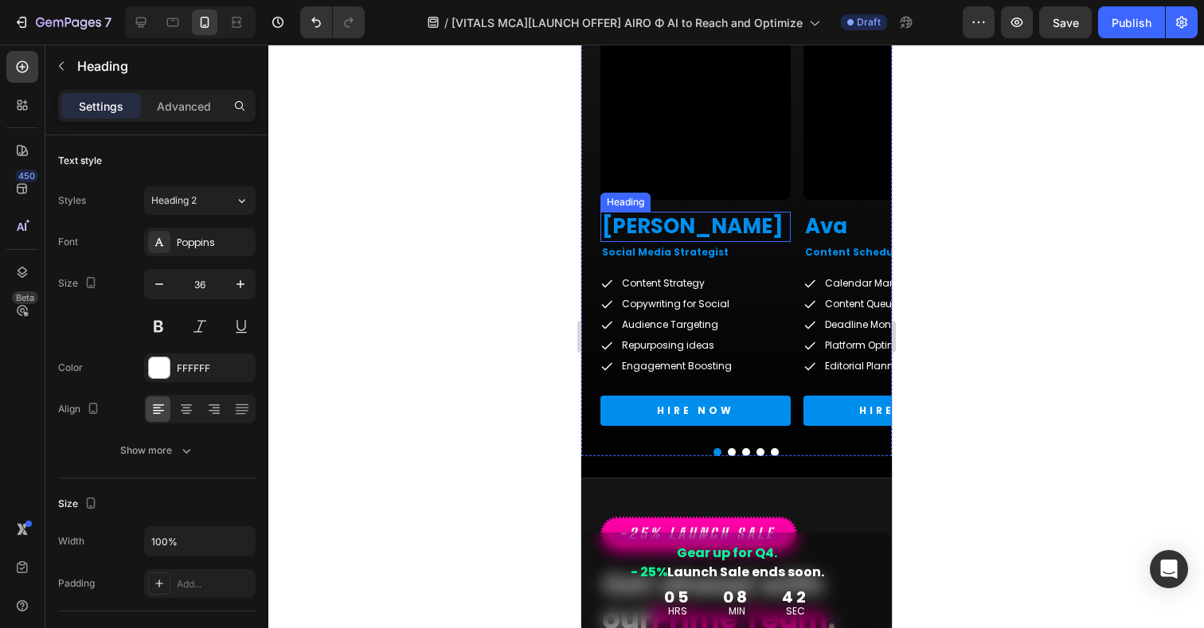
click at [660, 230] on h2 "[PERSON_NAME]" at bounding box center [695, 227] width 190 height 30
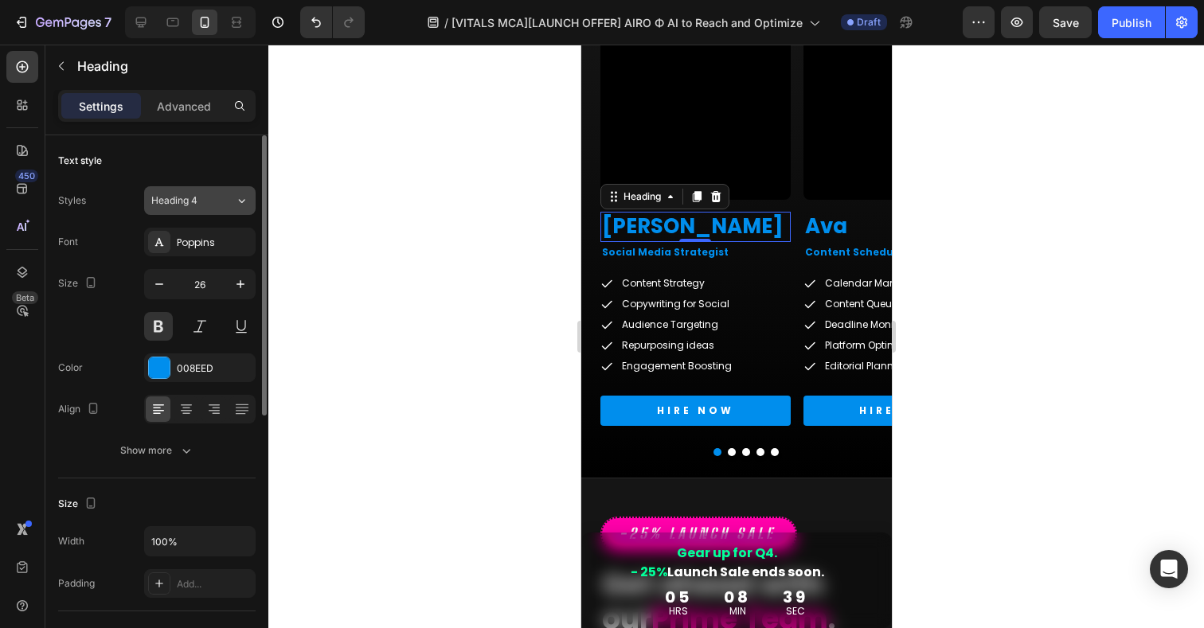
click at [215, 200] on div "Heading 4" at bounding box center [183, 201] width 65 height 14
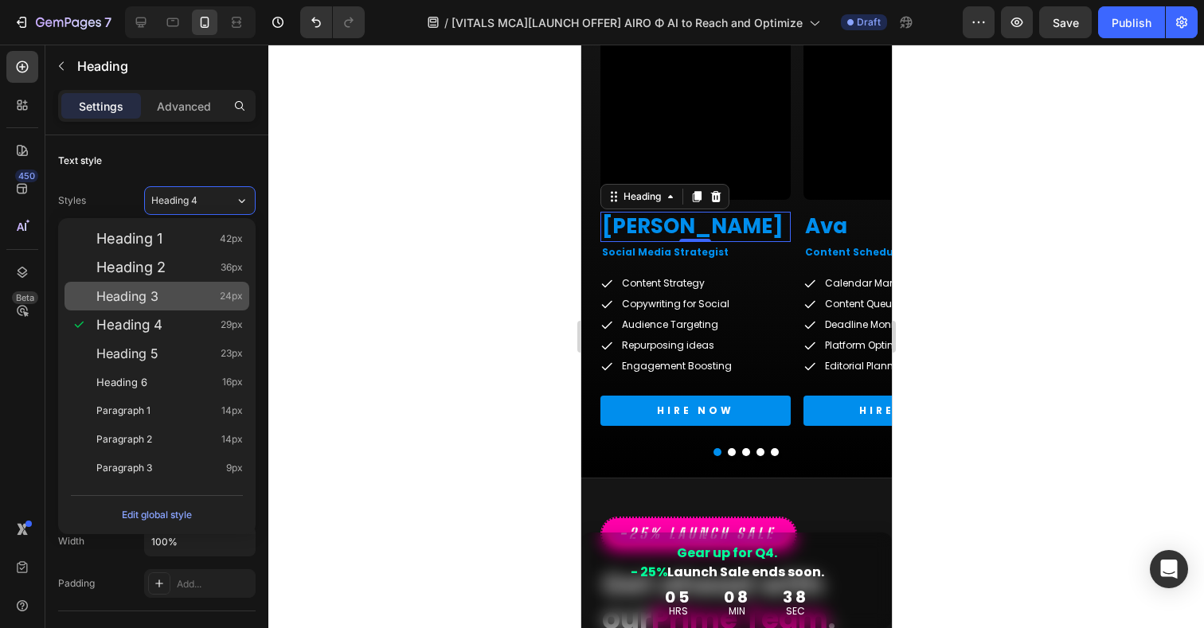
click at [139, 301] on span "Heading 3" at bounding box center [127, 296] width 62 height 16
type input "24"
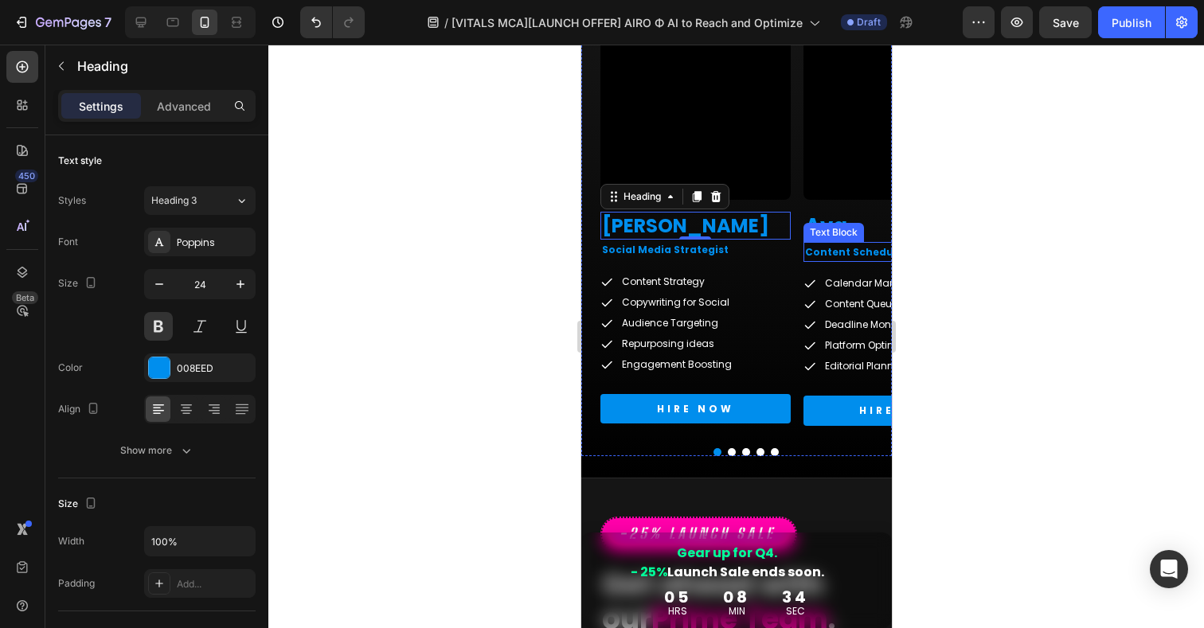
click at [827, 230] on div "Text Block" at bounding box center [833, 232] width 54 height 14
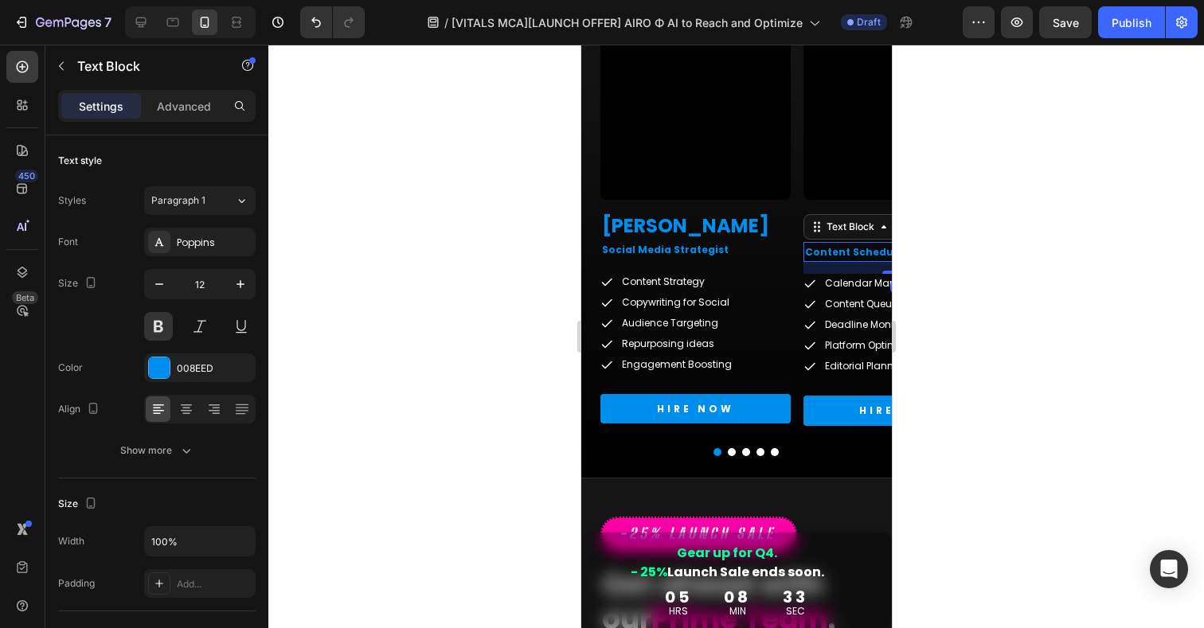
click at [1008, 269] on div at bounding box center [736, 337] width 936 height 584
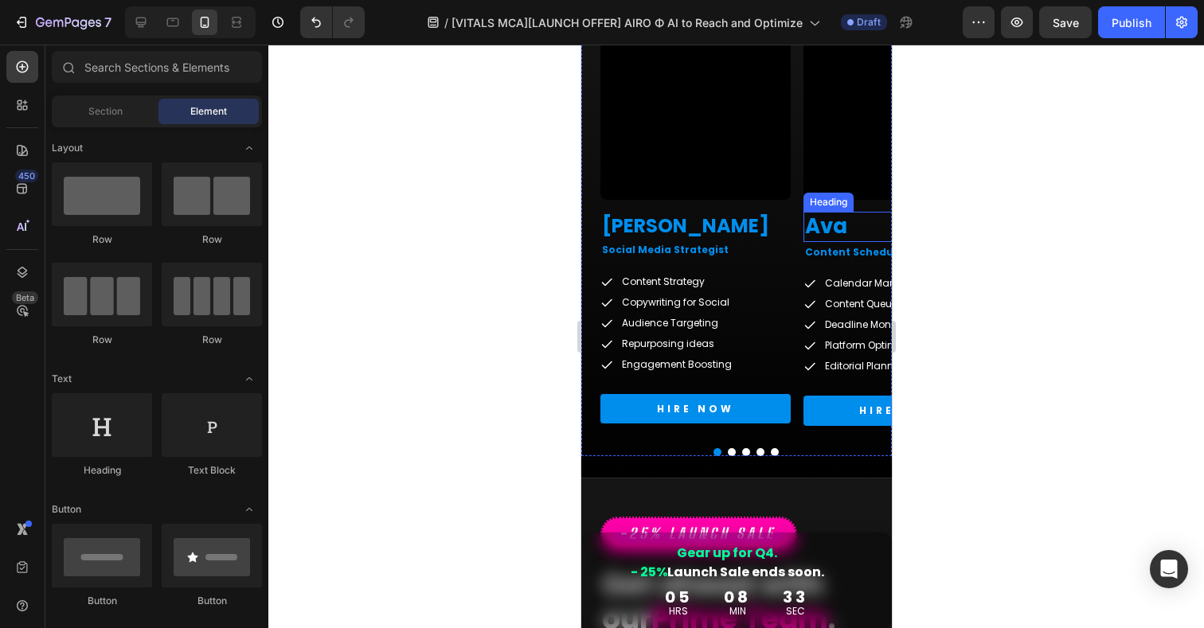
click at [821, 225] on h2 "Ava" at bounding box center [898, 227] width 190 height 30
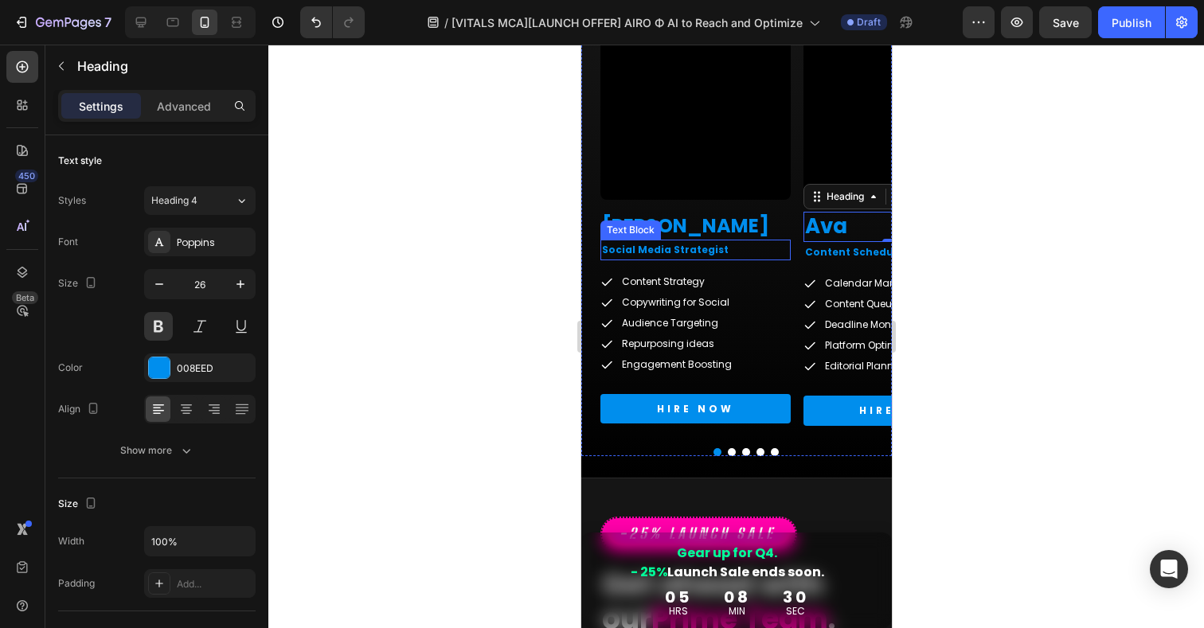
click at [631, 251] on p "Social Media Strategist" at bounding box center [694, 250] width 187 height 18
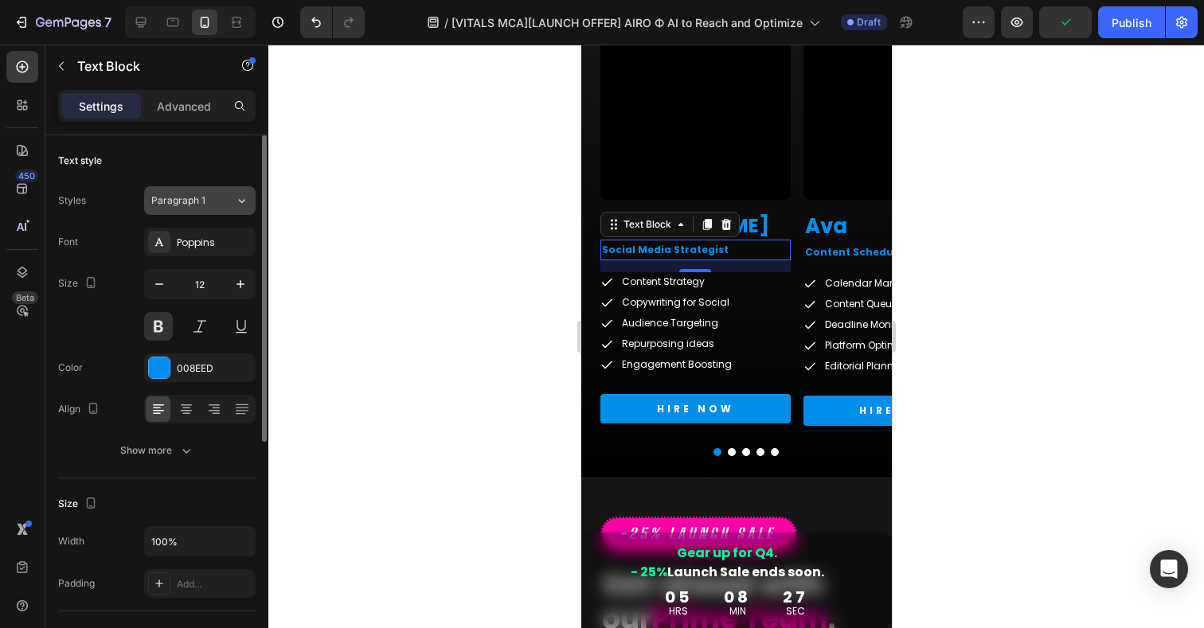
click at [201, 209] on button "Paragraph 1" at bounding box center [200, 200] width 112 height 29
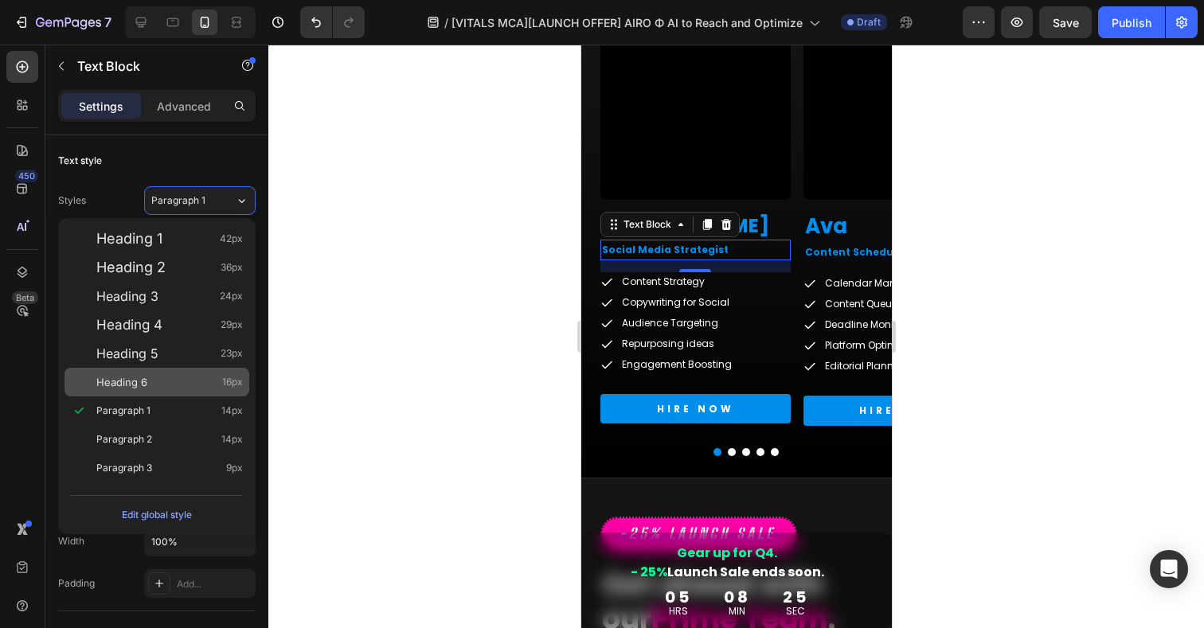
click at [135, 386] on span "Heading 6" at bounding box center [121, 382] width 51 height 16
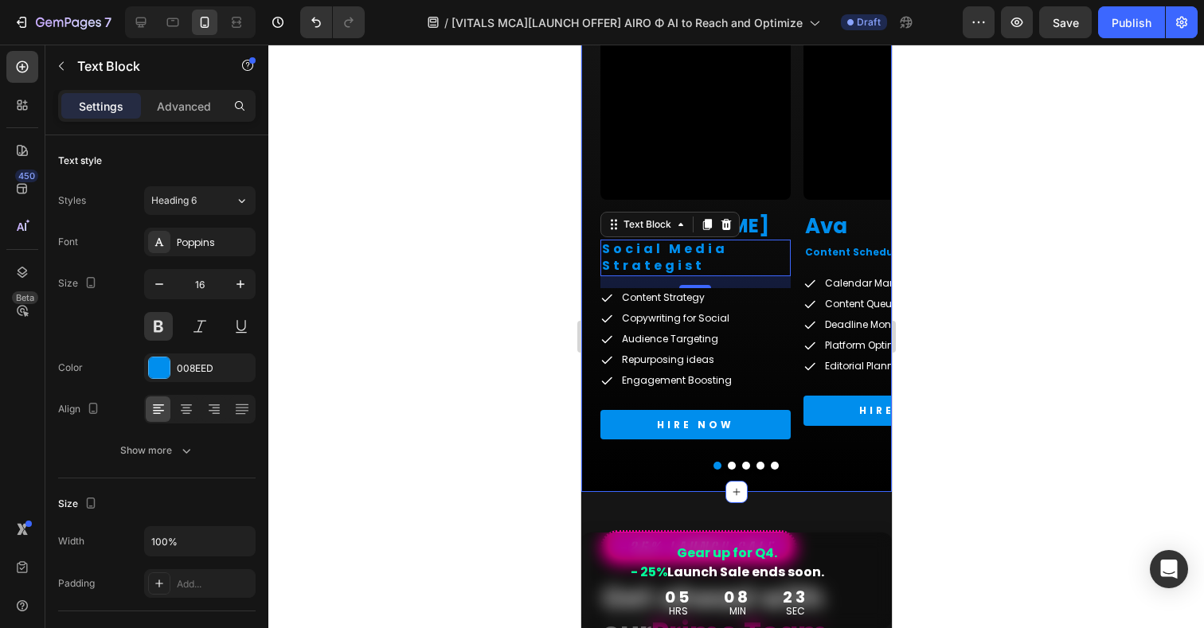
type input "12"
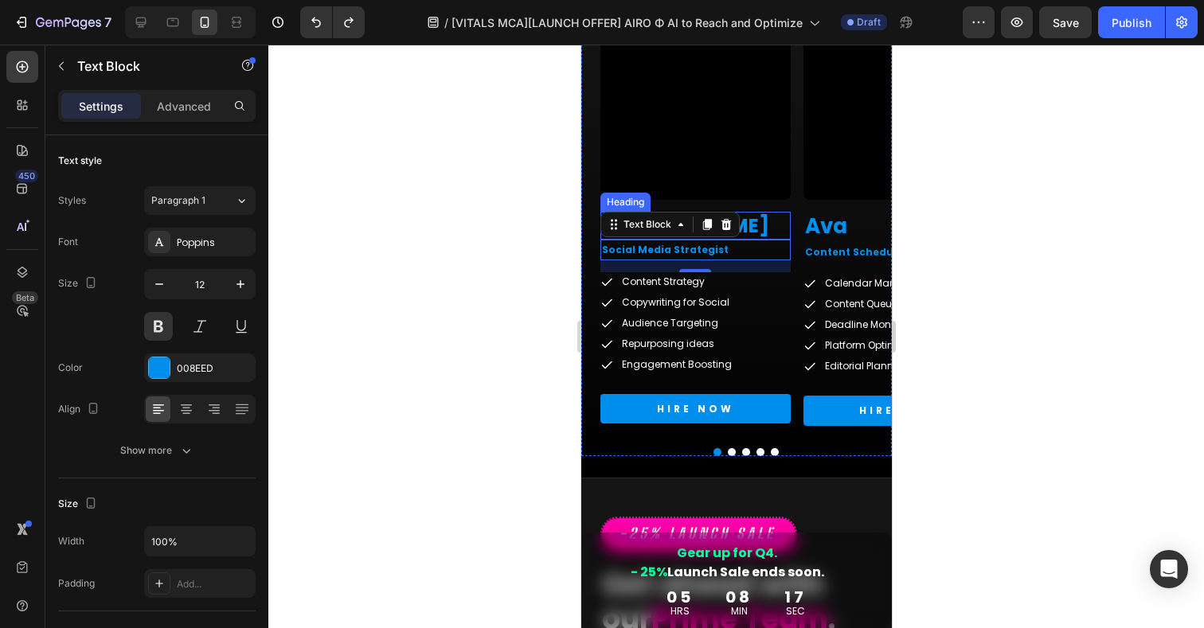
click at [751, 226] on h2 "[PERSON_NAME]" at bounding box center [695, 226] width 190 height 28
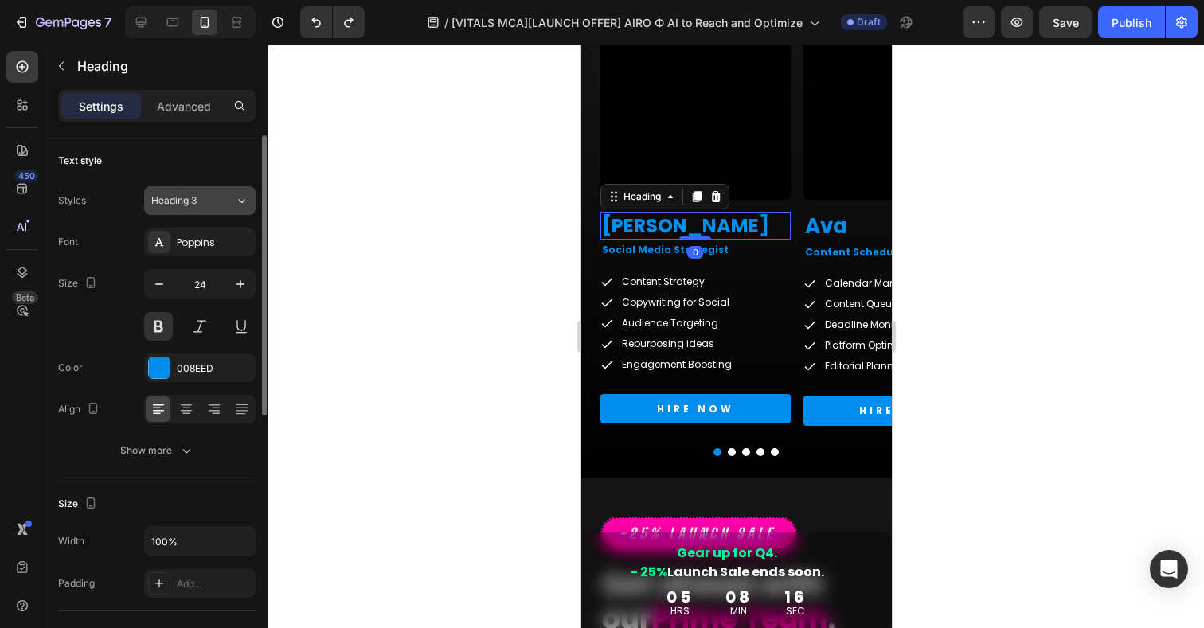
click at [213, 200] on div "Heading 3" at bounding box center [183, 201] width 65 height 14
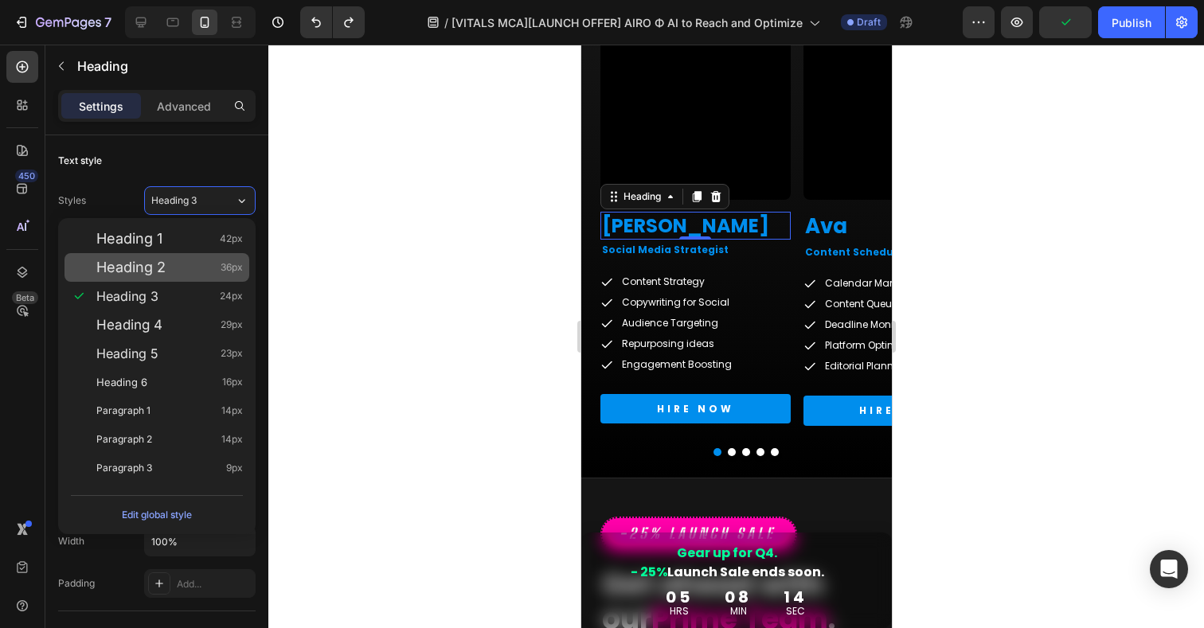
click at [135, 278] on div "Heading 2 36px" at bounding box center [157, 267] width 185 height 29
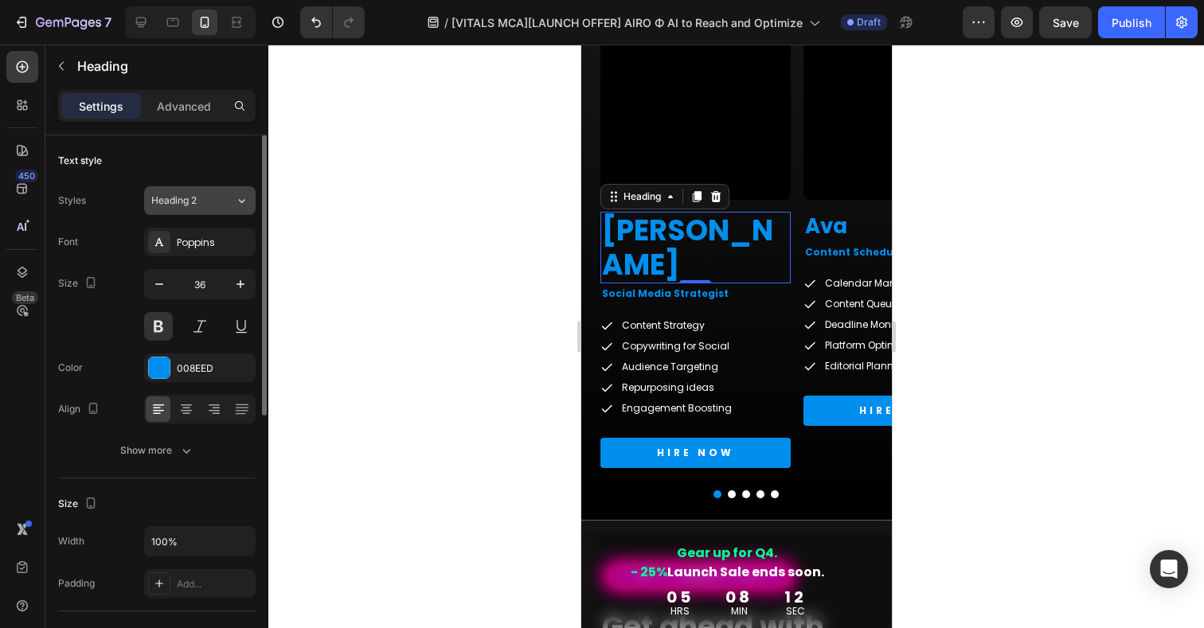
click at [204, 210] on button "Heading 2" at bounding box center [200, 200] width 112 height 29
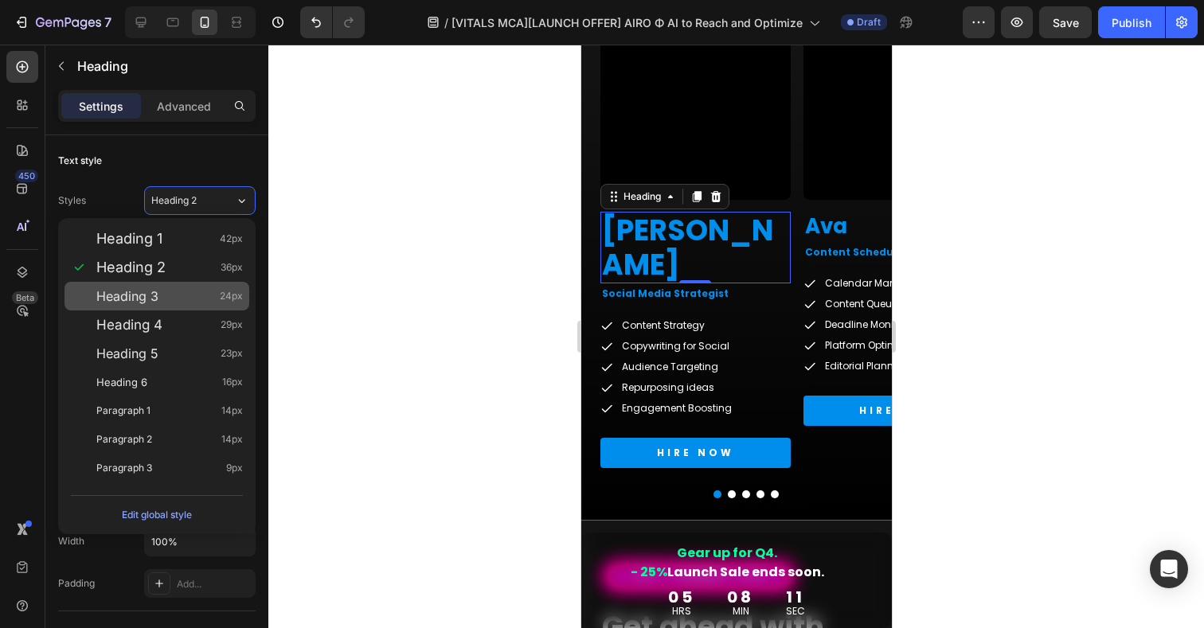
click at [152, 300] on span "Heading 3" at bounding box center [127, 296] width 62 height 16
type input "24"
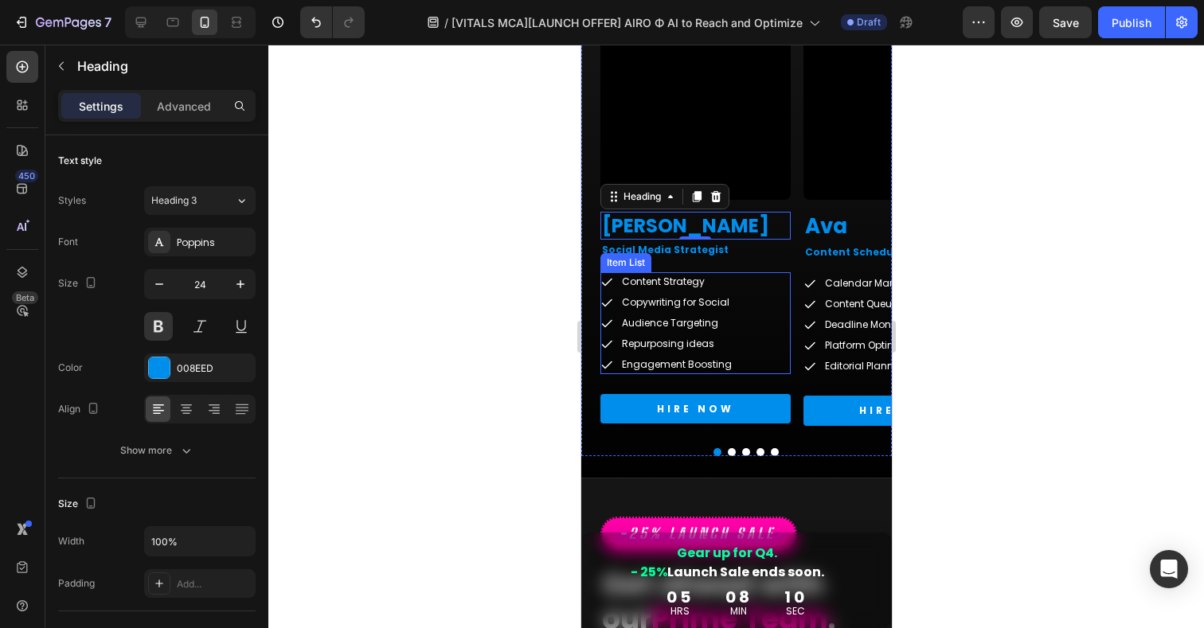
click at [661, 282] on p "Content Strategy" at bounding box center [676, 282] width 110 height 14
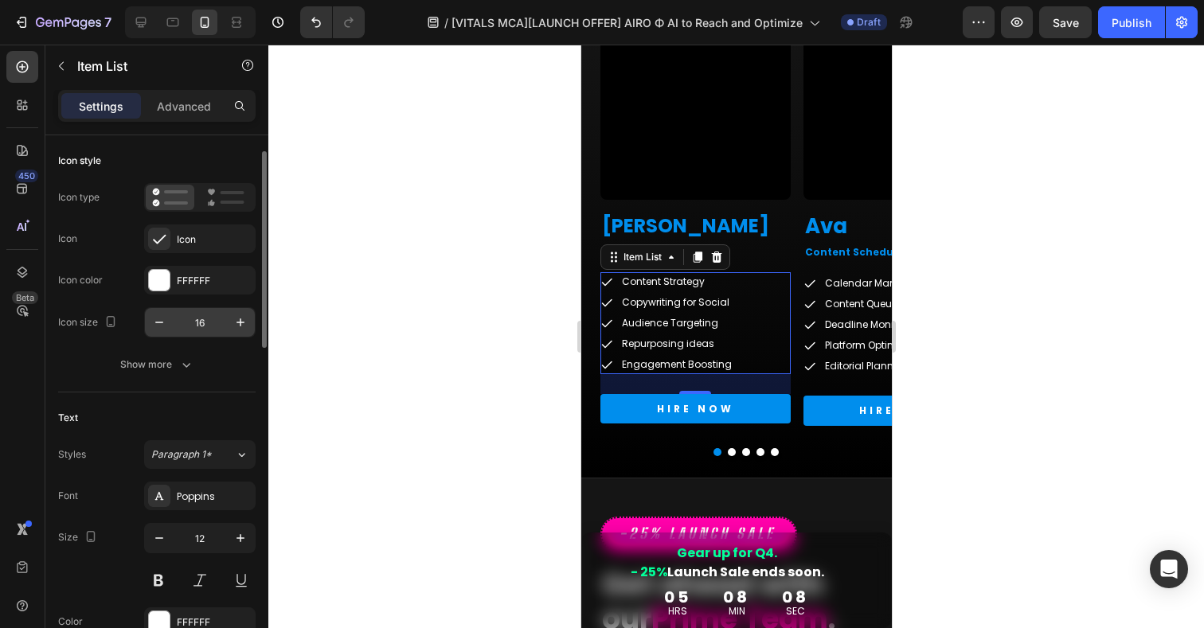
scroll to position [110, 0]
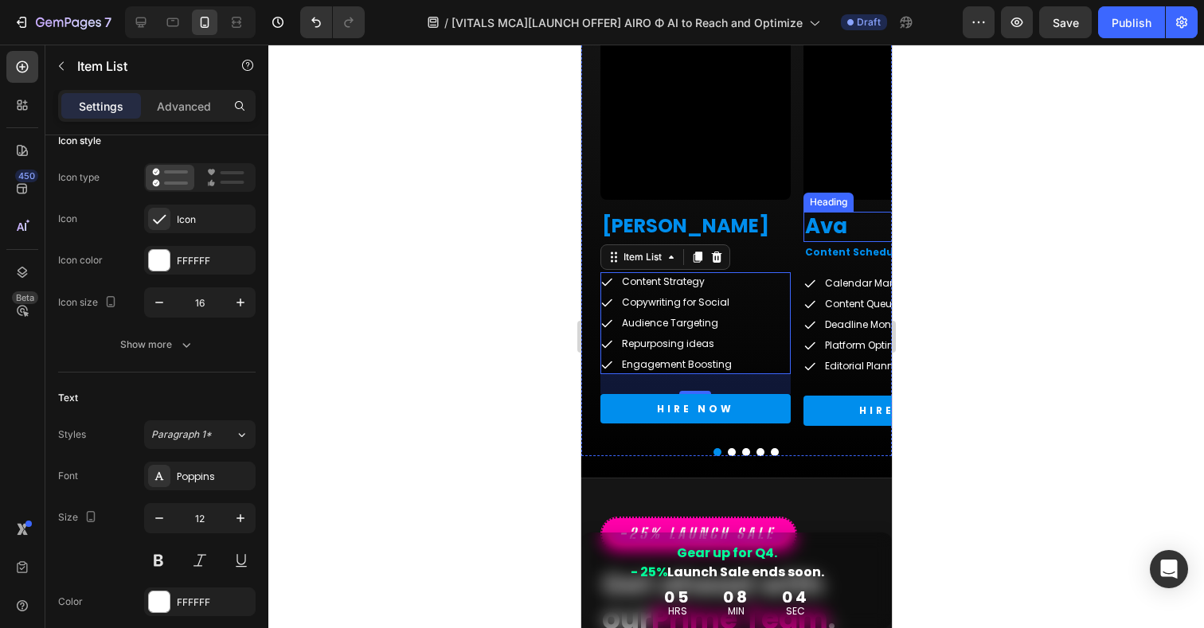
click at [847, 225] on h2 "Ava" at bounding box center [898, 227] width 190 height 30
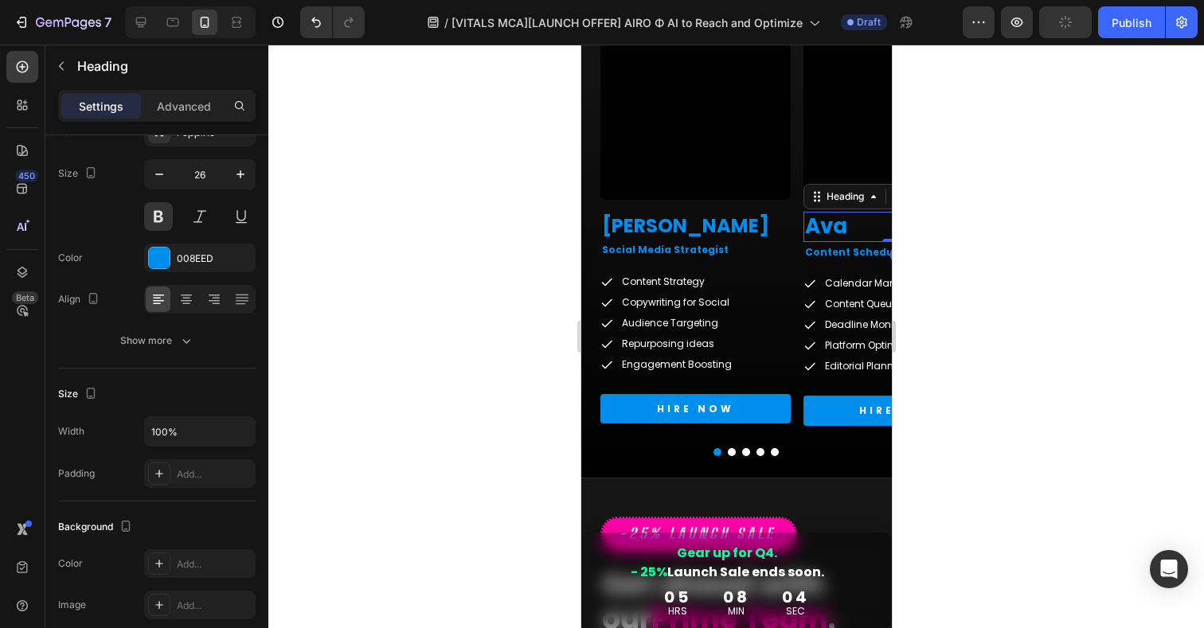
scroll to position [0, 0]
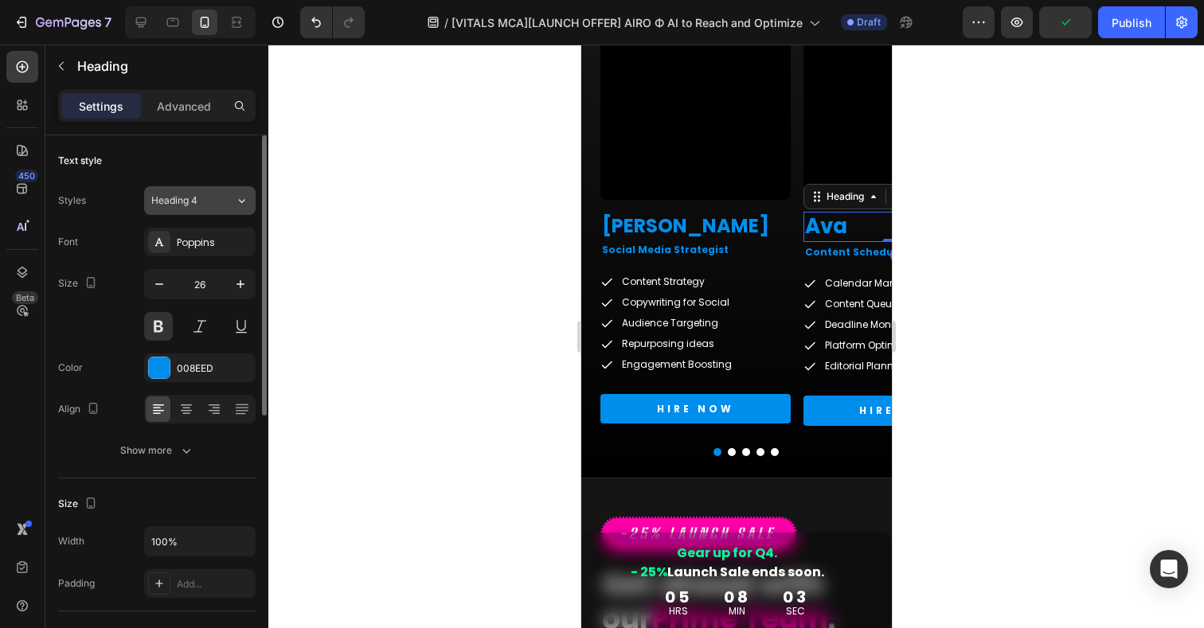
click at [213, 191] on button "Heading 4" at bounding box center [200, 200] width 112 height 29
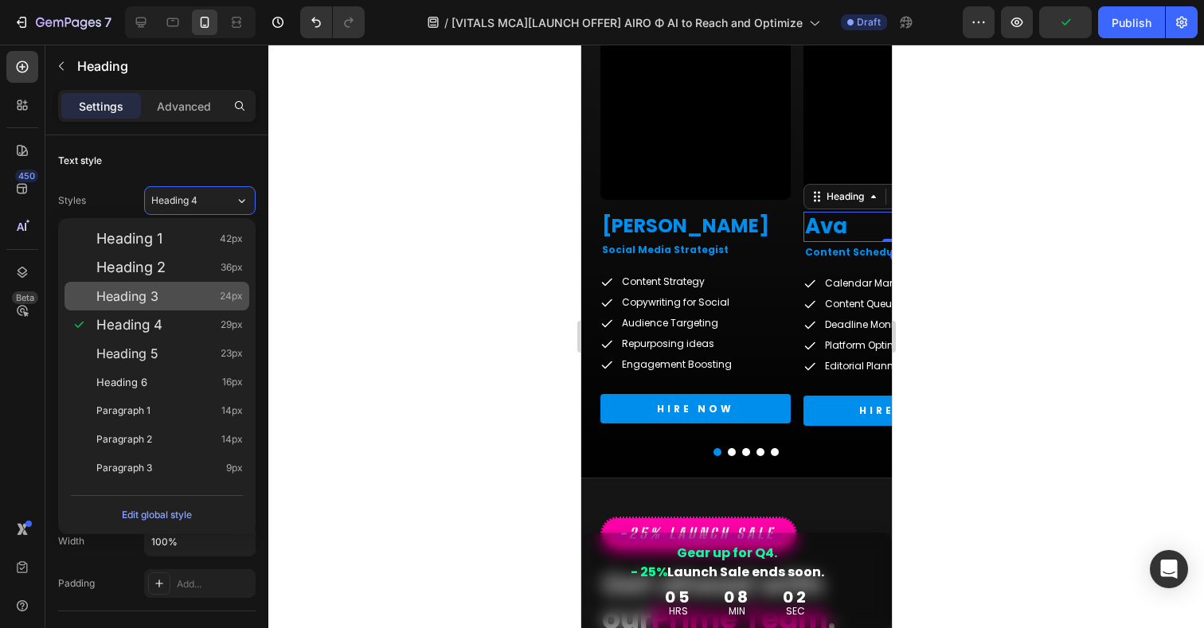
click at [145, 296] on span "Heading 3" at bounding box center [127, 296] width 62 height 16
type input "24"
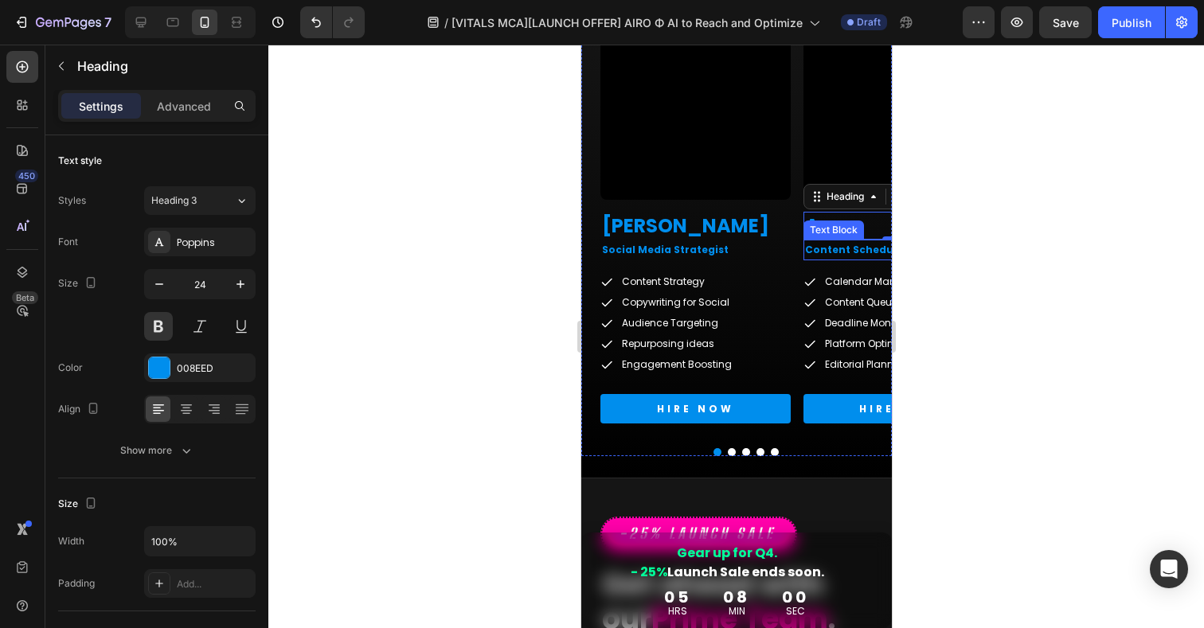
click at [862, 248] on p "Content Scheduler" at bounding box center [897, 250] width 187 height 18
click at [732, 452] on button "Dot" at bounding box center [731, 452] width 8 height 8
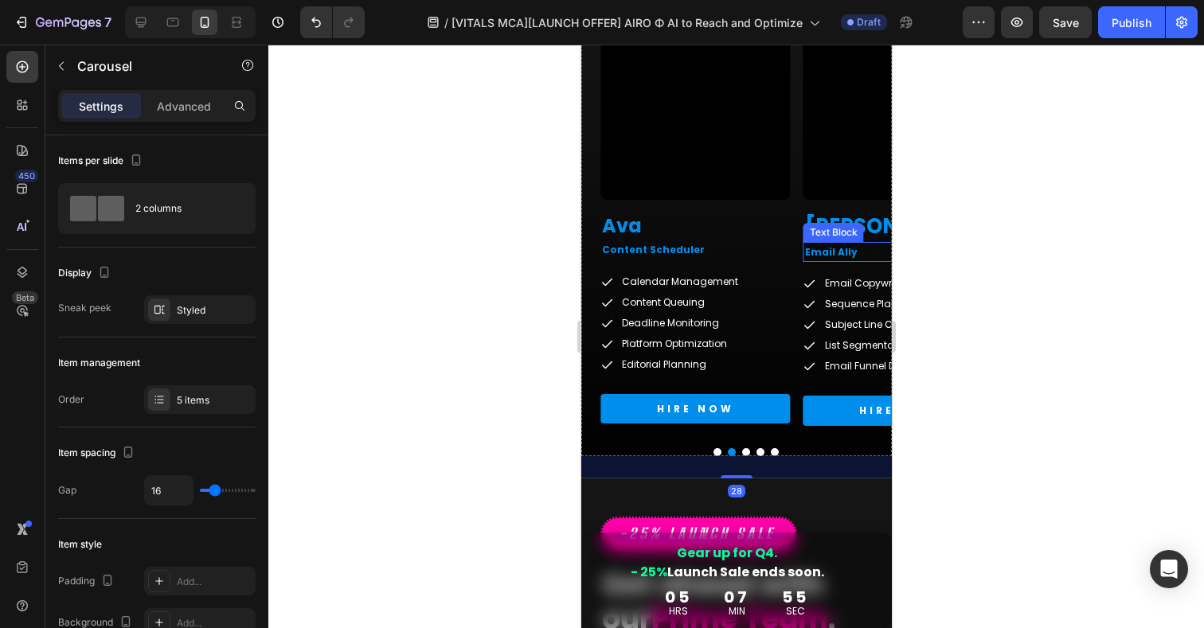
click at [832, 223] on div "Text Block" at bounding box center [833, 232] width 61 height 19
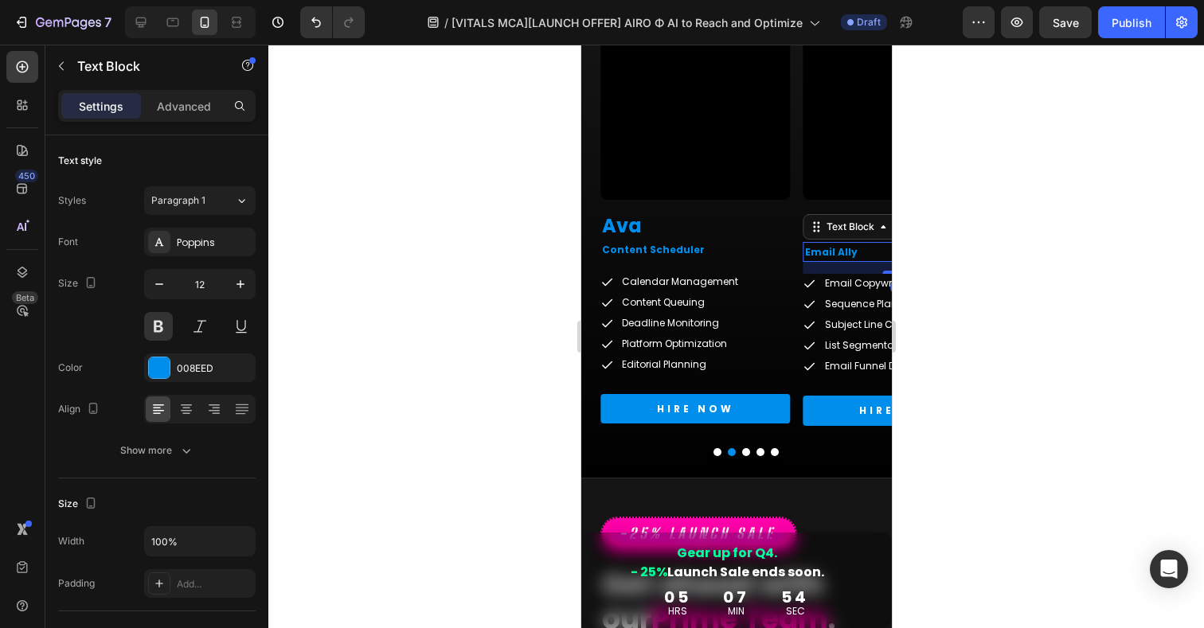
click at [958, 266] on div at bounding box center [736, 337] width 936 height 584
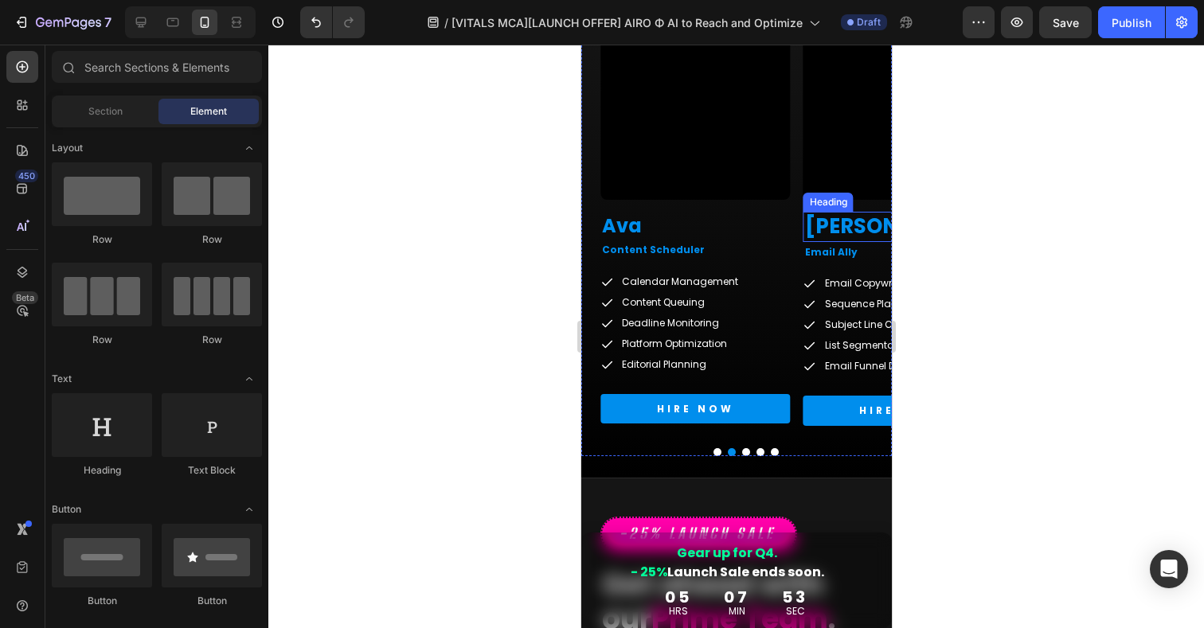
click at [875, 227] on h2 "[PERSON_NAME]" at bounding box center [898, 227] width 190 height 30
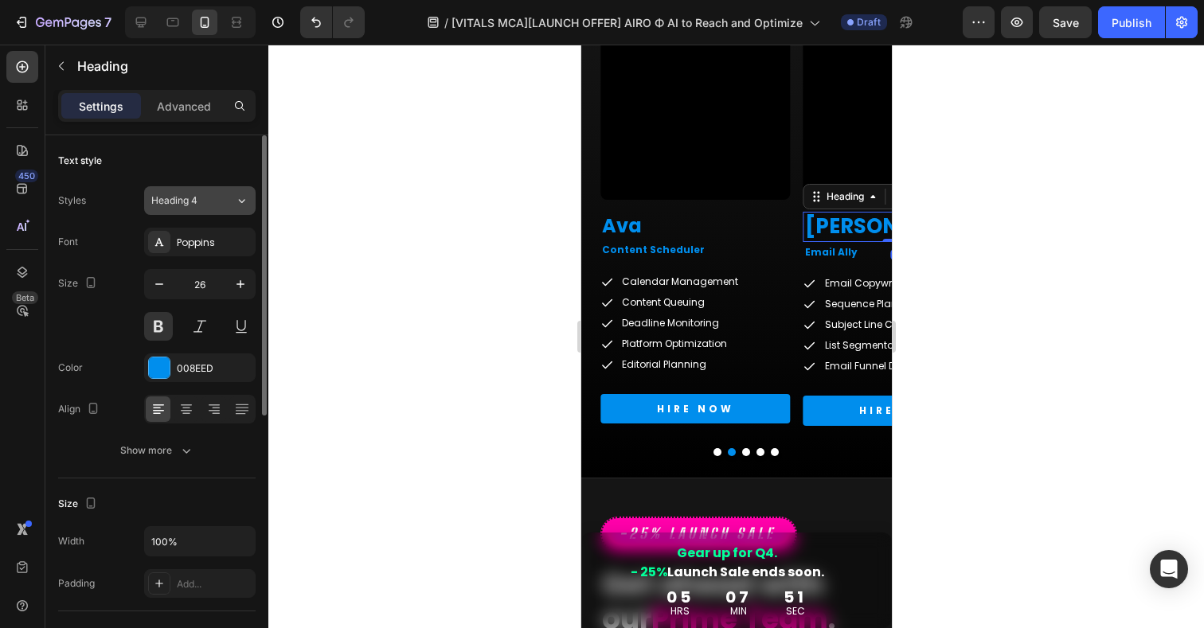
click at [221, 210] on button "Heading 4" at bounding box center [200, 200] width 112 height 29
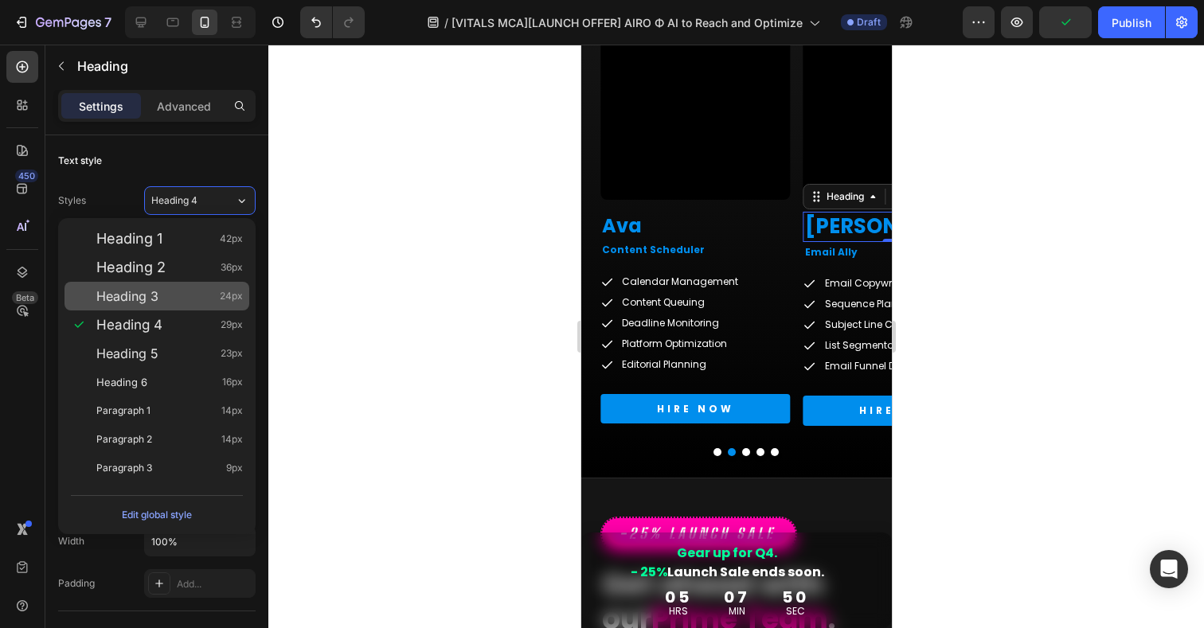
click at [139, 294] on span "Heading 3" at bounding box center [127, 296] width 62 height 16
type input "24"
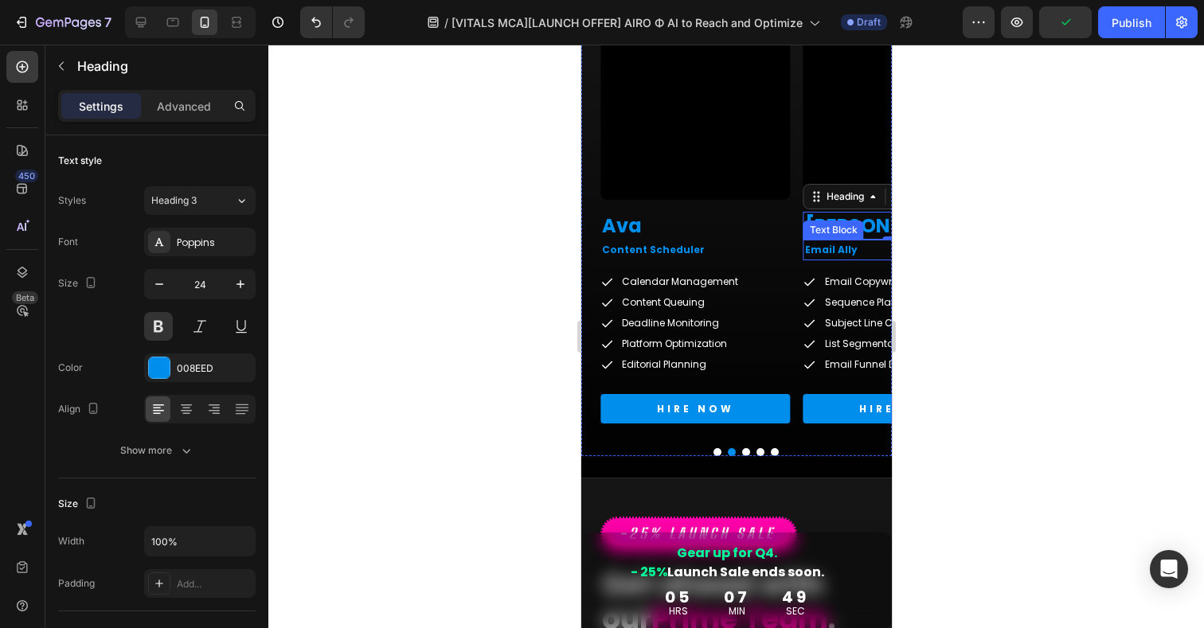
click at [828, 248] on p "Email Ally" at bounding box center [897, 250] width 187 height 18
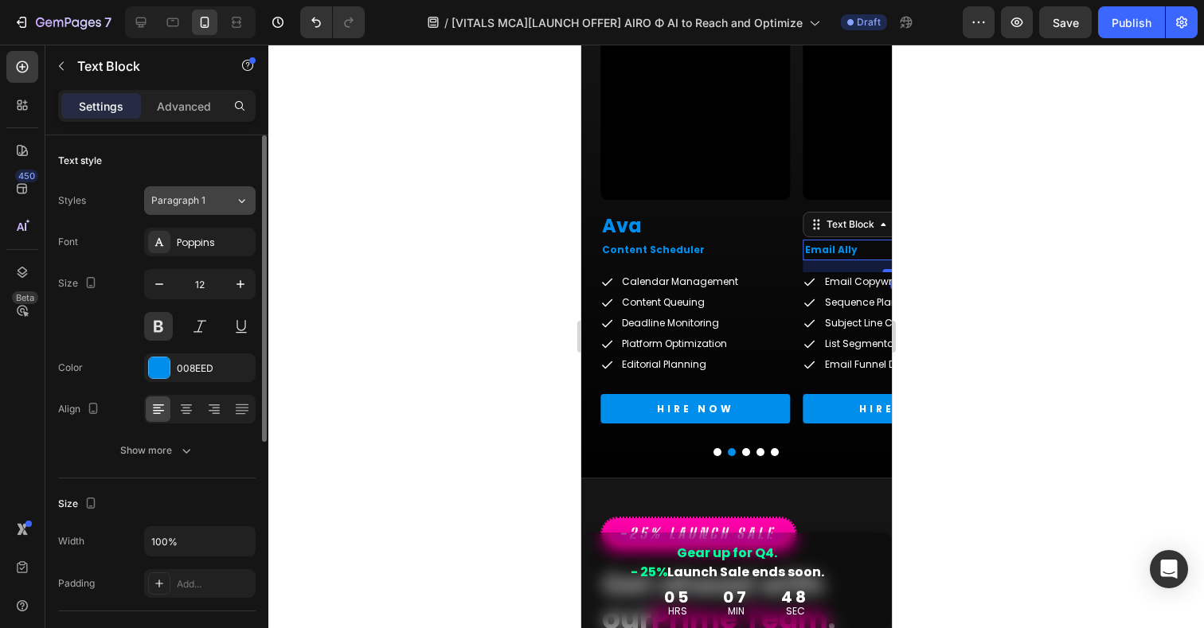
click at [221, 197] on div "Paragraph 1" at bounding box center [193, 201] width 84 height 14
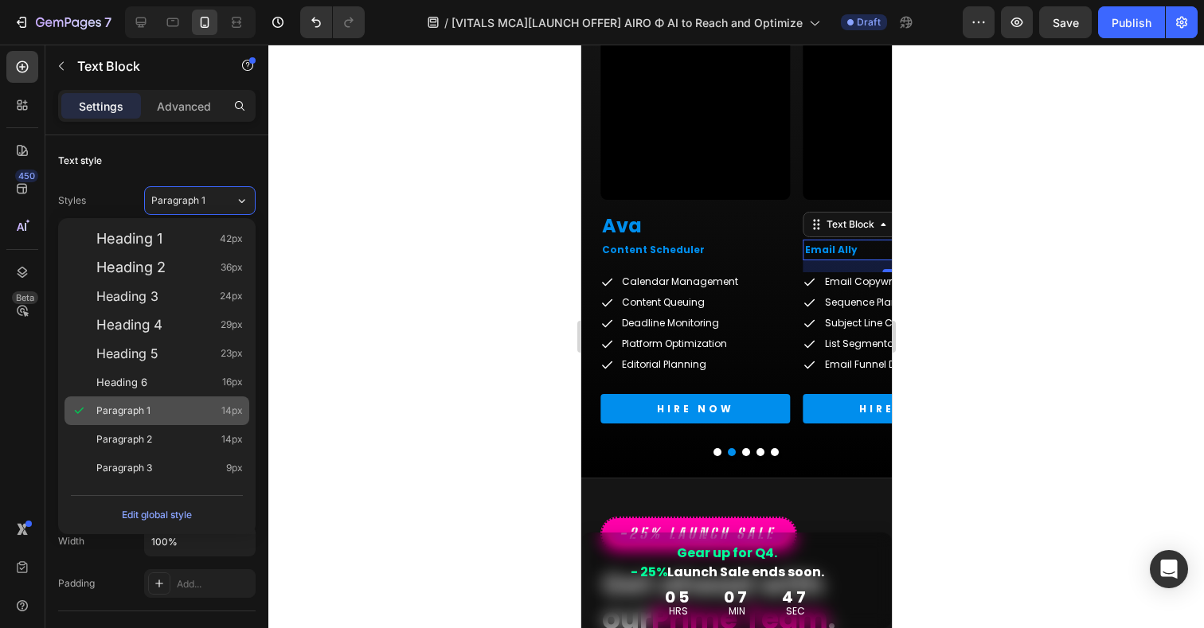
click at [138, 417] on span "Paragraph 1" at bounding box center [123, 411] width 54 height 16
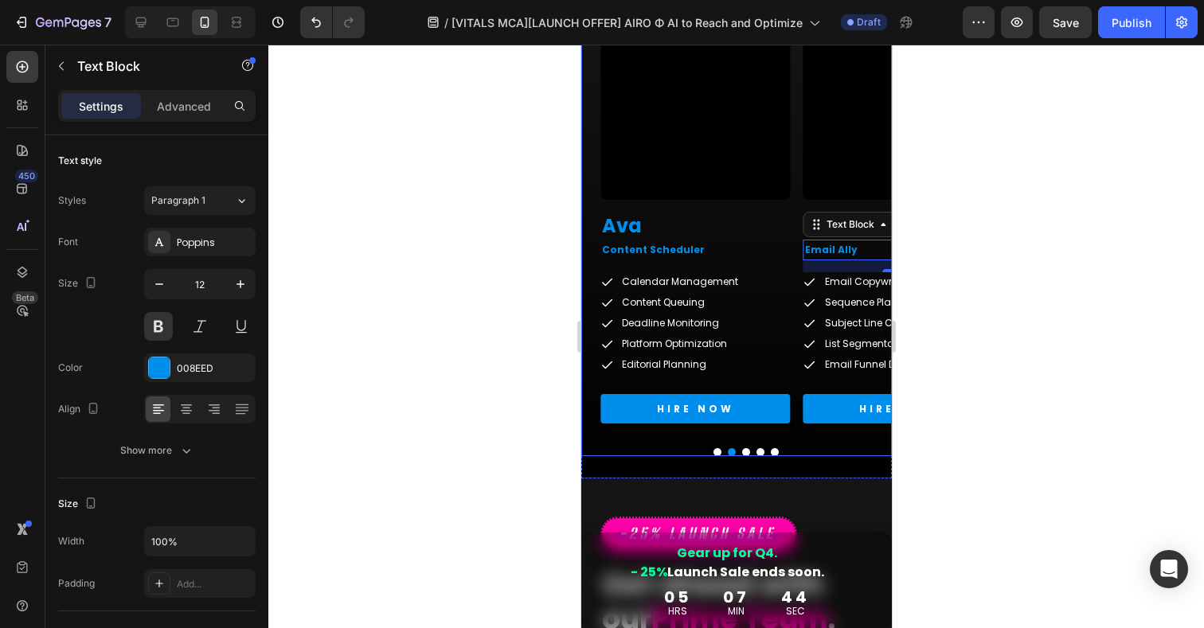
click at [746, 453] on button "Dot" at bounding box center [746, 452] width 8 height 8
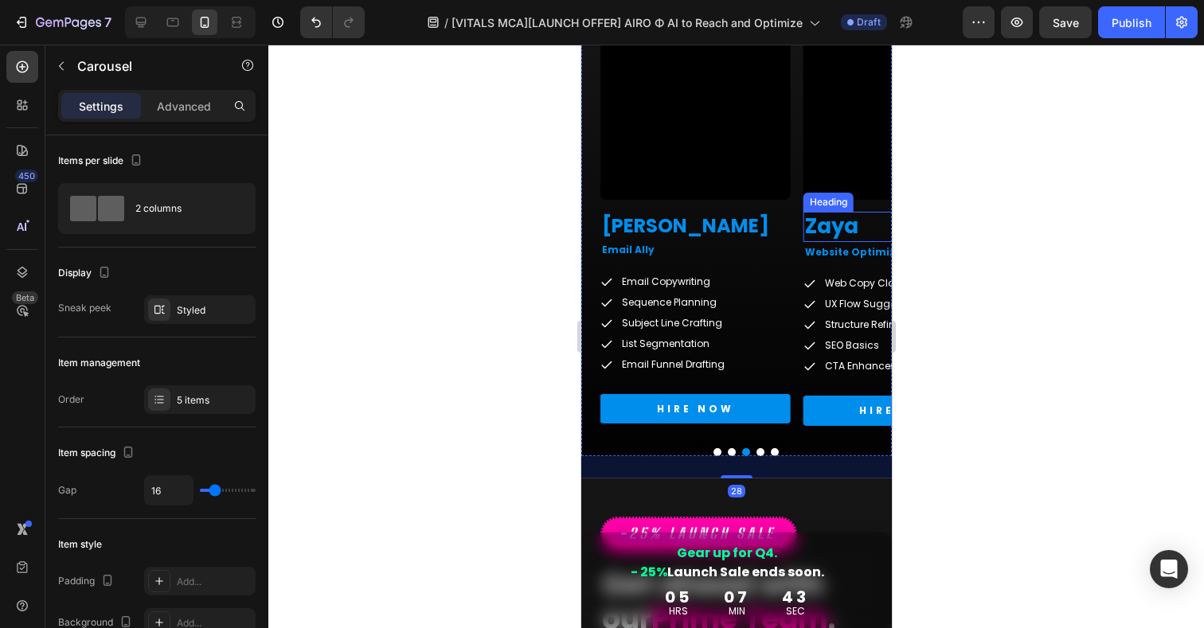
click at [839, 227] on h2 "Zaya" at bounding box center [898, 227] width 190 height 30
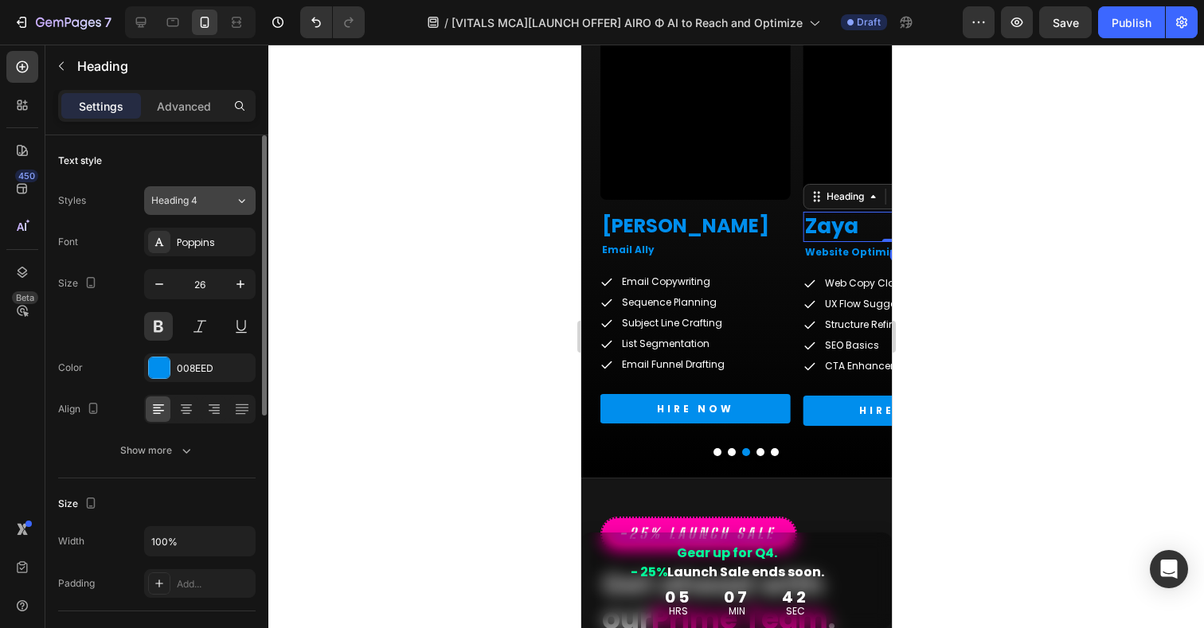
click at [203, 194] on div "Heading 4" at bounding box center [183, 201] width 65 height 14
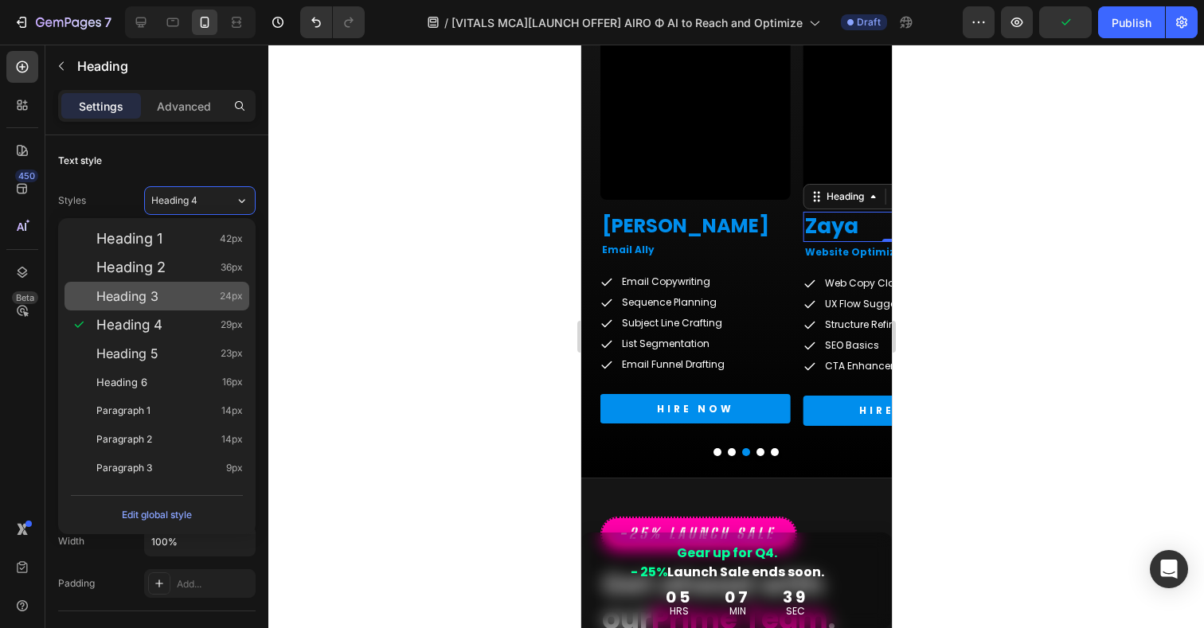
click at [135, 299] on span "Heading 3" at bounding box center [127, 296] width 62 height 16
type input "24"
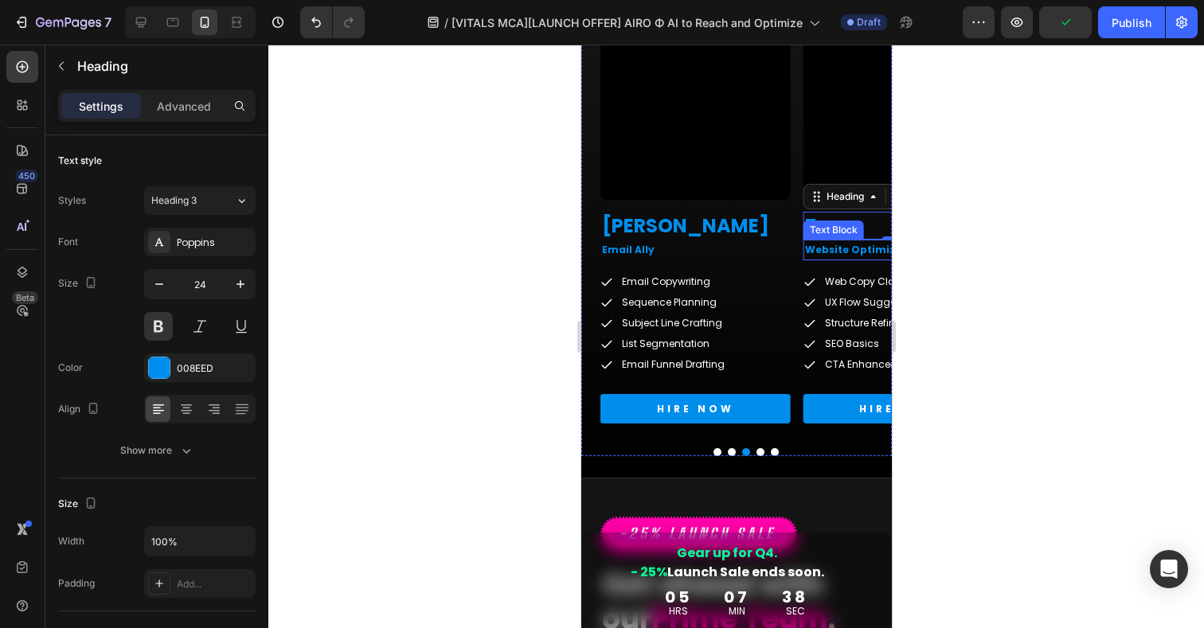
click at [843, 252] on p "Website Optimizer" at bounding box center [897, 250] width 187 height 18
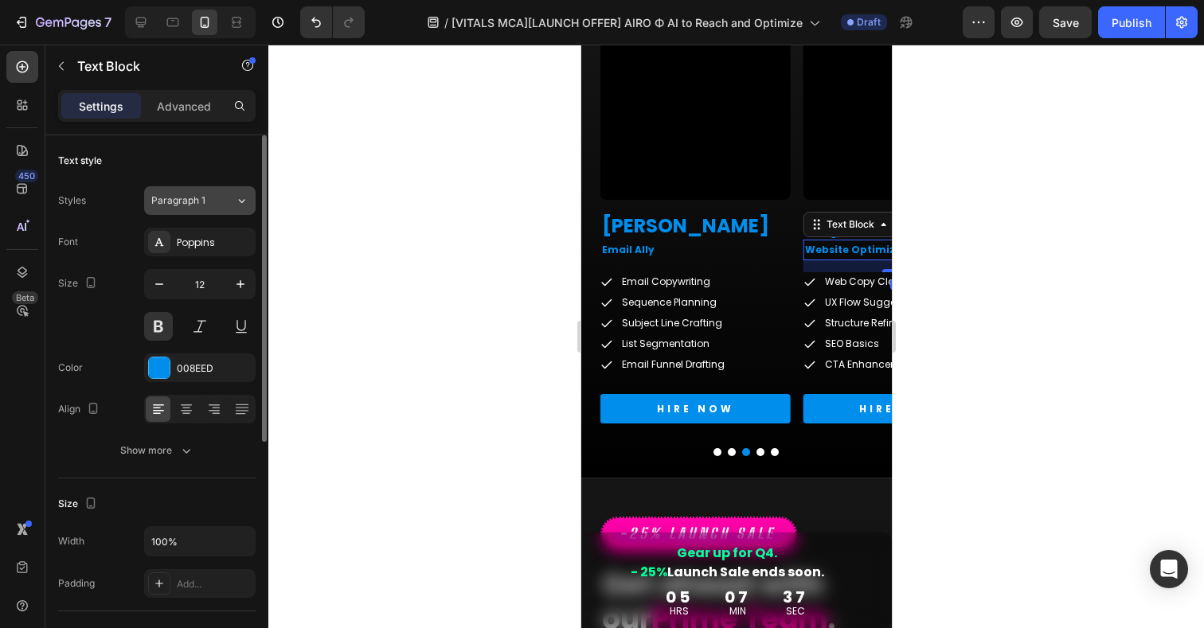
click at [205, 196] on div "Paragraph 1" at bounding box center [183, 201] width 65 height 14
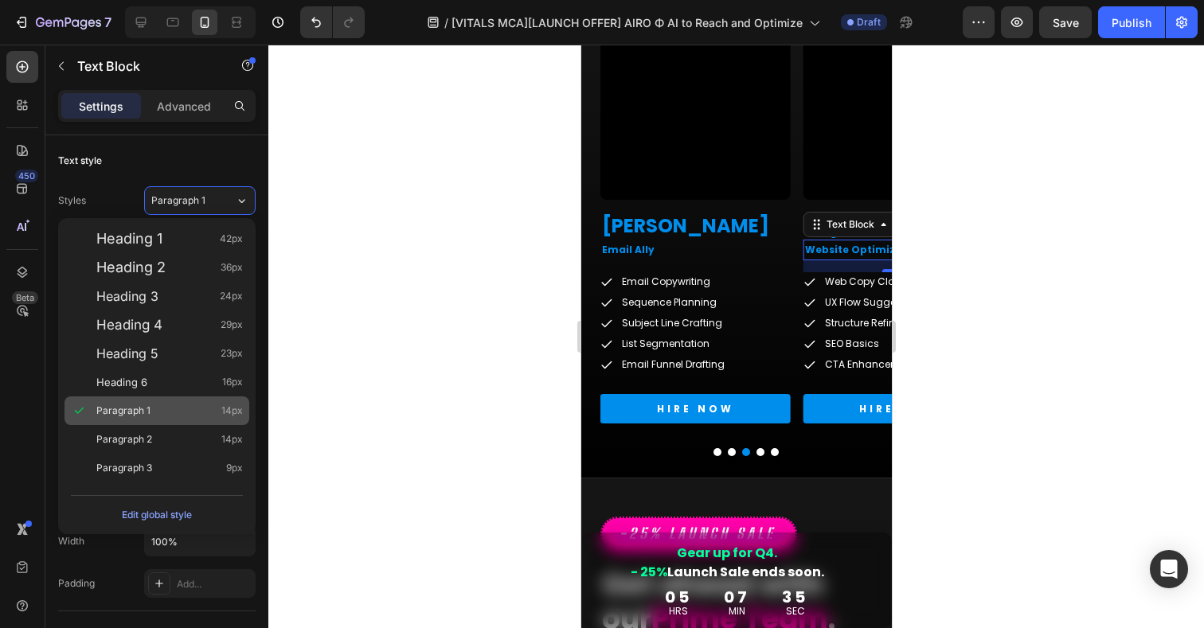
click at [127, 413] on span "Paragraph 1" at bounding box center [123, 411] width 54 height 16
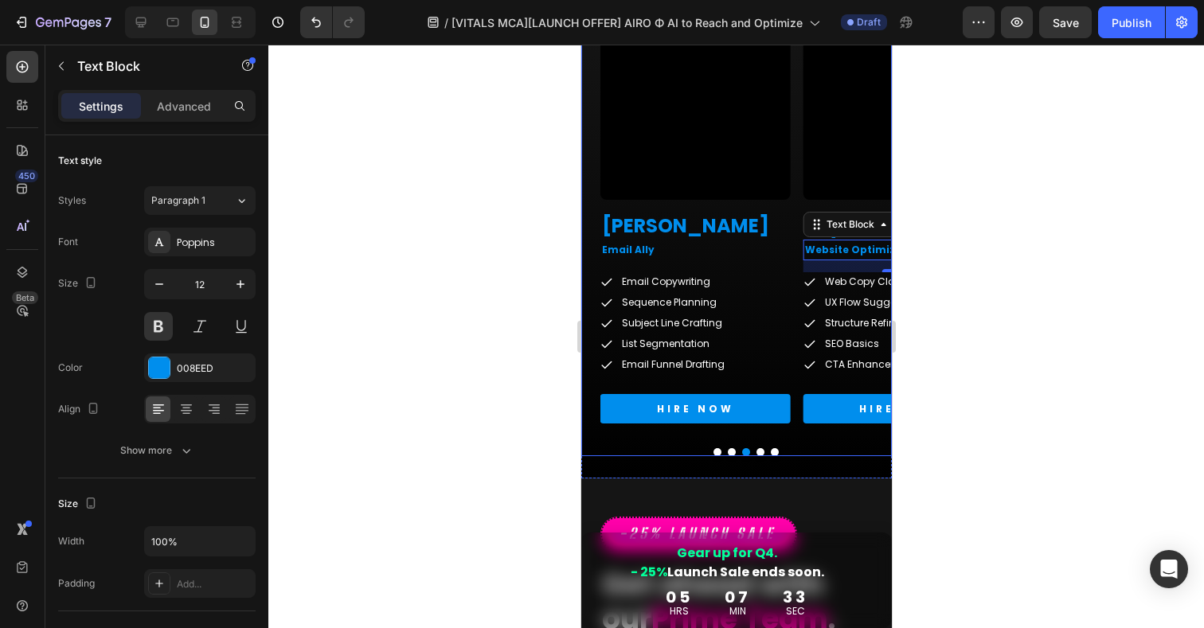
click at [761, 452] on button "Dot" at bounding box center [760, 452] width 8 height 8
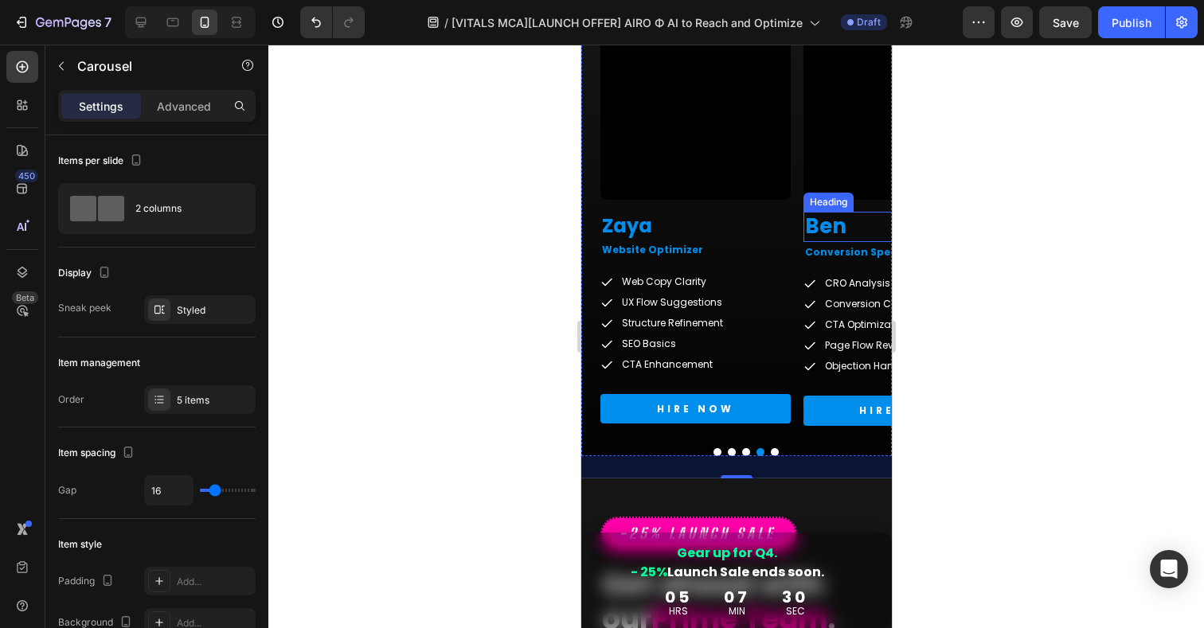
click at [871, 228] on h2 "Ben" at bounding box center [898, 227] width 190 height 30
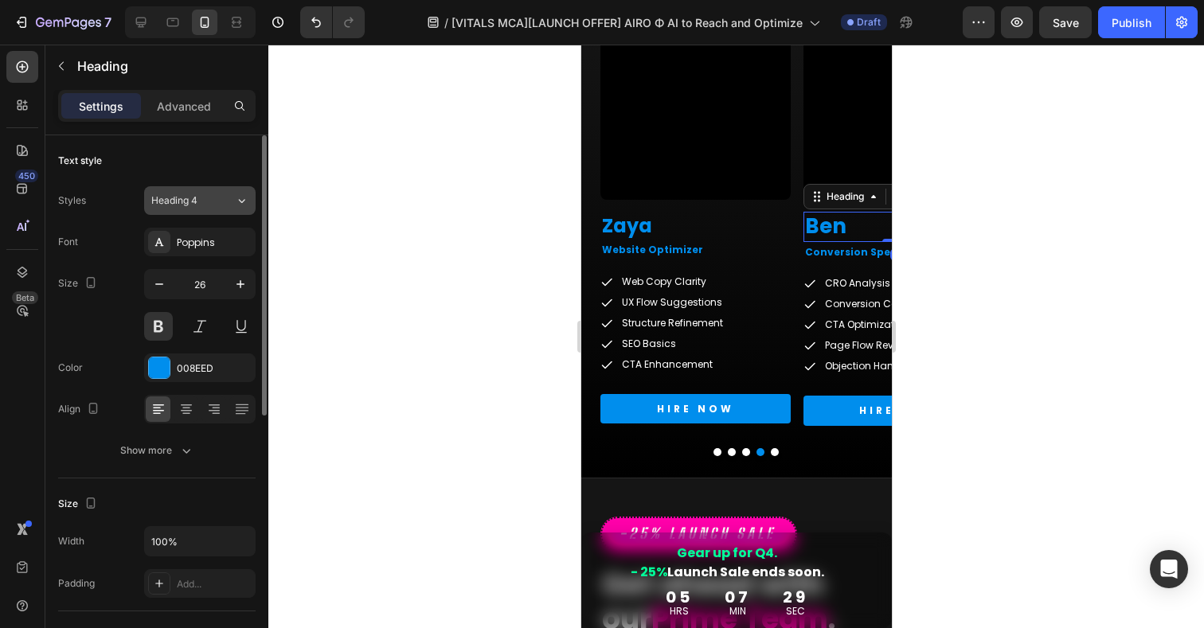
click at [220, 197] on div "Heading 4" at bounding box center [193, 201] width 84 height 14
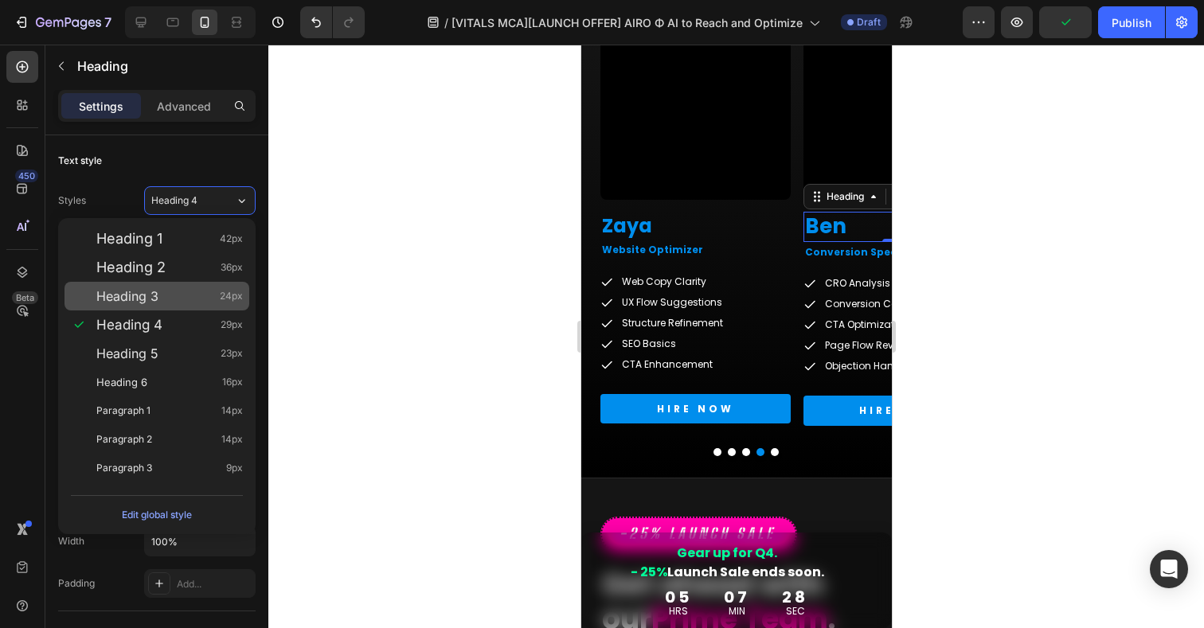
click at [119, 299] on span "Heading 3" at bounding box center [127, 296] width 62 height 16
type input "24"
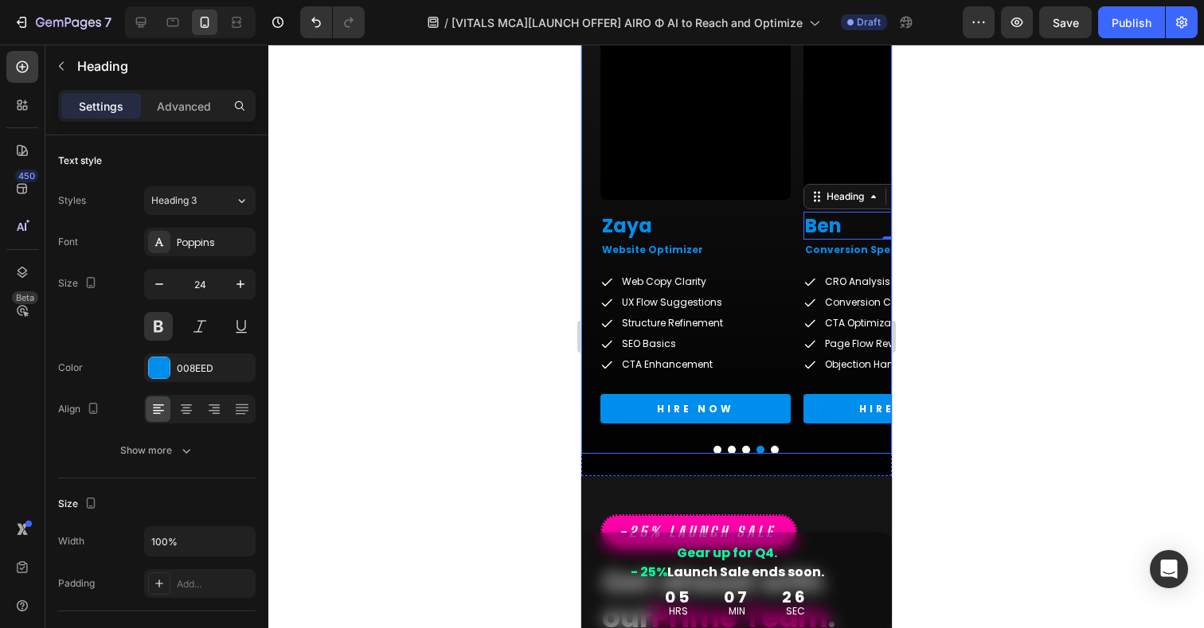
click at [773, 451] on button "Dot" at bounding box center [774, 450] width 8 height 8
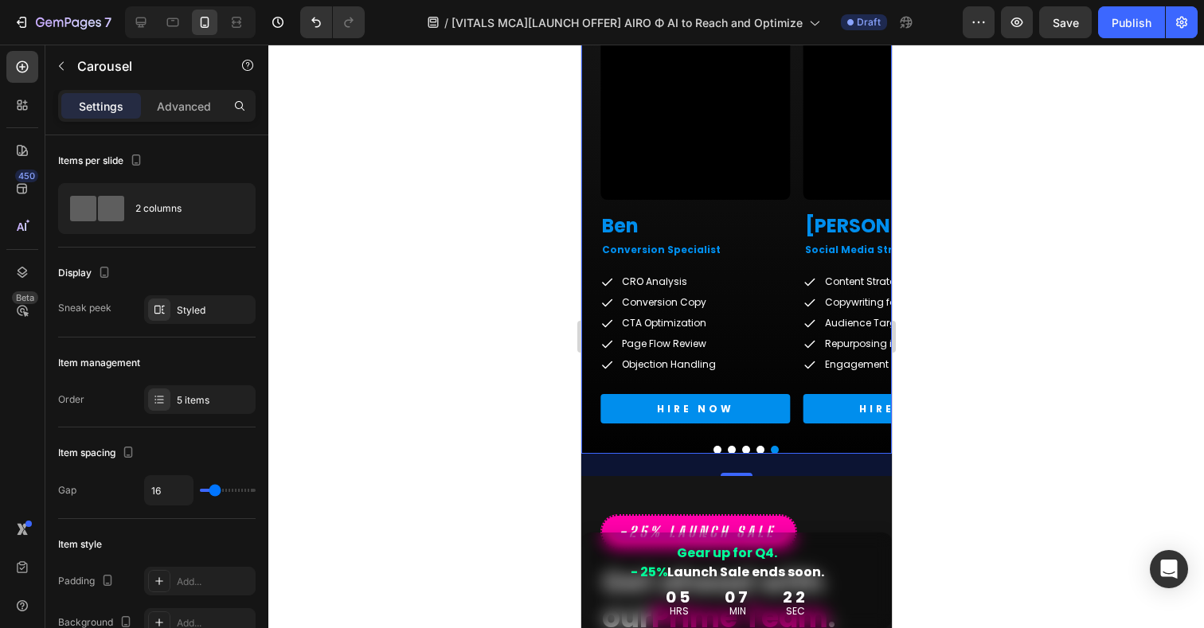
click at [718, 450] on button "Dot" at bounding box center [717, 450] width 8 height 8
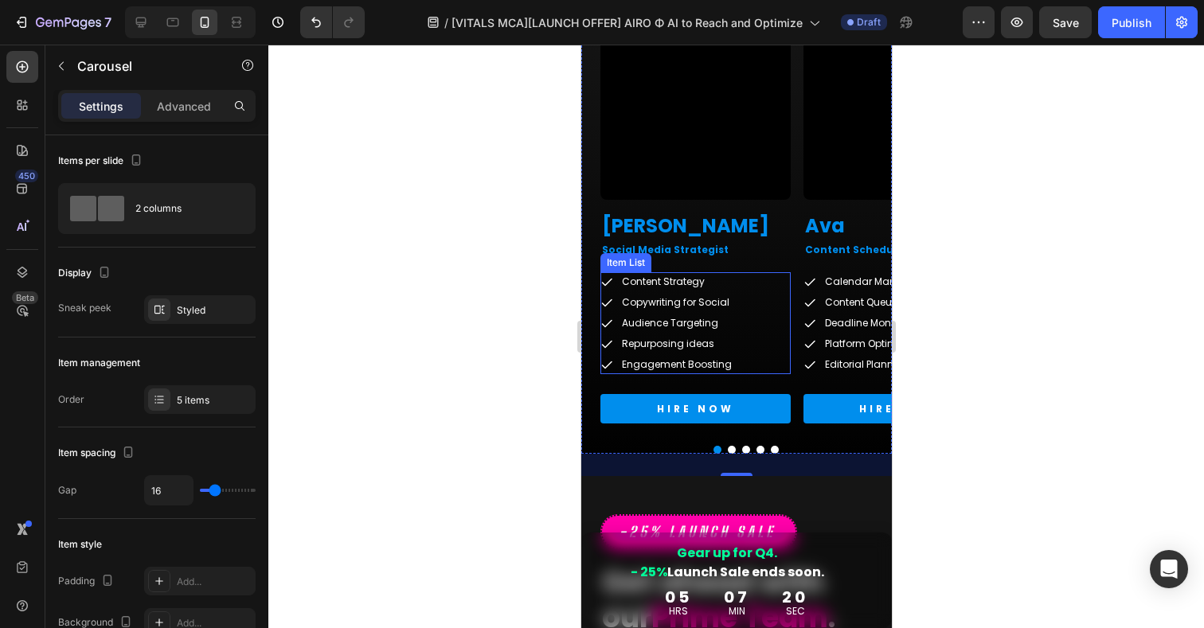
click at [648, 281] on p "Content Strategy" at bounding box center [676, 282] width 110 height 14
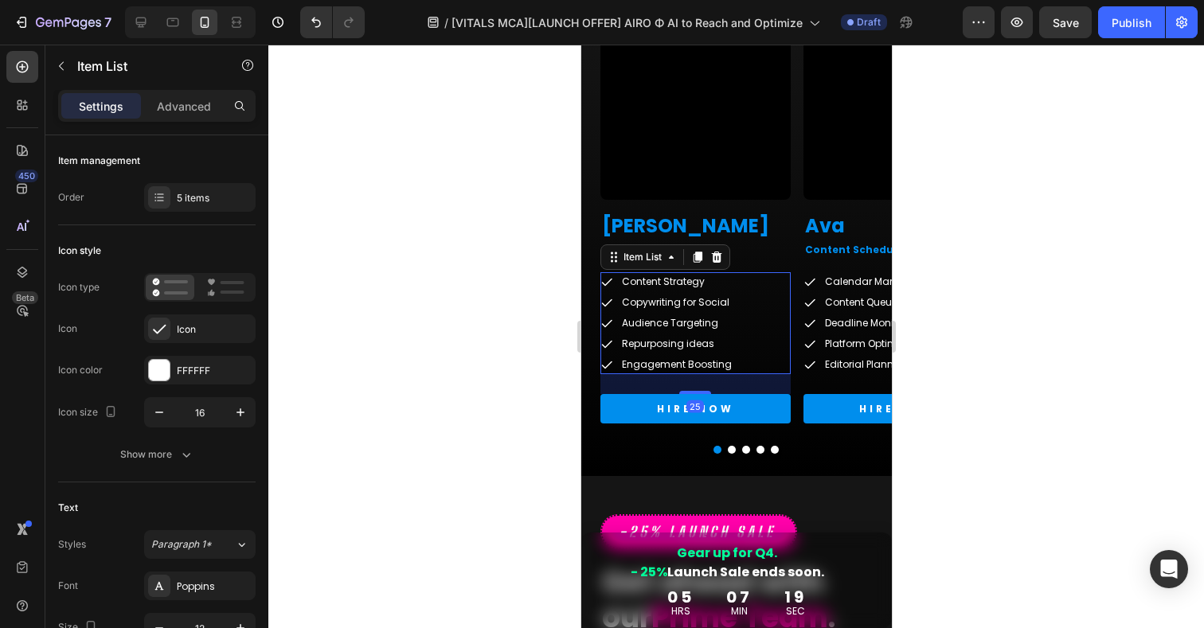
click at [656, 306] on p "Copywriting for Social" at bounding box center [676, 302] width 110 height 14
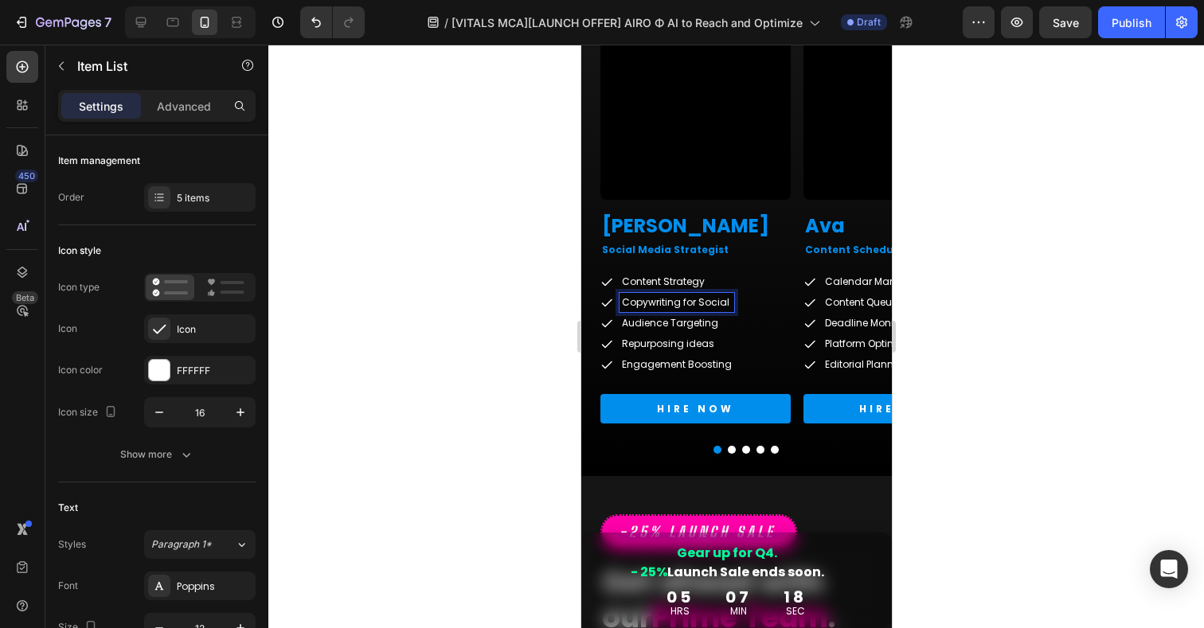
click at [687, 280] on p "Content Strategy" at bounding box center [676, 282] width 110 height 14
click at [696, 332] on div "Audience Targeting" at bounding box center [676, 323] width 115 height 19
click at [707, 280] on p "Content Strategy" at bounding box center [676, 282] width 110 height 14
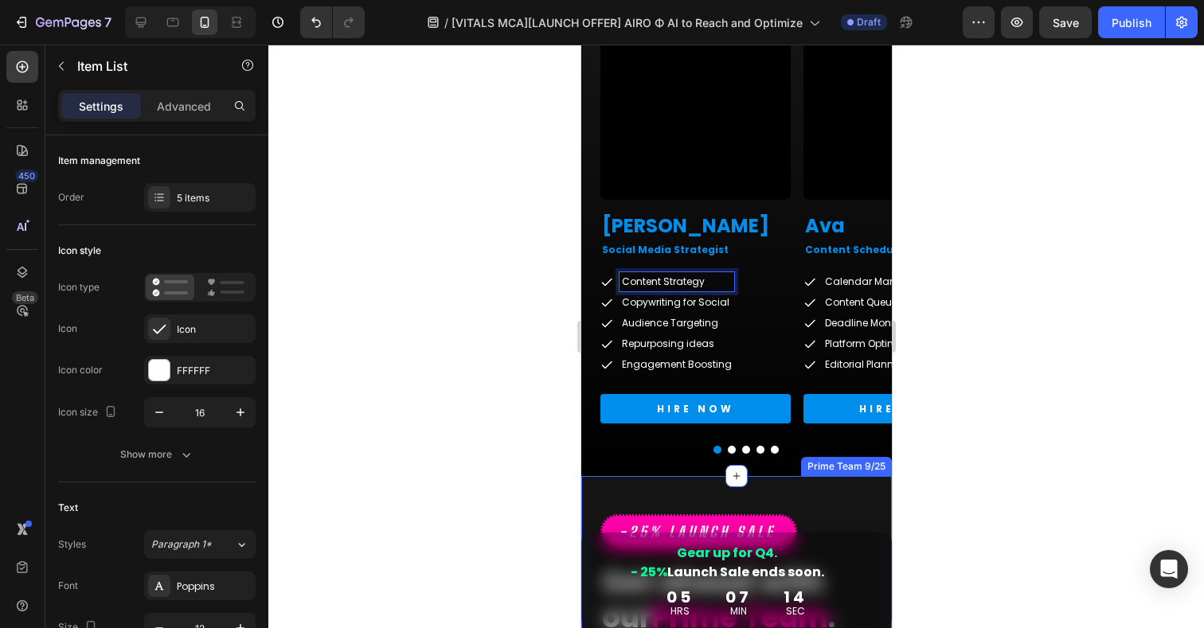
click at [854, 522] on div "-25% Launch SALE Button" at bounding box center [736, 532] width 272 height 35
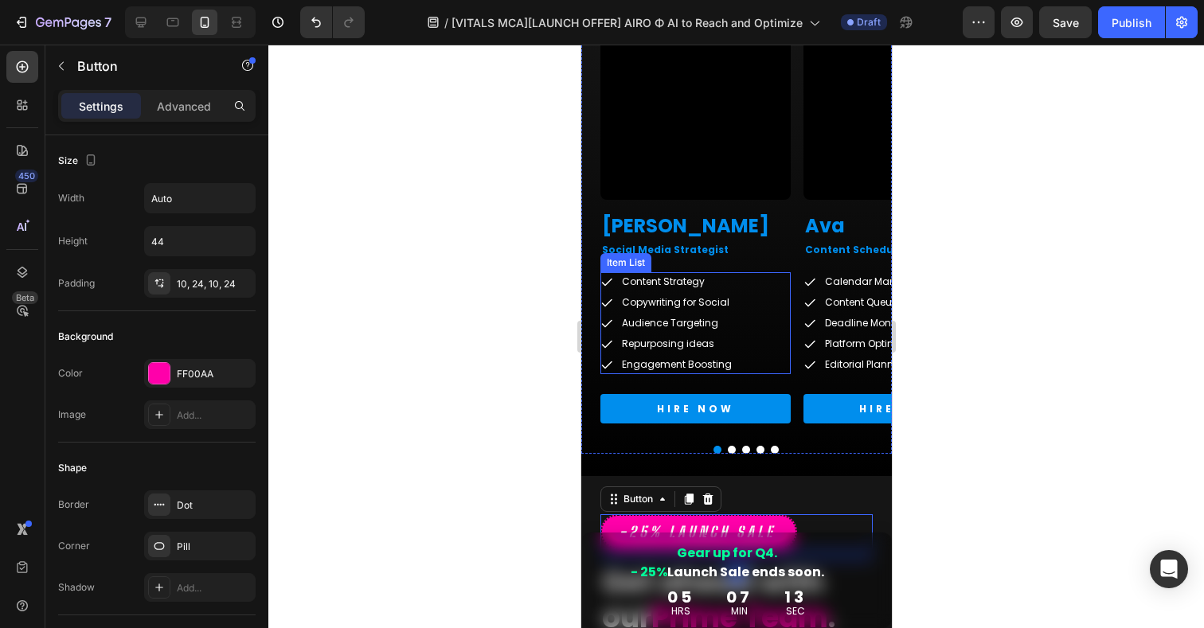
click at [663, 279] on p "Content Strategy" at bounding box center [676, 282] width 110 height 14
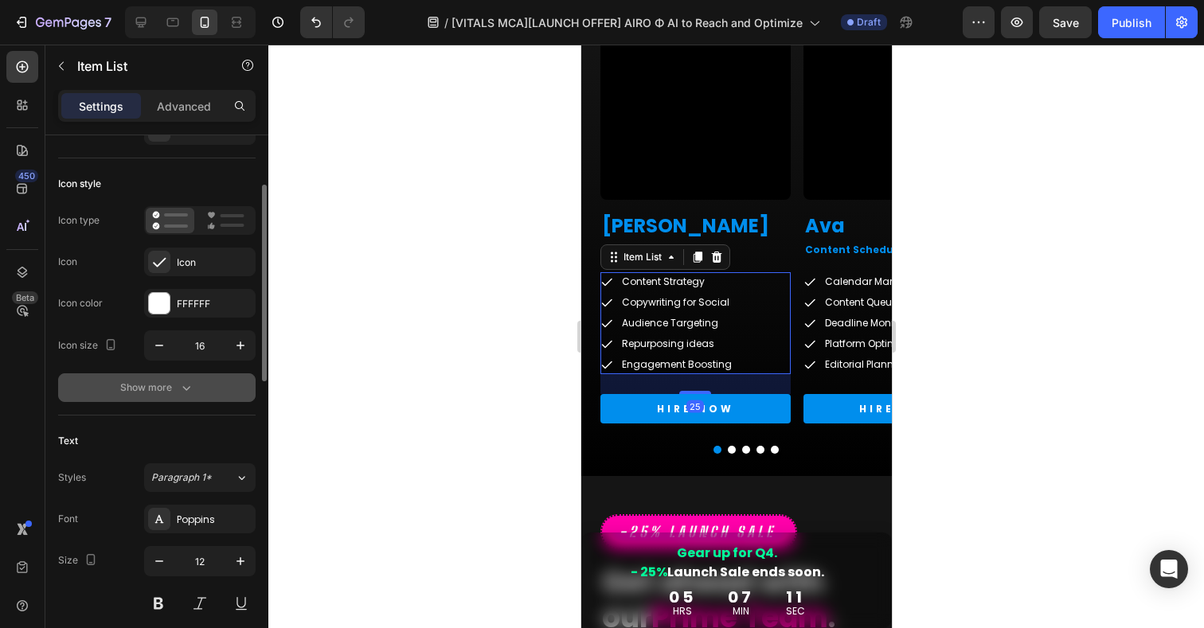
scroll to position [88, 0]
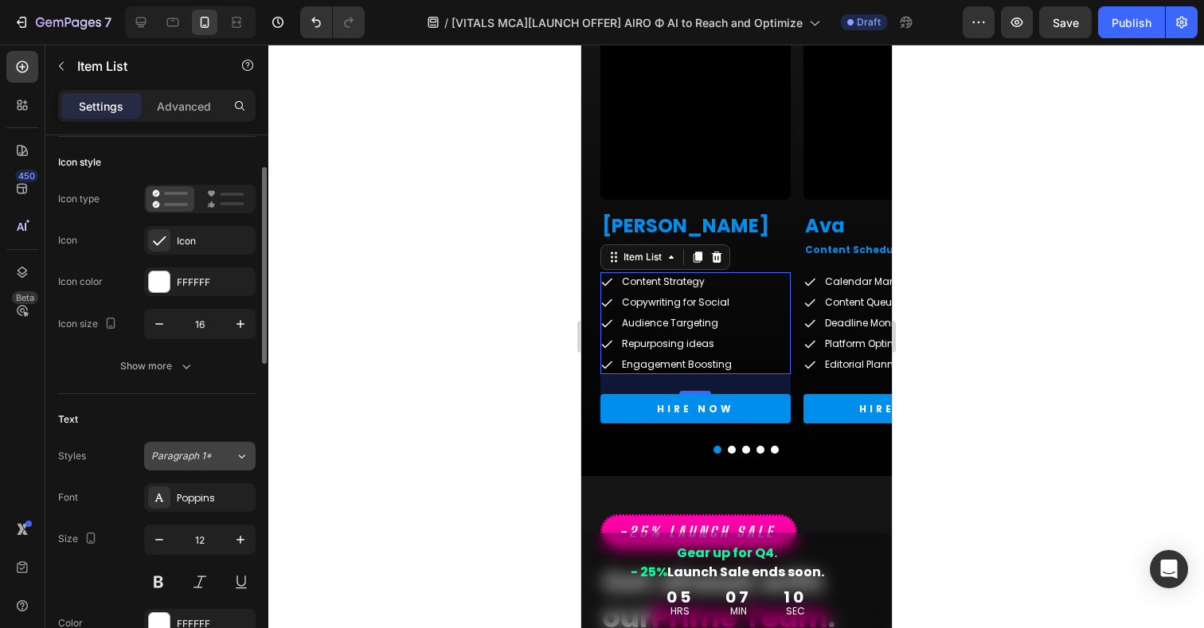
click at [170, 455] on span "Paragraph 1*" at bounding box center [181, 456] width 61 height 14
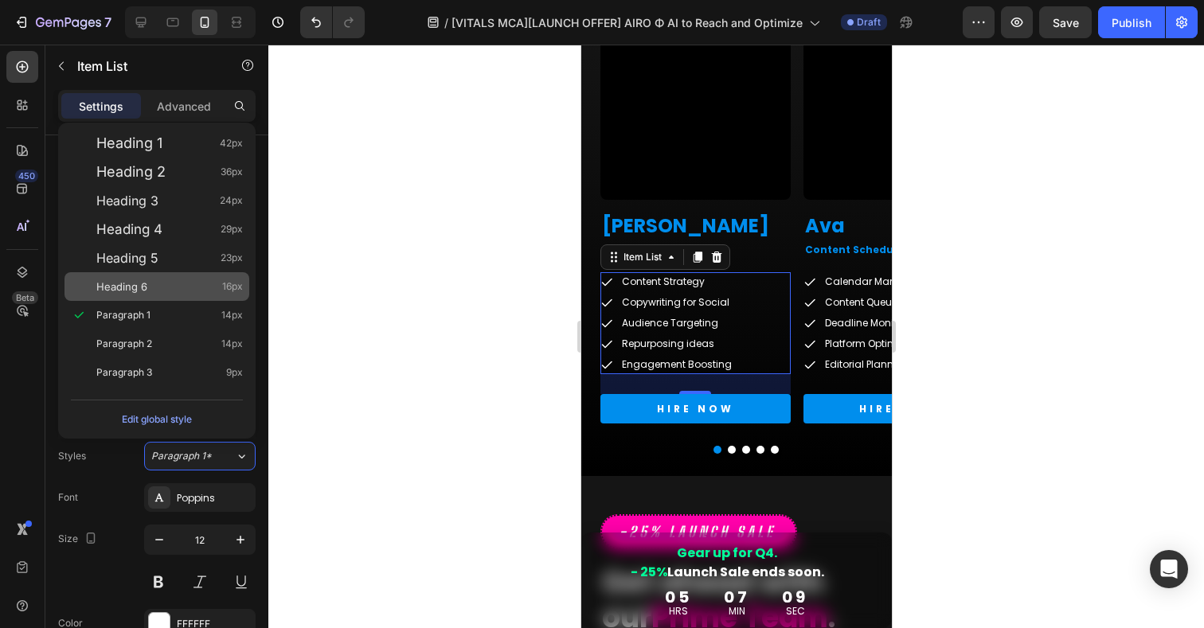
click at [123, 278] on div "Heading 6 16px" at bounding box center [157, 286] width 185 height 29
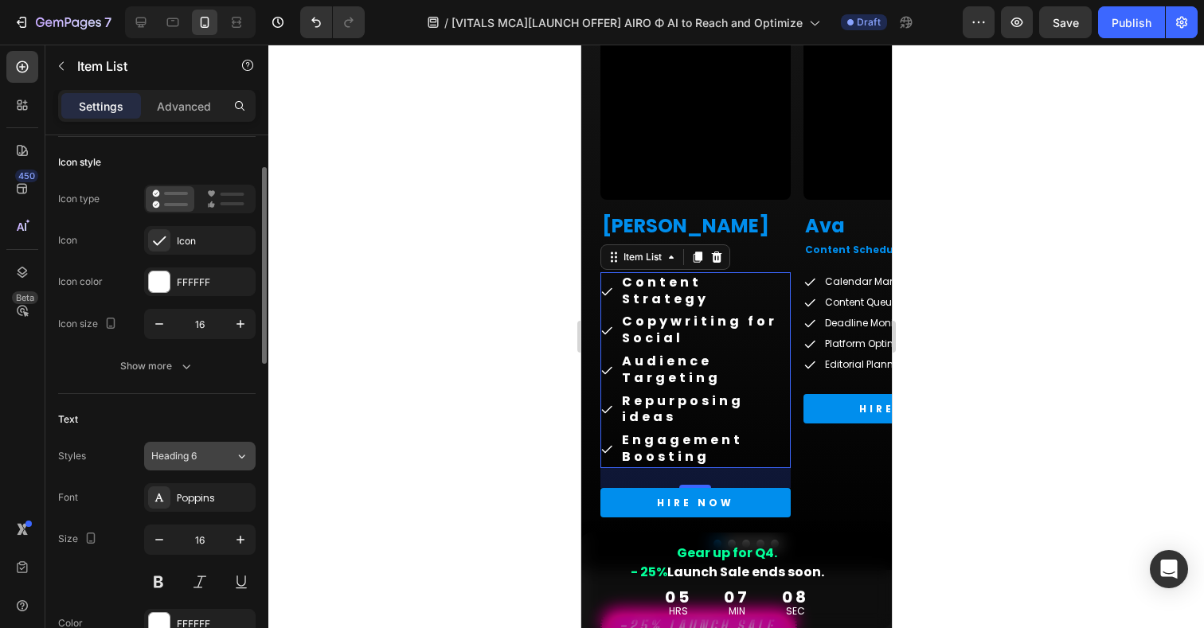
click at [205, 453] on div "Heading 6" at bounding box center [183, 456] width 65 height 14
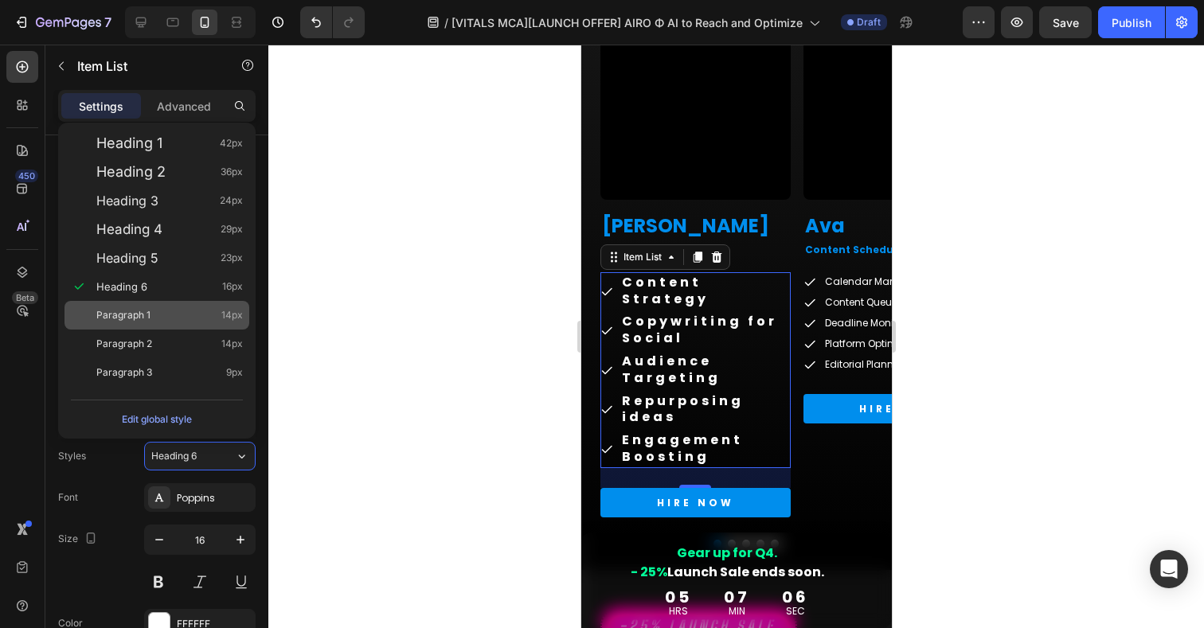
click at [113, 324] on div "Paragraph 1 14px" at bounding box center [157, 315] width 185 height 29
type input "14"
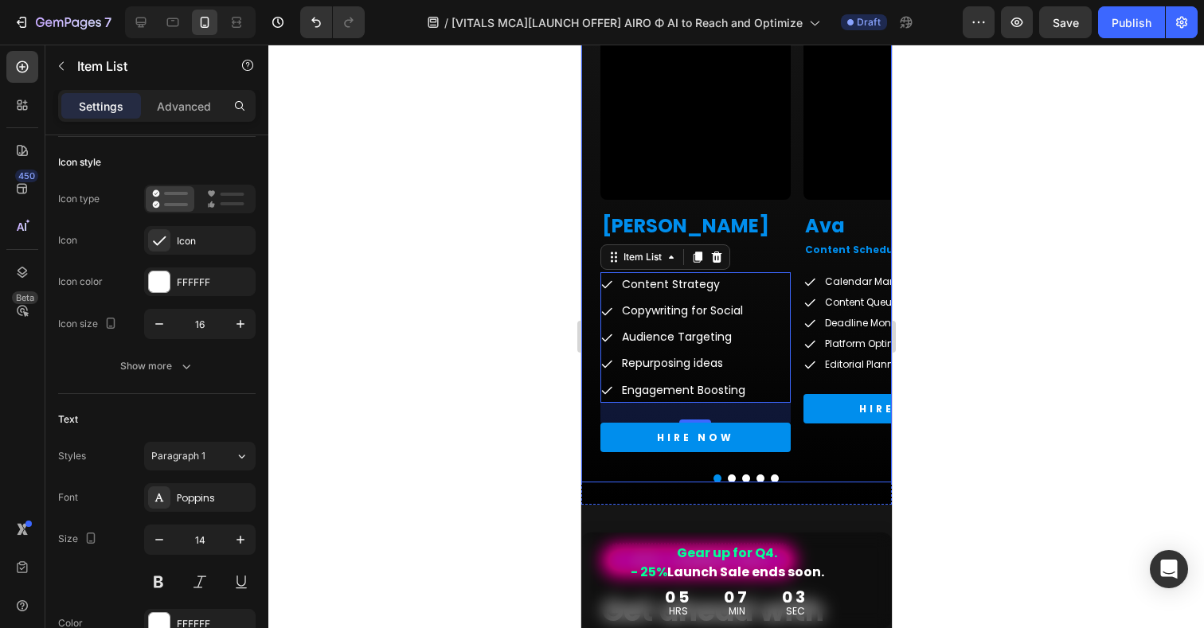
click at [828, 463] on div "Video [PERSON_NAME] Heading Social Media Strategist Text Block Content Strategy…" at bounding box center [736, 246] width 311 height 473
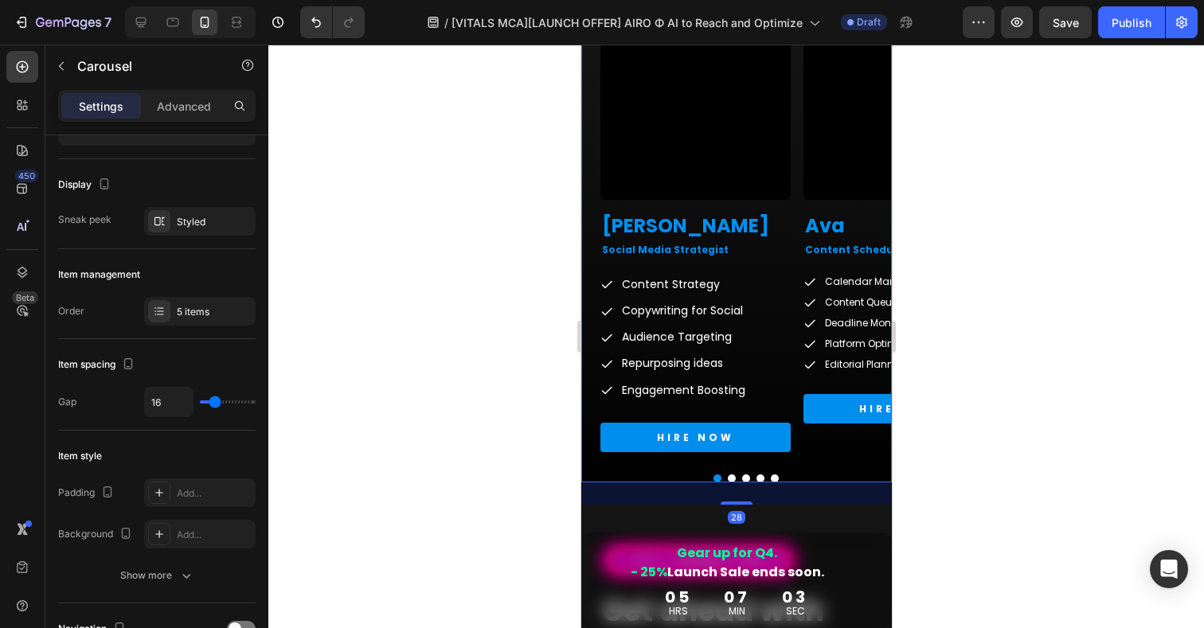
scroll to position [0, 0]
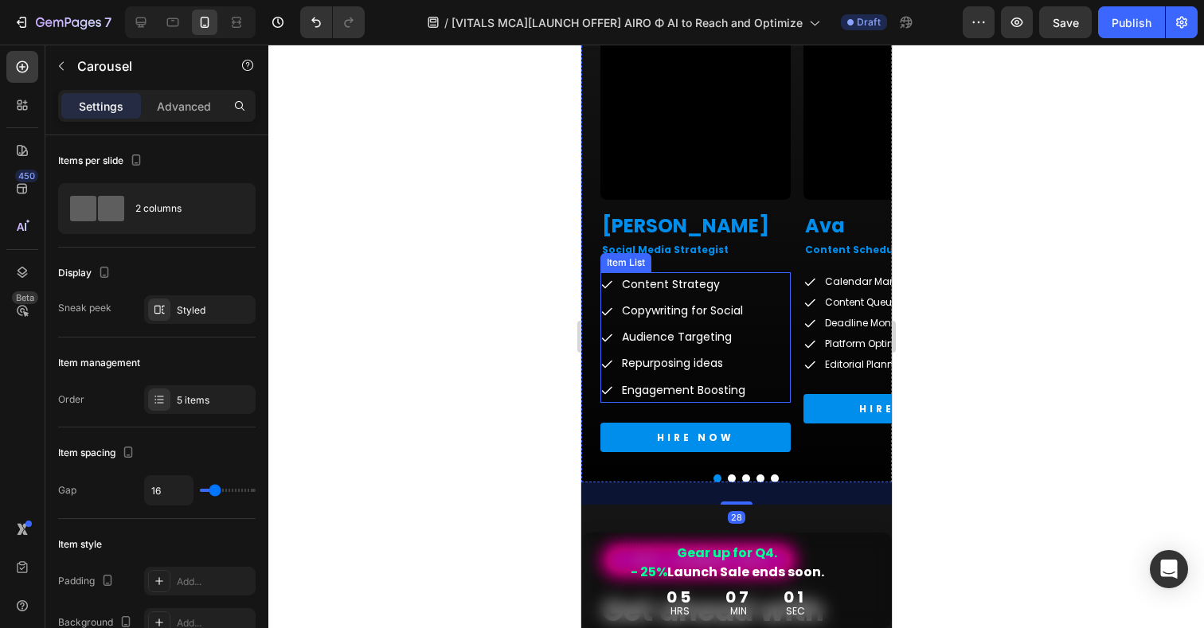
click at [772, 288] on div "Content Strategy Copywriting for Social Audience Targeting Repurposing ideas En…" at bounding box center [695, 337] width 190 height 131
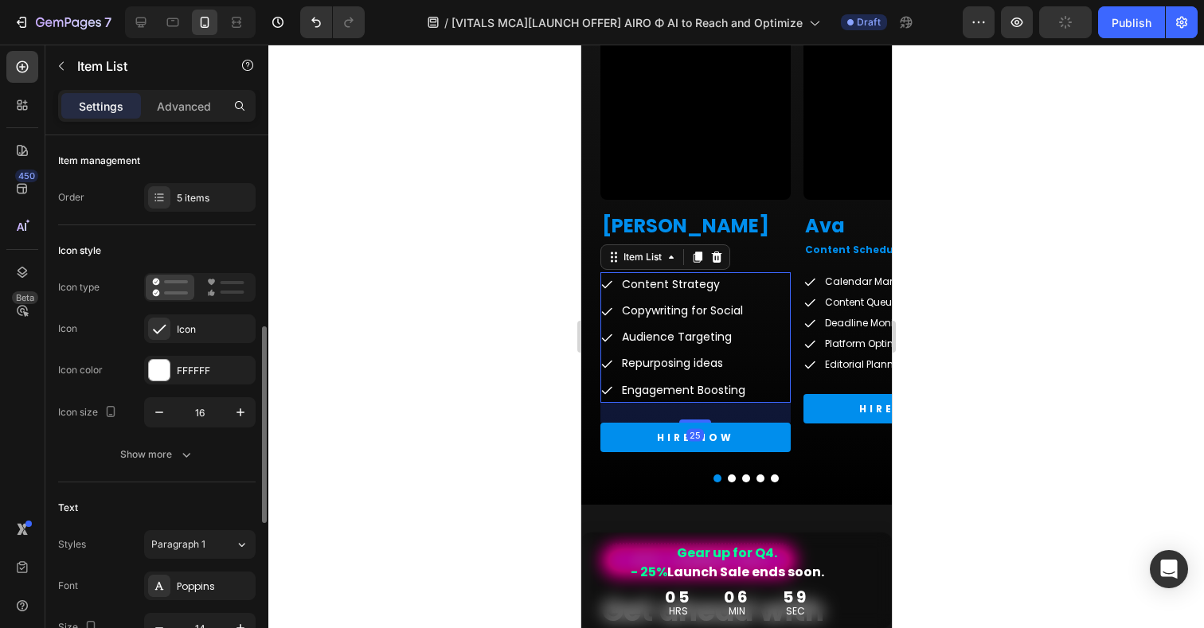
scroll to position [146, 0]
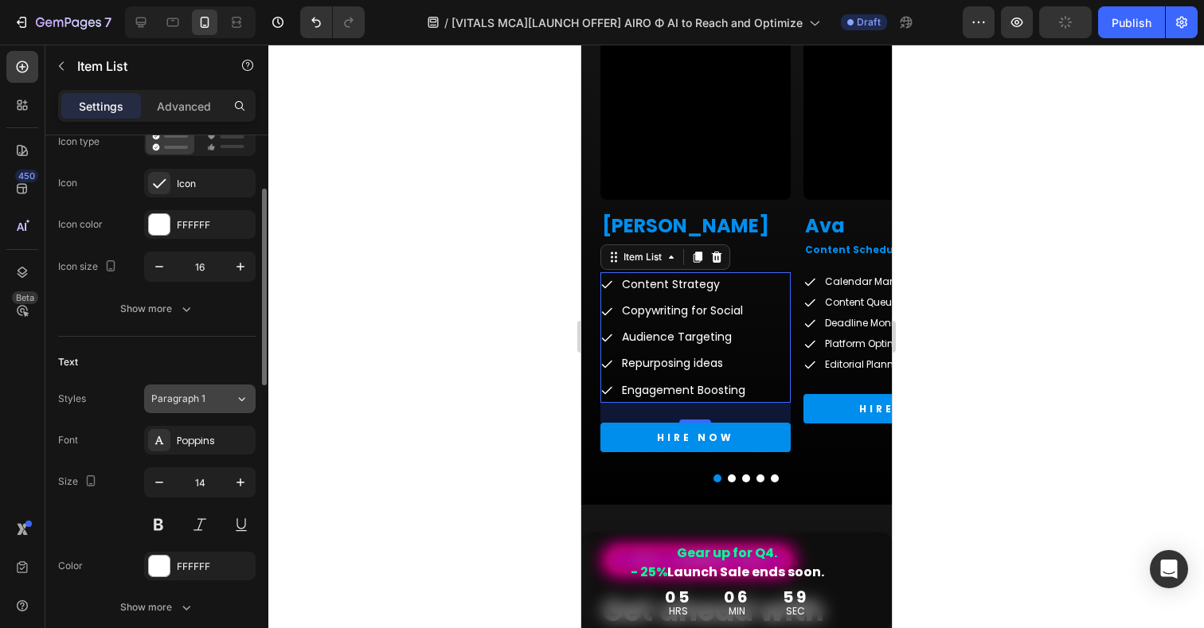
click at [172, 397] on span "Paragraph 1" at bounding box center [178, 399] width 54 height 14
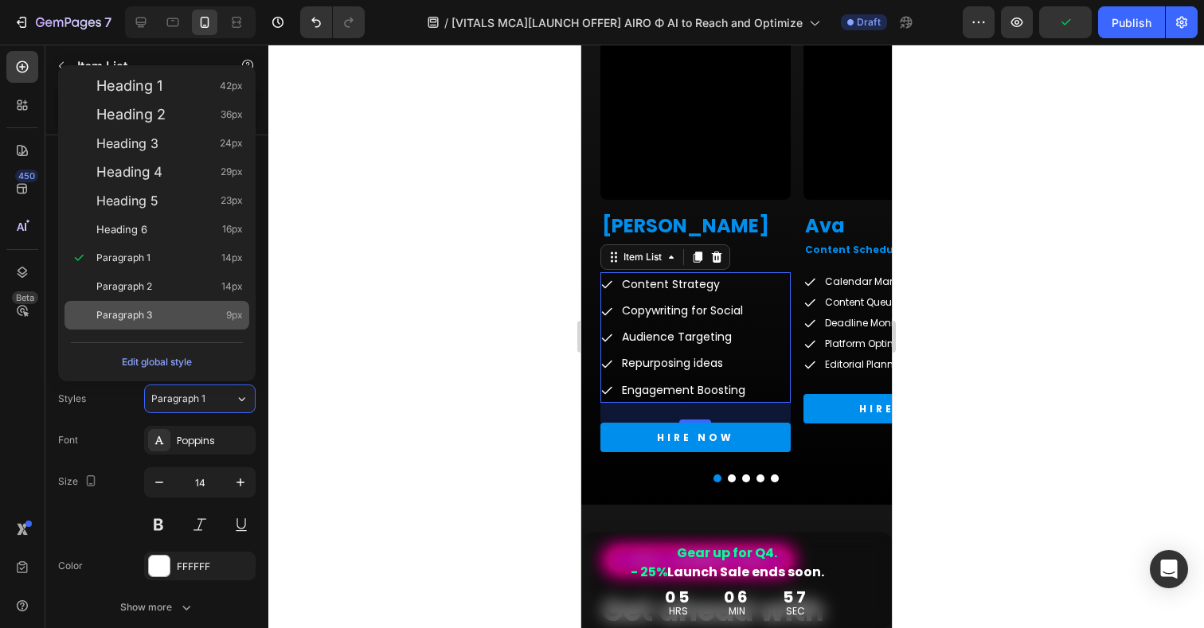
click at [125, 315] on span "Paragraph 3" at bounding box center [124, 315] width 56 height 16
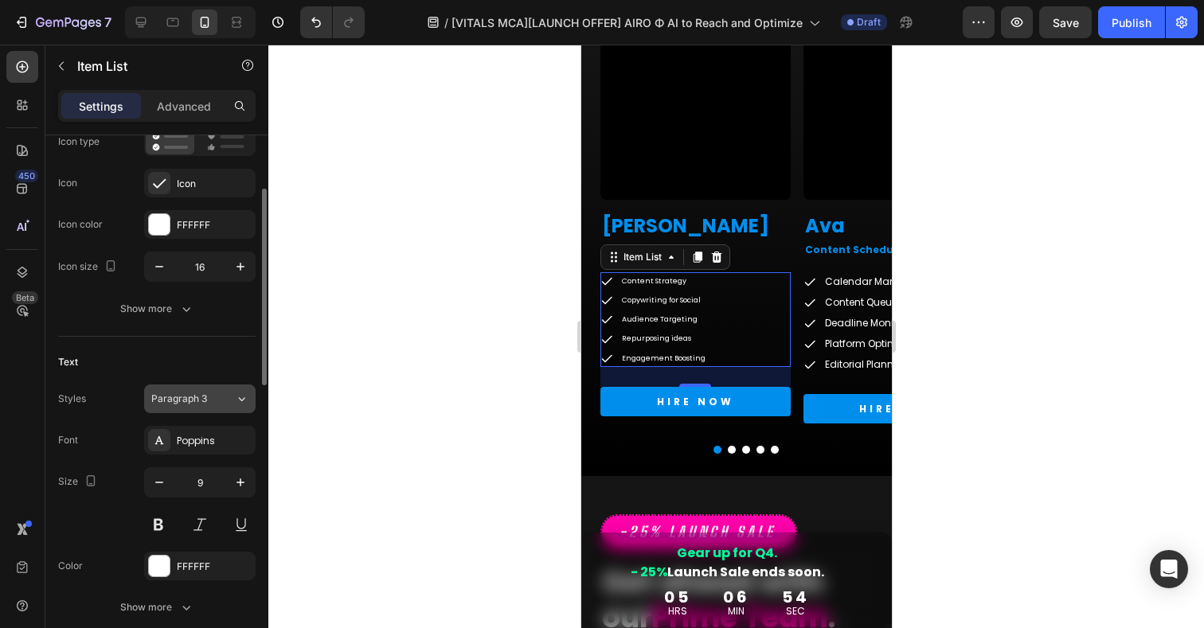
click at [209, 398] on div "Paragraph 3" at bounding box center [183, 399] width 65 height 14
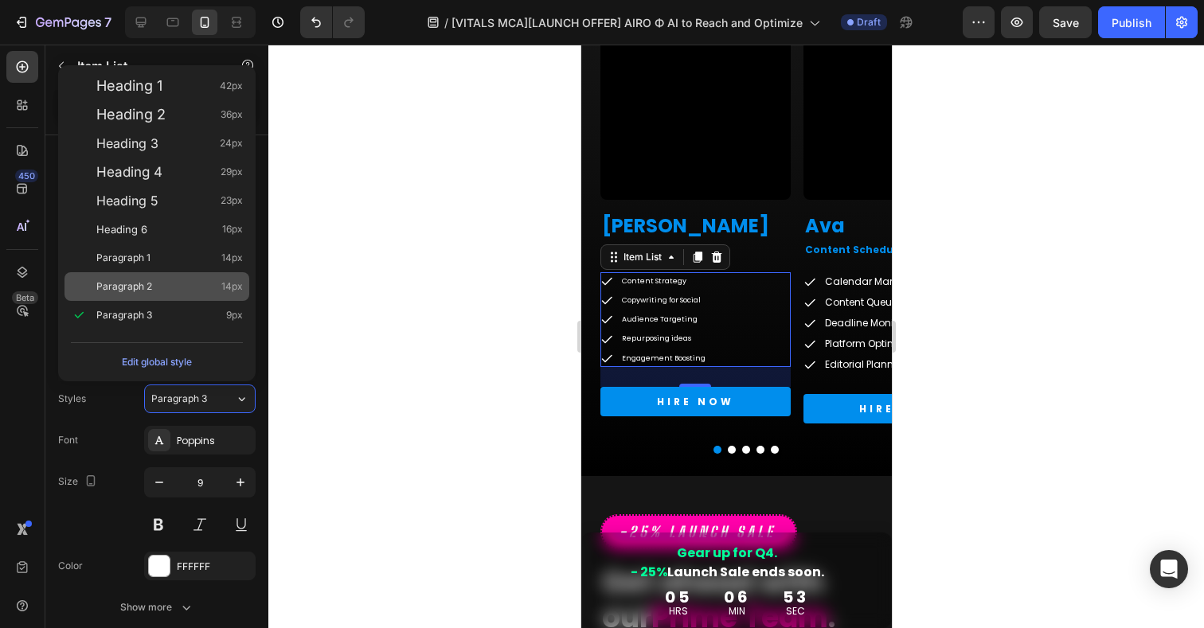
click at [111, 291] on span "Paragraph 2" at bounding box center [124, 287] width 56 height 16
type input "14"
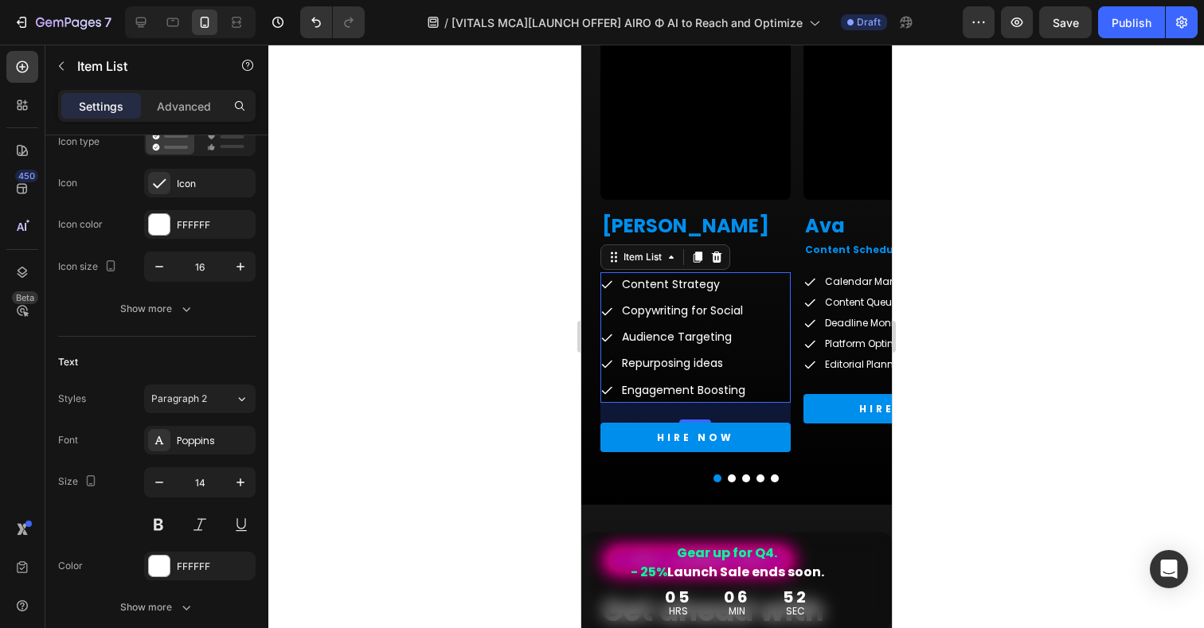
click at [1016, 366] on div at bounding box center [736, 337] width 936 height 584
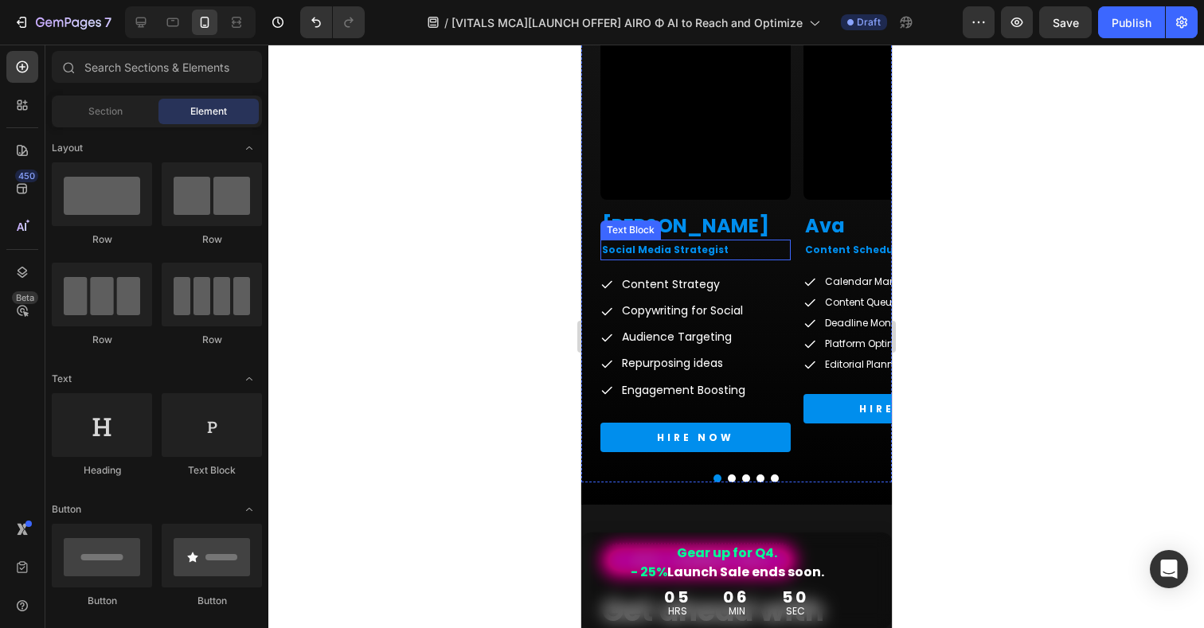
click at [674, 252] on p "Social Media Strategist" at bounding box center [694, 250] width 187 height 18
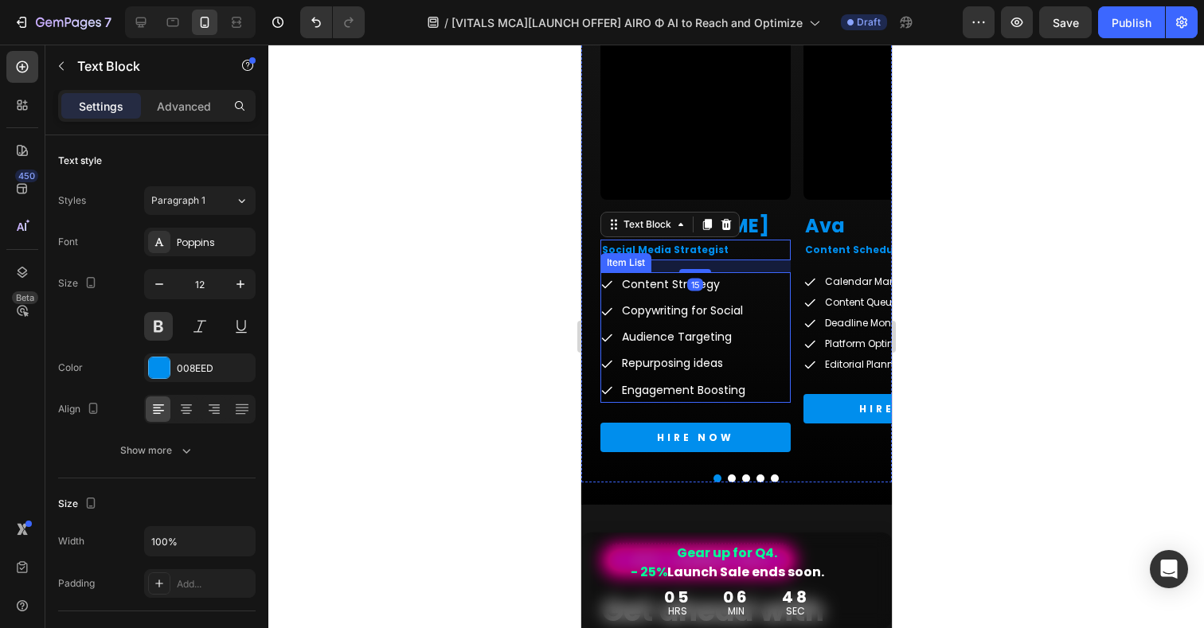
click at [673, 312] on p "Copywriting for Social" at bounding box center [682, 311] width 123 height 20
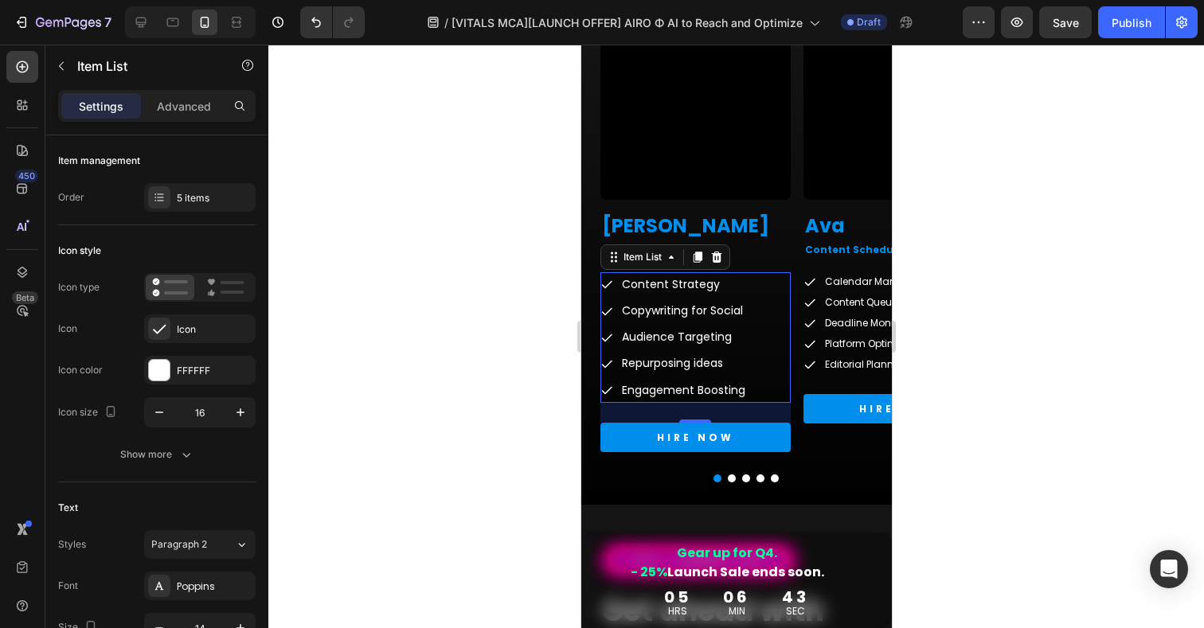
click at [1038, 330] on div at bounding box center [736, 337] width 936 height 584
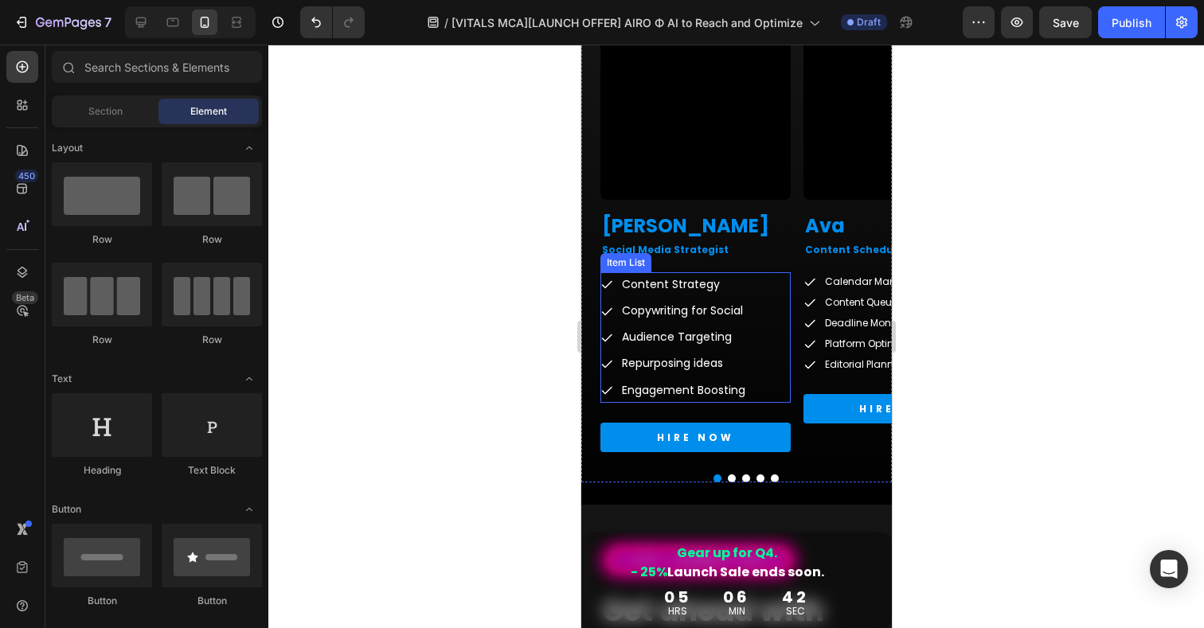
click at [773, 289] on div "Content Strategy Copywriting for Social Audience Targeting Repurposing ideas En…" at bounding box center [695, 337] width 190 height 131
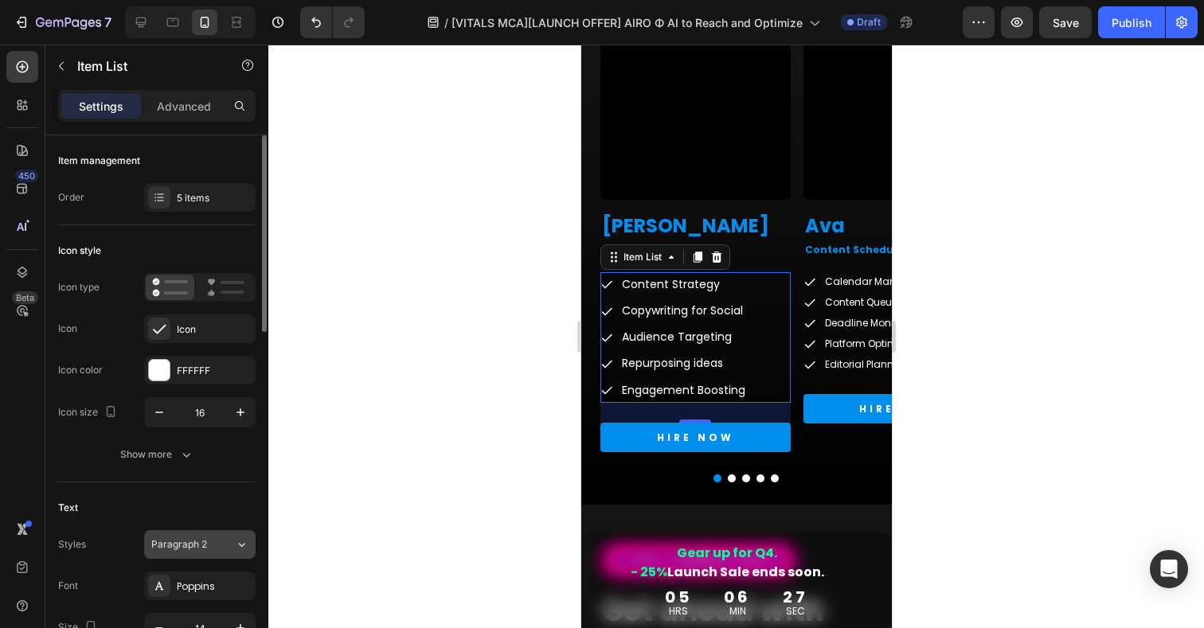
click at [217, 554] on button "Paragraph 2" at bounding box center [200, 544] width 112 height 29
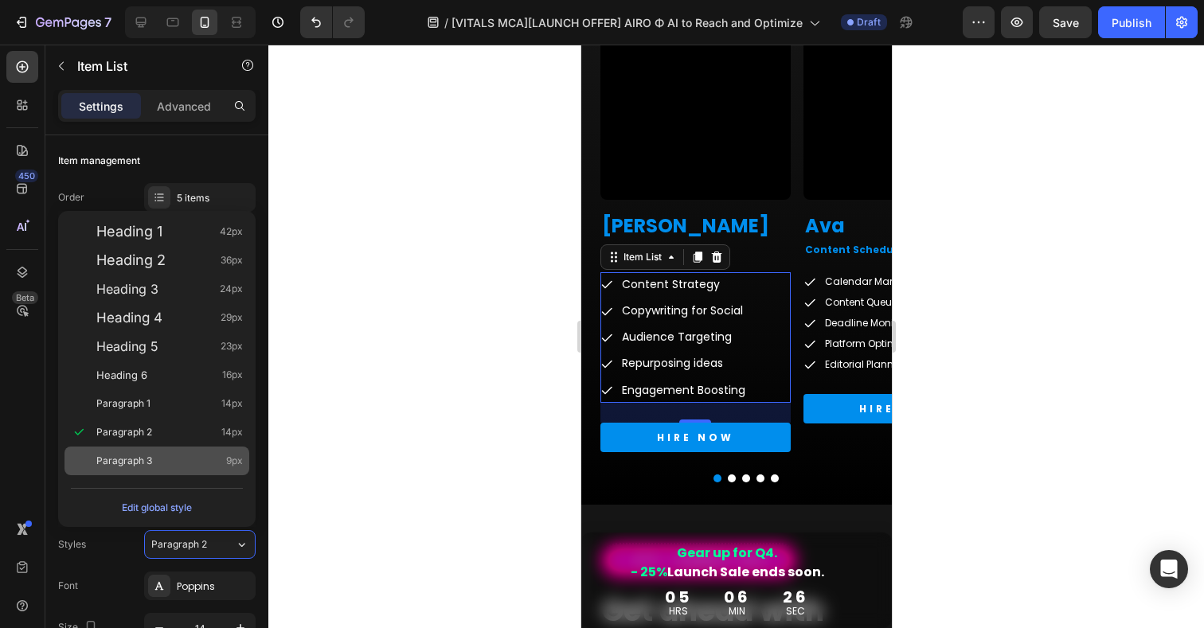
click at [131, 457] on span "Paragraph 3" at bounding box center [124, 461] width 56 height 16
type input "9"
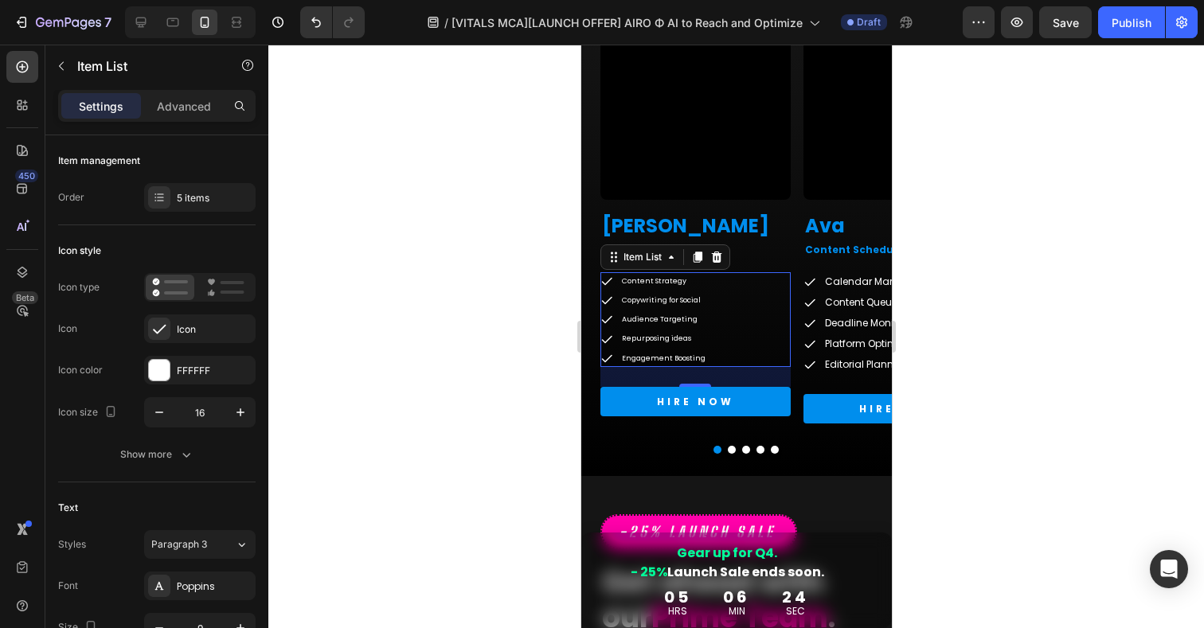
click at [965, 317] on div at bounding box center [736, 337] width 936 height 584
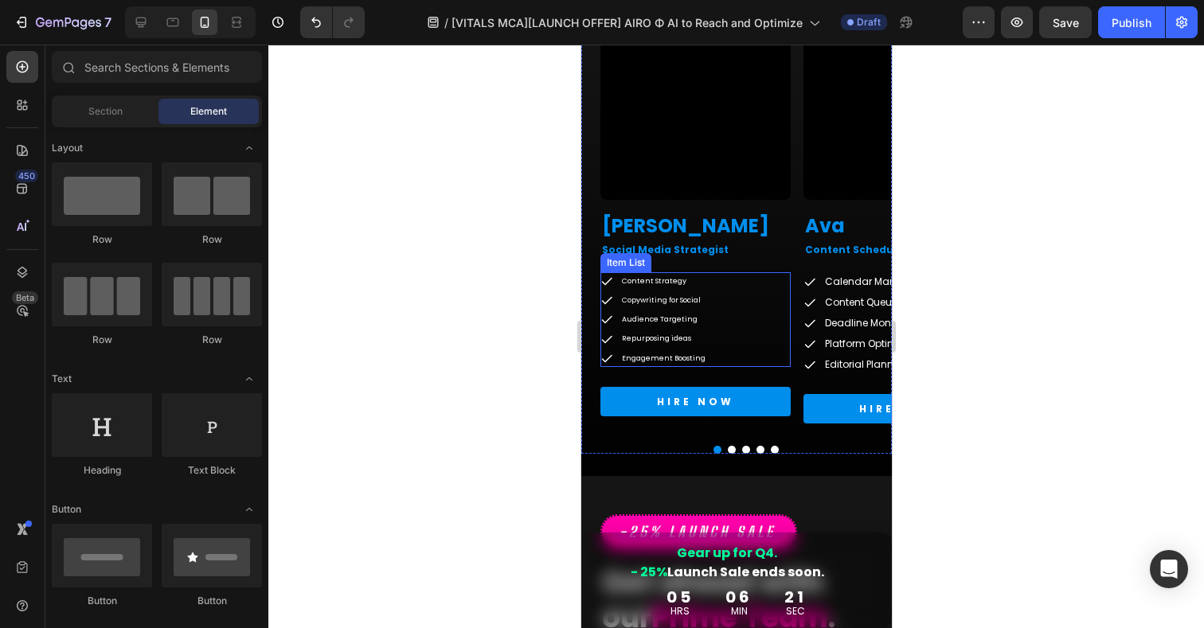
click at [750, 287] on div "Content Strategy Copywriting for Social Audience Targeting Repurposing ideas En…" at bounding box center [695, 319] width 190 height 95
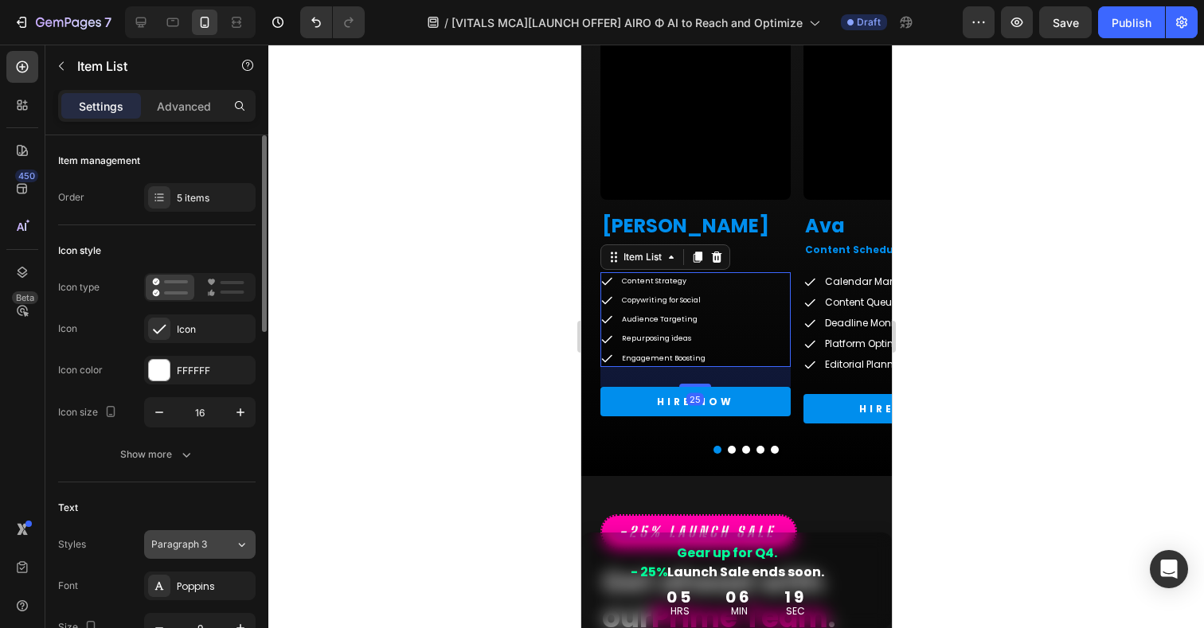
click at [207, 544] on div "Paragraph 3" at bounding box center [183, 545] width 65 height 14
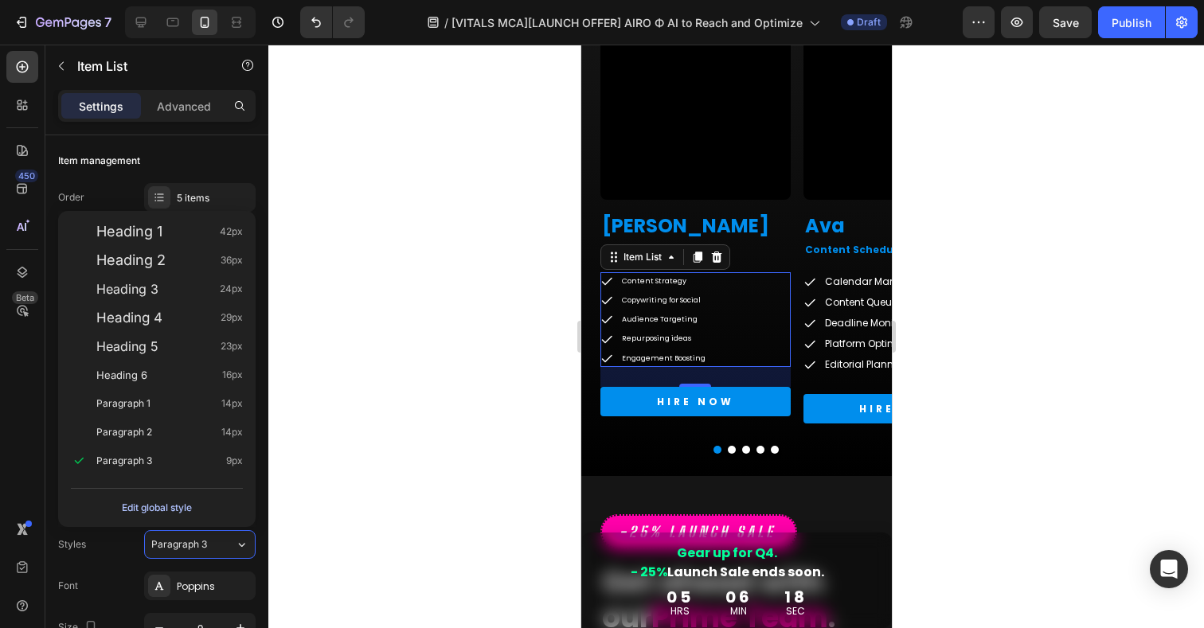
click at [179, 508] on div "Edit global style" at bounding box center [157, 508] width 70 height 19
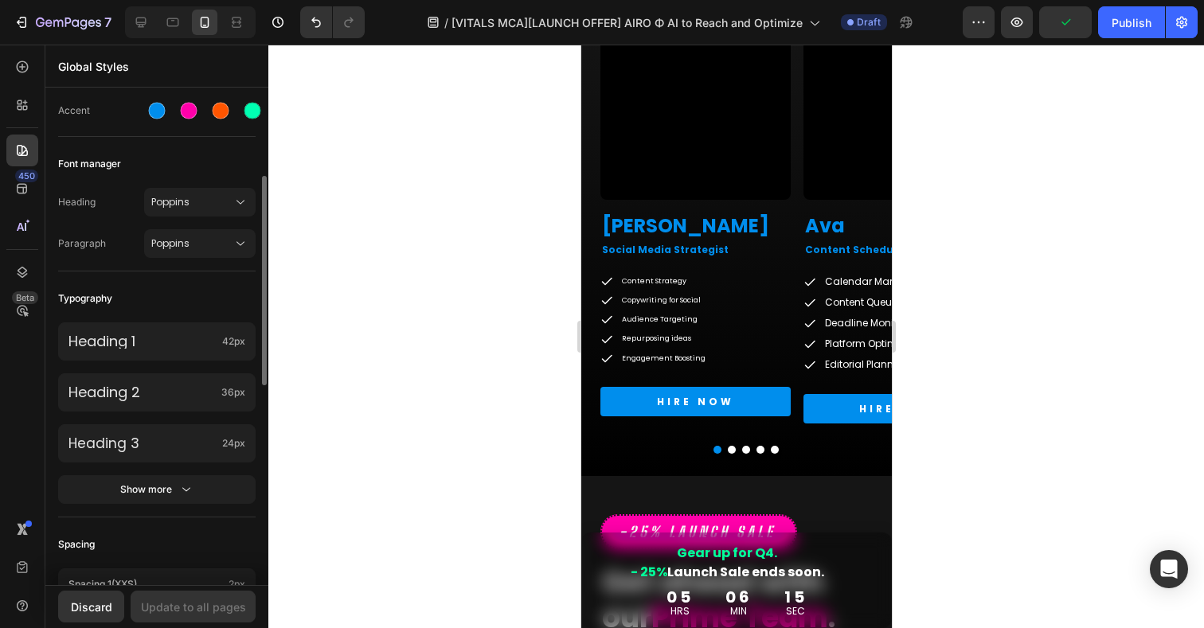
scroll to position [182, 0]
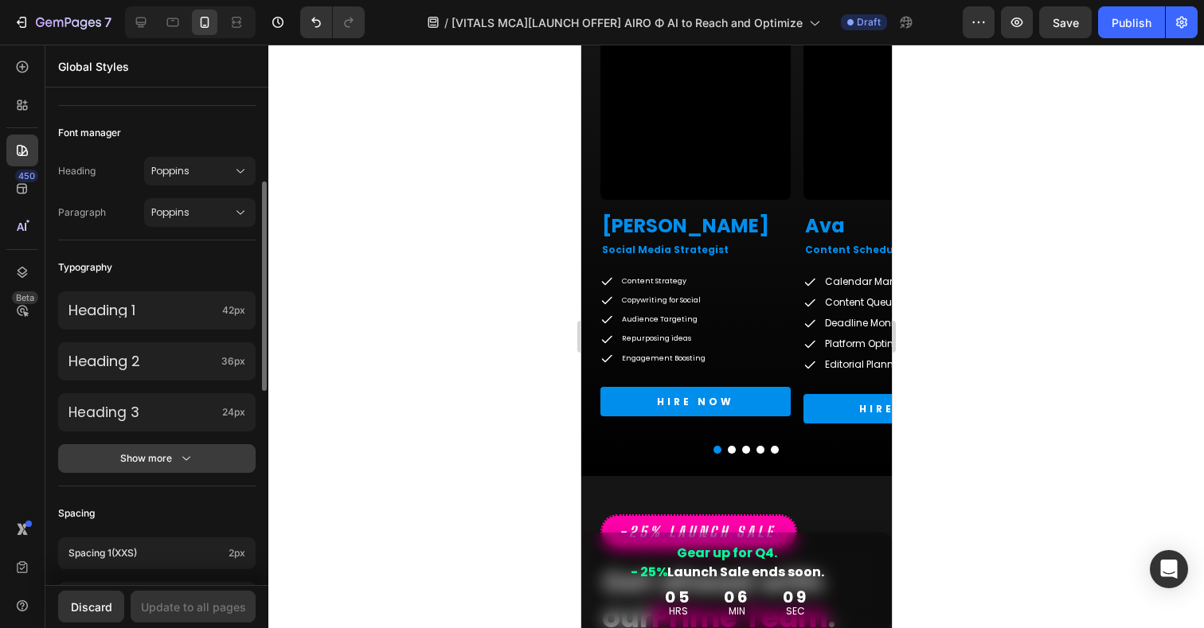
click at [168, 459] on div "Show more" at bounding box center [157, 459] width 74 height 16
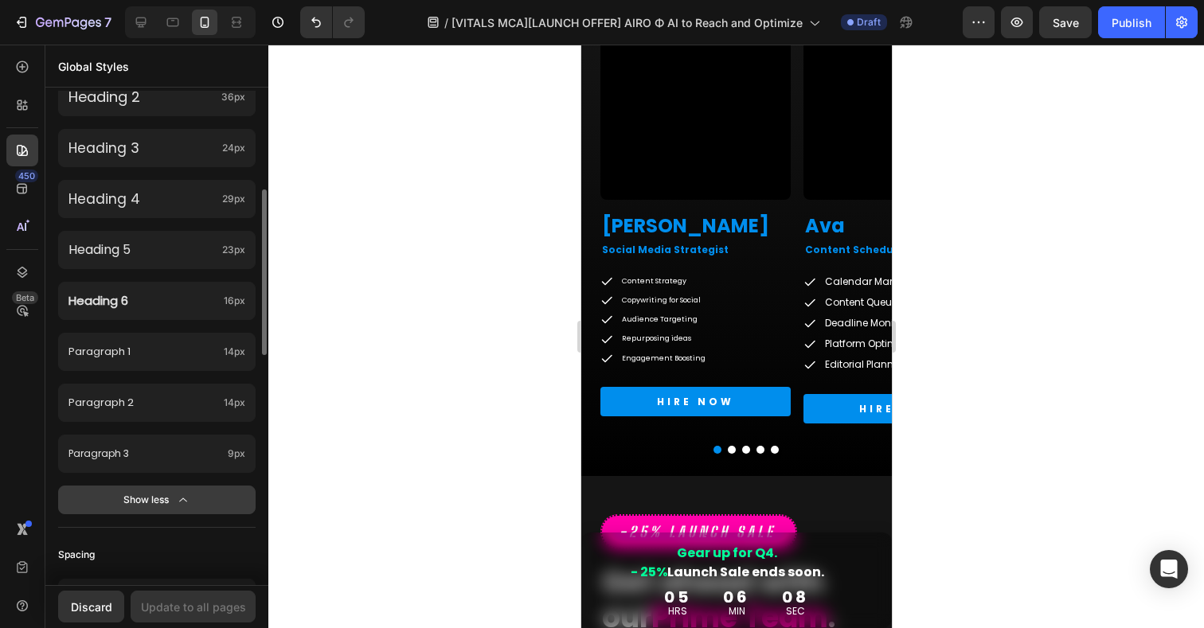
scroll to position [497, 0]
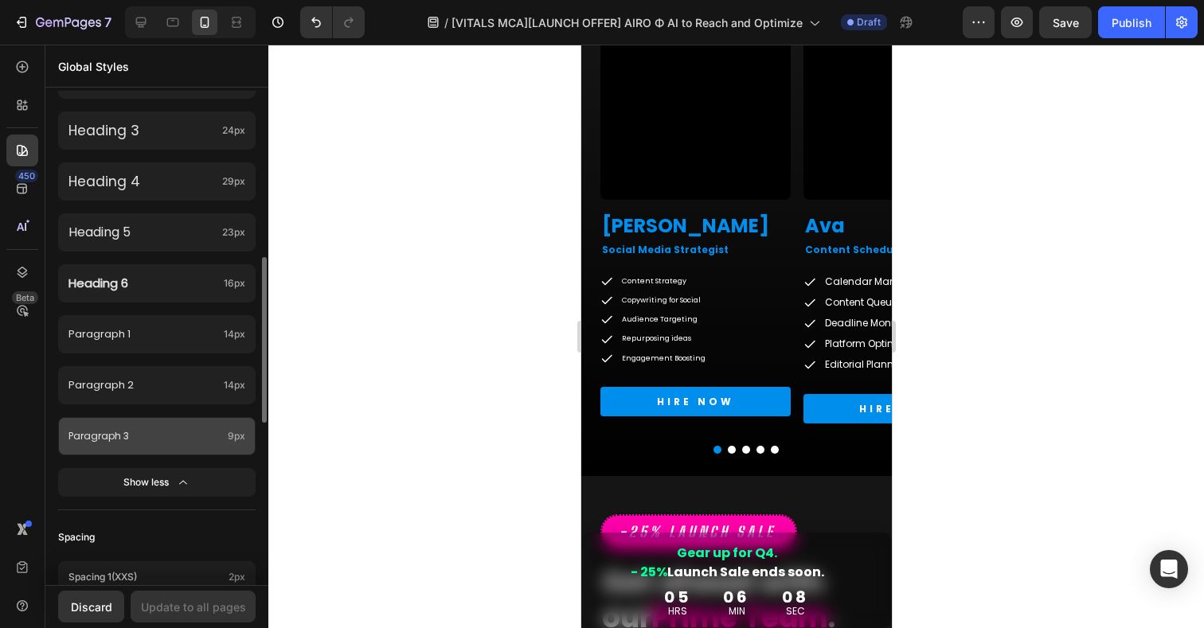
click at [151, 432] on p "Paragraph 3" at bounding box center [144, 437] width 153 height 18
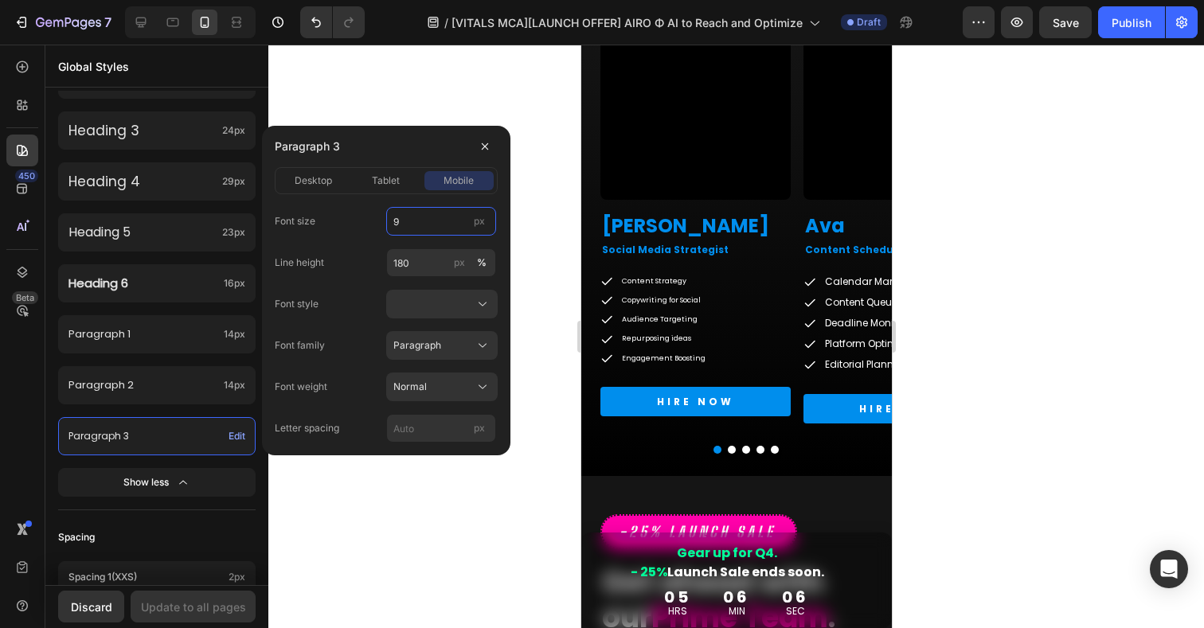
click at [417, 217] on input "9" at bounding box center [441, 221] width 110 height 29
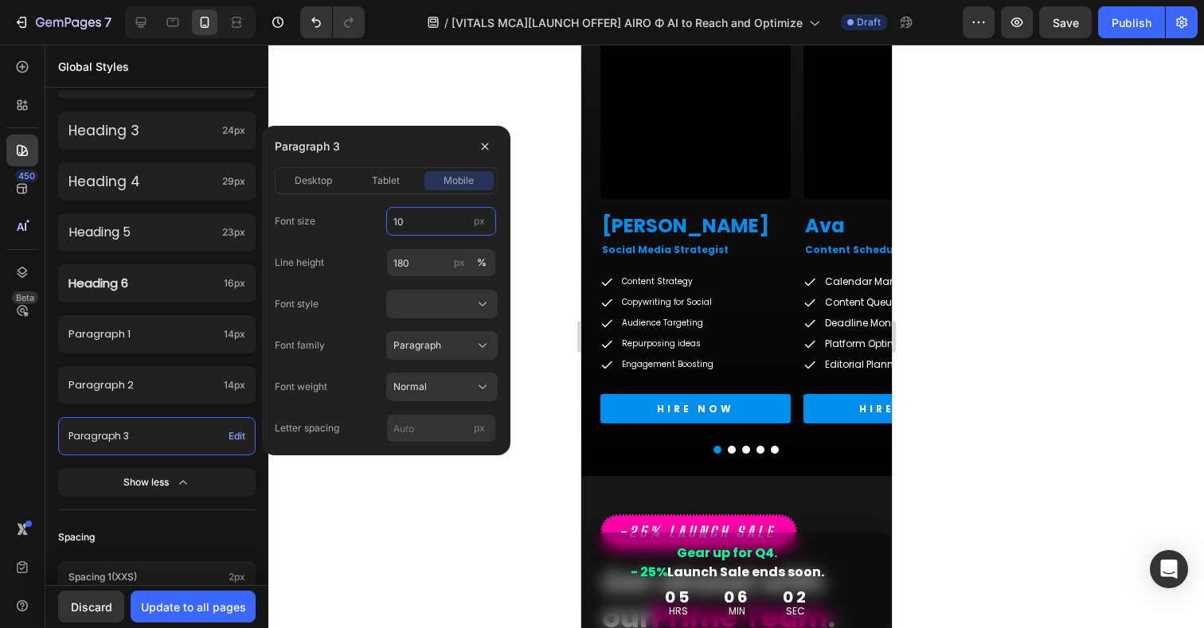
type input "10"
click at [538, 212] on div at bounding box center [736, 337] width 936 height 584
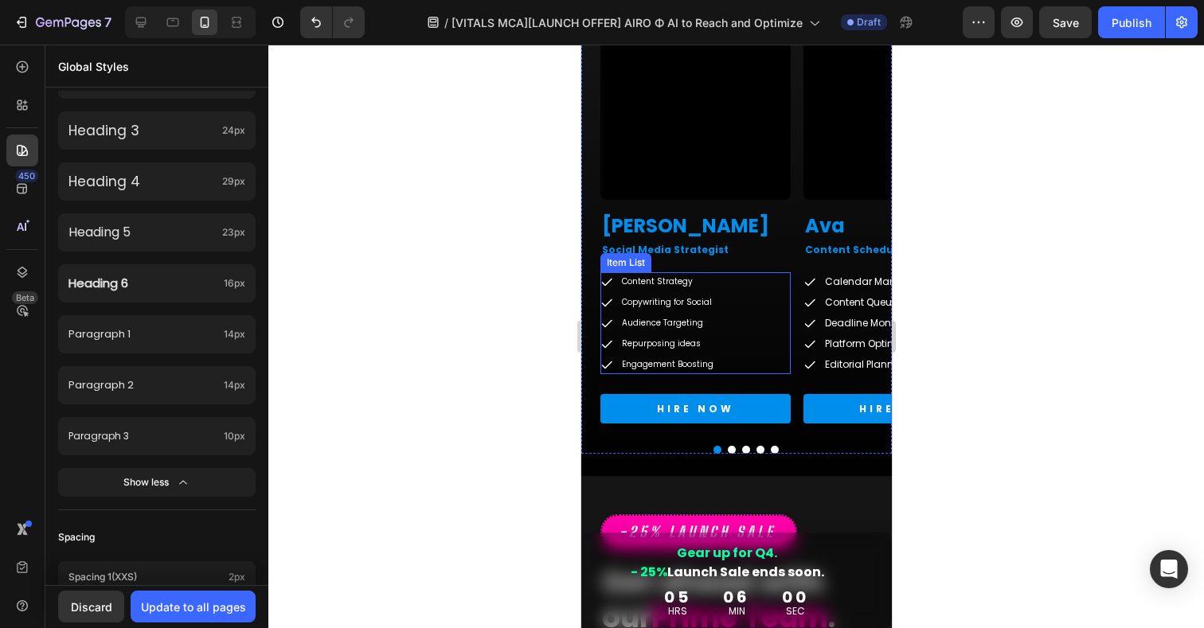
click at [761, 283] on div "Content Strategy Copywriting for Social Audience Targeting Repurposing ideas En…" at bounding box center [695, 323] width 190 height 102
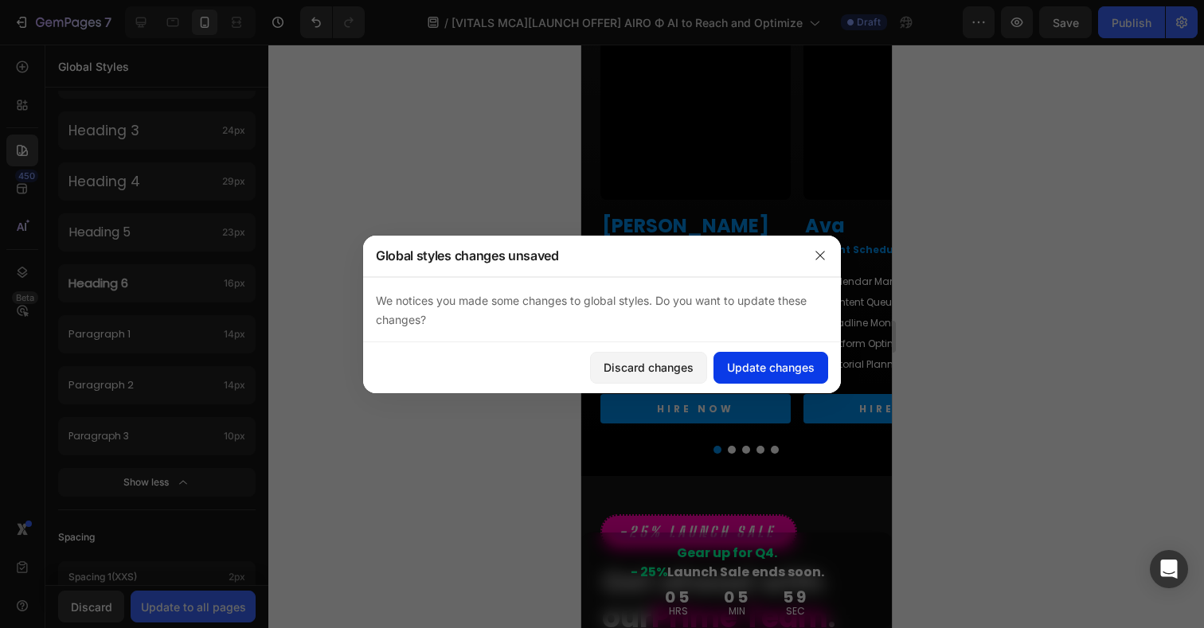
click at [760, 370] on div "Update changes" at bounding box center [771, 367] width 88 height 17
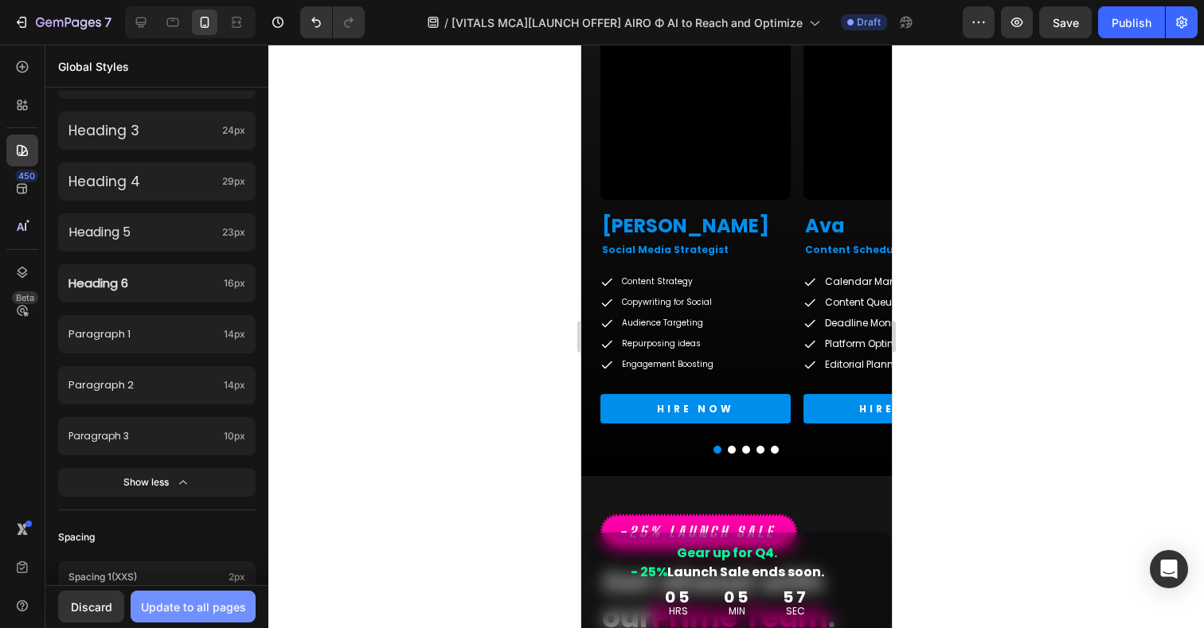
click at [210, 613] on div "Update to all pages" at bounding box center [193, 607] width 105 height 17
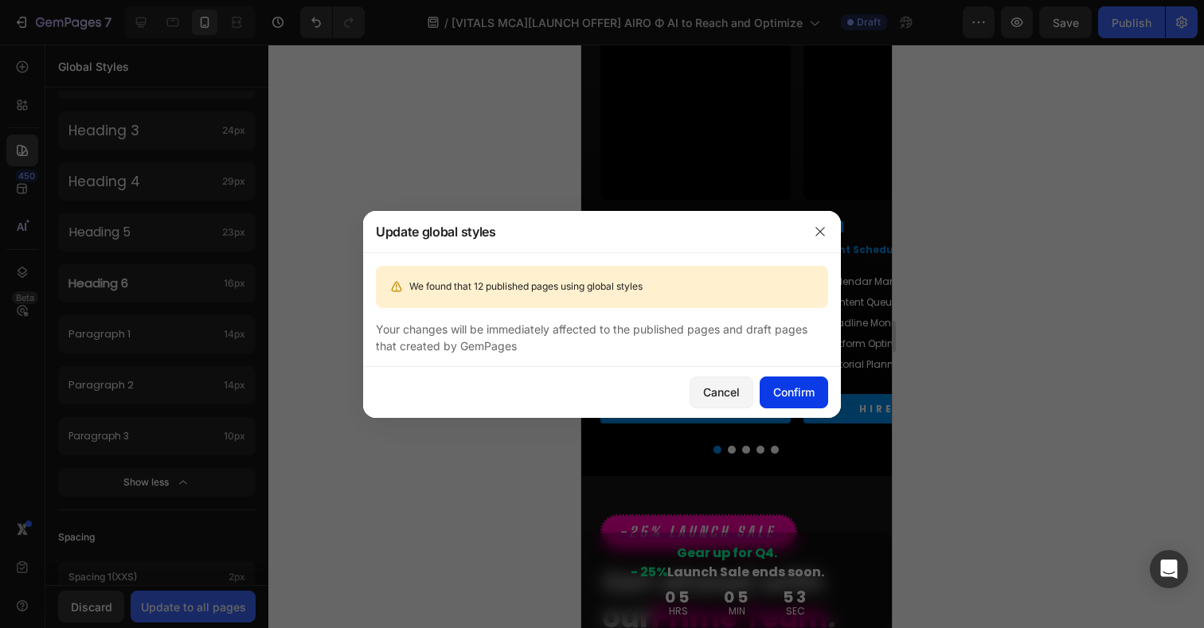
click at [803, 379] on button "Confirm" at bounding box center [794, 393] width 68 height 32
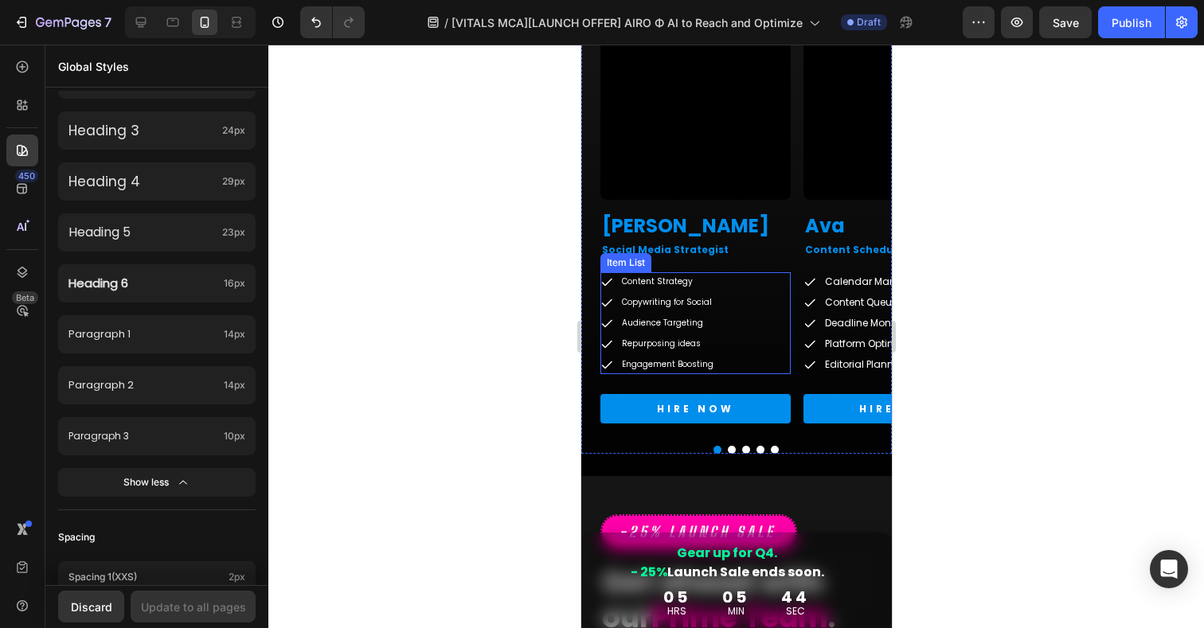
click at [745, 283] on div "Content Strategy Copywriting for Social Audience Targeting Repurposing ideas En…" at bounding box center [695, 323] width 190 height 102
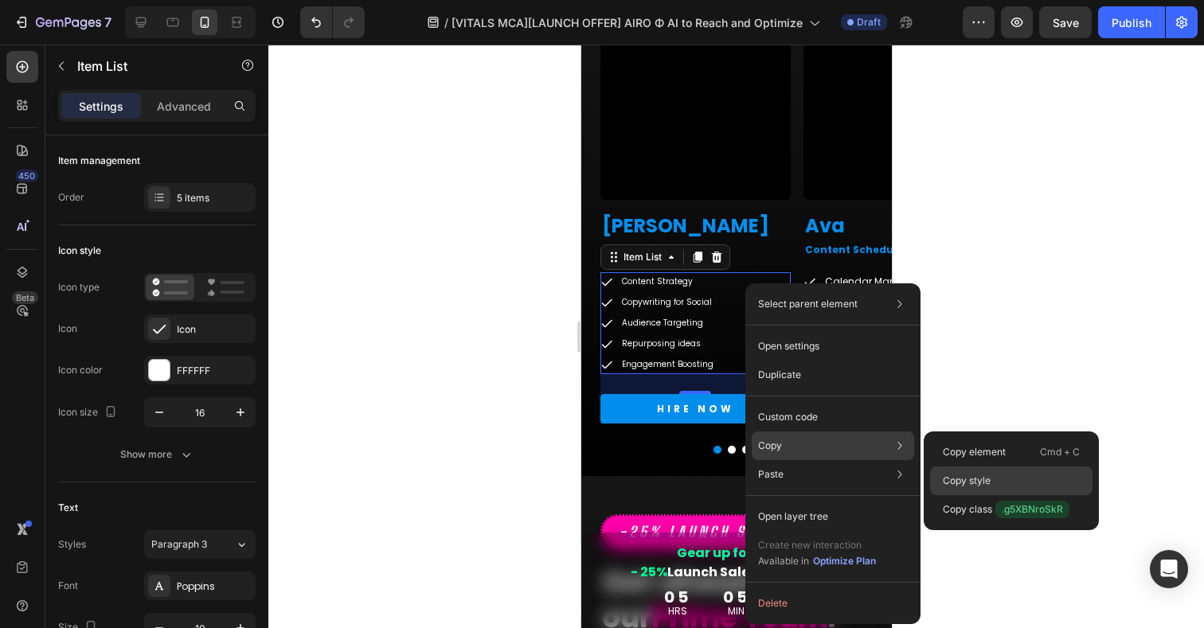
click at [950, 479] on p "Copy style" at bounding box center [967, 481] width 48 height 14
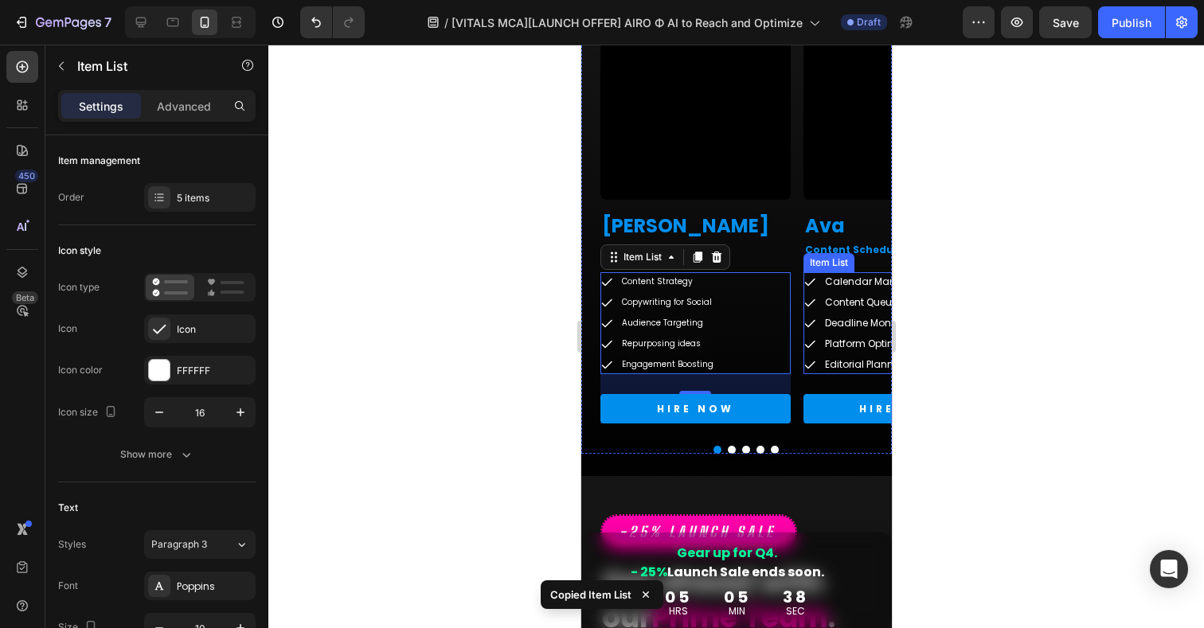
click at [837, 264] on div "Item List" at bounding box center [828, 263] width 45 height 14
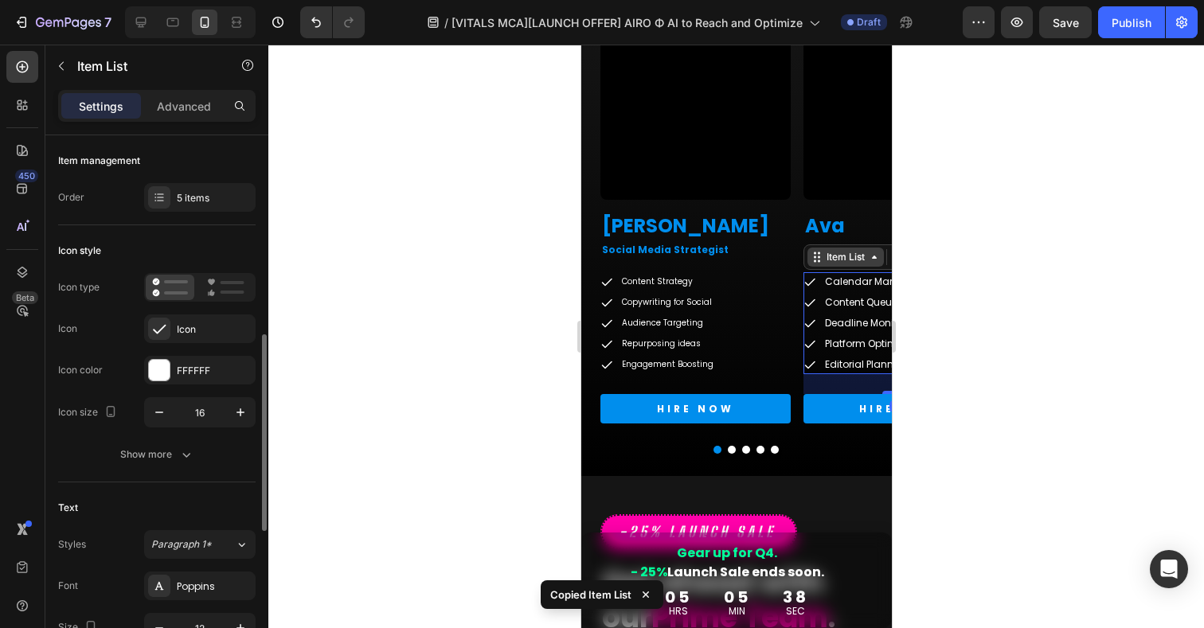
scroll to position [146, 0]
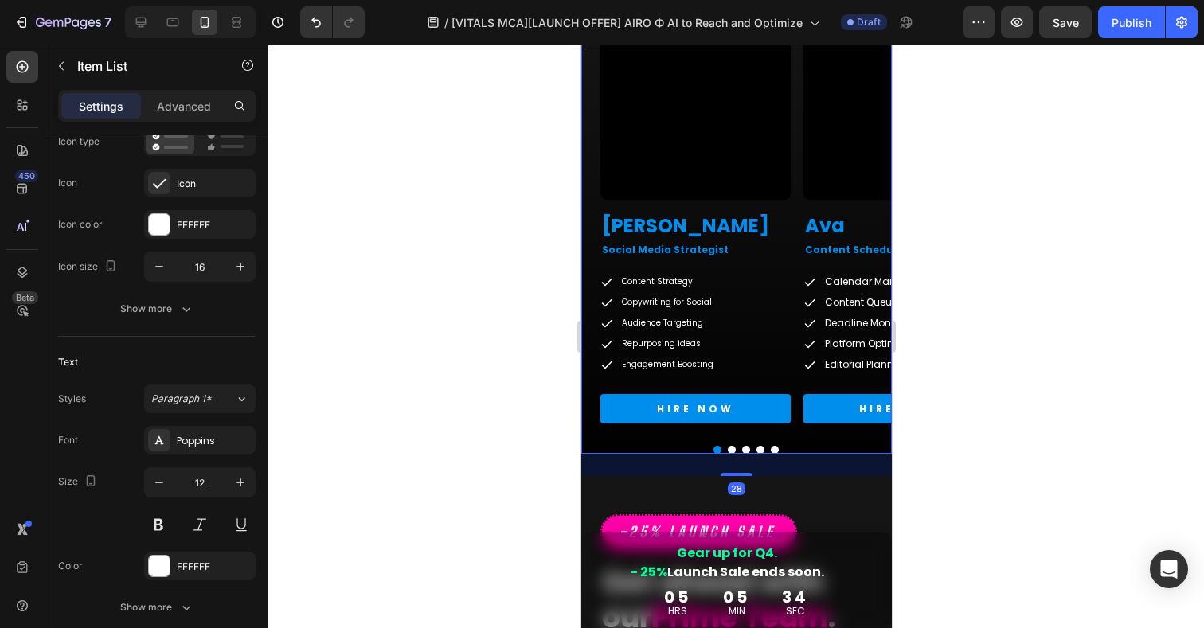
click at [733, 452] on button "Dot" at bounding box center [731, 450] width 8 height 8
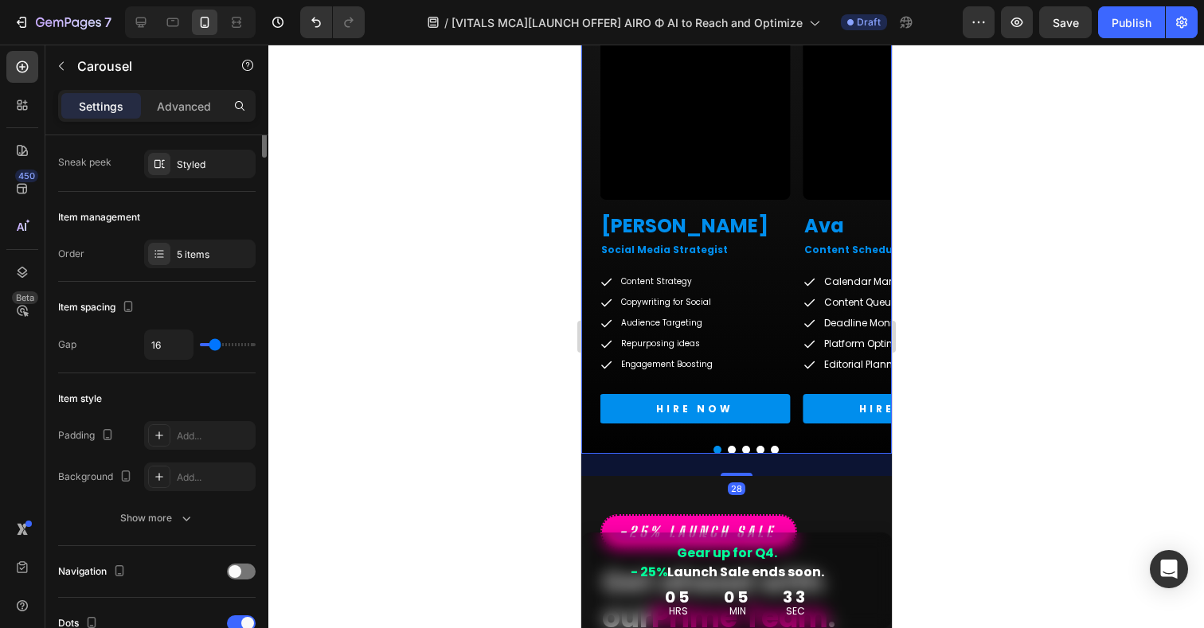
scroll to position [0, 0]
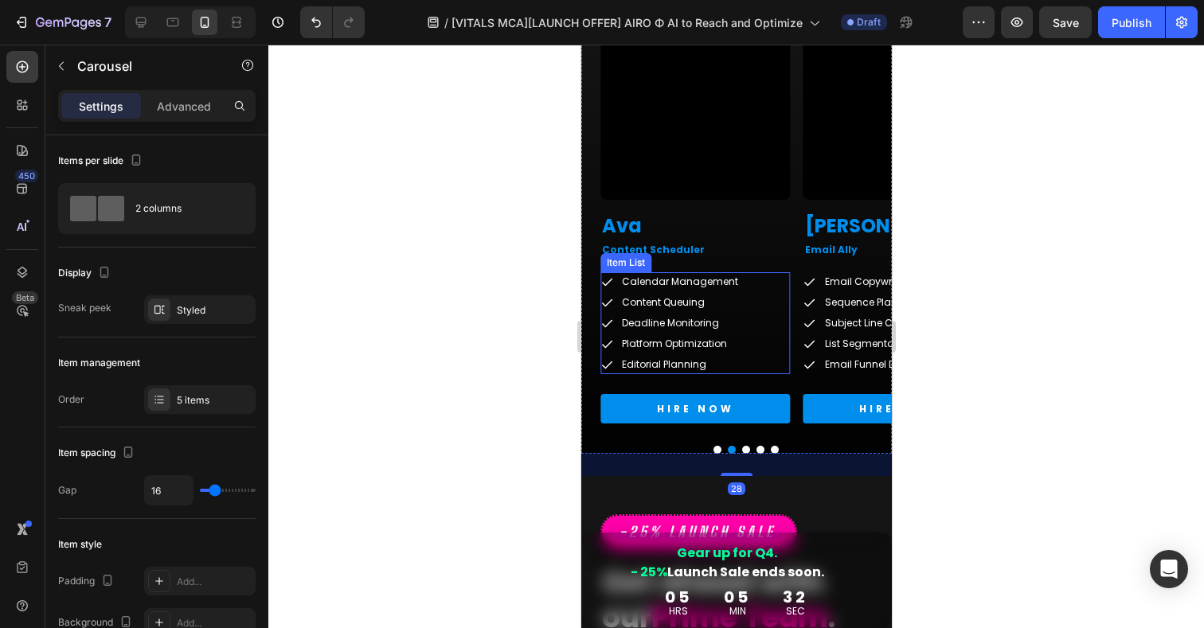
click at [769, 346] on div "Calendar Management Content Queuing Deadline Monitoring Platform Optimization E…" at bounding box center [695, 323] width 190 height 102
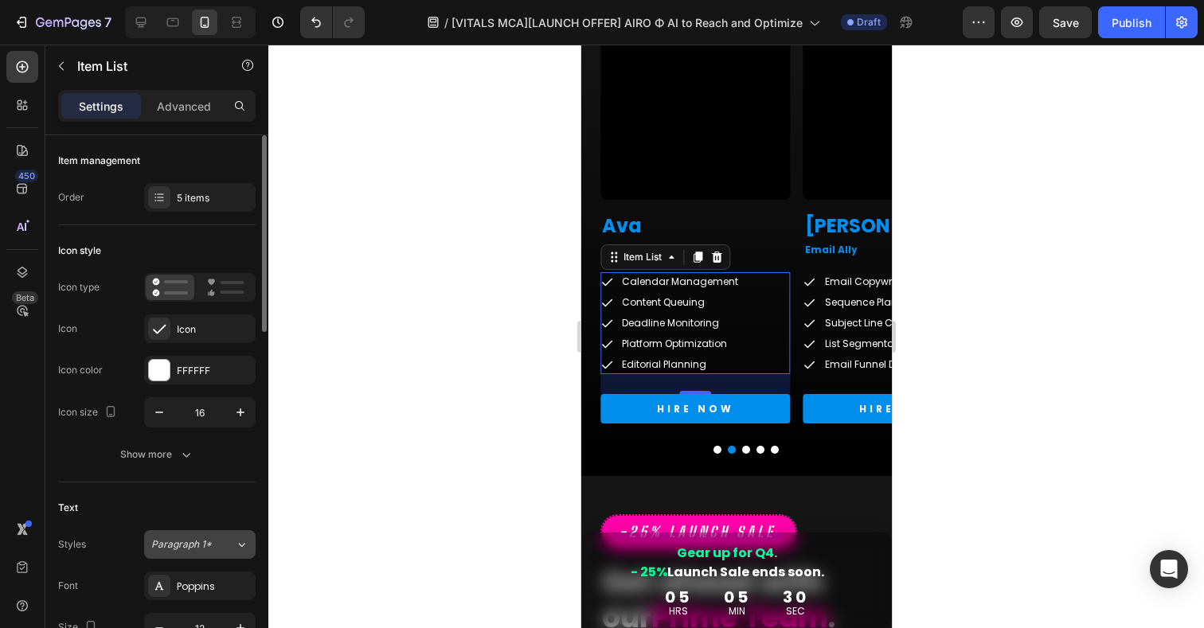
click at [199, 555] on button "Paragraph 1*" at bounding box center [200, 544] width 112 height 29
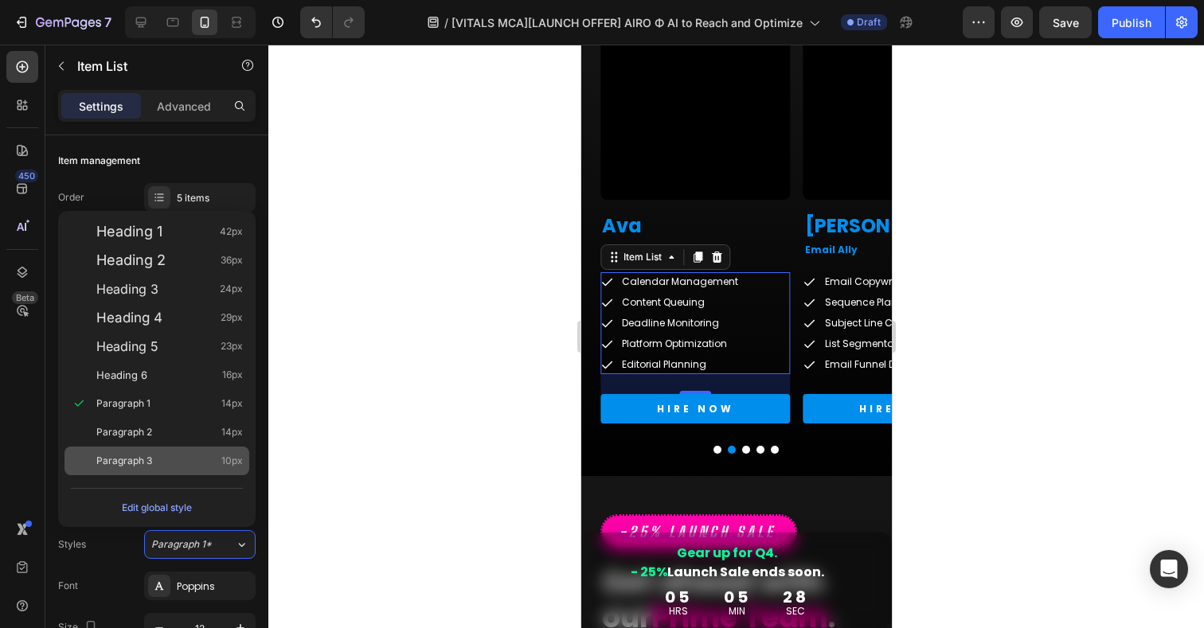
click at [137, 460] on span "Paragraph 3" at bounding box center [124, 461] width 56 height 16
type input "10"
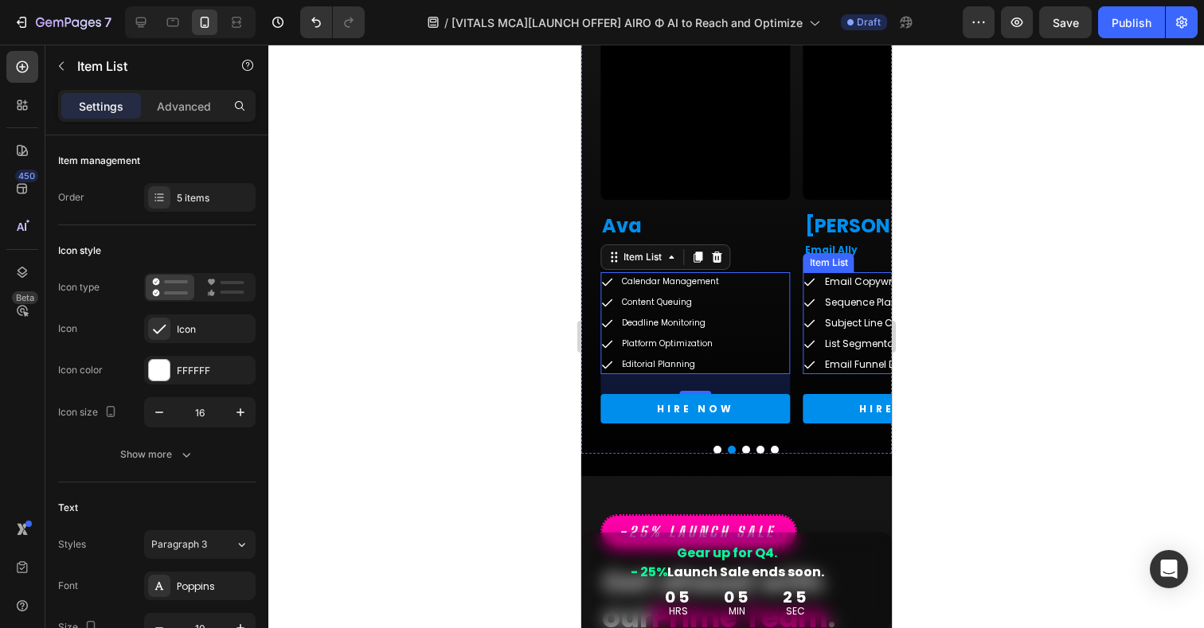
click at [809, 276] on icon at bounding box center [809, 282] width 13 height 13
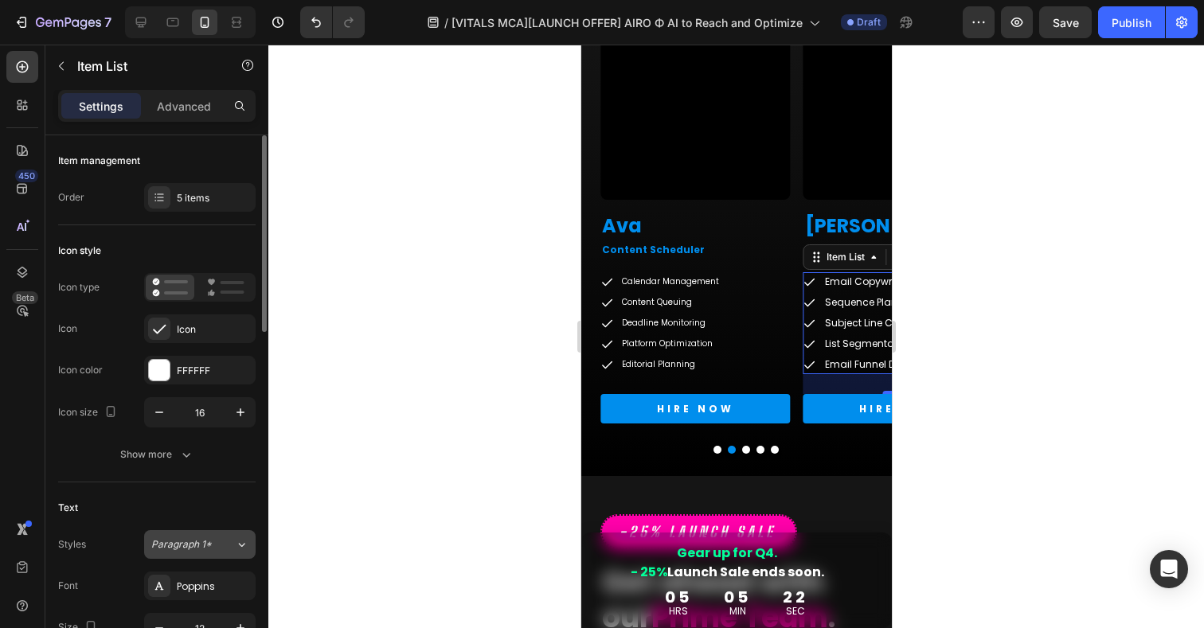
click at [239, 544] on icon at bounding box center [242, 545] width 6 height 4
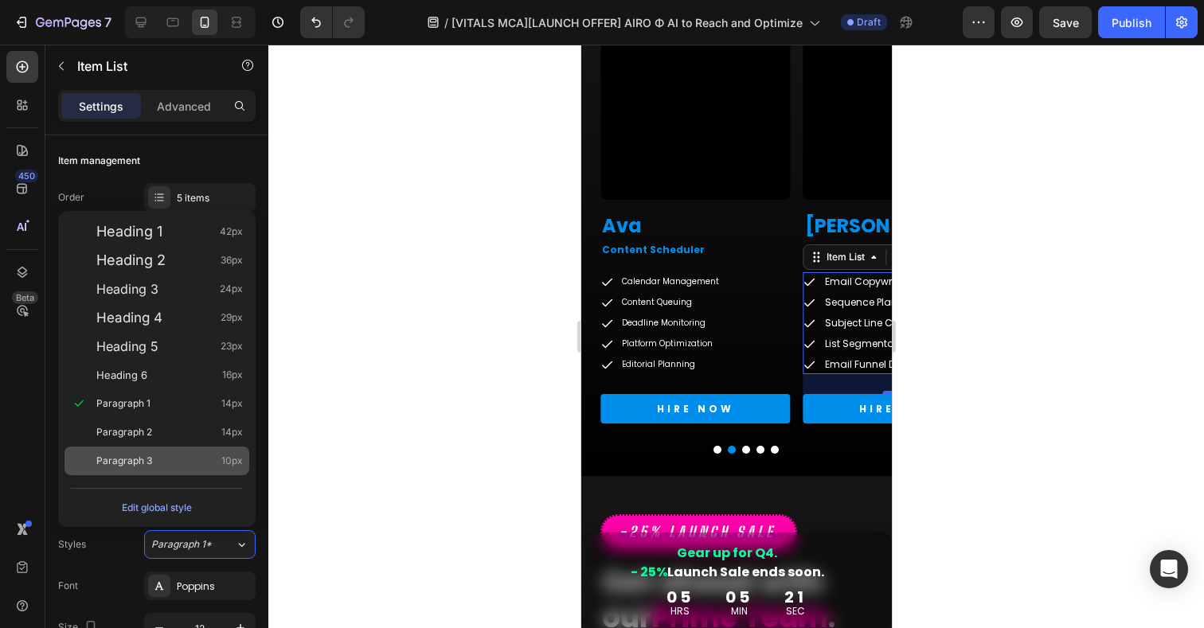
click at [114, 464] on span "Paragraph 3" at bounding box center [124, 461] width 56 height 16
type input "10"
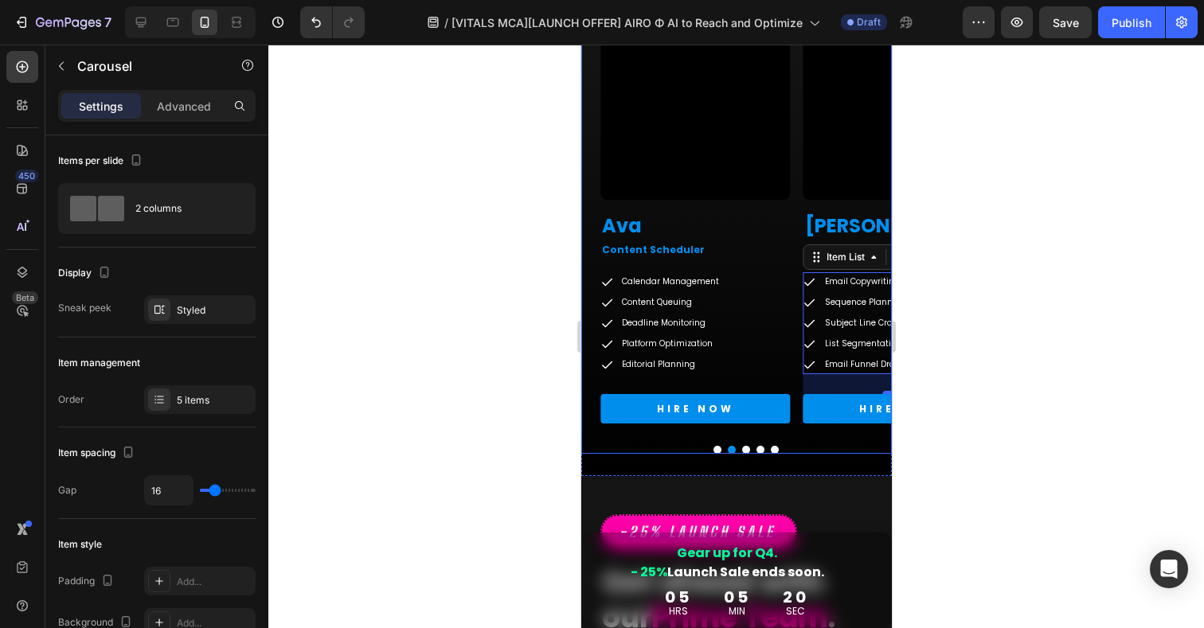
click at [746, 450] on button "Dot" at bounding box center [746, 450] width 8 height 8
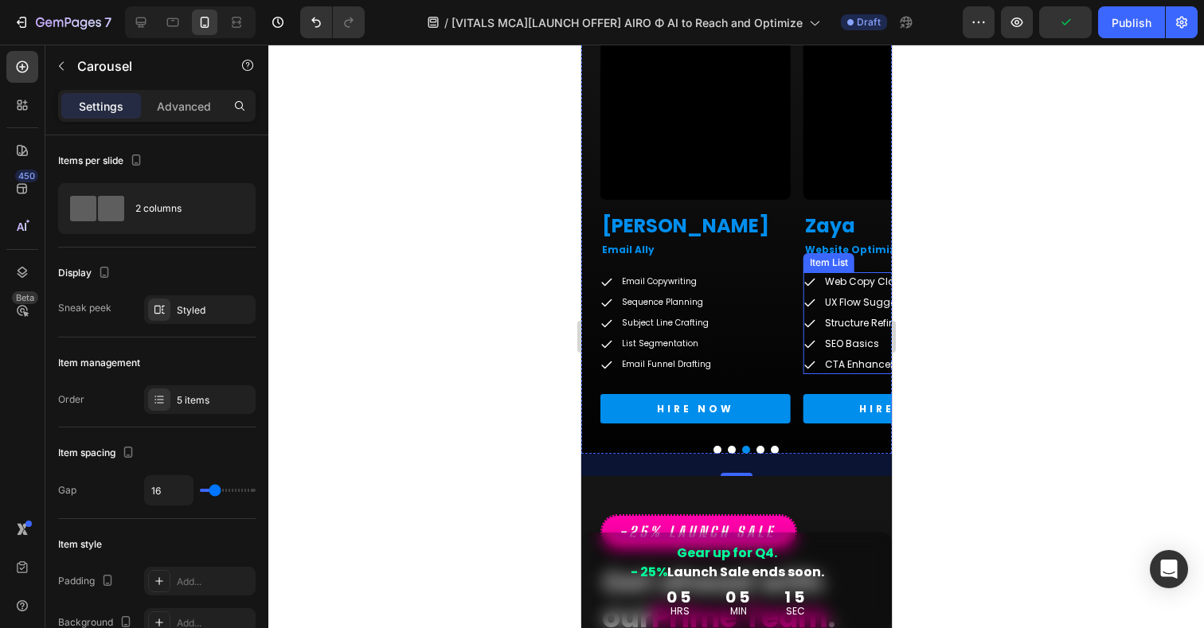
click at [817, 265] on div "Item List" at bounding box center [828, 263] width 45 height 14
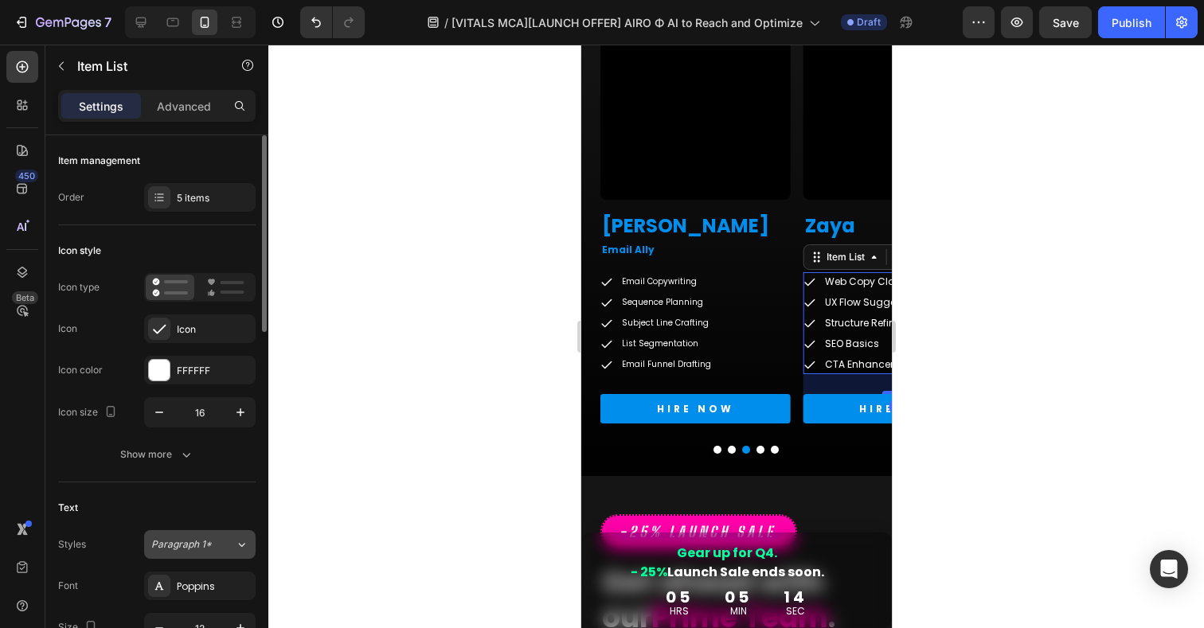
click at [223, 540] on div "Paragraph 1*" at bounding box center [193, 545] width 84 height 14
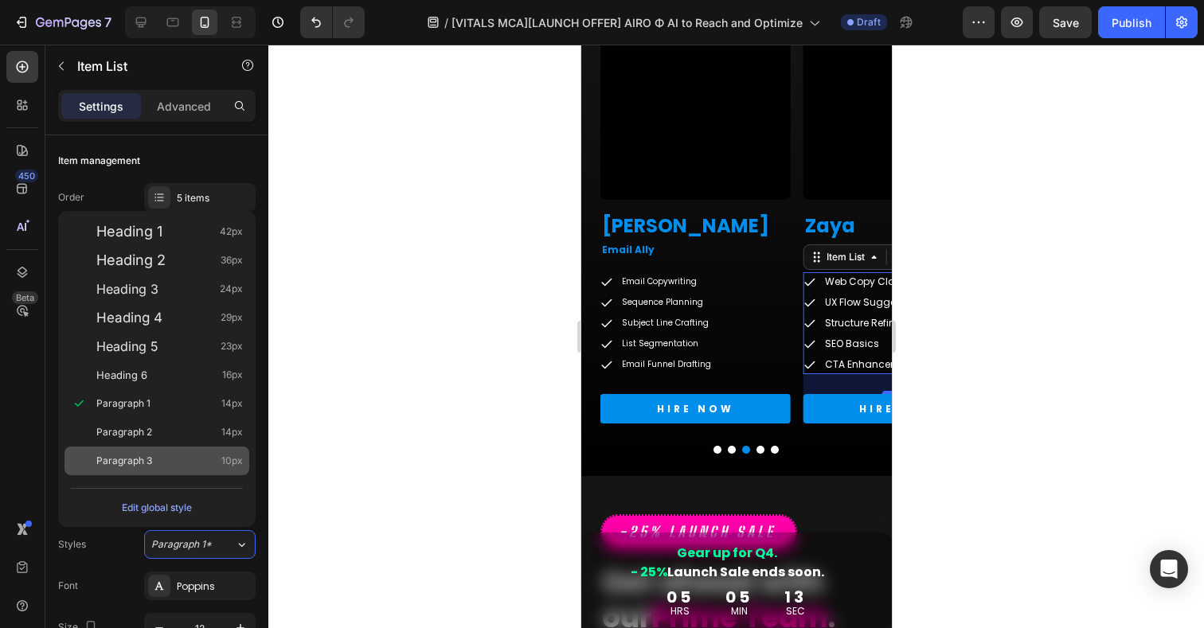
click at [129, 459] on span "Paragraph 3" at bounding box center [124, 461] width 56 height 16
type input "10"
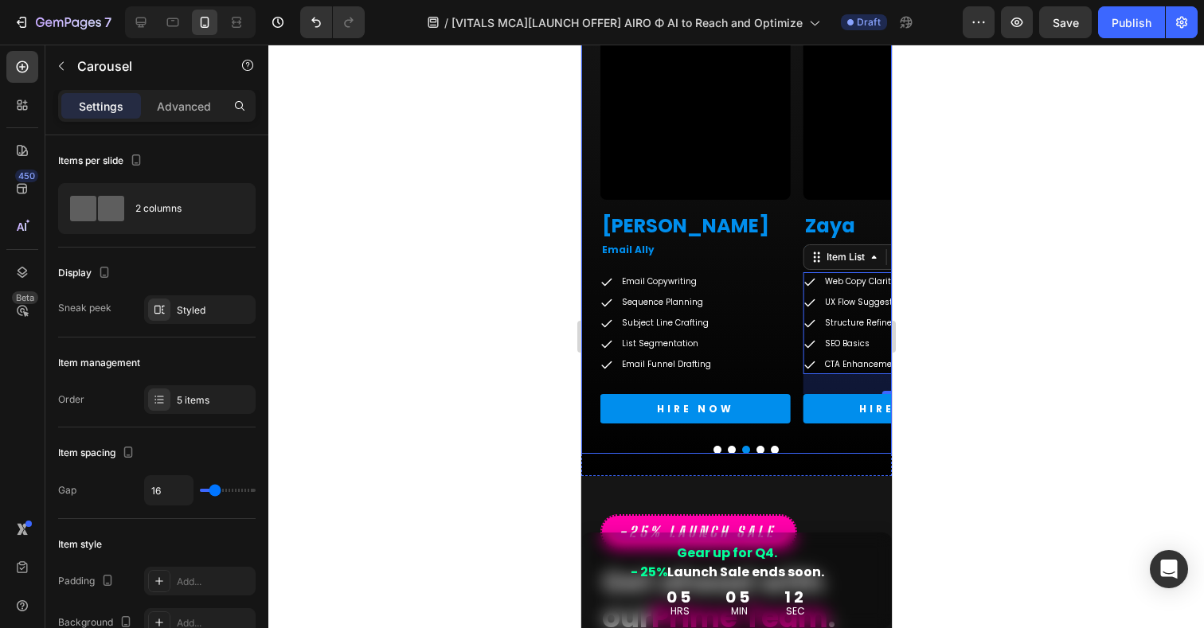
click at [761, 449] on button "Dot" at bounding box center [760, 450] width 8 height 8
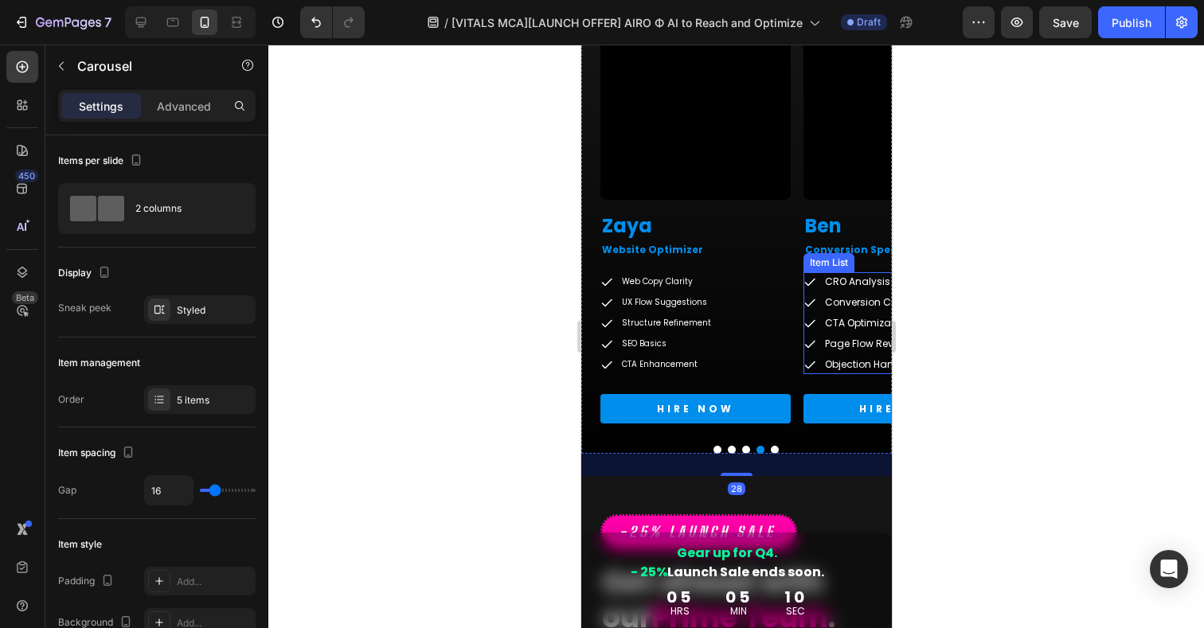
click at [812, 265] on div "Item List" at bounding box center [828, 263] width 45 height 14
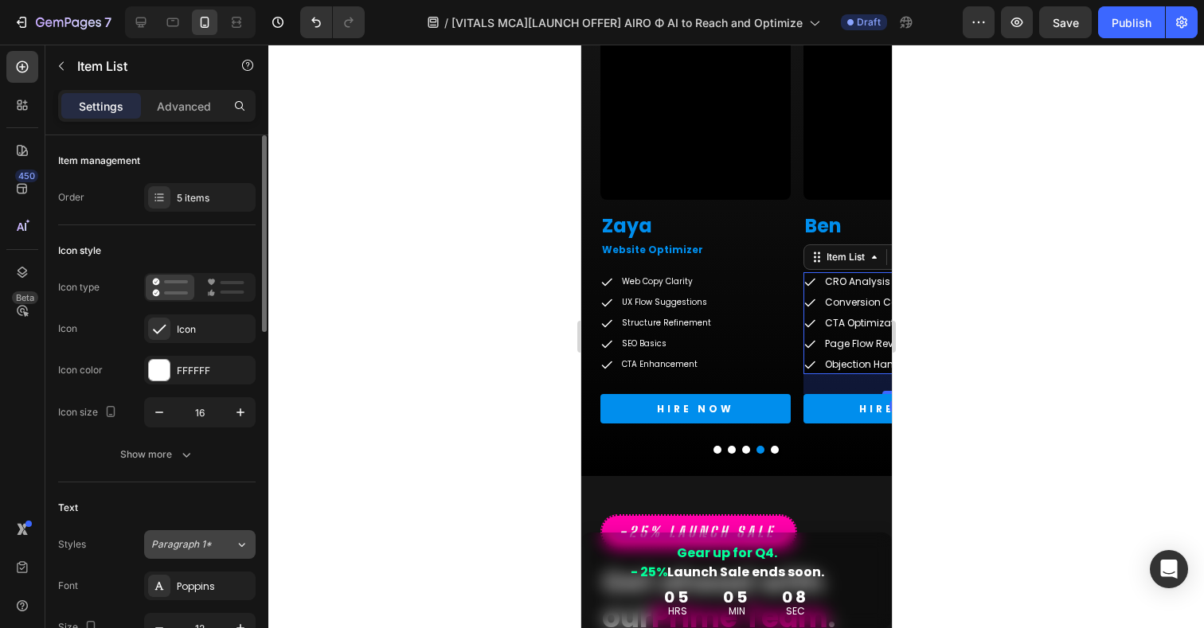
click at [220, 550] on div "Paragraph 1*" at bounding box center [193, 545] width 84 height 14
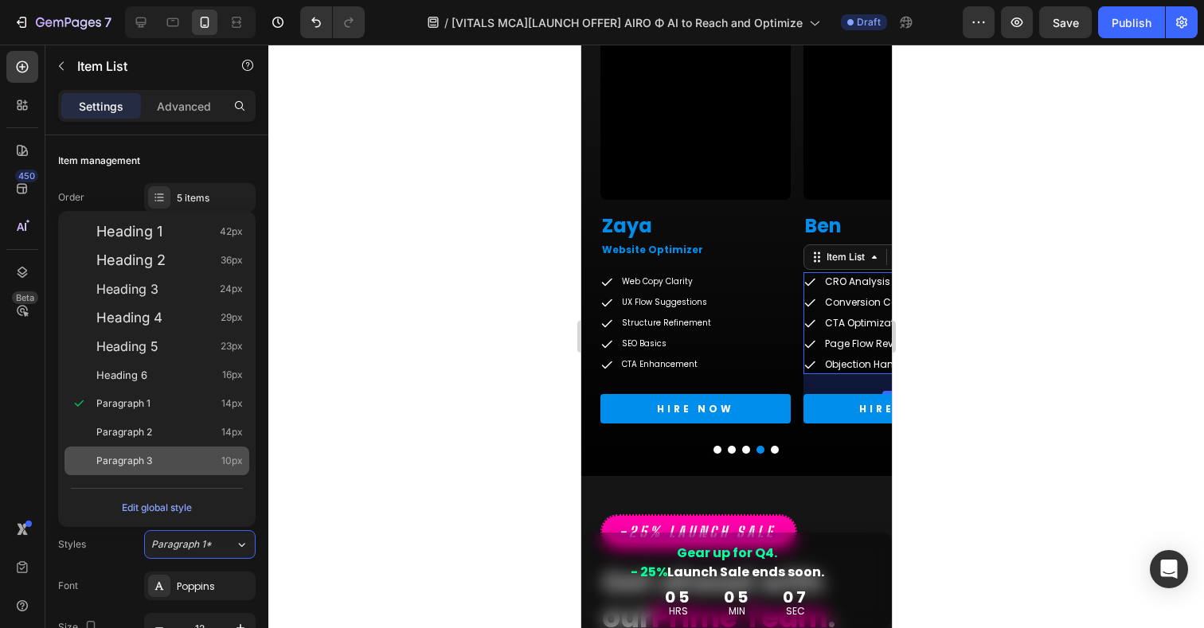
click at [119, 456] on span "Paragraph 3" at bounding box center [124, 461] width 56 height 16
type input "10"
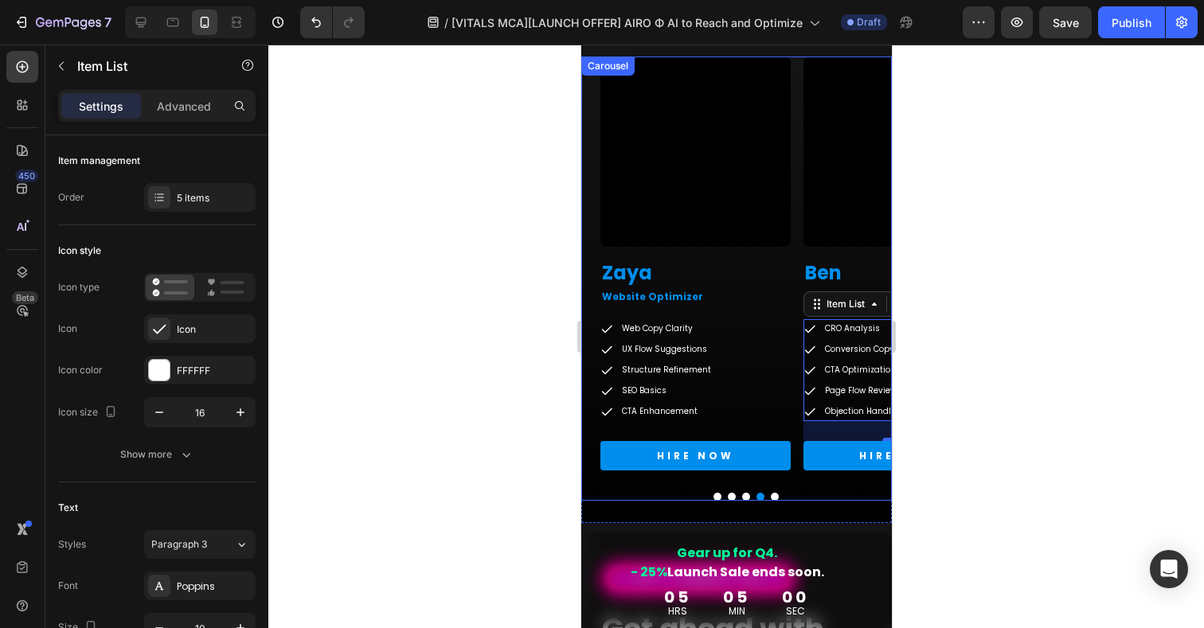
scroll to position [3233, 0]
click at [774, 495] on button "Dot" at bounding box center [774, 496] width 8 height 8
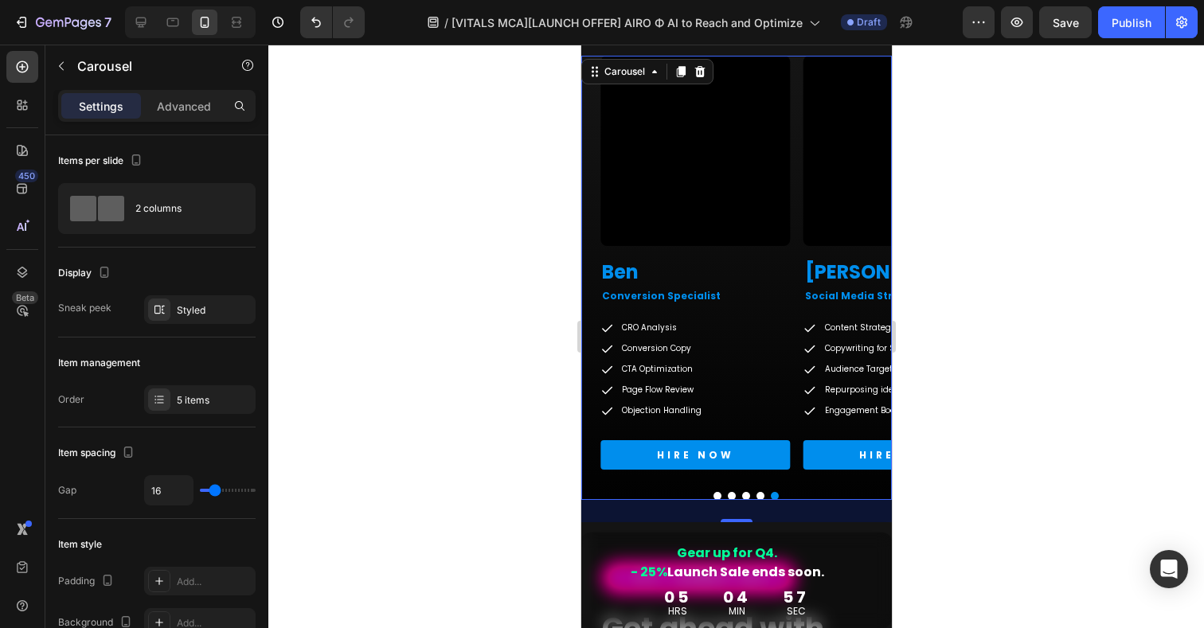
click at [718, 495] on button "Dot" at bounding box center [717, 496] width 8 height 8
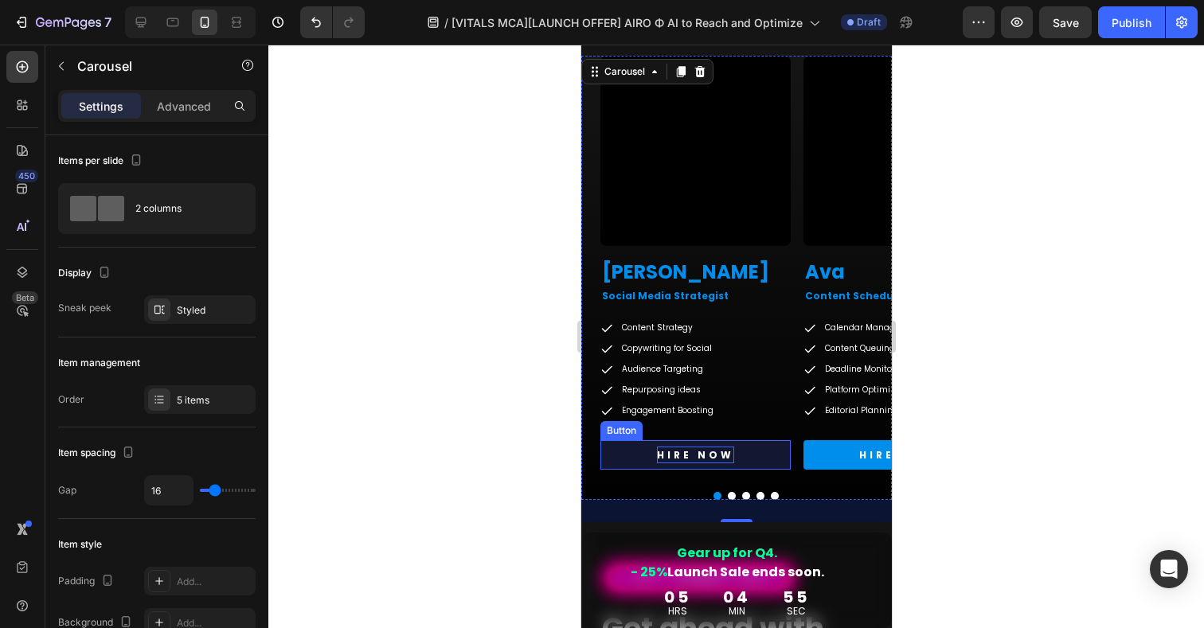
click at [693, 456] on p "HIRE NOW" at bounding box center [694, 456] width 77 height 18
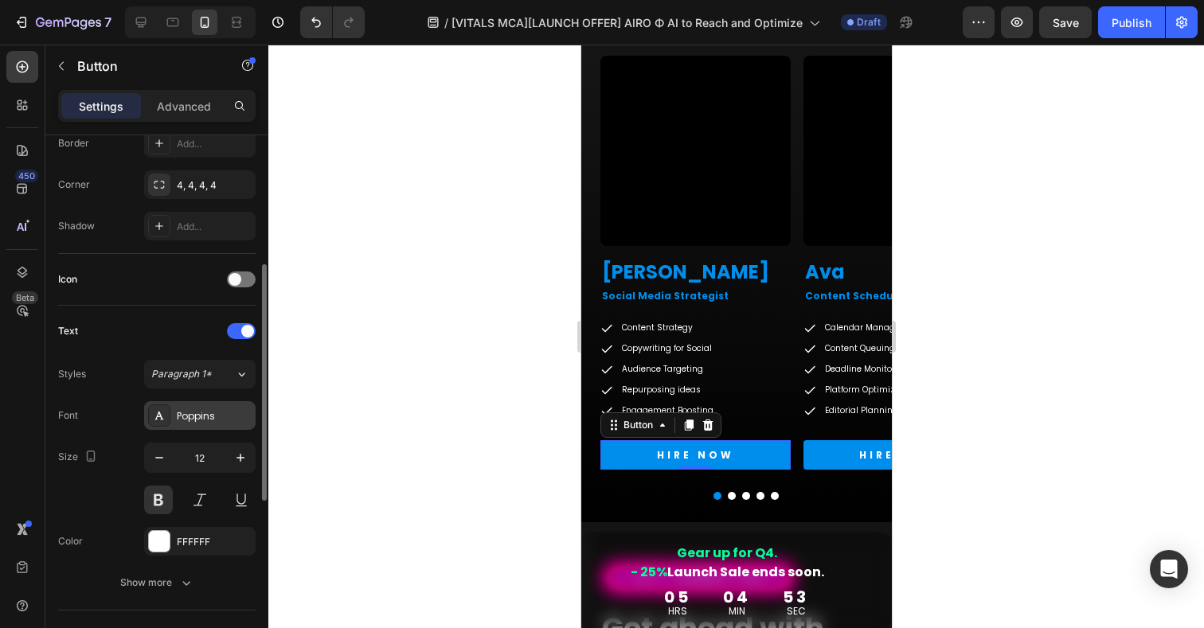
scroll to position [388, 0]
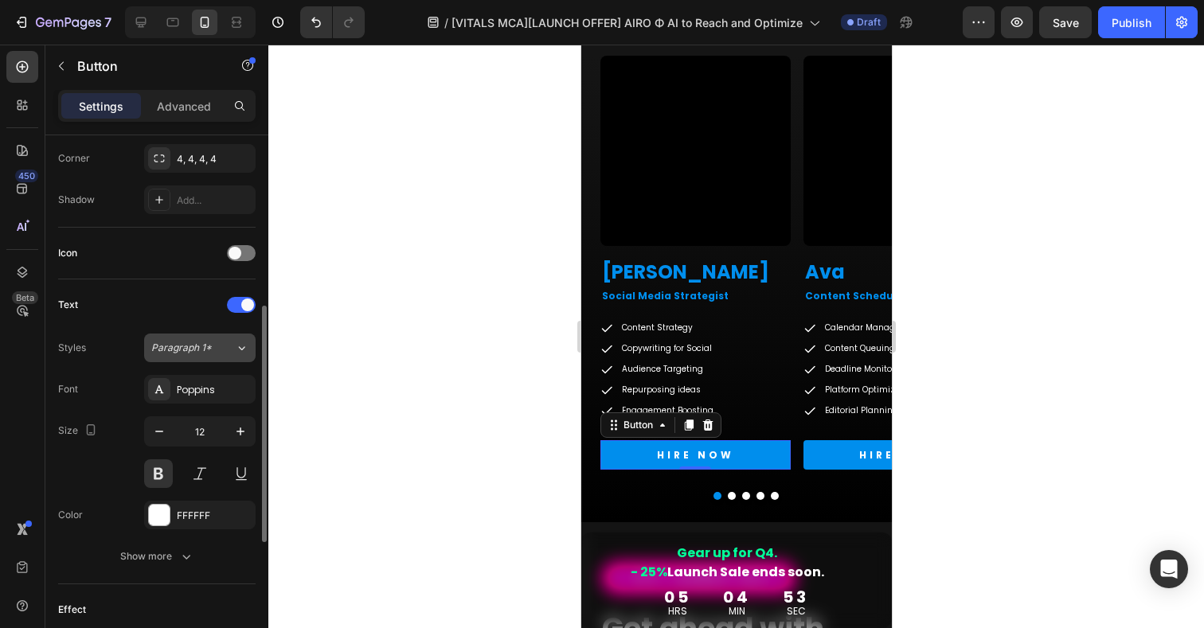
click at [207, 342] on span "Paragraph 1*" at bounding box center [181, 348] width 61 height 14
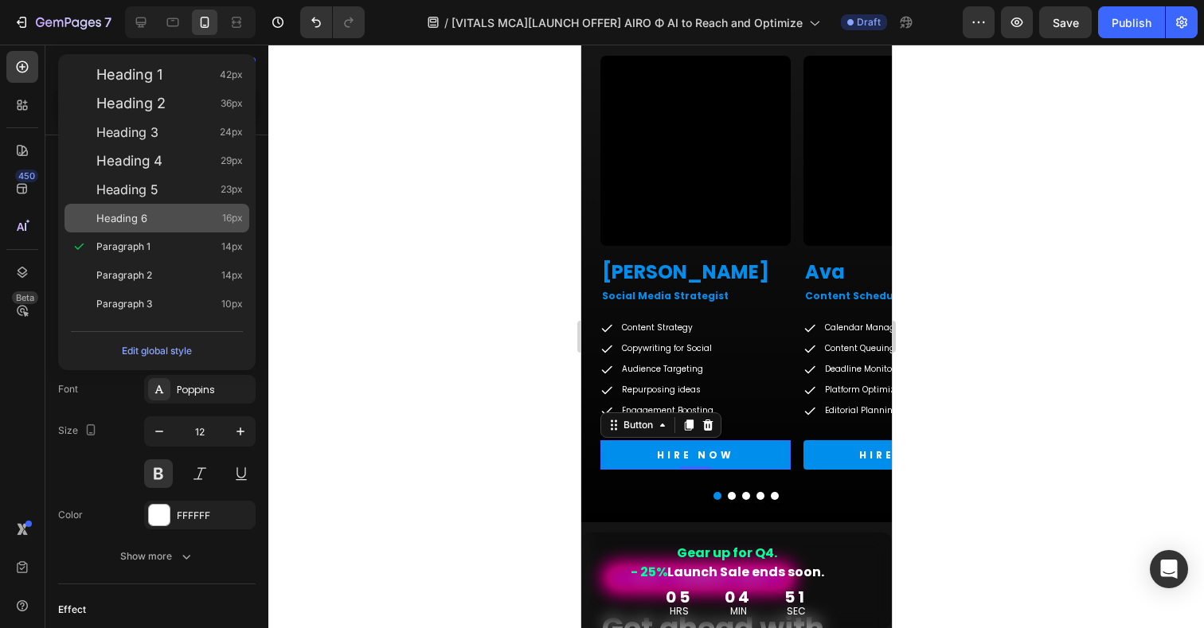
click at [135, 217] on span "Heading 6" at bounding box center [121, 218] width 51 height 16
type input "16"
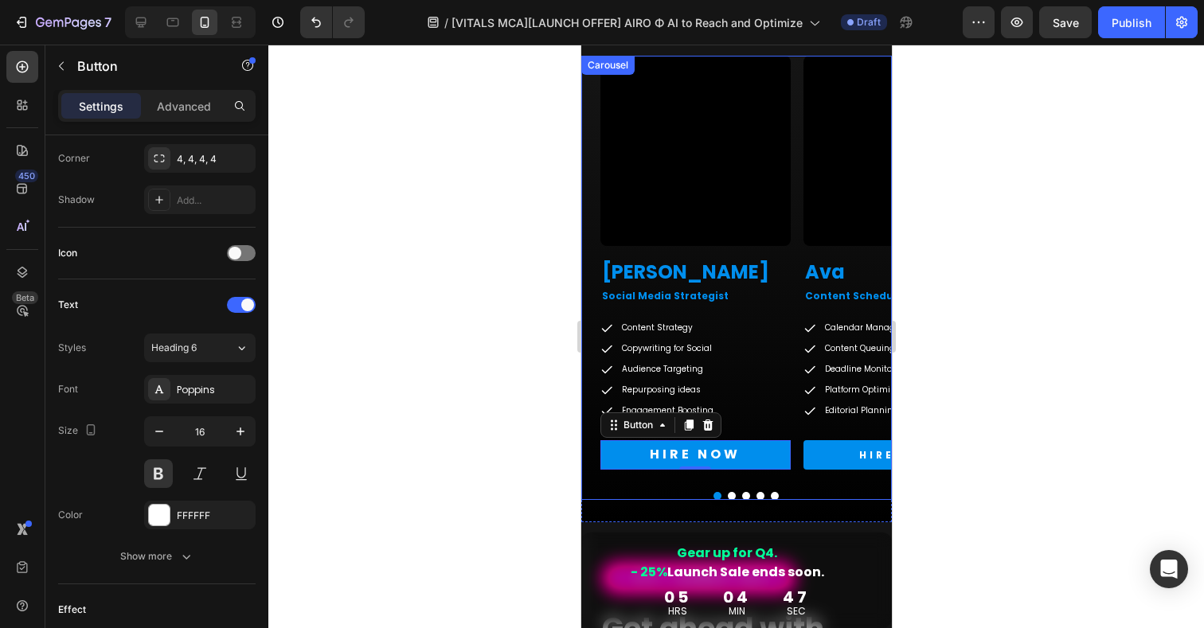
click at [835, 491] on div "Video [PERSON_NAME] Heading Social Media Strategist Text Block Content Strategy…" at bounding box center [736, 278] width 311 height 444
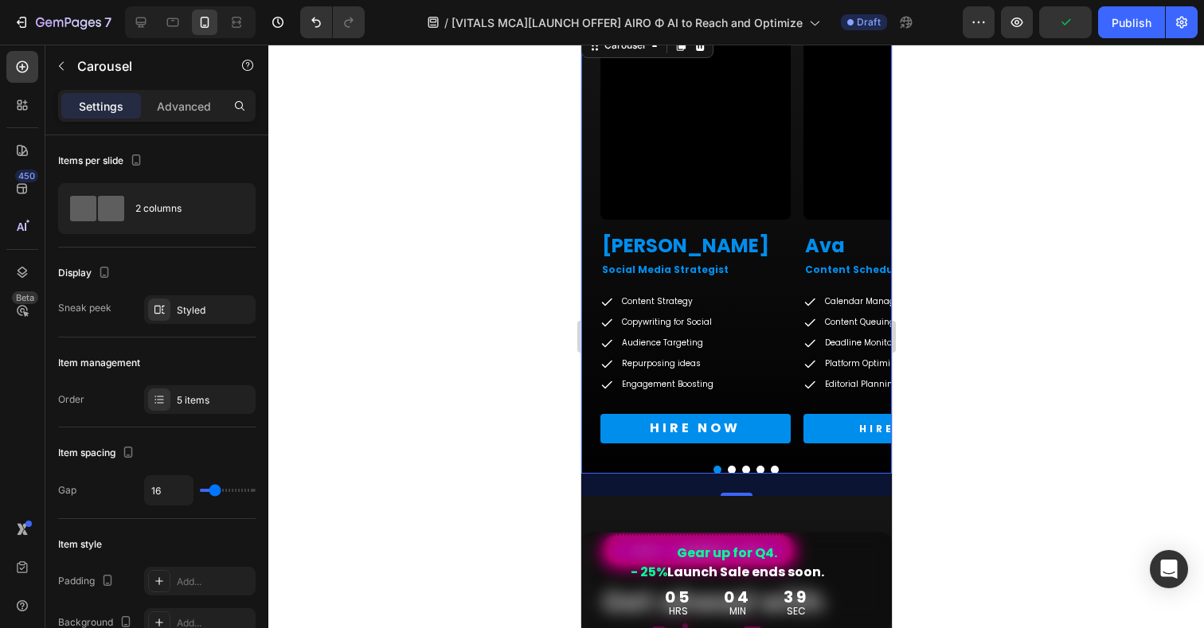
scroll to position [3320, 0]
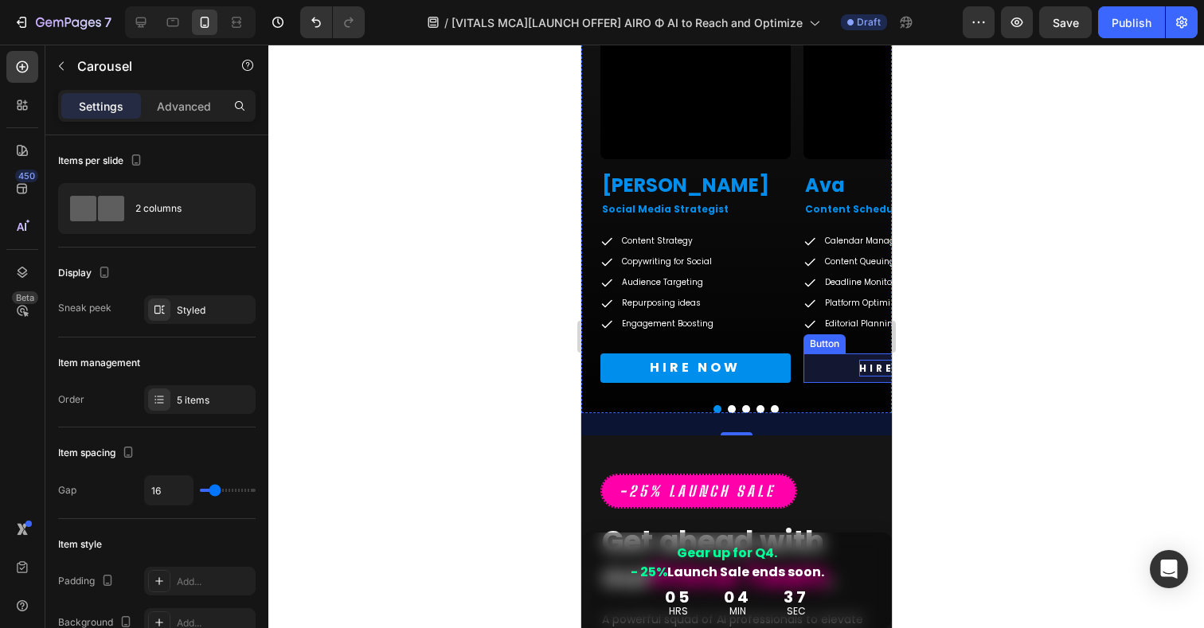
click at [870, 370] on p "HIRE NOW" at bounding box center [897, 369] width 77 height 18
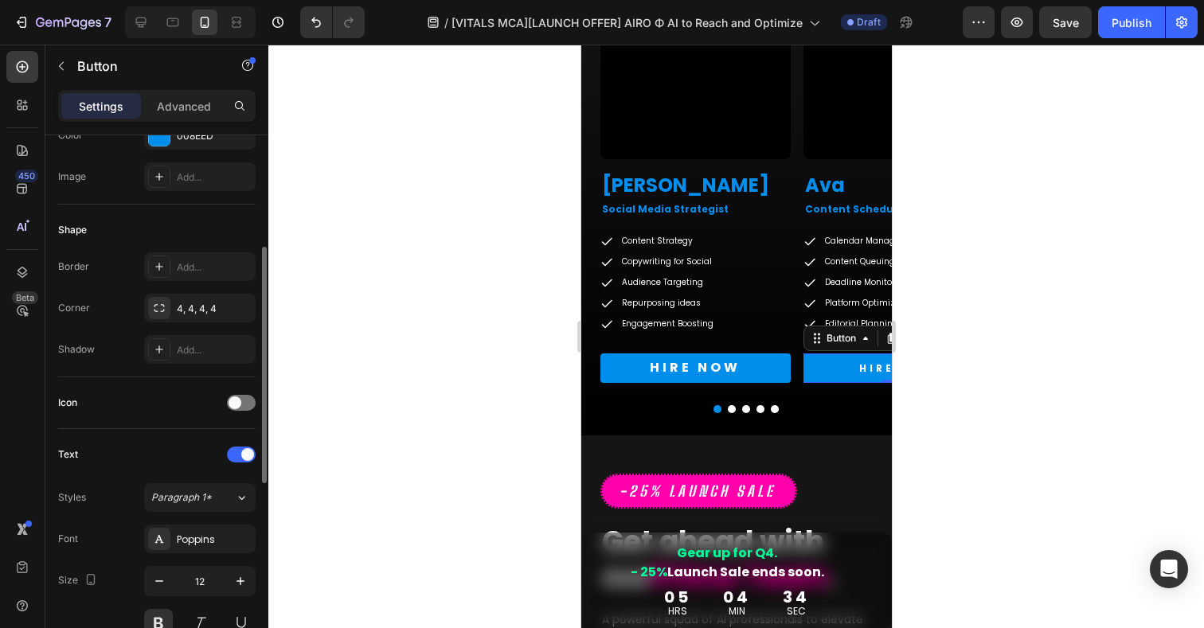
scroll to position [243, 0]
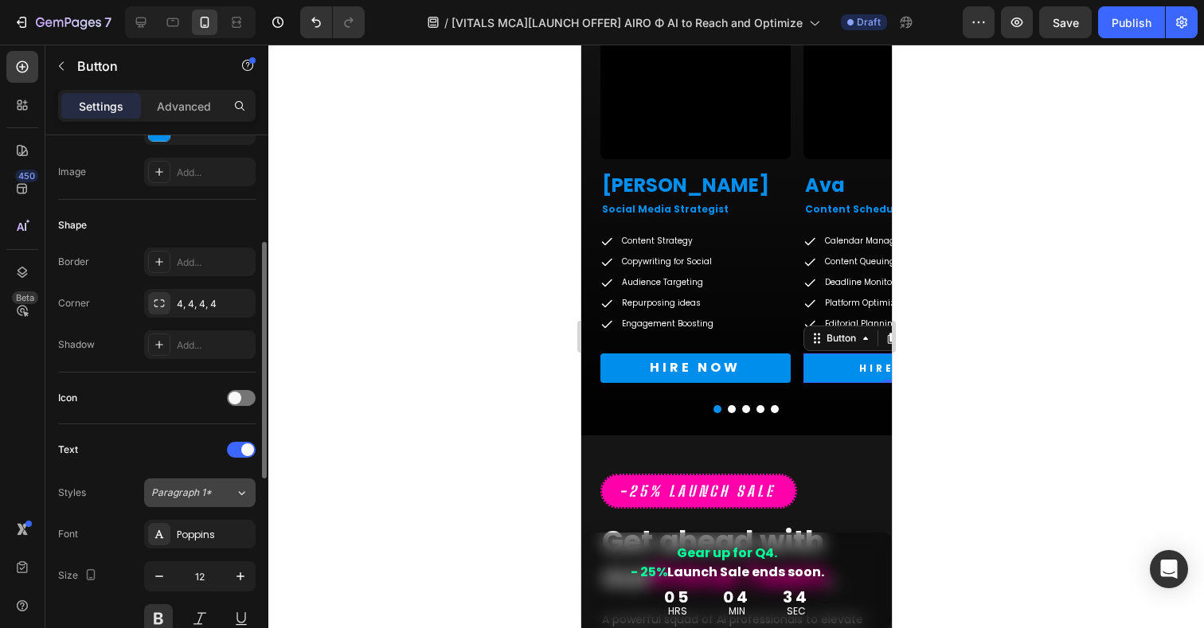
click at [192, 499] on span "Paragraph 1*" at bounding box center [181, 493] width 61 height 14
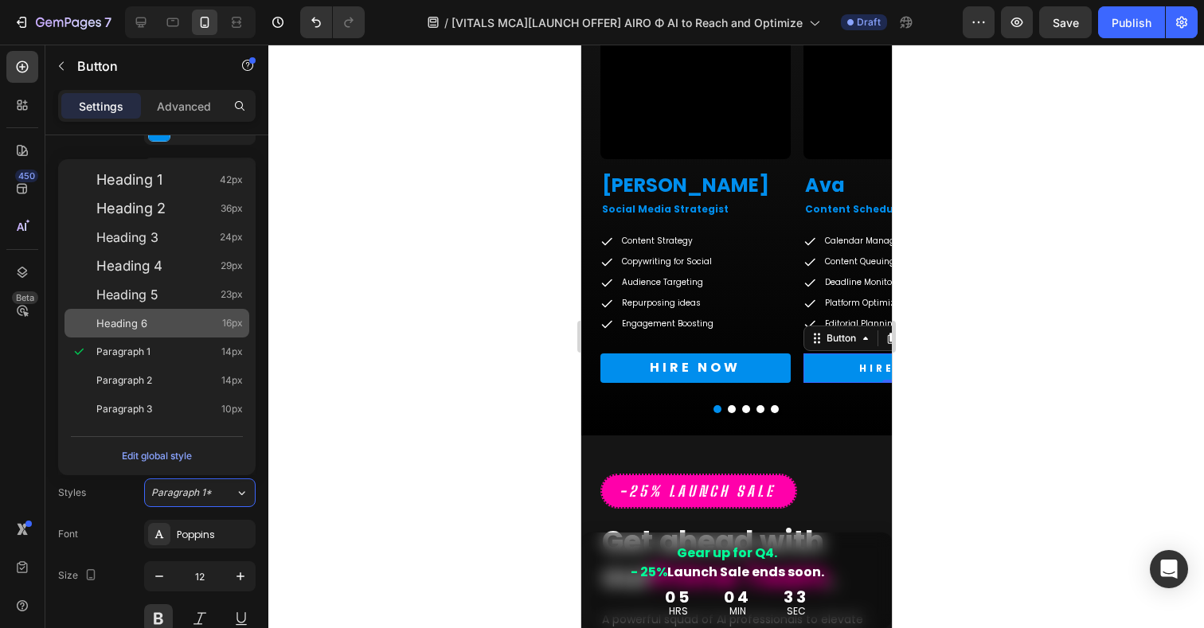
click at [127, 319] on span "Heading 6" at bounding box center [121, 323] width 51 height 16
type input "16"
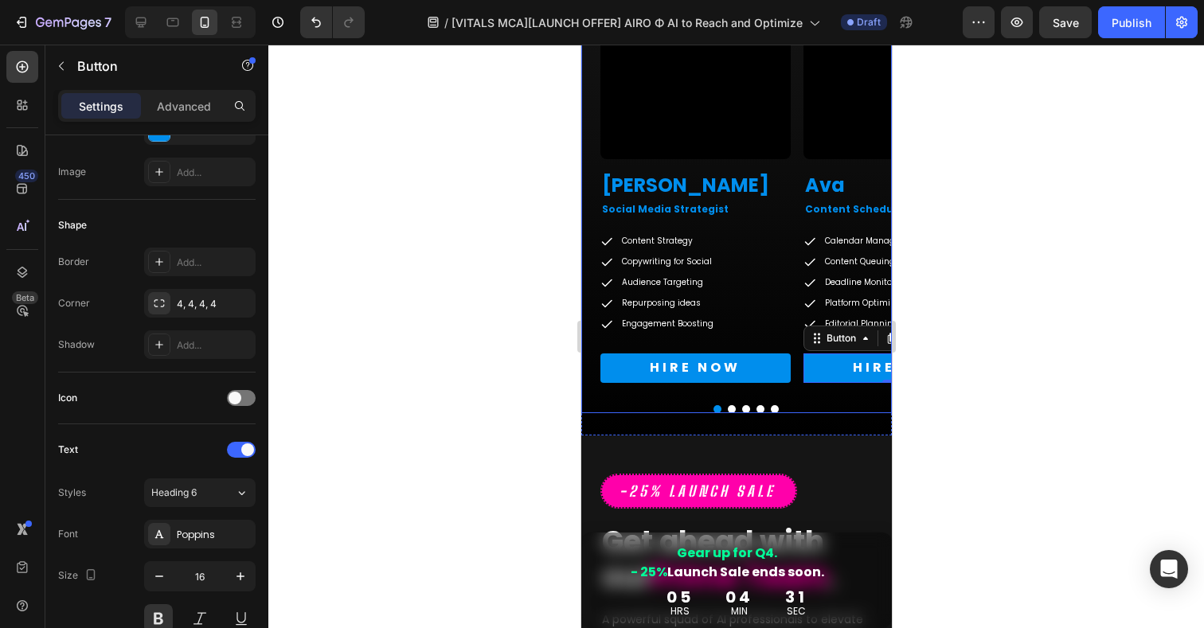
click at [730, 409] on button "Dot" at bounding box center [731, 409] width 8 height 8
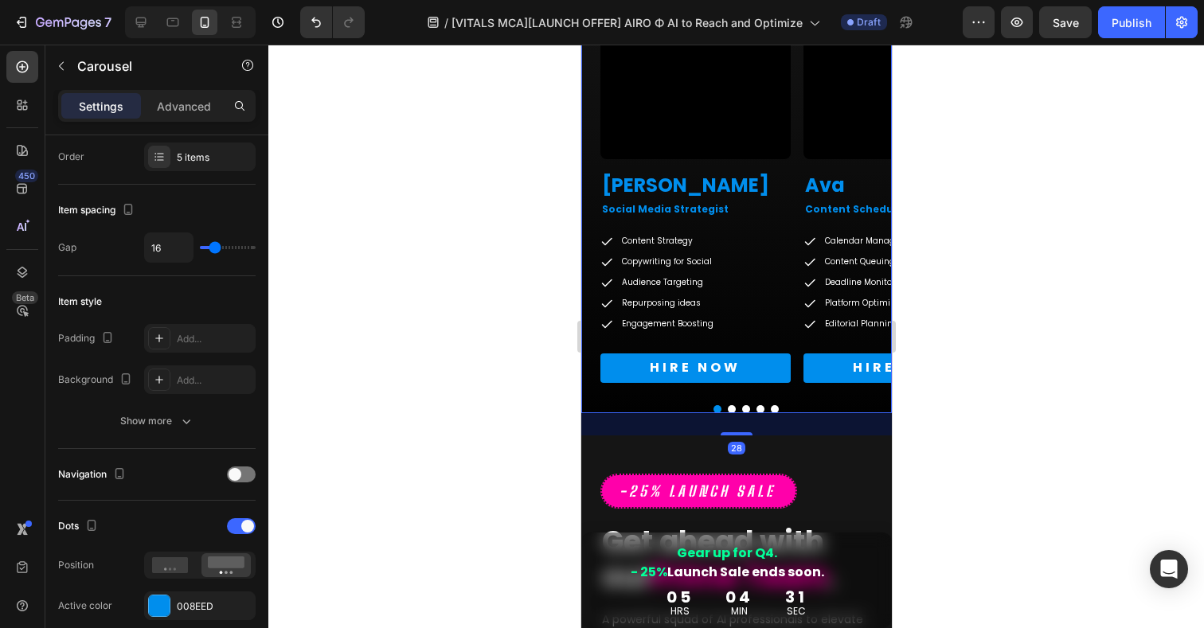
scroll to position [0, 0]
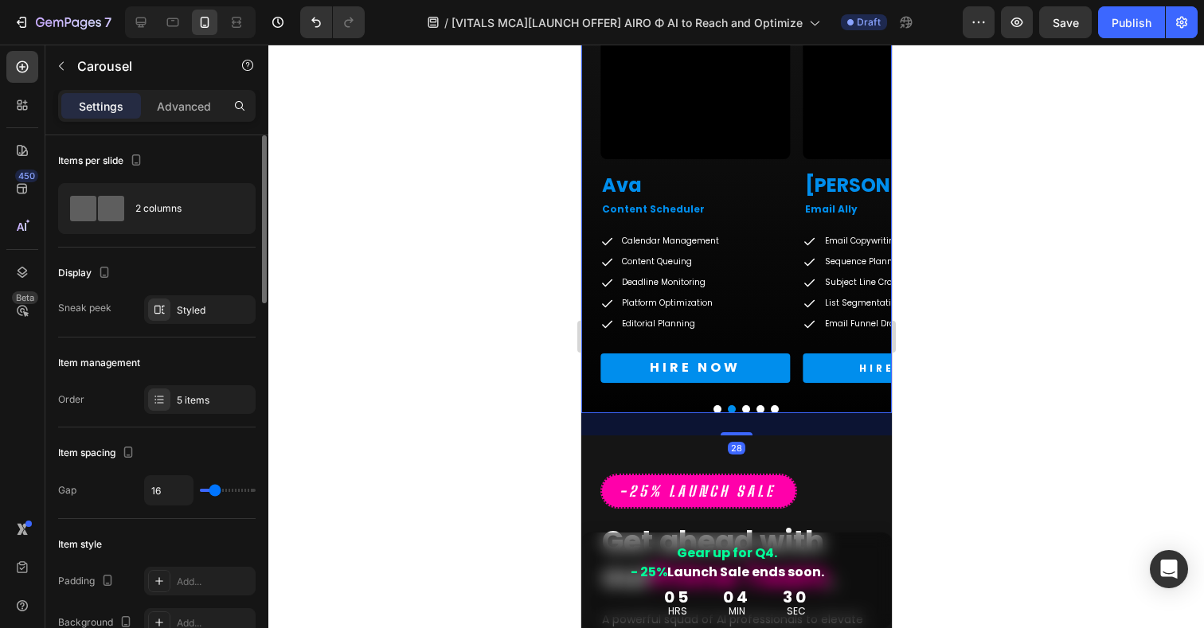
click at [747, 409] on button "Dot" at bounding box center [746, 409] width 8 height 8
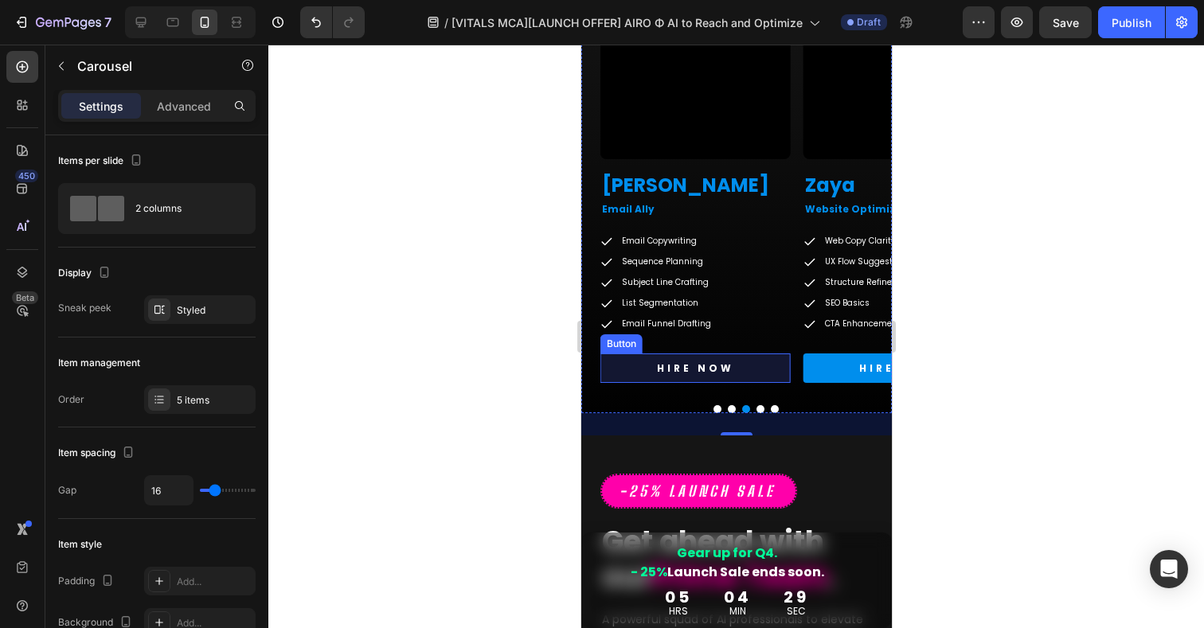
click at [736, 365] on link "HIRE NOW" at bounding box center [695, 369] width 190 height 30
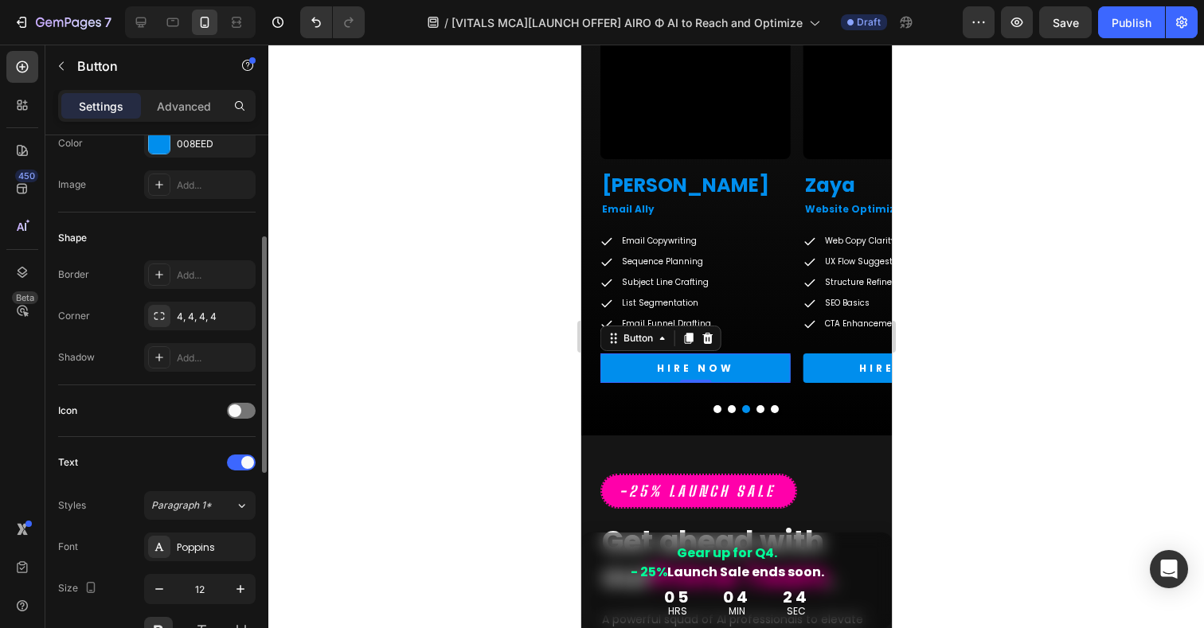
scroll to position [233, 0]
click at [185, 506] on span "Paragraph 1*" at bounding box center [181, 503] width 61 height 14
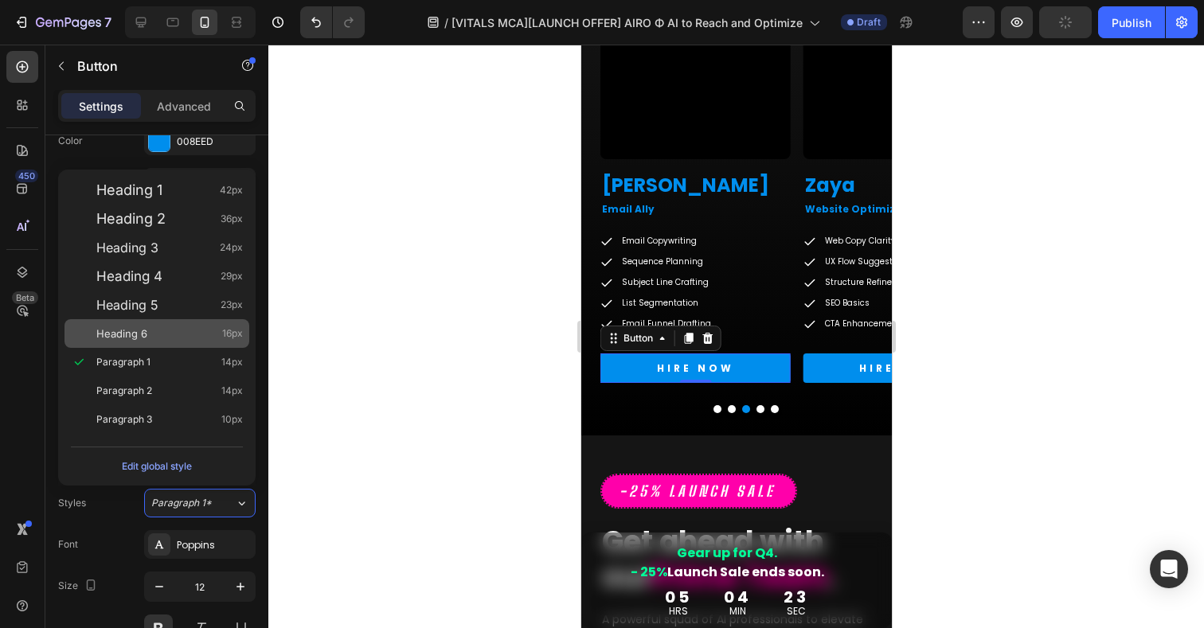
click at [127, 336] on span "Heading 6" at bounding box center [121, 334] width 51 height 16
type input "16"
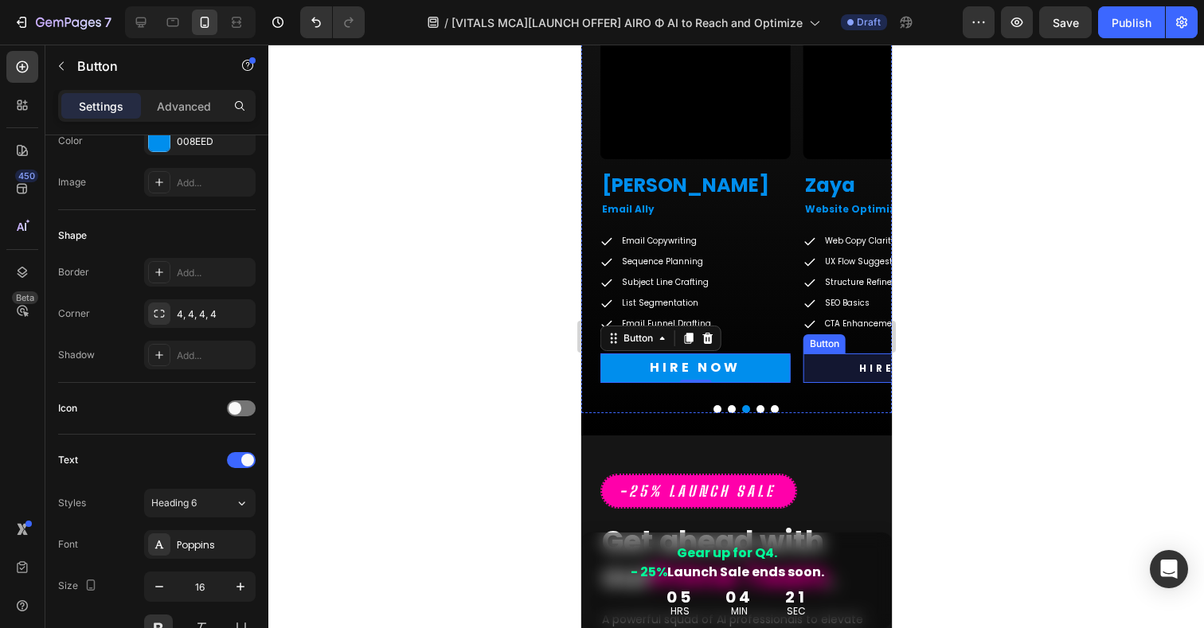
click at [826, 367] on link "HIRE NOW" at bounding box center [898, 369] width 190 height 30
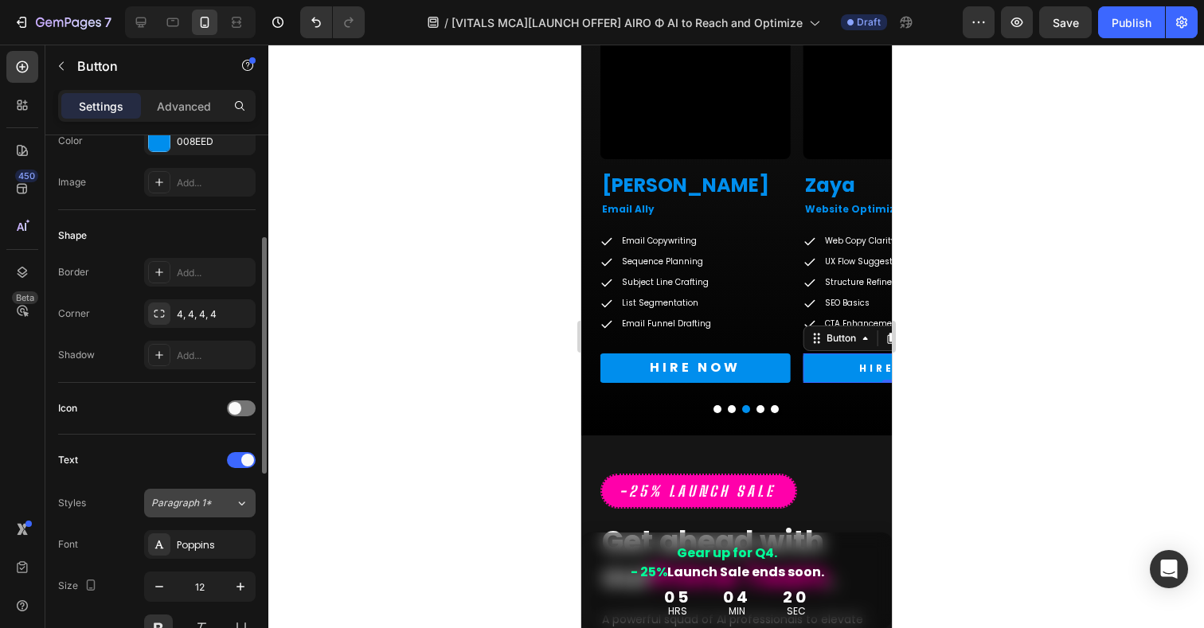
click at [170, 499] on span "Paragraph 1*" at bounding box center [181, 503] width 61 height 14
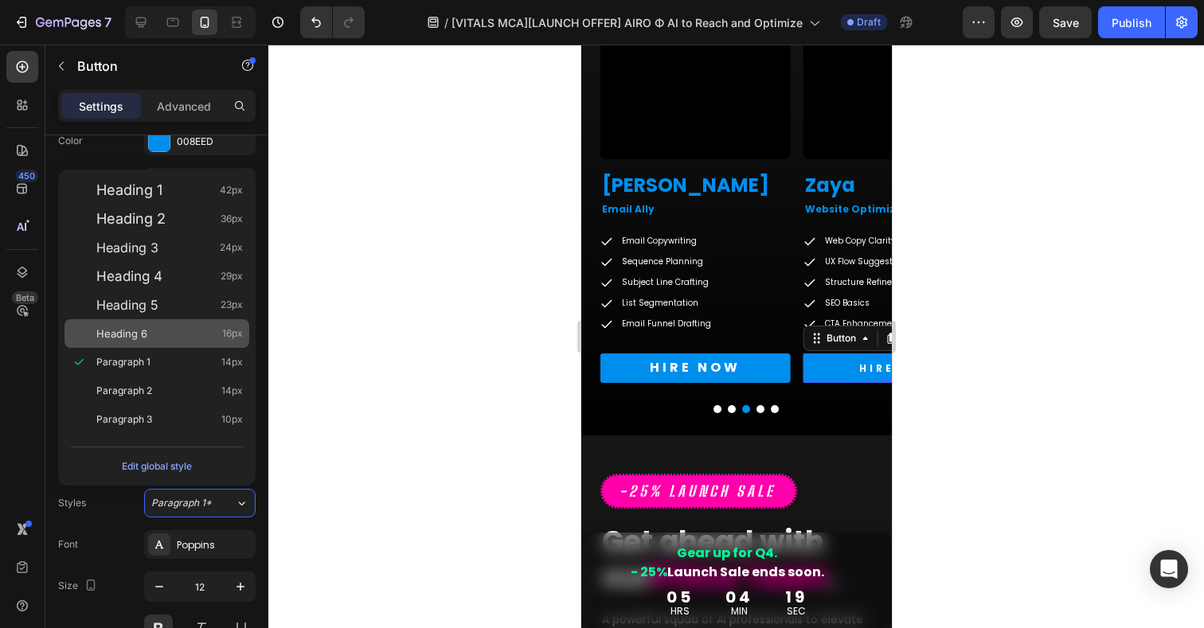
click at [131, 340] on span "Heading 6" at bounding box center [121, 334] width 51 height 16
type input "16"
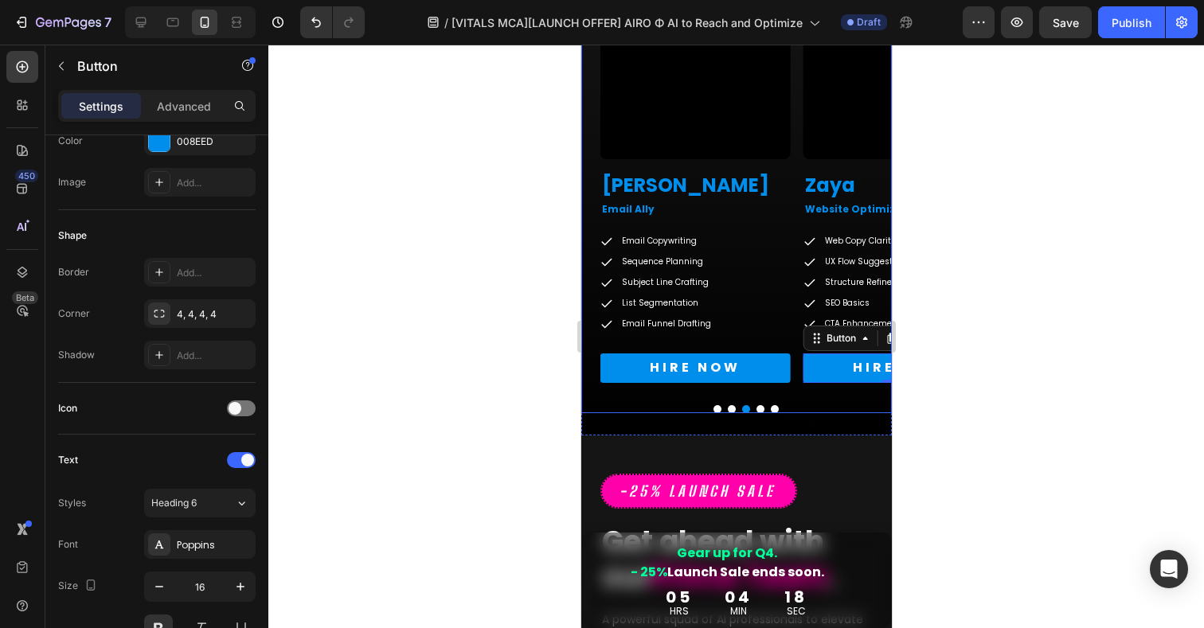
click at [758, 407] on button "Dot" at bounding box center [760, 409] width 8 height 8
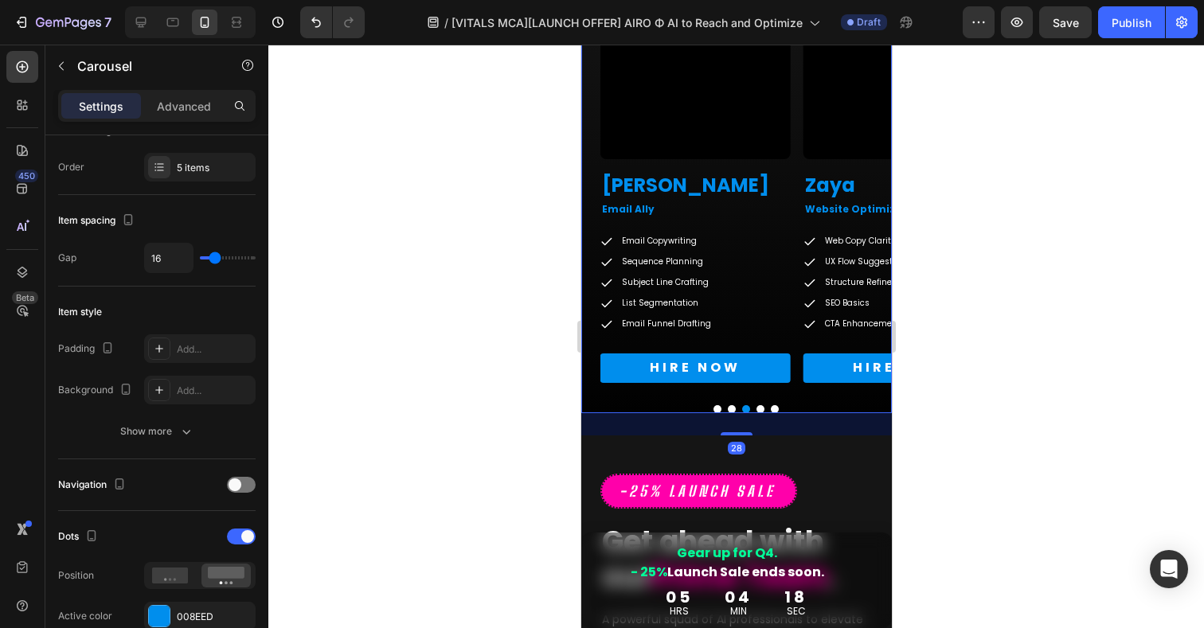
scroll to position [0, 0]
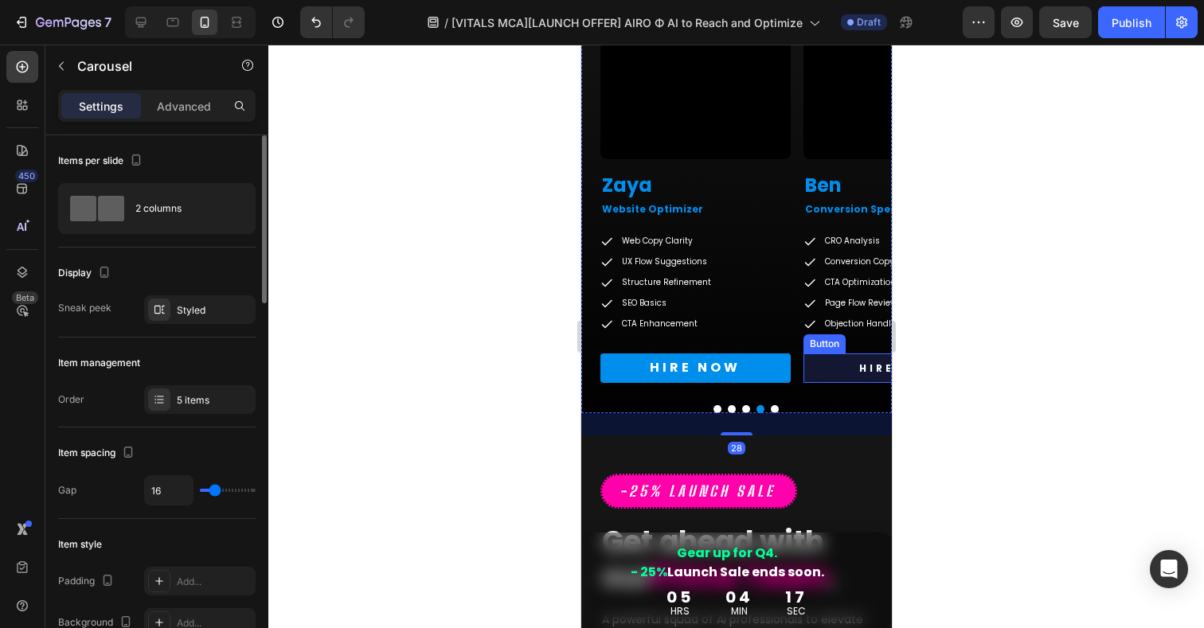
click at [833, 372] on link "HIRE NOW" at bounding box center [898, 369] width 190 height 30
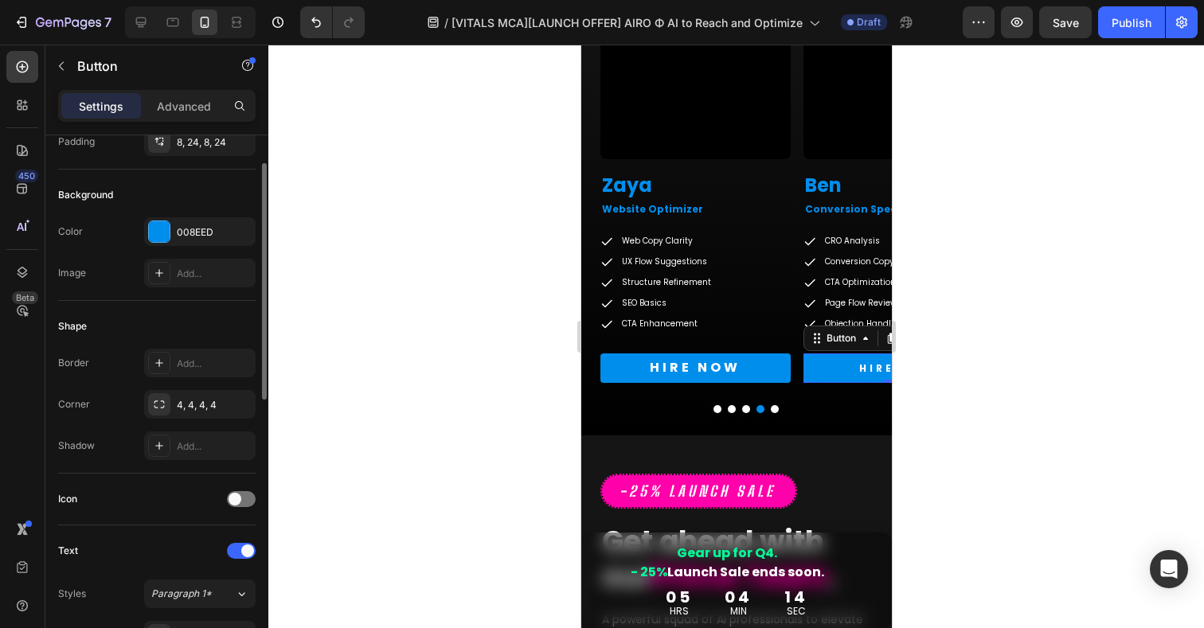
scroll to position [150, 0]
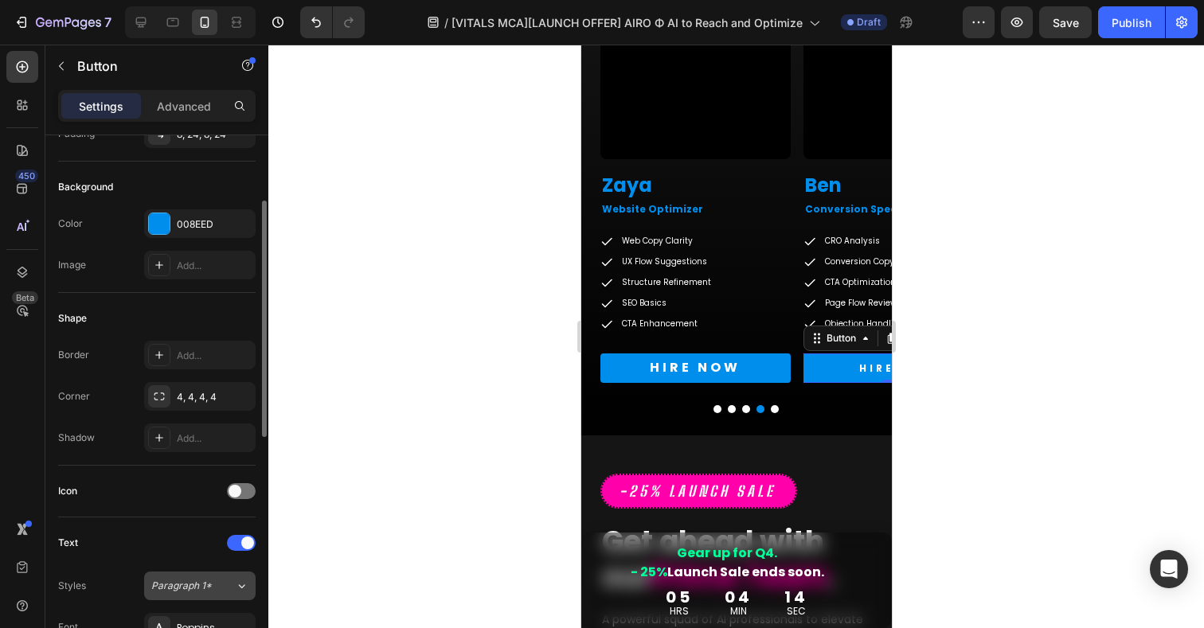
click at [189, 579] on span "Paragraph 1*" at bounding box center [181, 586] width 61 height 14
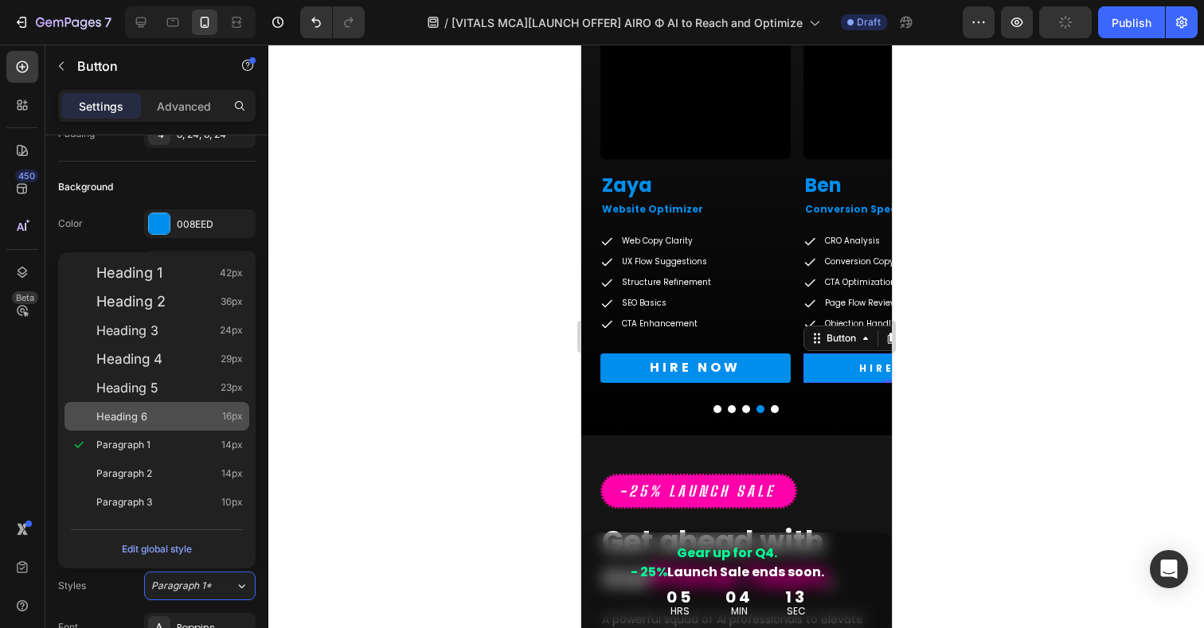
click at [152, 409] on div "Heading 6 16px" at bounding box center [169, 417] width 147 height 16
type input "16"
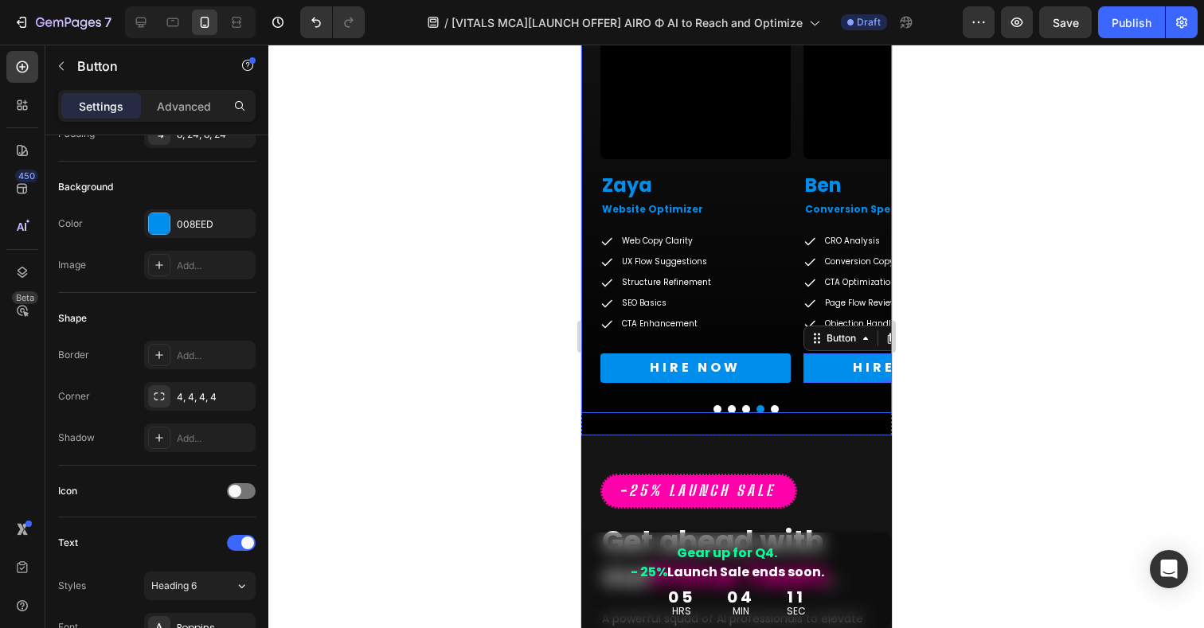
click at [773, 410] on button "Dot" at bounding box center [774, 409] width 8 height 8
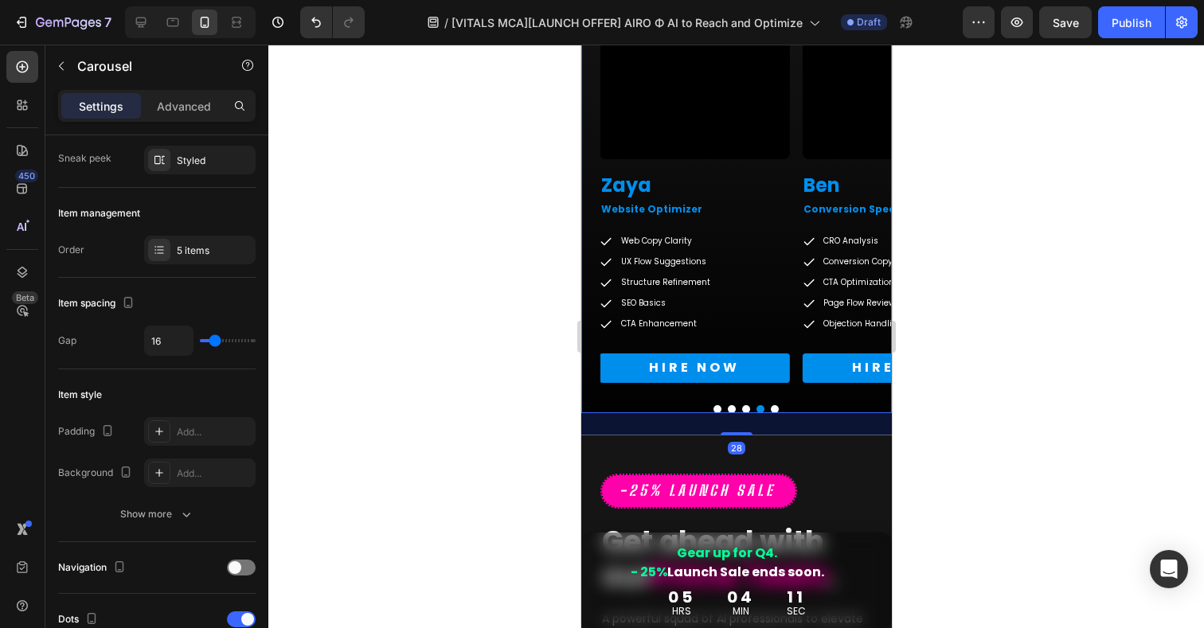
scroll to position [0, 0]
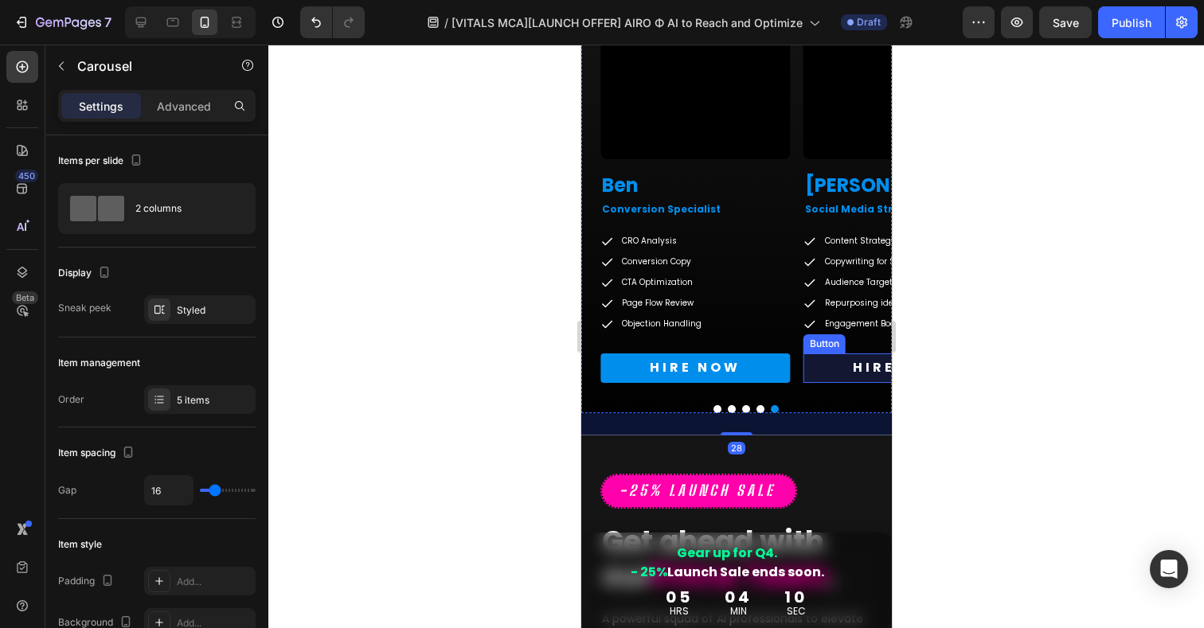
click at [839, 369] on link "HIRE NOW" at bounding box center [898, 368] width 190 height 29
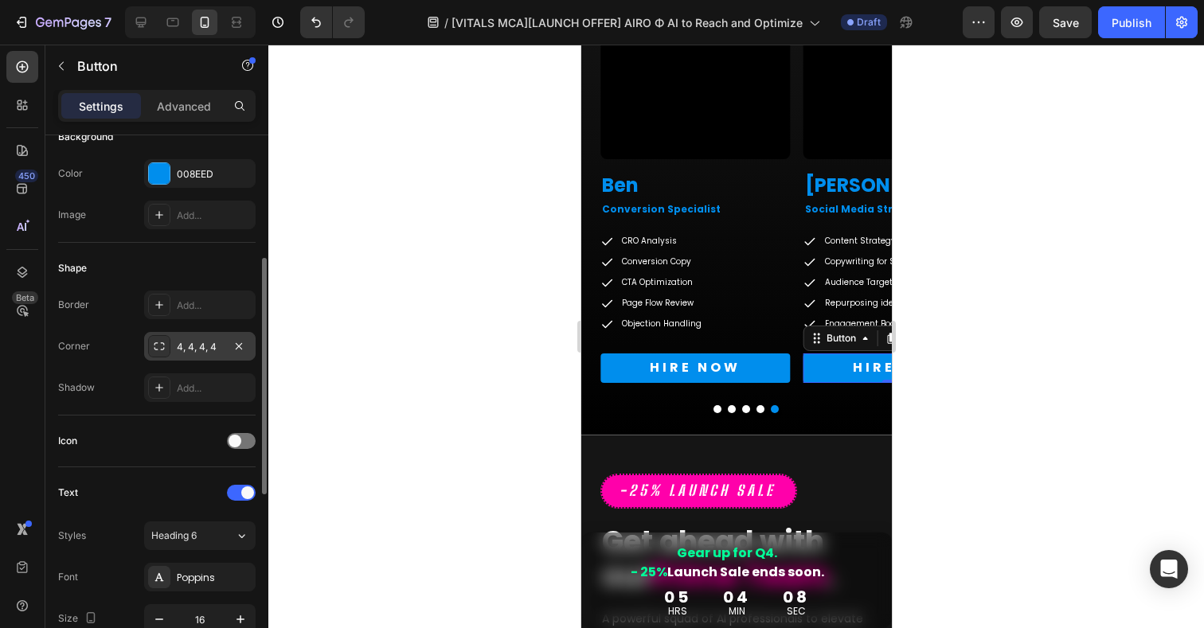
scroll to position [229, 0]
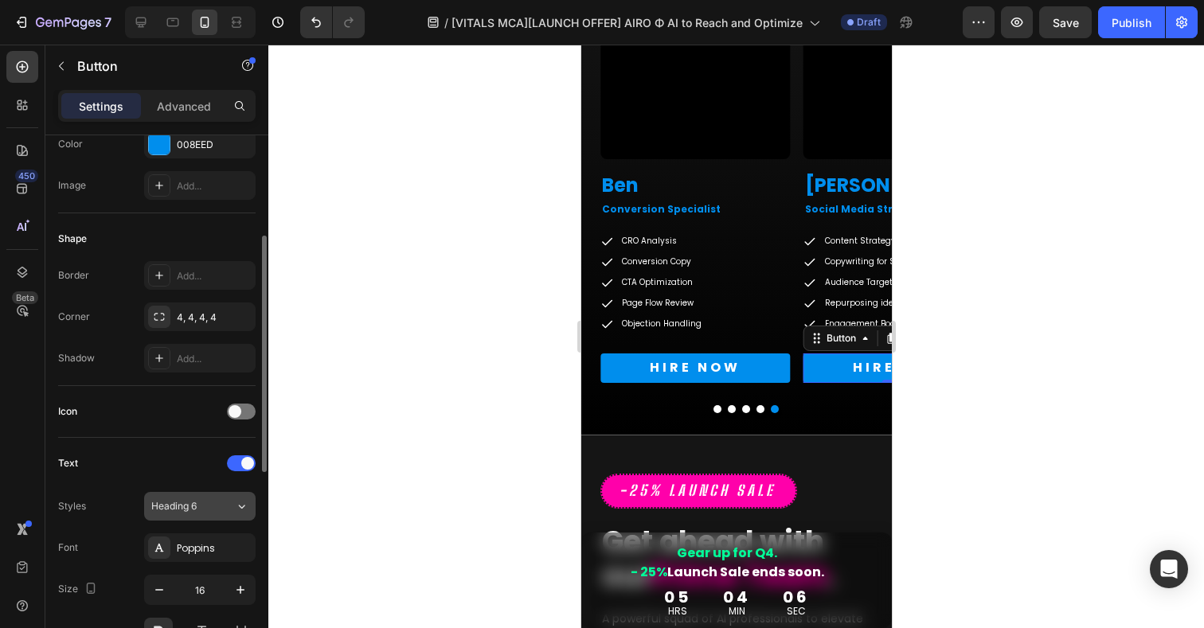
click at [182, 503] on span "Heading 6" at bounding box center [173, 506] width 45 height 14
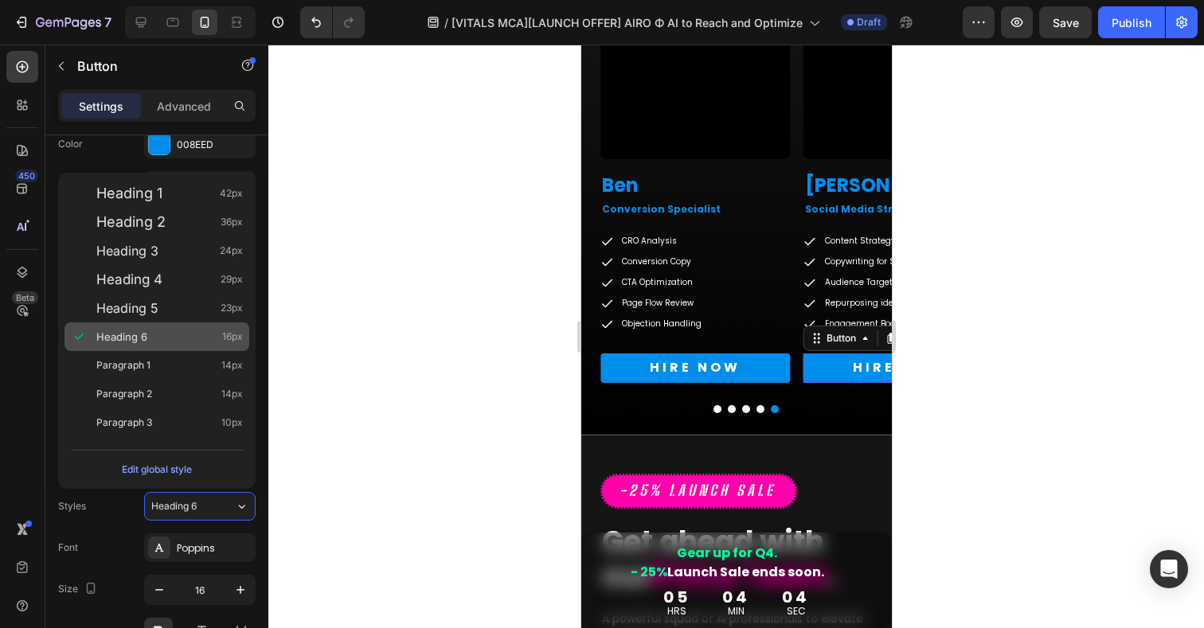
click at [130, 335] on span "Heading 6" at bounding box center [121, 337] width 51 height 16
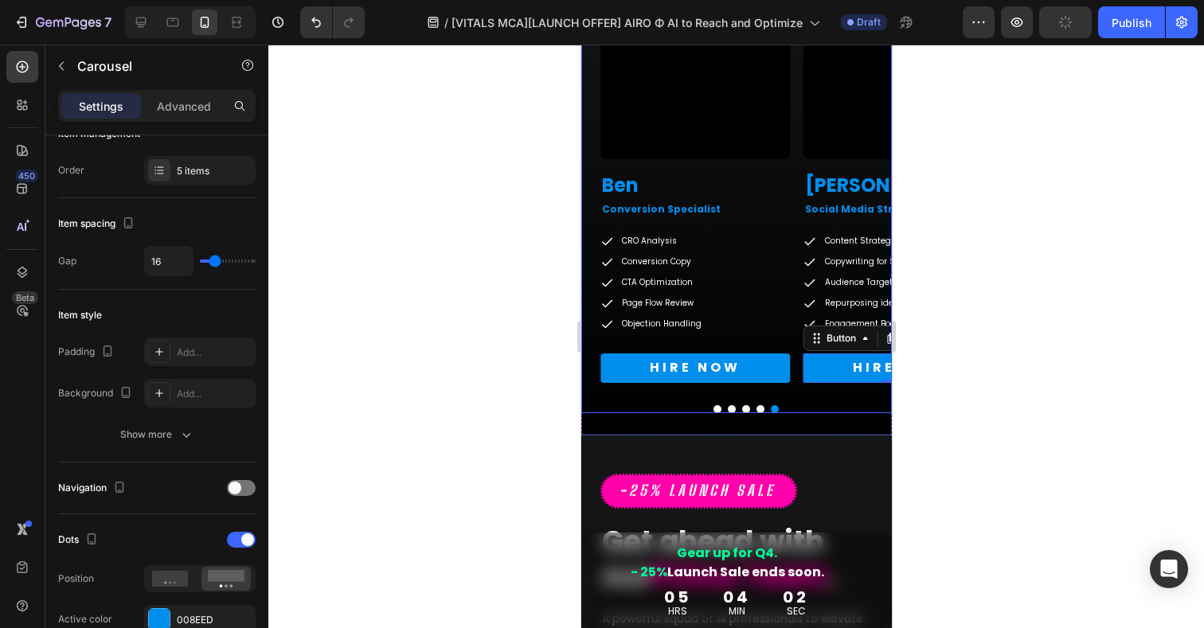
click at [718, 409] on button "Dot" at bounding box center [717, 409] width 8 height 8
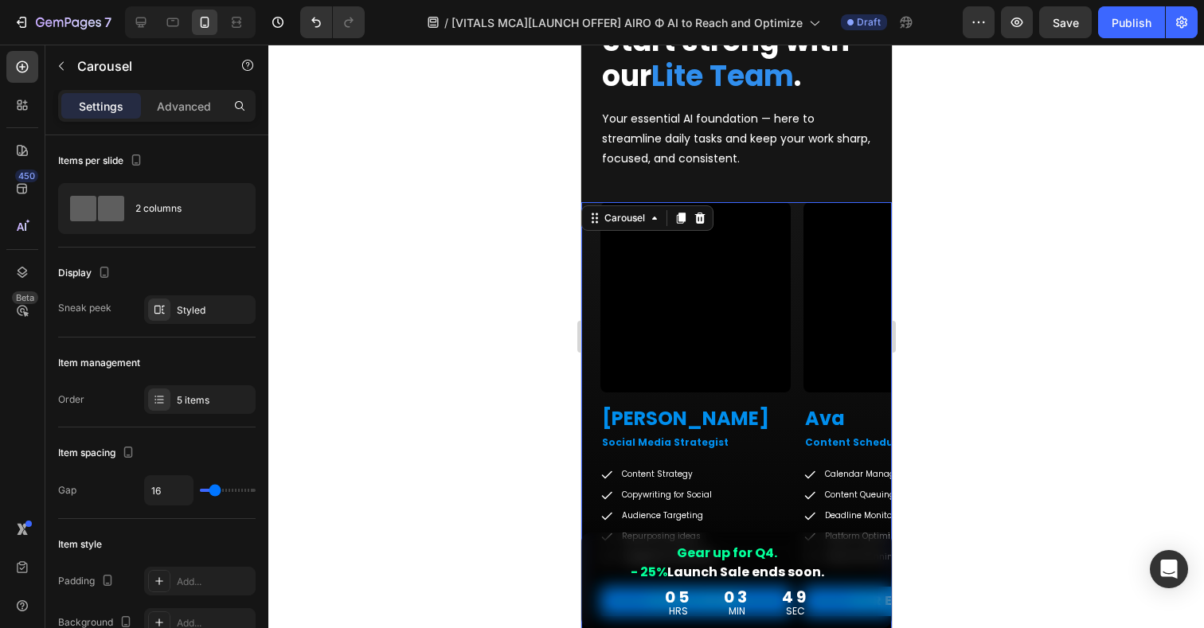
scroll to position [3083, 0]
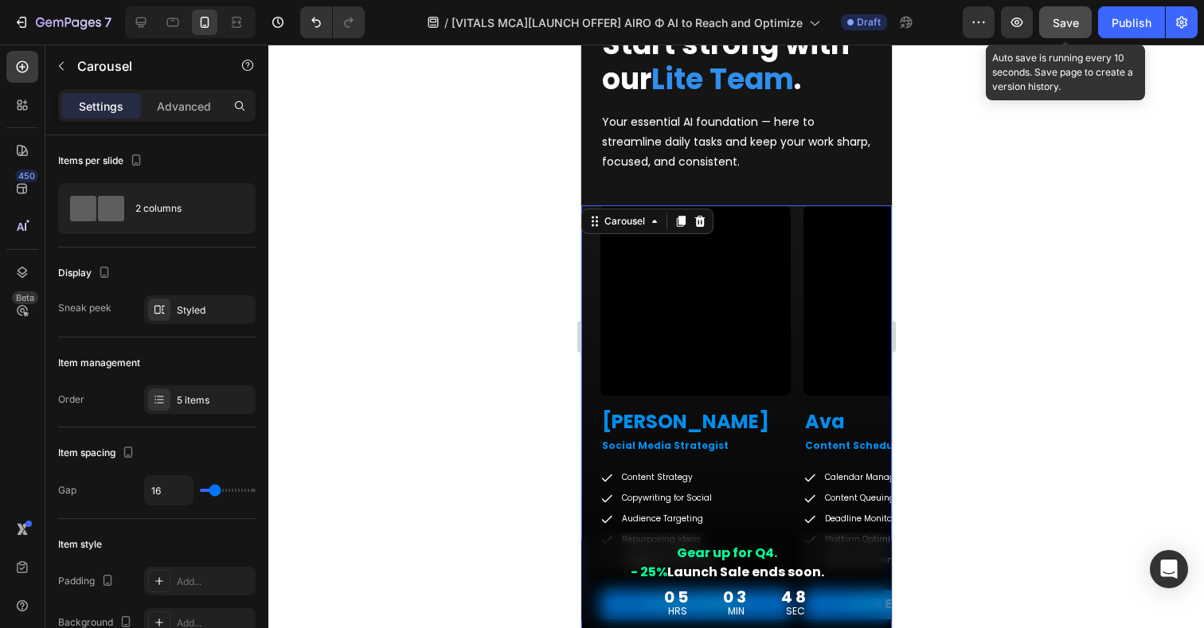
click at [1059, 21] on span "Save" at bounding box center [1066, 23] width 26 height 14
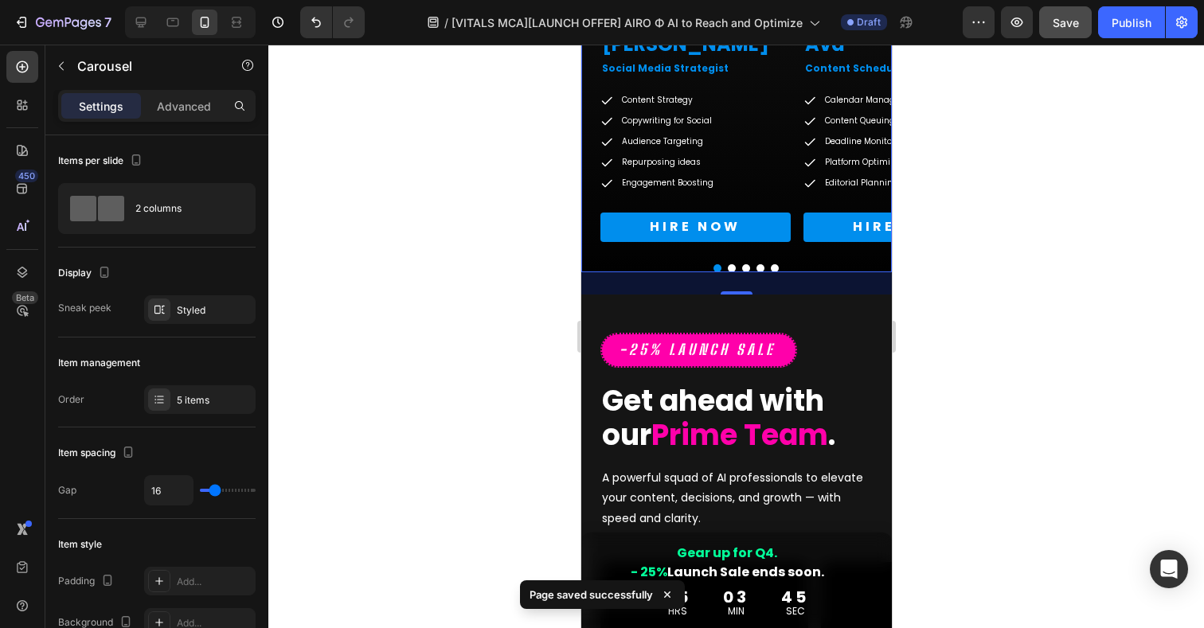
scroll to position [3250, 0]
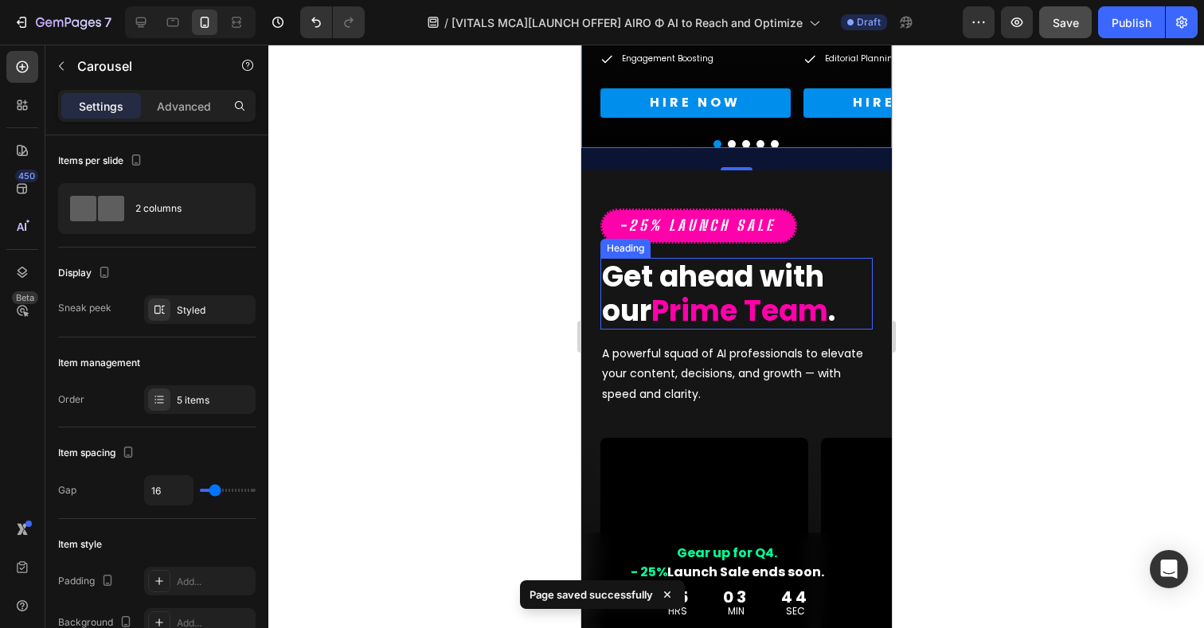
click at [706, 299] on strong "Prime Team" at bounding box center [739, 311] width 177 height 41
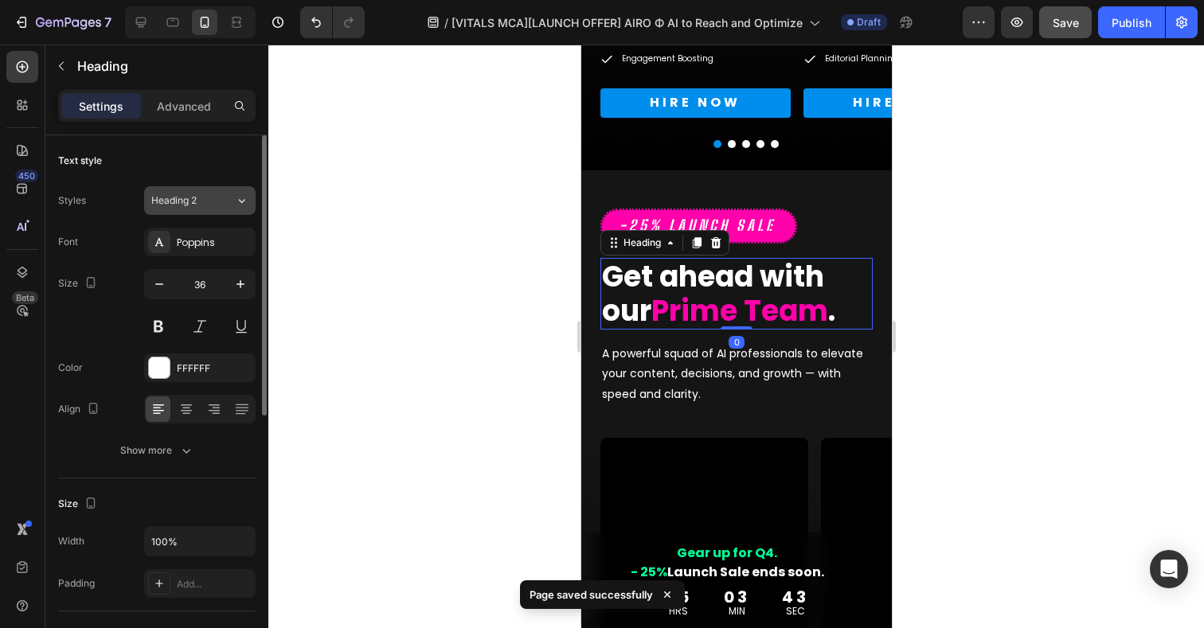
click at [223, 200] on div "Heading 2" at bounding box center [193, 201] width 84 height 14
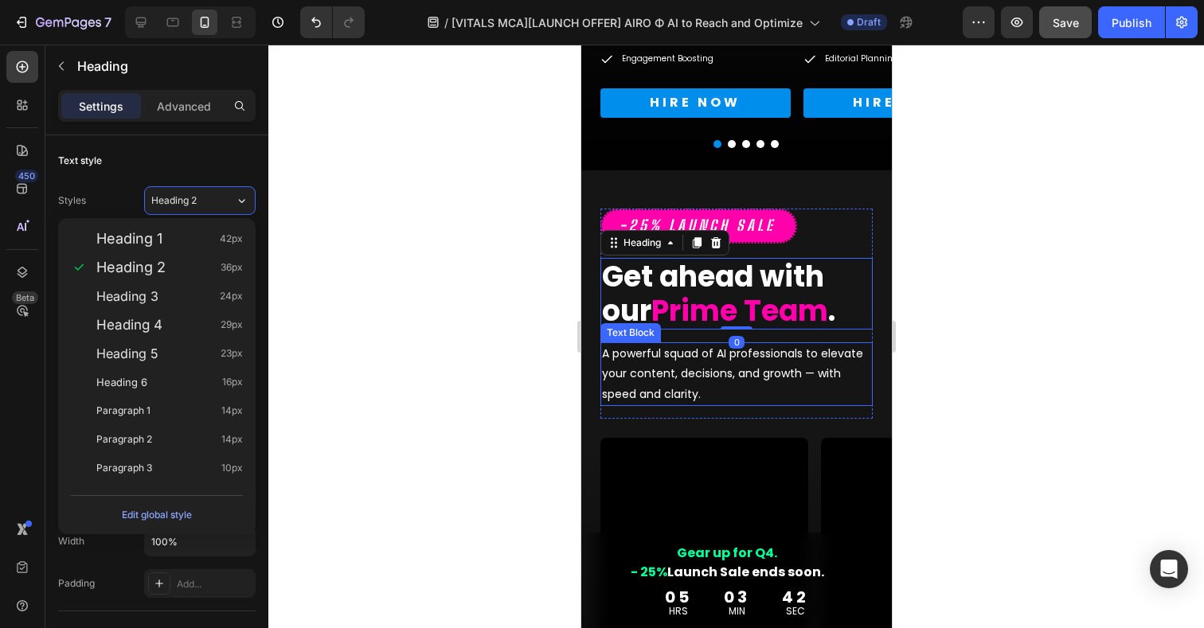
click at [646, 364] on p "A powerful squad of AI professionals to elevate your content, decisions, and gr…" at bounding box center [735, 374] width 269 height 61
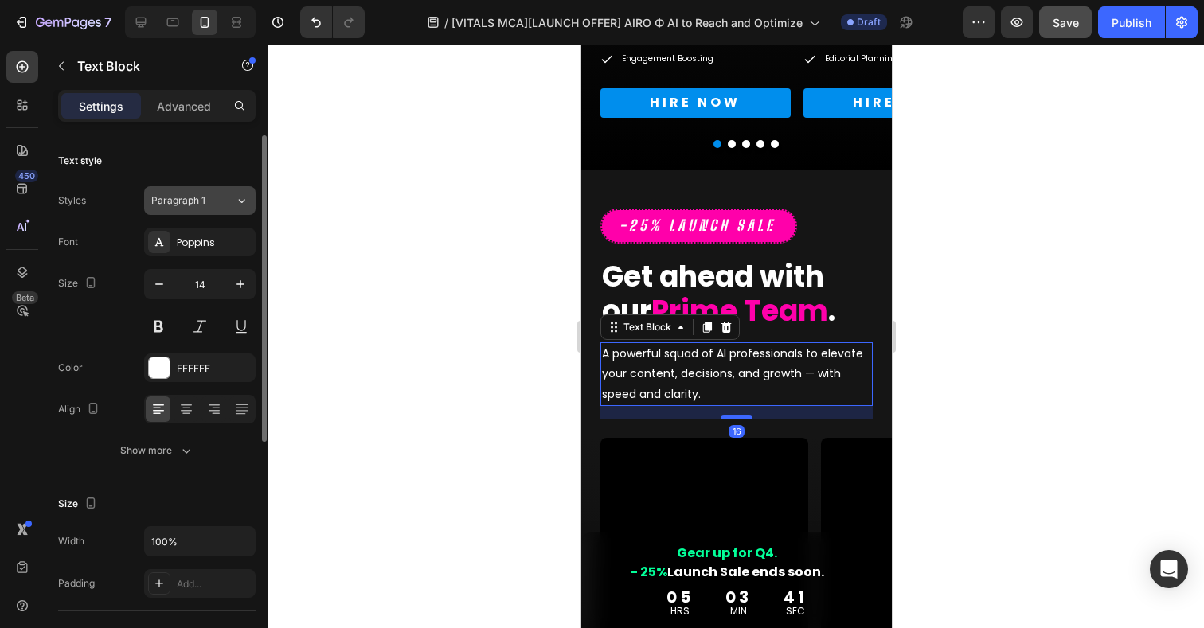
click at [198, 205] on span "Paragraph 1" at bounding box center [178, 201] width 54 height 14
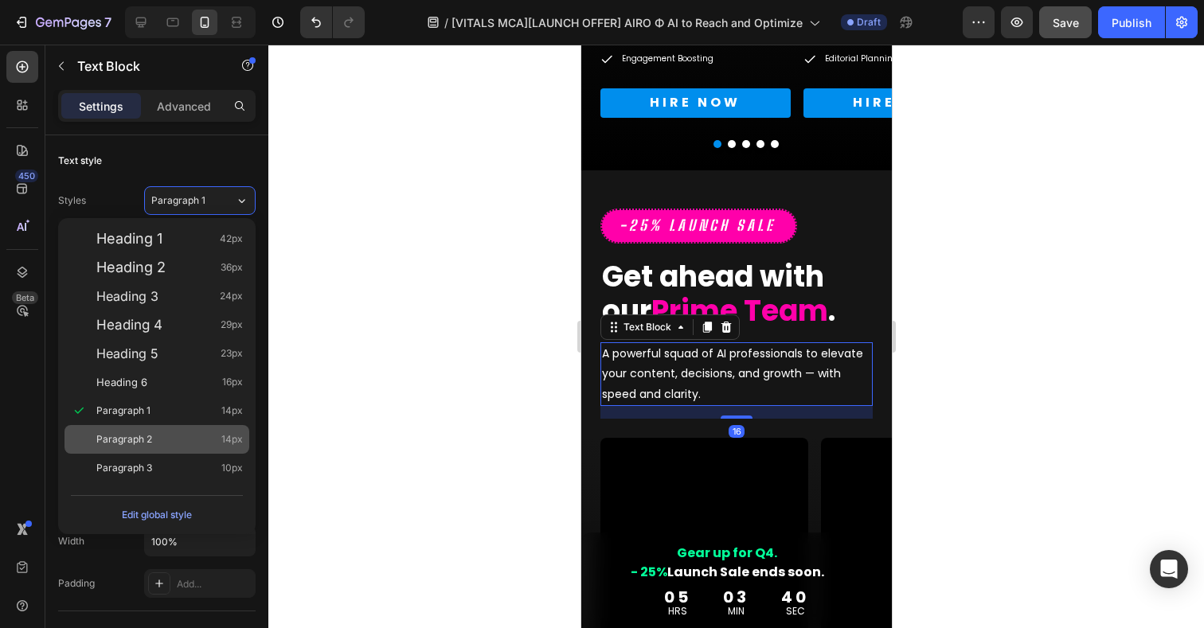
click at [127, 436] on span "Paragraph 2" at bounding box center [124, 440] width 56 height 16
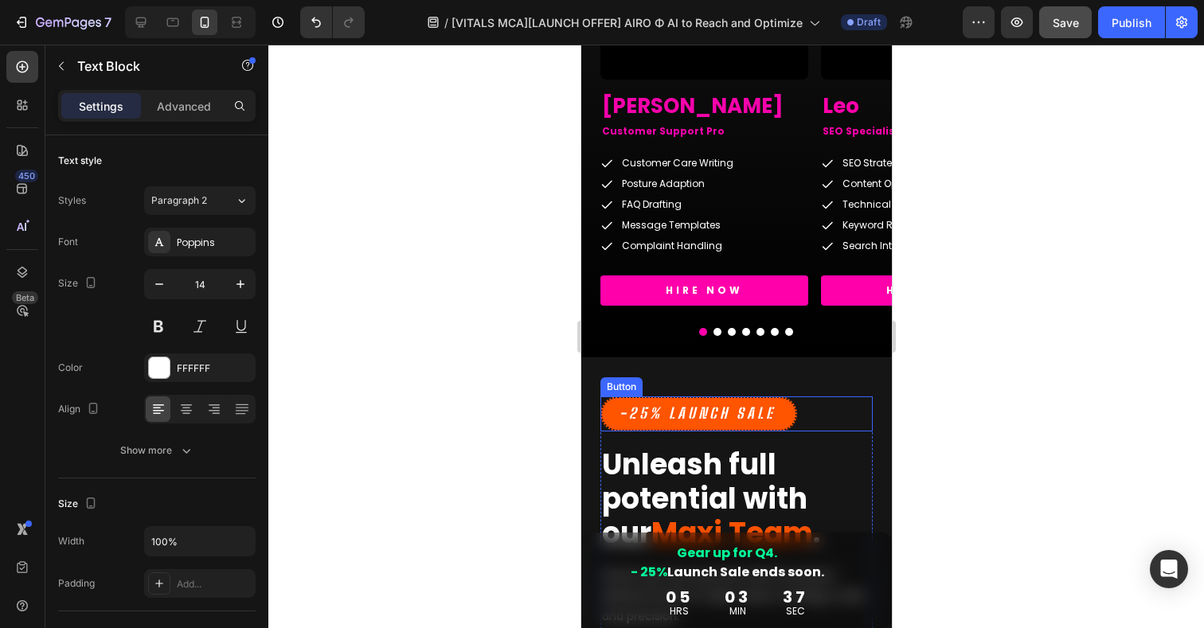
scroll to position [3888, 0]
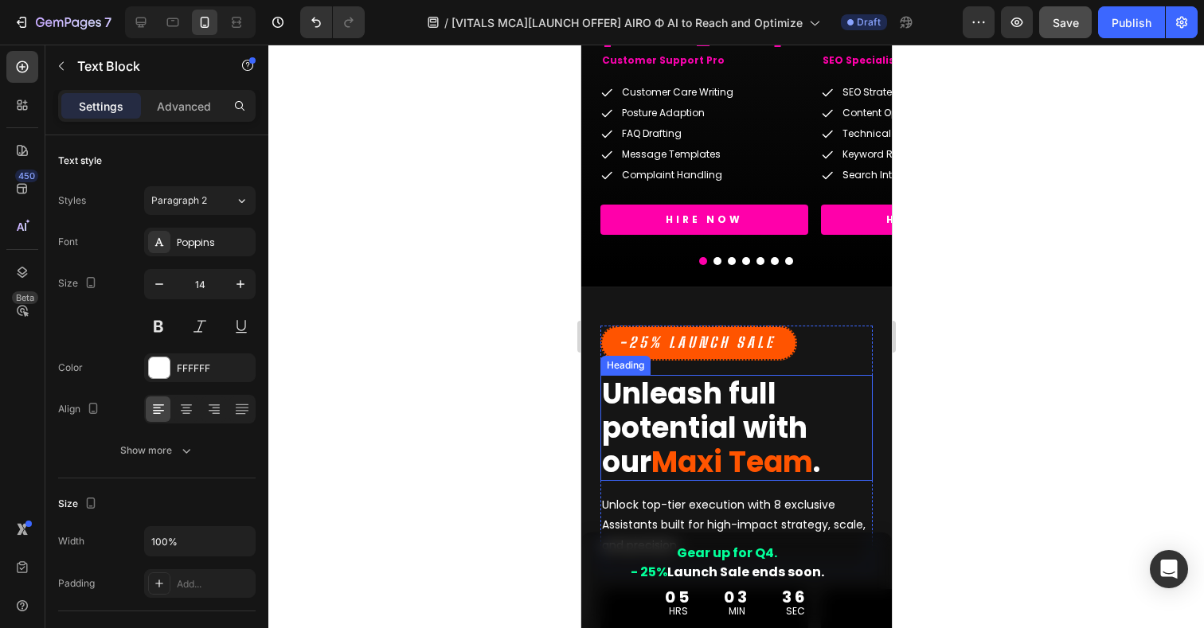
click at [710, 417] on strong "Unleash full potential with our" at bounding box center [703, 428] width 205 height 109
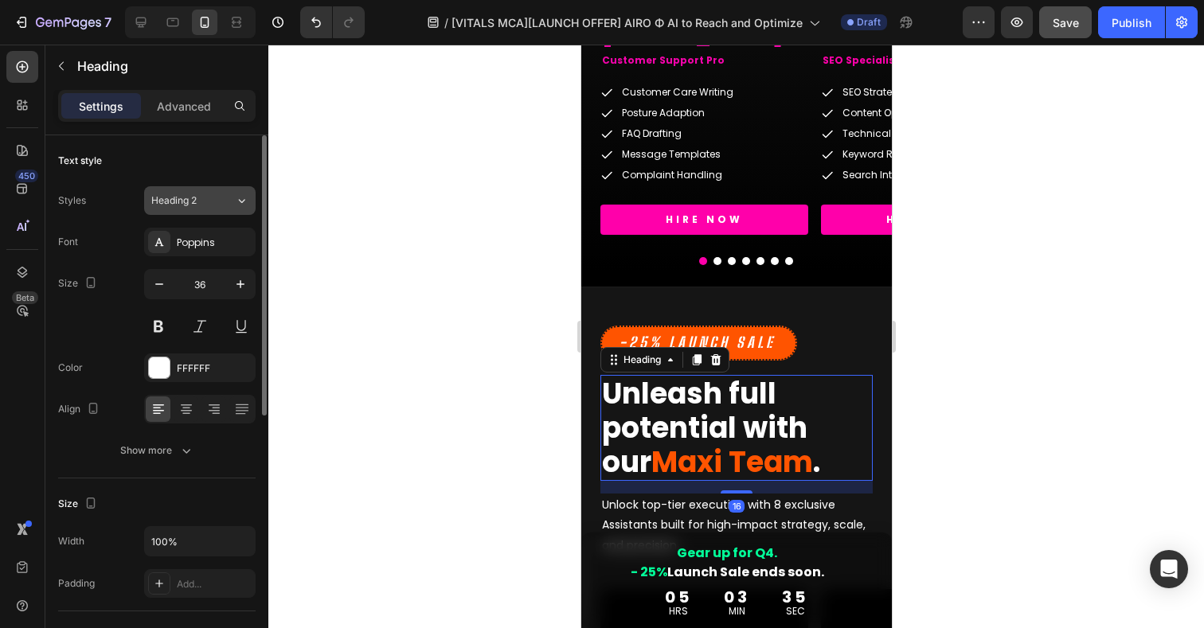
click at [200, 194] on div "Heading 2" at bounding box center [183, 201] width 65 height 14
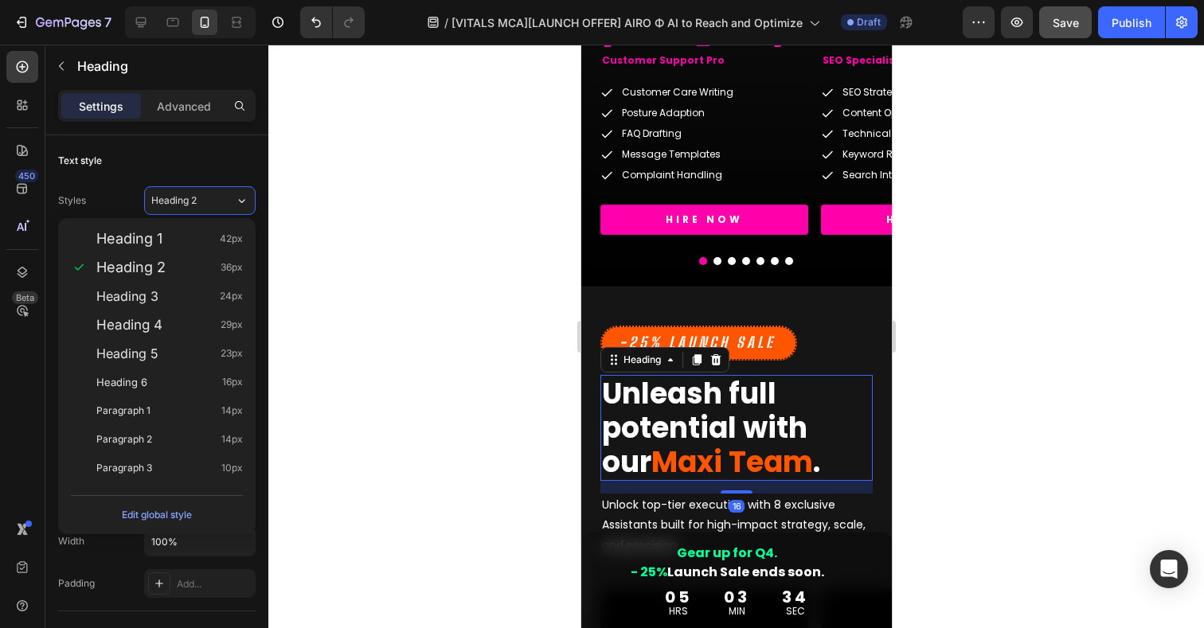
click at [456, 295] on div at bounding box center [736, 337] width 936 height 584
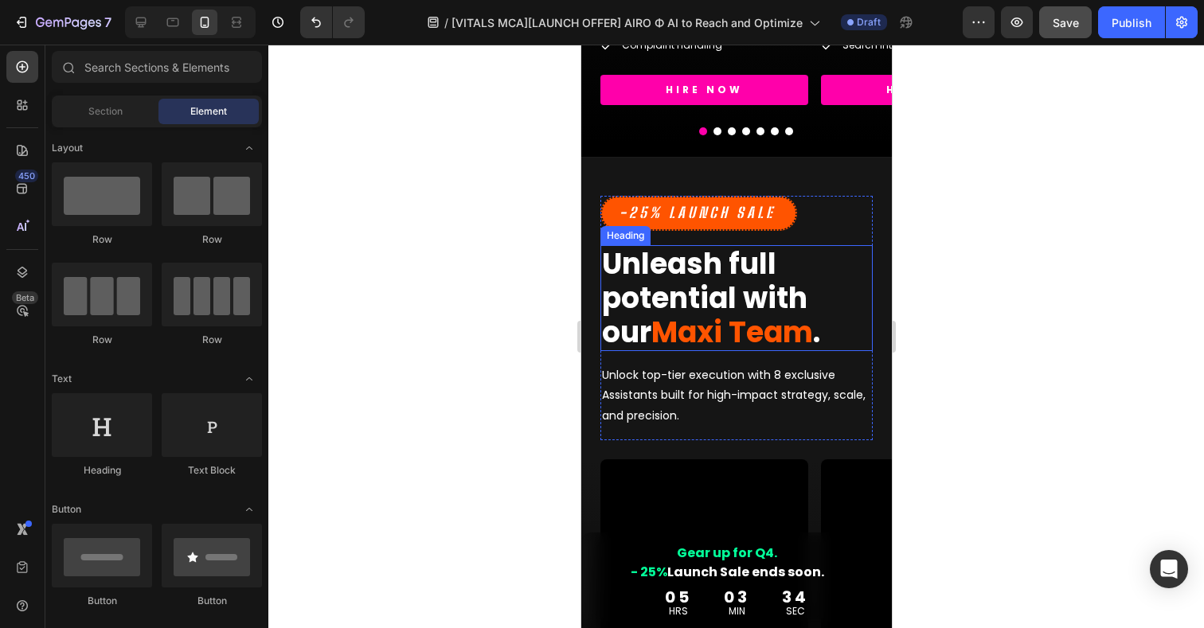
scroll to position [4030, 0]
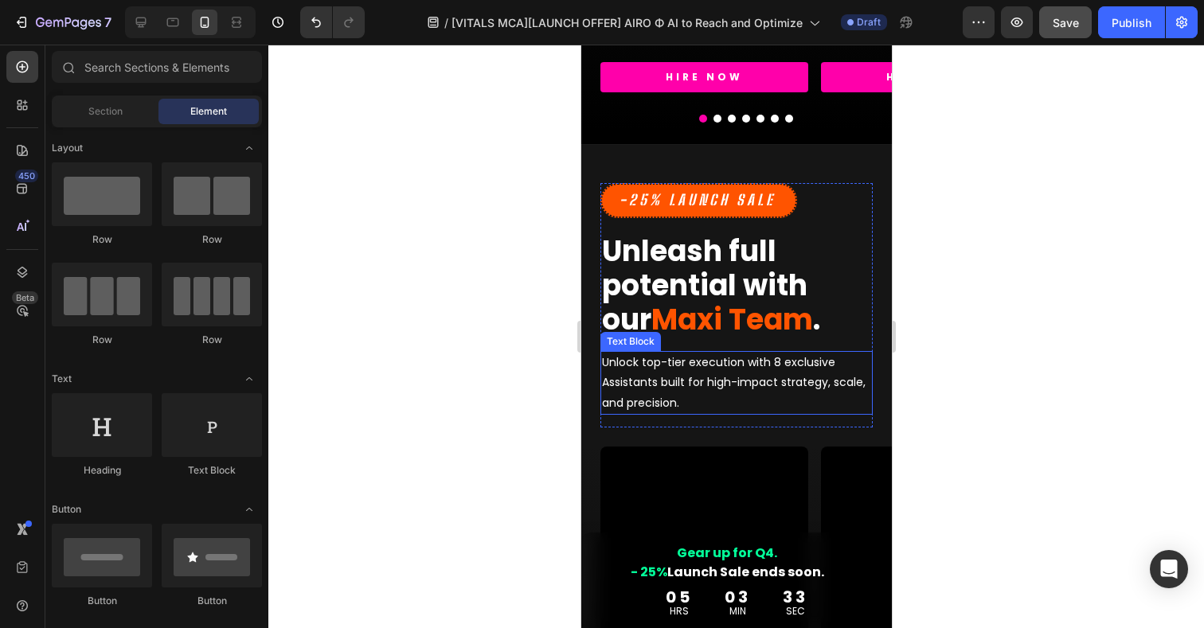
click at [753, 375] on p "Unlock top-tier execution with 8 exclusive Assistants built for high-impact str…" at bounding box center [735, 383] width 269 height 61
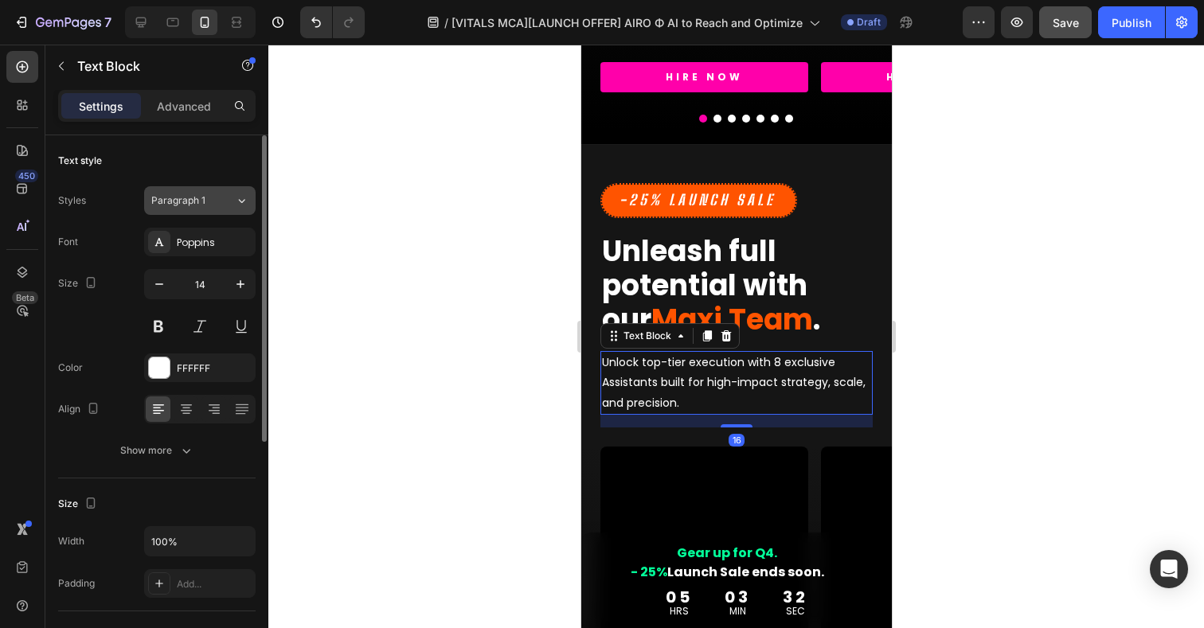
click at [208, 195] on div "Paragraph 1" at bounding box center [183, 201] width 65 height 14
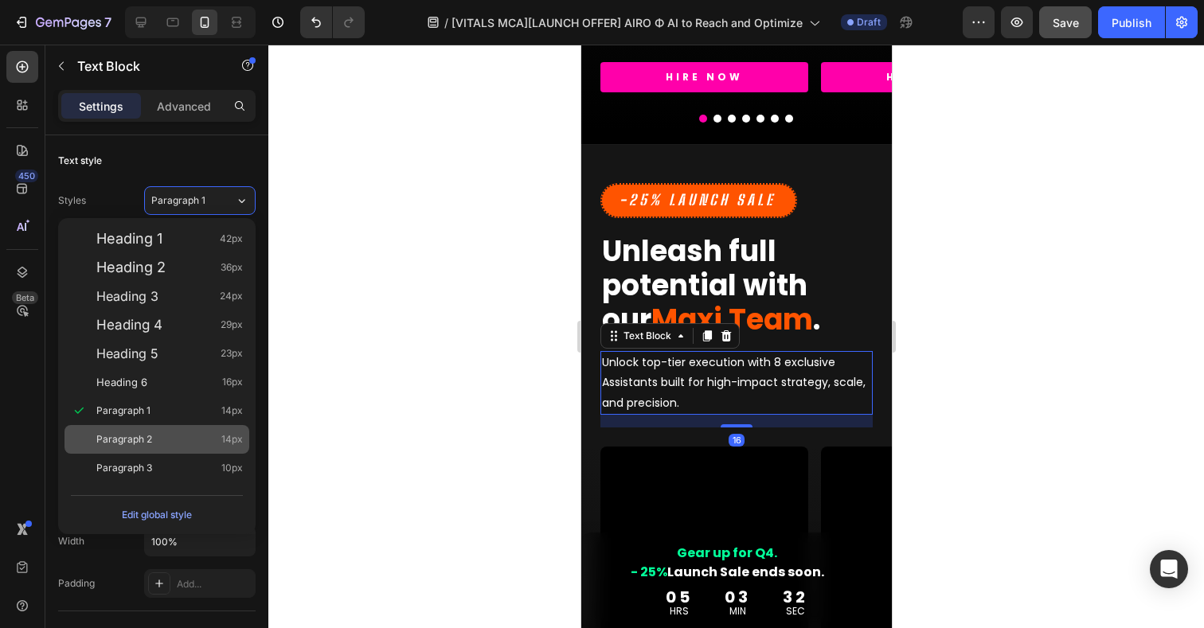
click at [123, 432] on span "Paragraph 2" at bounding box center [124, 440] width 56 height 16
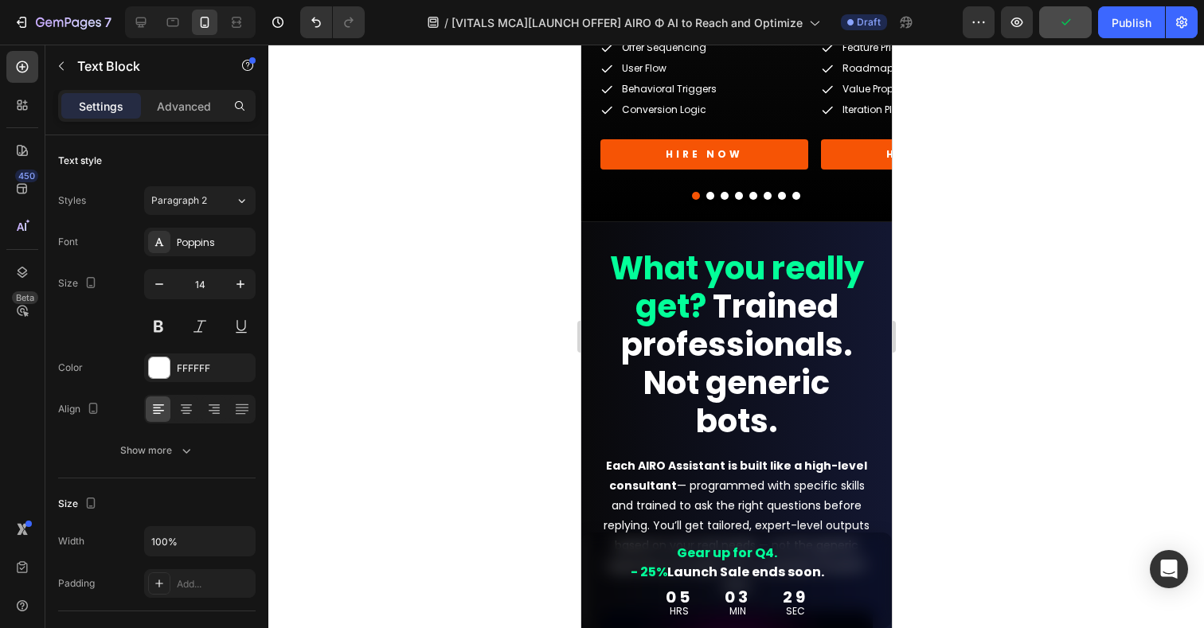
scroll to position [4759, 0]
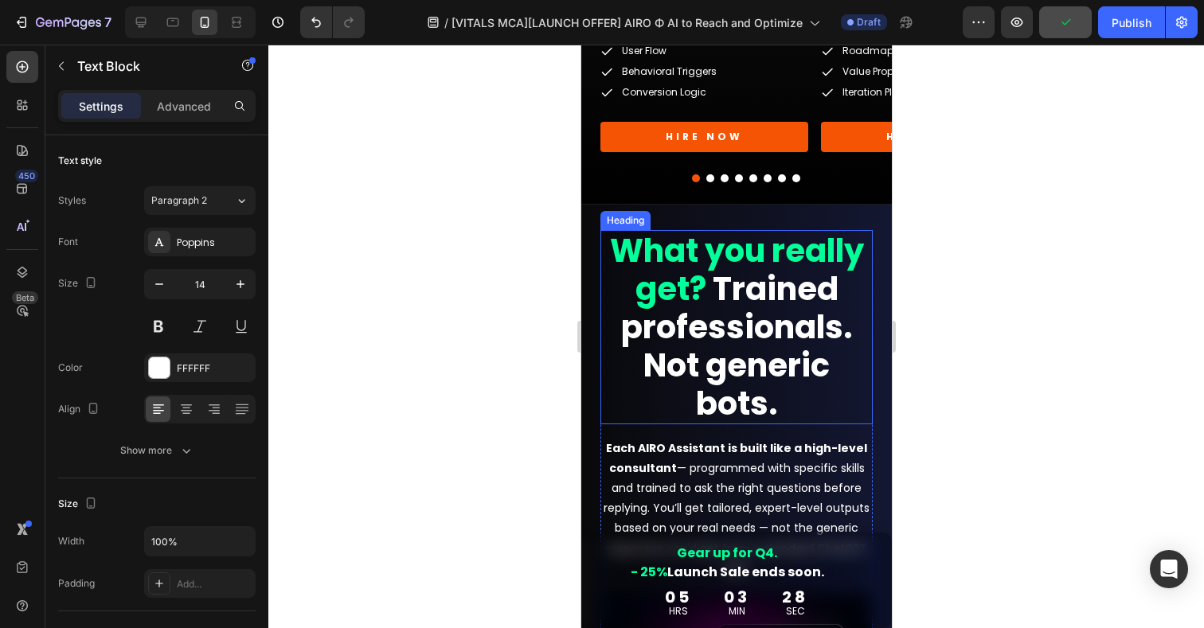
click at [753, 360] on strong "Trained professionals. Not generic bots." at bounding box center [736, 346] width 232 height 159
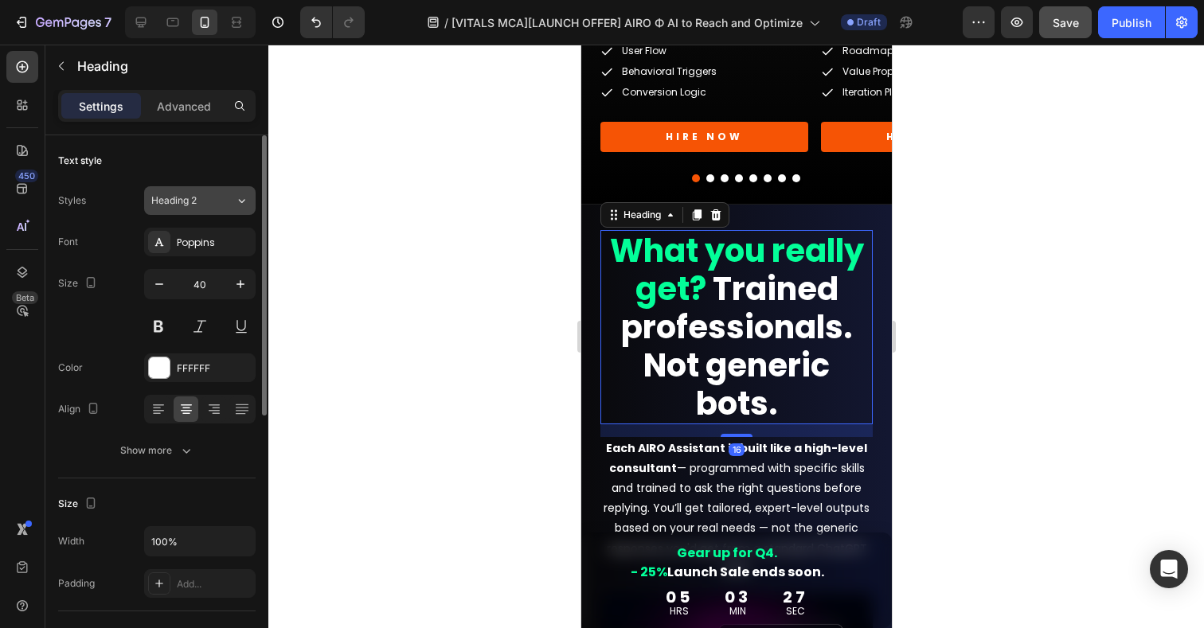
click at [188, 205] on span "Heading 2" at bounding box center [173, 201] width 45 height 14
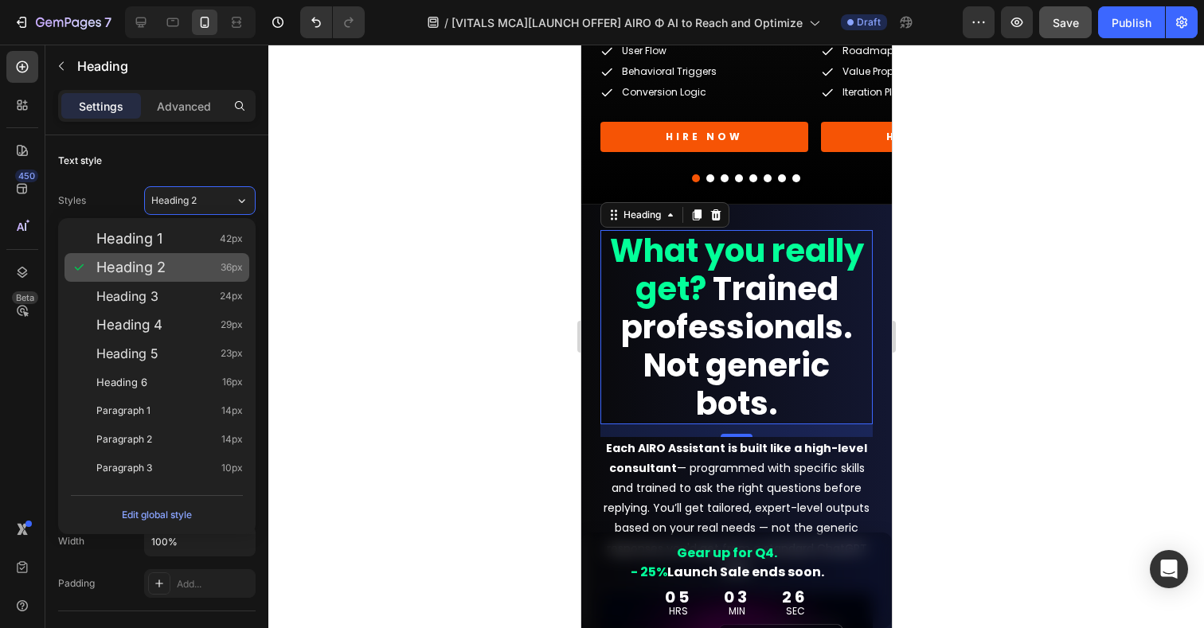
click at [131, 268] on span "Heading 2" at bounding box center [130, 268] width 69 height 16
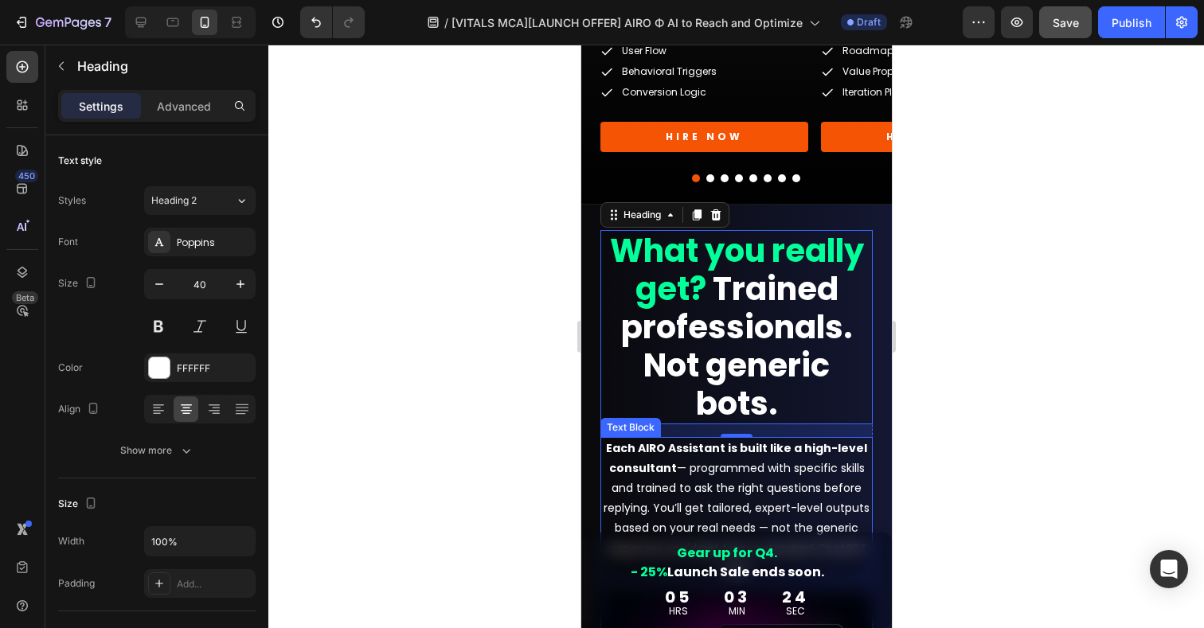
click at [715, 489] on p "Each AIRO Assistant is built like a high-level consultant — programmed with spe…" at bounding box center [735, 509] width 269 height 140
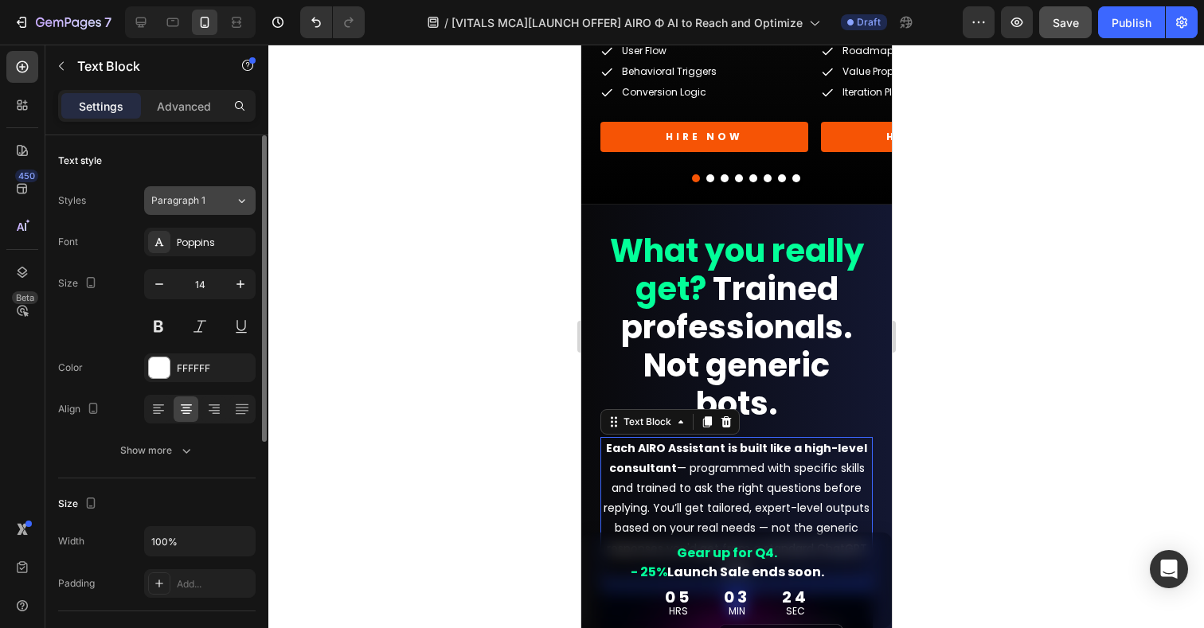
click at [214, 198] on div "Paragraph 1" at bounding box center [183, 201] width 65 height 14
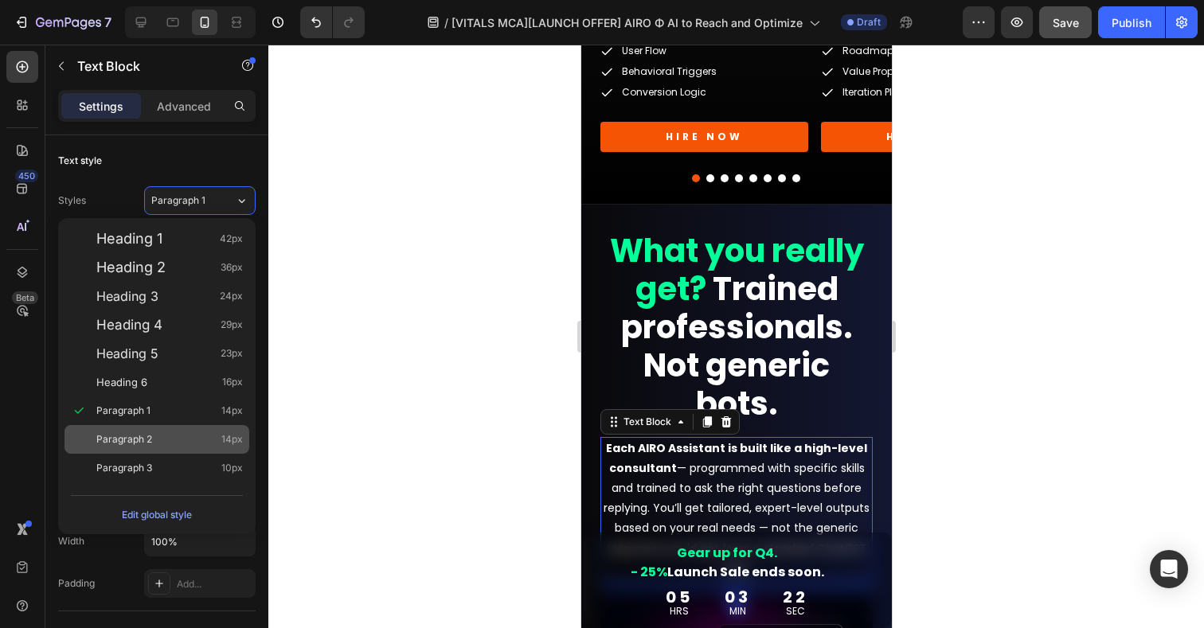
click at [133, 438] on span "Paragraph 2" at bounding box center [124, 440] width 56 height 16
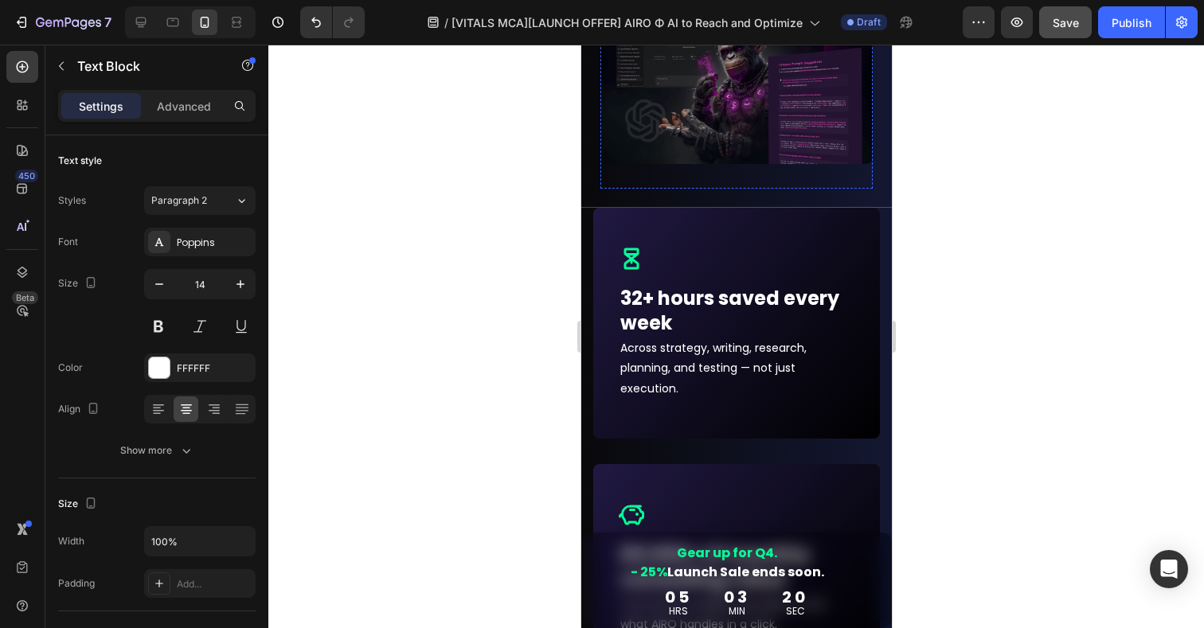
scroll to position [5535, 0]
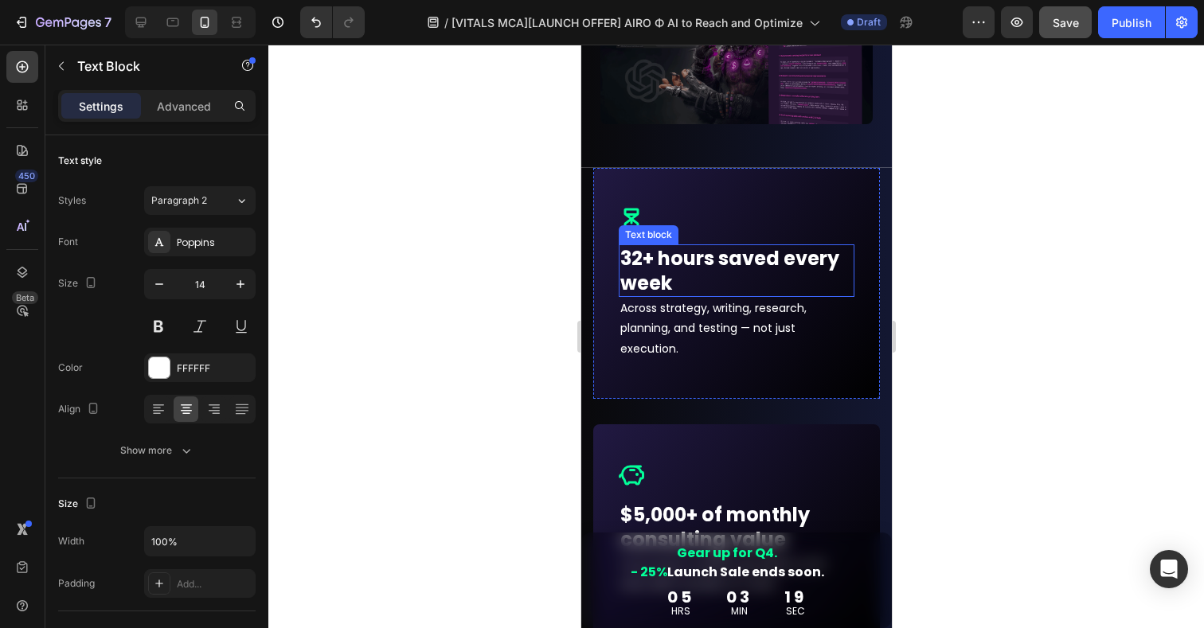
click at [714, 264] on p "32+ hours saved every week" at bounding box center [736, 270] width 233 height 49
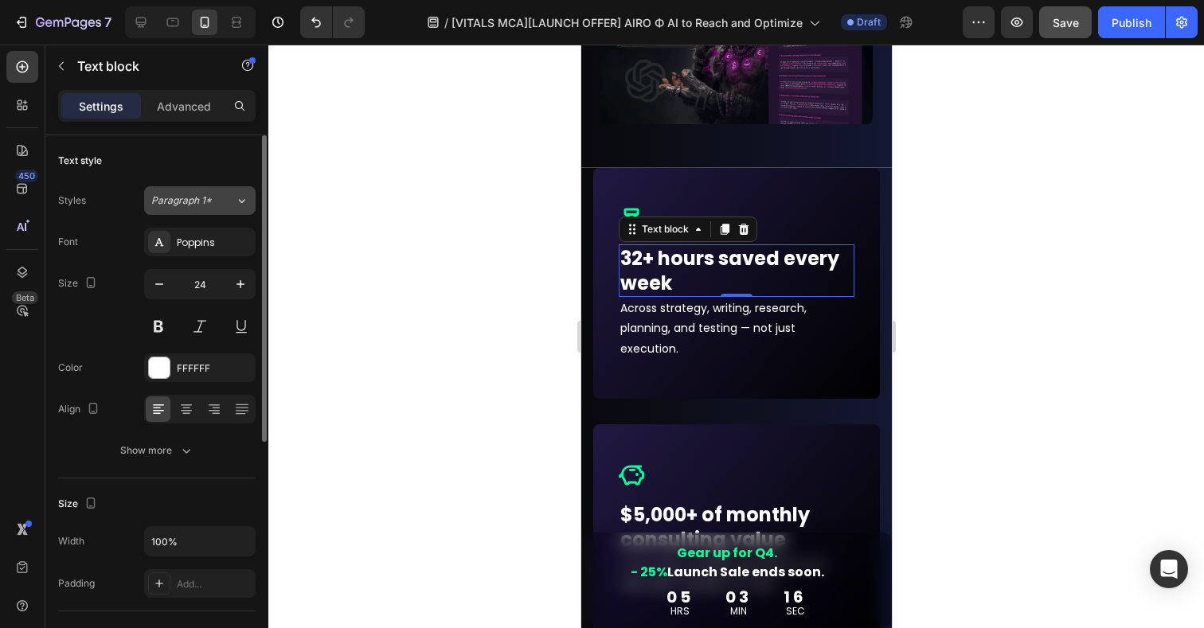
click at [209, 202] on span "Paragraph 1*" at bounding box center [181, 201] width 61 height 14
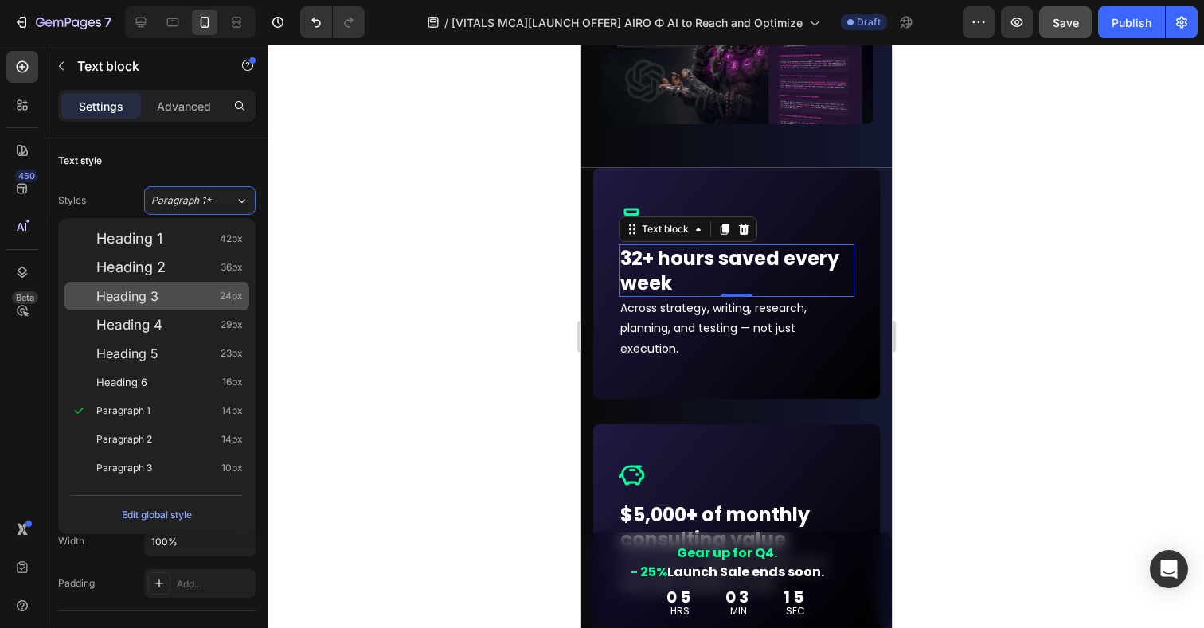
click at [135, 303] on span "Heading 3" at bounding box center [127, 296] width 62 height 16
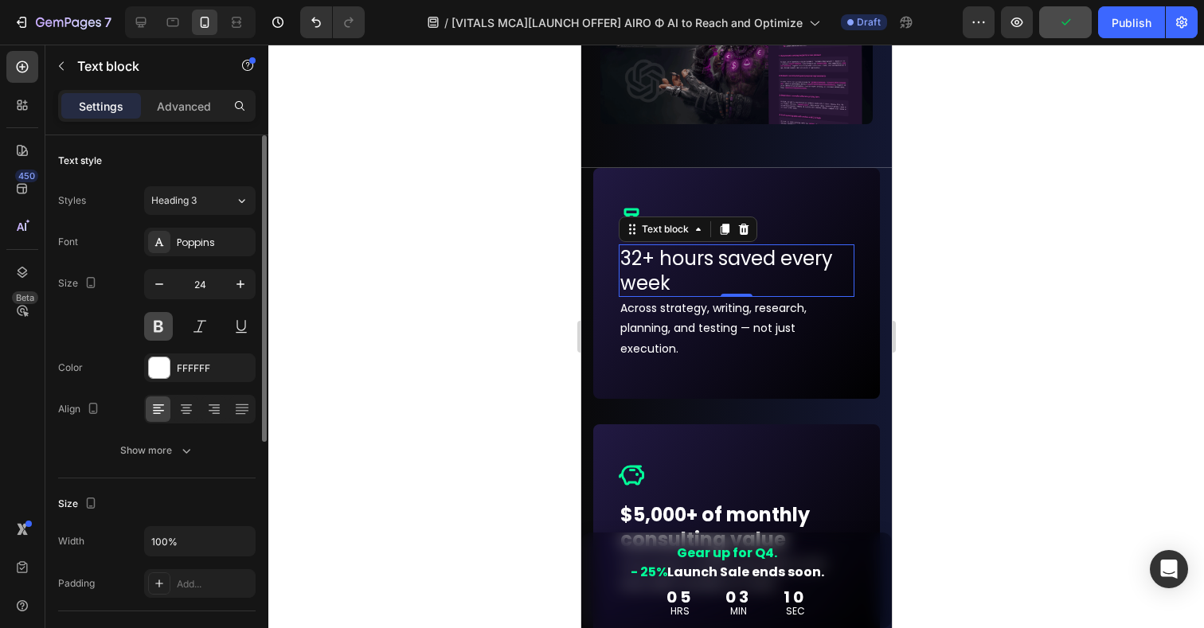
click at [158, 327] on button at bounding box center [158, 326] width 29 height 29
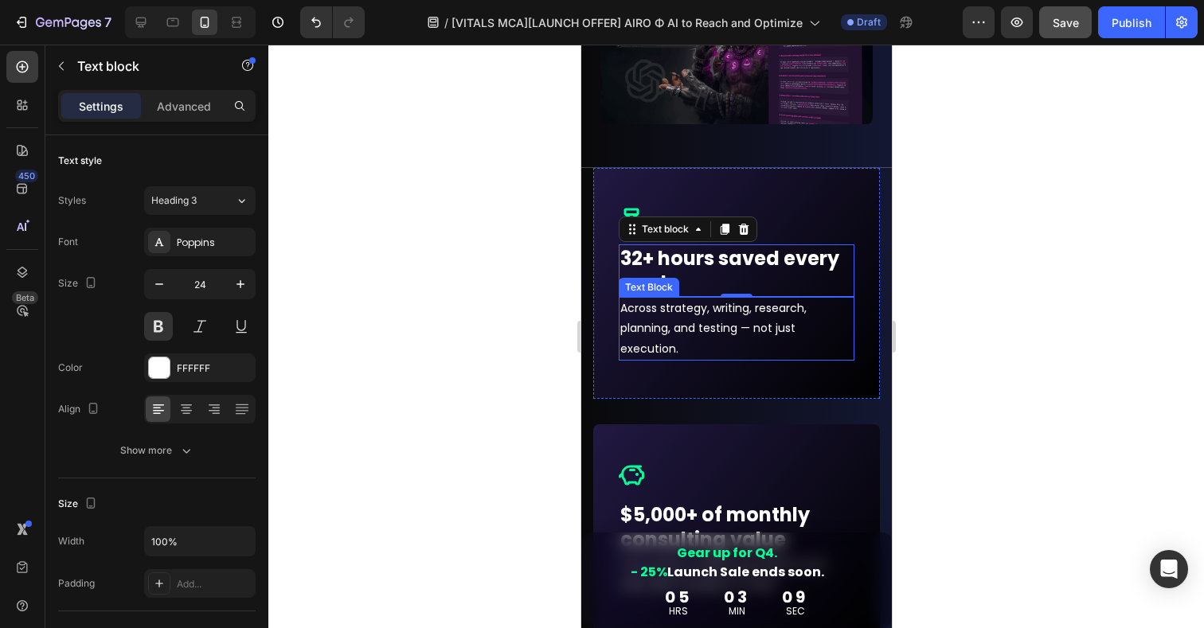
click at [646, 319] on p "Across strategy, writing, research, planning, and testing — not just execution." at bounding box center [736, 329] width 233 height 61
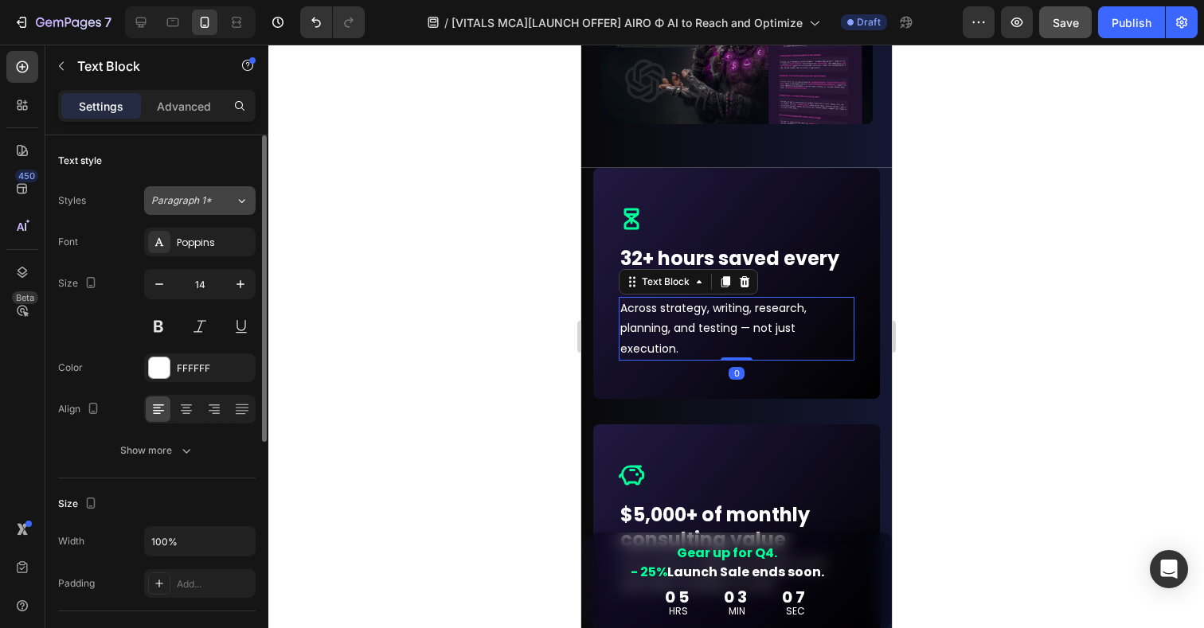
click at [199, 197] on span "Paragraph 1*" at bounding box center [181, 201] width 61 height 14
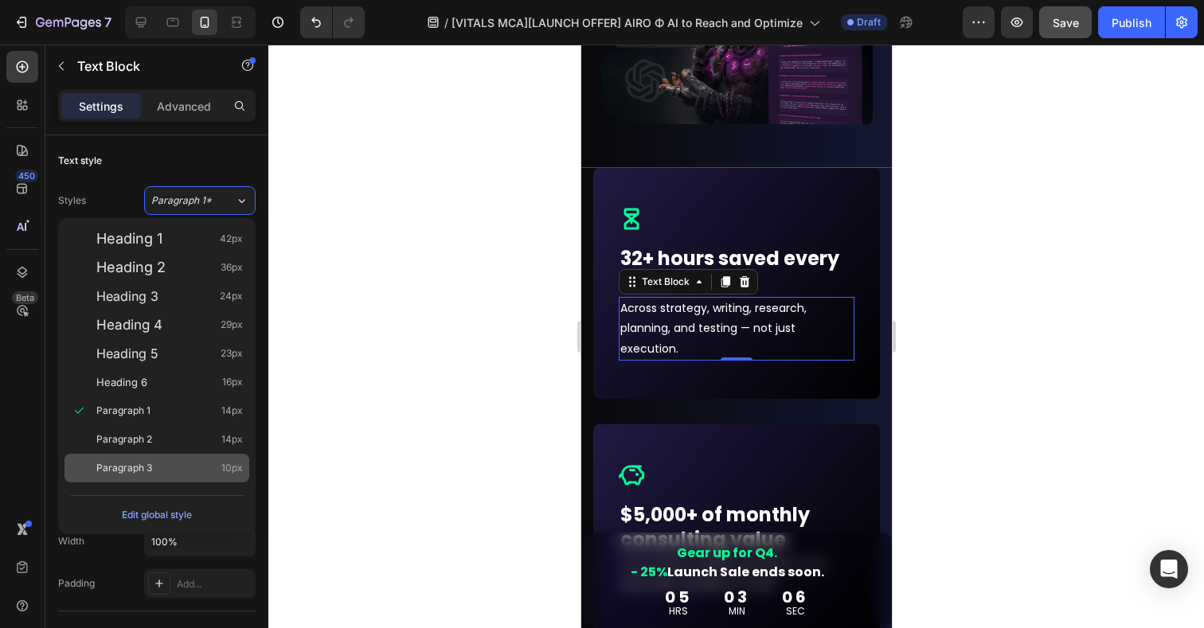
click at [125, 465] on span "Paragraph 3" at bounding box center [124, 468] width 56 height 16
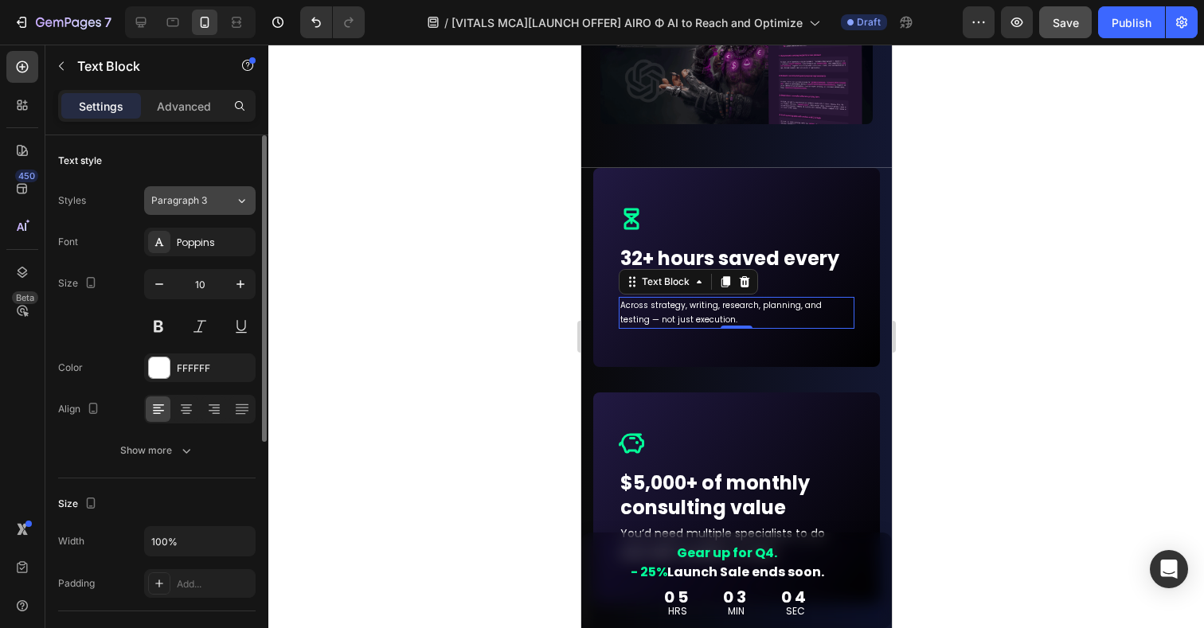
click at [221, 205] on div "Paragraph 3" at bounding box center [193, 201] width 84 height 14
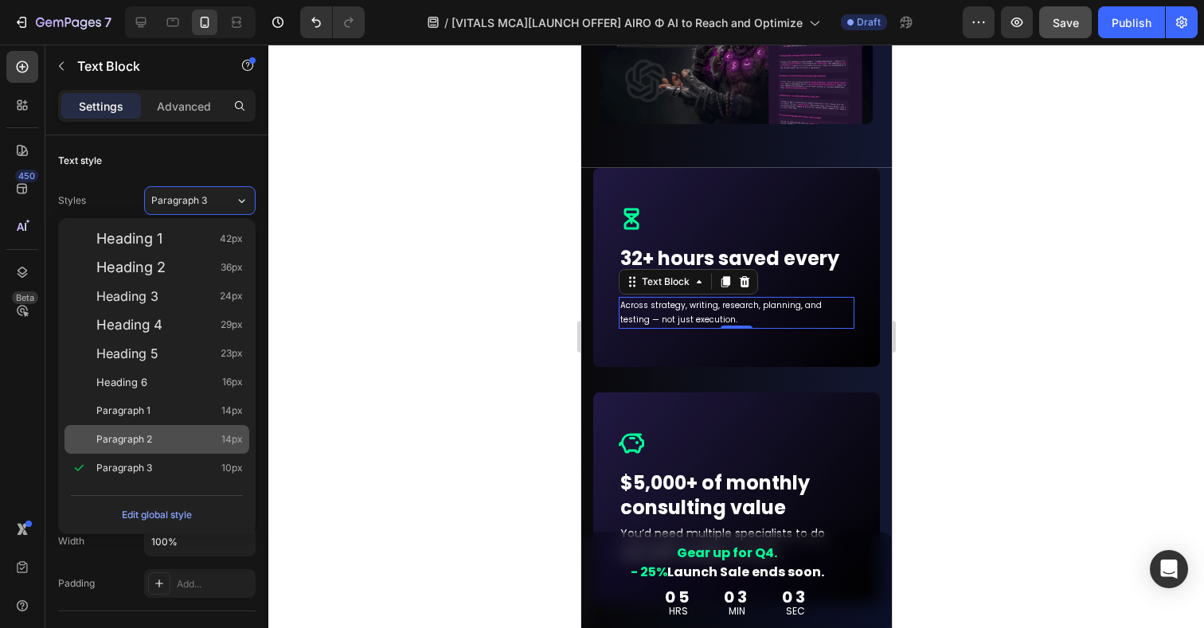
click at [151, 444] on span "Paragraph 2" at bounding box center [124, 440] width 56 height 16
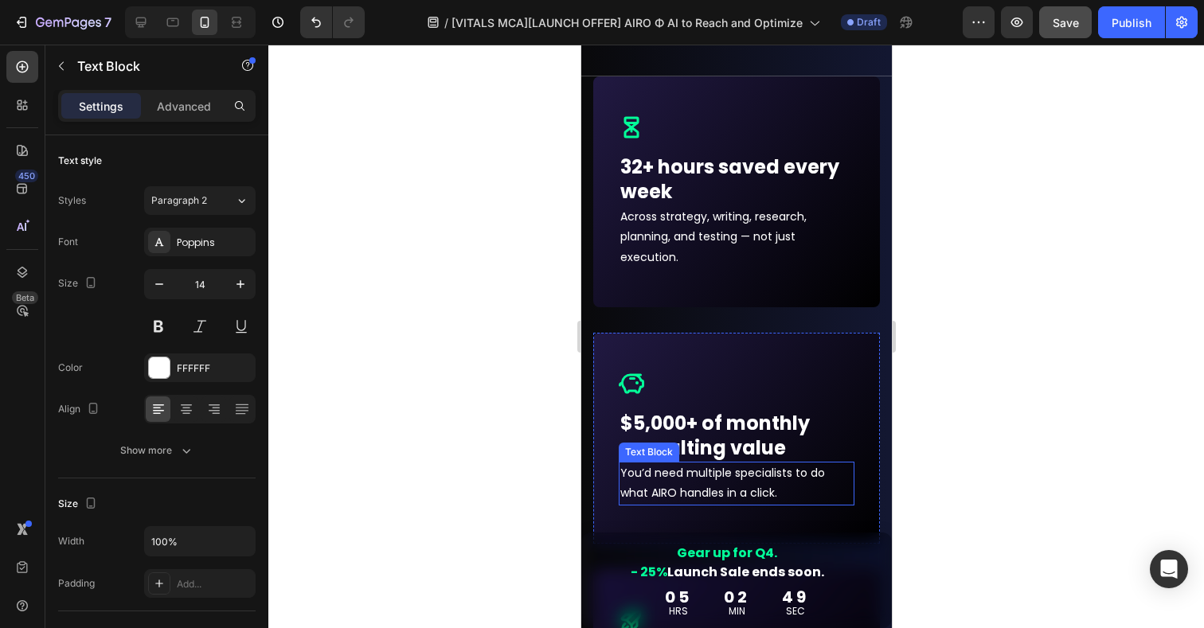
scroll to position [5628, 0]
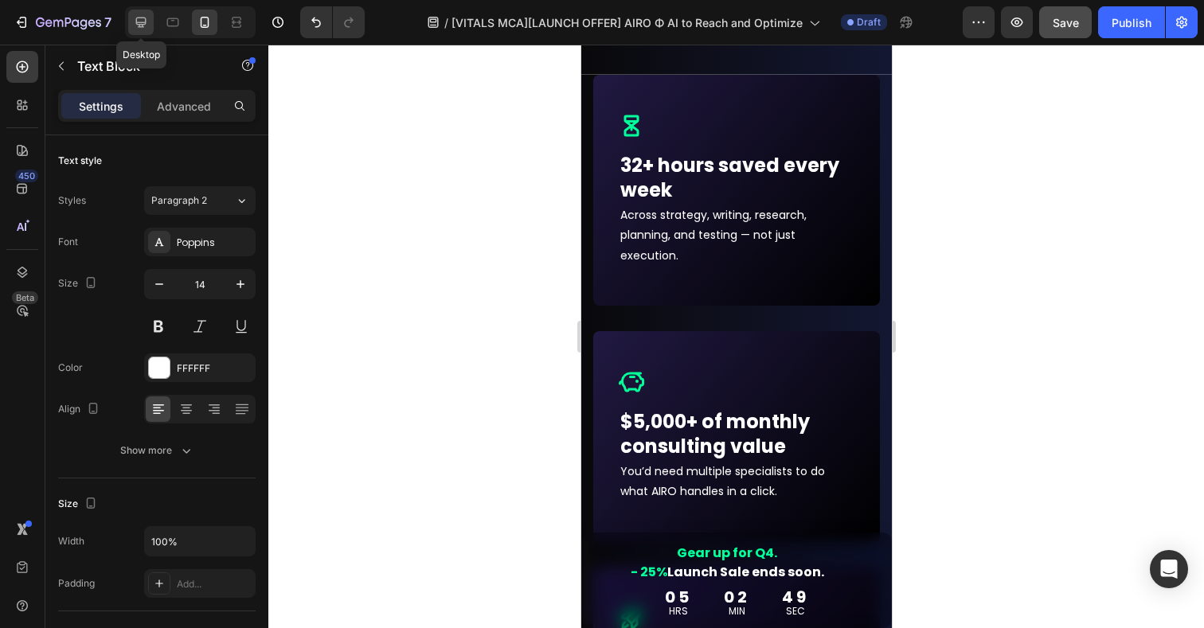
click at [145, 21] on icon at bounding box center [141, 23] width 10 height 10
type input "16"
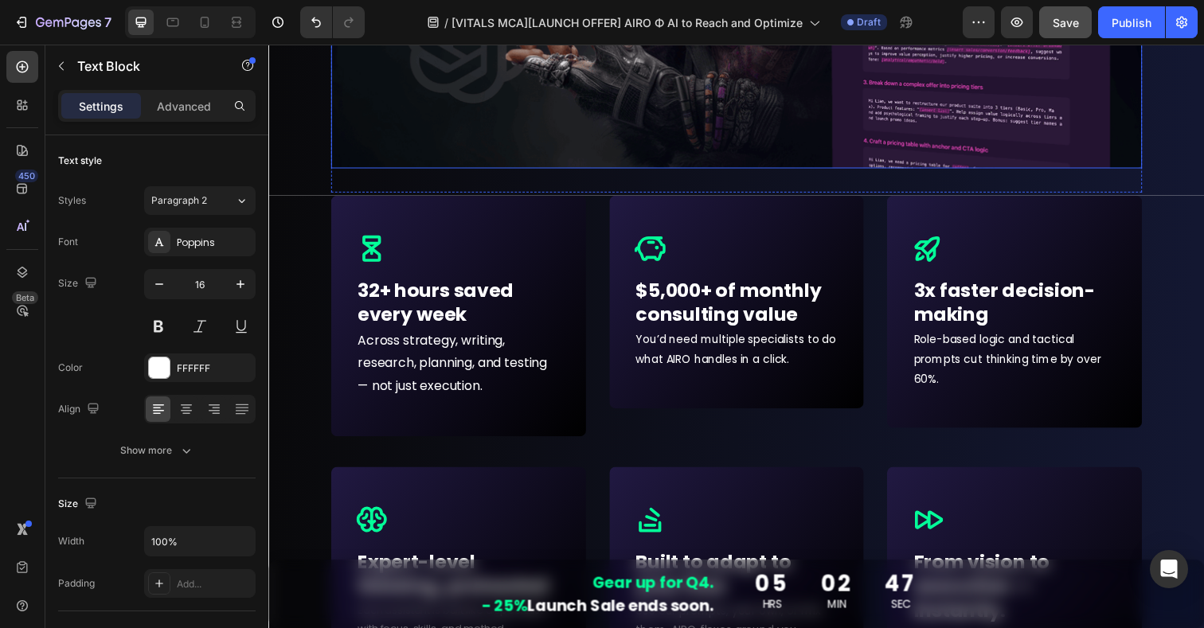
scroll to position [6330, 0]
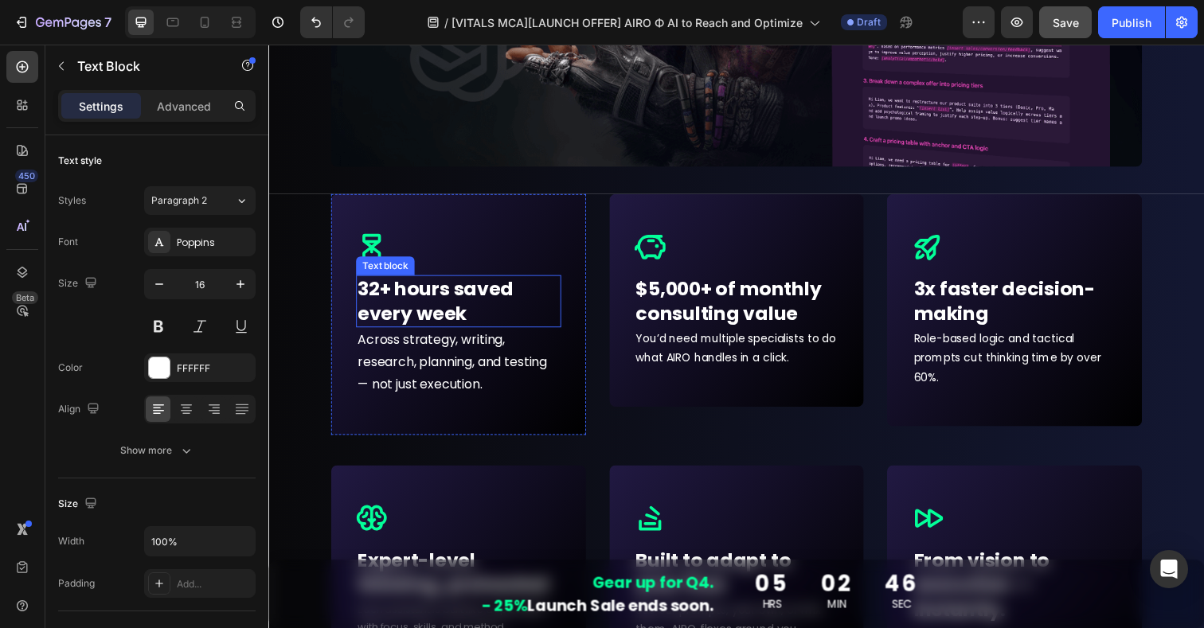
click at [444, 301] on p "32+ hours saved every week" at bounding box center [462, 306] width 206 height 49
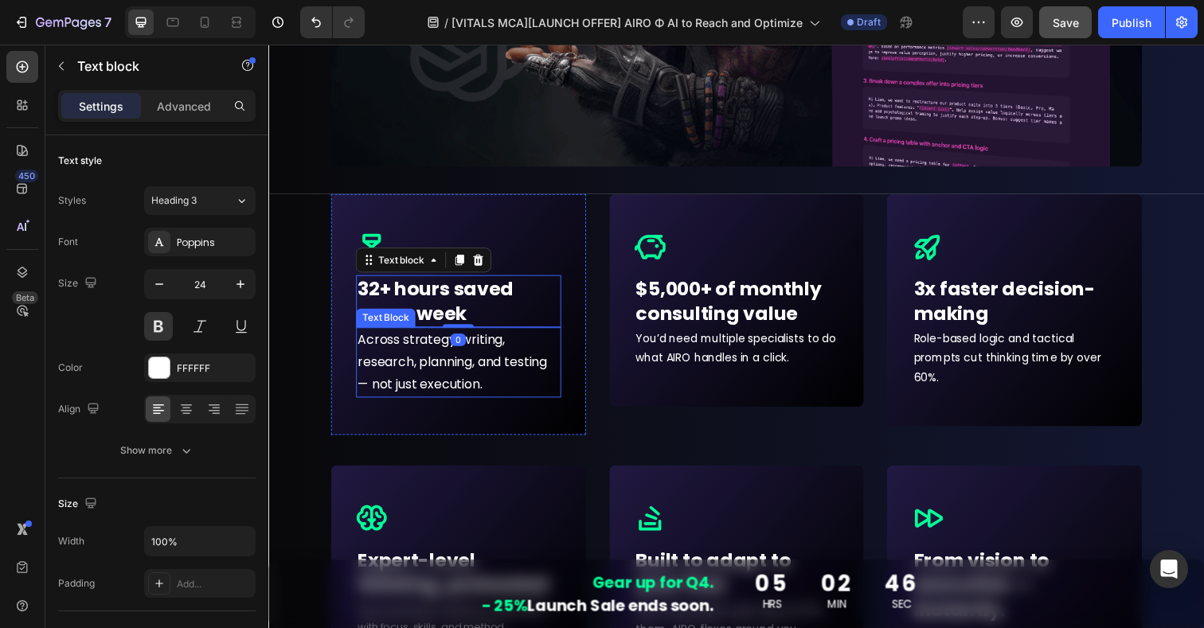
click at [451, 381] on p "Across strategy, writing, research, planning, and testing — not just execution." at bounding box center [462, 369] width 206 height 68
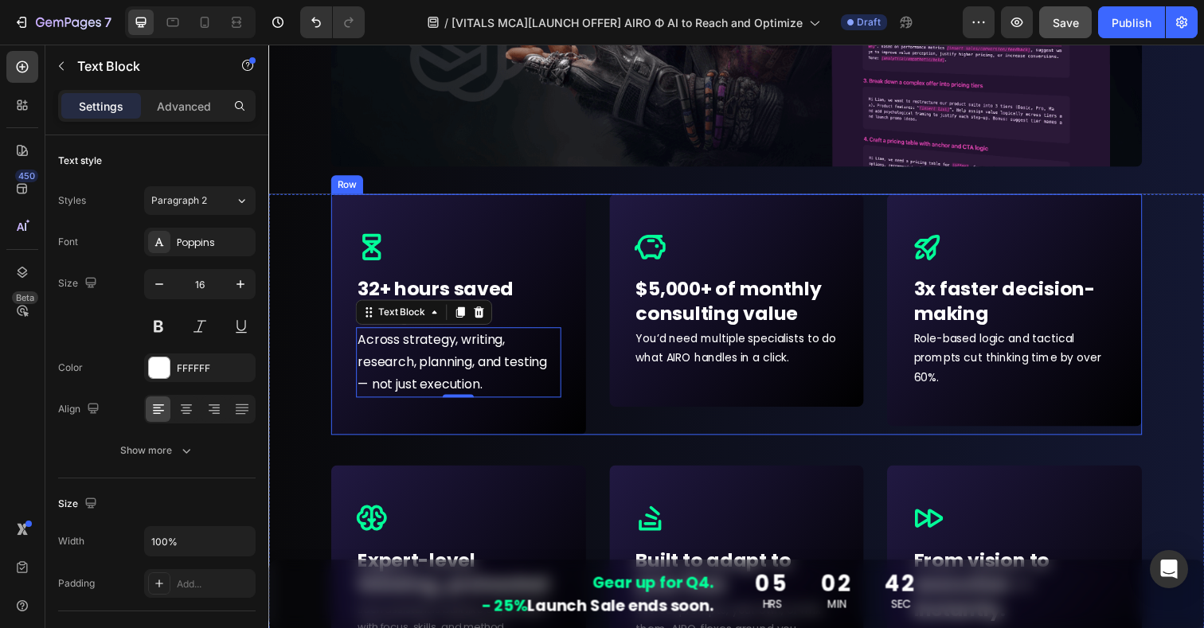
click at [687, 440] on div "Icon Row $5,000+ of monthly consulting value Text block You’d need multiple spe…" at bounding box center [746, 321] width 260 height 246
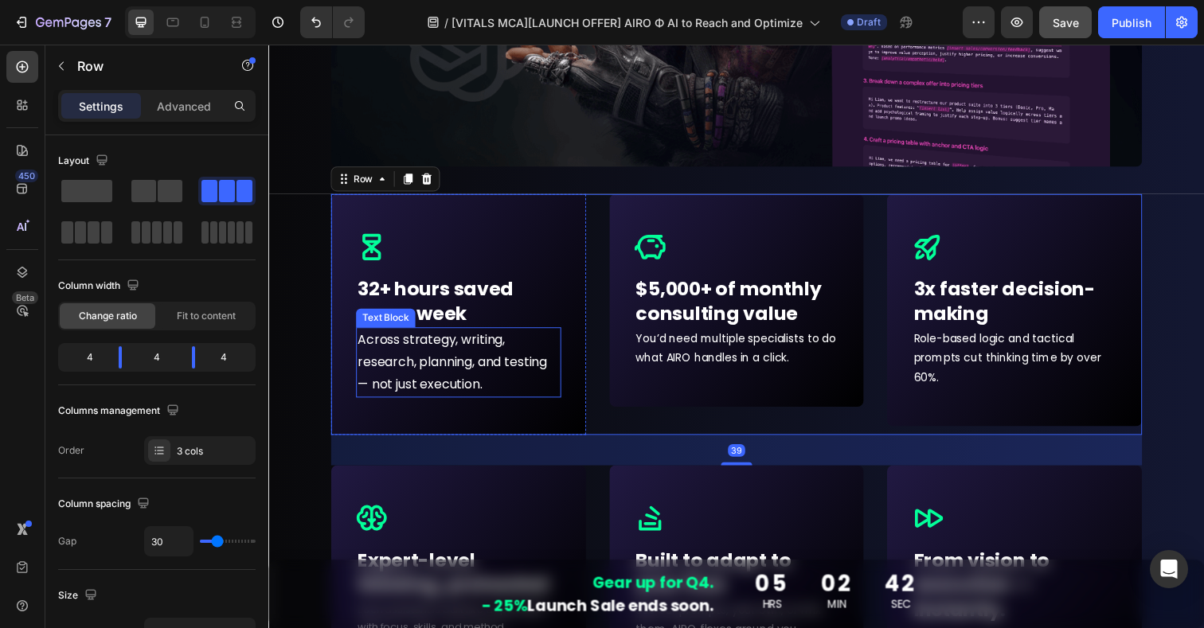
click at [473, 373] on p "Across strategy, writing, research, planning, and testing — not just execution." at bounding box center [462, 369] width 206 height 68
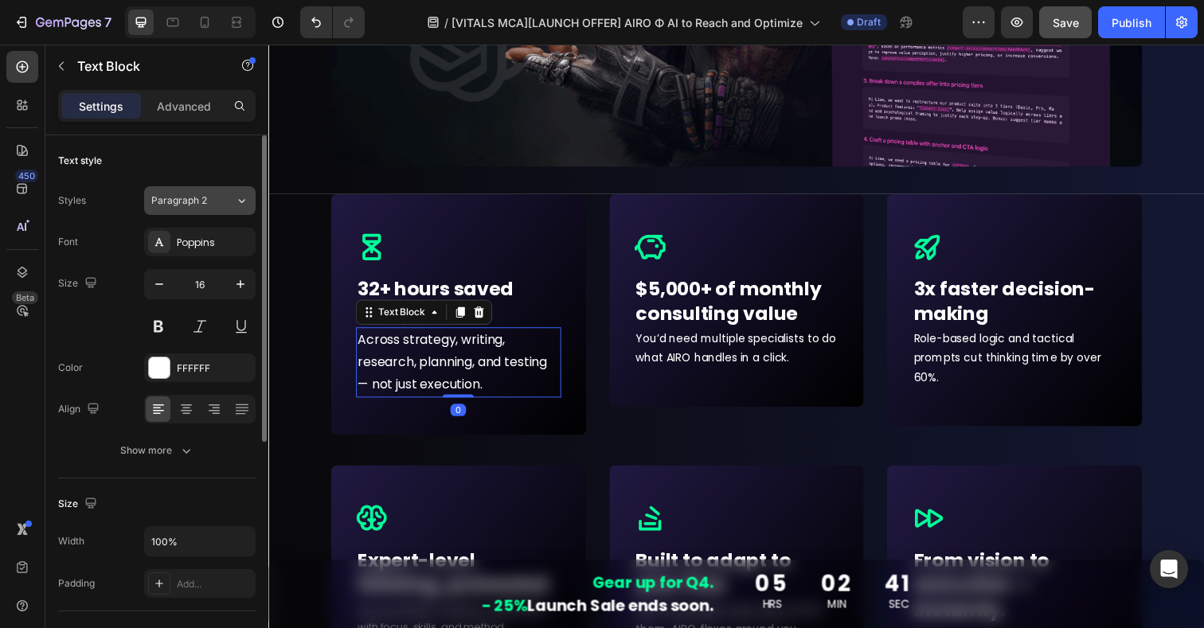
click at [201, 197] on span "Paragraph 2" at bounding box center [179, 201] width 56 height 14
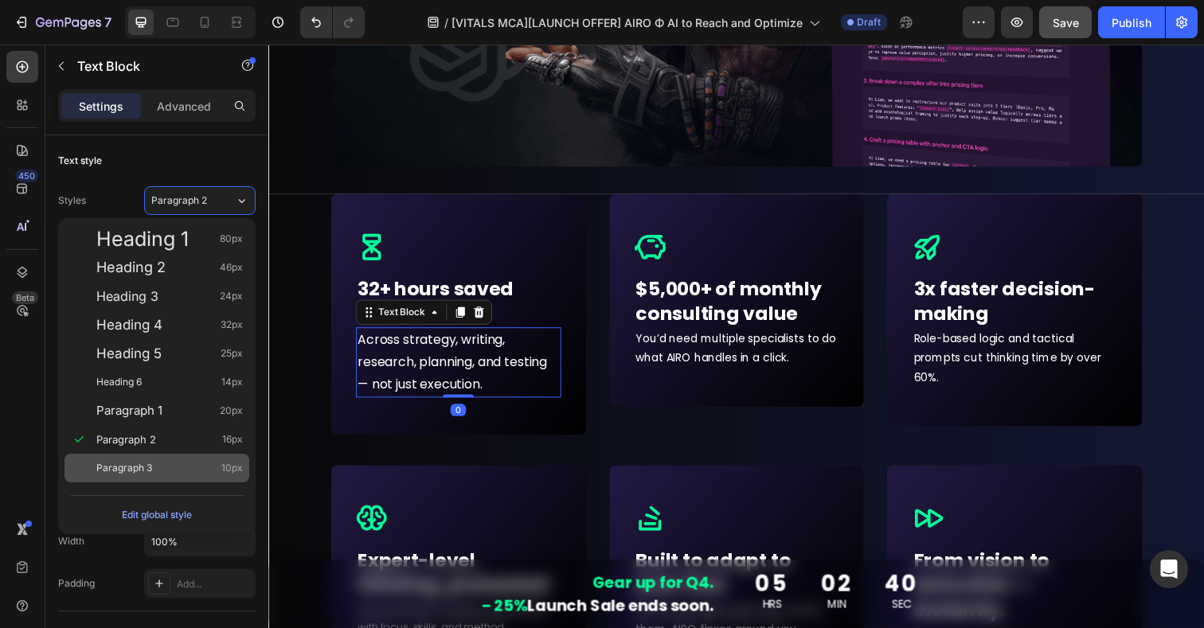
click at [126, 464] on span "Paragraph 3" at bounding box center [124, 468] width 56 height 16
type input "10"
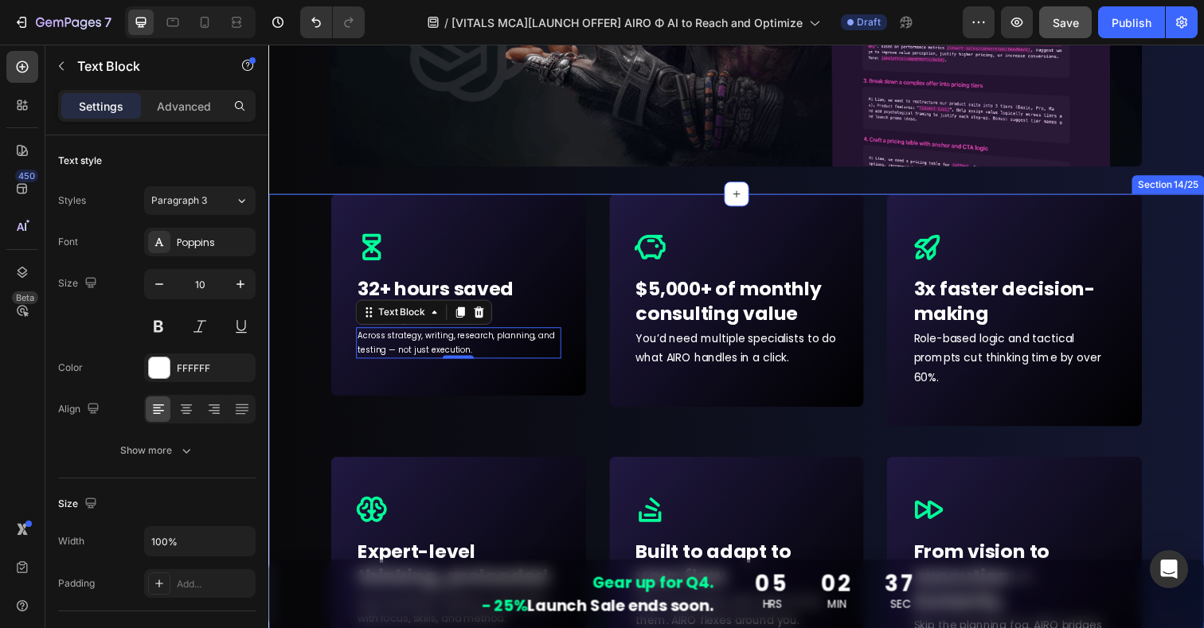
click at [301, 348] on div "Icon Row 32+ hours saved every week Text block Across strategy, writing, resear…" at bounding box center [746, 588] width 956 height 781
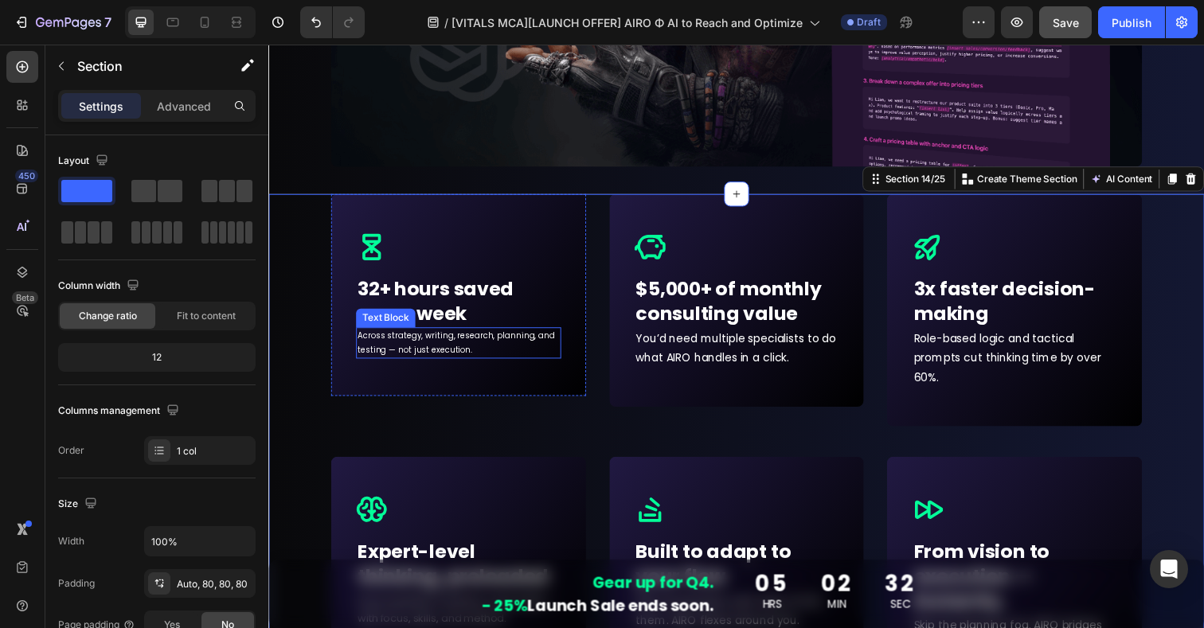
click at [456, 351] on p "Across strategy, writing, research, planning, and testing — not just execution." at bounding box center [462, 349] width 206 height 29
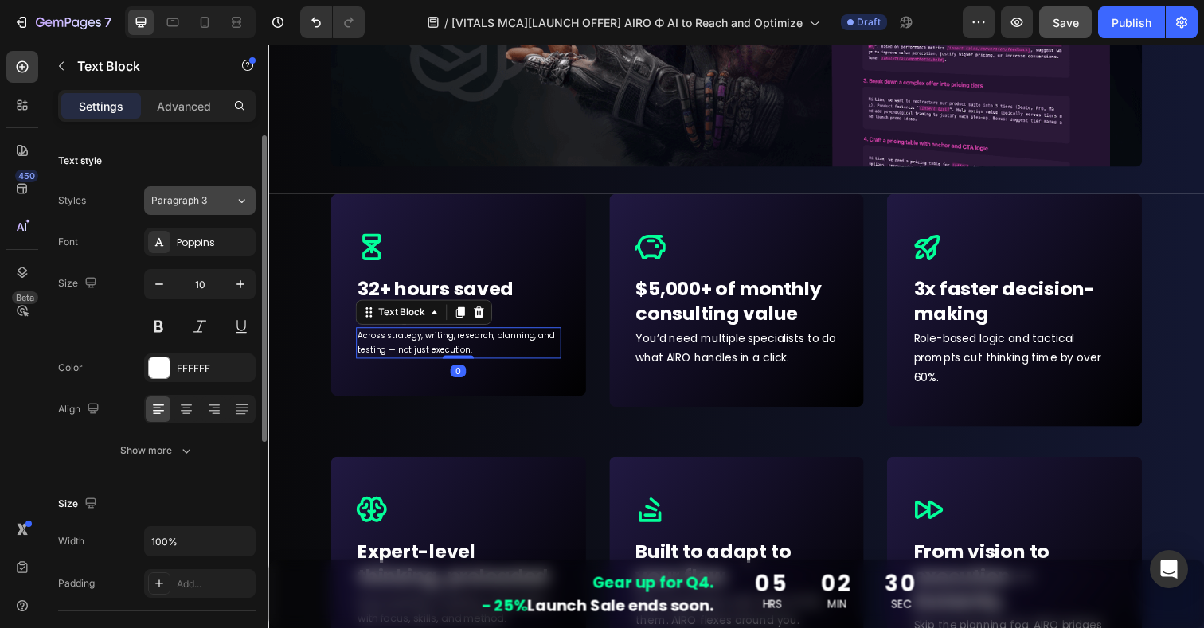
click at [168, 206] on span "Paragraph 3" at bounding box center [179, 201] width 56 height 14
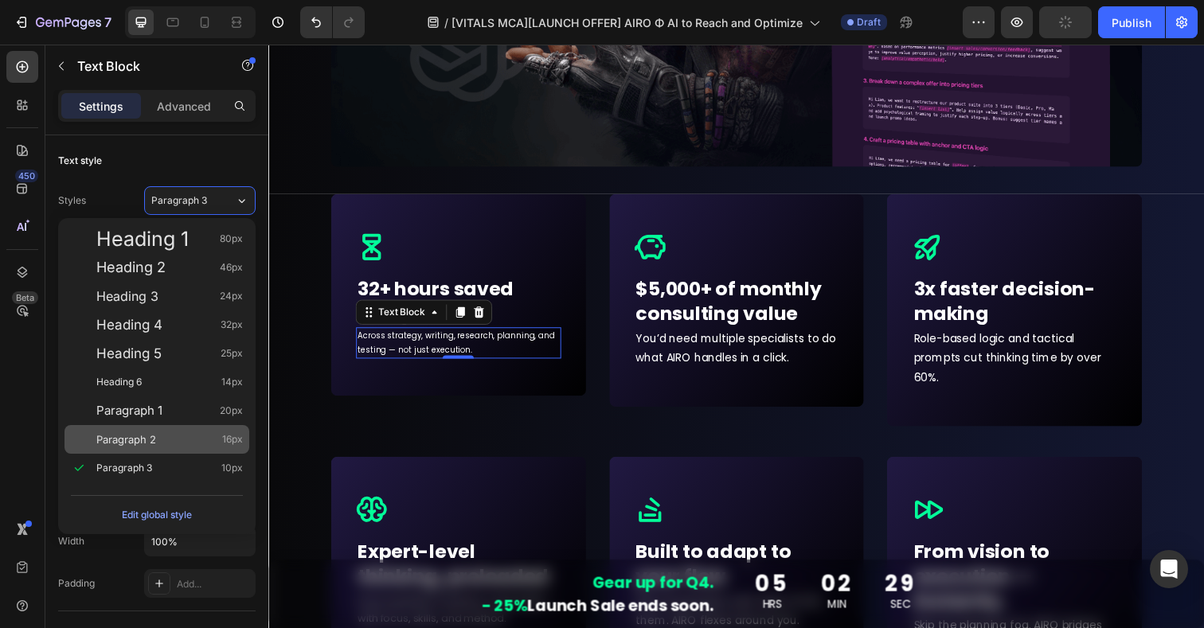
click at [125, 427] on div "Paragraph 2 16px" at bounding box center [157, 439] width 185 height 29
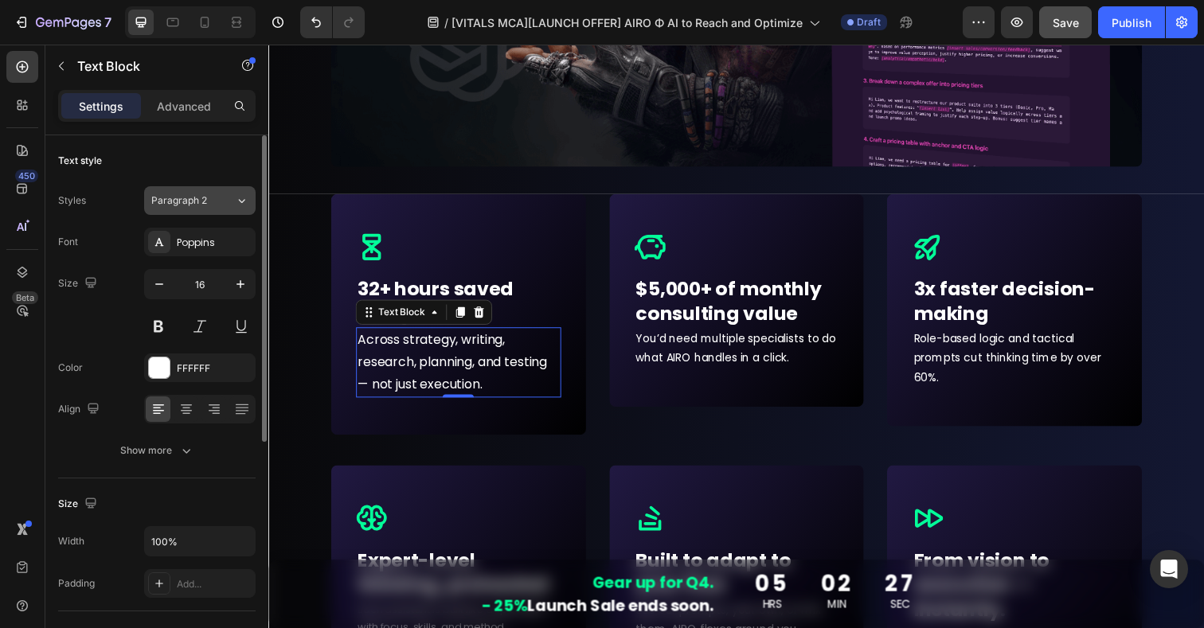
click at [230, 205] on div "Paragraph 2" at bounding box center [193, 201] width 84 height 14
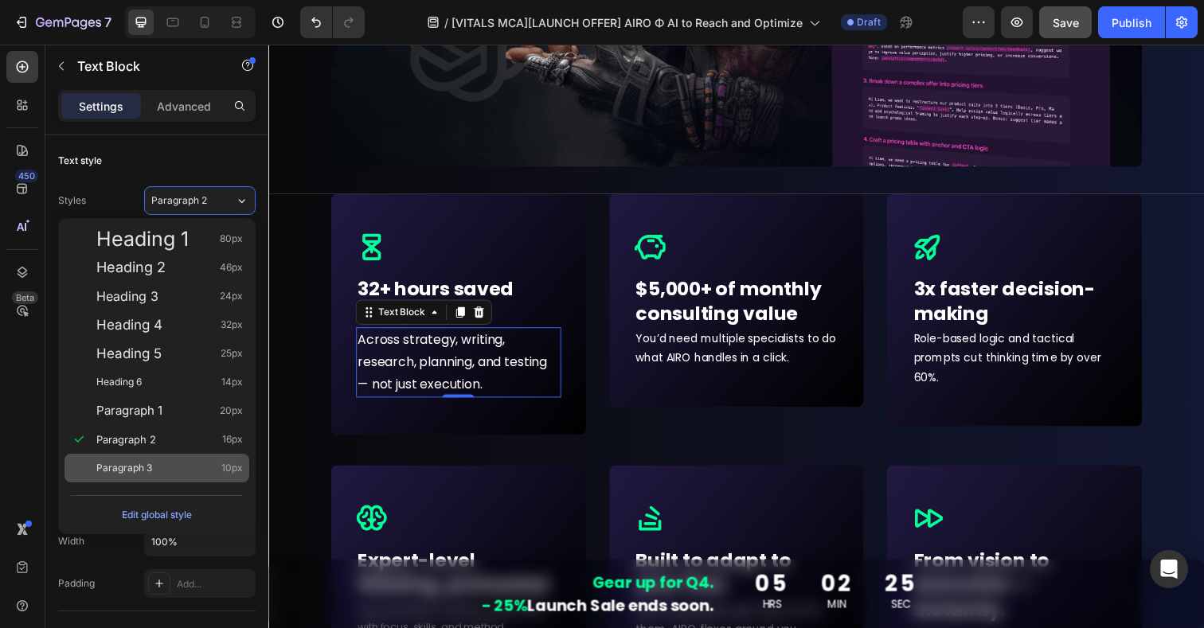
click at [123, 467] on span "Paragraph 3" at bounding box center [124, 468] width 56 height 16
type input "10"
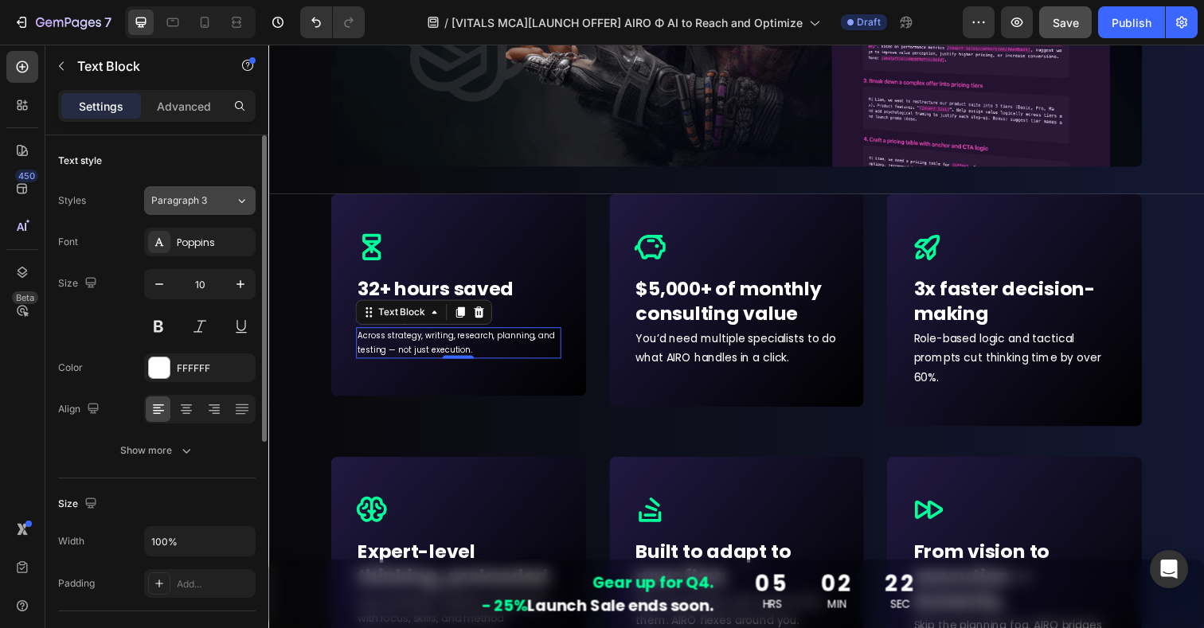
click at [198, 203] on span "Paragraph 3" at bounding box center [179, 201] width 56 height 14
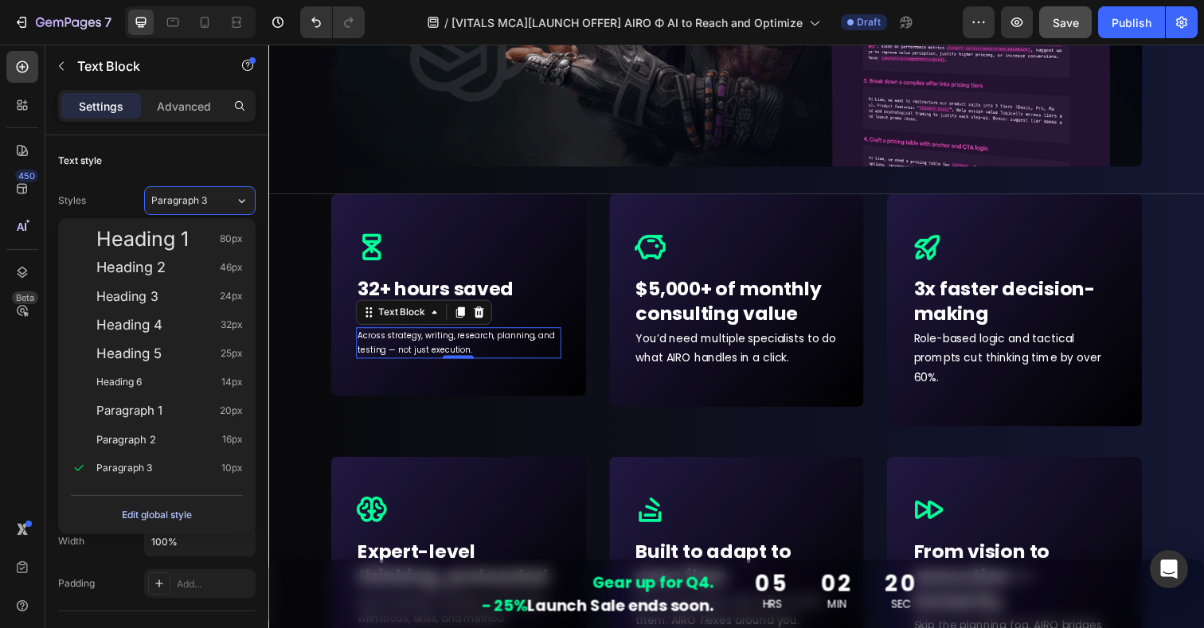
click at [170, 515] on div "Edit global style" at bounding box center [157, 515] width 70 height 19
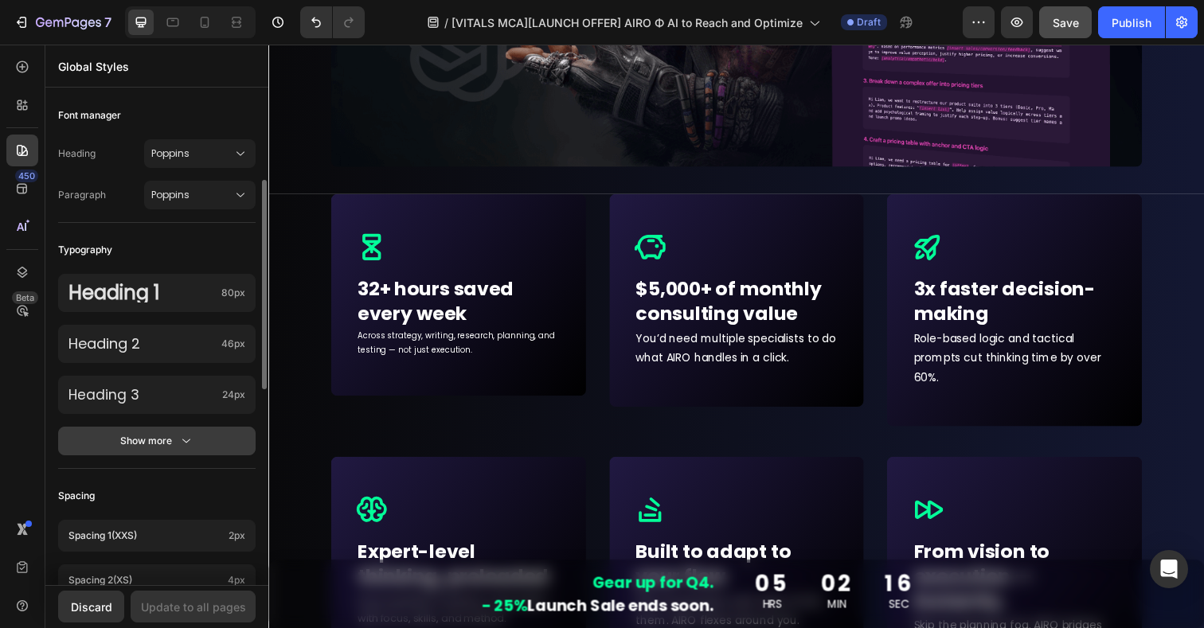
scroll to position [248, 0]
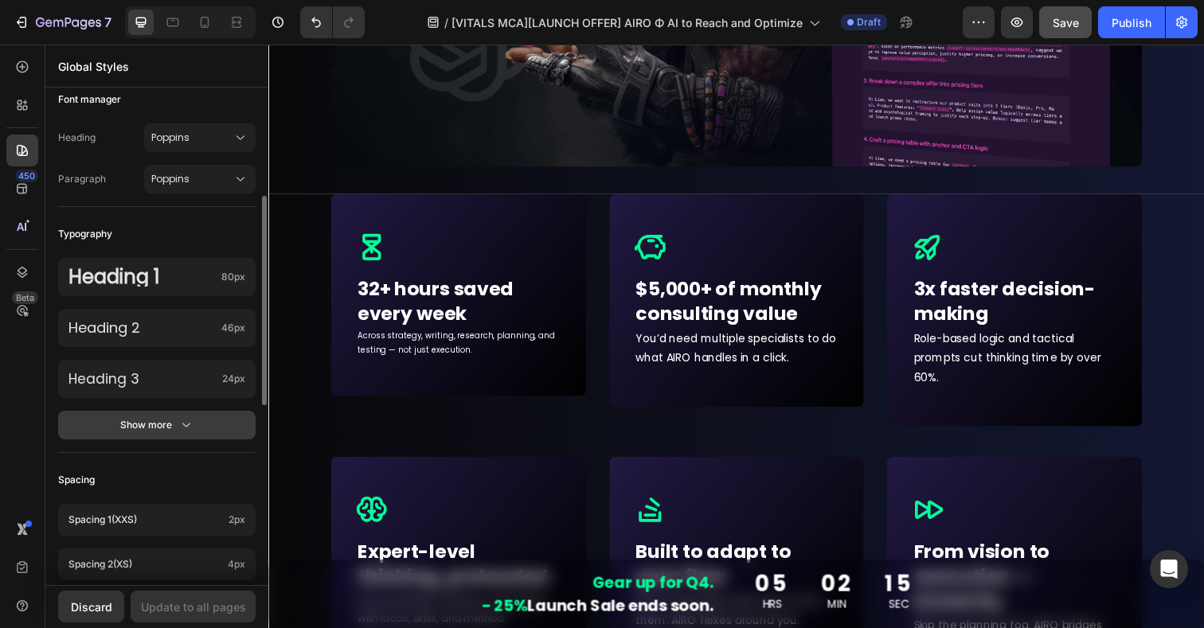
click at [168, 417] on div "Show more" at bounding box center [157, 425] width 74 height 16
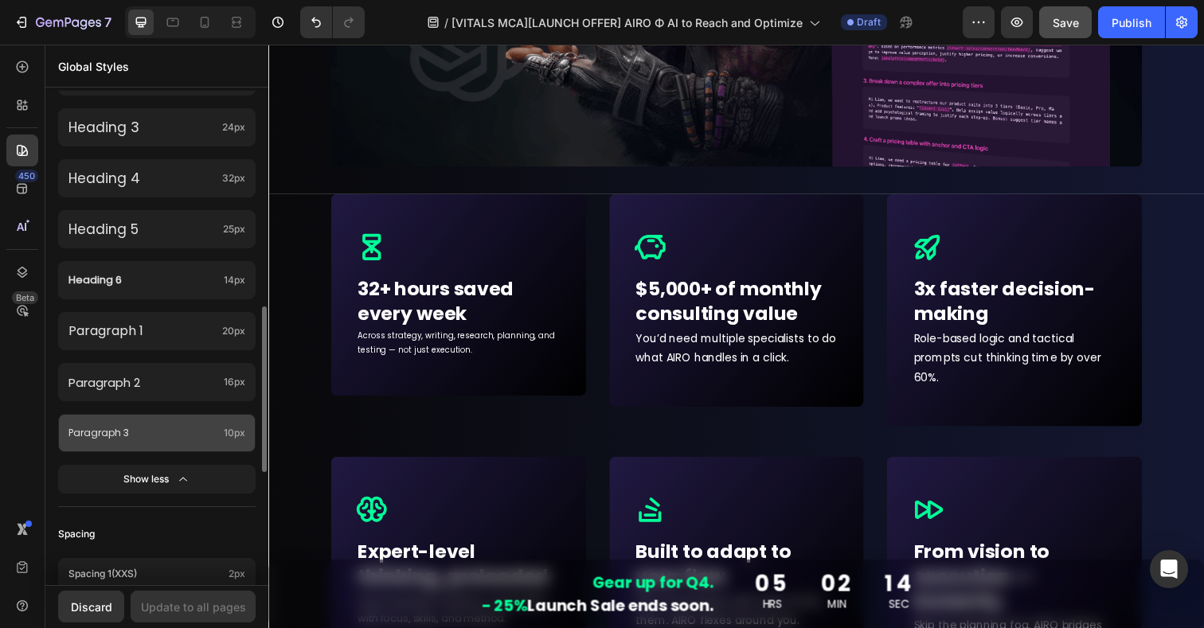
scroll to position [536, 0]
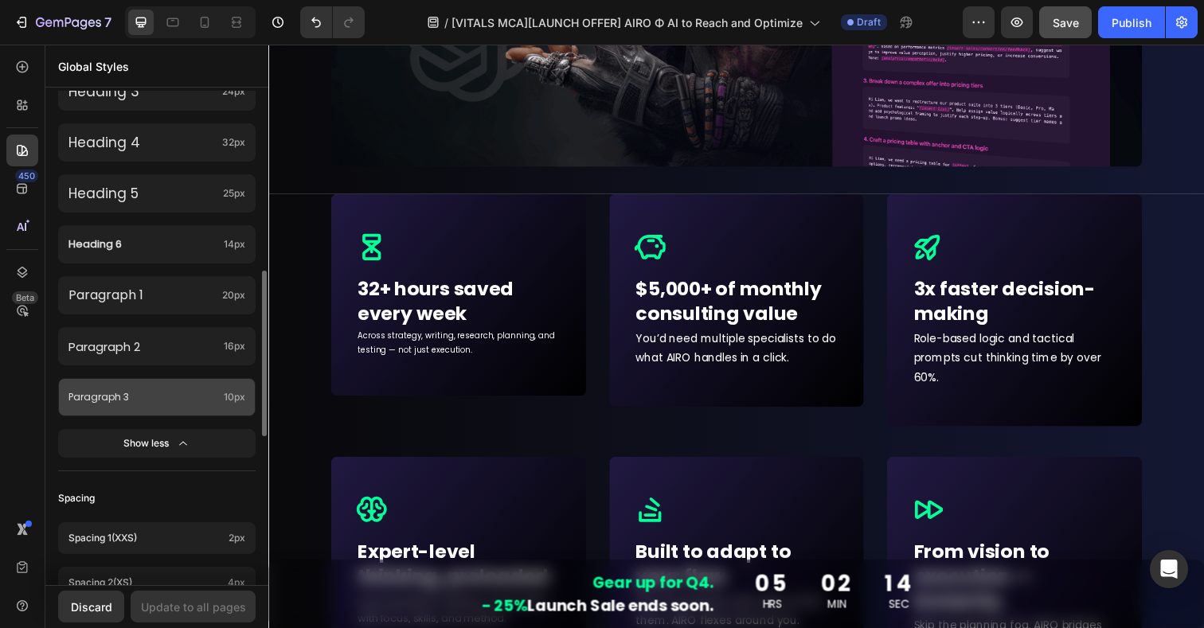
click at [170, 400] on p "Paragraph 3" at bounding box center [142, 398] width 149 height 18
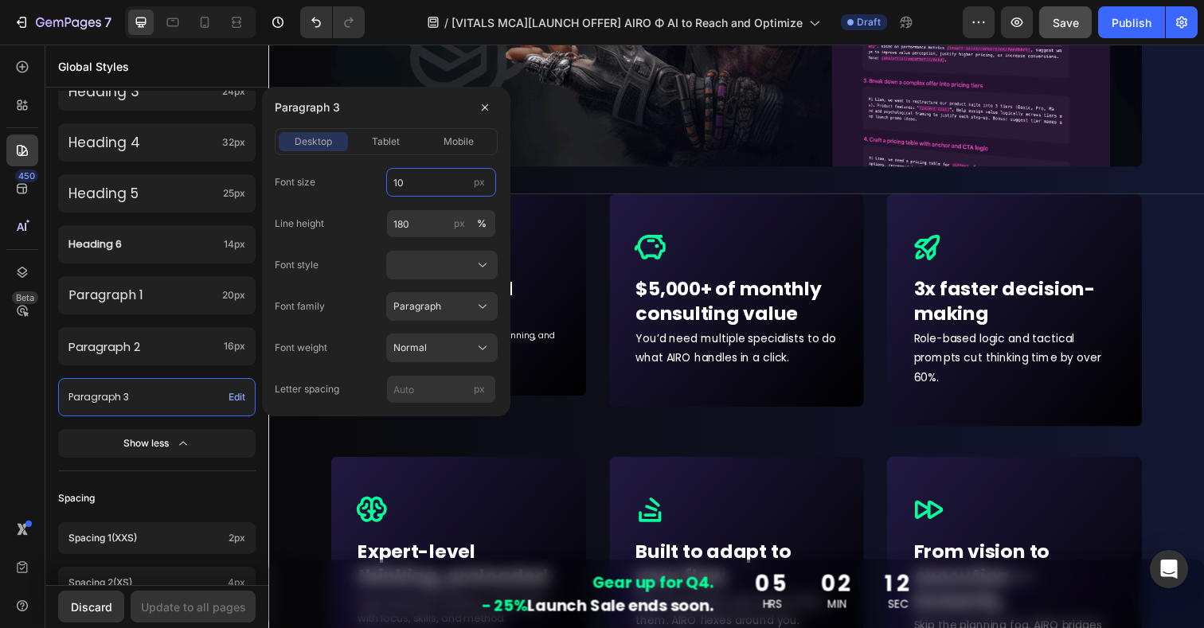
click at [412, 191] on input "10" at bounding box center [441, 182] width 110 height 29
type input "12"
click at [401, 141] on div "tablet" at bounding box center [385, 142] width 69 height 14
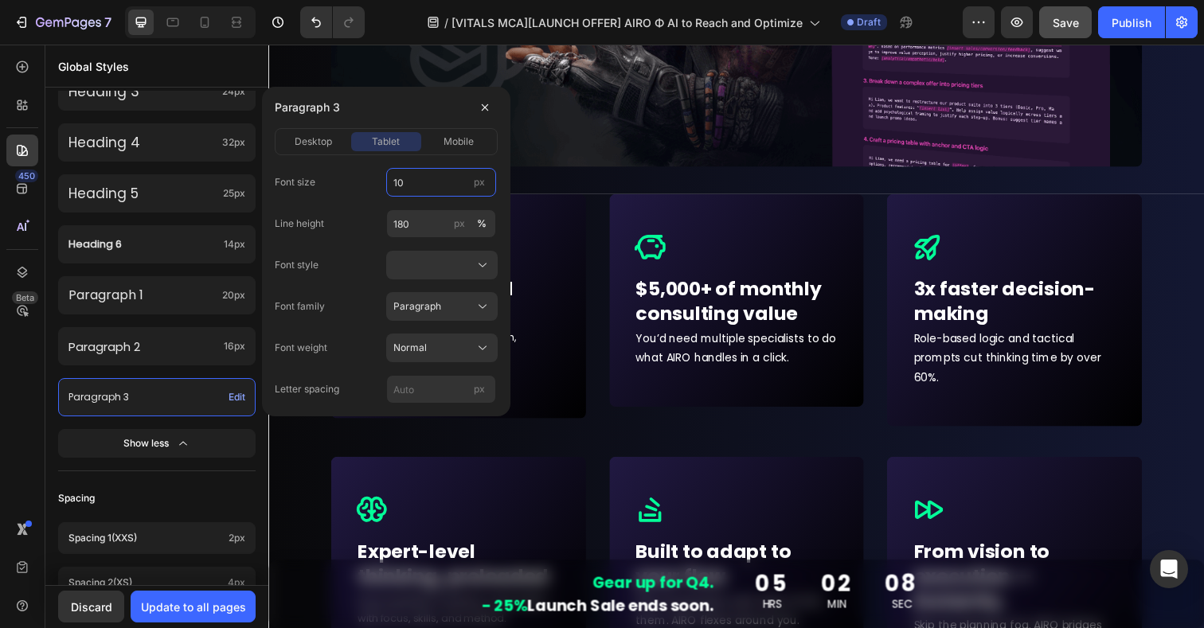
click at [408, 182] on input "10" at bounding box center [441, 182] width 110 height 29
type input "12"
click at [460, 138] on span "mobile" at bounding box center [459, 142] width 30 height 14
click at [417, 180] on input "10" at bounding box center [441, 182] width 110 height 29
type input "12"
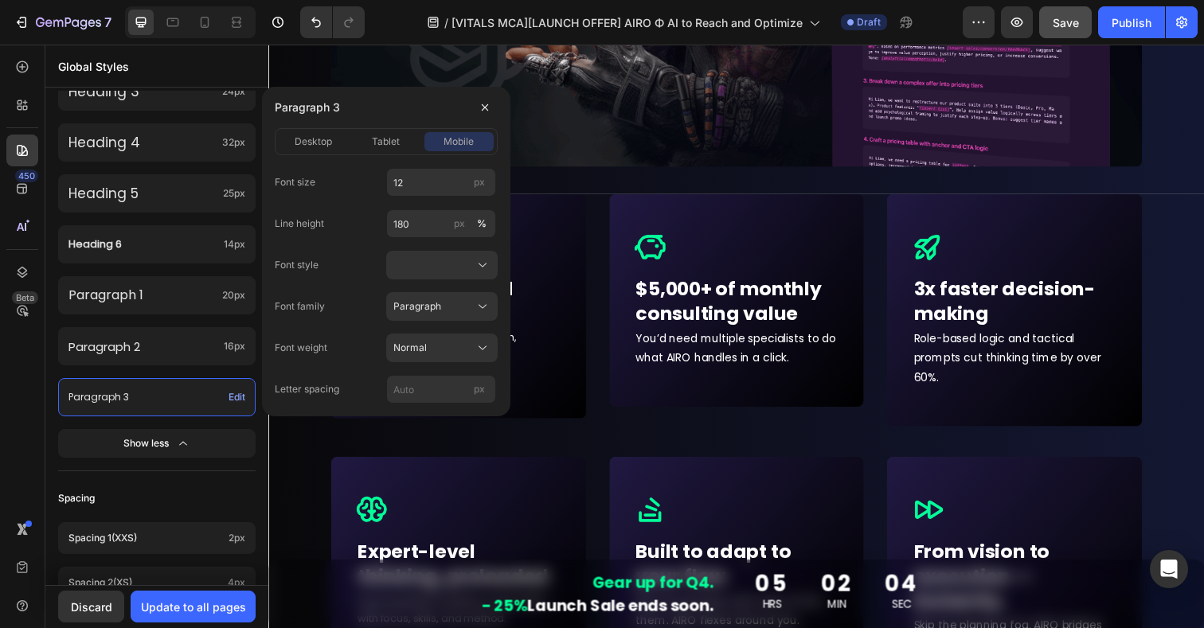
click at [456, 164] on div "Font size 12 px Line height 180 px % Font style Font family Paragraph Font weig…" at bounding box center [386, 279] width 223 height 248
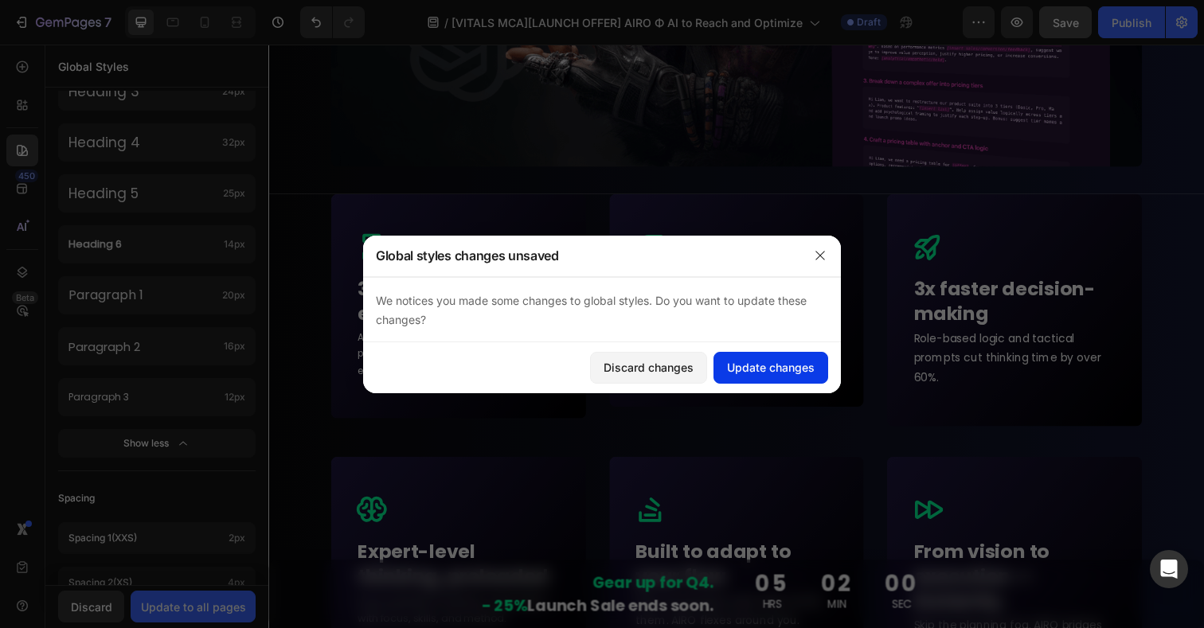
click at [742, 358] on button "Update changes" at bounding box center [771, 368] width 115 height 32
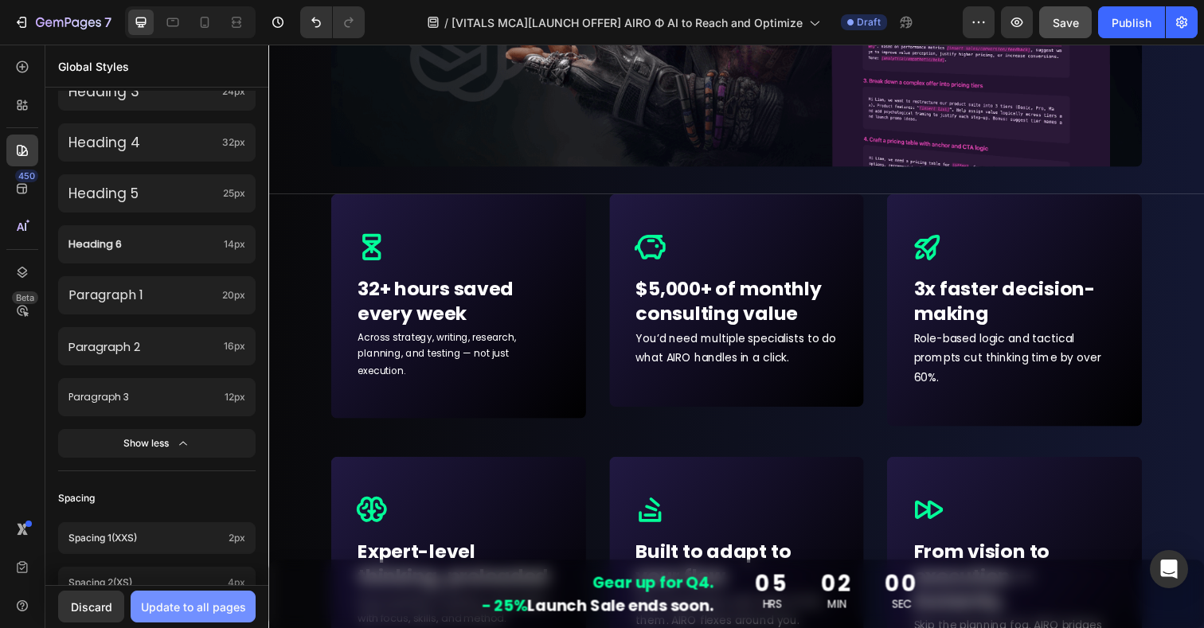
click at [217, 609] on div "Update to all pages" at bounding box center [193, 607] width 105 height 17
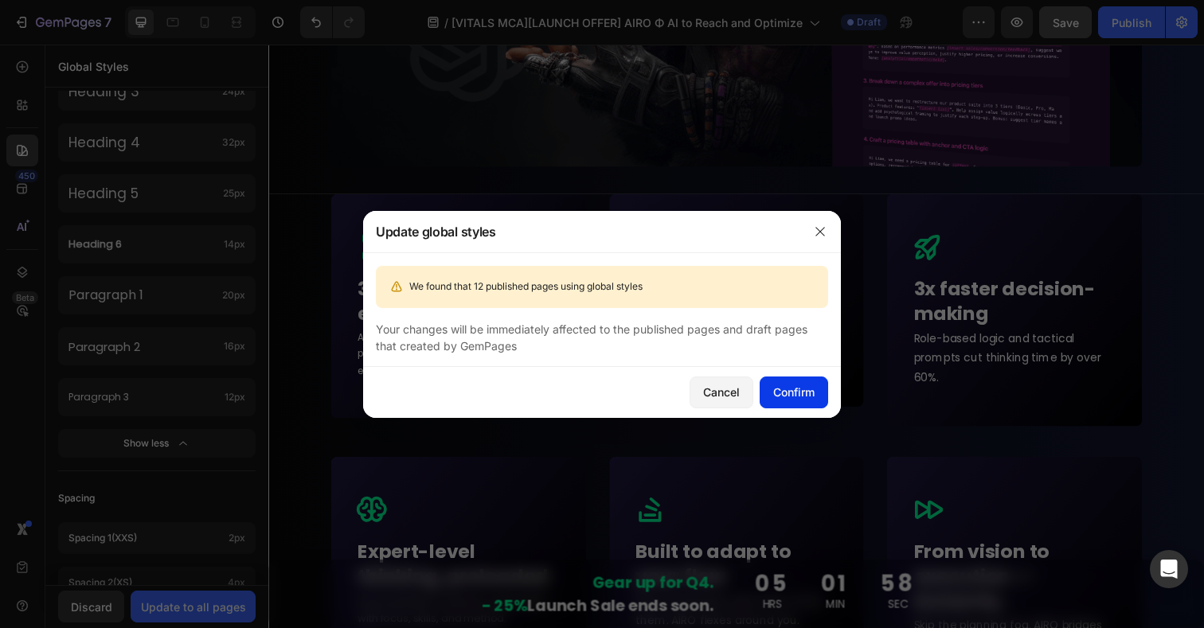
click at [808, 396] on div "Confirm" at bounding box center [793, 392] width 41 height 17
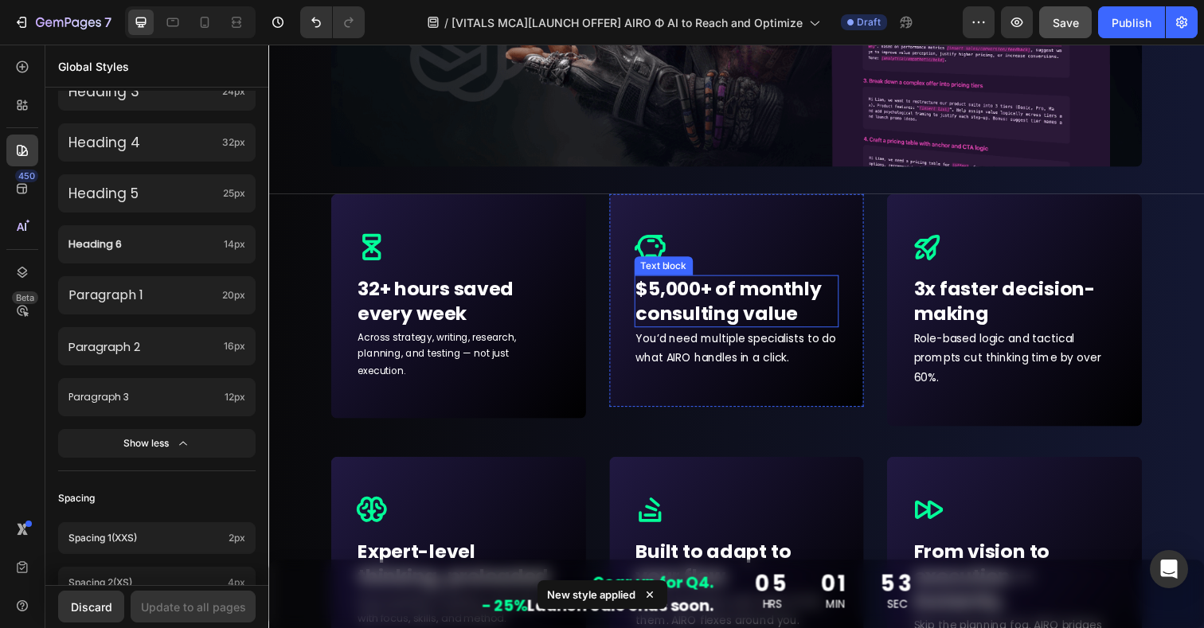
click at [675, 310] on p "$5,000+ of monthly consulting value" at bounding box center [747, 306] width 206 height 49
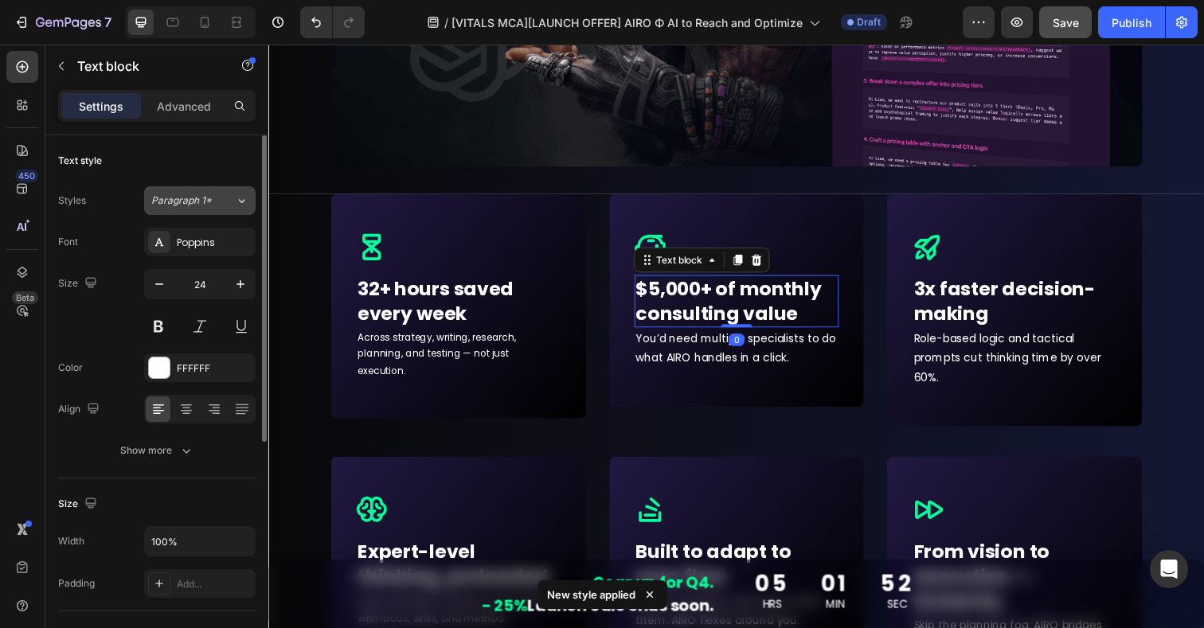
click at [190, 204] on span "Paragraph 1*" at bounding box center [181, 201] width 61 height 14
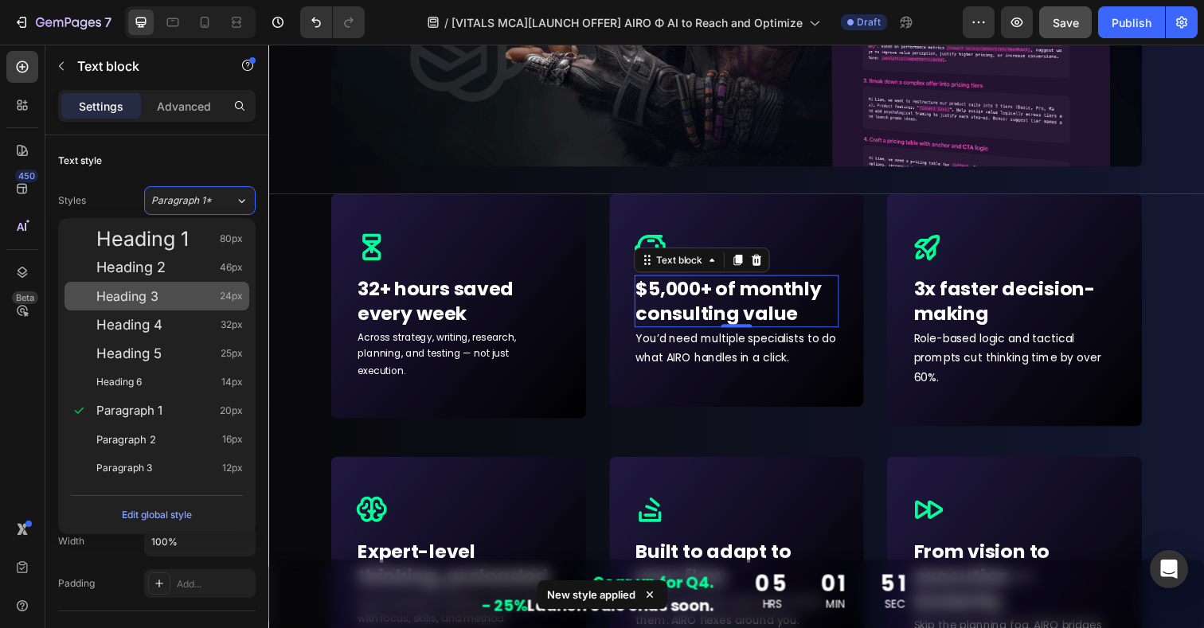
click at [155, 300] on span "Heading 3" at bounding box center [127, 296] width 62 height 16
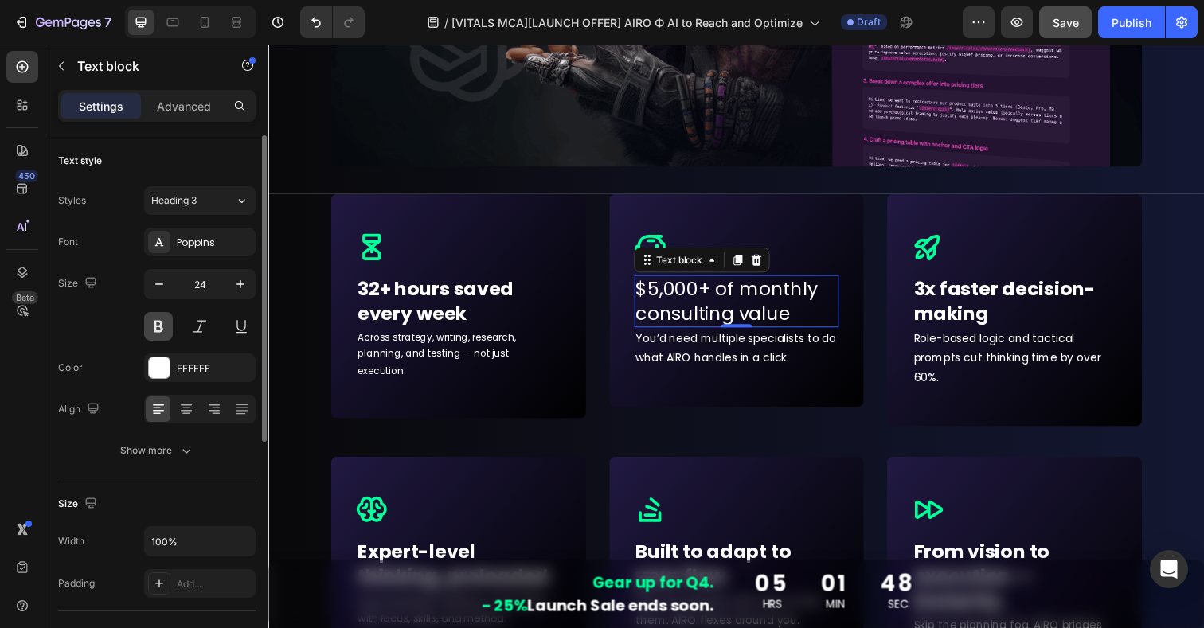
click at [166, 331] on button at bounding box center [158, 326] width 29 height 29
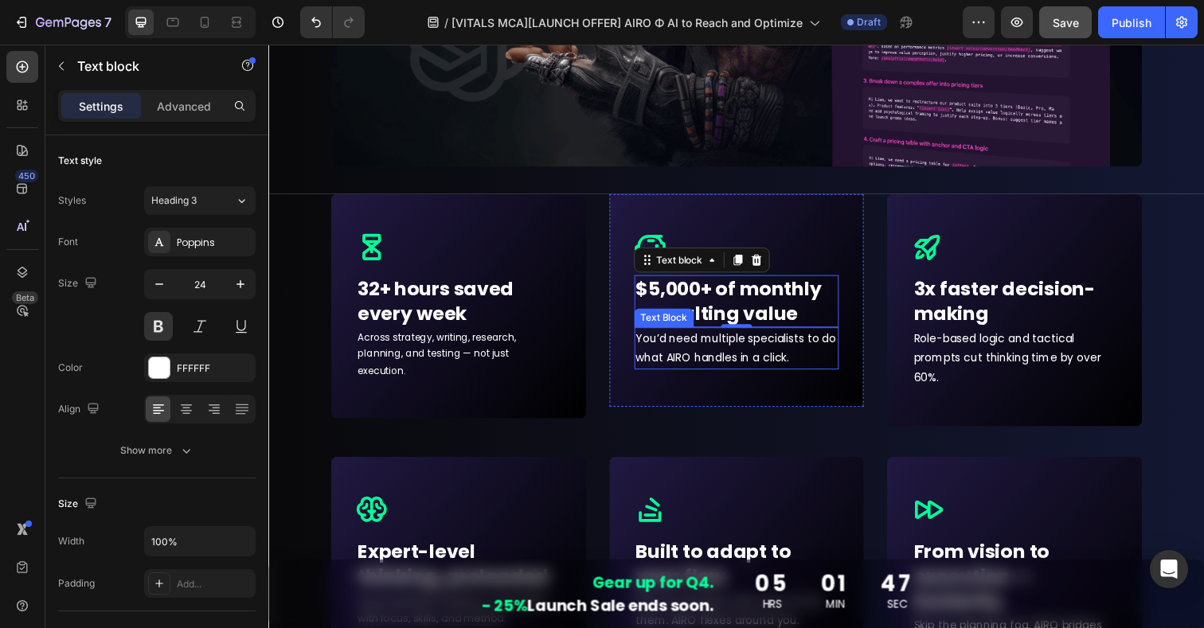
click at [708, 362] on p "You’d need multiple specialists to do what AIRO handles in a click." at bounding box center [747, 355] width 206 height 40
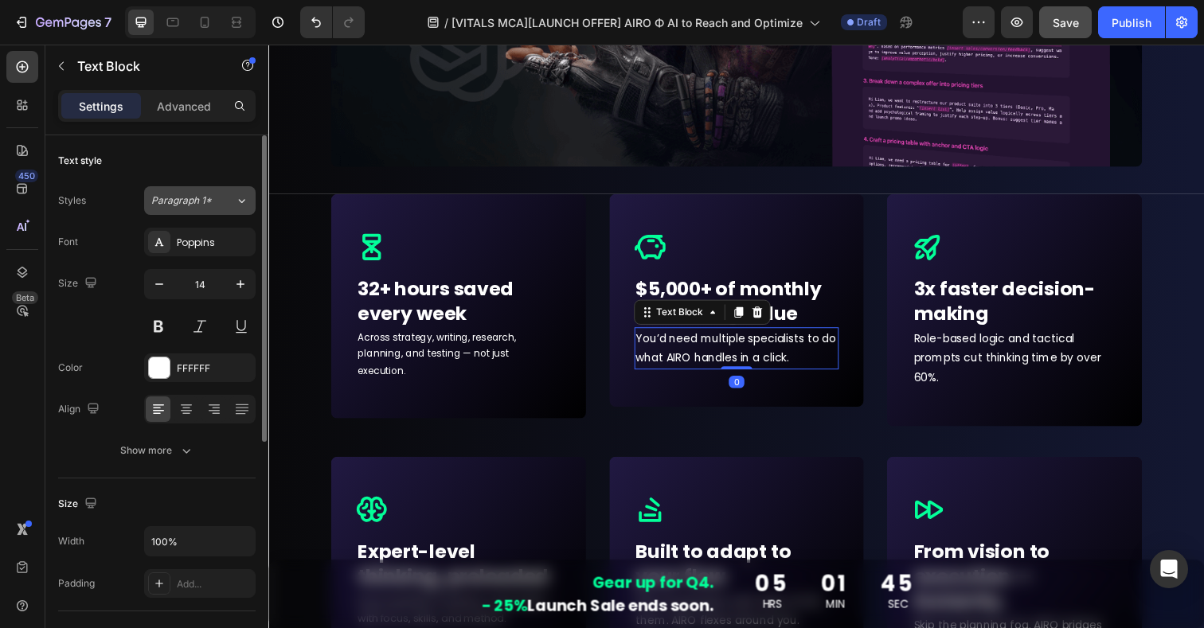
click at [202, 201] on span "Paragraph 1*" at bounding box center [181, 201] width 61 height 14
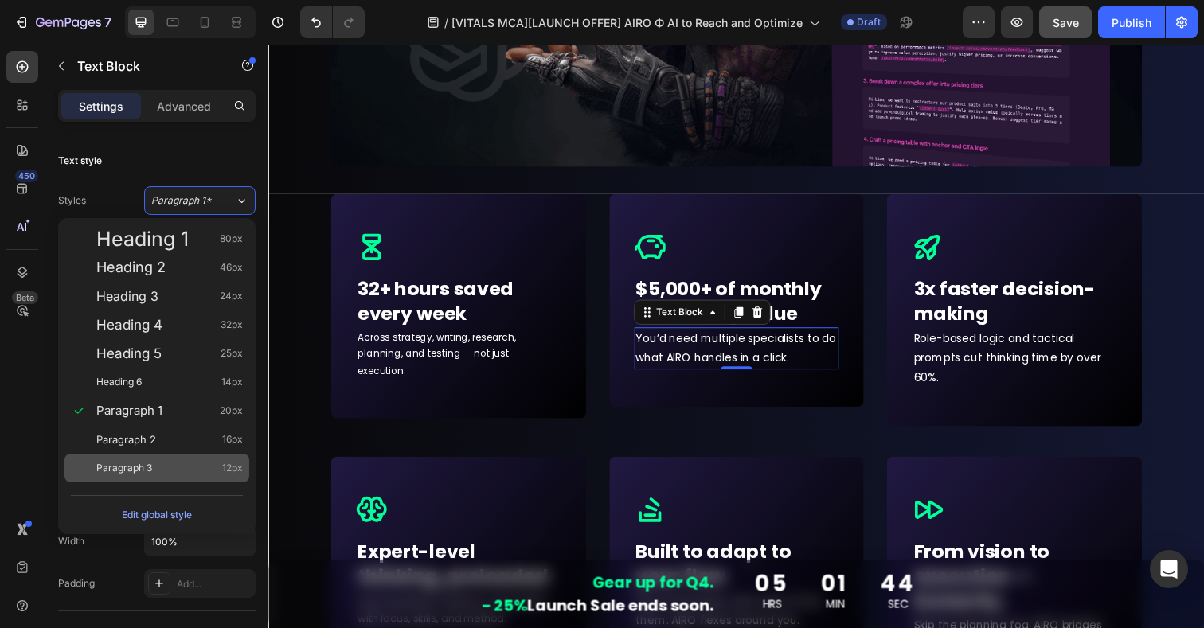
click at [143, 475] on span "Paragraph 3" at bounding box center [124, 468] width 56 height 16
type input "12"
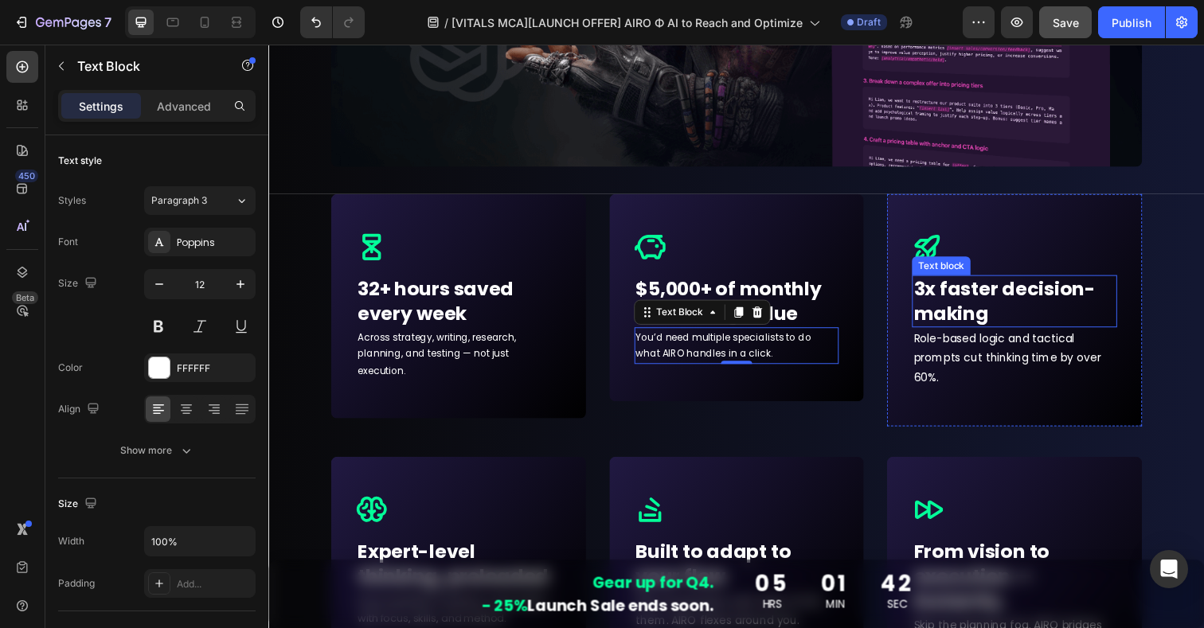
click at [989, 292] on p "3x faster decision-making" at bounding box center [1030, 306] width 206 height 49
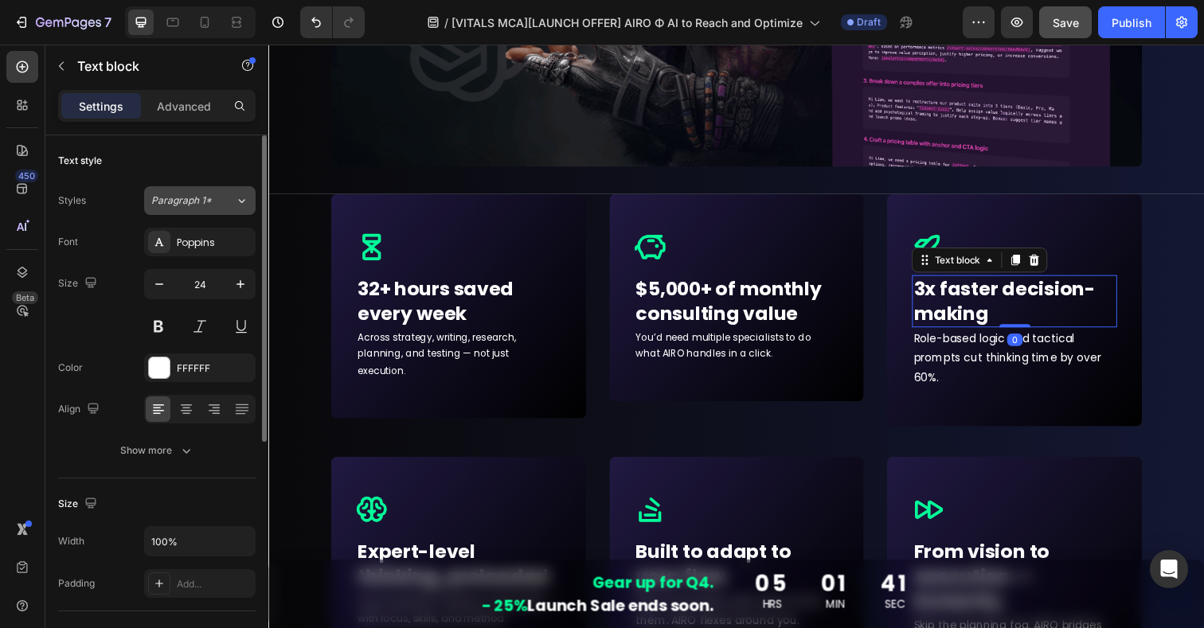
click at [202, 206] on span "Paragraph 1*" at bounding box center [181, 201] width 61 height 14
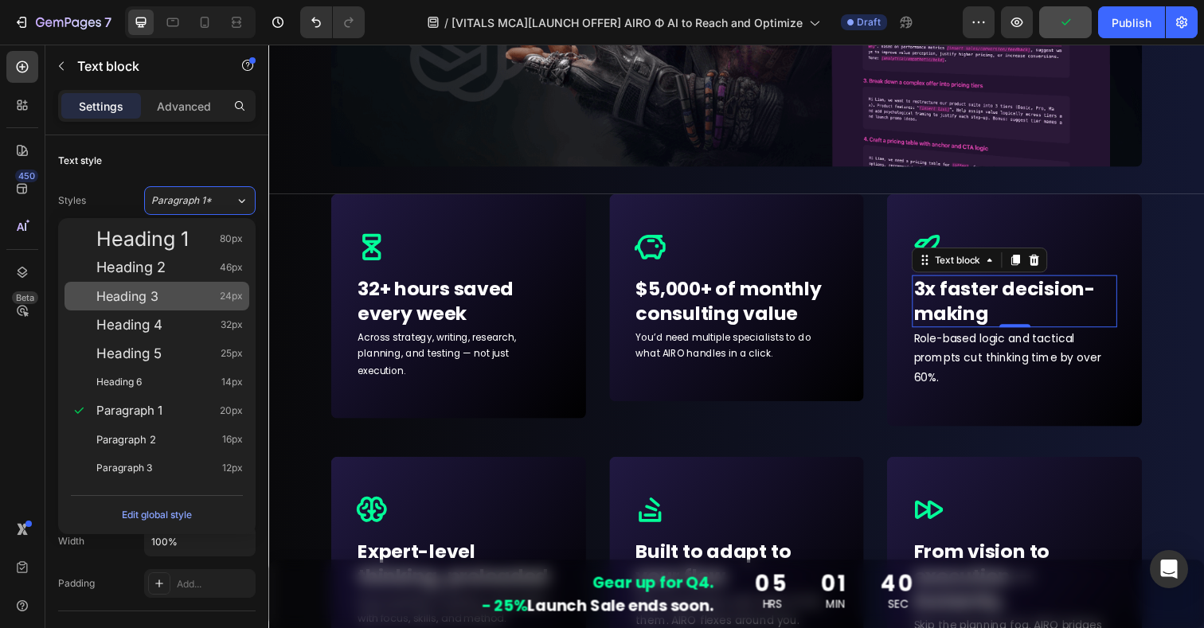
click at [149, 295] on span "Heading 3" at bounding box center [127, 296] width 62 height 16
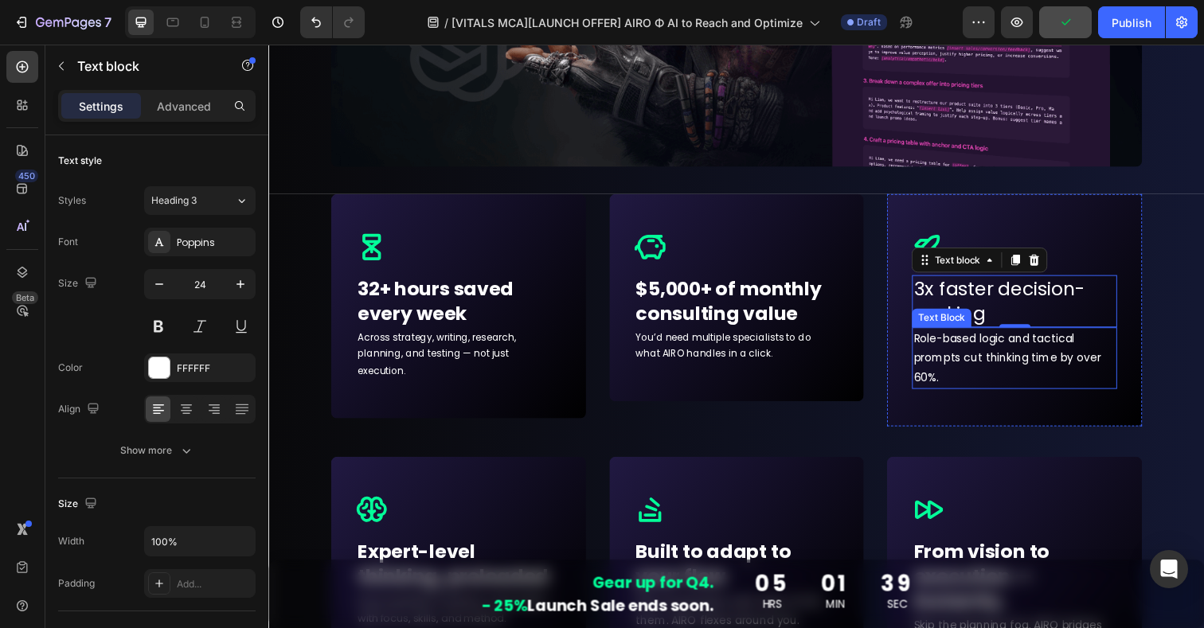
click at [952, 378] on p "Role-based logic and tactical prompts cut thinking time by over 60%." at bounding box center [1030, 365] width 206 height 61
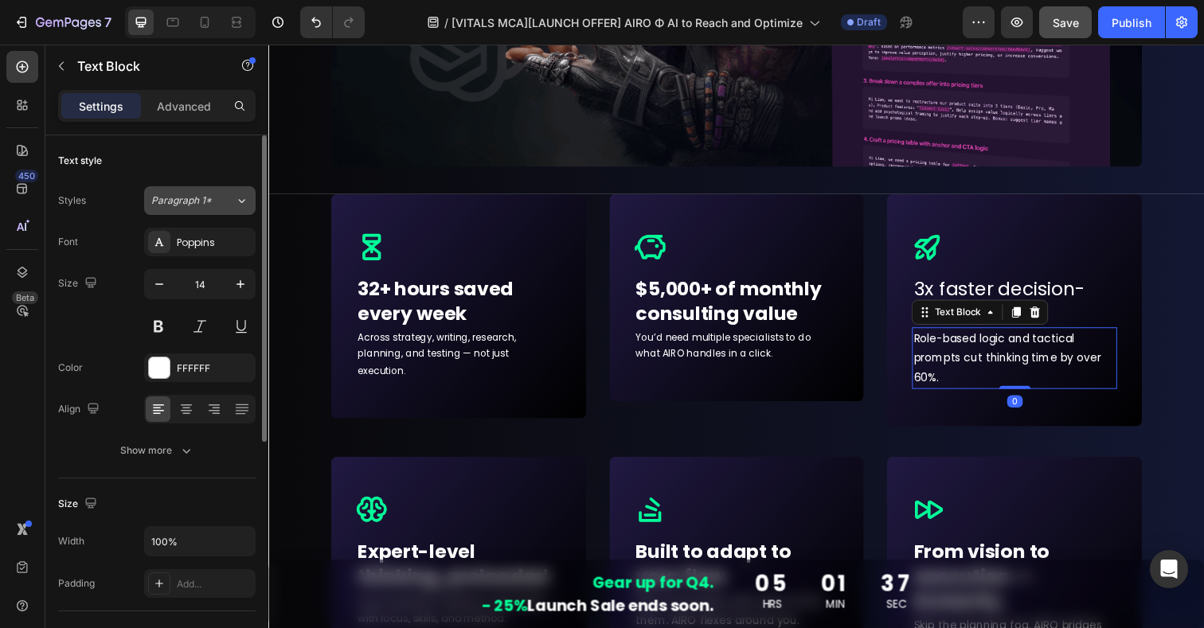
click at [209, 202] on span "Paragraph 1*" at bounding box center [181, 201] width 61 height 14
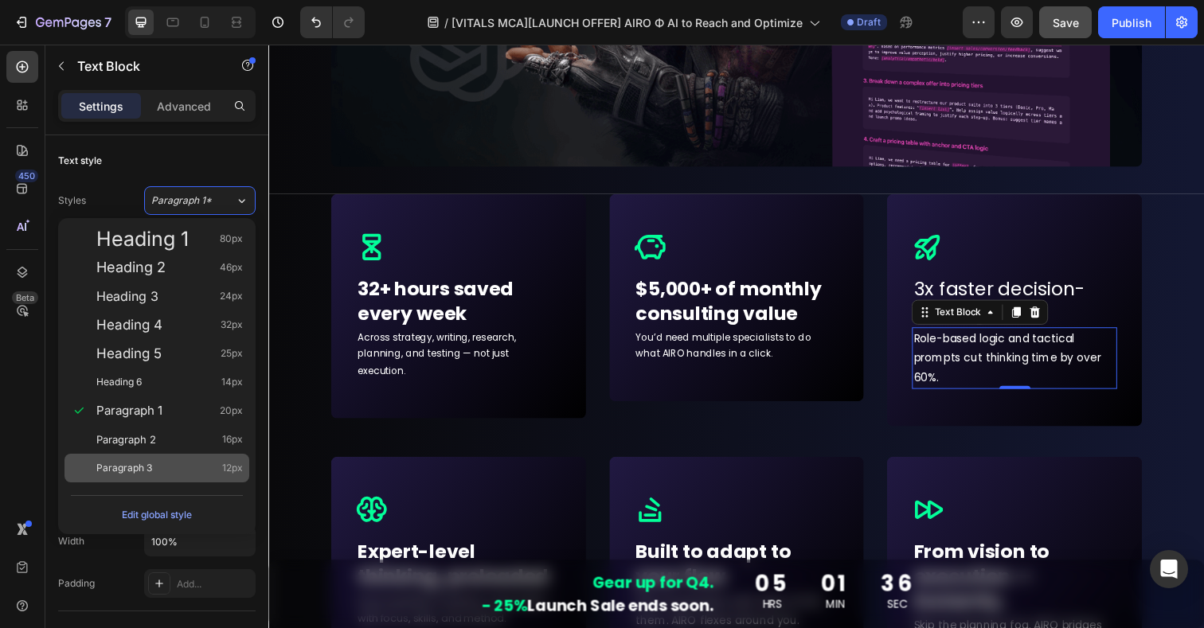
click at [133, 465] on span "Paragraph 3" at bounding box center [124, 468] width 56 height 16
type input "12"
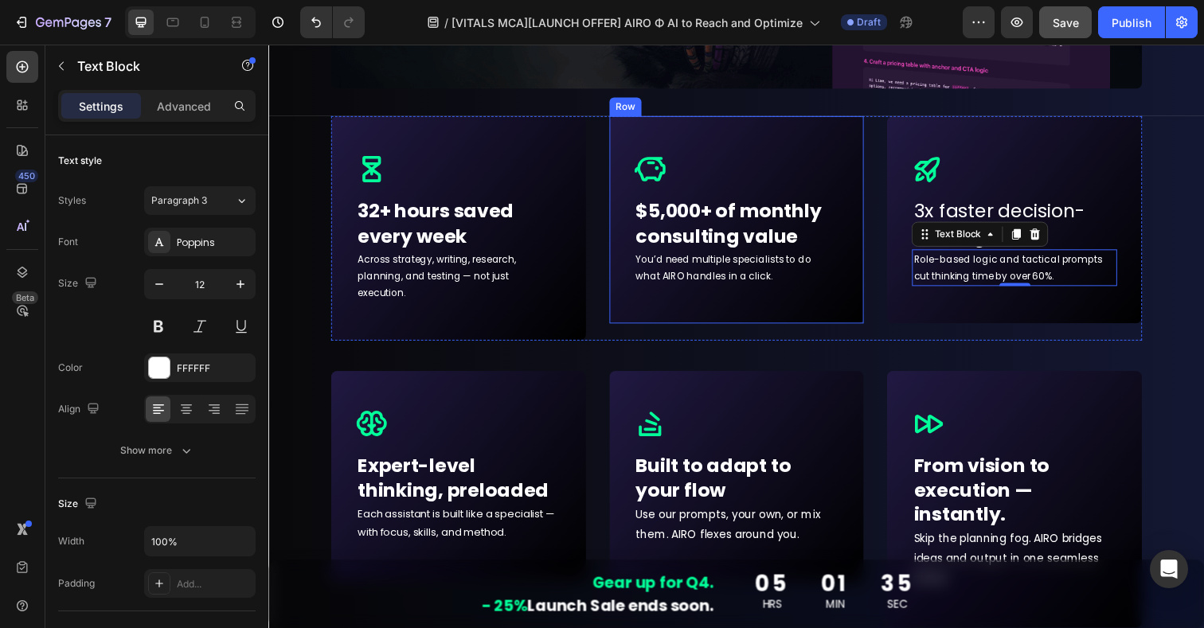
scroll to position [6447, 0]
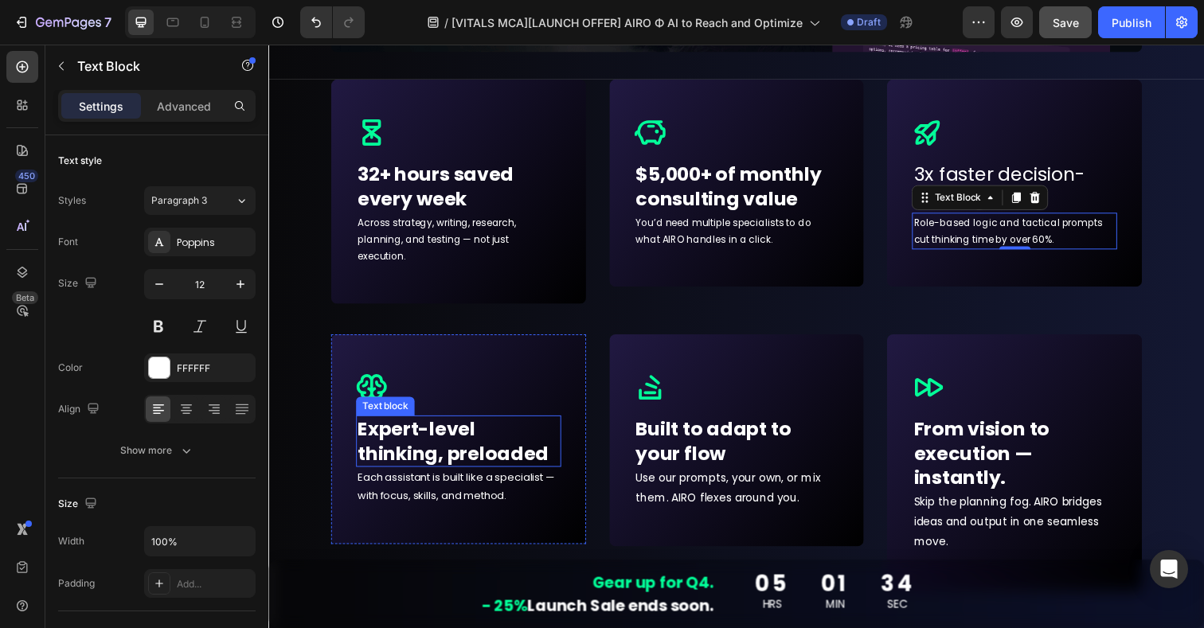
click at [448, 425] on p "Expert-level thinking, preloaded" at bounding box center [462, 449] width 206 height 49
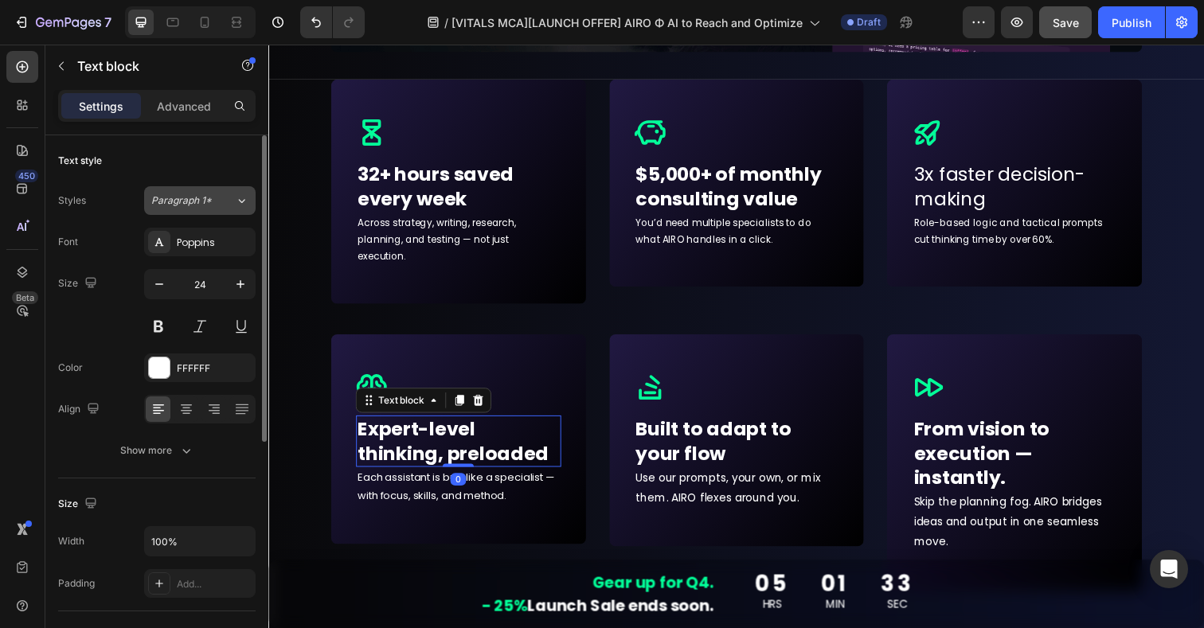
click at [202, 208] on button "Paragraph 1*" at bounding box center [200, 200] width 112 height 29
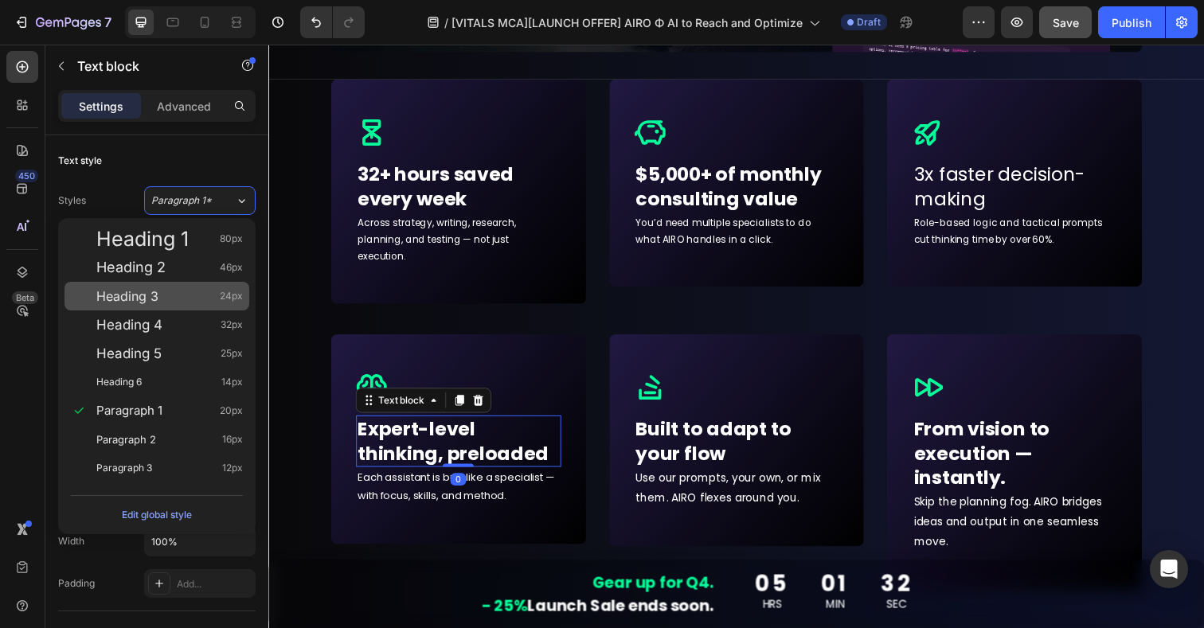
click at [150, 295] on span "Heading 3" at bounding box center [127, 296] width 62 height 16
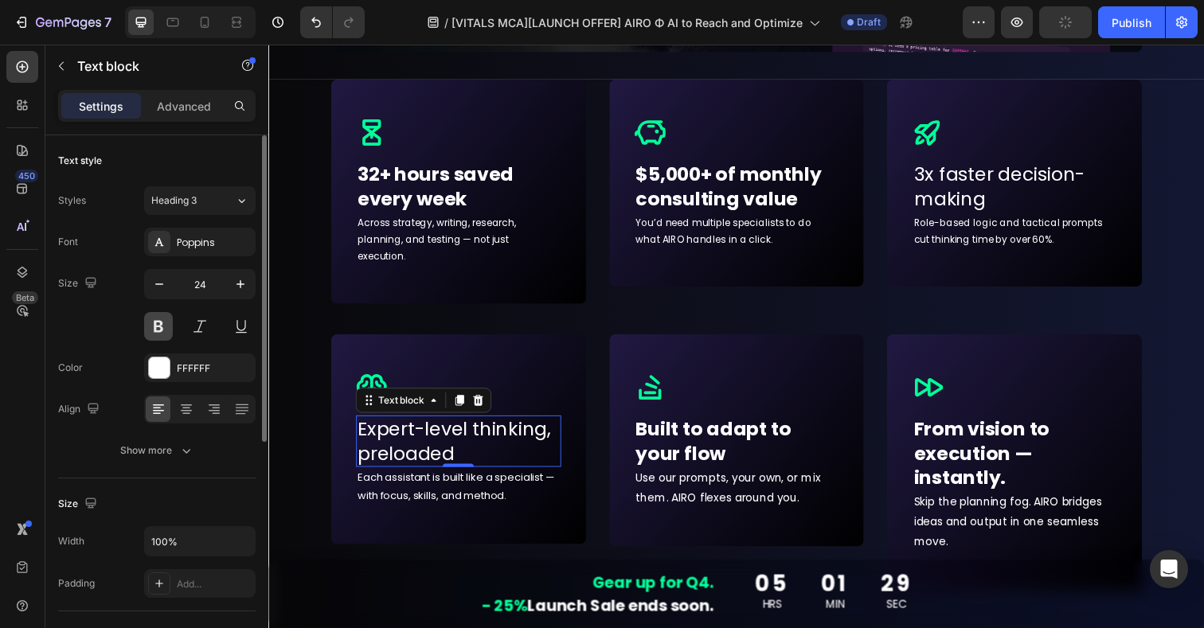
click at [155, 332] on button at bounding box center [158, 326] width 29 height 29
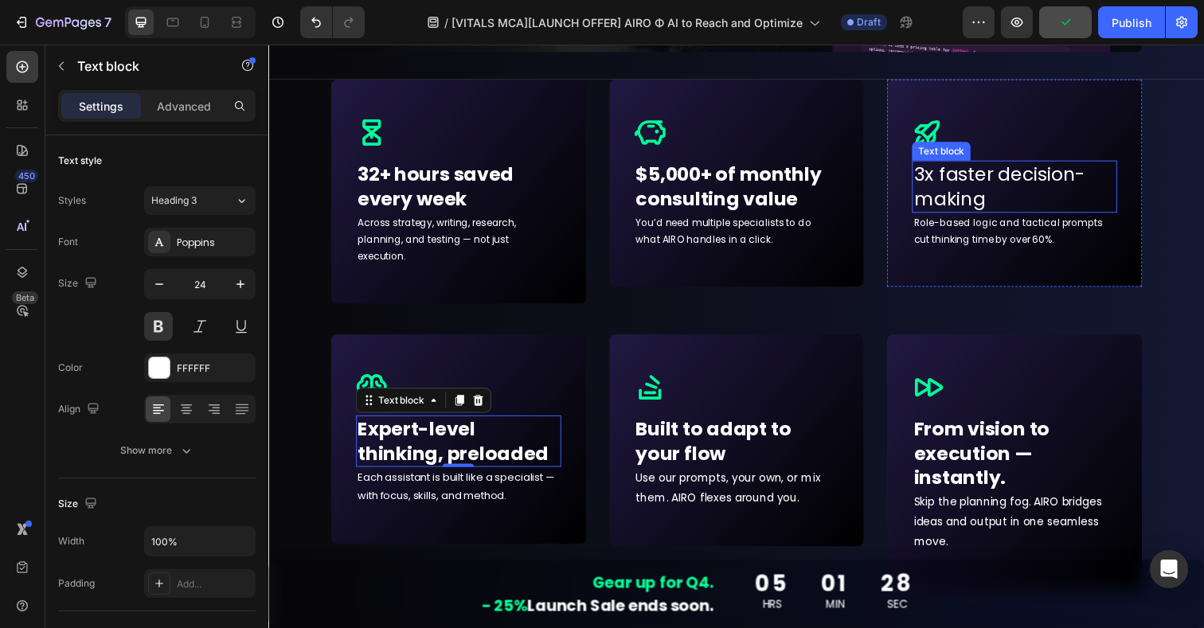
click at [1000, 189] on p "3x faster decision-making" at bounding box center [1030, 189] width 206 height 49
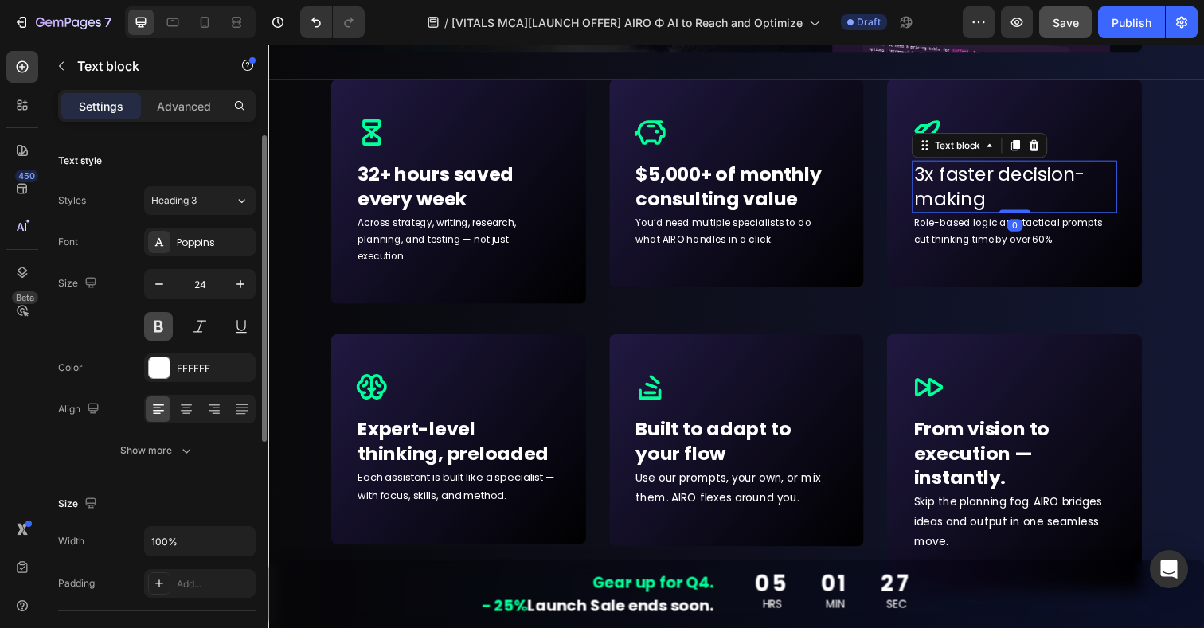
click at [155, 339] on button at bounding box center [158, 326] width 29 height 29
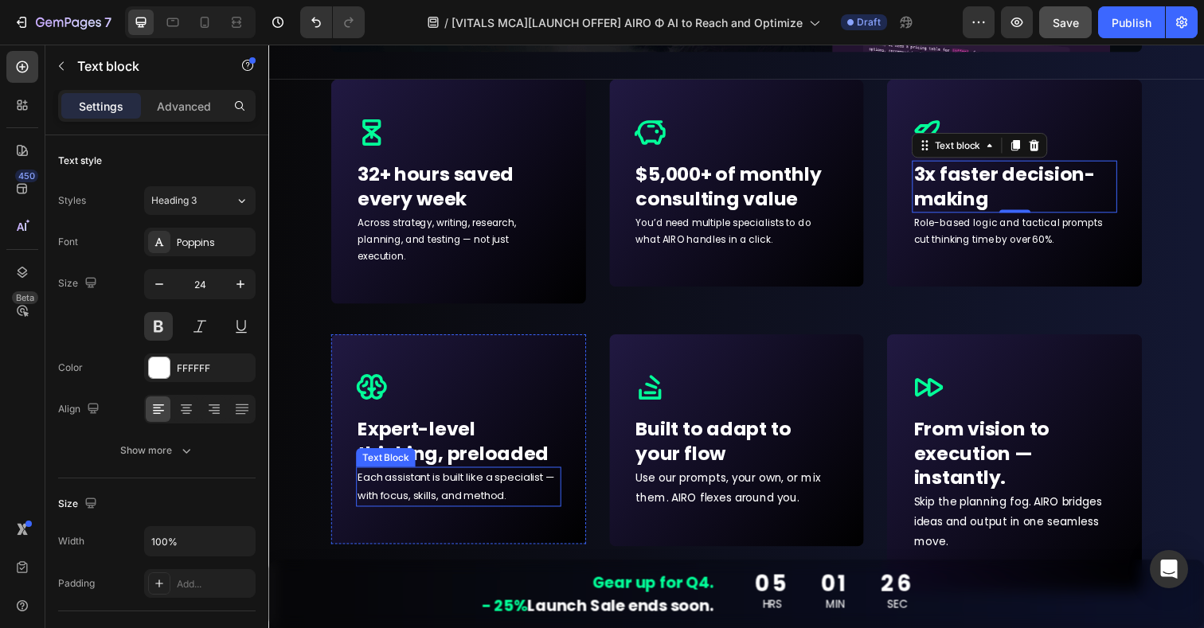
click at [448, 483] on p "Each assistant is built like a specialist — with focus, skills, and method." at bounding box center [462, 496] width 206 height 37
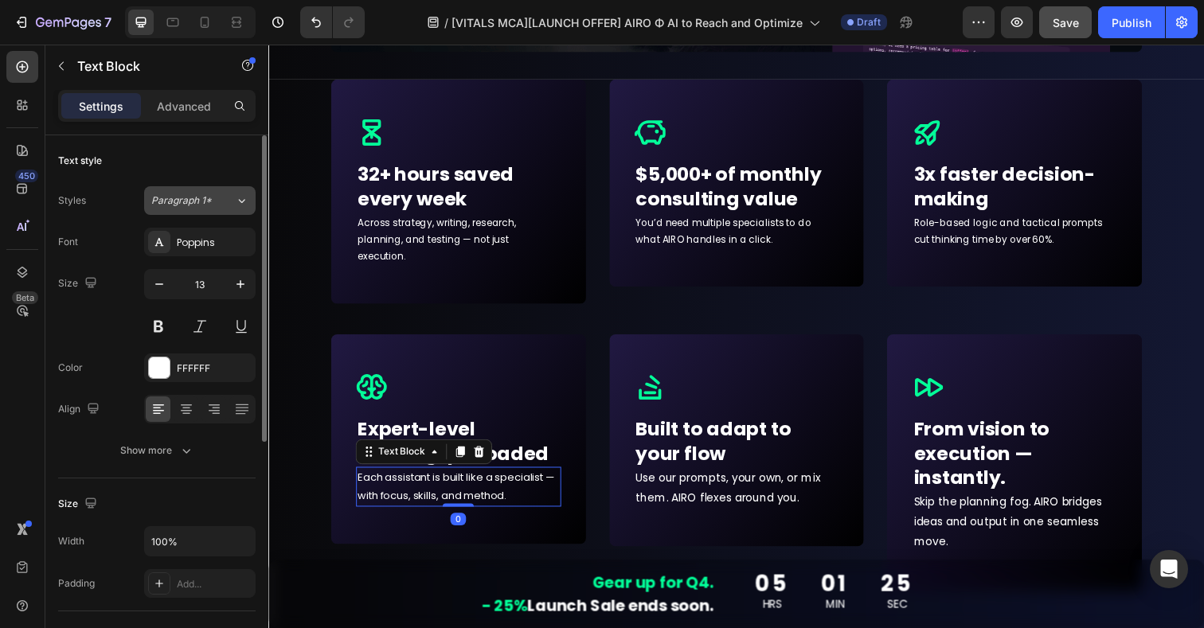
click at [210, 206] on span "Paragraph 1*" at bounding box center [181, 201] width 61 height 14
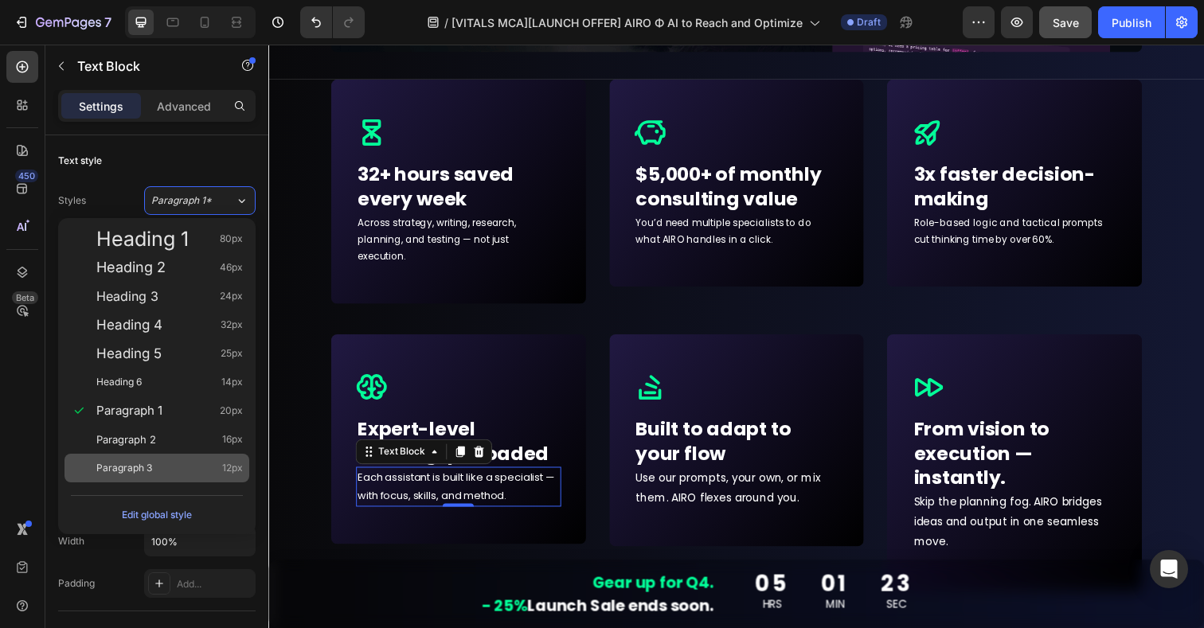
click at [136, 464] on span "Paragraph 3" at bounding box center [124, 468] width 56 height 16
type input "12"
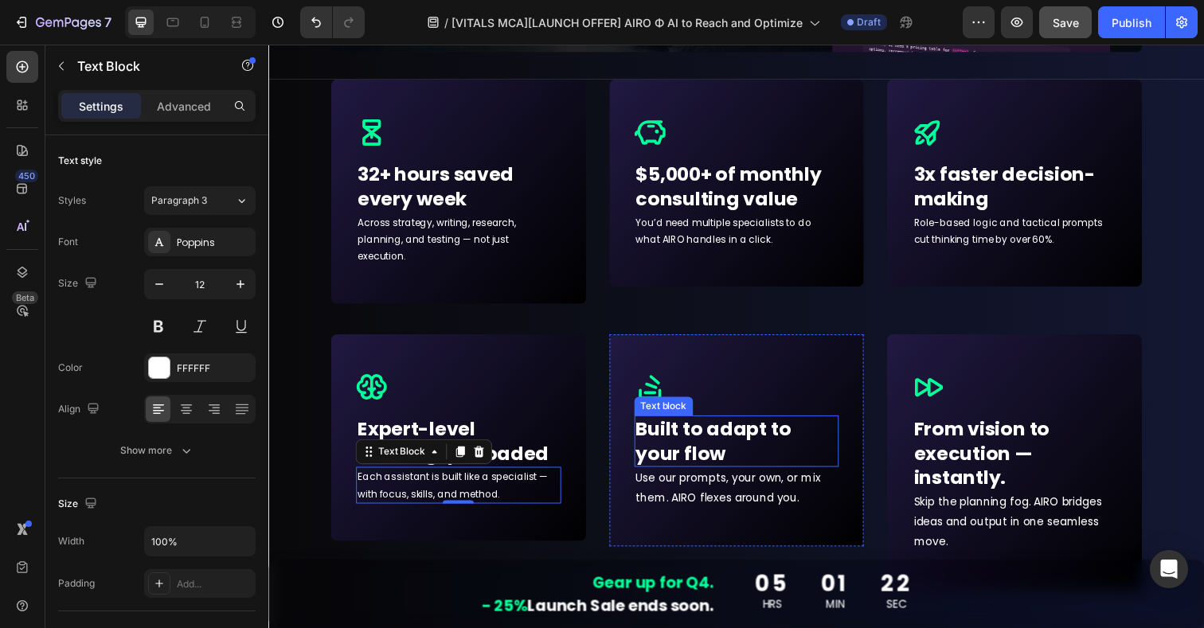
click at [684, 425] on p "Built to adapt to your flow" at bounding box center [747, 449] width 206 height 49
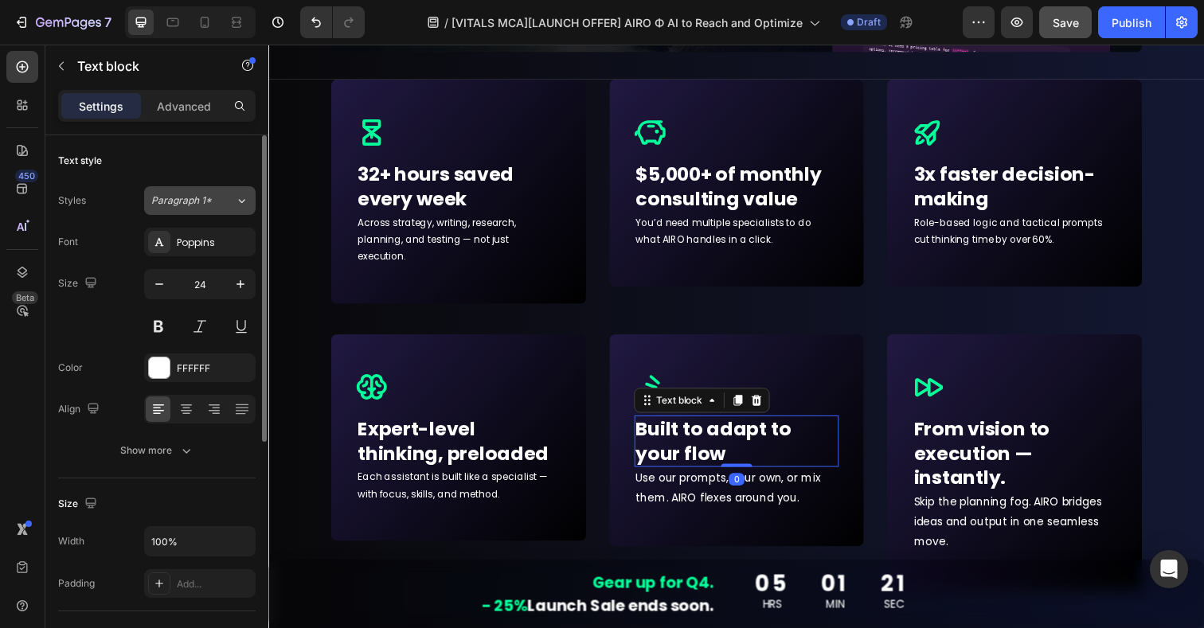
click at [212, 195] on div "Paragraph 1*" at bounding box center [183, 201] width 65 height 14
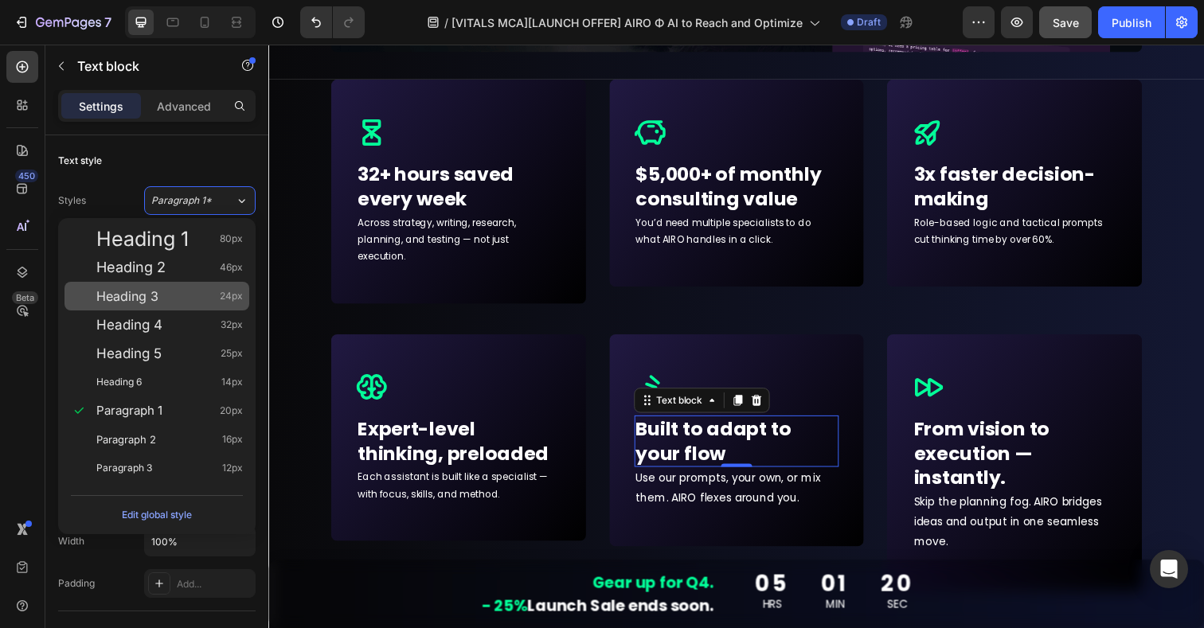
click at [157, 302] on span "Heading 3" at bounding box center [127, 296] width 62 height 16
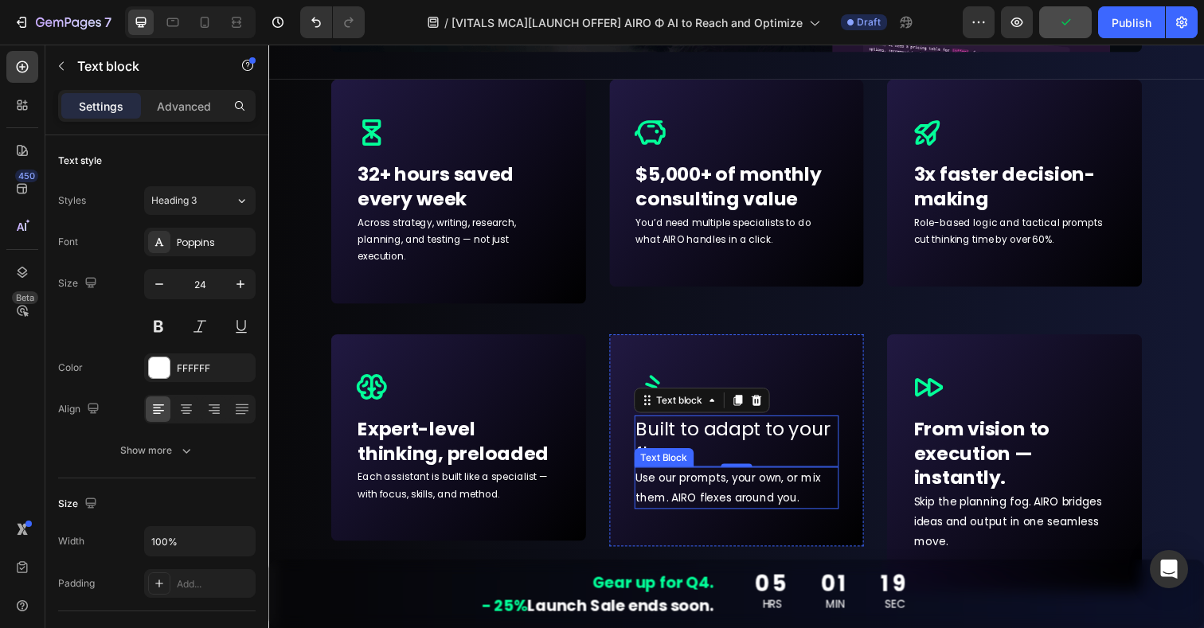
click at [683, 480] on p "Use our prompts, your own, or mix them. AIRO flexes around you." at bounding box center [747, 498] width 206 height 40
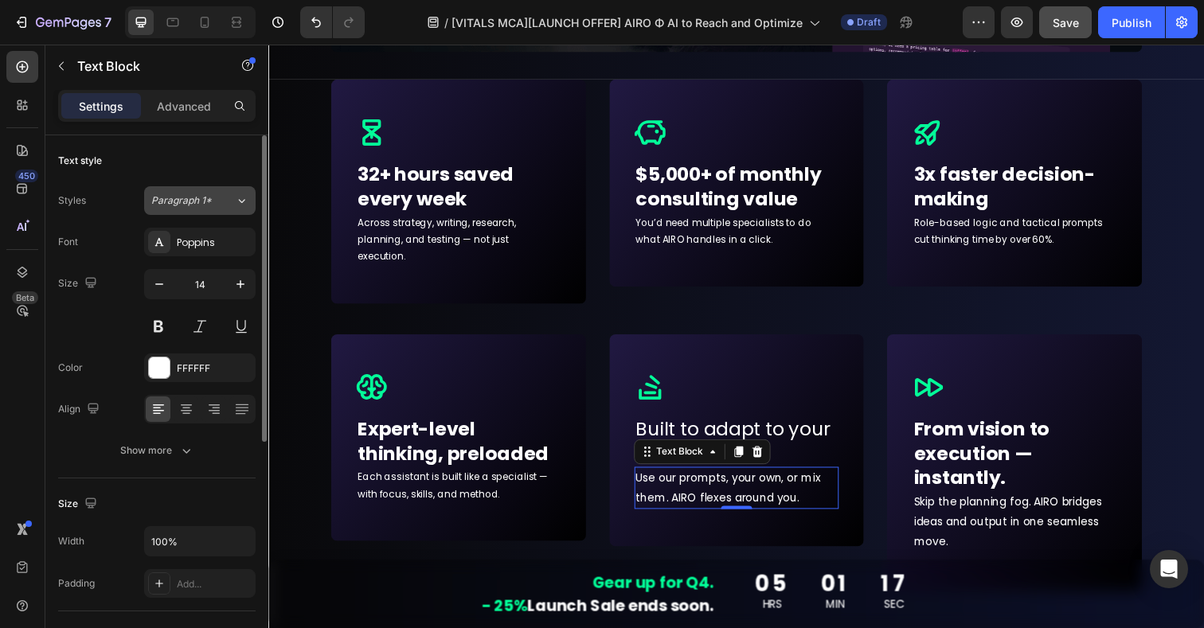
click at [247, 202] on icon at bounding box center [242, 201] width 14 height 16
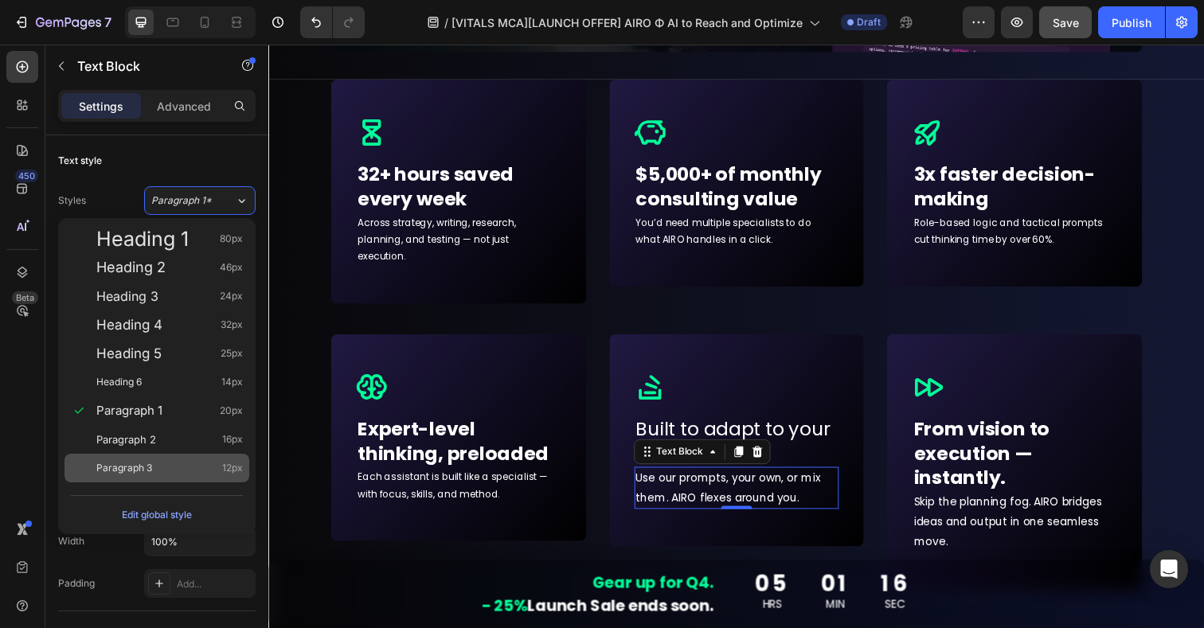
click at [124, 461] on span "Paragraph 3" at bounding box center [124, 468] width 56 height 16
type input "12"
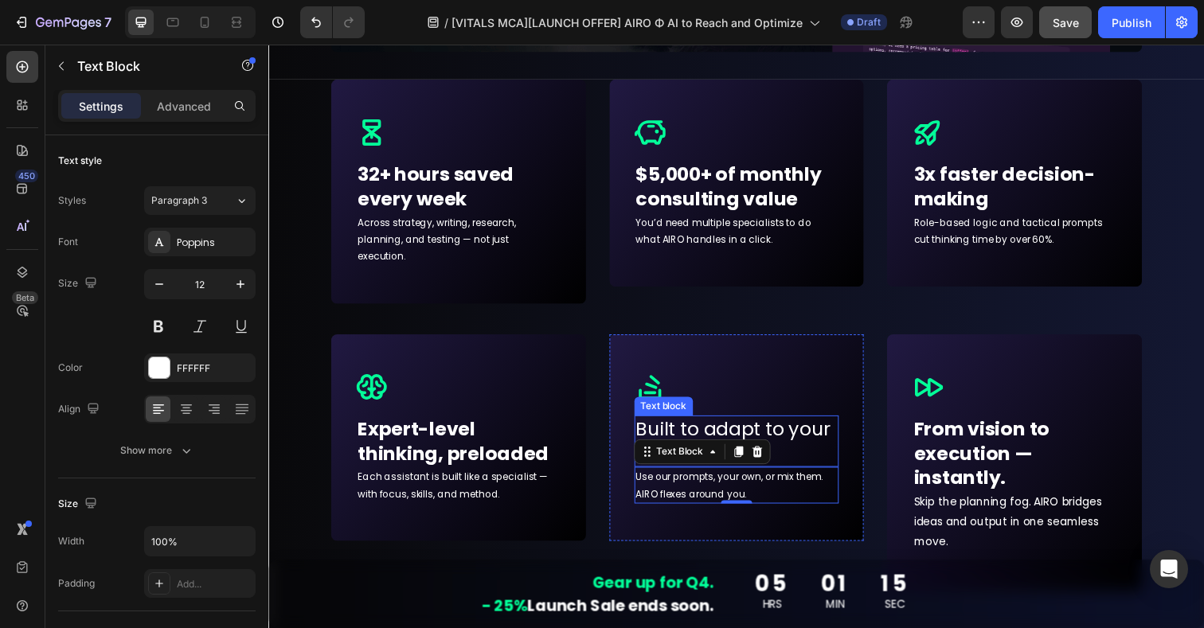
click at [821, 425] on p "Built to adapt to your flow" at bounding box center [747, 449] width 206 height 49
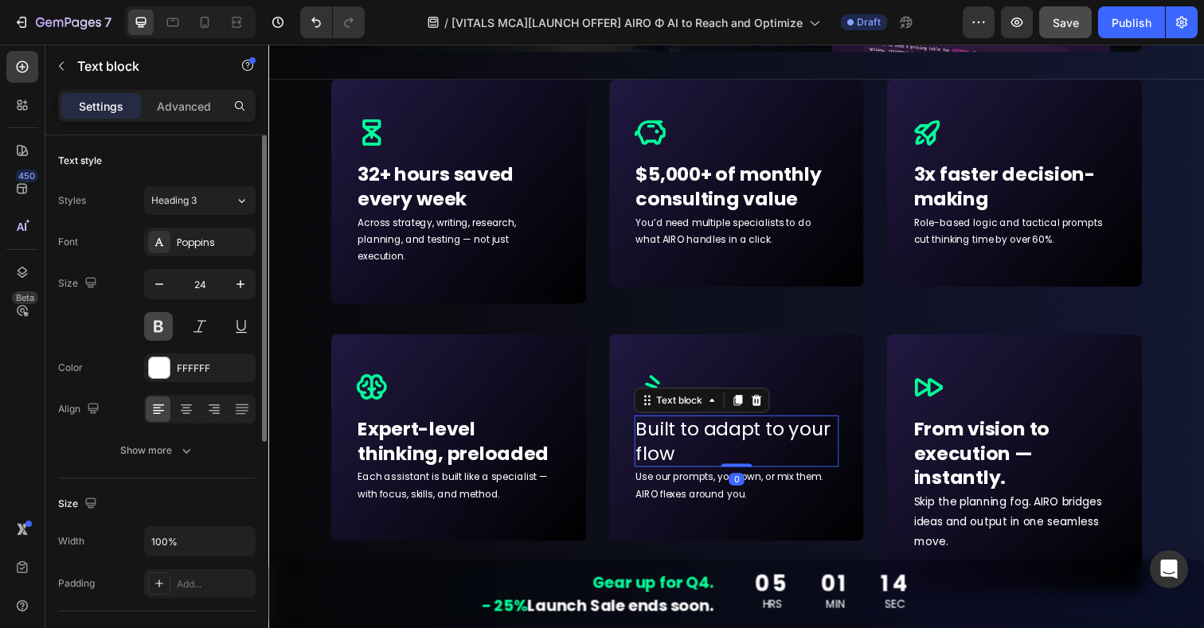
click at [158, 325] on button at bounding box center [158, 326] width 29 height 29
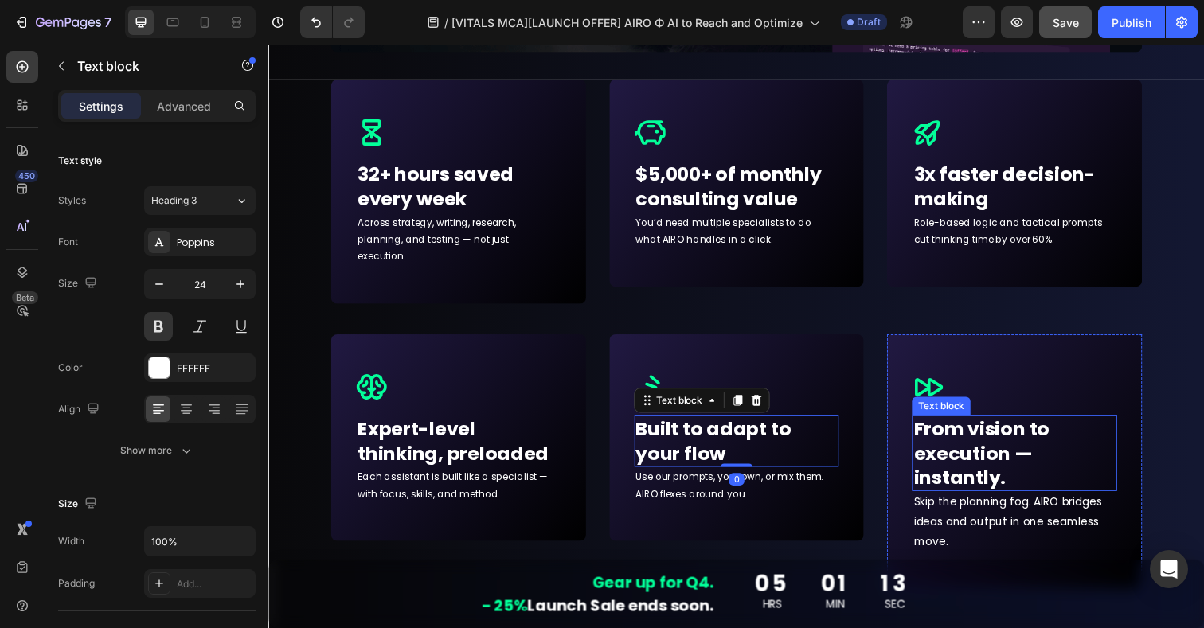
click at [976, 445] on p "From vision to execution — instantly." at bounding box center [1030, 462] width 206 height 75
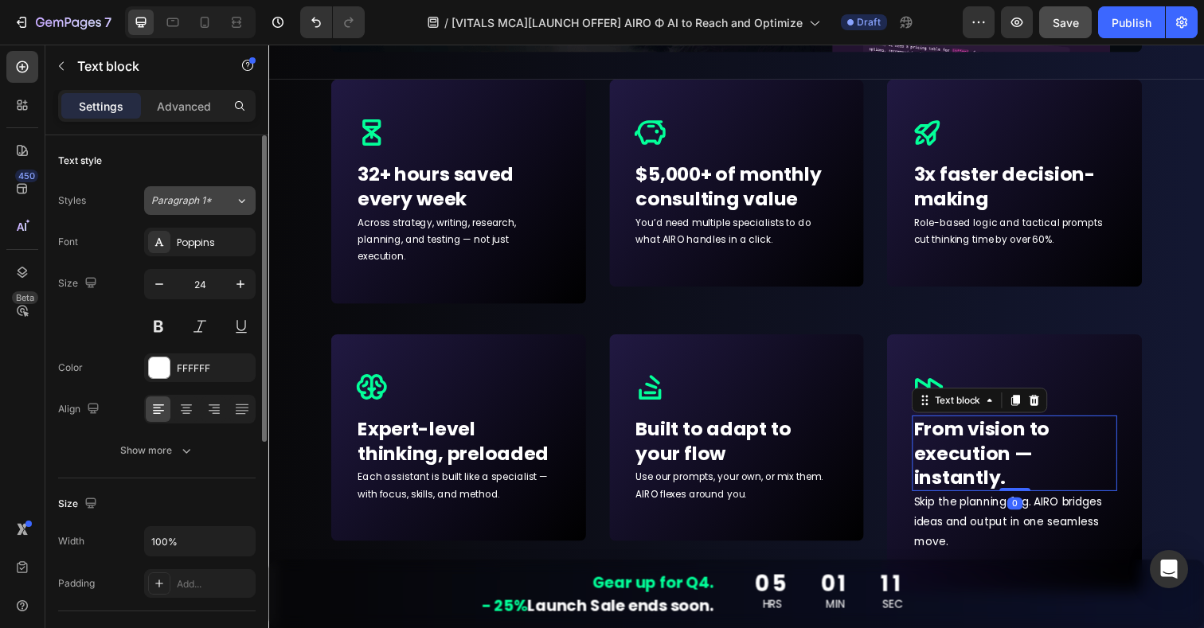
click at [199, 194] on span "Paragraph 1*" at bounding box center [181, 201] width 61 height 14
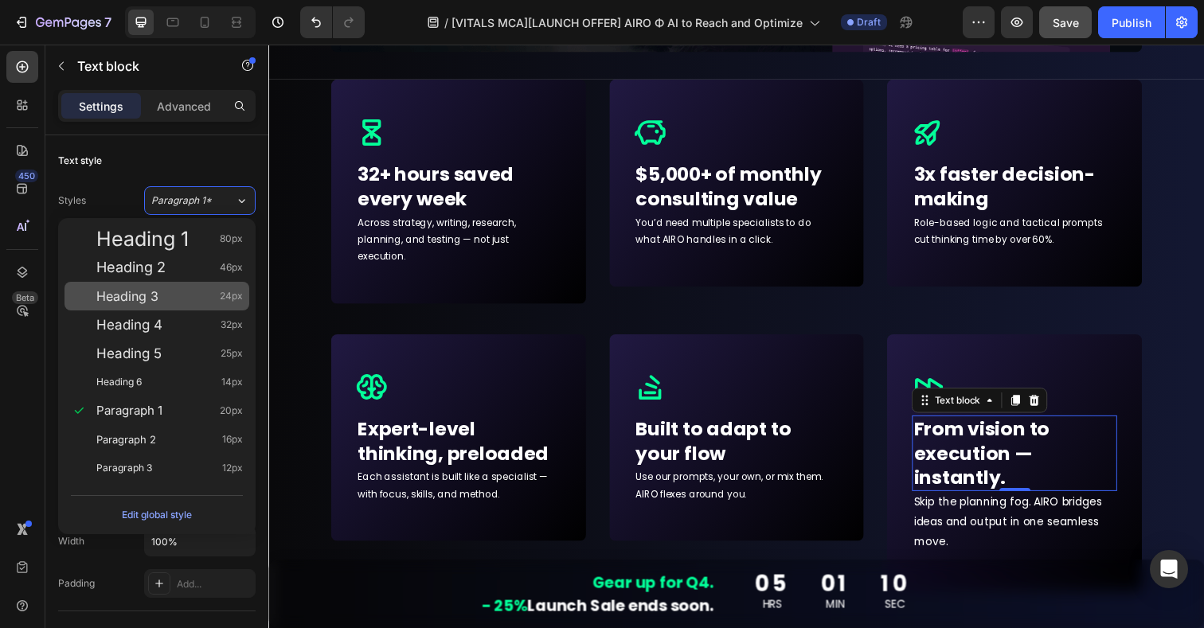
click at [152, 299] on span "Heading 3" at bounding box center [127, 296] width 62 height 16
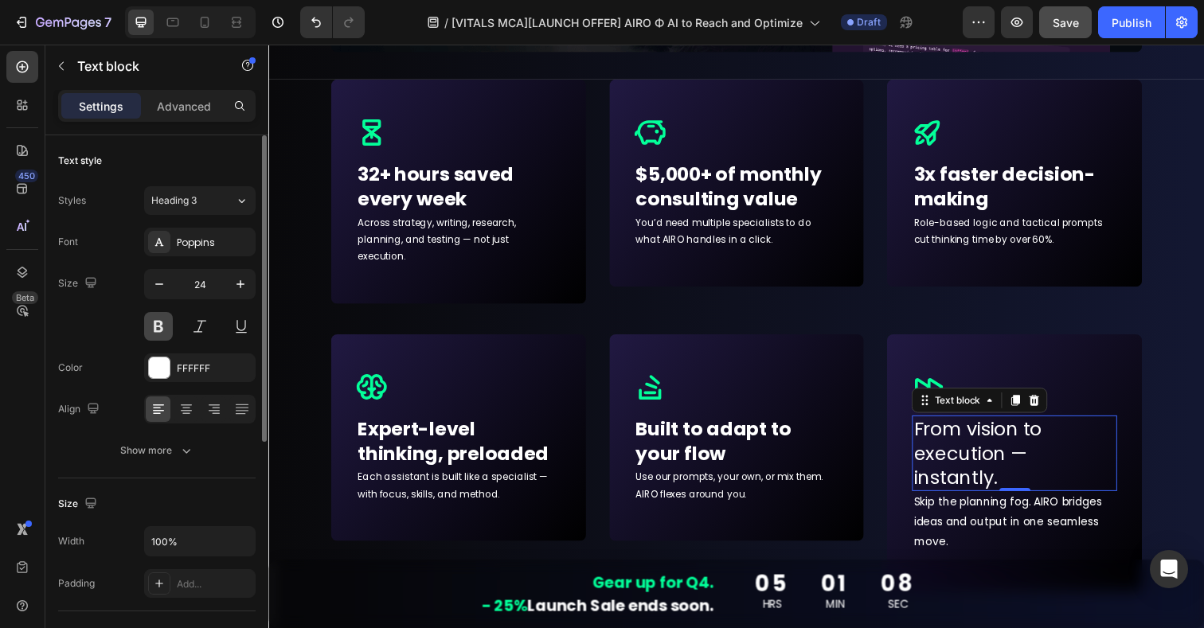
click at [158, 326] on button at bounding box center [158, 326] width 29 height 29
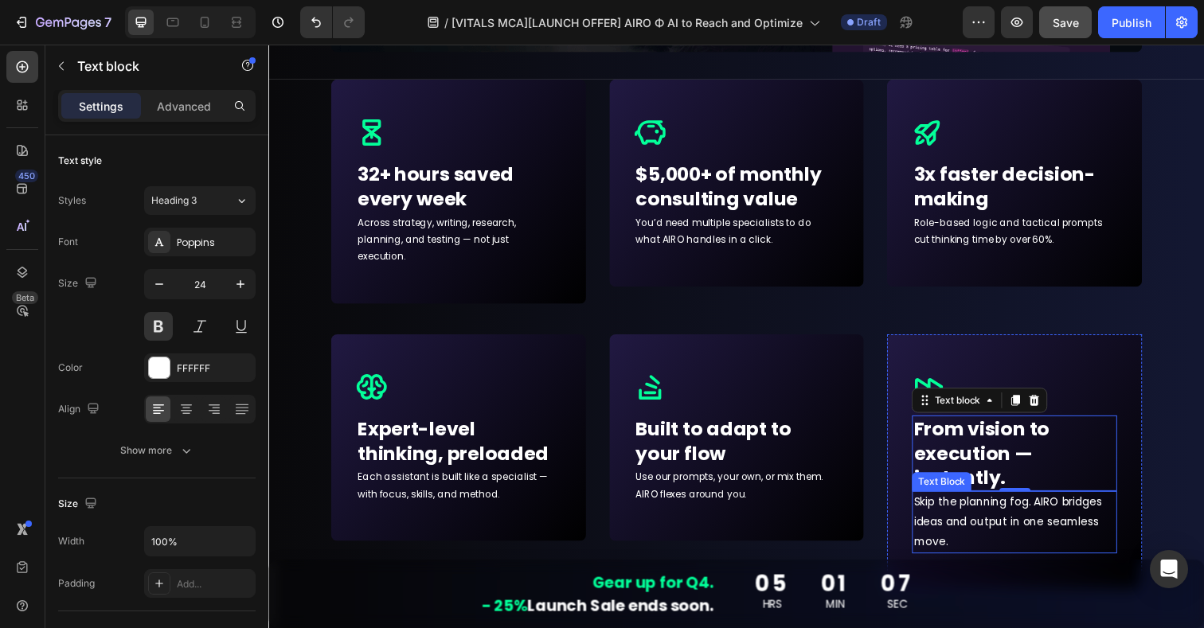
click at [944, 523] on p "Skip the planning fog. AIRO bridges ideas and output in one seamless move." at bounding box center [1030, 533] width 206 height 61
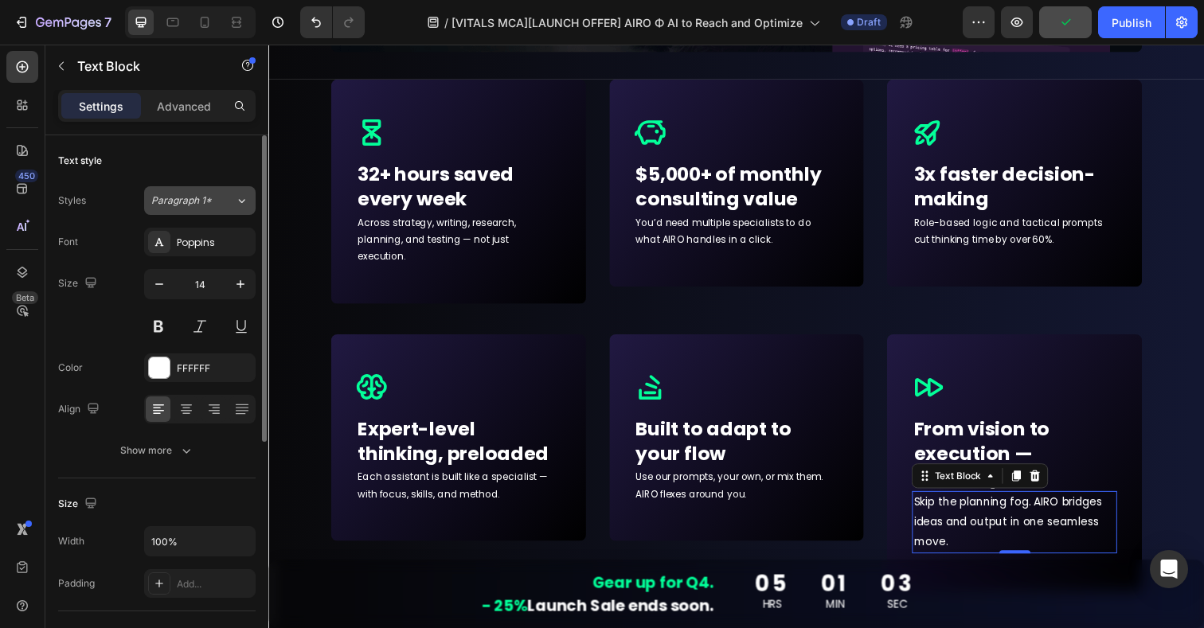
click at [192, 191] on button "Paragraph 1*" at bounding box center [200, 200] width 112 height 29
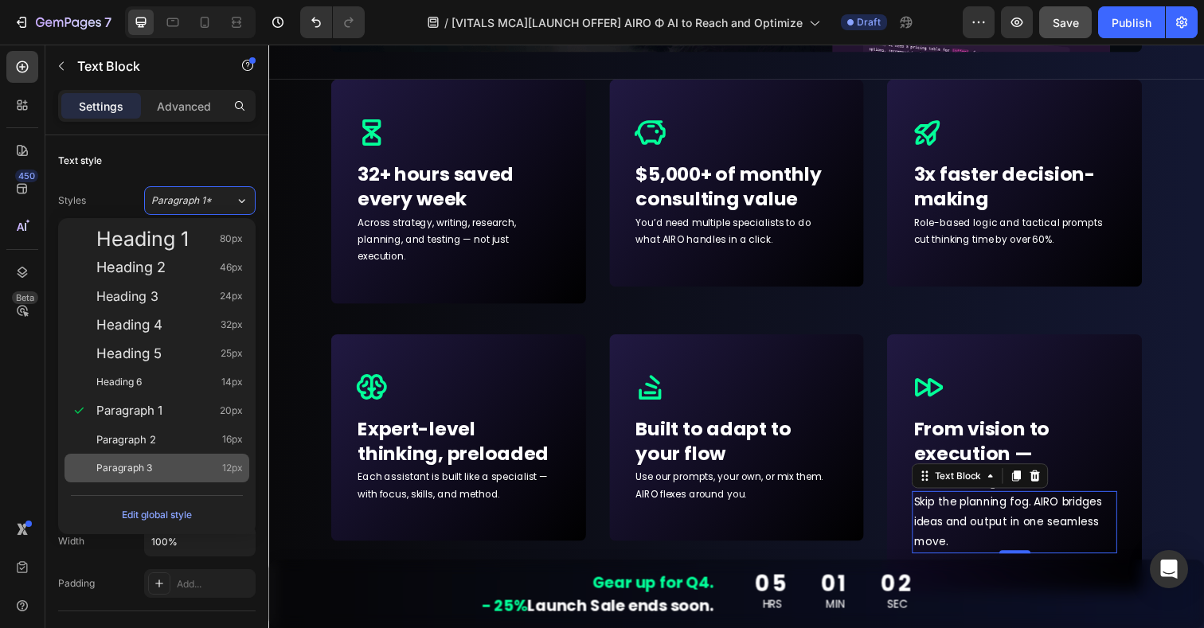
click at [138, 462] on span "Paragraph 3" at bounding box center [124, 468] width 56 height 16
type input "12"
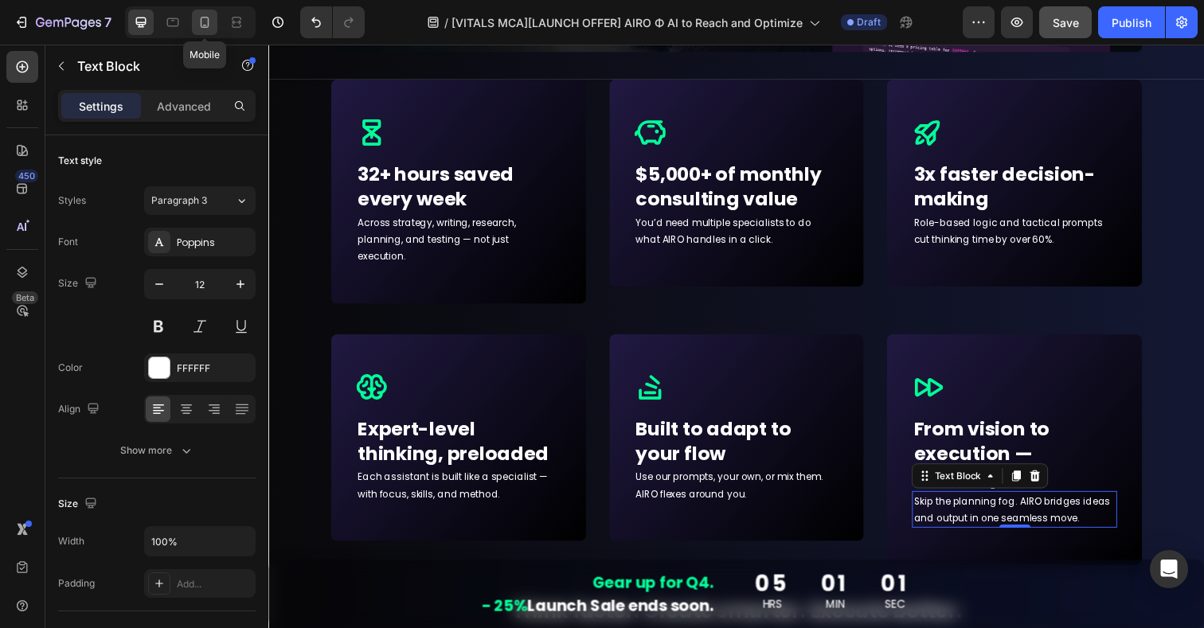
click at [209, 14] on icon at bounding box center [205, 22] width 16 height 16
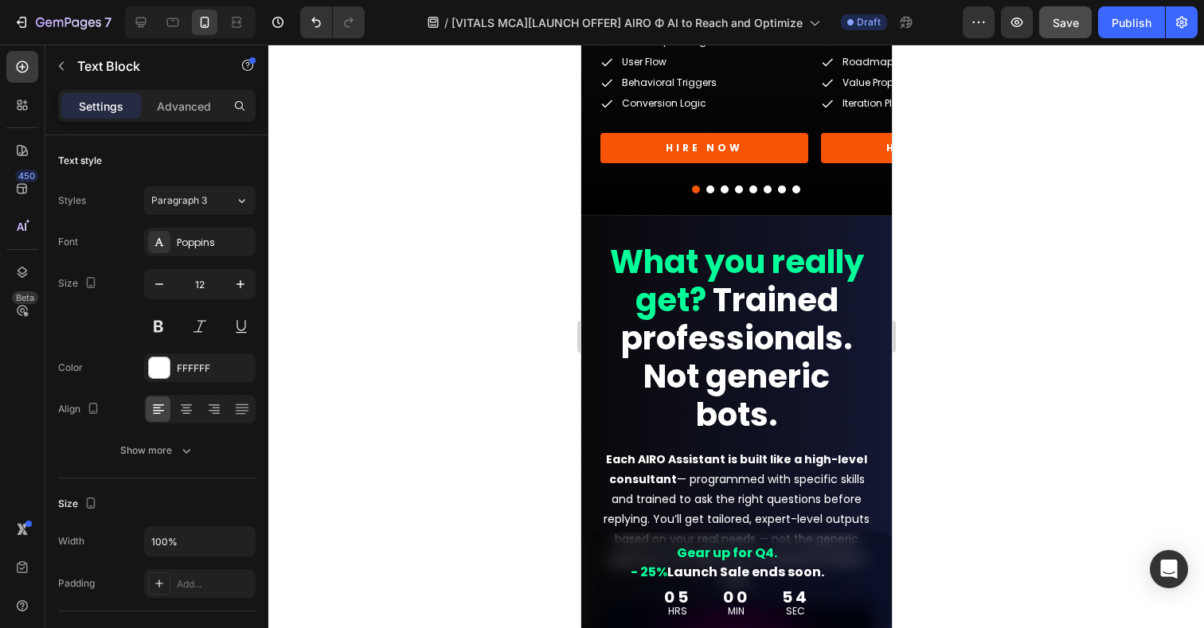
scroll to position [4743, 0]
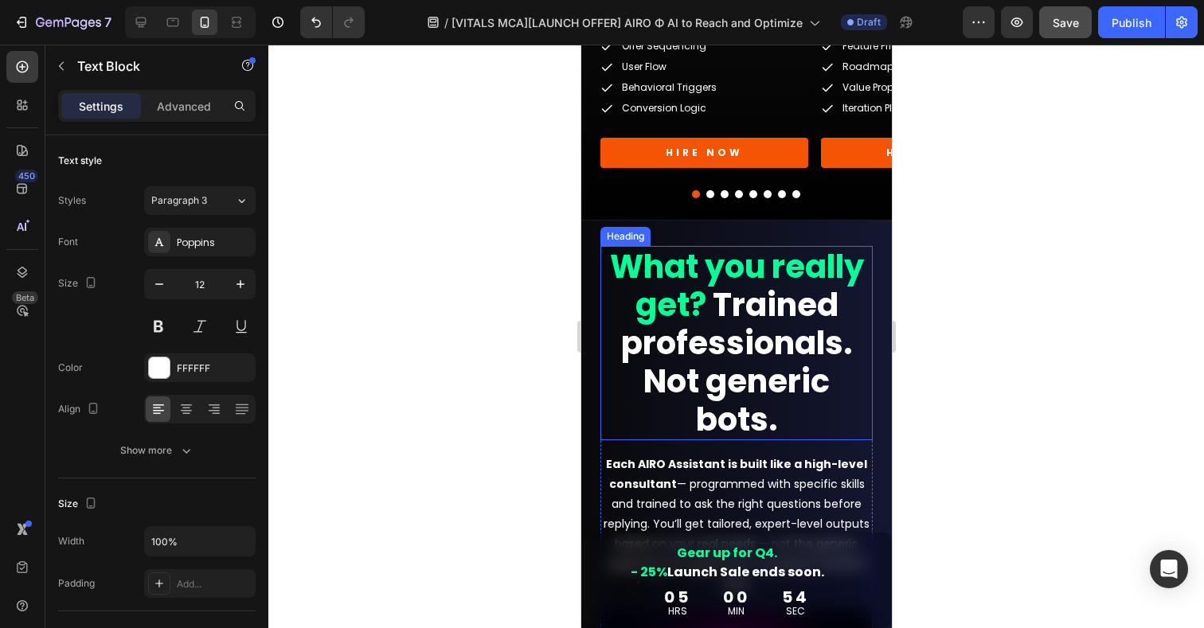
click at [709, 343] on strong "Trained professionals. Not generic bots." at bounding box center [736, 362] width 232 height 159
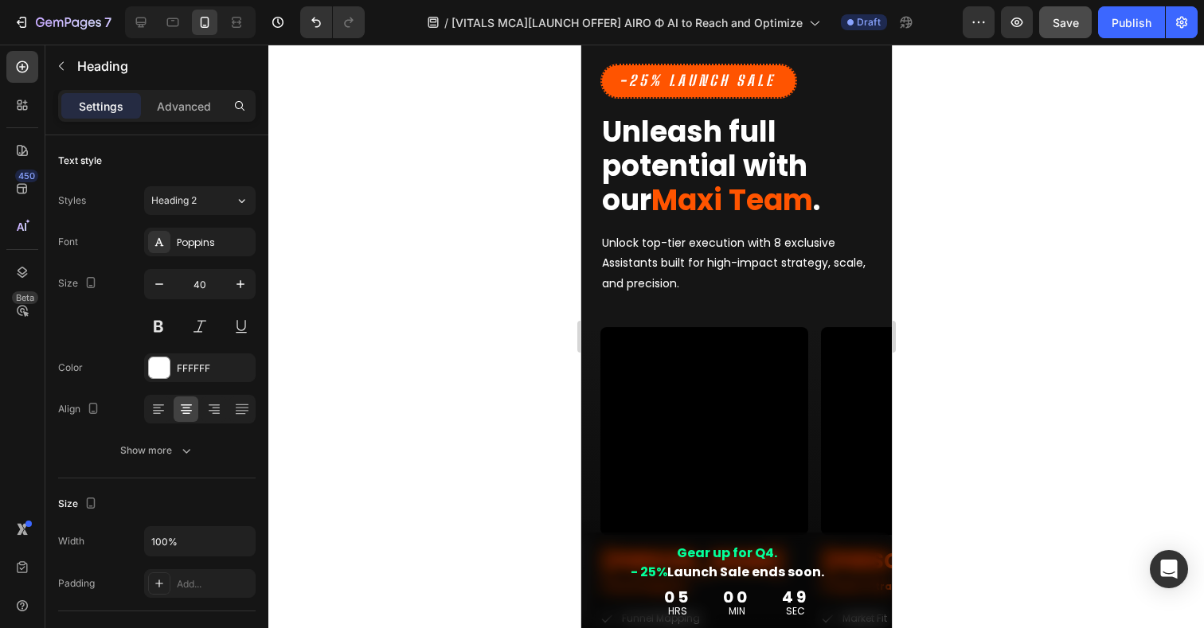
scroll to position [3848, 0]
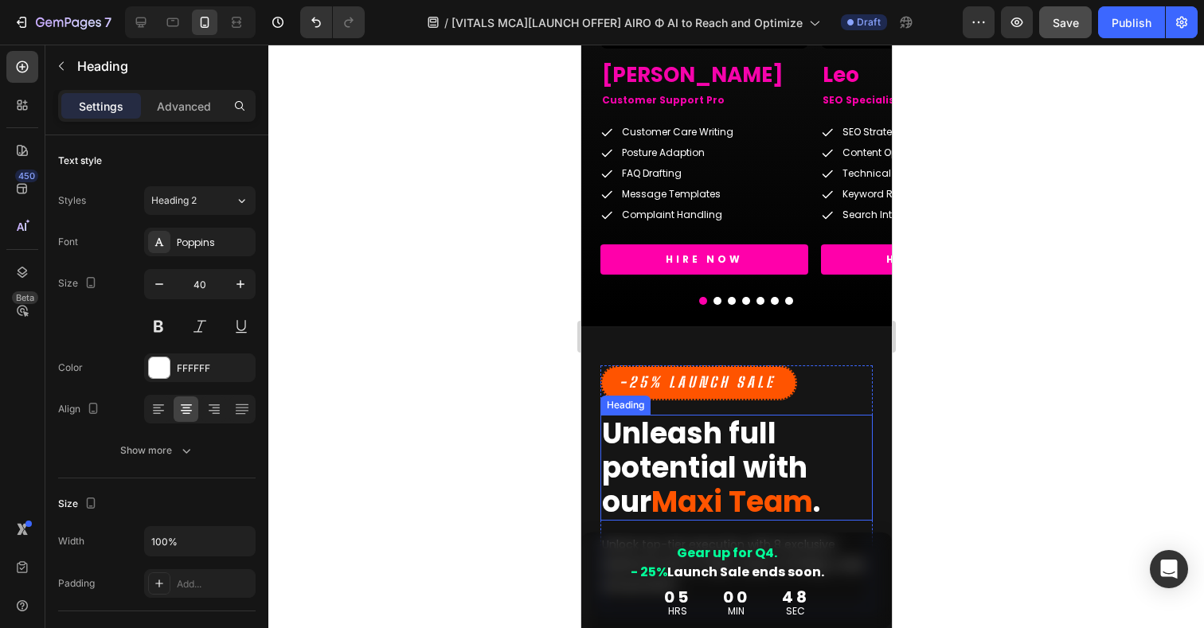
click at [683, 469] on strong "Unleash full potential with our" at bounding box center [703, 467] width 205 height 109
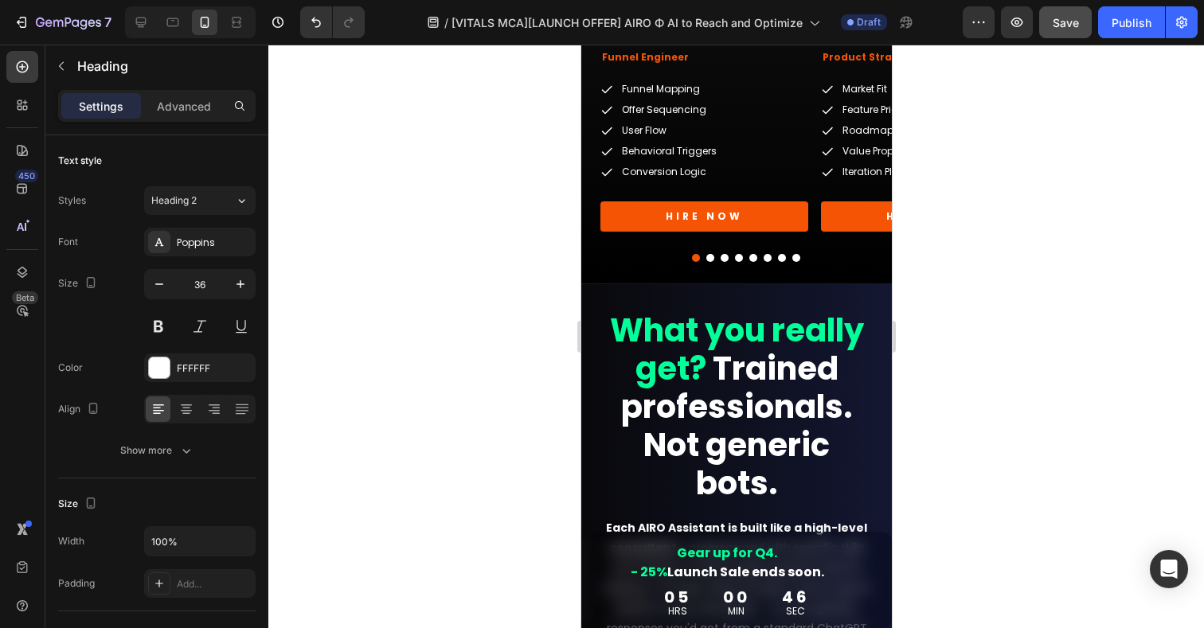
scroll to position [4686, 0]
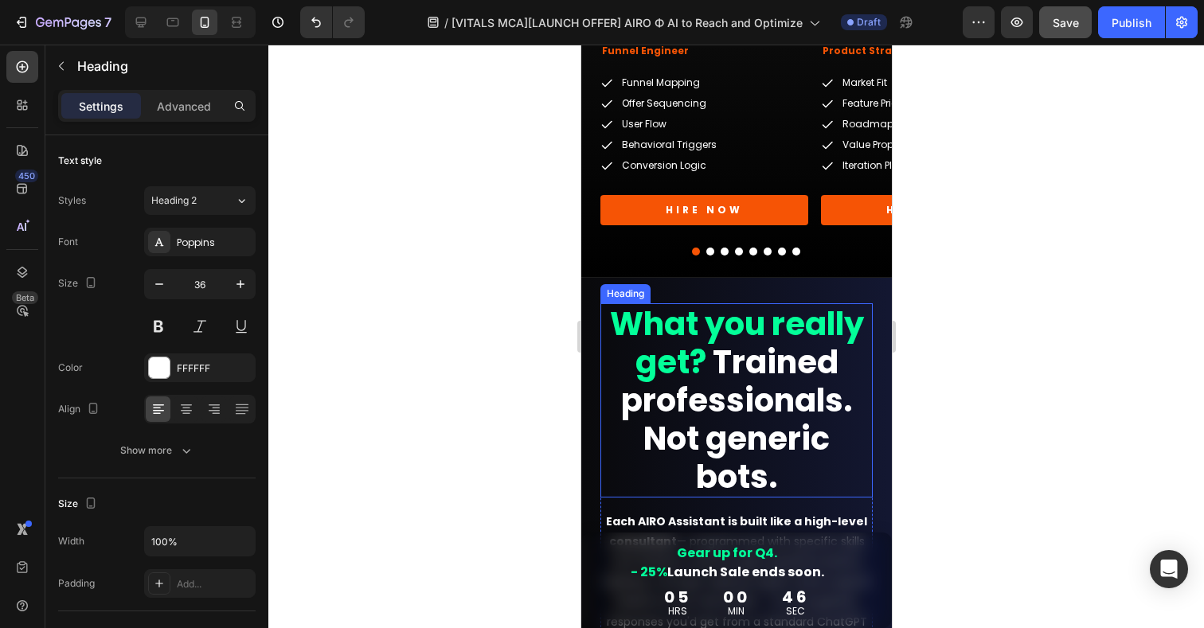
click at [749, 420] on strong "Trained professionals. Not generic bots." at bounding box center [736, 419] width 232 height 159
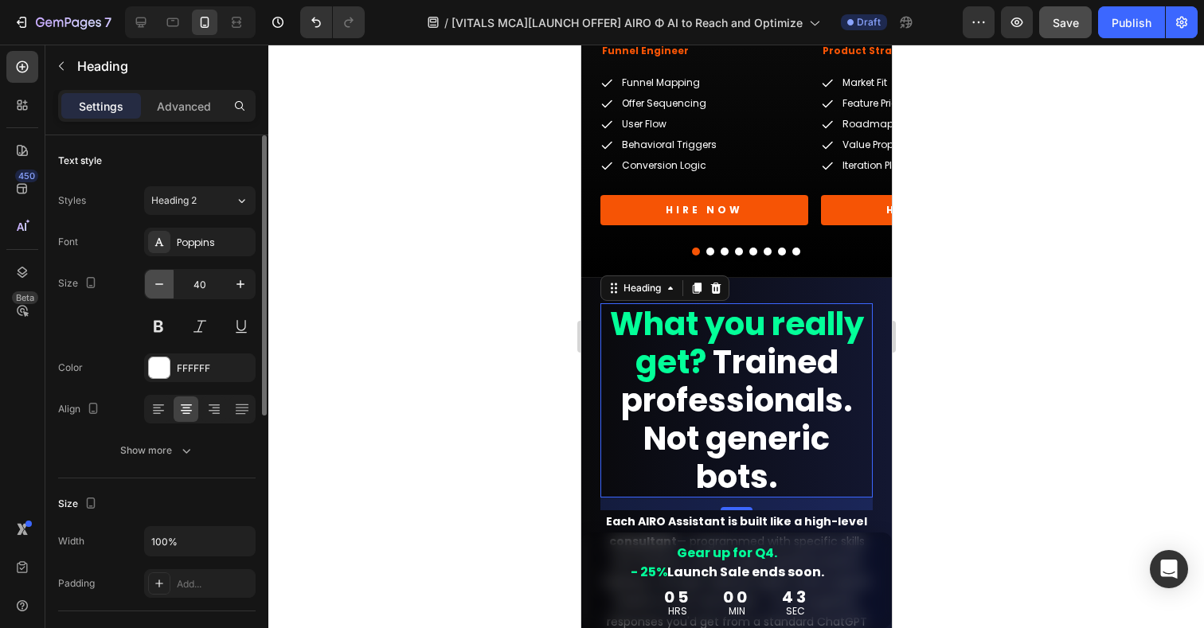
click at [154, 288] on icon "button" at bounding box center [159, 284] width 16 height 16
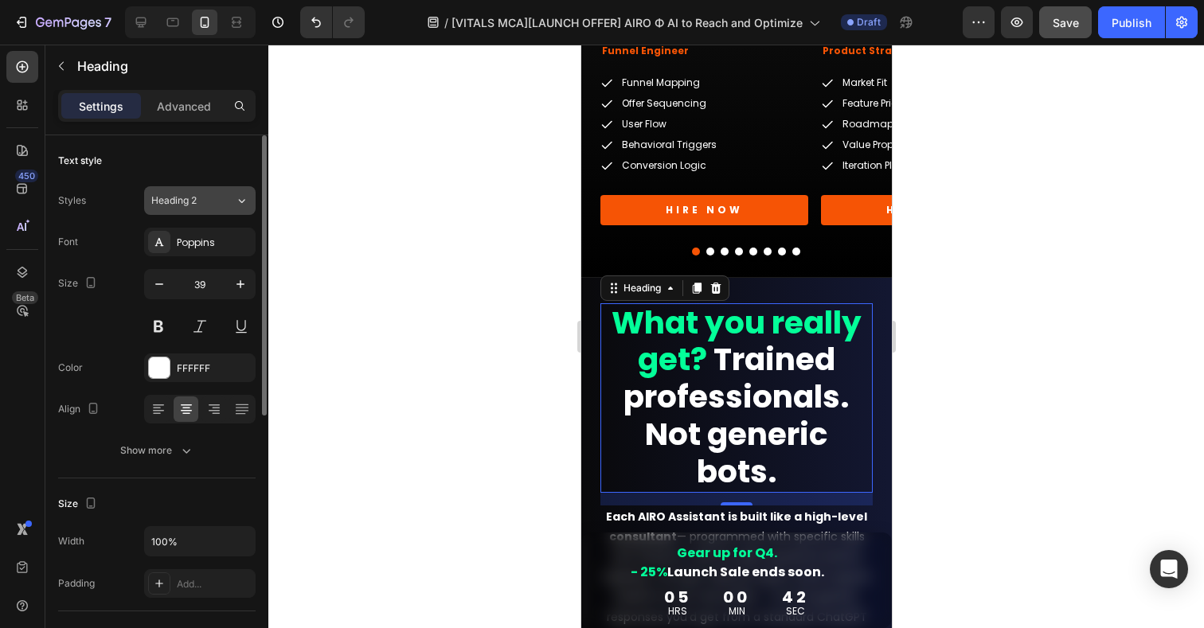
click at [201, 191] on button "Heading 2" at bounding box center [200, 200] width 112 height 29
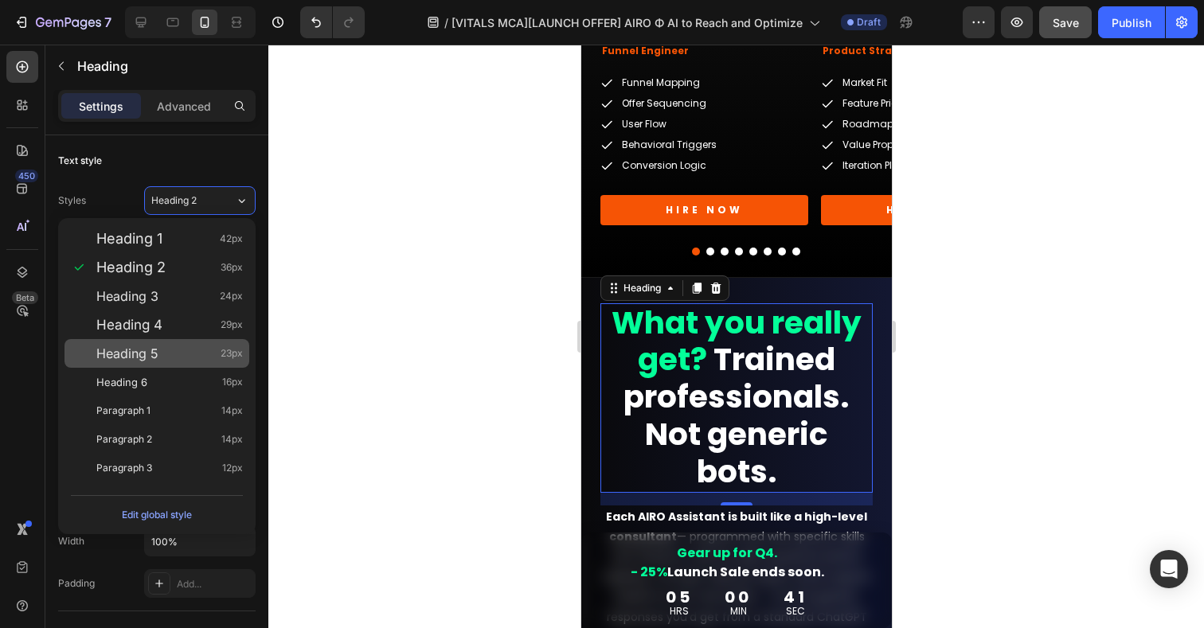
click at [133, 342] on div "Heading 5 23px" at bounding box center [157, 353] width 185 height 29
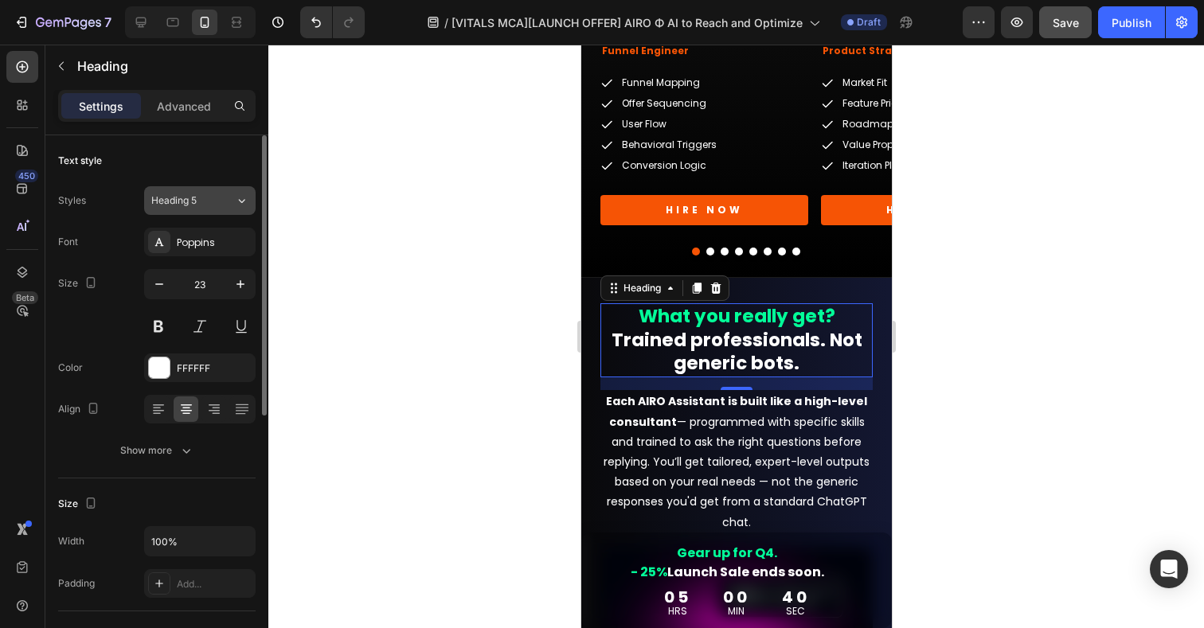
click at [181, 199] on span "Heading 5" at bounding box center [173, 201] width 45 height 14
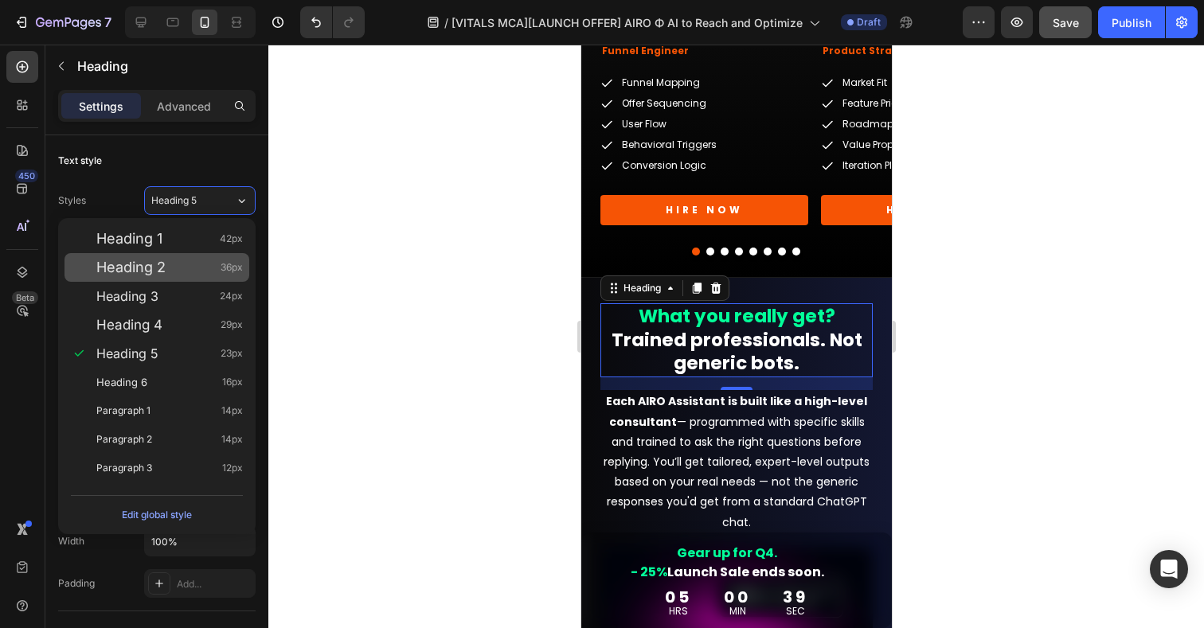
click at [145, 266] on span "Heading 2" at bounding box center [130, 268] width 69 height 16
type input "36"
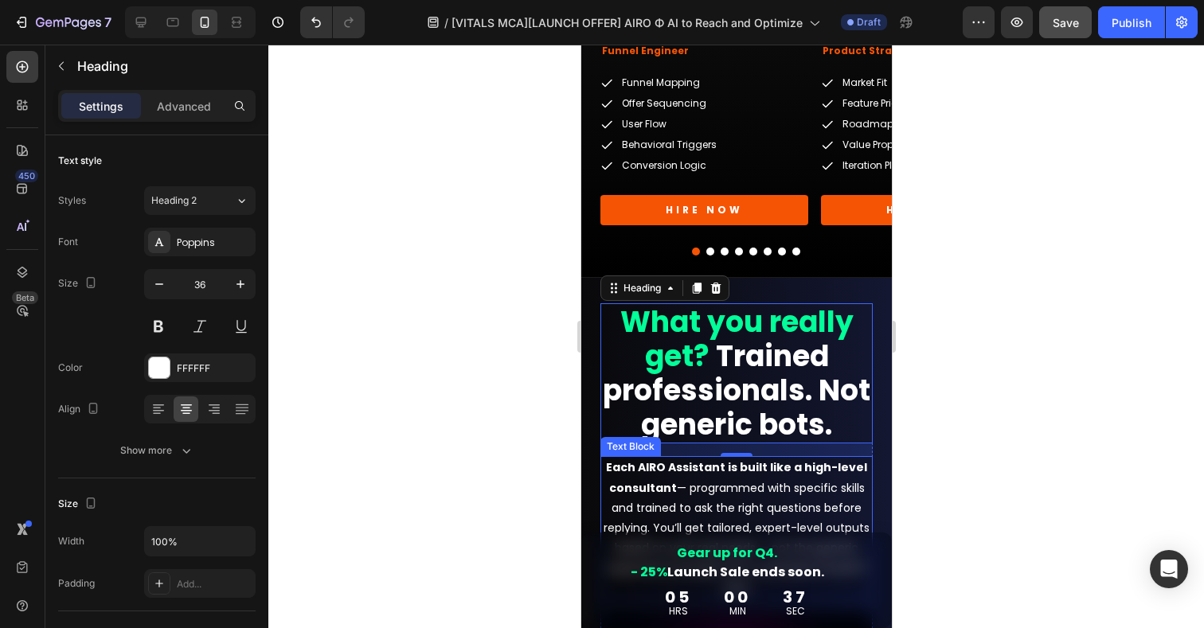
scroll to position [4721, 0]
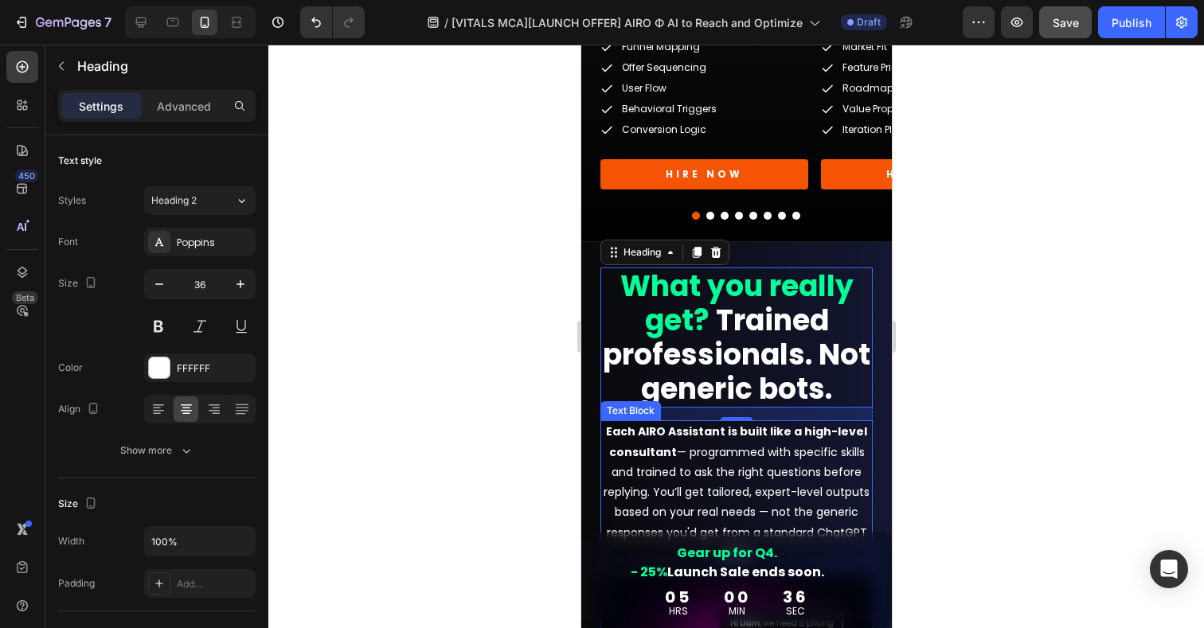
click at [714, 464] on p "Each AIRO Assistant is built like a high-level consultant — programmed with spe…" at bounding box center [735, 492] width 269 height 140
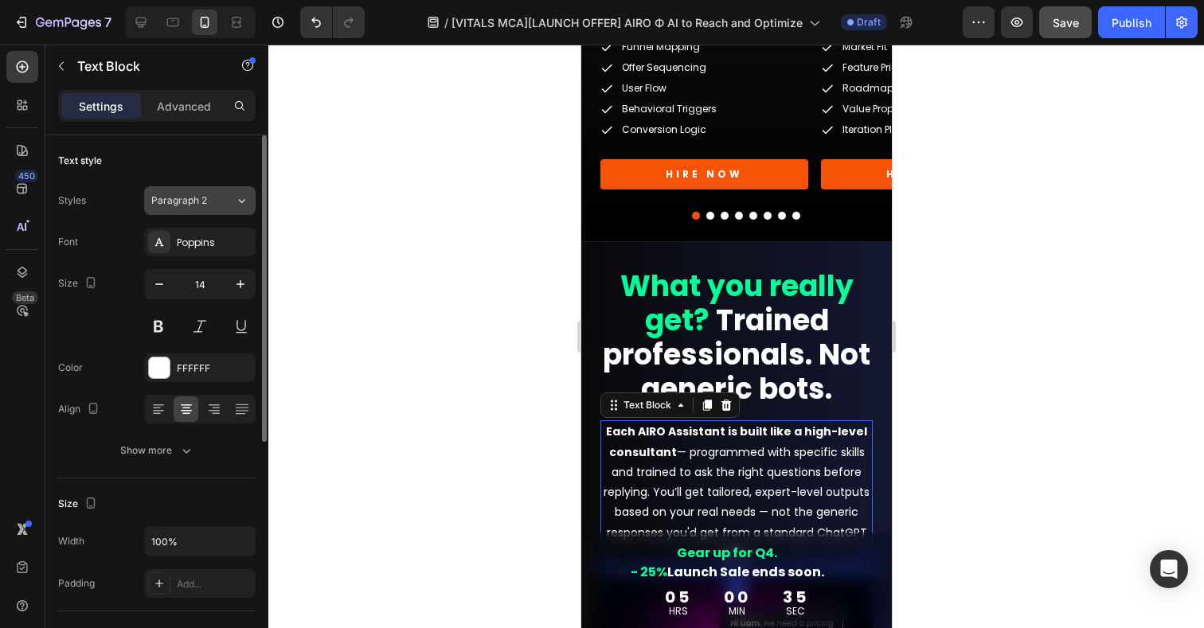
click at [213, 200] on div "Paragraph 2" at bounding box center [183, 201] width 65 height 14
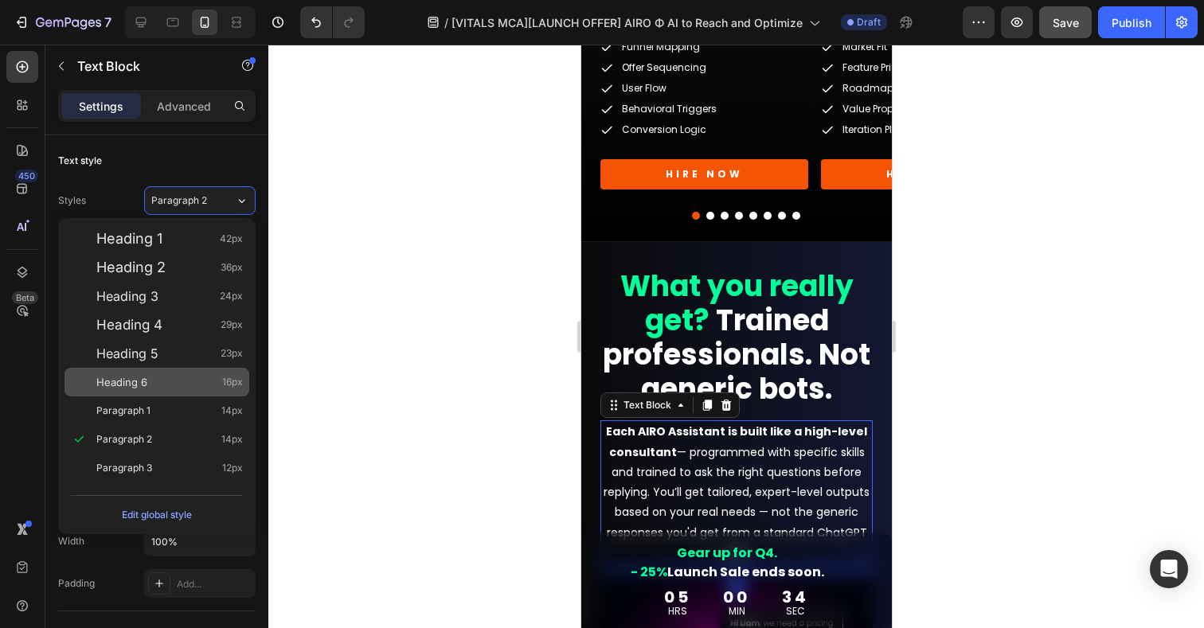
click at [150, 392] on div "Heading 6 16px" at bounding box center [157, 382] width 185 height 29
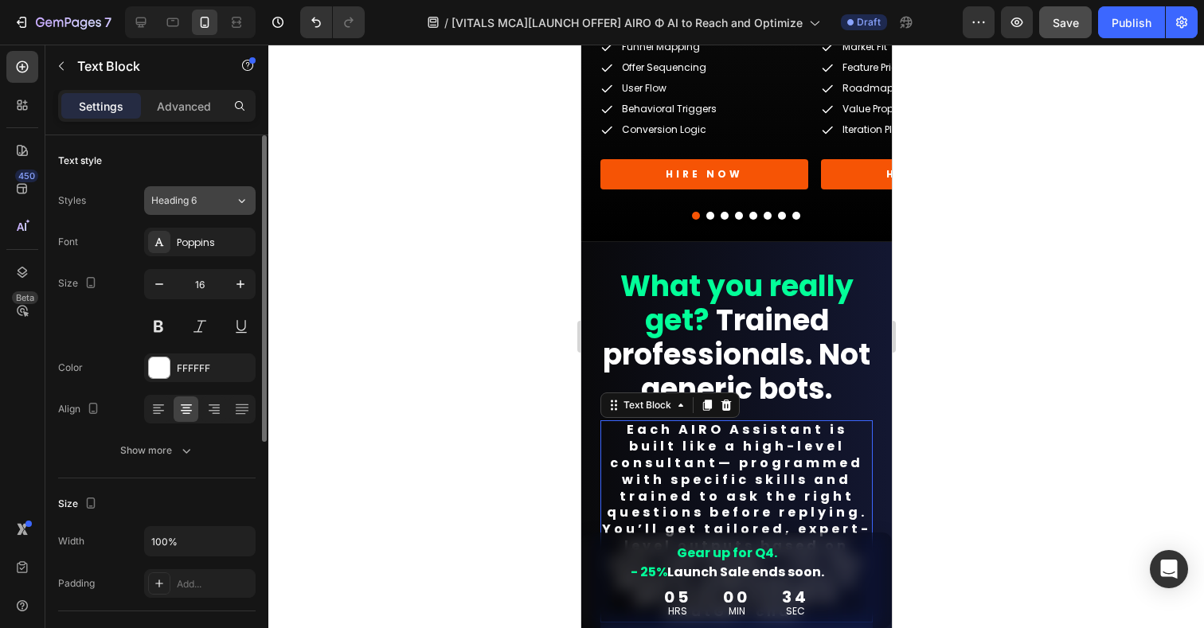
click at [198, 204] on div "Heading 6" at bounding box center [183, 201] width 65 height 14
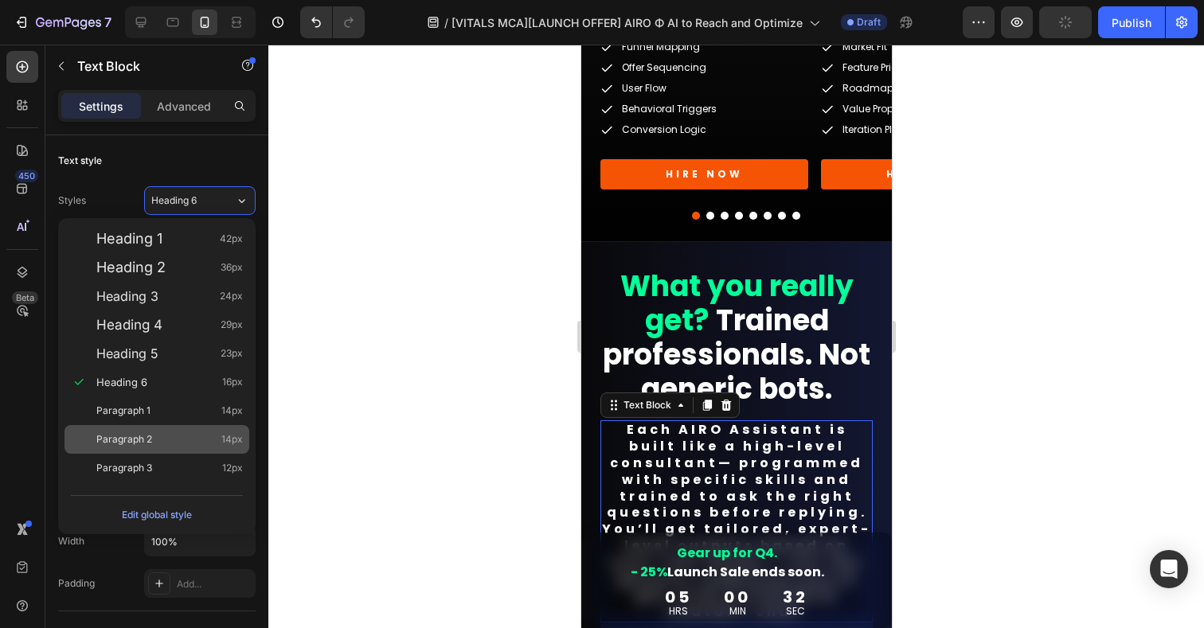
click at [143, 440] on span "Paragraph 2" at bounding box center [124, 440] width 56 height 16
type input "14"
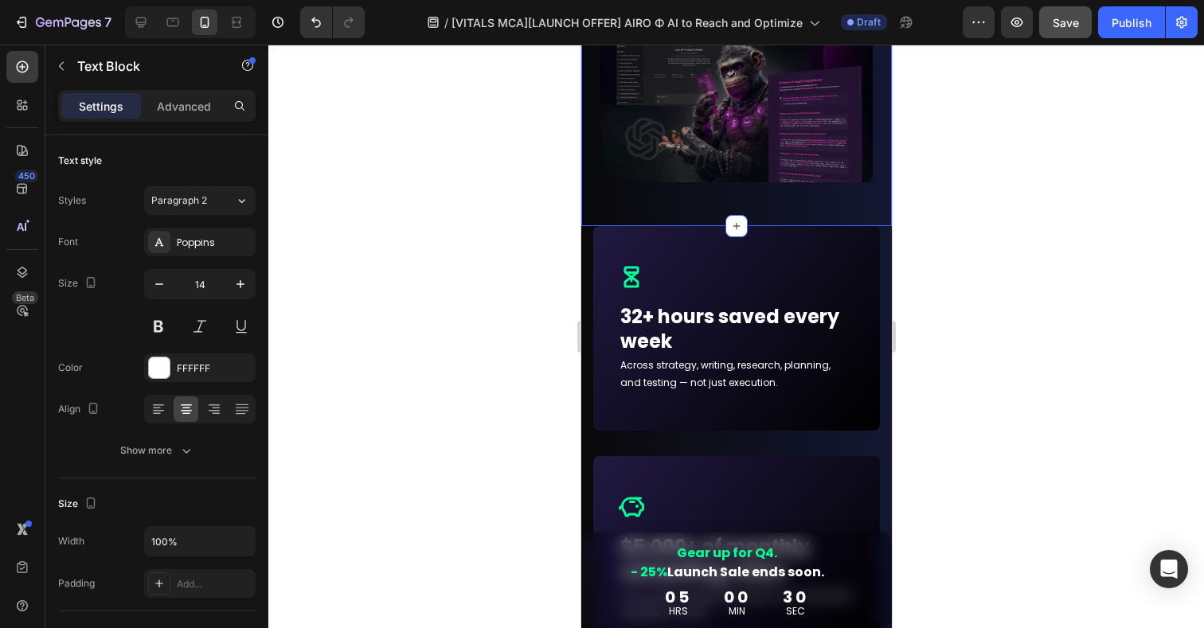
scroll to position [5469, 0]
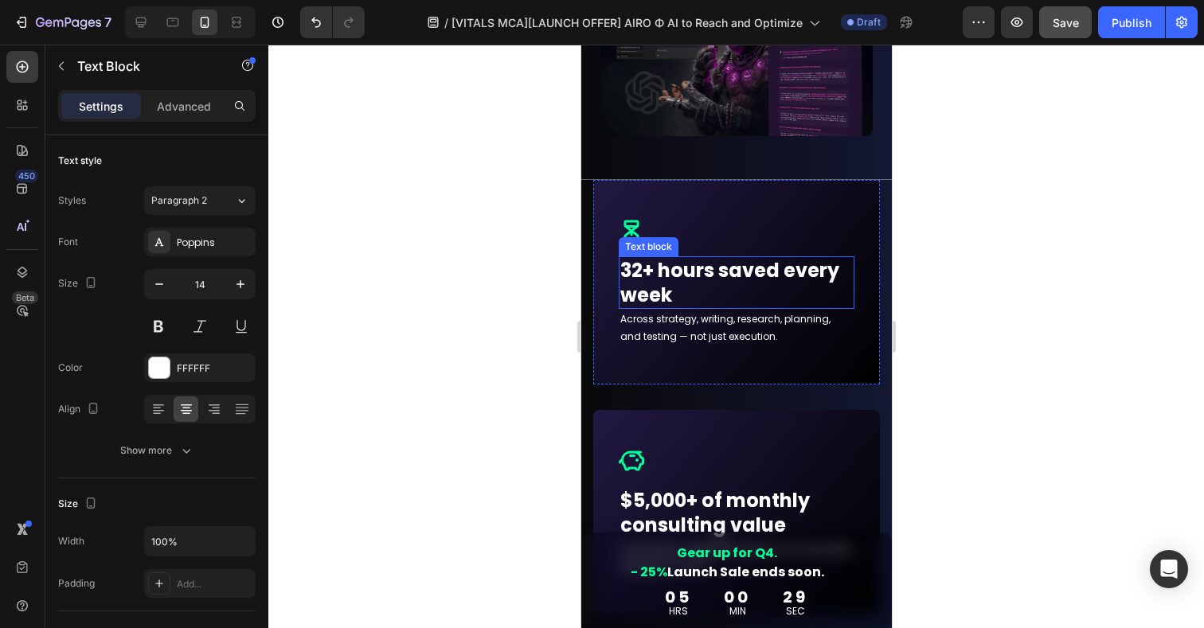
click at [734, 280] on p "32+ hours saved every week" at bounding box center [736, 282] width 233 height 49
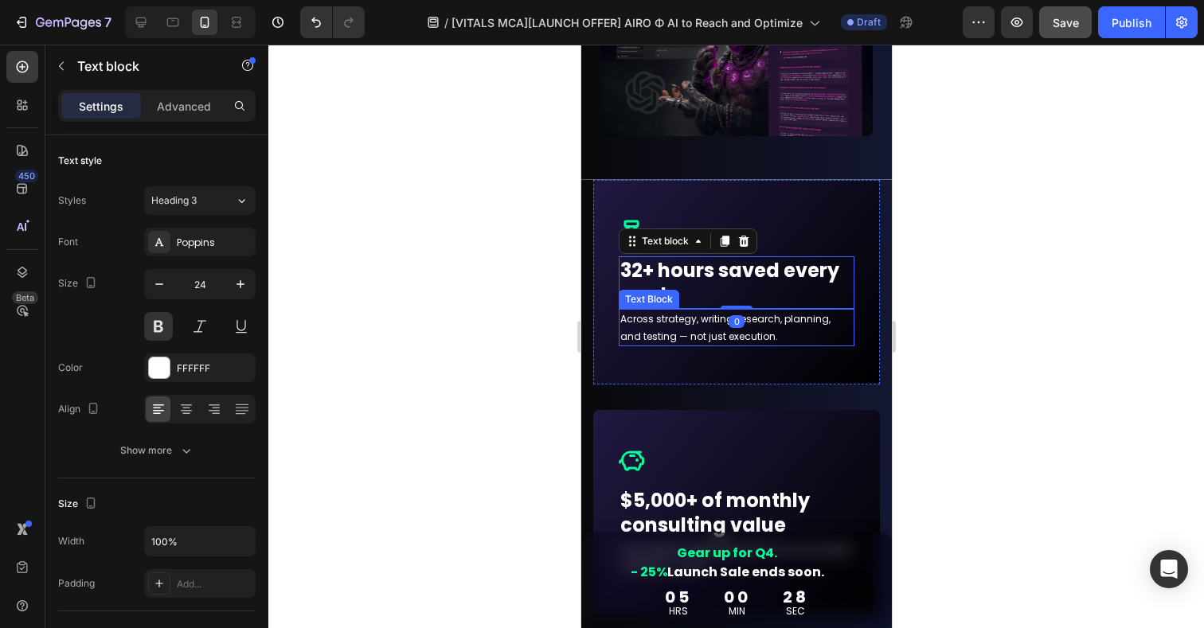
click at [696, 337] on p "Across strategy, writing, research, planning, and testing — not just execution." at bounding box center [736, 328] width 233 height 34
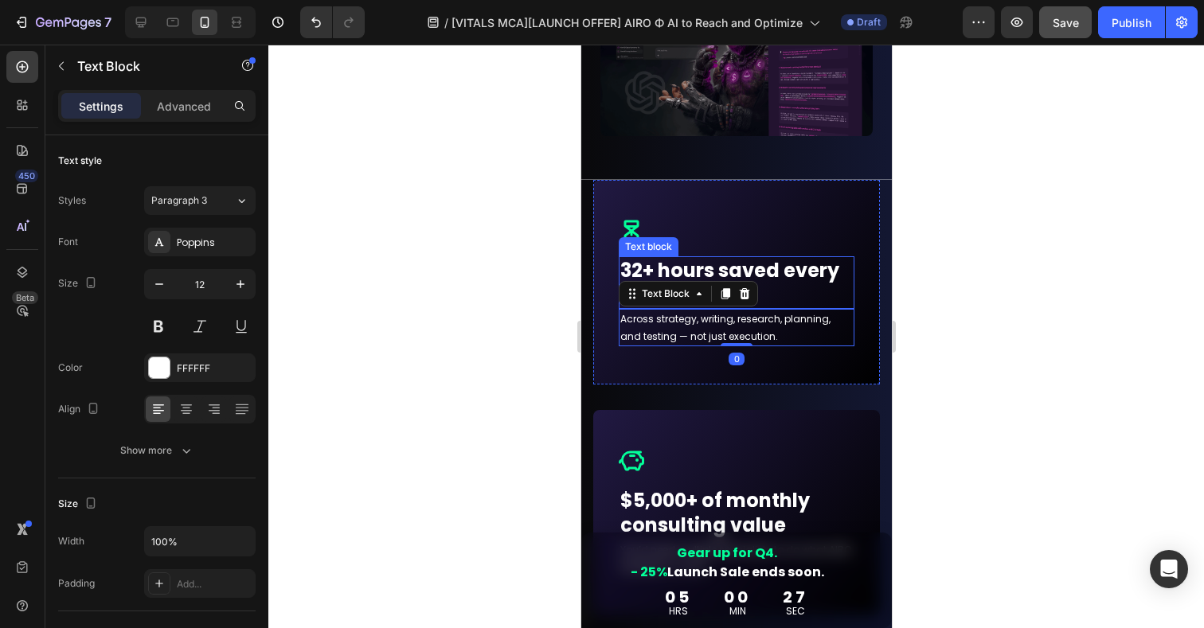
click at [826, 269] on p "32+ hours saved every week" at bounding box center [736, 282] width 233 height 49
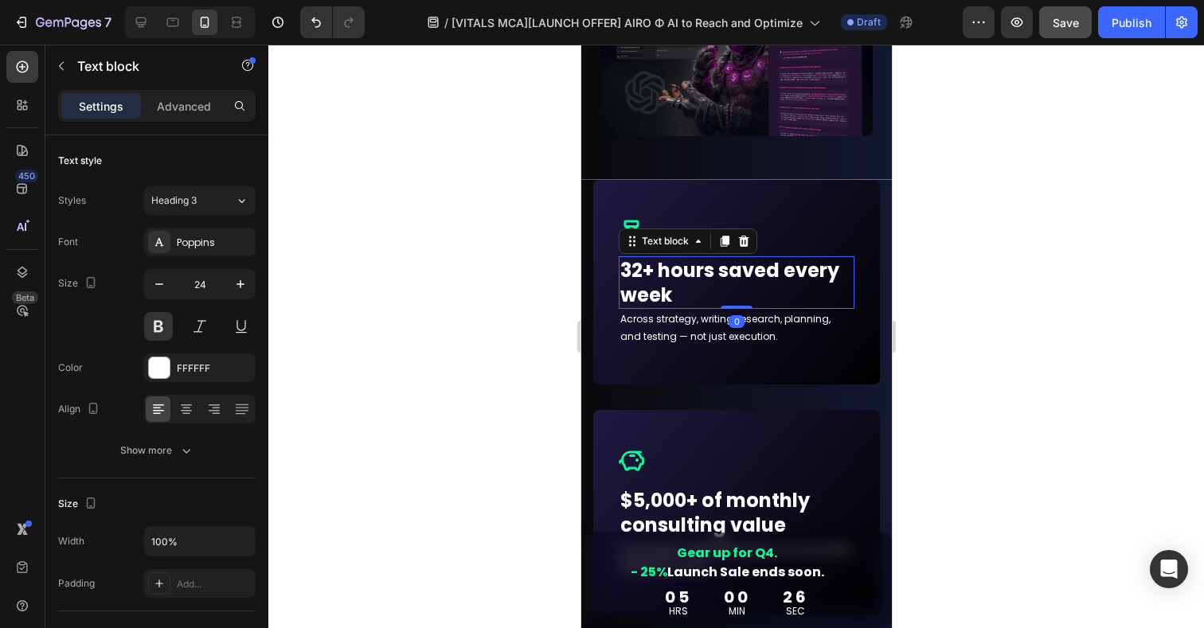
click at [987, 396] on div at bounding box center [736, 337] width 936 height 584
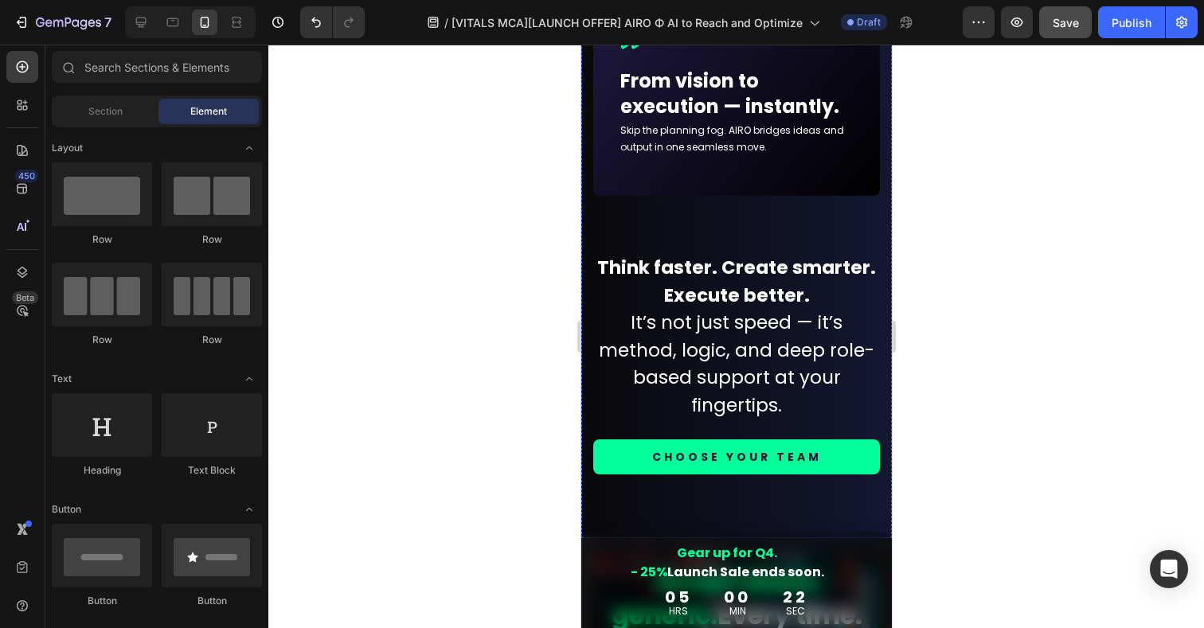
scroll to position [6859, 0]
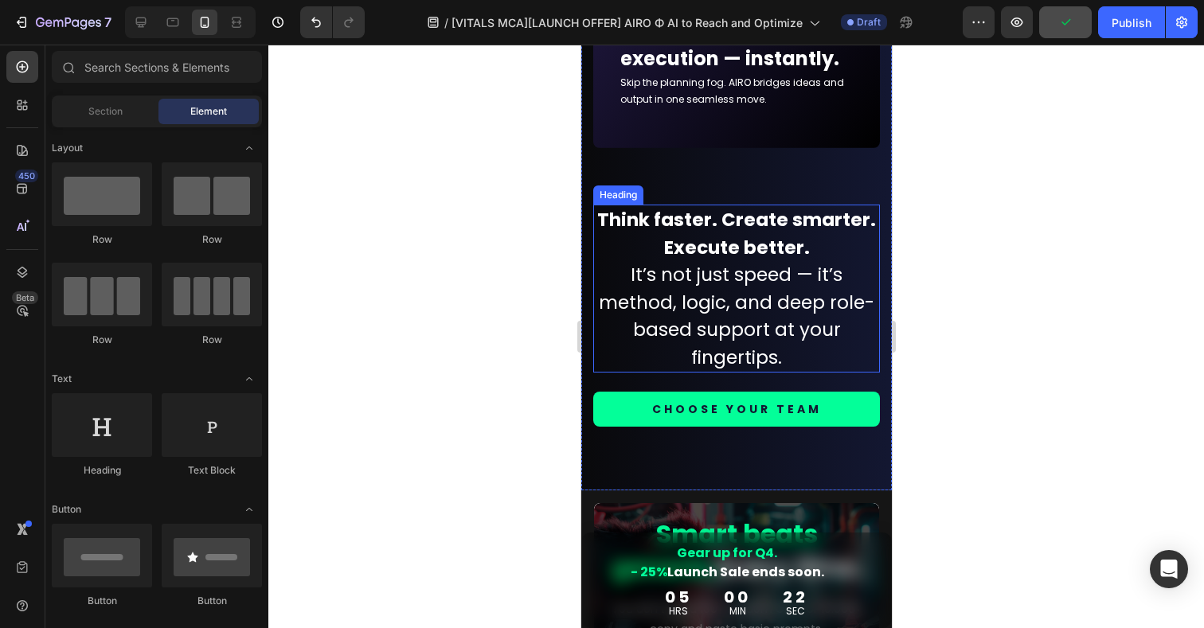
click at [738, 247] on strong "Think faster. Create smarter. Execute better." at bounding box center [736, 233] width 279 height 53
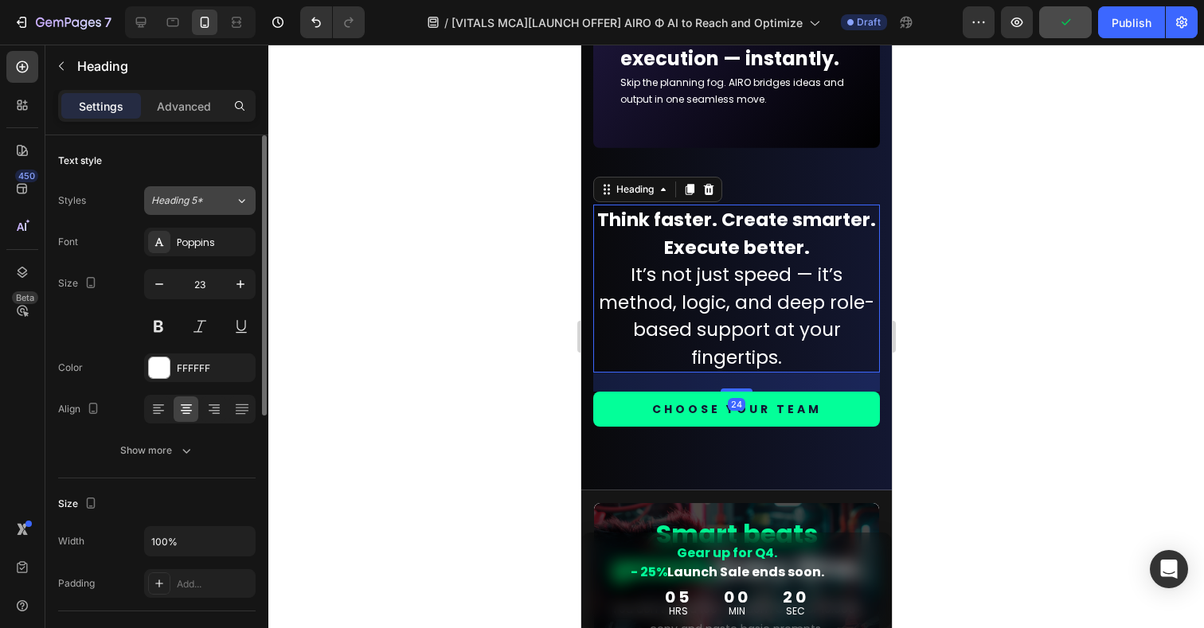
click at [212, 203] on div "Heading 5*" at bounding box center [183, 201] width 65 height 14
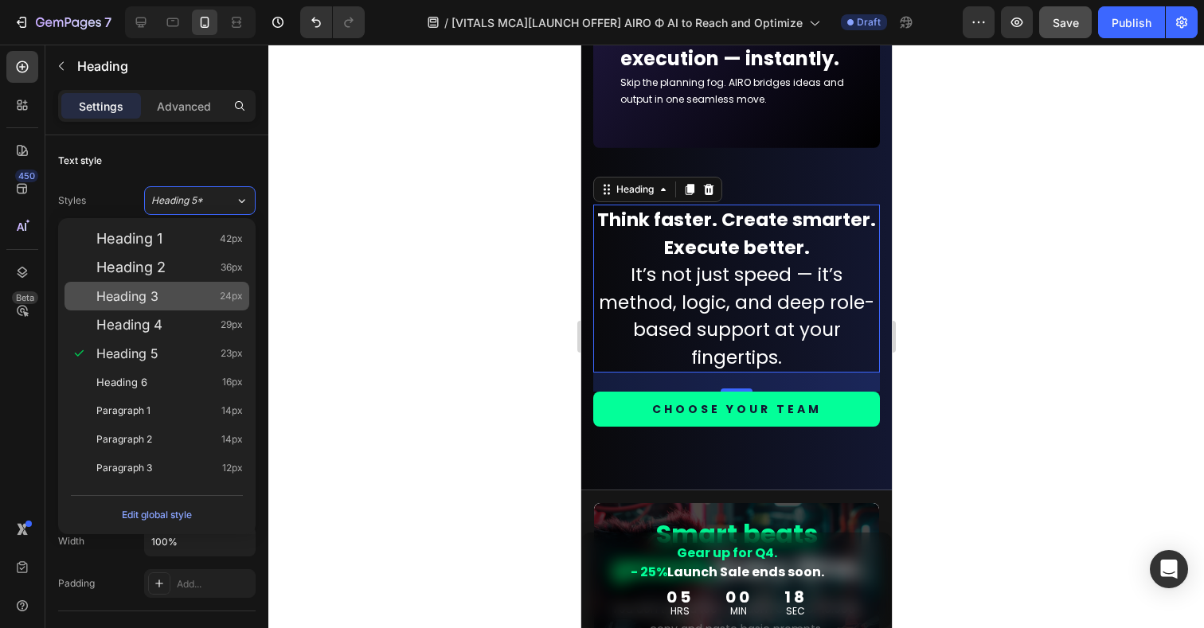
click at [140, 293] on span "Heading 3" at bounding box center [127, 296] width 62 height 16
type input "24"
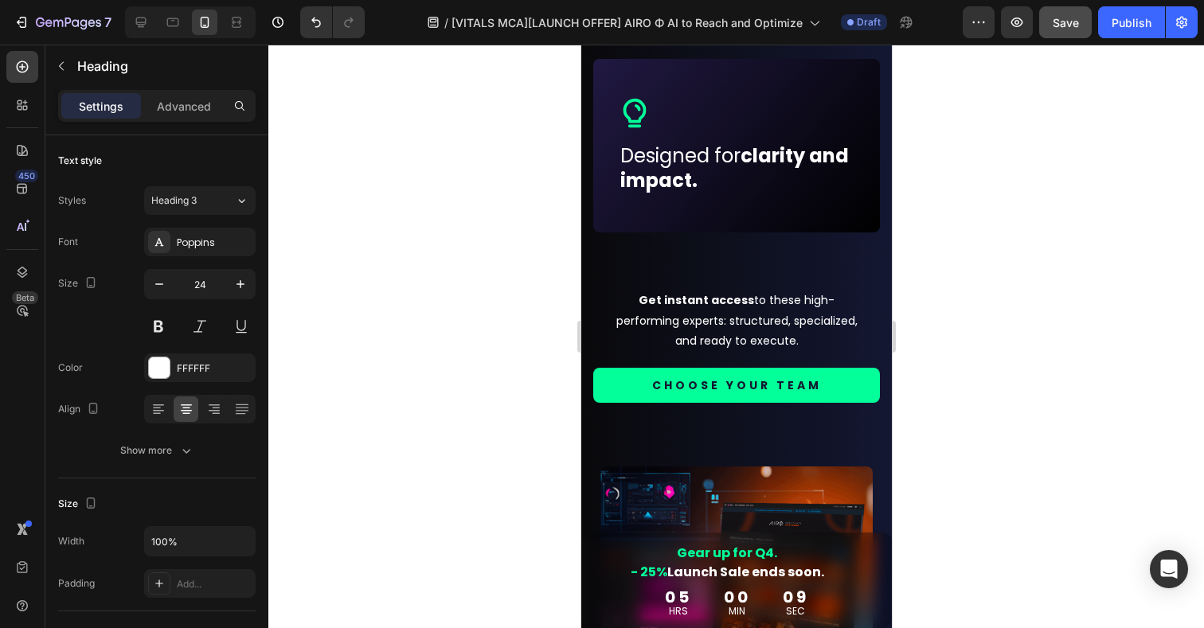
scroll to position [1734, 0]
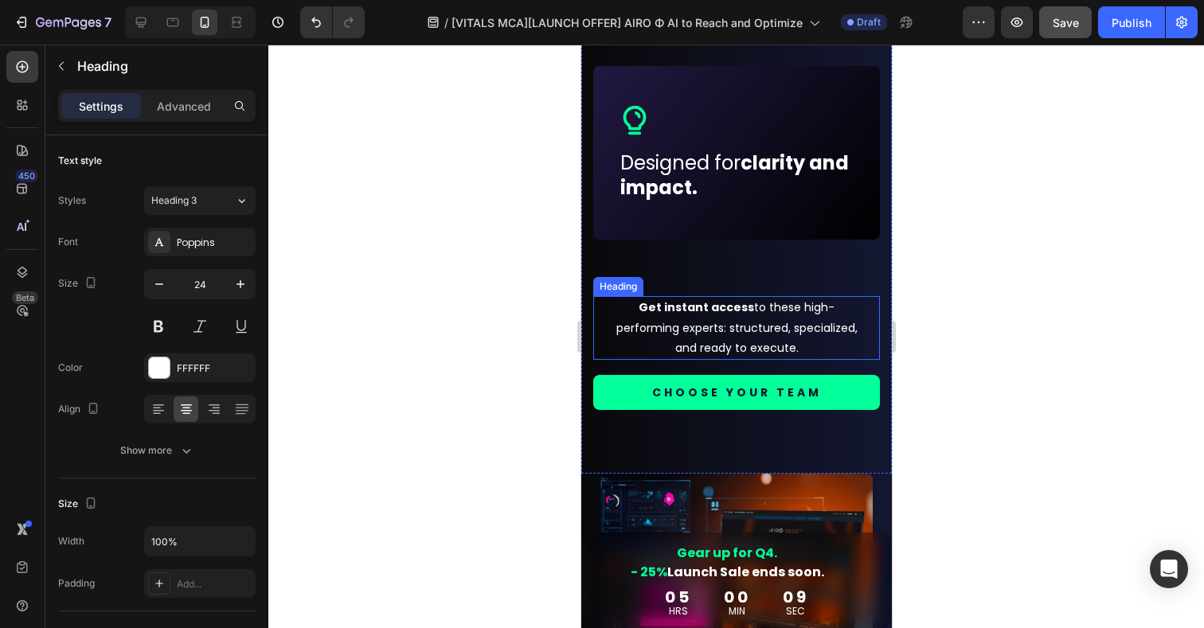
click at [757, 315] on h2 "Get instant access to these high-performing experts: structured, specialized, a…" at bounding box center [735, 328] width 261 height 64
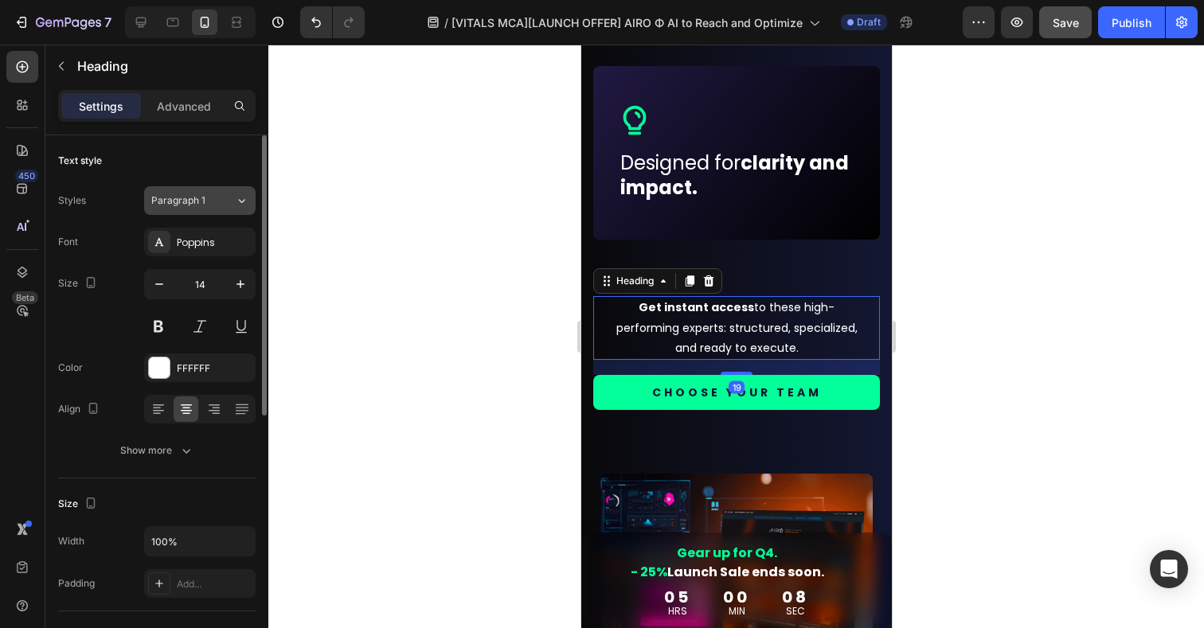
click at [217, 204] on div "Paragraph 1" at bounding box center [193, 201] width 84 height 14
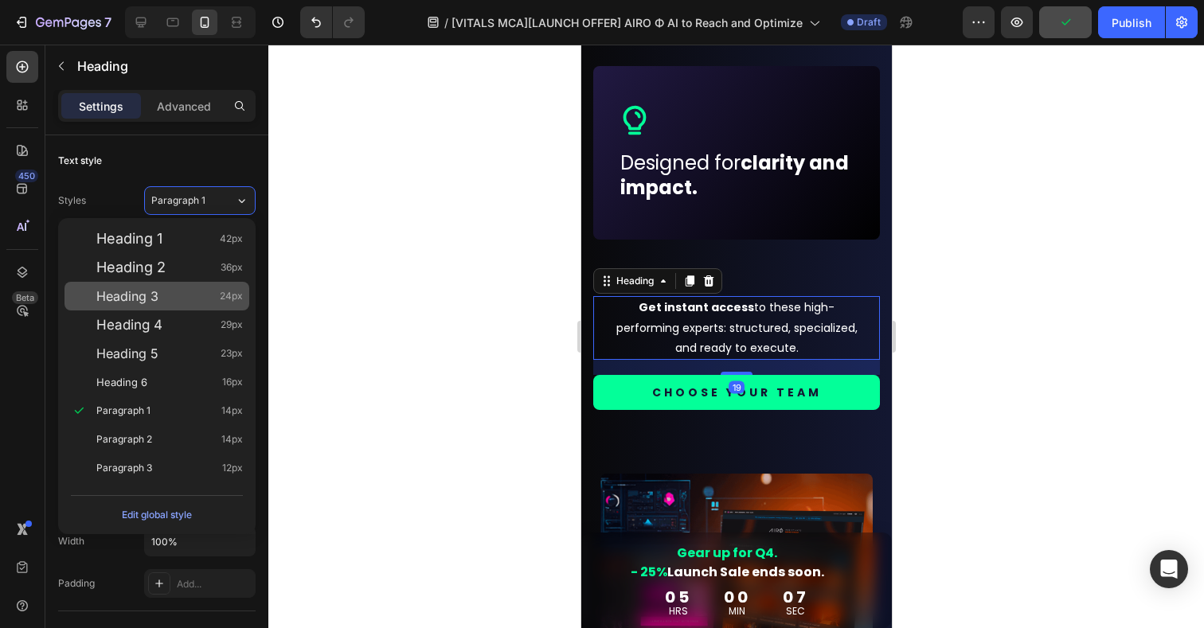
click at [134, 294] on span "Heading 3" at bounding box center [127, 296] width 62 height 16
type input "24"
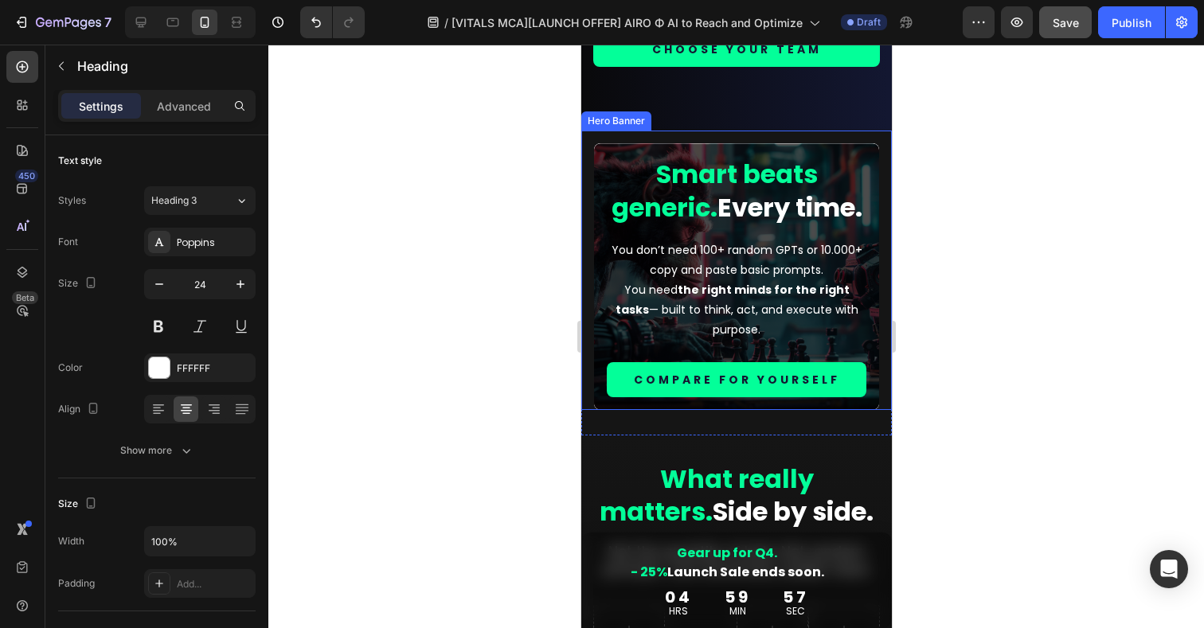
scroll to position [7598, 0]
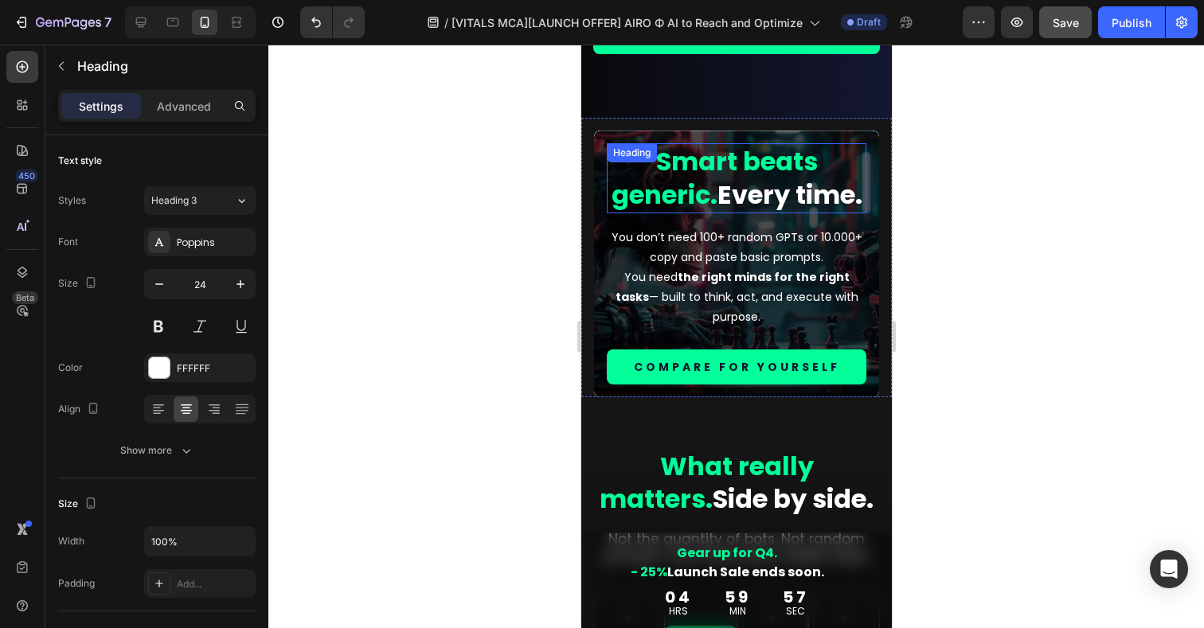
click at [753, 208] on h2 "Smart beats generic. Every time." at bounding box center [736, 177] width 260 height 69
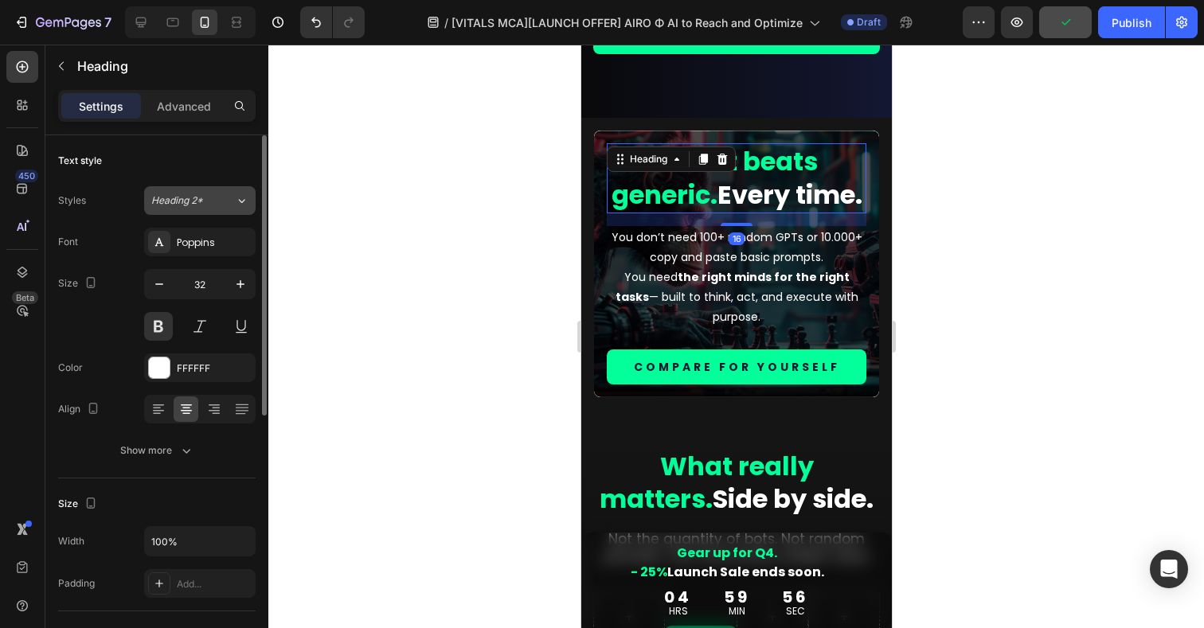
click at [215, 204] on div "Heading 2*" at bounding box center [183, 201] width 65 height 14
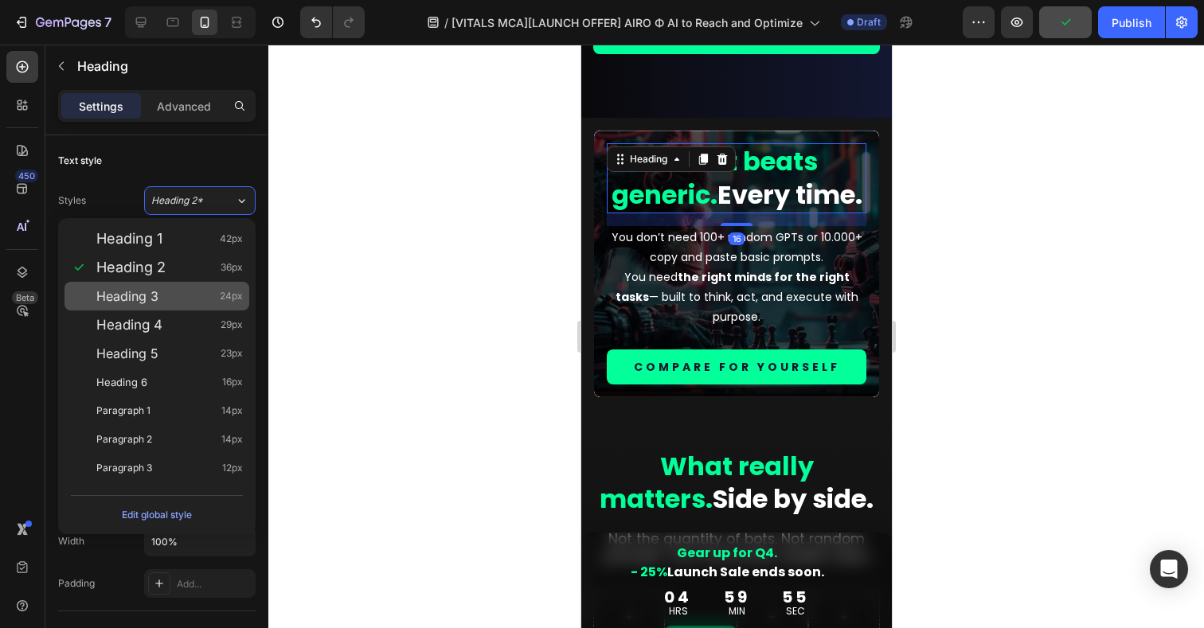
click at [151, 295] on span "Heading 3" at bounding box center [127, 296] width 62 height 16
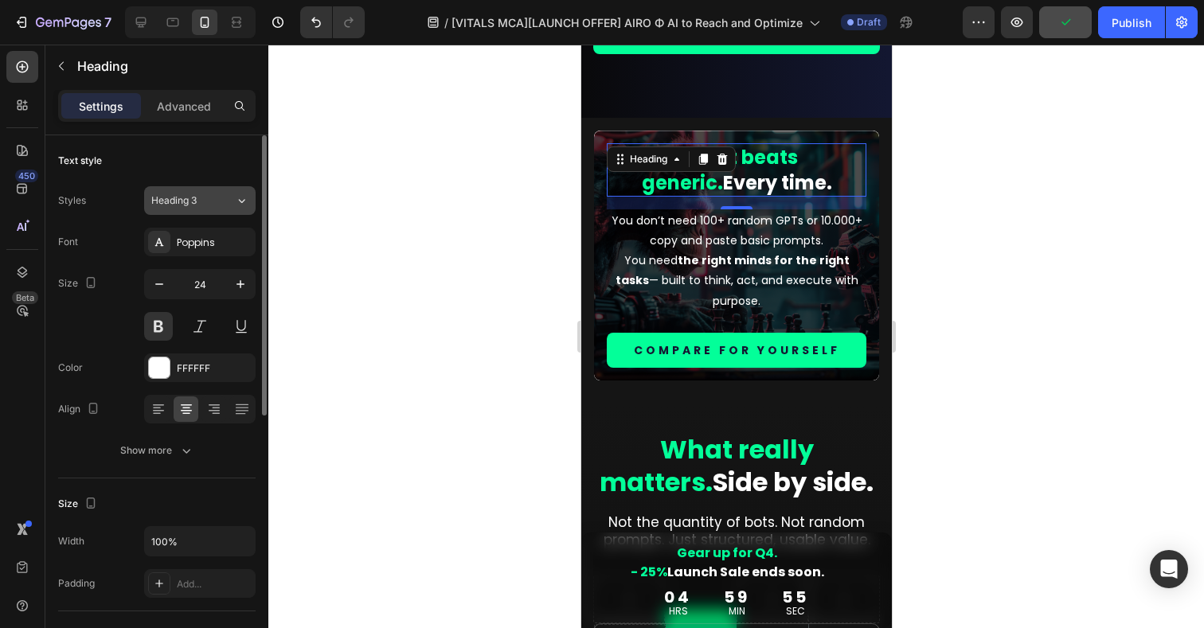
click at [208, 201] on div "Heading 3" at bounding box center [183, 201] width 65 height 14
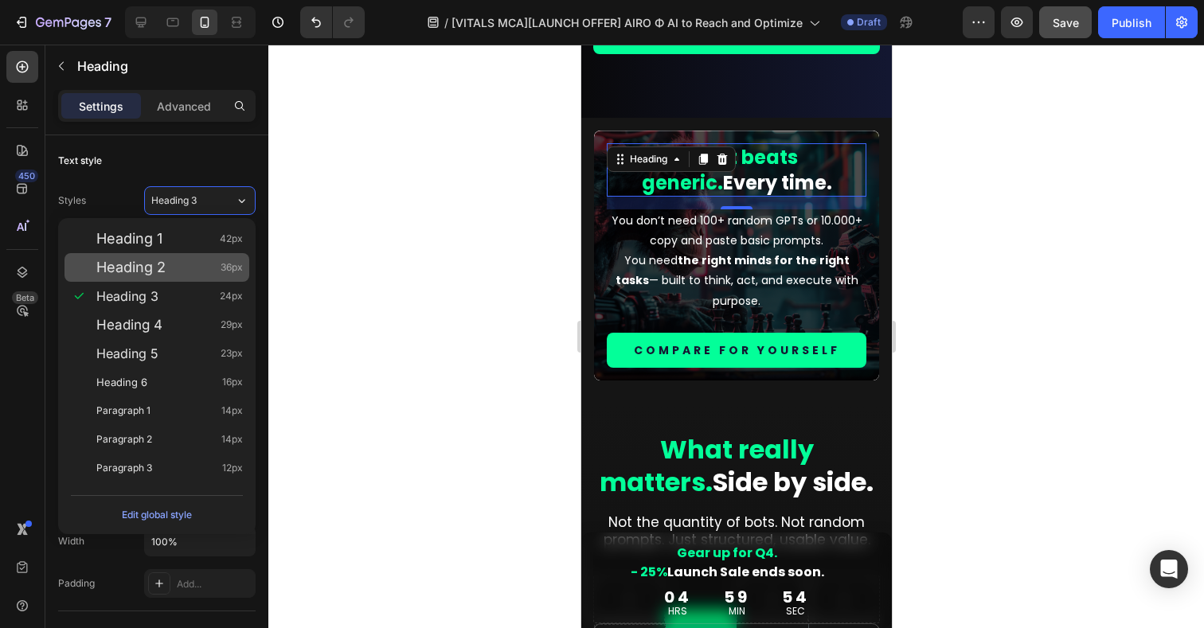
click at [131, 277] on div "Heading 2 36px" at bounding box center [157, 267] width 185 height 29
type input "36"
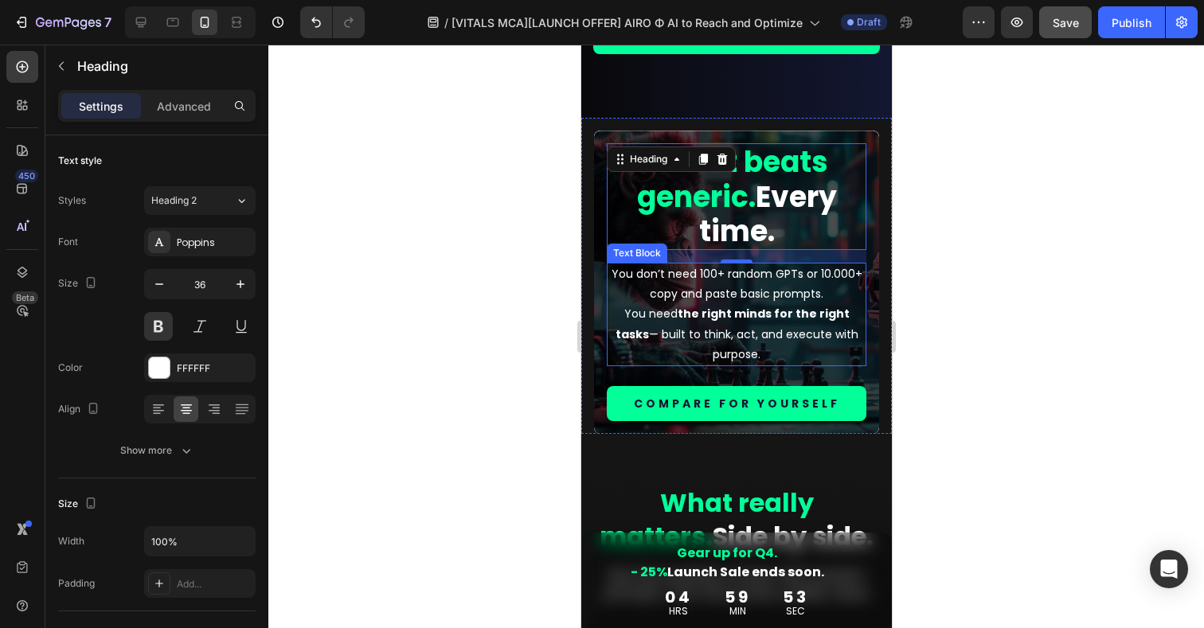
click at [702, 313] on strong "the right minds for the right tasks" at bounding box center [732, 324] width 234 height 36
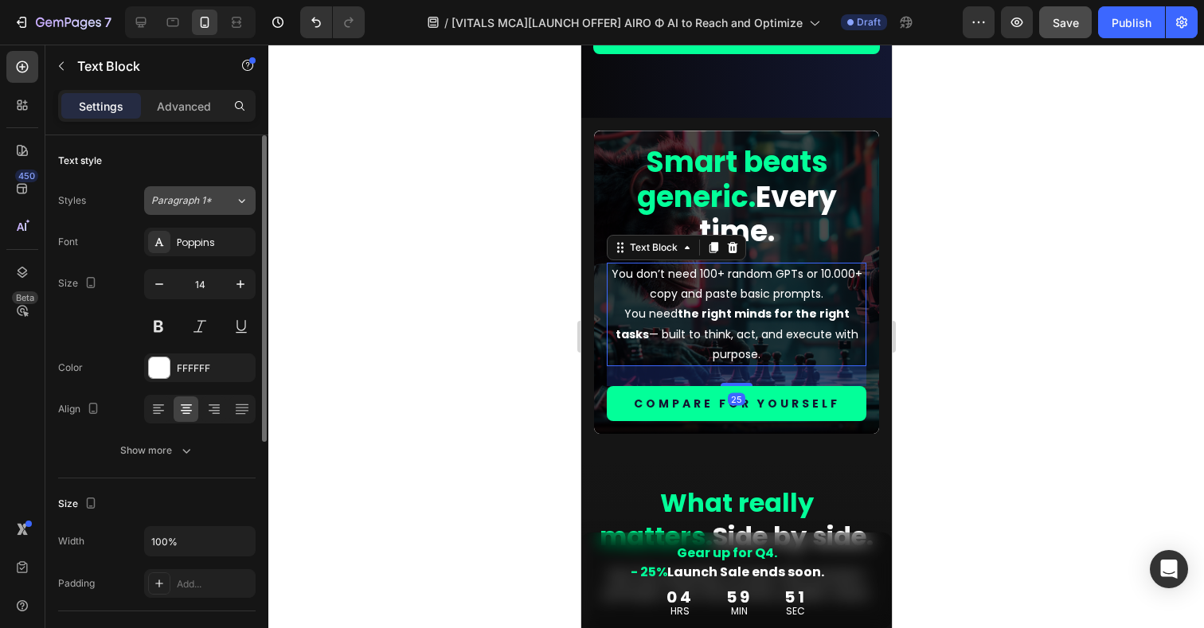
click at [195, 205] on span "Paragraph 1*" at bounding box center [181, 201] width 61 height 14
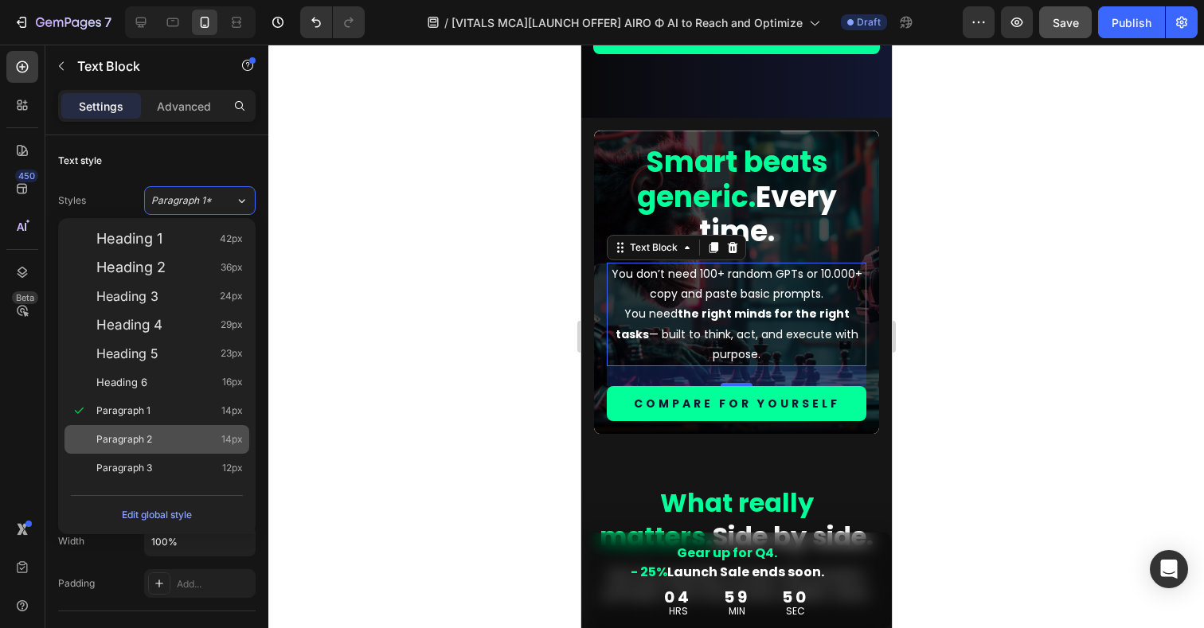
click at [142, 444] on span "Paragraph 2" at bounding box center [124, 440] width 56 height 16
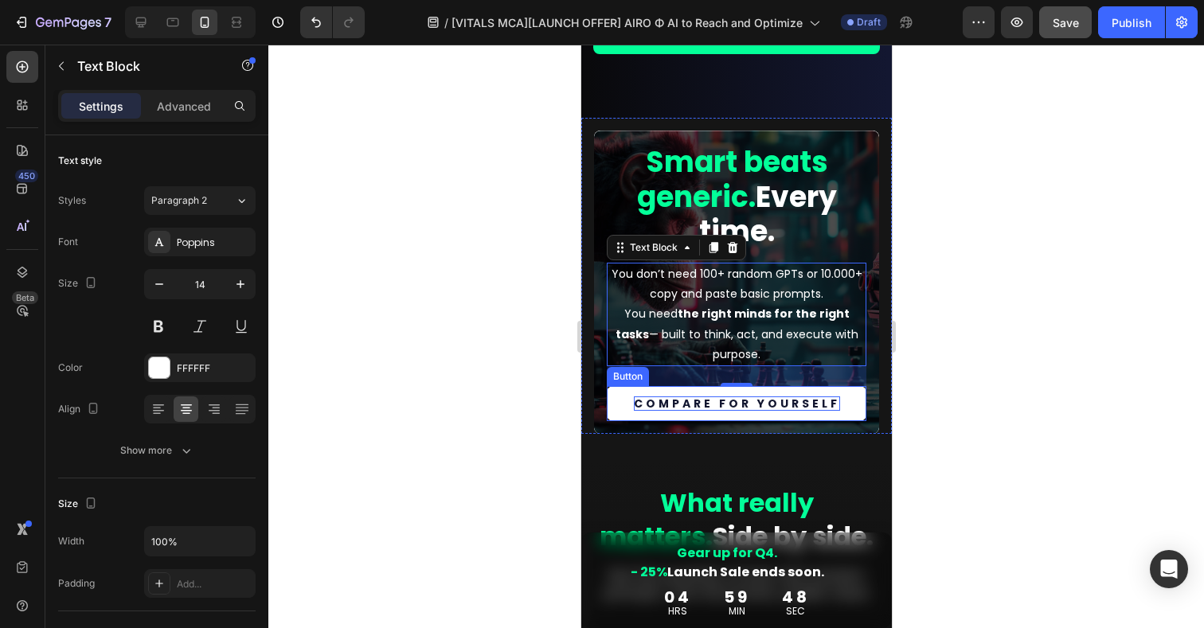
click at [717, 404] on p "Compare for yourself" at bounding box center [736, 404] width 206 height 14
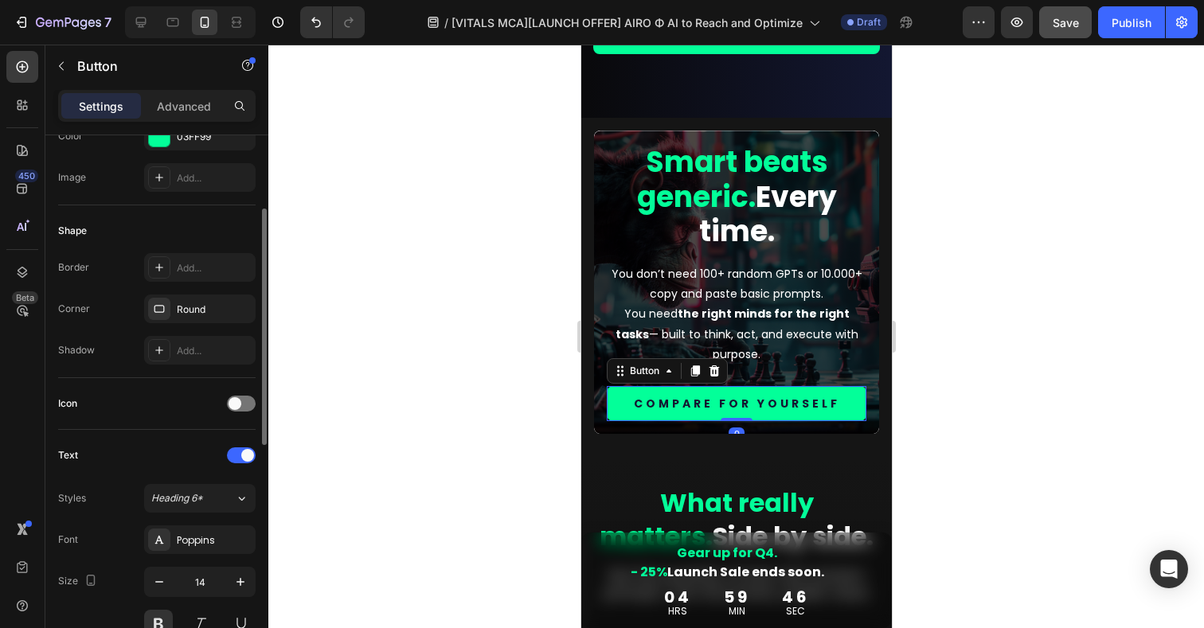
scroll to position [254, 0]
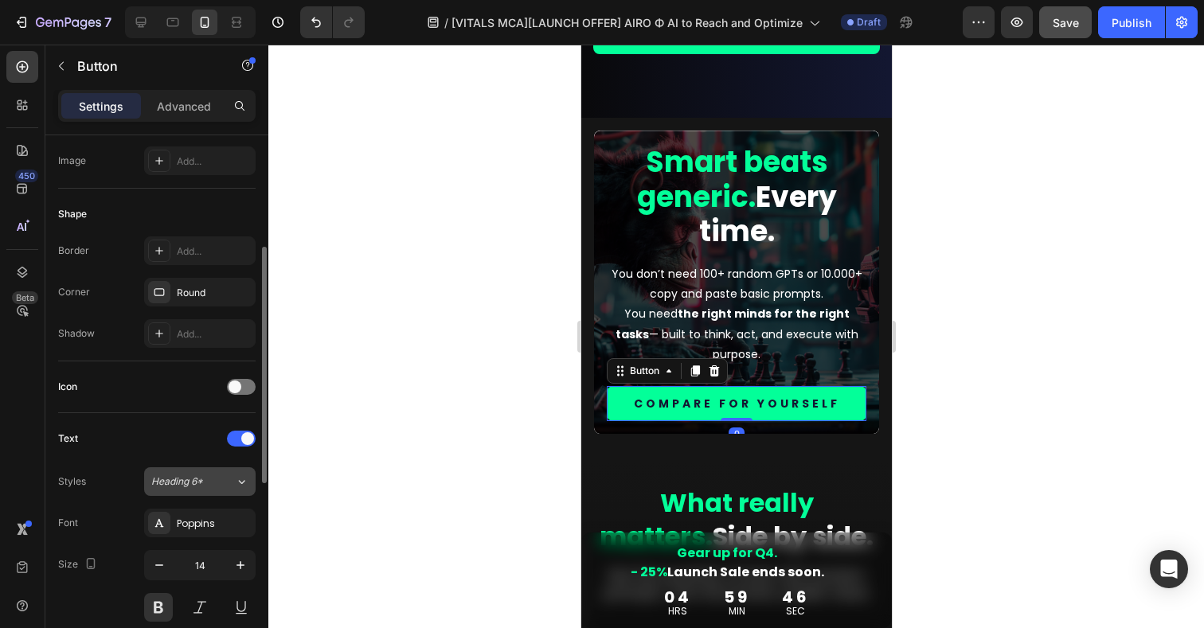
click at [208, 483] on div "Heading 6*" at bounding box center [183, 482] width 65 height 14
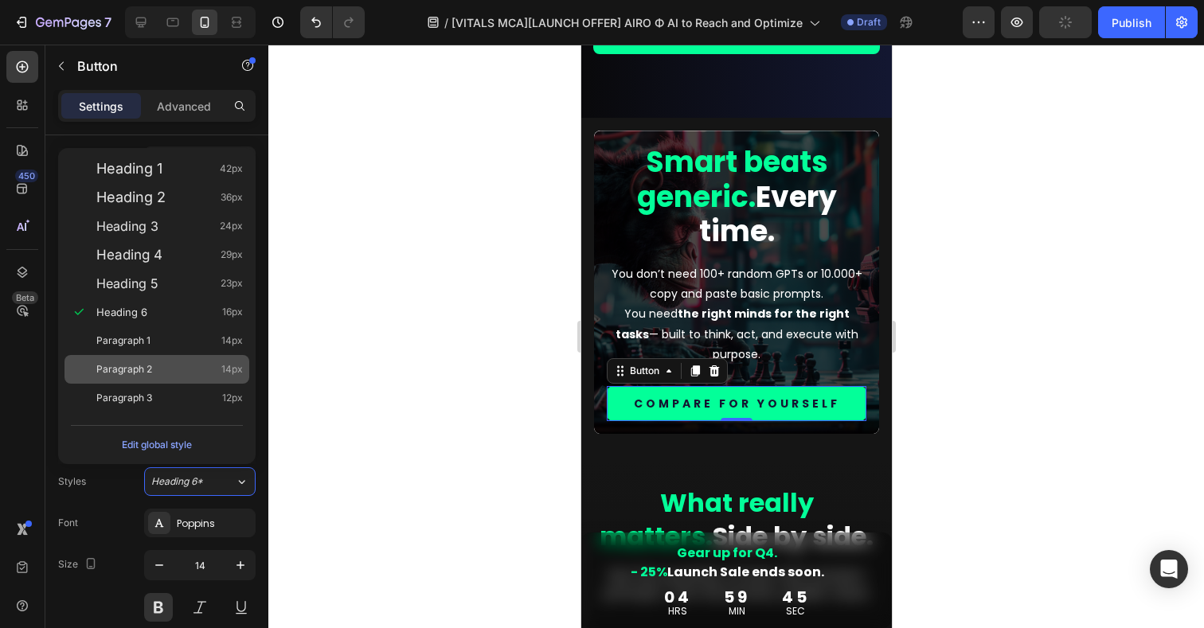
click at [137, 369] on span "Paragraph 2" at bounding box center [124, 370] width 56 height 16
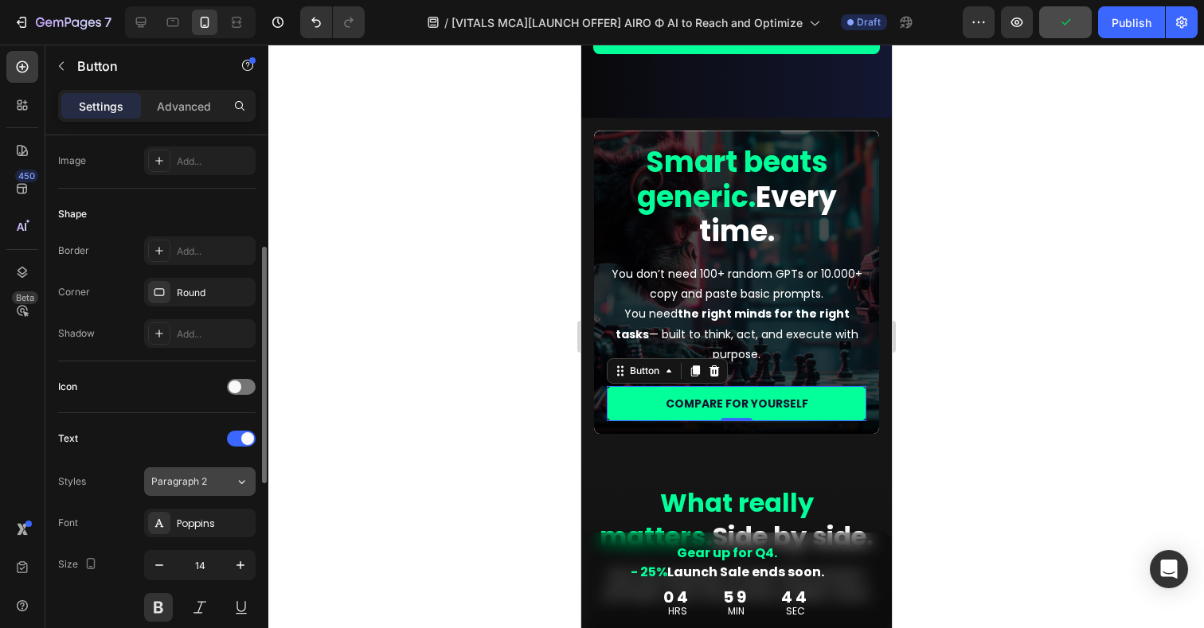
click at [195, 489] on button "Paragraph 2" at bounding box center [200, 482] width 112 height 29
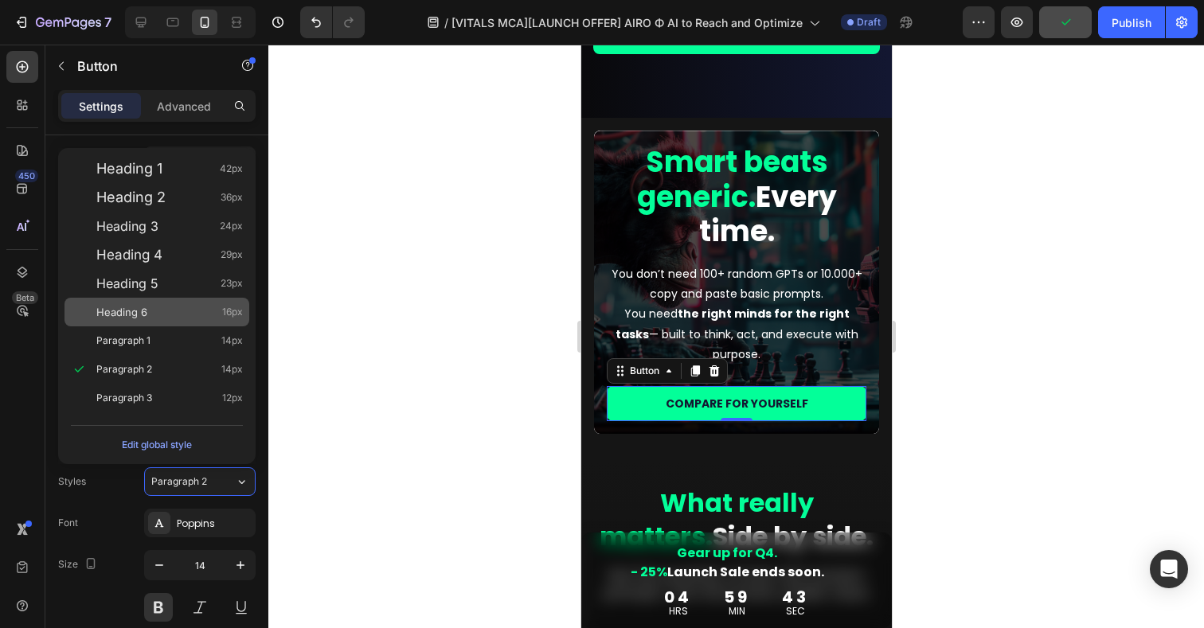
click at [128, 315] on span "Heading 6" at bounding box center [121, 312] width 51 height 16
type input "16"
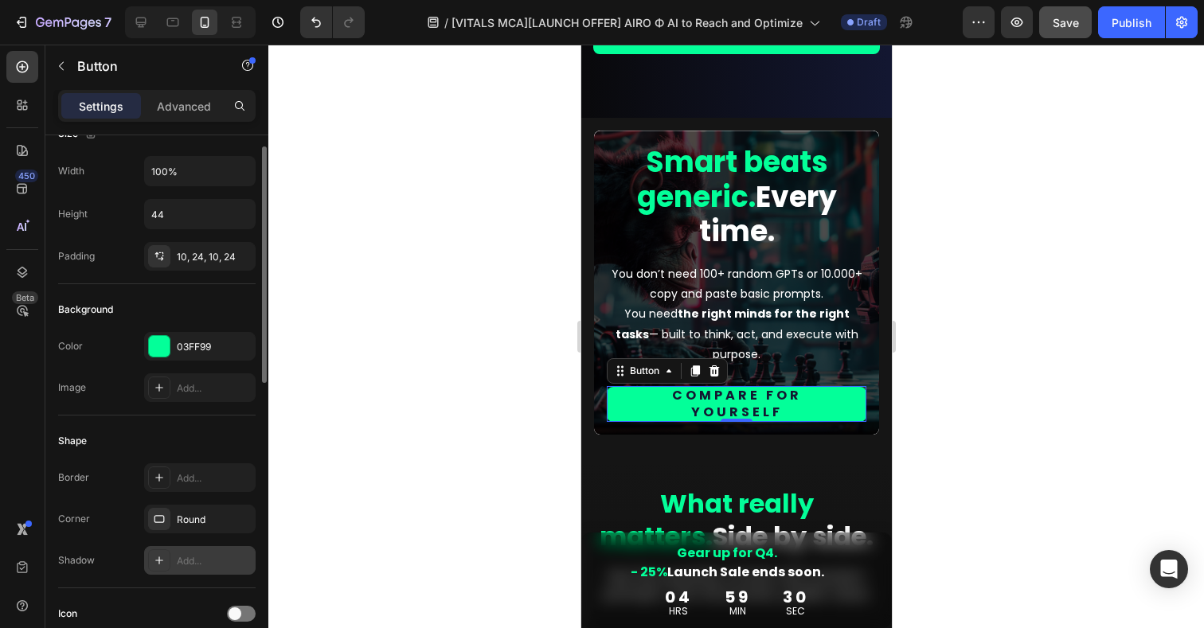
scroll to position [0, 0]
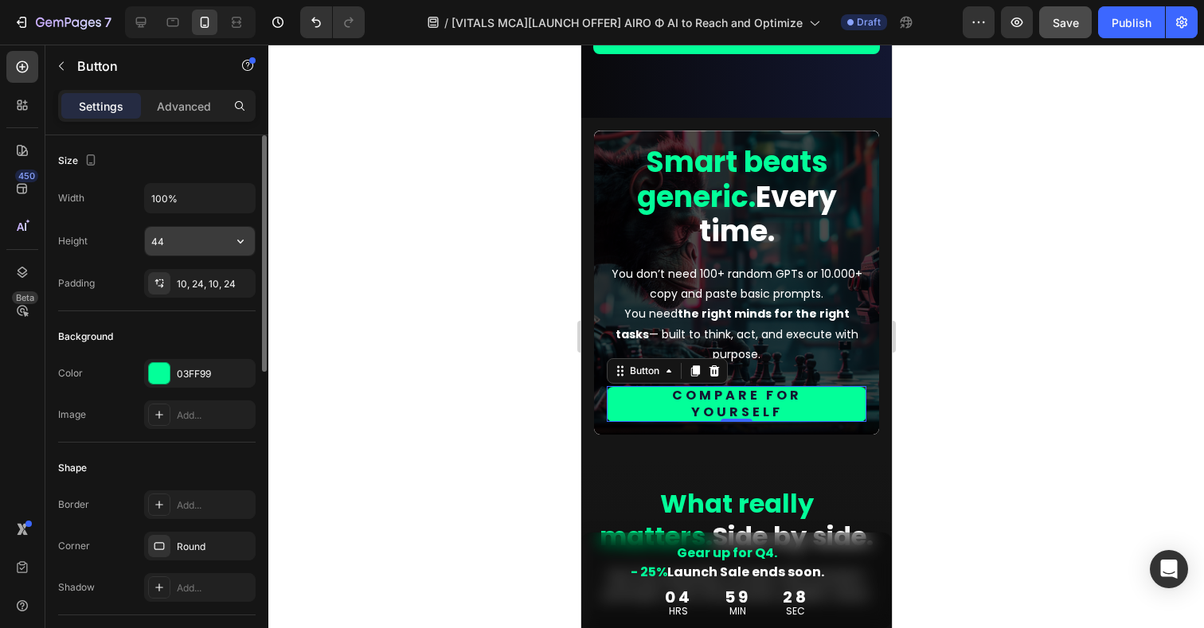
click at [170, 239] on input "44" at bounding box center [200, 241] width 110 height 29
click at [237, 246] on icon "button" at bounding box center [241, 241] width 16 height 16
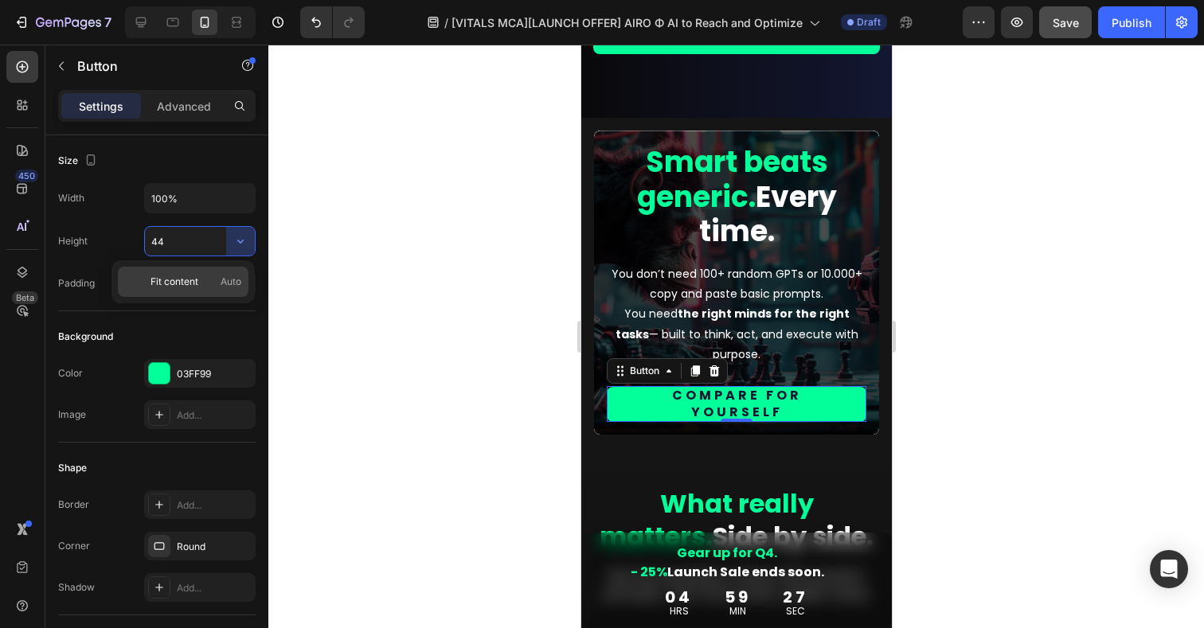
click at [184, 287] on span "Fit content" at bounding box center [175, 282] width 48 height 14
type input "Auto"
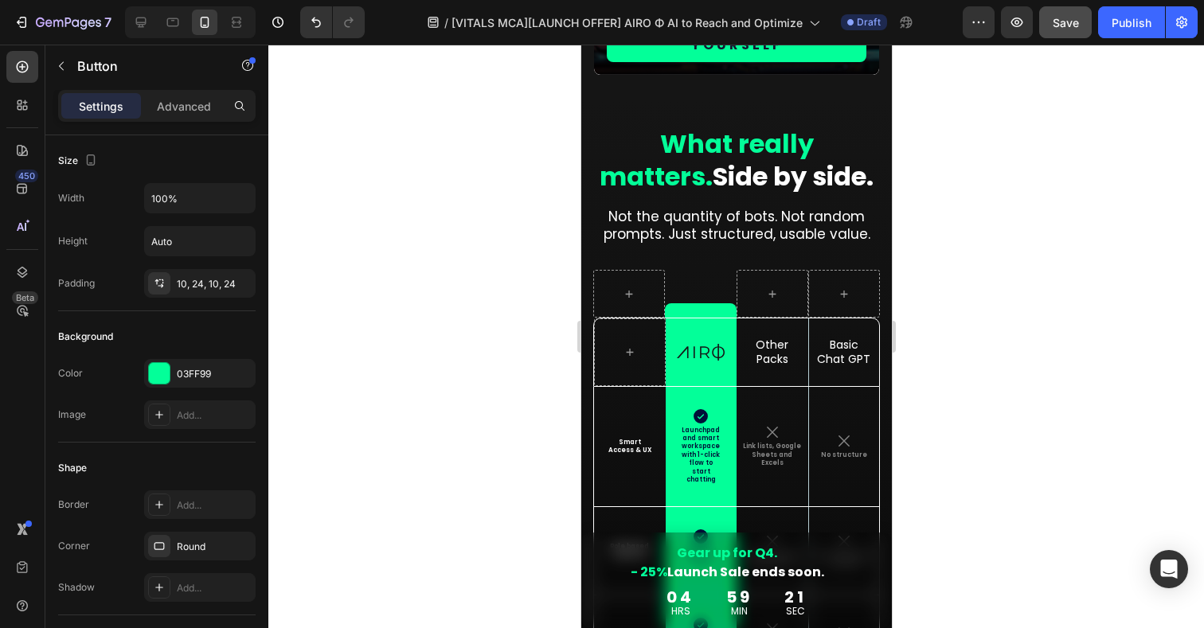
scroll to position [7974, 0]
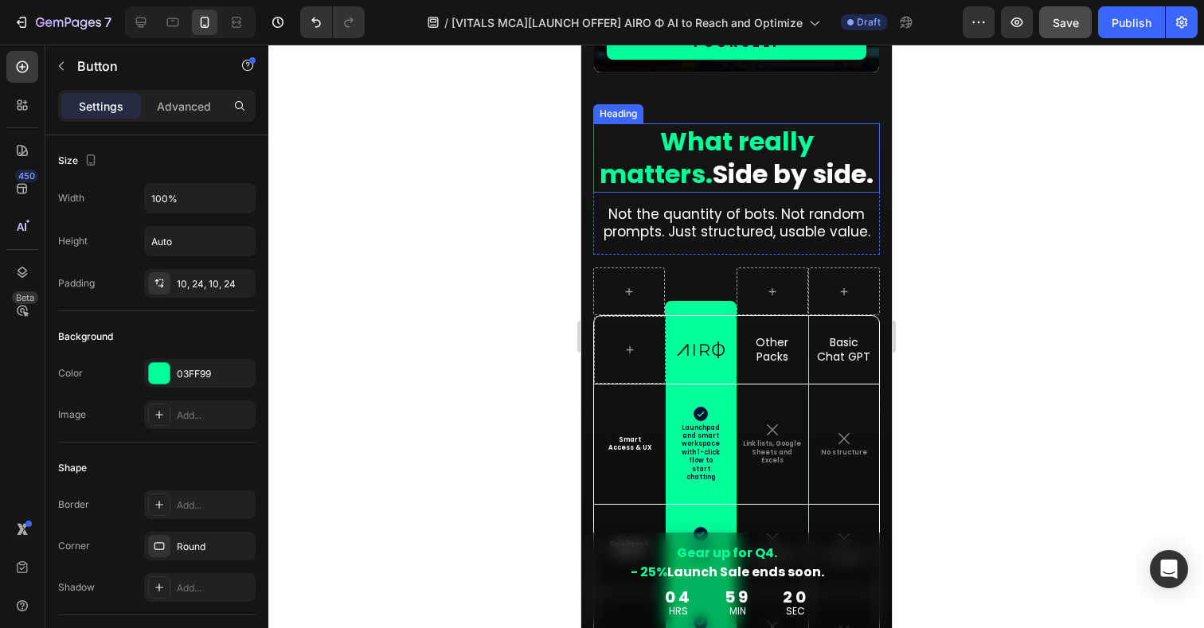
click at [738, 159] on h2 "What really matters. Side by side." at bounding box center [736, 157] width 287 height 69
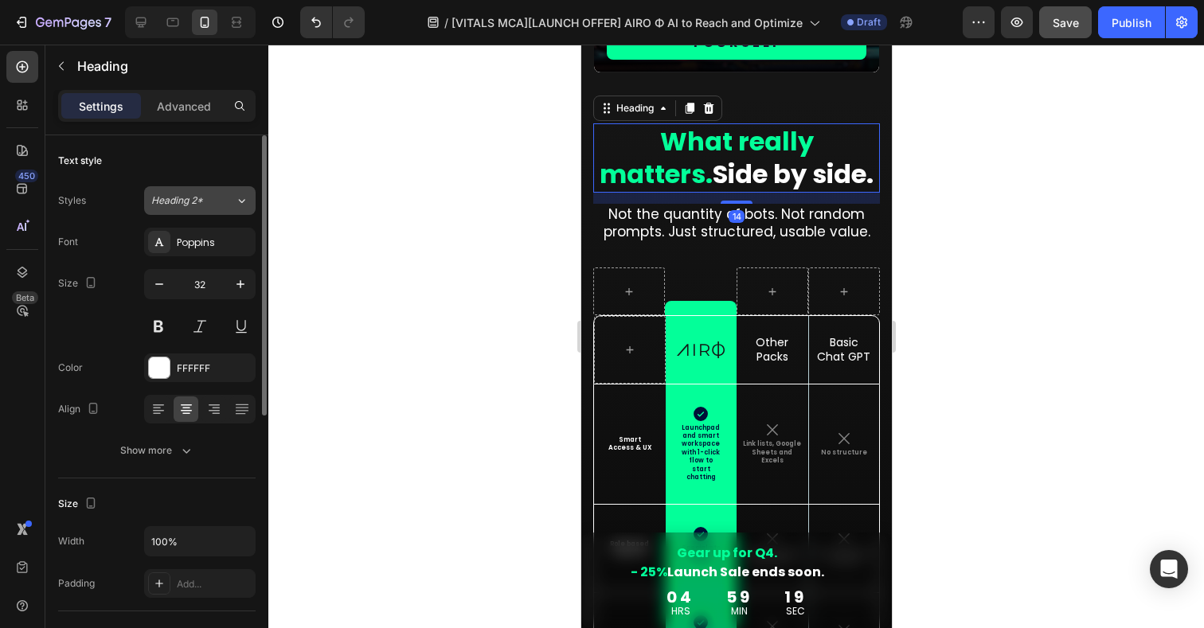
click at [193, 197] on span "Heading 2*" at bounding box center [177, 201] width 52 height 14
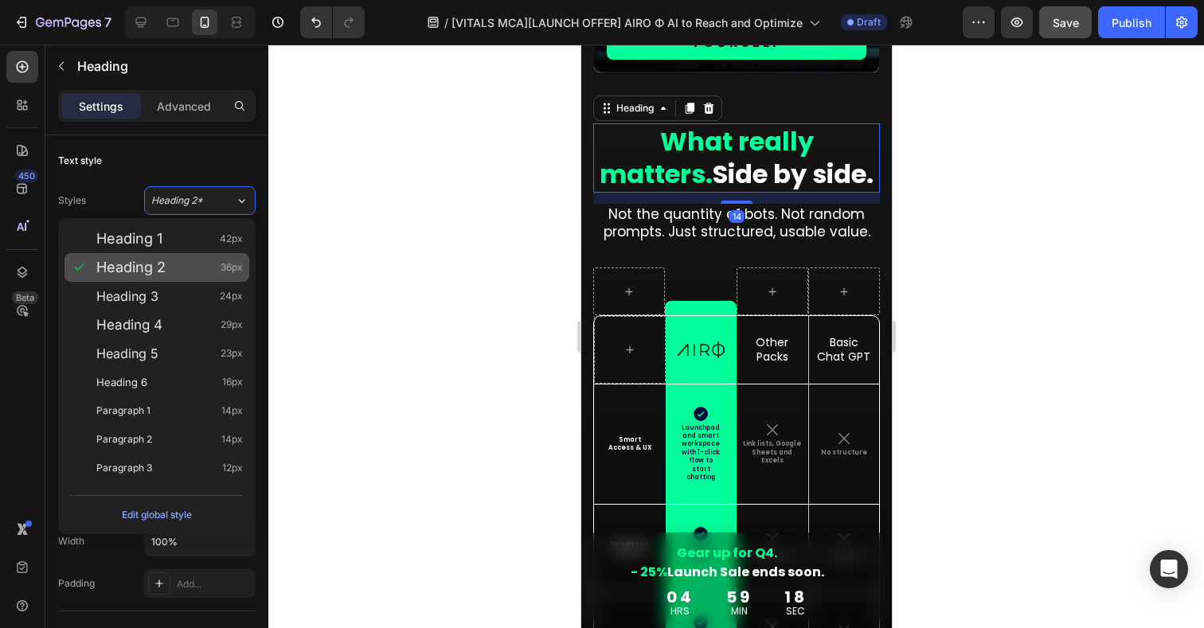
click at [136, 273] on span "Heading 2" at bounding box center [130, 268] width 69 height 16
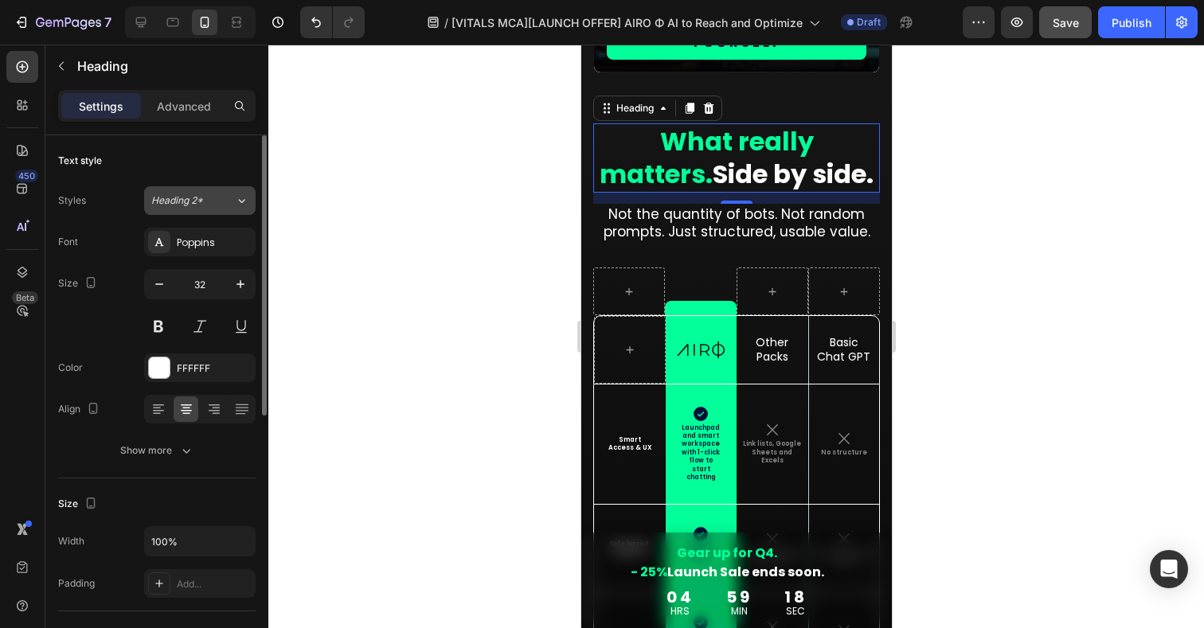
click at [182, 197] on span "Heading 2*" at bounding box center [177, 201] width 52 height 14
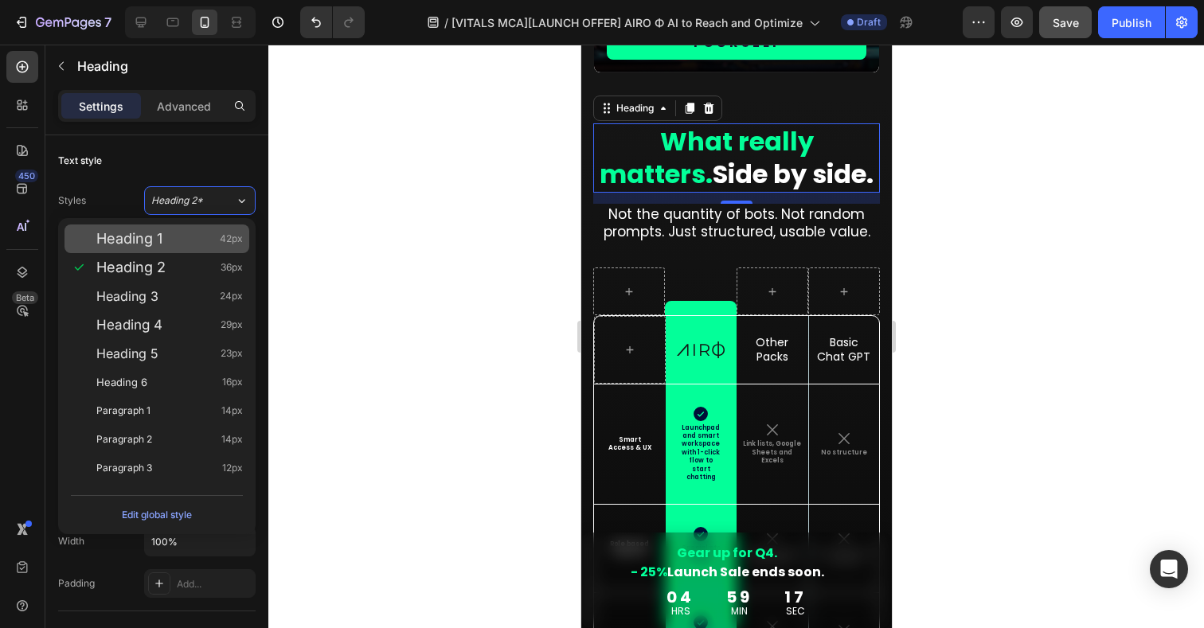
click at [156, 237] on span "Heading 1" at bounding box center [129, 239] width 66 height 16
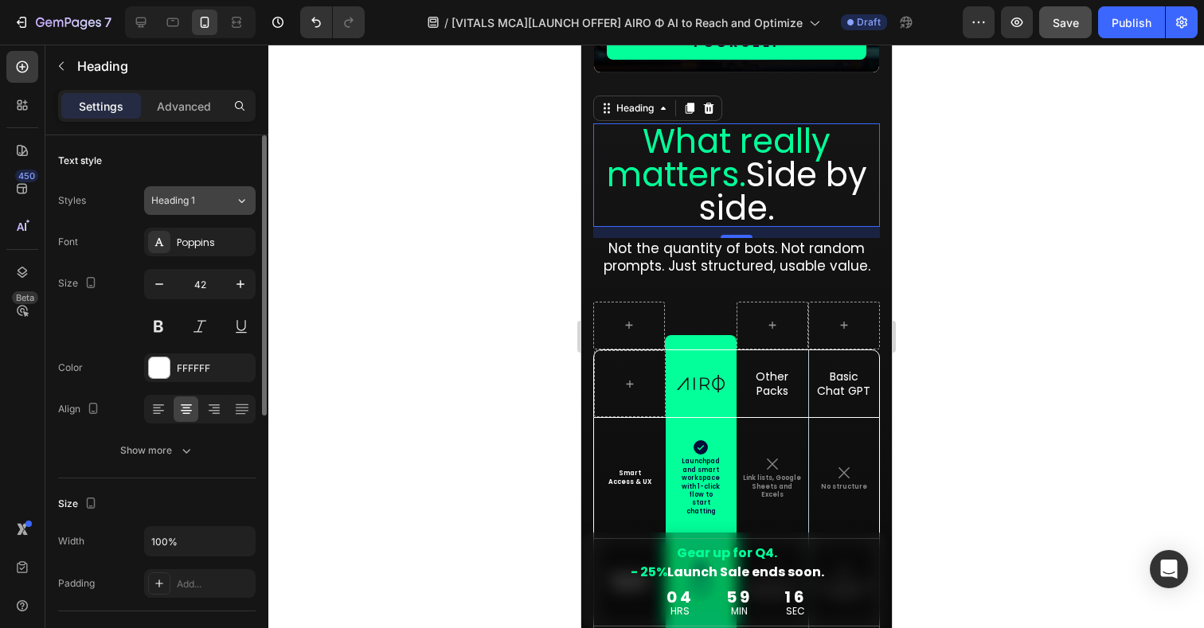
click at [209, 201] on div "Heading 1" at bounding box center [183, 201] width 65 height 14
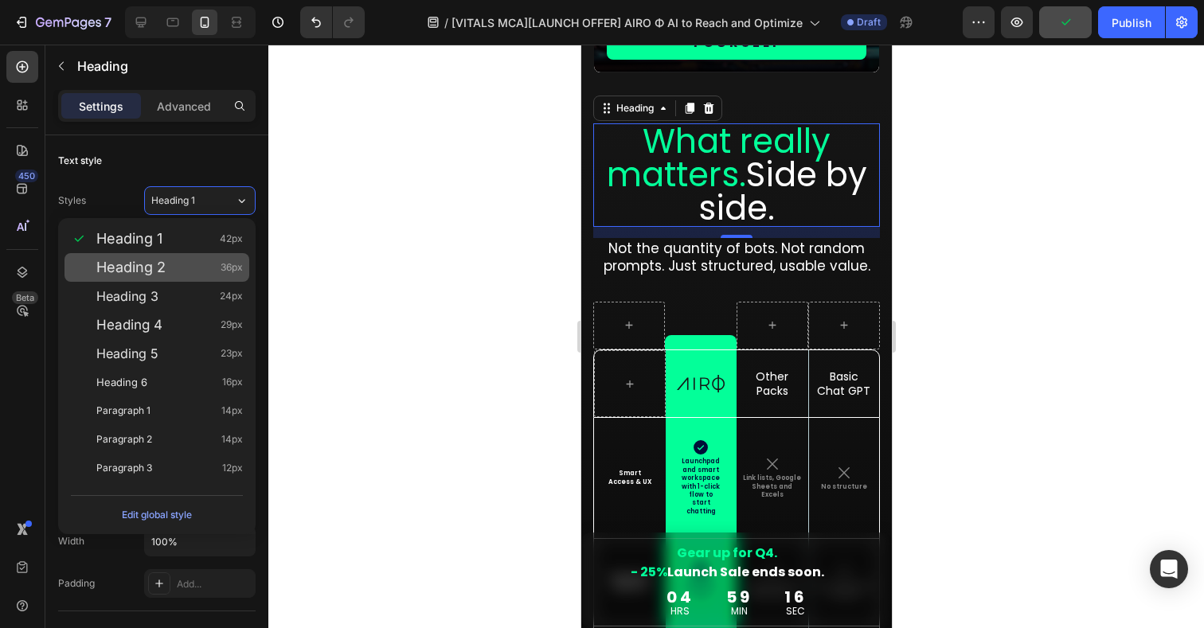
click at [139, 278] on div "Heading 2 36px" at bounding box center [157, 267] width 185 height 29
type input "36"
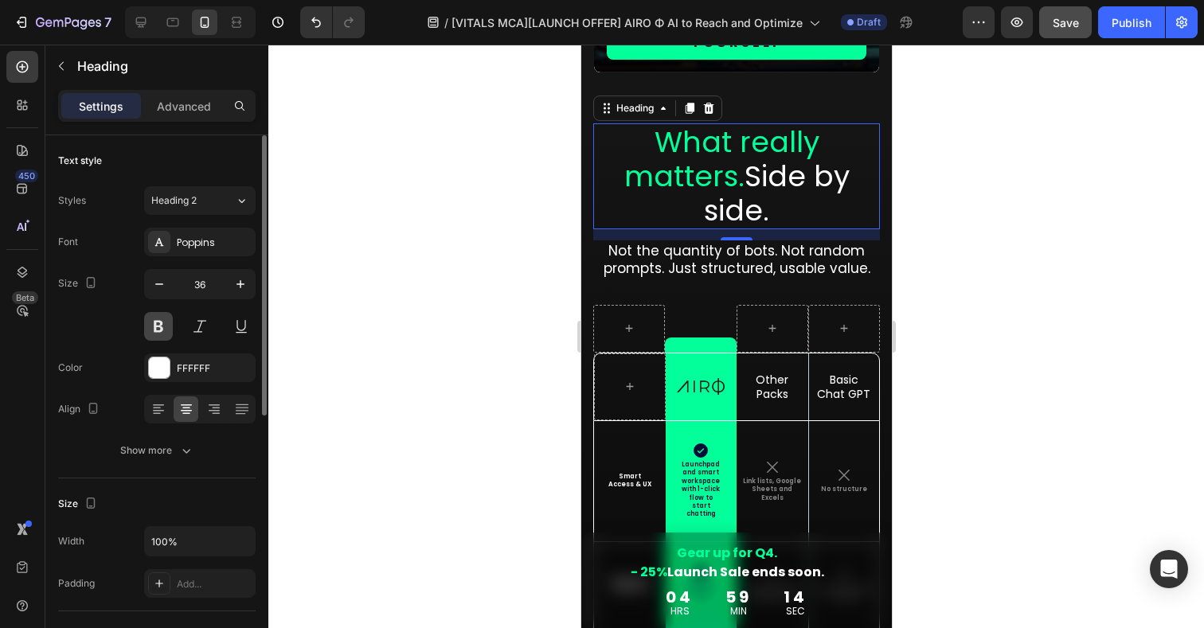
click at [162, 331] on button at bounding box center [158, 326] width 29 height 29
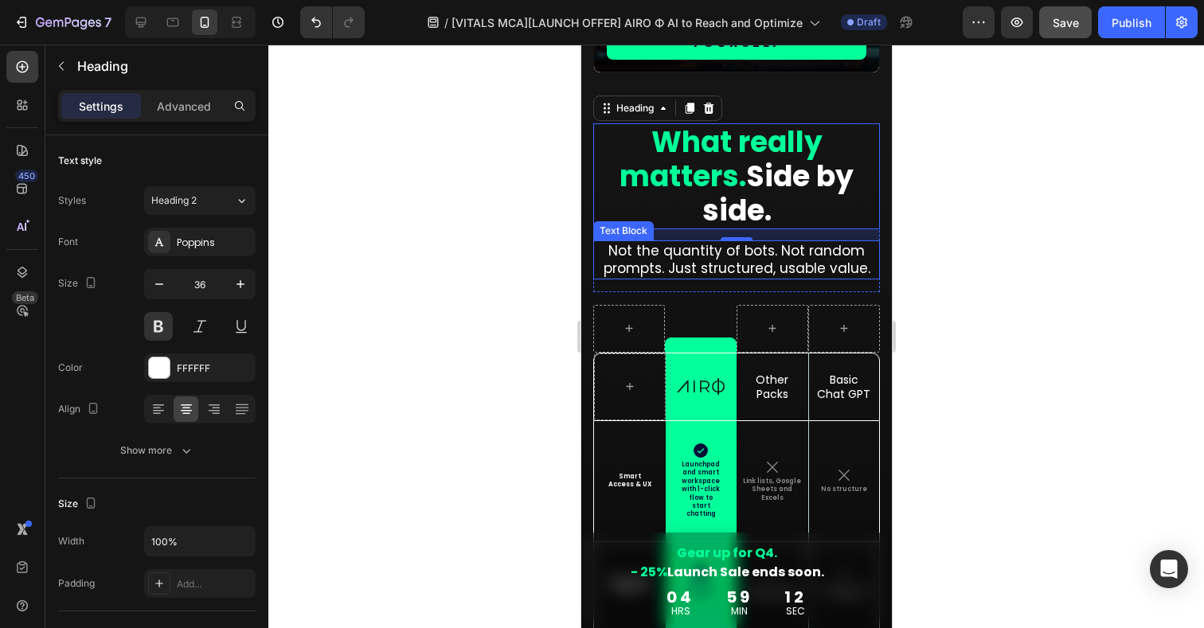
click at [731, 263] on p "Not the quantity of bots. Not random prompts. Just structured, usable value." at bounding box center [736, 259] width 284 height 35
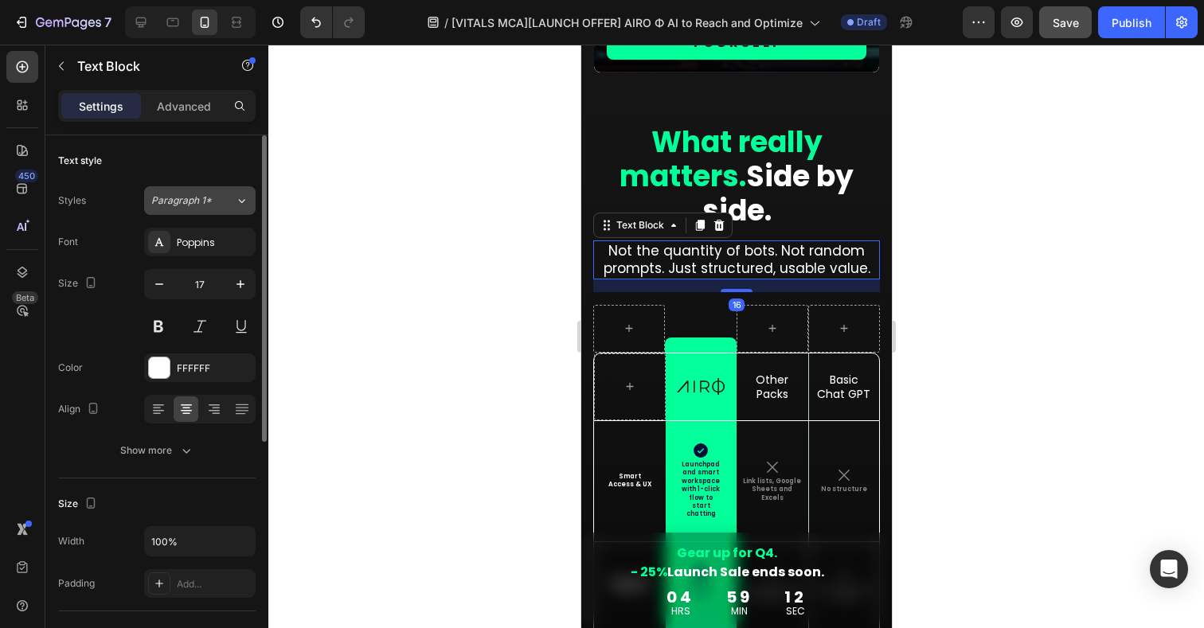
click at [190, 205] on span "Paragraph 1*" at bounding box center [181, 201] width 61 height 14
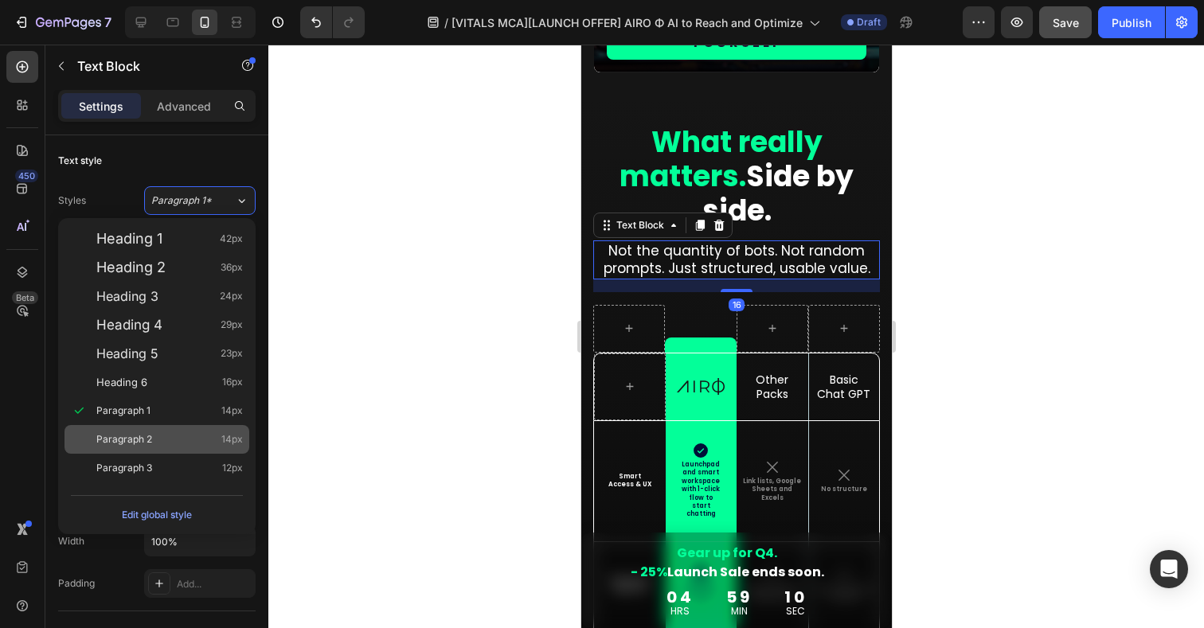
click at [131, 439] on span "Paragraph 2" at bounding box center [124, 440] width 56 height 16
type input "14"
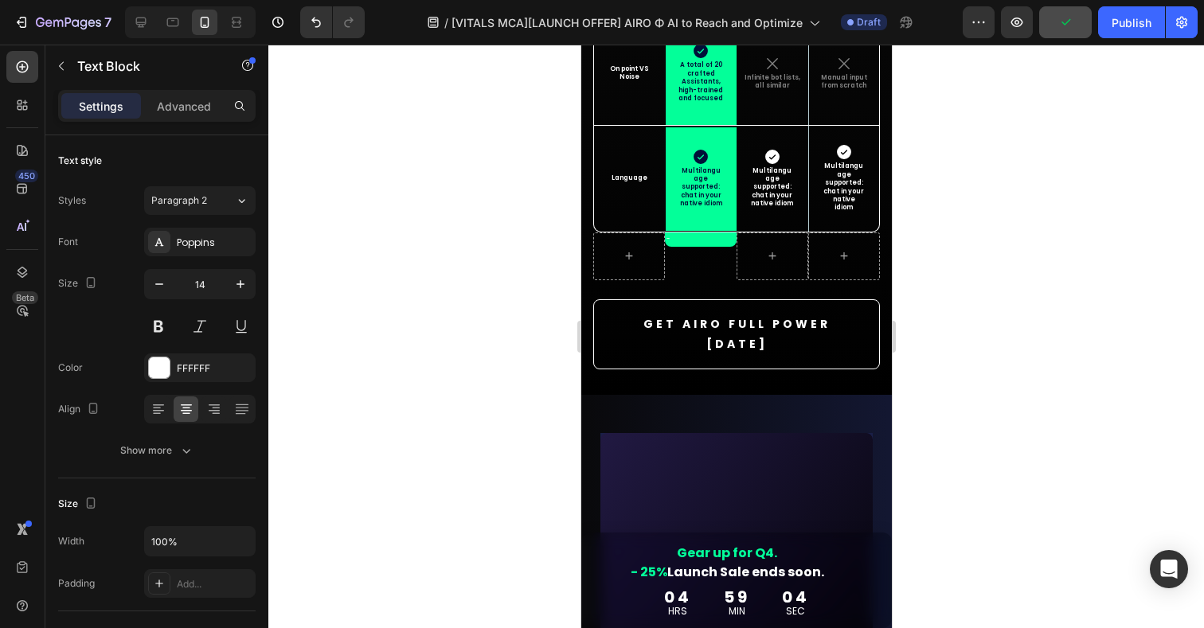
scroll to position [8903, 0]
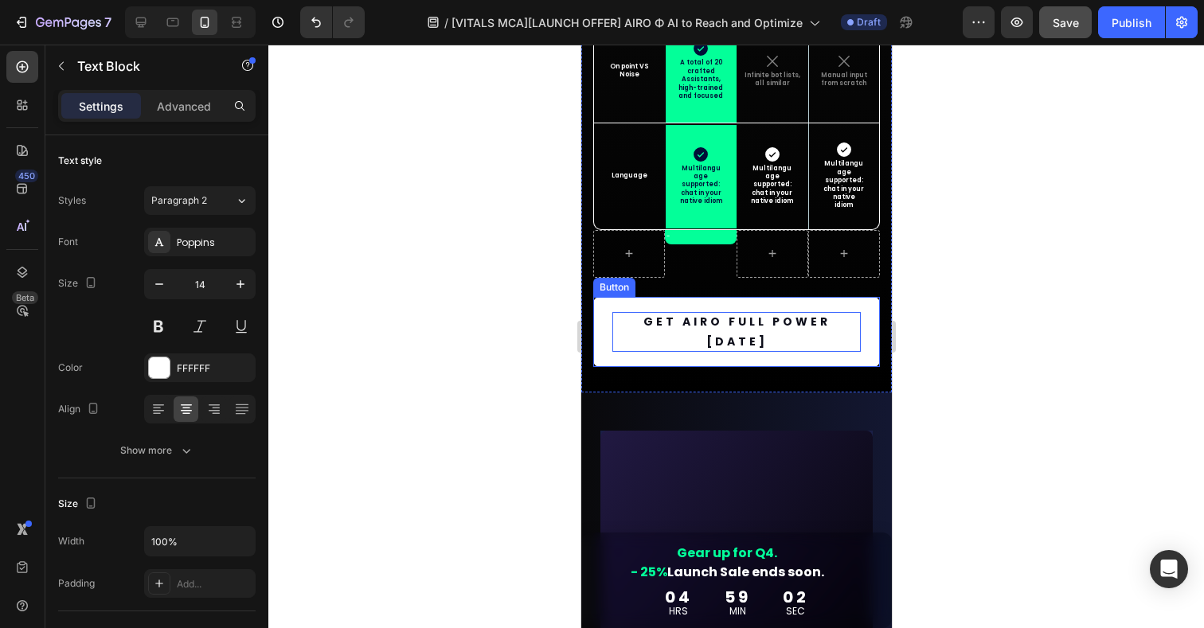
click at [805, 327] on p "GET AIRO FULL POWER TODAY" at bounding box center [736, 332] width 248 height 40
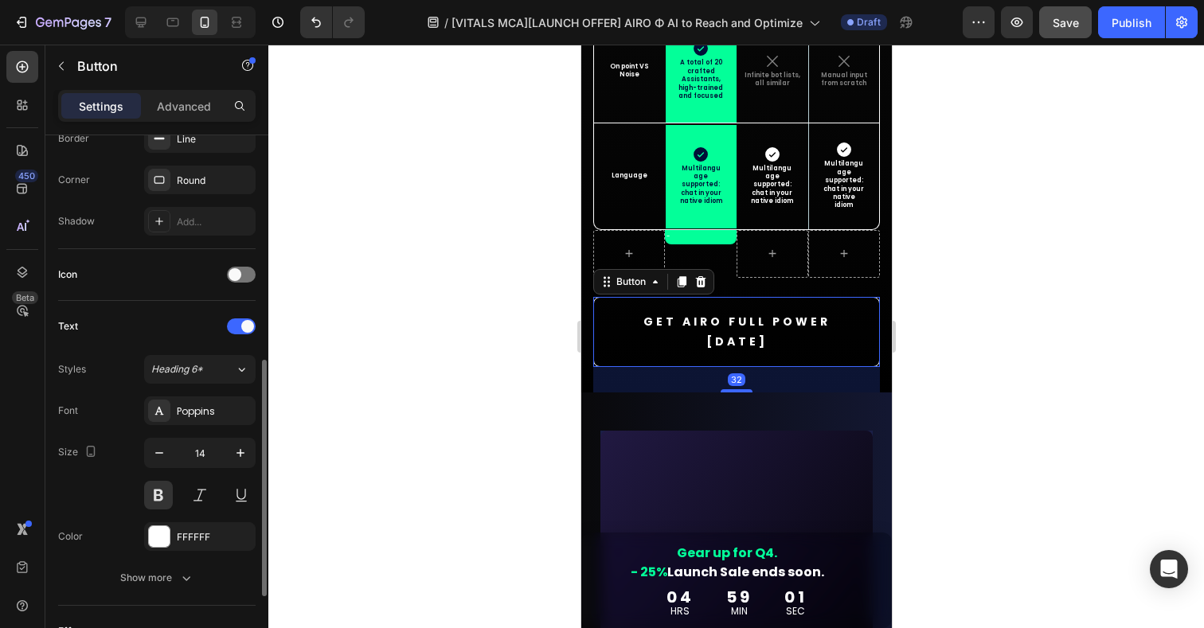
scroll to position [431, 0]
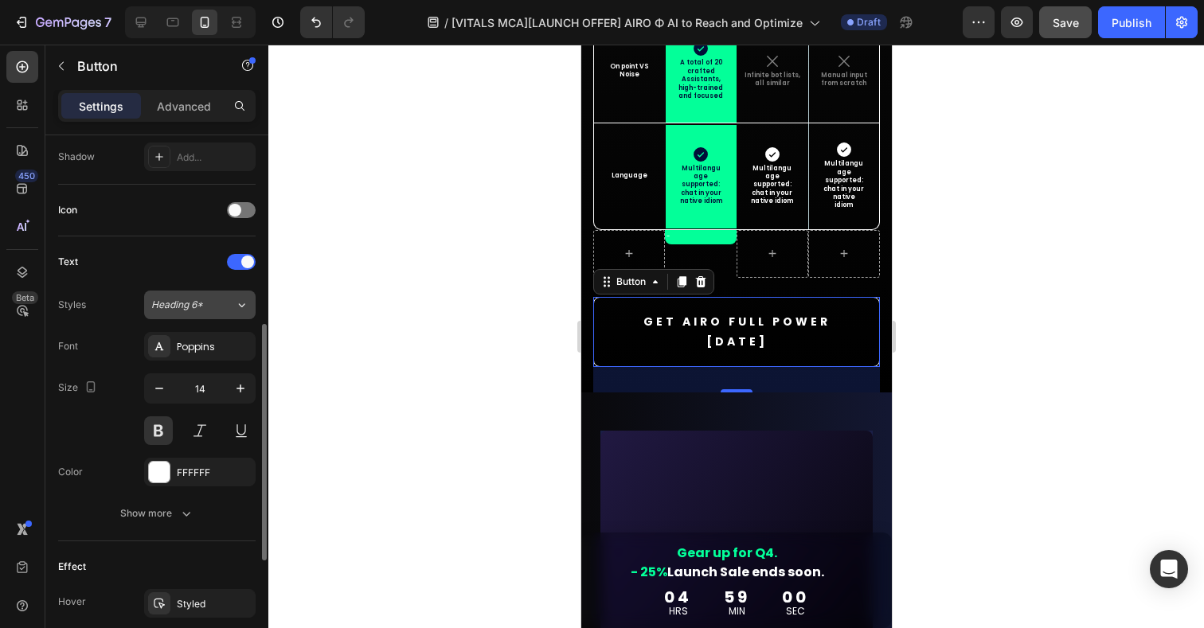
click at [217, 300] on div "Heading 6*" at bounding box center [193, 305] width 84 height 14
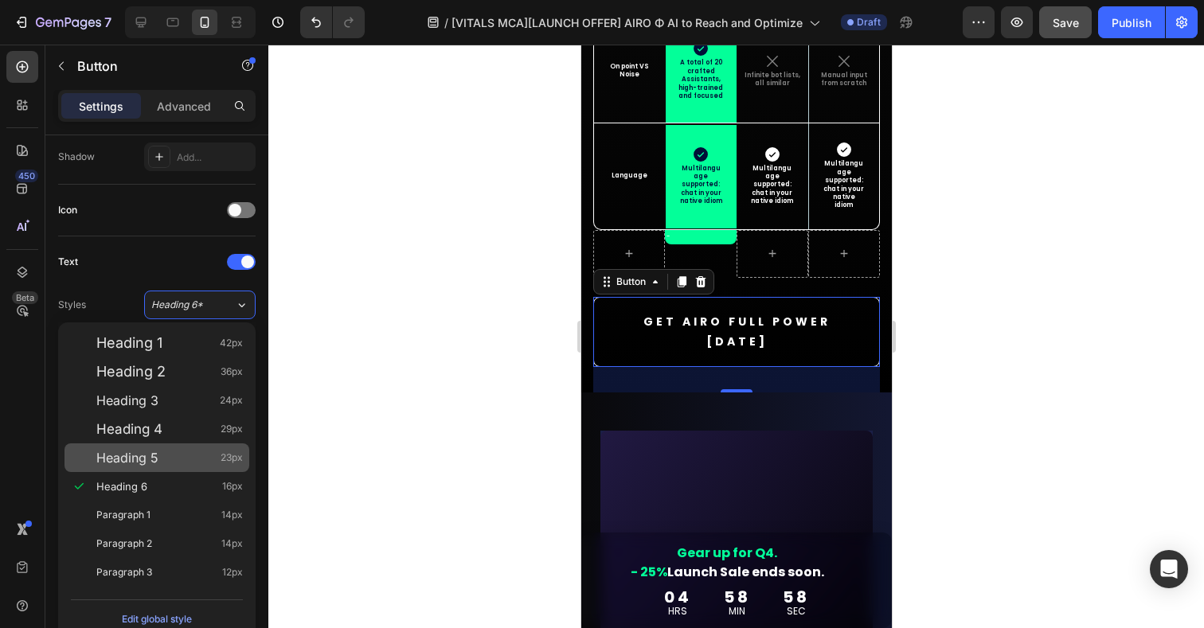
click at [146, 457] on span "Heading 5" at bounding box center [127, 458] width 62 height 16
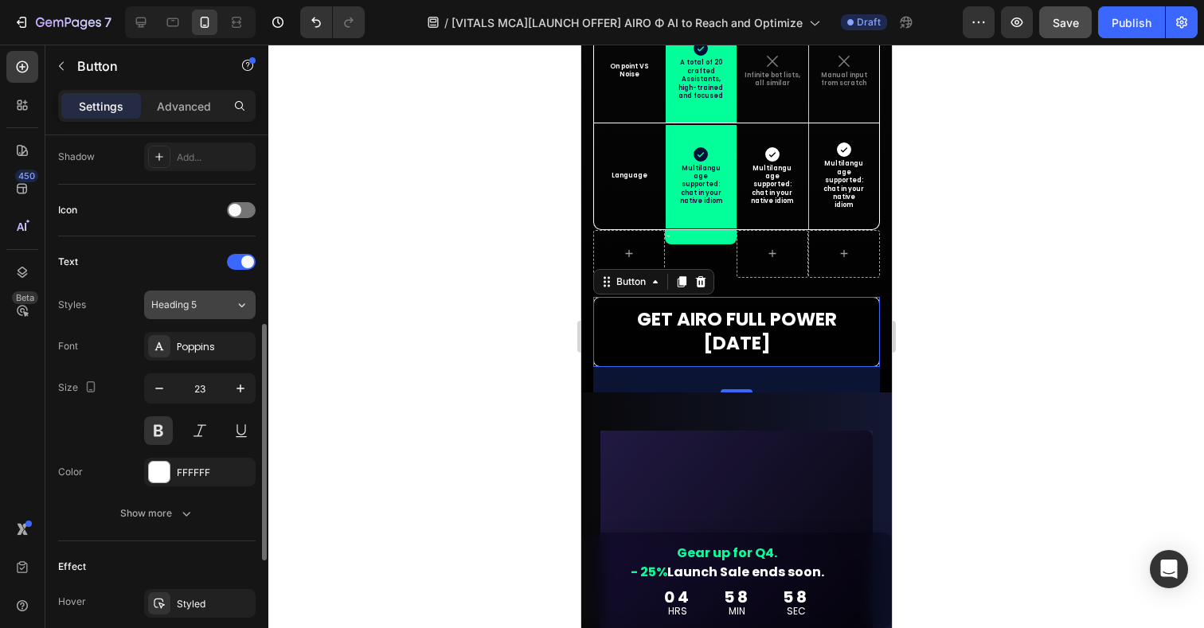
click at [188, 303] on span "Heading 5" at bounding box center [173, 305] width 45 height 14
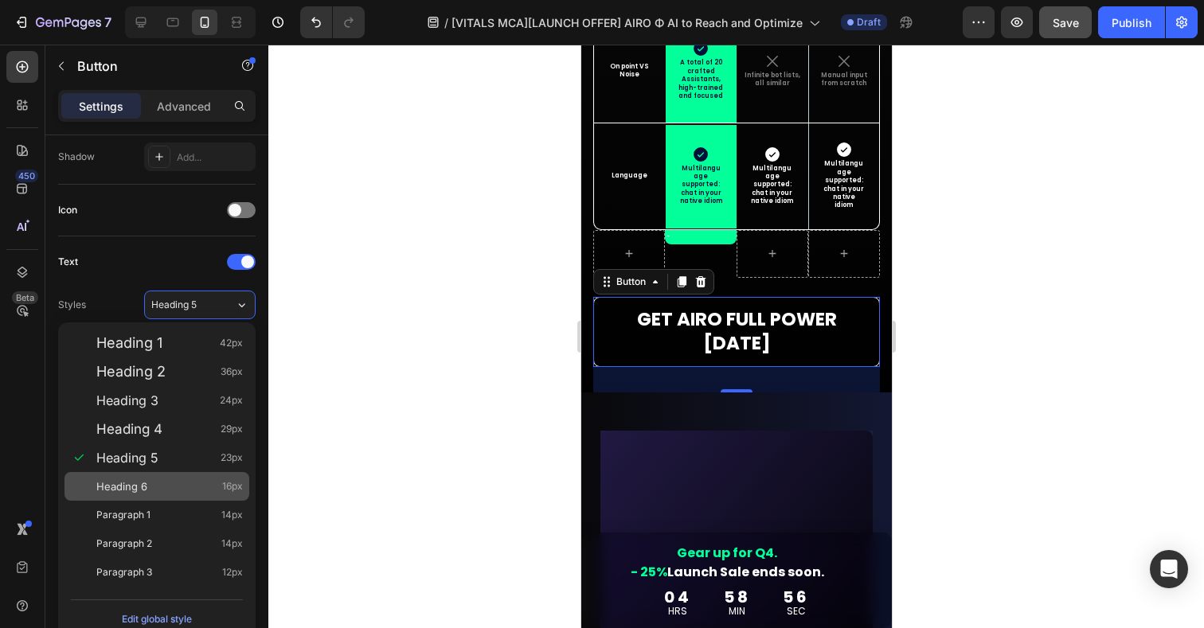
click at [134, 495] on div "Heading 6 16px" at bounding box center [157, 486] width 185 height 29
type input "16"
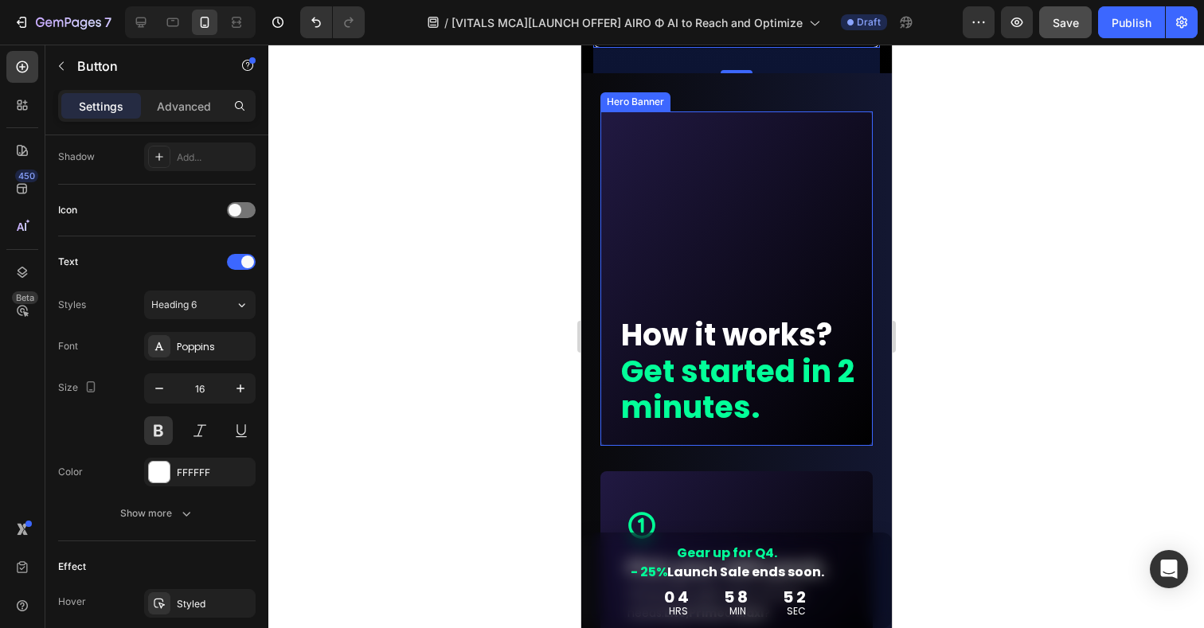
scroll to position [9226, 0]
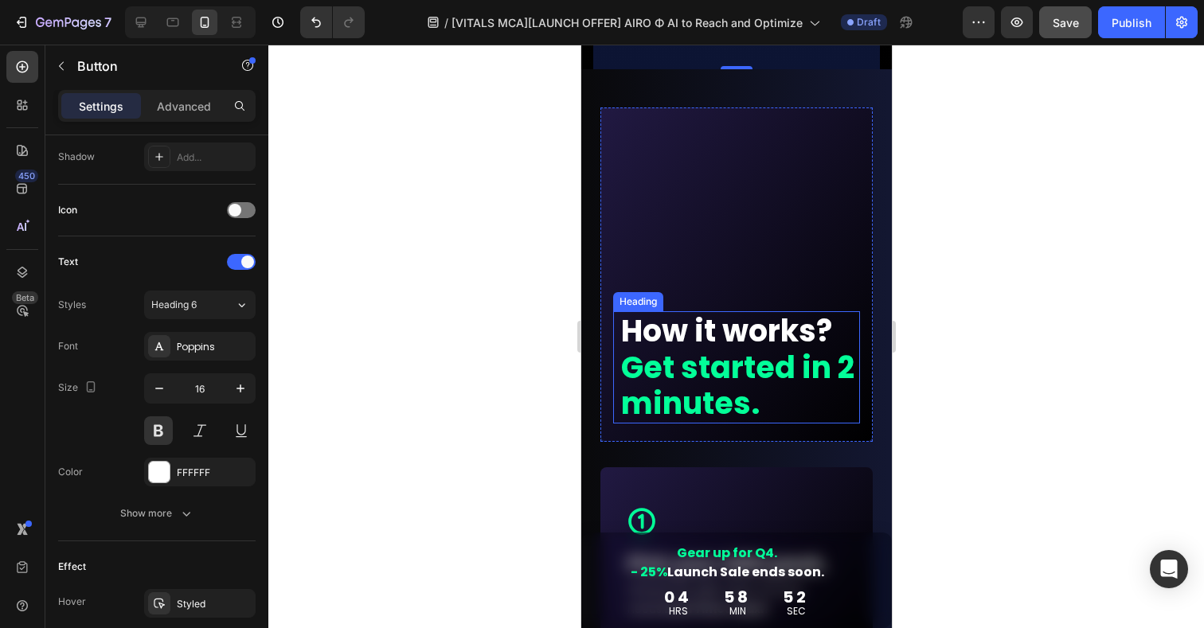
click at [727, 346] on strong "Get started in 2 minutes." at bounding box center [736, 385] width 233 height 79
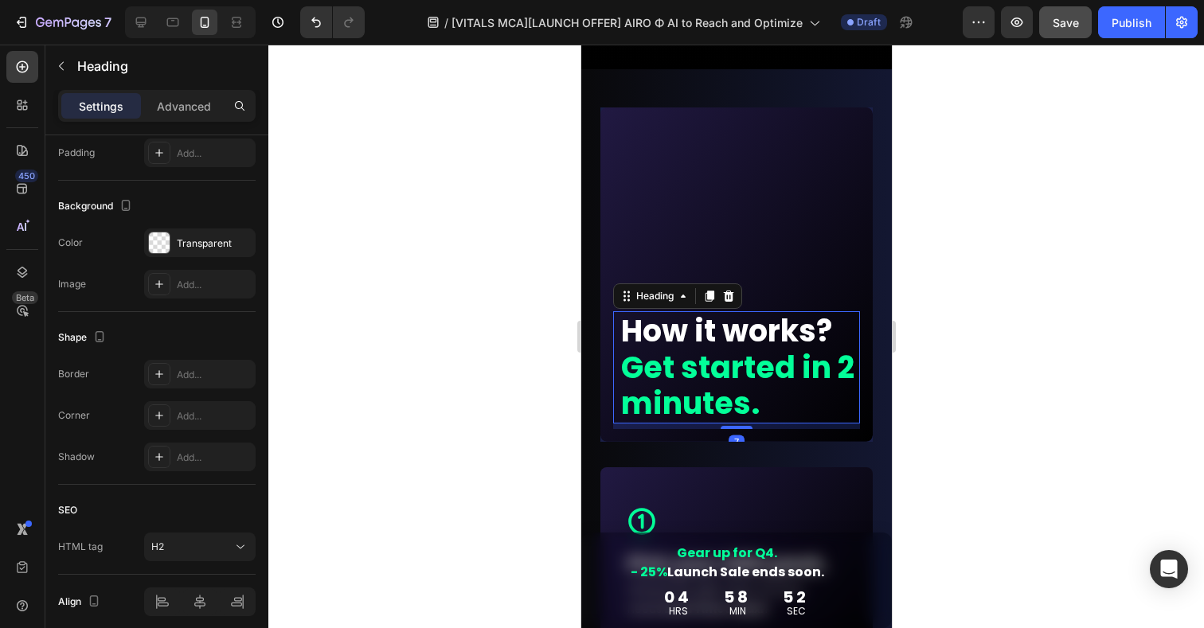
scroll to position [0, 0]
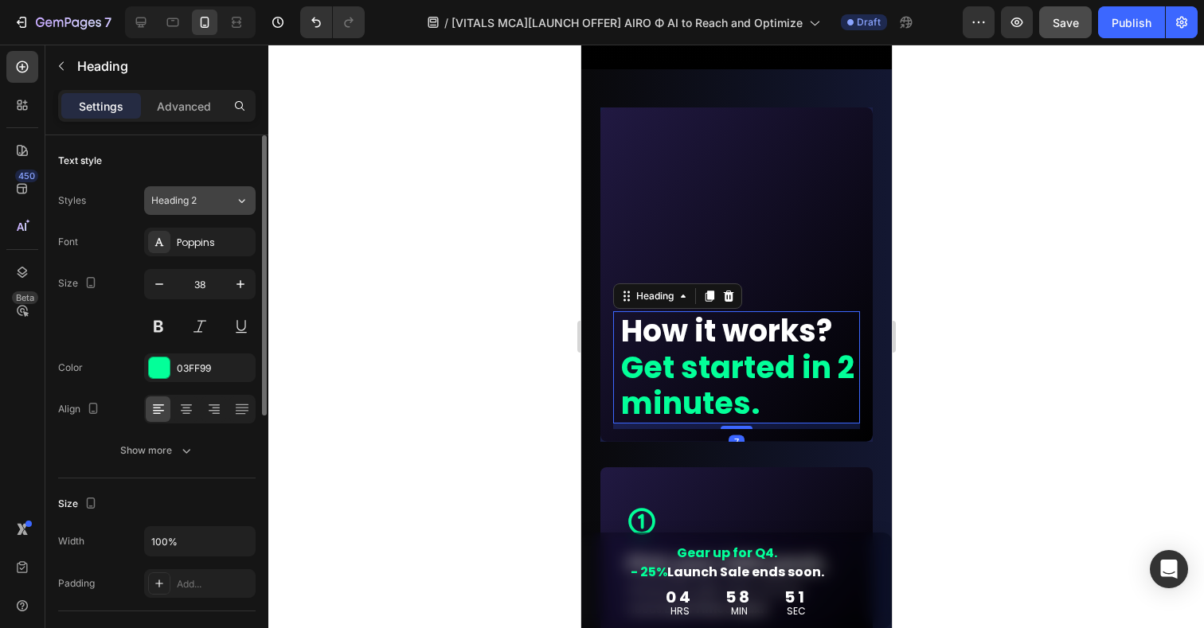
click at [213, 198] on div "Heading 2" at bounding box center [183, 201] width 65 height 14
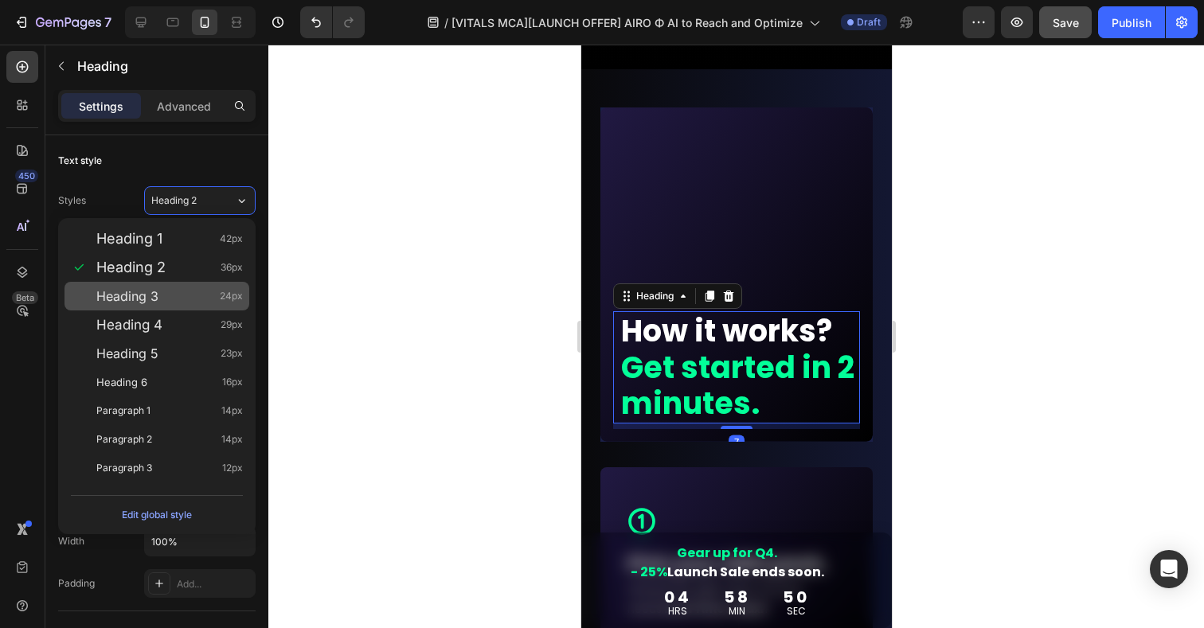
click at [160, 290] on div "Heading 3 24px" at bounding box center [169, 296] width 147 height 16
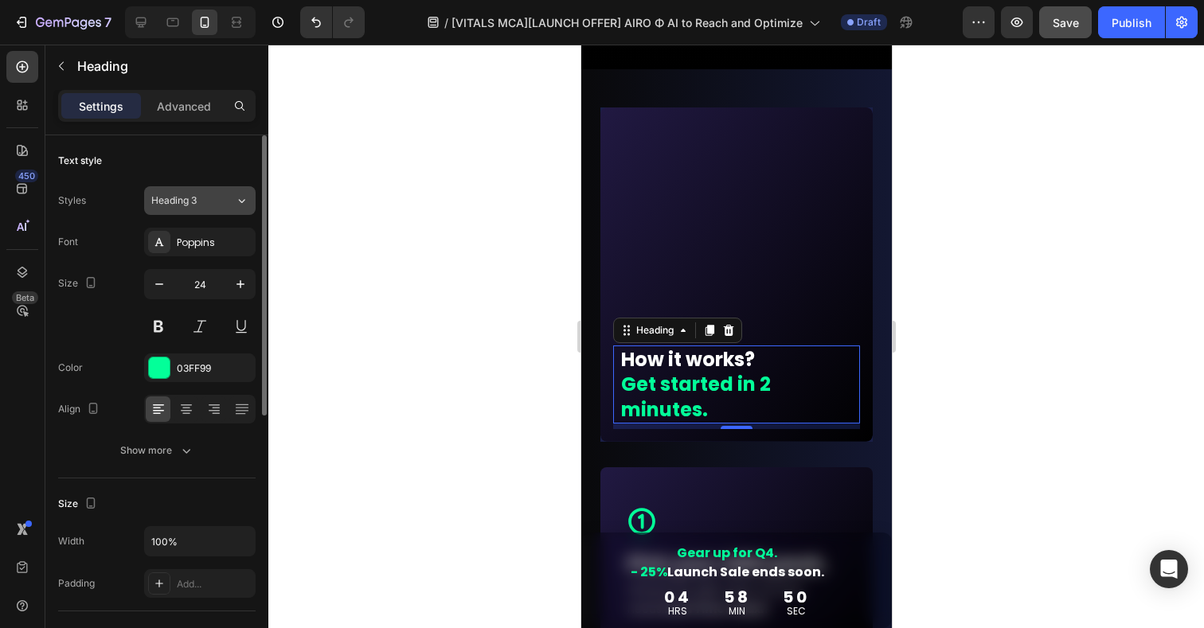
click at [200, 194] on div "Heading 3" at bounding box center [183, 201] width 65 height 14
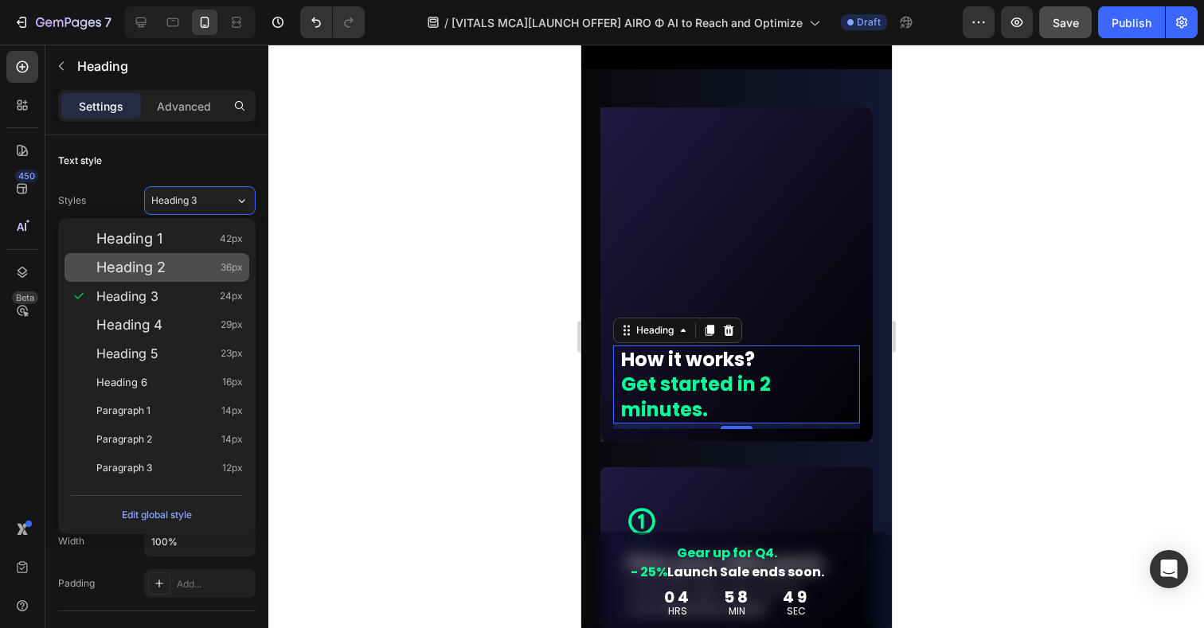
click at [164, 273] on span "Heading 2" at bounding box center [130, 268] width 69 height 16
type input "36"
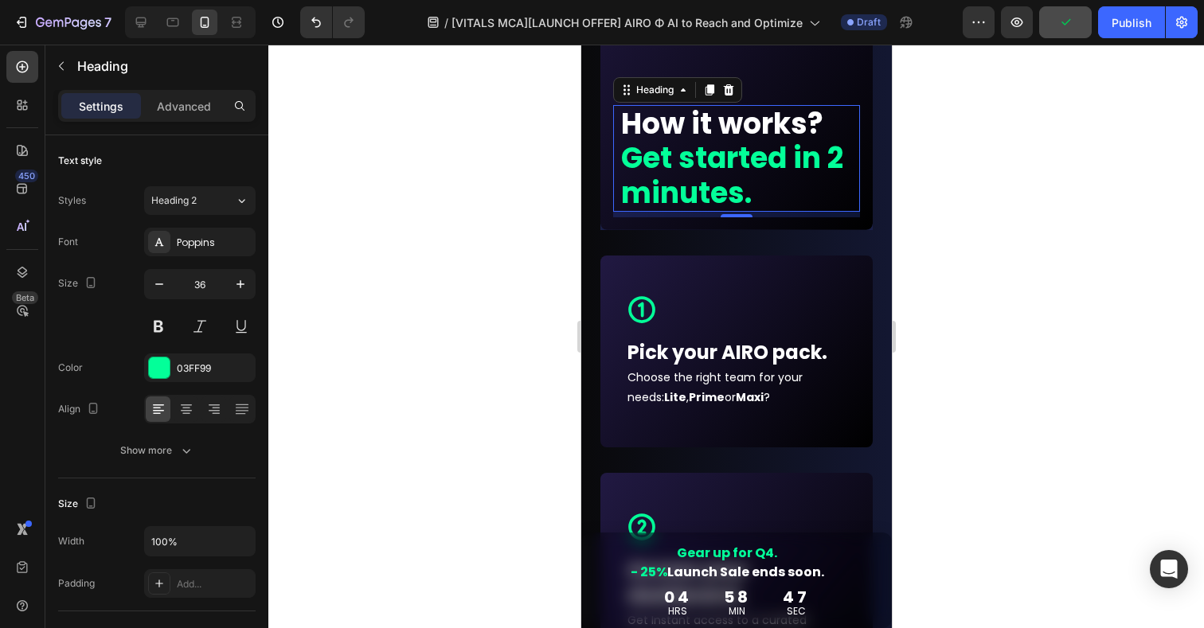
scroll to position [9462, 0]
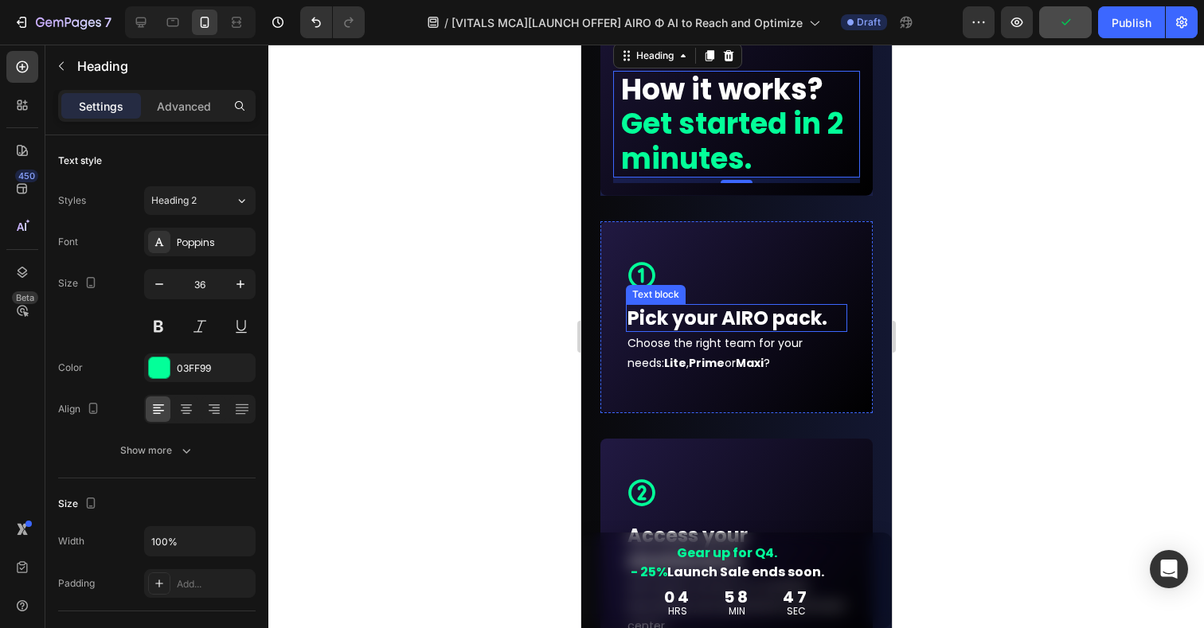
click at [752, 320] on p "Pick your AIRO pack." at bounding box center [736, 318] width 218 height 25
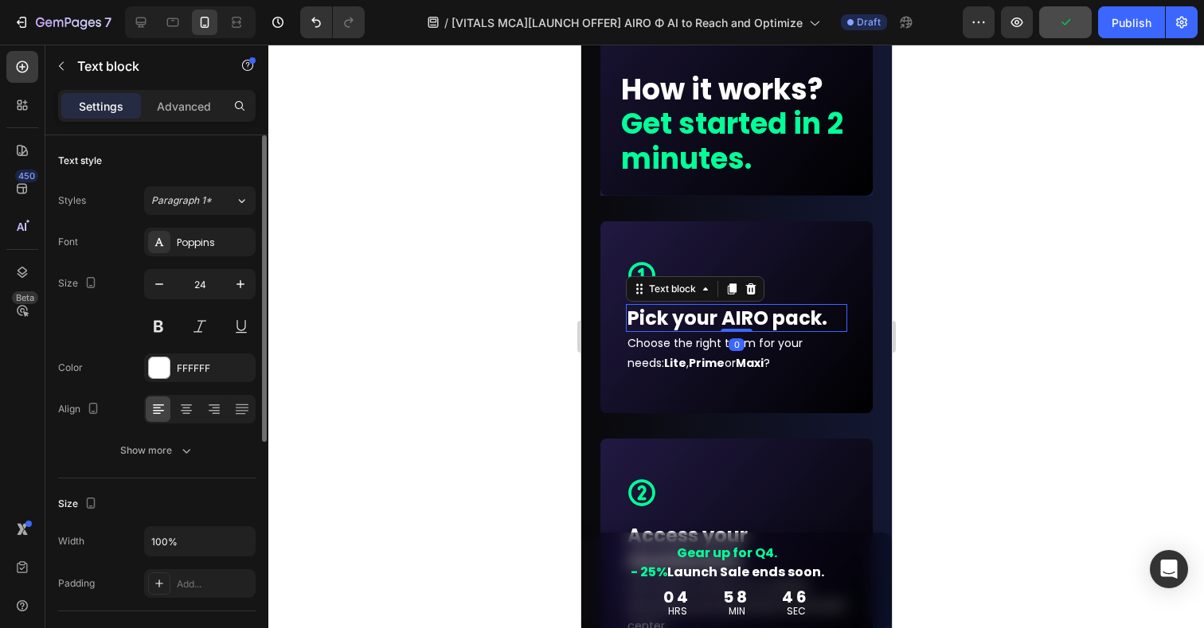
click at [202, 217] on div "Styles Paragraph 1* Font Poppins Size 24 Color FFFFFF Align Show more" at bounding box center [157, 325] width 198 height 279
click at [184, 201] on span "Paragraph 1*" at bounding box center [181, 201] width 61 height 14
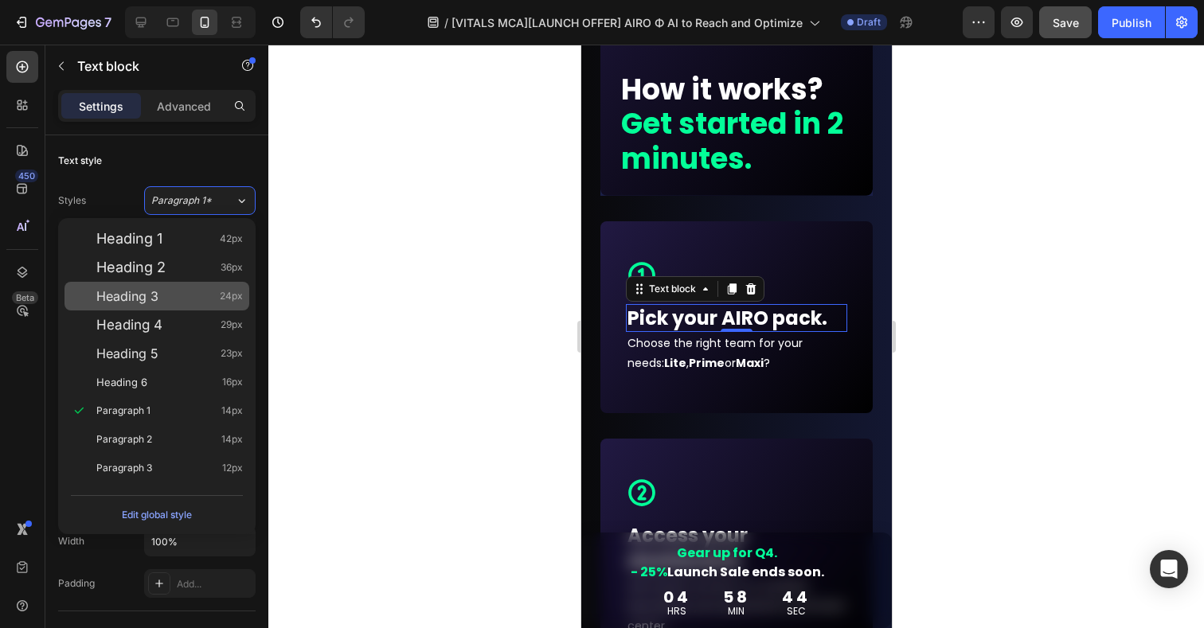
click at [159, 302] on div "Heading 3 24px" at bounding box center [169, 296] width 147 height 16
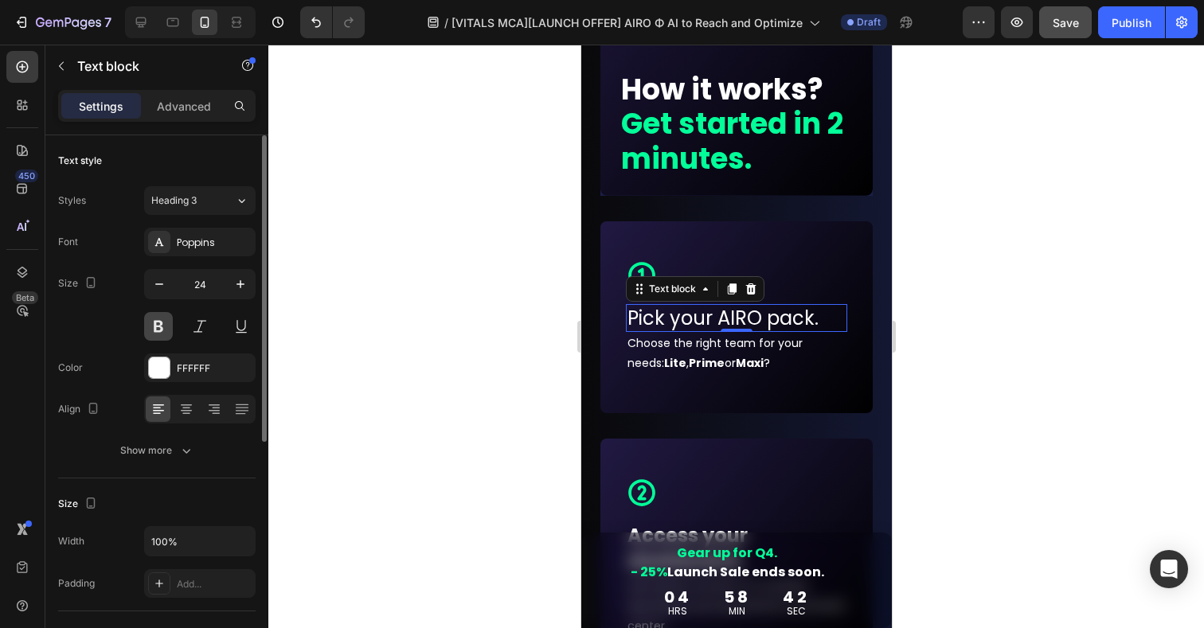
click at [160, 325] on button at bounding box center [158, 326] width 29 height 29
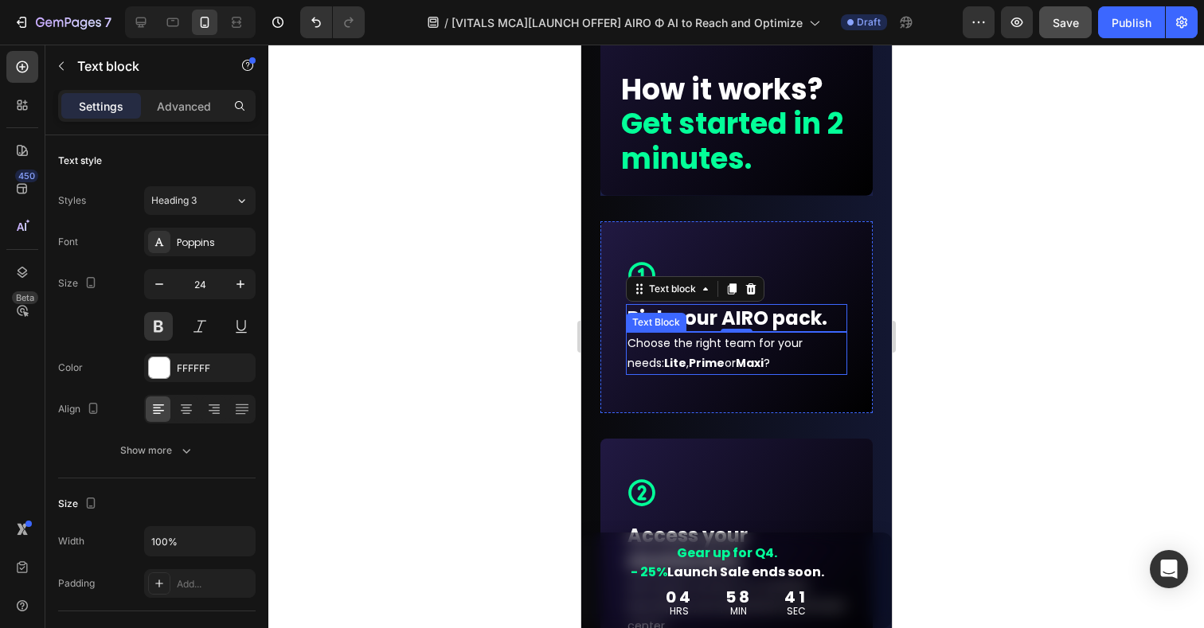
click at [689, 362] on p "Choose the right team for your needs: Lite , Prime or Maxi ?" at bounding box center [736, 354] width 218 height 40
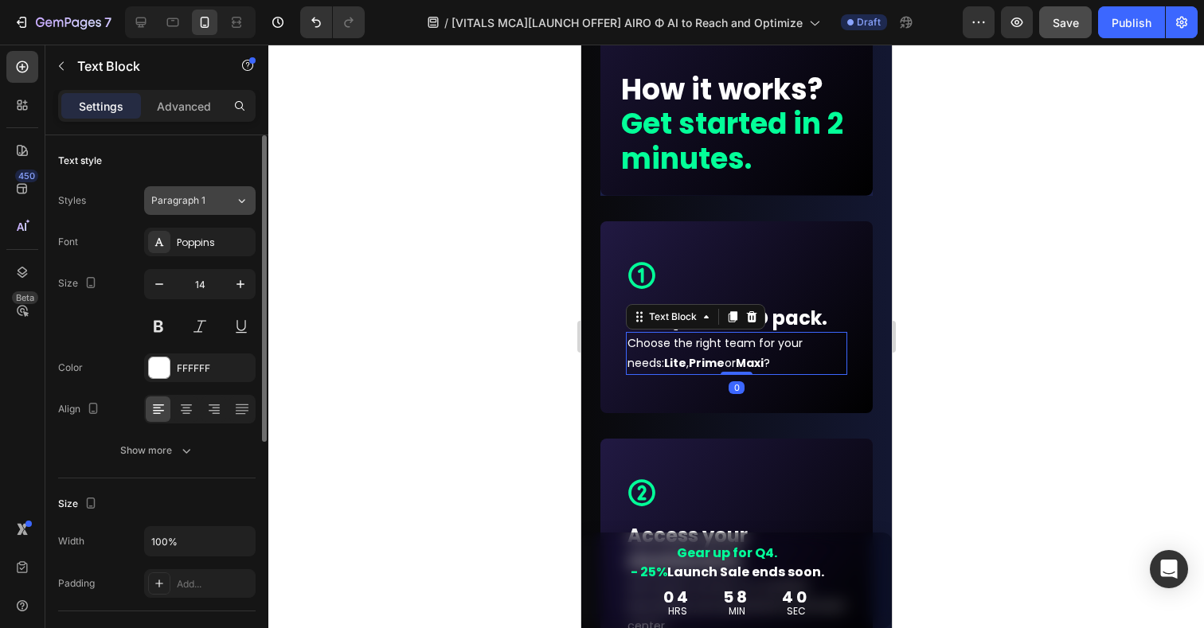
click at [201, 202] on span "Paragraph 1" at bounding box center [178, 201] width 54 height 14
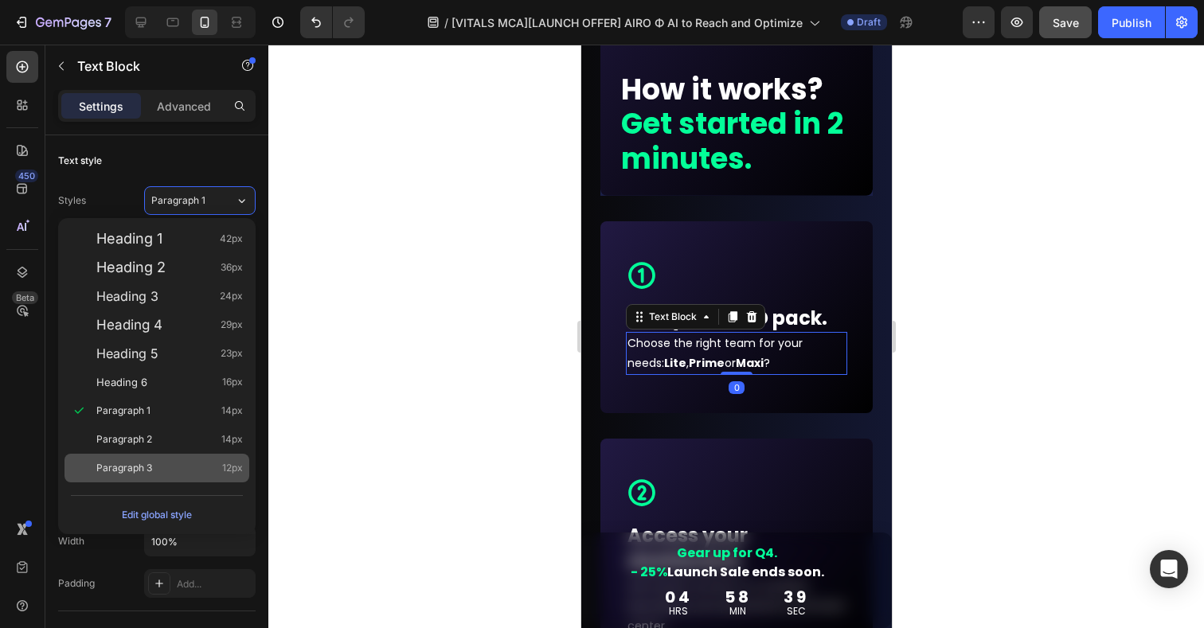
click at [142, 464] on span "Paragraph 3" at bounding box center [124, 468] width 56 height 16
type input "12"
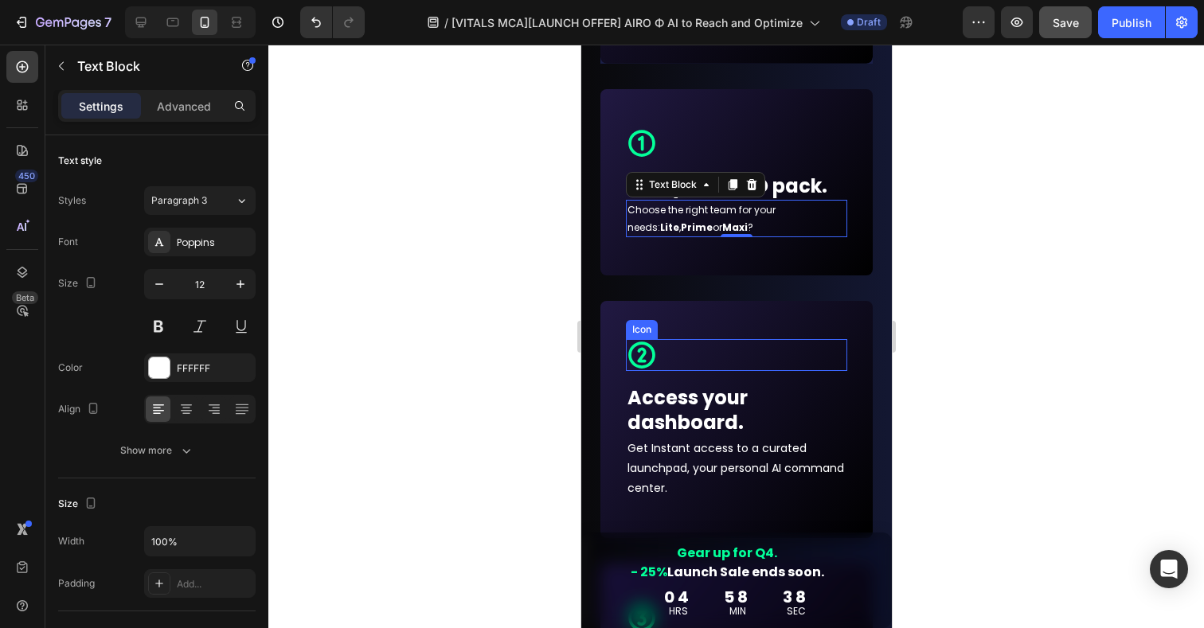
scroll to position [9644, 0]
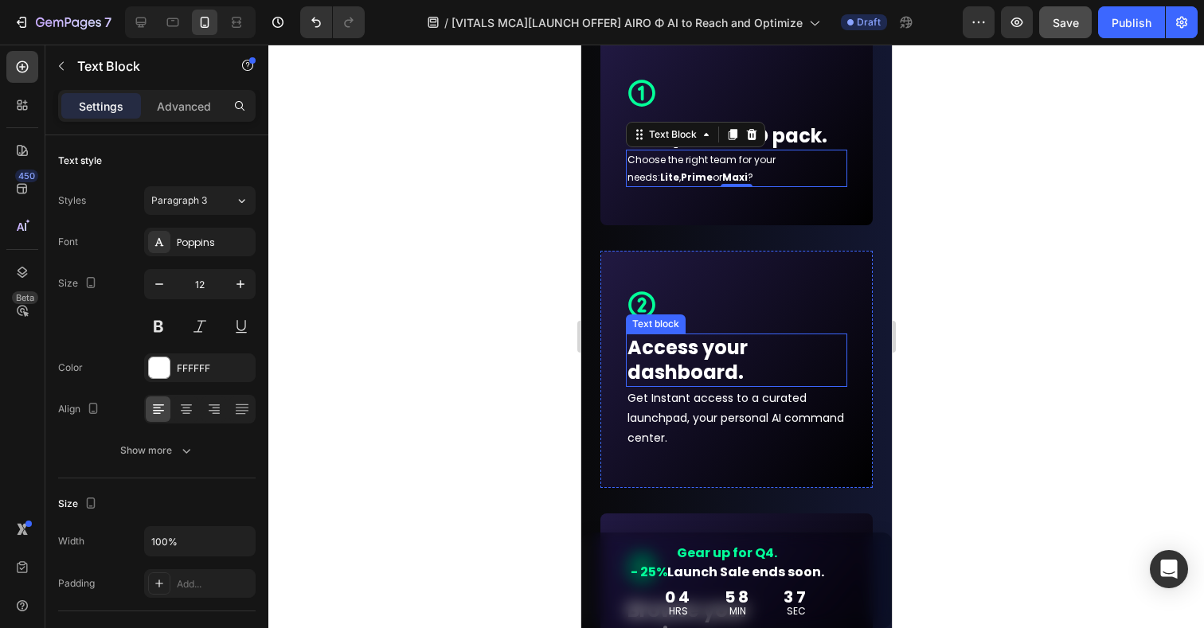
click at [702, 345] on strong "Access your dashboard." at bounding box center [687, 360] width 120 height 51
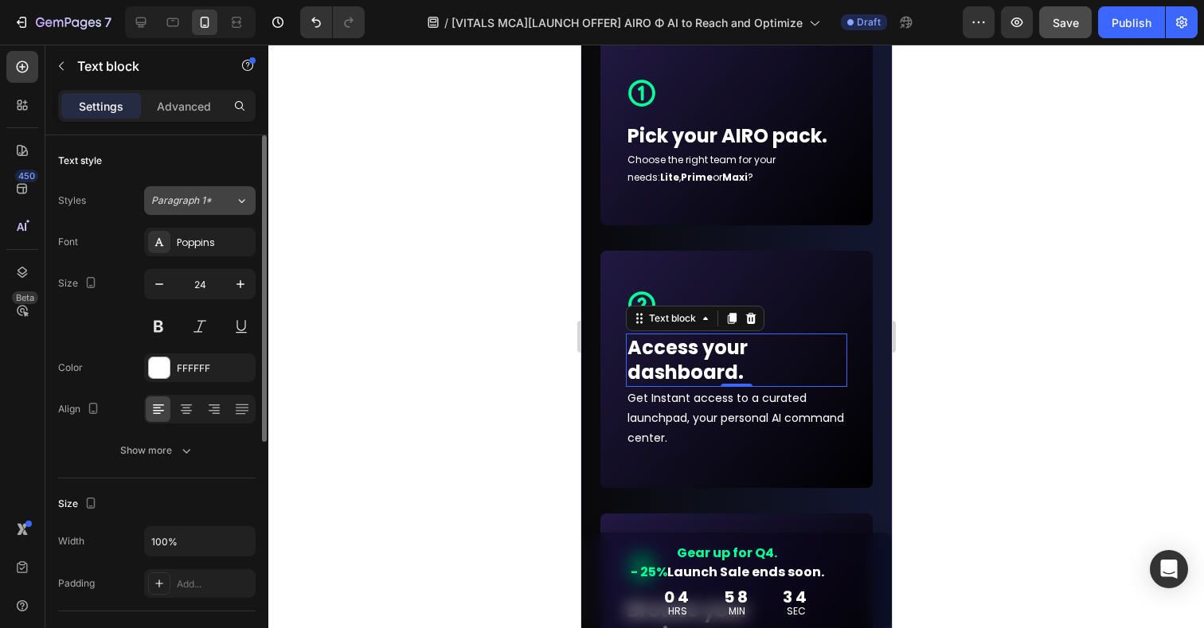
click at [210, 204] on span "Paragraph 1*" at bounding box center [181, 201] width 61 height 14
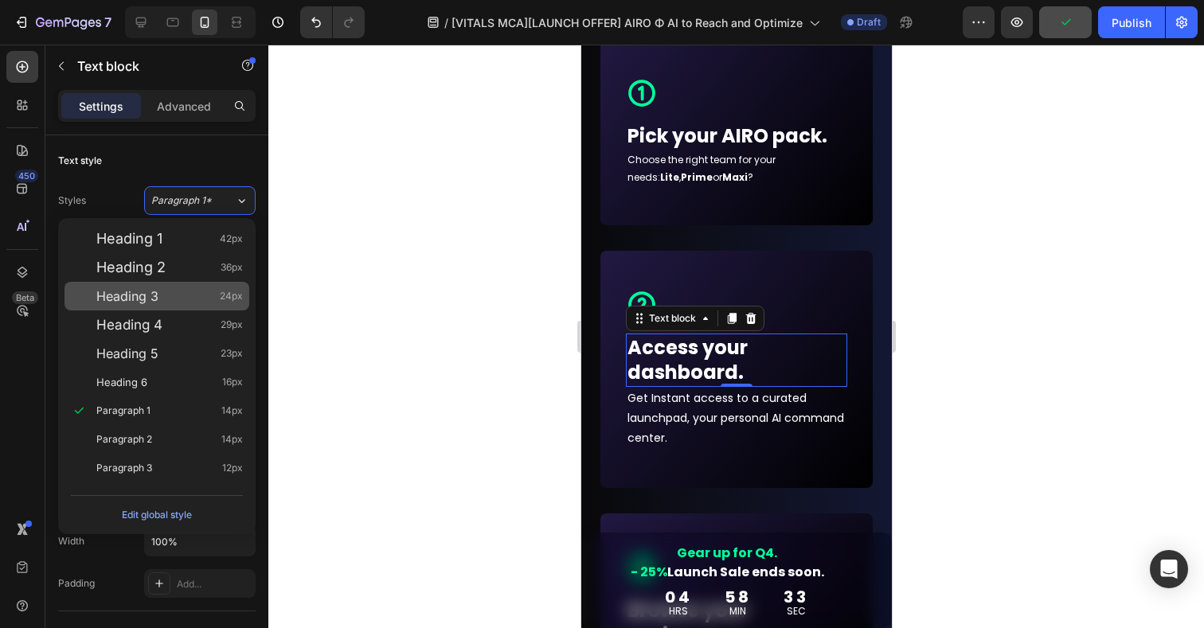
click at [152, 288] on span "Heading 3" at bounding box center [127, 296] width 62 height 16
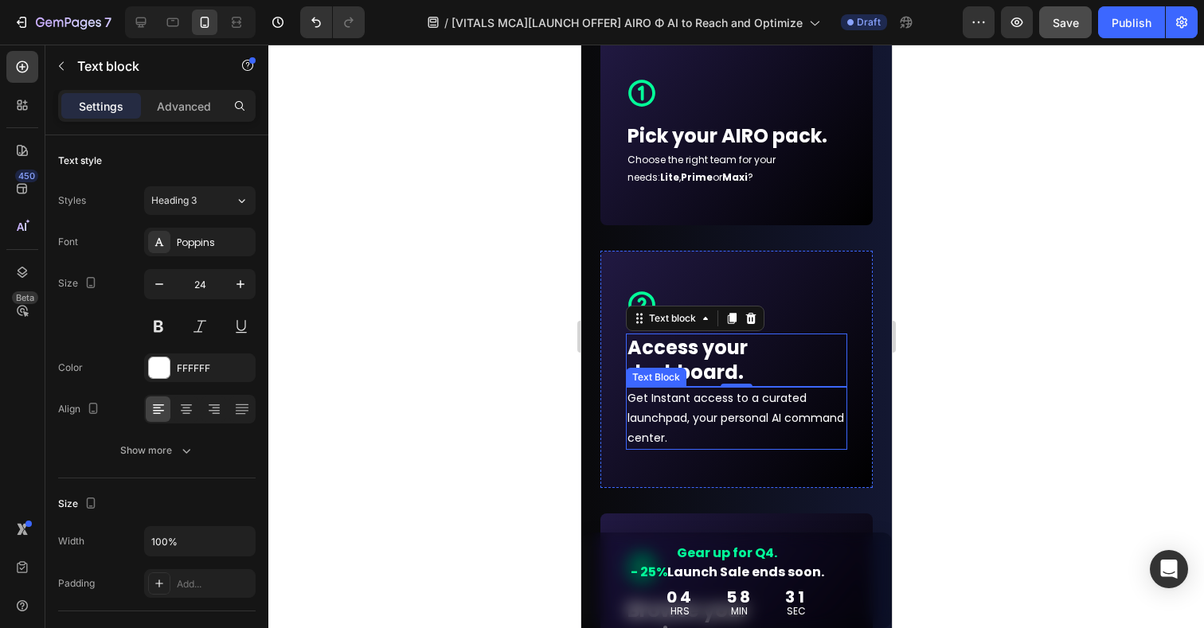
click at [655, 406] on p "Get Instant access to a curated launchpad, your personal AI command center." at bounding box center [736, 419] width 218 height 61
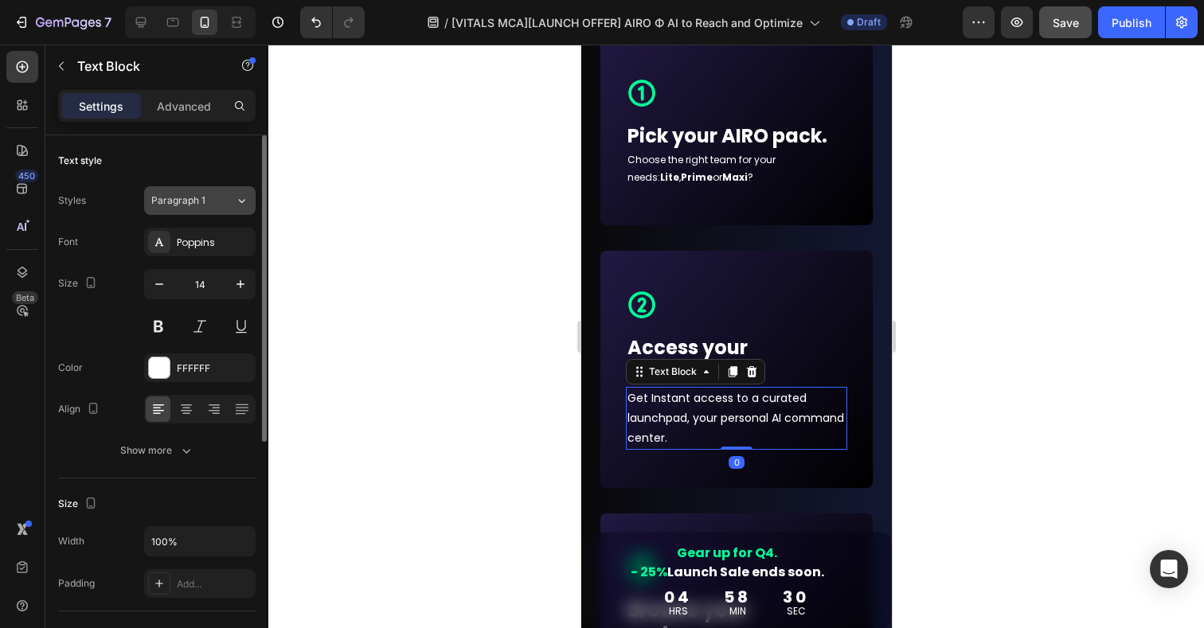
click at [213, 197] on div "Paragraph 1" at bounding box center [183, 201] width 65 height 14
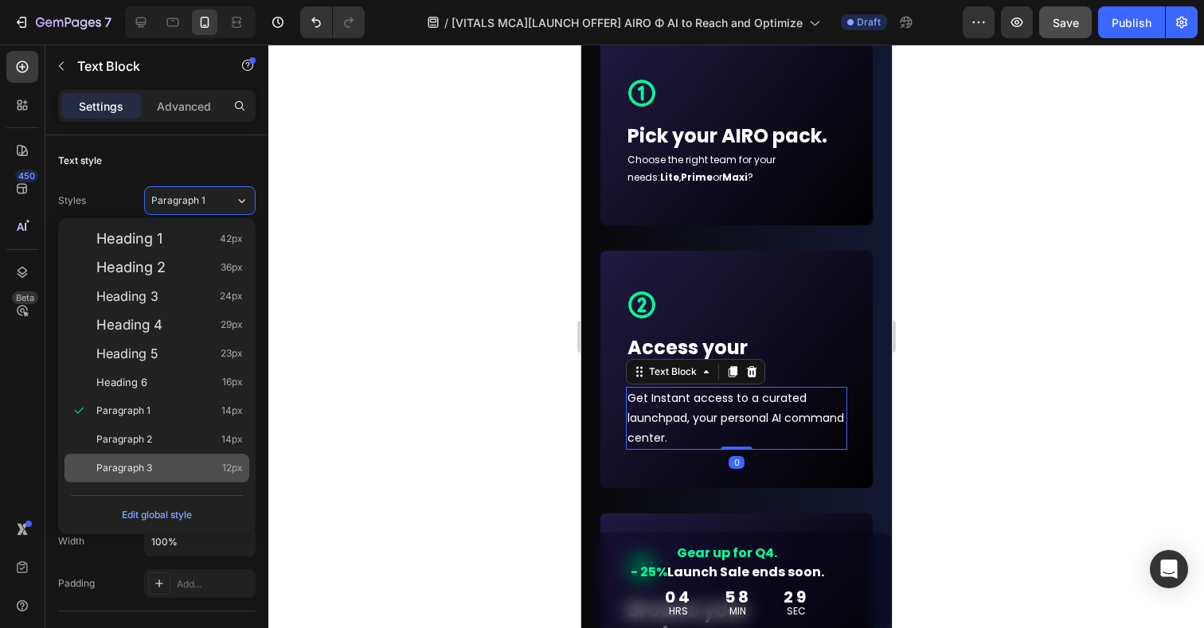
click at [129, 468] on span "Paragraph 3" at bounding box center [124, 468] width 56 height 16
type input "12"
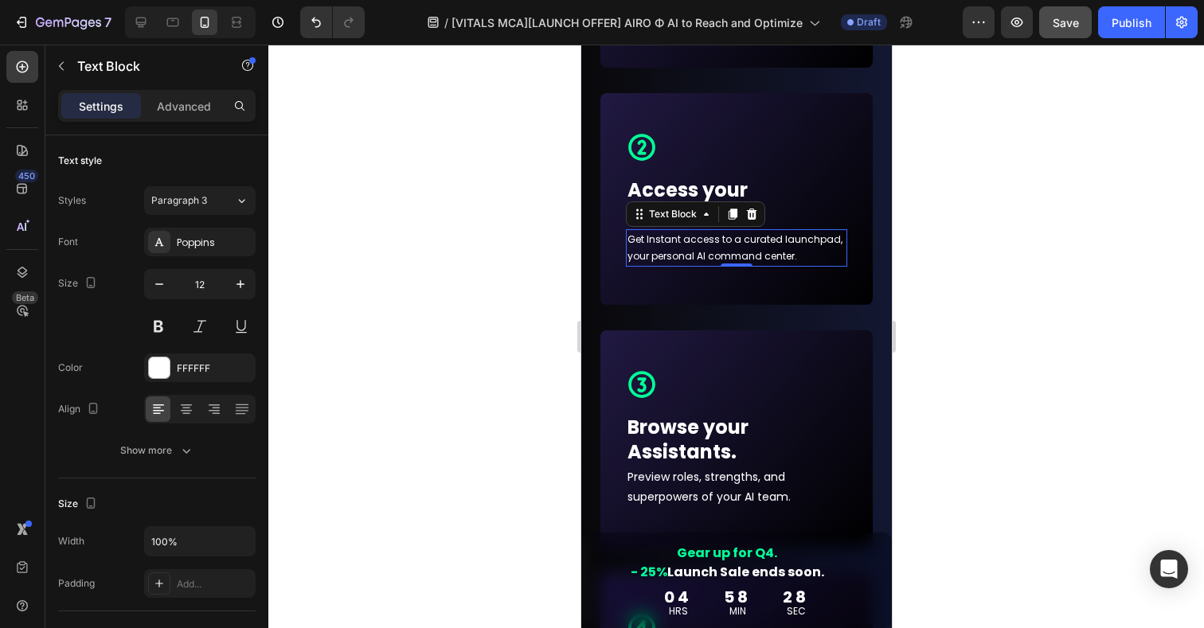
scroll to position [9828, 0]
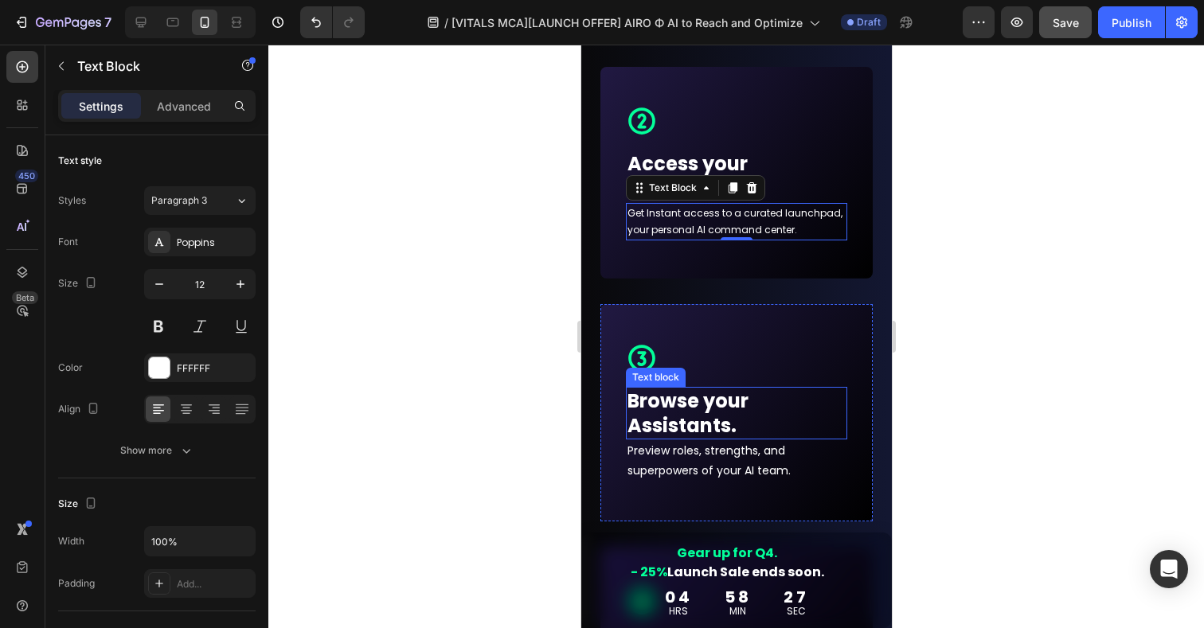
click at [693, 420] on p "Browse your Assistants." at bounding box center [736, 413] width 218 height 49
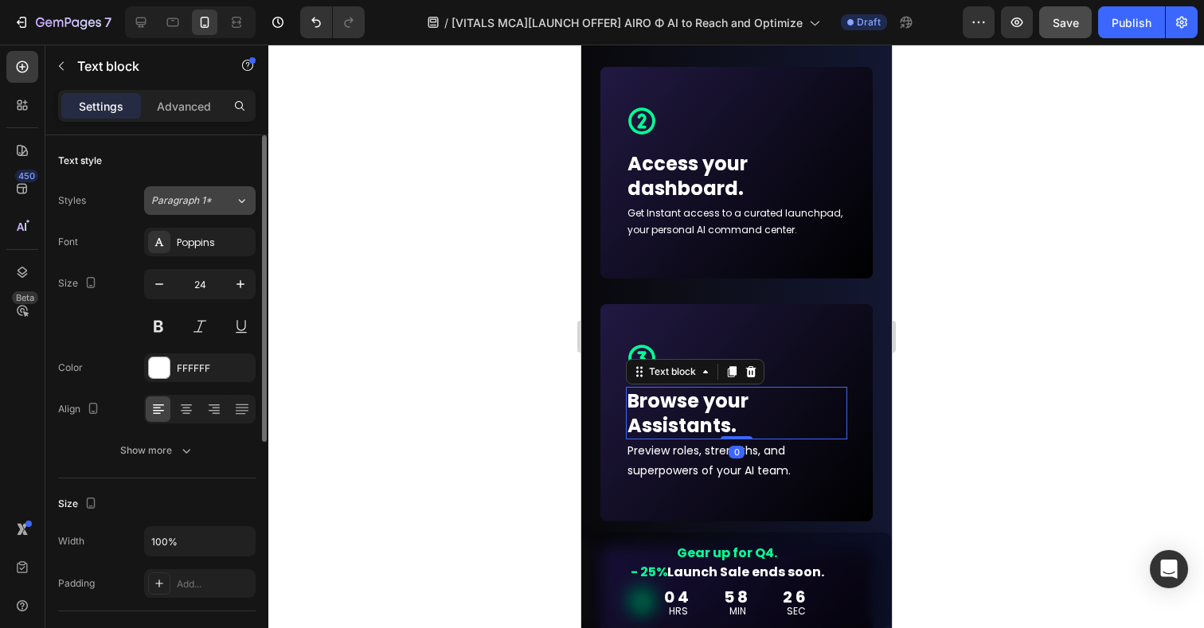
click at [225, 200] on div "Paragraph 1*" at bounding box center [193, 201] width 84 height 14
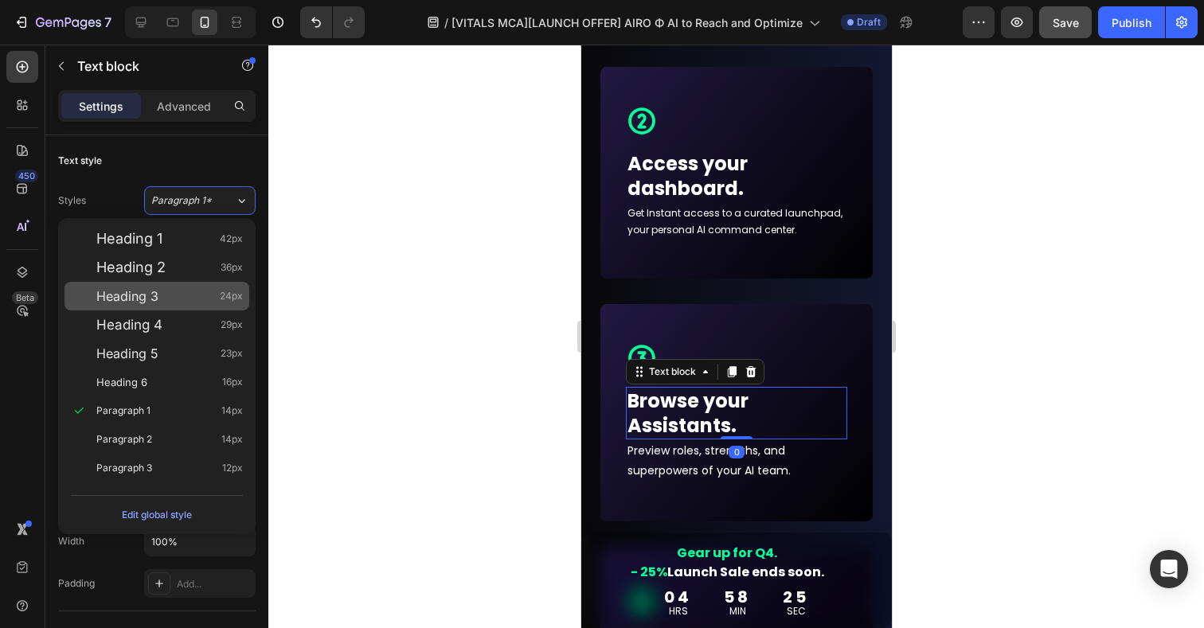
click at [147, 292] on span "Heading 3" at bounding box center [127, 296] width 62 height 16
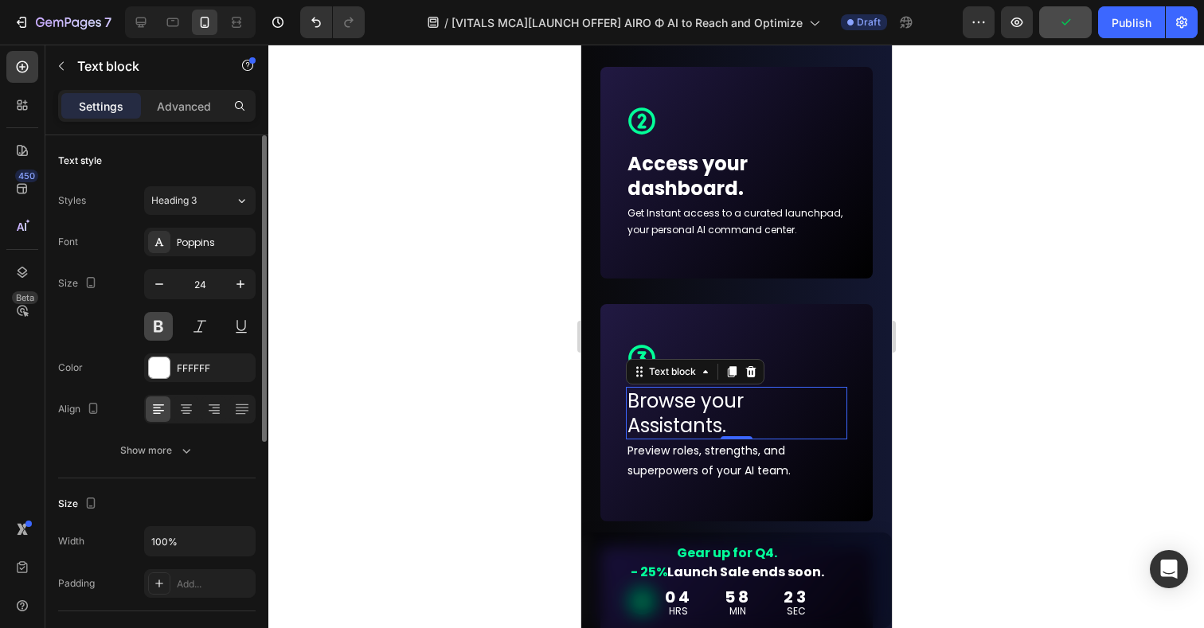
click at [163, 330] on button at bounding box center [158, 326] width 29 height 29
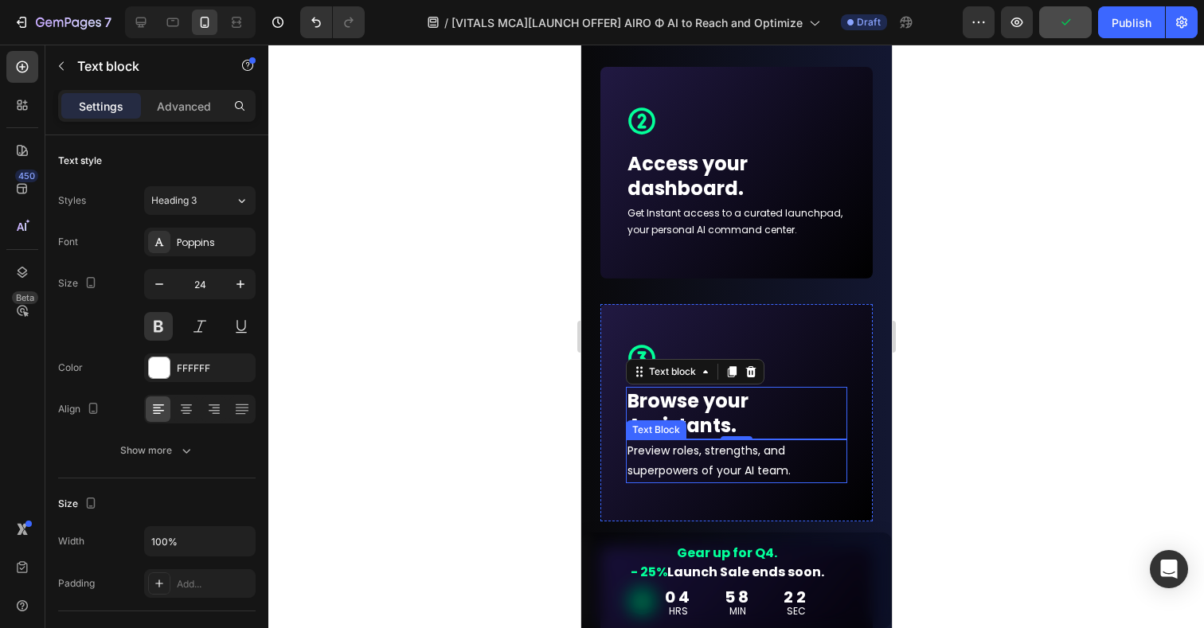
click at [667, 469] on p "Preview roles, strengths, and superpowers of your AI team." at bounding box center [736, 461] width 218 height 40
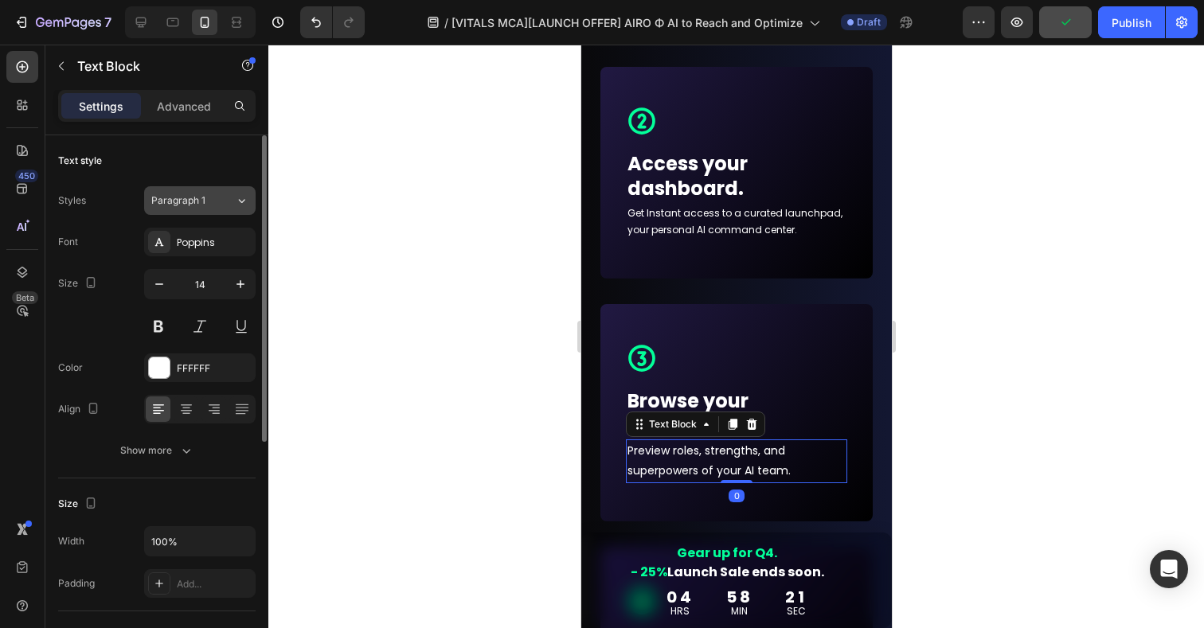
click at [194, 203] on span "Paragraph 1" at bounding box center [178, 201] width 54 height 14
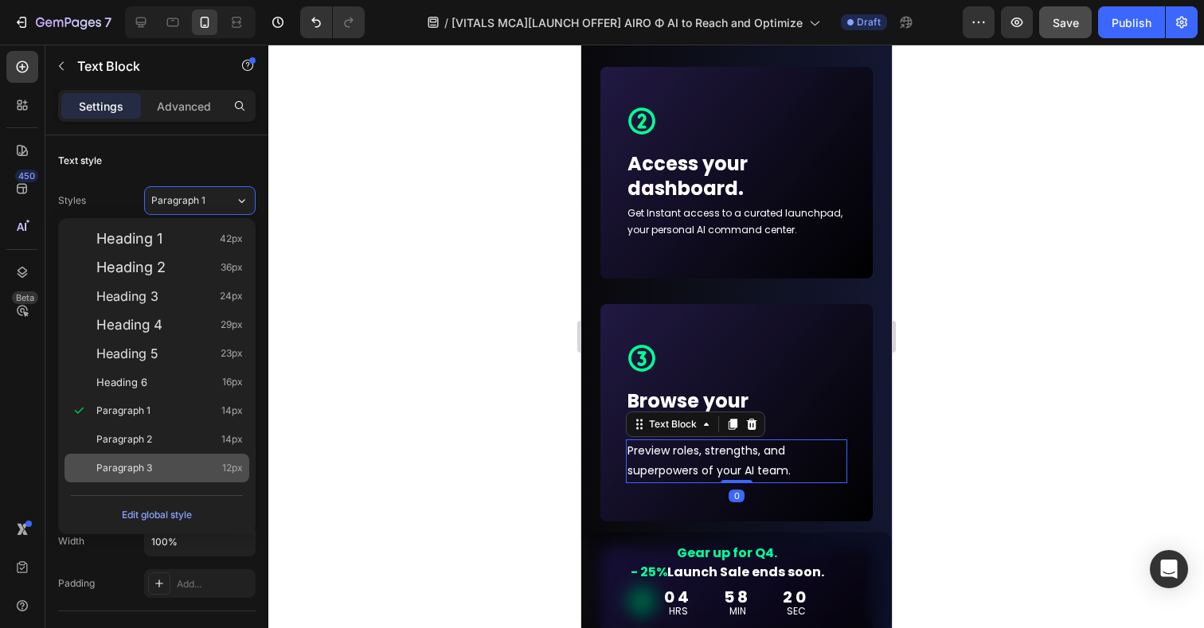
click at [148, 472] on span "Paragraph 3" at bounding box center [124, 468] width 56 height 16
type input "12"
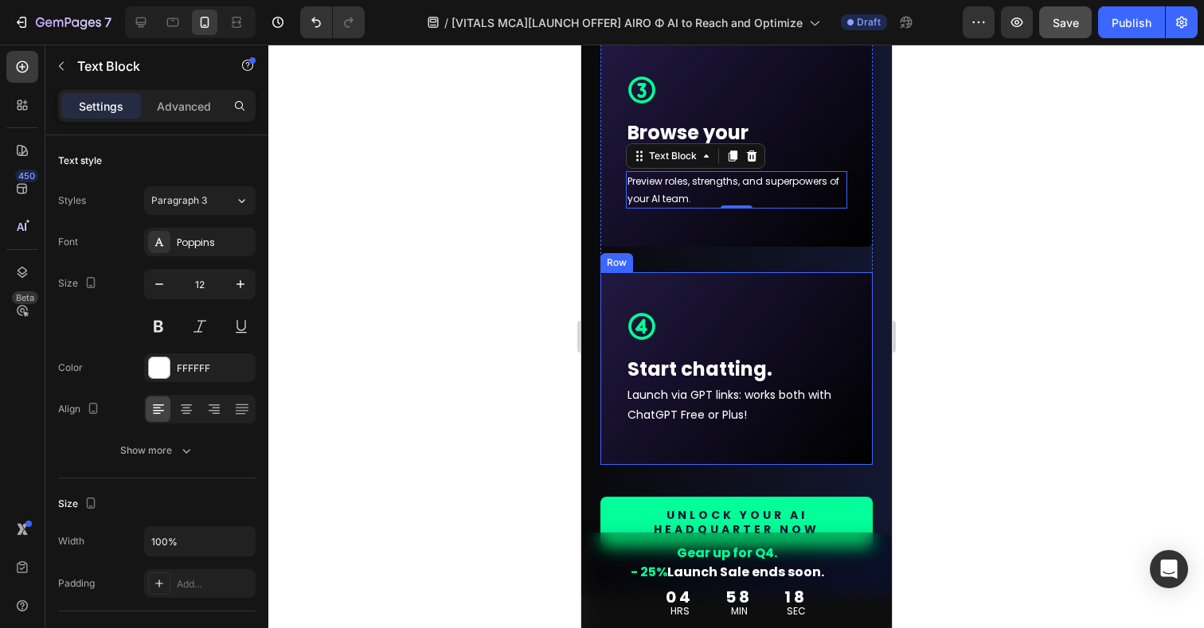
scroll to position [10162, 0]
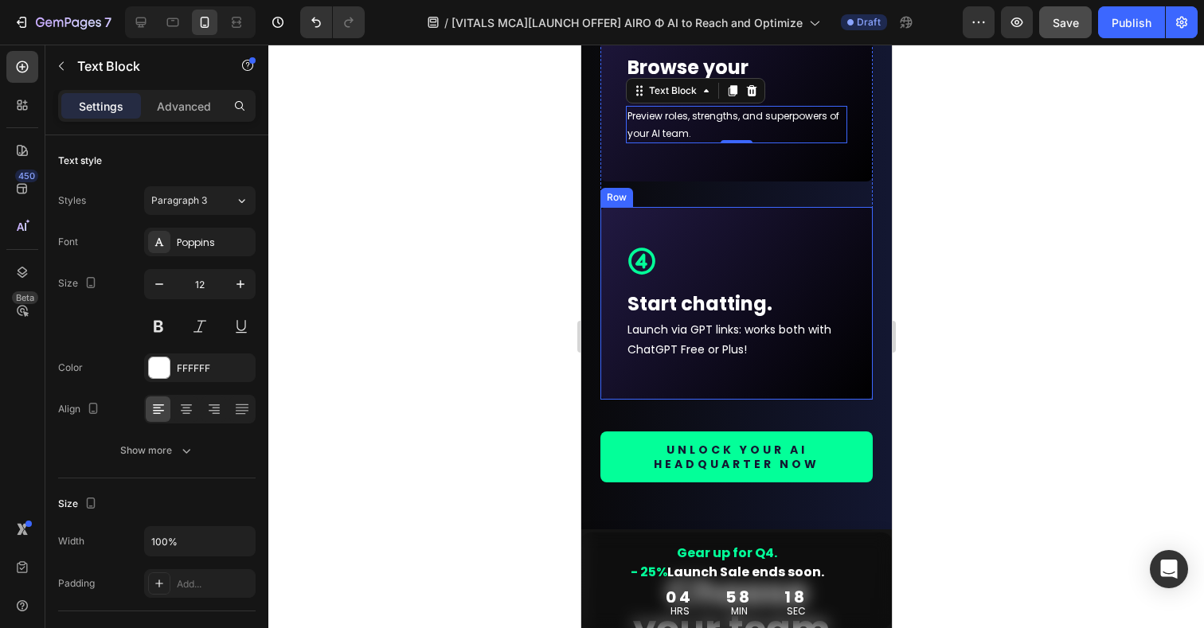
click at [698, 306] on p "Start chatting." at bounding box center [736, 304] width 218 height 25
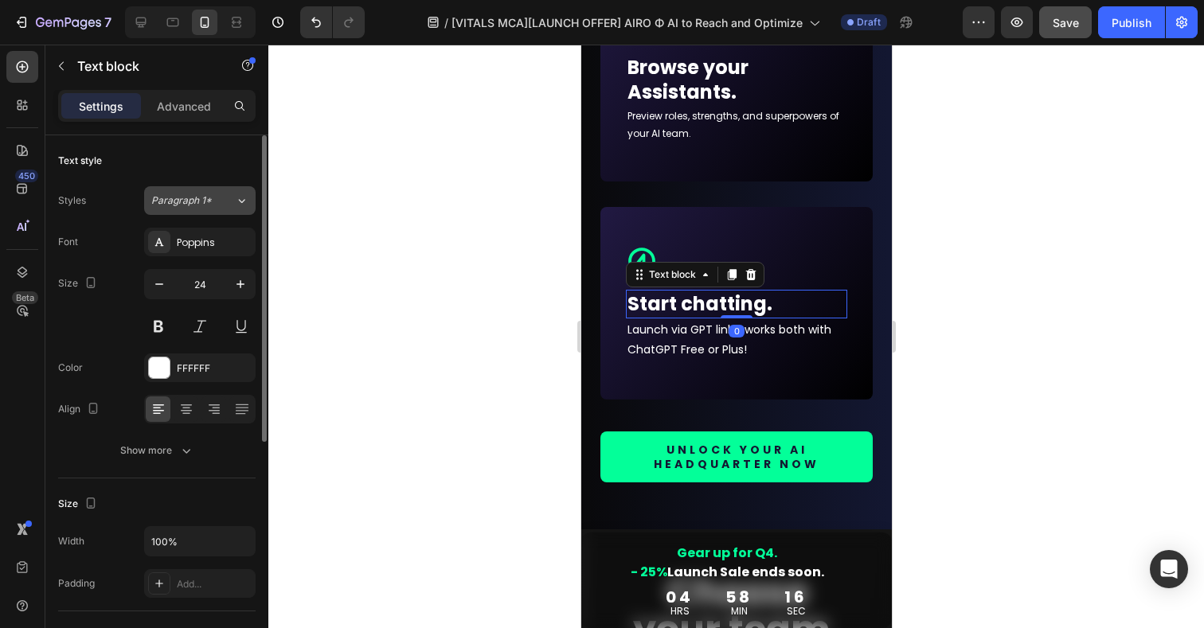
click at [215, 201] on div "Paragraph 1*" at bounding box center [183, 201] width 65 height 14
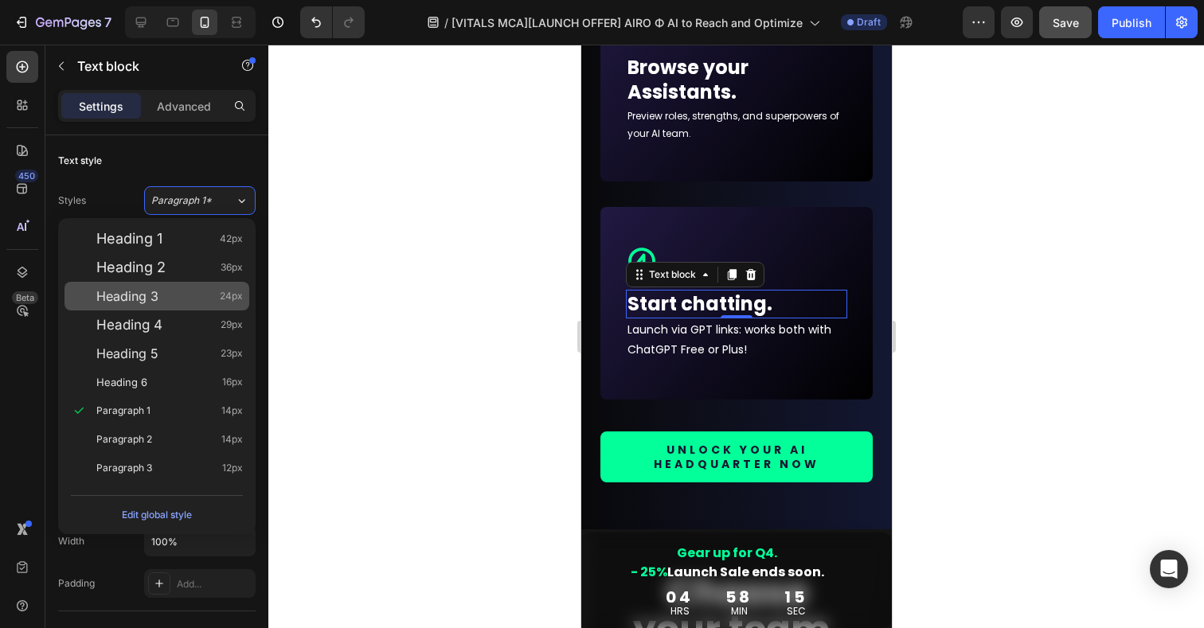
click at [155, 306] on div "Heading 3 24px" at bounding box center [157, 296] width 185 height 29
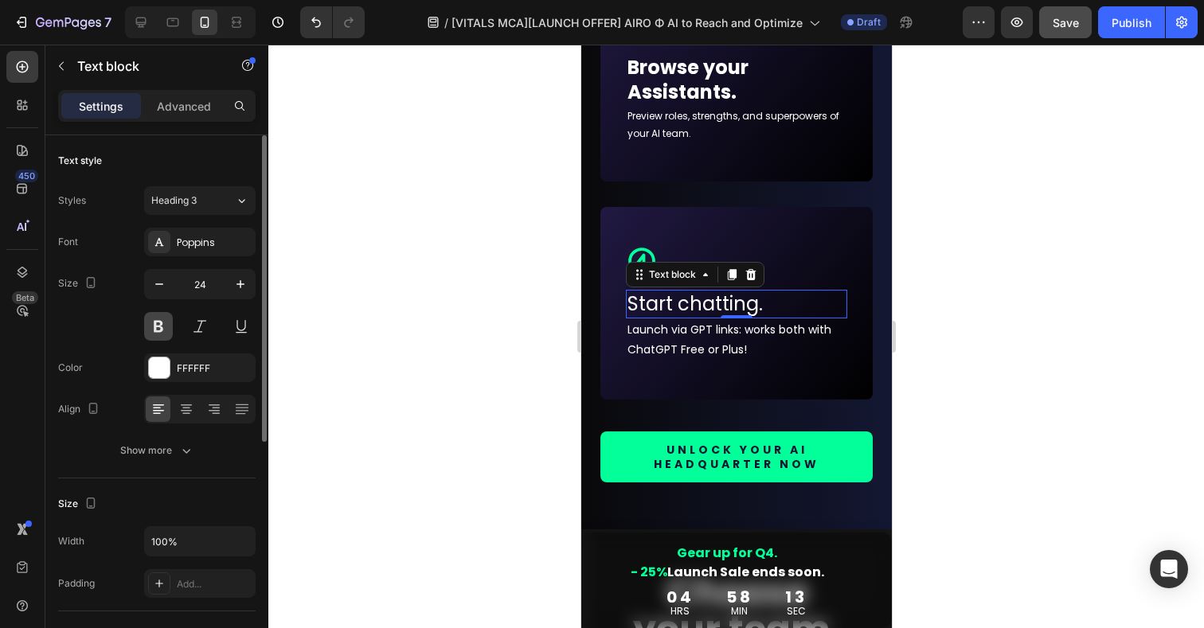
click at [158, 330] on button at bounding box center [158, 326] width 29 height 29
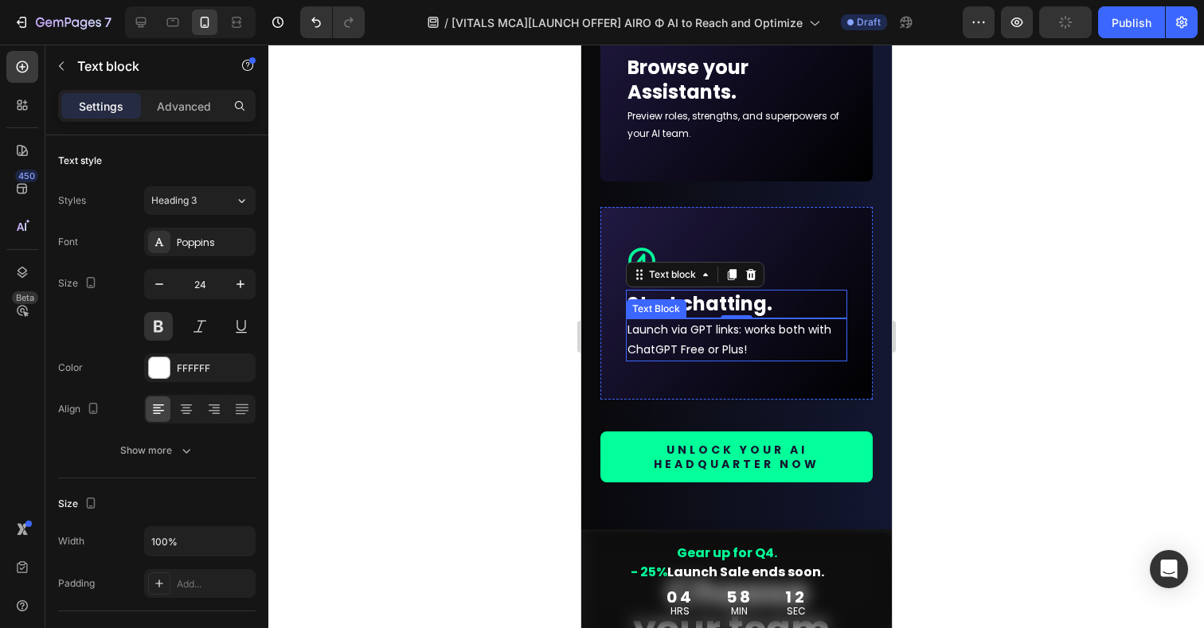
click at [699, 350] on p "Launch via GPT links: works both with ChatGPT Free or Plus!" at bounding box center [736, 340] width 218 height 40
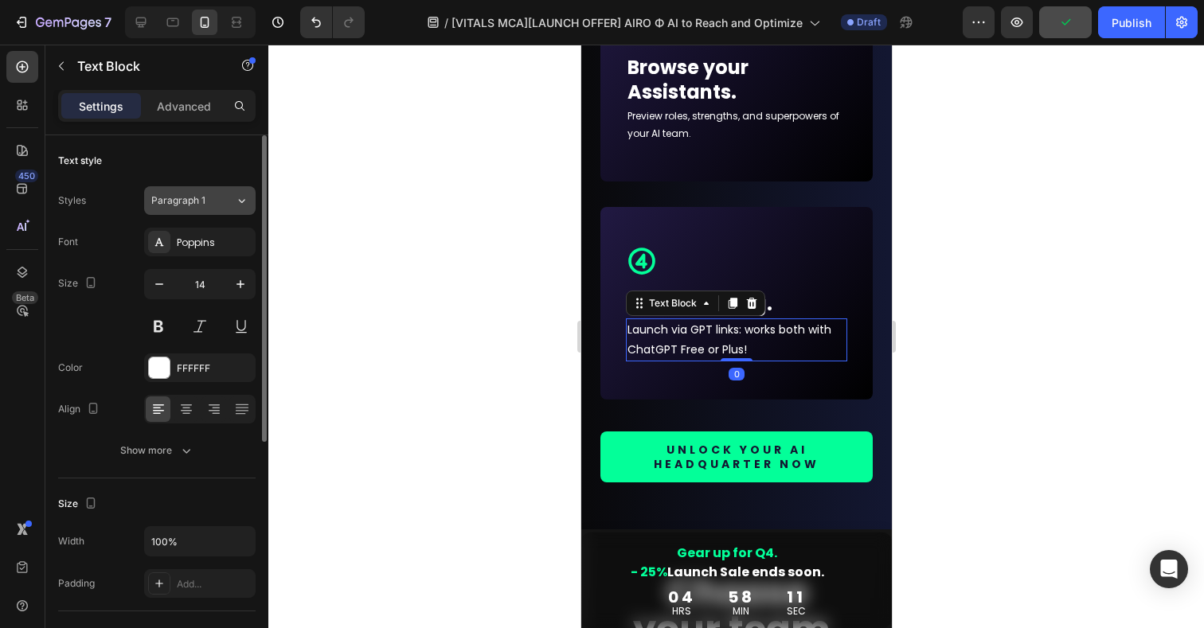
click at [171, 198] on span "Paragraph 1" at bounding box center [178, 201] width 54 height 14
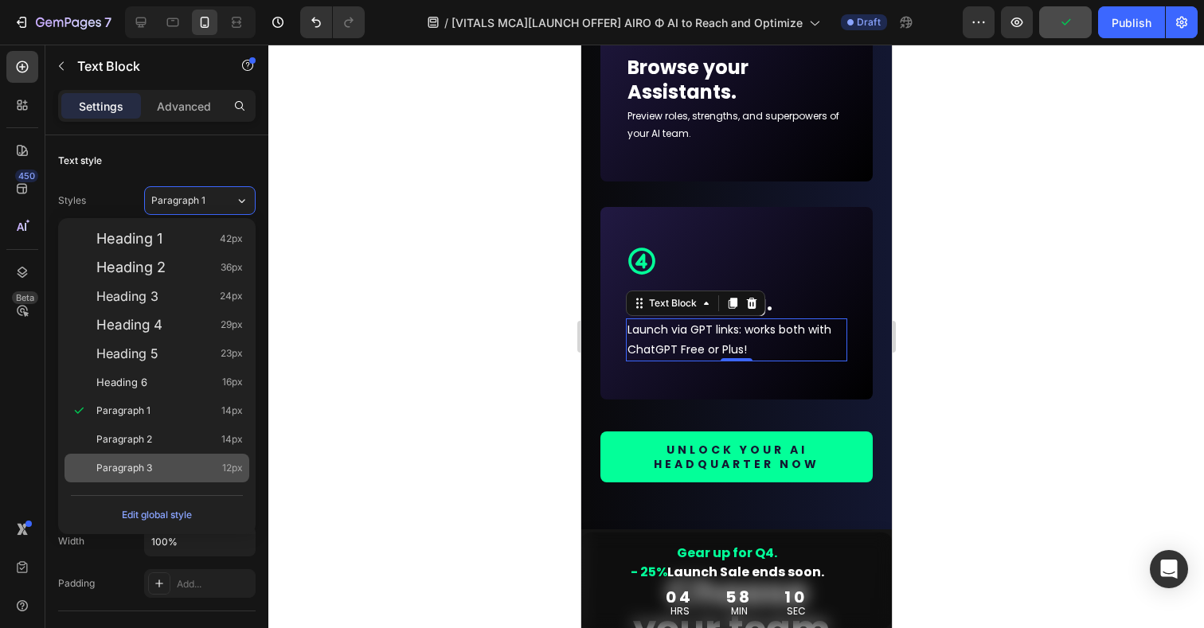
click at [147, 468] on span "Paragraph 3" at bounding box center [124, 468] width 56 height 16
type input "12"
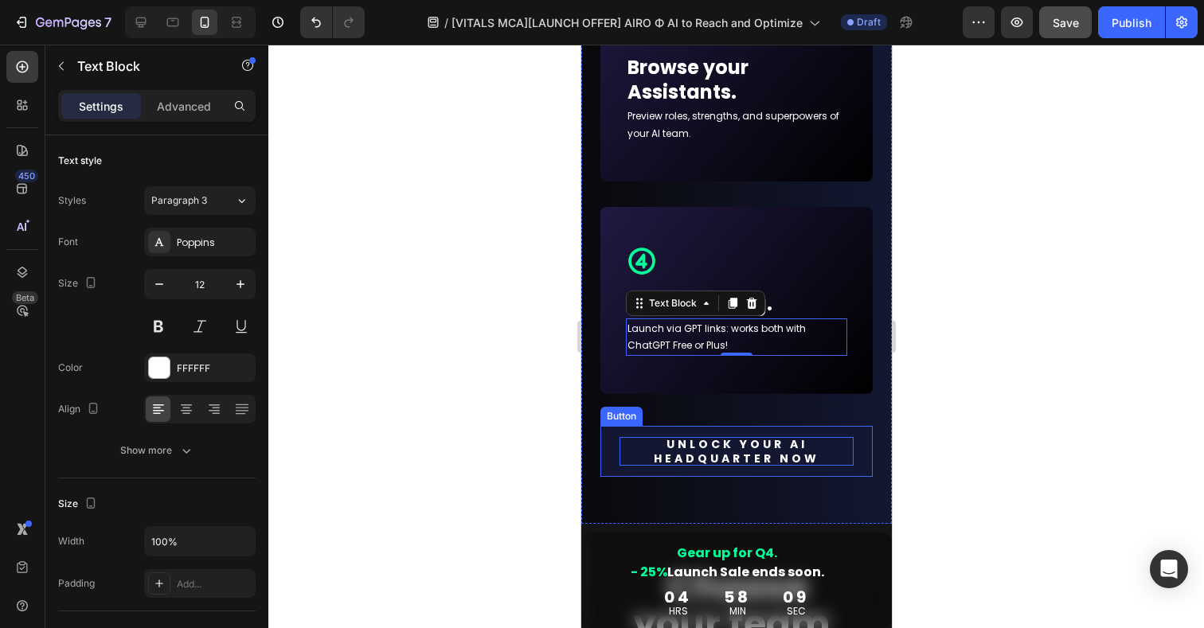
click at [711, 450] on p "Unlock your AI HEADQUARTER now" at bounding box center [736, 451] width 234 height 29
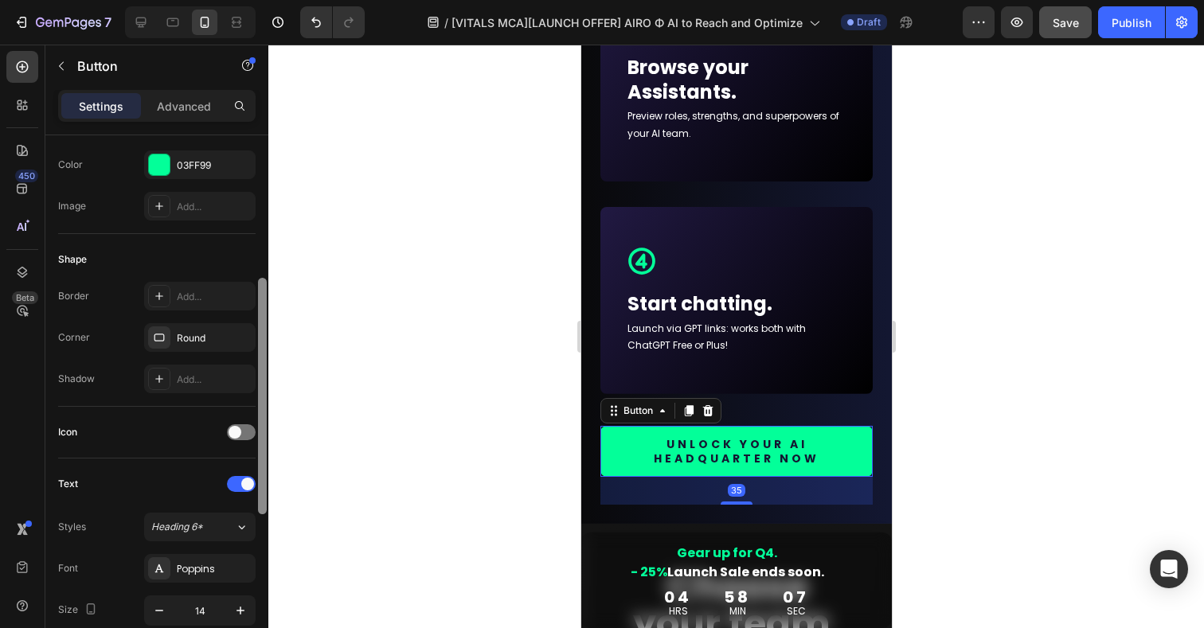
scroll to position [245, 0]
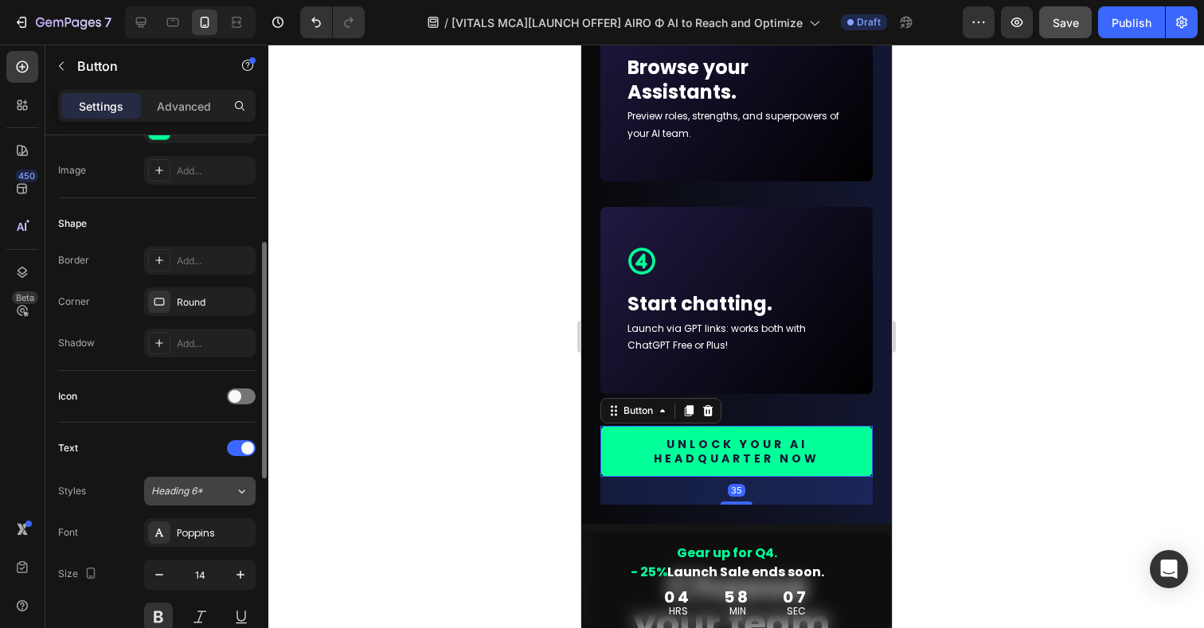
click at [212, 484] on div "Heading 6*" at bounding box center [183, 491] width 65 height 14
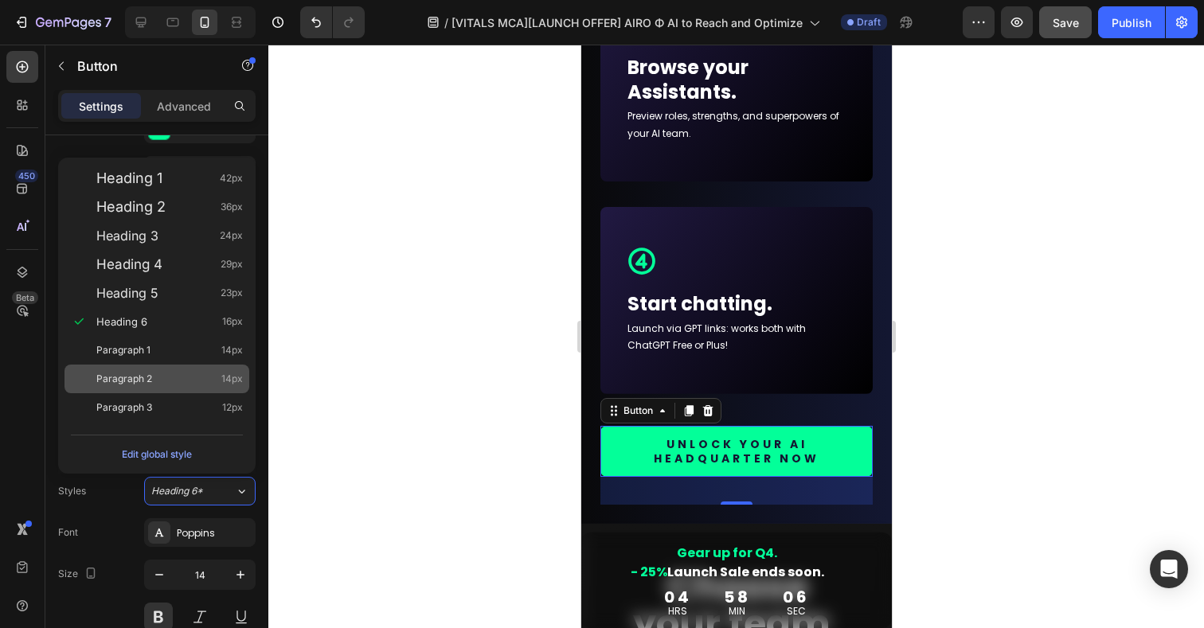
click at [134, 383] on span "Paragraph 2" at bounding box center [124, 379] width 56 height 16
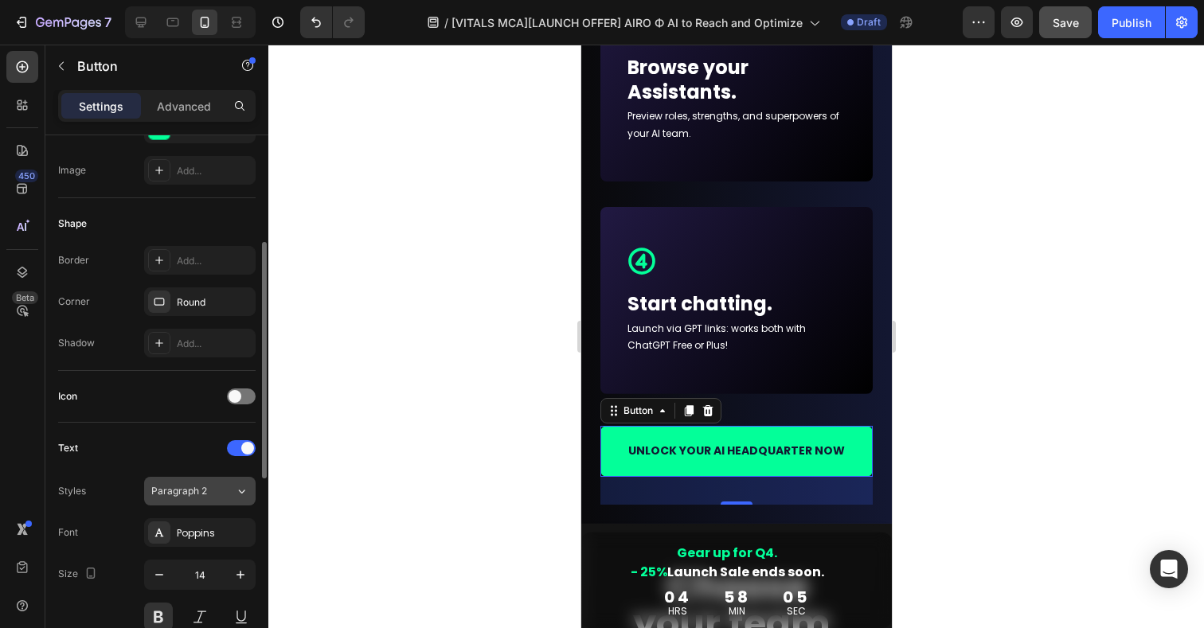
click at [158, 492] on span "Paragraph 2" at bounding box center [179, 491] width 56 height 14
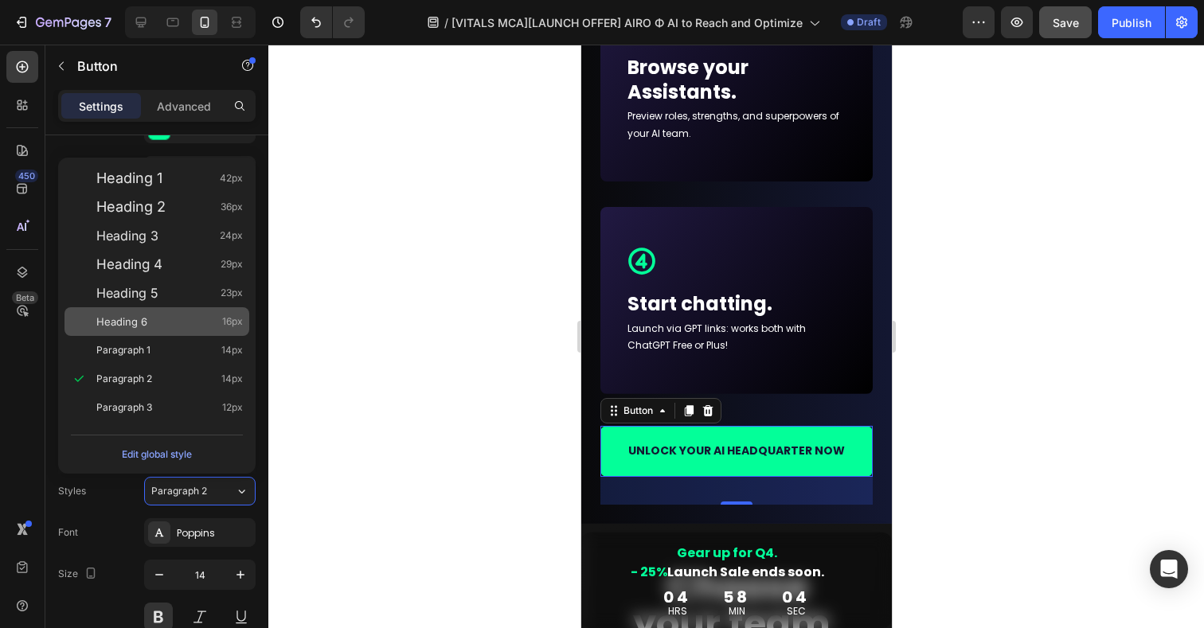
click at [128, 327] on span "Heading 6" at bounding box center [121, 322] width 51 height 16
type input "16"
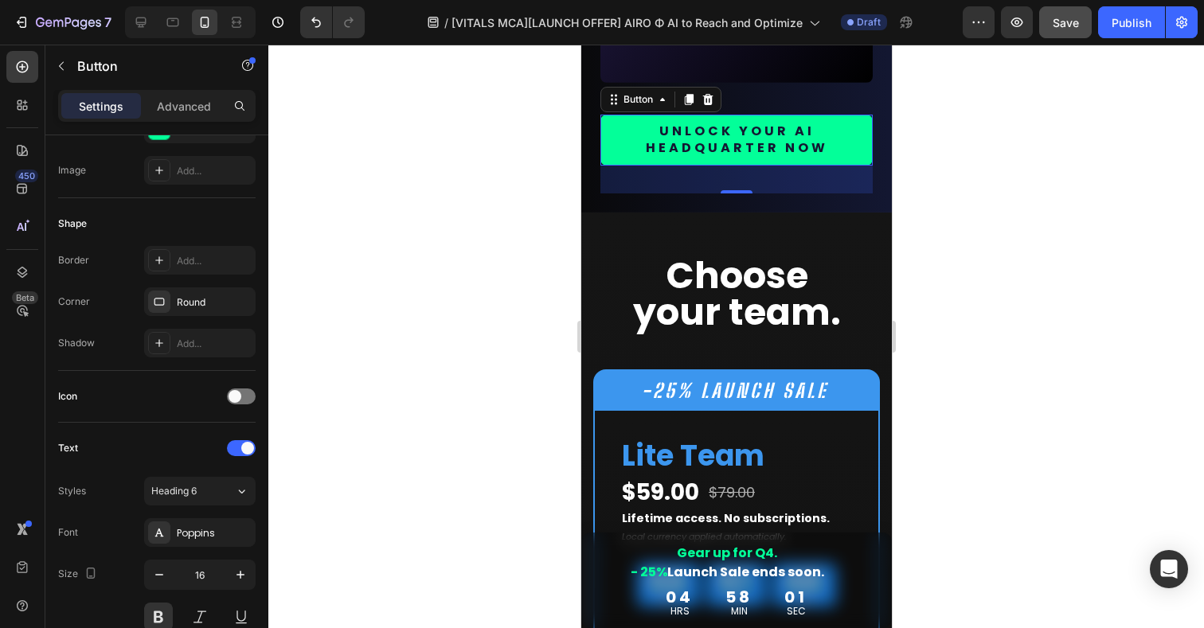
scroll to position [10513, 0]
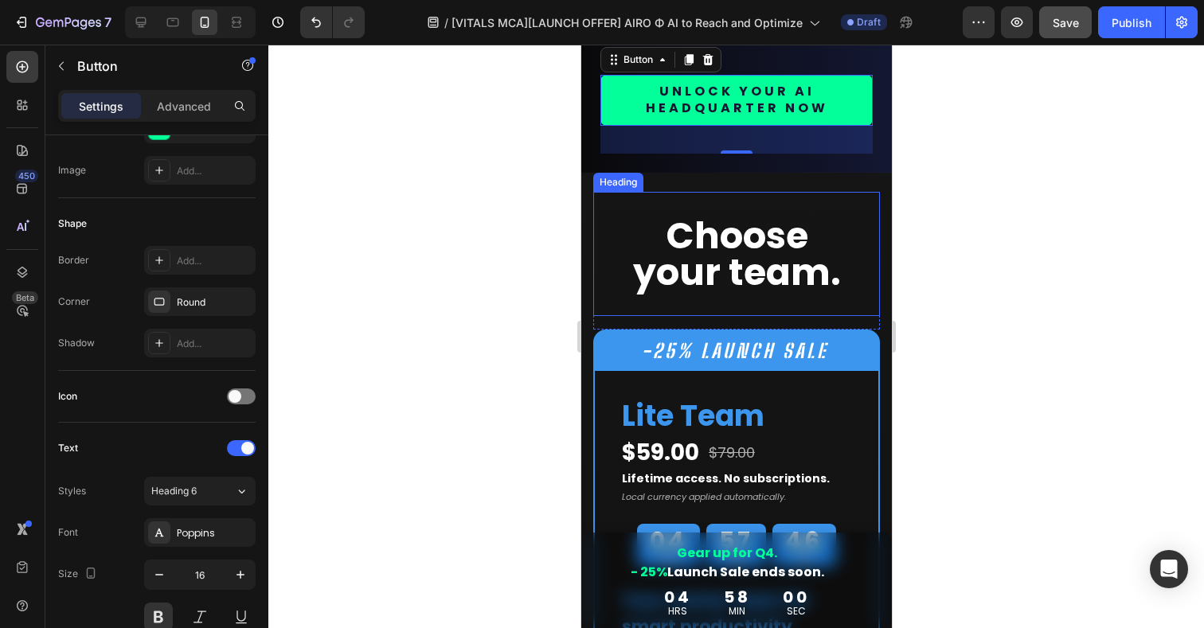
click at [738, 263] on h2 "Choose your team." at bounding box center [736, 254] width 287 height 124
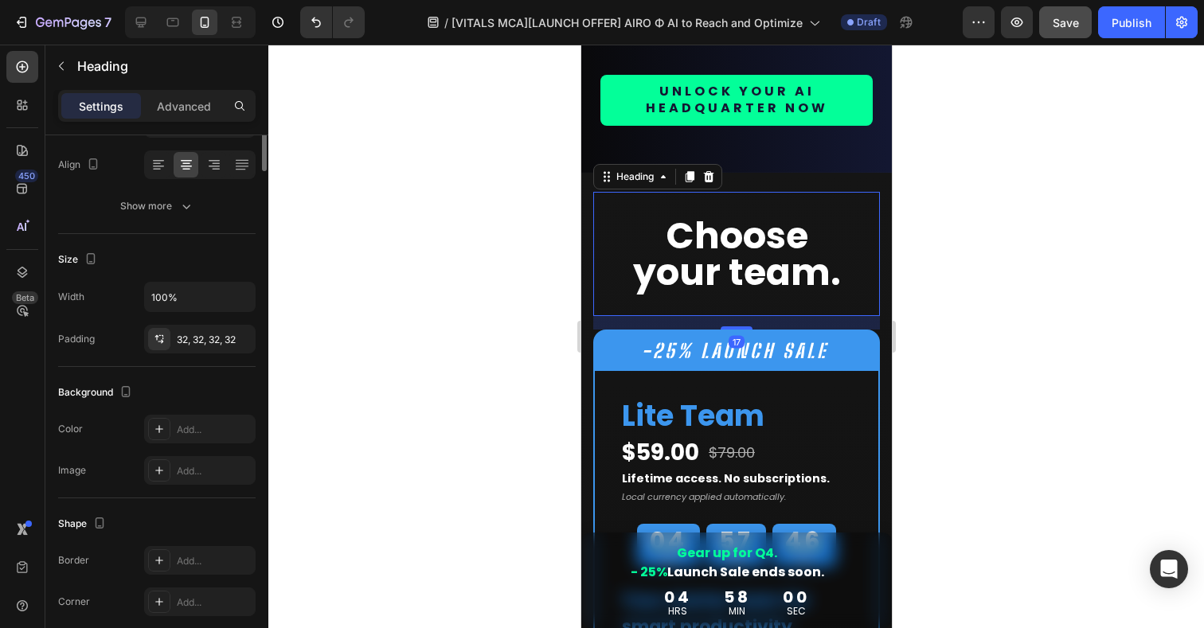
scroll to position [0, 0]
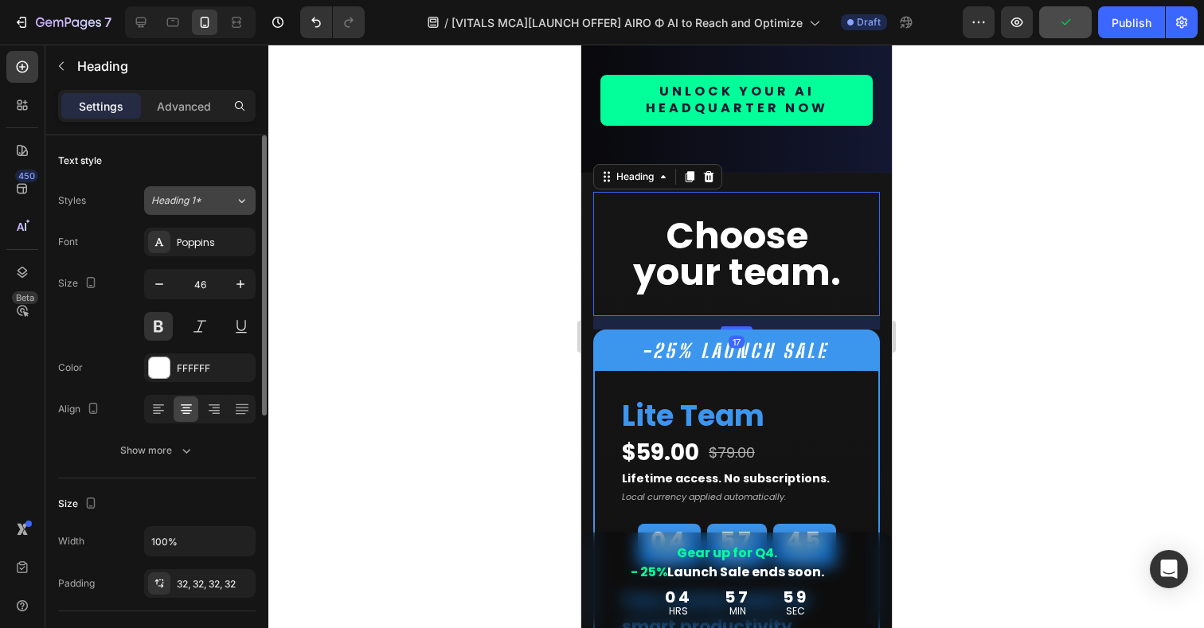
click at [196, 198] on span "Heading 1*" at bounding box center [176, 201] width 50 height 14
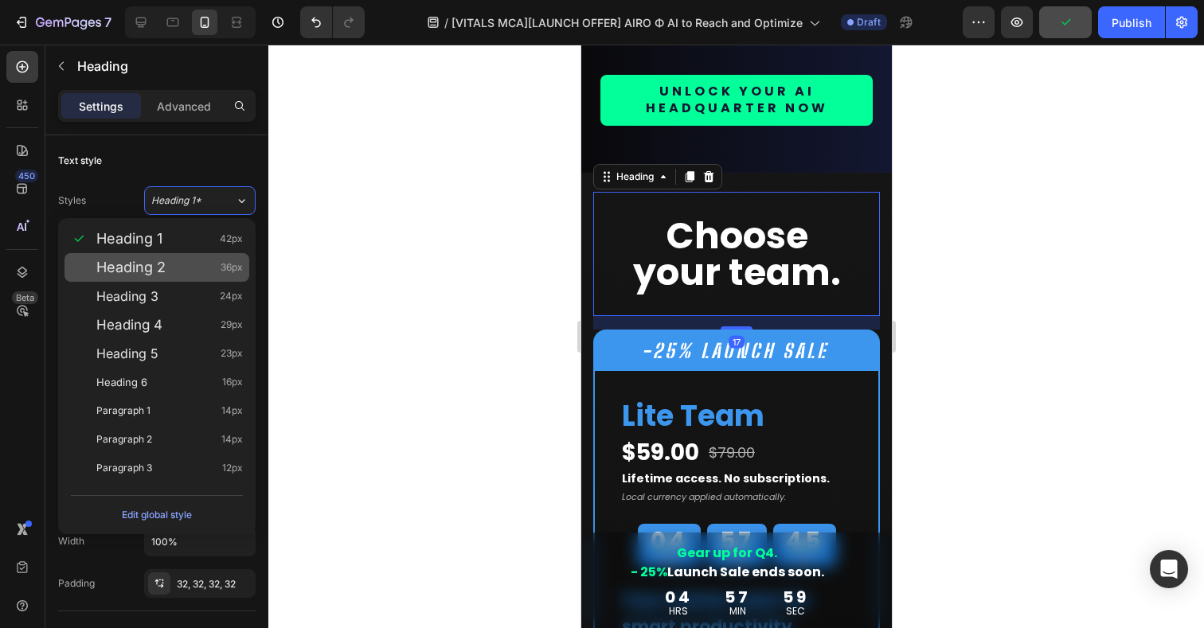
click at [143, 265] on span "Heading 2" at bounding box center [130, 268] width 69 height 16
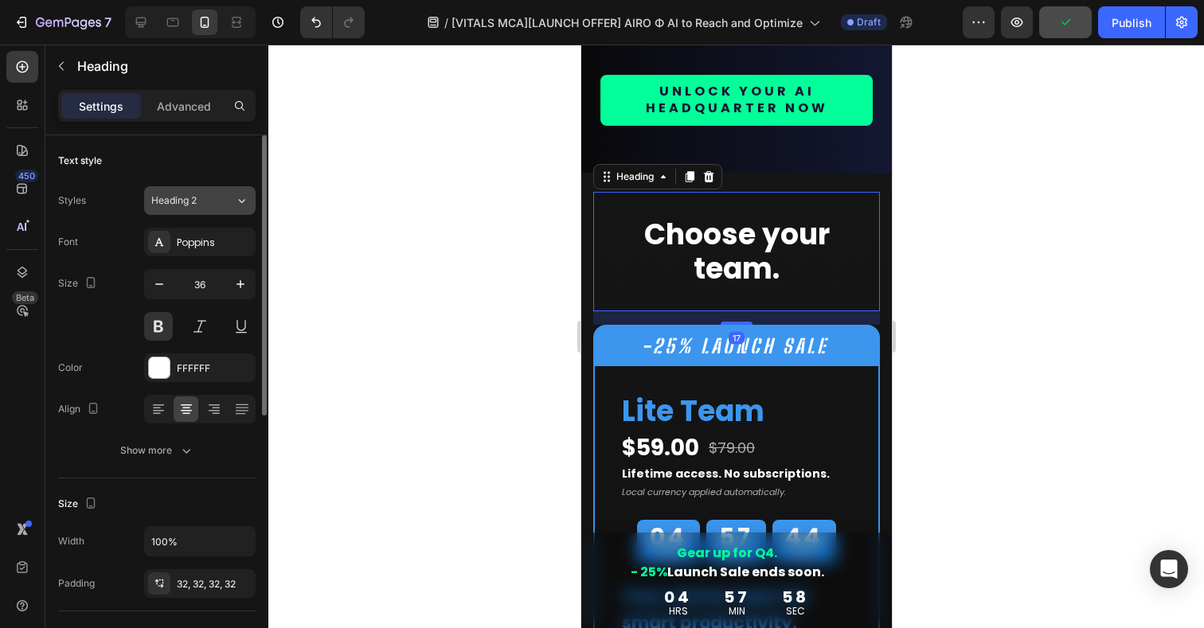
click at [215, 199] on div "Heading 2" at bounding box center [183, 201] width 65 height 14
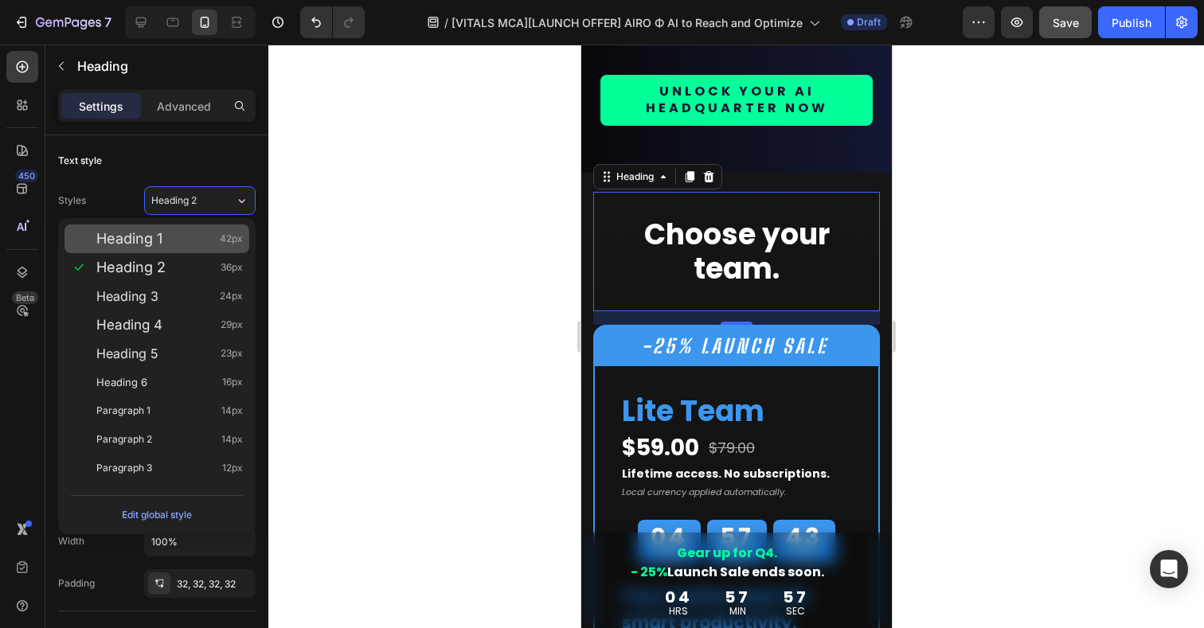
click at [149, 247] on span "Heading 1" at bounding box center [129, 239] width 66 height 16
type input "42"
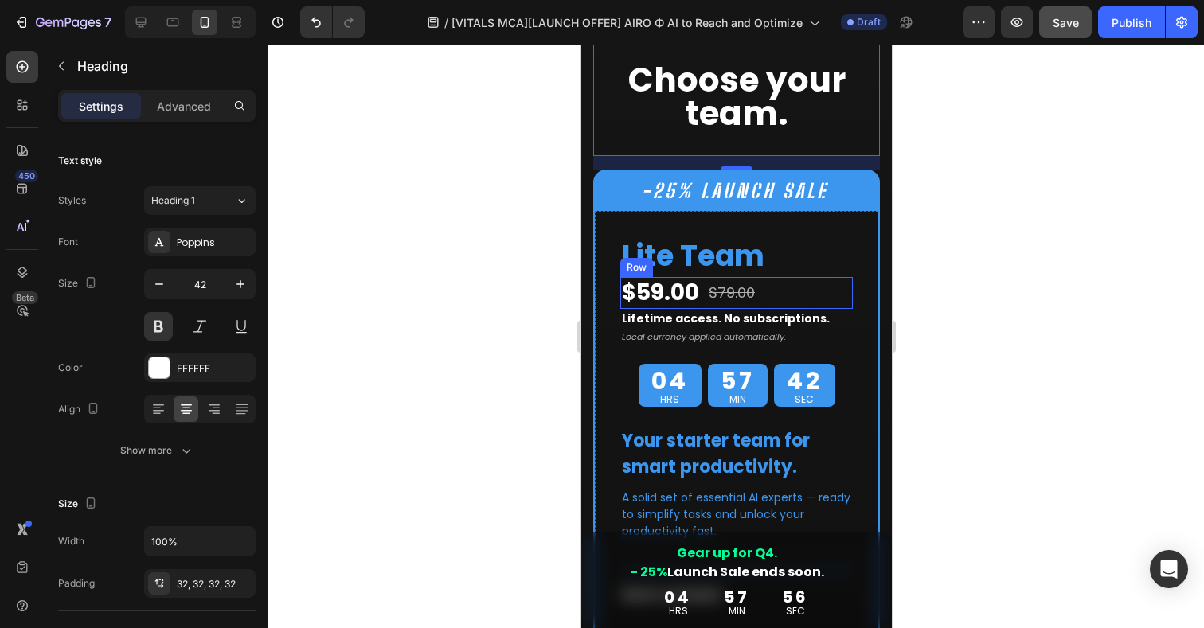
scroll to position [10684, 0]
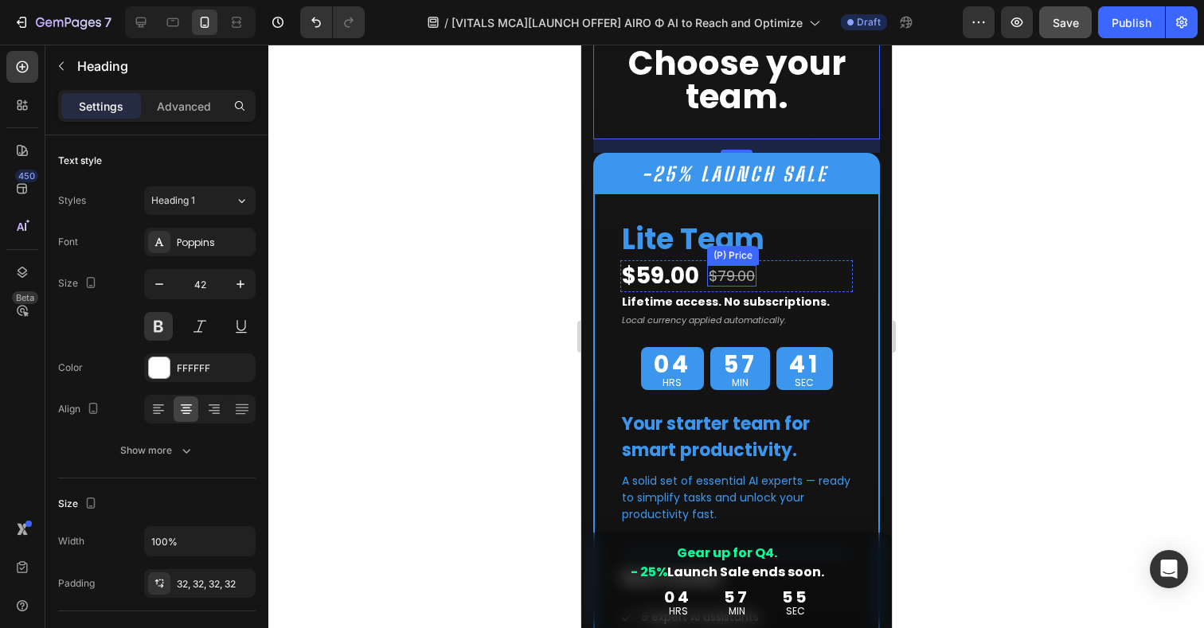
click at [722, 248] on div "(P) Price" at bounding box center [732, 255] width 45 height 14
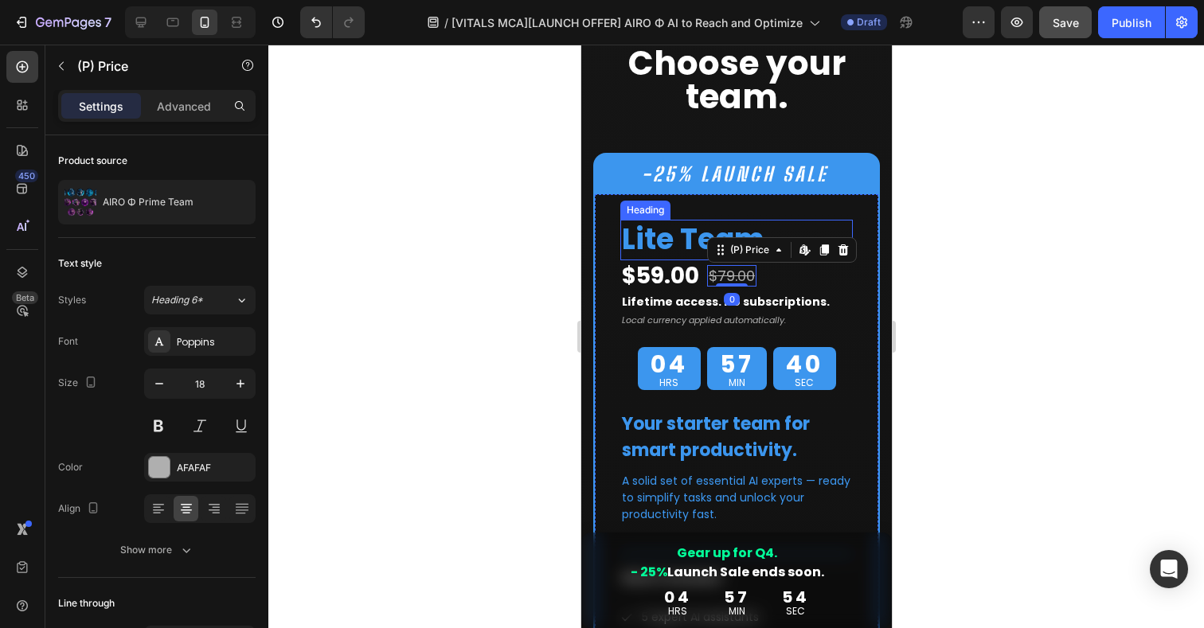
click at [679, 241] on h2 "Lite Team" at bounding box center [736, 240] width 233 height 41
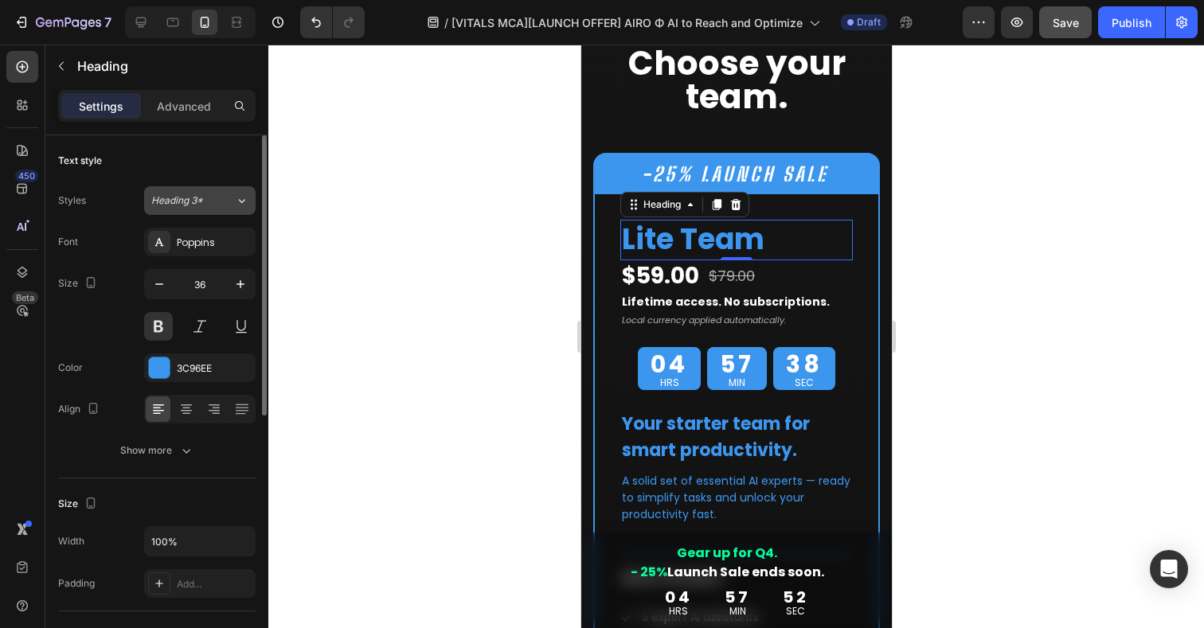
click at [240, 205] on icon at bounding box center [242, 201] width 14 height 16
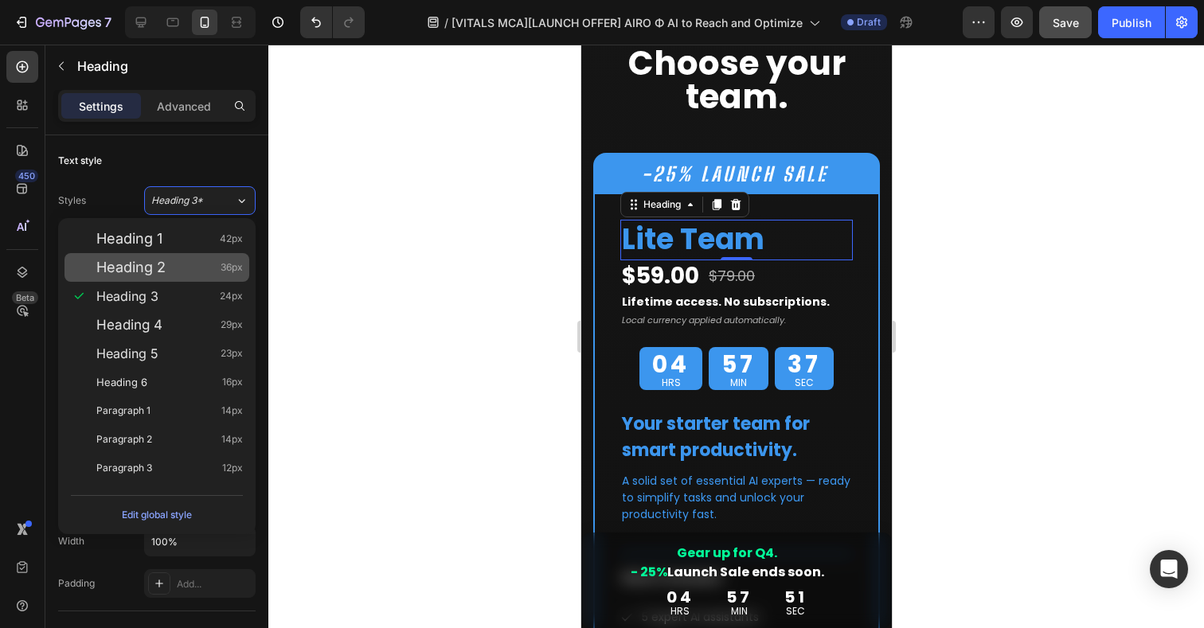
click at [140, 278] on div "Heading 2 36px" at bounding box center [157, 267] width 185 height 29
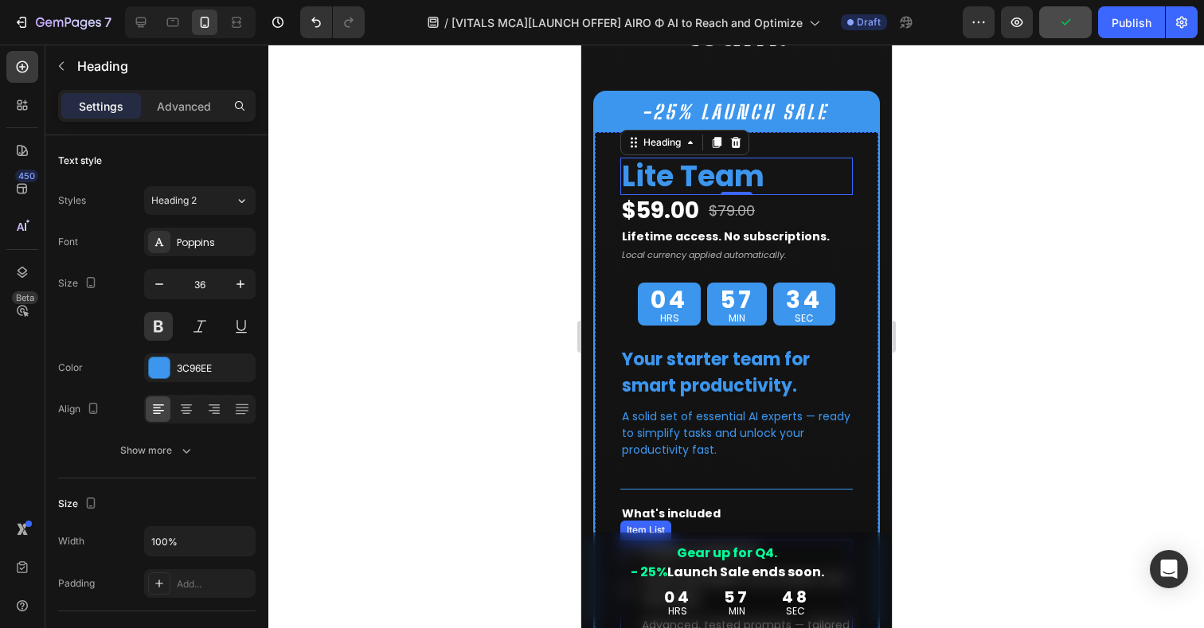
scroll to position [10733, 0]
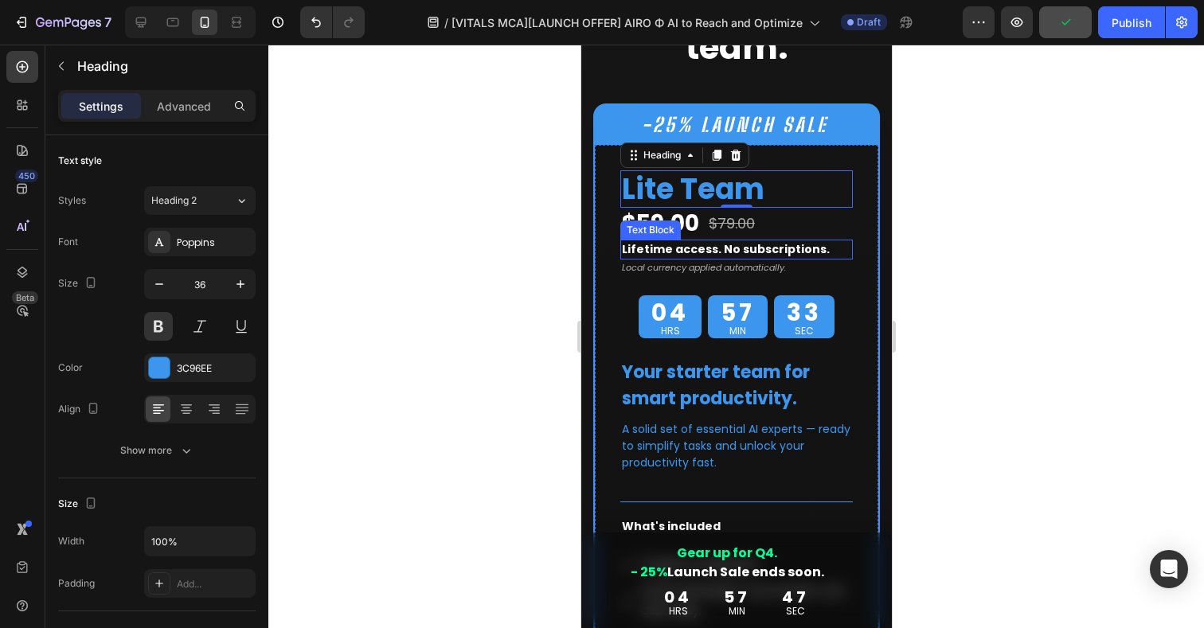
click at [674, 251] on span "Lifetime access. No subscriptions." at bounding box center [725, 249] width 208 height 16
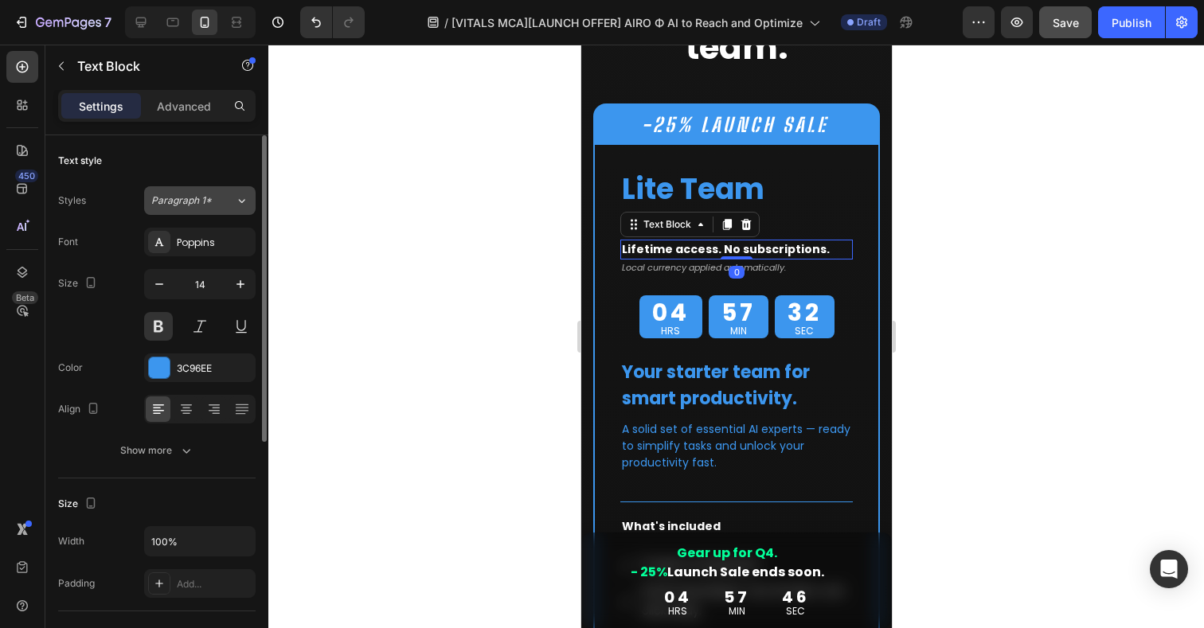
click at [205, 202] on span "Paragraph 1*" at bounding box center [181, 201] width 61 height 14
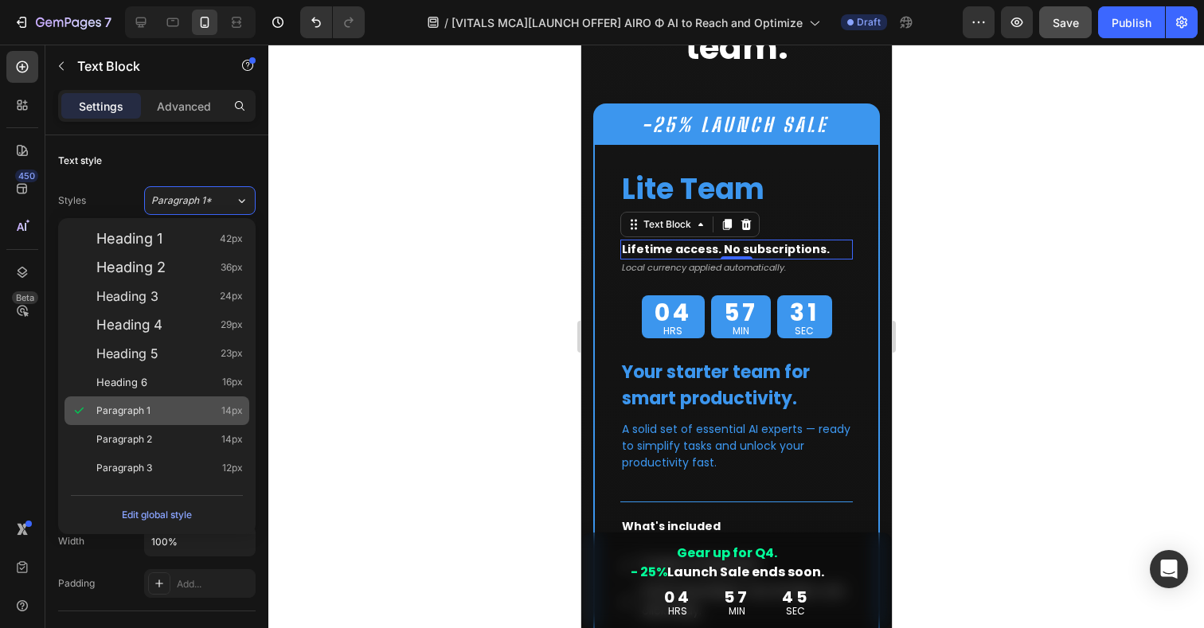
click at [143, 415] on span "Paragraph 1" at bounding box center [123, 411] width 54 height 16
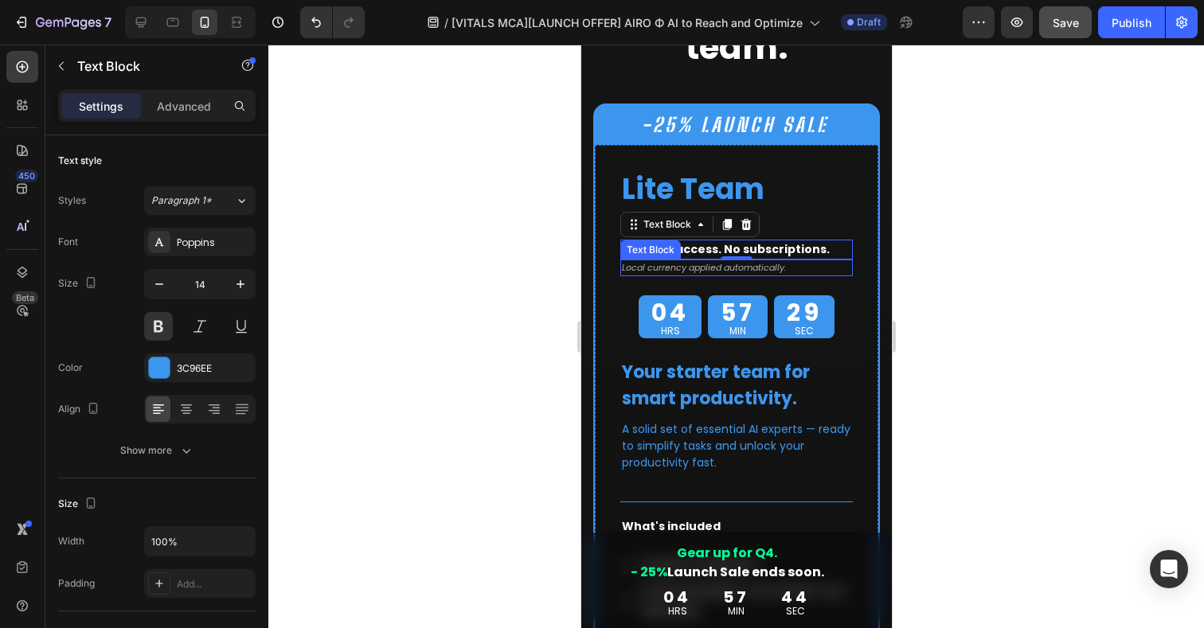
click at [669, 269] on span "Local currency applied automatically." at bounding box center [703, 267] width 164 height 13
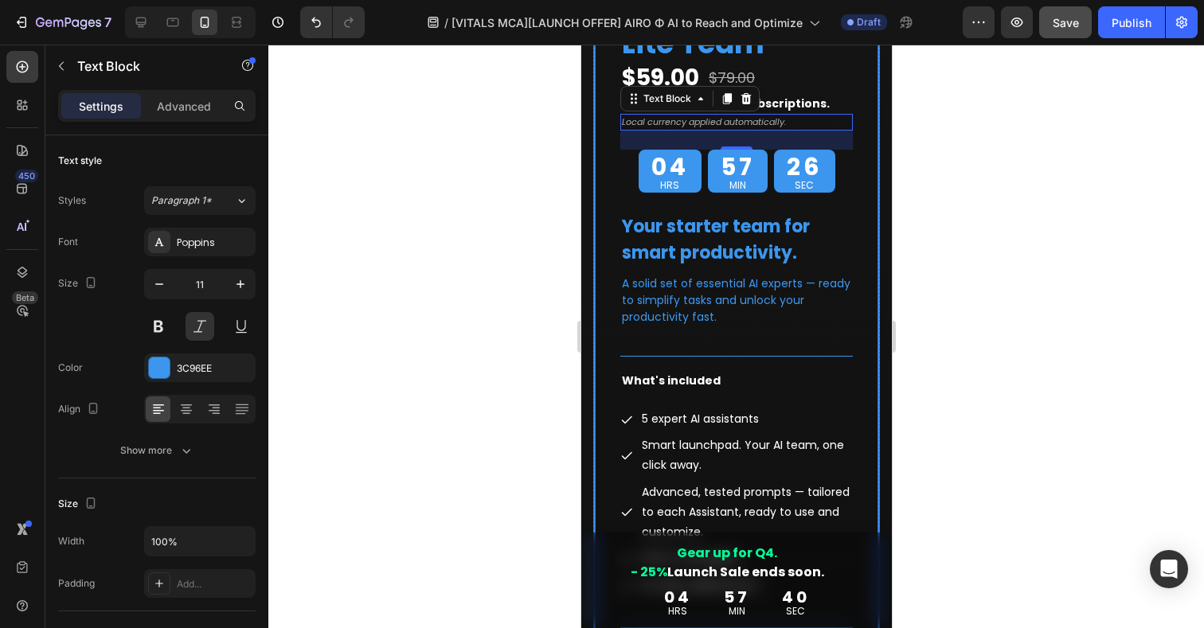
scroll to position [10858, 0]
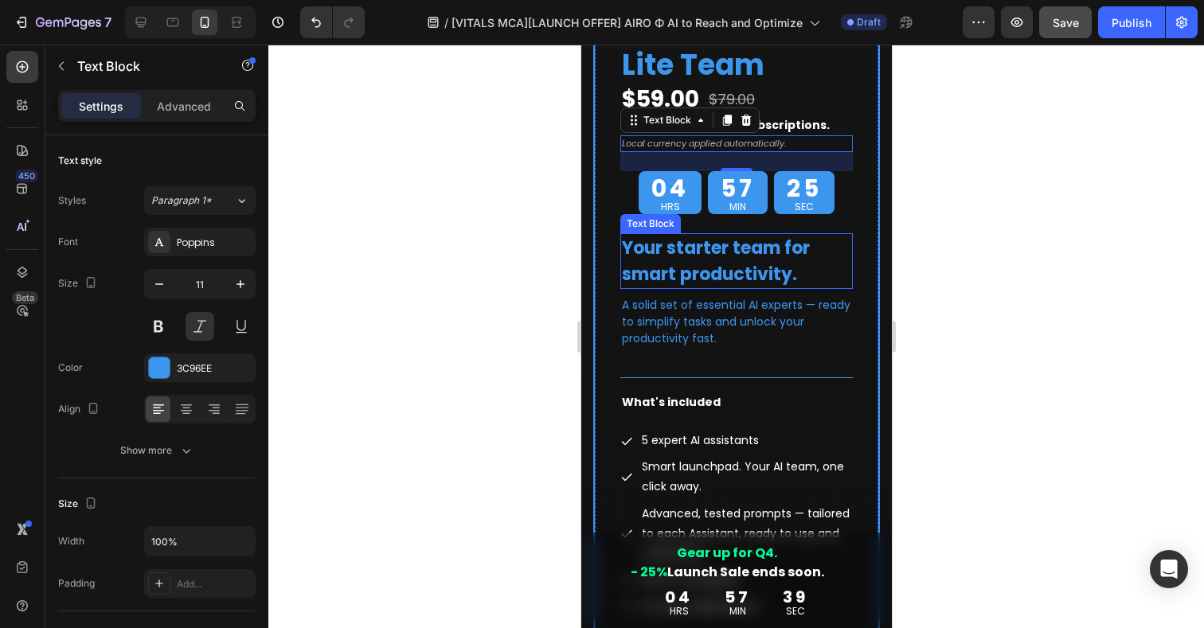
click at [713, 284] on strong "Your starter team for smart productivity." at bounding box center [715, 261] width 188 height 51
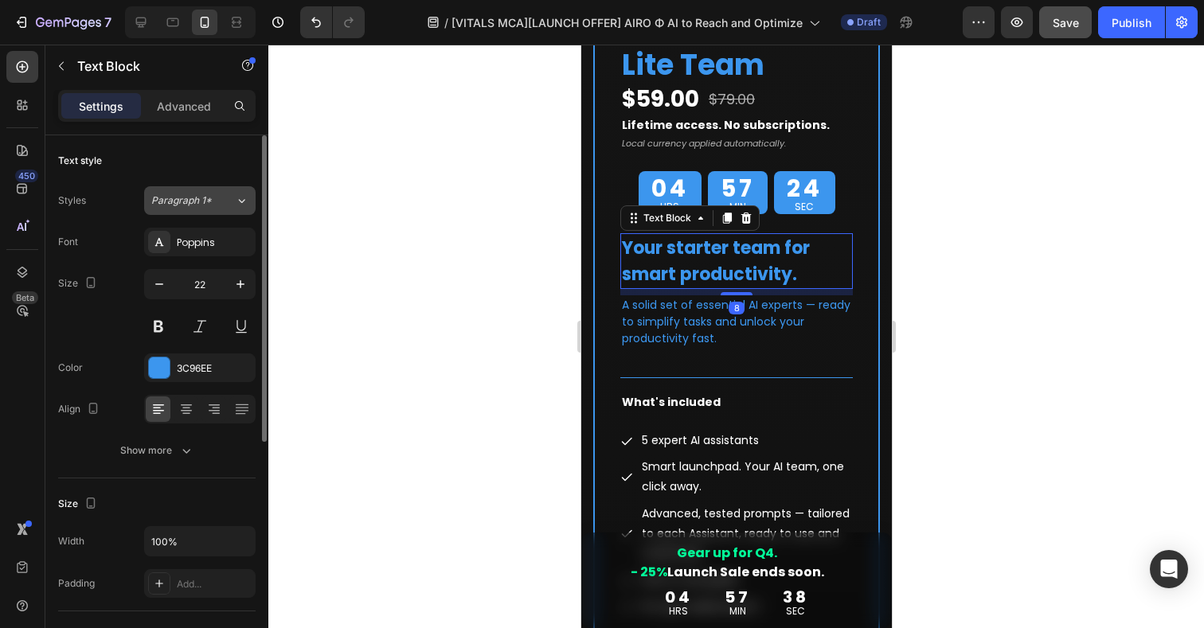
click at [202, 208] on button "Paragraph 1*" at bounding box center [200, 200] width 112 height 29
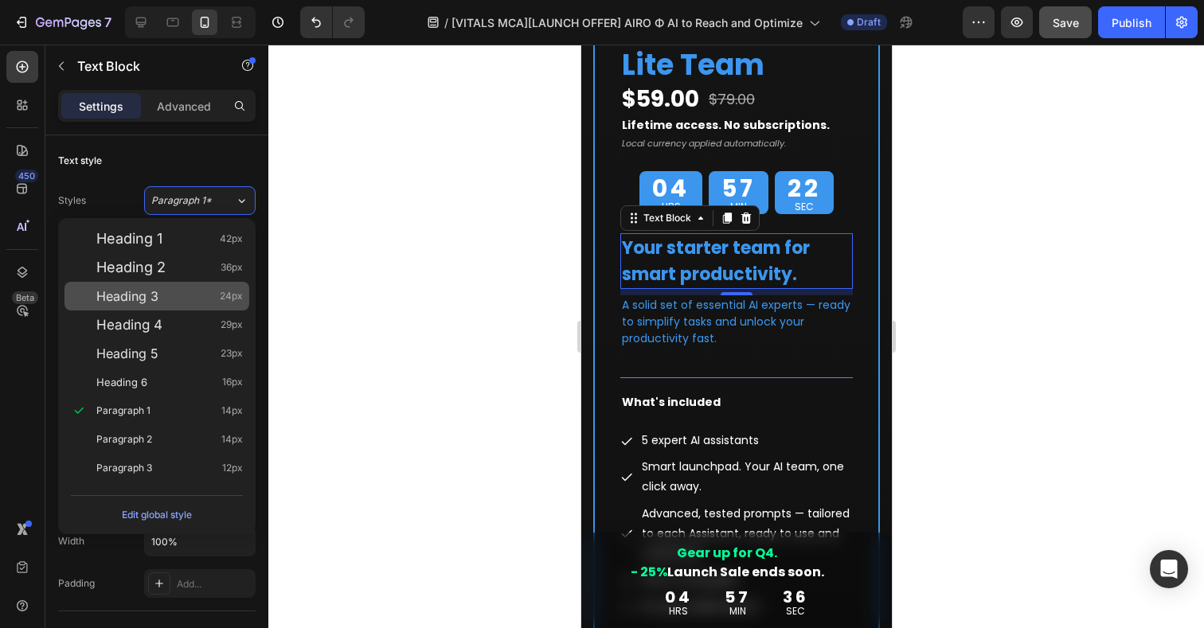
click at [139, 298] on span "Heading 3" at bounding box center [127, 296] width 62 height 16
type input "24"
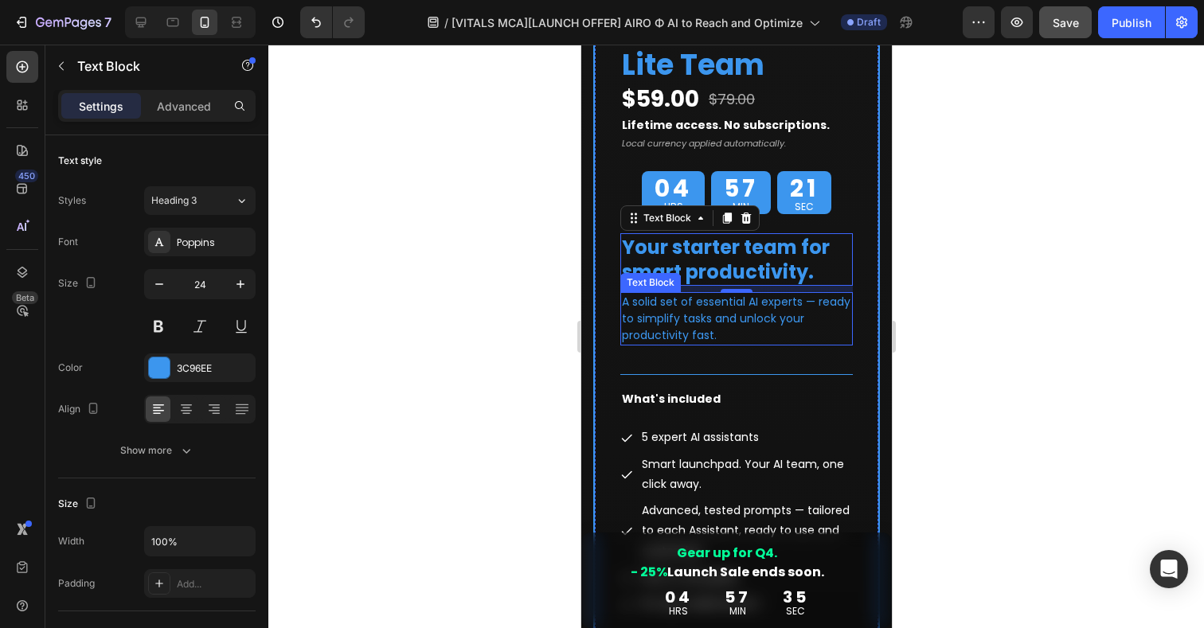
click at [646, 320] on p "A solid set of essential AI experts — ready to simplify tasks and unlock your p…" at bounding box center [735, 319] width 229 height 50
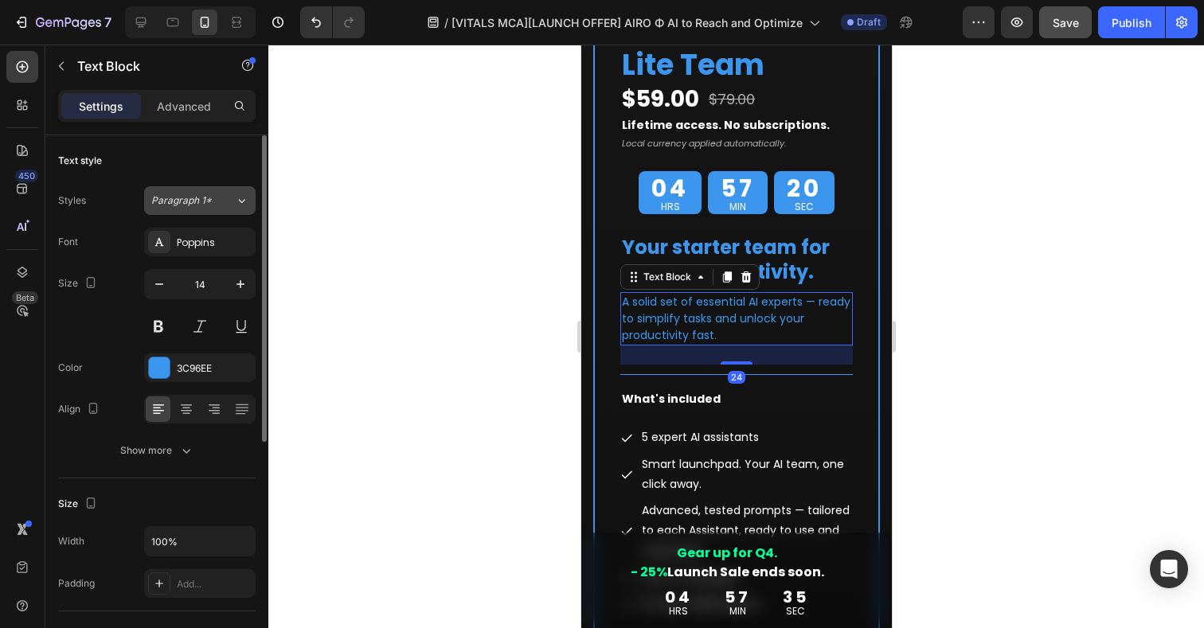
click at [218, 197] on div "Paragraph 1*" at bounding box center [193, 201] width 84 height 14
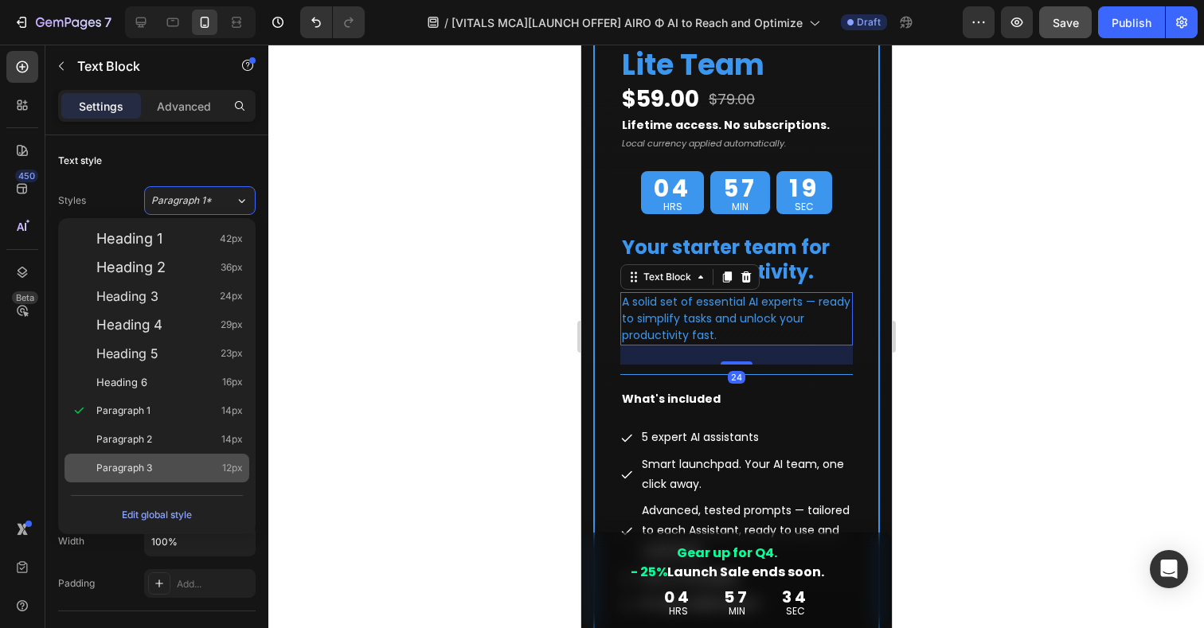
click at [143, 464] on span "Paragraph 3" at bounding box center [124, 468] width 56 height 16
type input "12"
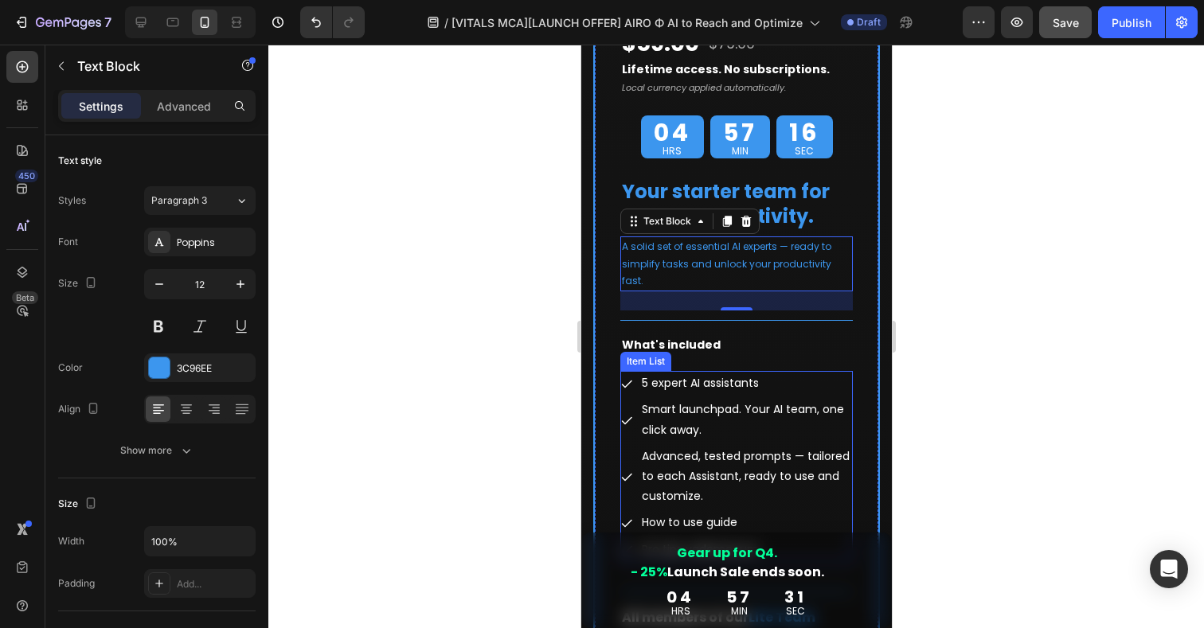
scroll to position [10919, 0]
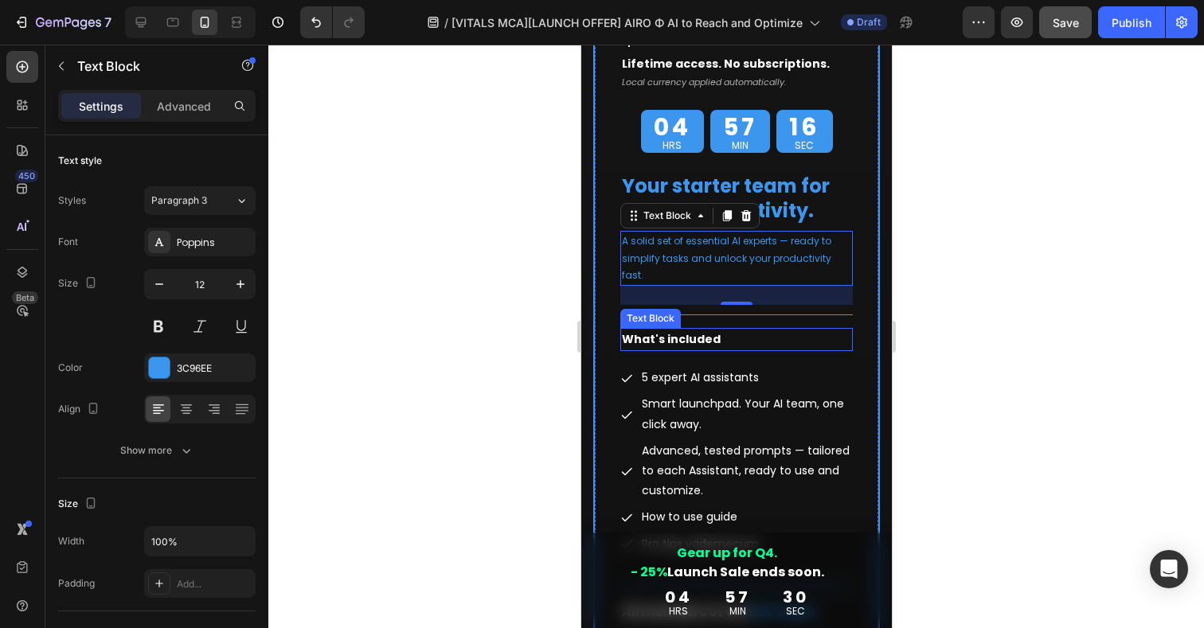
click at [694, 331] on span "What's included" at bounding box center [670, 339] width 99 height 16
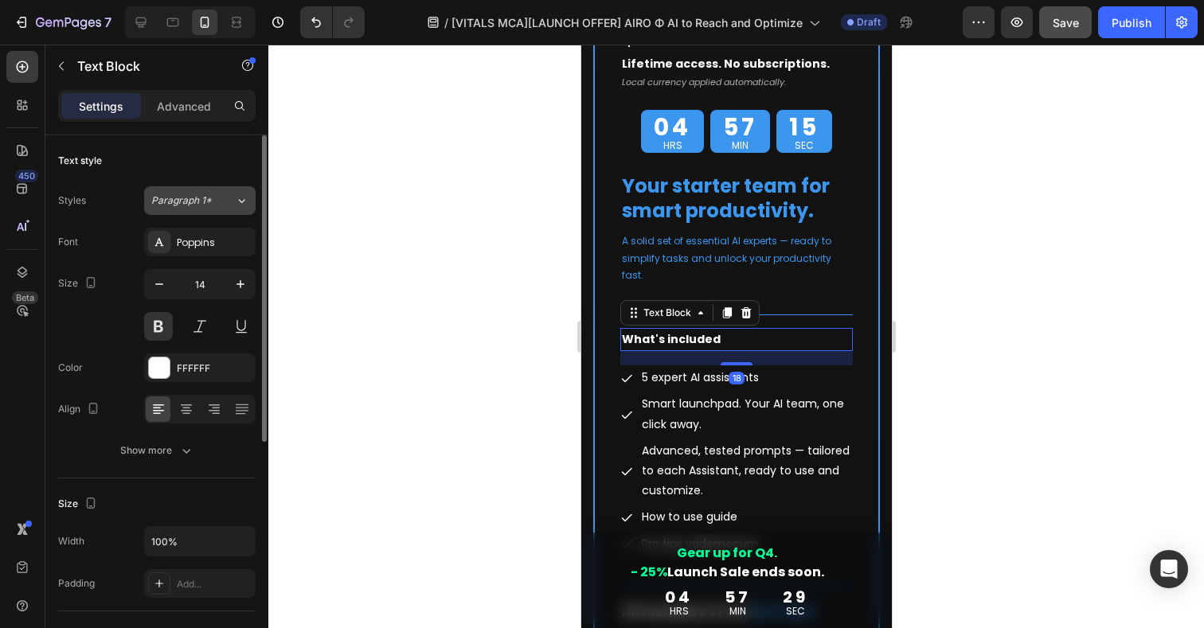
click at [206, 202] on span "Paragraph 1*" at bounding box center [181, 201] width 61 height 14
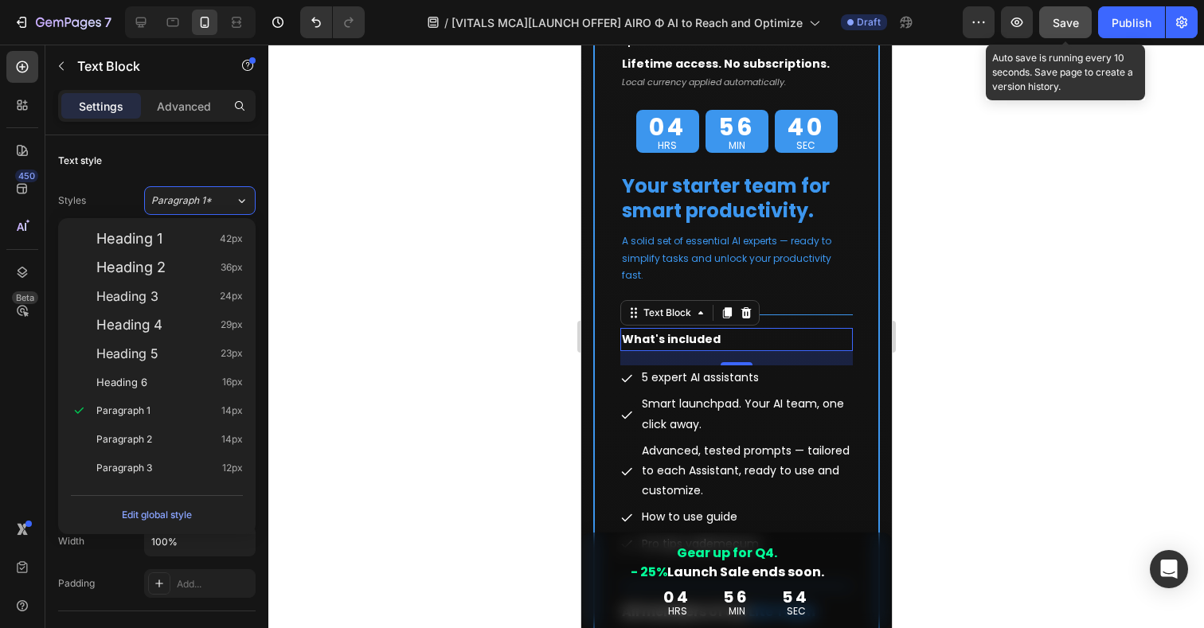
click at [1067, 27] on span "Save" at bounding box center [1066, 23] width 26 height 14
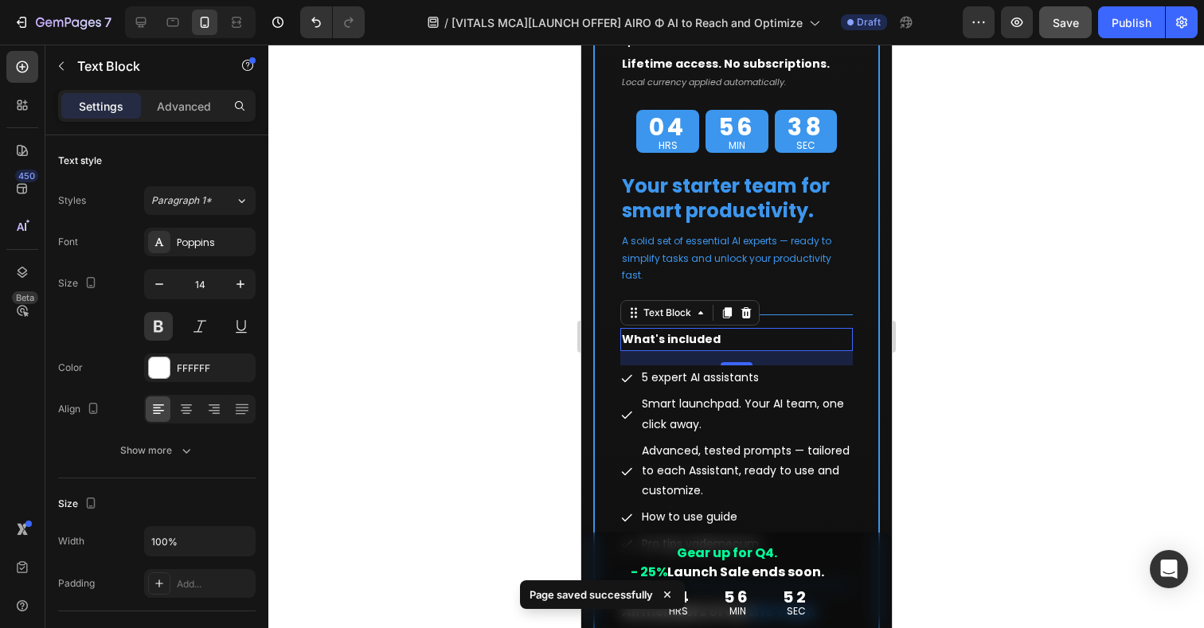
click at [679, 331] on span "What's included" at bounding box center [670, 339] width 99 height 16
click at [677, 368] on p "5 expert AI assistants" at bounding box center [745, 378] width 209 height 20
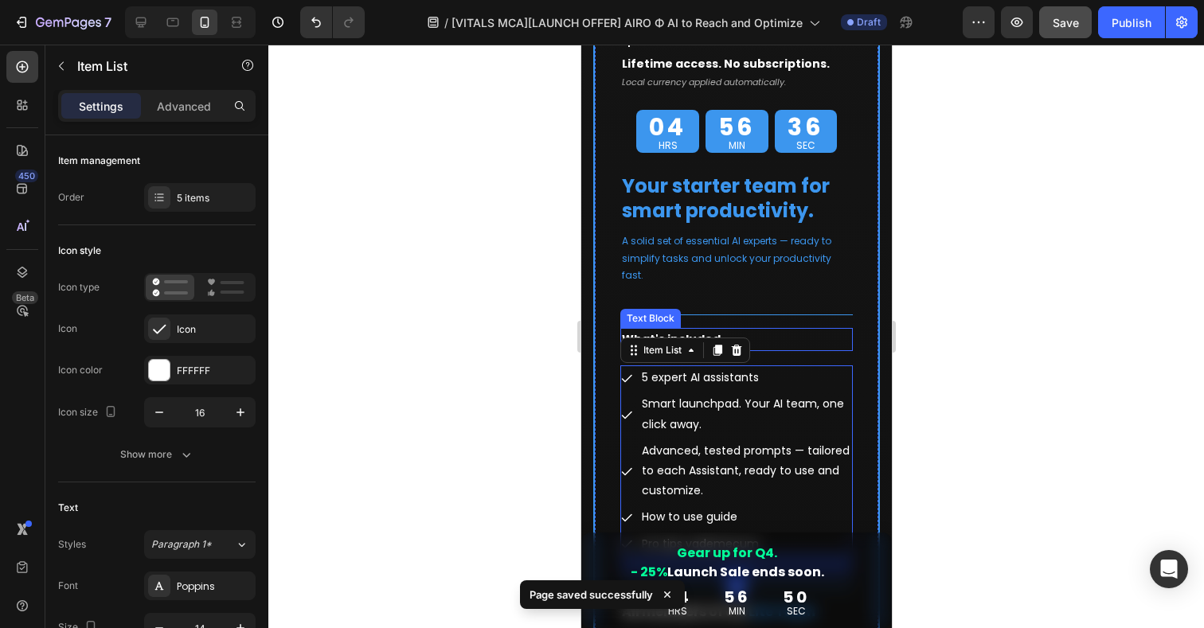
click at [786, 330] on p "What's included" at bounding box center [735, 340] width 229 height 20
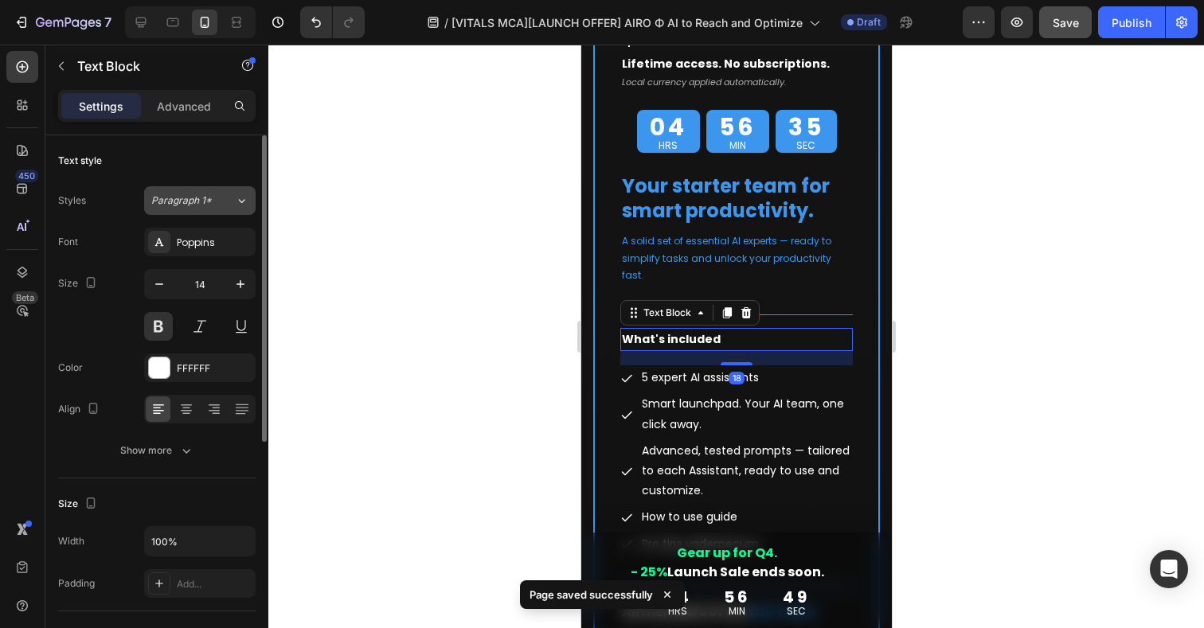
click at [204, 208] on button "Paragraph 1*" at bounding box center [200, 200] width 112 height 29
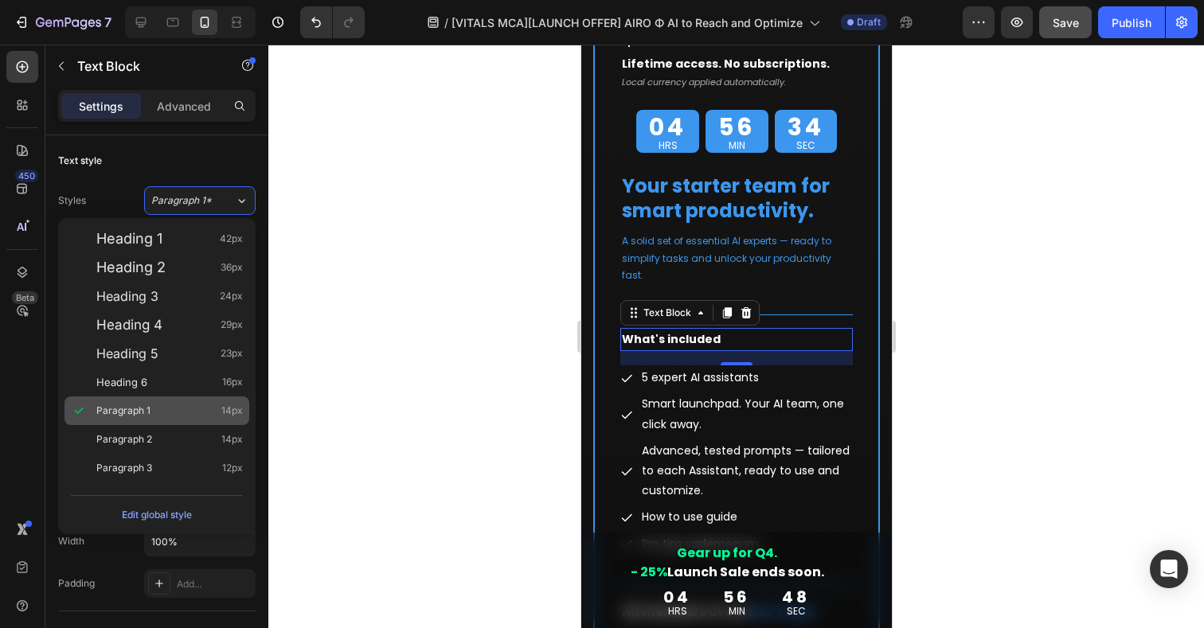
click at [144, 417] on span "Paragraph 1" at bounding box center [123, 411] width 54 height 16
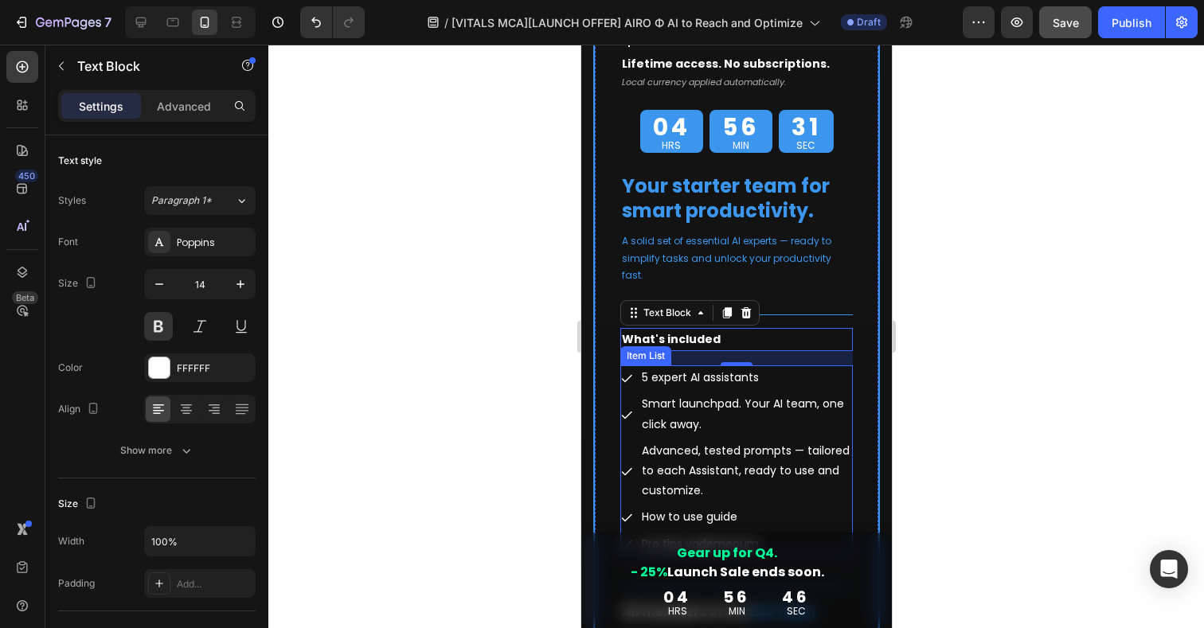
click at [648, 346] on div "Item List" at bounding box center [645, 355] width 51 height 19
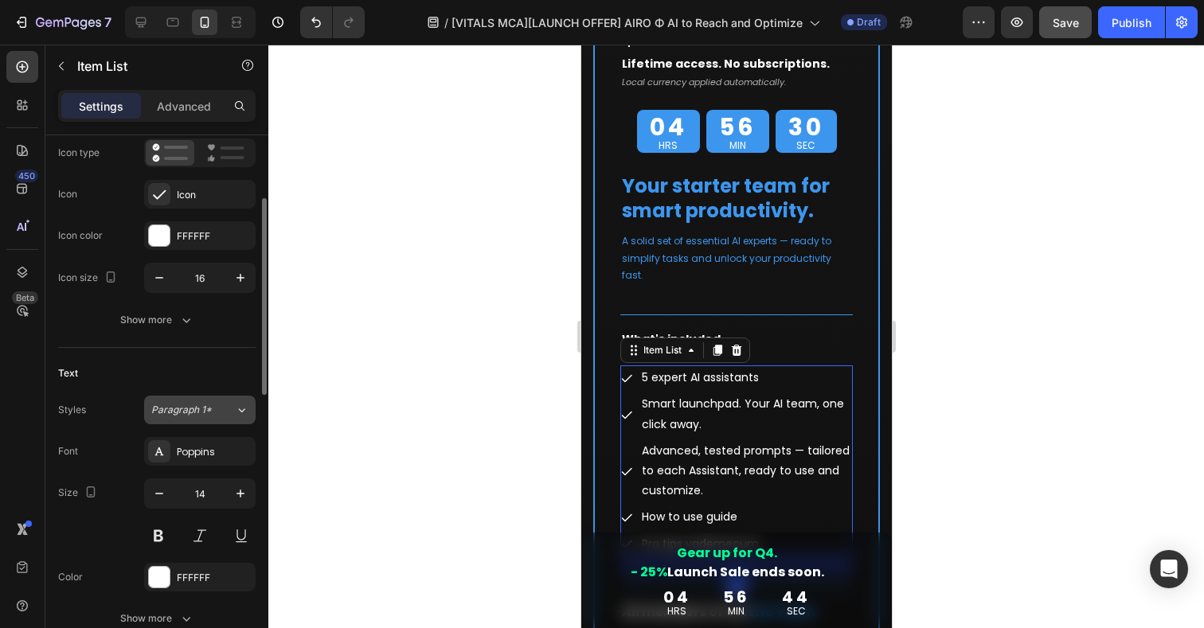
scroll to position [169, 0]
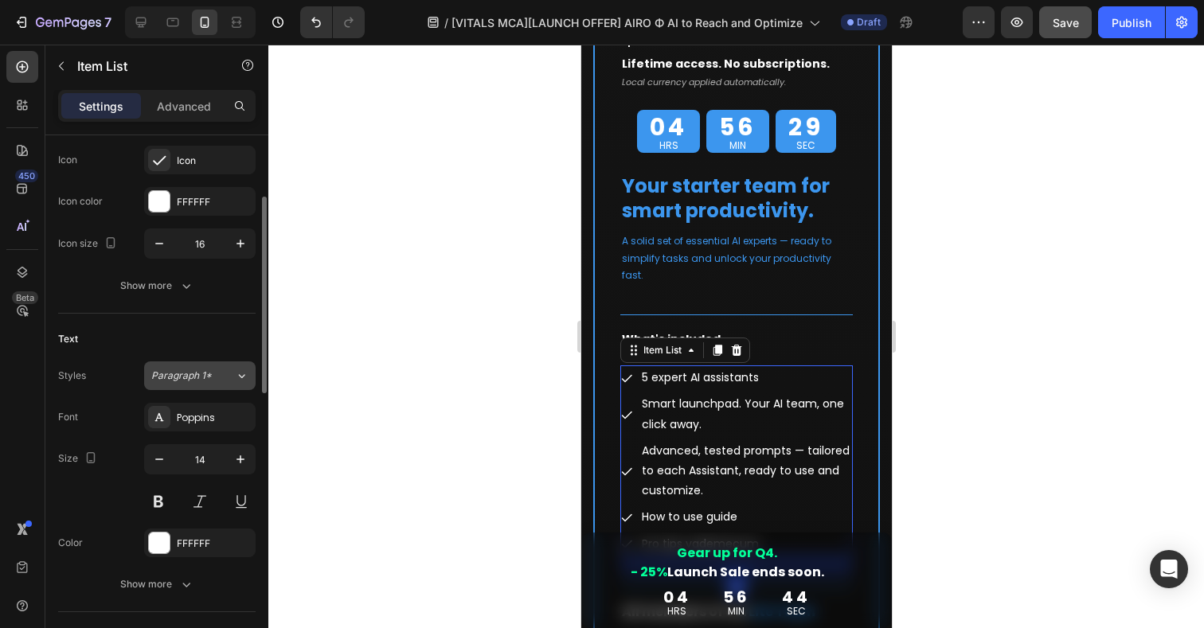
click at [195, 378] on span "Paragraph 1*" at bounding box center [181, 376] width 61 height 14
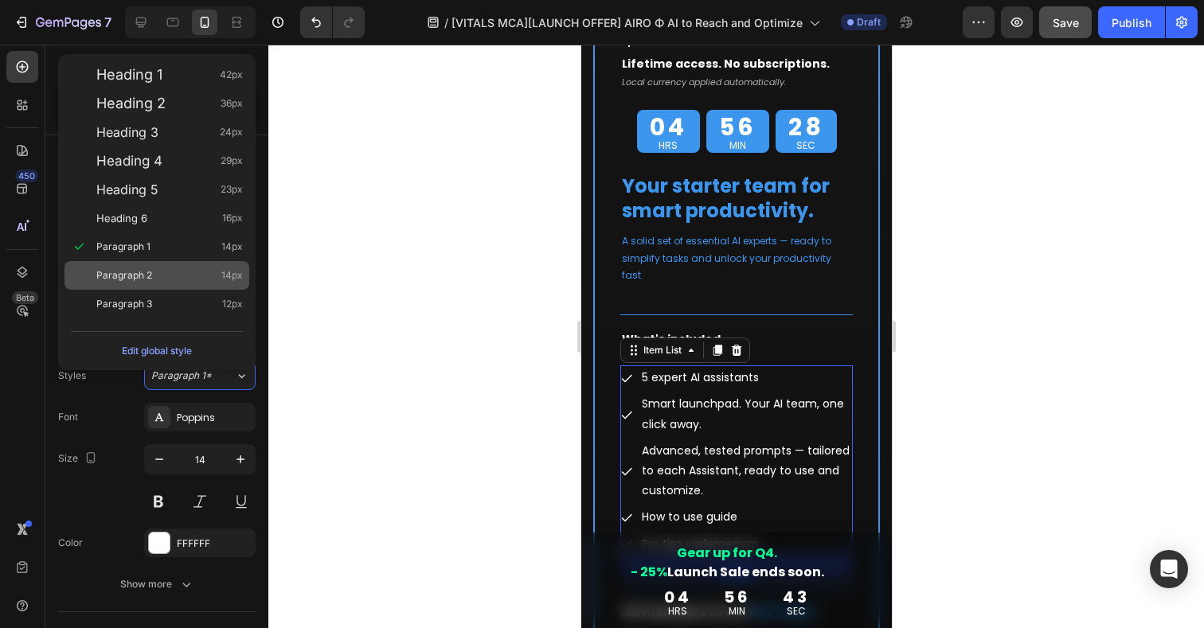
click at [127, 273] on span "Paragraph 2" at bounding box center [124, 276] width 56 height 16
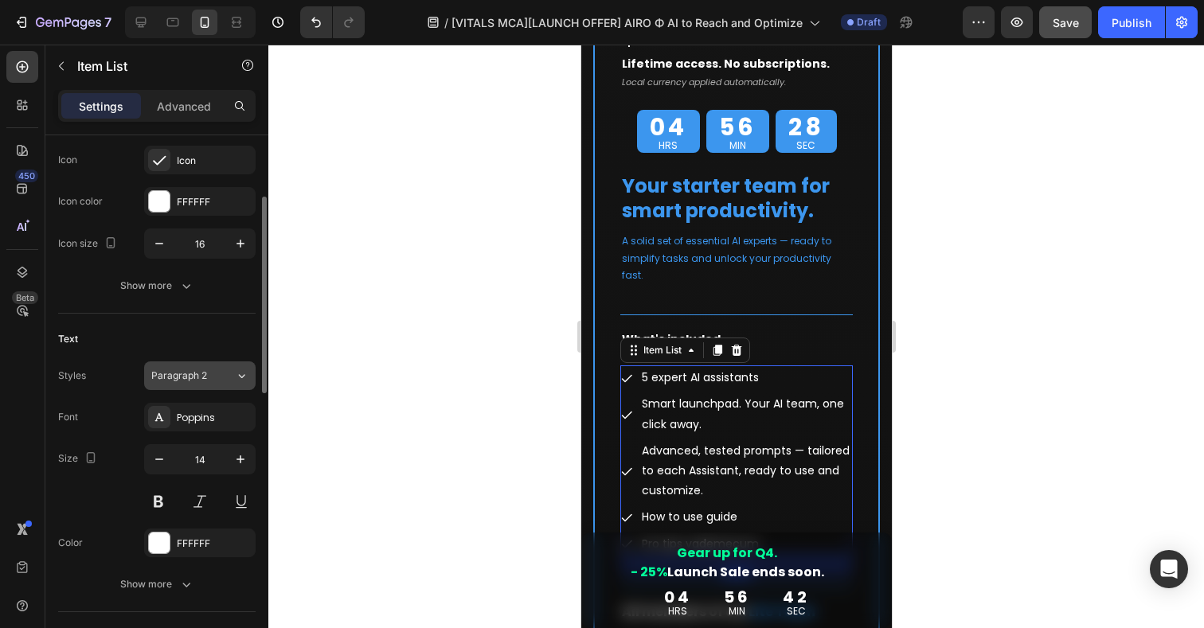
click at [191, 374] on span "Paragraph 2" at bounding box center [179, 376] width 56 height 14
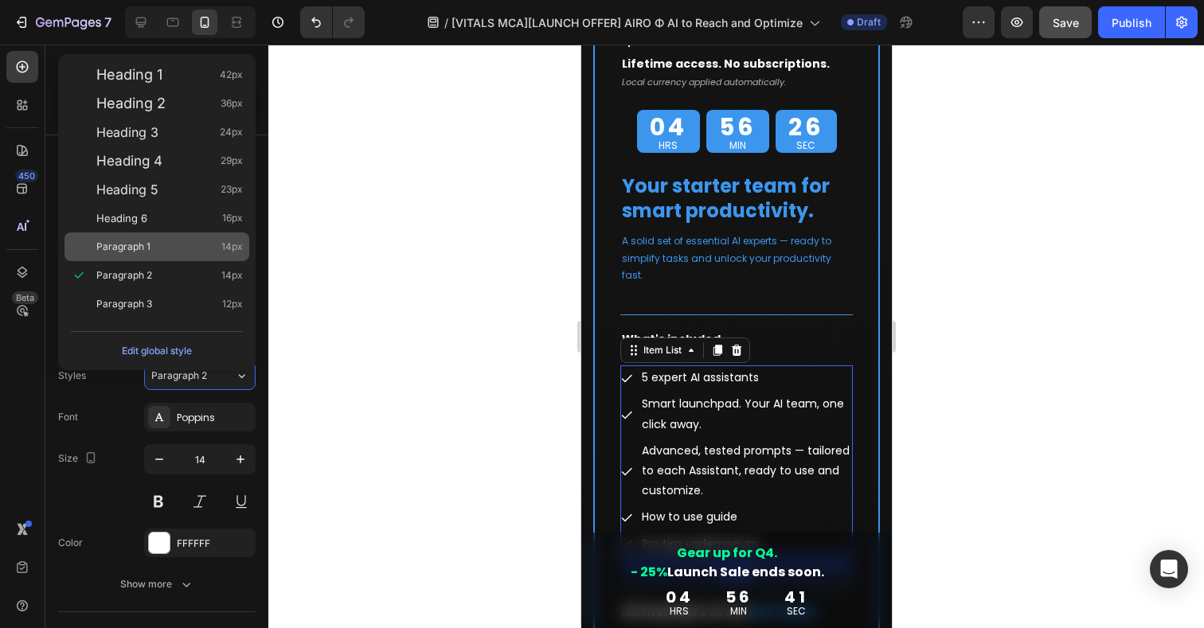
click at [122, 254] on span "Paragraph 1" at bounding box center [123, 247] width 54 height 16
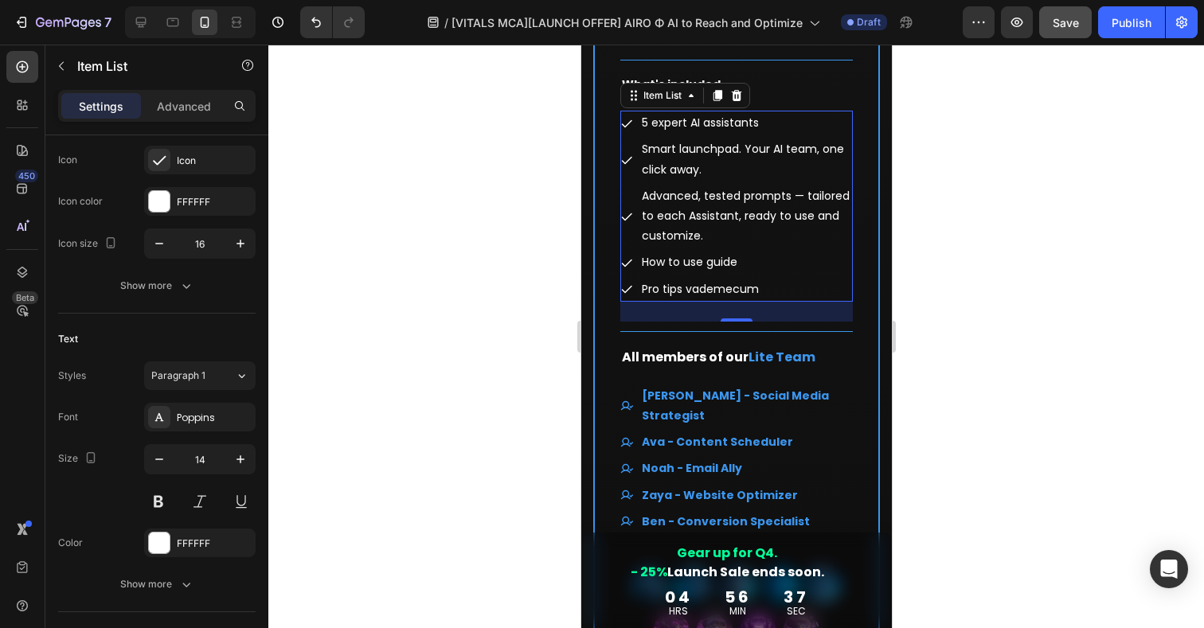
scroll to position [11197, 0]
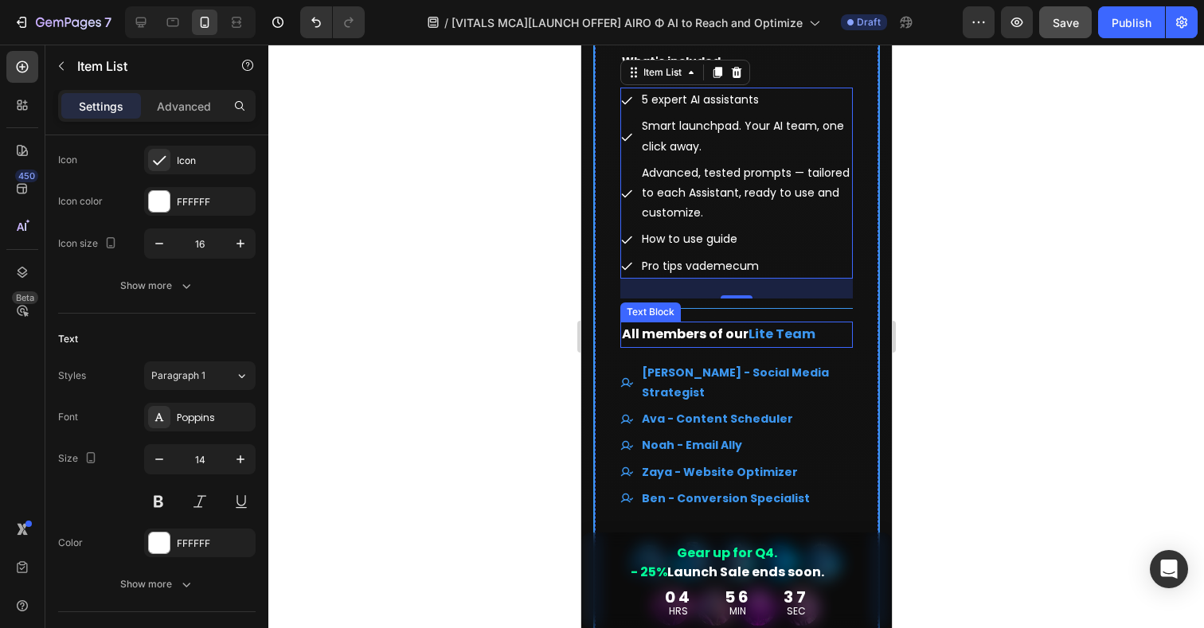
click at [744, 325] on span "All members of our" at bounding box center [684, 334] width 127 height 18
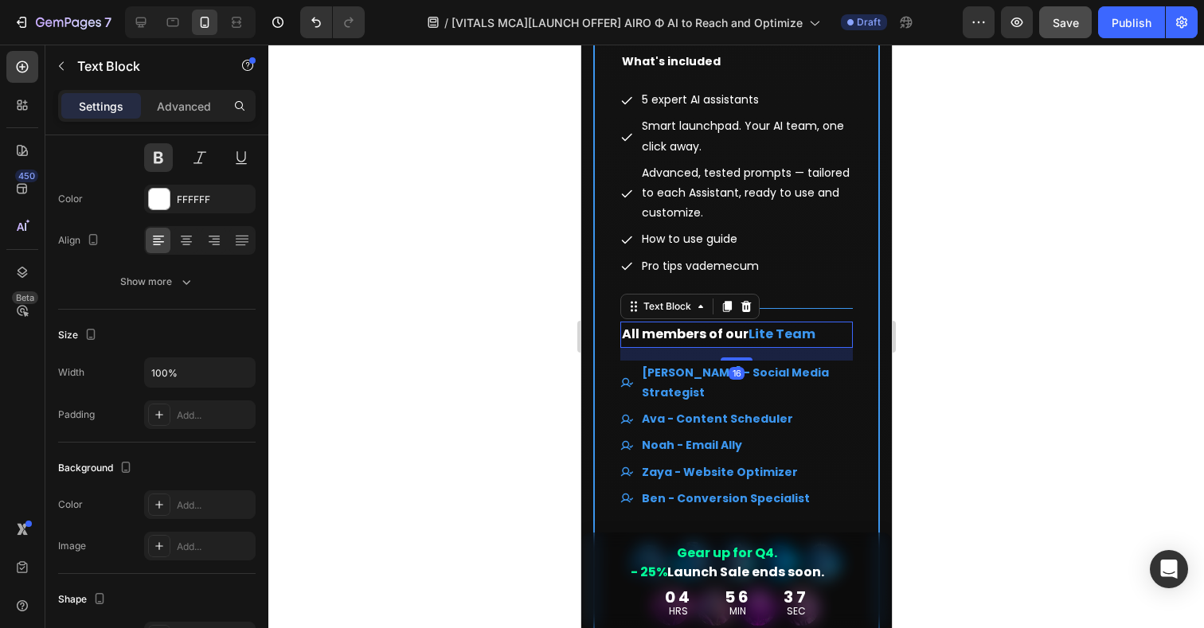
scroll to position [0, 0]
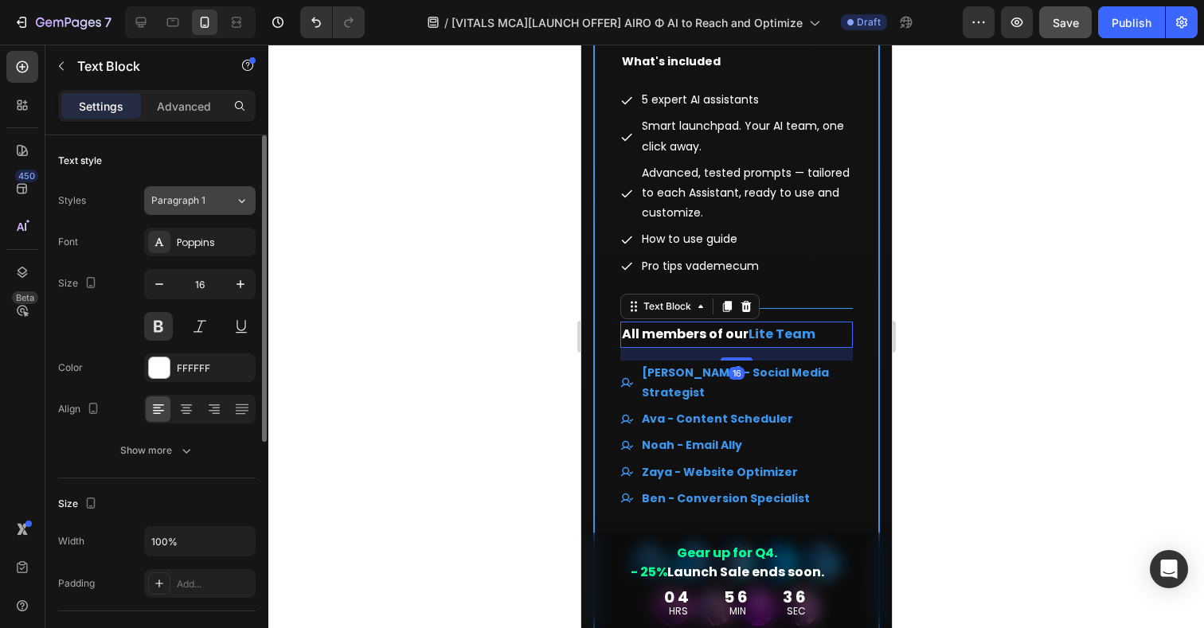
click at [198, 202] on span "Paragraph 1" at bounding box center [178, 201] width 54 height 14
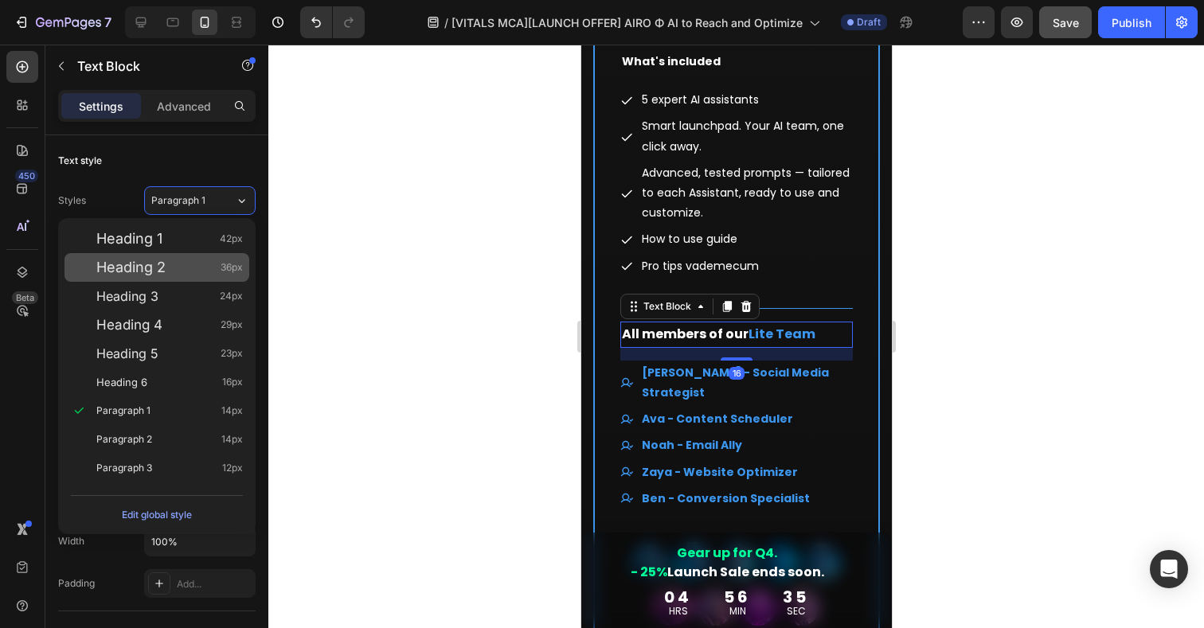
click at [160, 278] on div "Heading 2 36px" at bounding box center [157, 267] width 185 height 29
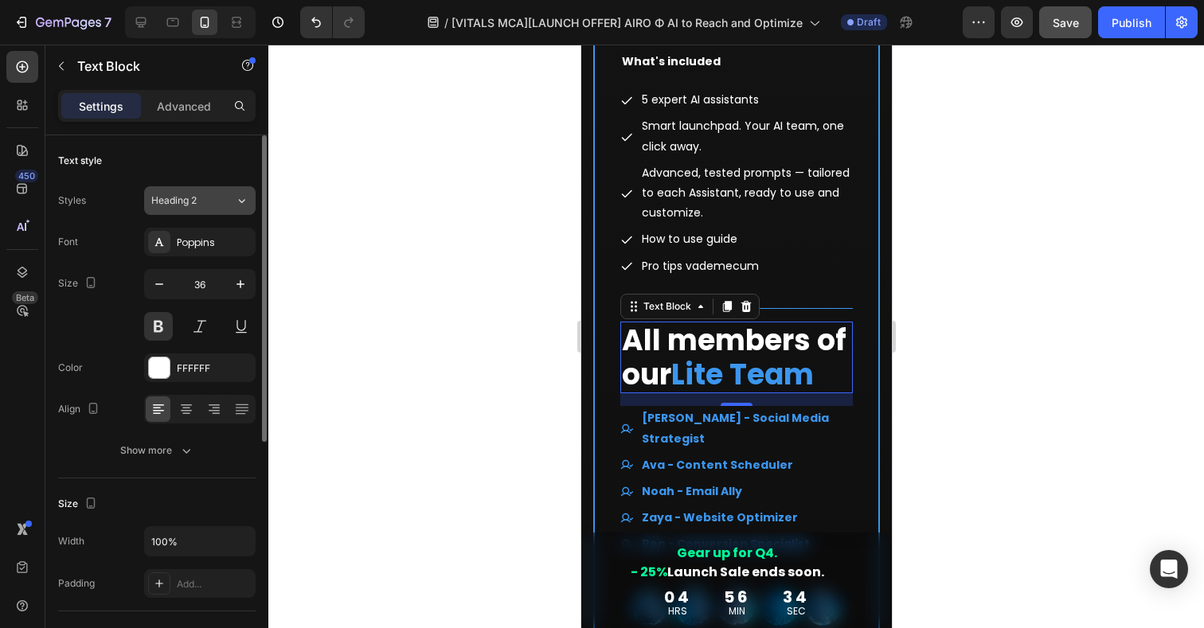
click at [220, 198] on div "Heading 2" at bounding box center [193, 201] width 84 height 14
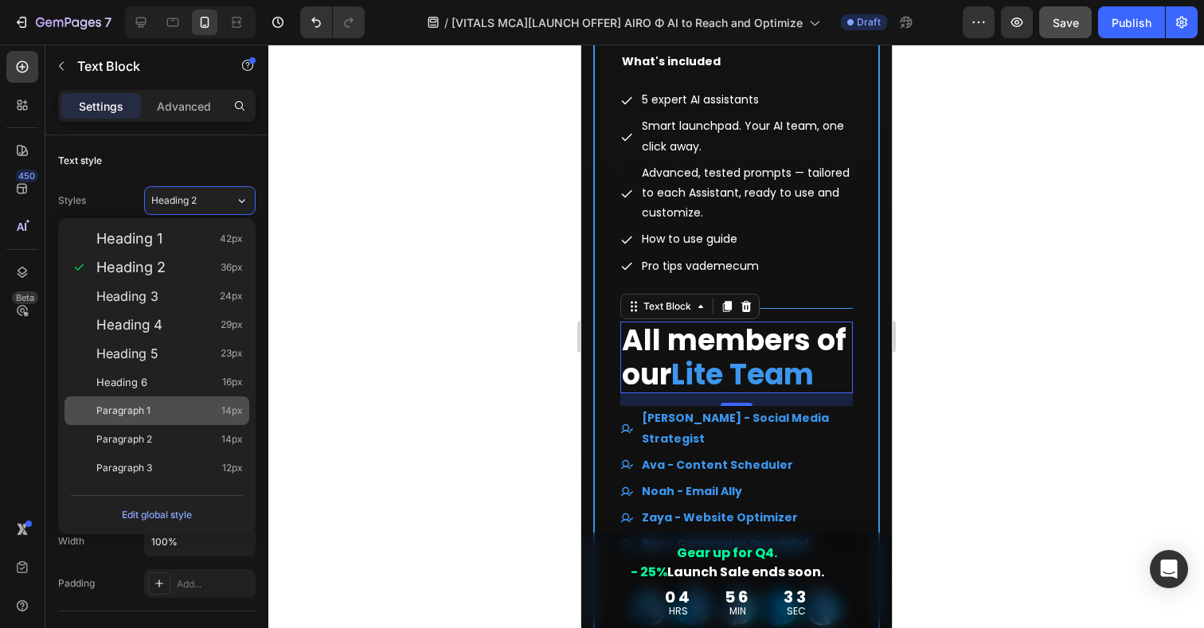
click at [135, 419] on div "Paragraph 1 14px" at bounding box center [157, 411] width 185 height 29
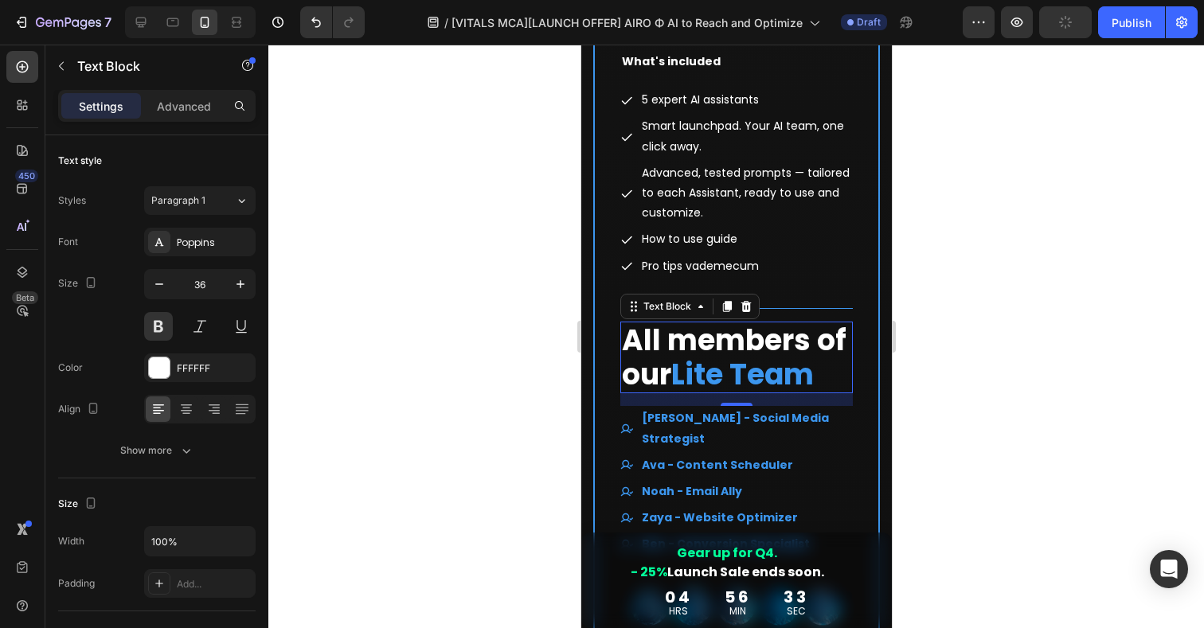
type input "14"
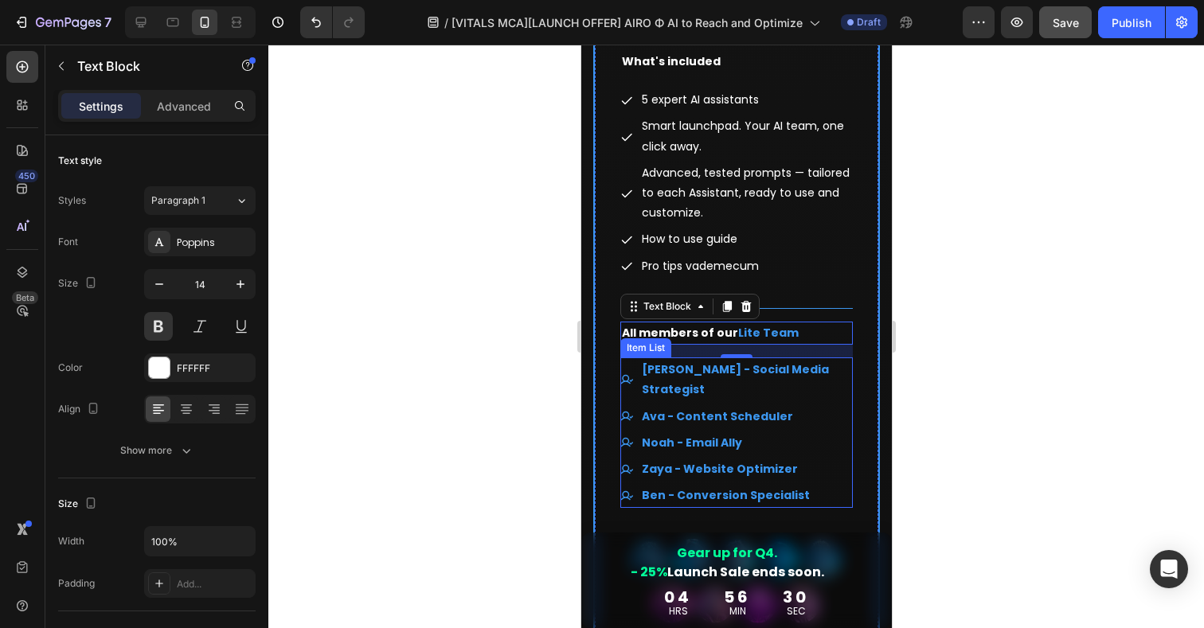
click at [834, 364] on div "Mike - Social Media Strategist Ava - Content Scheduler Noah - Email Ally Zaya -…" at bounding box center [736, 433] width 233 height 151
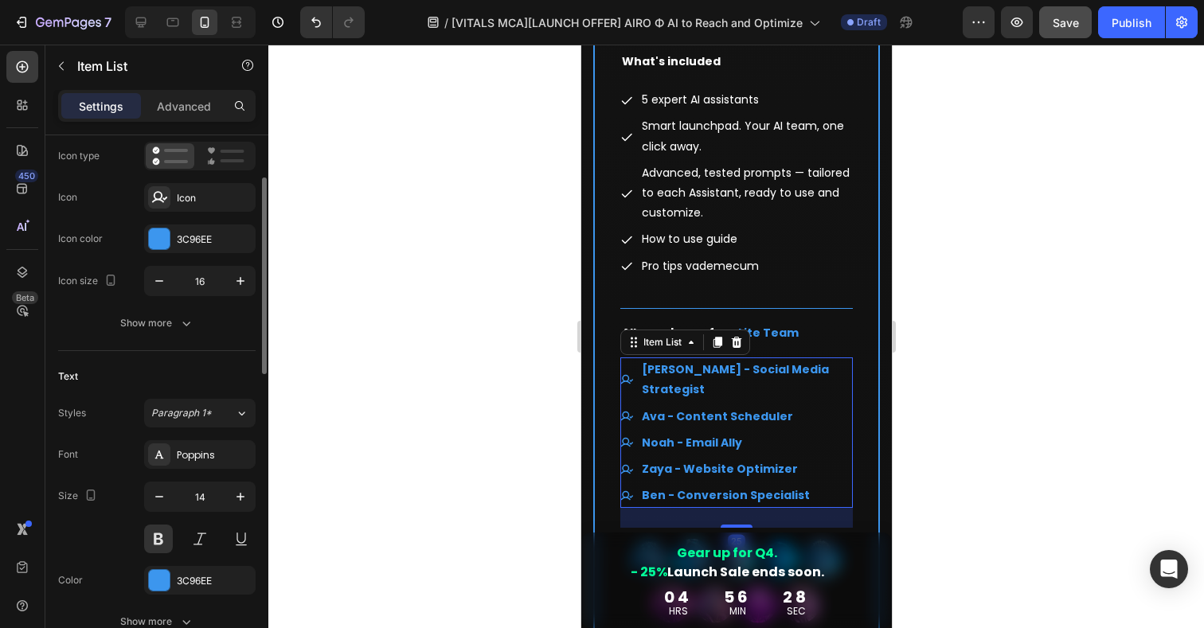
scroll to position [133, 0]
click at [214, 413] on div "Paragraph 1*" at bounding box center [183, 412] width 65 height 14
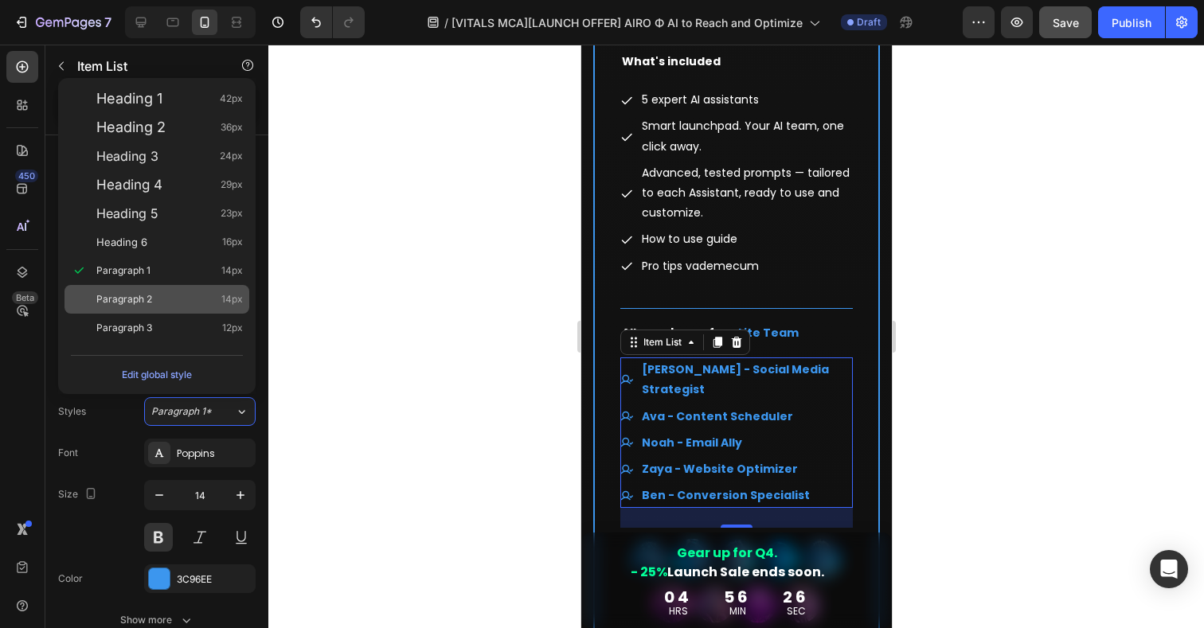
click at [129, 294] on span "Paragraph 2" at bounding box center [124, 300] width 56 height 16
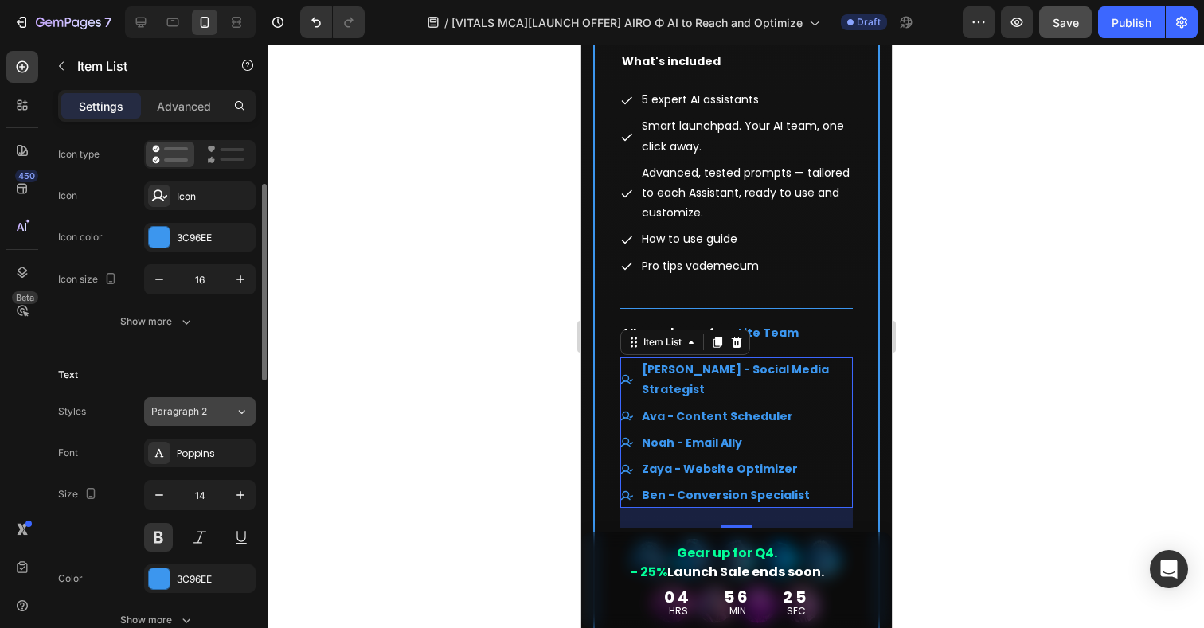
click at [198, 414] on span "Paragraph 2" at bounding box center [179, 412] width 56 height 14
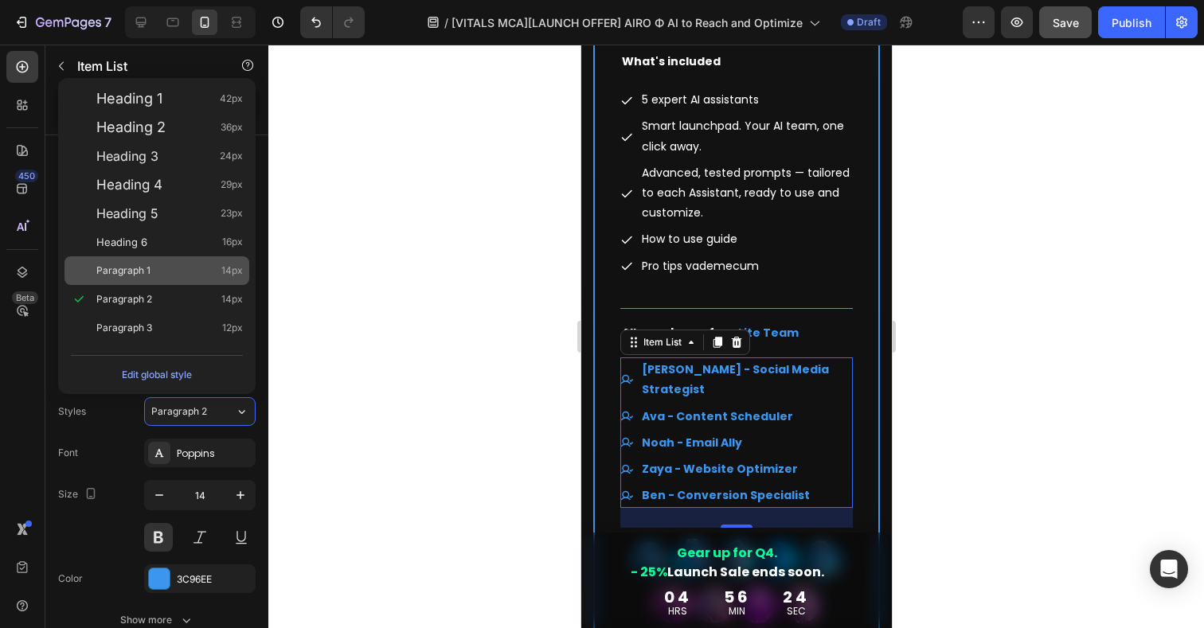
click at [129, 266] on span "Paragraph 1" at bounding box center [123, 271] width 54 height 16
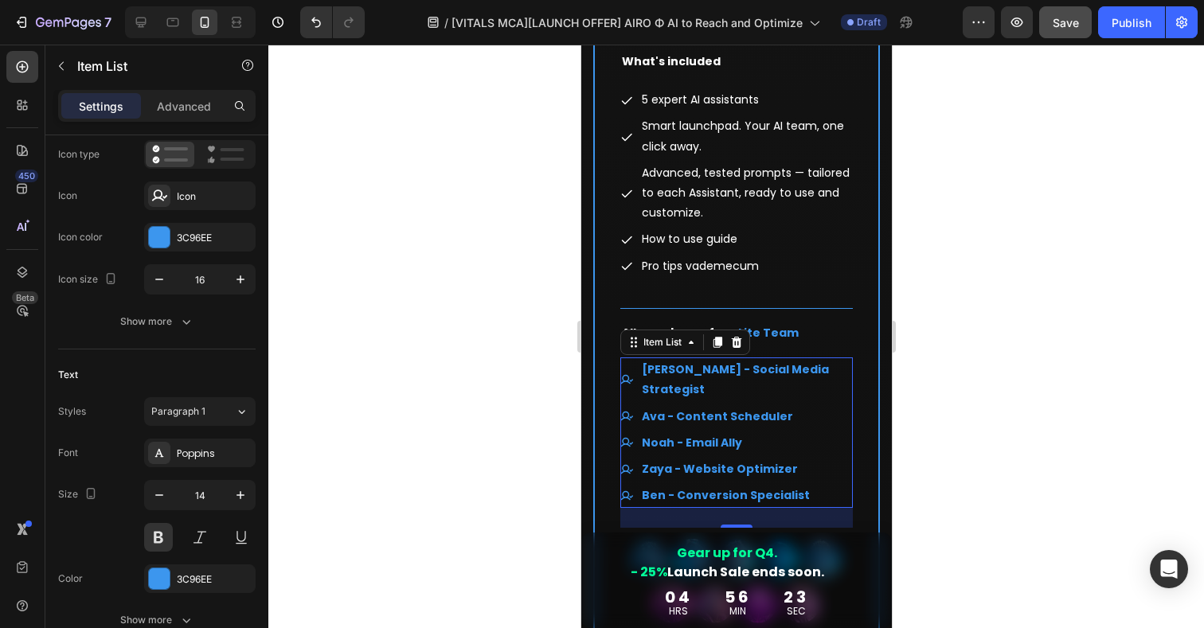
click at [682, 360] on p "[PERSON_NAME] - Social Media Strategist" at bounding box center [745, 380] width 209 height 40
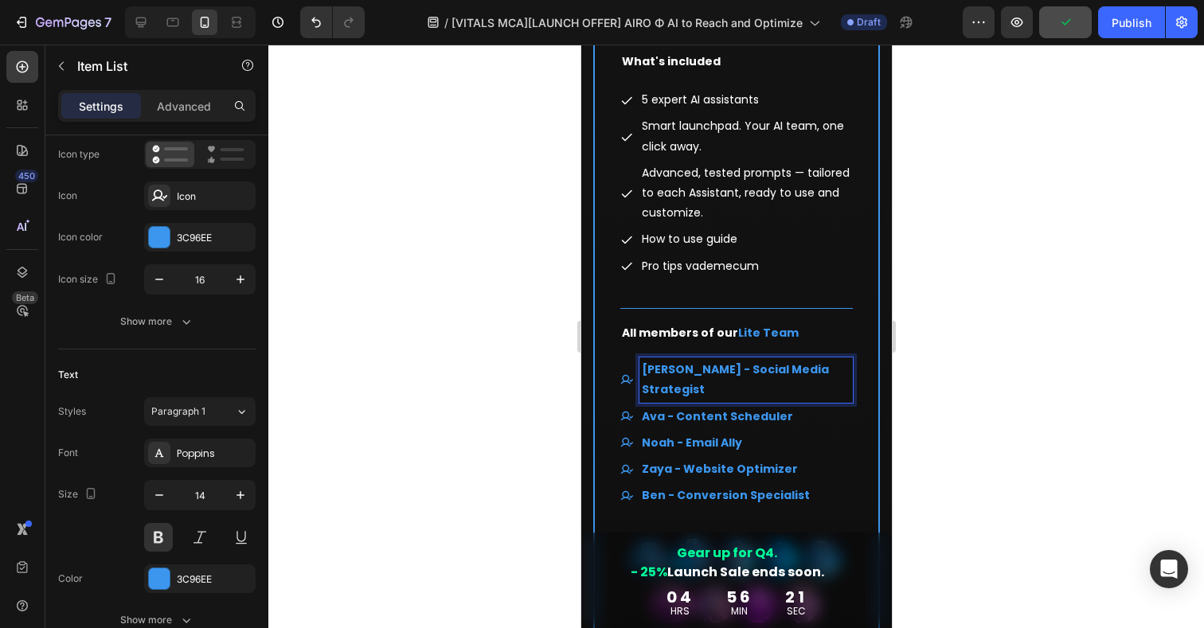
click at [721, 407] on p "Ava - Content Scheduler" at bounding box center [745, 417] width 209 height 20
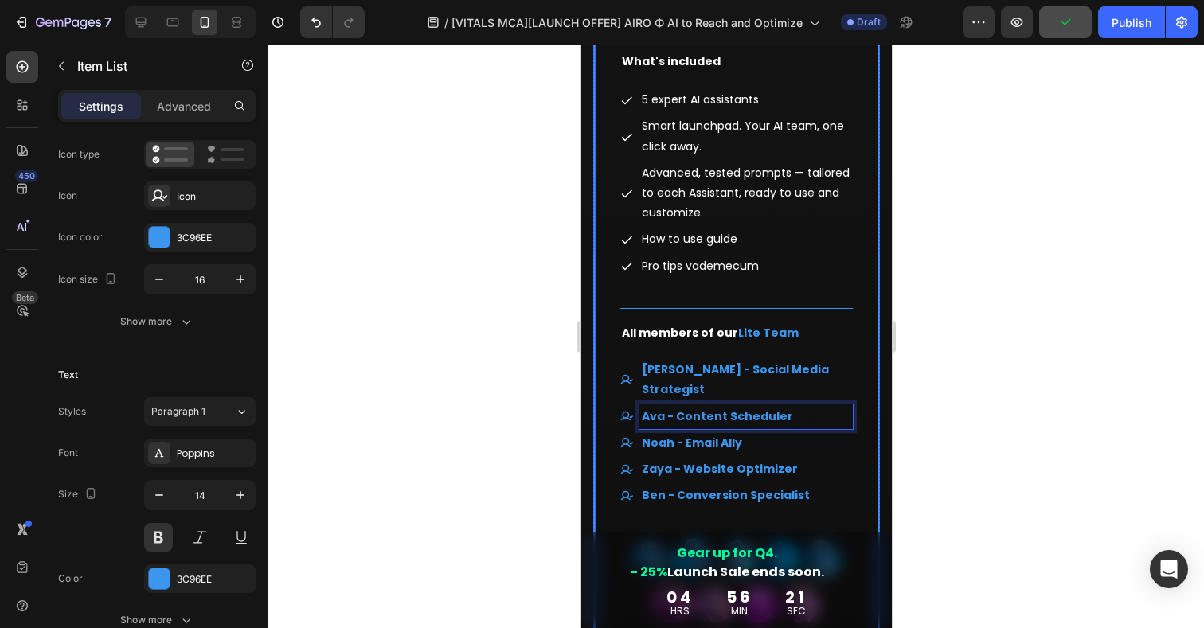
click at [853, 428] on div "Lite Team Heading $59.00 (P) Price (P) Price $79.00 (P) Price (P) Price Row Lif…" at bounding box center [736, 292] width 287 height 1224
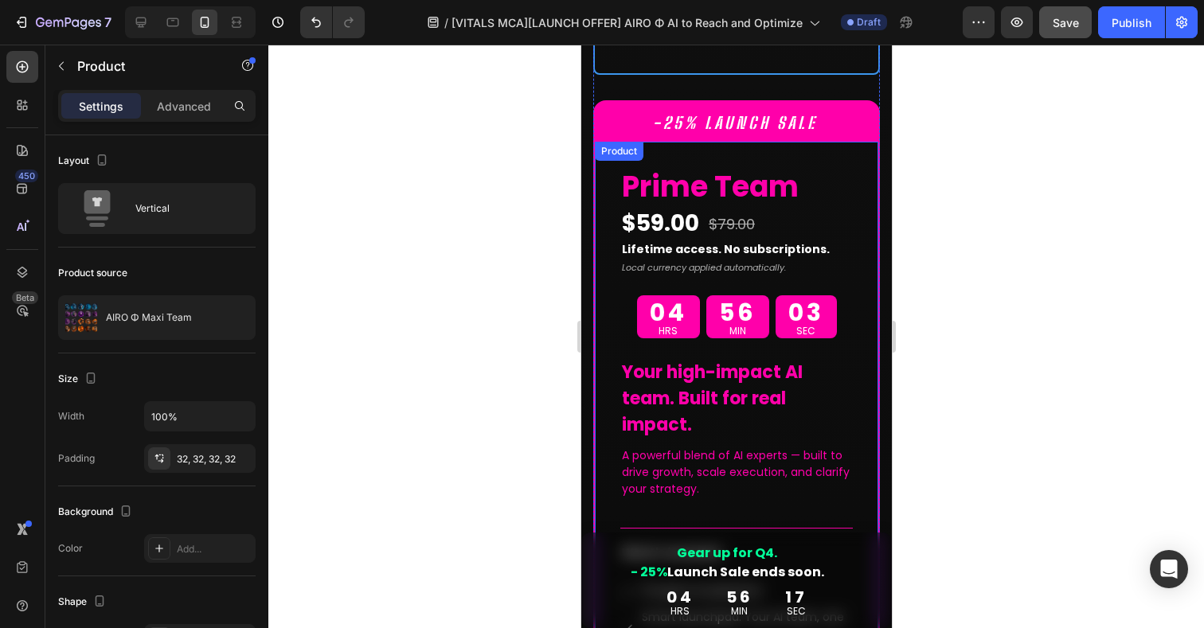
scroll to position [11981, 0]
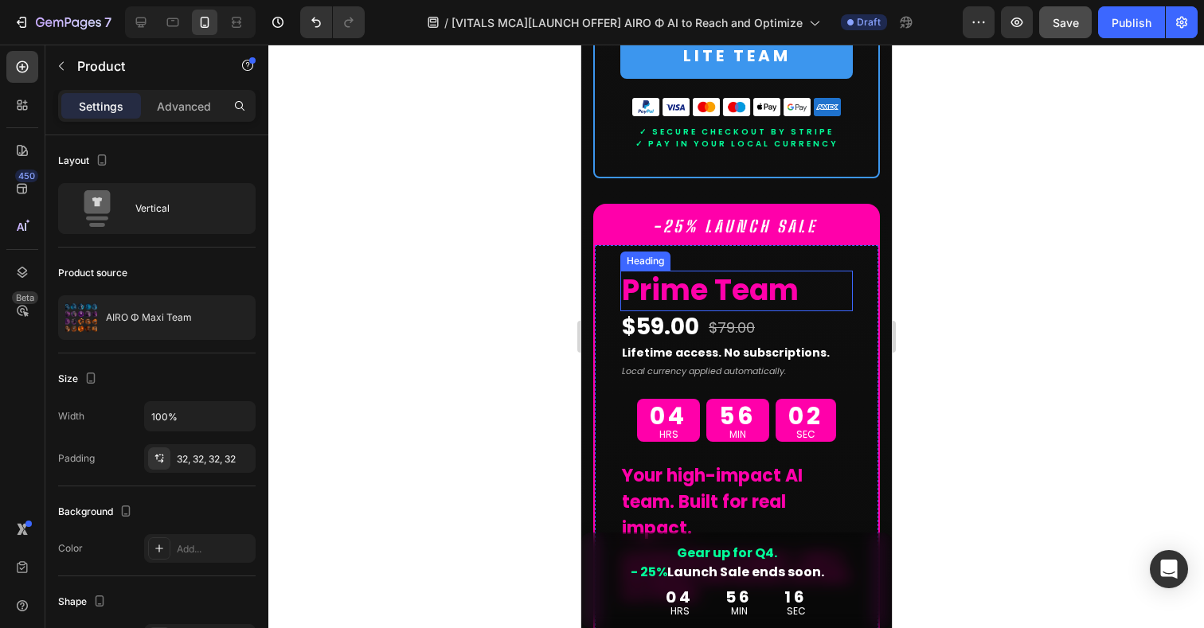
click at [756, 271] on h2 "Prime Team" at bounding box center [736, 291] width 233 height 41
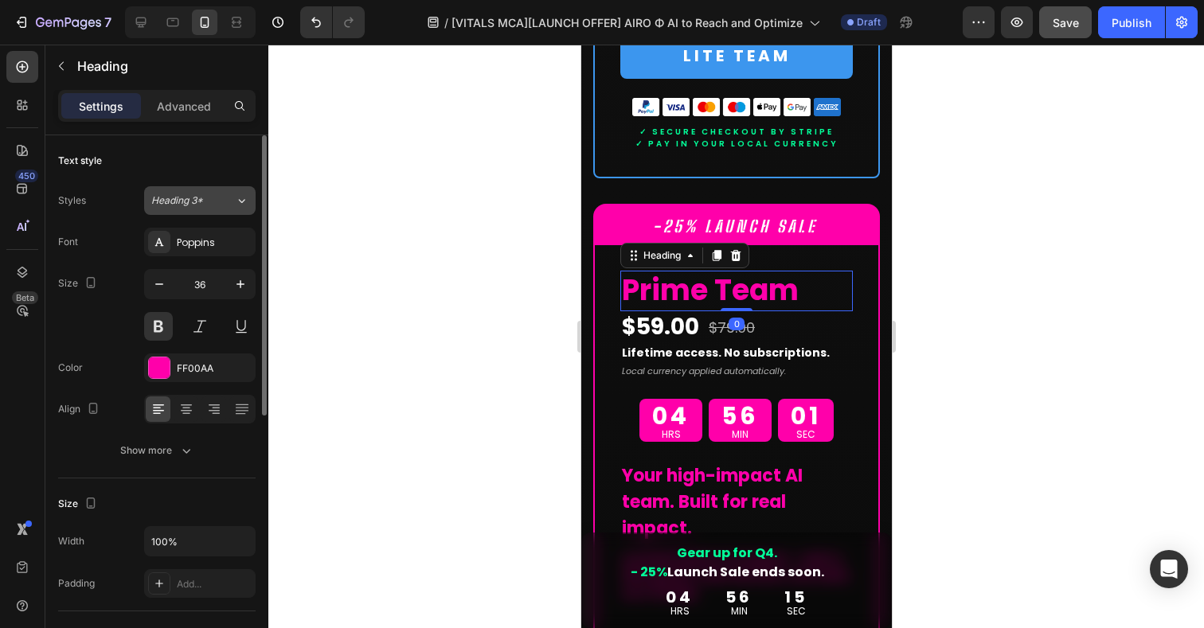
click at [205, 205] on div "Heading 3*" at bounding box center [183, 201] width 65 height 14
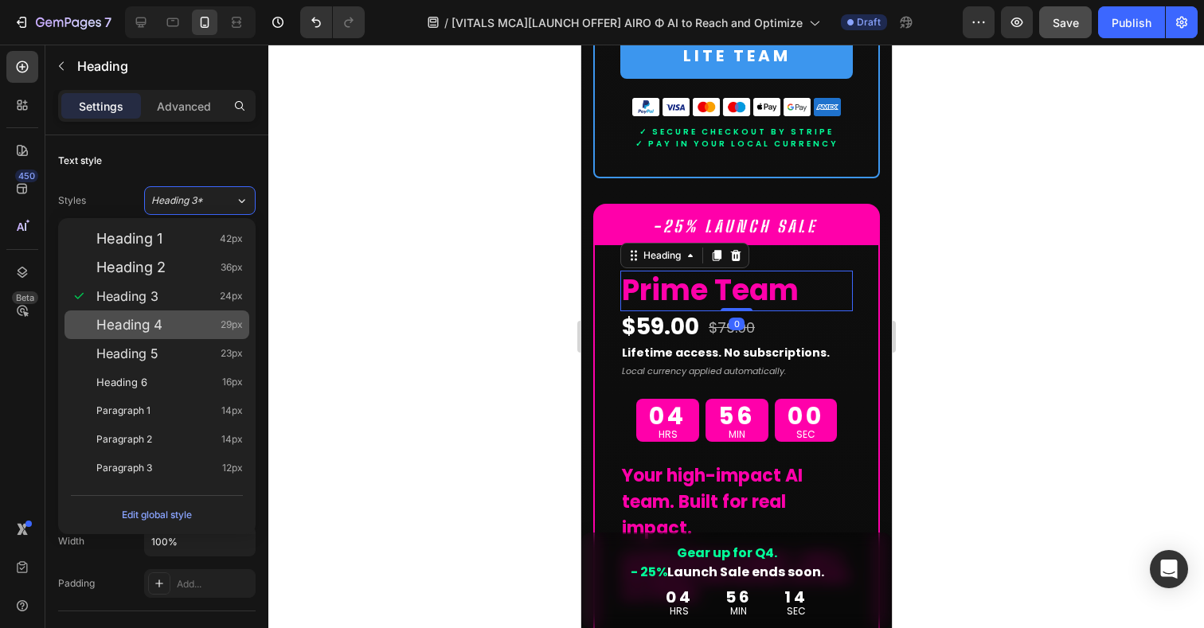
click at [143, 324] on span "Heading 4" at bounding box center [129, 325] width 66 height 16
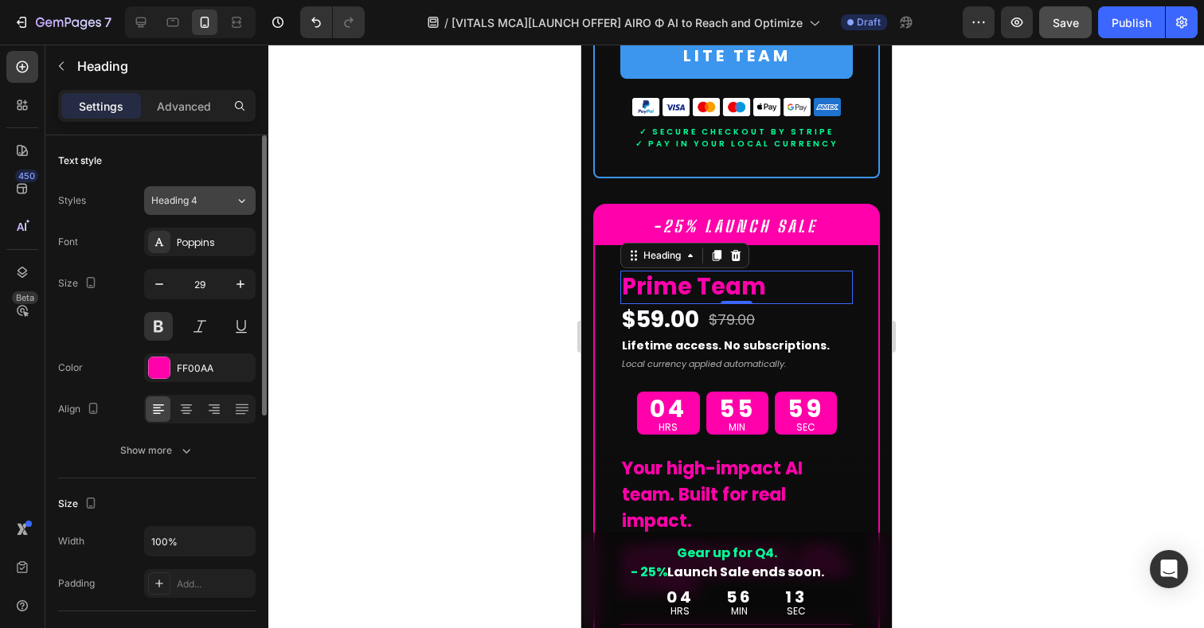
click at [219, 194] on div "Heading 4" at bounding box center [193, 201] width 84 height 14
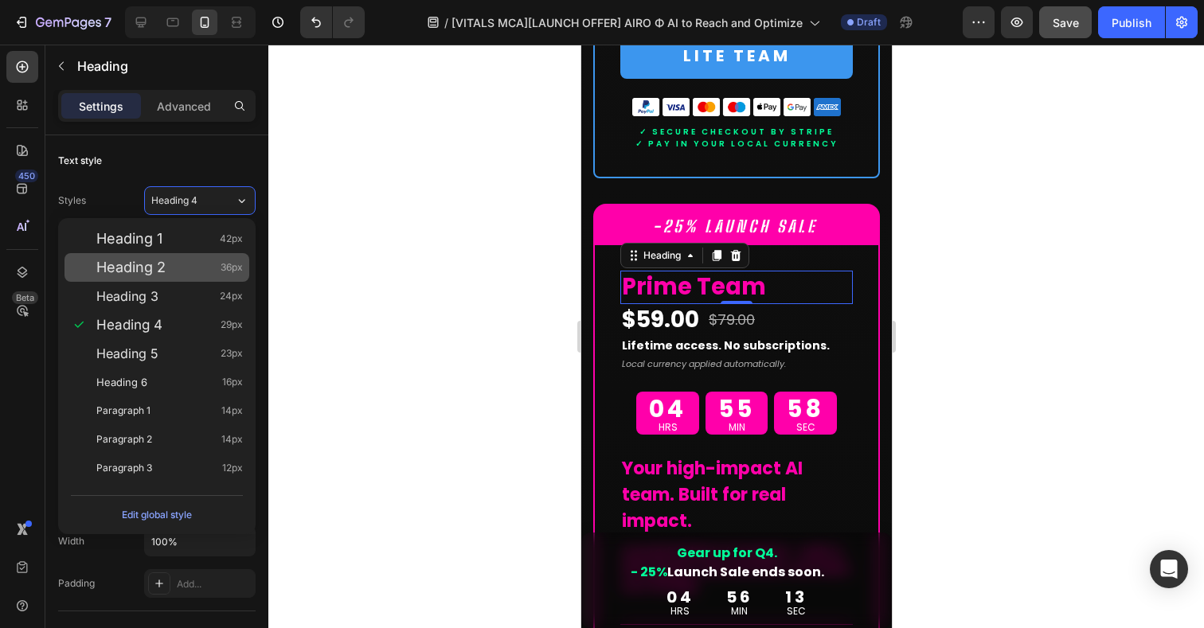
click at [169, 271] on div "Heading 2 36px" at bounding box center [169, 268] width 147 height 16
type input "36"
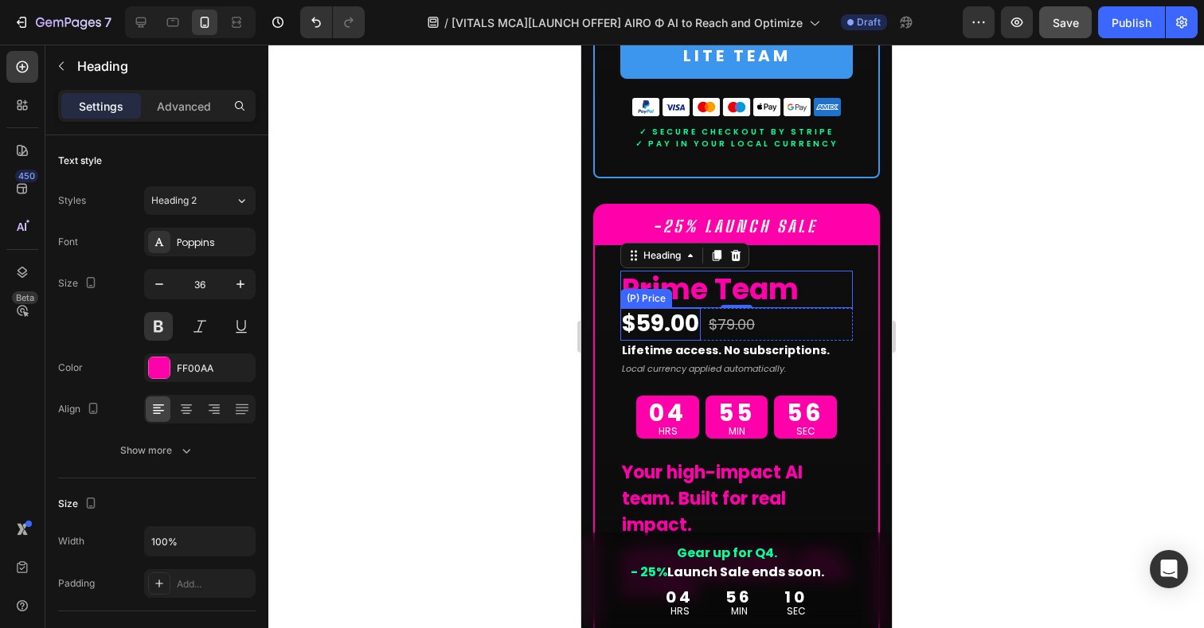
click at [667, 308] on div "$59.00" at bounding box center [660, 324] width 80 height 32
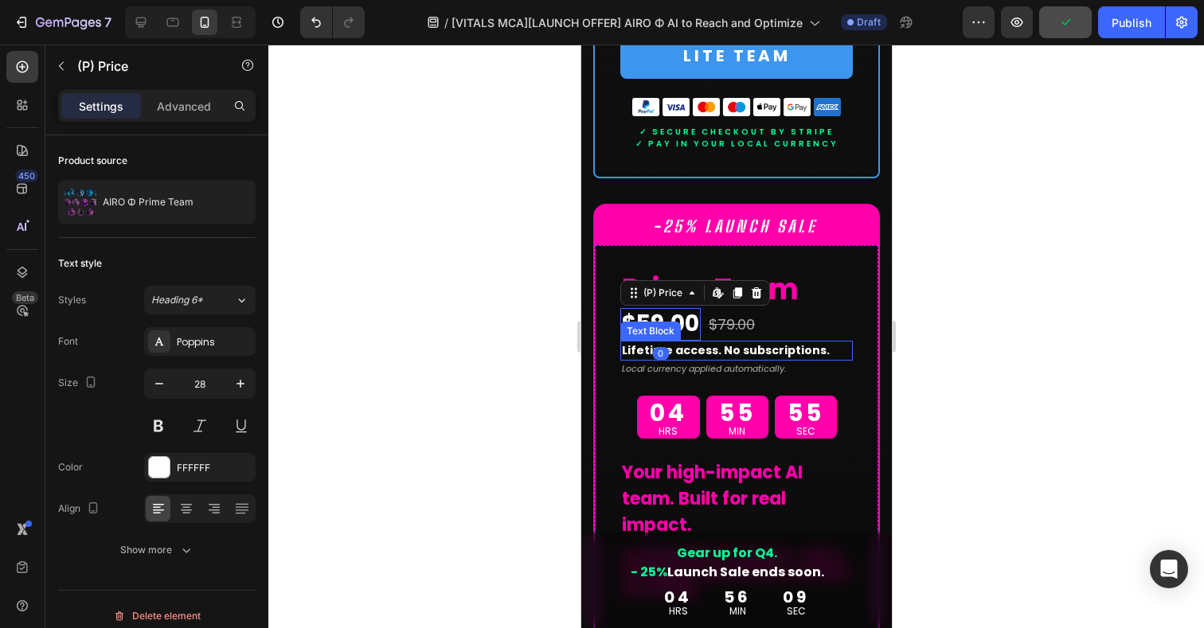
click at [725, 342] on span "Lifetime access. No subscriptions." at bounding box center [725, 350] width 208 height 16
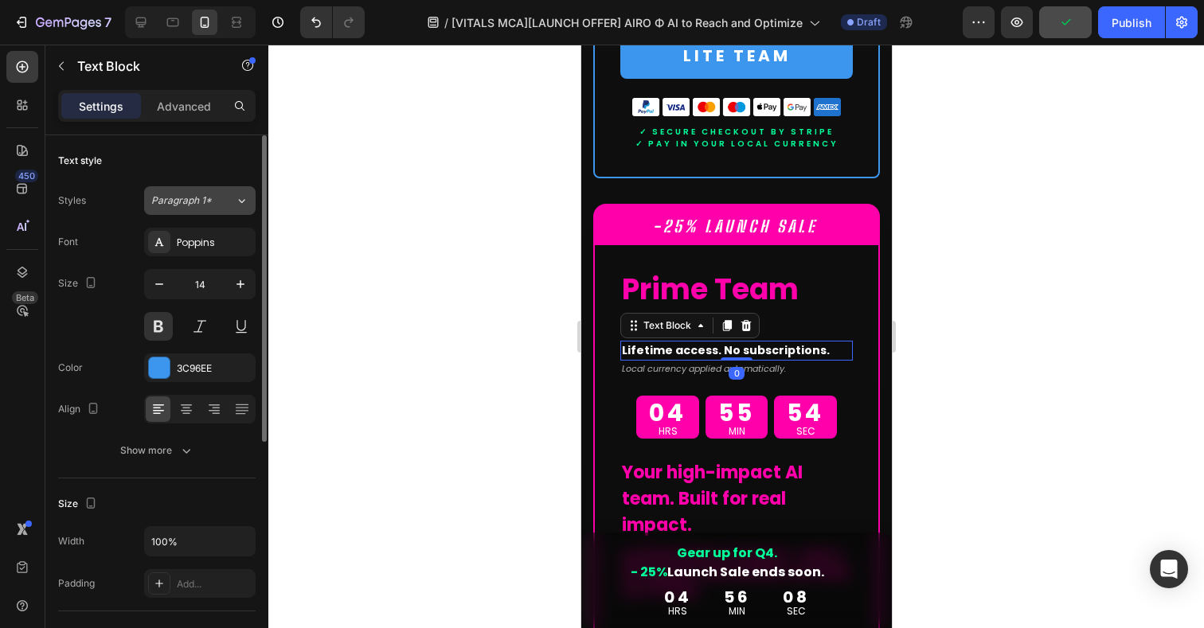
click at [201, 202] on span "Paragraph 1*" at bounding box center [181, 201] width 61 height 14
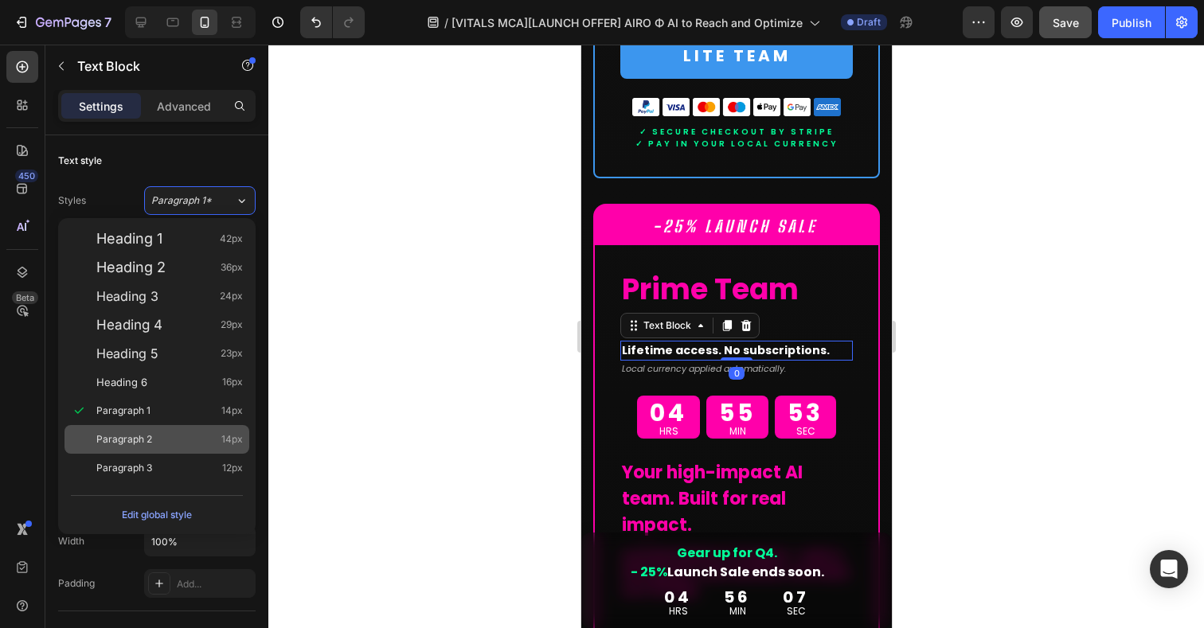
click at [139, 436] on span "Paragraph 2" at bounding box center [124, 440] width 56 height 16
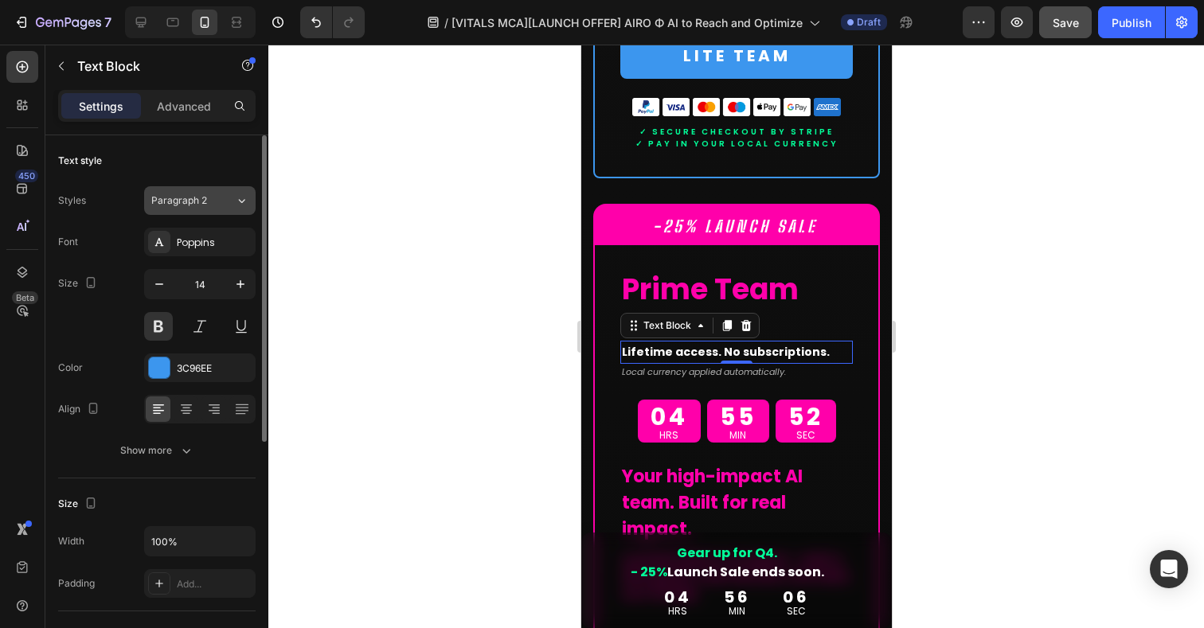
click at [207, 206] on div "Paragraph 2" at bounding box center [183, 201] width 65 height 14
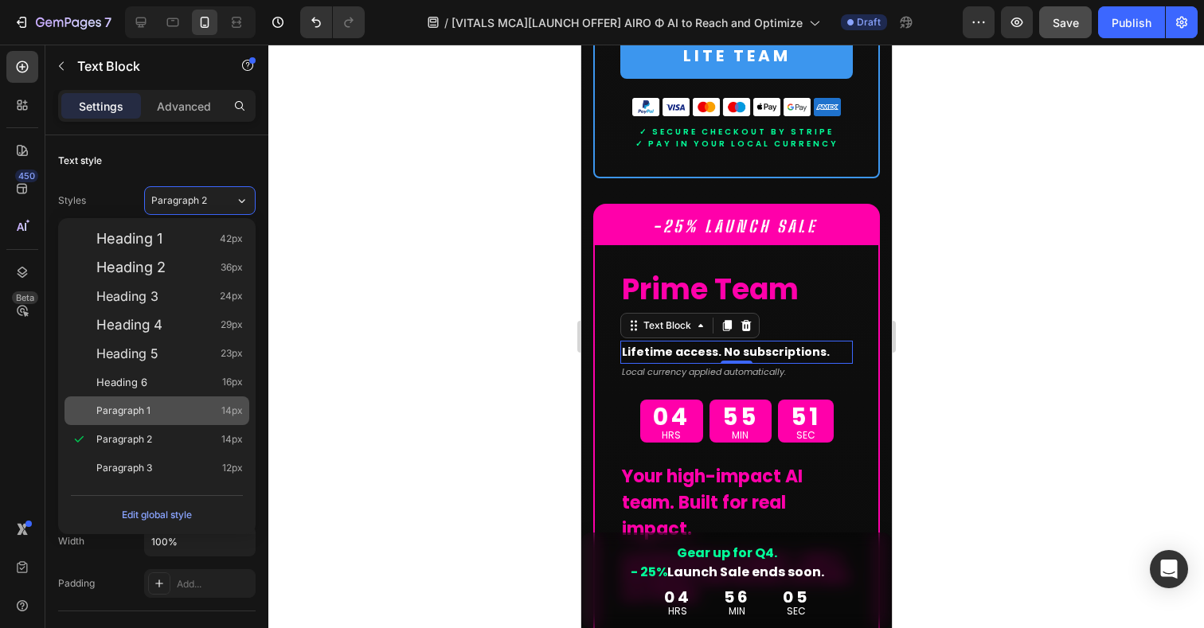
click at [132, 405] on span "Paragraph 1" at bounding box center [123, 411] width 54 height 16
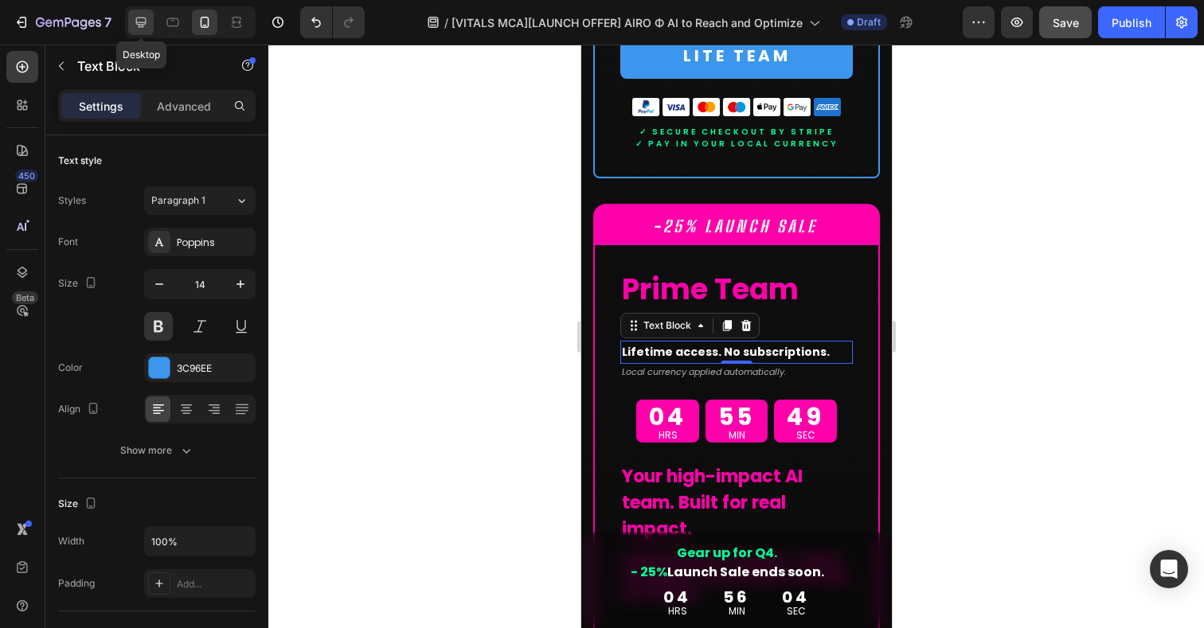
click at [142, 22] on icon at bounding box center [141, 23] width 10 height 10
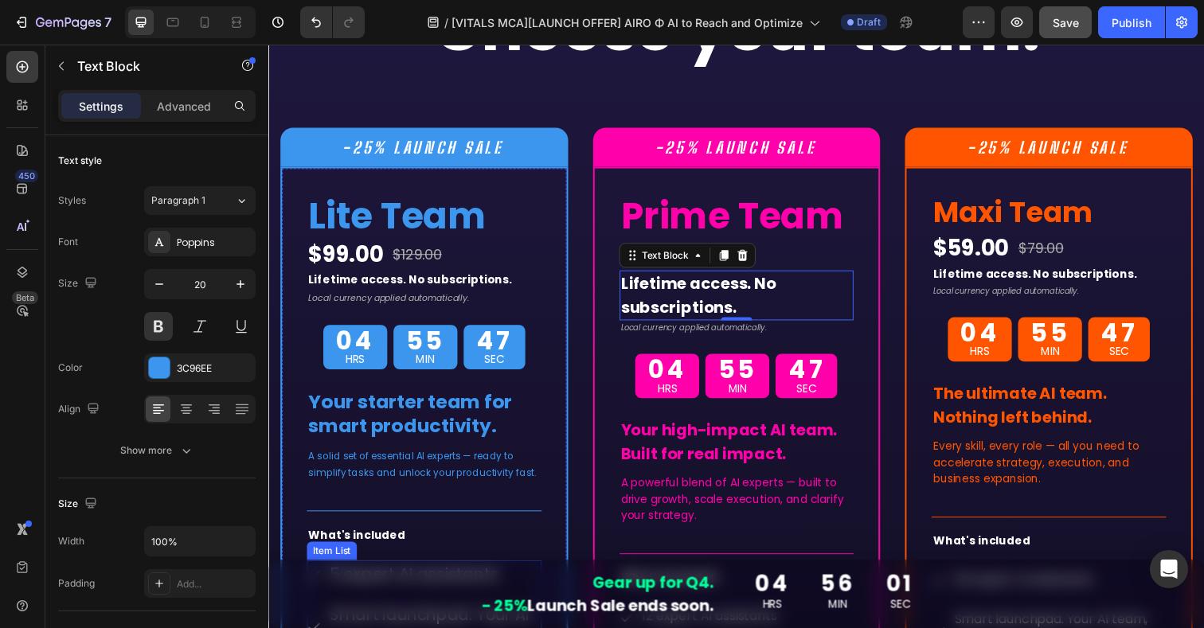
scroll to position [11110, 0]
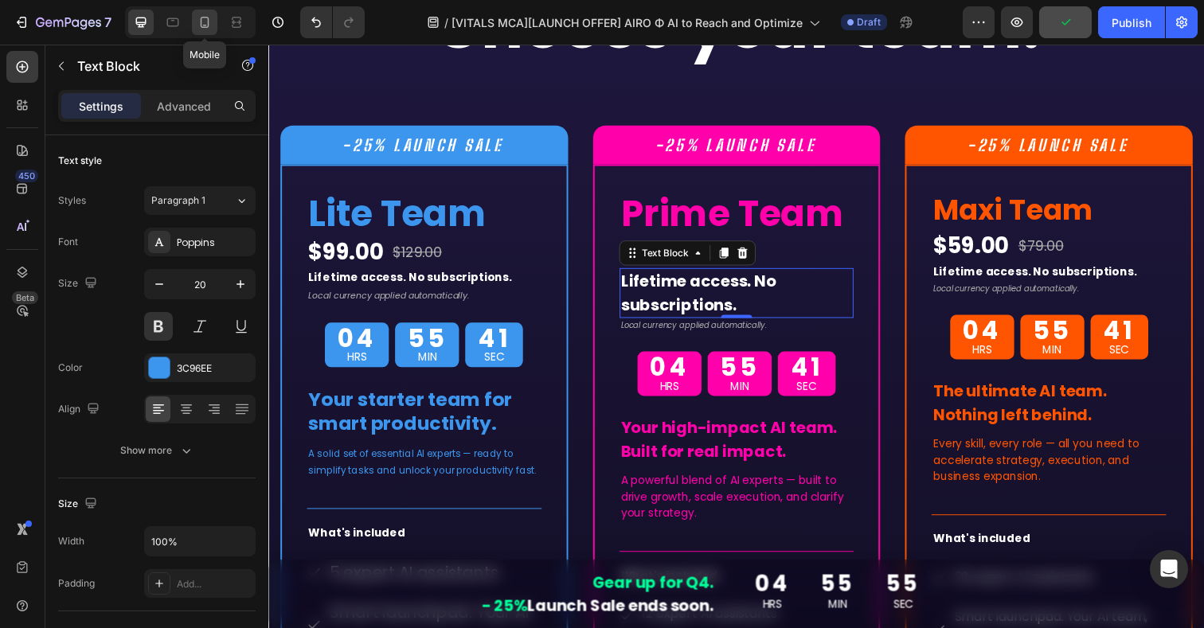
click at [205, 29] on icon at bounding box center [205, 22] width 16 height 16
type input "14"
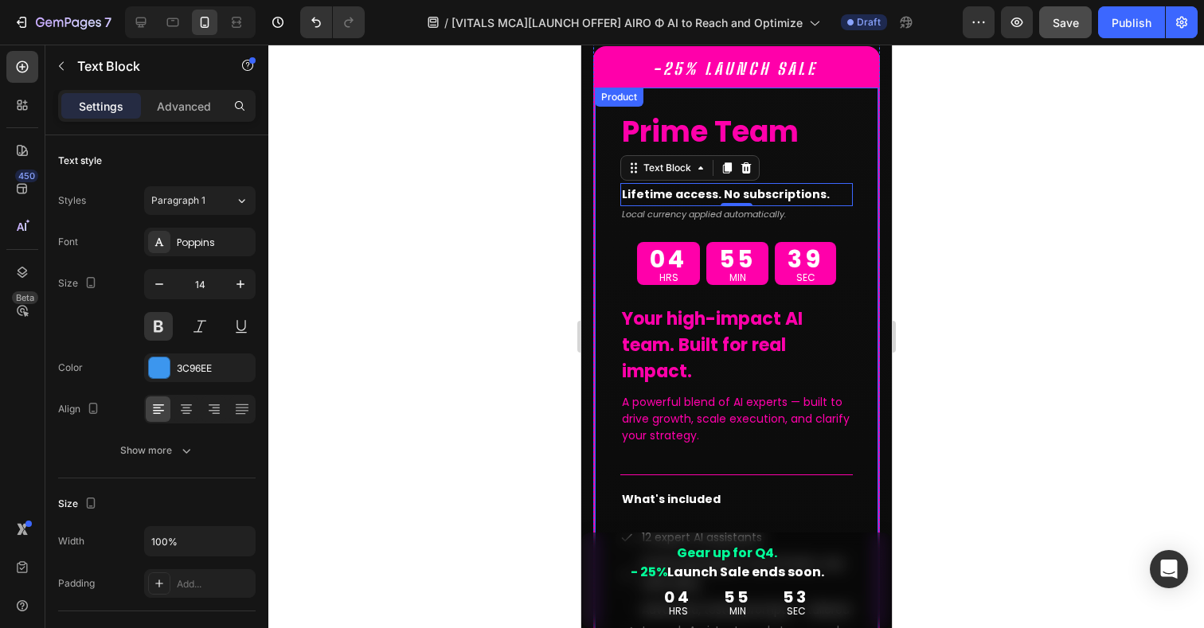
scroll to position [12132, 0]
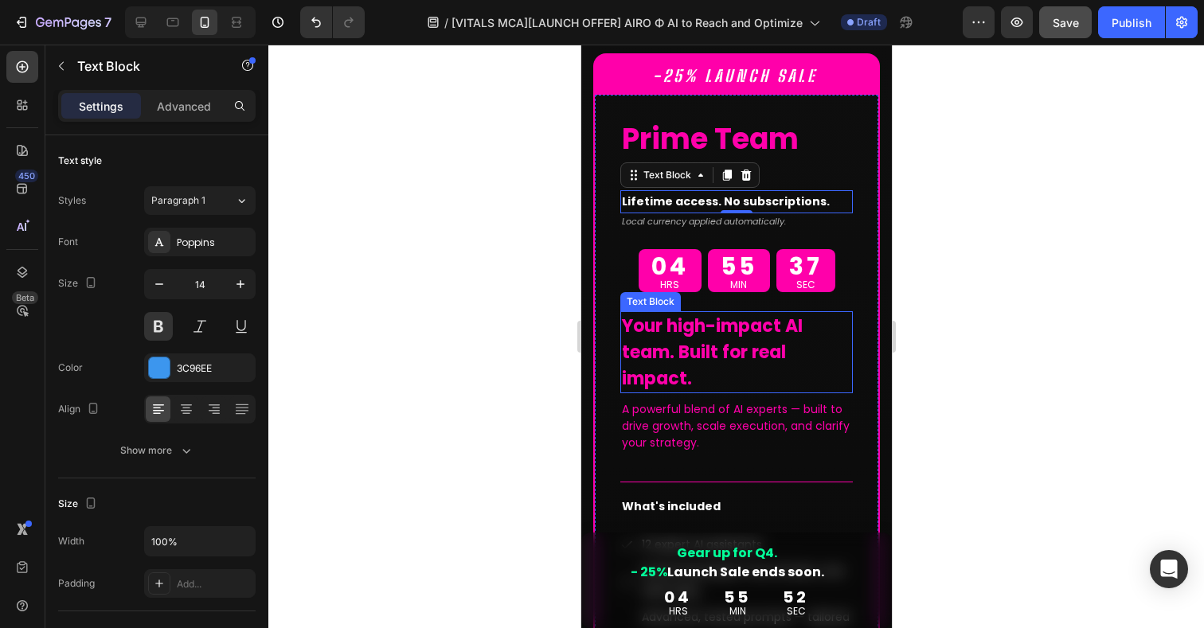
click at [720, 313] on p "Your high-impact AI team. Built for real impact." at bounding box center [735, 352] width 229 height 79
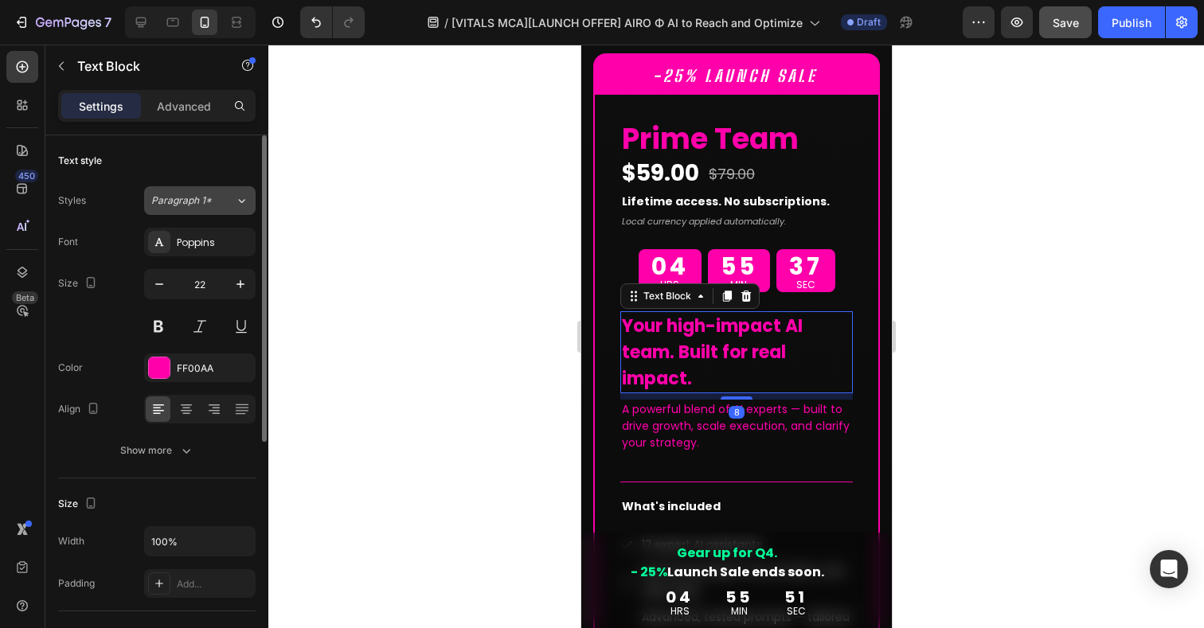
click at [208, 209] on button "Paragraph 1*" at bounding box center [200, 200] width 112 height 29
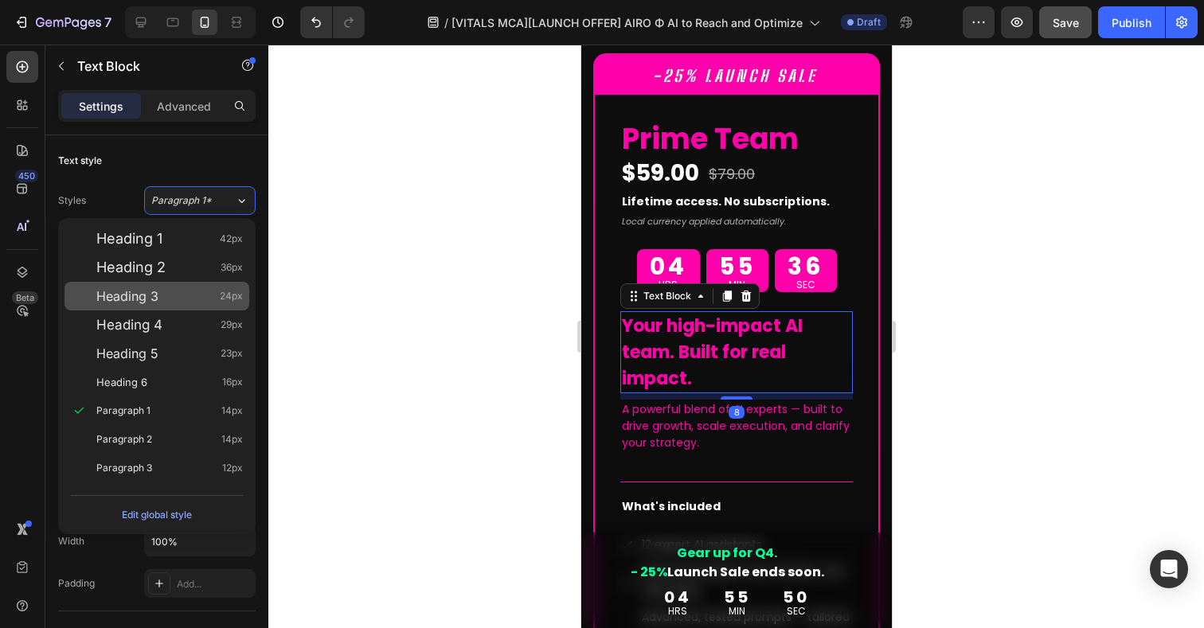
click at [160, 306] on div "Heading 3 24px" at bounding box center [157, 296] width 185 height 29
type input "24"
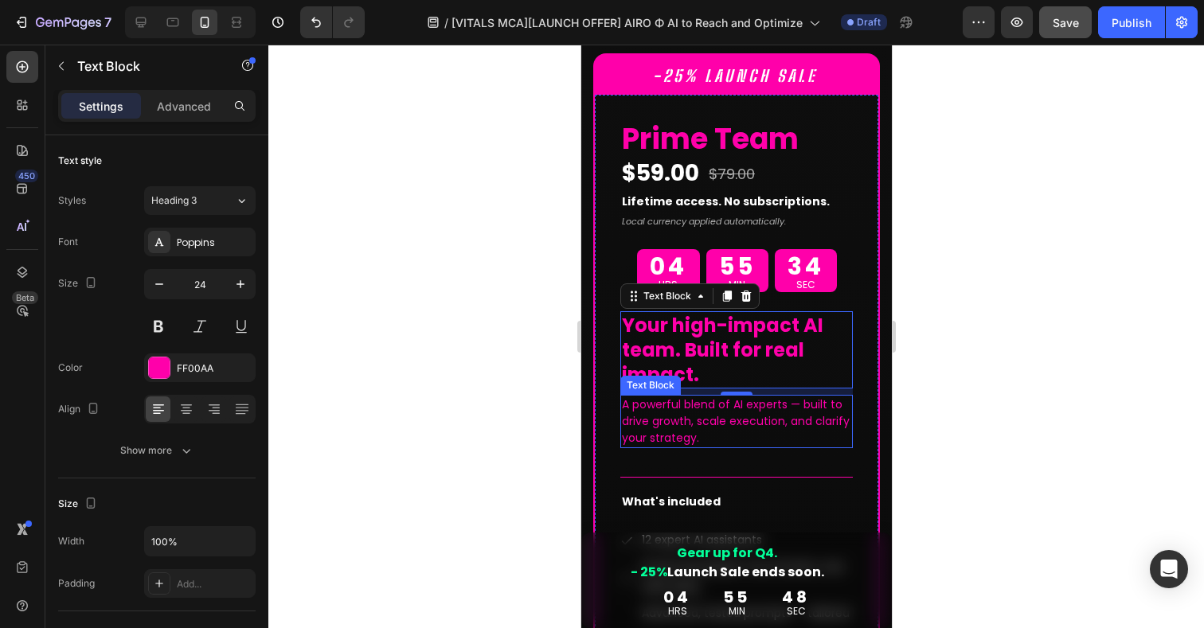
click at [643, 397] on p "A powerful blend of AI experts — built to drive growth, scale execution, and cl…" at bounding box center [735, 422] width 229 height 50
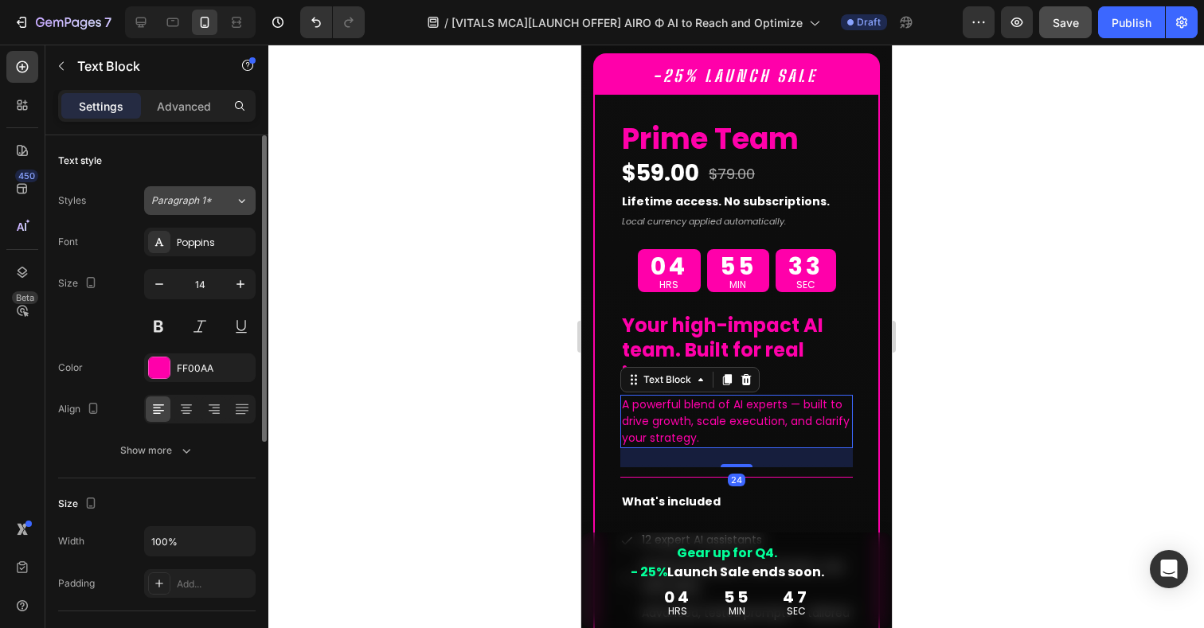
click at [196, 213] on button "Paragraph 1*" at bounding box center [200, 200] width 112 height 29
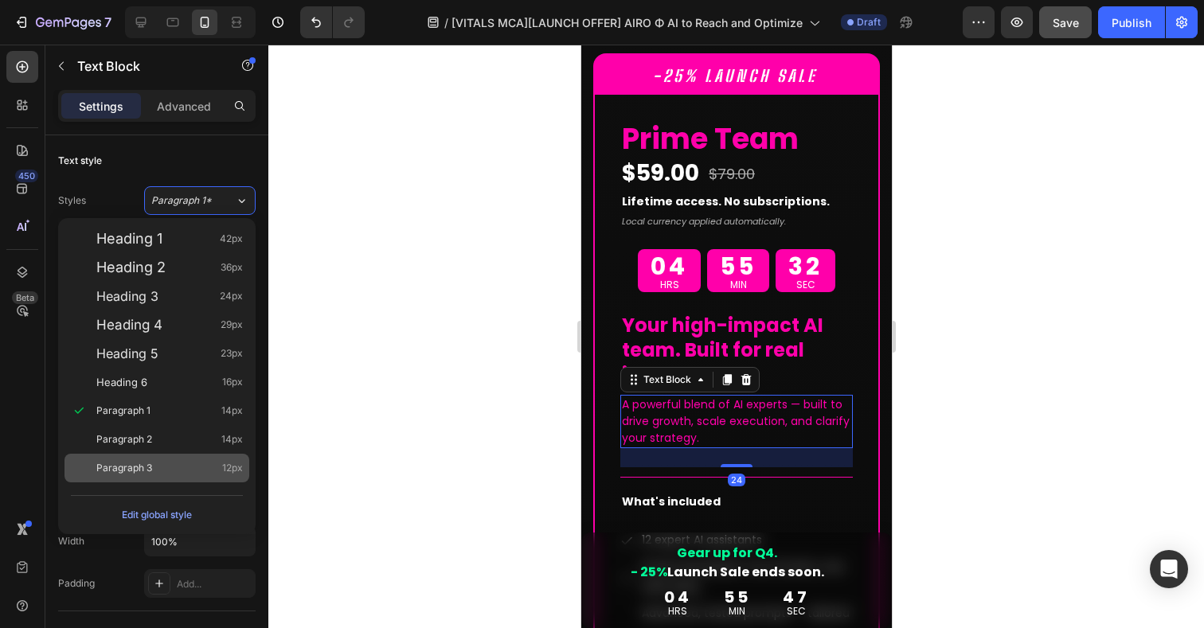
click at [143, 466] on span "Paragraph 3" at bounding box center [124, 468] width 56 height 16
type input "12"
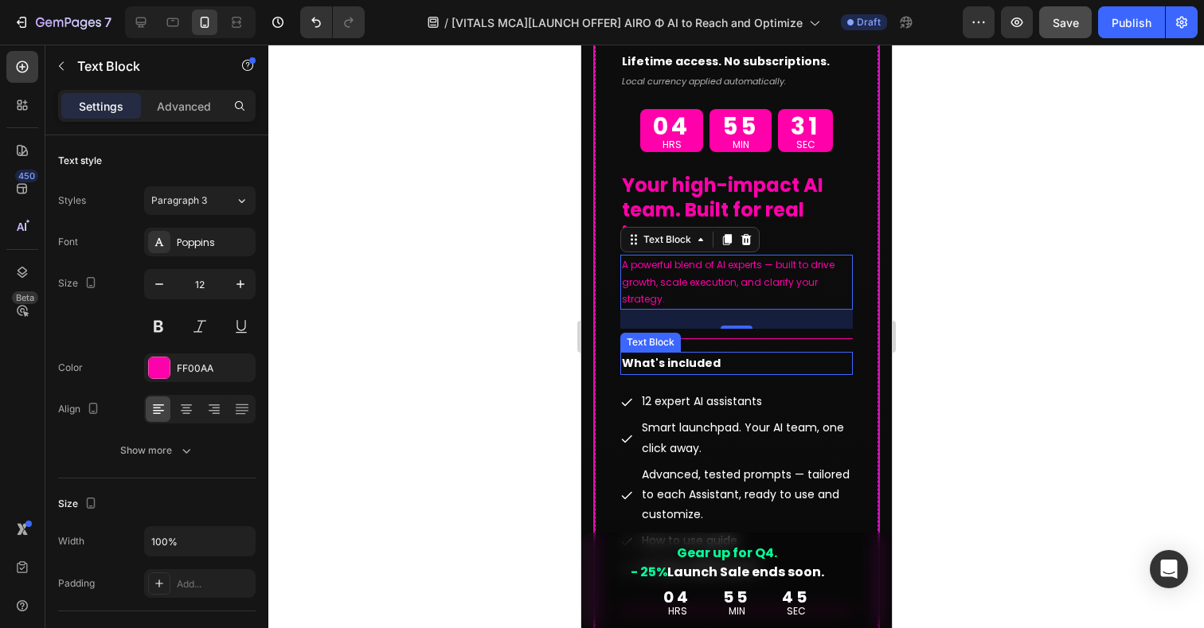
scroll to position [12293, 0]
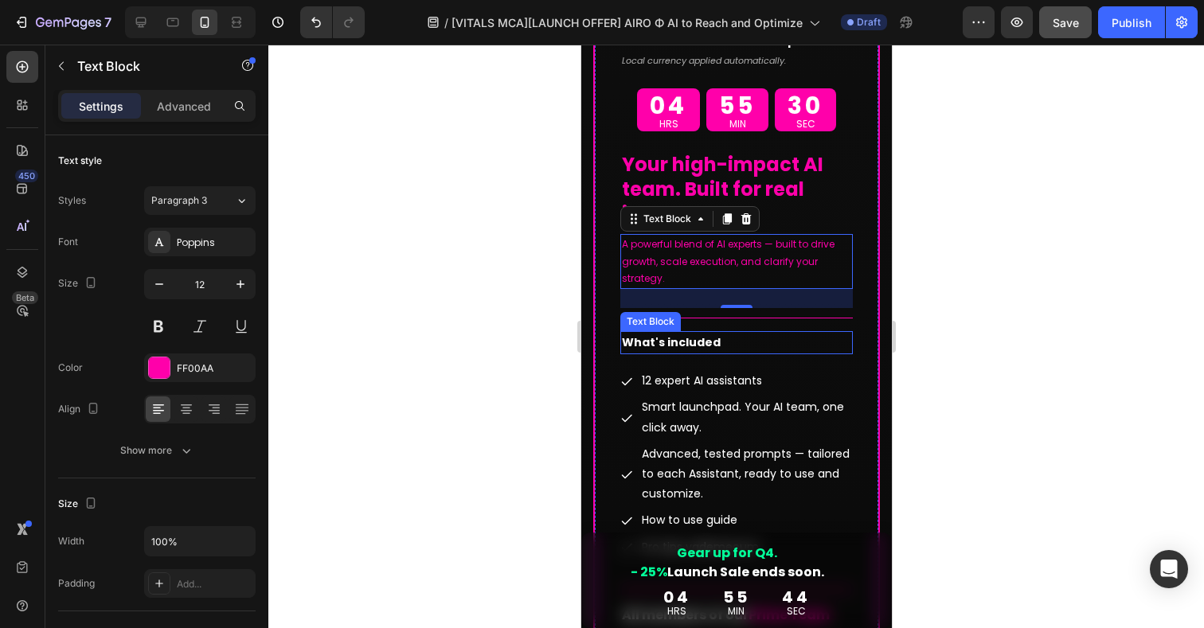
click at [747, 333] on p "What's included" at bounding box center [735, 343] width 229 height 20
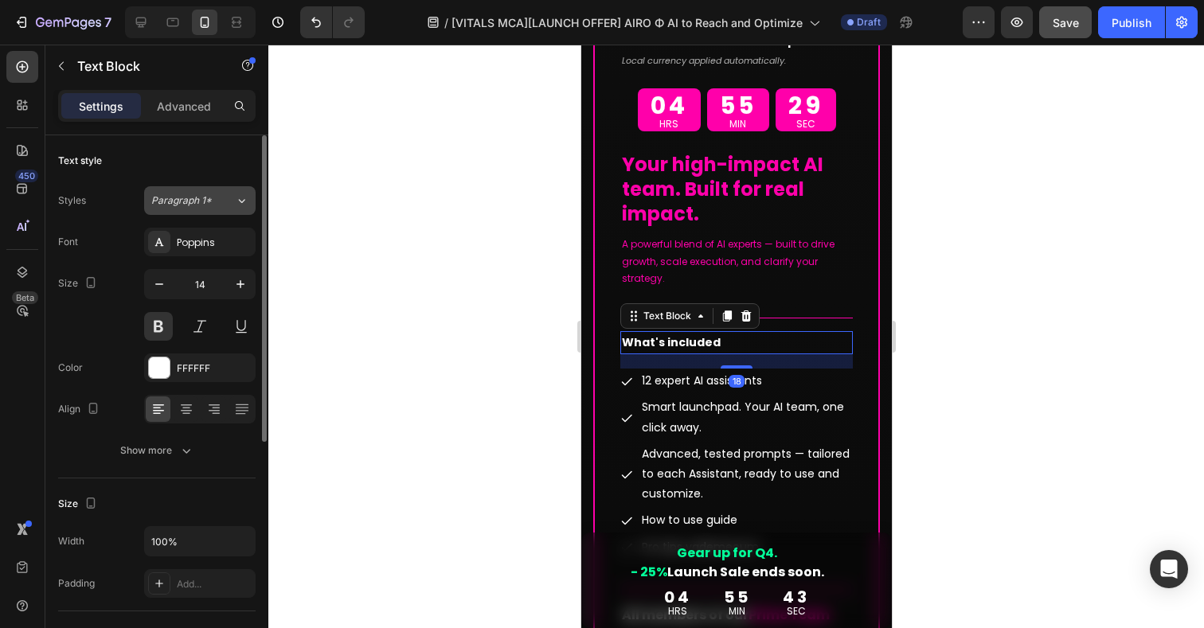
click at [205, 196] on span "Paragraph 1*" at bounding box center [181, 201] width 61 height 14
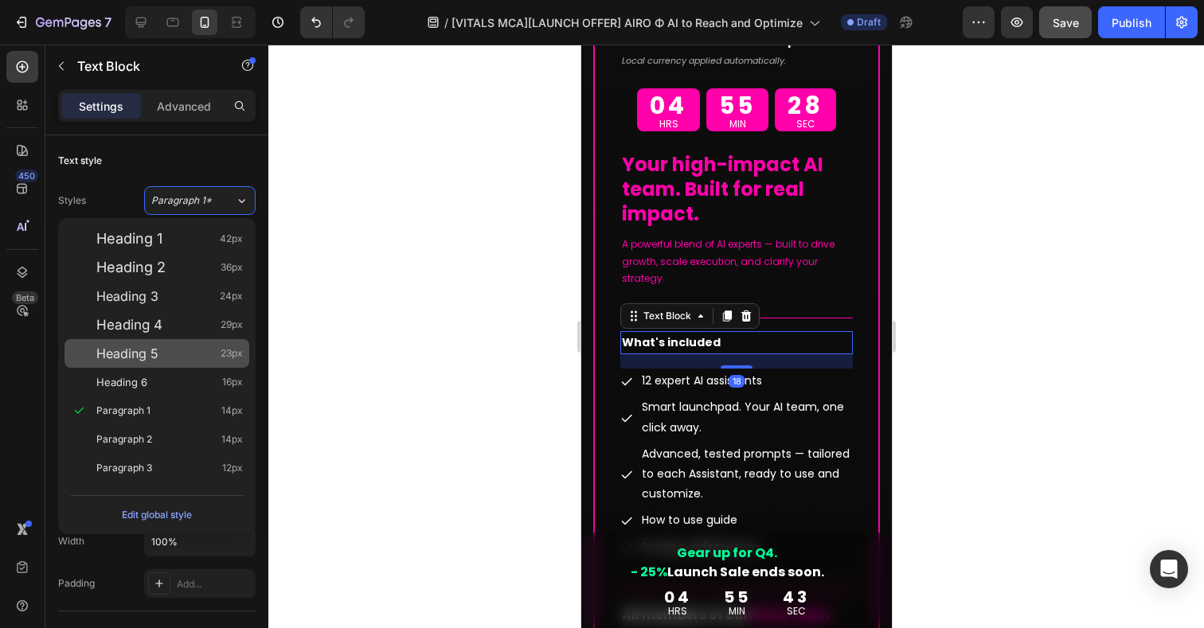
click at [140, 342] on div "Heading 5 23px" at bounding box center [157, 353] width 185 height 29
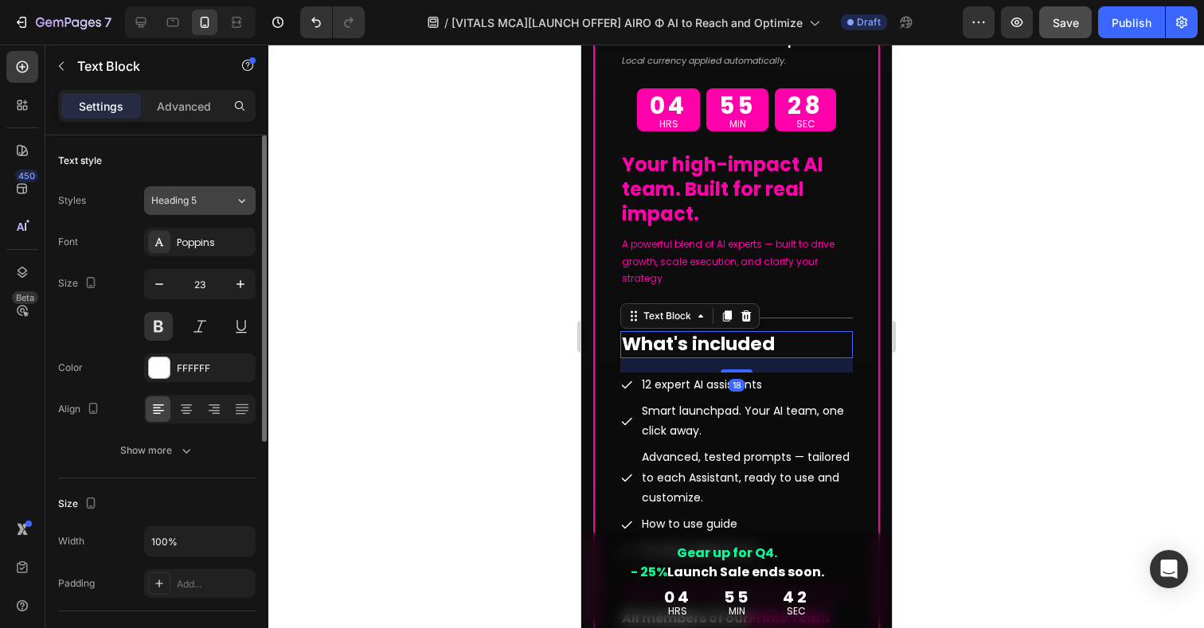
click at [194, 200] on span "Heading 5" at bounding box center [173, 201] width 45 height 14
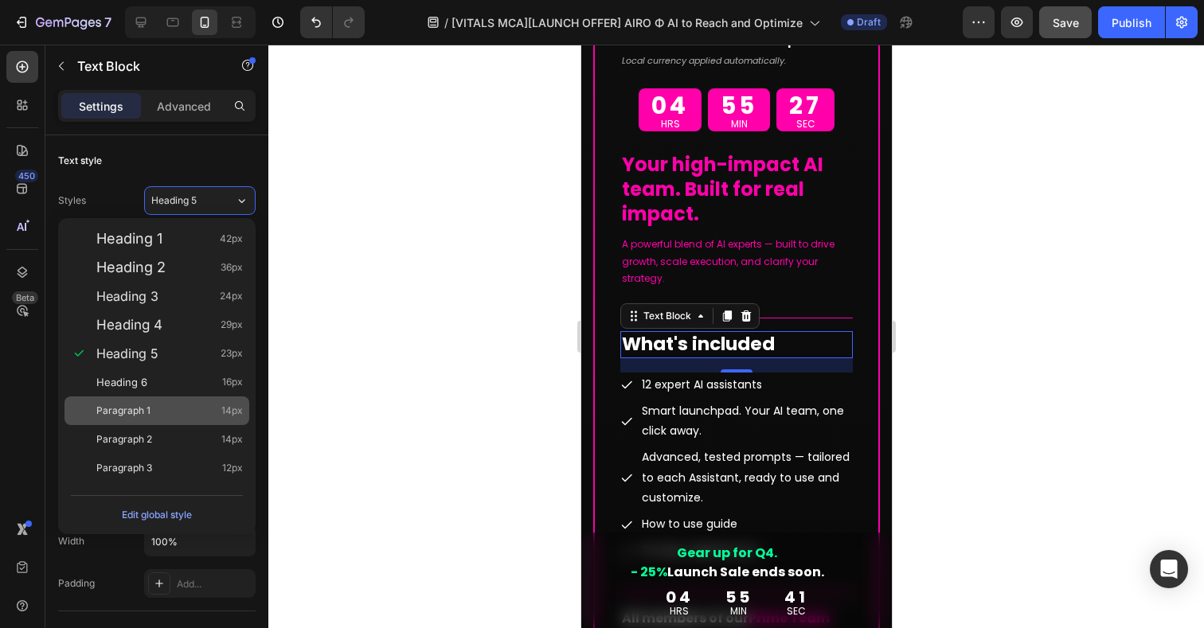
click at [123, 404] on span "Paragraph 1" at bounding box center [123, 411] width 54 height 16
type input "14"
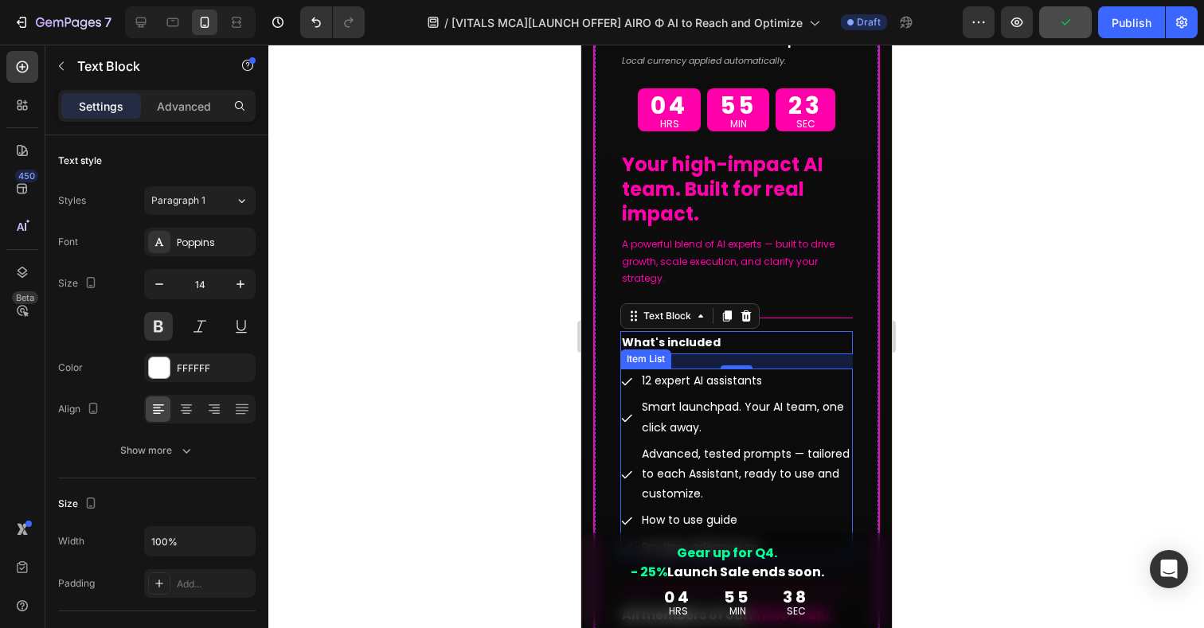
click at [835, 538] on p "Pro tips vademecum" at bounding box center [745, 548] width 209 height 20
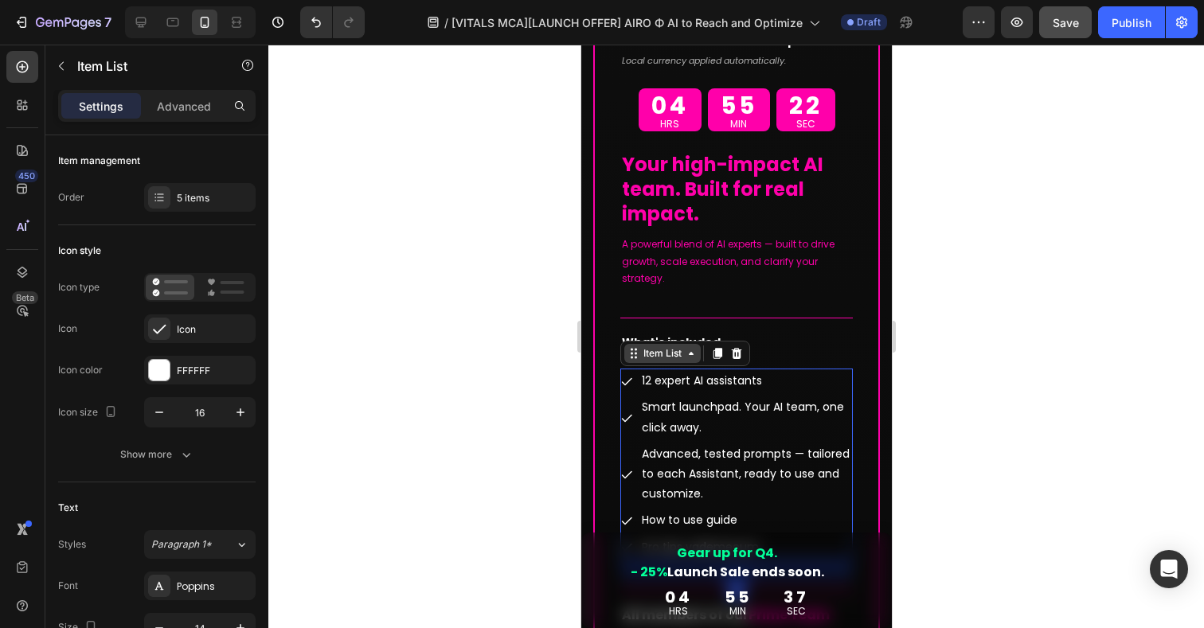
click at [643, 346] on div "Item List" at bounding box center [662, 353] width 45 height 14
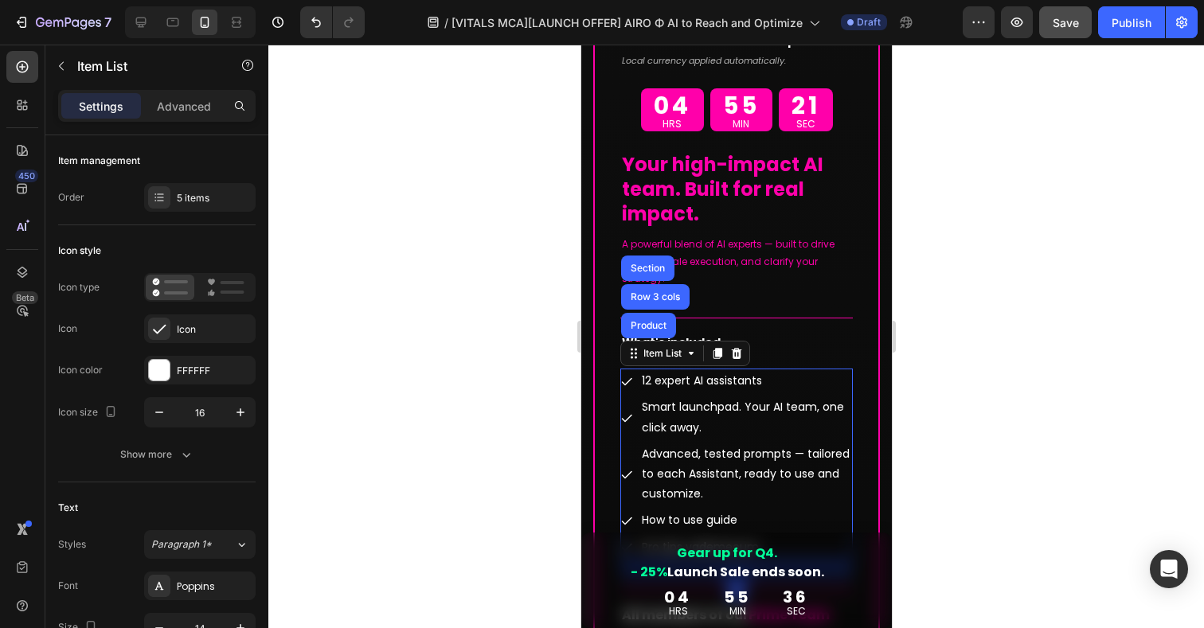
click at [625, 412] on icon at bounding box center [626, 418] width 13 height 13
click at [675, 400] on p "Smart launchpad. Your AI team, one click away." at bounding box center [745, 417] width 209 height 40
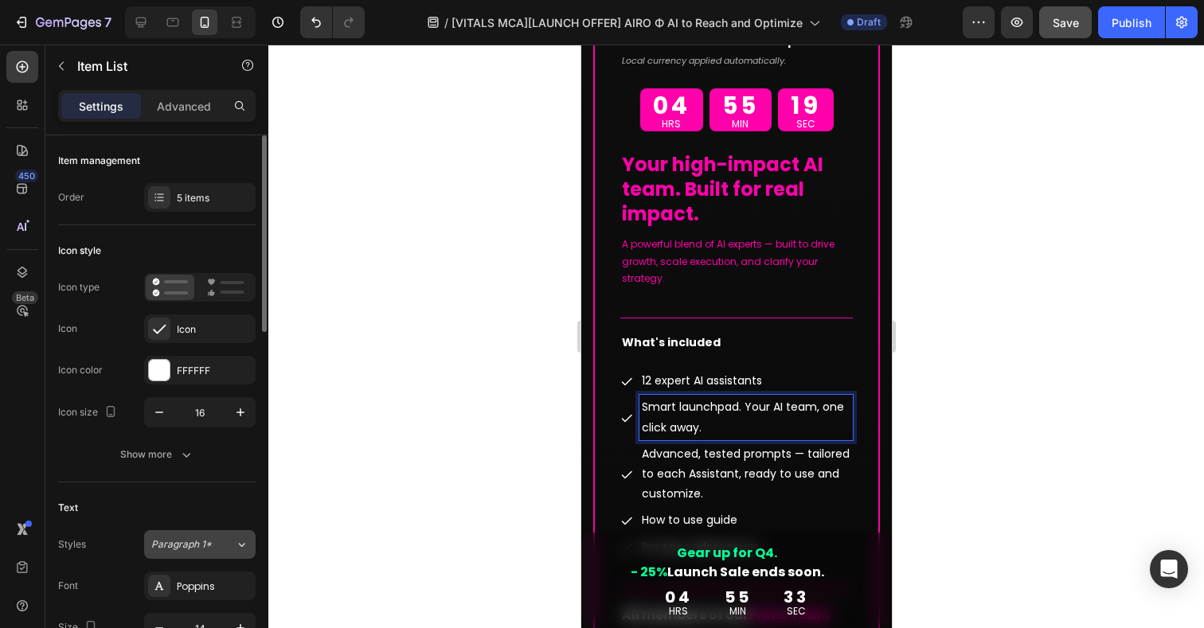
click at [193, 550] on span "Paragraph 1*" at bounding box center [181, 545] width 61 height 14
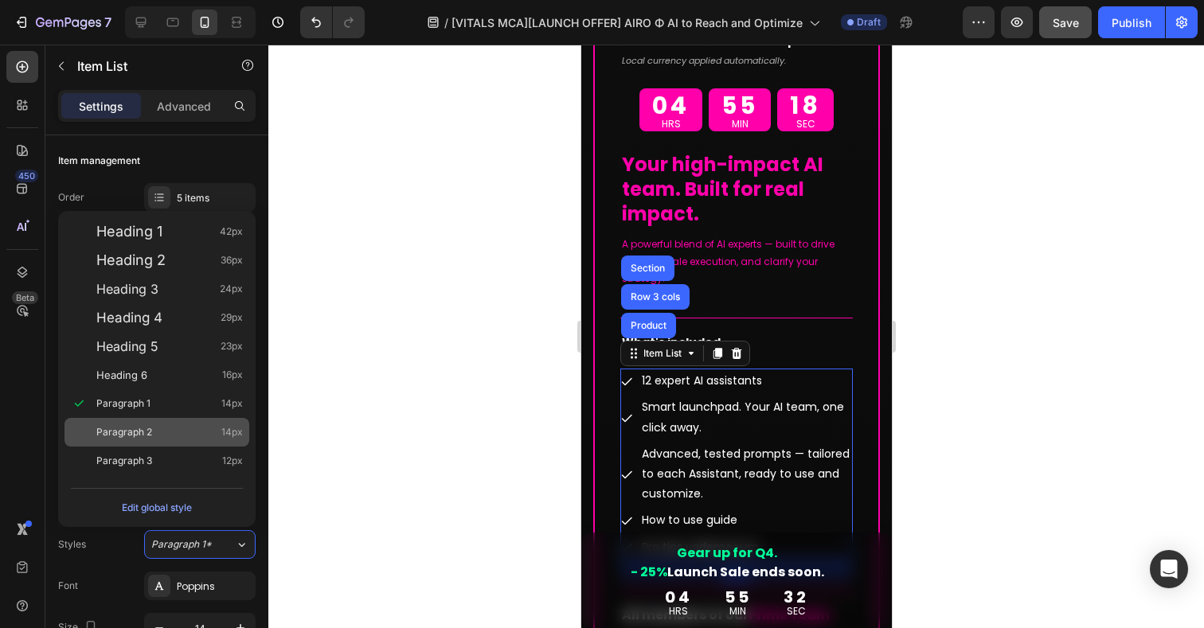
click at [126, 429] on span "Paragraph 2" at bounding box center [124, 433] width 56 height 16
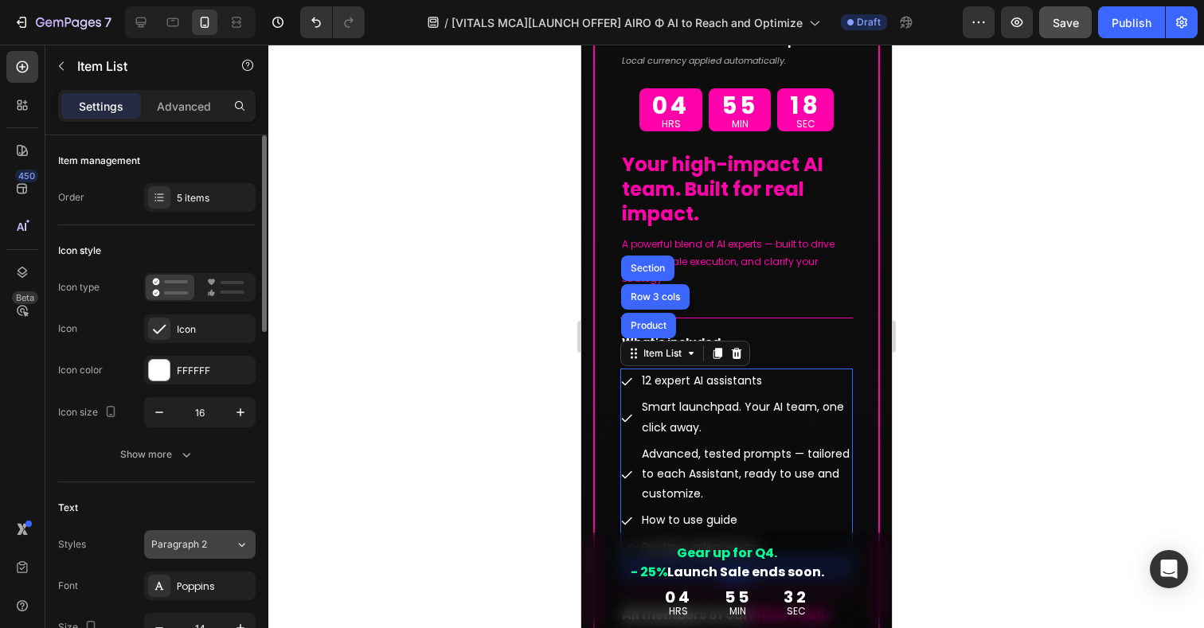
click at [185, 545] on span "Paragraph 2" at bounding box center [179, 545] width 56 height 14
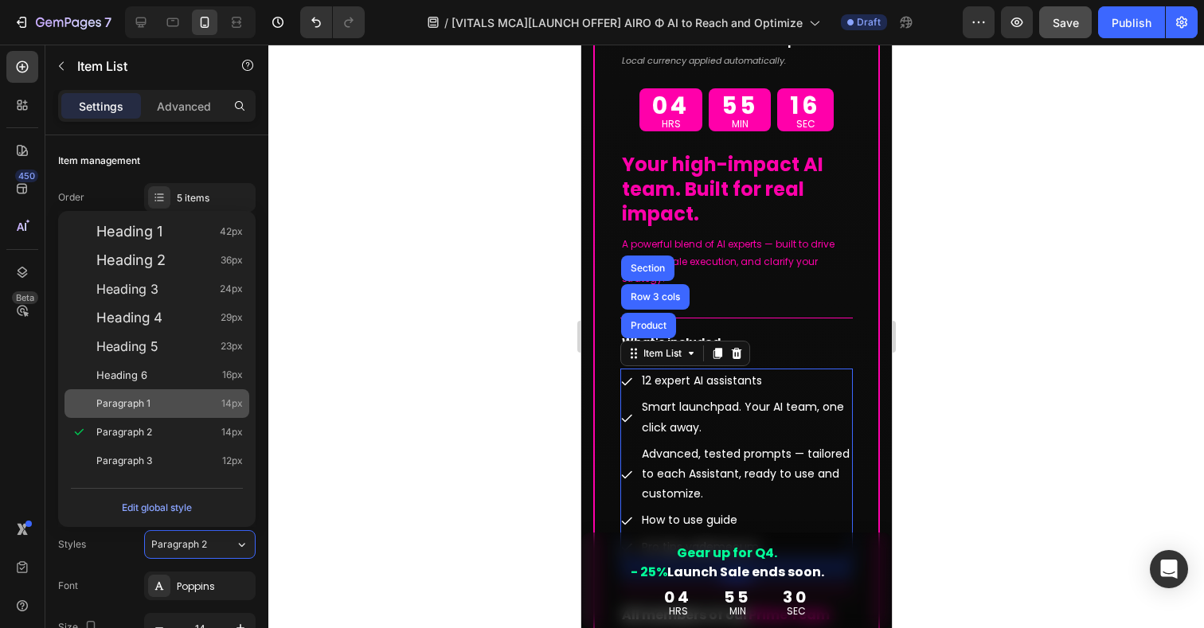
click at [133, 413] on div "Paragraph 1 14px" at bounding box center [157, 403] width 185 height 29
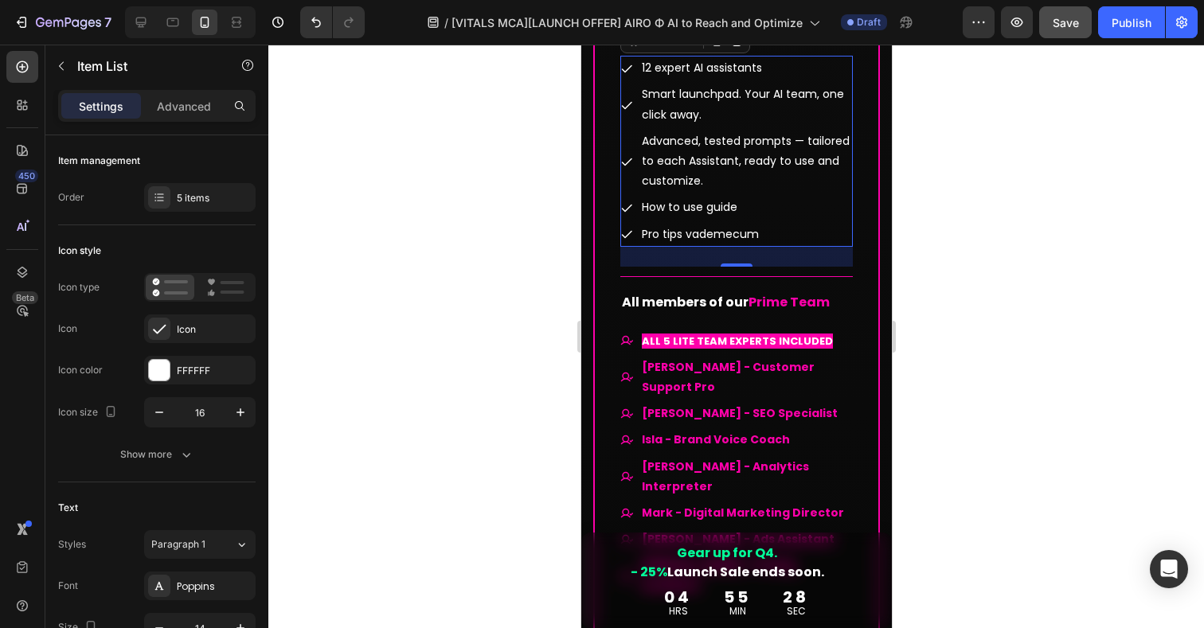
scroll to position [12642, 0]
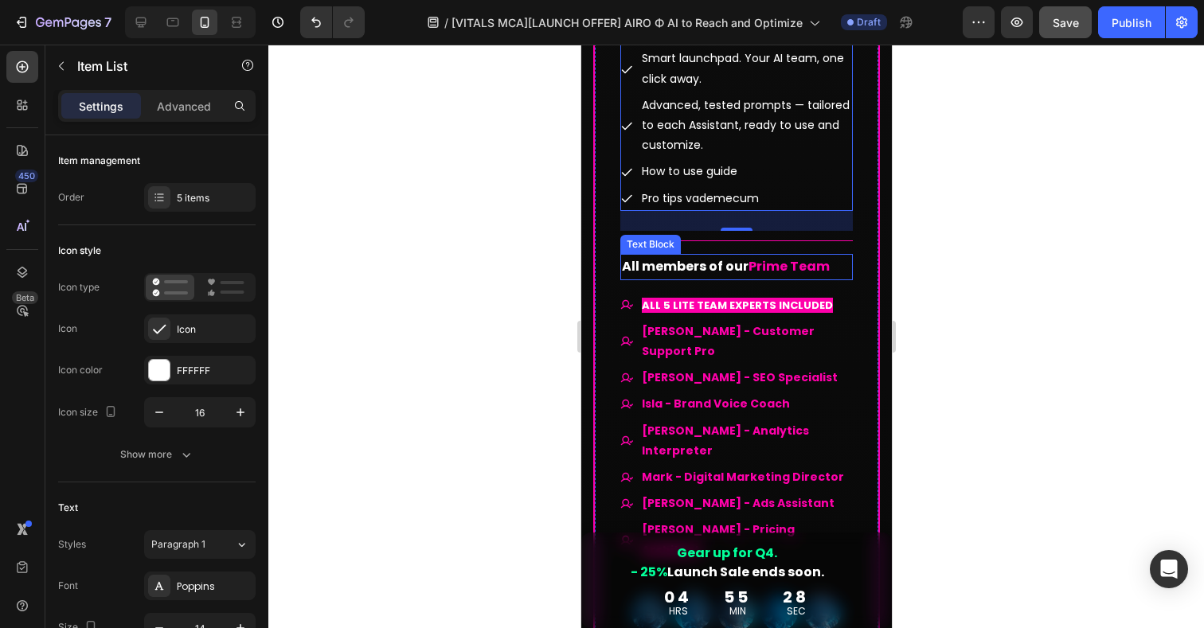
click at [730, 257] on span "All members of our" at bounding box center [684, 266] width 127 height 18
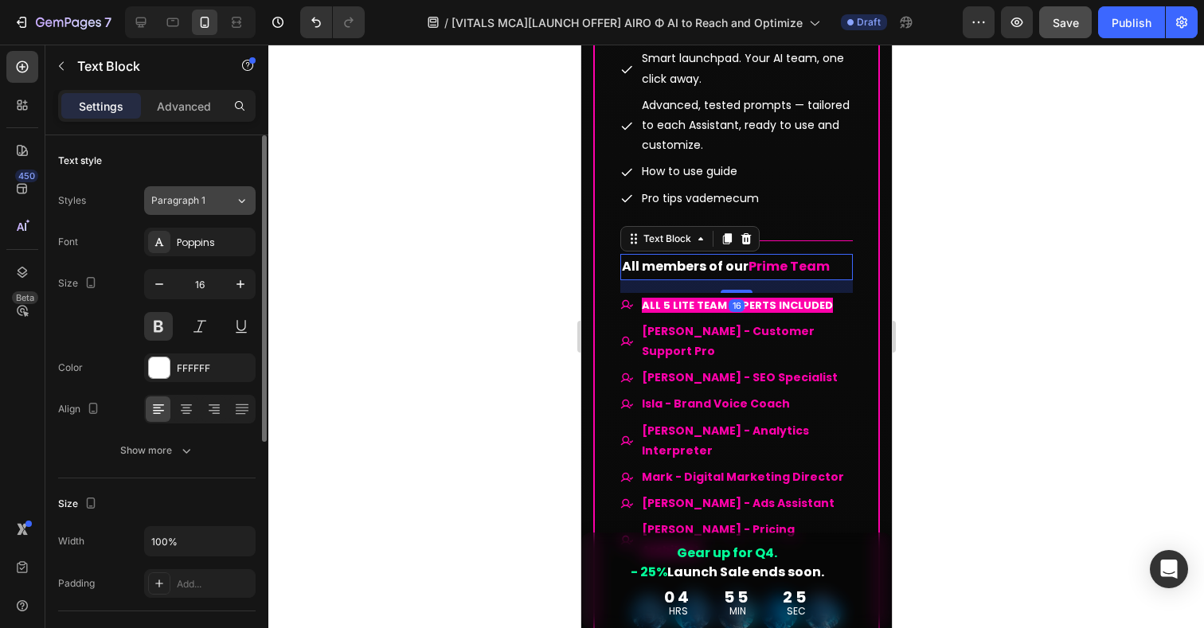
click at [181, 206] on span "Paragraph 1" at bounding box center [178, 201] width 54 height 14
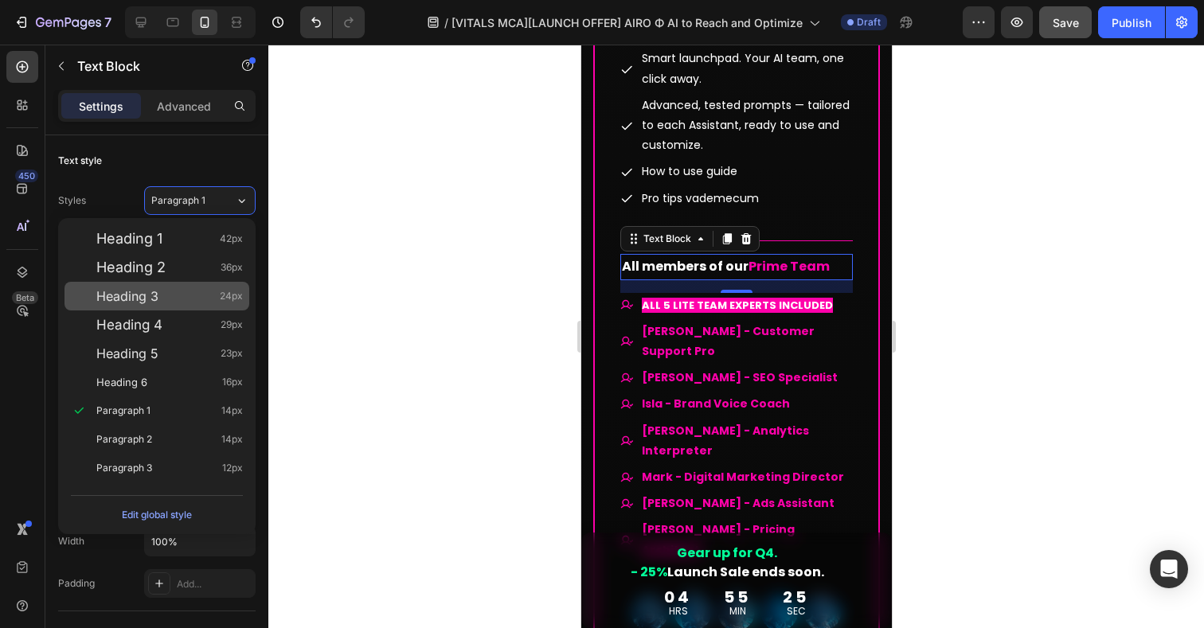
click at [166, 284] on div "Heading 3 24px" at bounding box center [157, 296] width 185 height 29
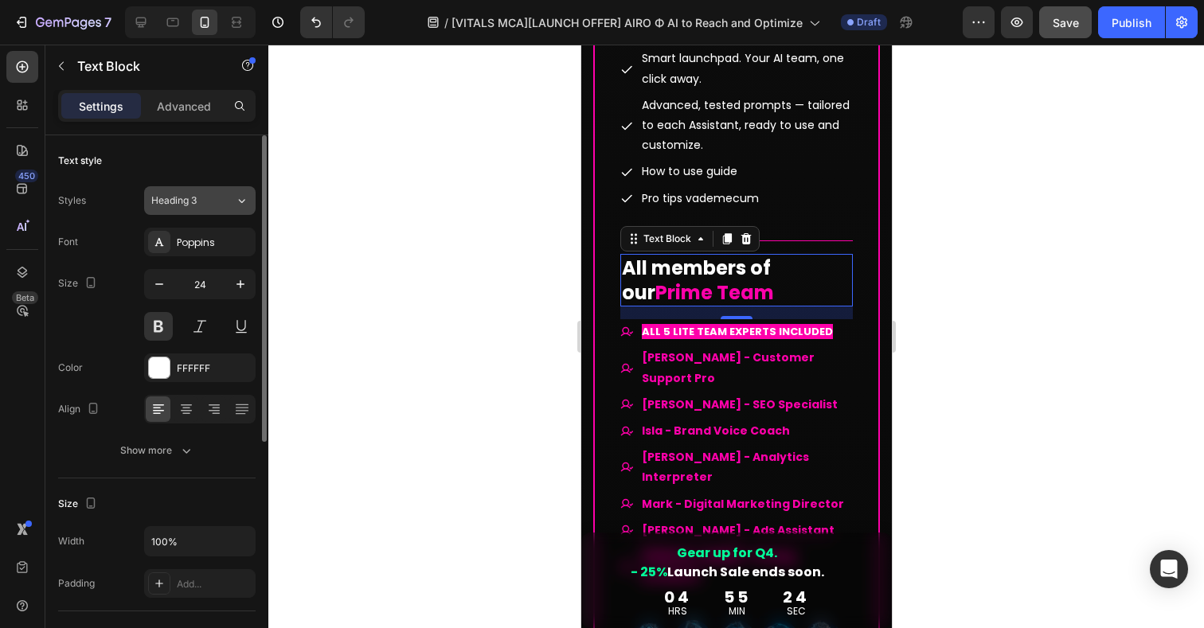
click at [201, 202] on div "Heading 3" at bounding box center [183, 201] width 65 height 14
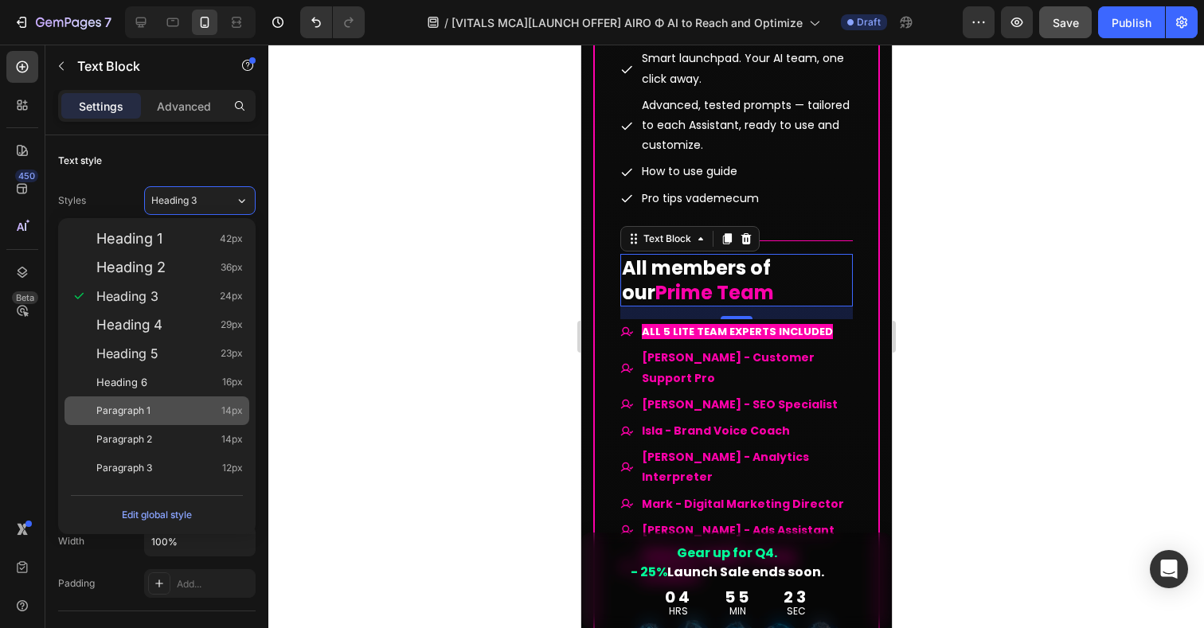
click at [139, 417] on span "Paragraph 1" at bounding box center [123, 411] width 54 height 16
type input "14"
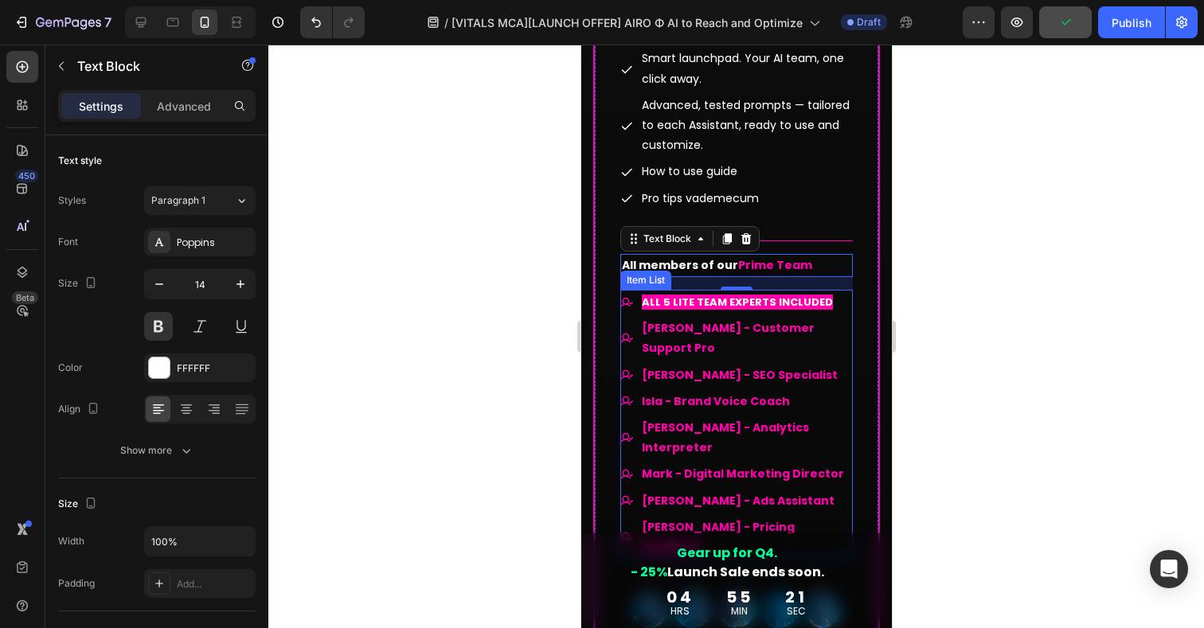
click at [845, 290] on div "ALL 5 LITE TEAM EXPERTS INCLUDED Sophie - Customer Support Pro Leo - SEO Specia…" at bounding box center [736, 425] width 233 height 270
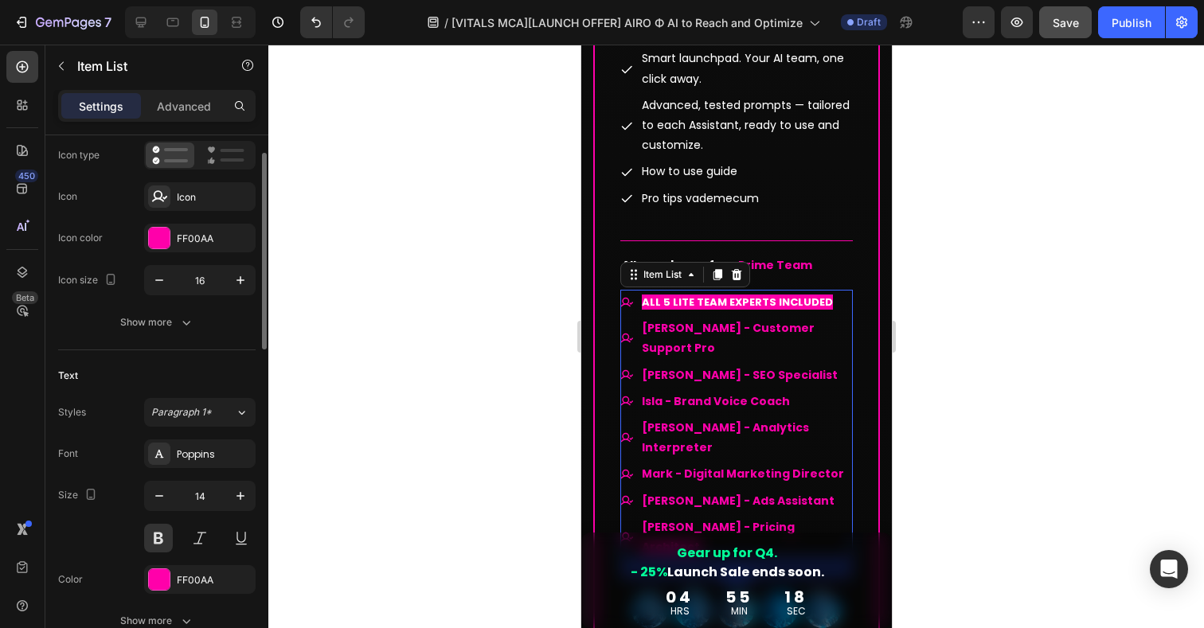
scroll to position [169, 0]
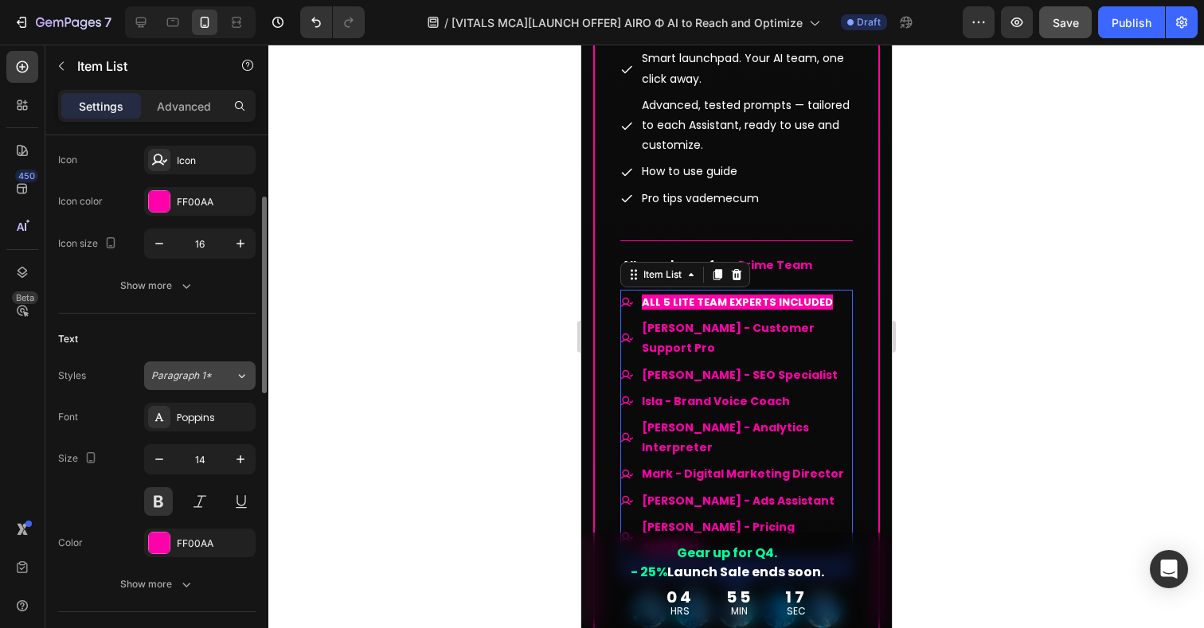
click at [196, 367] on button "Paragraph 1*" at bounding box center [200, 376] width 112 height 29
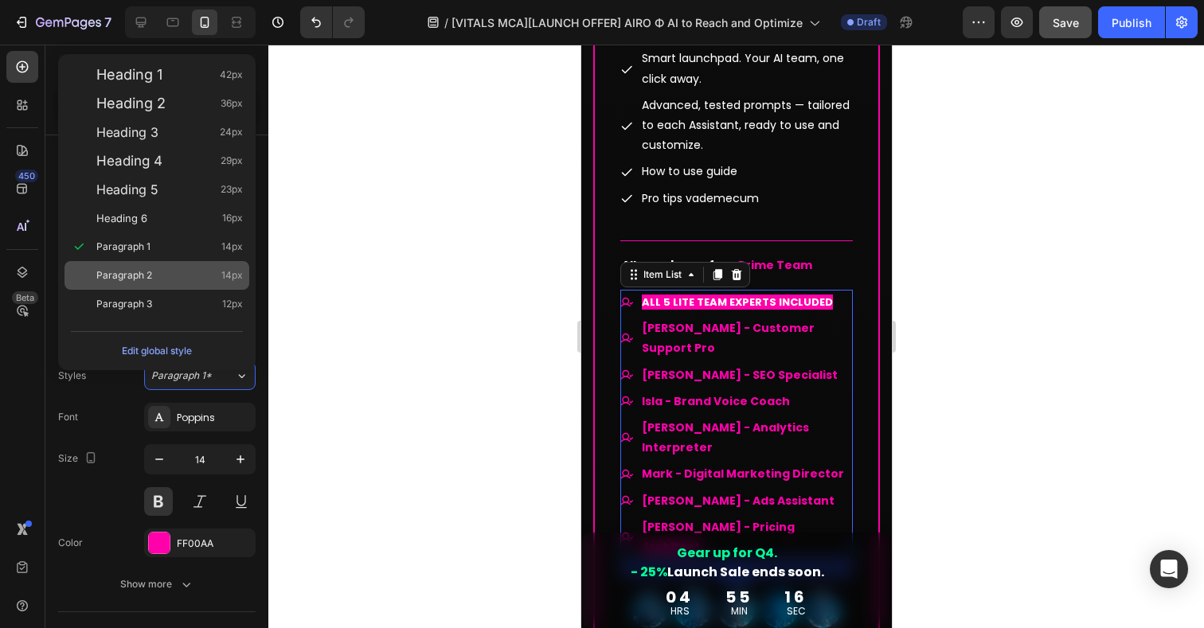
click at [140, 282] on span "Paragraph 2" at bounding box center [124, 276] width 56 height 16
click at [143, 275] on span "Paragraph 2" at bounding box center [124, 276] width 56 height 16
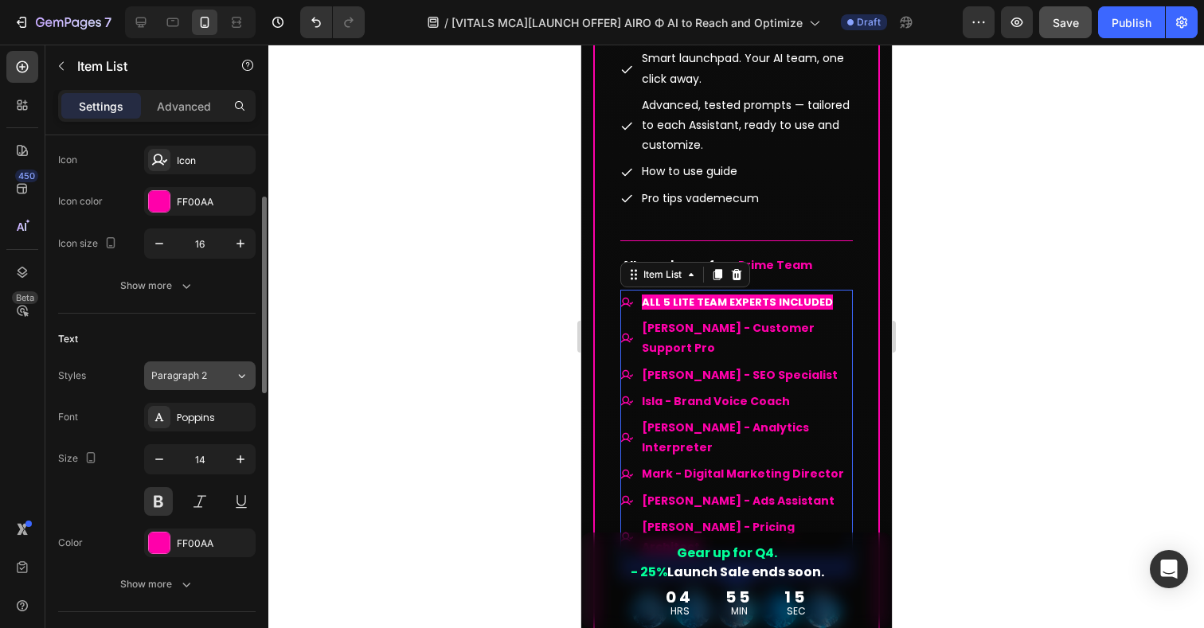
click at [182, 363] on button "Paragraph 2" at bounding box center [200, 376] width 112 height 29
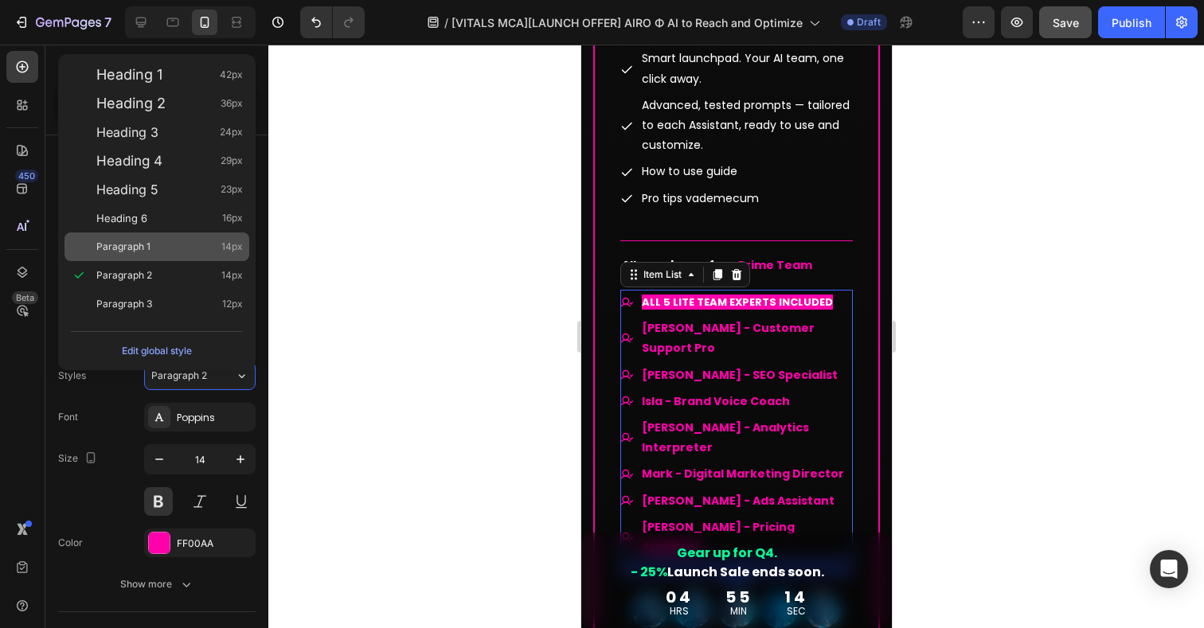
click at [123, 251] on span "Paragraph 1" at bounding box center [123, 247] width 54 height 16
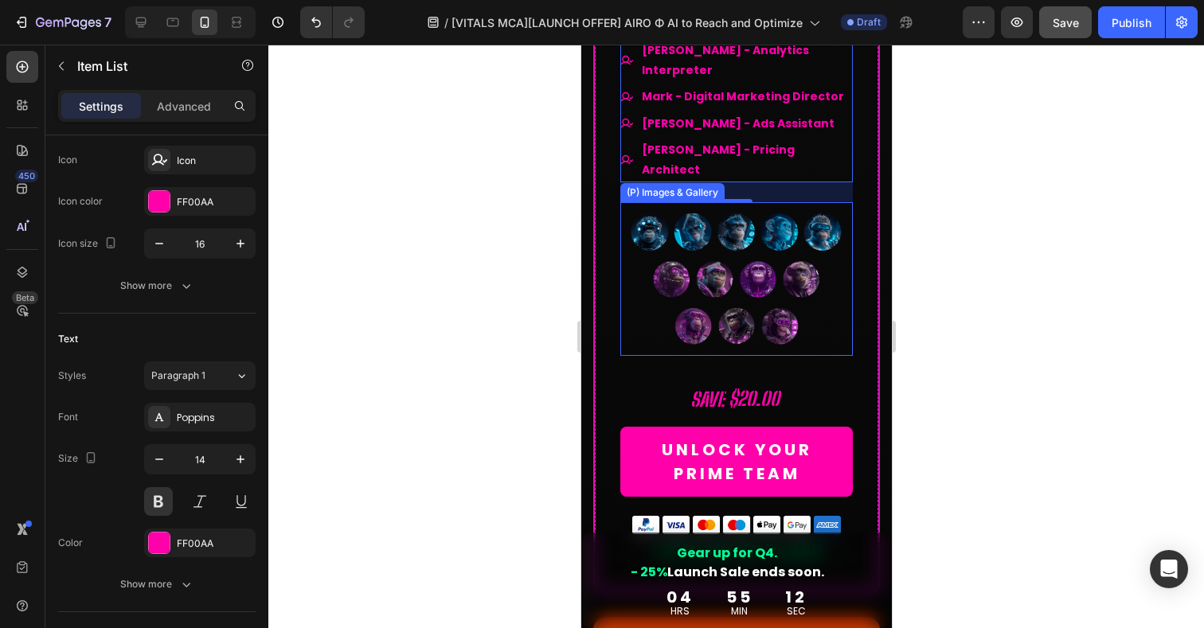
scroll to position [13026, 0]
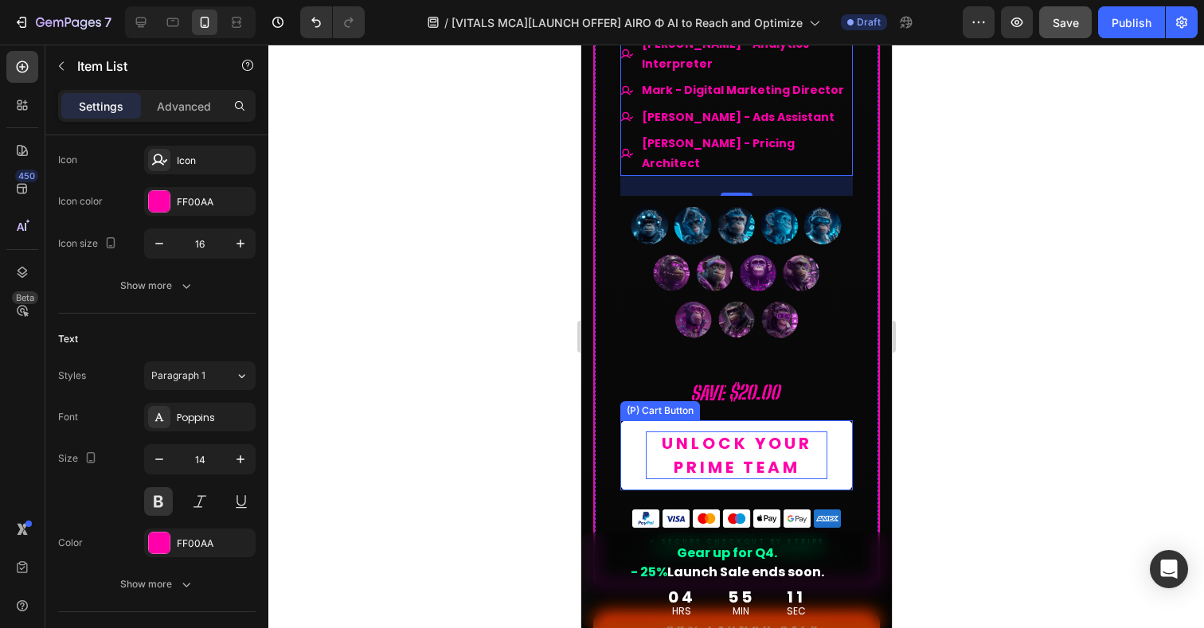
click at [779, 432] on div "UNLOCK YOUR PRIME TEAM" at bounding box center [736, 456] width 182 height 48
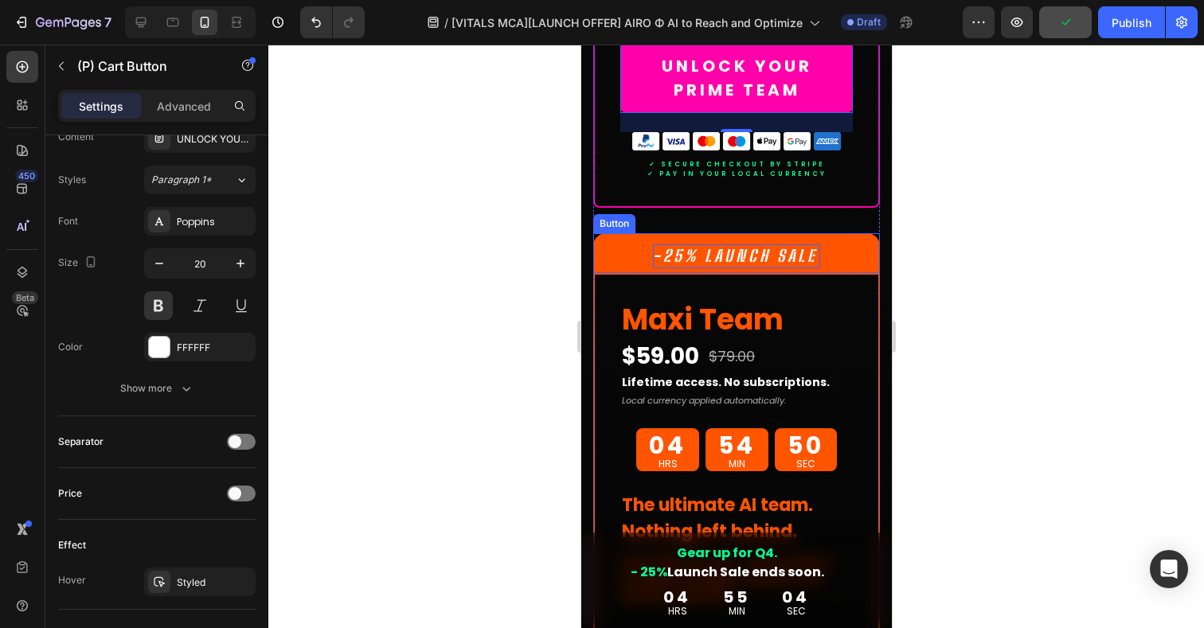
scroll to position [13377, 0]
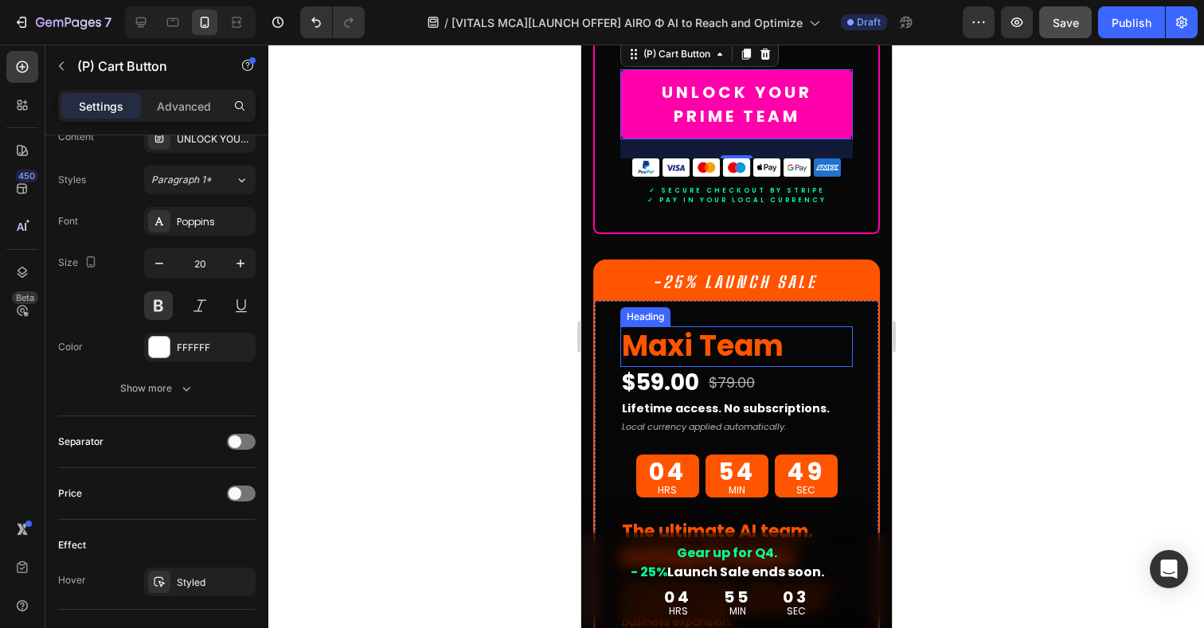
click at [719, 327] on h2 "Maxi Team" at bounding box center [736, 347] width 233 height 41
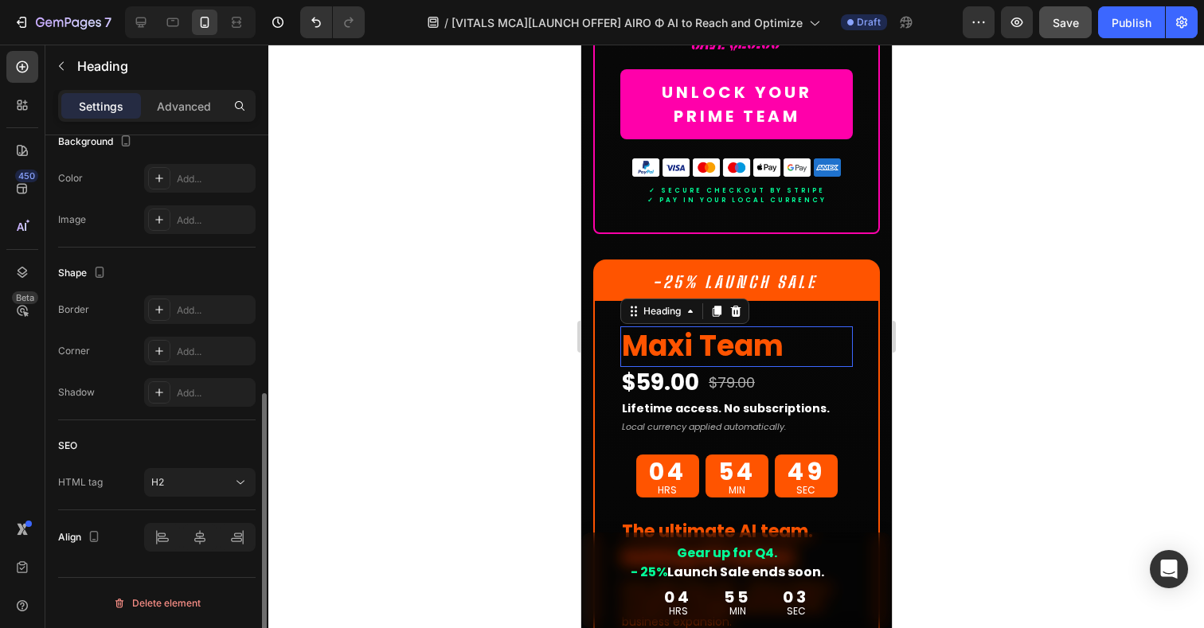
scroll to position [0, 0]
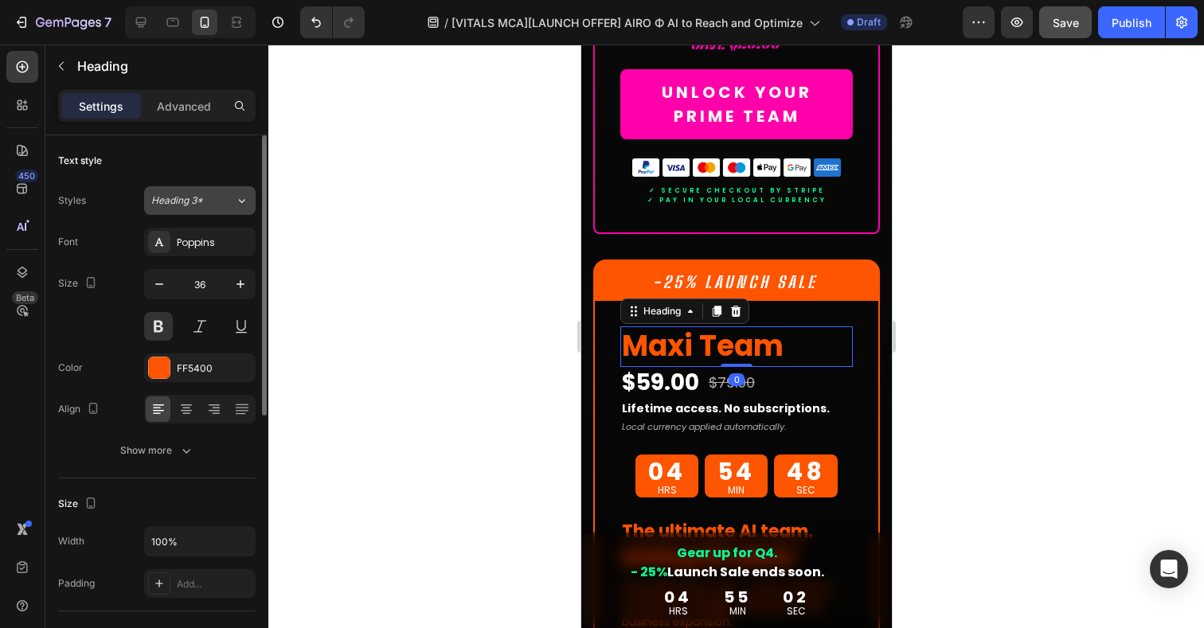
click at [205, 204] on div "Heading 3*" at bounding box center [183, 201] width 65 height 14
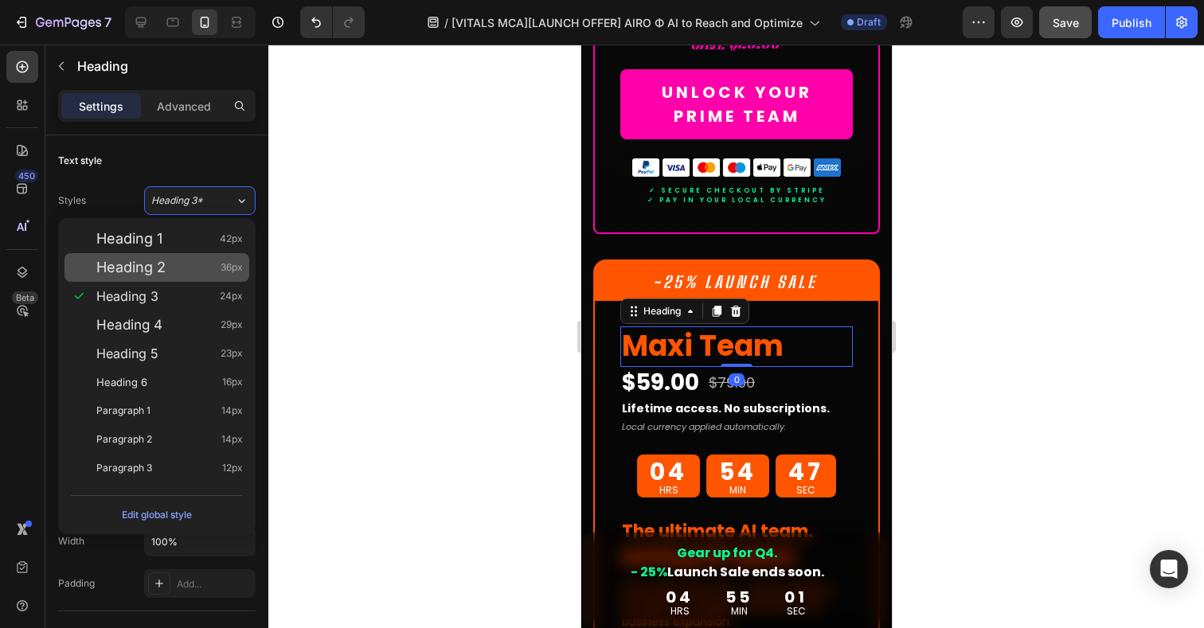
click at [150, 272] on span "Heading 2" at bounding box center [130, 268] width 69 height 16
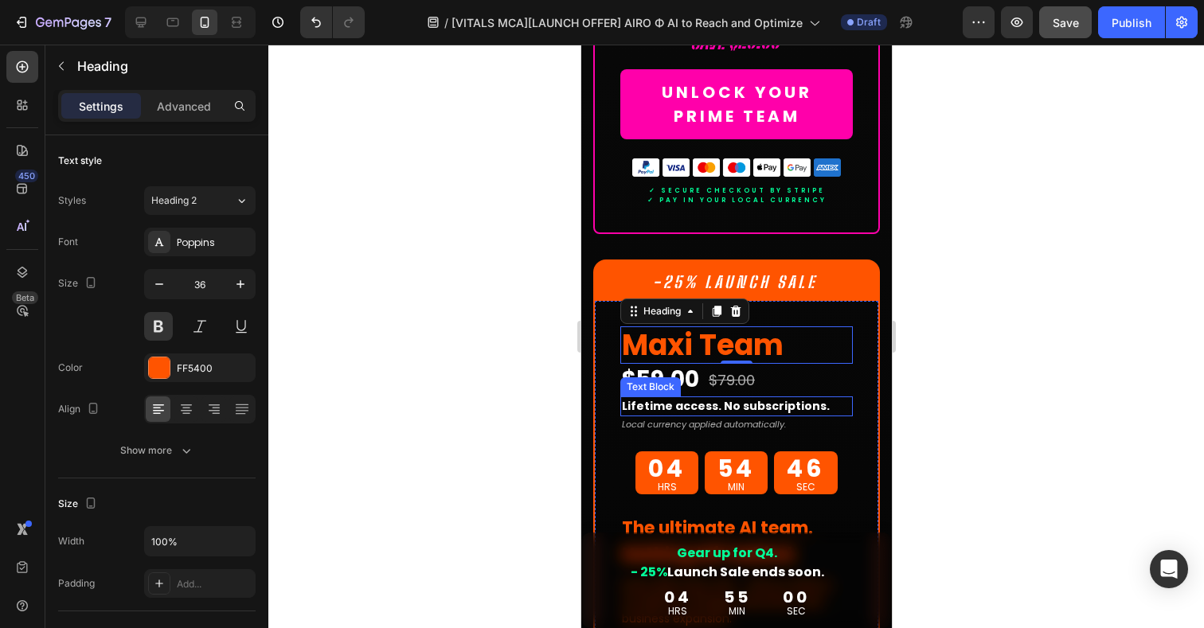
click at [699, 398] on span "Lifetime access. No subscriptions." at bounding box center [725, 406] width 208 height 16
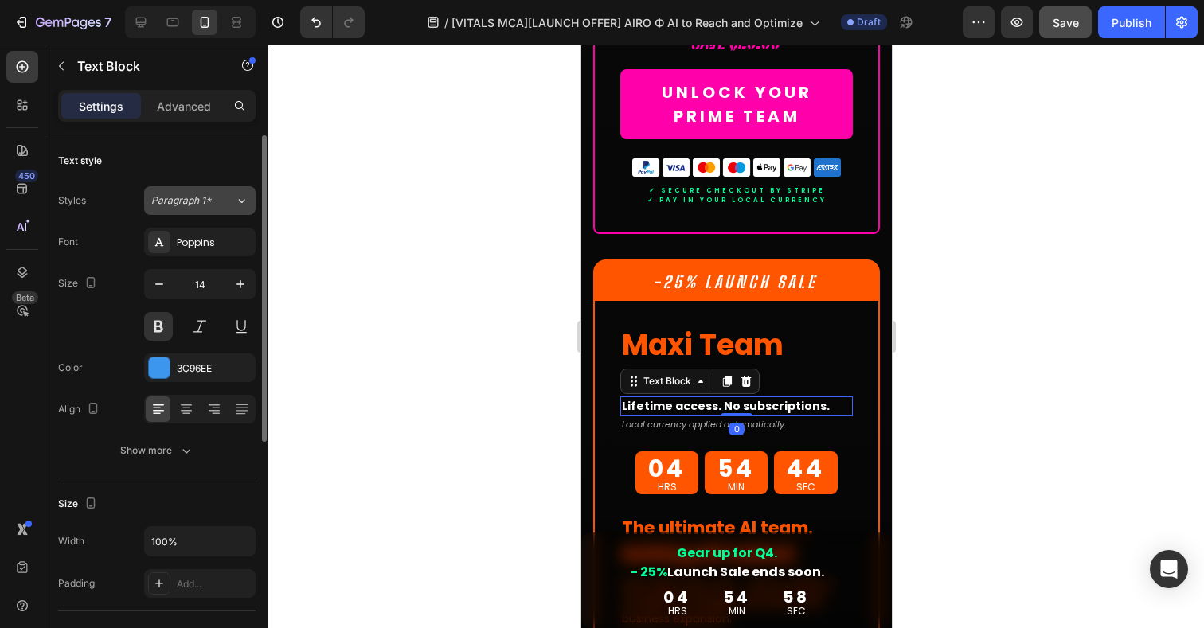
click at [218, 201] on div "Paragraph 1*" at bounding box center [193, 201] width 84 height 14
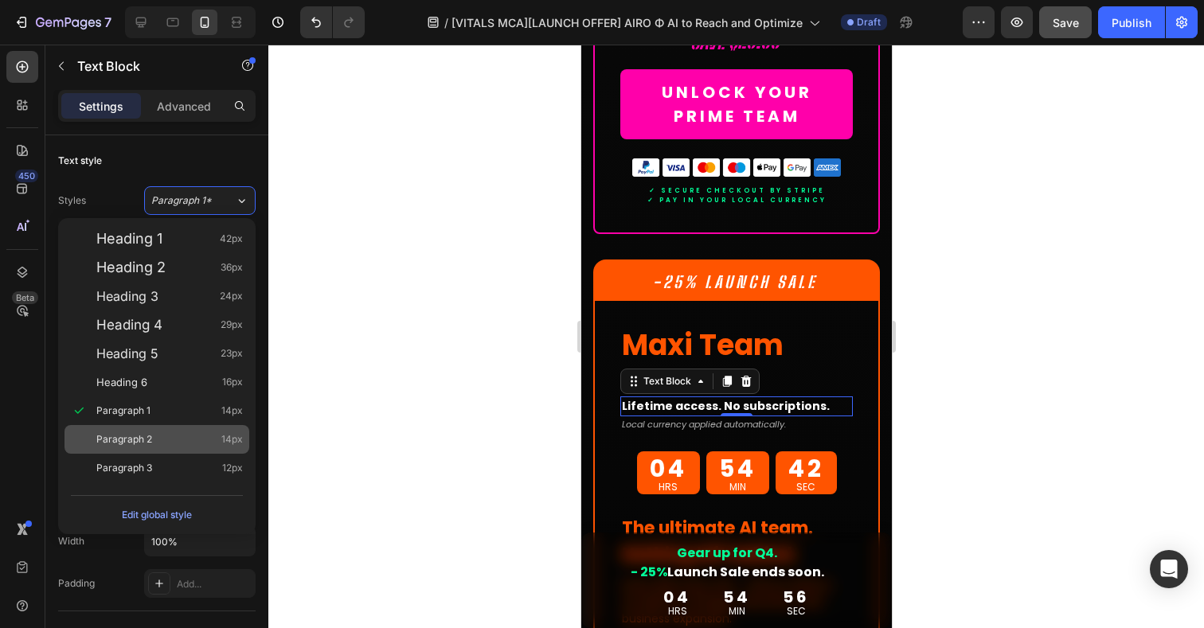
click at [143, 448] on div "Paragraph 2 14px" at bounding box center [157, 439] width 185 height 29
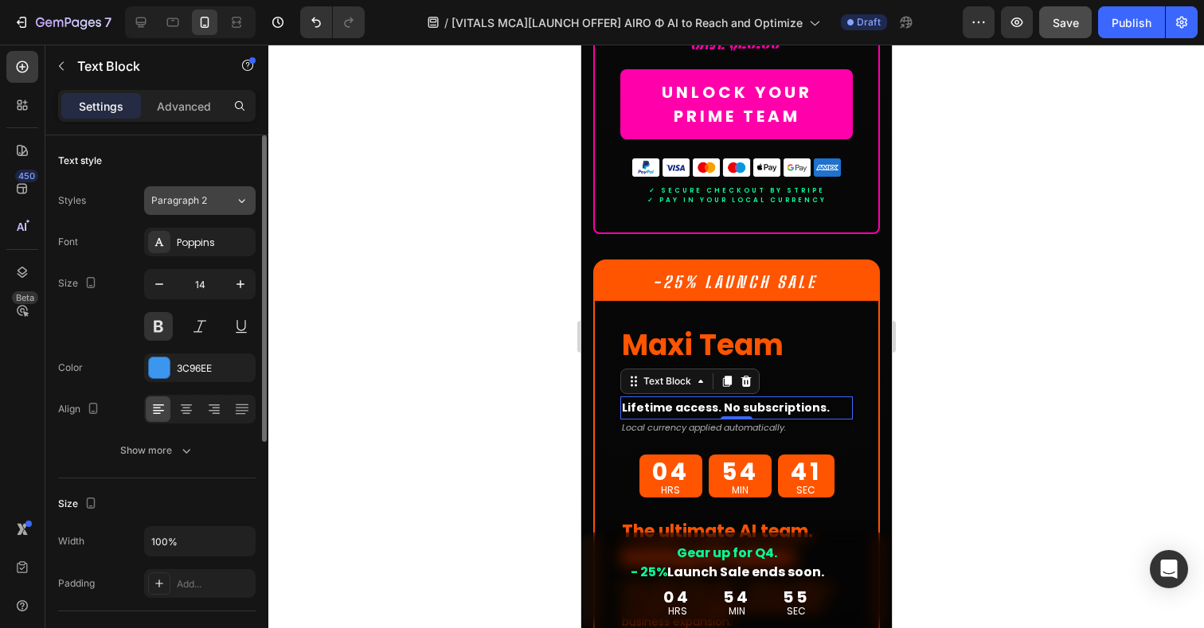
click at [186, 203] on span "Paragraph 2" at bounding box center [179, 201] width 56 height 14
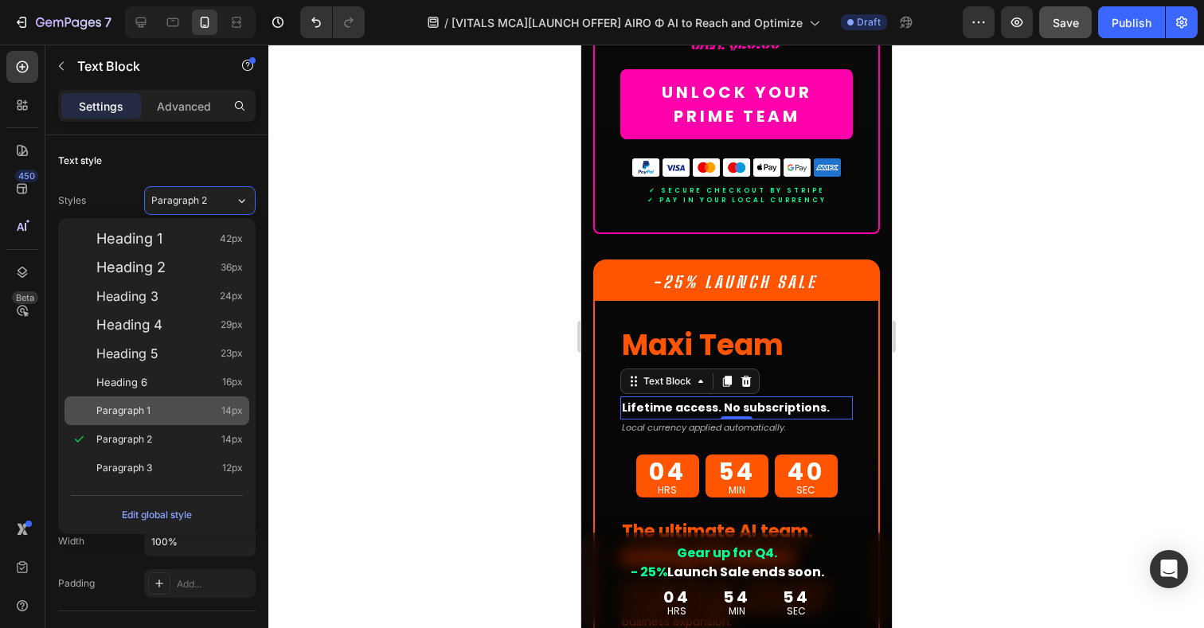
click at [129, 412] on span "Paragraph 1" at bounding box center [123, 411] width 54 height 16
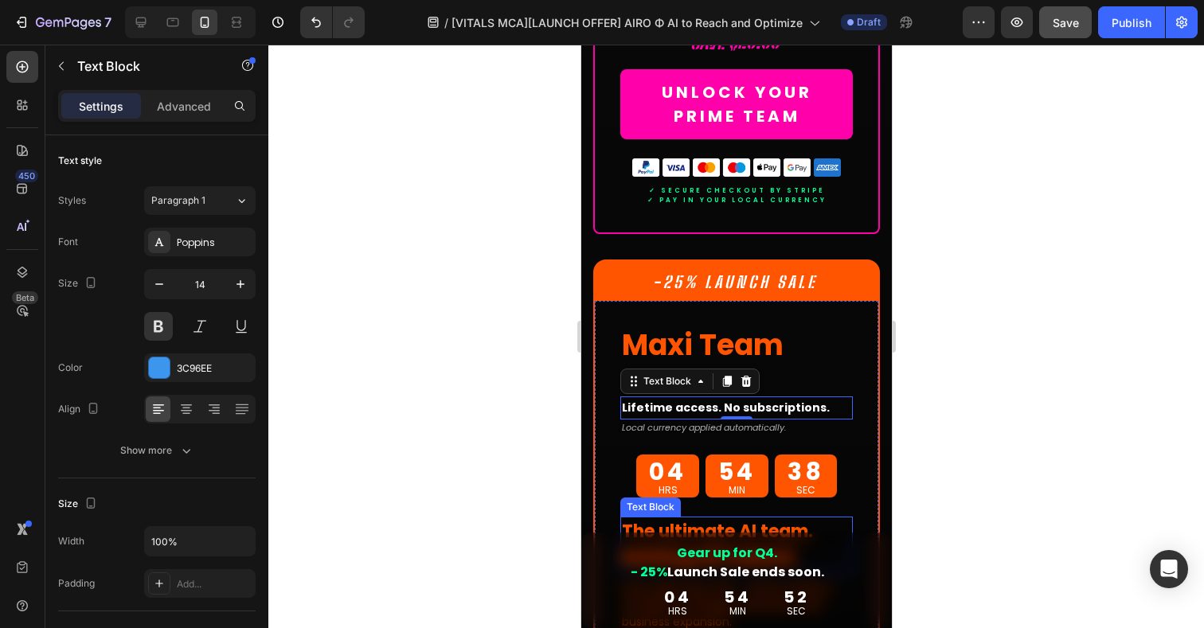
click at [667, 546] on strong "Nothing left behind." at bounding box center [708, 558] width 175 height 25
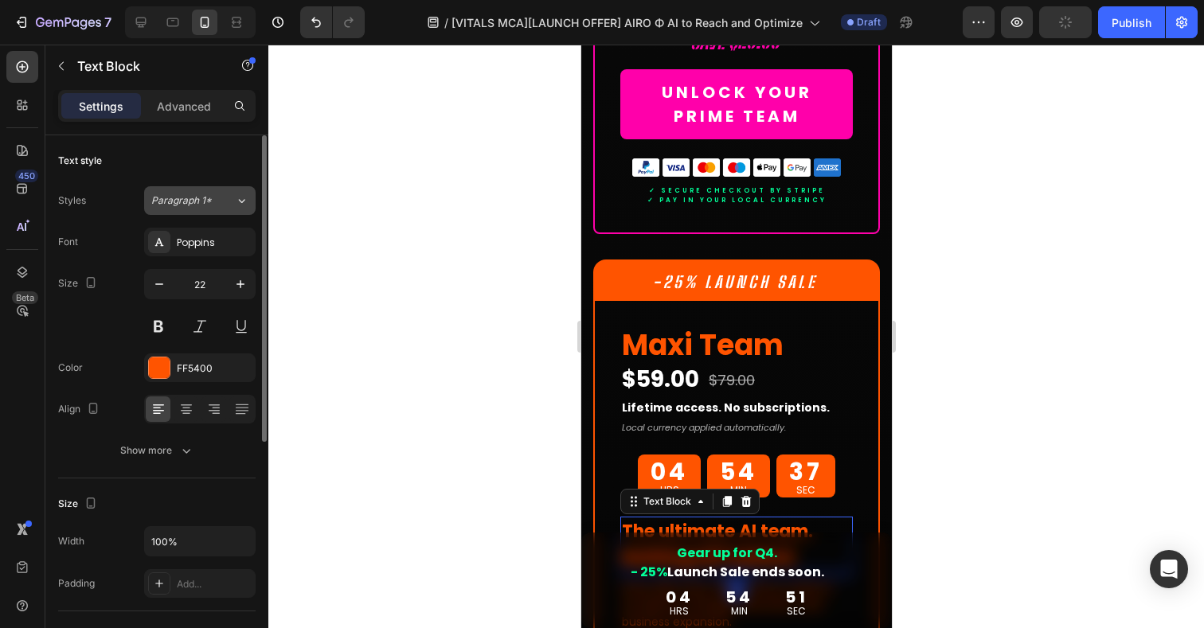
click at [190, 205] on span "Paragraph 1*" at bounding box center [181, 201] width 61 height 14
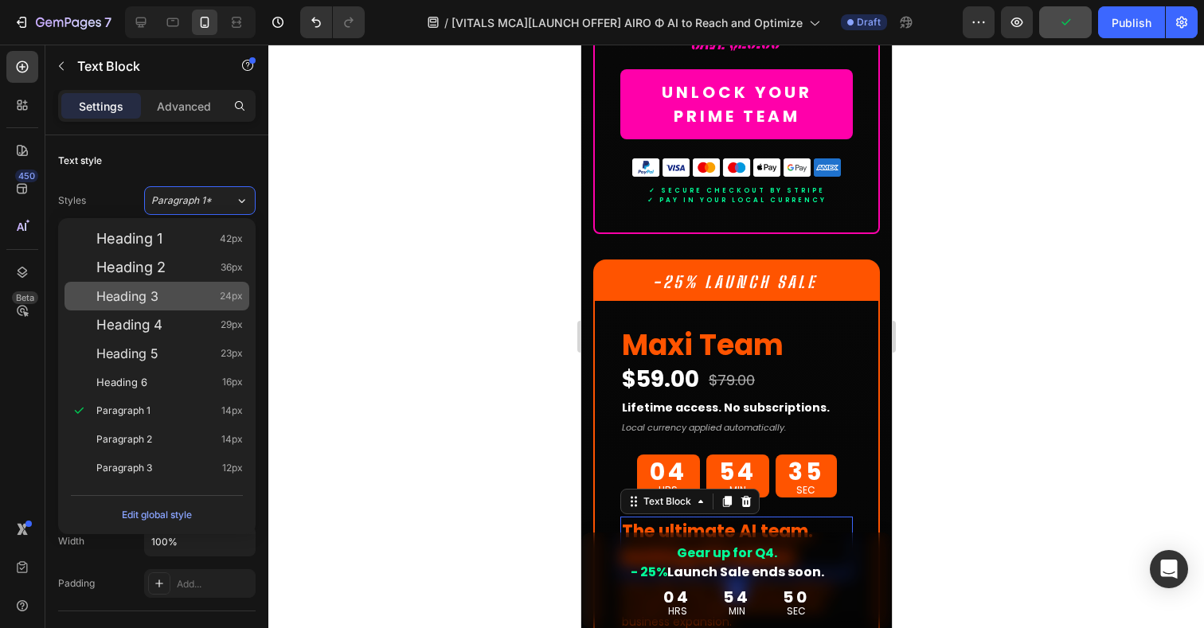
click at [139, 302] on span "Heading 3" at bounding box center [127, 296] width 62 height 16
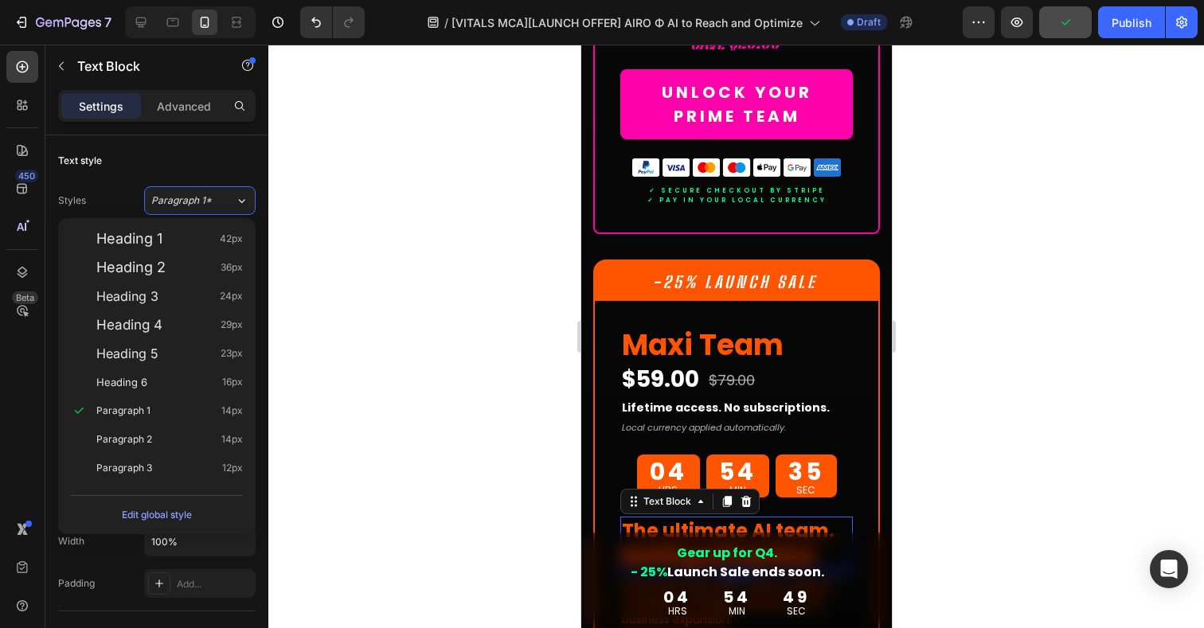
type input "24"
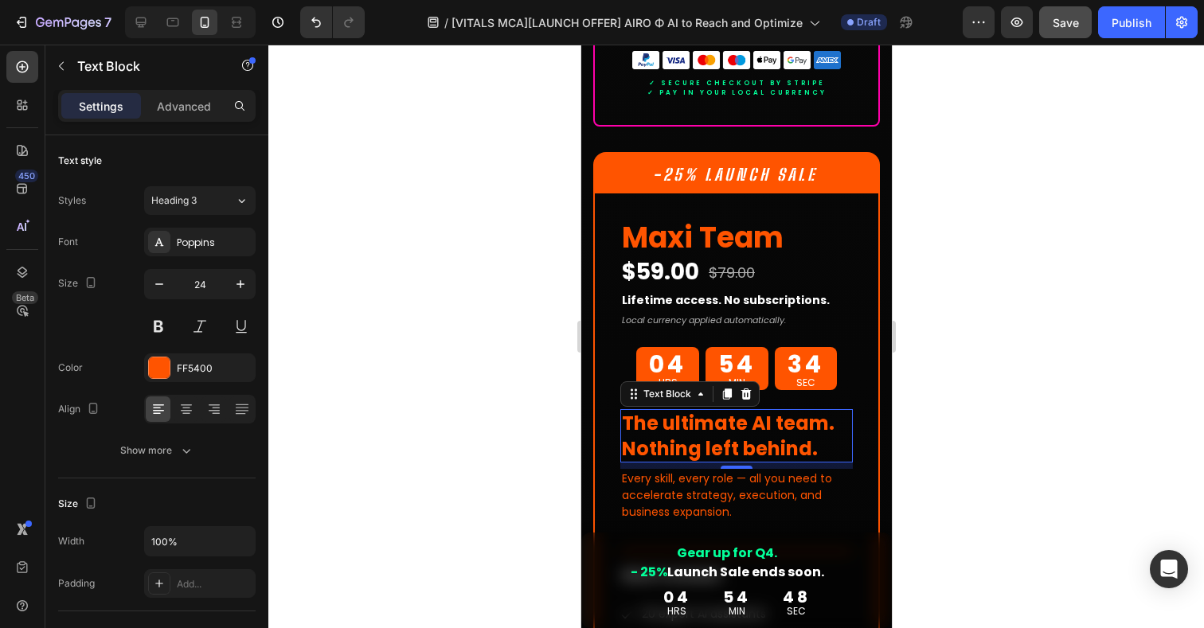
scroll to position [13495, 0]
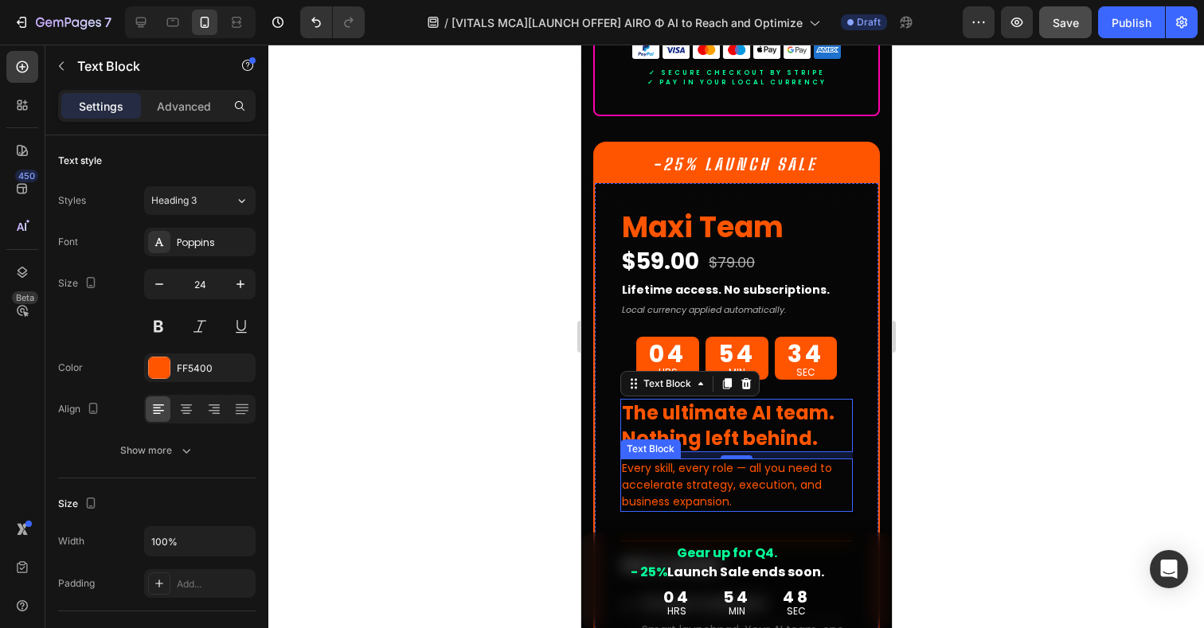
click at [659, 460] on p "Every skill, every role — all you need to accelerate strategy, execution, and b…" at bounding box center [735, 485] width 229 height 50
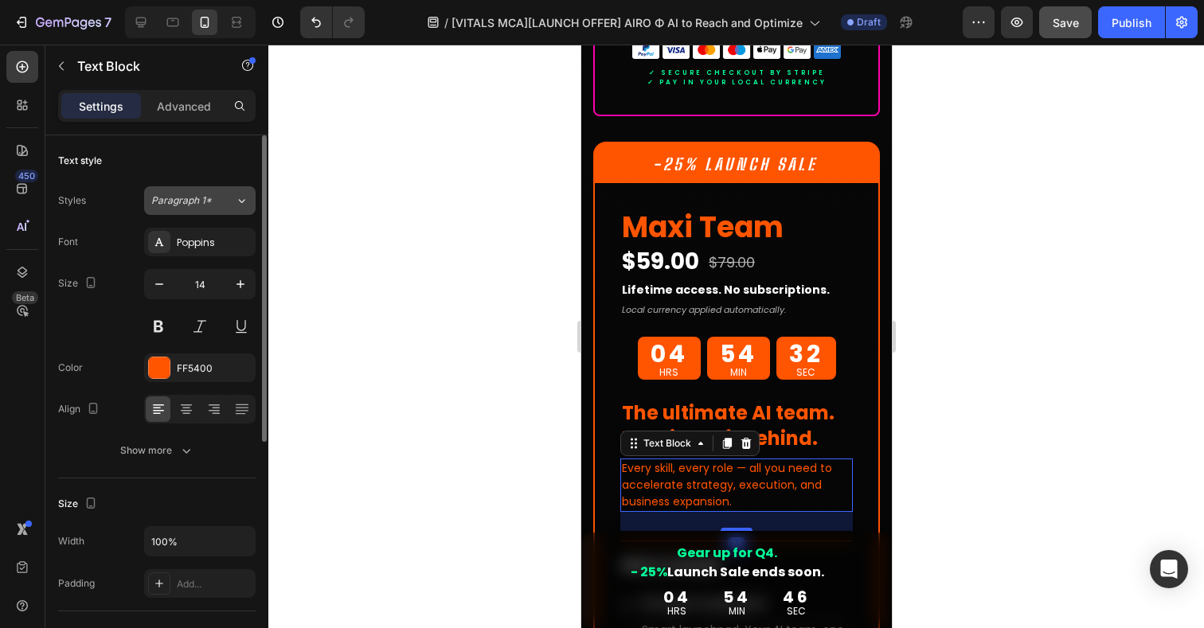
click at [184, 205] on span "Paragraph 1*" at bounding box center [181, 201] width 61 height 14
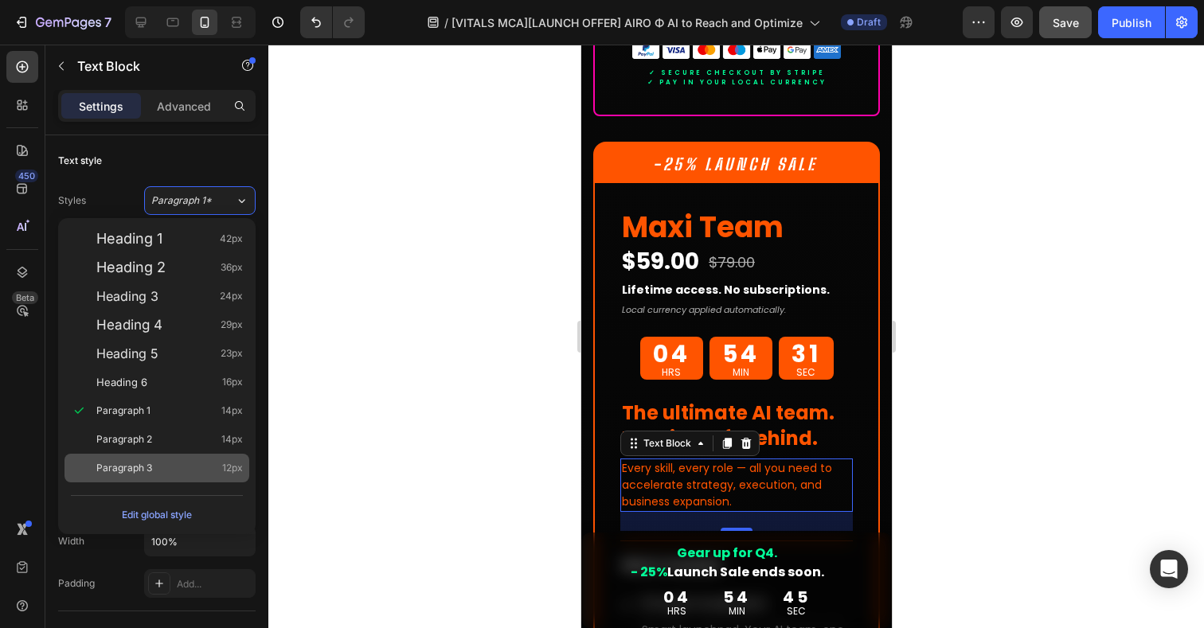
click at [139, 457] on div "Paragraph 3 12px" at bounding box center [157, 468] width 185 height 29
type input "12"
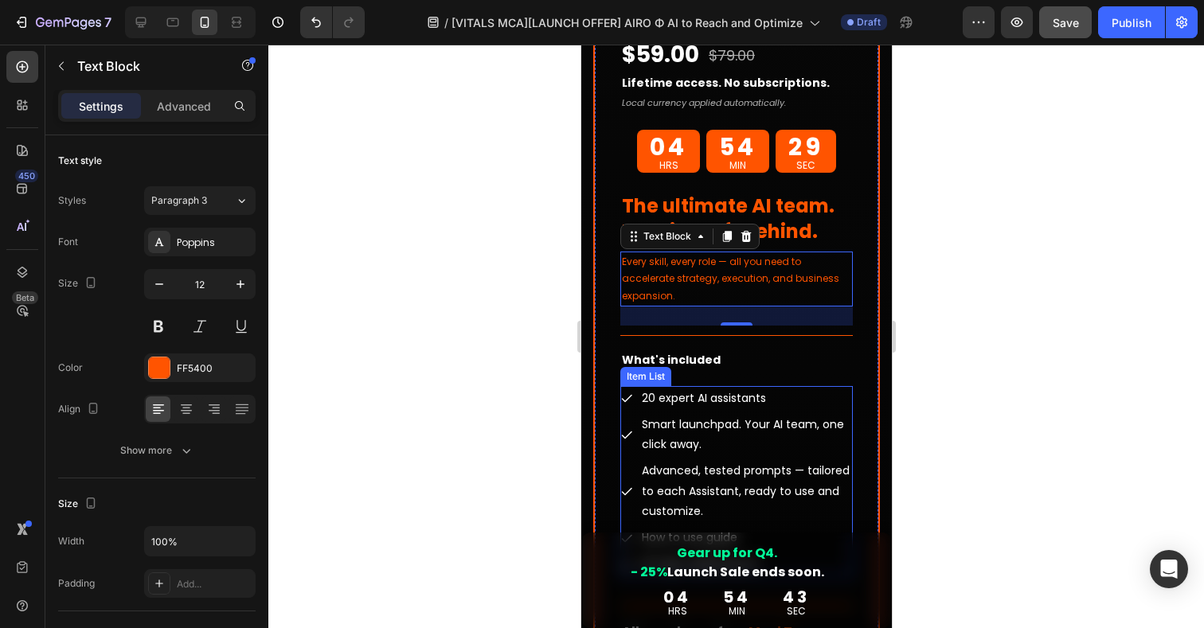
scroll to position [13722, 0]
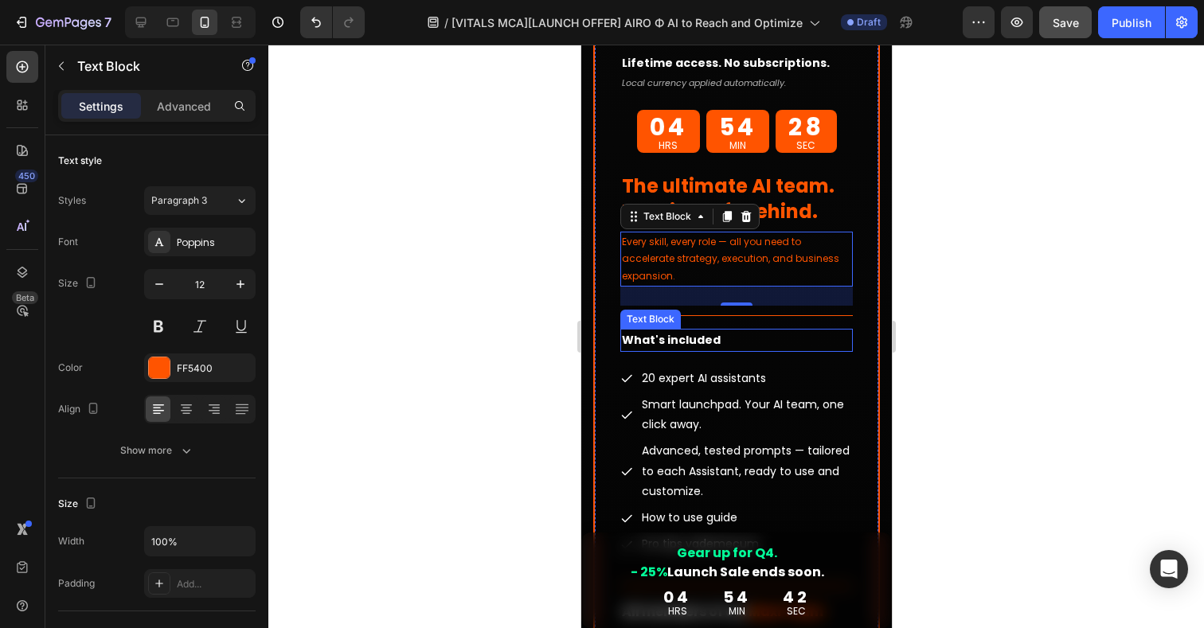
click at [694, 332] on span "What's included" at bounding box center [670, 340] width 99 height 16
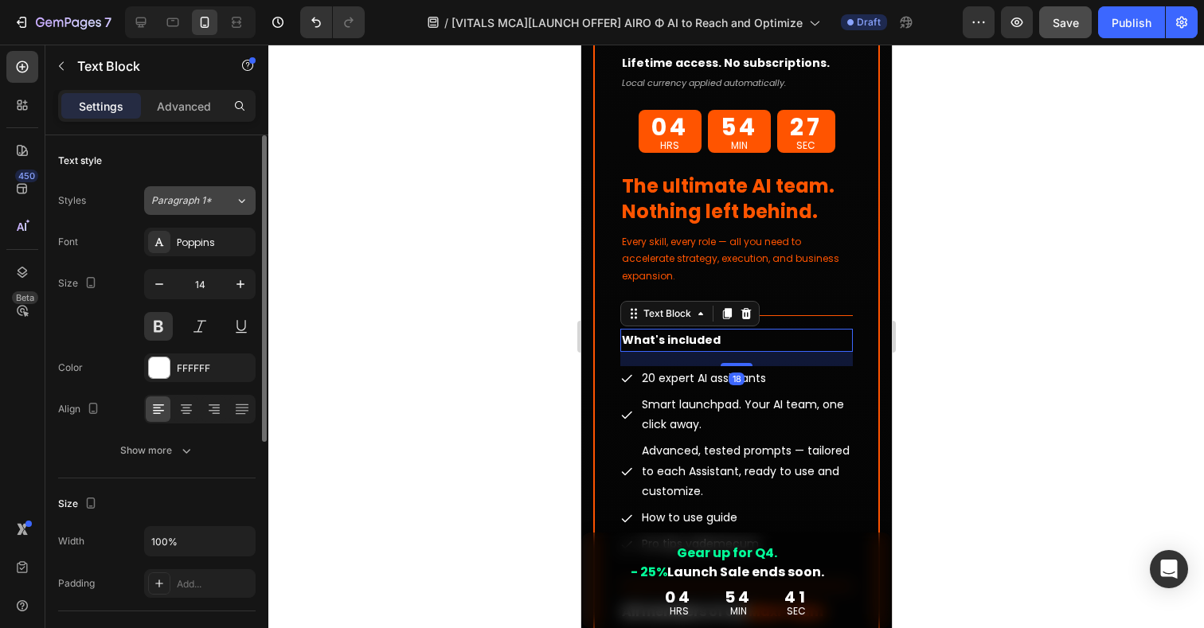
click at [194, 205] on span "Paragraph 1*" at bounding box center [181, 201] width 61 height 14
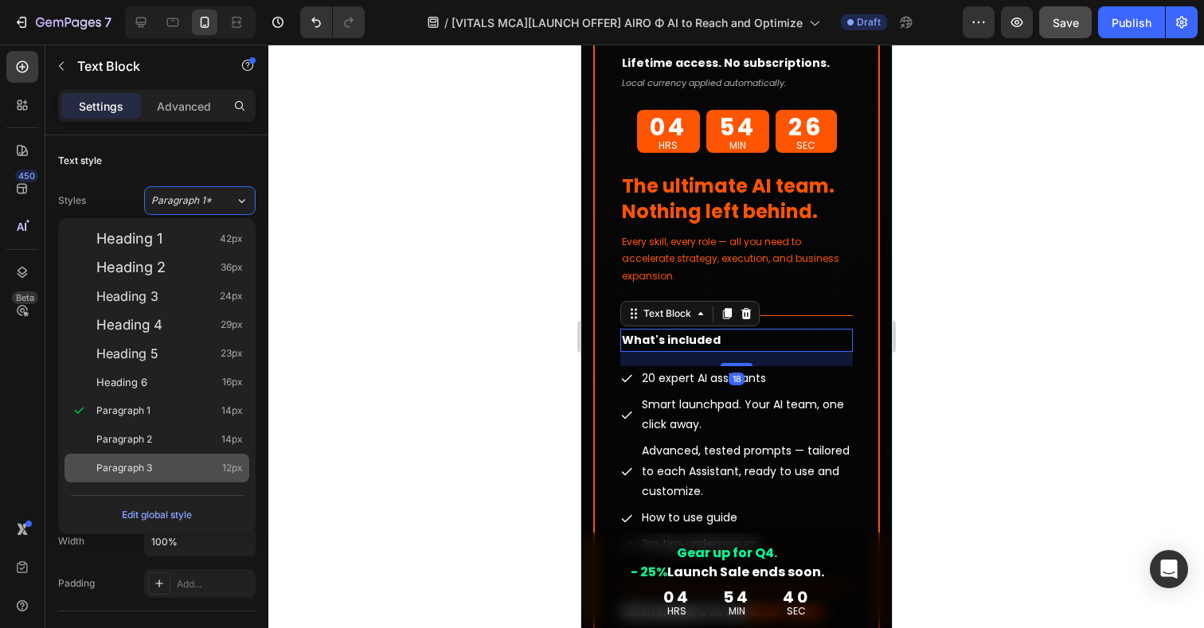
click at [161, 470] on div "Paragraph 3 12px" at bounding box center [169, 468] width 147 height 16
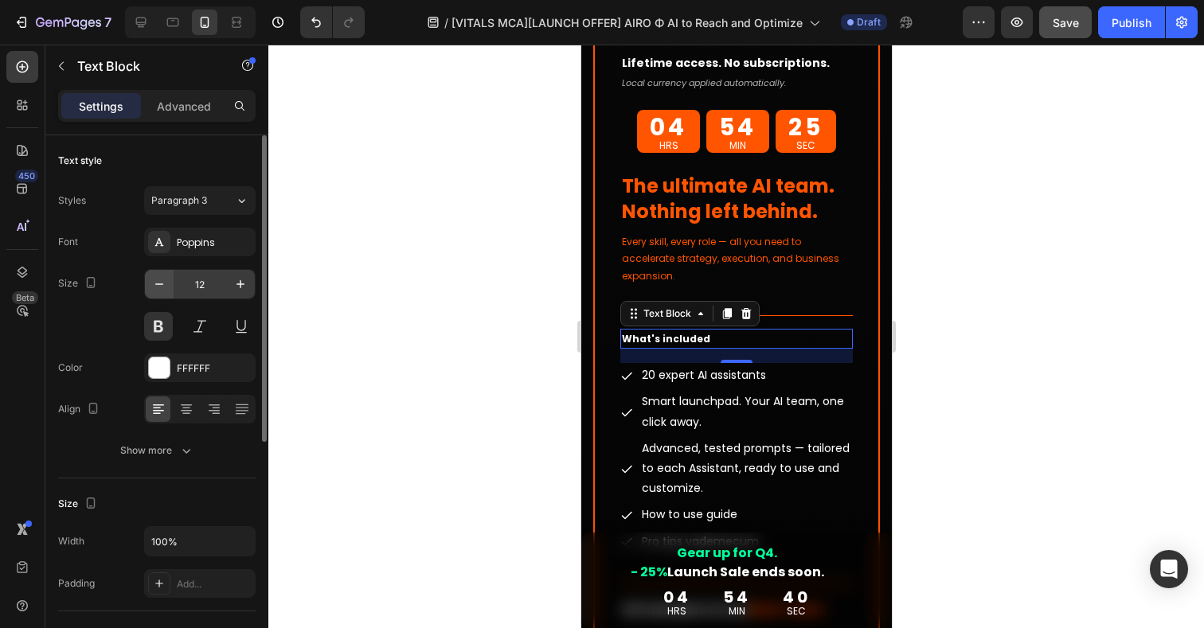
click at [198, 202] on span "Paragraph 3" at bounding box center [179, 201] width 56 height 14
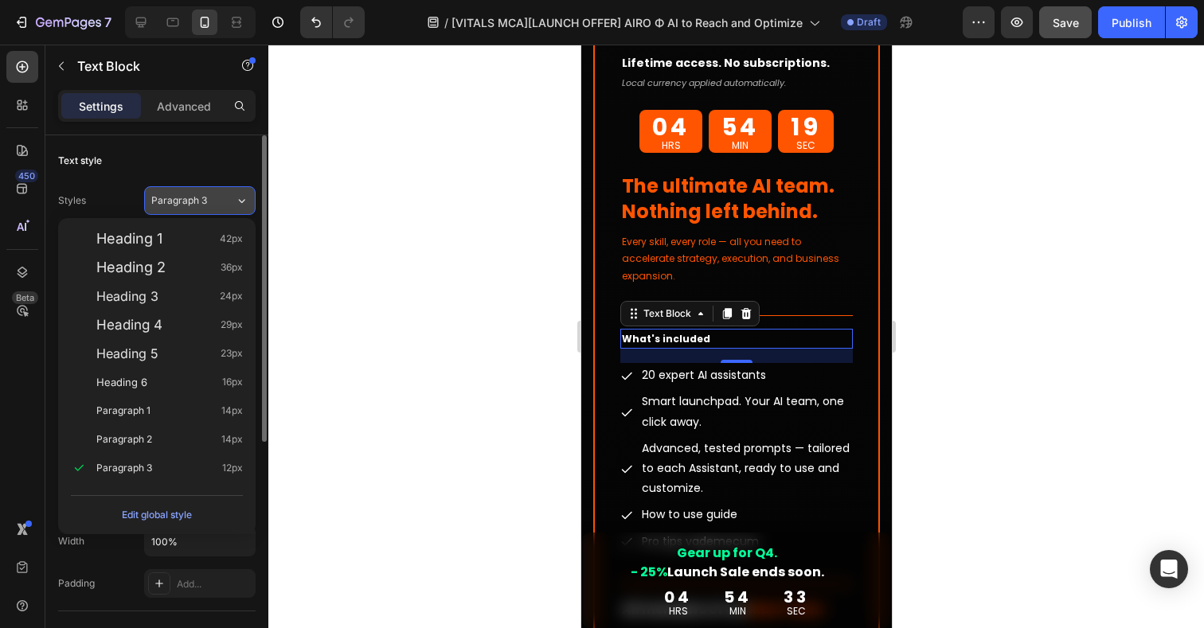
click at [219, 205] on div "Paragraph 3" at bounding box center [193, 201] width 84 height 14
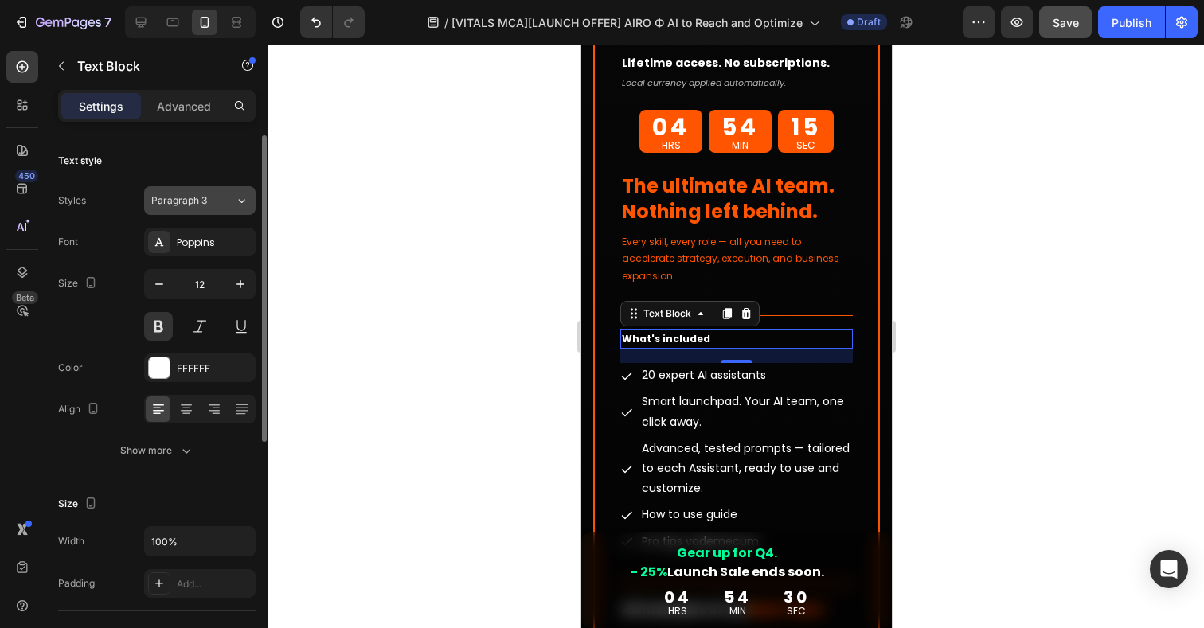
click at [196, 204] on span "Paragraph 3" at bounding box center [179, 201] width 56 height 14
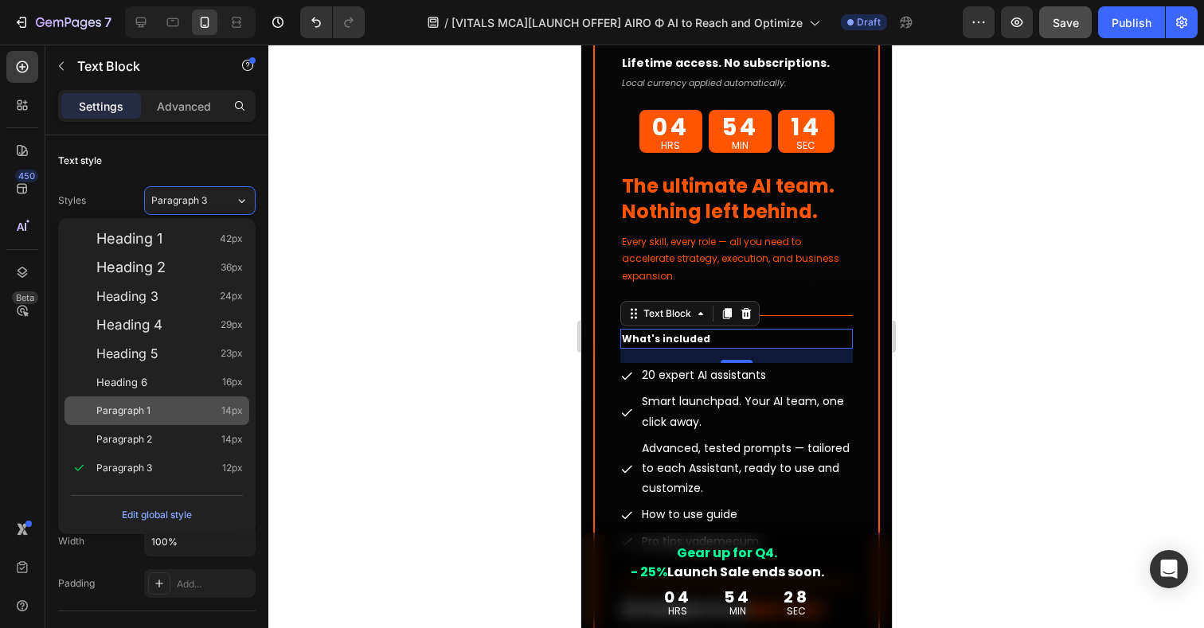
click at [122, 417] on span "Paragraph 1" at bounding box center [123, 411] width 54 height 16
type input "14"
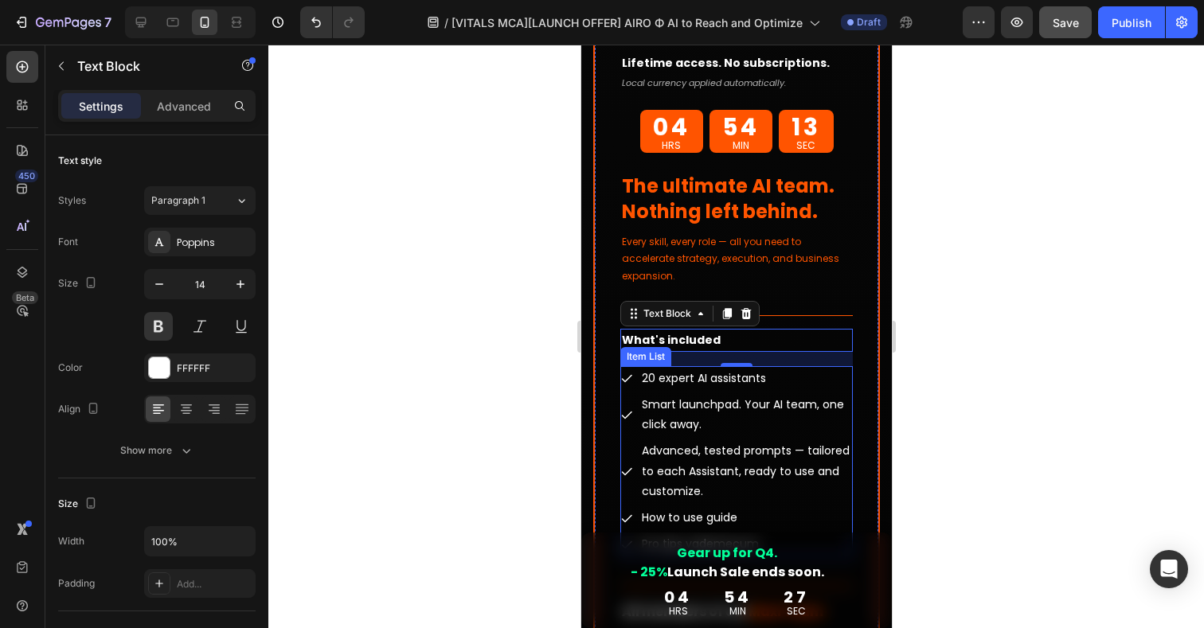
click at [838, 369] on p "20 expert AI assistants" at bounding box center [745, 379] width 209 height 20
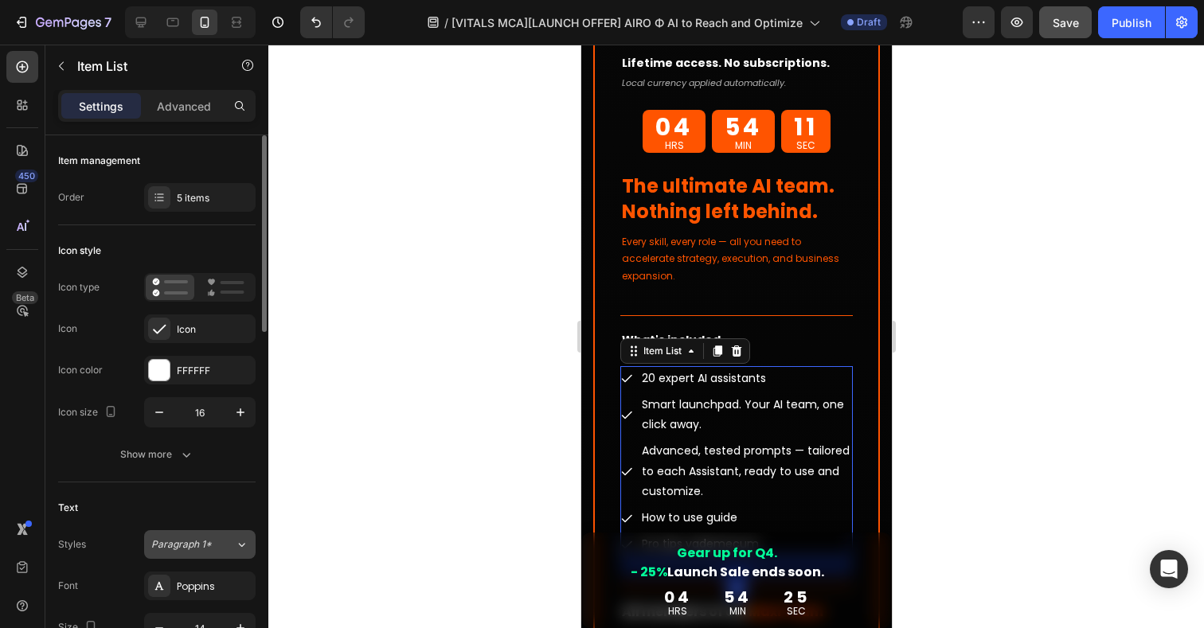
click at [198, 545] on span "Paragraph 1*" at bounding box center [181, 545] width 61 height 14
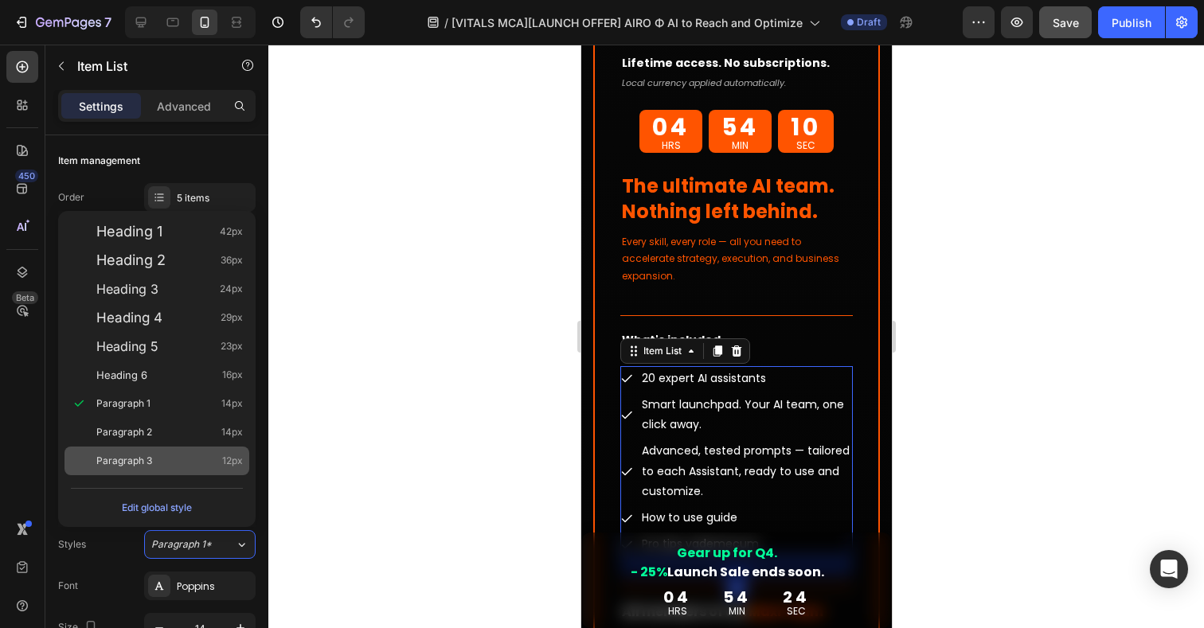
click at [158, 456] on div "Paragraph 3 12px" at bounding box center [169, 461] width 147 height 16
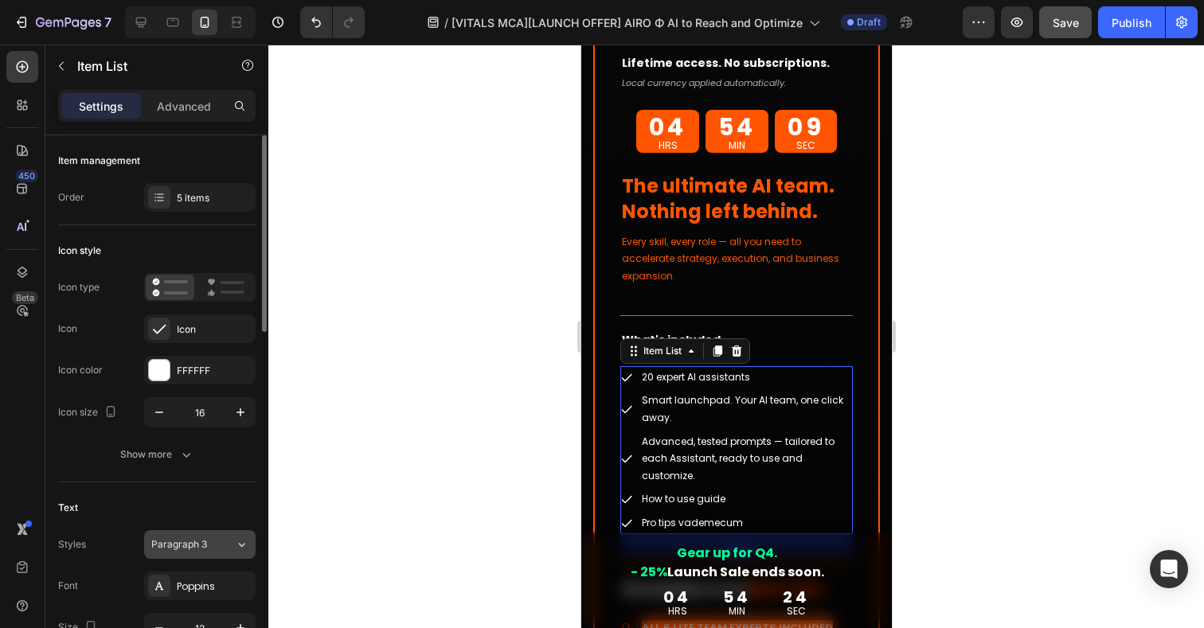
click at [187, 542] on span "Paragraph 3" at bounding box center [179, 545] width 56 height 14
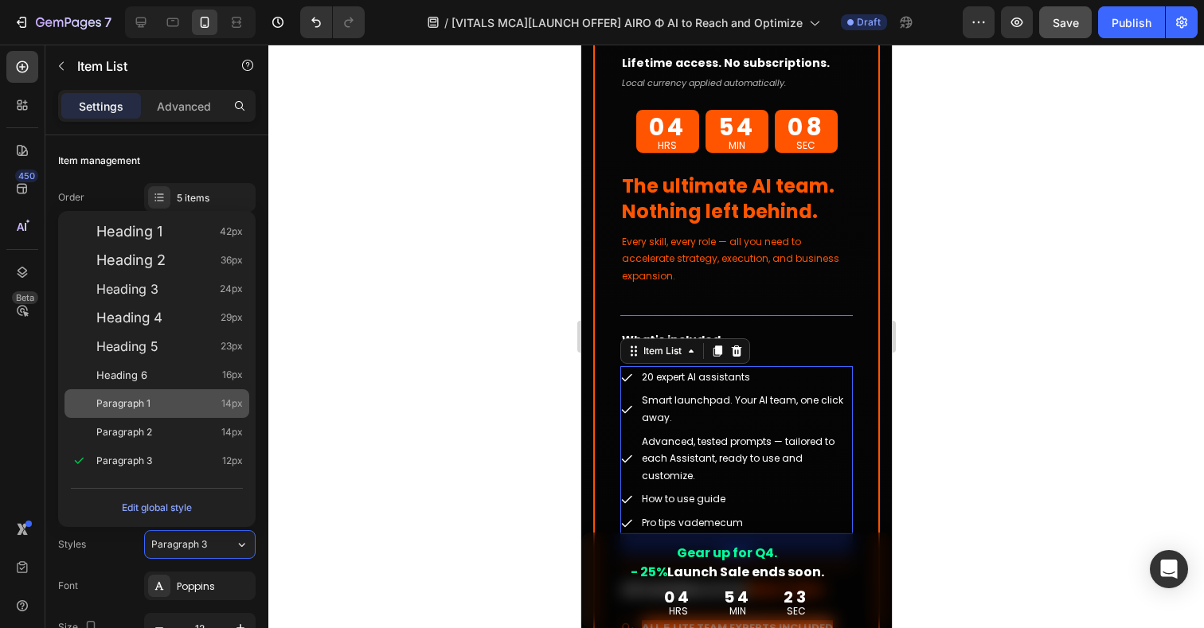
click at [146, 404] on span "Paragraph 1" at bounding box center [123, 404] width 54 height 16
type input "14"
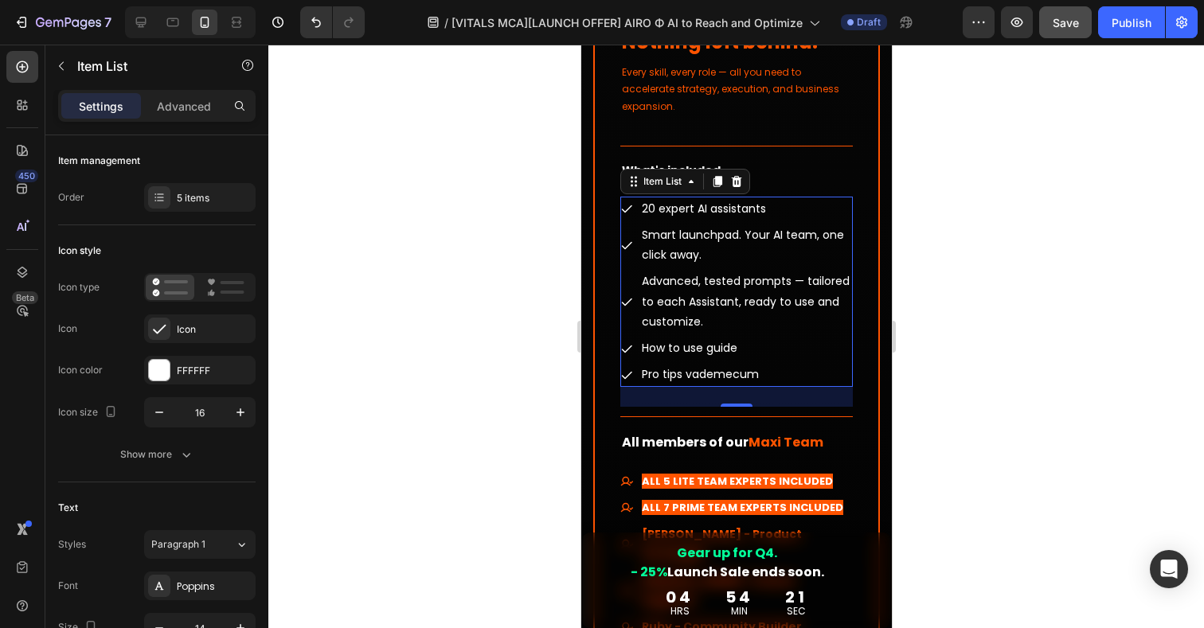
scroll to position [14106, 0]
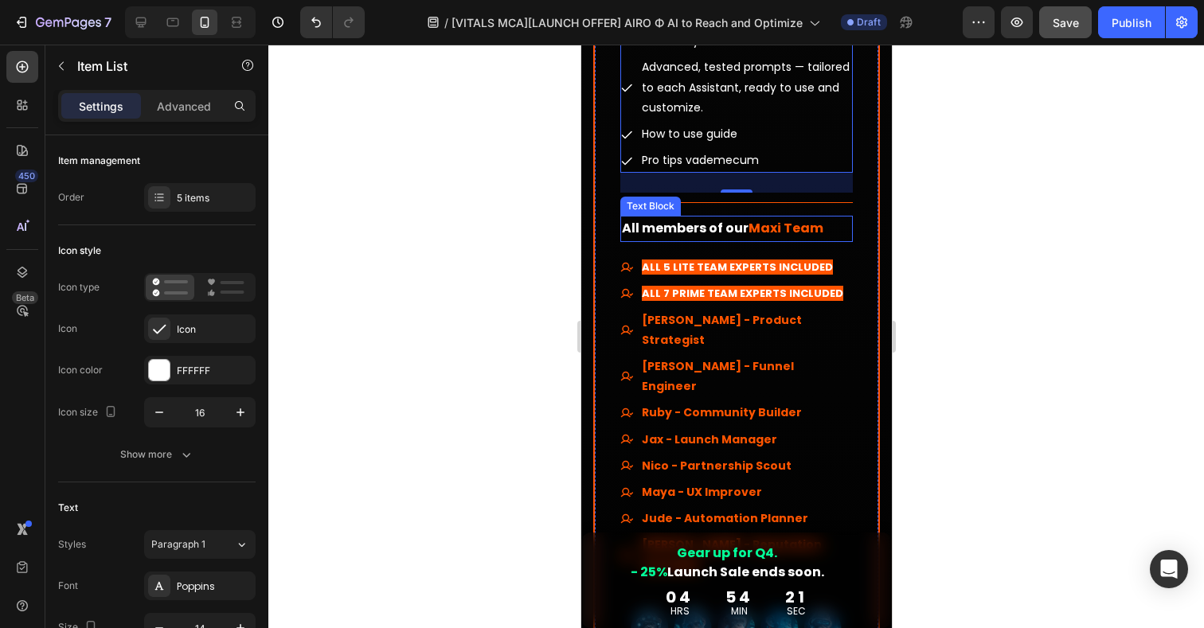
click at [787, 219] on strong "Maxi Team" at bounding box center [785, 228] width 75 height 18
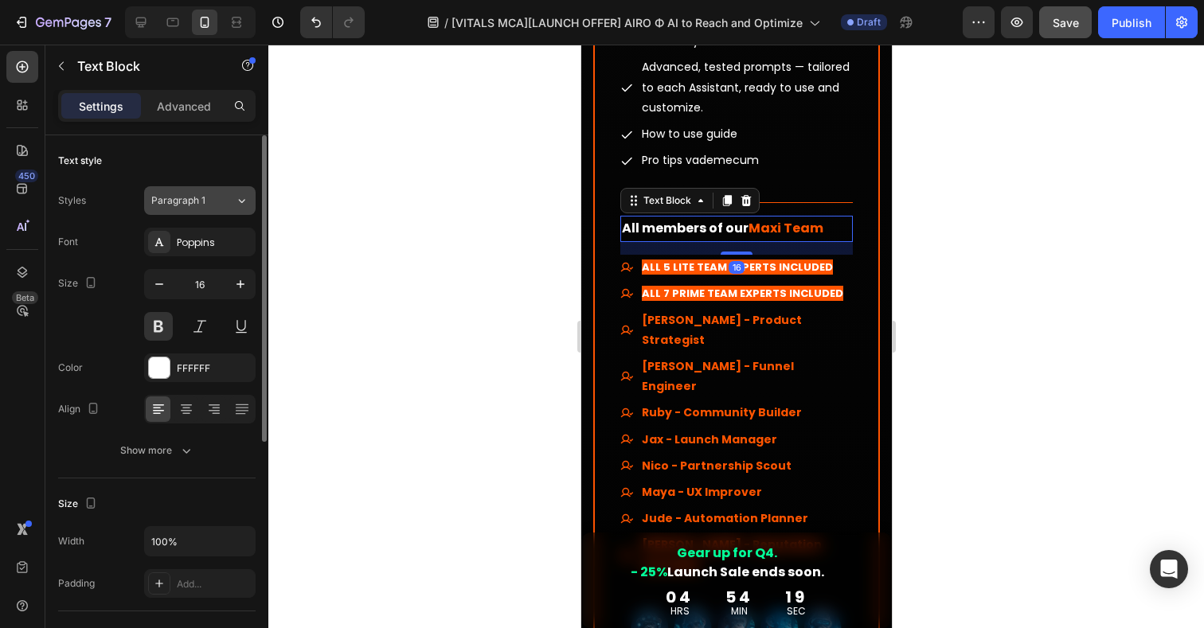
click at [196, 194] on span "Paragraph 1" at bounding box center [178, 201] width 54 height 14
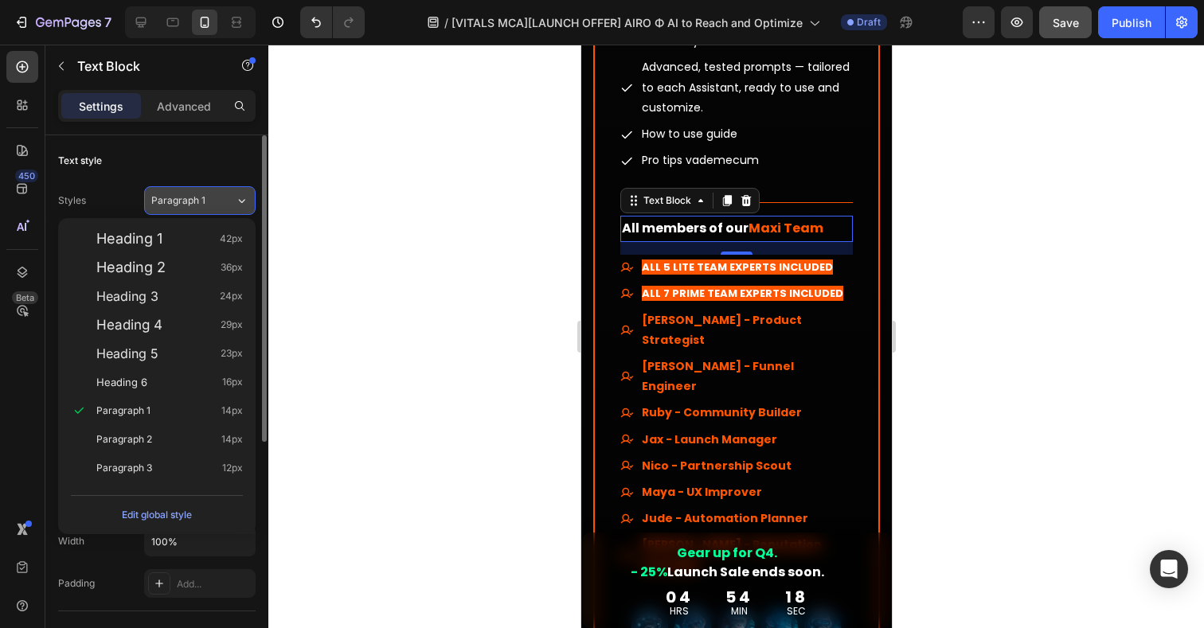
click at [130, 448] on div "Paragraph 2 14px" at bounding box center [157, 439] width 185 height 29
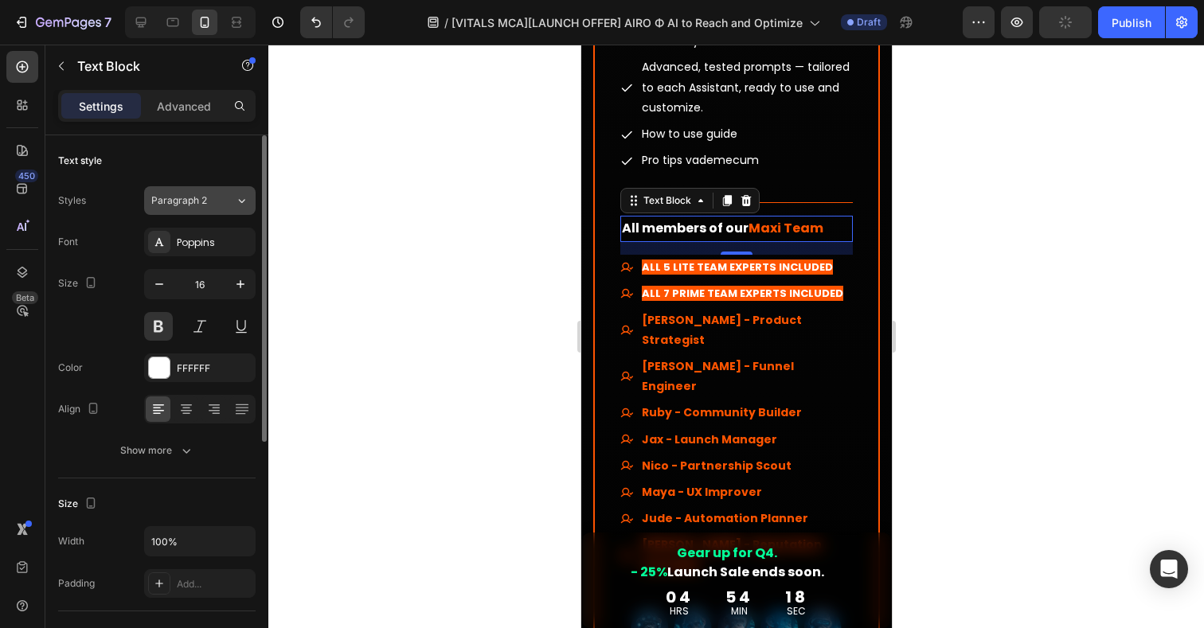
type input "14"
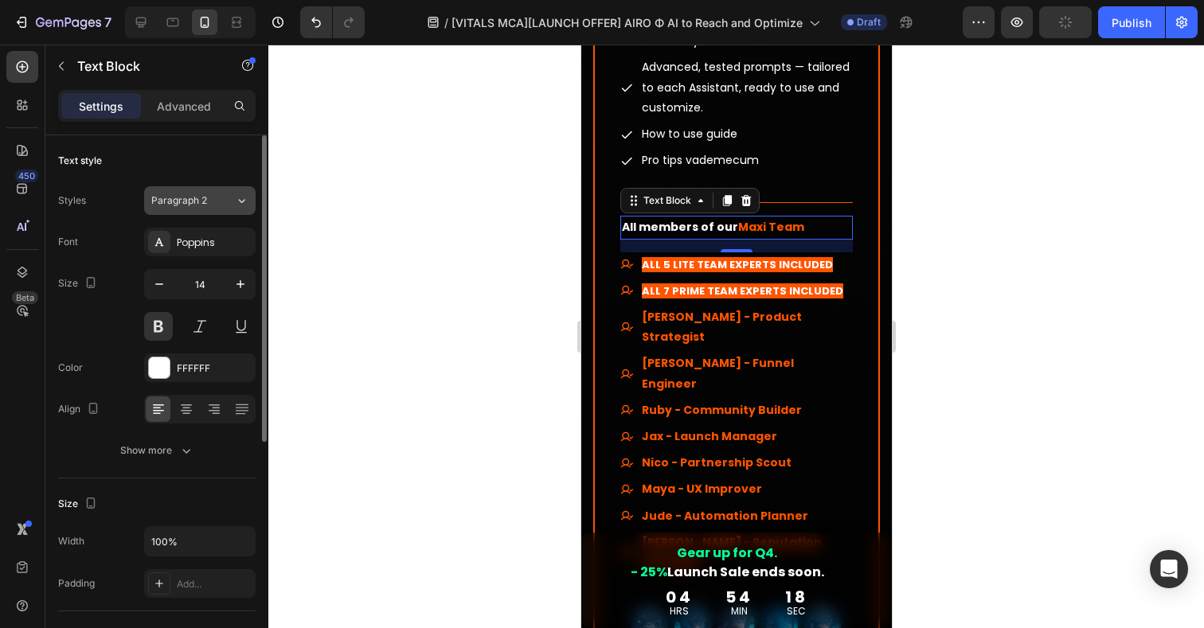
click at [202, 200] on span "Paragraph 2" at bounding box center [179, 201] width 56 height 14
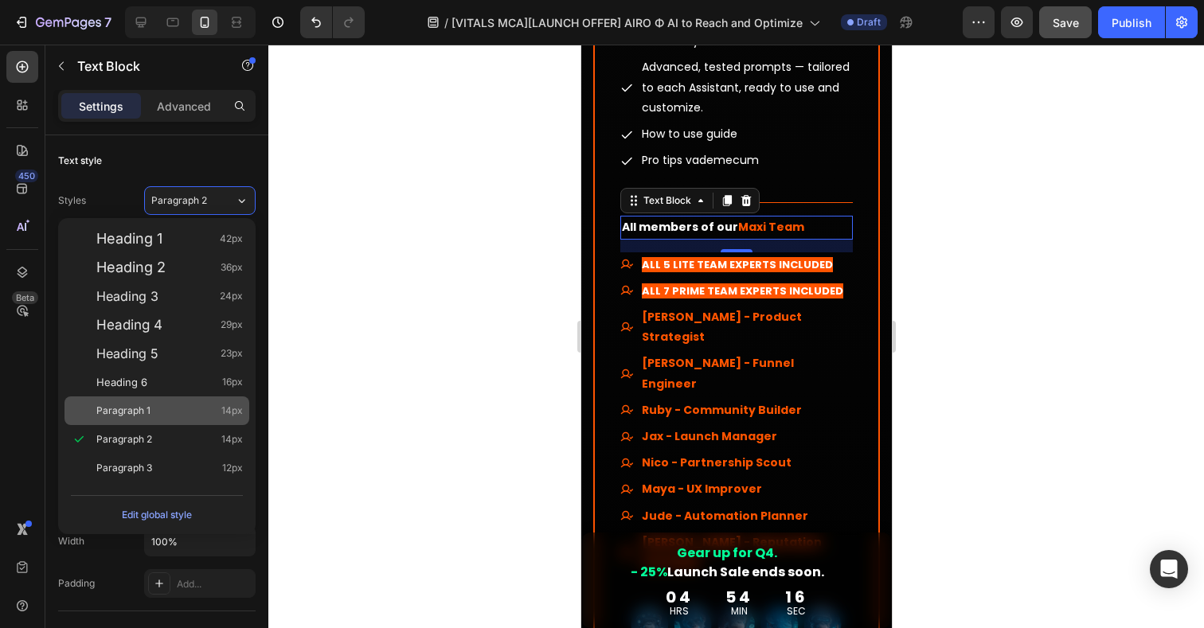
click at [128, 408] on span "Paragraph 1" at bounding box center [123, 411] width 54 height 16
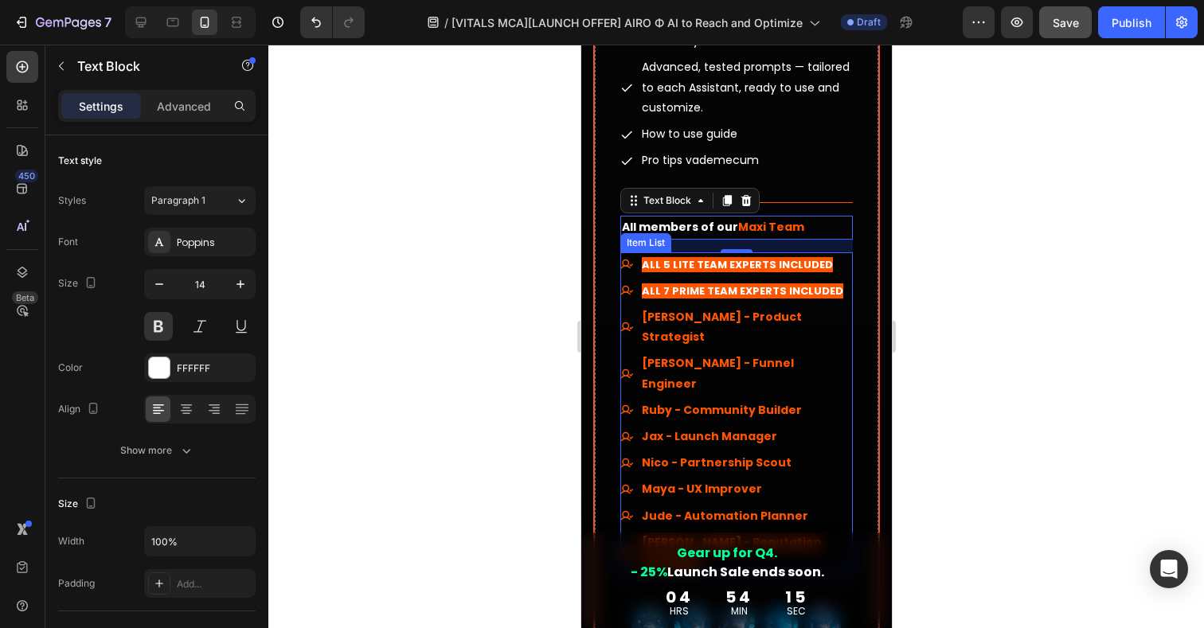
click at [843, 252] on div "ALL 5 LITE TEAM EXPERTS INCLUDED ALL 7 PRIME TEAM EXPERTS INCLUDED Ella - Produ…" at bounding box center [736, 413] width 233 height 323
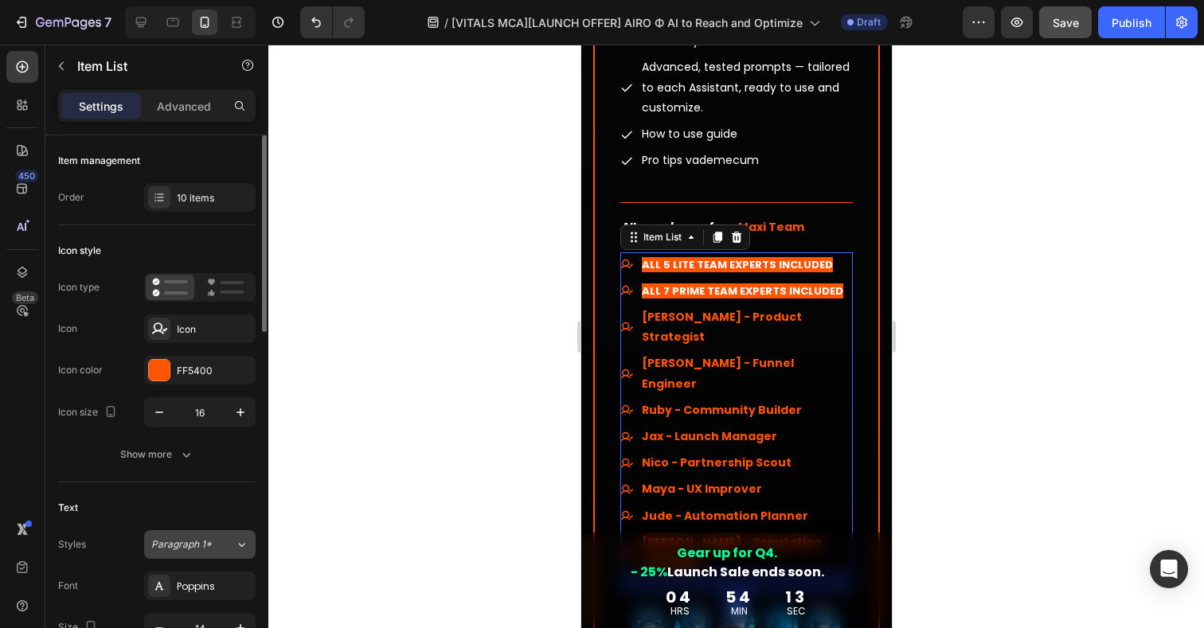
click at [177, 544] on span "Paragraph 1*" at bounding box center [181, 545] width 61 height 14
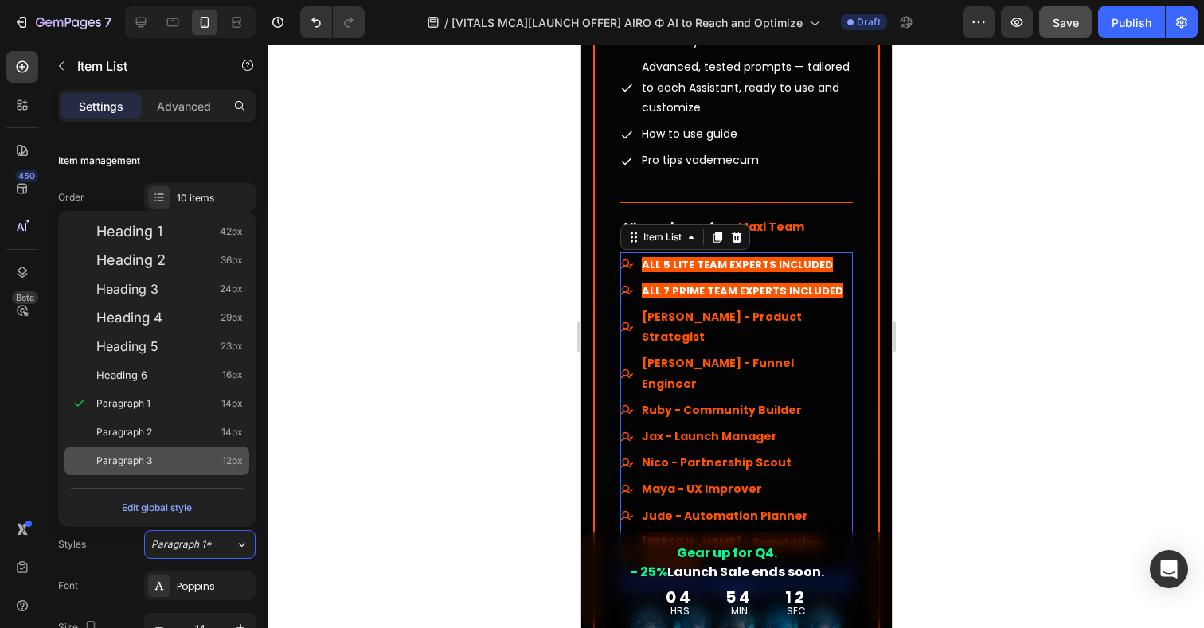
click at [144, 447] on div "Paragraph 3 12px" at bounding box center [157, 461] width 185 height 29
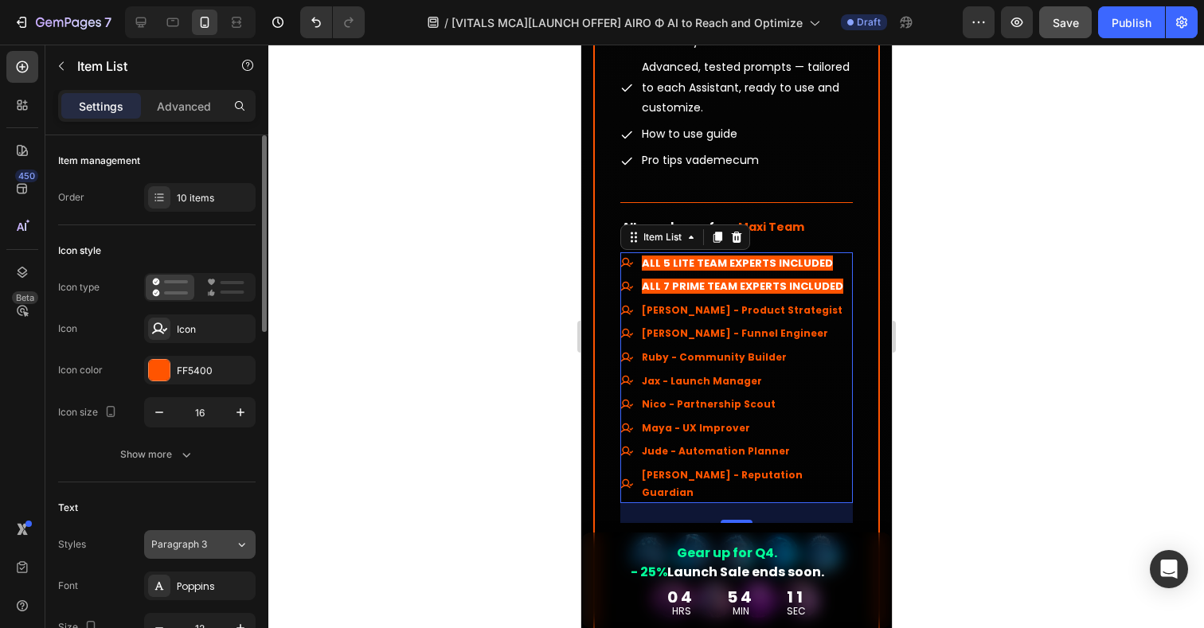
click at [177, 535] on button "Paragraph 3" at bounding box center [200, 544] width 112 height 29
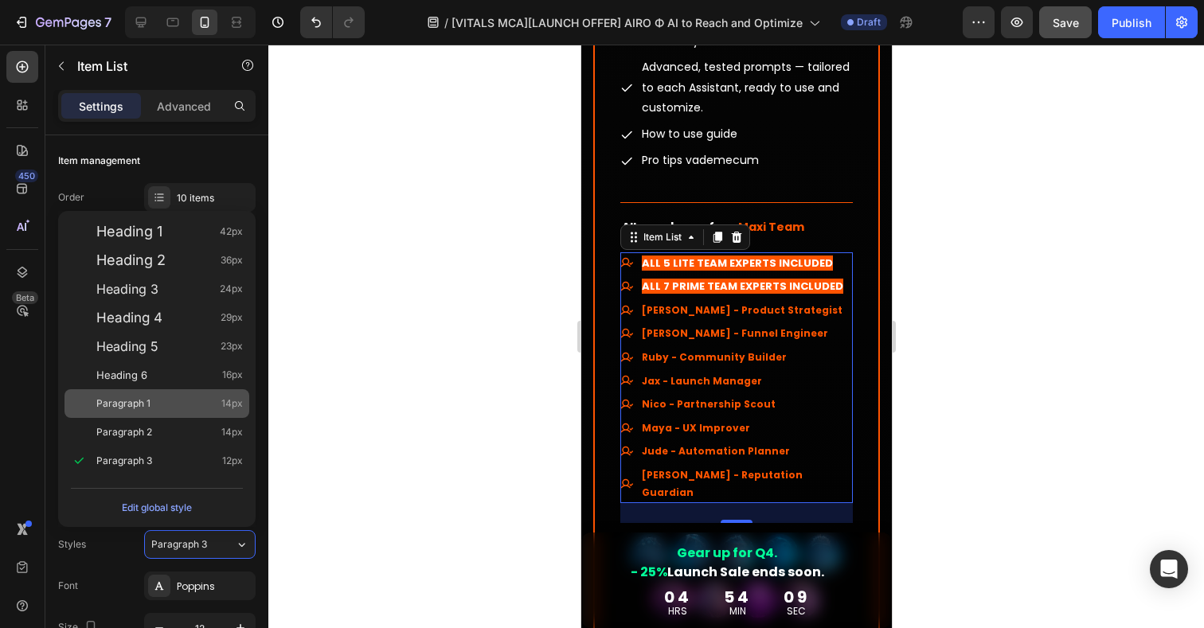
click at [127, 401] on span "Paragraph 1" at bounding box center [123, 404] width 54 height 16
type input "14"
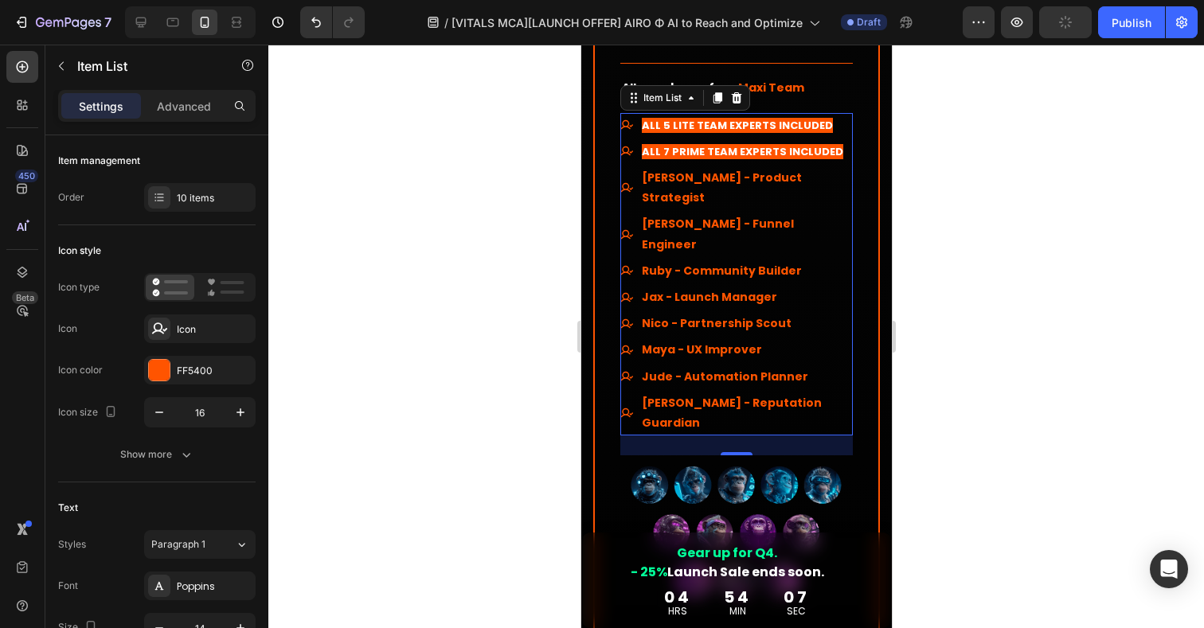
scroll to position [14962, 0]
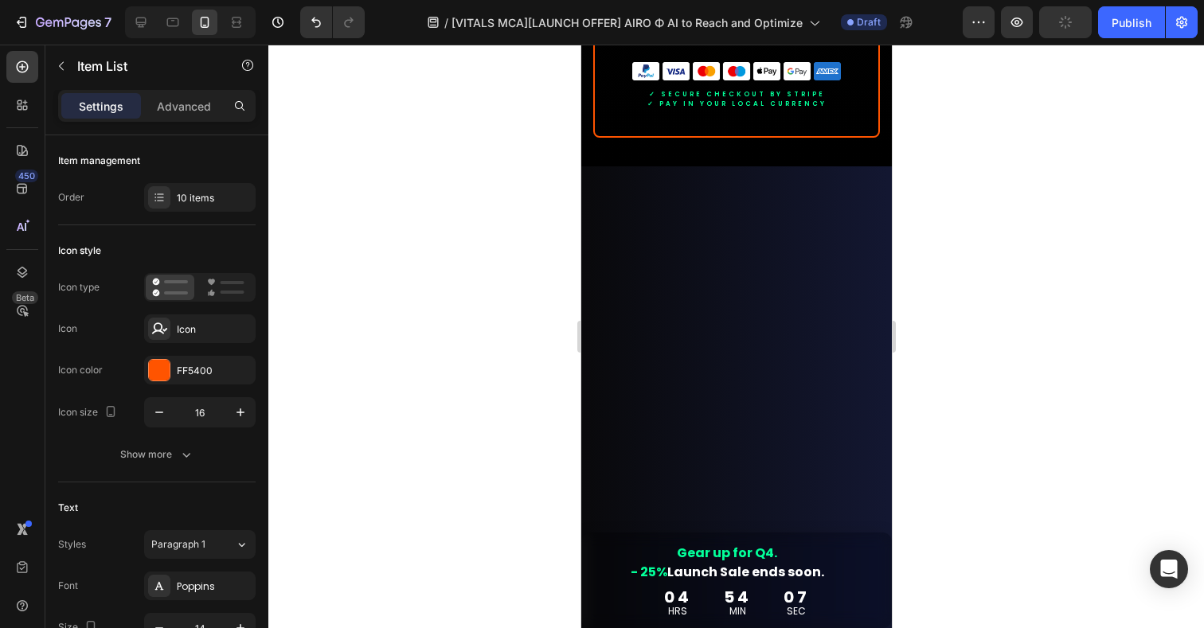
click at [933, 334] on div at bounding box center [736, 337] width 936 height 584
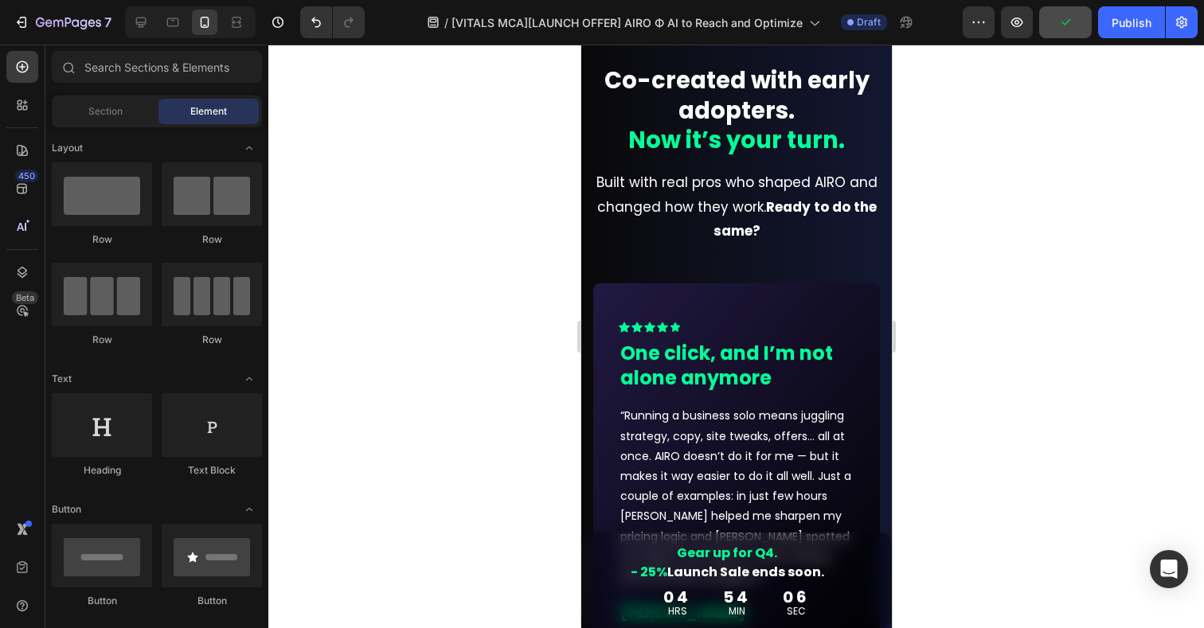
click at [725, 127] on strong "Co-created with early adopters." at bounding box center [736, 96] width 265 height 62
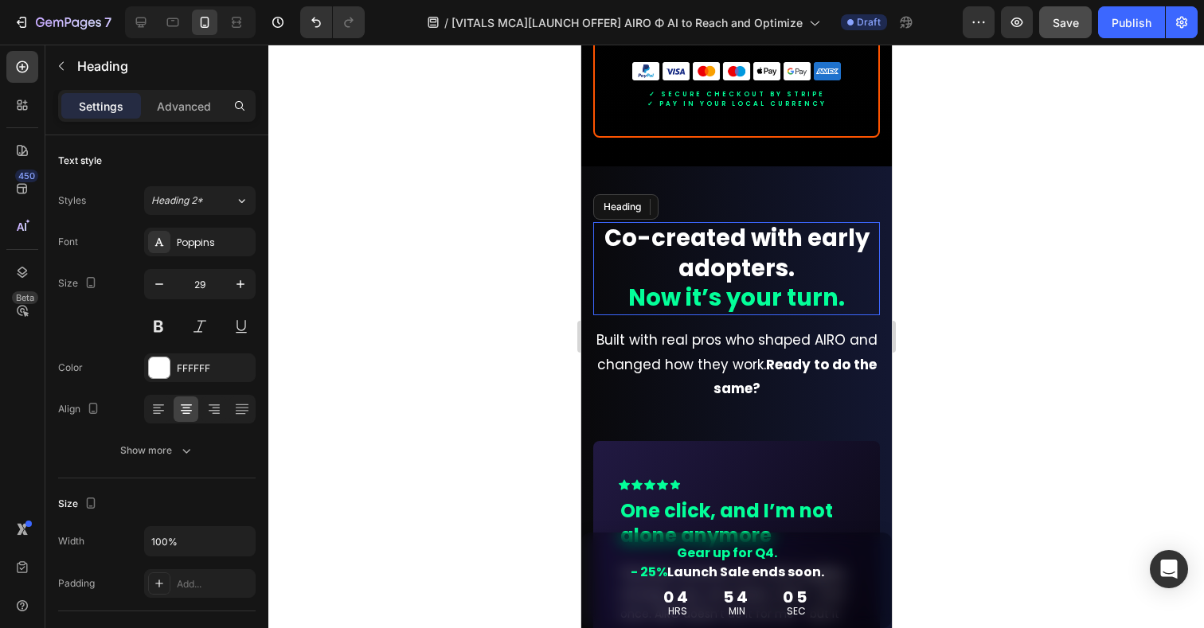
scroll to position [14829, 0]
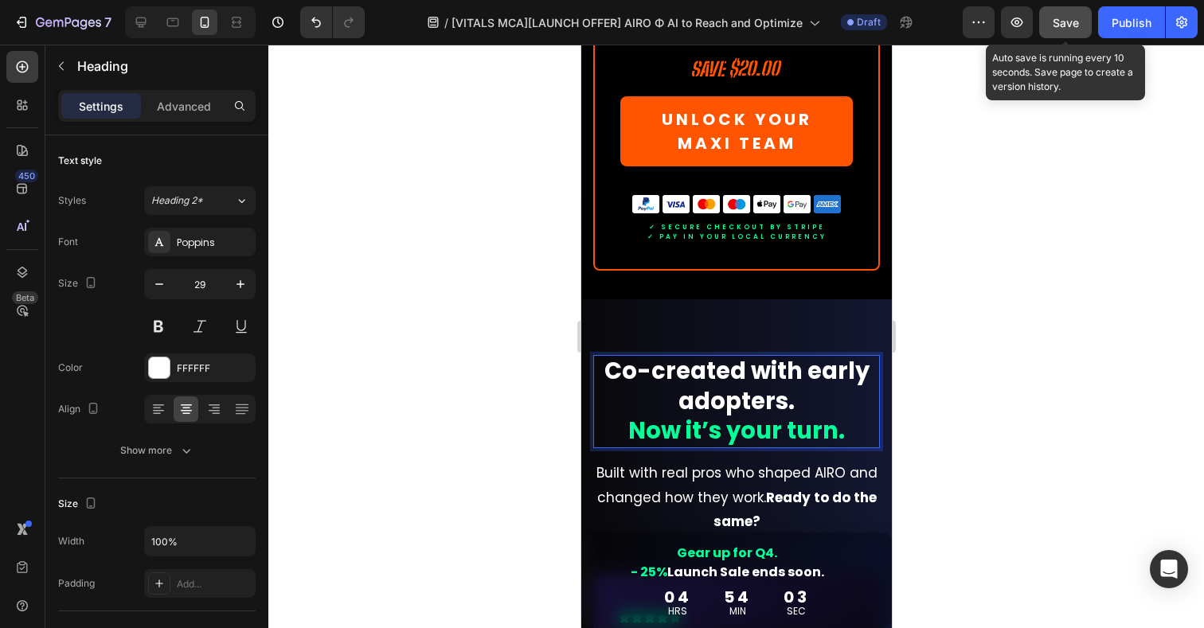
click at [1065, 22] on span "Save" at bounding box center [1066, 23] width 26 height 14
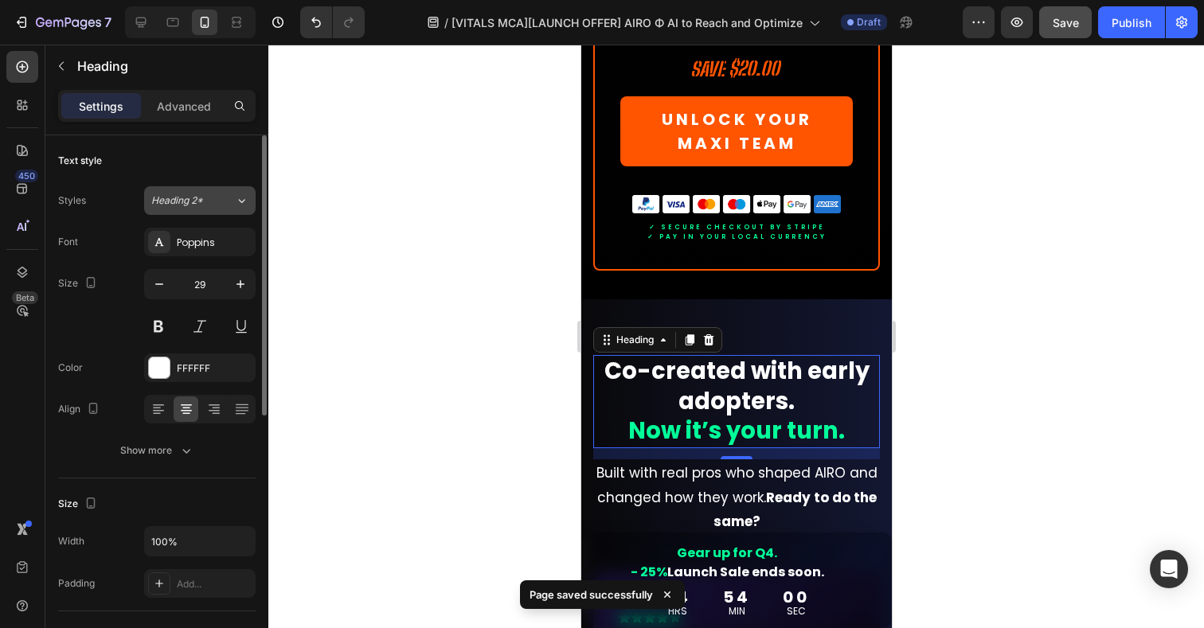
click at [203, 202] on span "Heading 2*" at bounding box center [177, 201] width 52 height 14
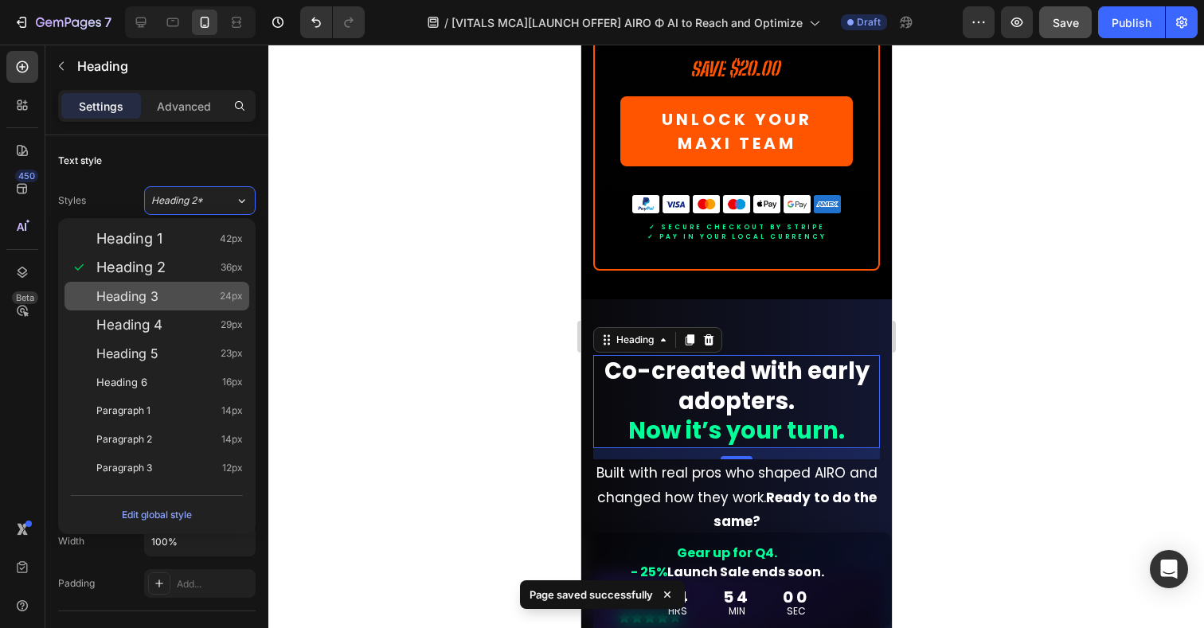
click at [145, 299] on span "Heading 3" at bounding box center [127, 296] width 62 height 16
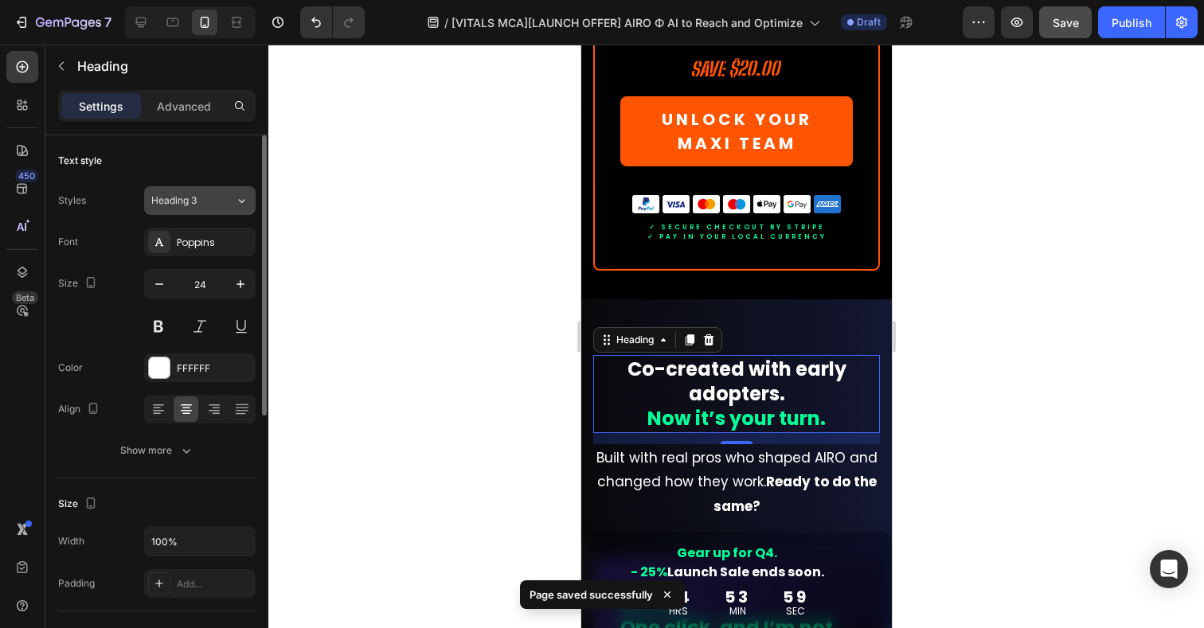
click at [218, 197] on div "Heading 3" at bounding box center [193, 201] width 84 height 14
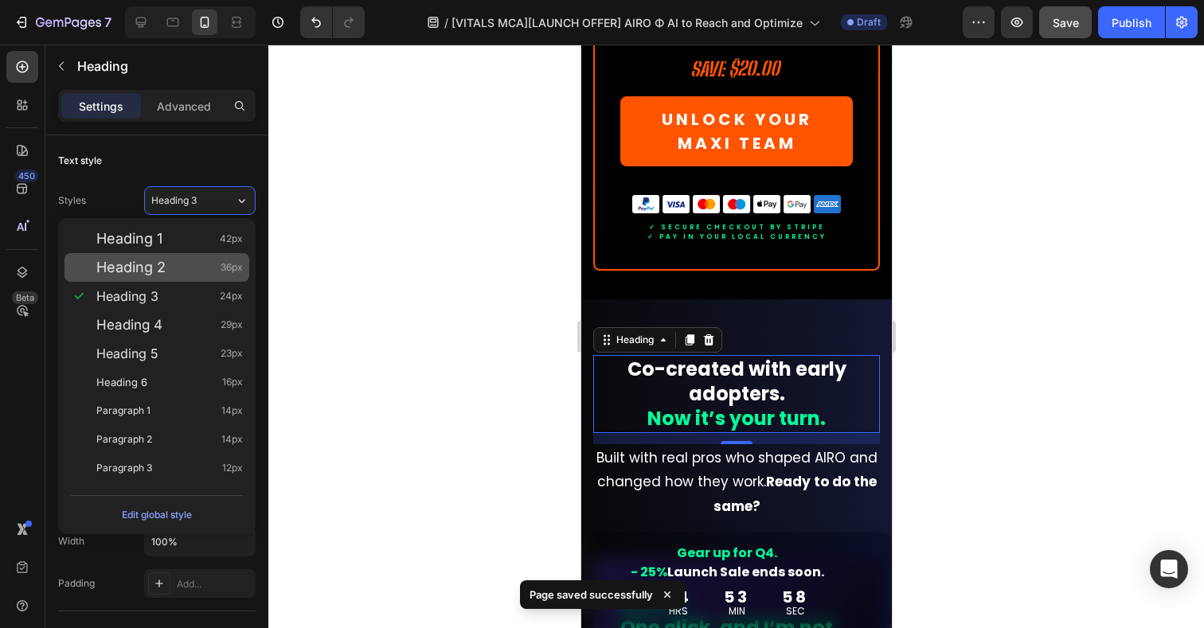
click at [143, 272] on span "Heading 2" at bounding box center [130, 268] width 69 height 16
type input "36"
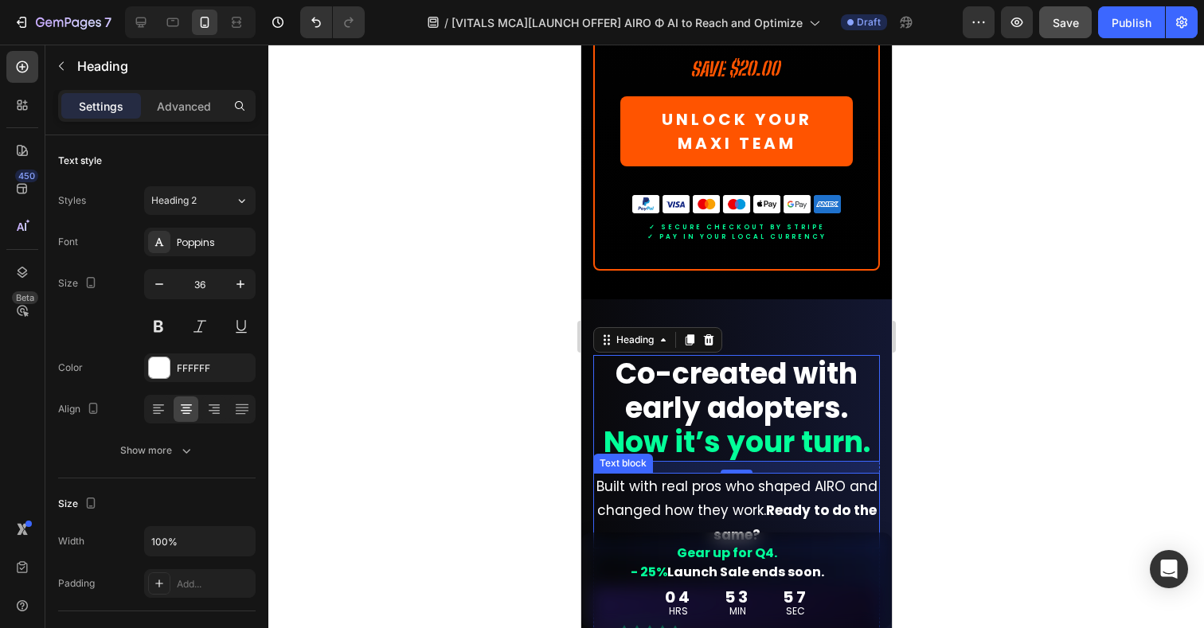
click at [753, 475] on p "Built with real pros who shaped AIRO and changed how they work. Ready to do the…" at bounding box center [736, 511] width 284 height 73
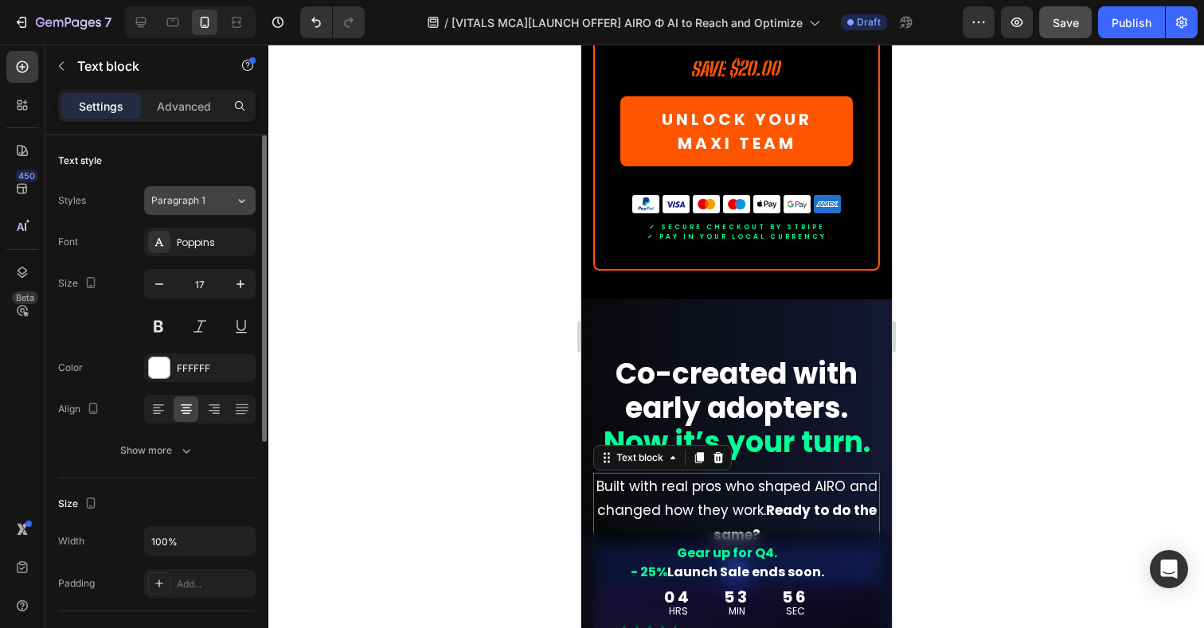
click at [187, 203] on span "Paragraph 1" at bounding box center [178, 201] width 54 height 14
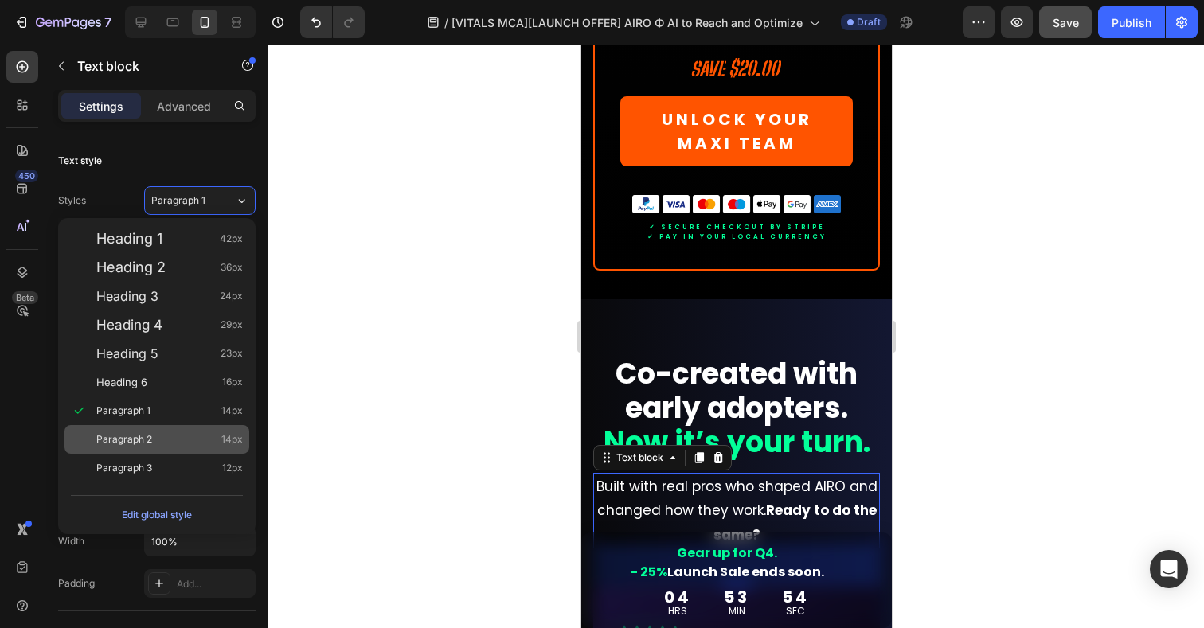
click at [127, 441] on span "Paragraph 2" at bounding box center [124, 440] width 56 height 16
type input "14"
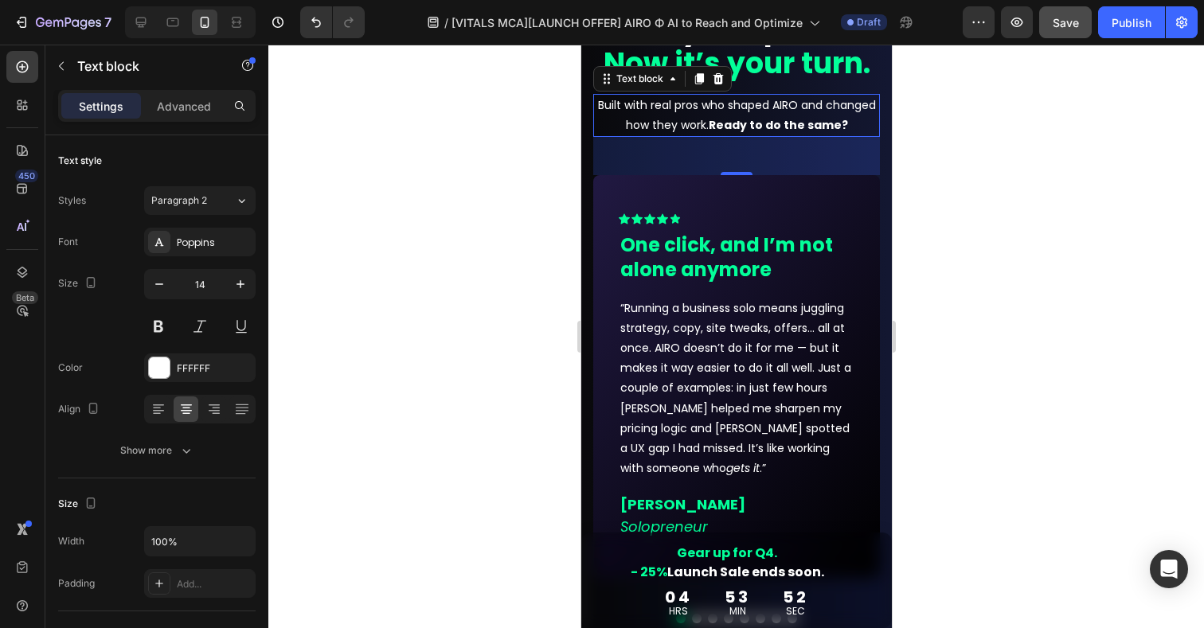
scroll to position [15060, 0]
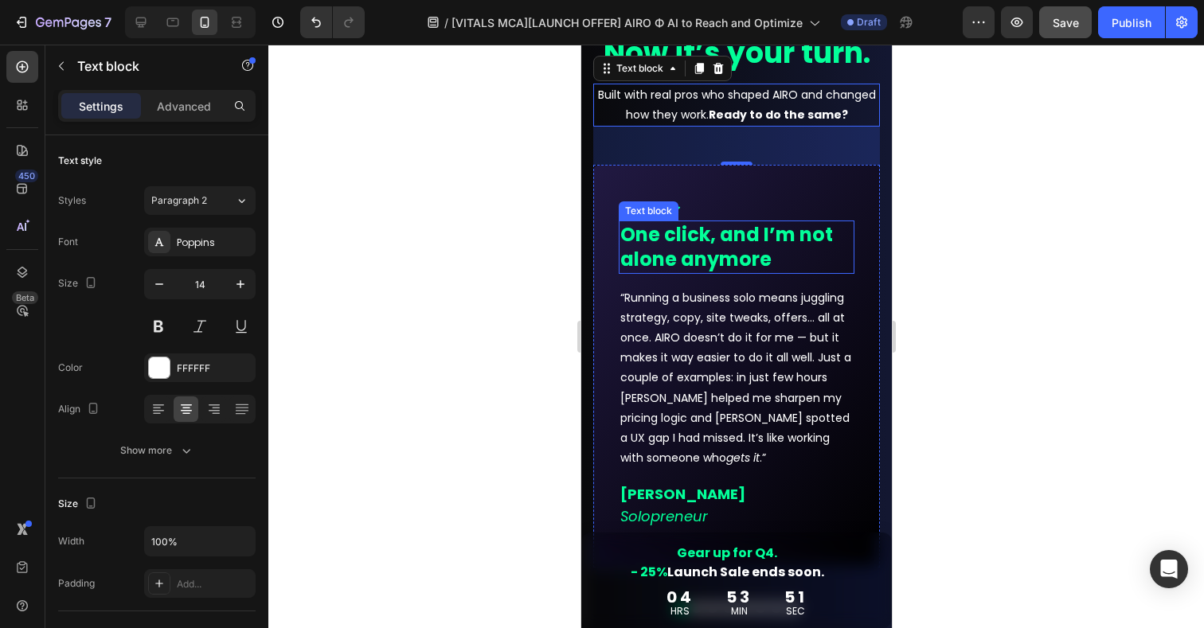
click at [749, 260] on p "One click, and I’m not alone anymore" at bounding box center [736, 246] width 233 height 49
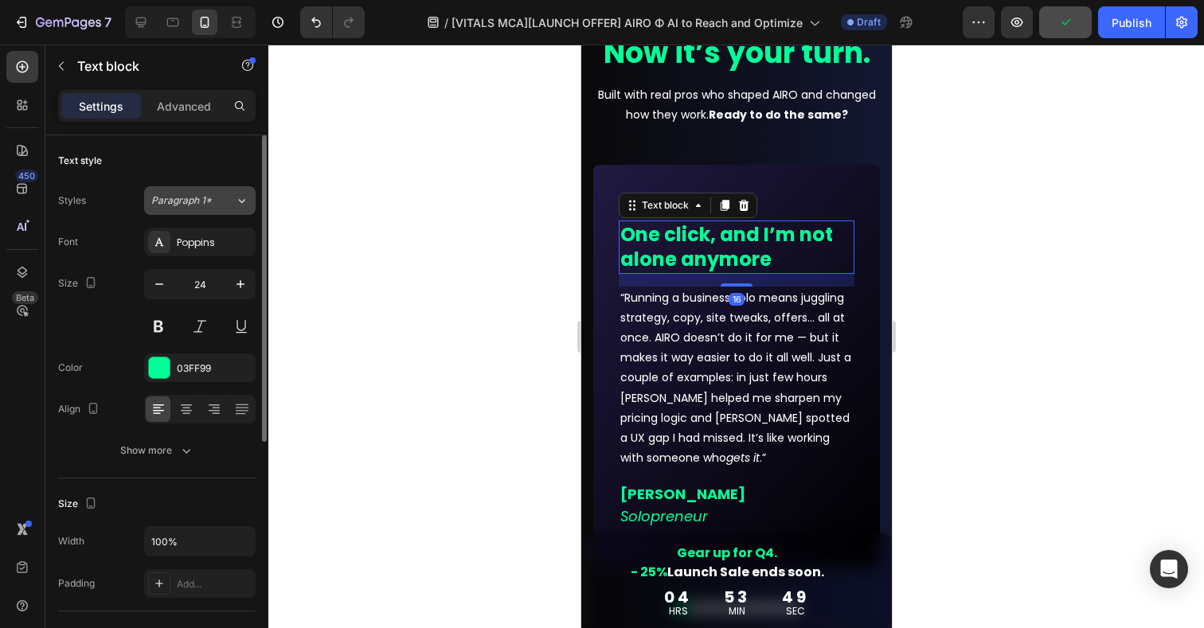
click at [213, 195] on div "Paragraph 1*" at bounding box center [183, 201] width 65 height 14
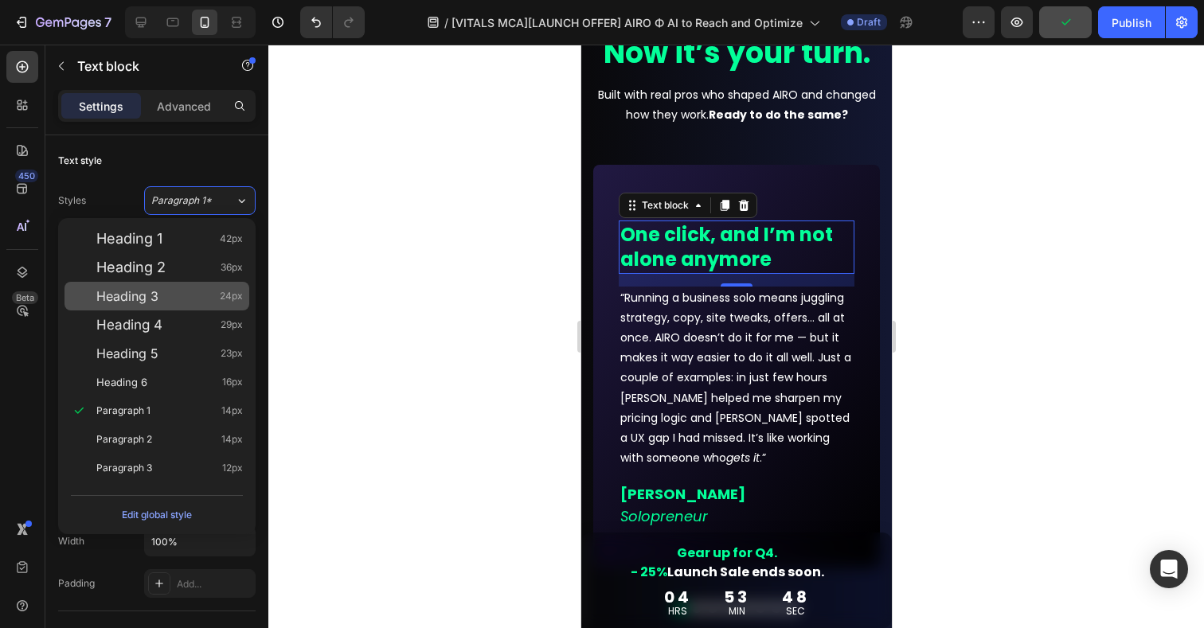
click at [148, 303] on span "Heading 3" at bounding box center [127, 296] width 62 height 16
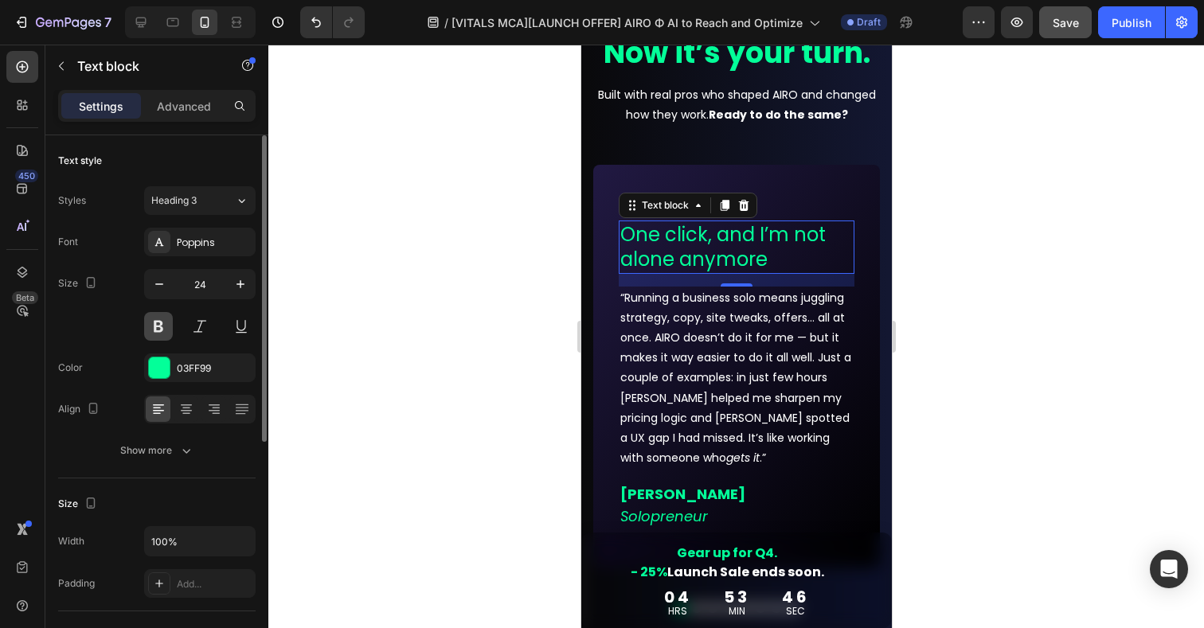
click at [166, 327] on button at bounding box center [158, 326] width 29 height 29
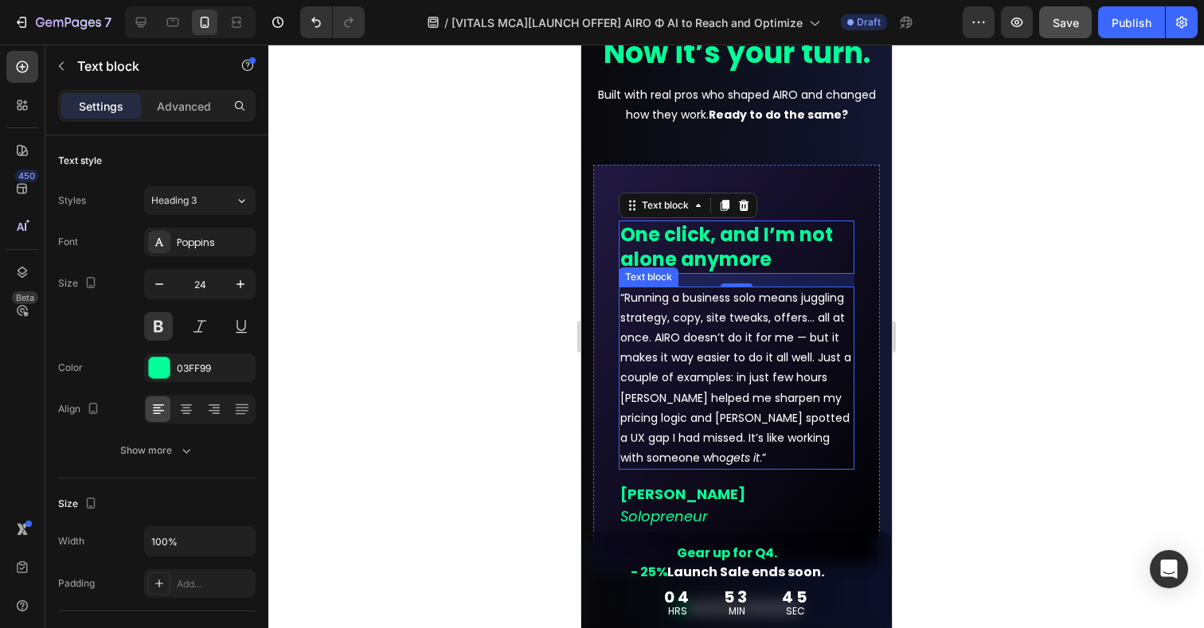
click at [673, 339] on p "“Running a business solo means juggling strategy, copy, site tweaks, offers... …" at bounding box center [736, 378] width 233 height 181
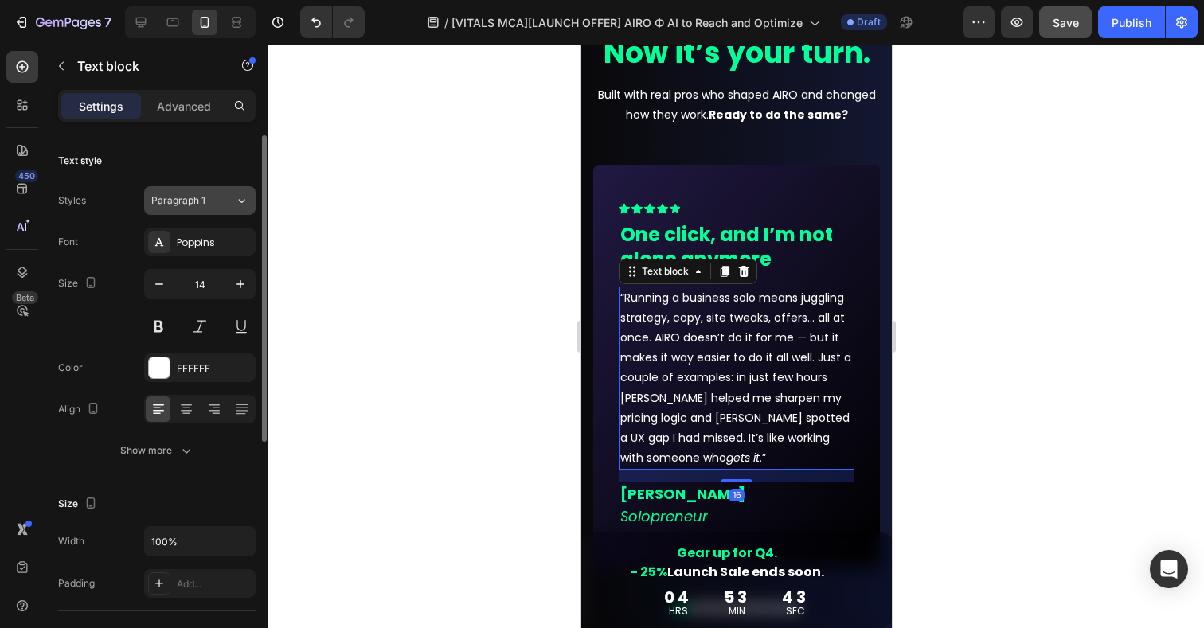
click at [190, 202] on span "Paragraph 1" at bounding box center [178, 201] width 54 height 14
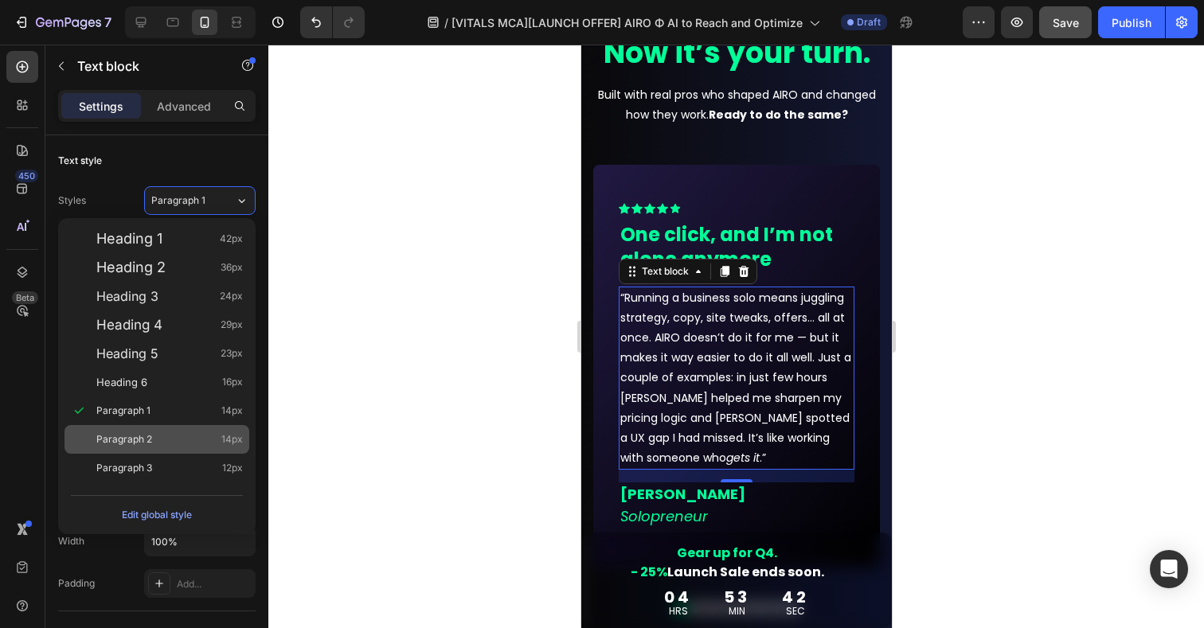
click at [127, 439] on span "Paragraph 2" at bounding box center [124, 440] width 56 height 16
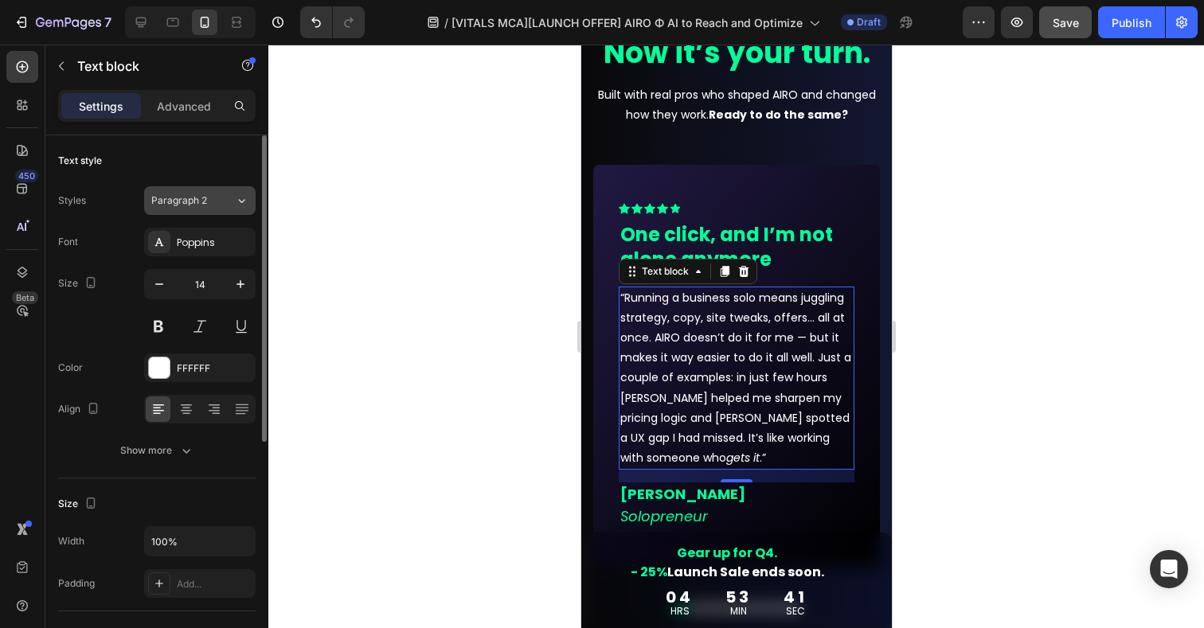
click at [195, 199] on span "Paragraph 2" at bounding box center [179, 201] width 56 height 14
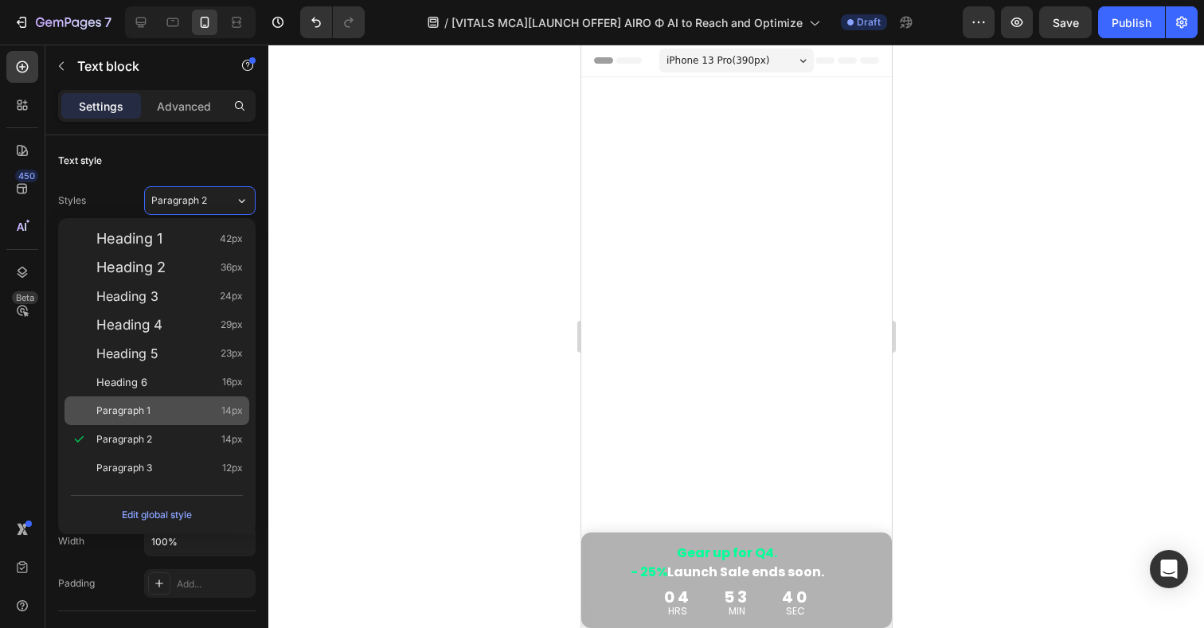
scroll to position [15060, 0]
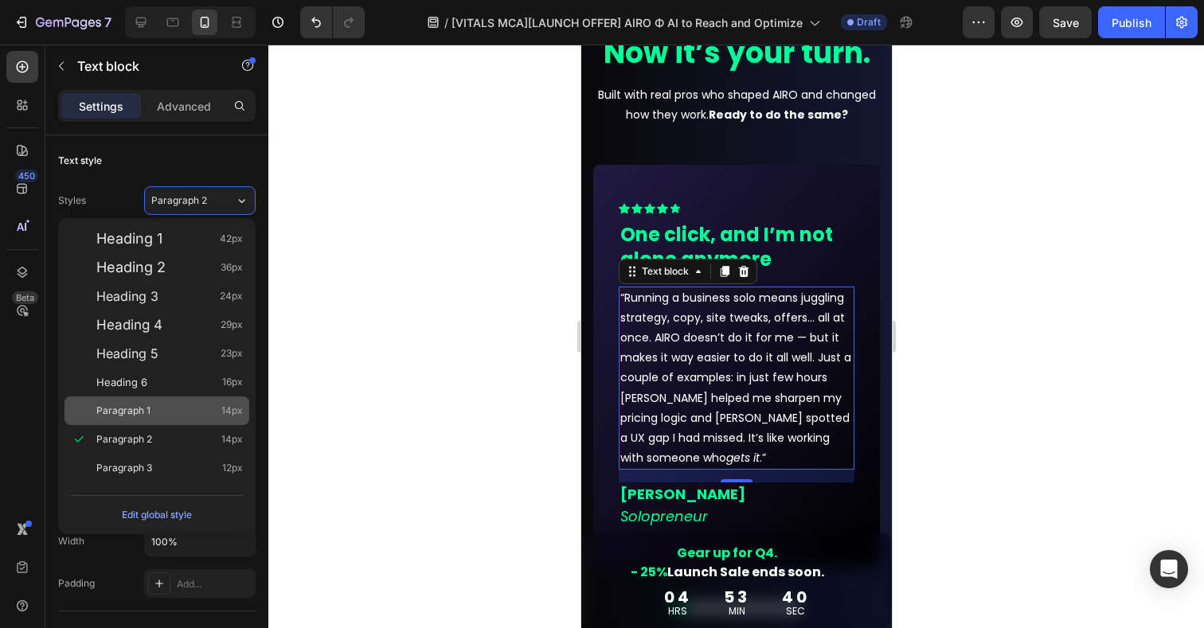
click at [127, 417] on span "Paragraph 1" at bounding box center [123, 411] width 54 height 16
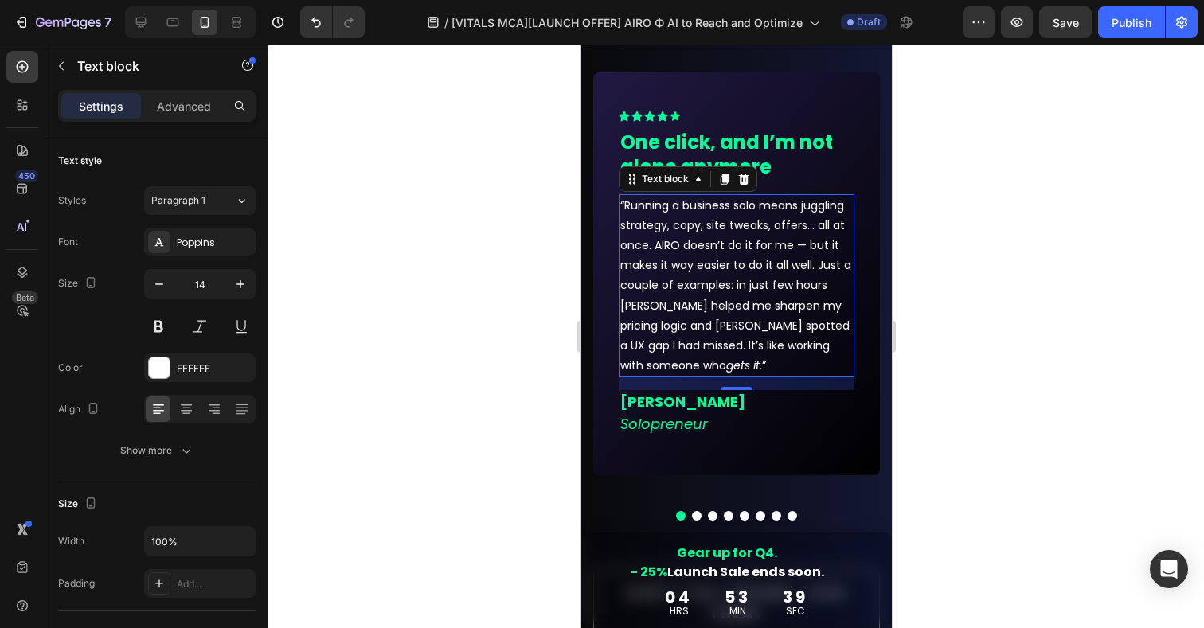
scroll to position [15200, 0]
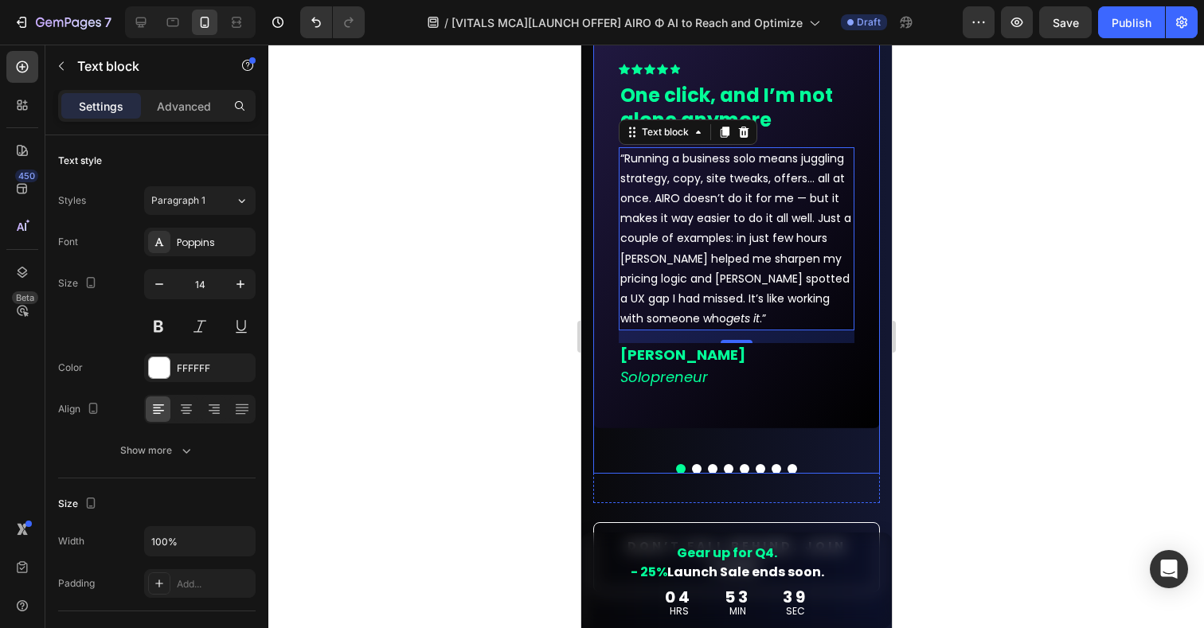
click at [696, 464] on button "Dot" at bounding box center [696, 469] width 10 height 10
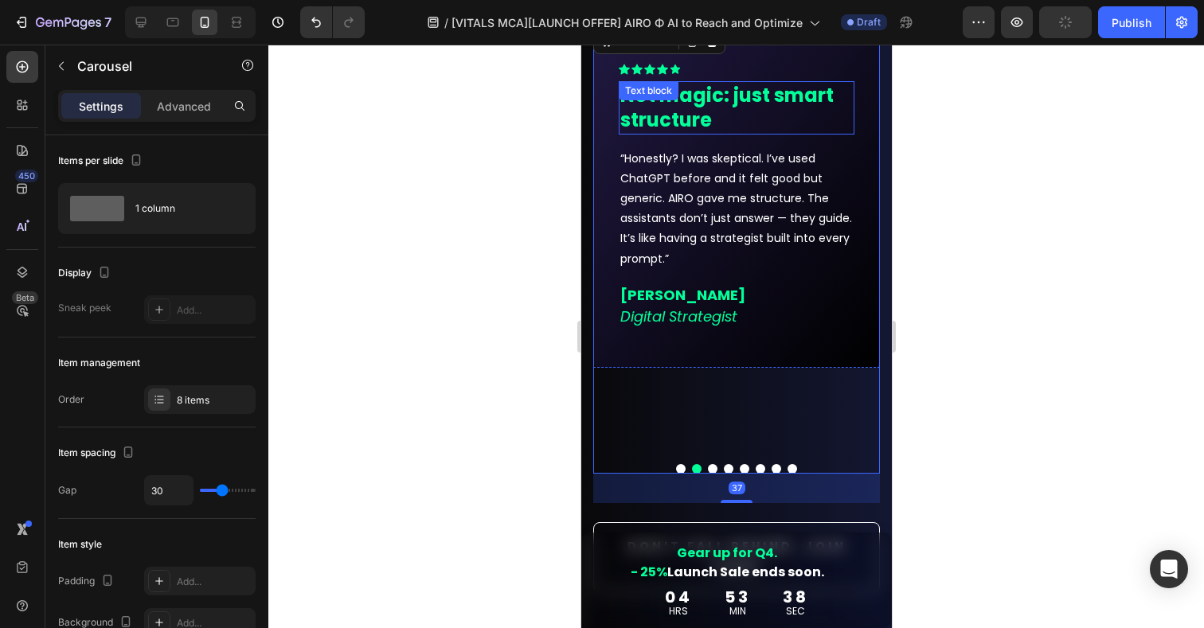
scroll to position [15221, 0]
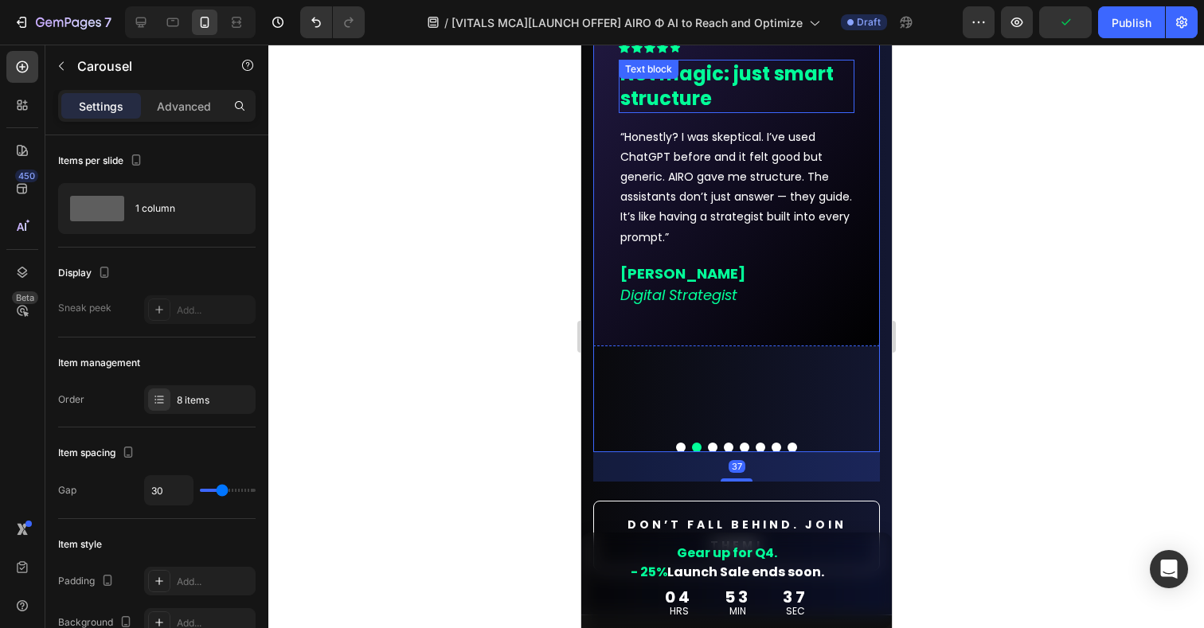
click at [668, 94] on p "Not magic: just smart structure" at bounding box center [736, 85] width 233 height 49
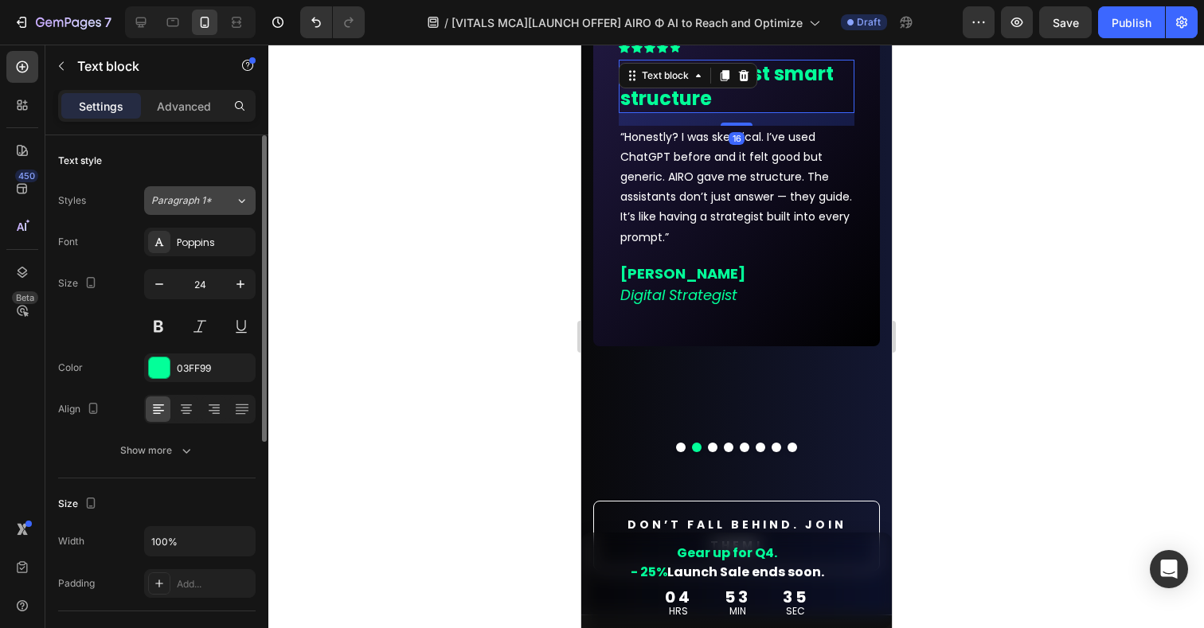
click at [196, 209] on button "Paragraph 1*" at bounding box center [200, 200] width 112 height 29
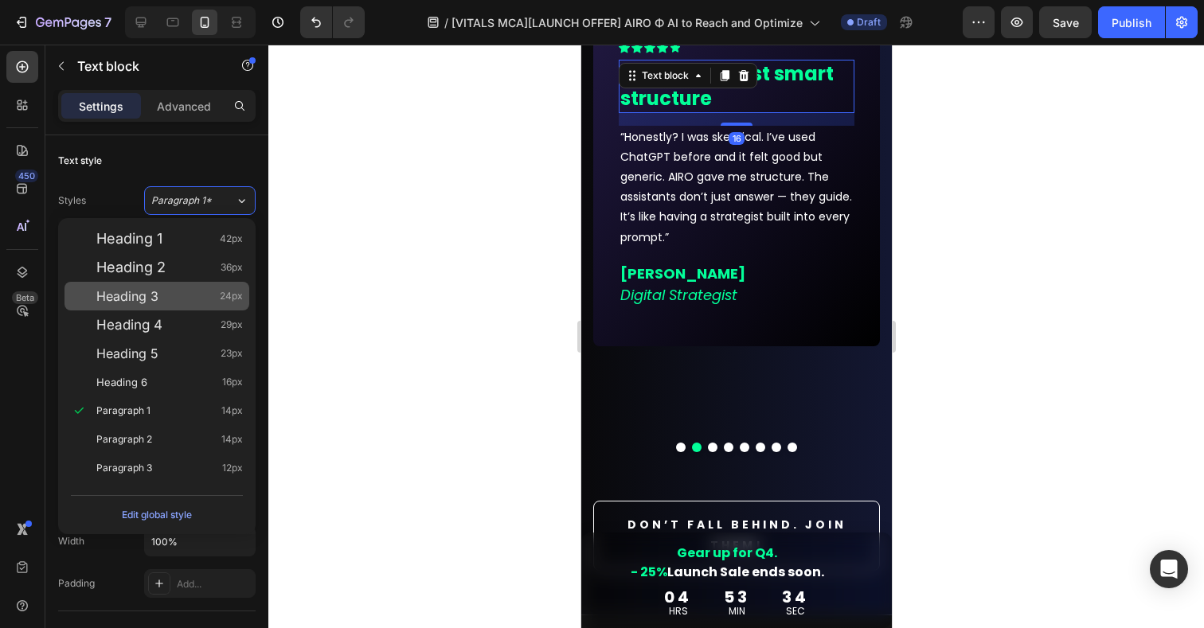
click at [152, 293] on span "Heading 3" at bounding box center [127, 296] width 62 height 16
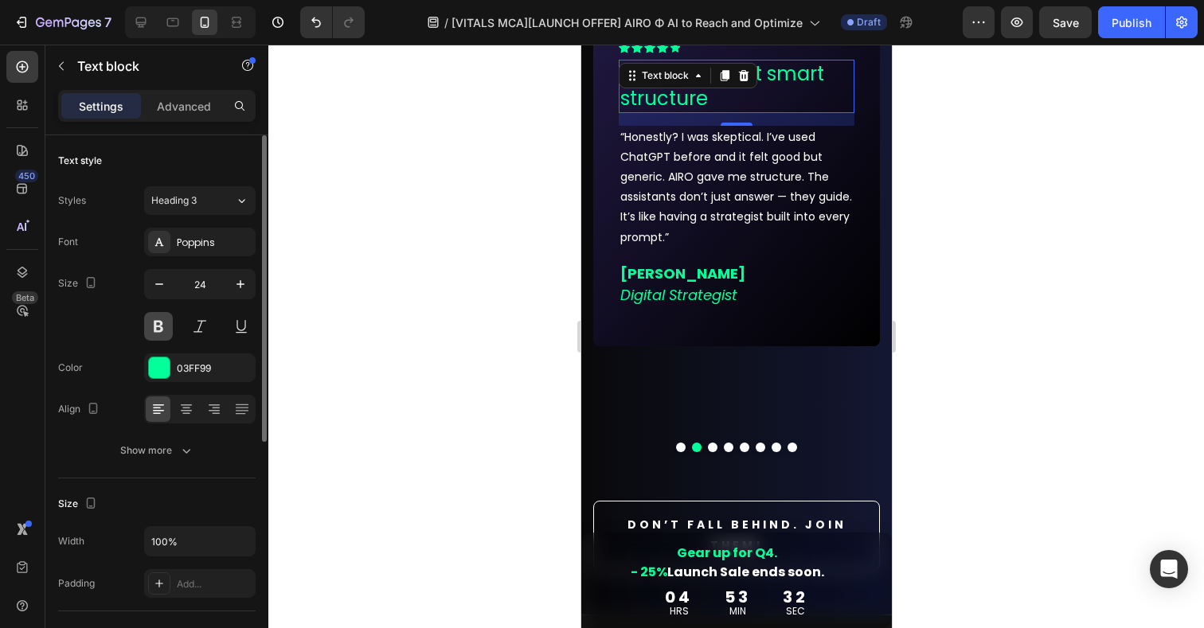
click at [163, 323] on button at bounding box center [158, 326] width 29 height 29
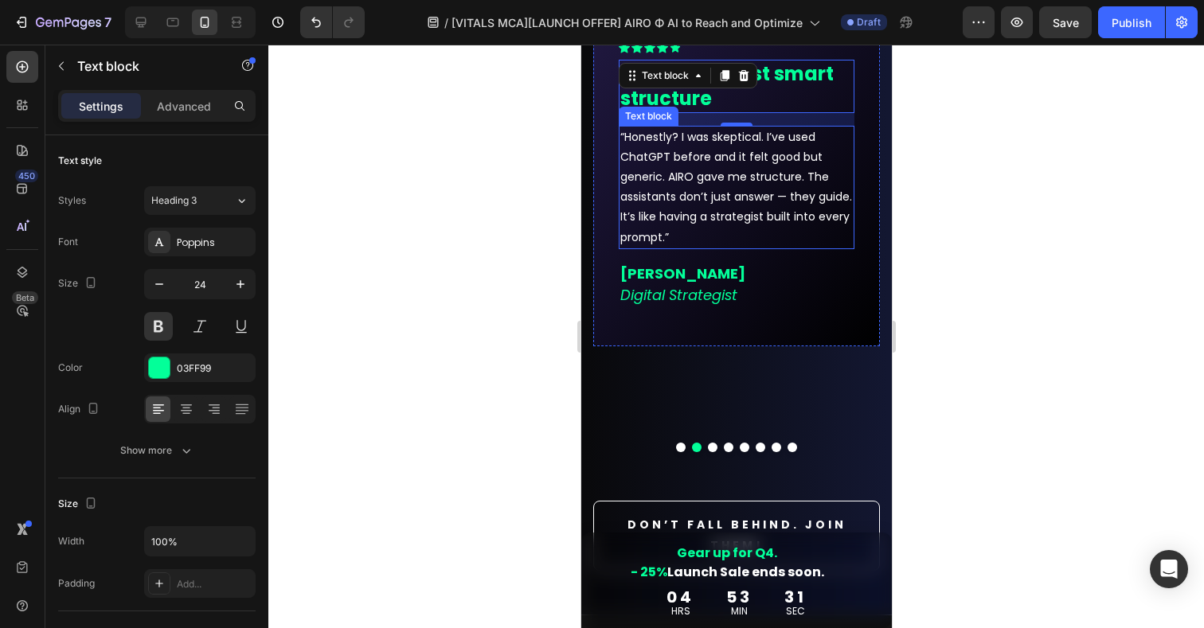
click at [739, 190] on p "“Honestly? I was skeptical. I’ve used ChatGPT before and it felt good but gener…" at bounding box center [736, 187] width 233 height 120
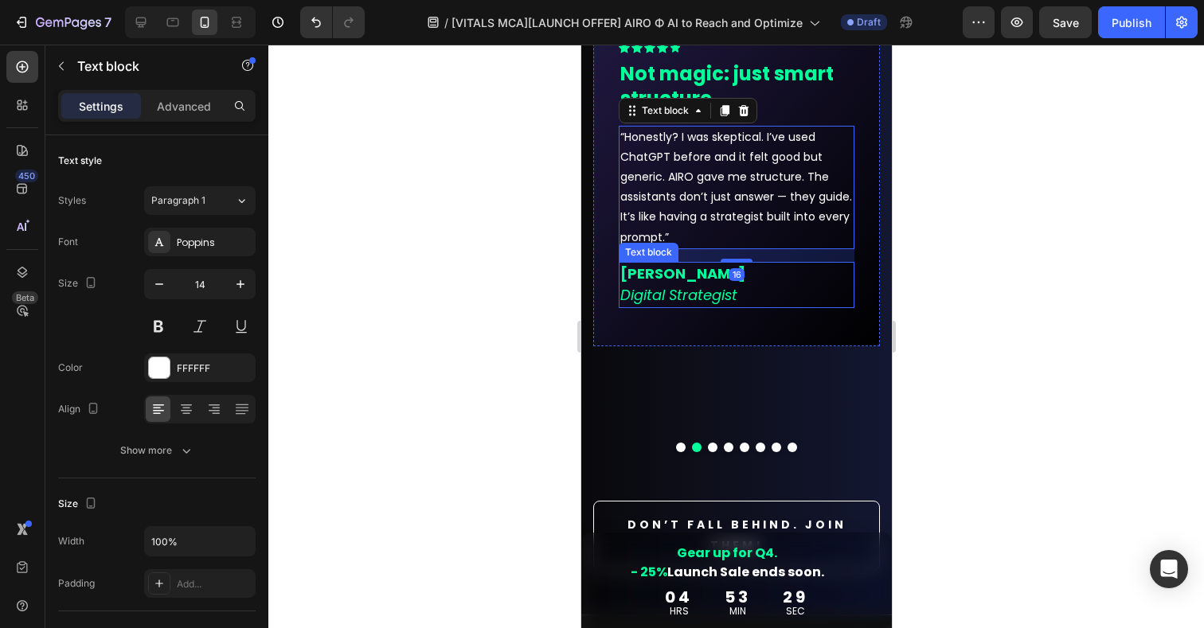
click at [678, 286] on icon "Digital Strategist" at bounding box center [678, 295] width 117 height 20
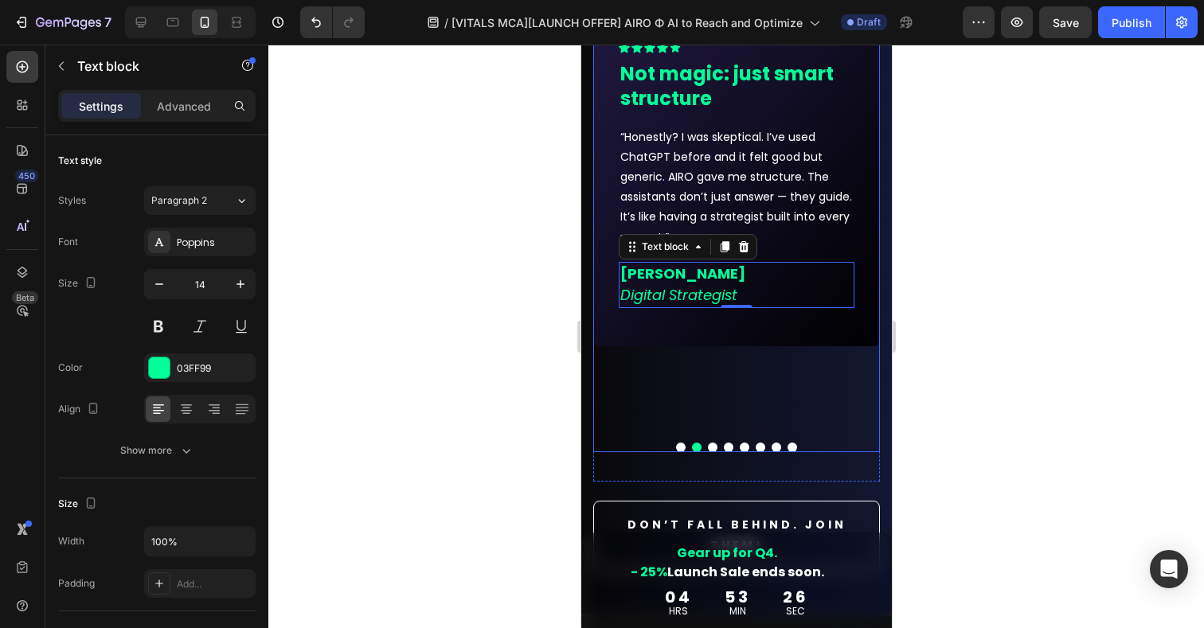
click at [712, 444] on button "Dot" at bounding box center [712, 448] width 10 height 10
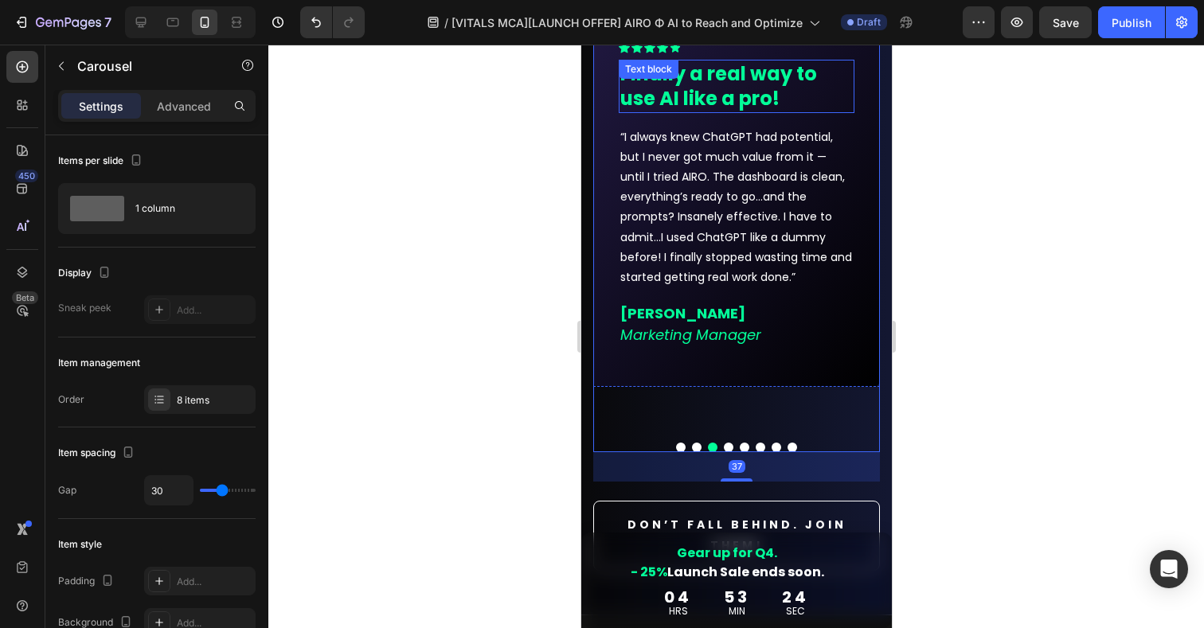
click at [701, 95] on p "Finally a real way to use AI like a pro!" at bounding box center [736, 85] width 233 height 49
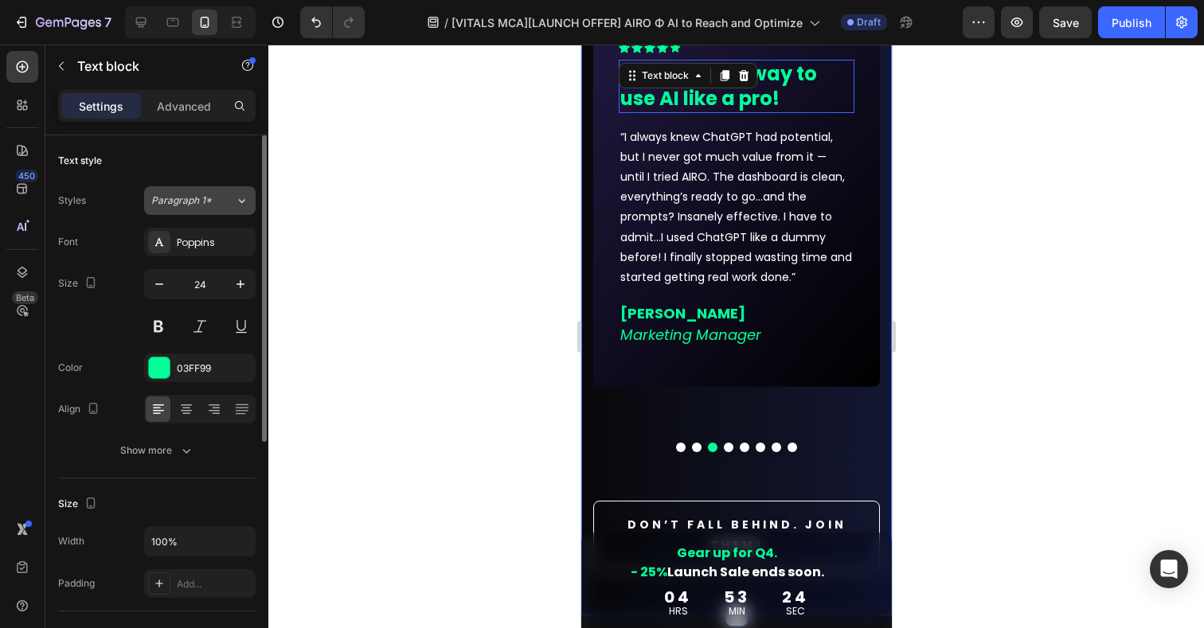
click at [200, 211] on button "Paragraph 1*" at bounding box center [200, 200] width 112 height 29
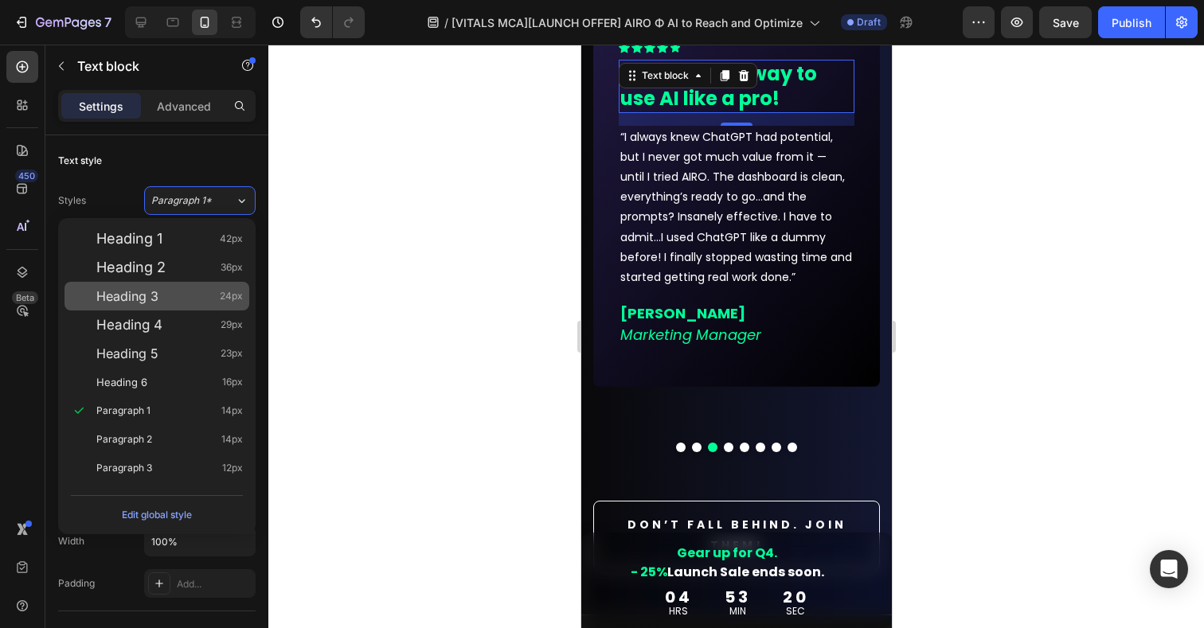
click at [142, 300] on span "Heading 3" at bounding box center [127, 296] width 62 height 16
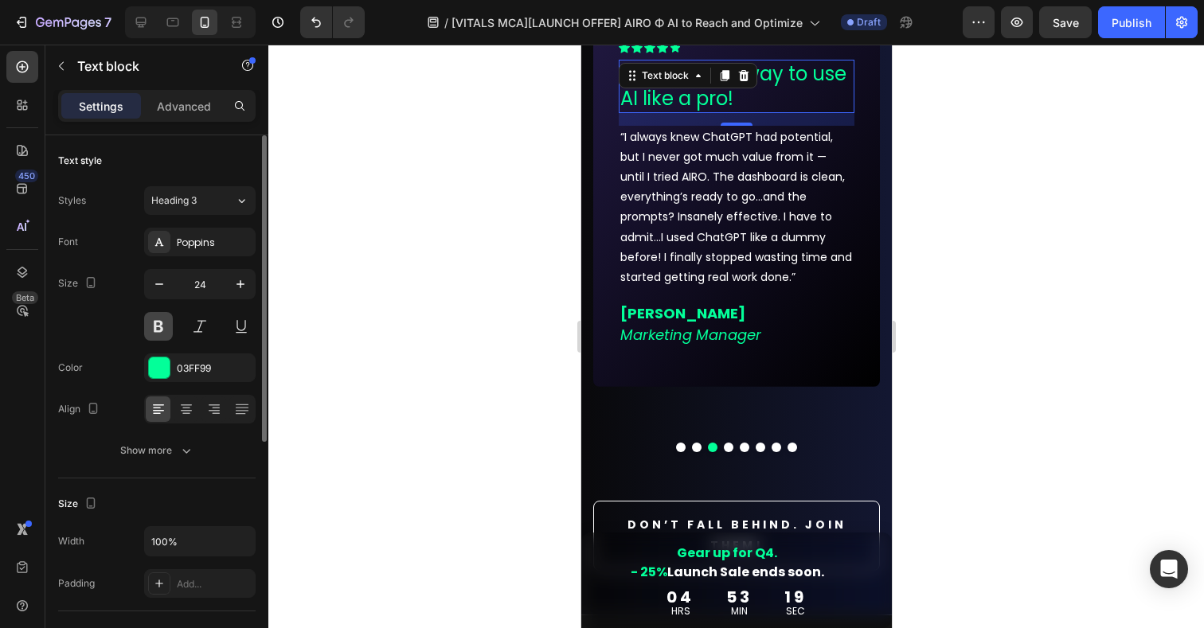
click at [157, 327] on button at bounding box center [158, 326] width 29 height 29
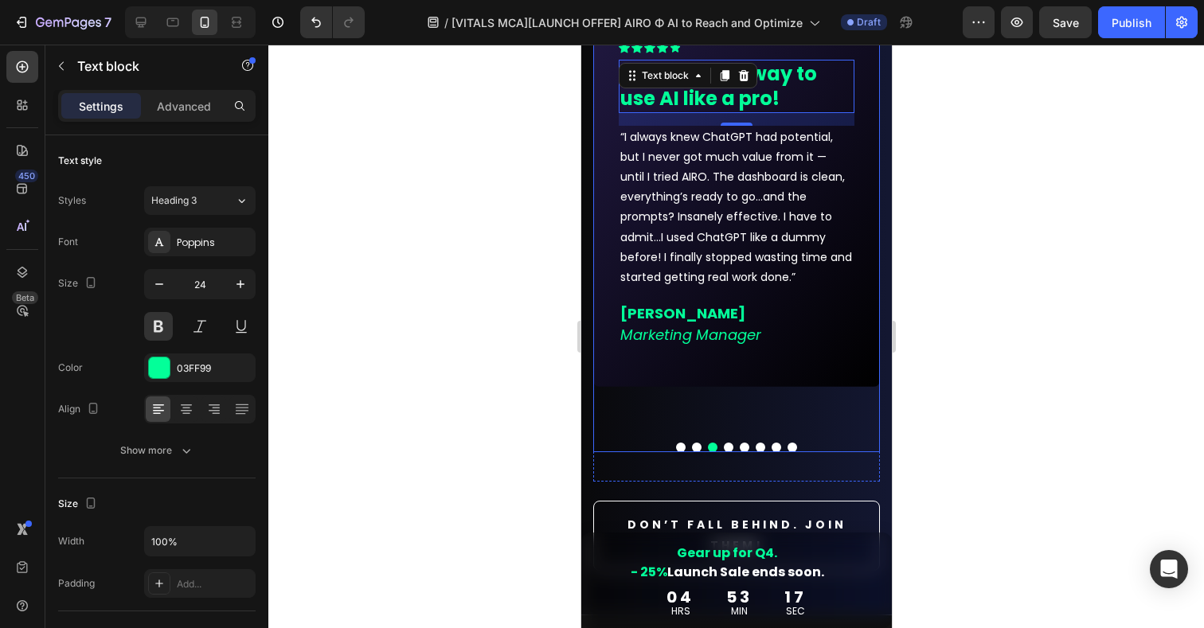
click at [728, 447] on button "Dot" at bounding box center [728, 448] width 10 height 10
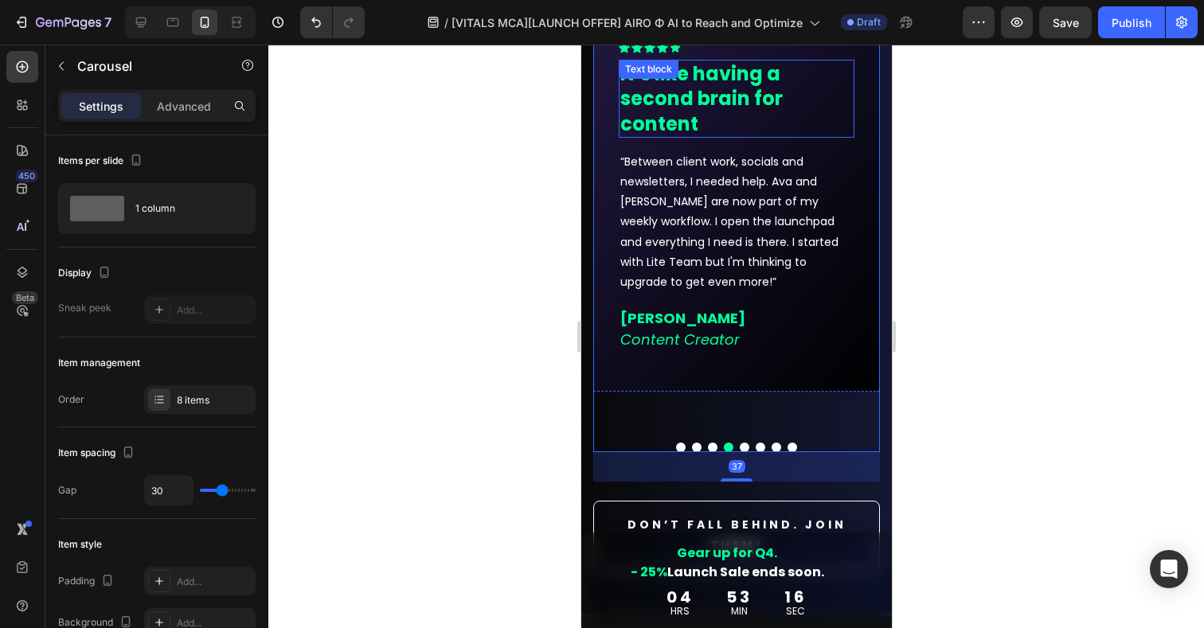
click at [667, 110] on p "It’s like having a second brain for content" at bounding box center [736, 98] width 233 height 75
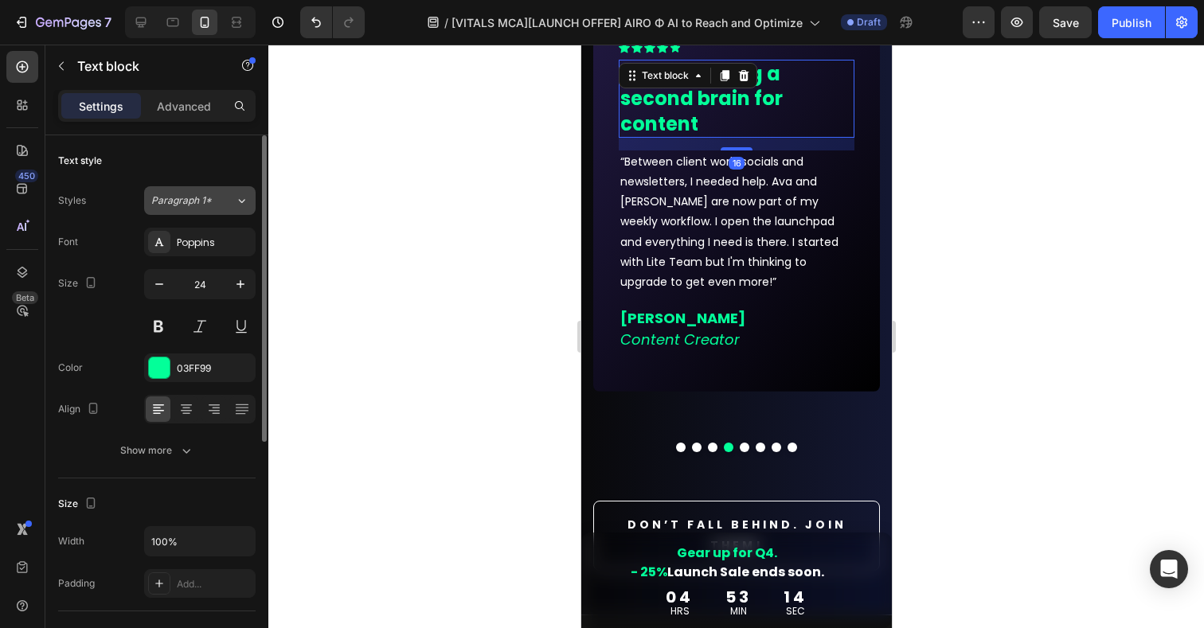
click at [217, 203] on div "Paragraph 1*" at bounding box center [193, 201] width 84 height 14
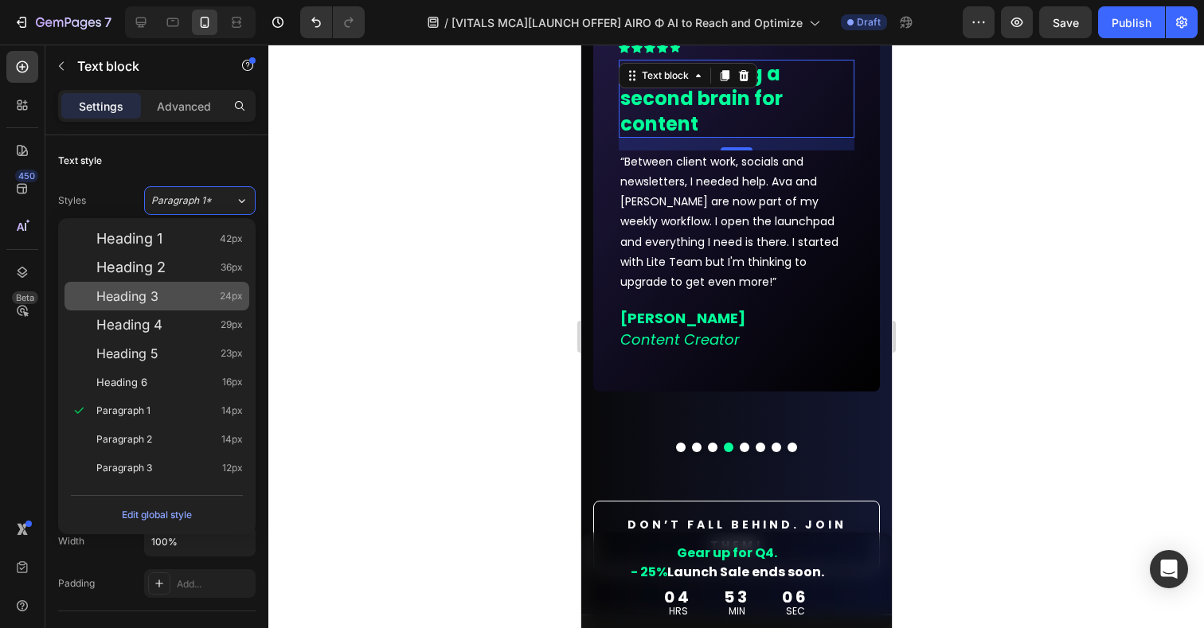
click at [141, 298] on span "Heading 3" at bounding box center [127, 296] width 62 height 16
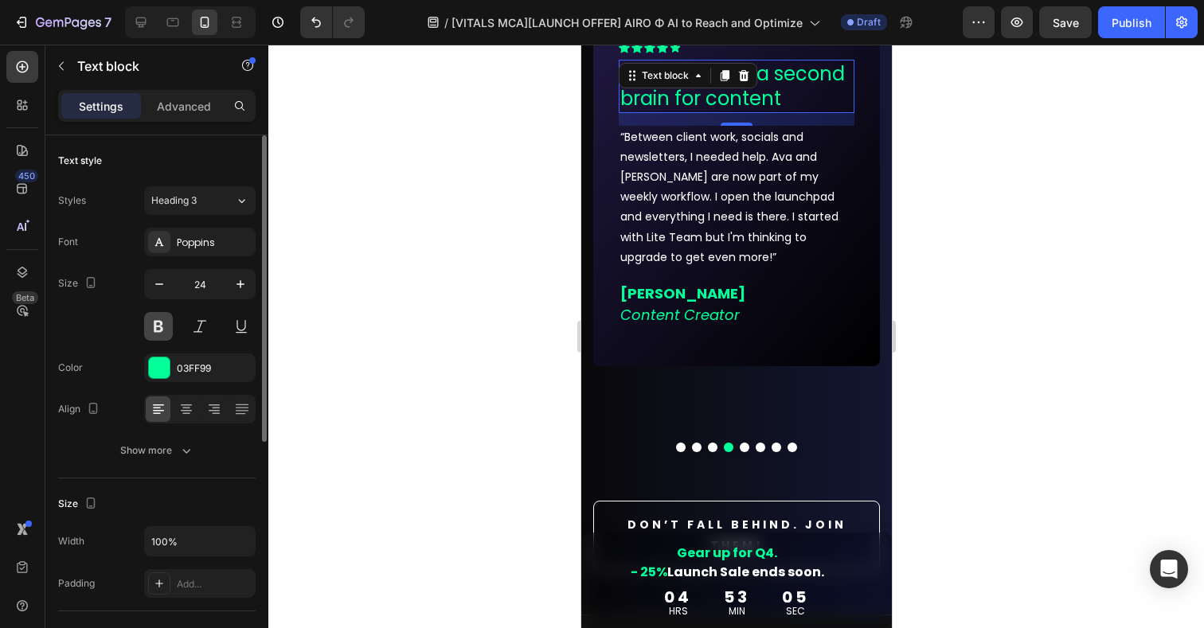
click at [161, 331] on button at bounding box center [158, 326] width 29 height 29
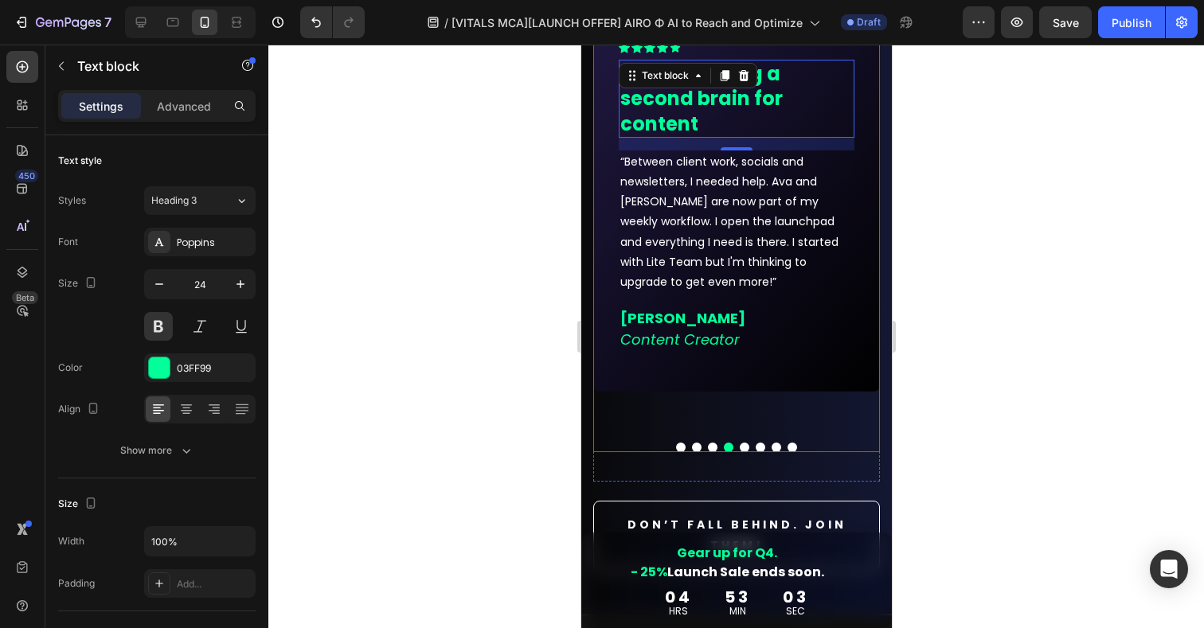
click at [744, 447] on button "Dot" at bounding box center [744, 448] width 10 height 10
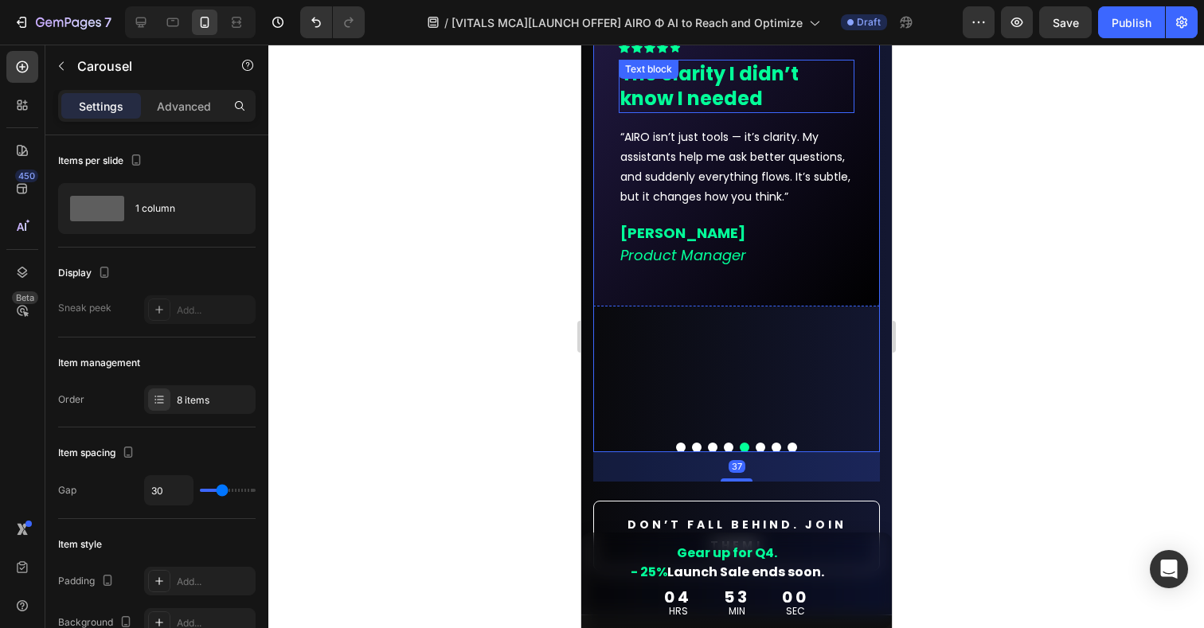
click at [667, 96] on p "The clarity I didn’t know I needed" at bounding box center [736, 85] width 233 height 49
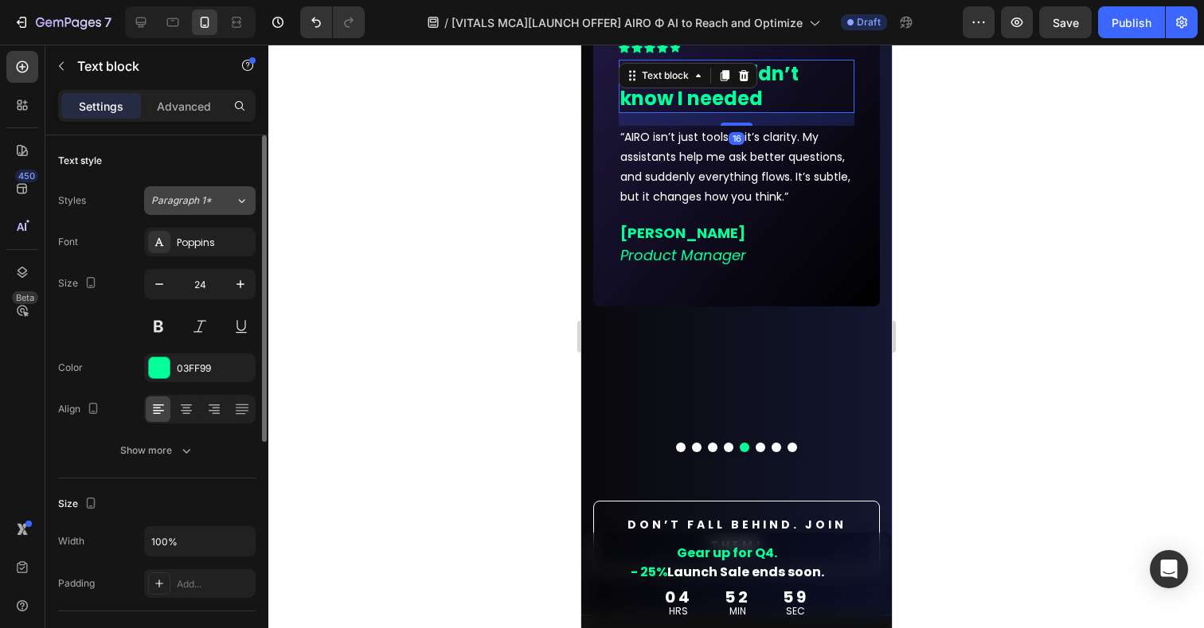
click at [195, 198] on span "Paragraph 1*" at bounding box center [181, 201] width 61 height 14
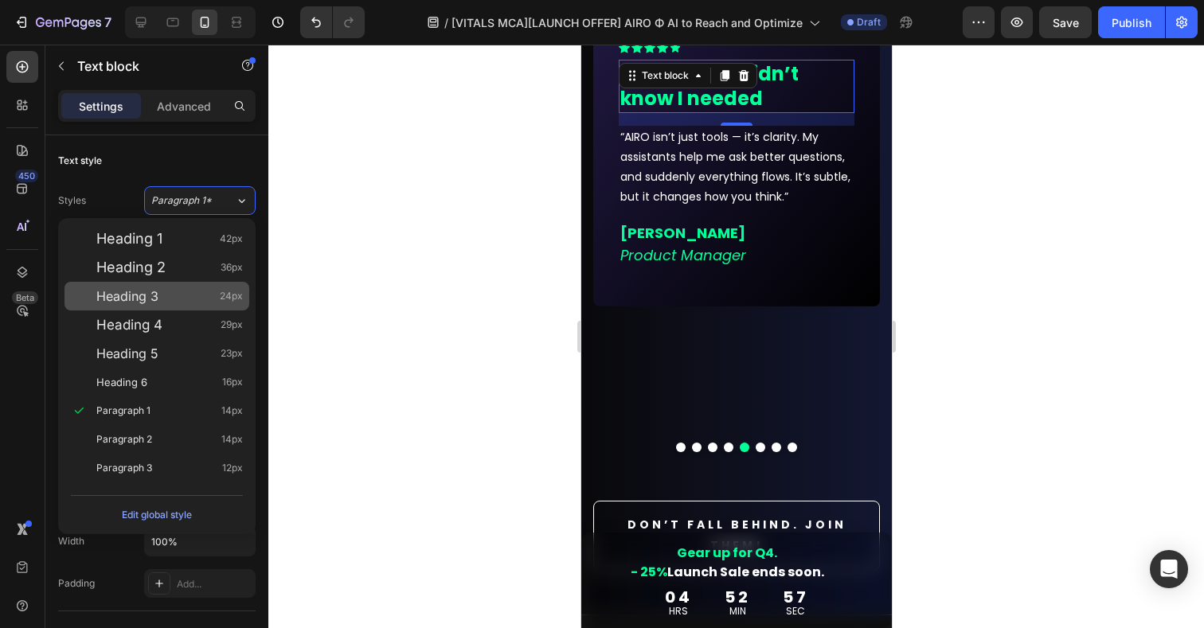
click at [137, 299] on span "Heading 3" at bounding box center [127, 296] width 62 height 16
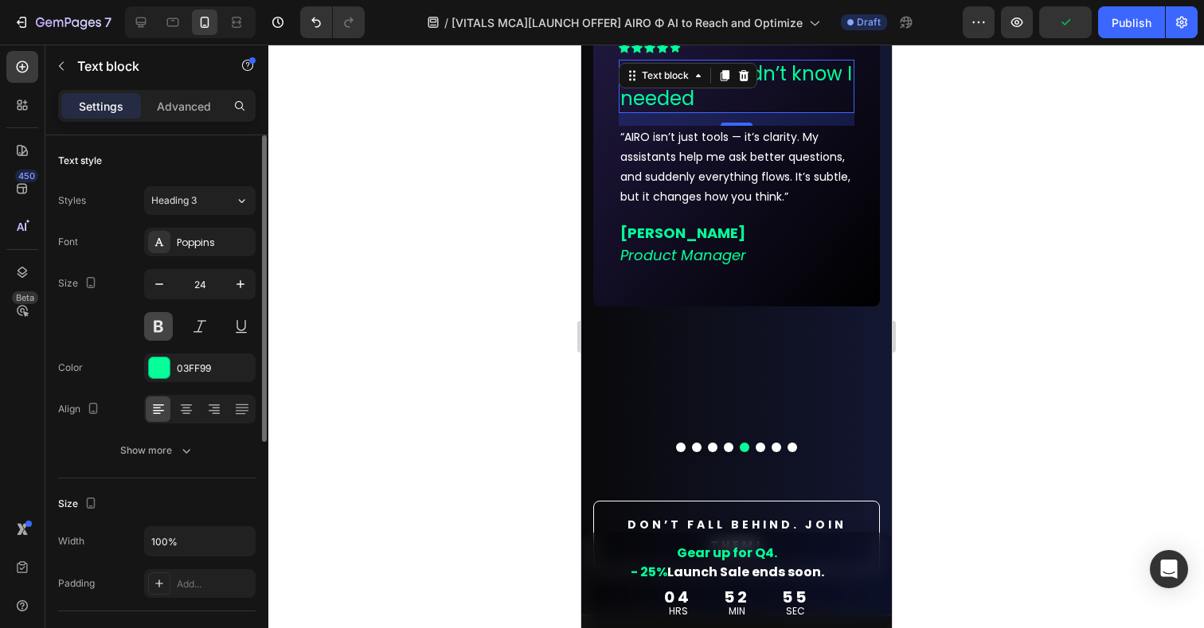
click at [159, 334] on button at bounding box center [158, 326] width 29 height 29
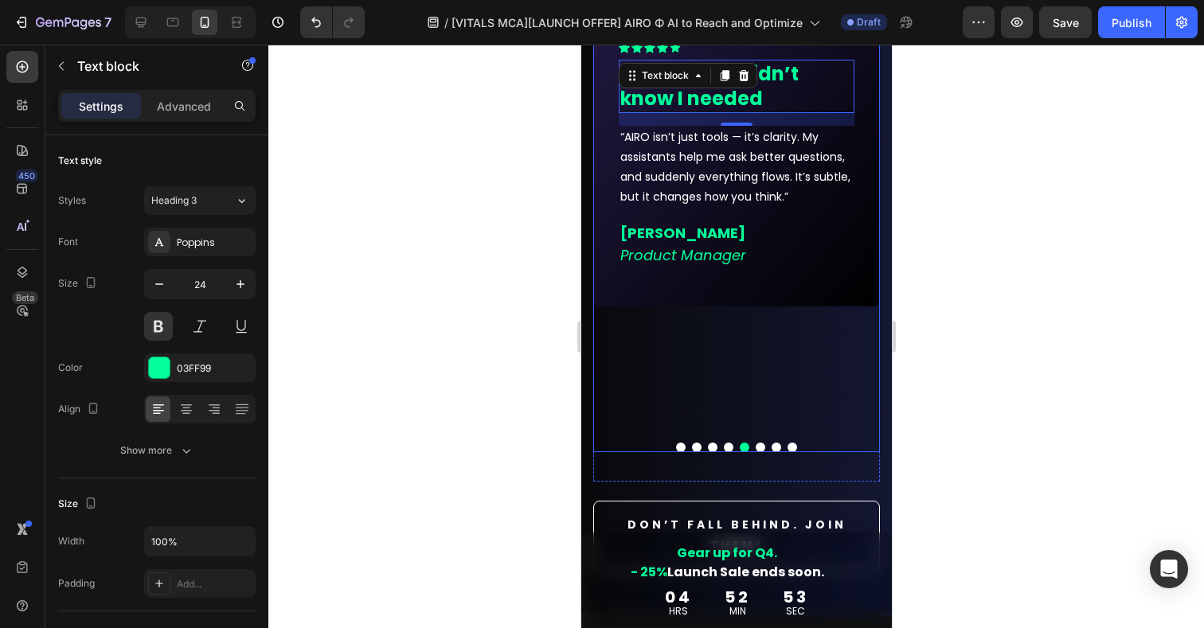
click at [762, 445] on button "Dot" at bounding box center [760, 448] width 10 height 10
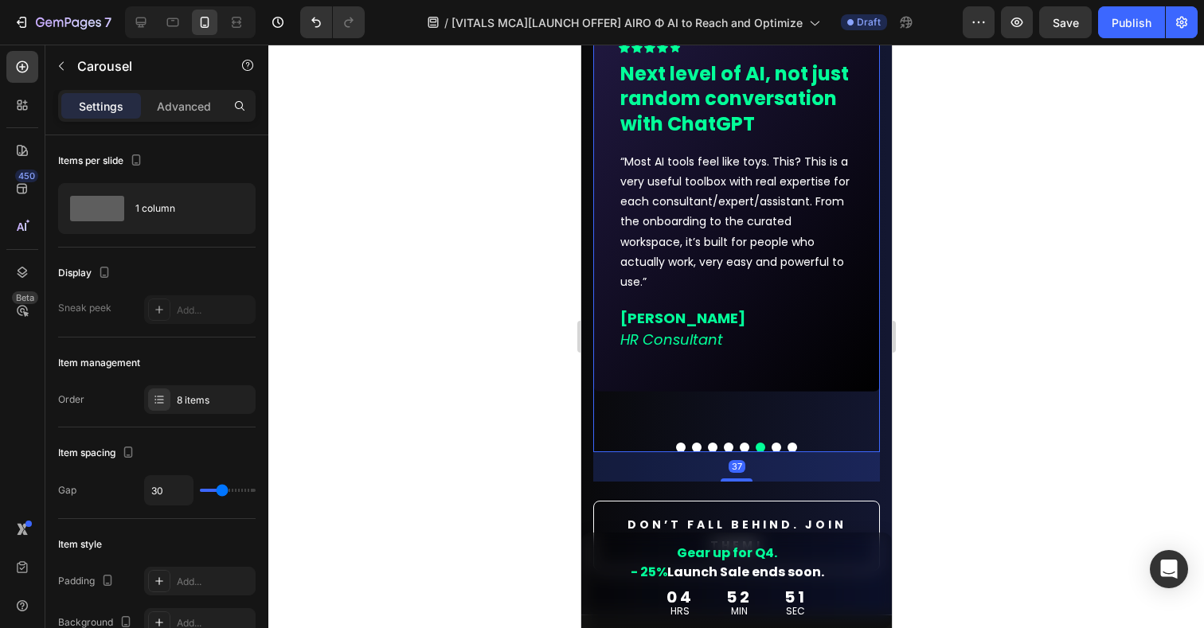
click at [708, 101] on p "Next level of AI, not just random conversation with ChatGPT" at bounding box center [736, 98] width 233 height 75
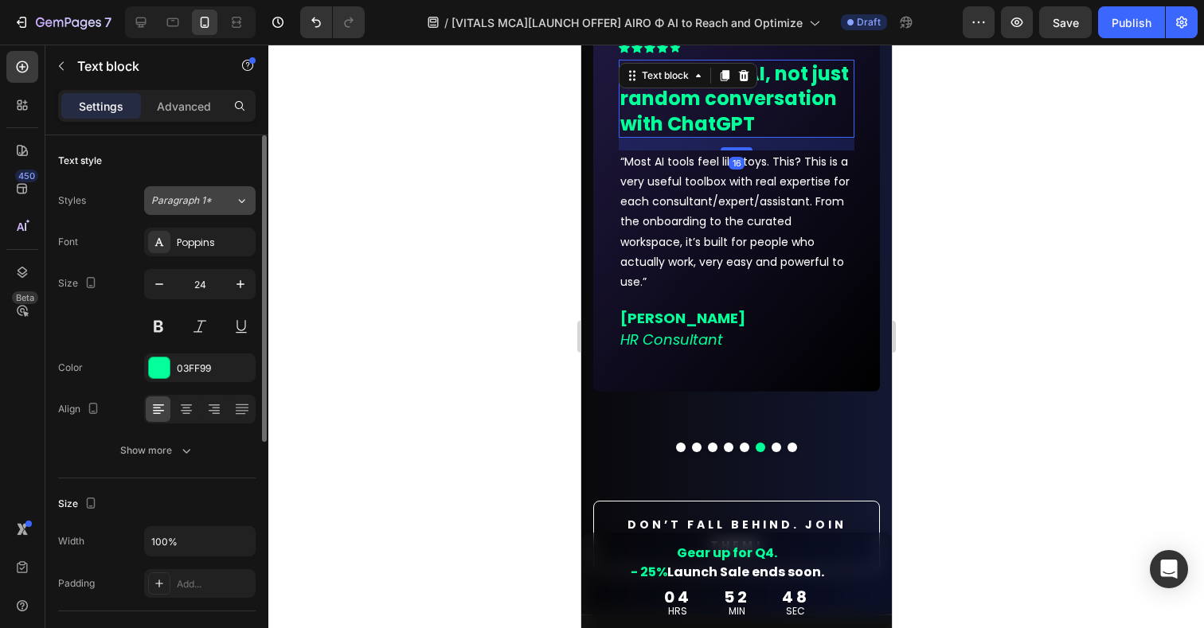
click at [213, 201] on div "Paragraph 1*" at bounding box center [183, 201] width 65 height 14
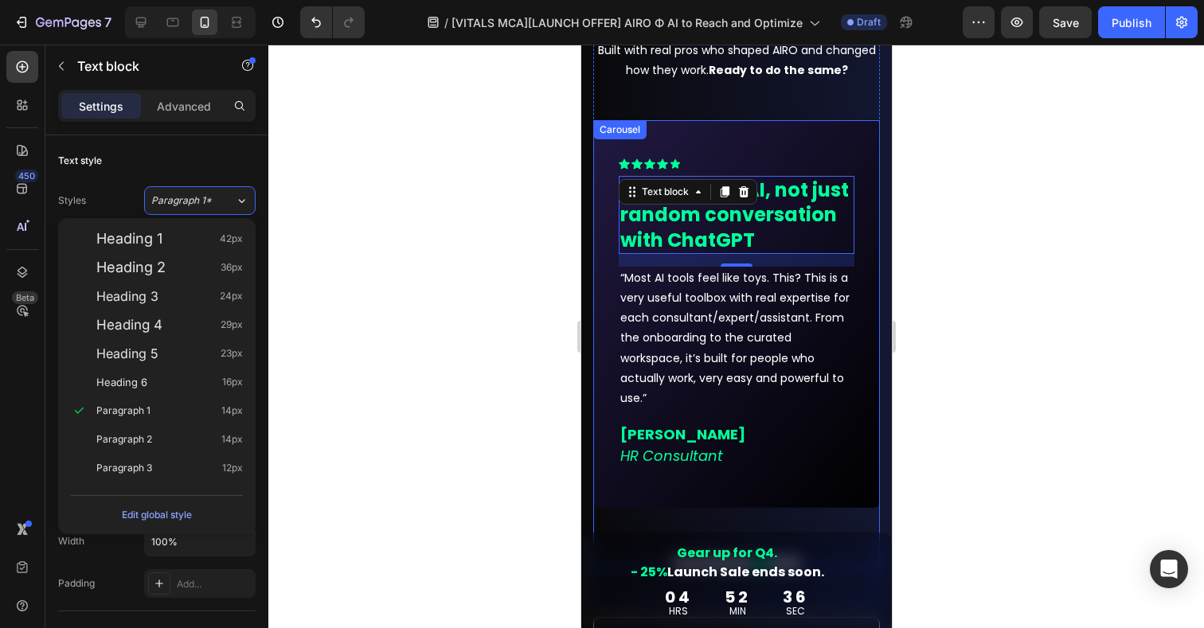
scroll to position [15106, 0]
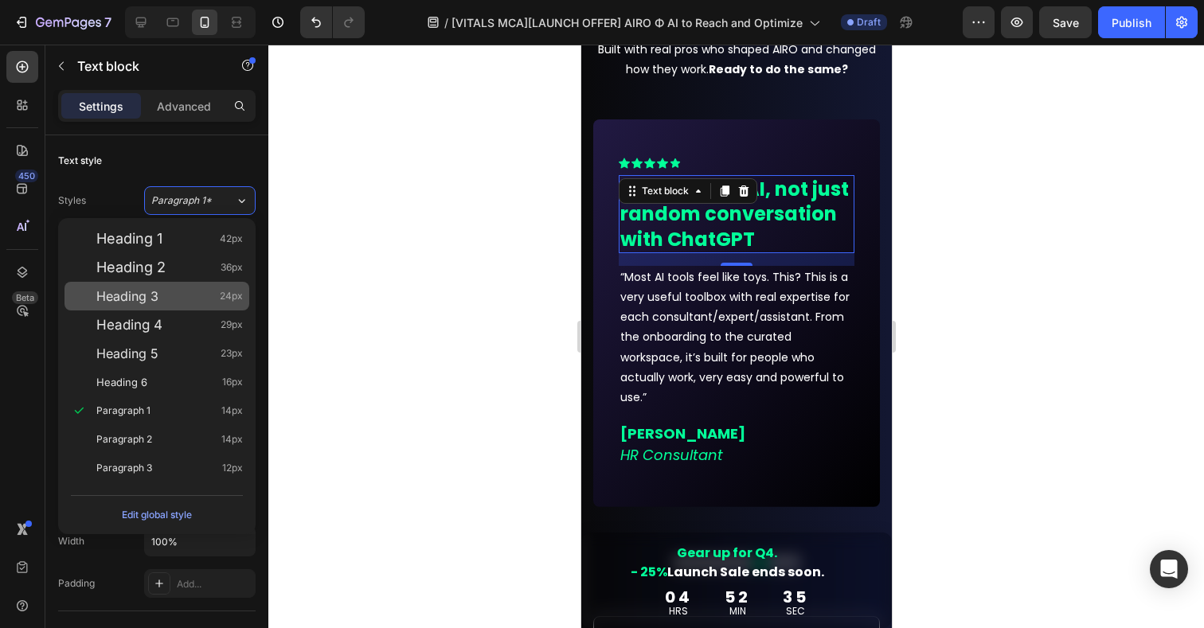
click at [128, 304] on div "Heading 3 24px" at bounding box center [157, 296] width 185 height 29
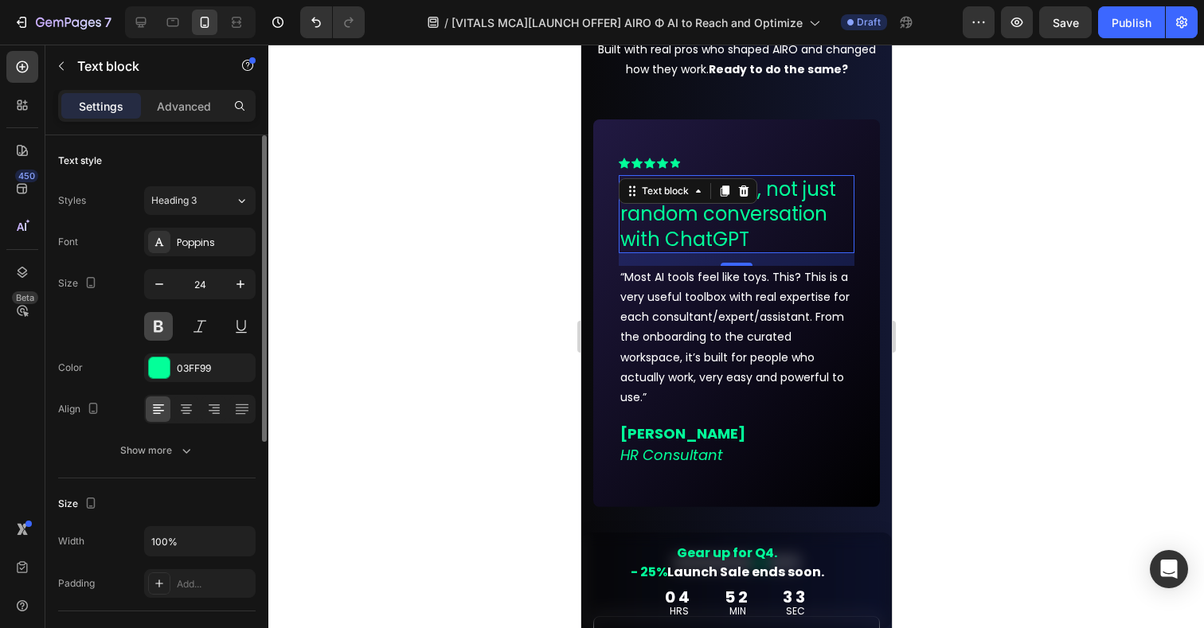
click at [162, 325] on button at bounding box center [158, 326] width 29 height 29
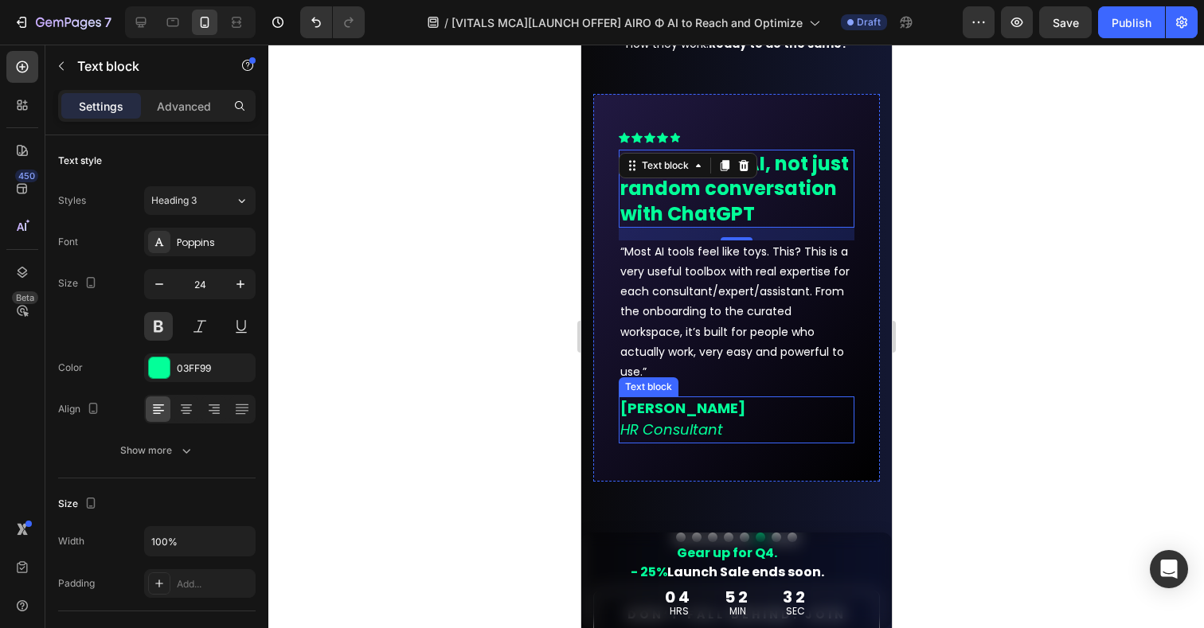
scroll to position [15143, 0]
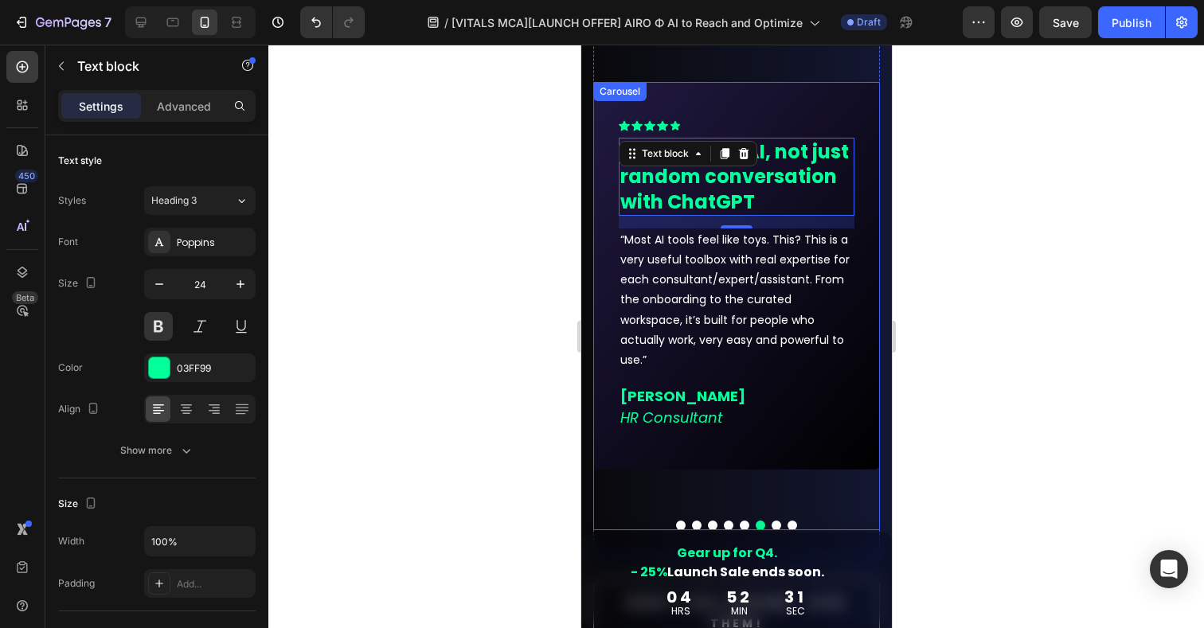
click at [775, 526] on button "Dot" at bounding box center [776, 526] width 10 height 10
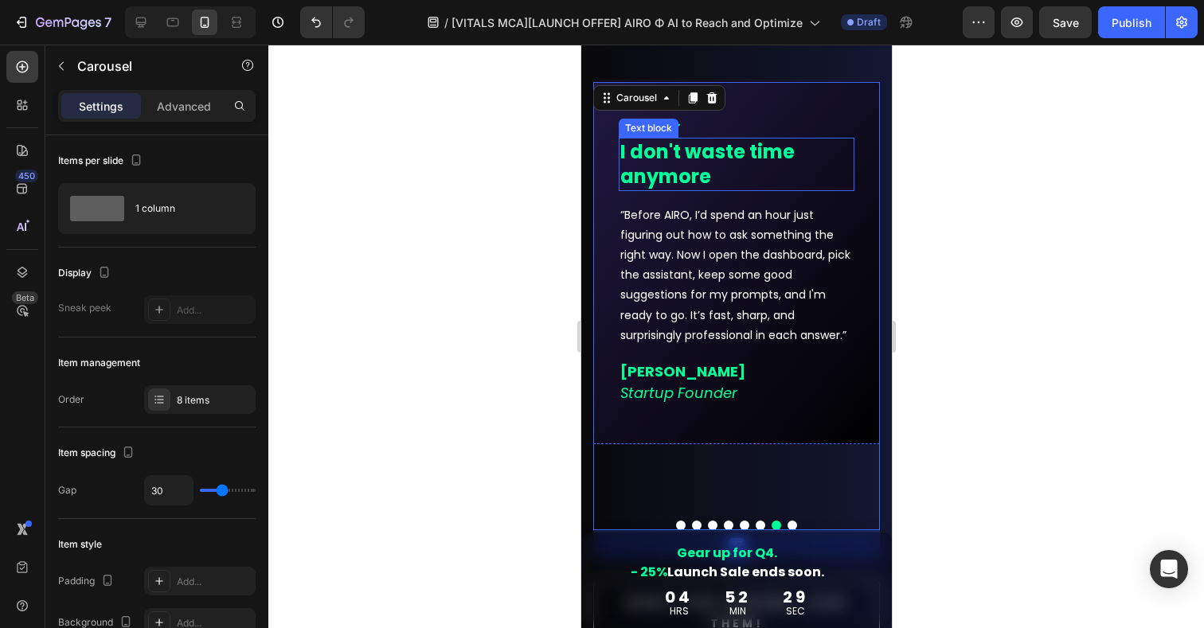
click at [694, 177] on p "I don't waste time anymore" at bounding box center [736, 163] width 233 height 49
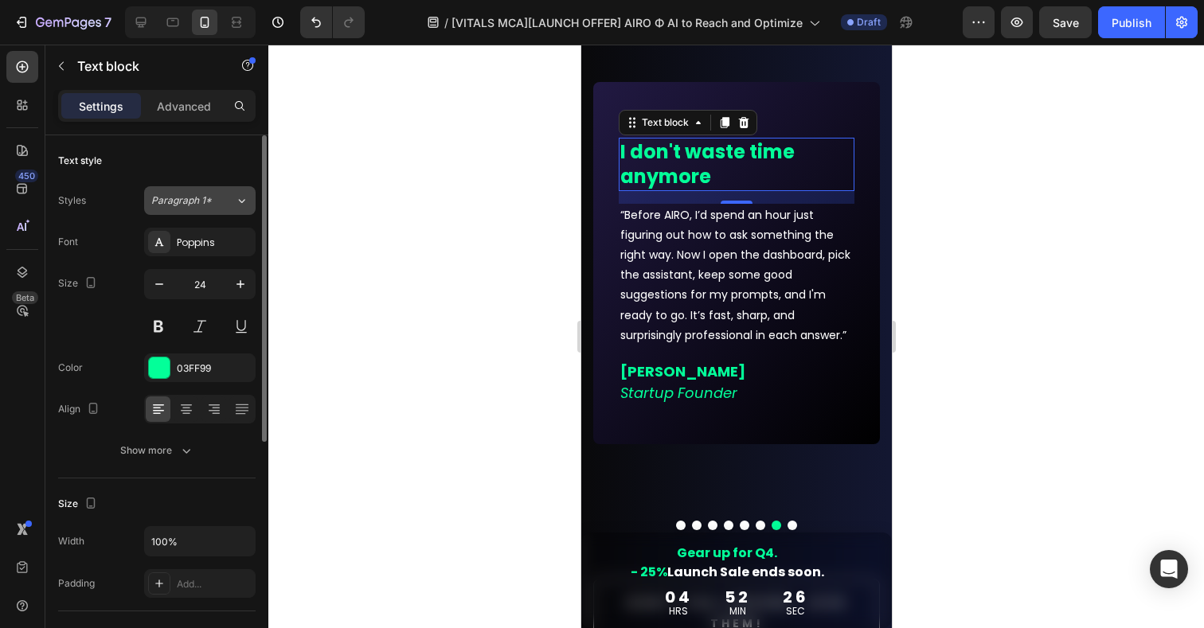
click at [199, 205] on span "Paragraph 1*" at bounding box center [181, 201] width 61 height 14
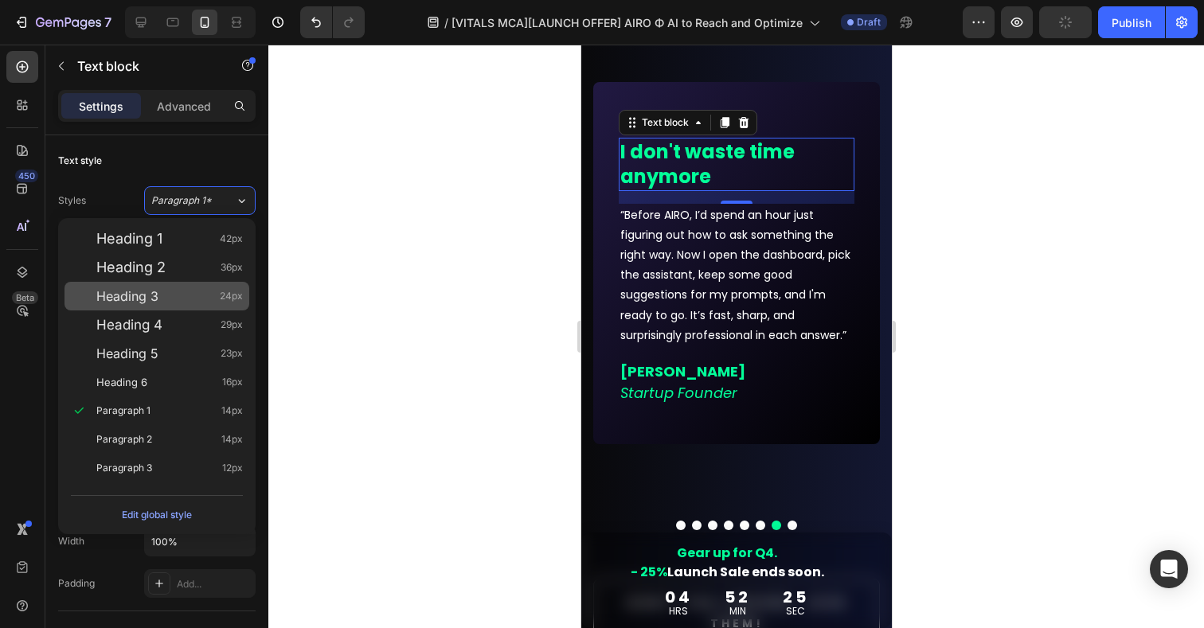
click at [152, 301] on span "Heading 3" at bounding box center [127, 296] width 62 height 16
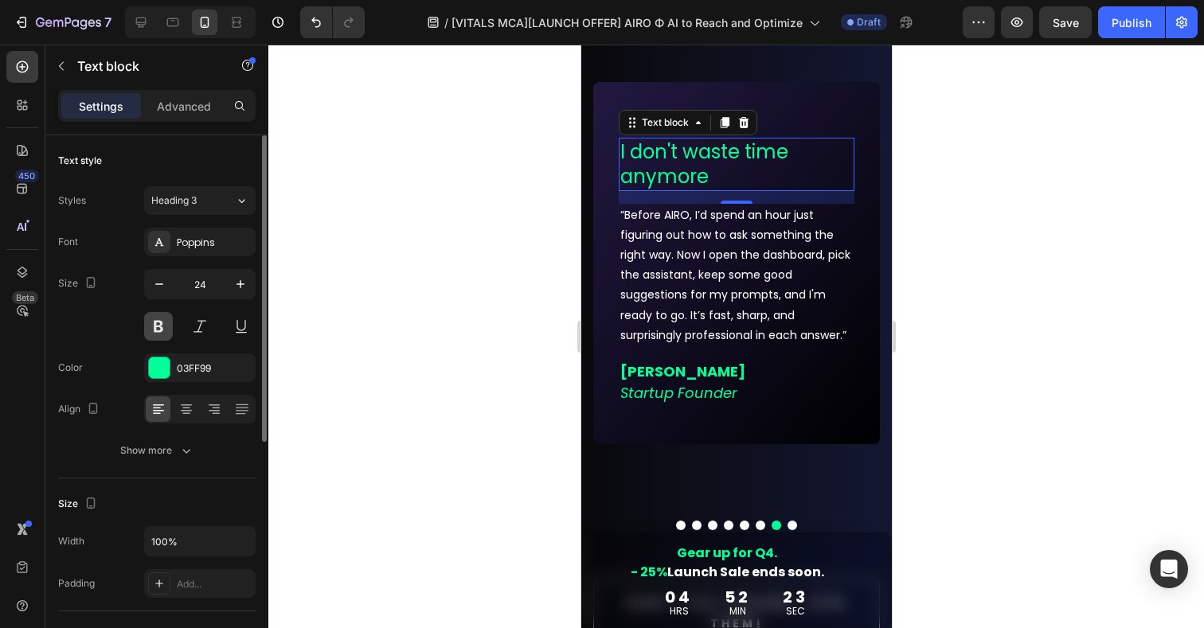
click at [163, 326] on button at bounding box center [158, 326] width 29 height 29
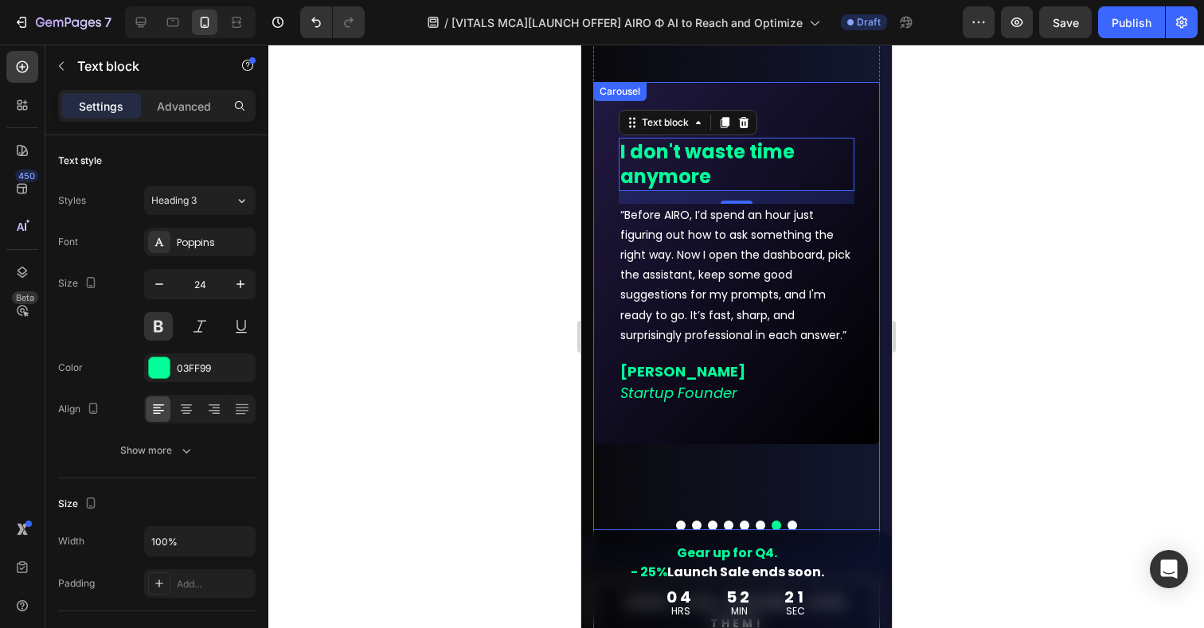
click at [793, 525] on button "Dot" at bounding box center [792, 526] width 10 height 10
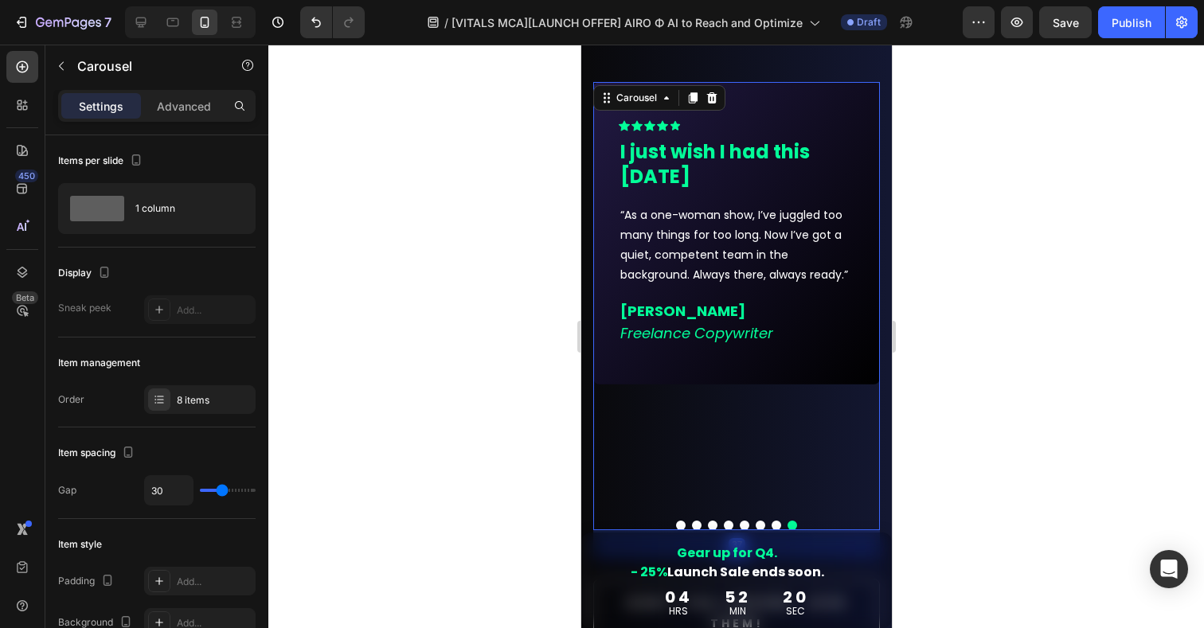
click at [651, 155] on p "I just wish I had this [DATE]" at bounding box center [736, 163] width 233 height 49
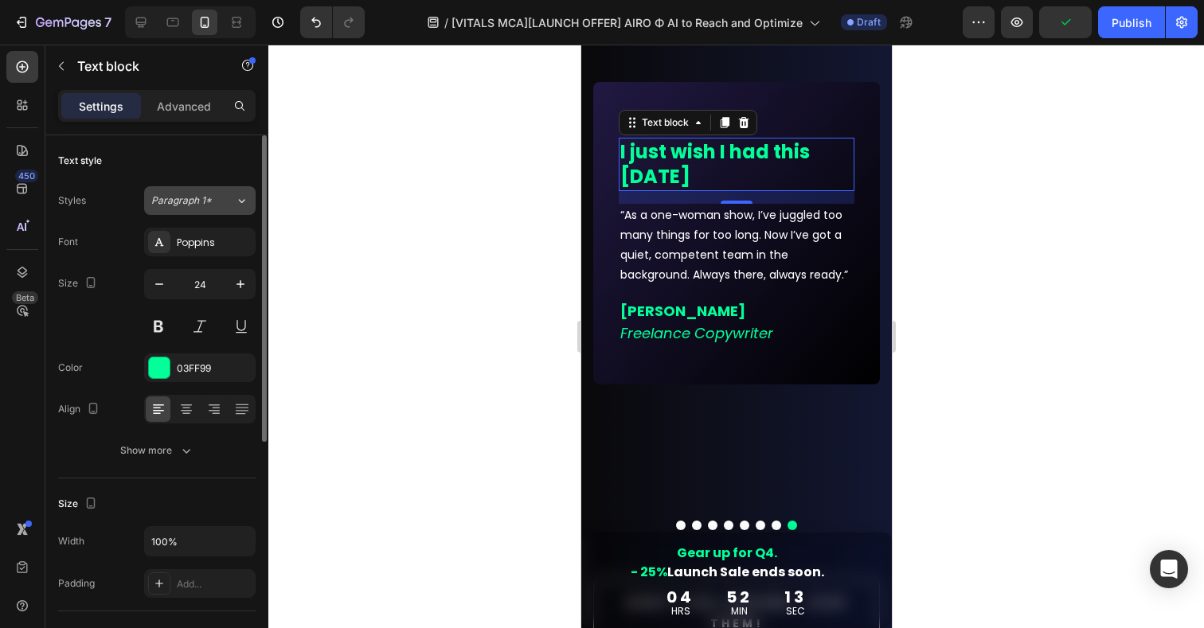
click at [217, 207] on div "Paragraph 1*" at bounding box center [193, 201] width 84 height 14
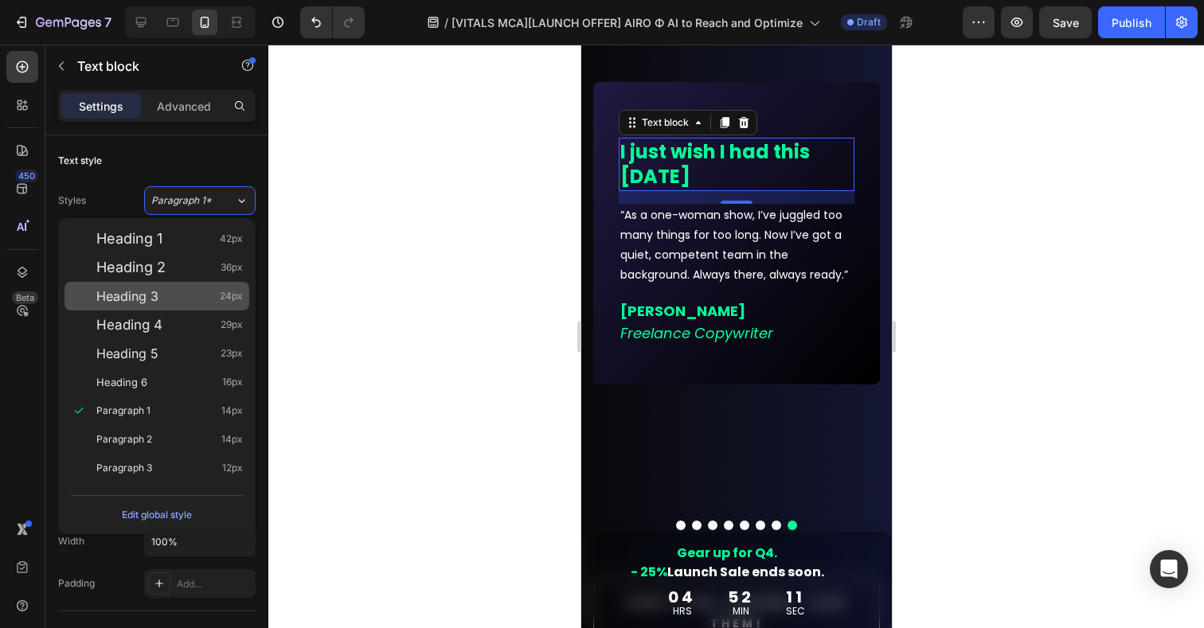
click at [159, 295] on div "Heading 3 24px" at bounding box center [169, 296] width 147 height 16
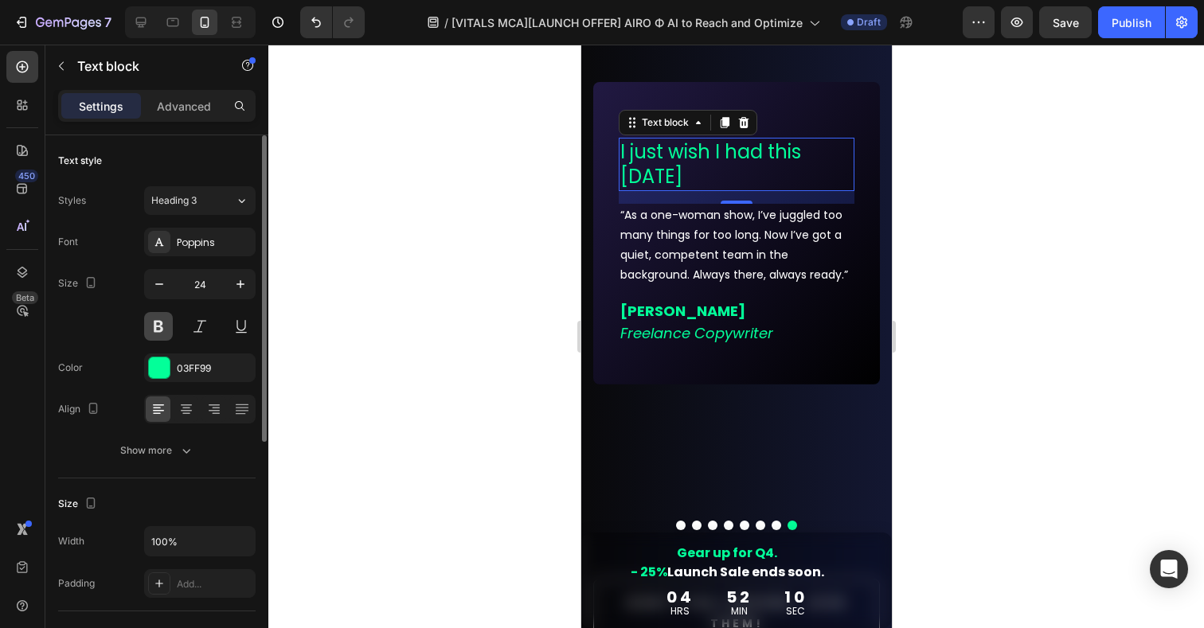
click at [154, 328] on button at bounding box center [158, 326] width 29 height 29
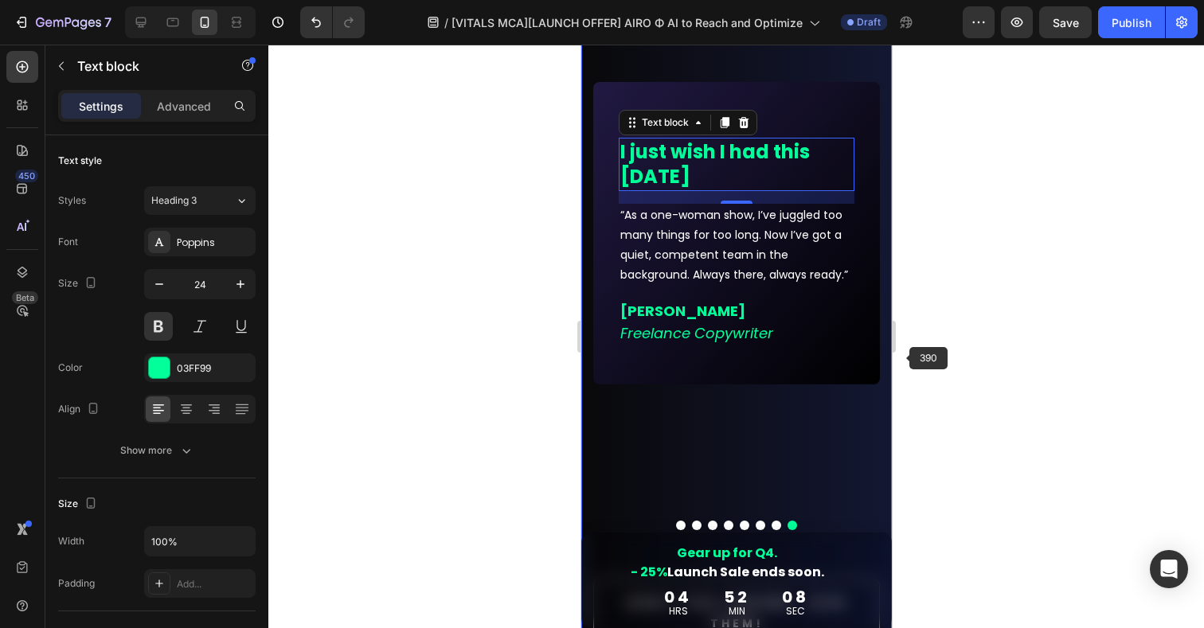
click at [919, 366] on div at bounding box center [736, 337] width 936 height 584
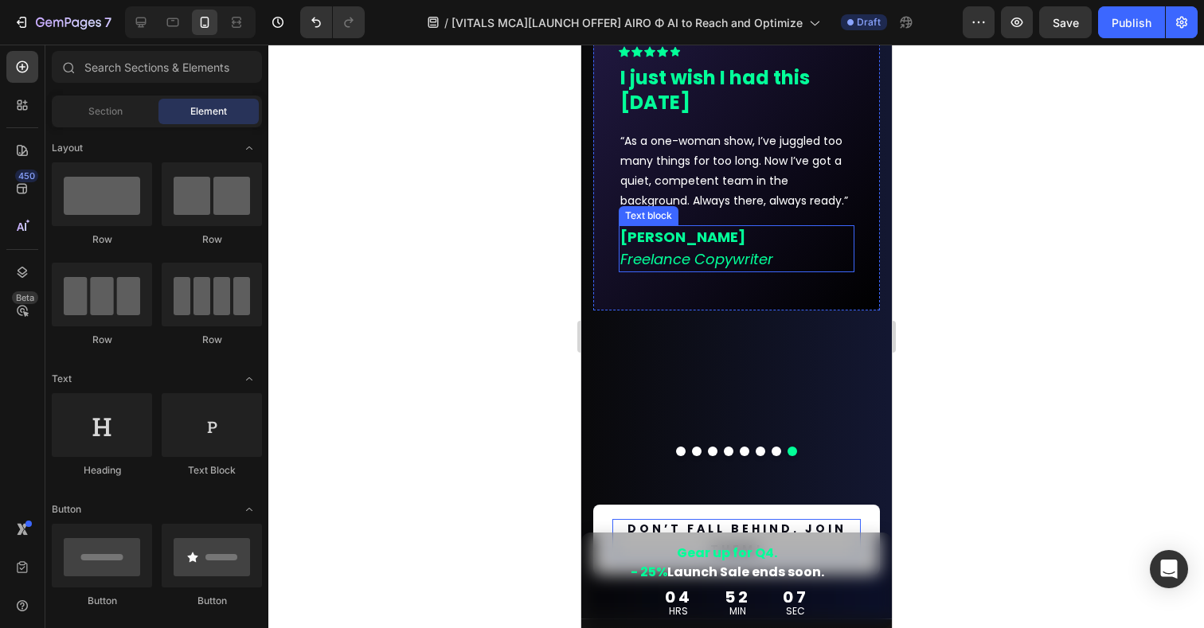
scroll to position [15534, 0]
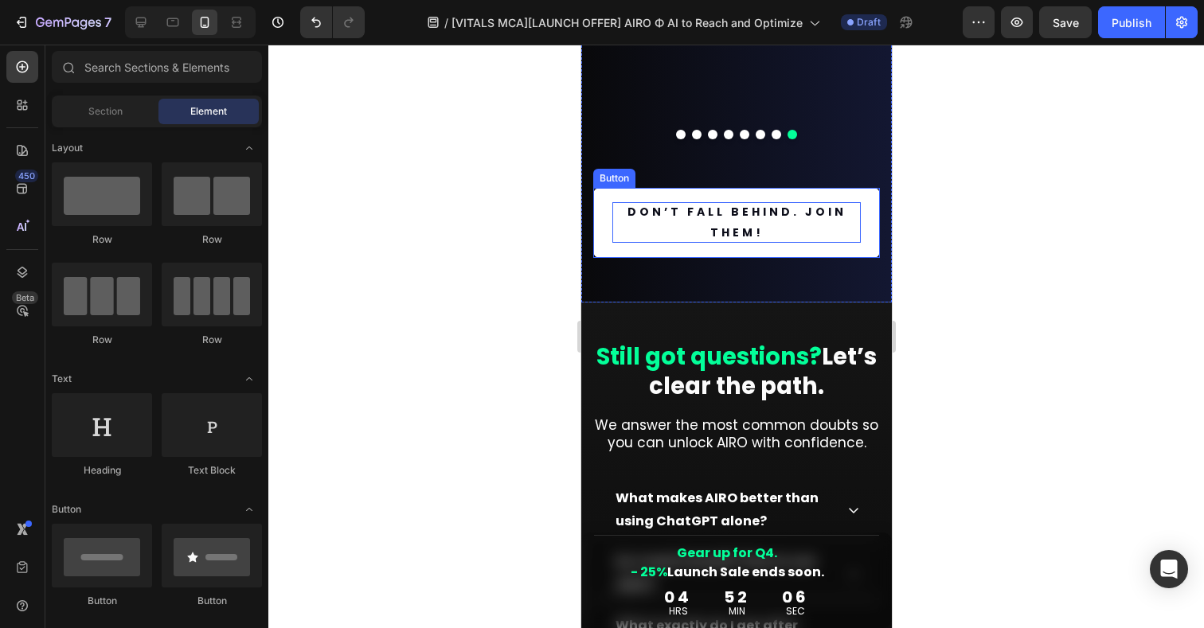
click at [765, 221] on p "Don’t fall behind. JOIN THEM!" at bounding box center [736, 222] width 248 height 40
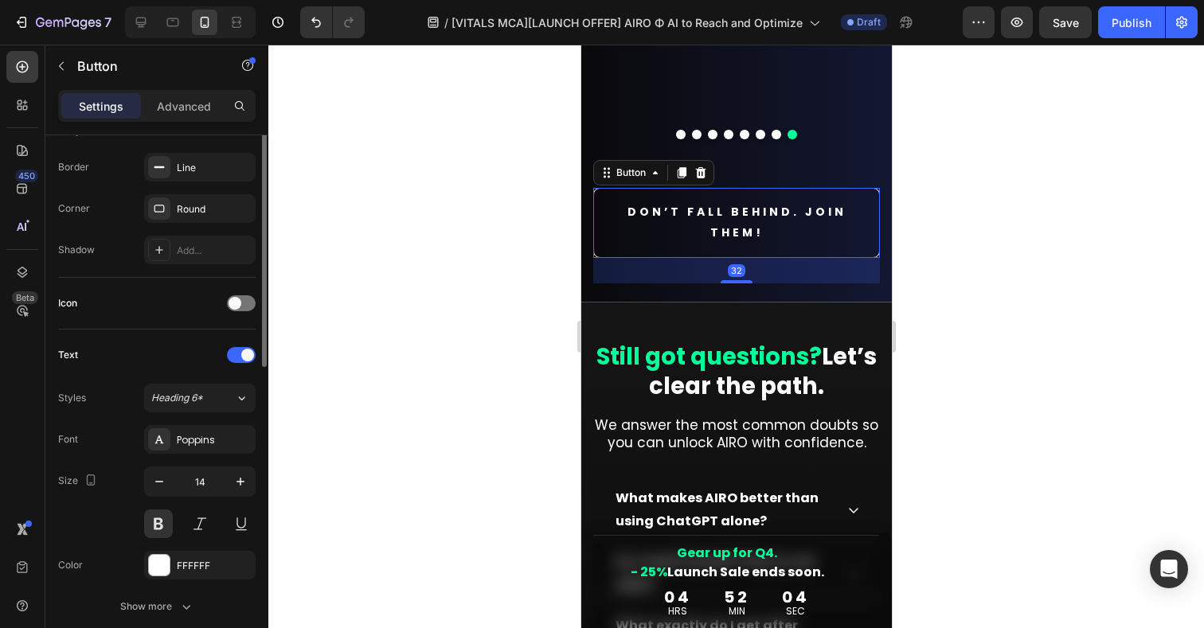
scroll to position [427, 0]
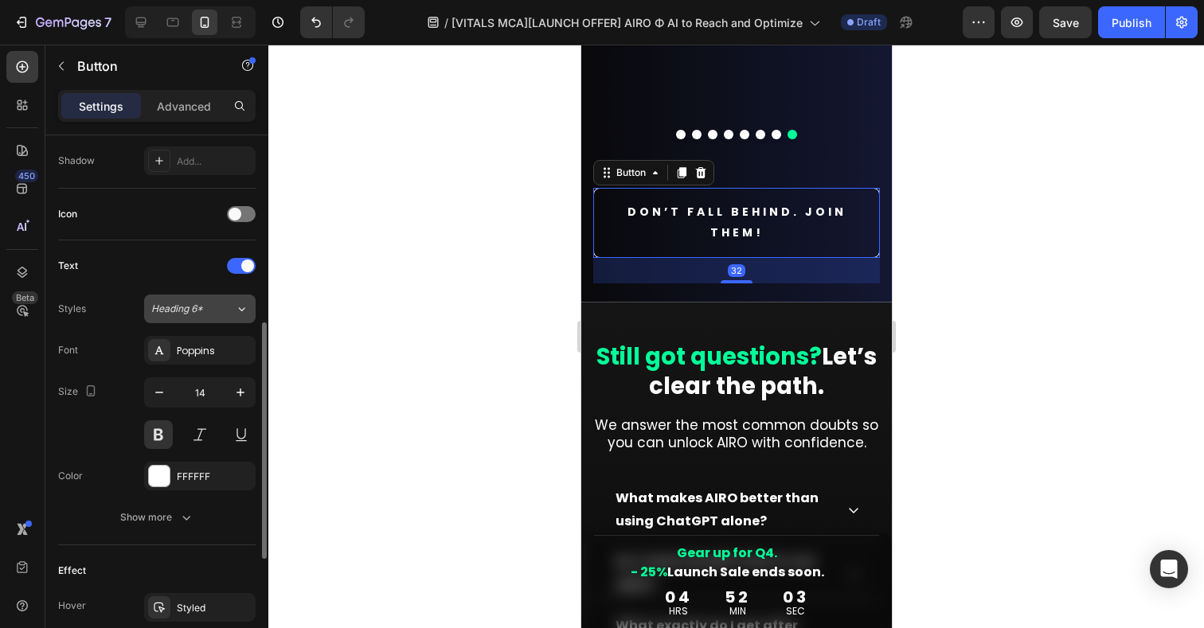
click at [205, 314] on div "Heading 6*" at bounding box center [183, 309] width 65 height 14
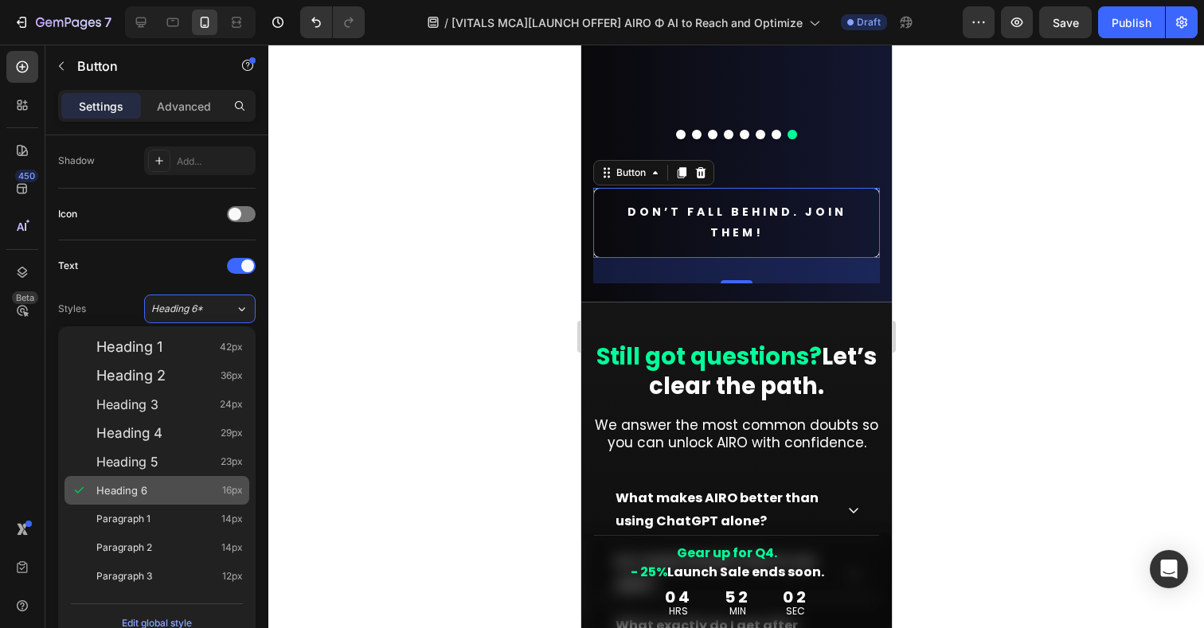
click at [140, 503] on div "Heading 6 16px" at bounding box center [157, 490] width 185 height 29
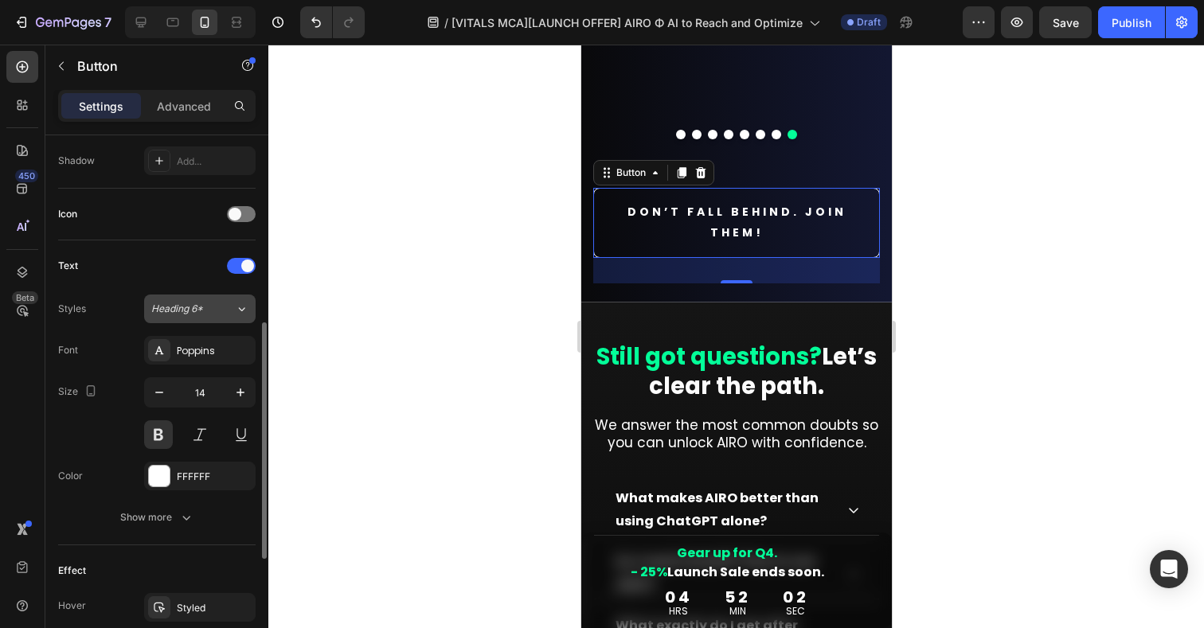
click at [188, 310] on span "Heading 6*" at bounding box center [177, 309] width 52 height 14
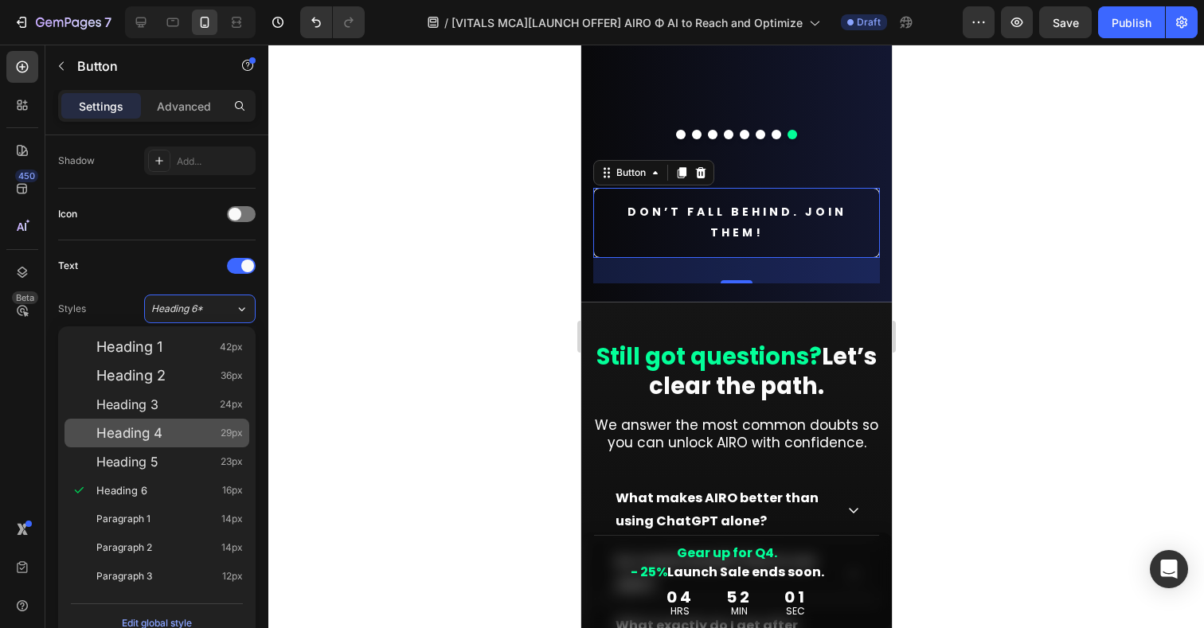
click at [127, 427] on span "Heading 4" at bounding box center [129, 433] width 66 height 16
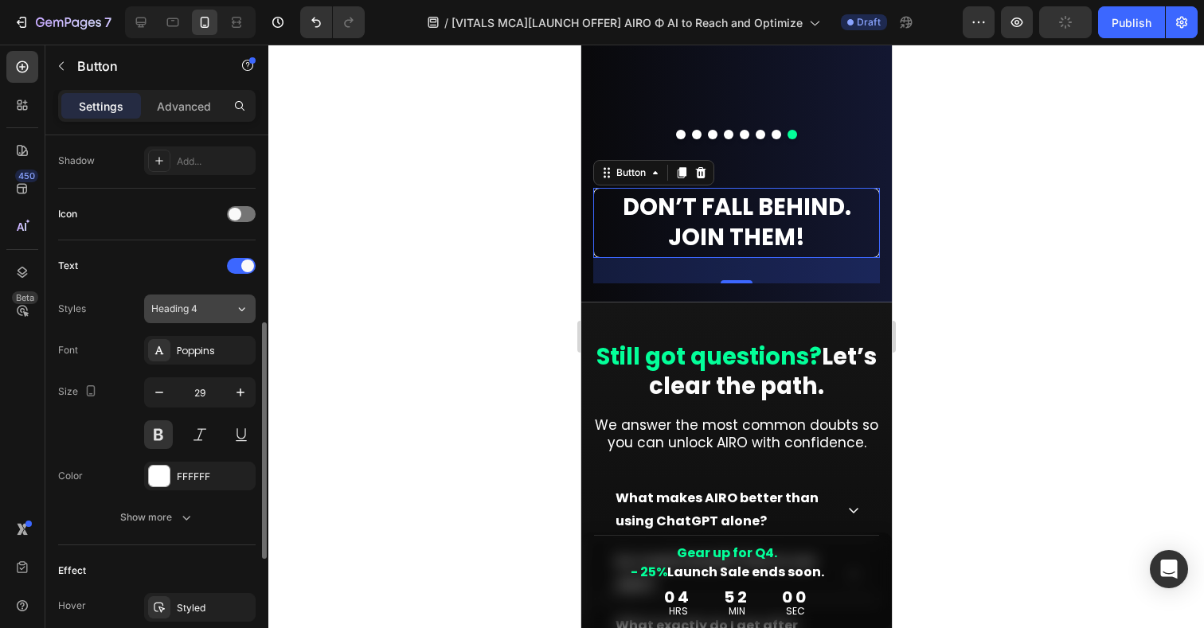
click at [197, 303] on span "Heading 4" at bounding box center [174, 309] width 46 height 14
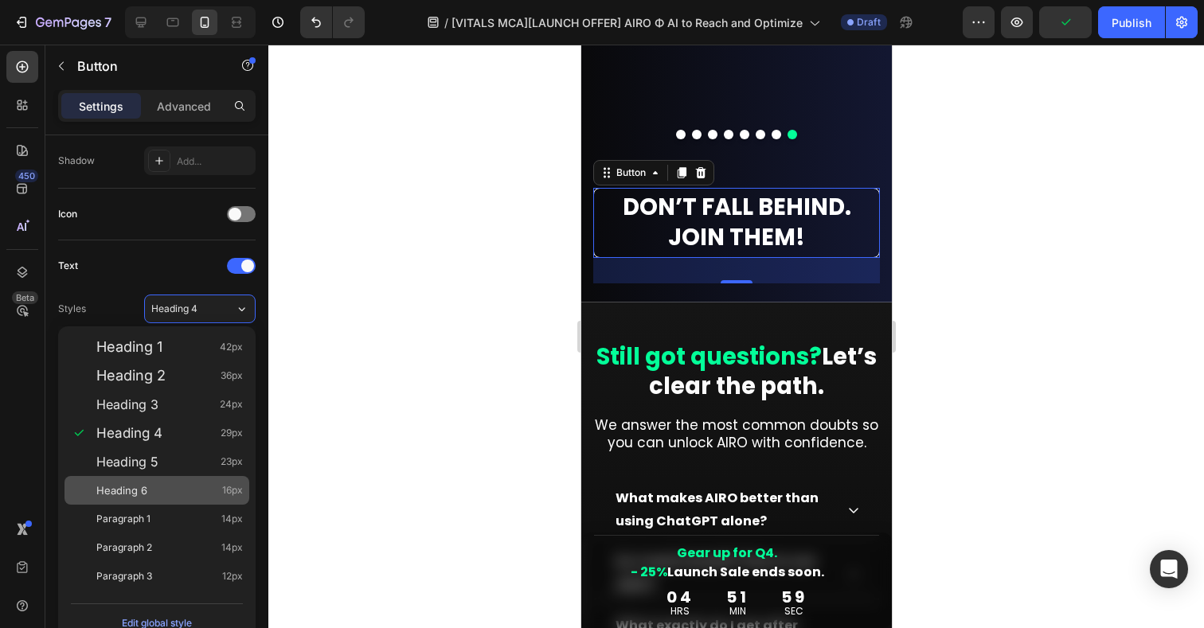
click at [129, 490] on span "Heading 6" at bounding box center [121, 491] width 51 height 16
type input "16"
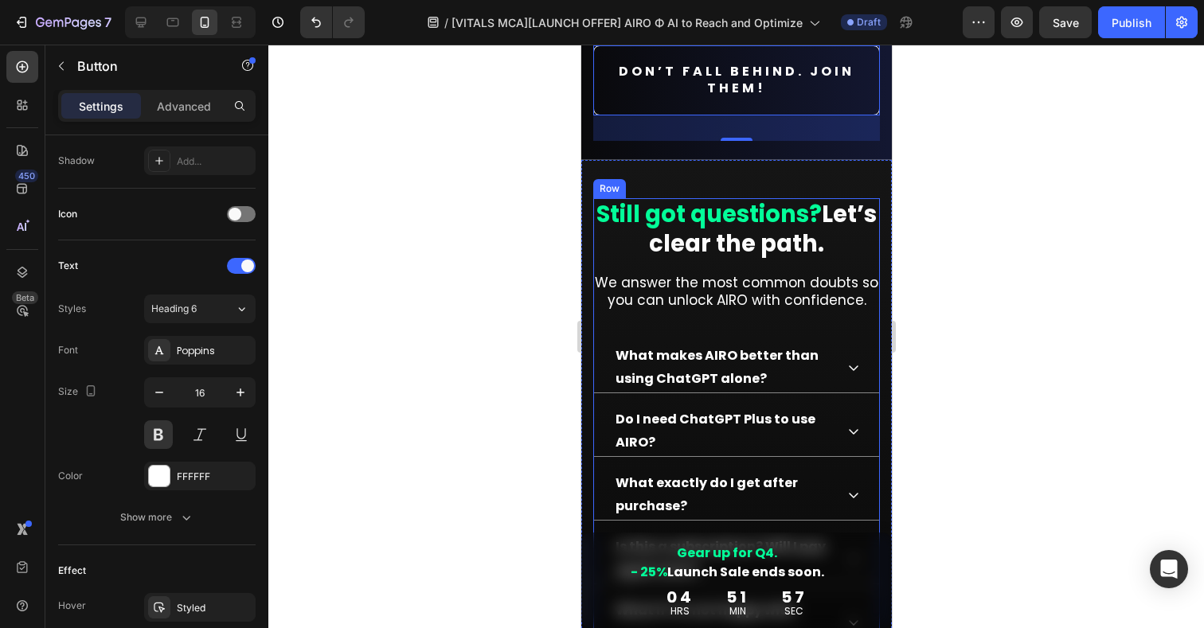
scroll to position [15686, 0]
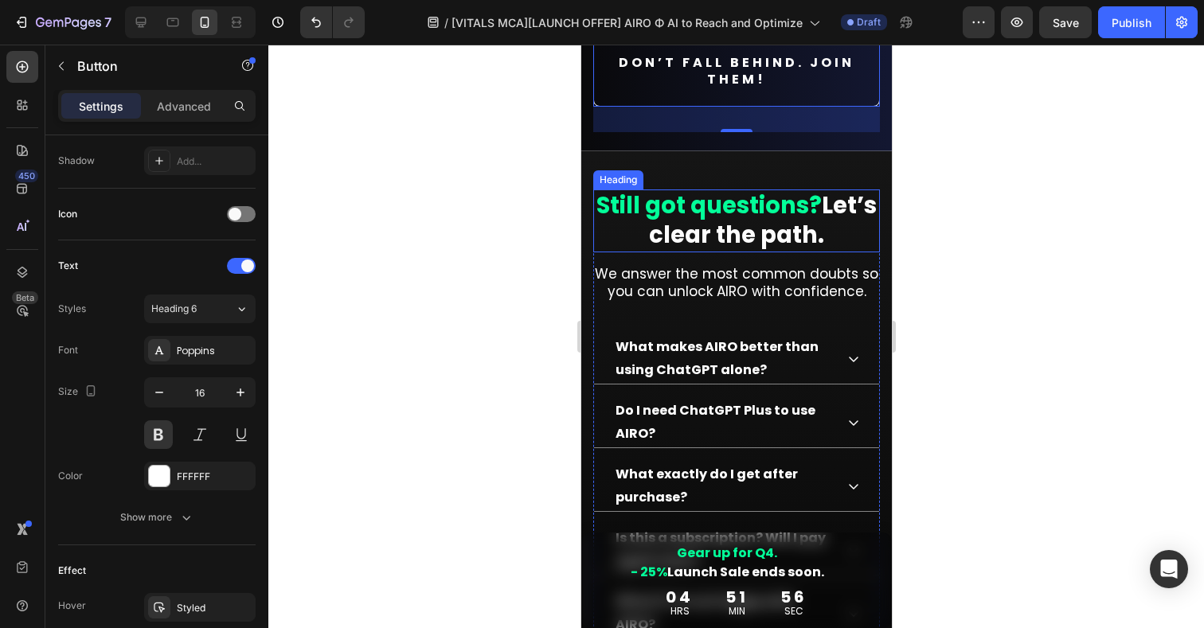
click at [753, 231] on span "Let’s clear the path." at bounding box center [762, 221] width 228 height 62
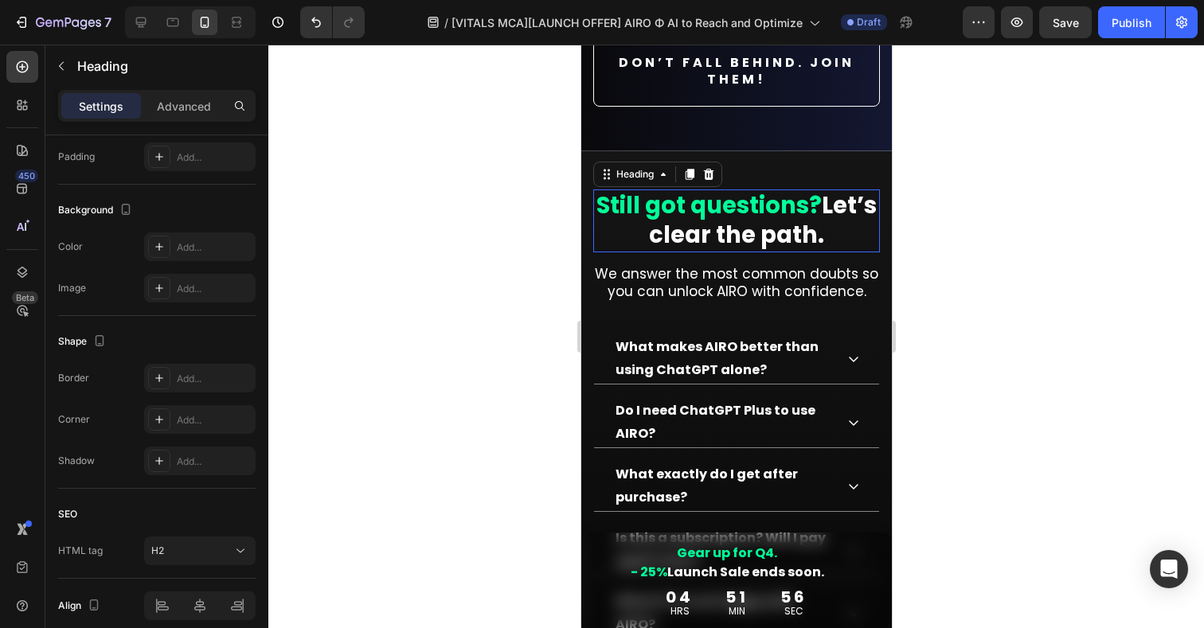
scroll to position [0, 0]
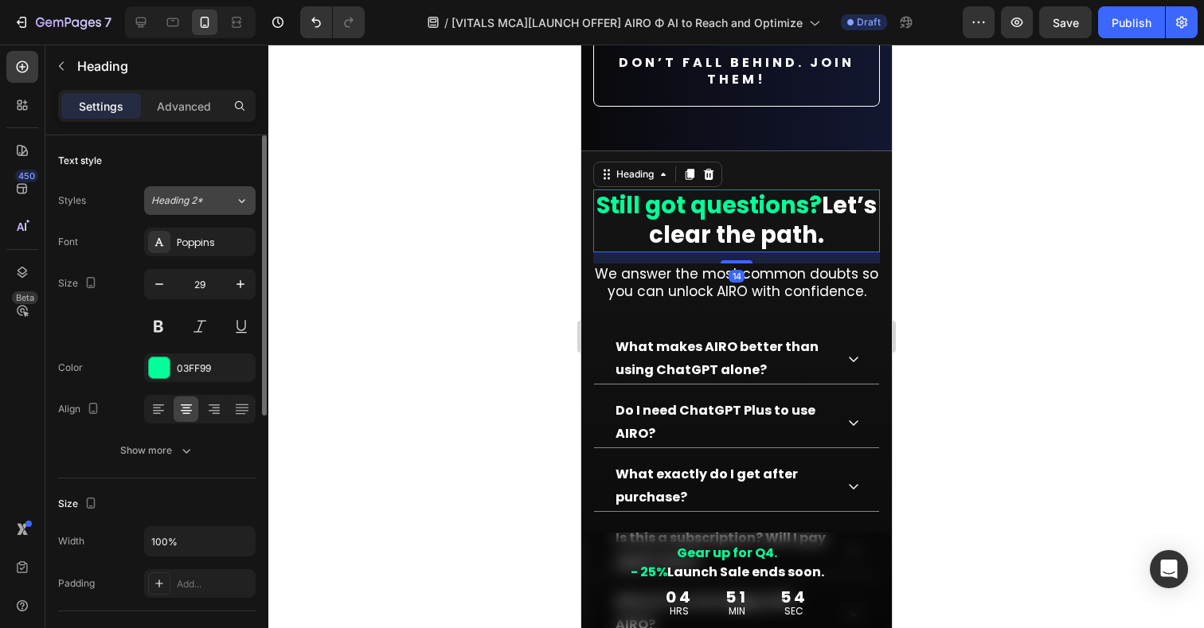
click at [190, 202] on span "Heading 2*" at bounding box center [177, 201] width 52 height 14
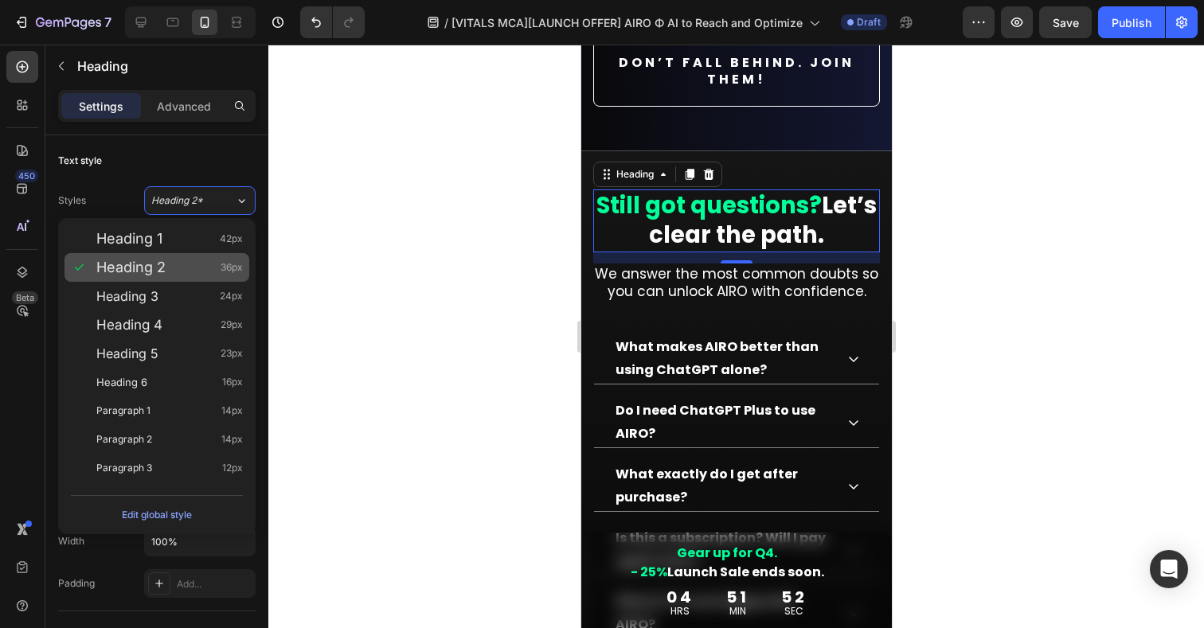
click at [150, 268] on span "Heading 2" at bounding box center [130, 268] width 69 height 16
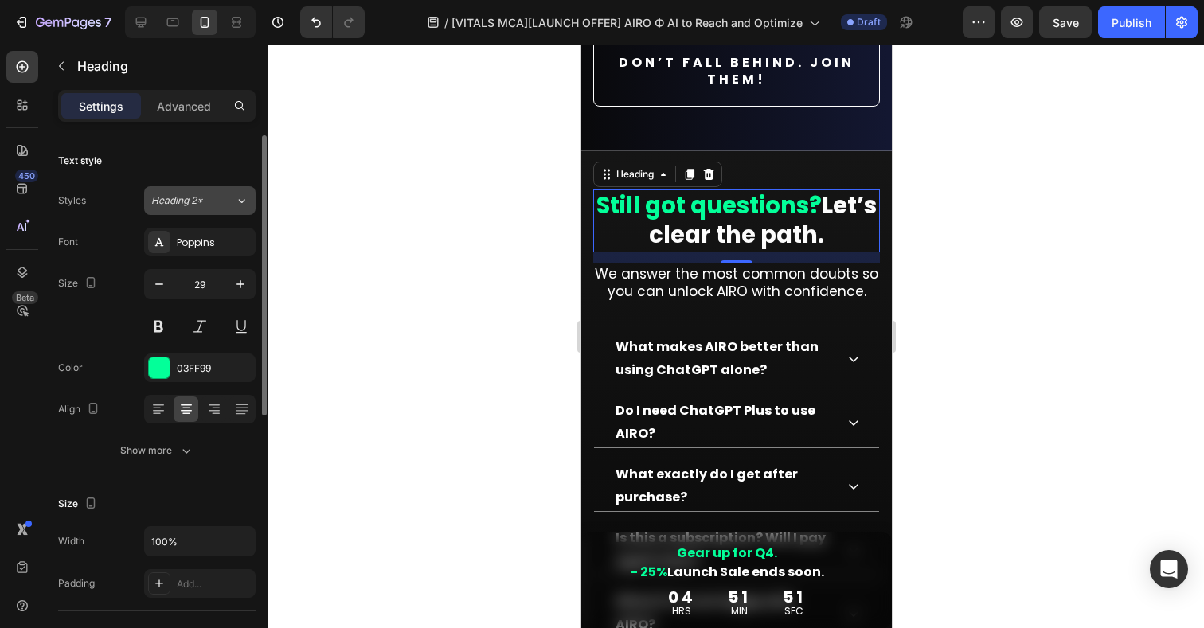
click at [200, 198] on span "Heading 2*" at bounding box center [177, 201] width 52 height 14
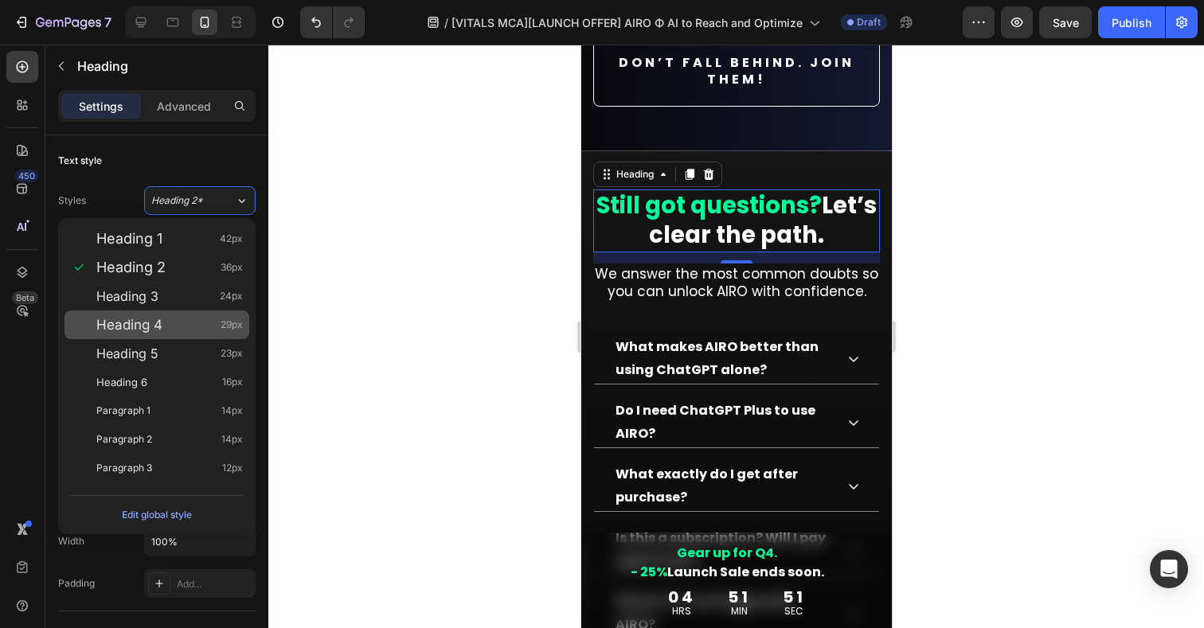
click at [164, 332] on div "Heading 4 29px" at bounding box center [169, 325] width 147 height 16
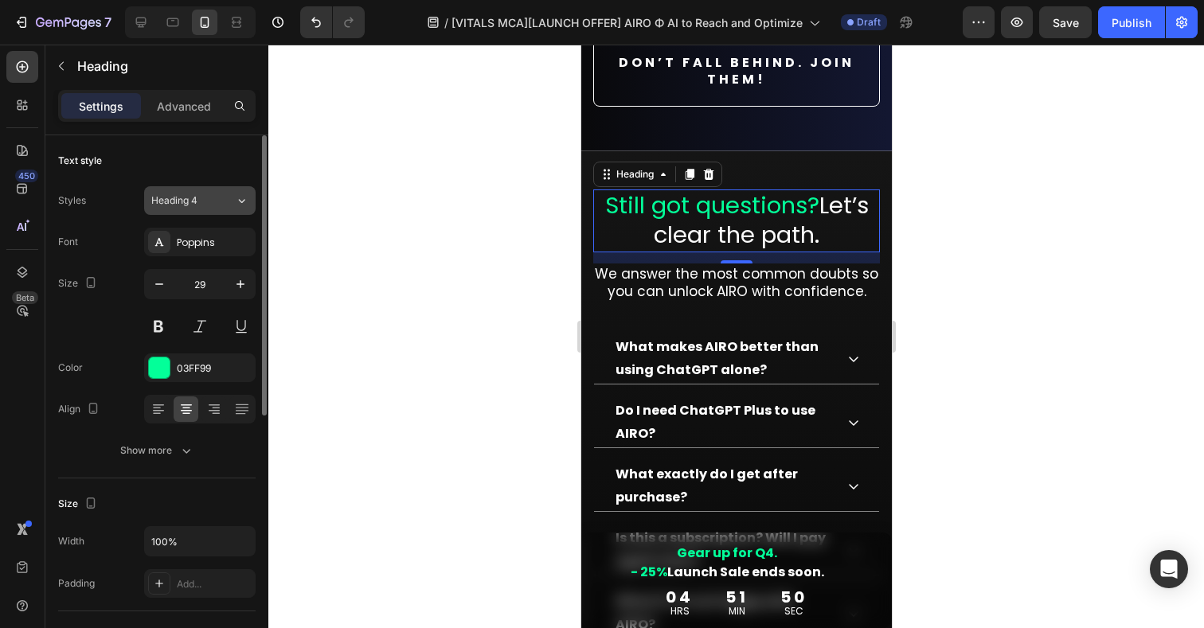
click at [193, 199] on span "Heading 4" at bounding box center [174, 201] width 46 height 14
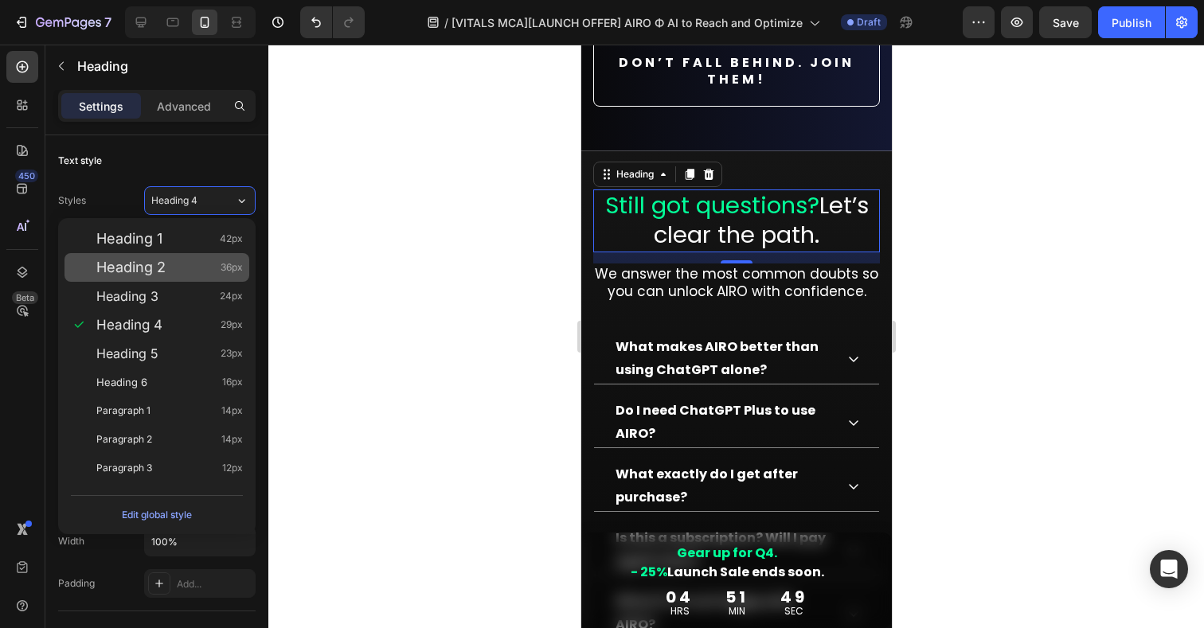
click at [149, 265] on span "Heading 2" at bounding box center [130, 268] width 69 height 16
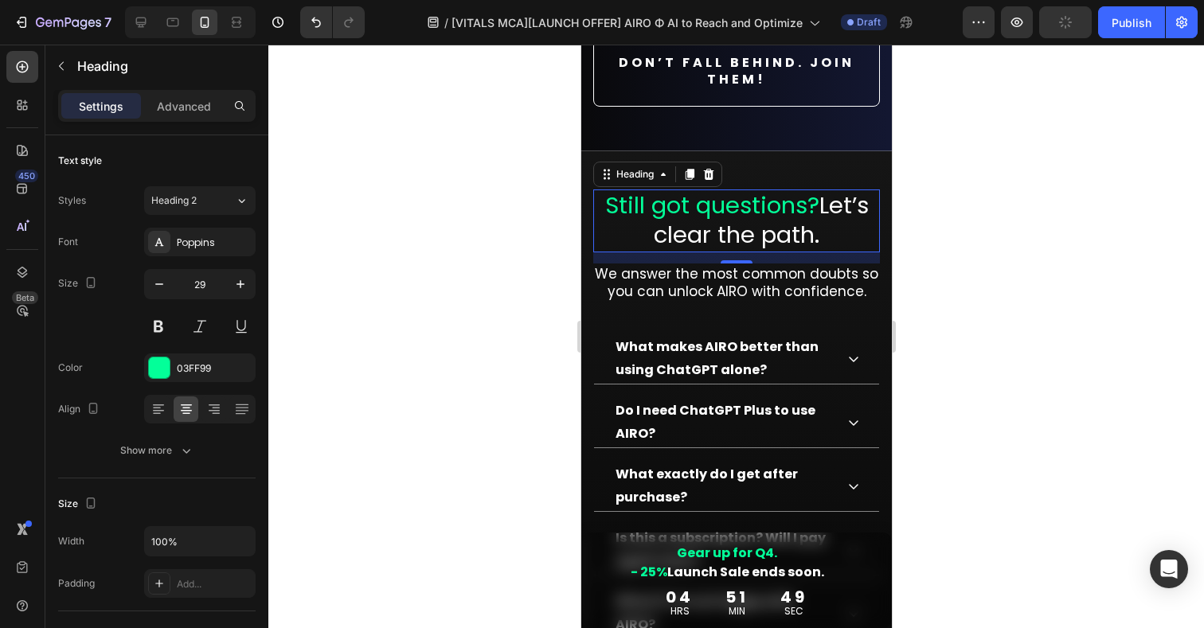
type input "36"
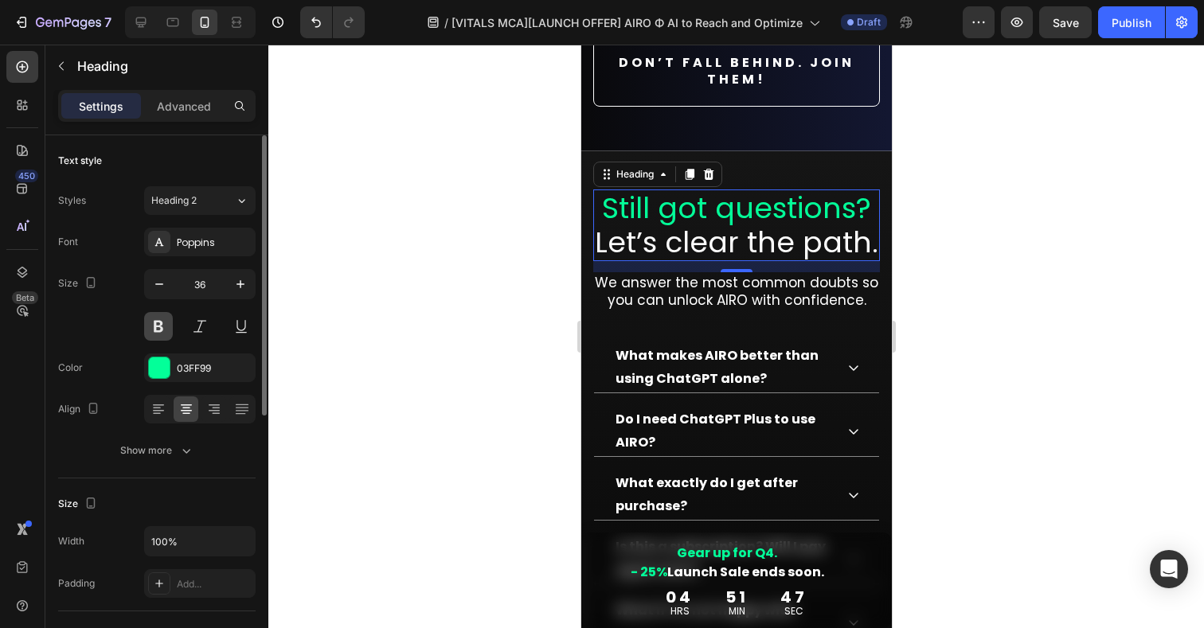
click at [158, 323] on button at bounding box center [158, 326] width 29 height 29
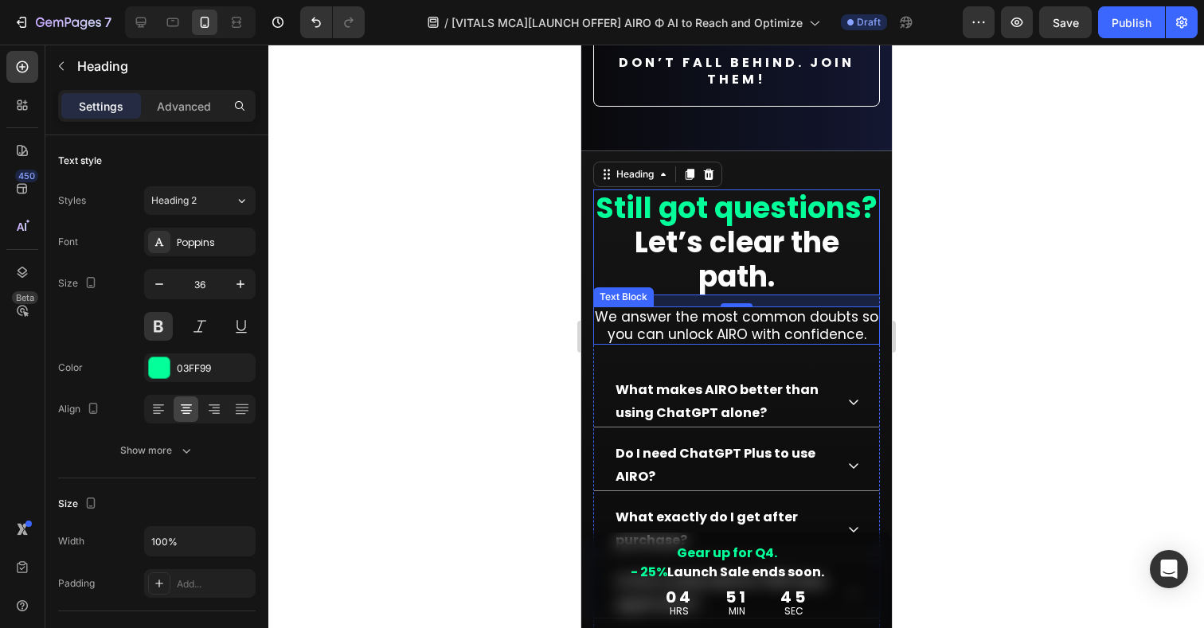
click at [636, 331] on p "We answer the most common doubts so you can unlock AIRO with confidence." at bounding box center [736, 325] width 284 height 35
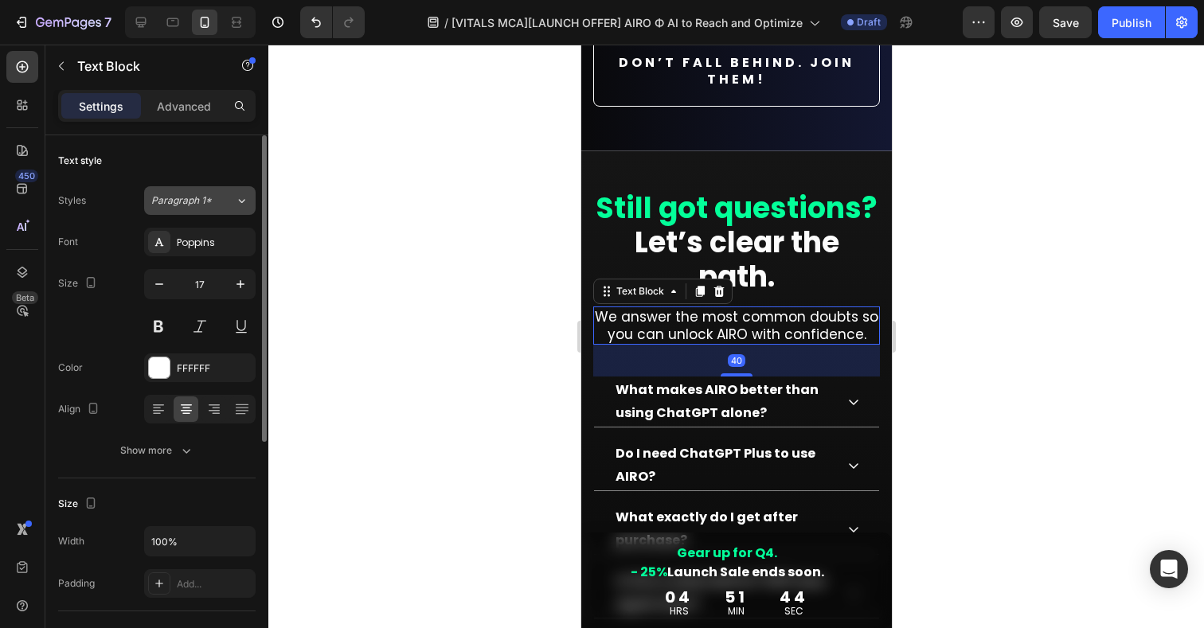
click at [189, 205] on span "Paragraph 1*" at bounding box center [181, 201] width 61 height 14
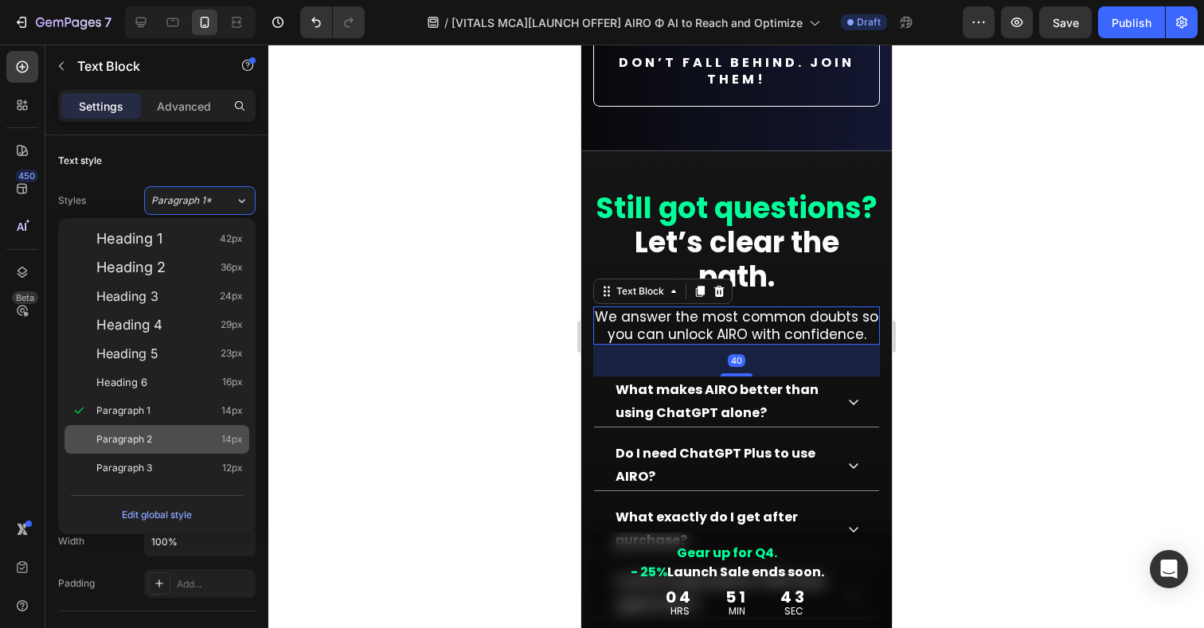
click at [135, 443] on span "Paragraph 2" at bounding box center [124, 440] width 56 height 16
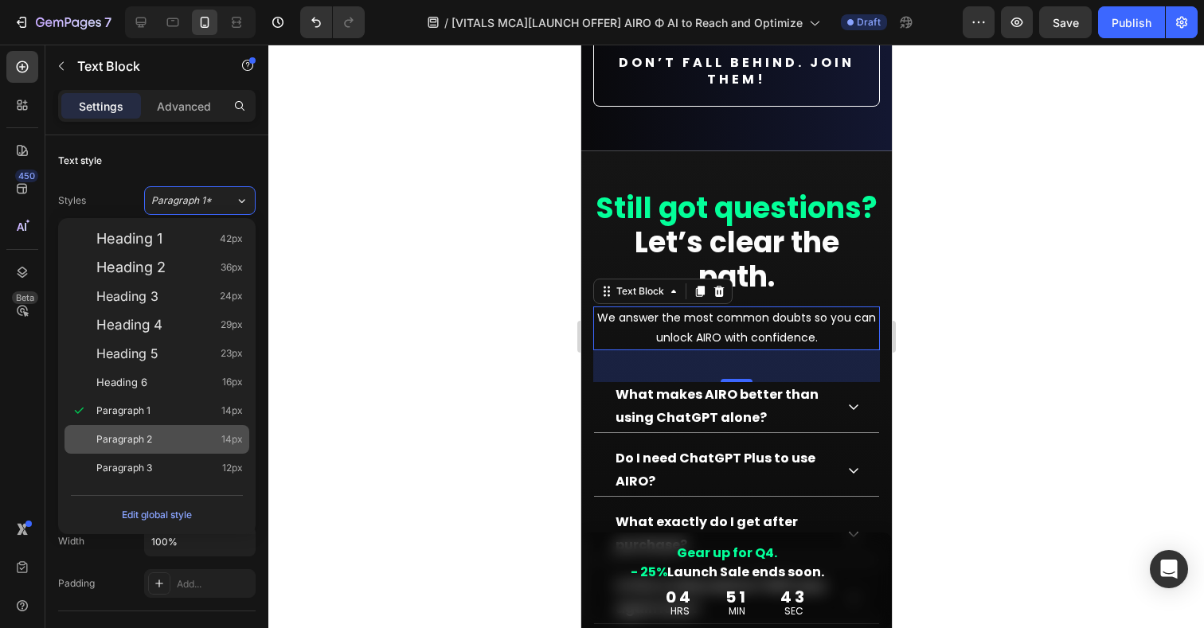
type input "14"
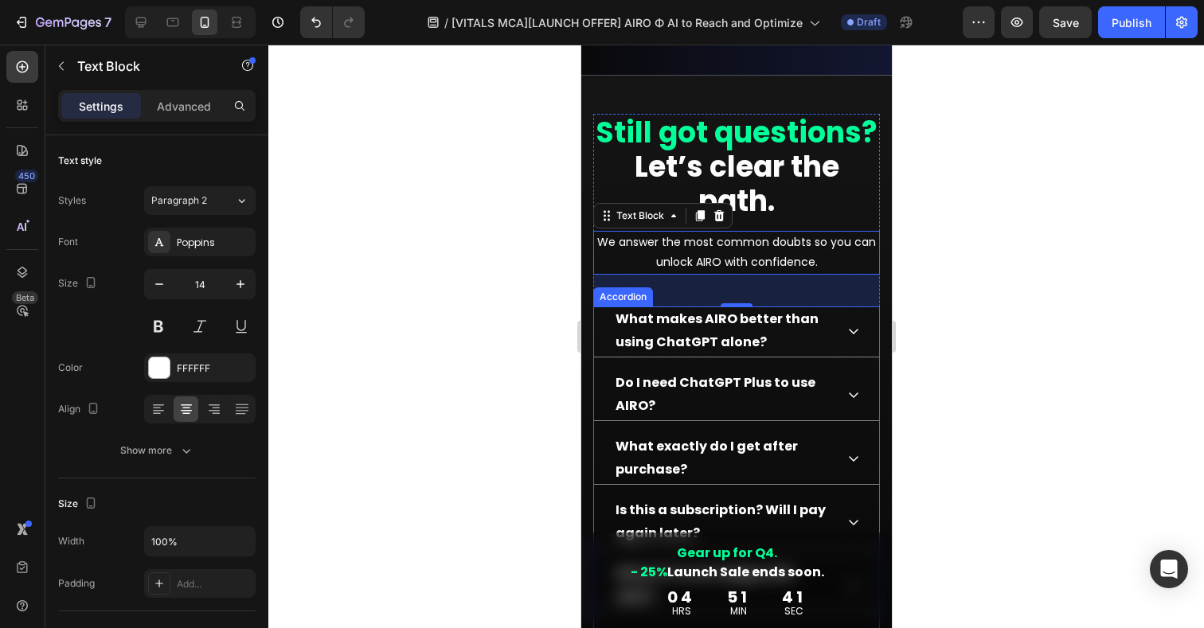
scroll to position [15819, 0]
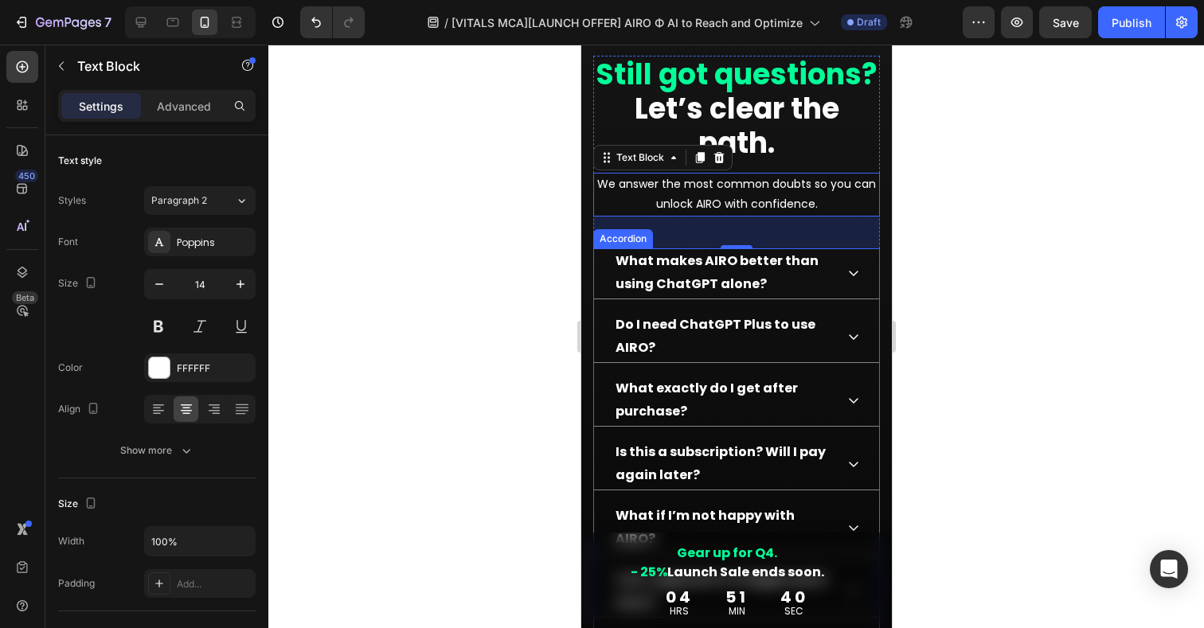
click at [683, 265] on p "What makes AIRO better than using ChatGPT alone?" at bounding box center [723, 273] width 217 height 46
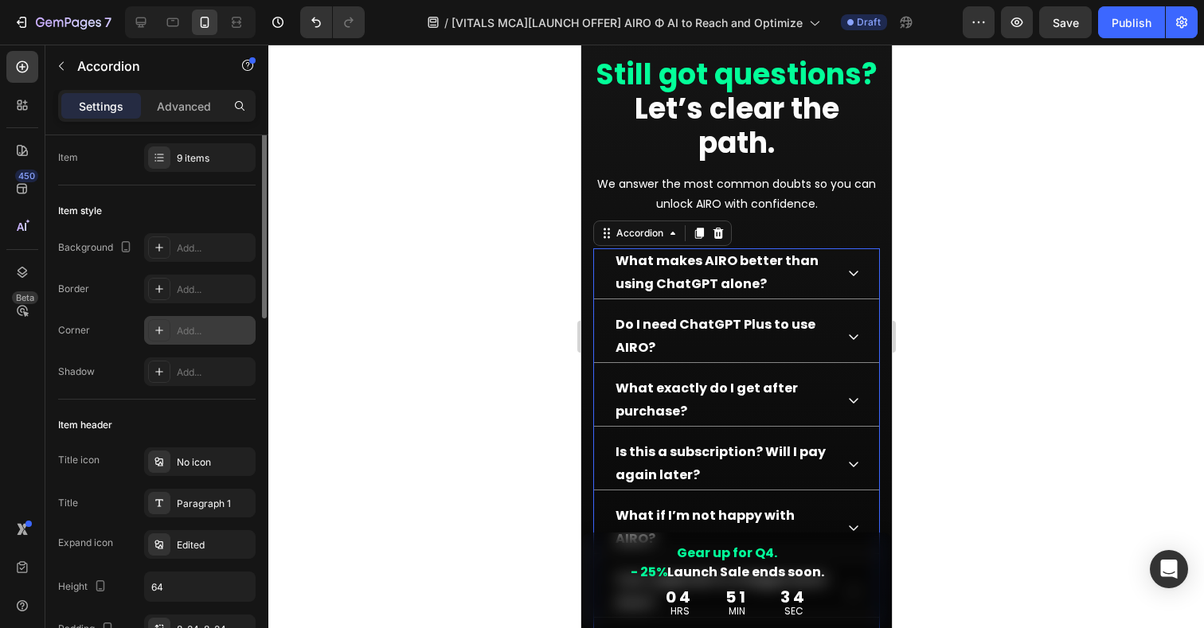
scroll to position [66, 0]
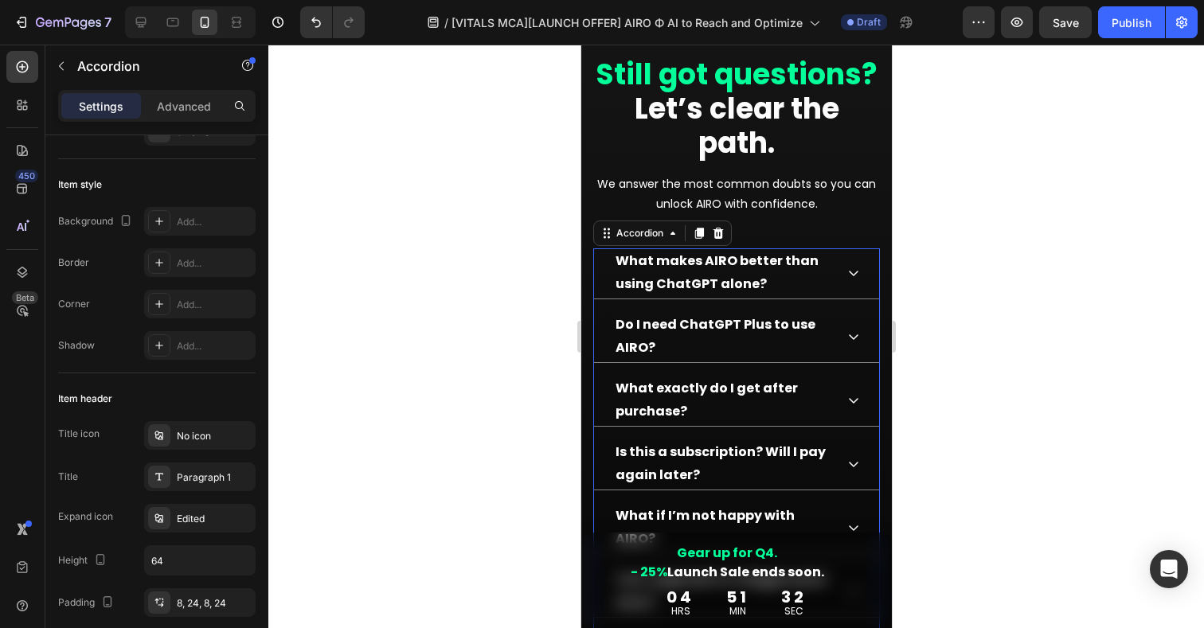
click at [1000, 346] on div at bounding box center [736, 337] width 936 height 584
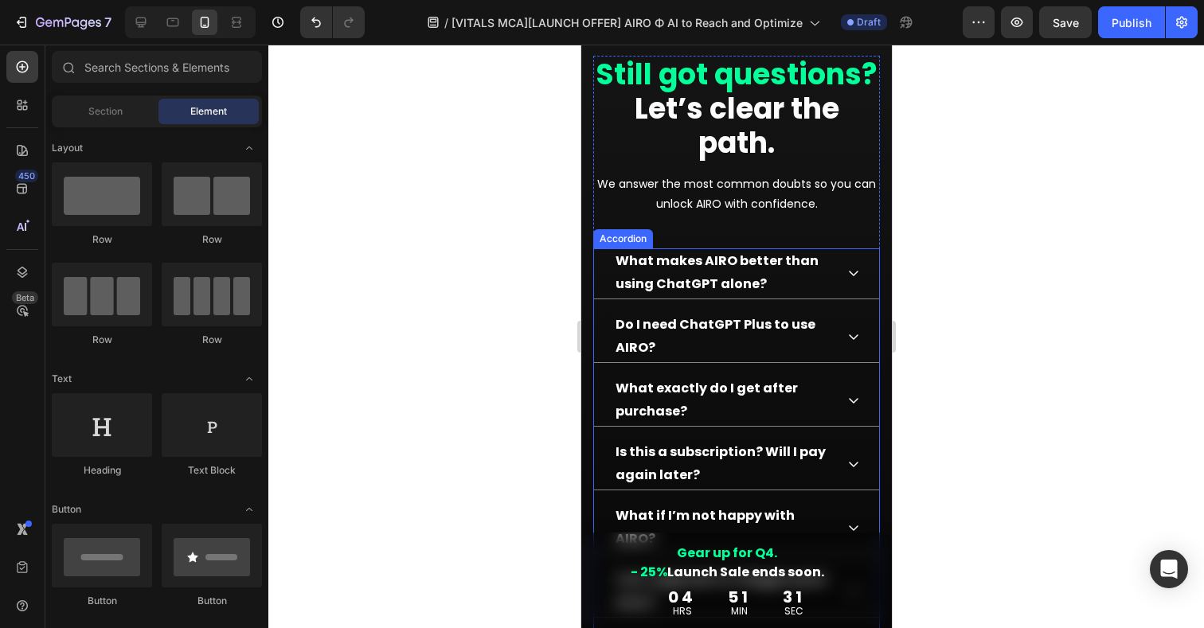
click at [856, 277] on icon at bounding box center [853, 273] width 13 height 13
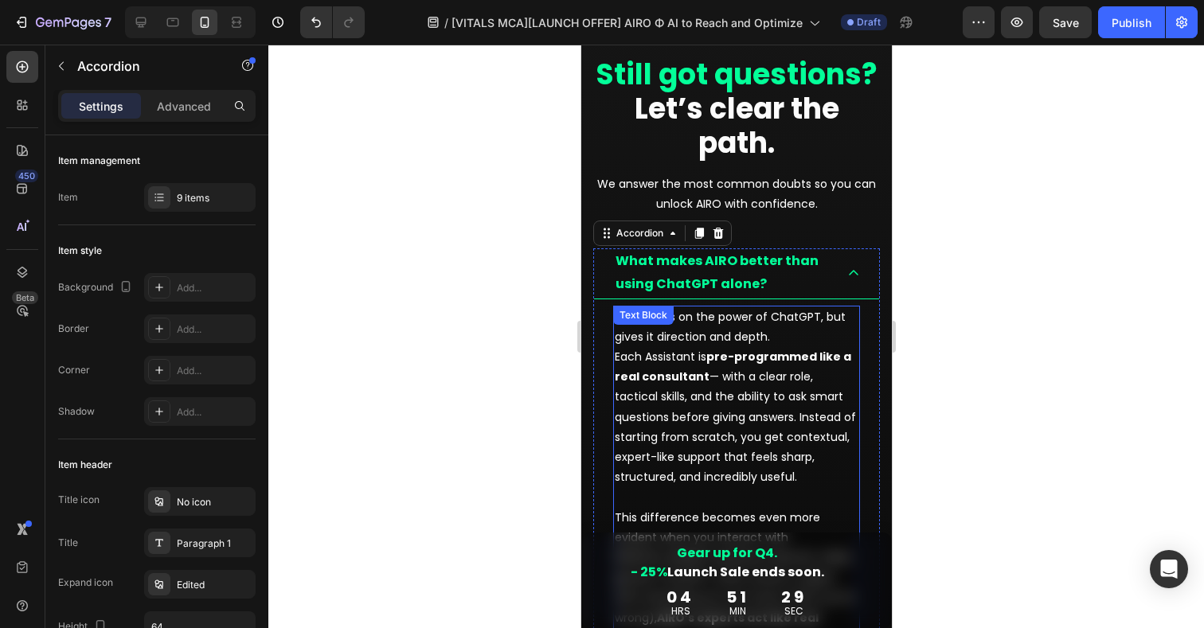
click at [699, 363] on p "AIRO builds on the power of ChatGPT, but gives it direction and depth. Each Ass…" at bounding box center [736, 517] width 244 height 421
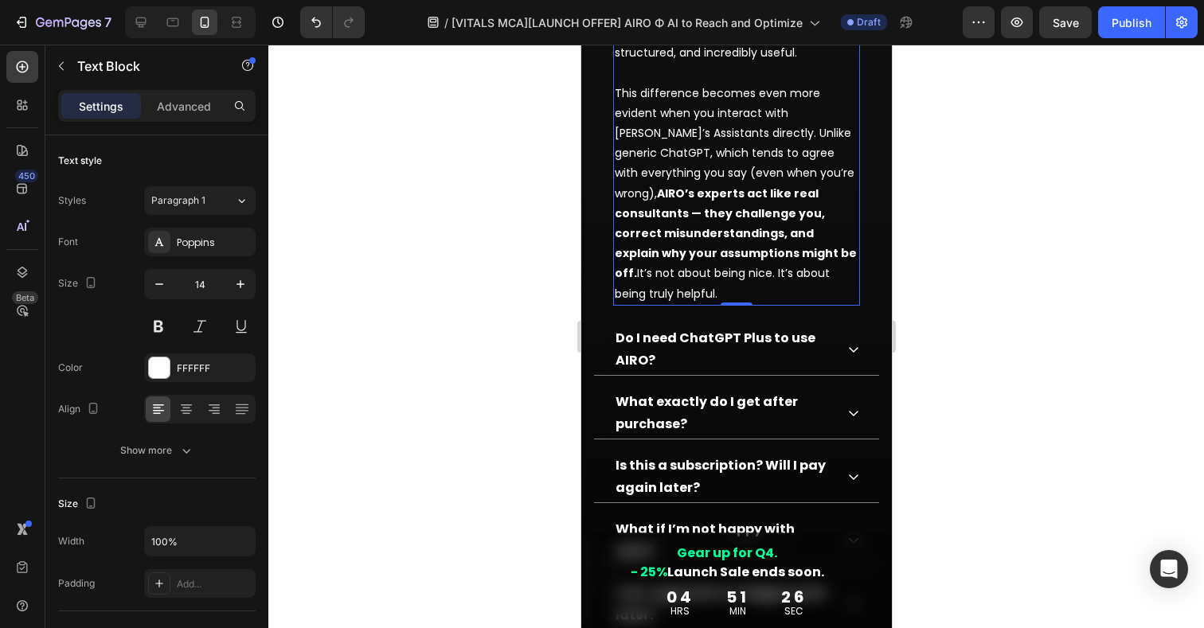
scroll to position [16303, 0]
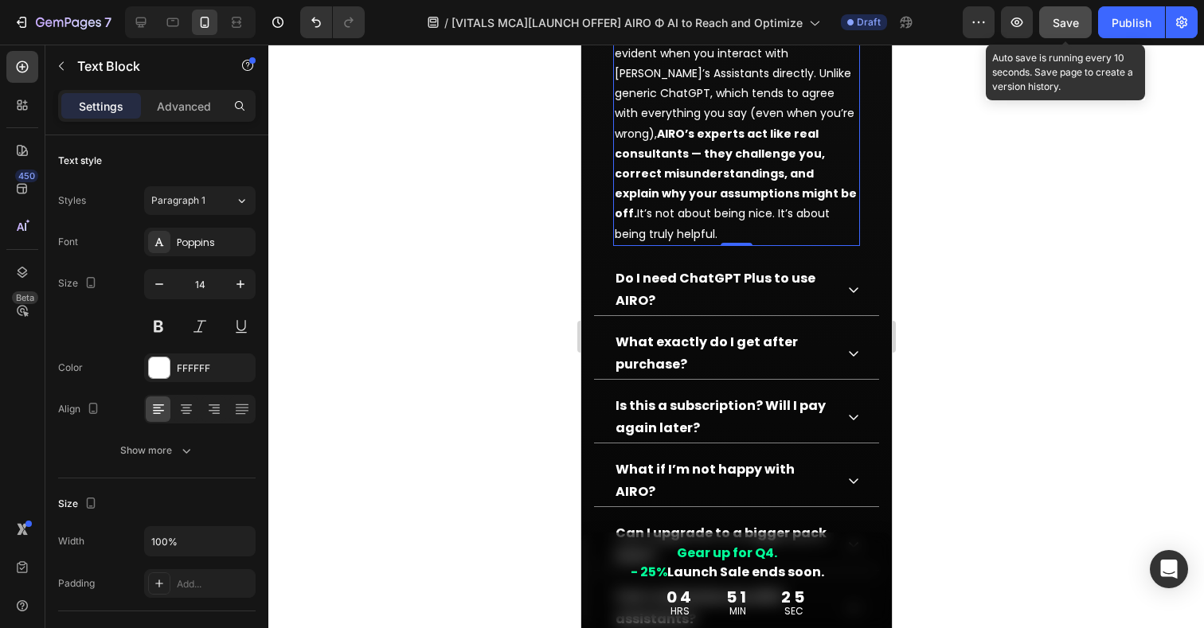
click at [1067, 23] on span "Save" at bounding box center [1066, 23] width 26 height 14
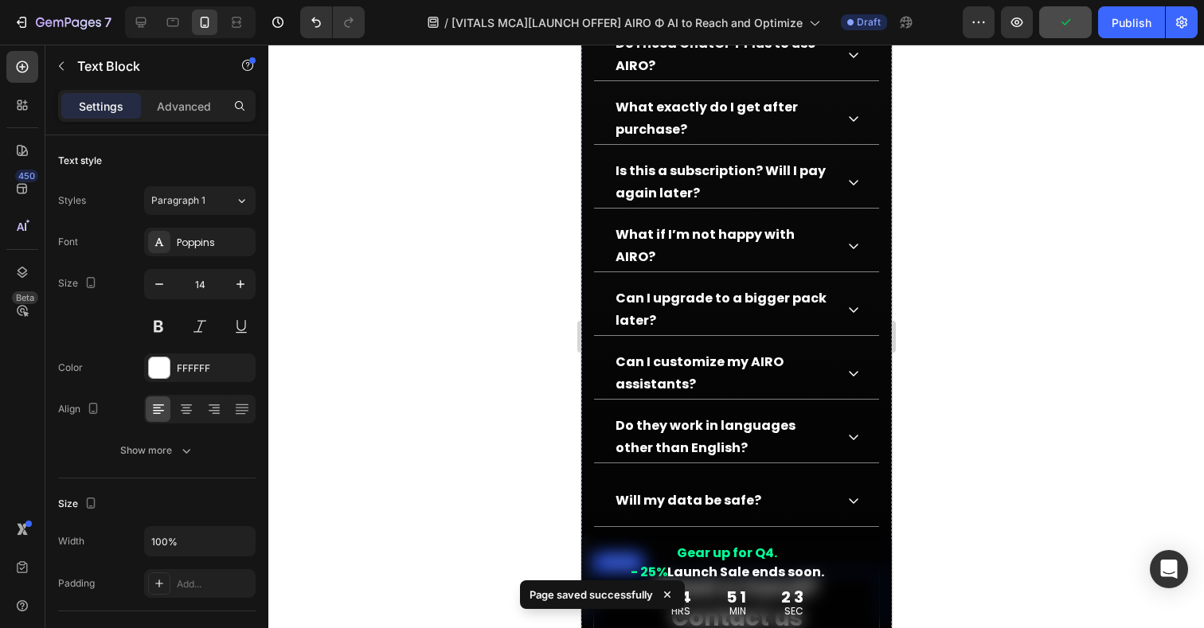
scroll to position [16829, 0]
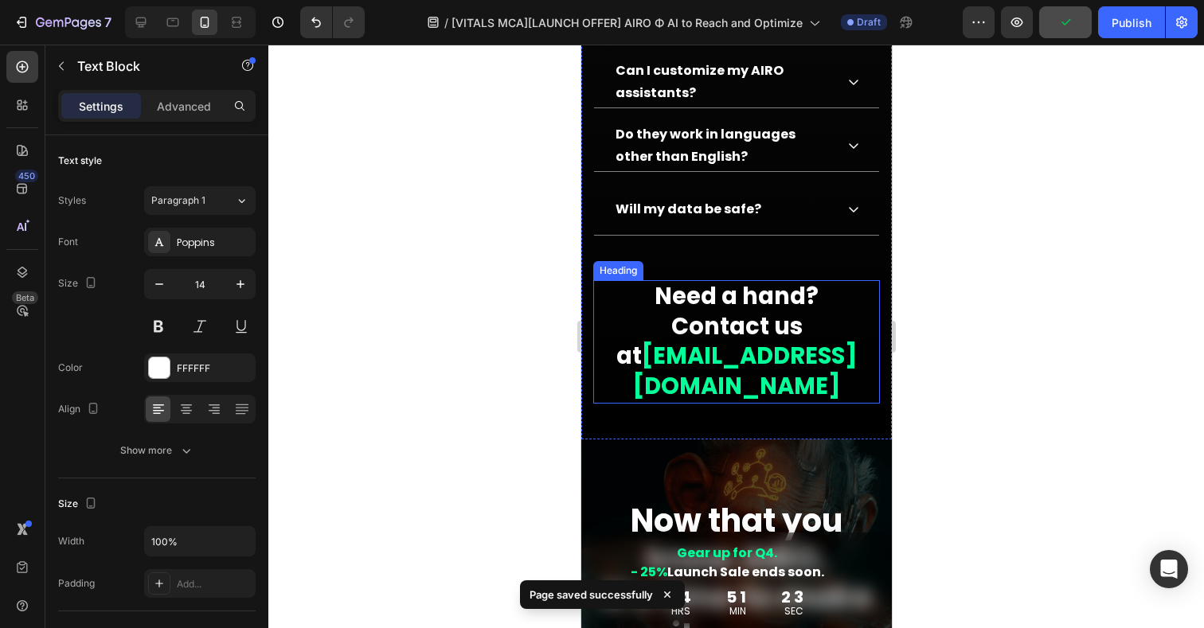
click at [767, 280] on strong "Need a hand?" at bounding box center [736, 296] width 164 height 32
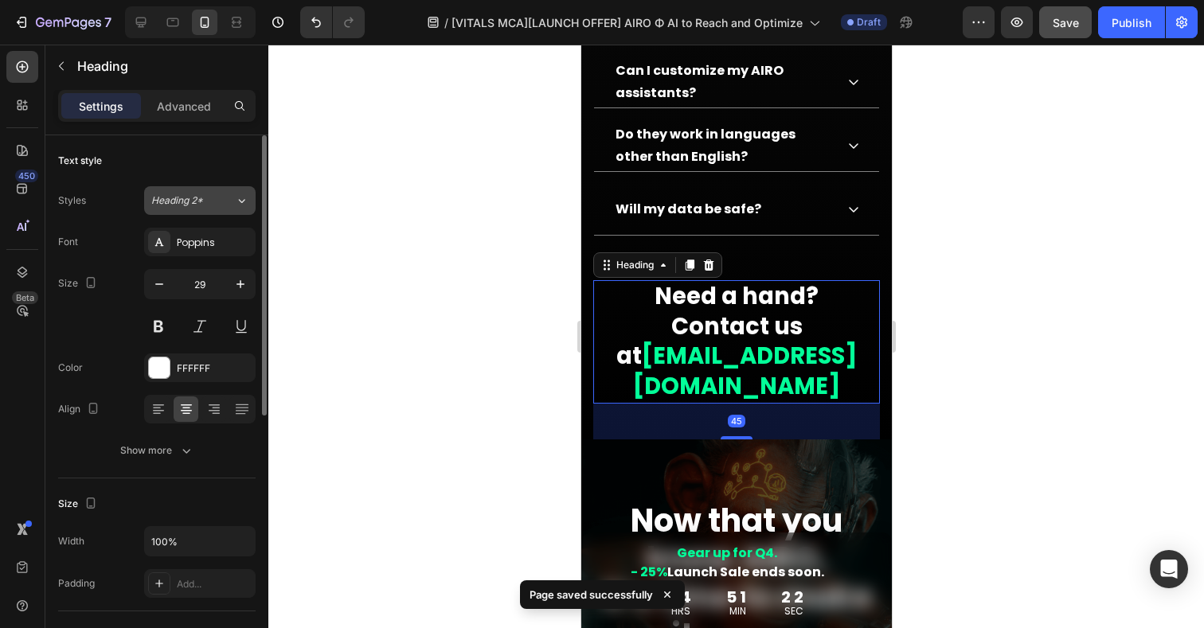
click at [221, 198] on div "Heading 2*" at bounding box center [193, 201] width 84 height 14
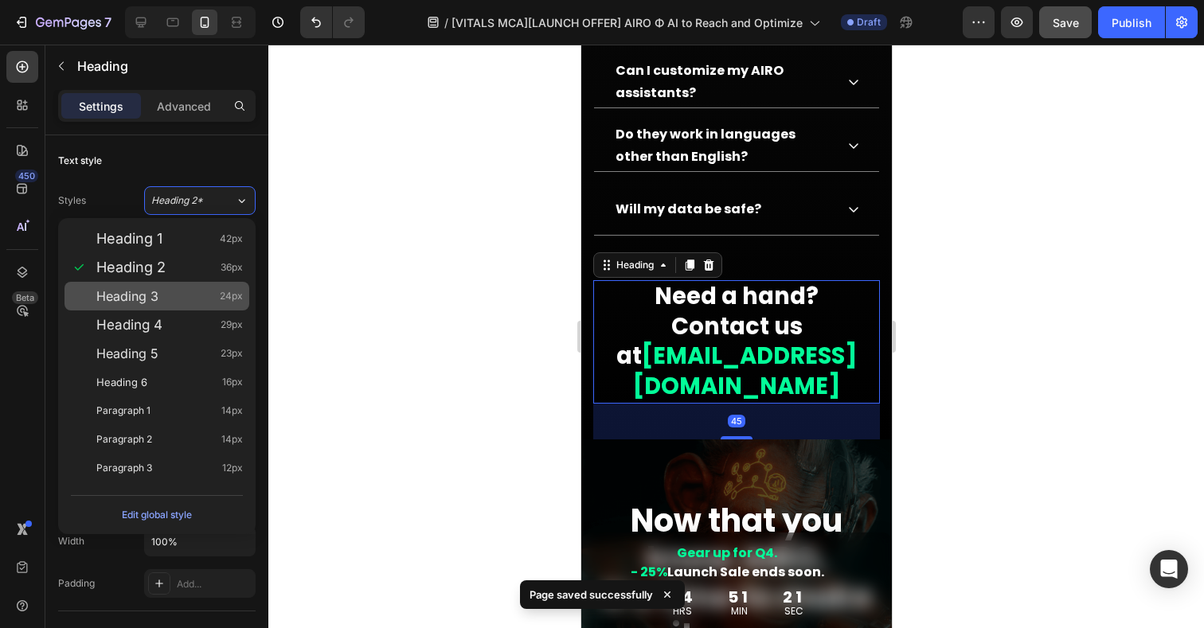
click at [170, 294] on div "Heading 3 24px" at bounding box center [169, 296] width 147 height 16
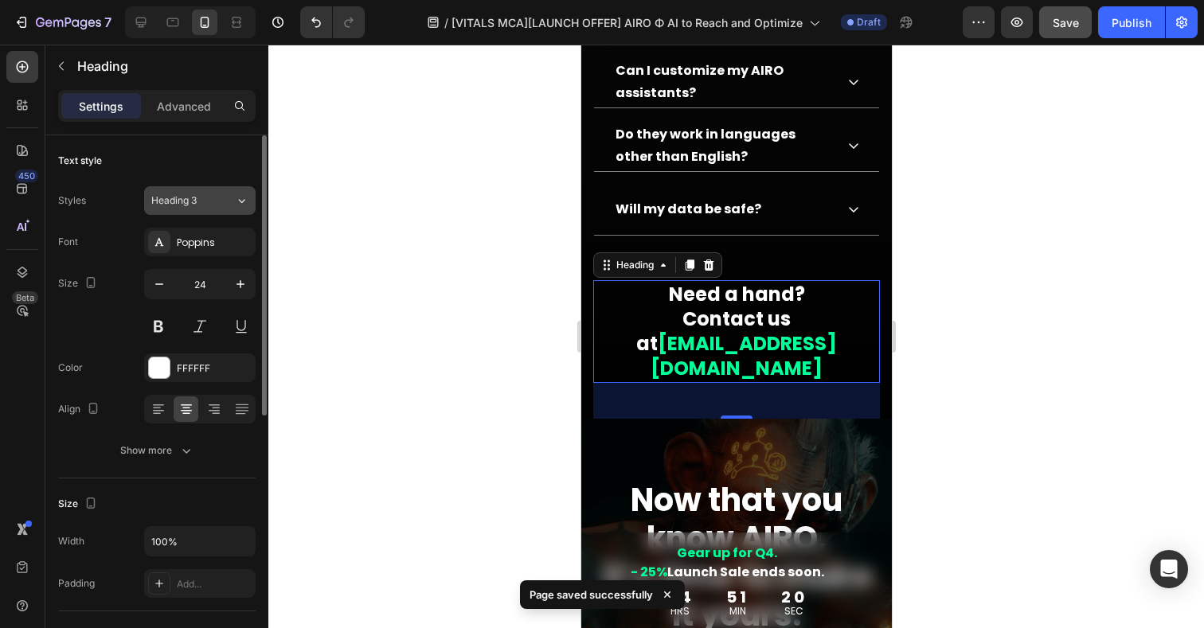
click at [209, 196] on div "Heading 3" at bounding box center [183, 201] width 65 height 14
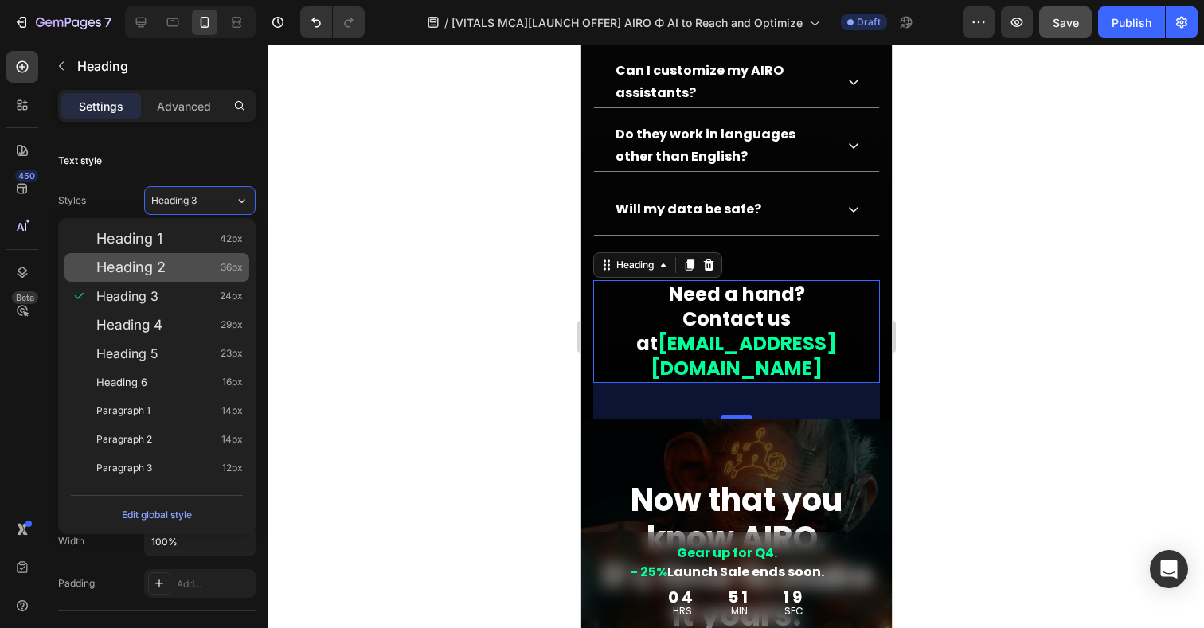
click at [156, 267] on span "Heading 2" at bounding box center [130, 268] width 69 height 16
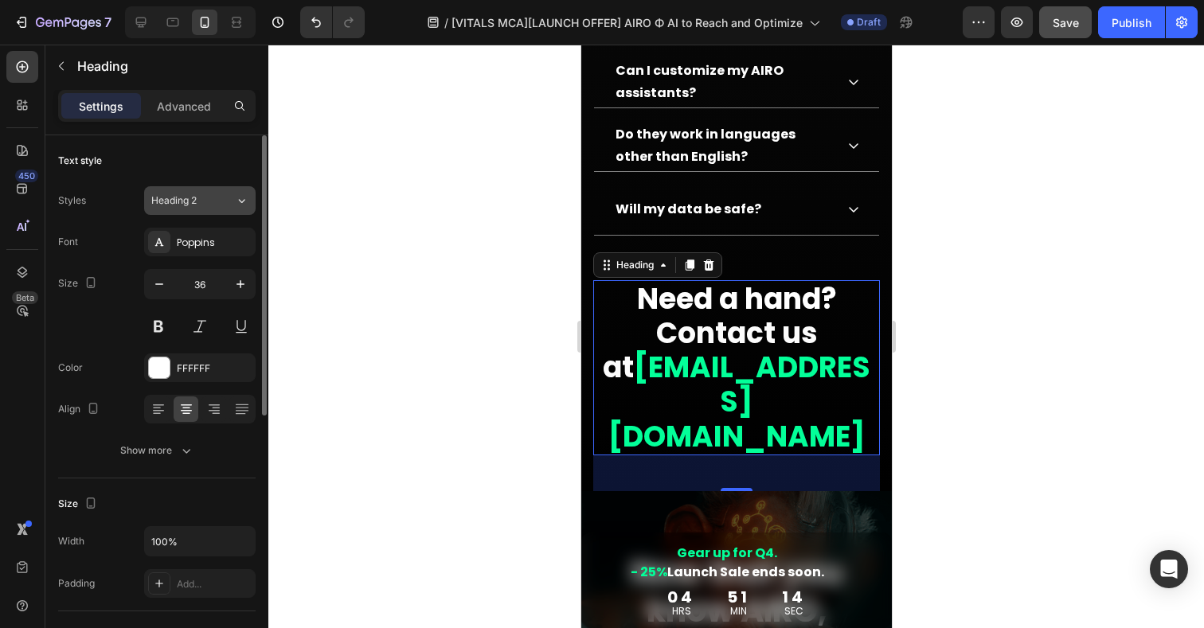
click at [211, 201] on div "Heading 2" at bounding box center [183, 201] width 65 height 14
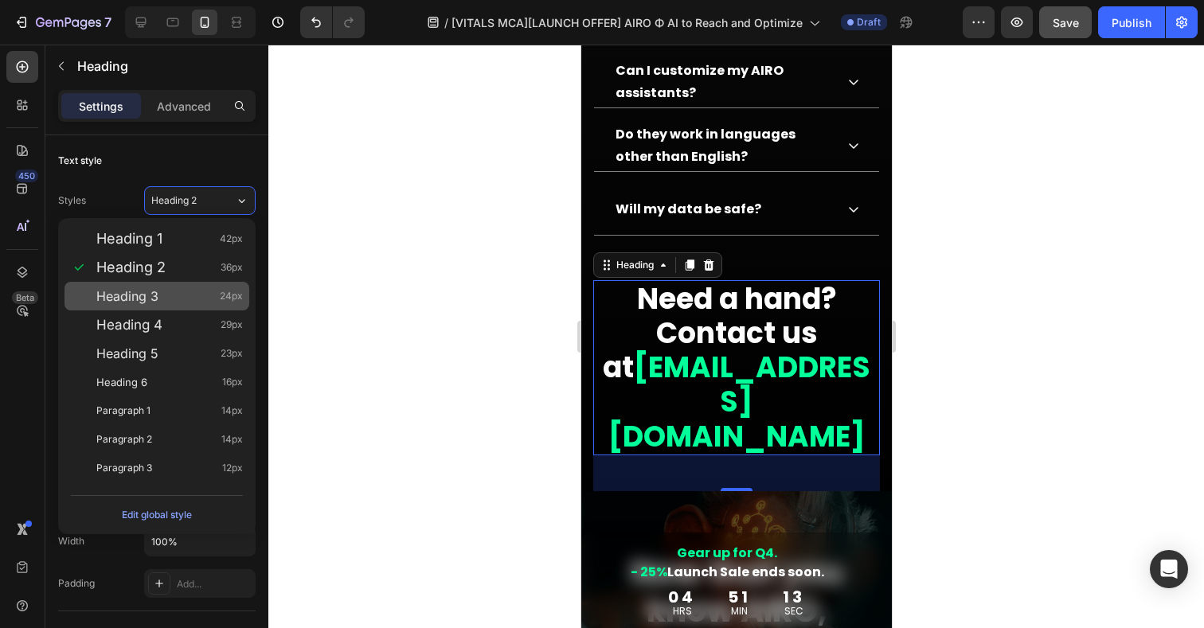
click at [148, 302] on span "Heading 3" at bounding box center [127, 296] width 62 height 16
type input "24"
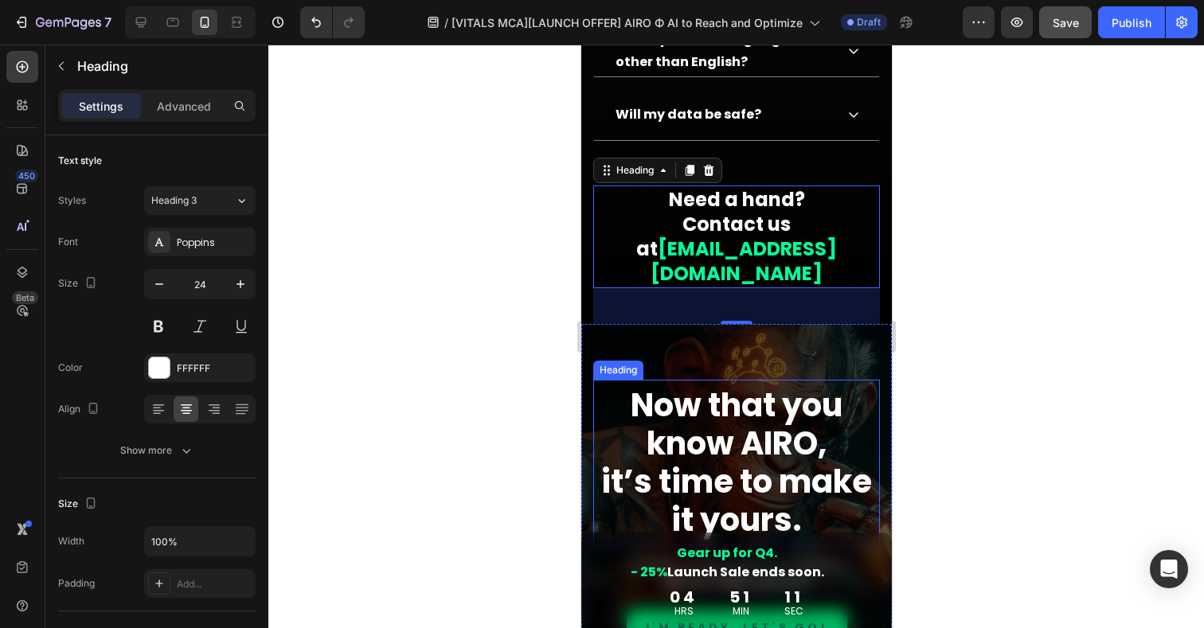
scroll to position [17033, 0]
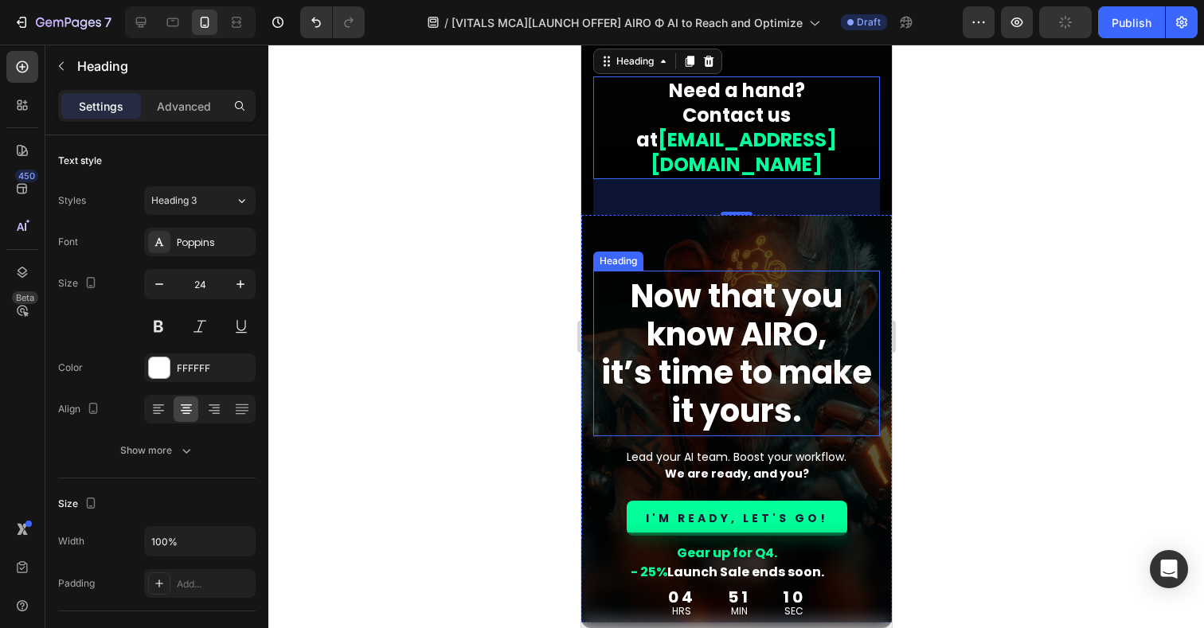
click at [749, 274] on strong "Now that you know AIRO," at bounding box center [736, 315] width 212 height 83
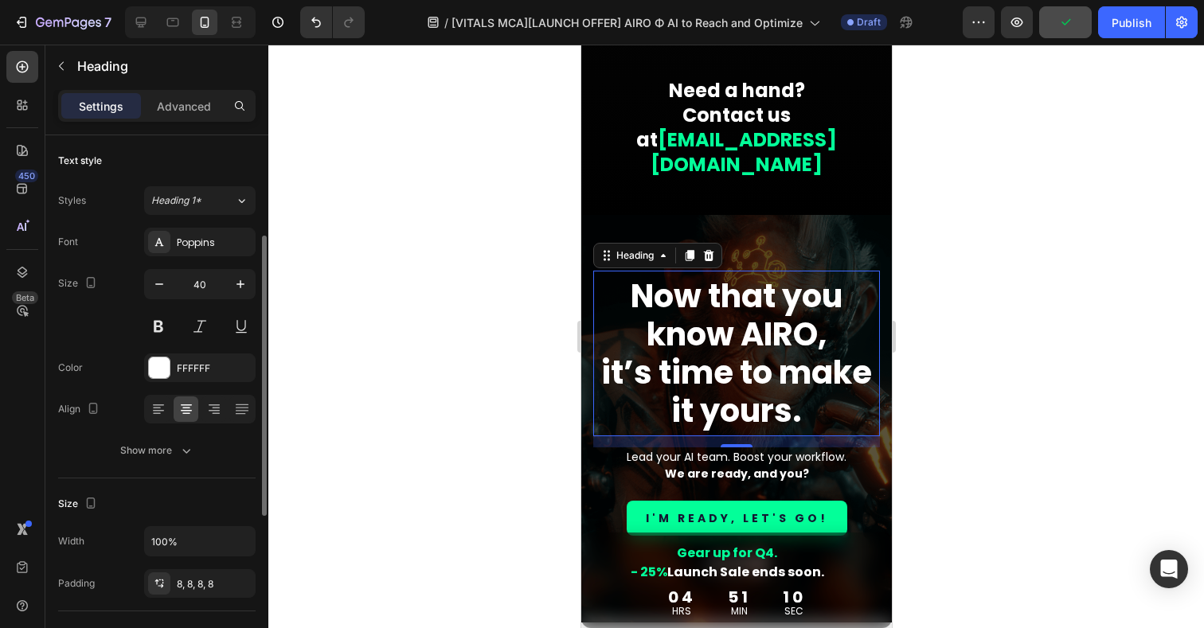
scroll to position [66, 0]
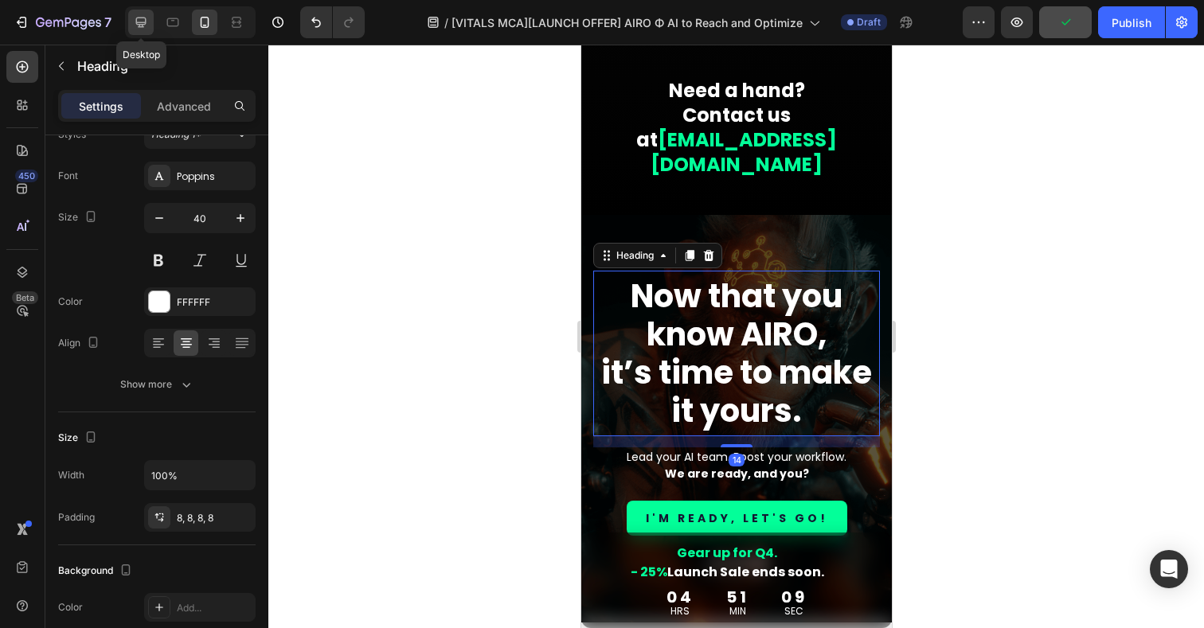
click at [129, 29] on div at bounding box center [140, 22] width 25 height 25
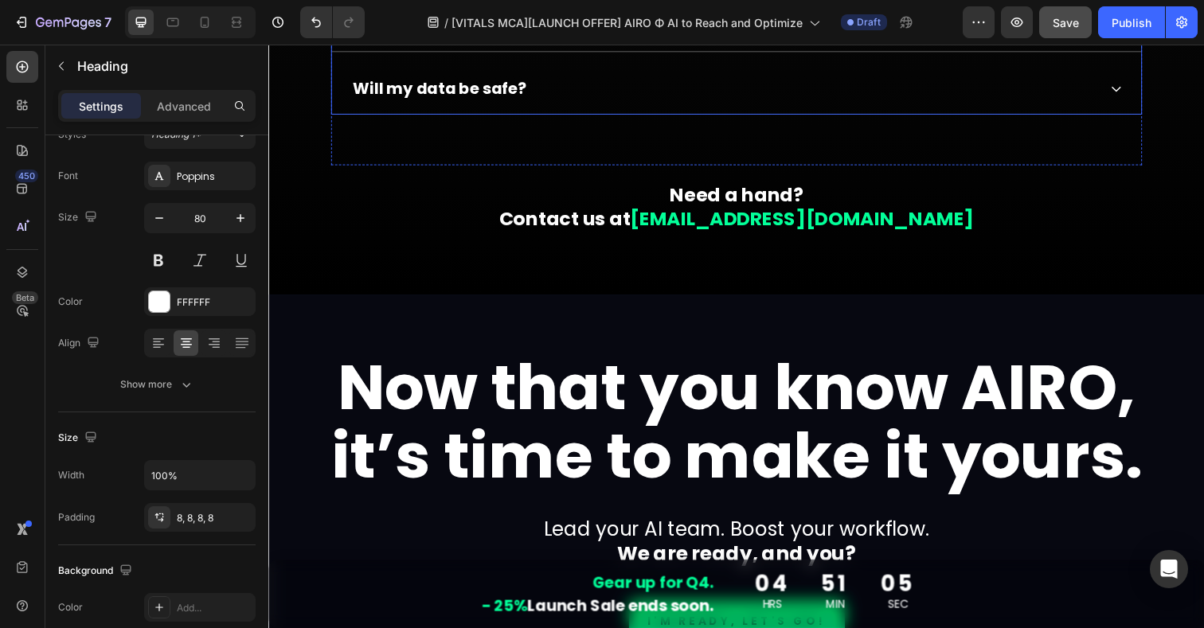
scroll to position [17203, 0]
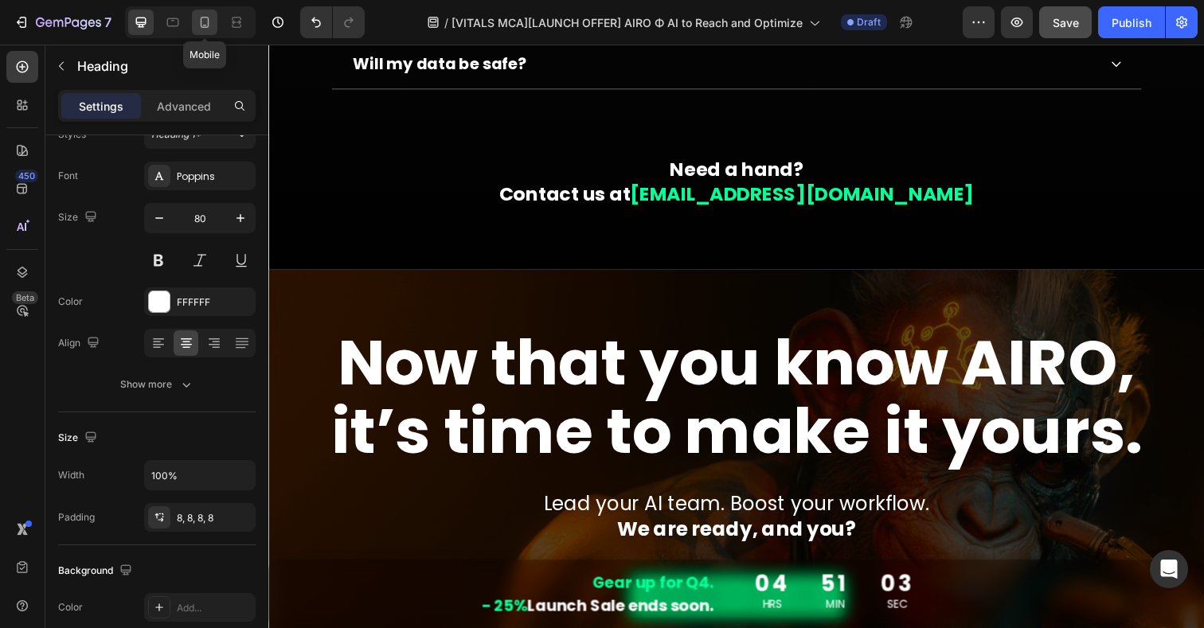
click at [201, 17] on icon at bounding box center [205, 22] width 16 height 16
type input "40"
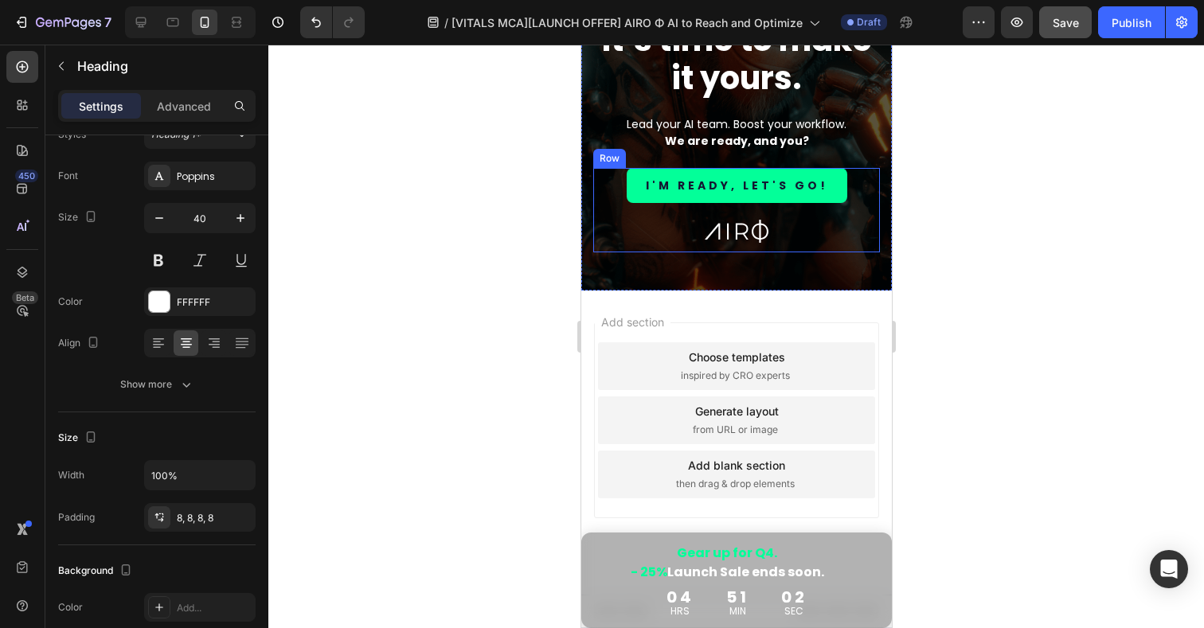
scroll to position [17297, 0]
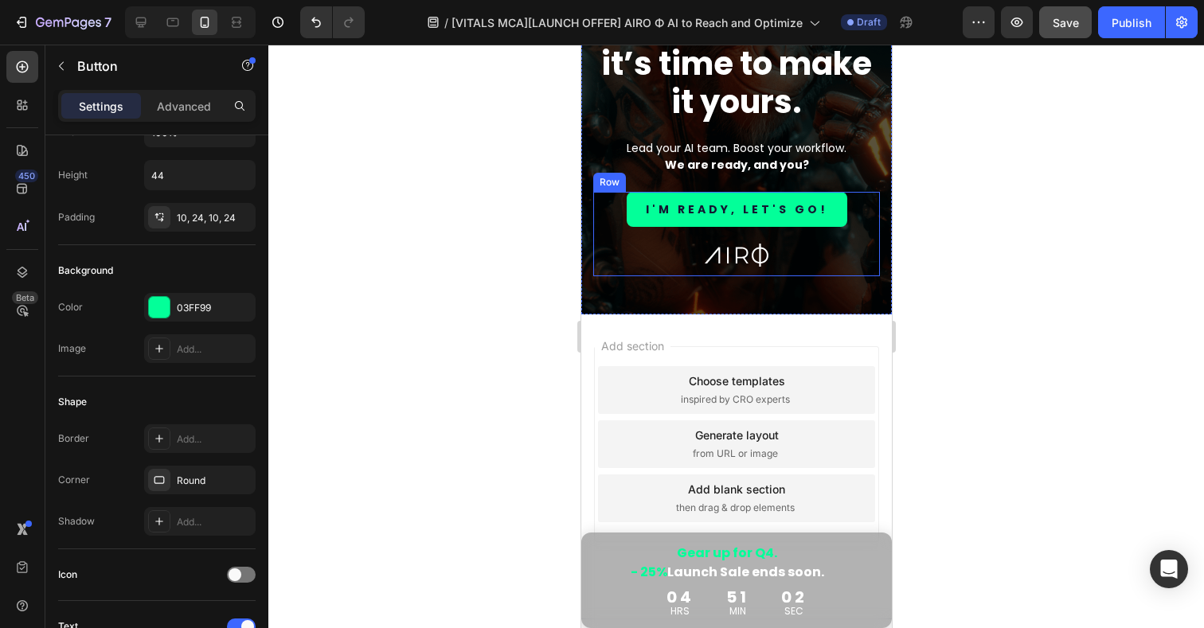
click at [719, 221] on link "I'M READY, LET'S GO!" at bounding box center [736, 209] width 221 height 35
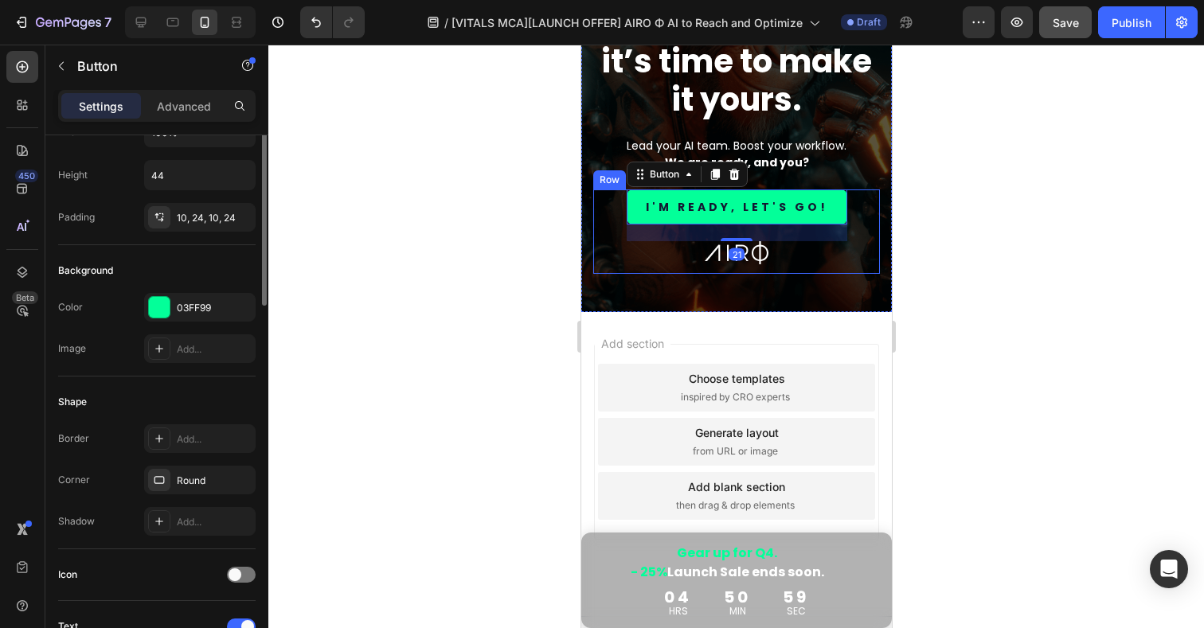
scroll to position [0, 0]
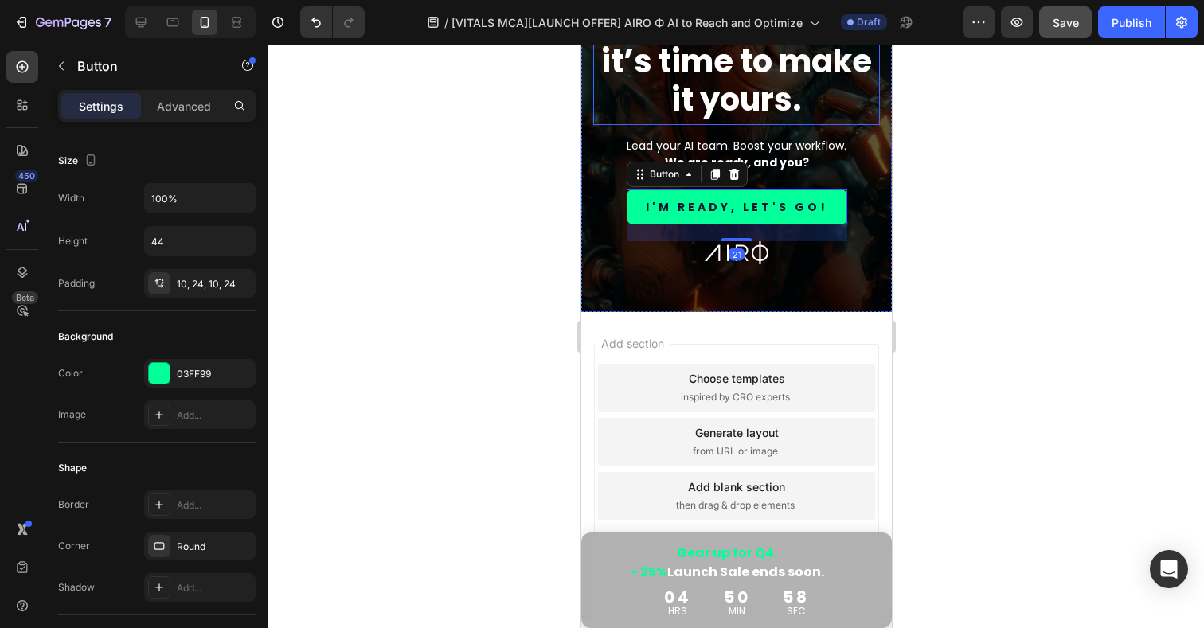
click at [789, 106] on strong "it’s time to make it yours." at bounding box center [736, 80] width 271 height 83
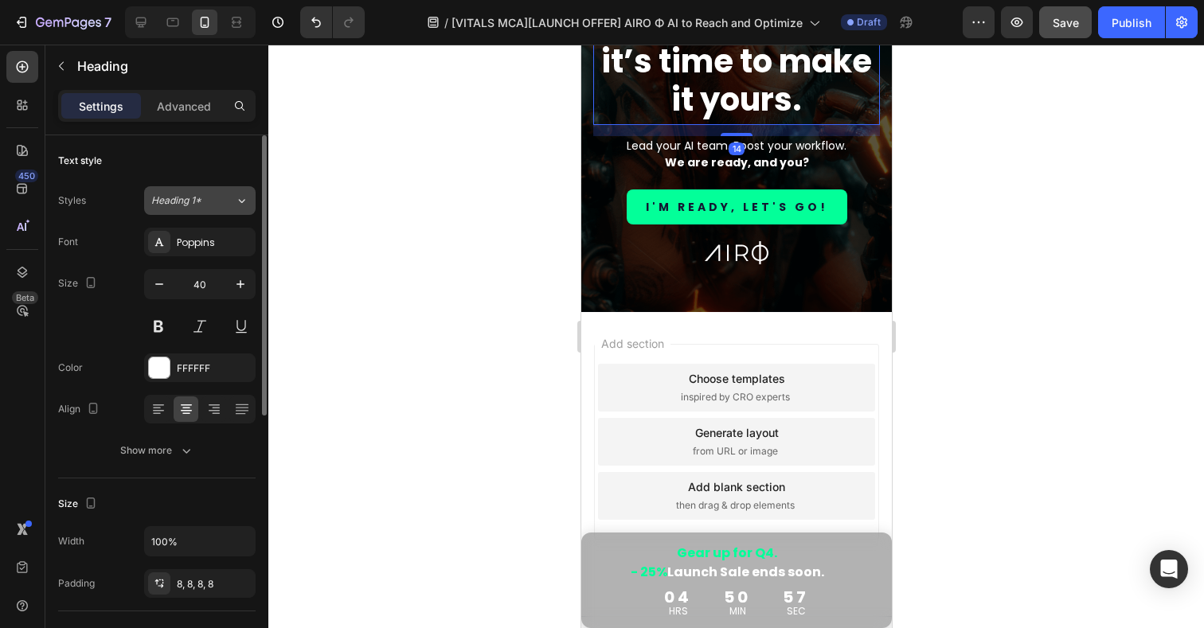
click at [211, 214] on button "Heading 1*" at bounding box center [200, 200] width 112 height 29
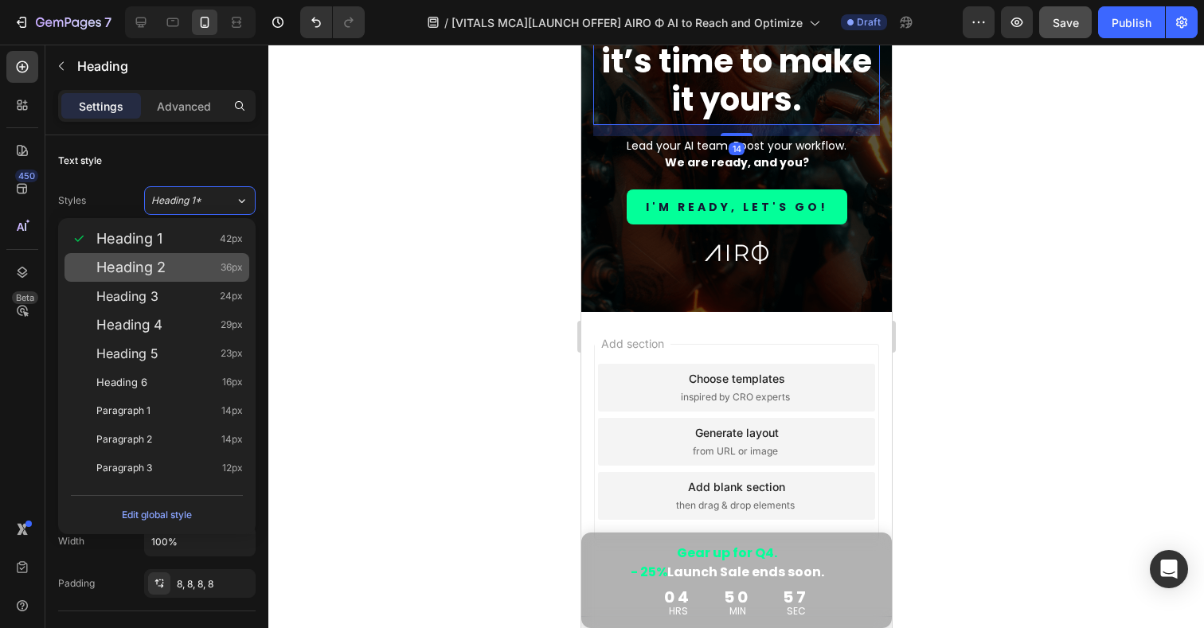
click at [160, 275] on span "Heading 2" at bounding box center [130, 268] width 69 height 16
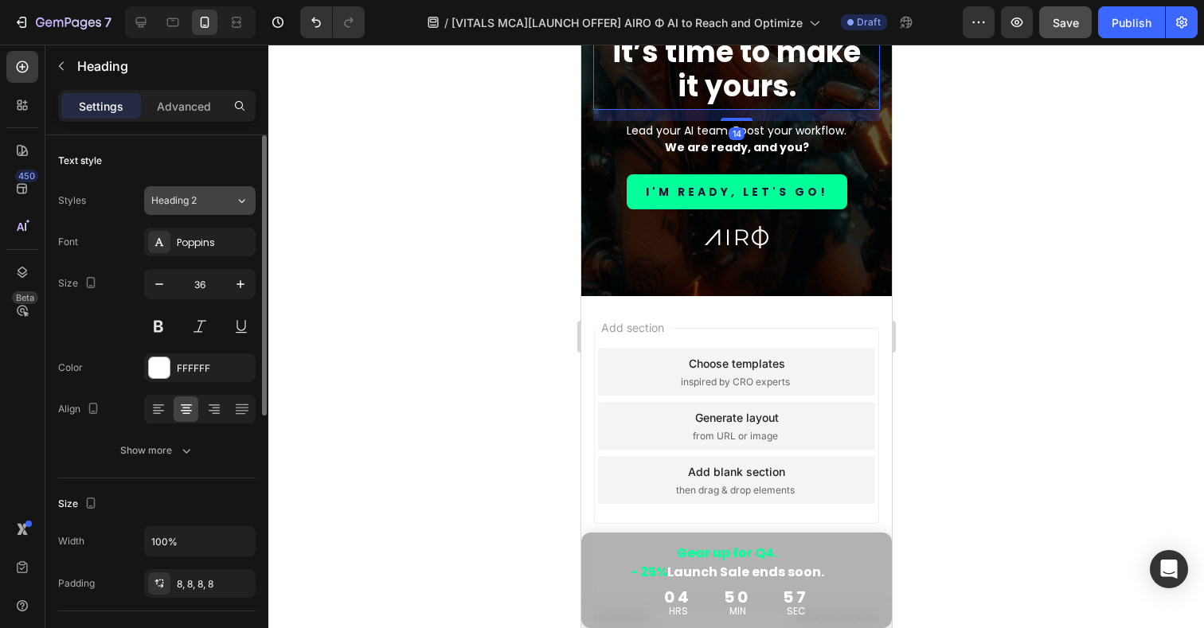
click at [202, 204] on div "Heading 2" at bounding box center [183, 201] width 65 height 14
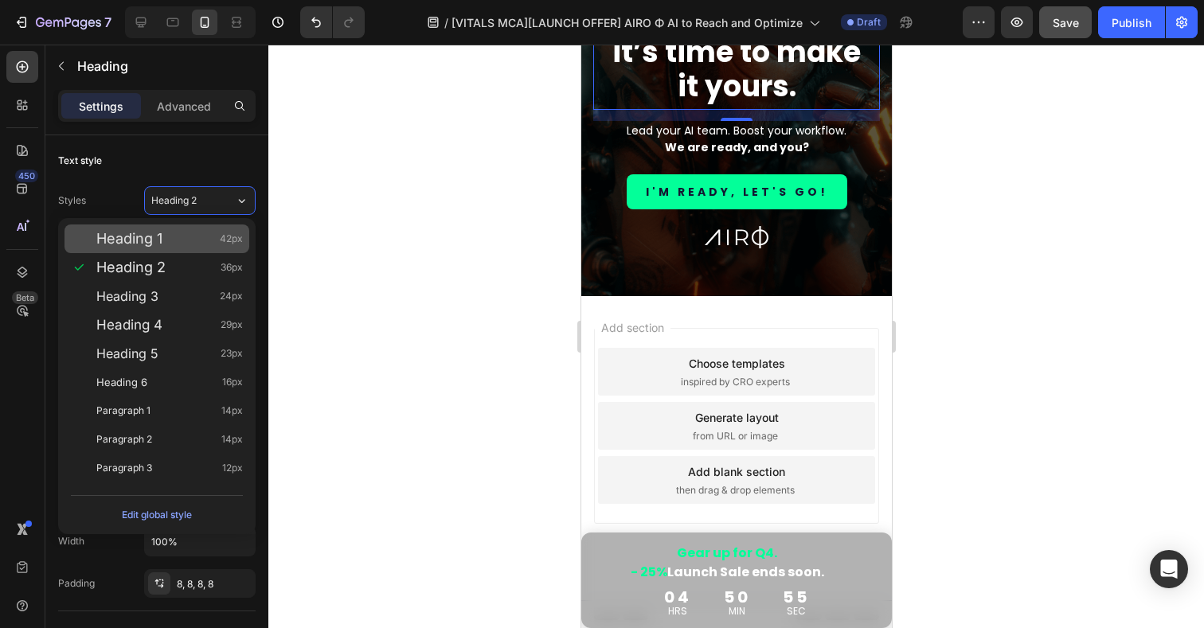
click at [153, 243] on span "Heading 1" at bounding box center [129, 239] width 66 height 16
type input "42"
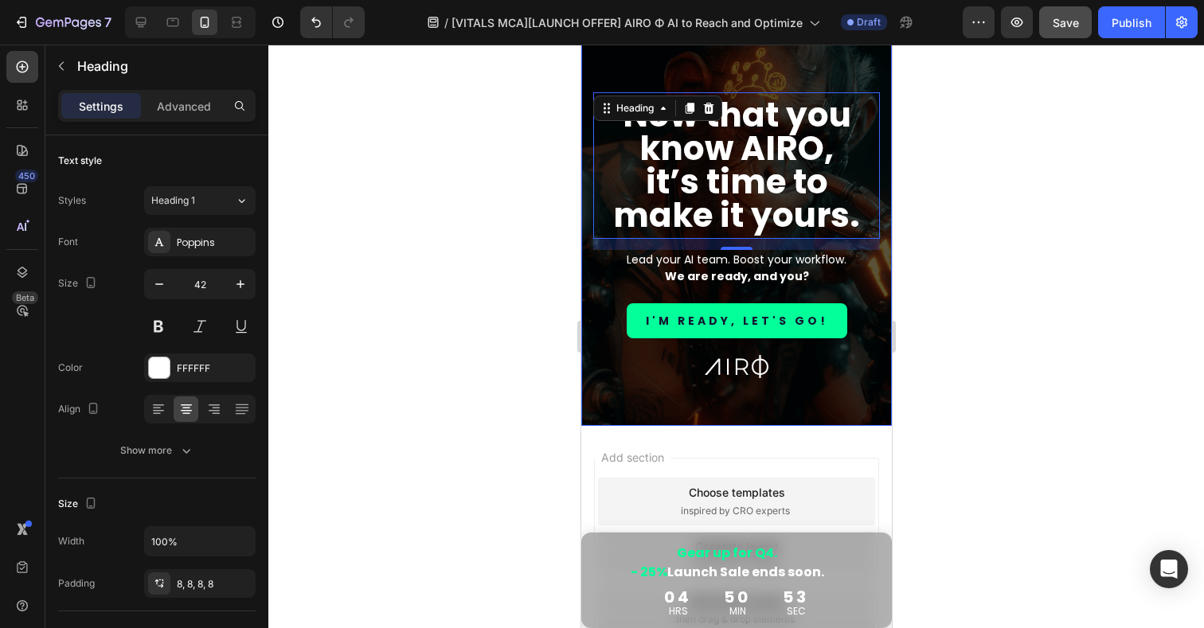
scroll to position [16685, 0]
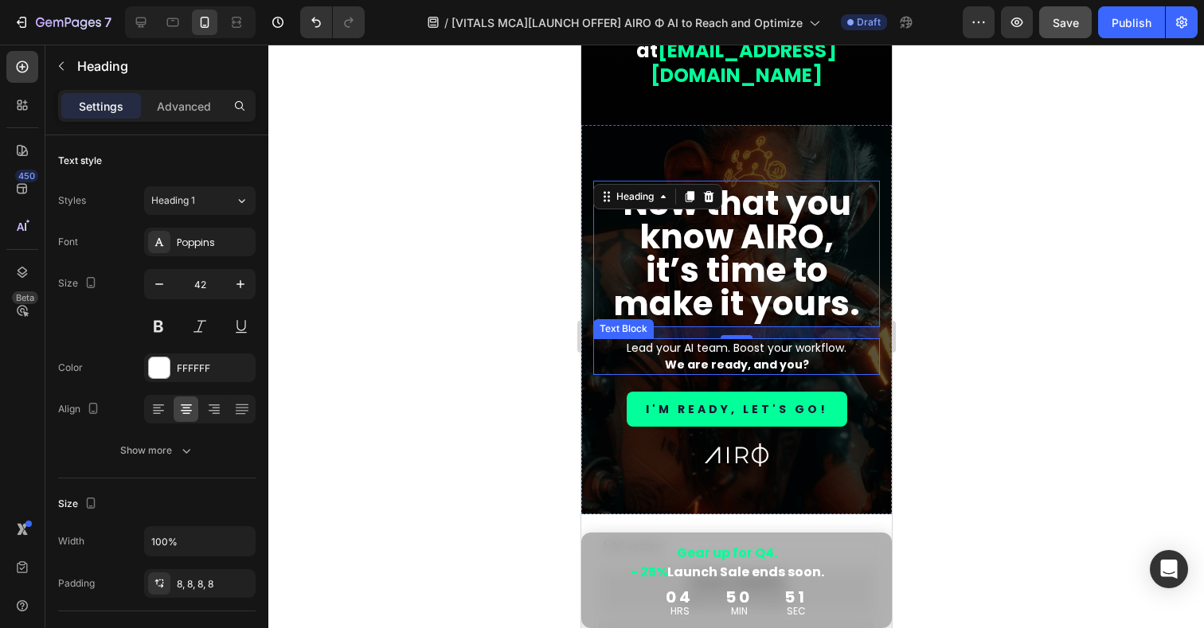
click at [761, 340] on p "Lead your AI team. Boost your workflow. We are ready, and you?" at bounding box center [735, 356] width 245 height 33
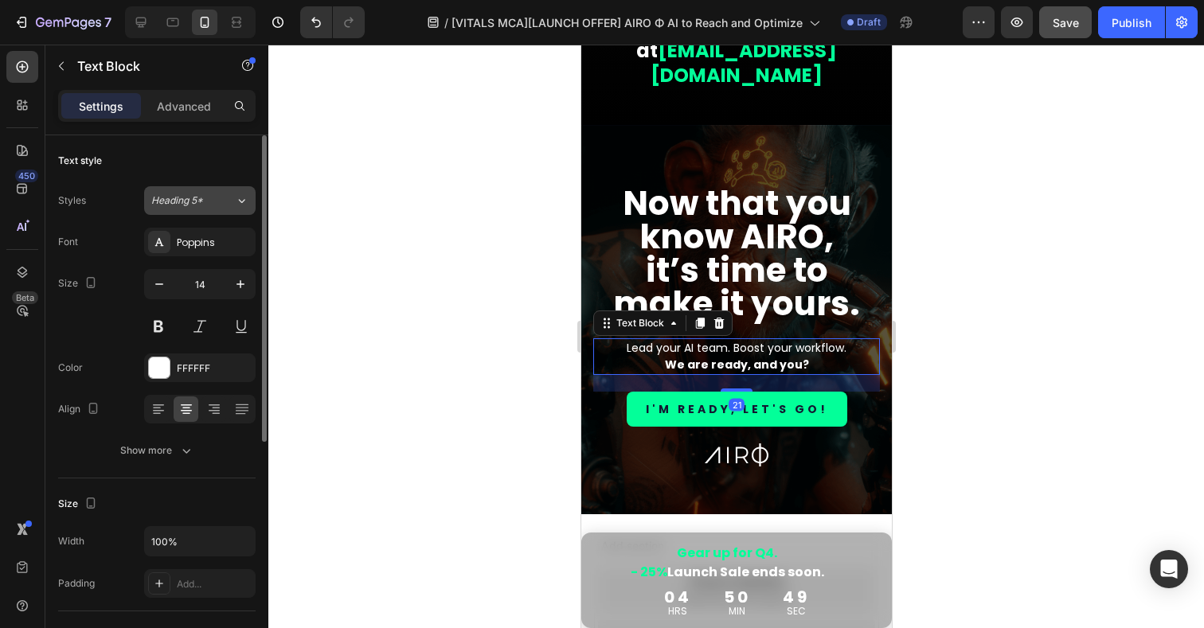
click at [200, 195] on span "Heading 5*" at bounding box center [177, 201] width 52 height 14
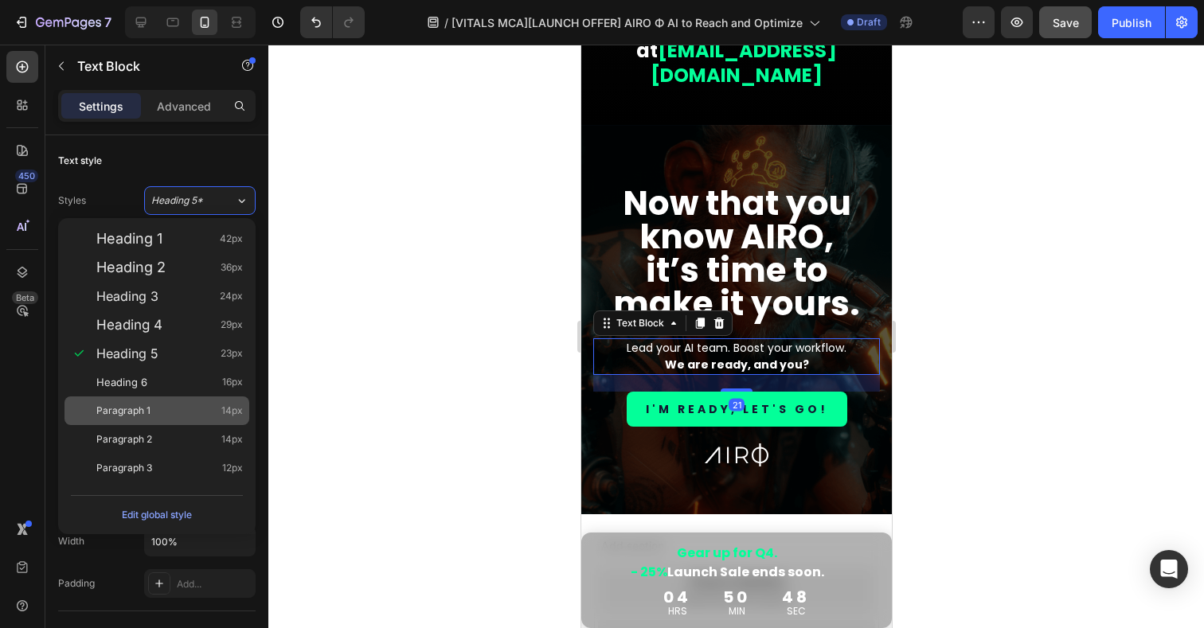
click at [149, 416] on span "Paragraph 1" at bounding box center [123, 411] width 54 height 16
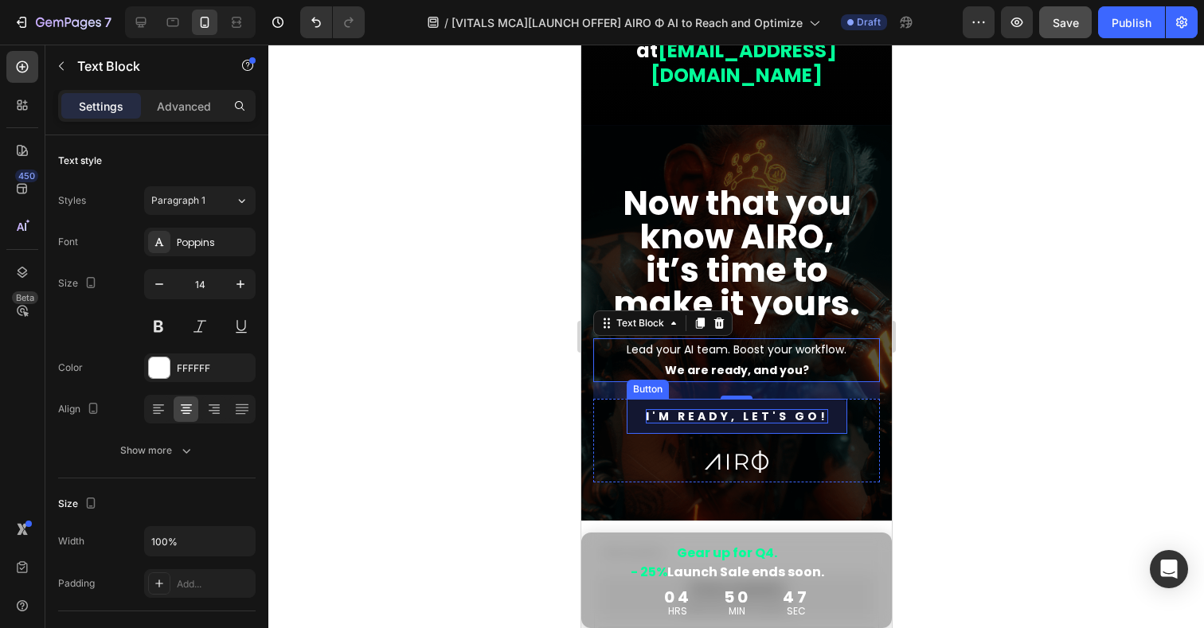
click at [791, 409] on p "I'M READY, LET'S GO!" at bounding box center [736, 416] width 182 height 14
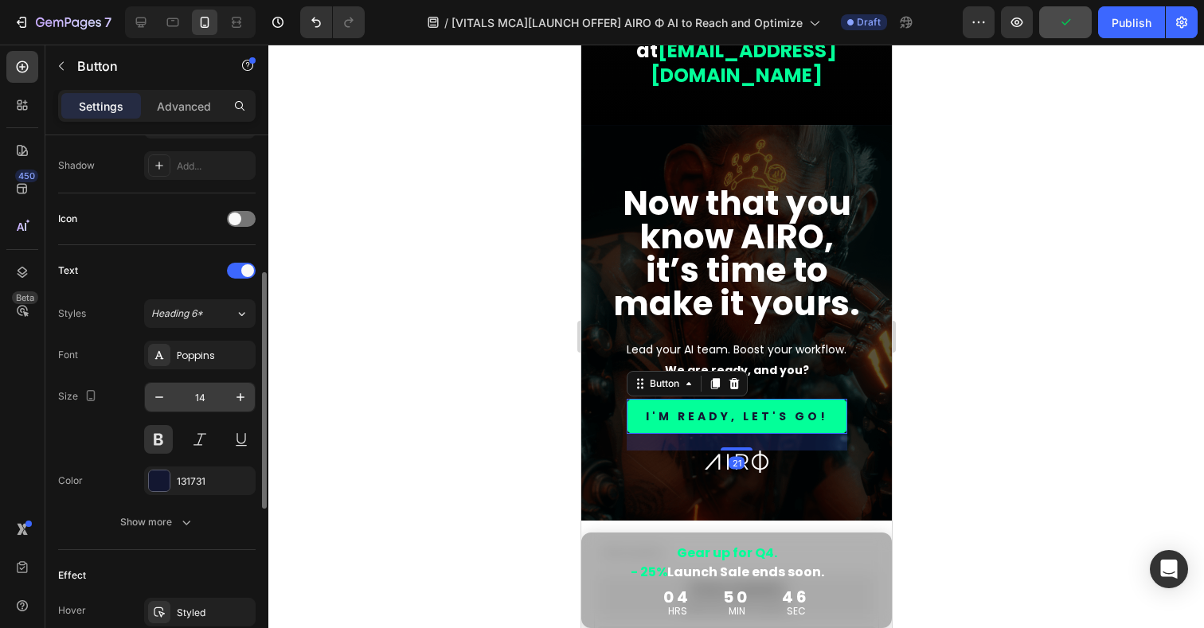
scroll to position [487, 0]
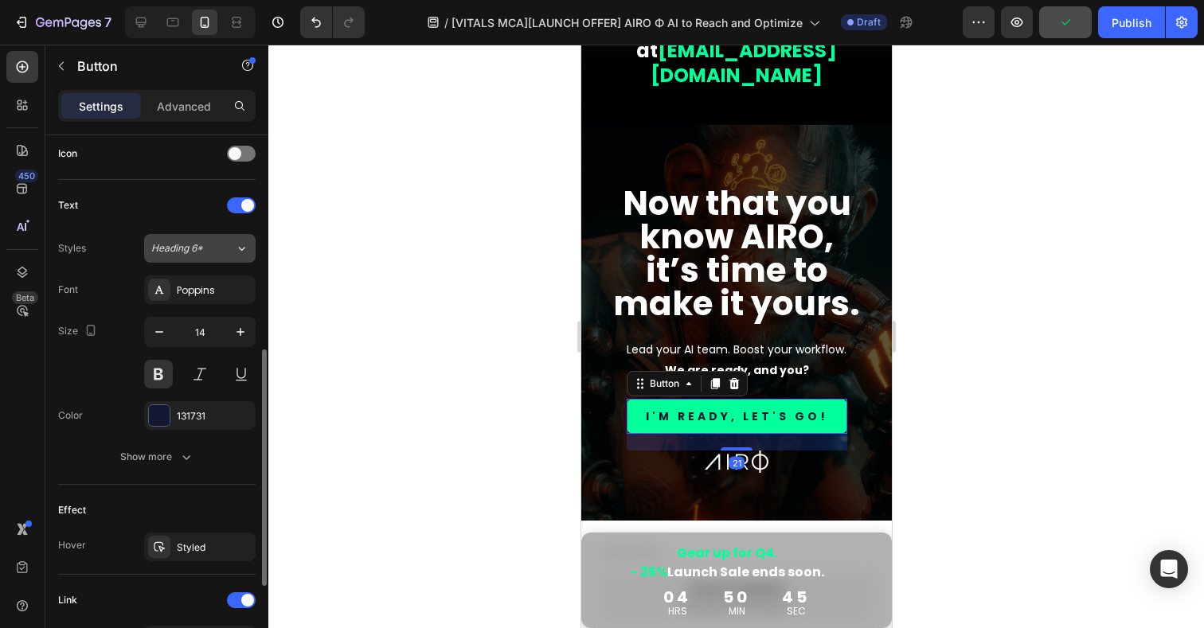
click at [184, 241] on button "Heading 6*" at bounding box center [200, 248] width 112 height 29
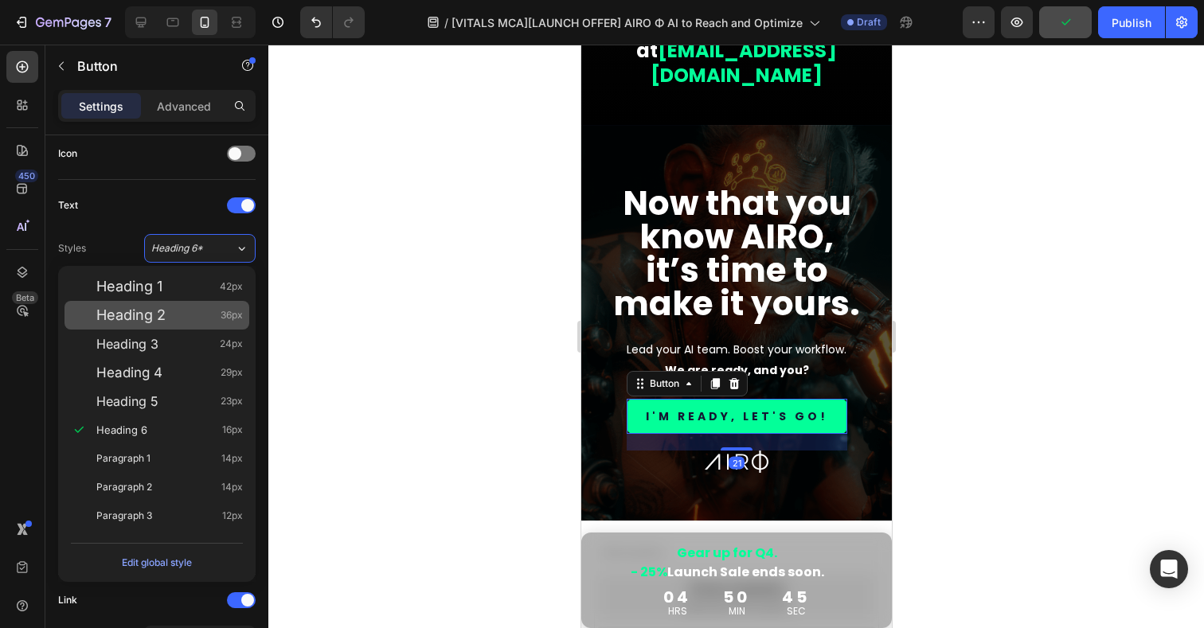
click at [137, 326] on div "Heading 2 36px" at bounding box center [157, 315] width 185 height 29
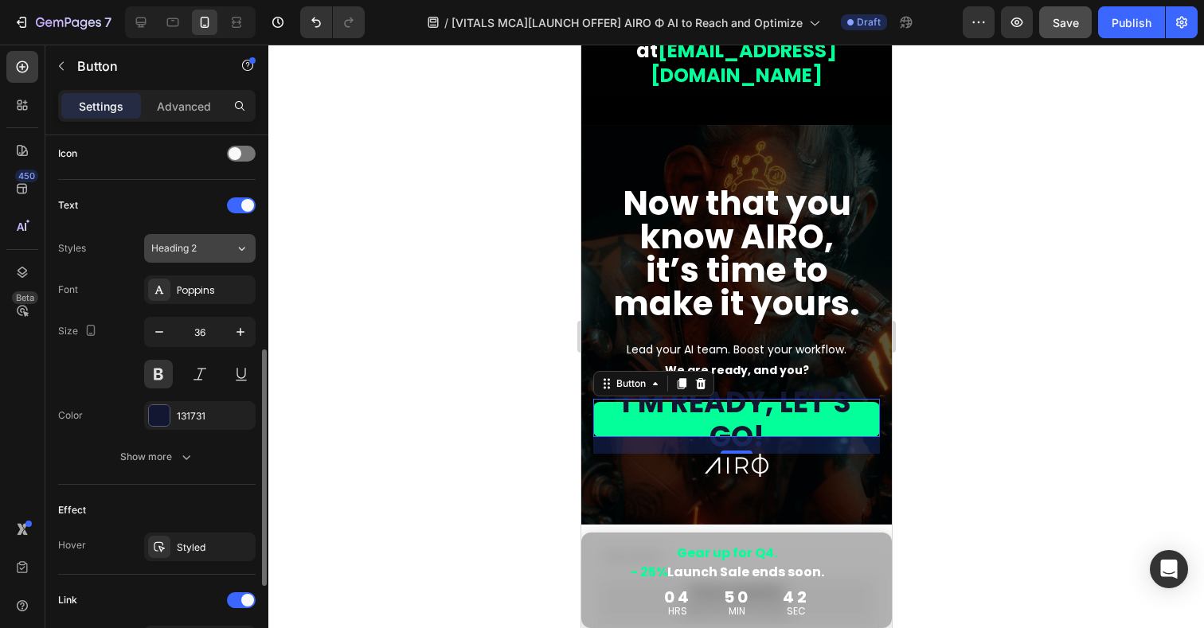
click at [202, 250] on div "Heading 2" at bounding box center [183, 248] width 65 height 14
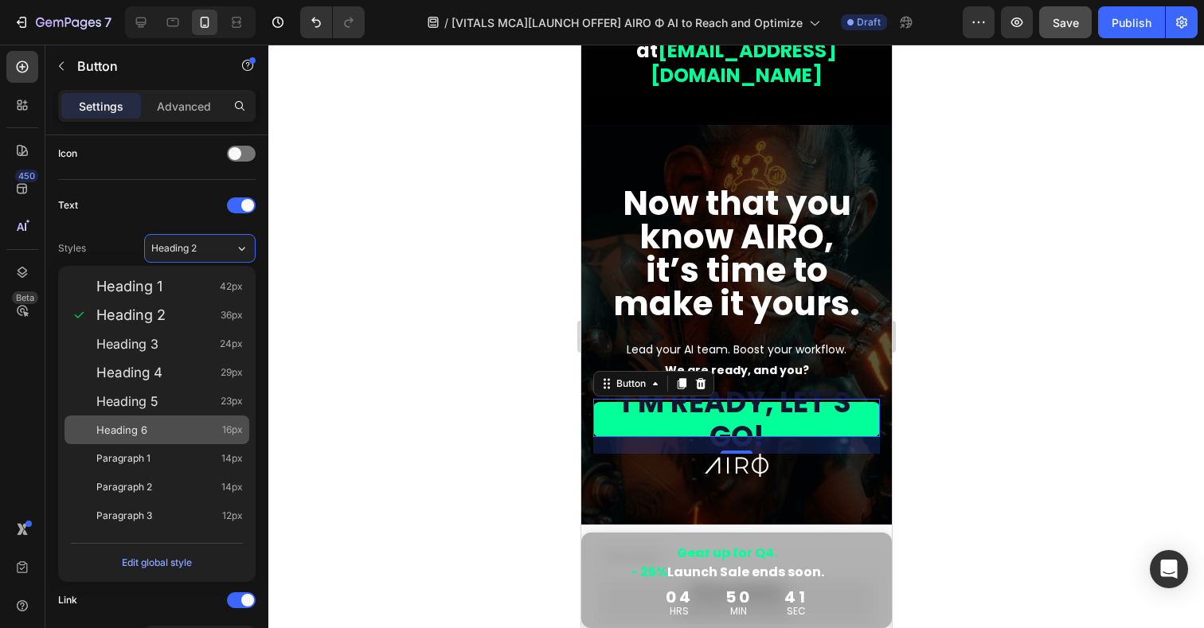
click at [143, 431] on span "Heading 6" at bounding box center [121, 430] width 51 height 16
type input "16"
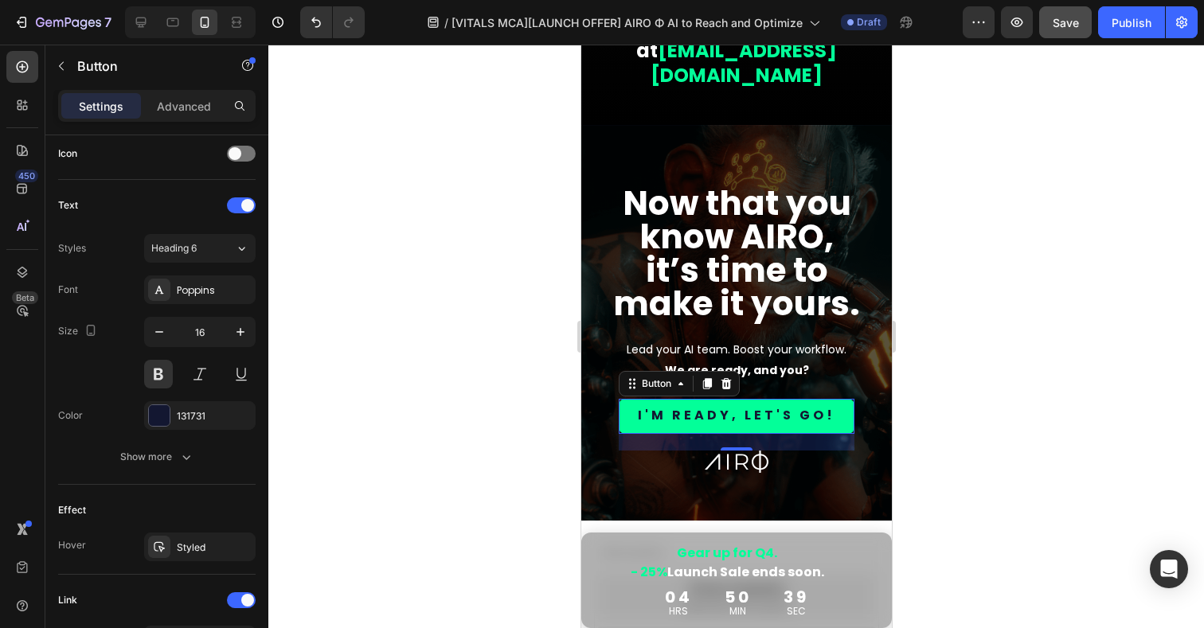
click at [985, 417] on div at bounding box center [736, 337] width 936 height 584
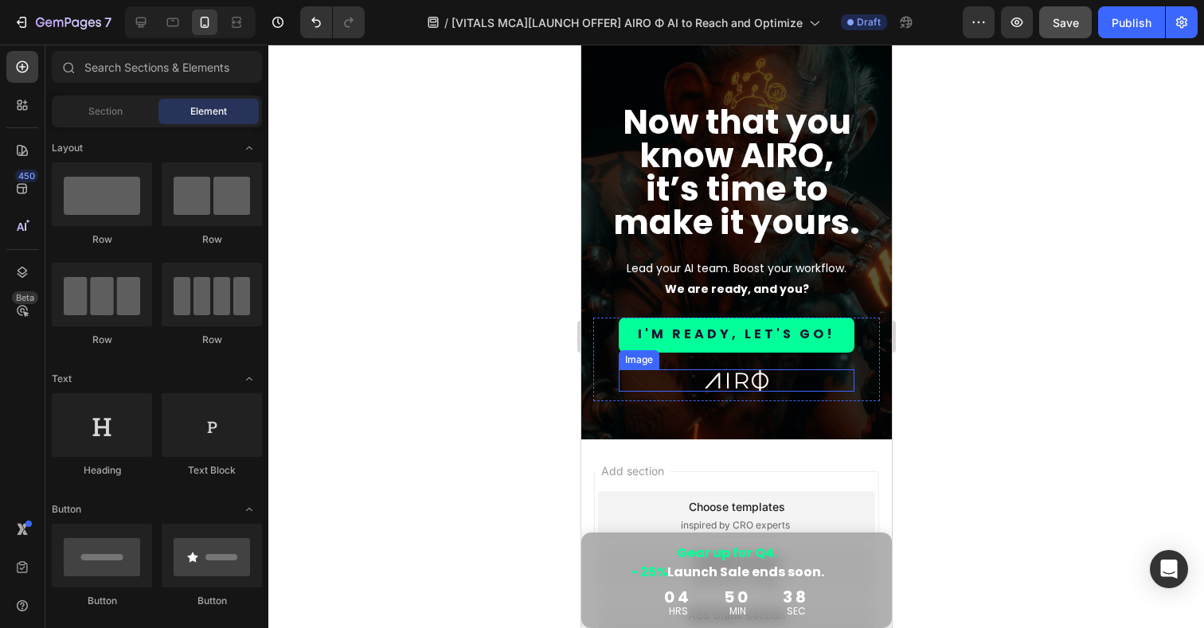
scroll to position [15643, 0]
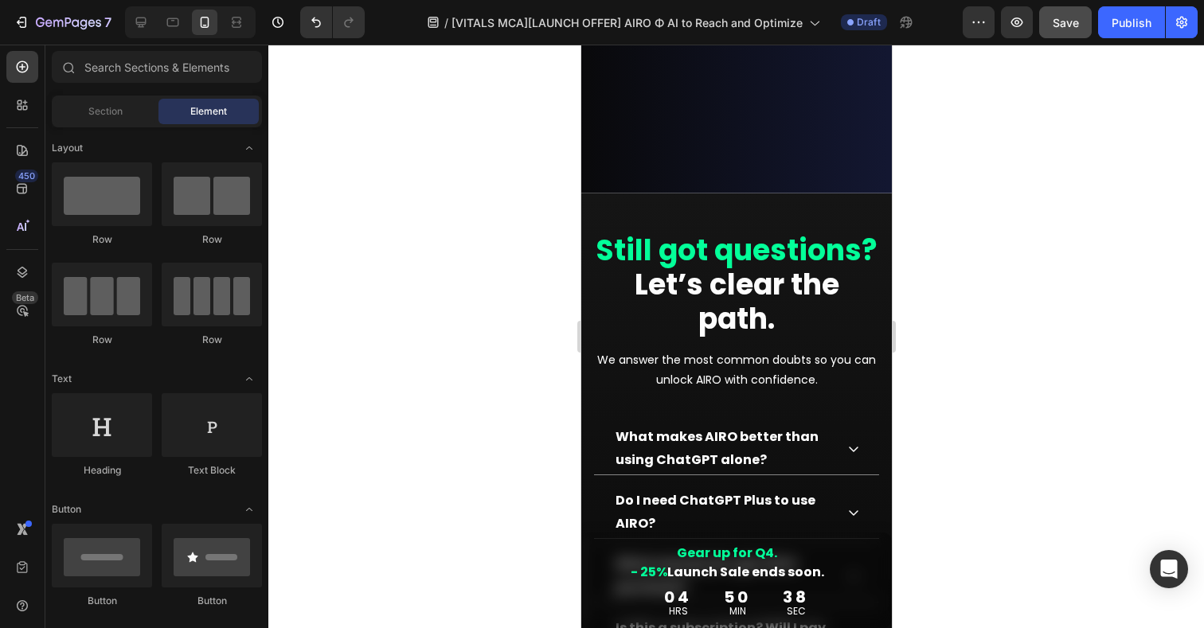
click at [1061, 28] on span "Save" at bounding box center [1066, 23] width 26 height 14
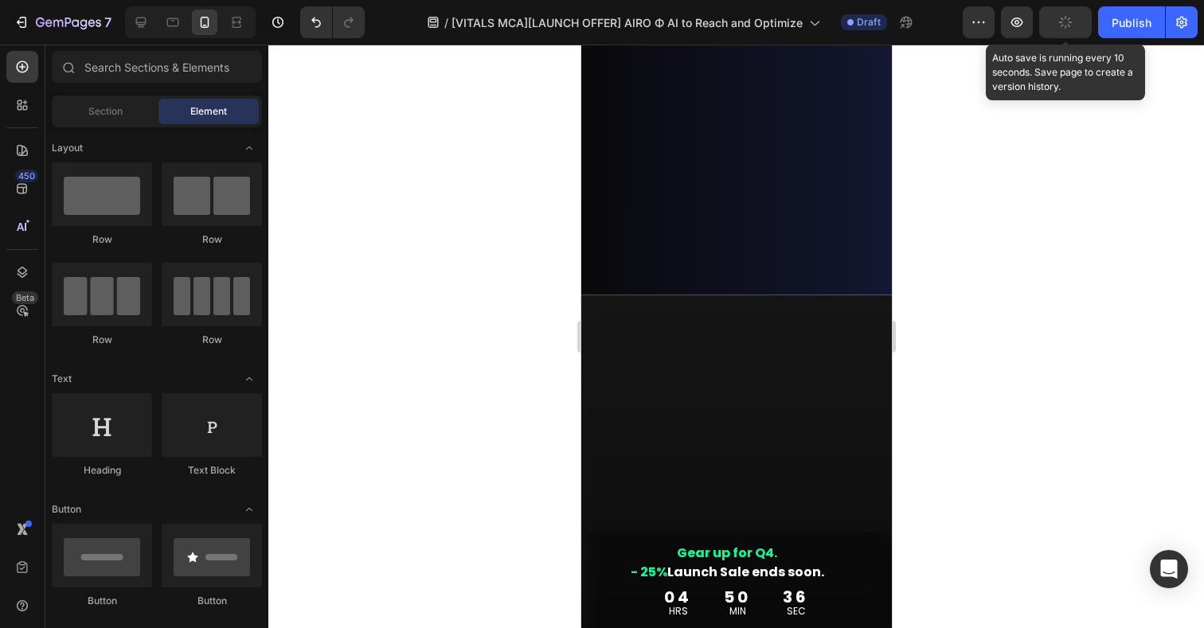
scroll to position [350, 0]
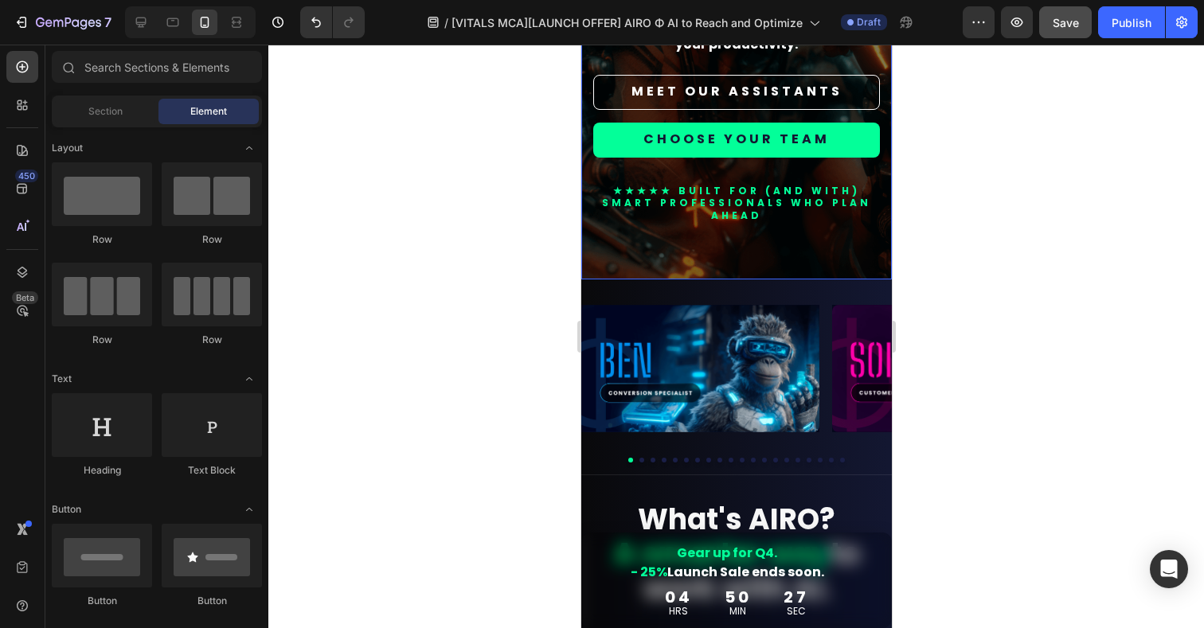
click at [859, 248] on div "Image Expert-level AI. At your command. Heading Meet our AIRO Assistants — high…" at bounding box center [736, 24] width 287 height 483
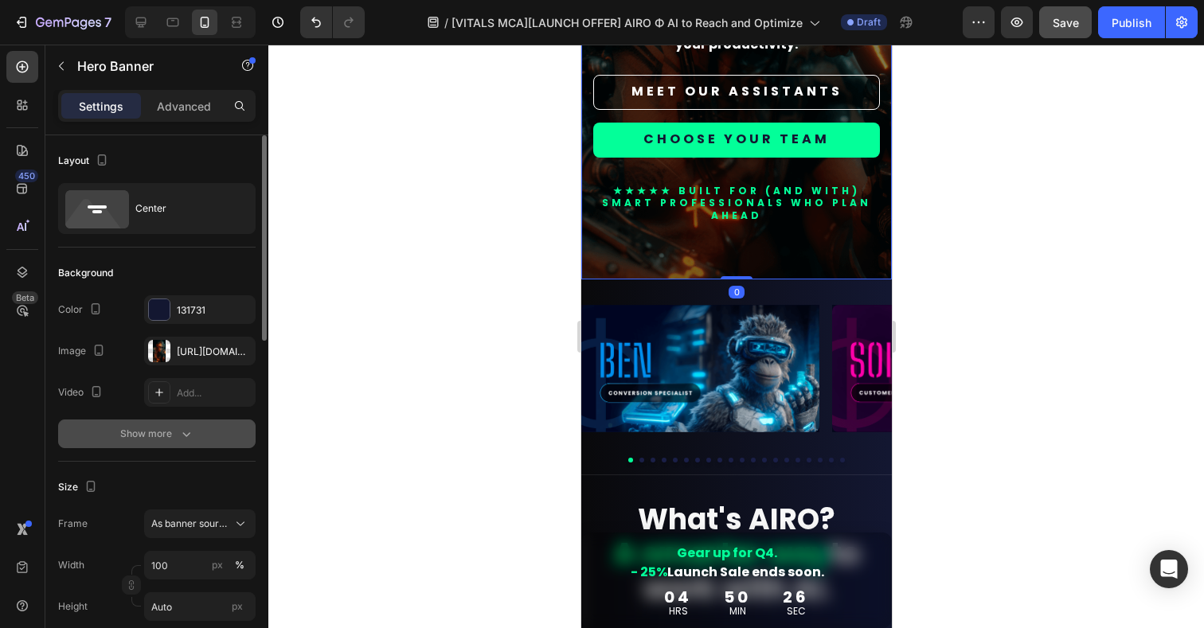
click at [159, 438] on div "Show more" at bounding box center [157, 434] width 74 height 16
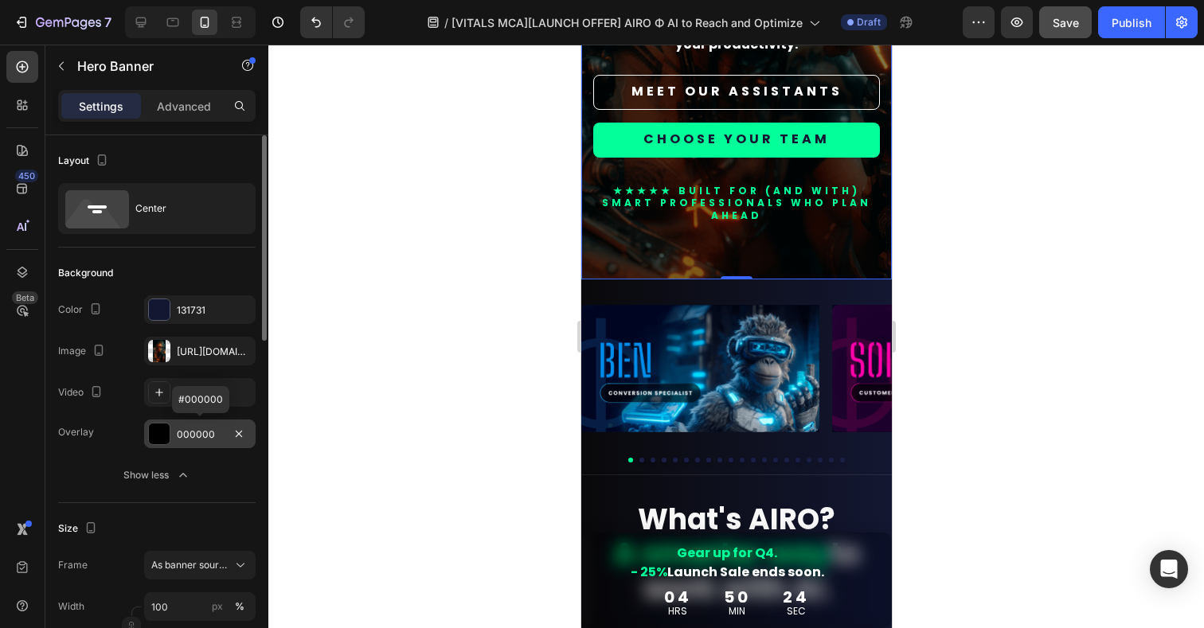
click at [164, 431] on div at bounding box center [159, 434] width 21 height 21
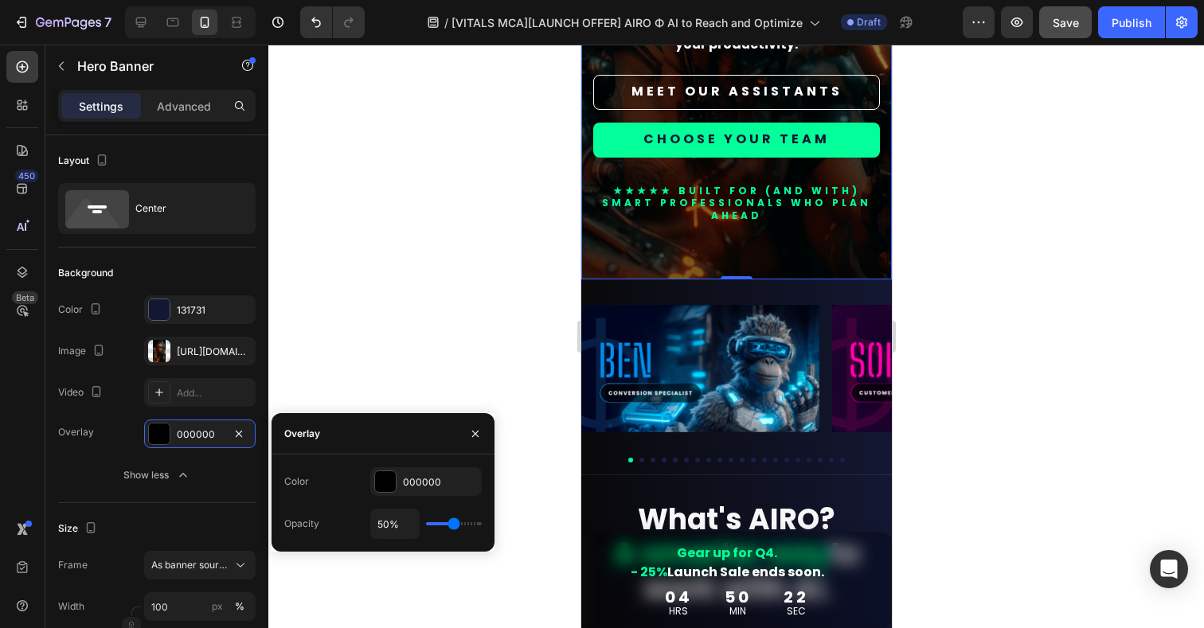
type input "51%"
type input "51"
type input "52%"
type input "52"
type input "53%"
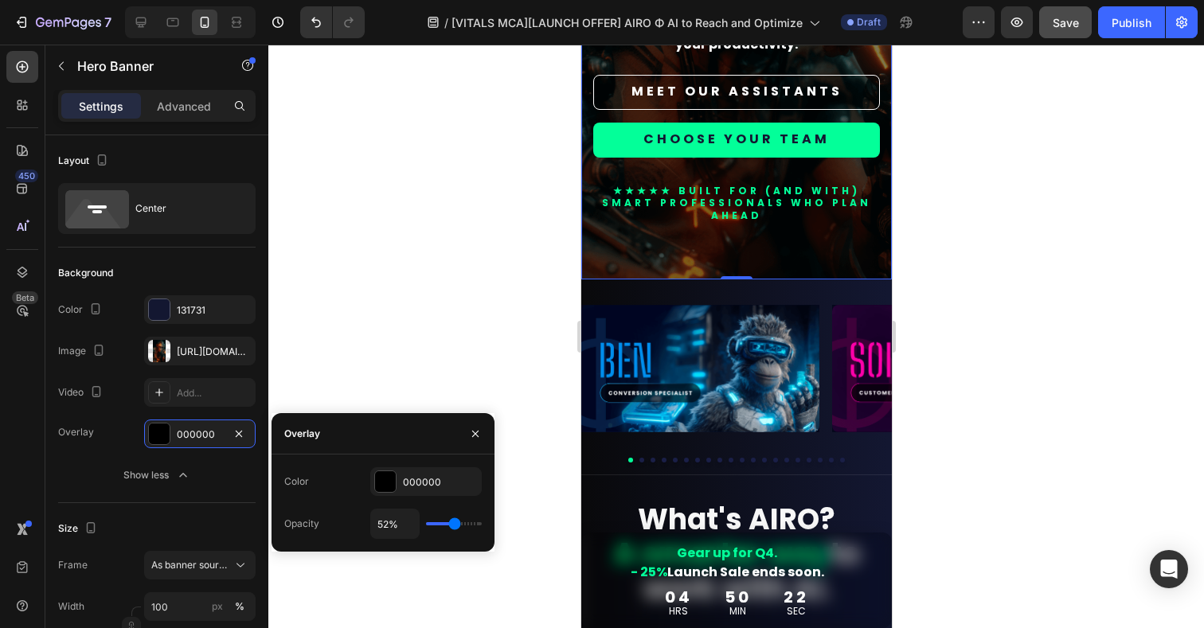
type input "53"
type input "55%"
type input "55"
type input "57%"
type input "57"
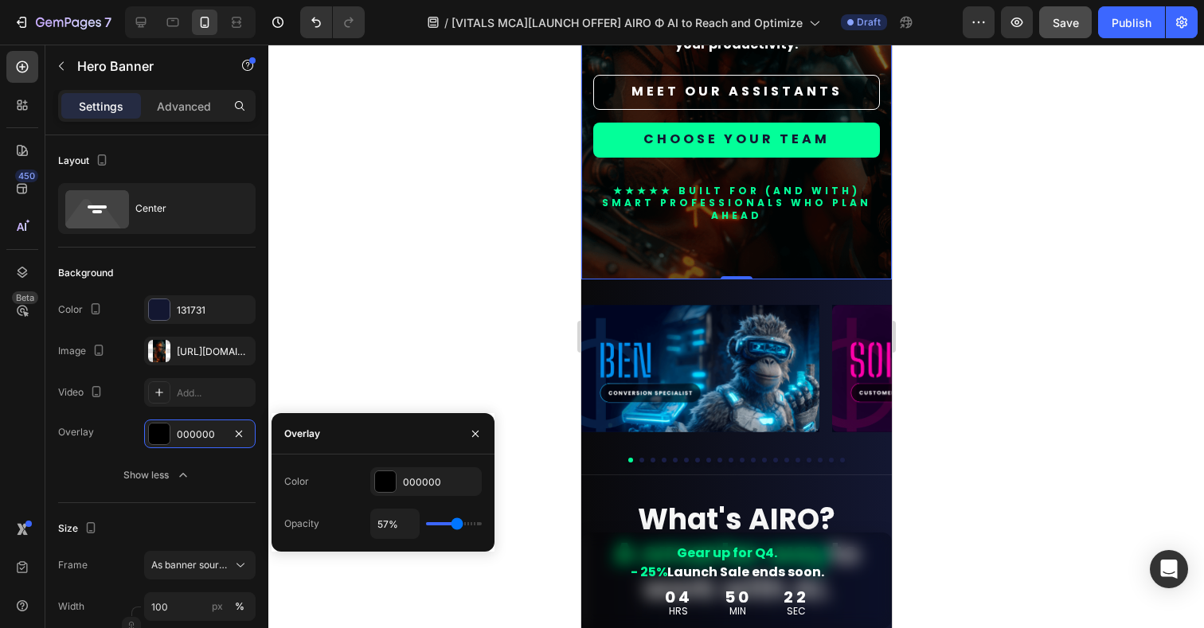
type input "58%"
type input "58"
type input "59%"
type input "59"
type input "60%"
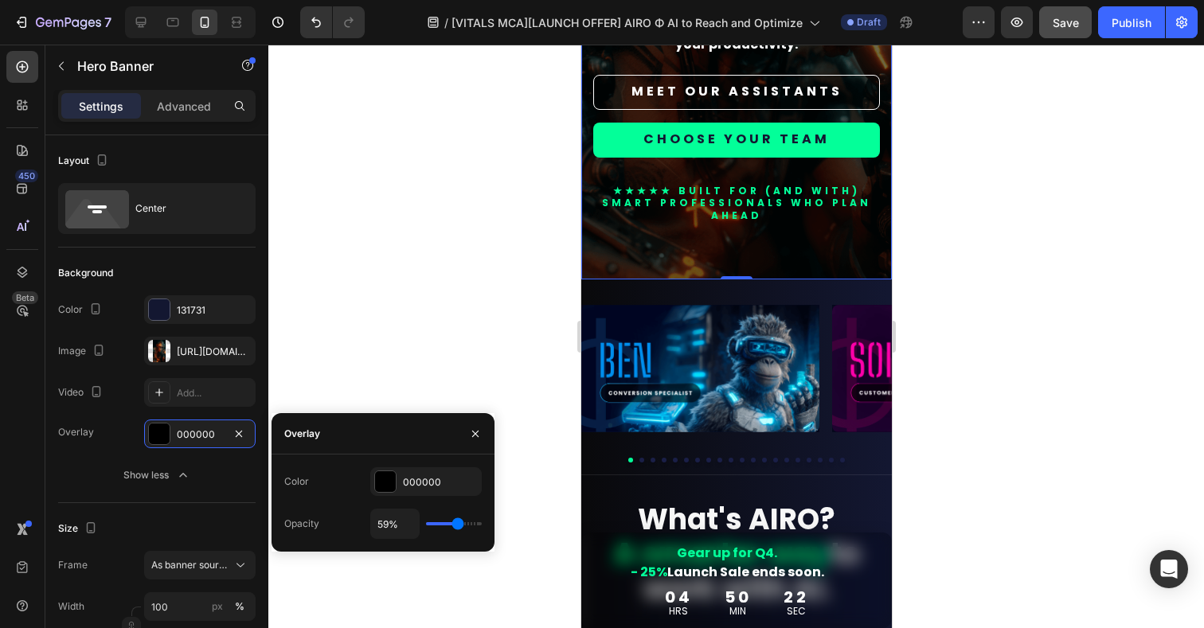
type input "60"
type input "61%"
type input "61"
type input "62%"
type input "62"
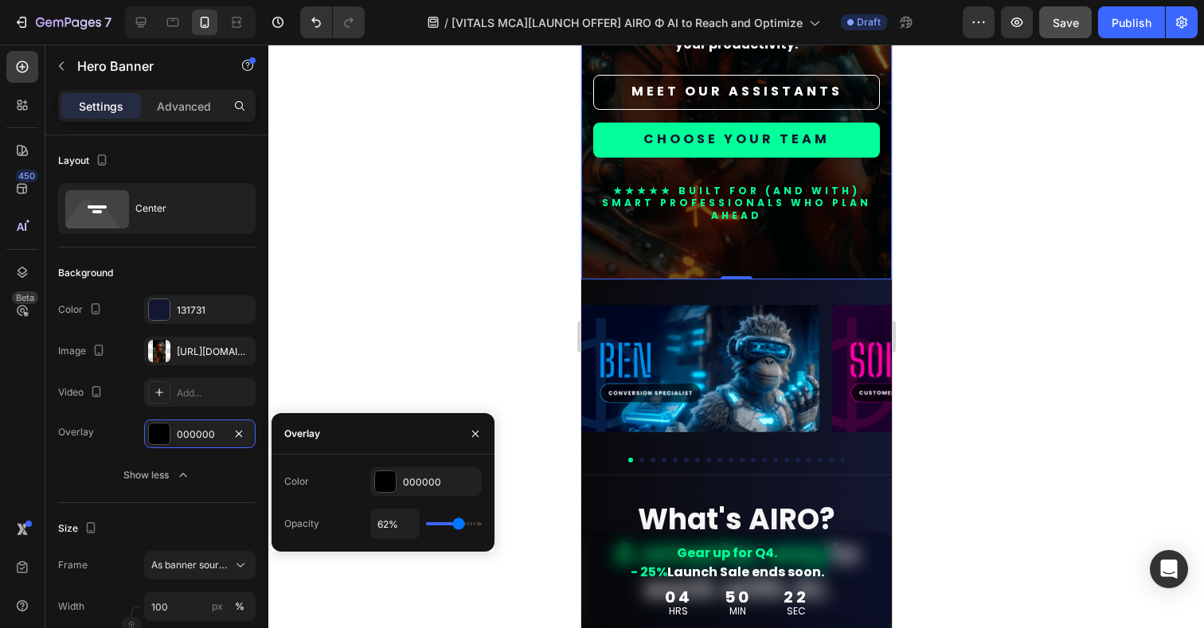
type input "63%"
type input "63"
click at [459, 524] on input "range" at bounding box center [454, 523] width 56 height 3
click at [391, 524] on input "63%" at bounding box center [395, 524] width 48 height 29
type input "60%"
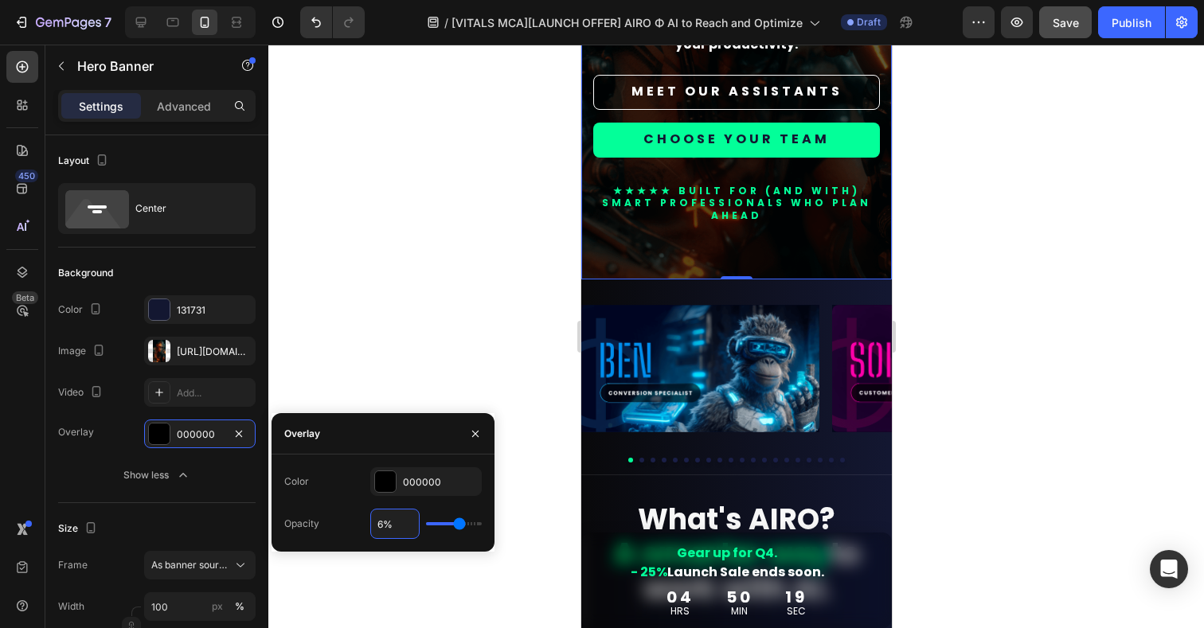
type input "60"
click at [453, 319] on div at bounding box center [736, 337] width 936 height 584
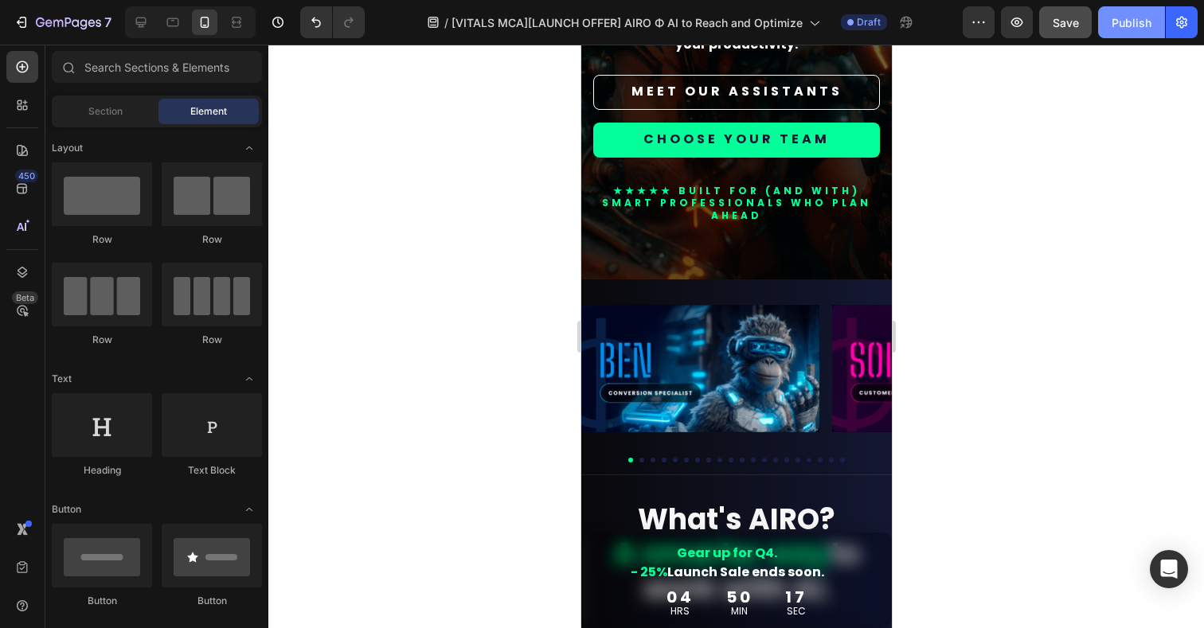
click at [1125, 29] on div "Publish" at bounding box center [1132, 22] width 40 height 17
click at [1069, 100] on div at bounding box center [736, 337] width 936 height 584
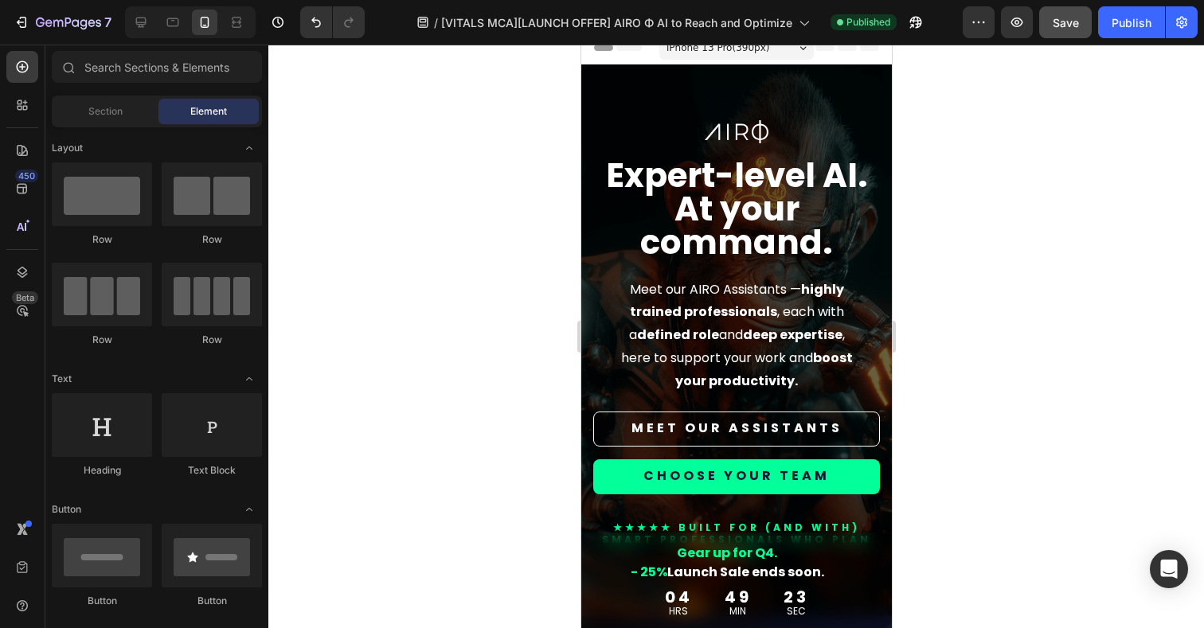
scroll to position [1, 0]
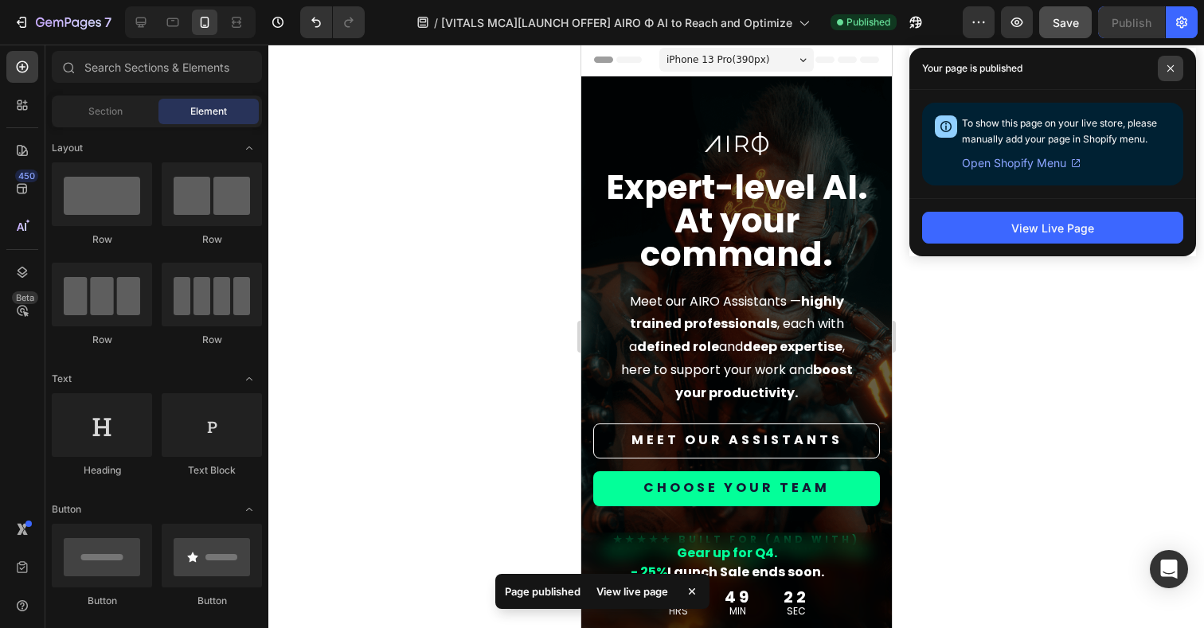
click at [1172, 74] on span at bounding box center [1170, 68] width 25 height 25
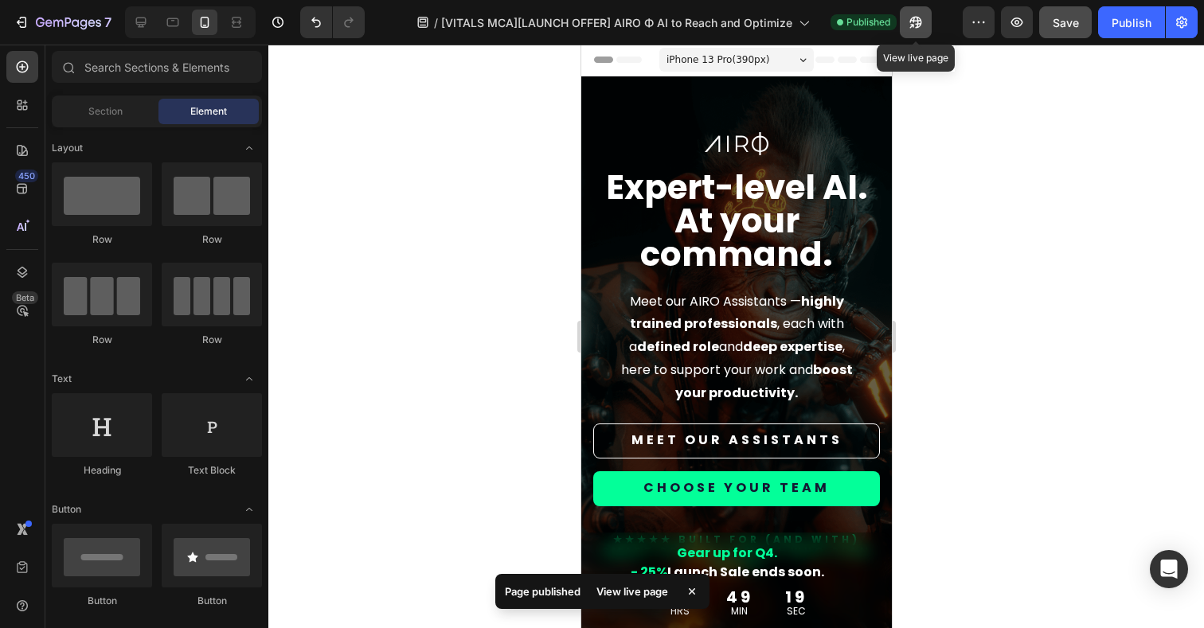
click at [914, 26] on icon "button" at bounding box center [912, 26] width 4 height 4
